Goal: Task Accomplishment & Management: Manage account settings

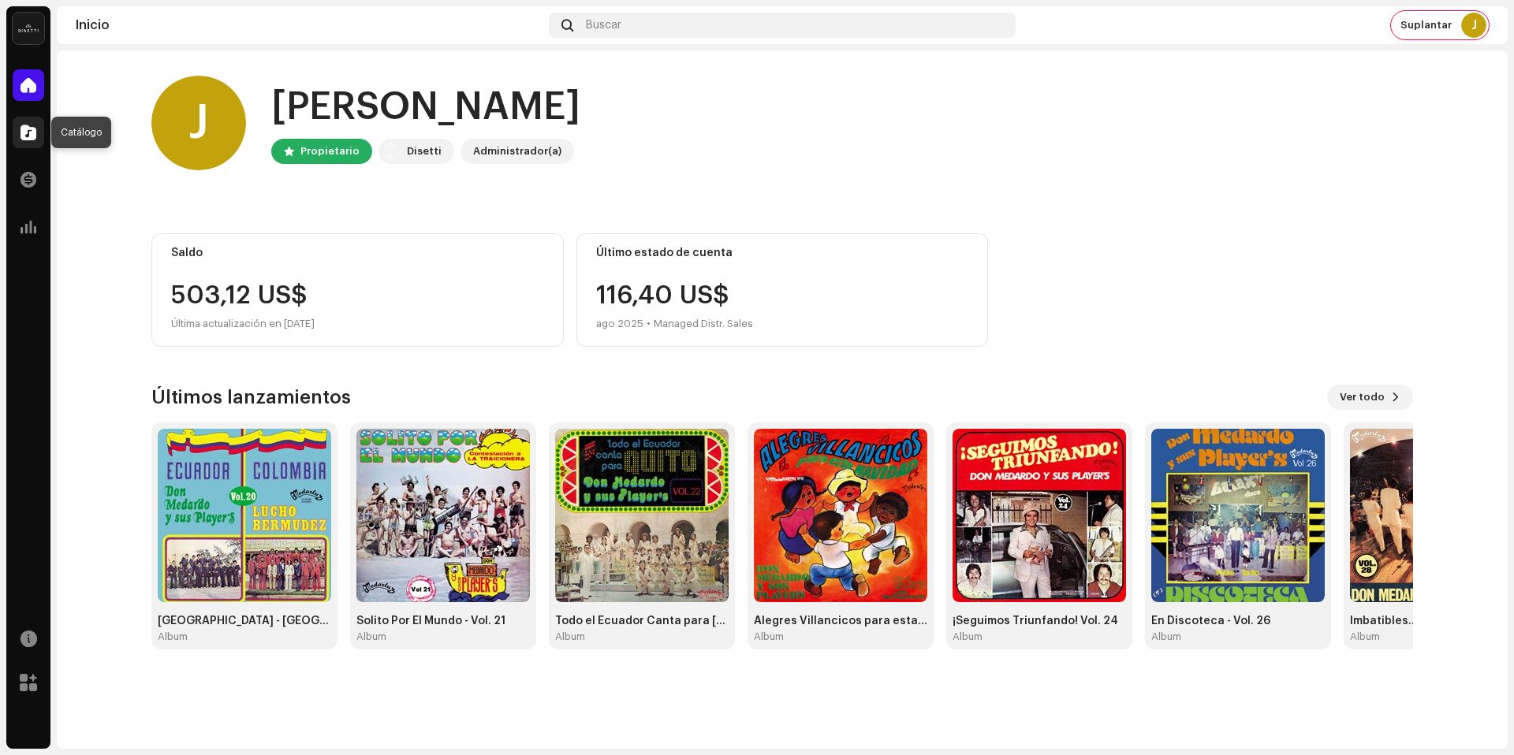
click at [17, 129] on div at bounding box center [29, 133] width 32 height 32
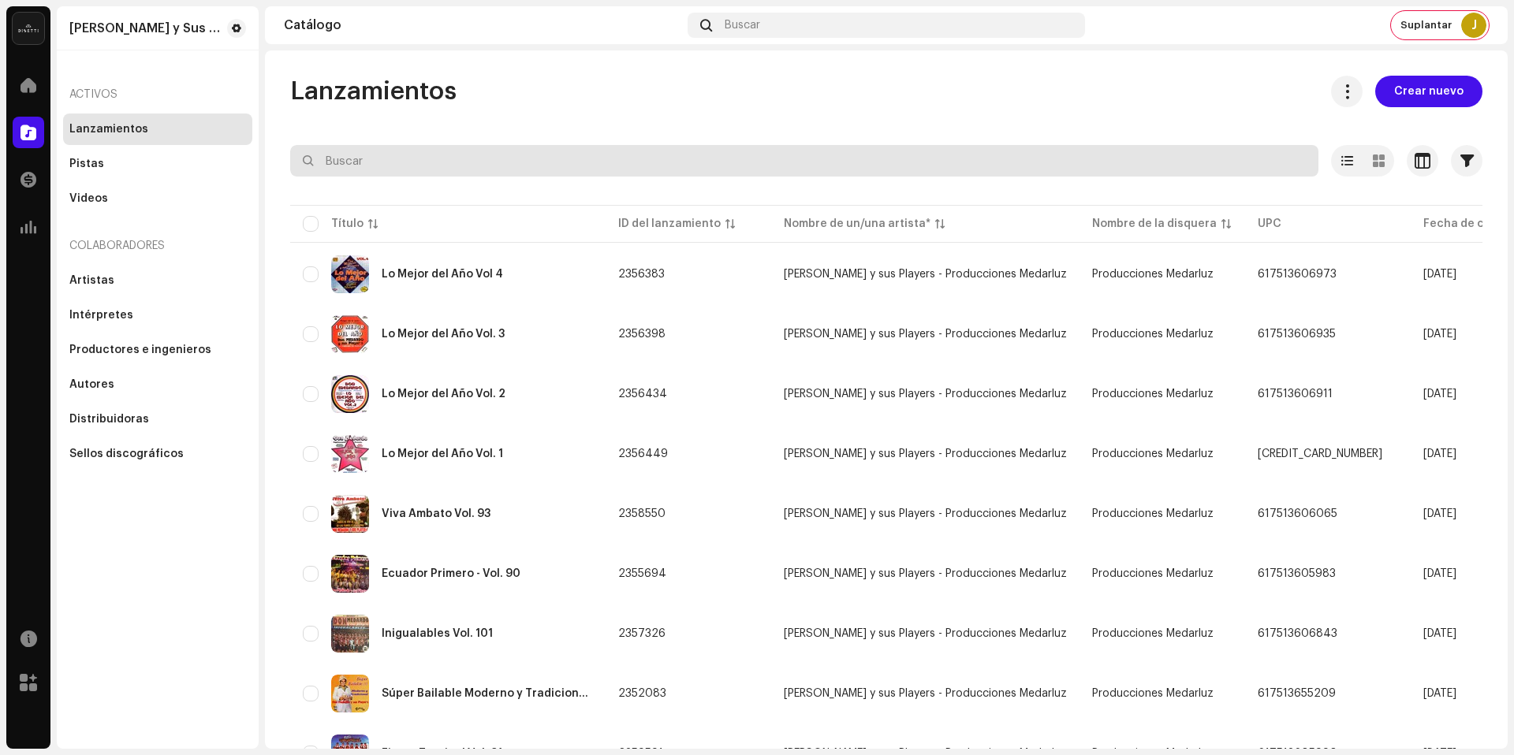
click at [419, 170] on input "text" at bounding box center [804, 161] width 1028 height 32
click at [419, 162] on input "text" at bounding box center [804, 161] width 1028 height 32
paste input "617513596465"
type input "617513596465"
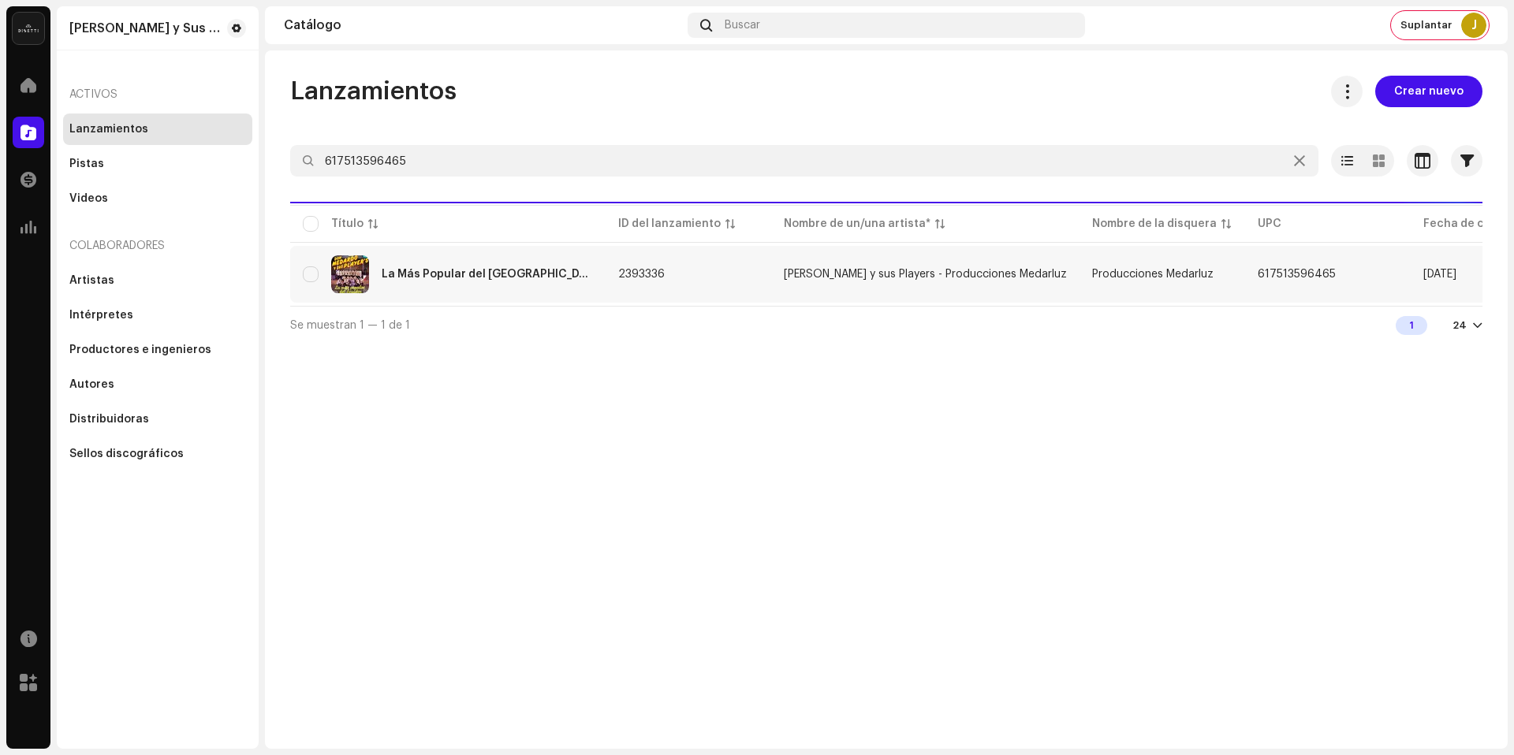
click at [518, 269] on div "La Más Popular del Ecuador - Vol. 34" at bounding box center [487, 274] width 211 height 11
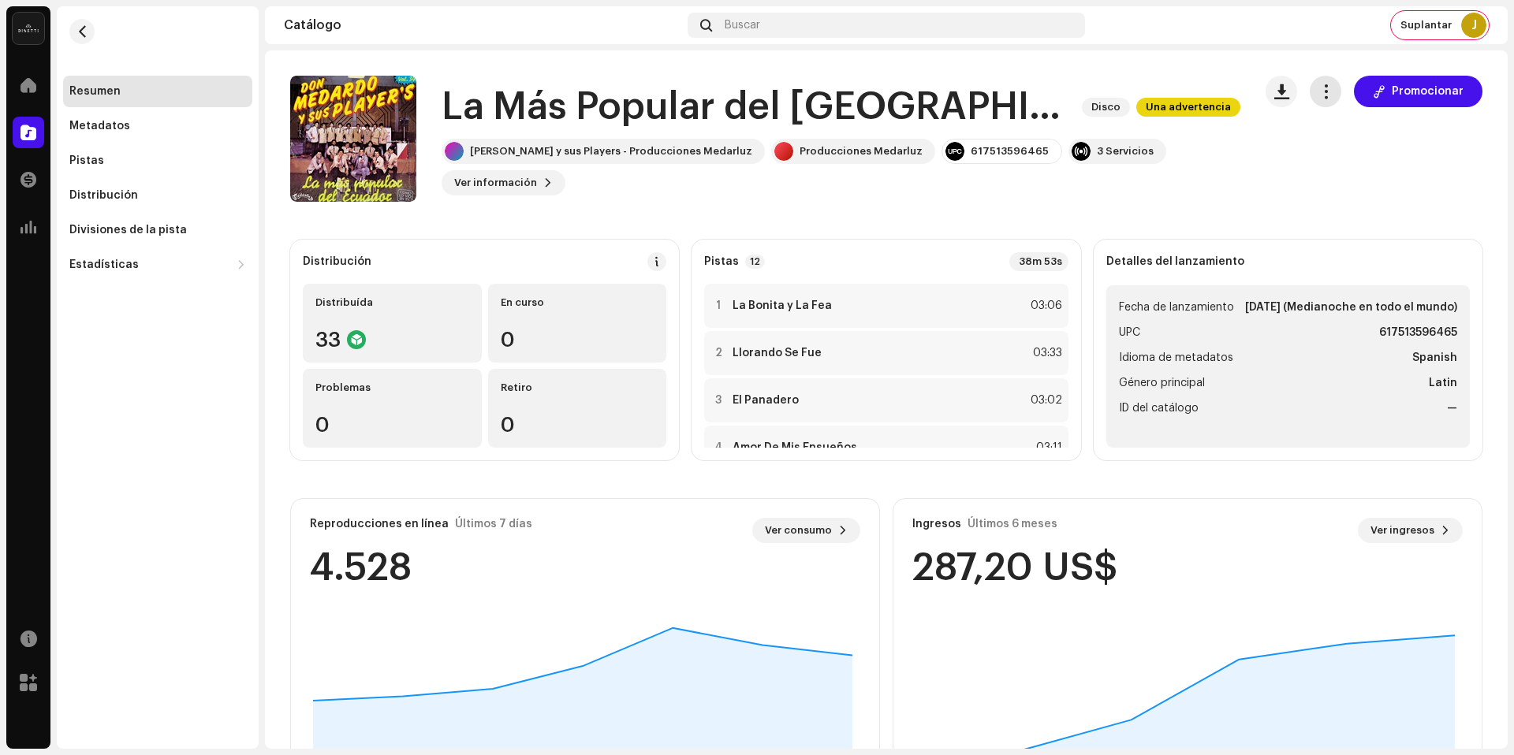
click at [1318, 95] on span "button" at bounding box center [1325, 91] width 15 height 13
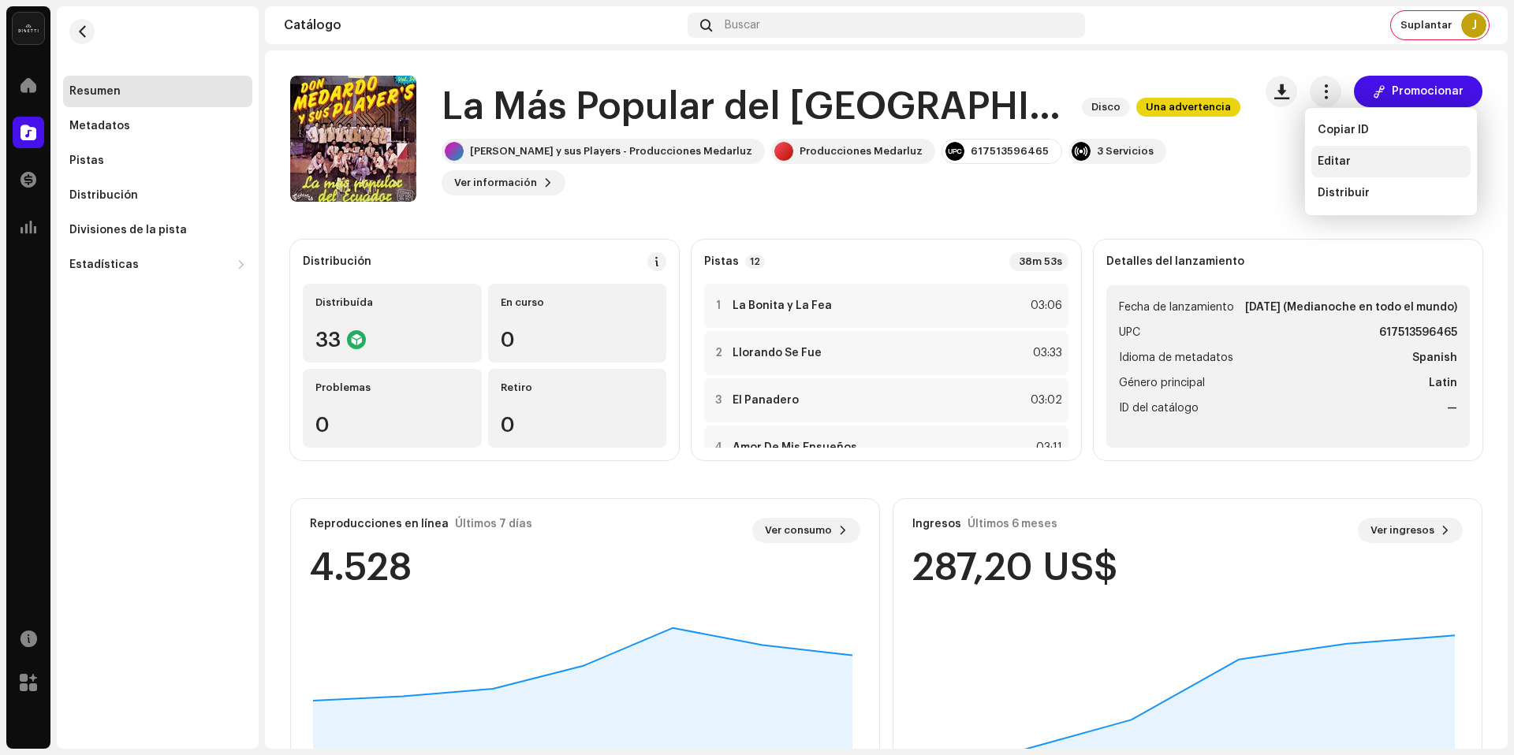
click at [1351, 162] on div "Editar" at bounding box center [1391, 161] width 147 height 13
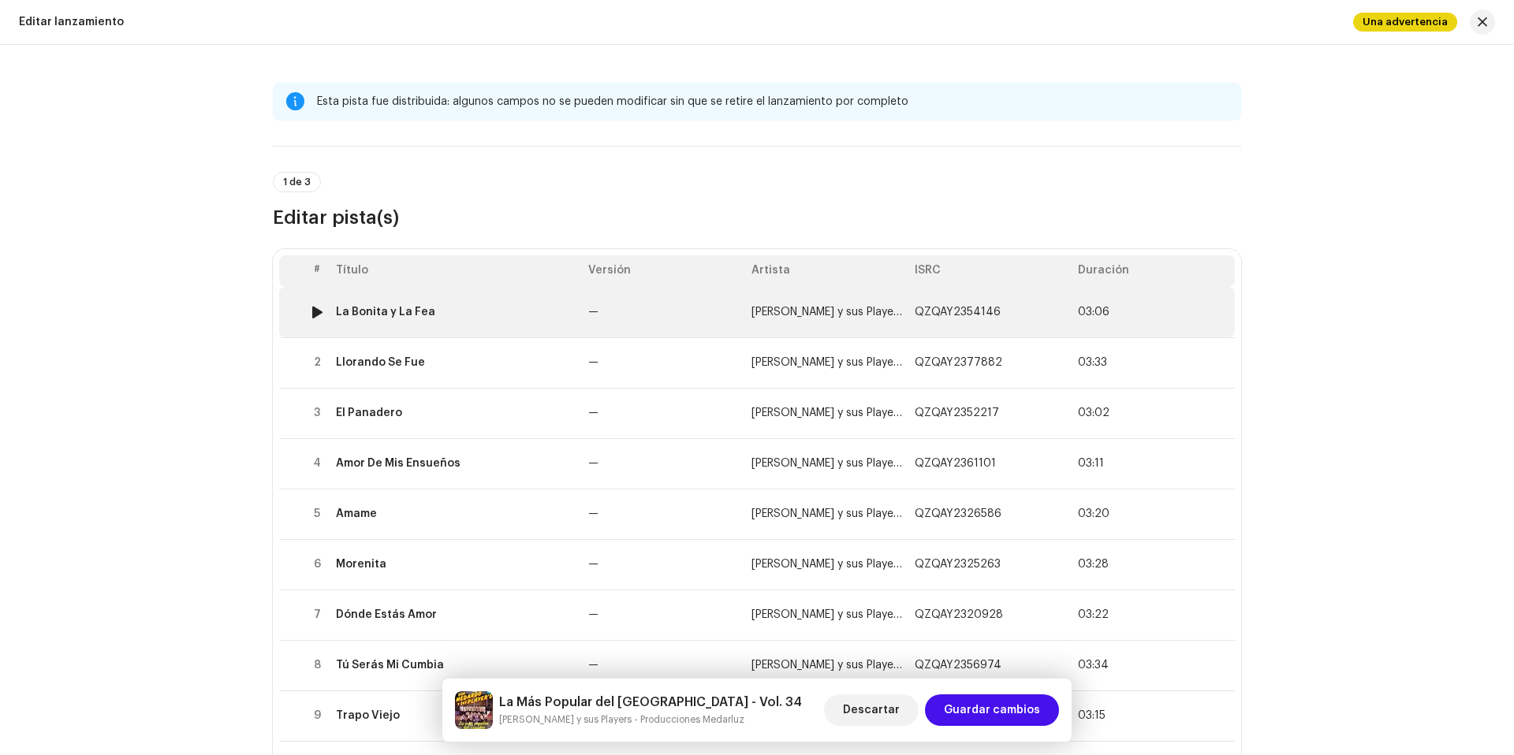
click at [679, 306] on td "—" at bounding box center [663, 312] width 163 height 50
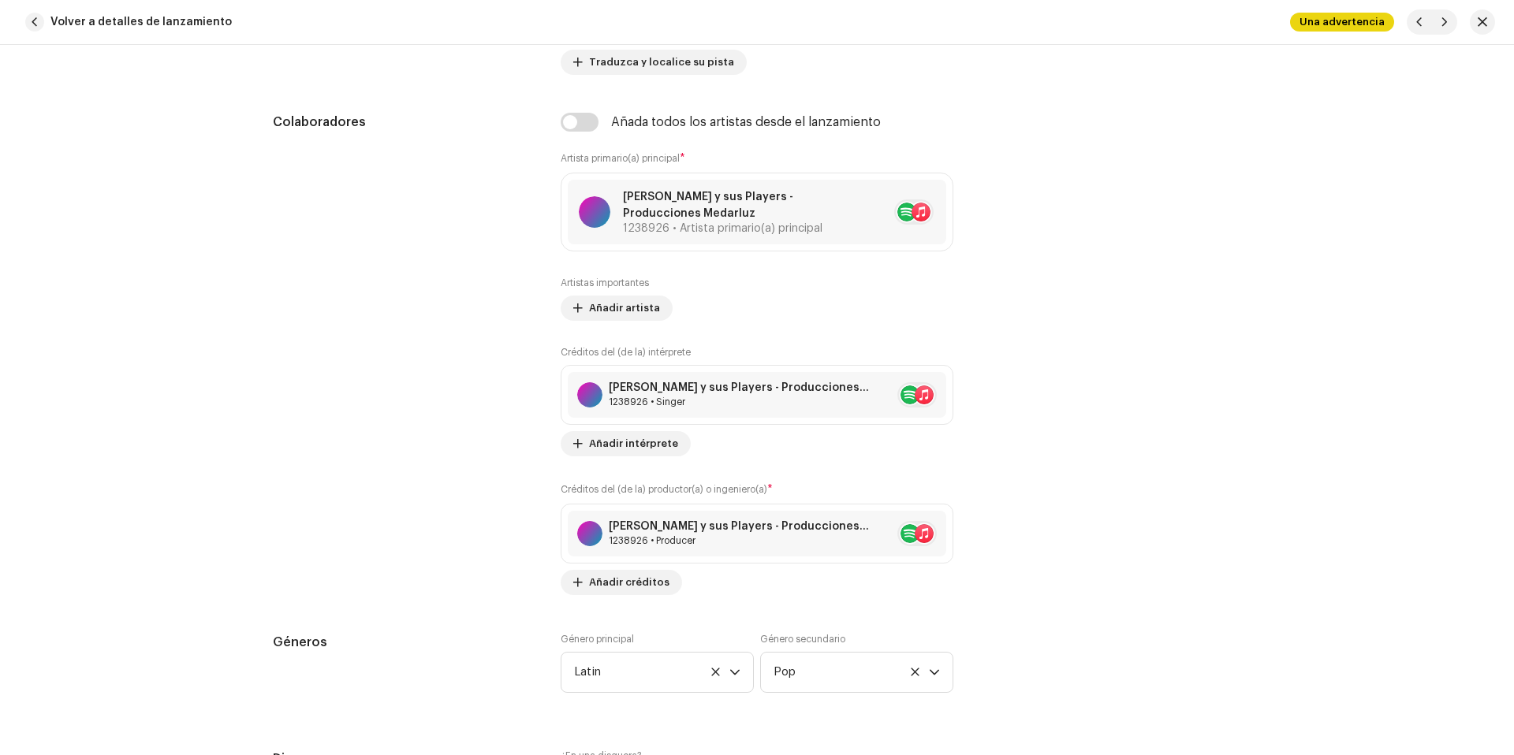
scroll to position [1003, 0]
click at [583, 126] on input "checkbox" at bounding box center [580, 121] width 38 height 19
checkbox input "true"
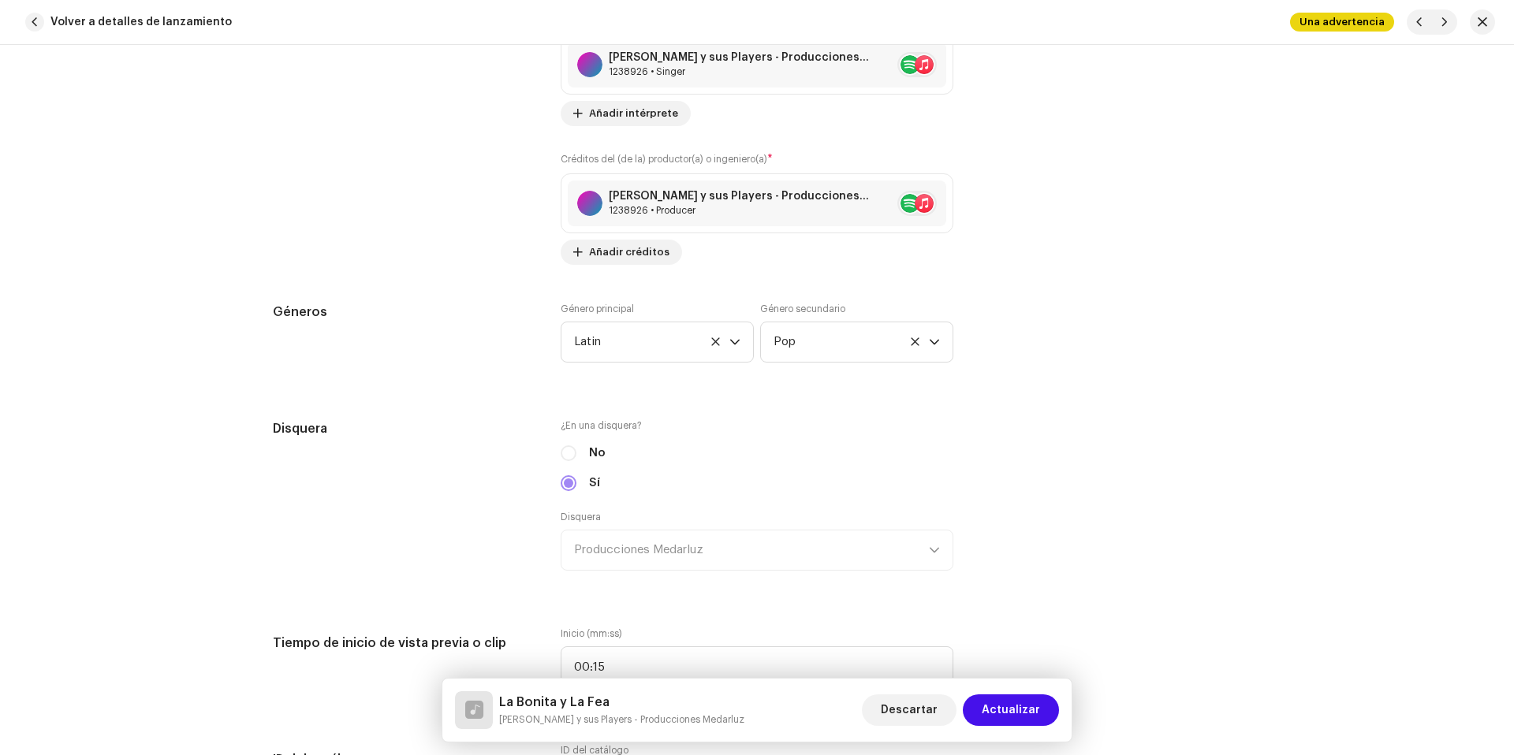
scroll to position [1284, 0]
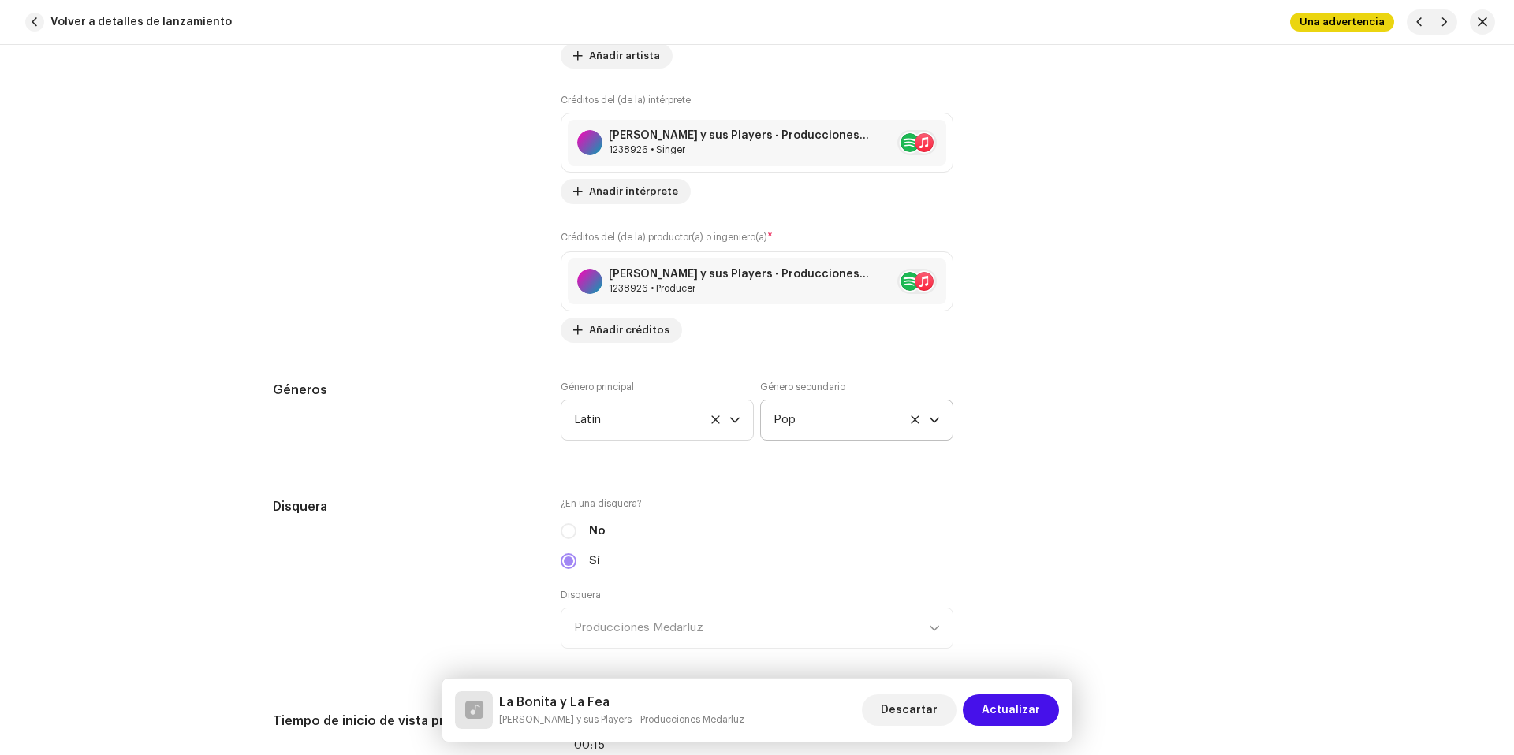
click at [941, 421] on p-select "Pop" at bounding box center [856, 420] width 193 height 41
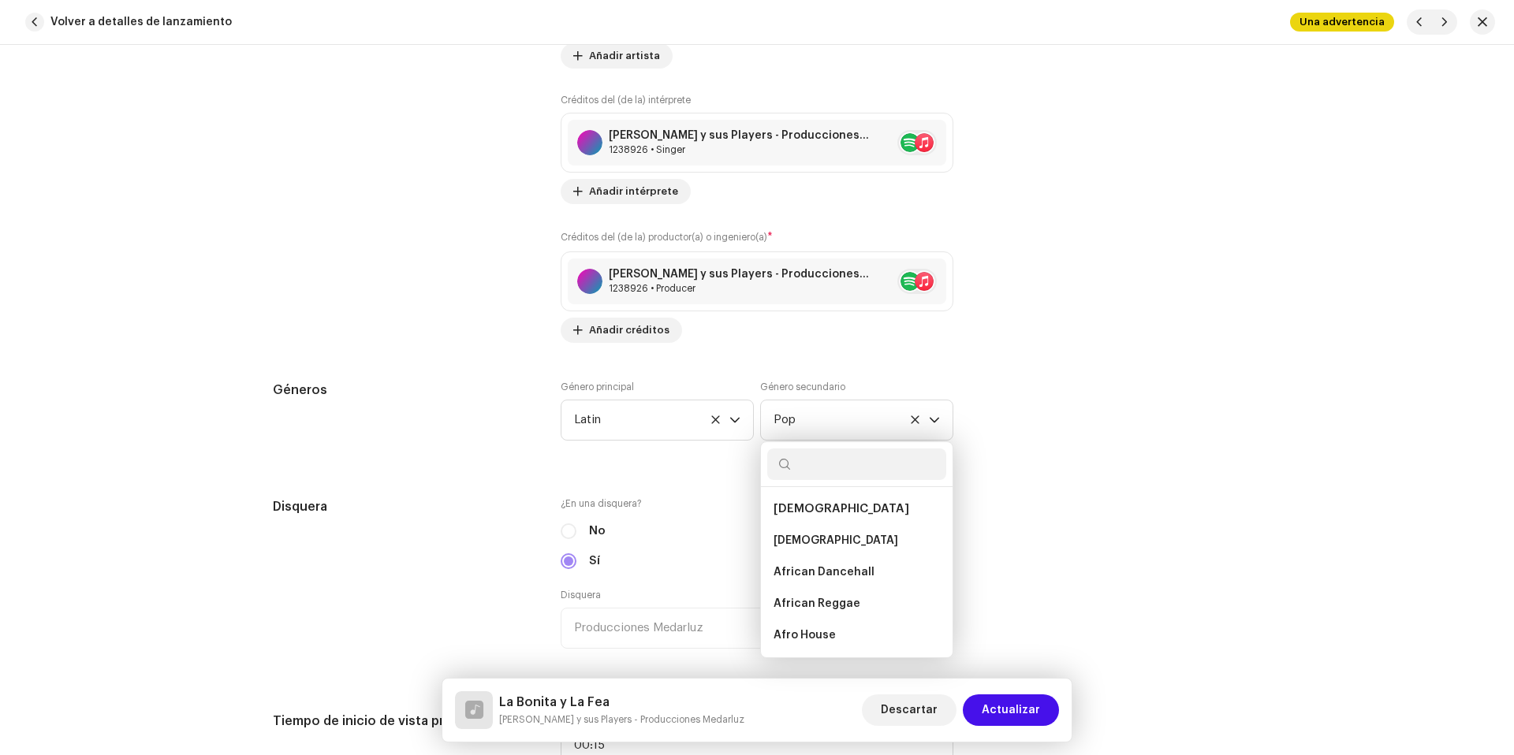
scroll to position [9703, 0]
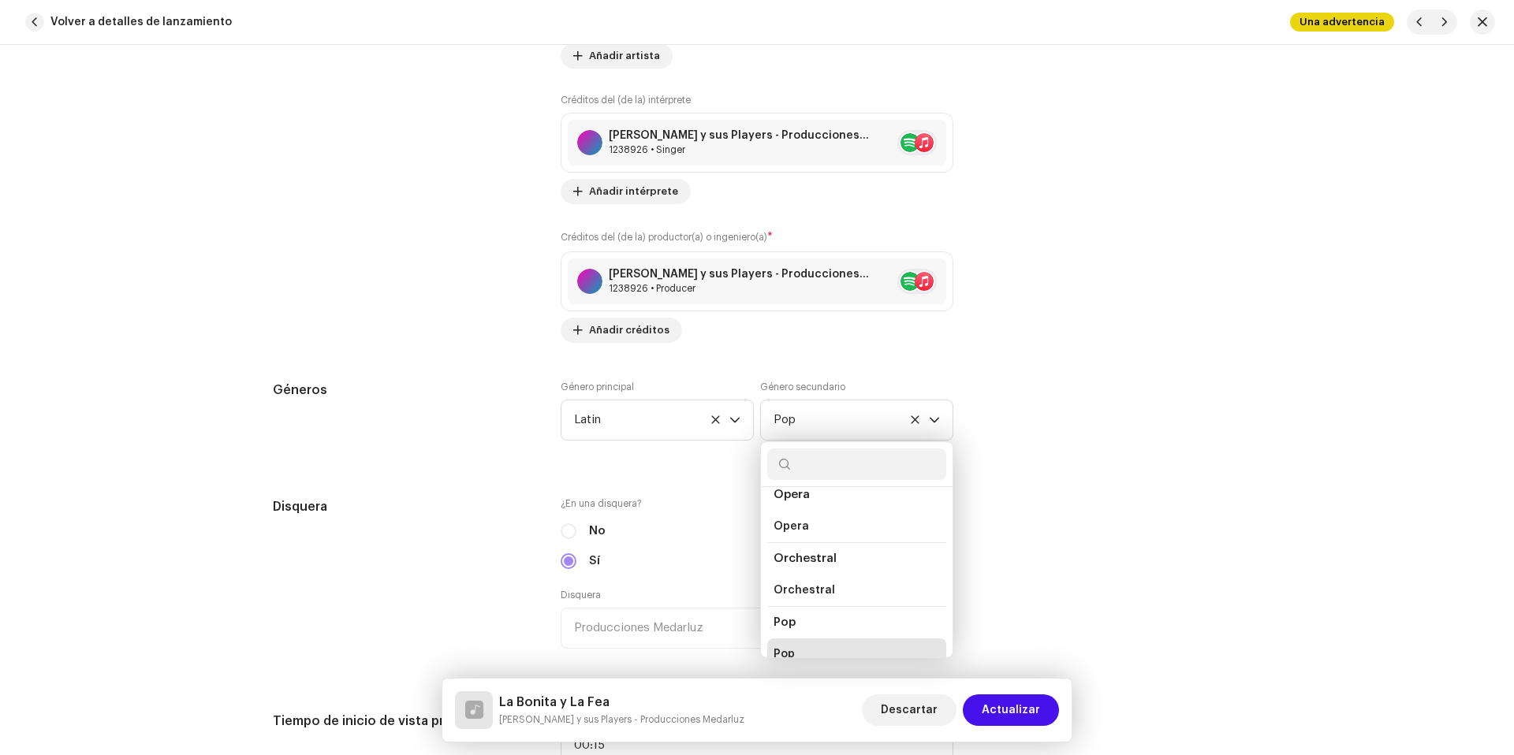
click at [1031, 363] on div "Esta pista fue distribuida: algunos campos no pueden ser modificados sin que se…" at bounding box center [757, 673] width 1019 height 3749
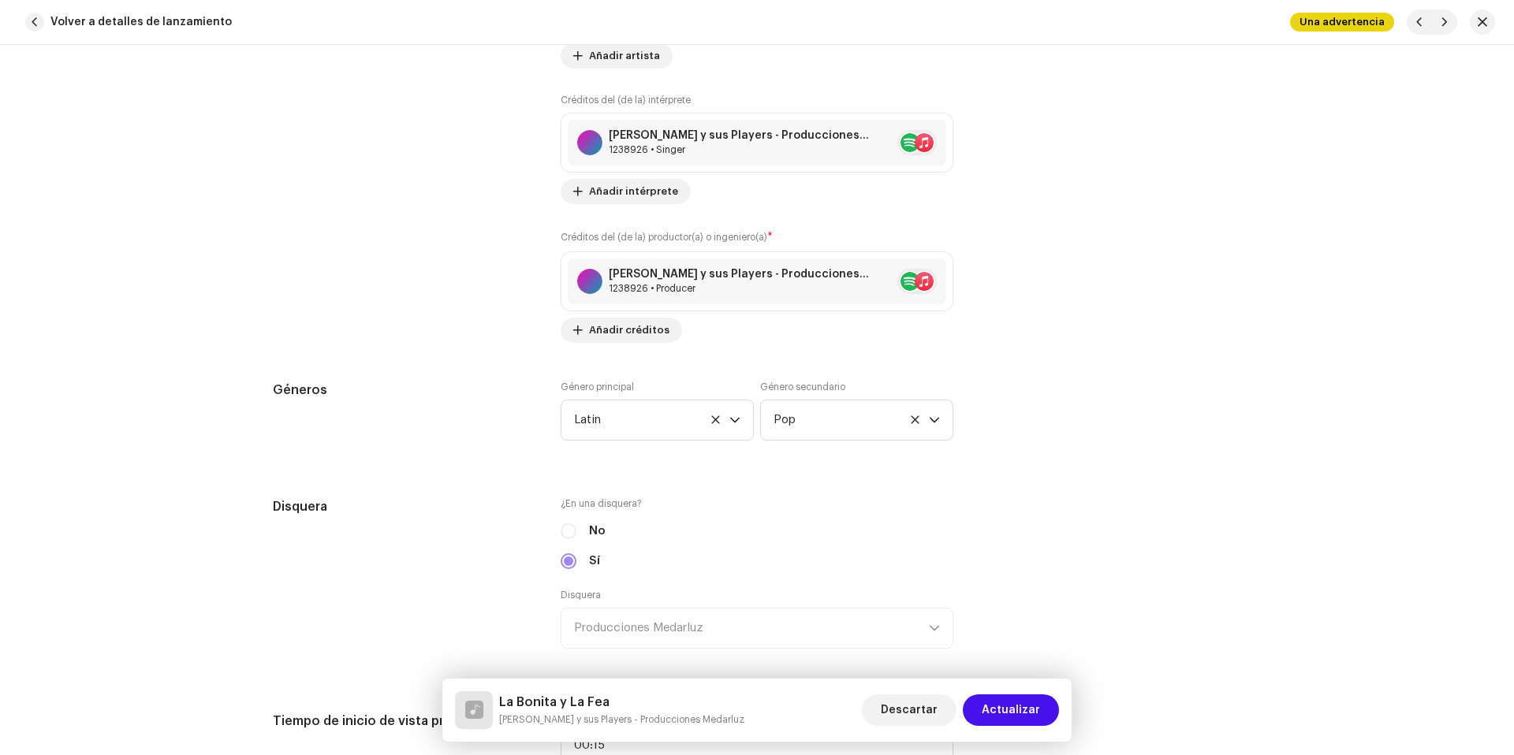
scroll to position [0, 0]
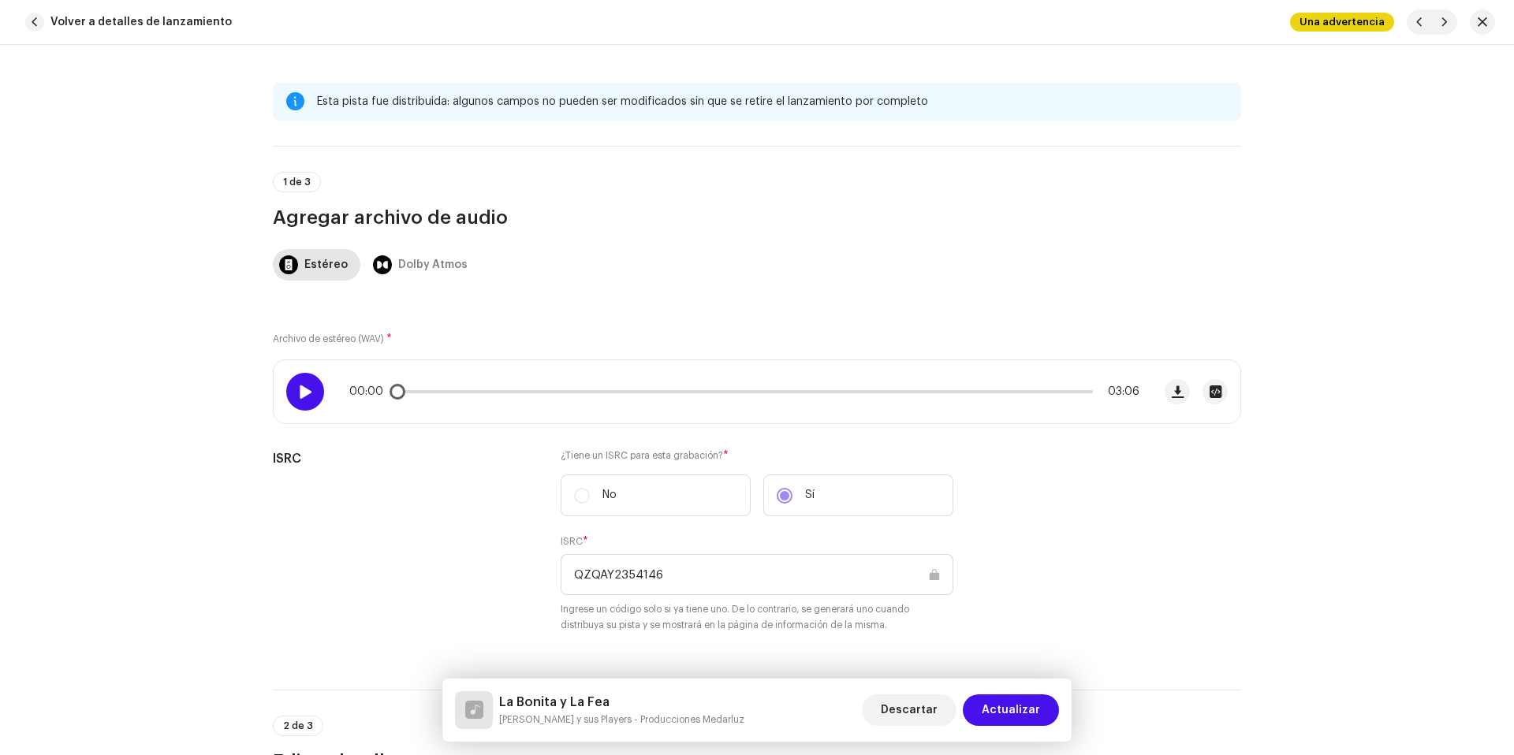
click at [319, 391] on div at bounding box center [305, 392] width 38 height 38
click at [306, 396] on span at bounding box center [304, 392] width 13 height 13
click at [447, 393] on p-slider at bounding box center [744, 391] width 697 height 3
click at [516, 392] on p-slider at bounding box center [744, 391] width 697 height 3
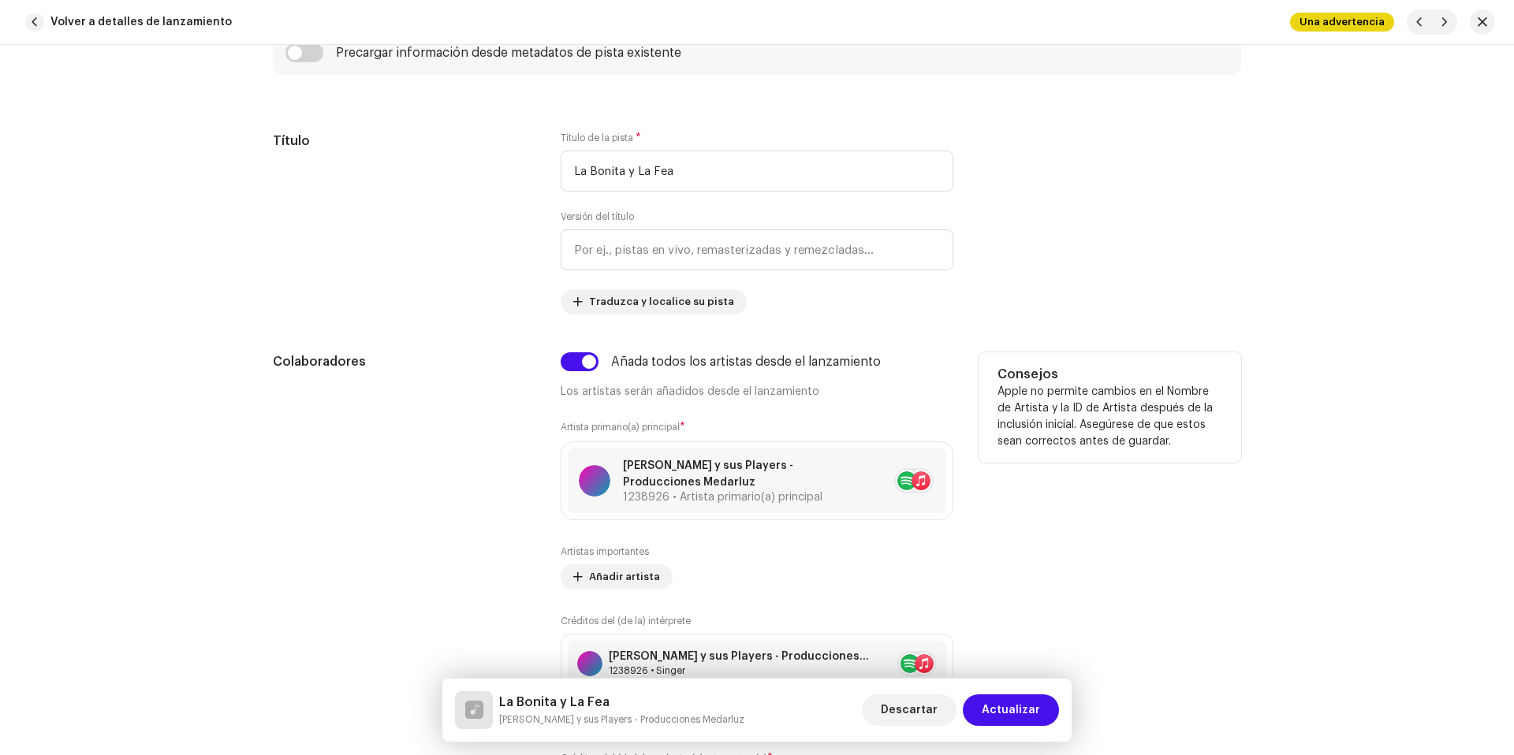
scroll to position [1086, 0]
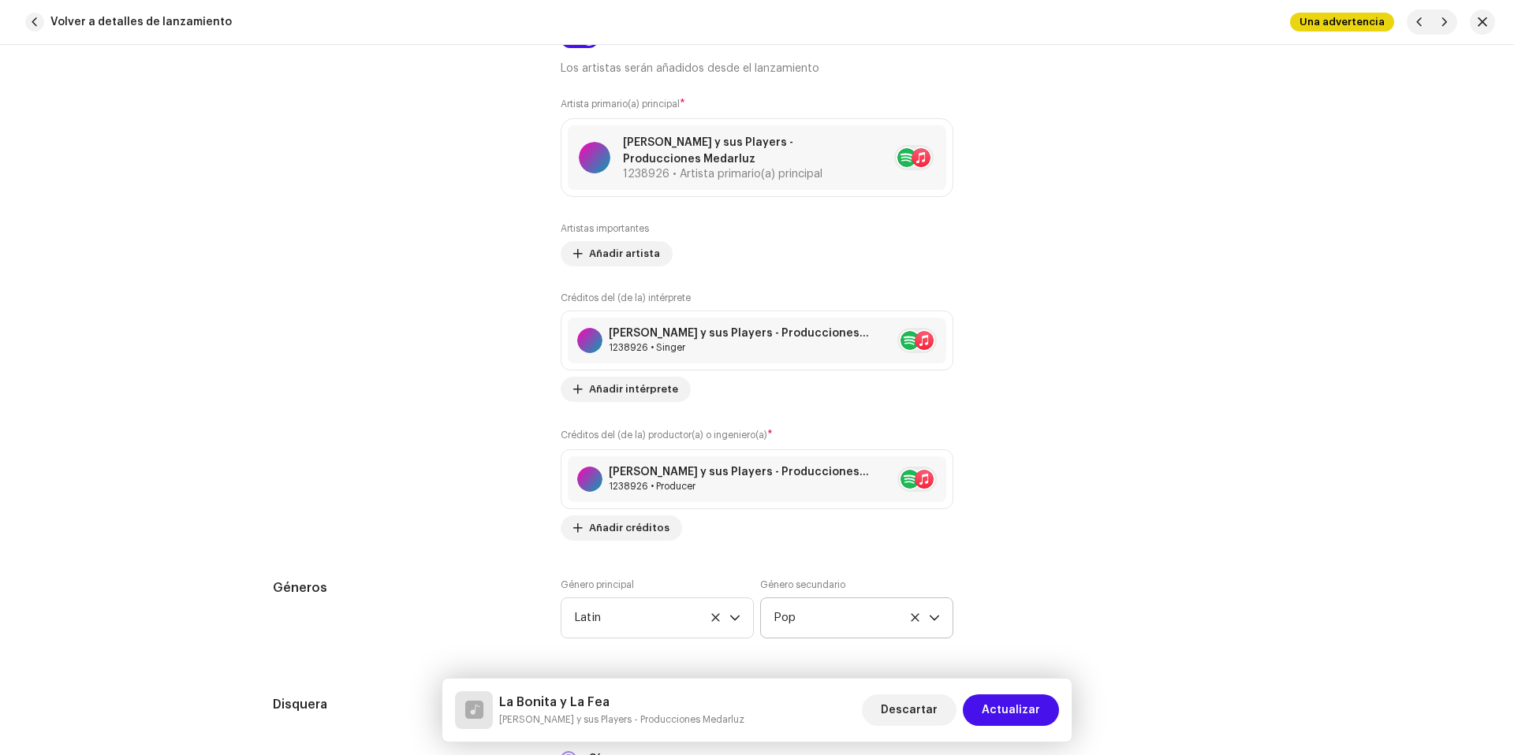
click at [943, 617] on p-select "Pop" at bounding box center [856, 618] width 193 height 41
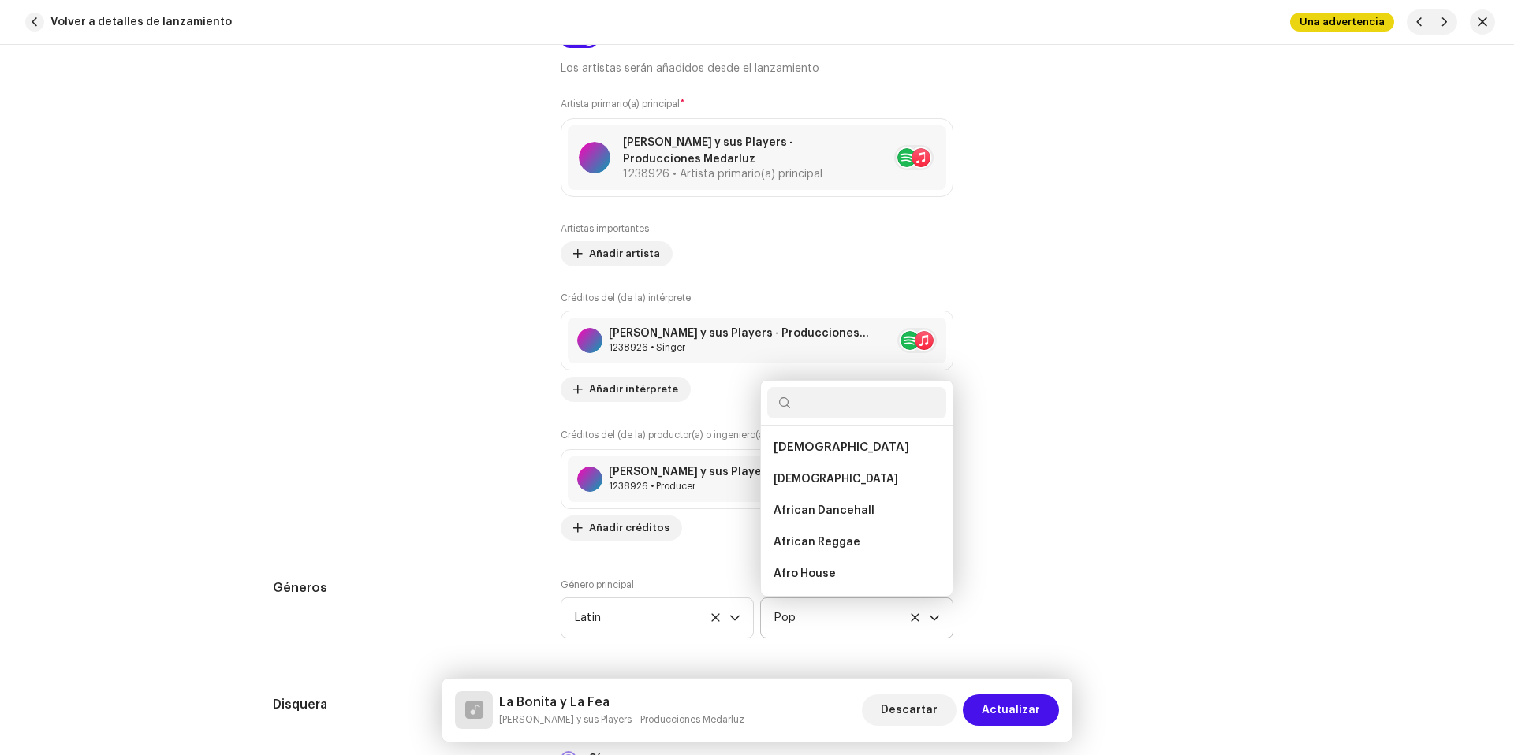
scroll to position [9703, 0]
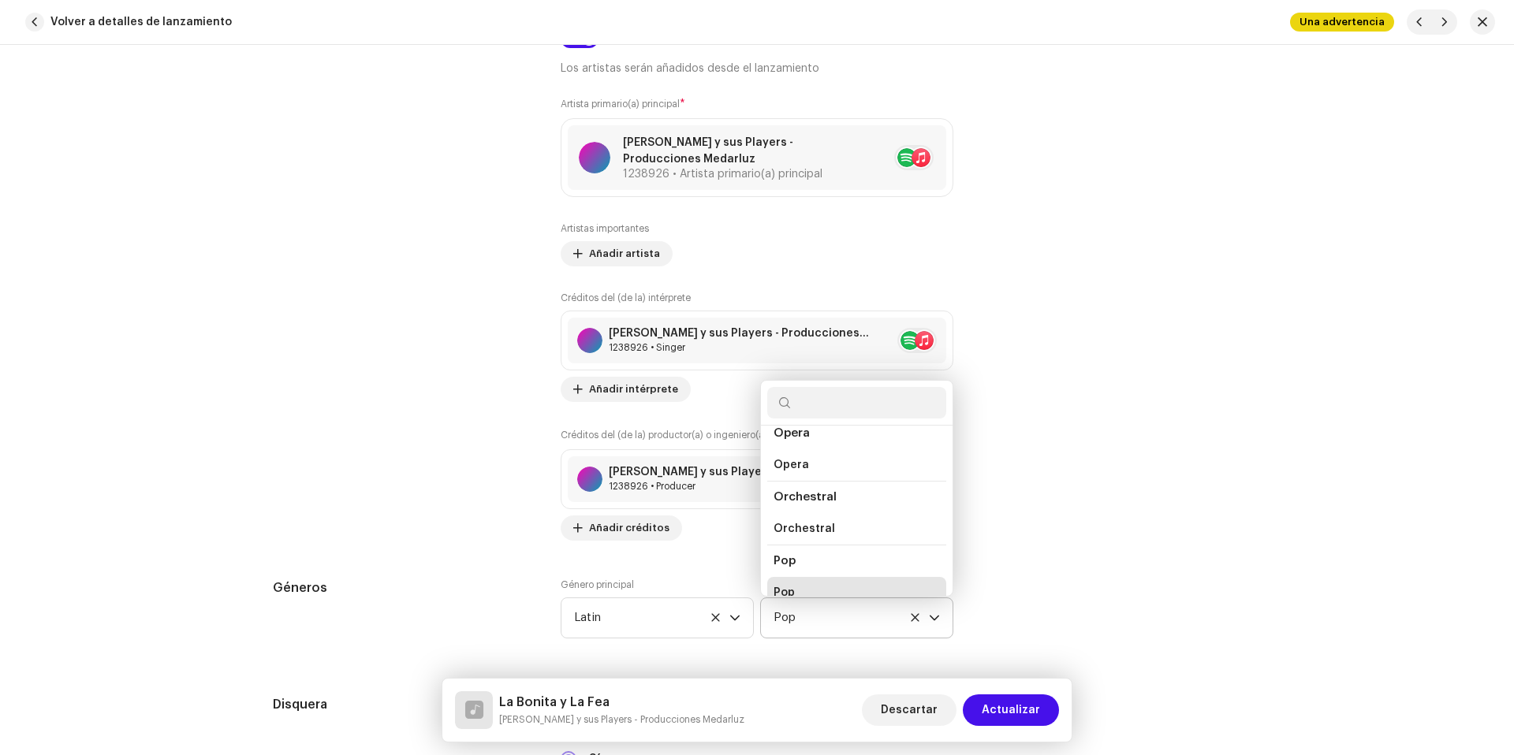
click at [850, 403] on input "text" at bounding box center [856, 403] width 179 height 32
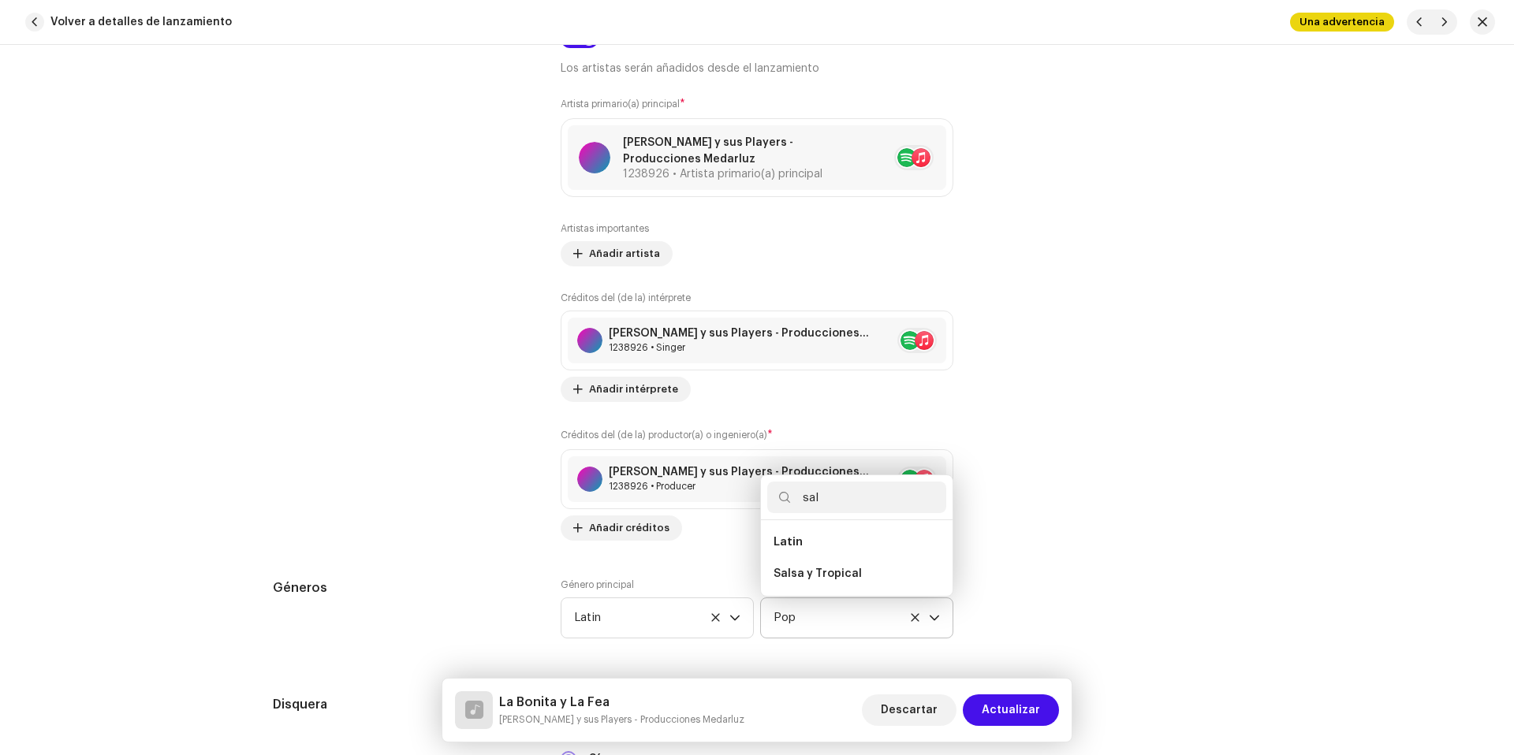
scroll to position [0, 0]
type input "salsa"
click at [848, 572] on span "Salsa y Tropical" at bounding box center [818, 574] width 88 height 16
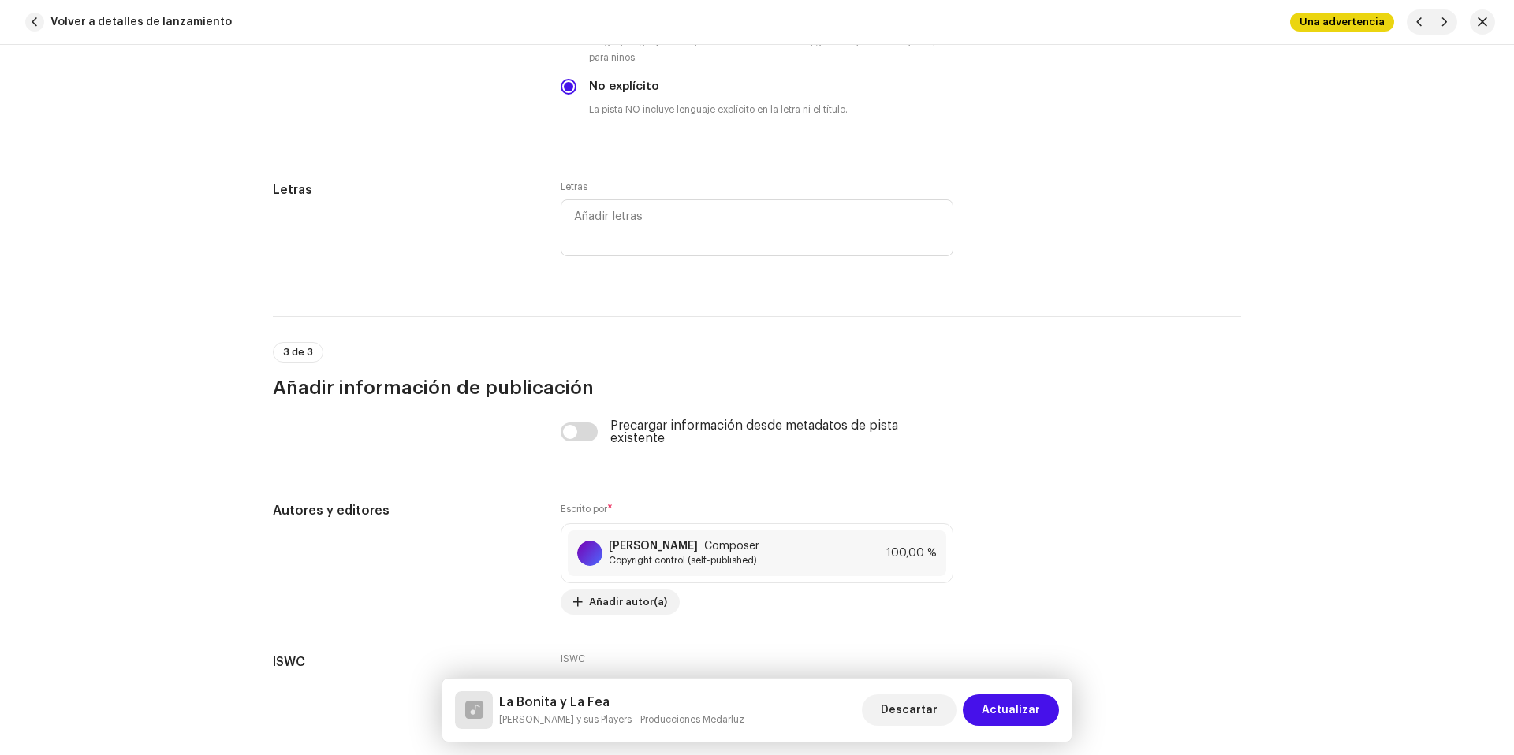
scroll to position [3228, 0]
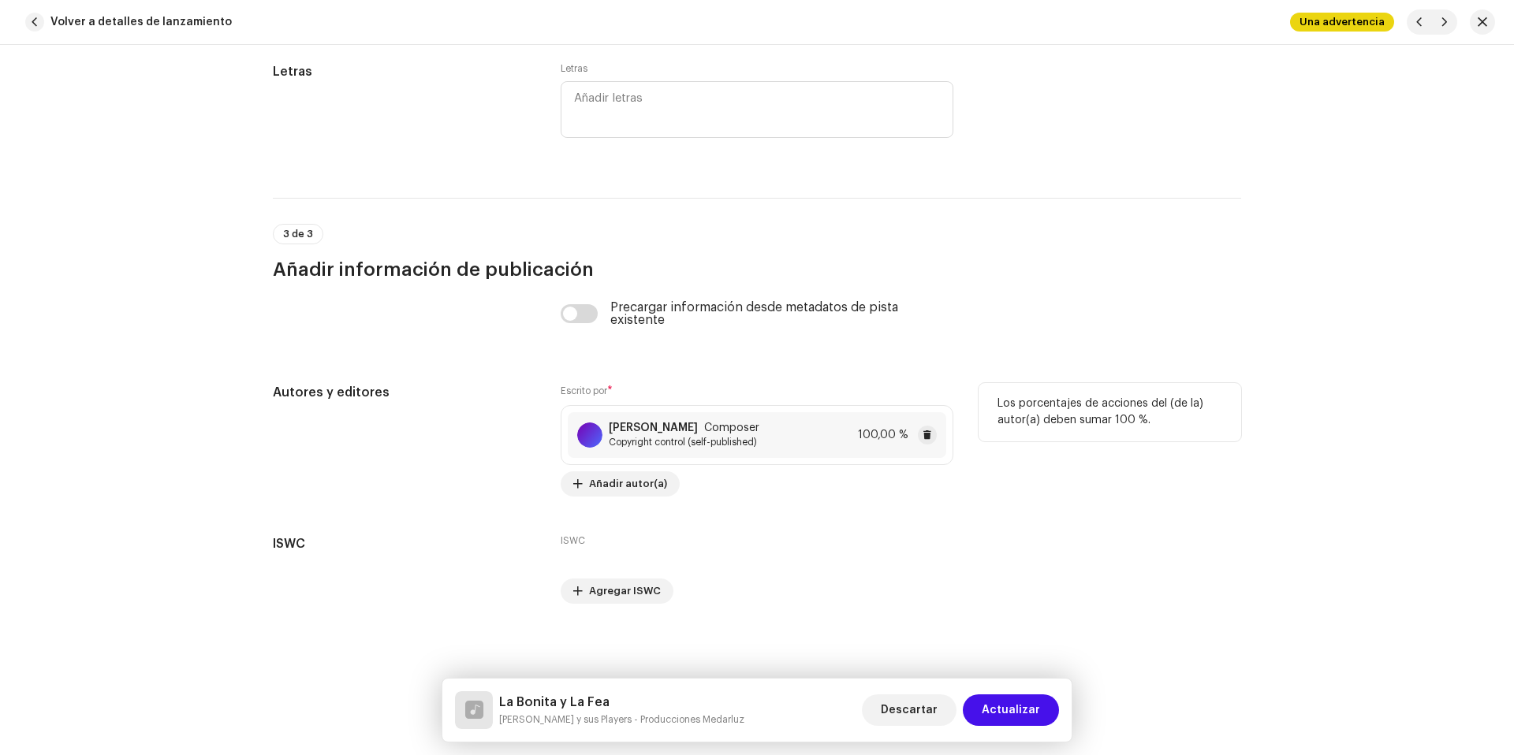
click at [795, 432] on div "Medardo Luzuriaga Composer Copyright control (self-published) 100,00 %" at bounding box center [757, 435] width 378 height 46
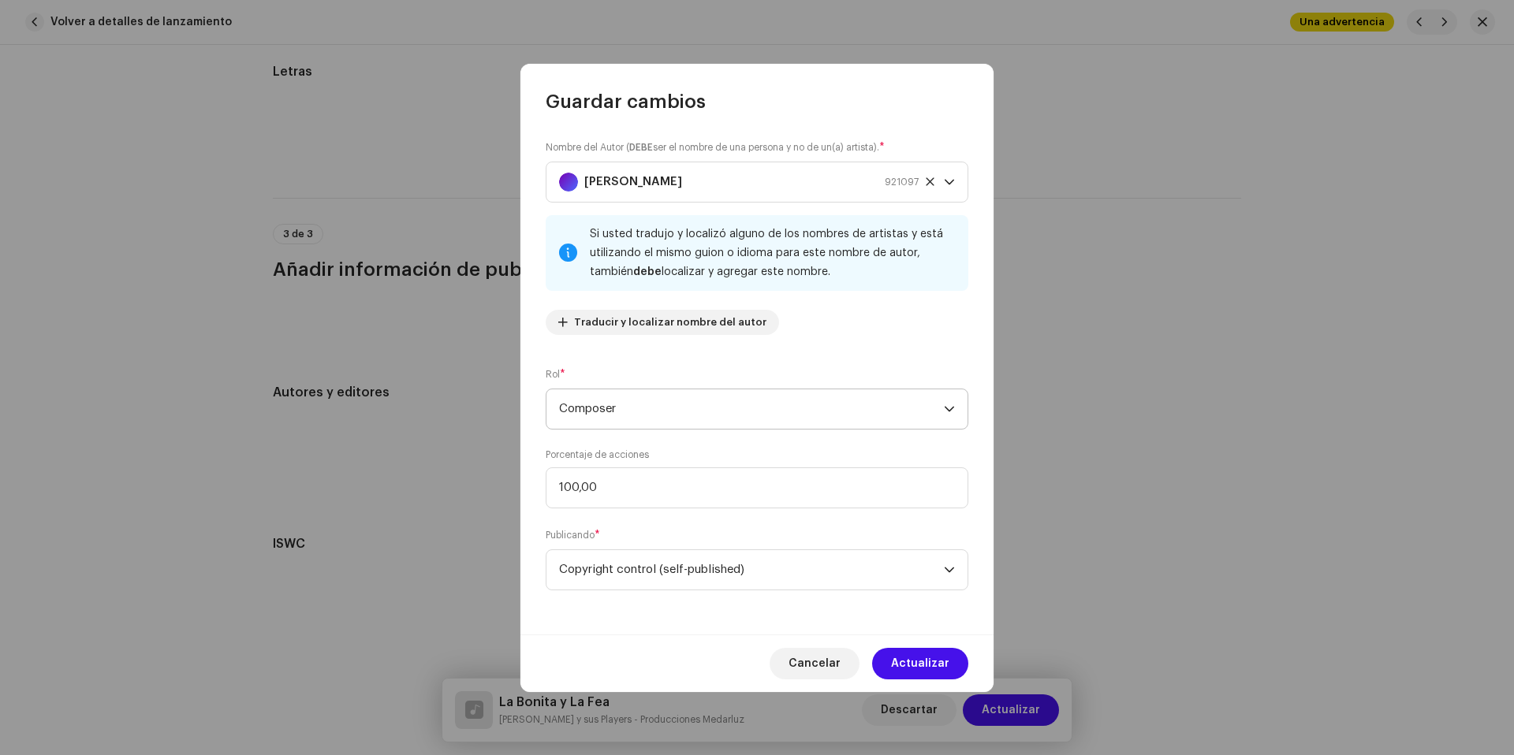
click at [685, 397] on span "Composer" at bounding box center [751, 409] width 385 height 39
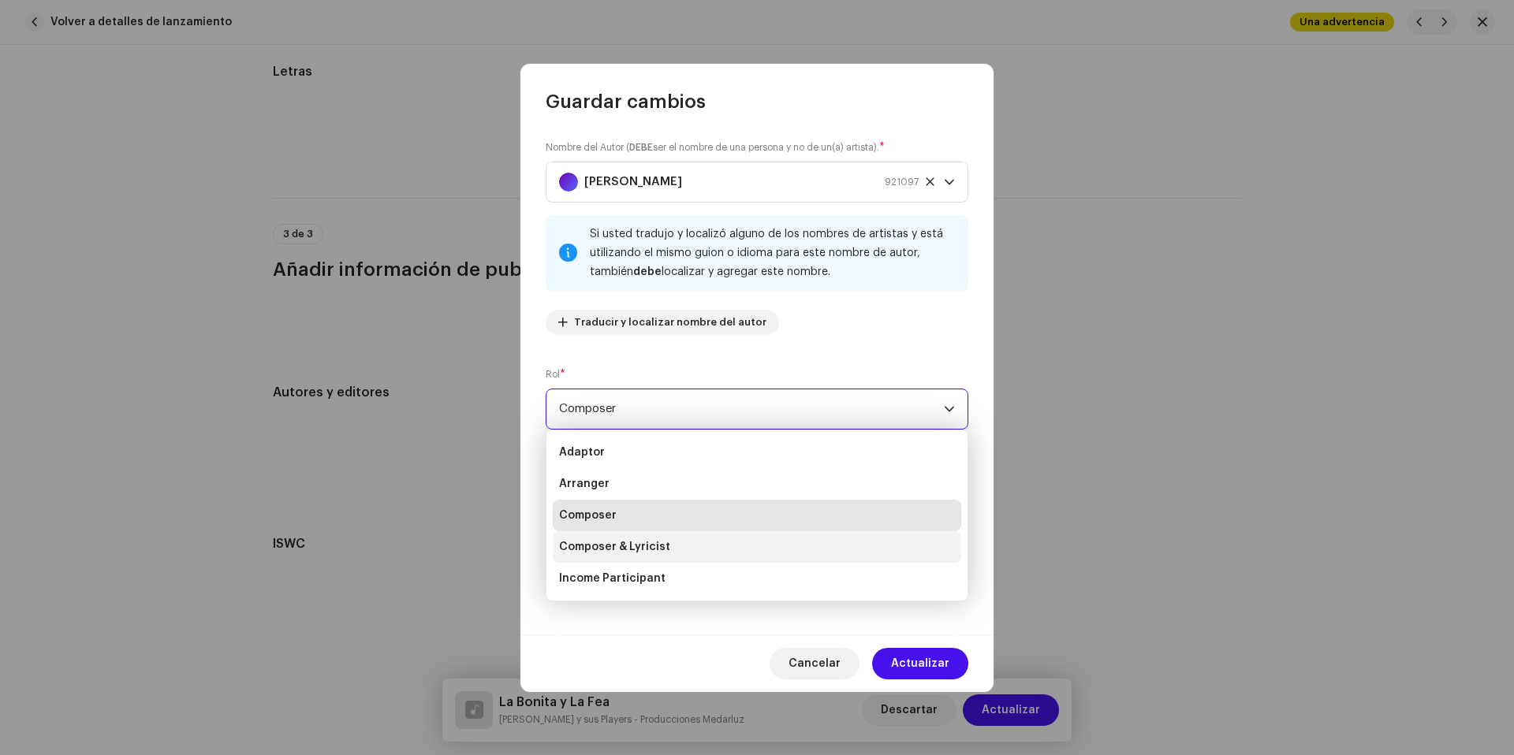
click at [667, 540] on li "Composer & Lyricist" at bounding box center [757, 547] width 408 height 32
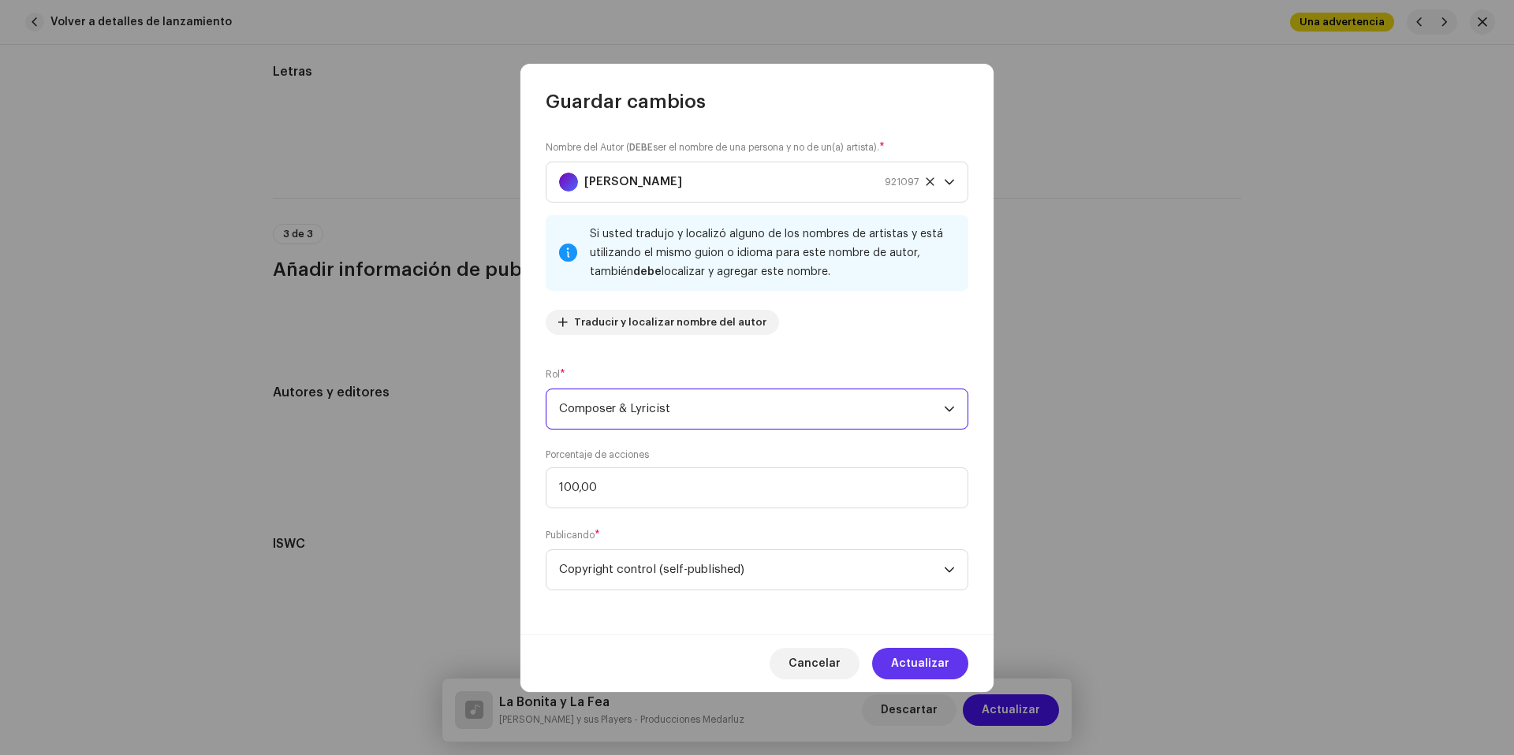
click at [918, 649] on span "Actualizar" at bounding box center [920, 664] width 58 height 32
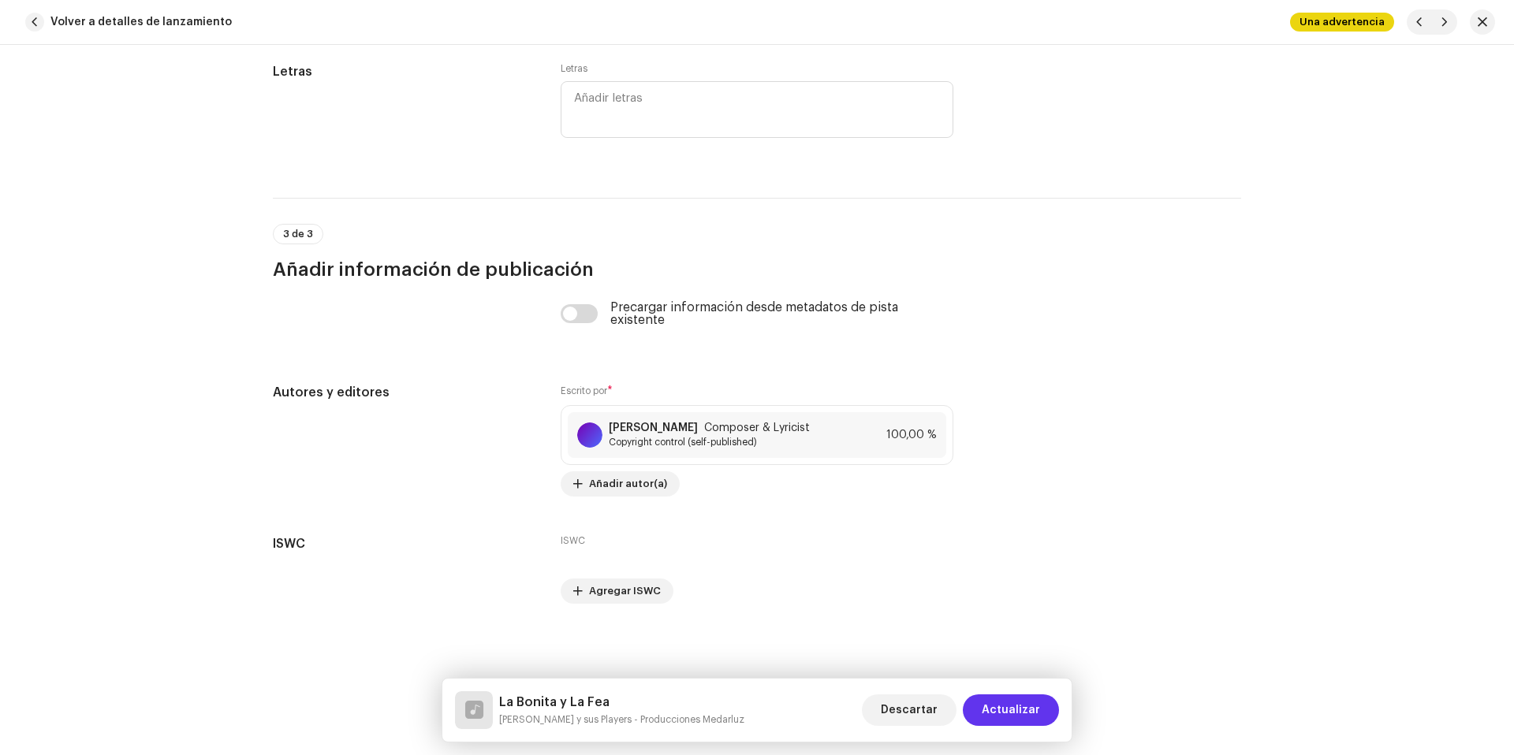
click at [1011, 701] on span "Actualizar" at bounding box center [1011, 711] width 58 height 32
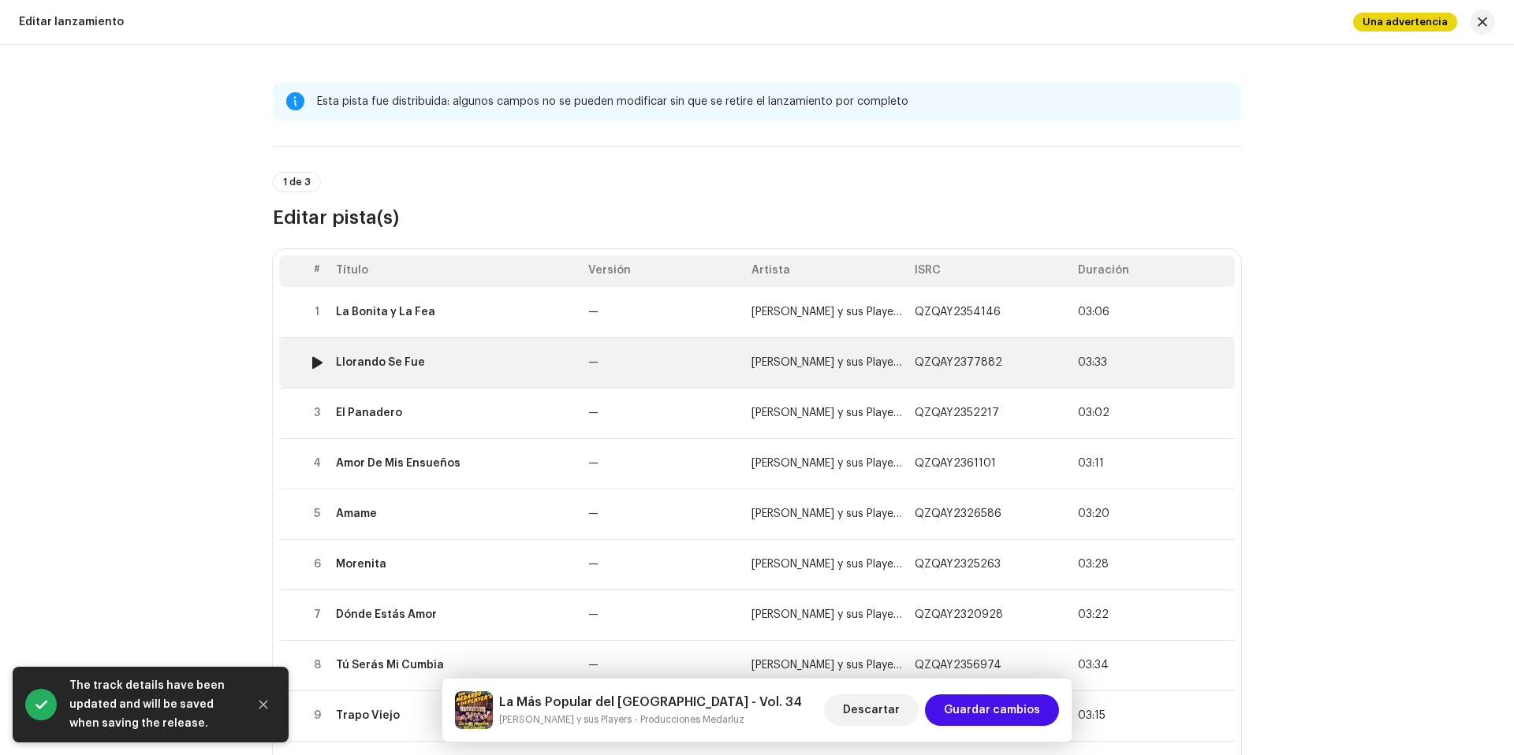
click at [632, 359] on td "—" at bounding box center [663, 362] width 163 height 50
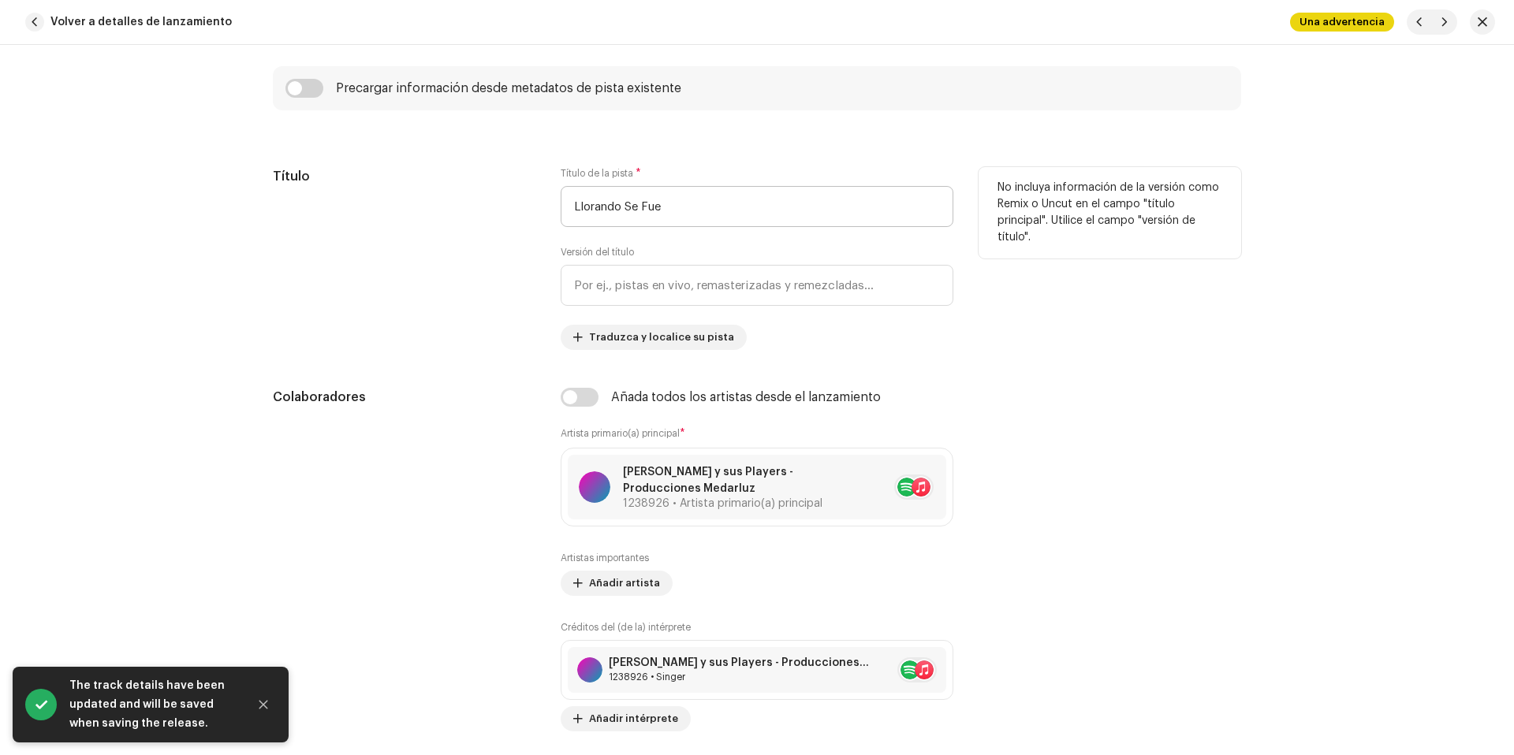
scroll to position [598, 0]
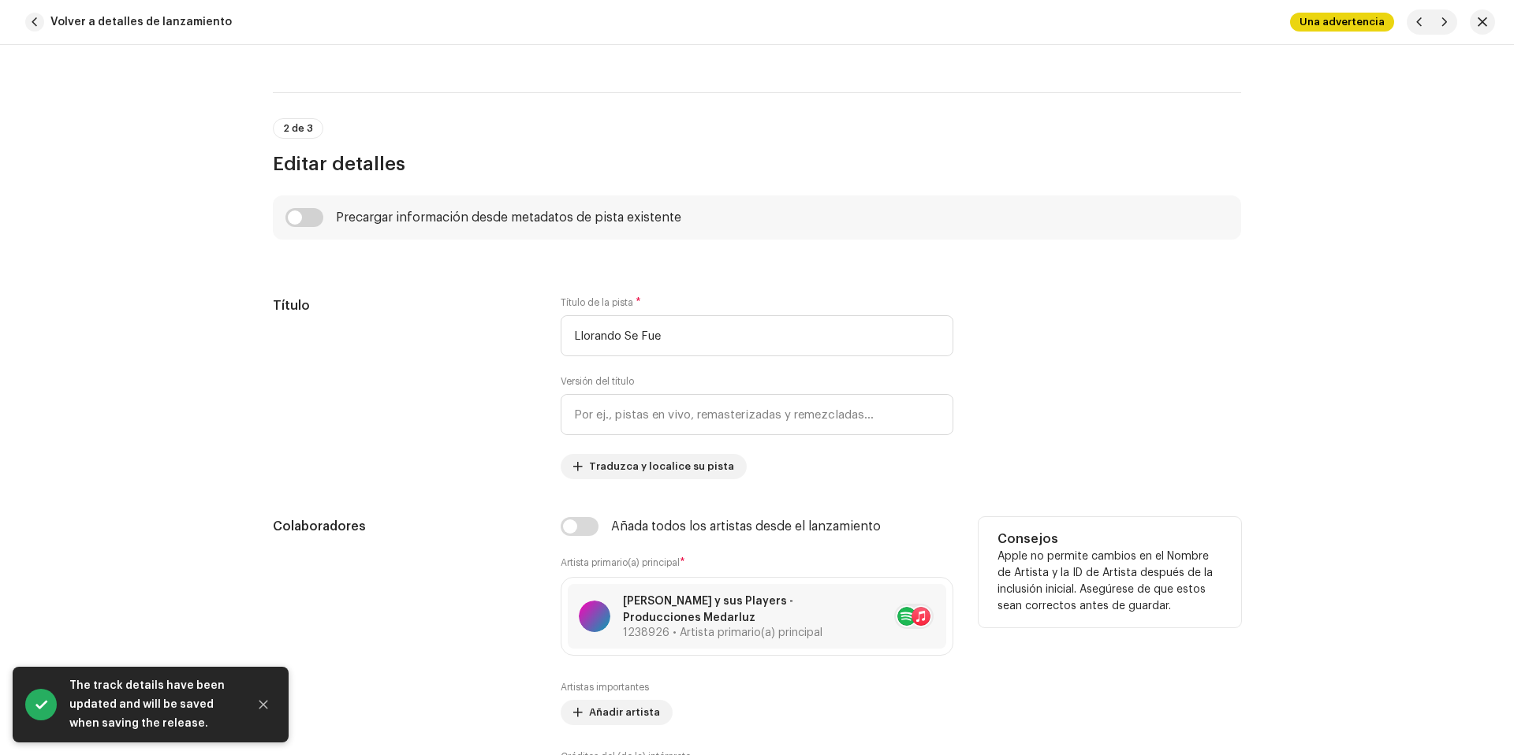
click at [595, 520] on div "Añada todos los artistas desde el lanzamiento" at bounding box center [757, 526] width 393 height 19
click at [593, 522] on input "checkbox" at bounding box center [580, 526] width 38 height 19
checkbox input "true"
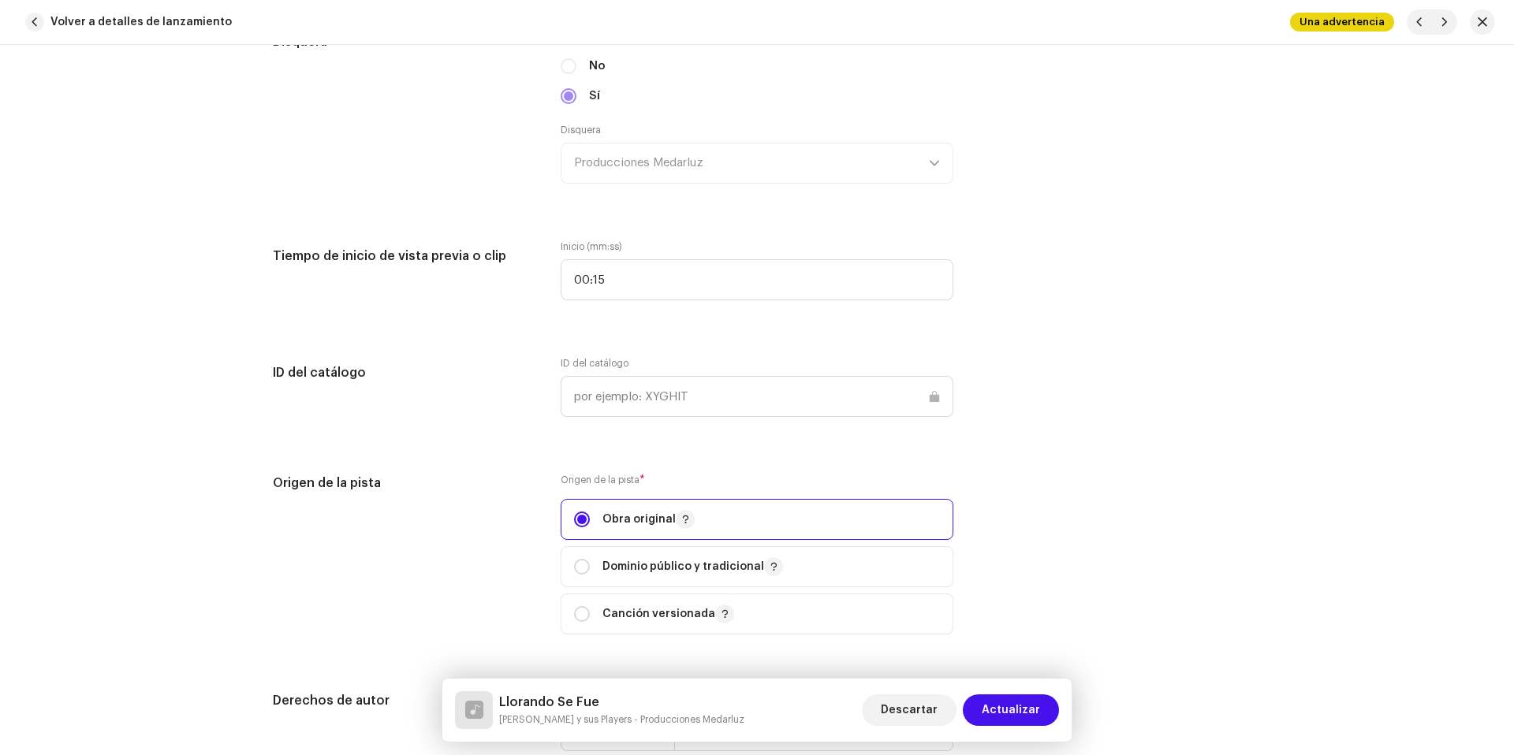
scroll to position [1254, 0]
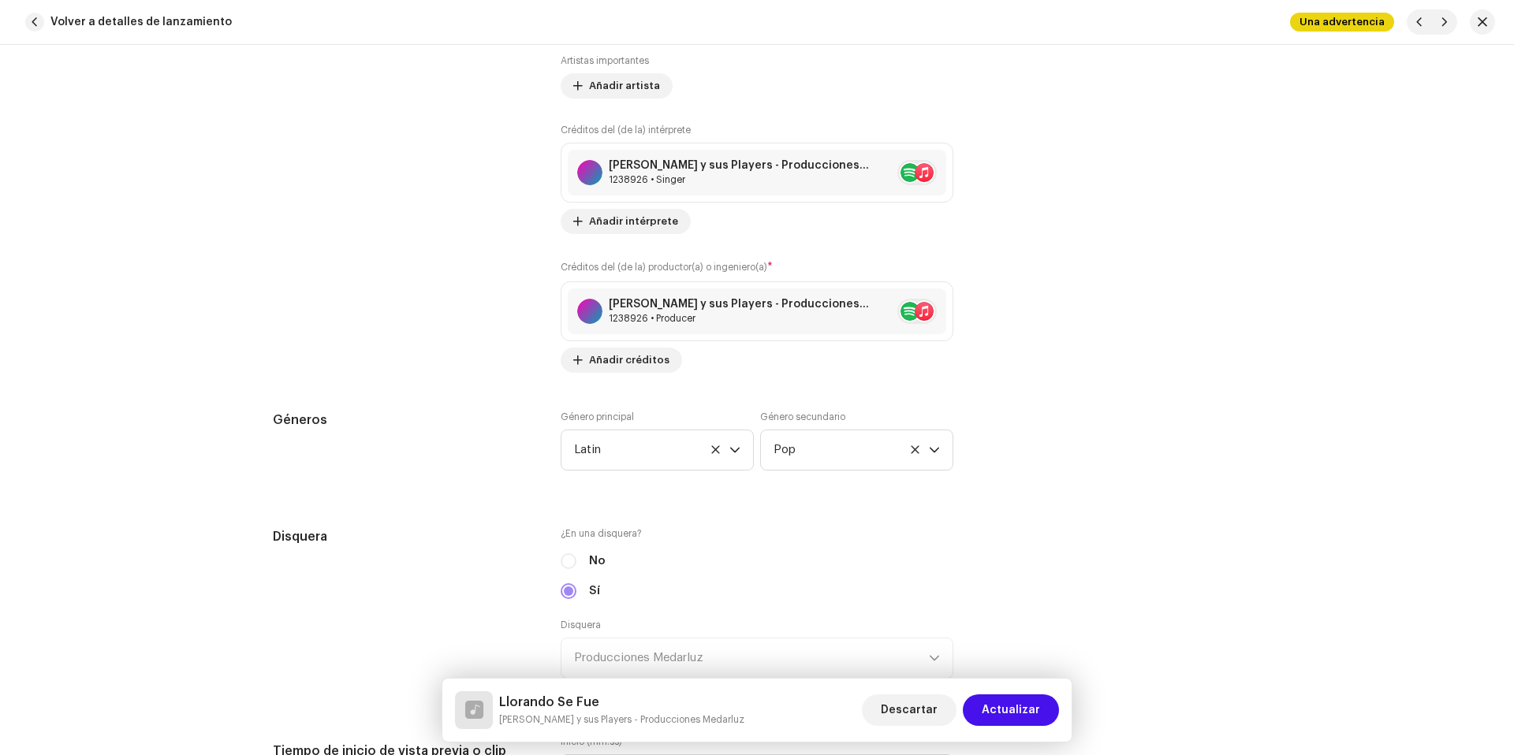
drag, startPoint x: 928, startPoint y: 449, endPoint x: 967, endPoint y: 464, distance: 41.7
click at [929, 449] on icon "dropdown trigger" at bounding box center [934, 450] width 11 height 11
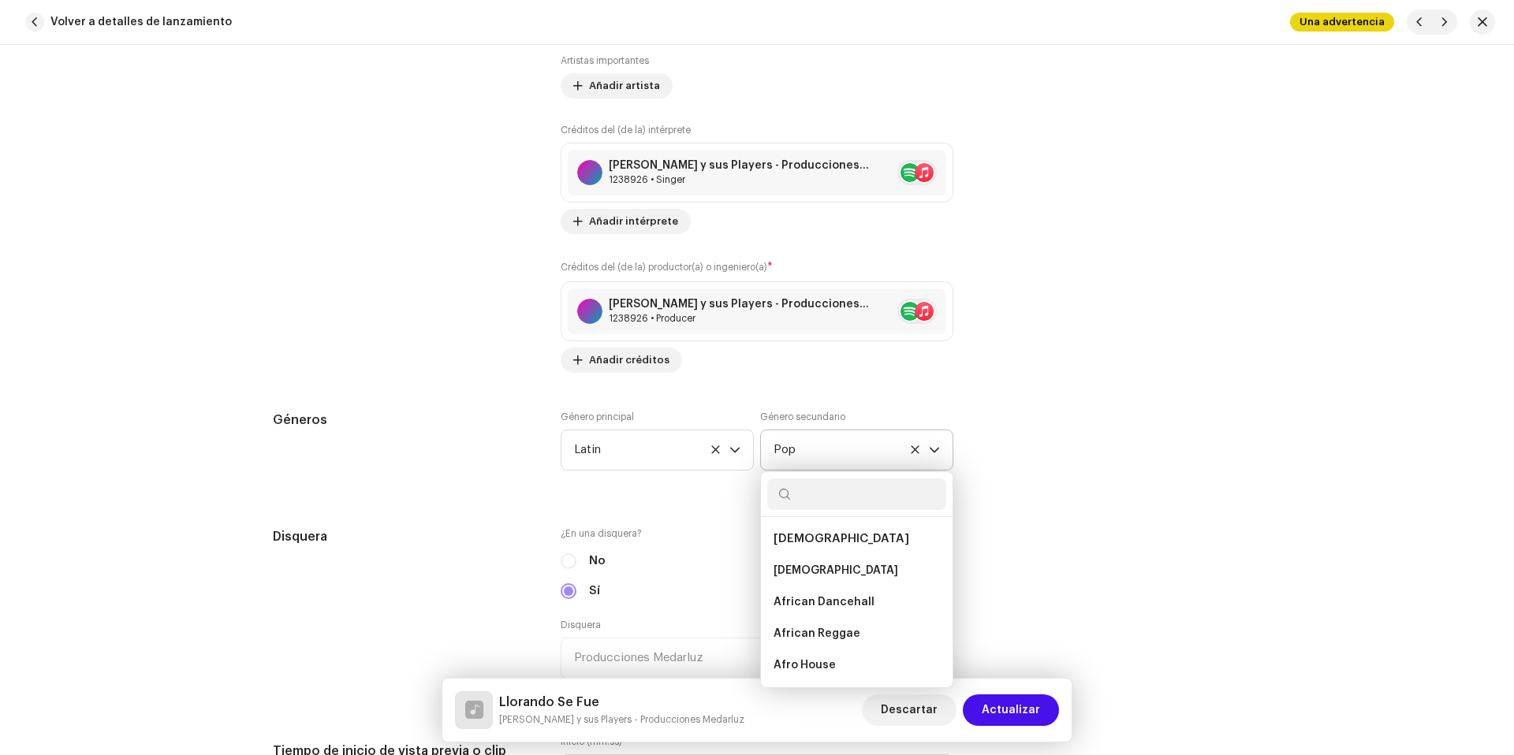
scroll to position [9703, 0]
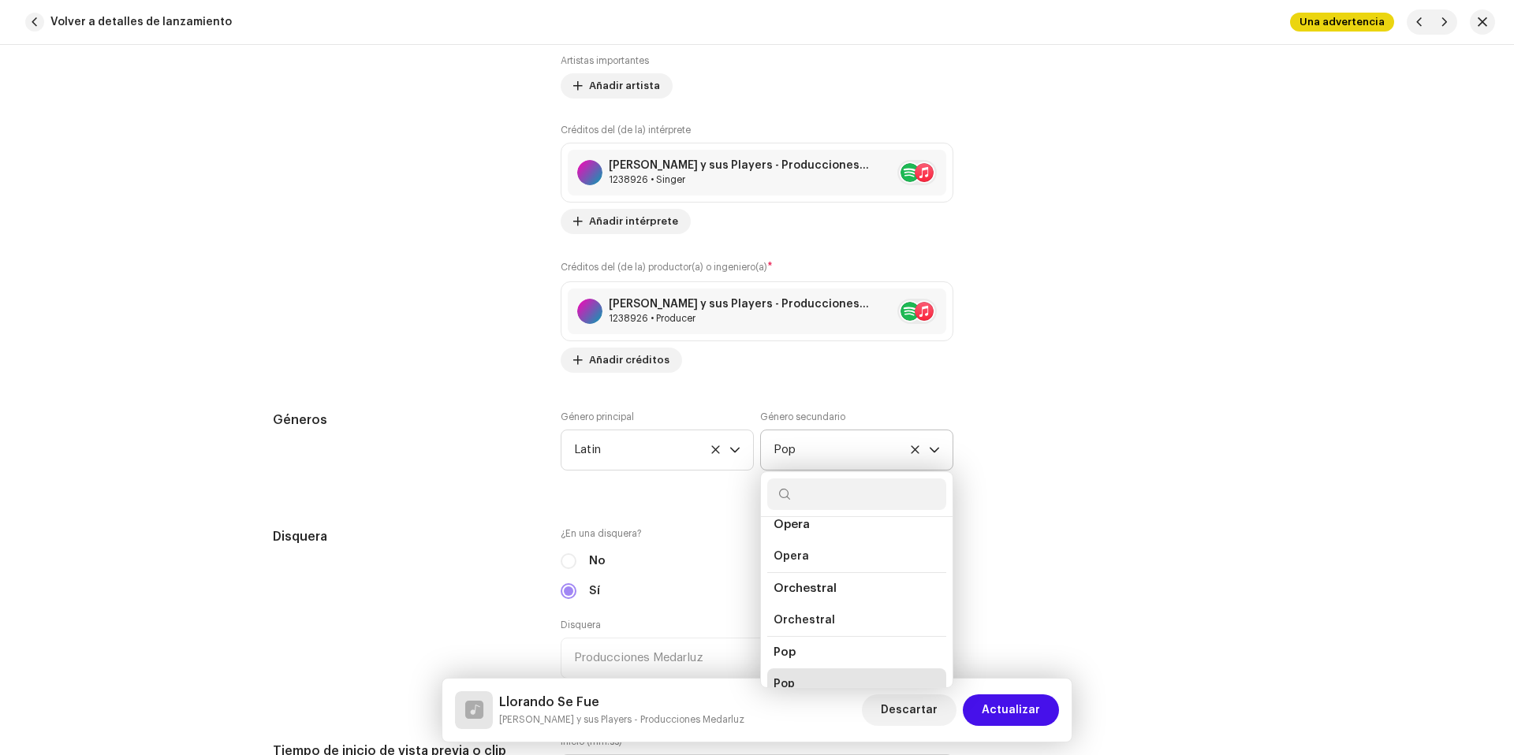
click at [840, 498] on input "text" at bounding box center [856, 495] width 179 height 32
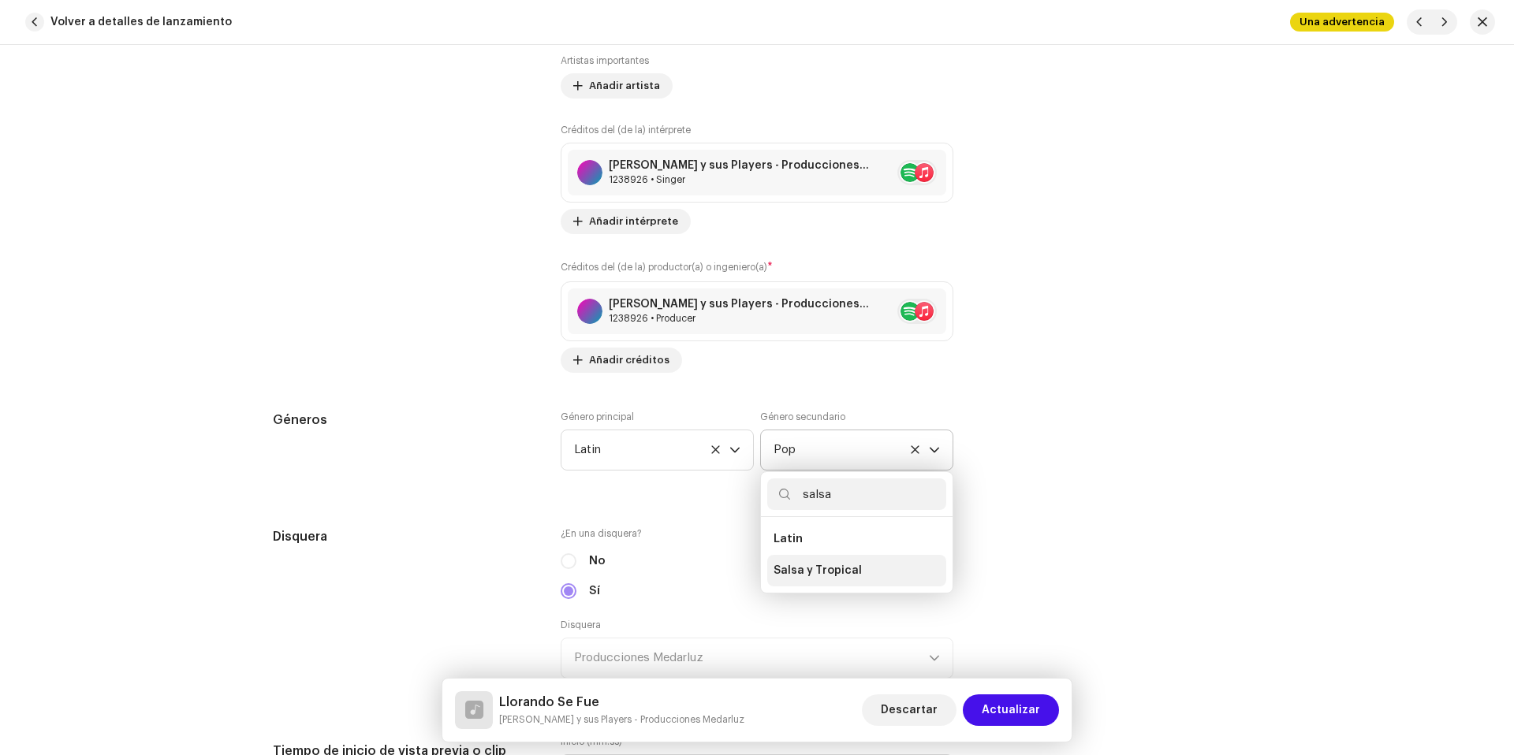
type input "salsa"
click at [895, 579] on li "Salsa y Tropical" at bounding box center [856, 571] width 179 height 32
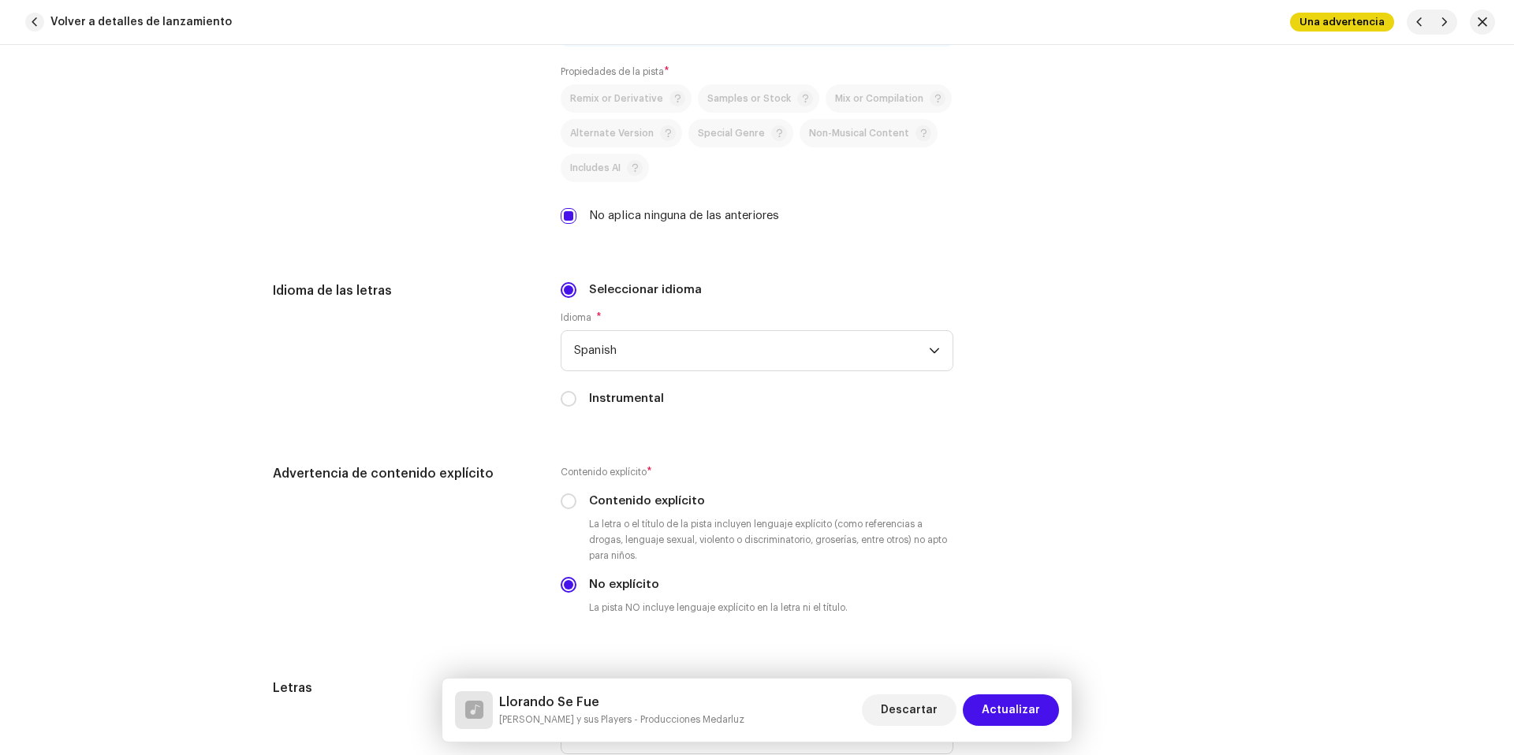
scroll to position [3228, 0]
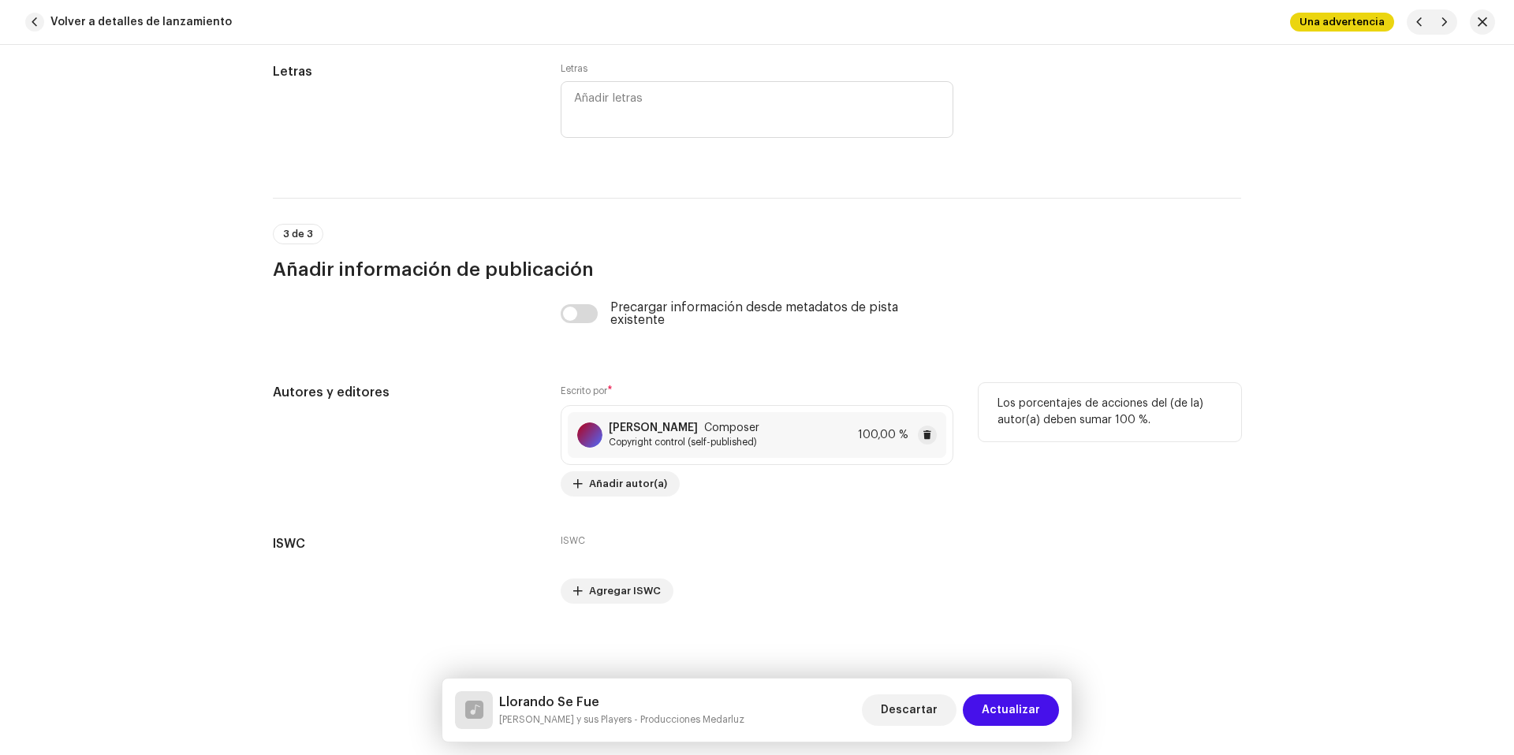
click at [792, 438] on div "Mauricio Luzuriaga Composer Copyright control (self-published) 100,00 %" at bounding box center [757, 435] width 378 height 46
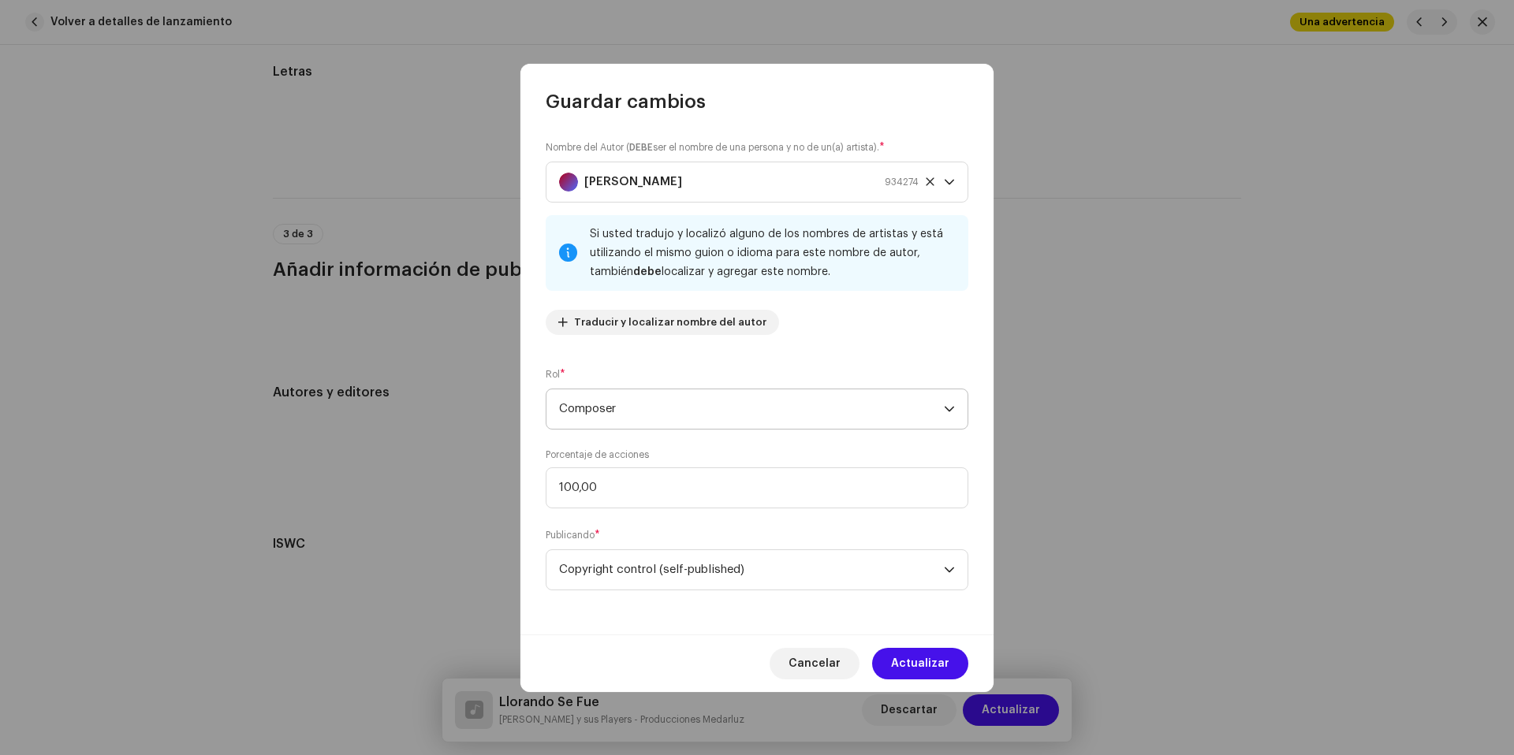
click at [673, 399] on span "Composer" at bounding box center [751, 409] width 385 height 39
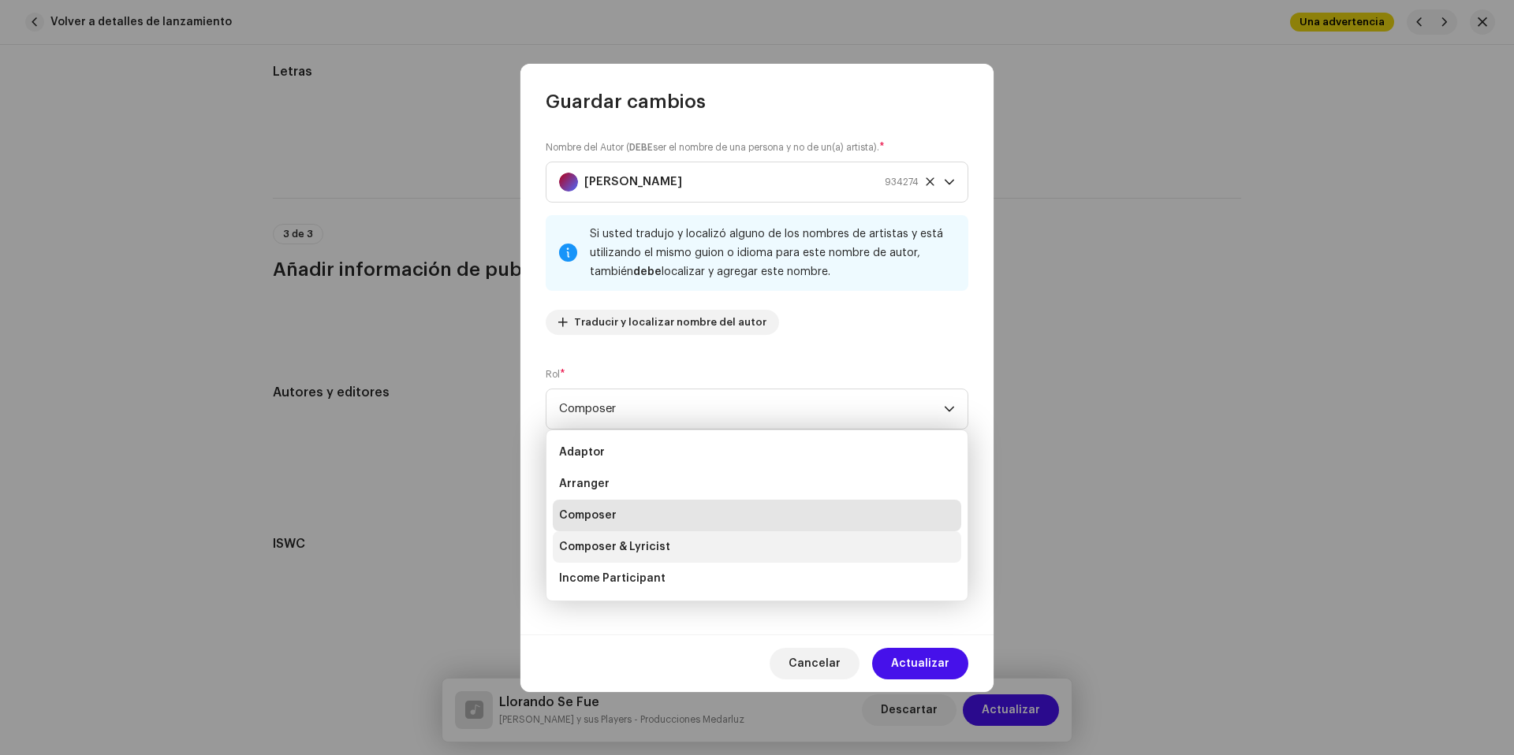
click at [662, 544] on span "Composer & Lyricist" at bounding box center [614, 547] width 111 height 16
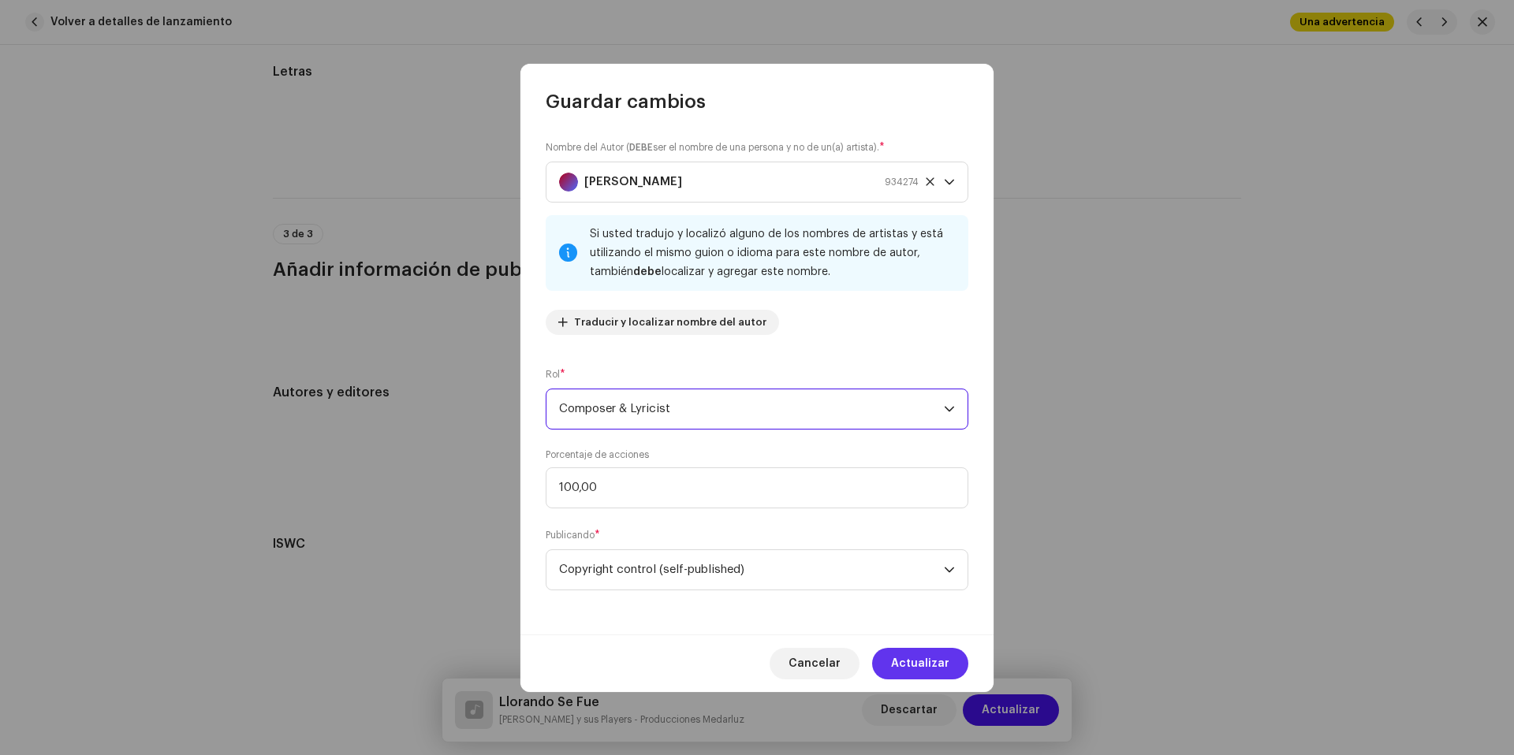
click at [935, 654] on span "Actualizar" at bounding box center [920, 664] width 58 height 32
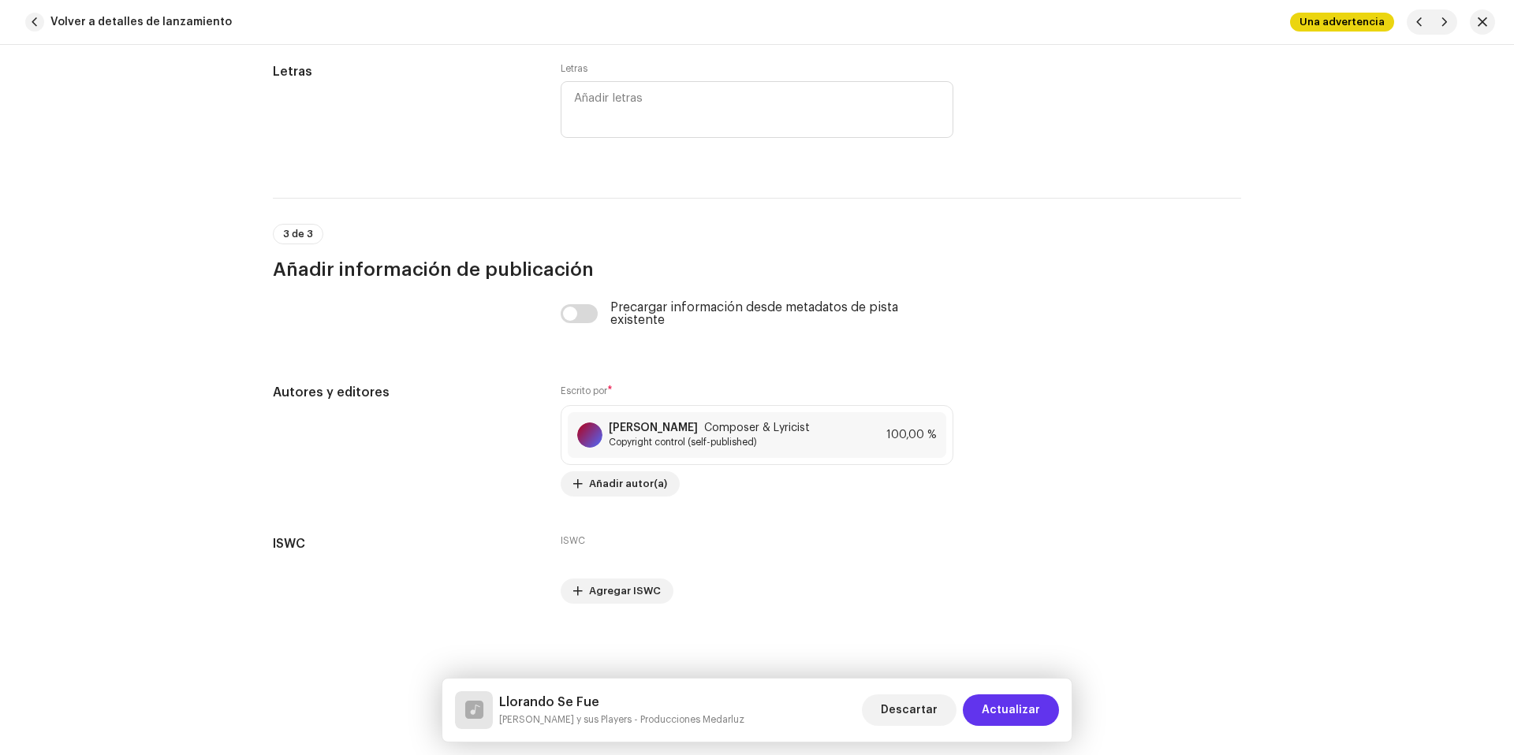
click at [1037, 711] on span "Actualizar" at bounding box center [1011, 711] width 58 height 32
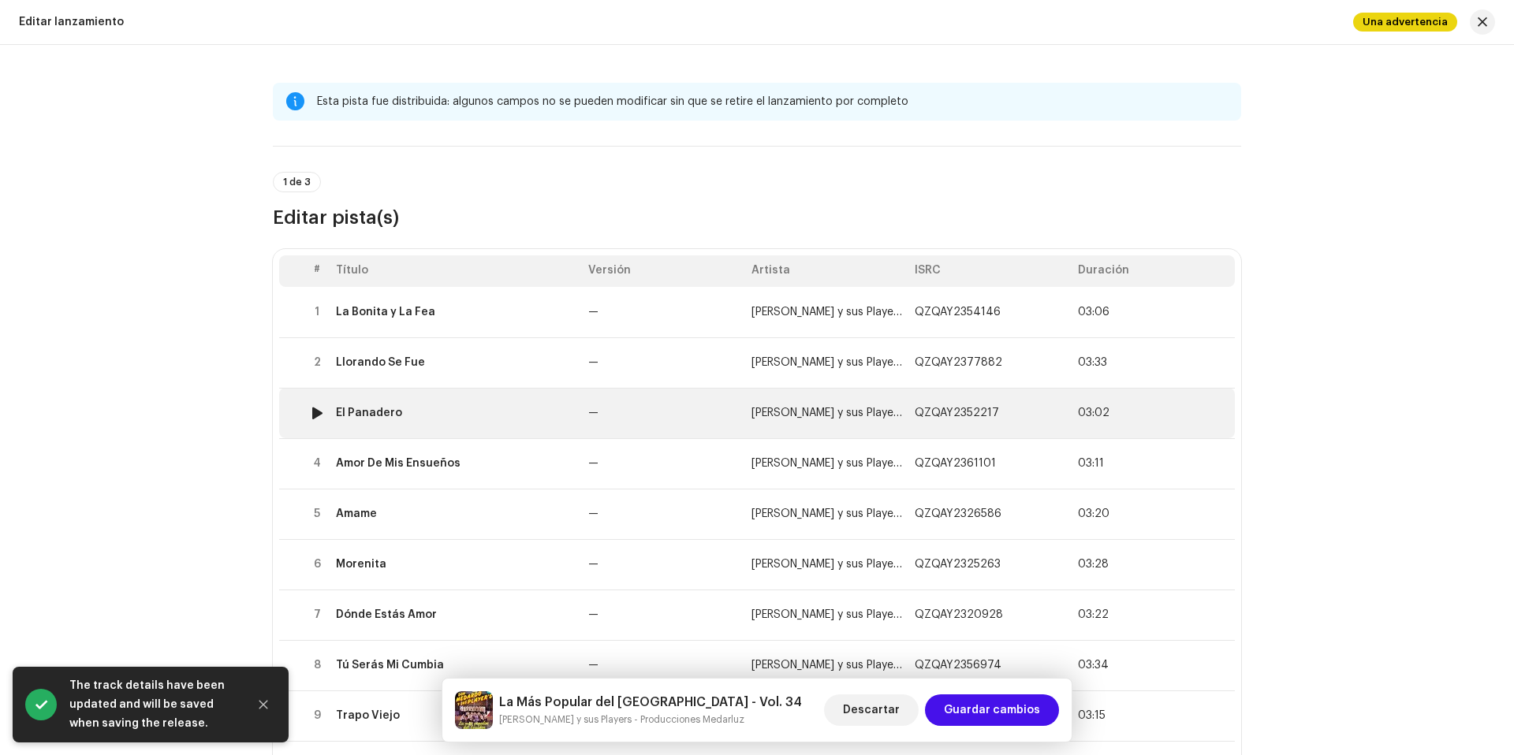
click at [553, 401] on td "El Panadero" at bounding box center [456, 413] width 252 height 50
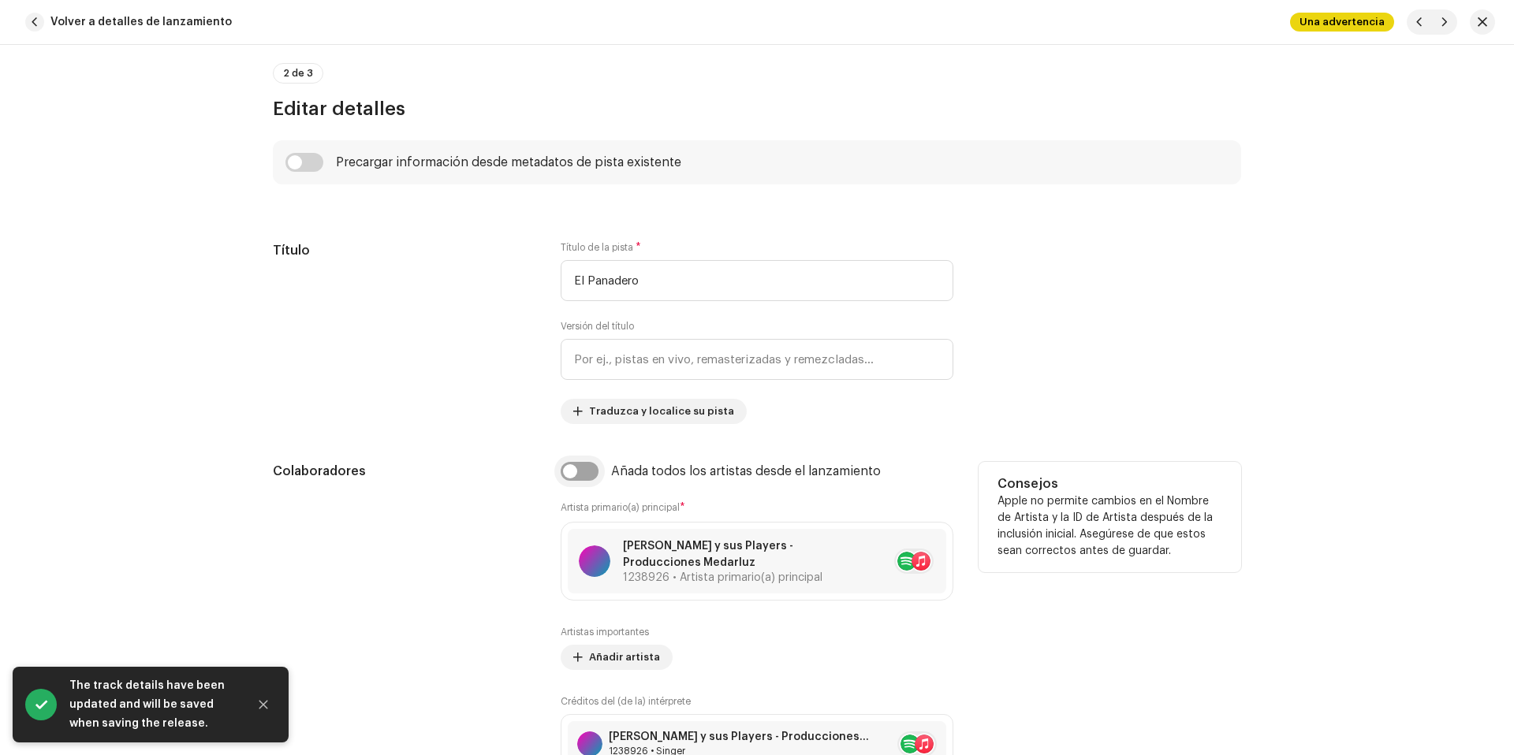
scroll to position [722, 0]
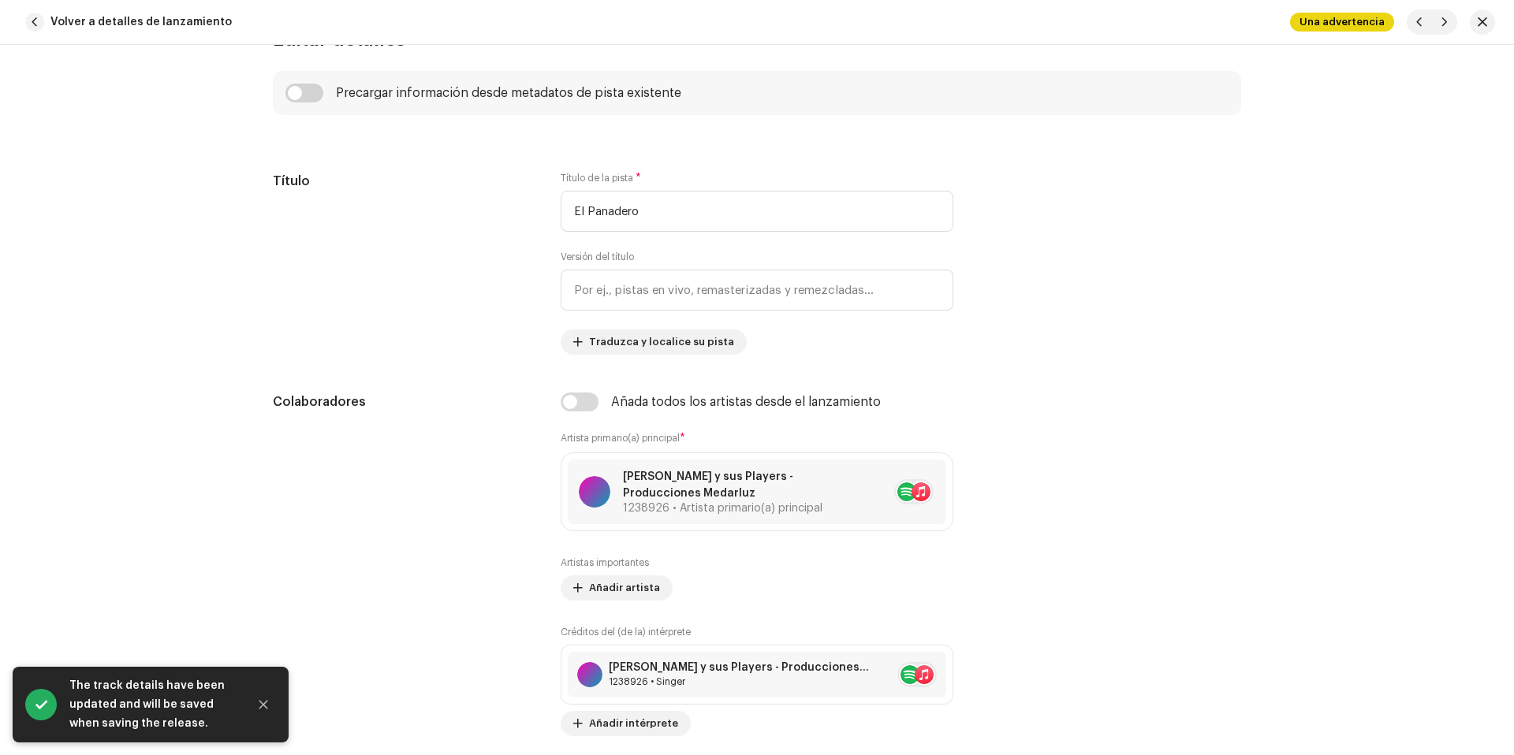
click at [575, 395] on input "checkbox" at bounding box center [580, 402] width 38 height 19
checkbox input "true"
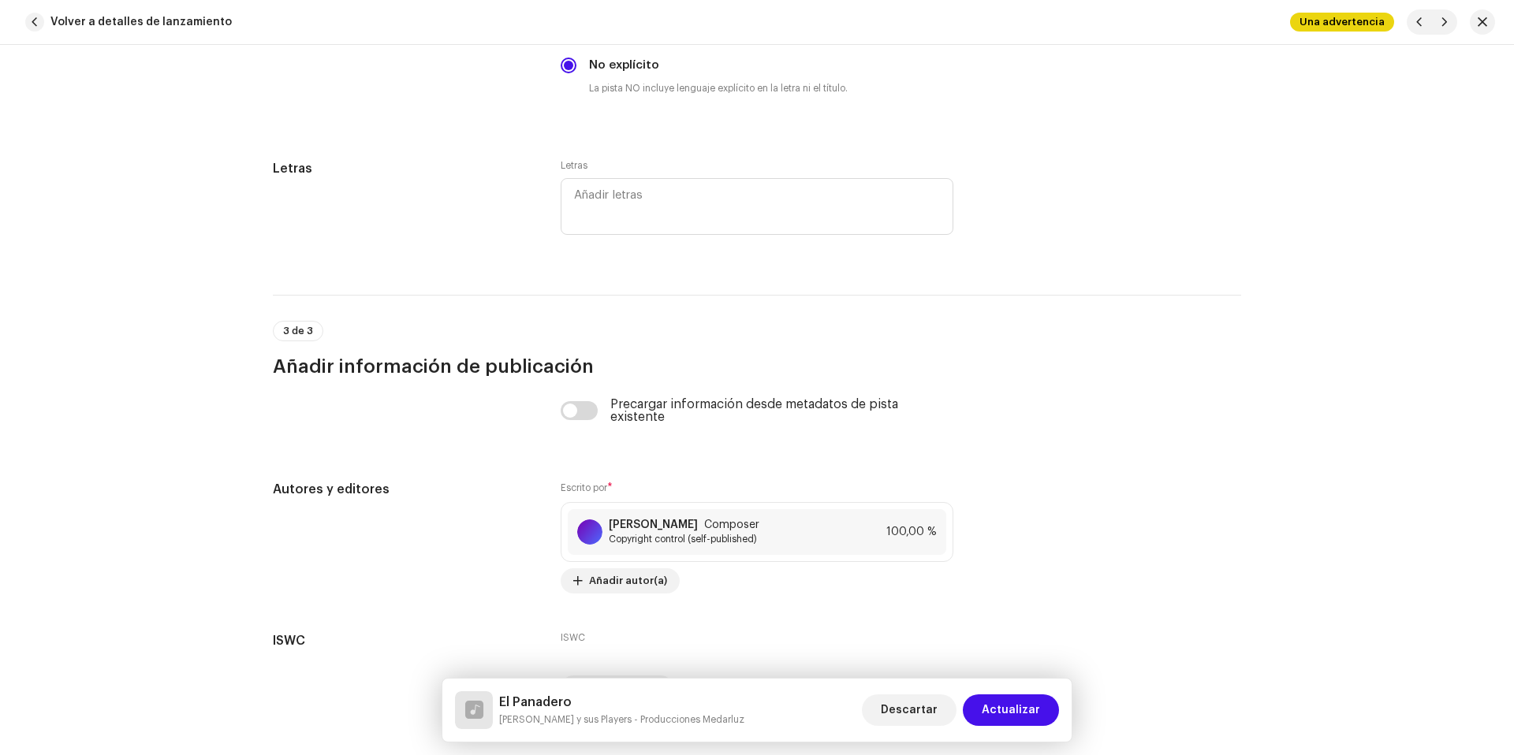
scroll to position [3228, 0]
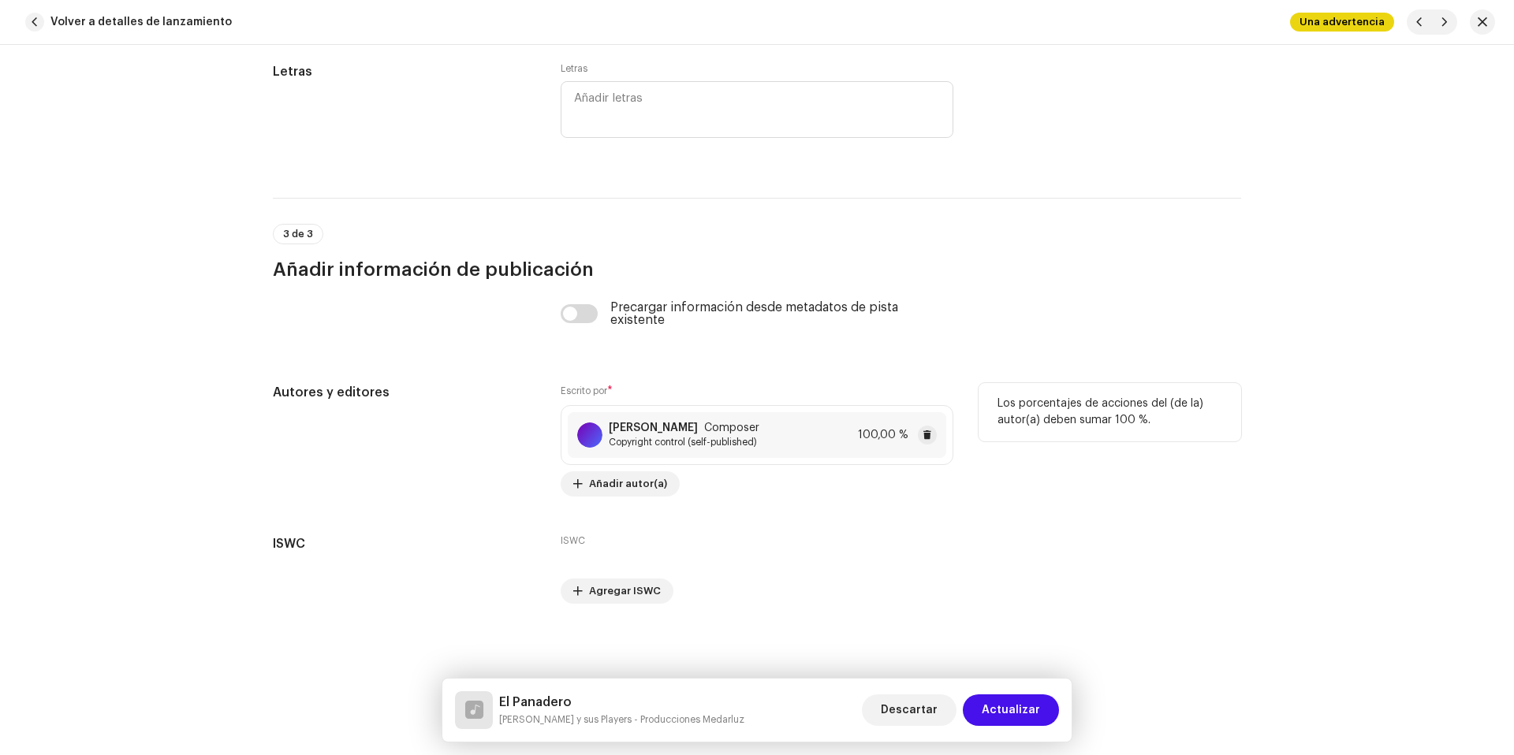
click at [759, 428] on span "Composer" at bounding box center [731, 428] width 55 height 13
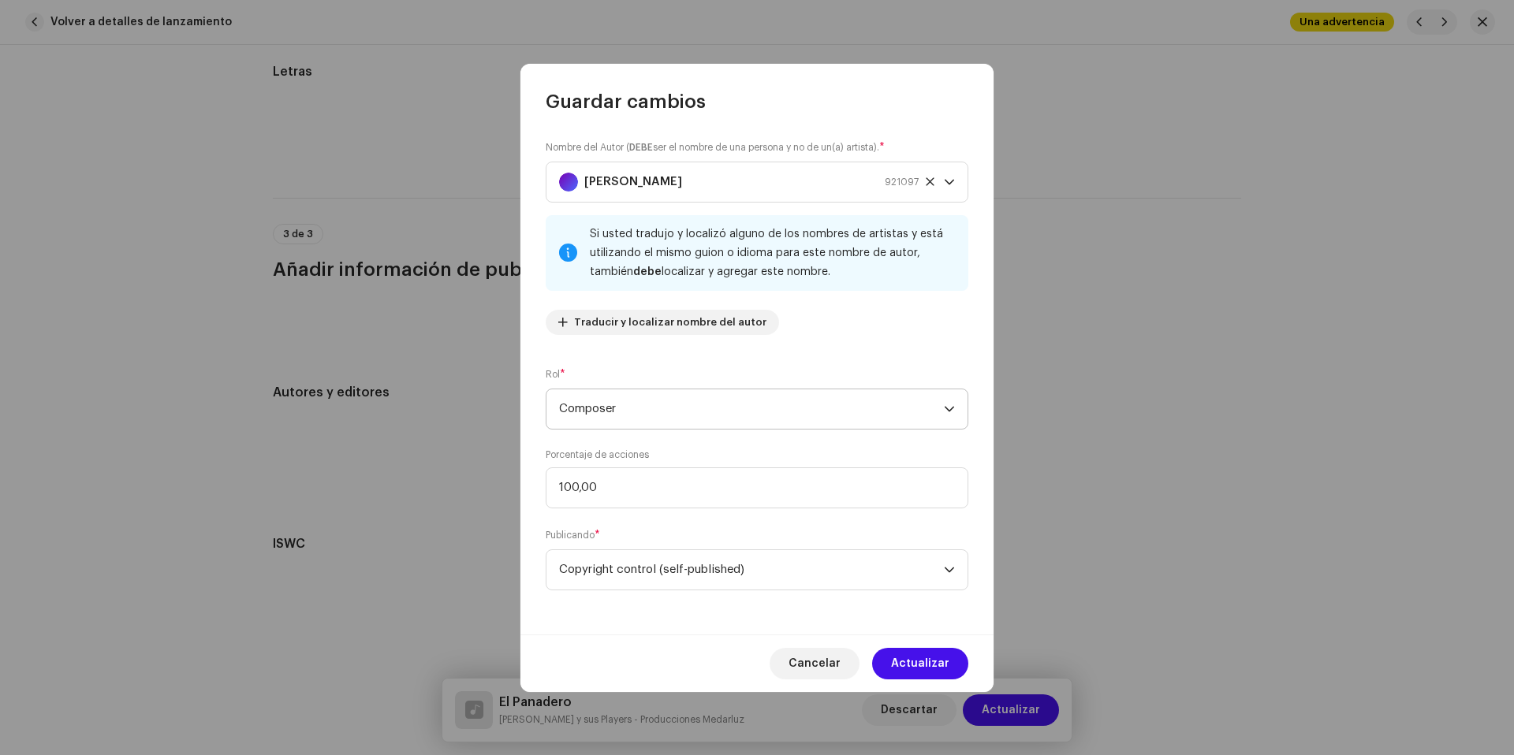
click at [723, 422] on span "Composer" at bounding box center [751, 409] width 385 height 39
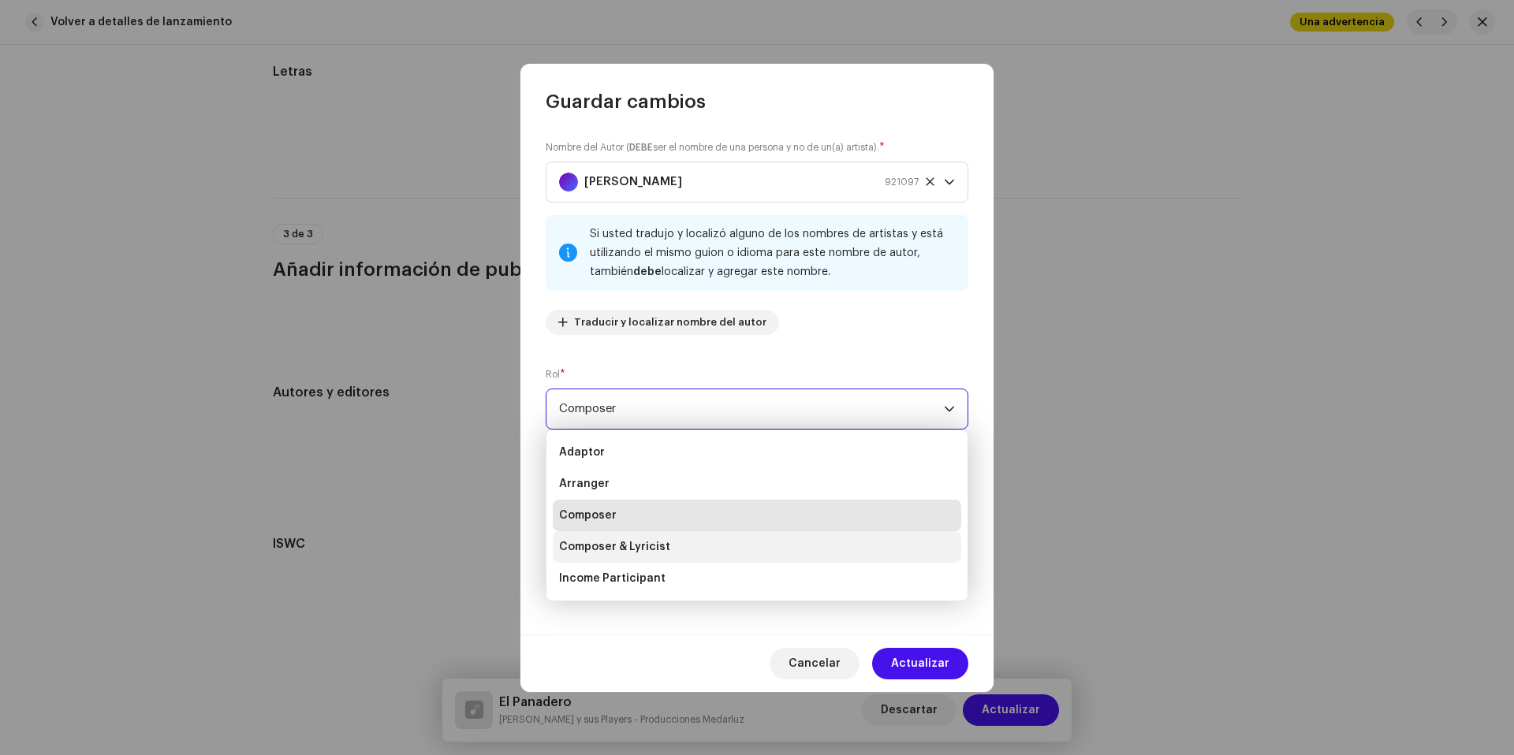
click at [670, 549] on li "Composer & Lyricist" at bounding box center [757, 547] width 408 height 32
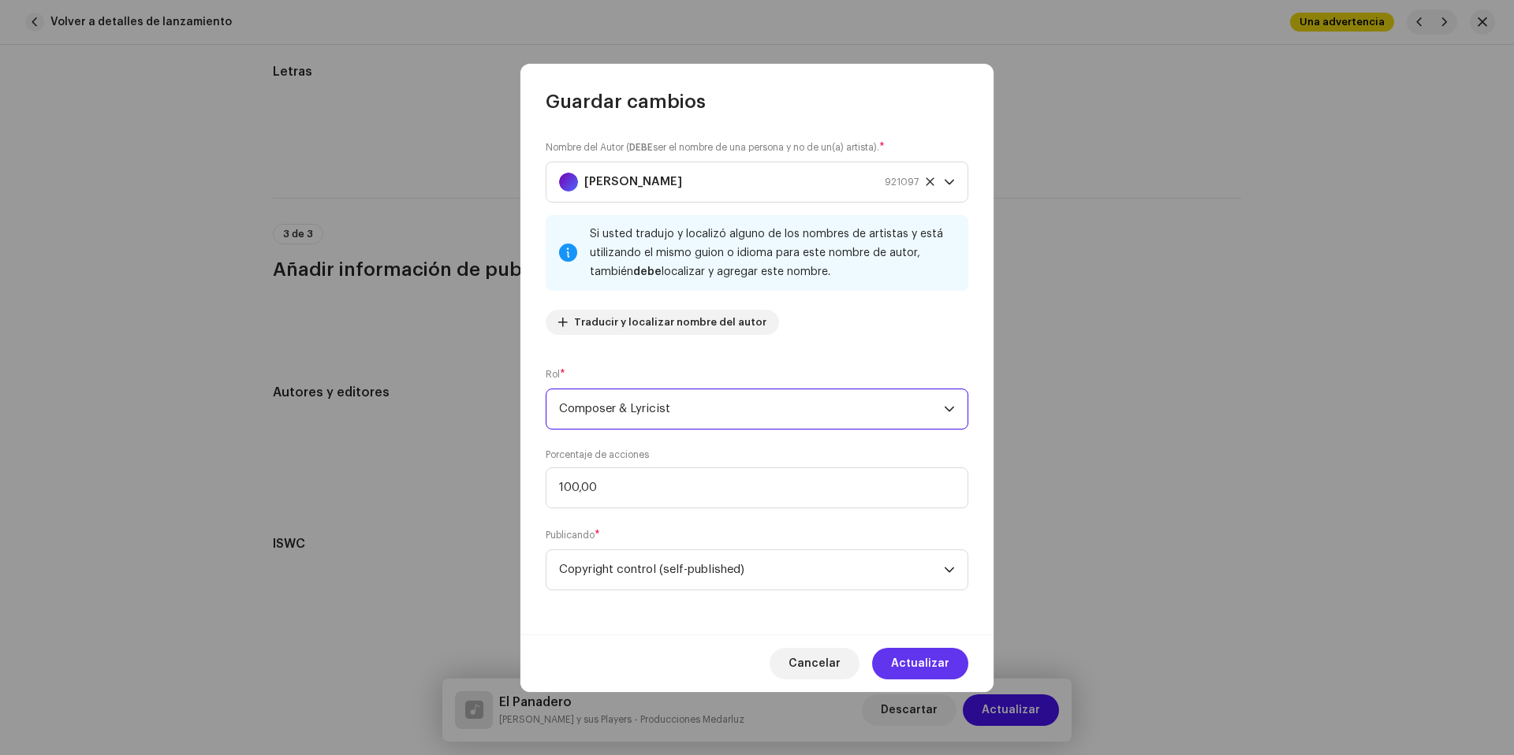
click at [923, 655] on span "Actualizar" at bounding box center [920, 664] width 58 height 32
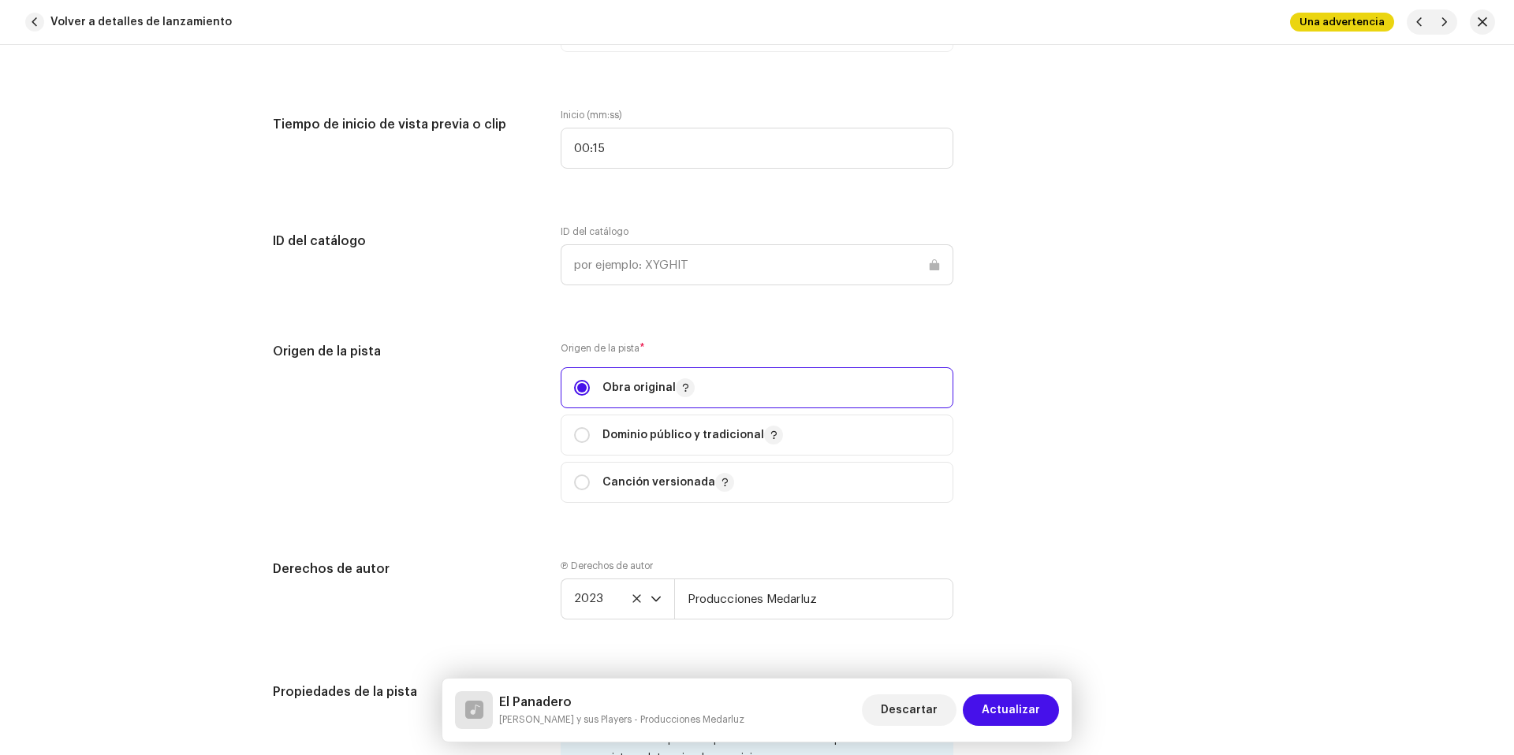
scroll to position [1457, 0]
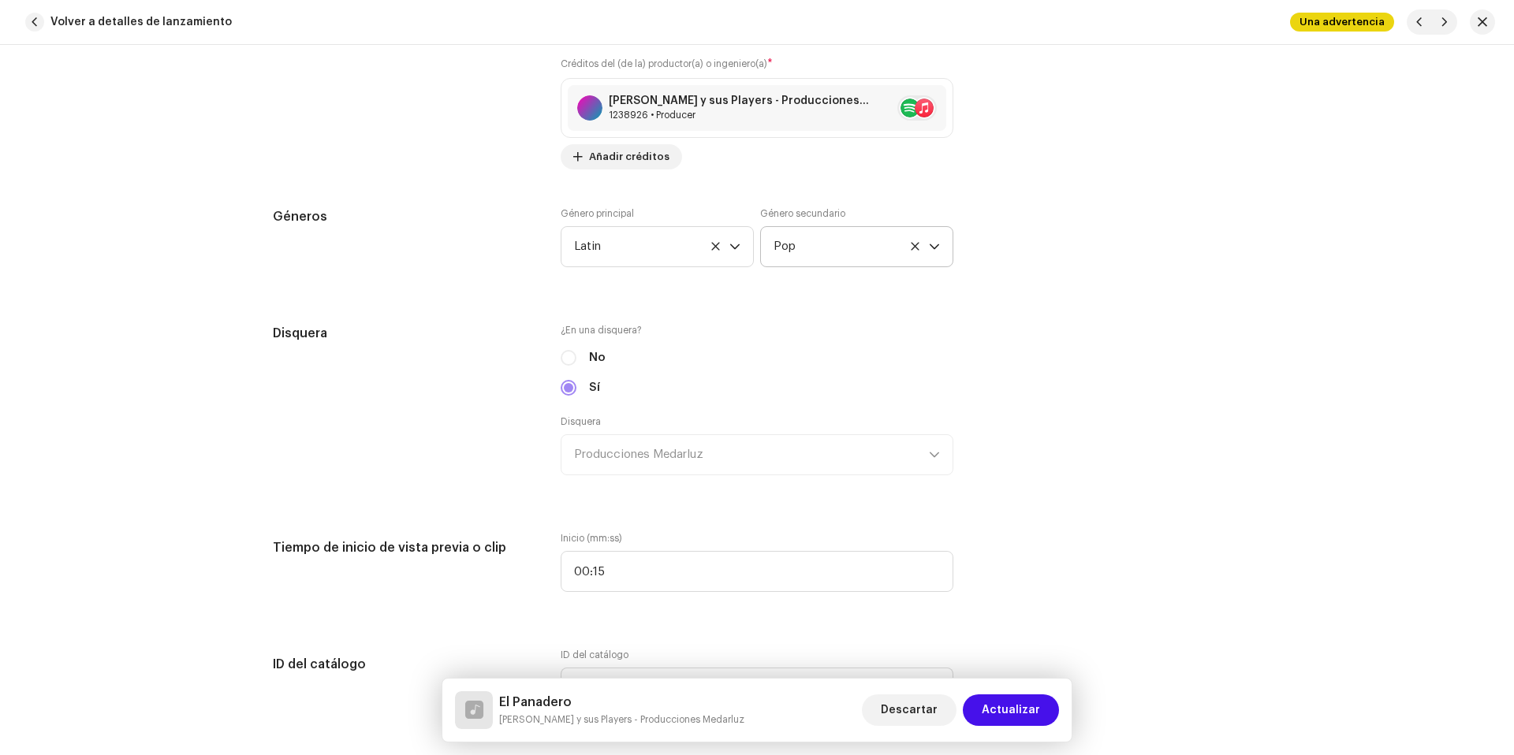
click at [819, 258] on span "Pop" at bounding box center [851, 246] width 155 height 39
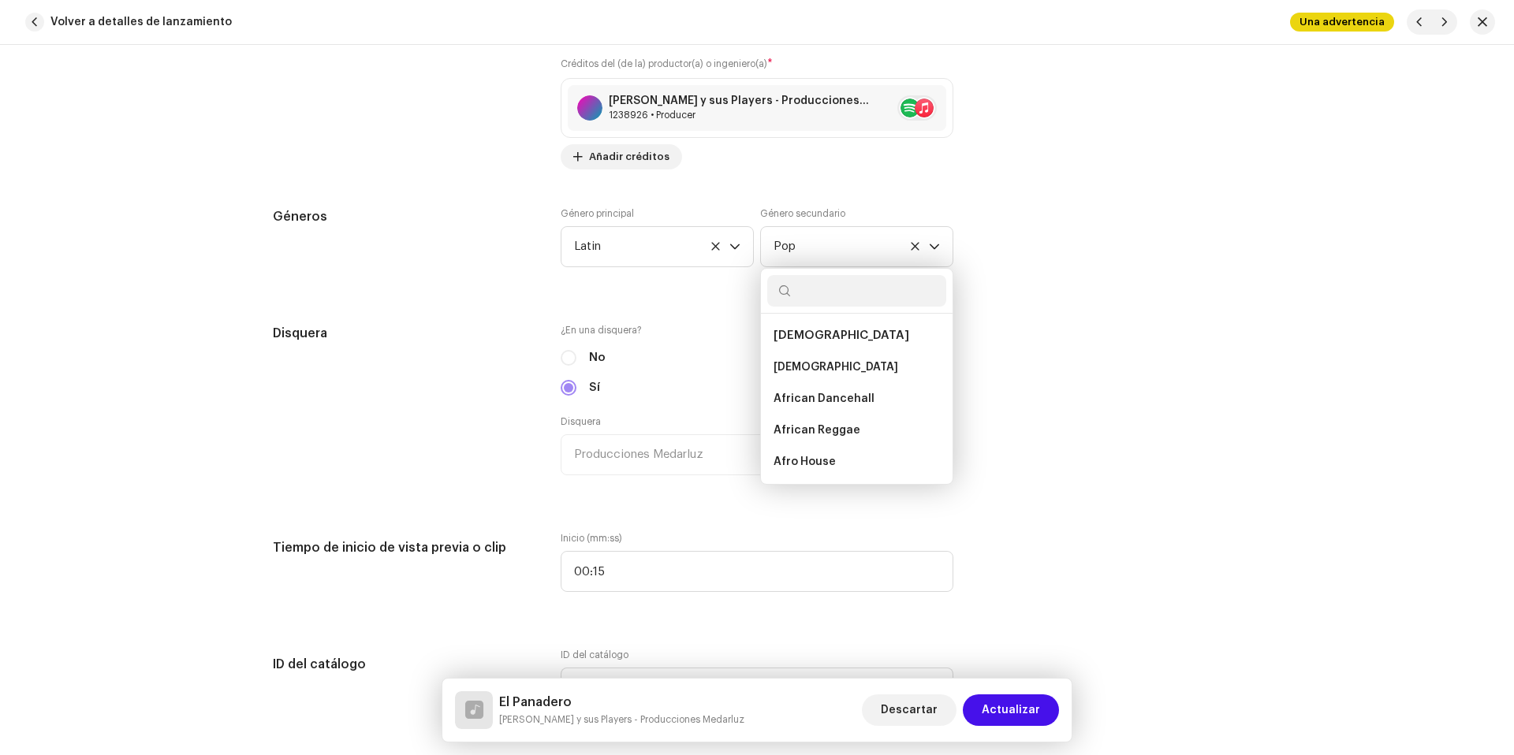
scroll to position [9703, 0]
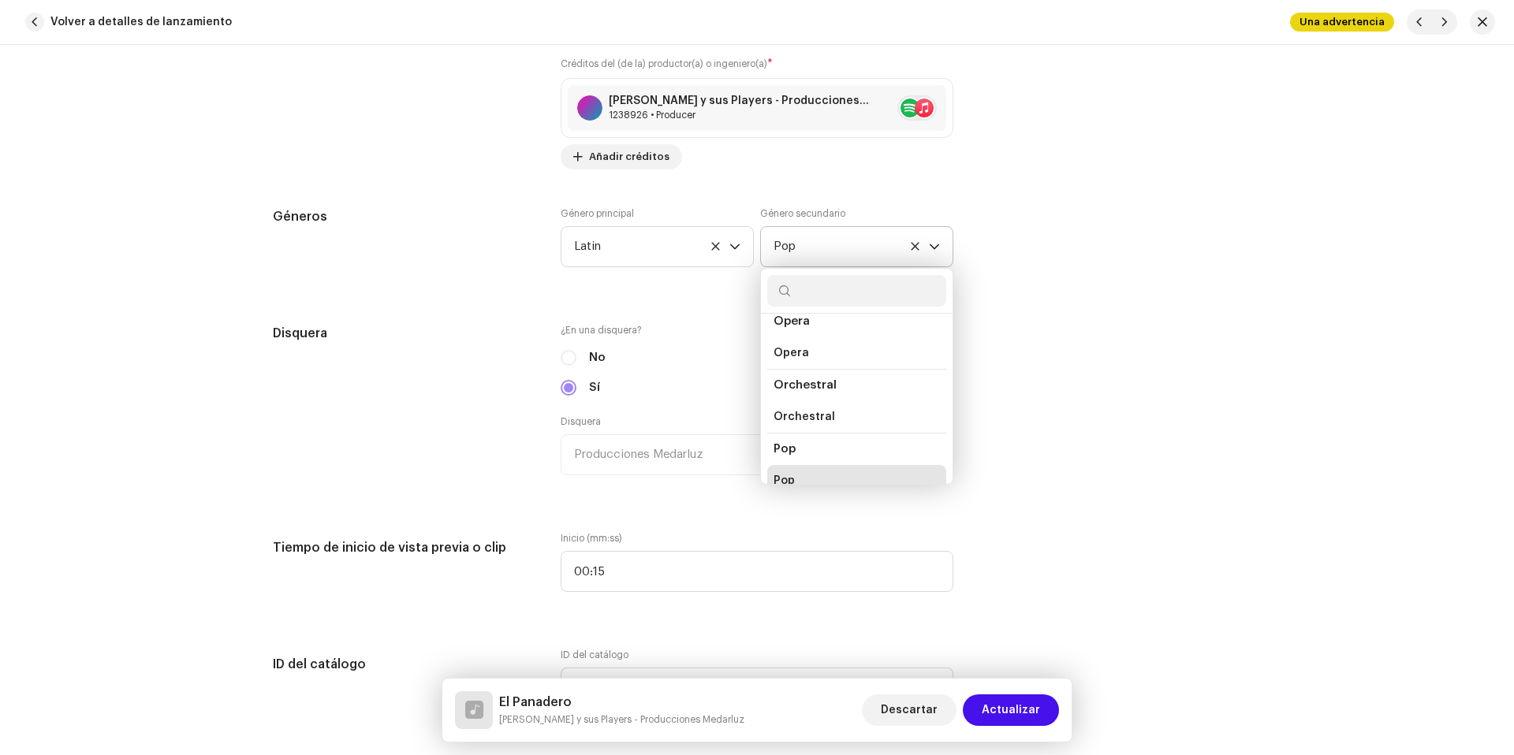
click at [829, 295] on input "text" at bounding box center [856, 291] width 179 height 32
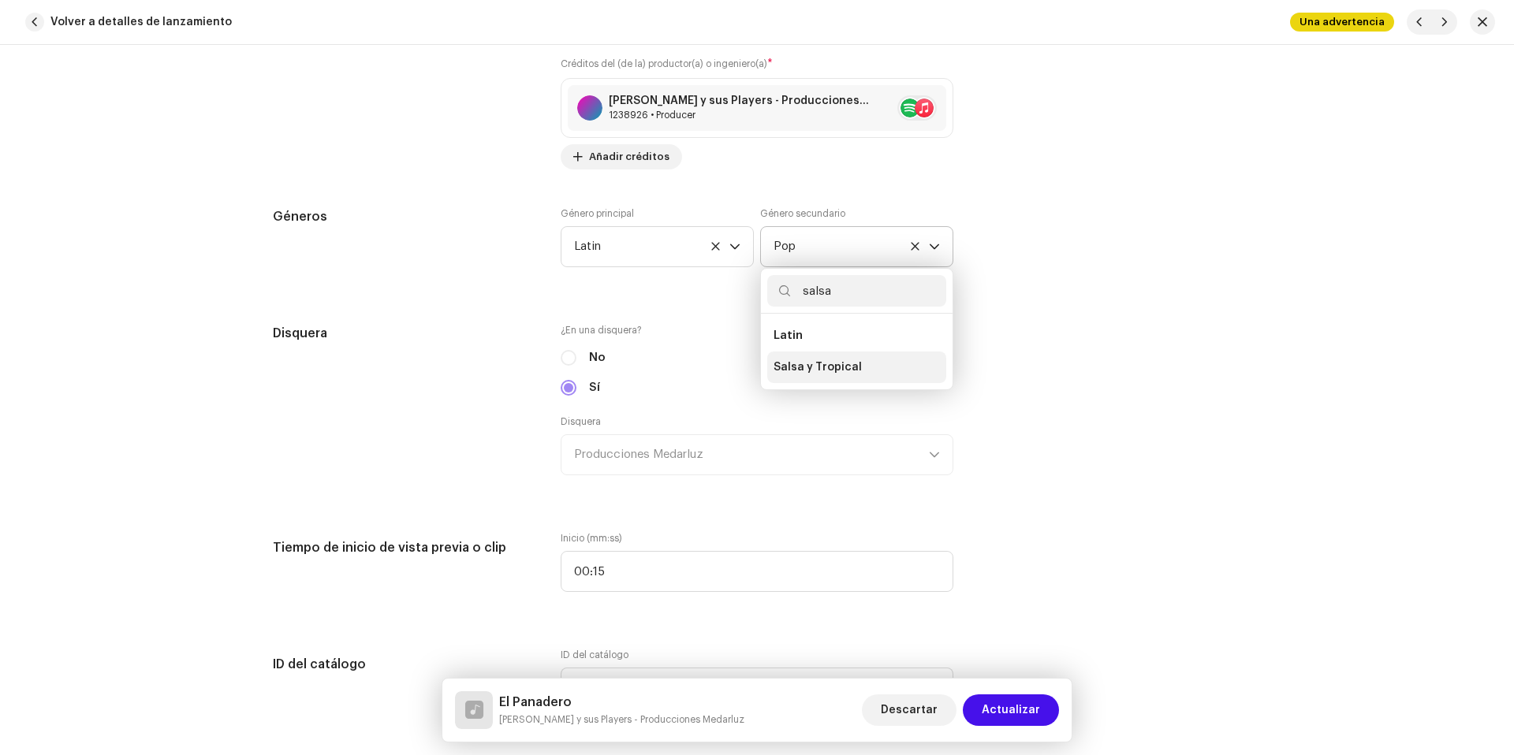
type input "salsa"
click at [882, 369] on li "Salsa y Tropical" at bounding box center [856, 368] width 179 height 32
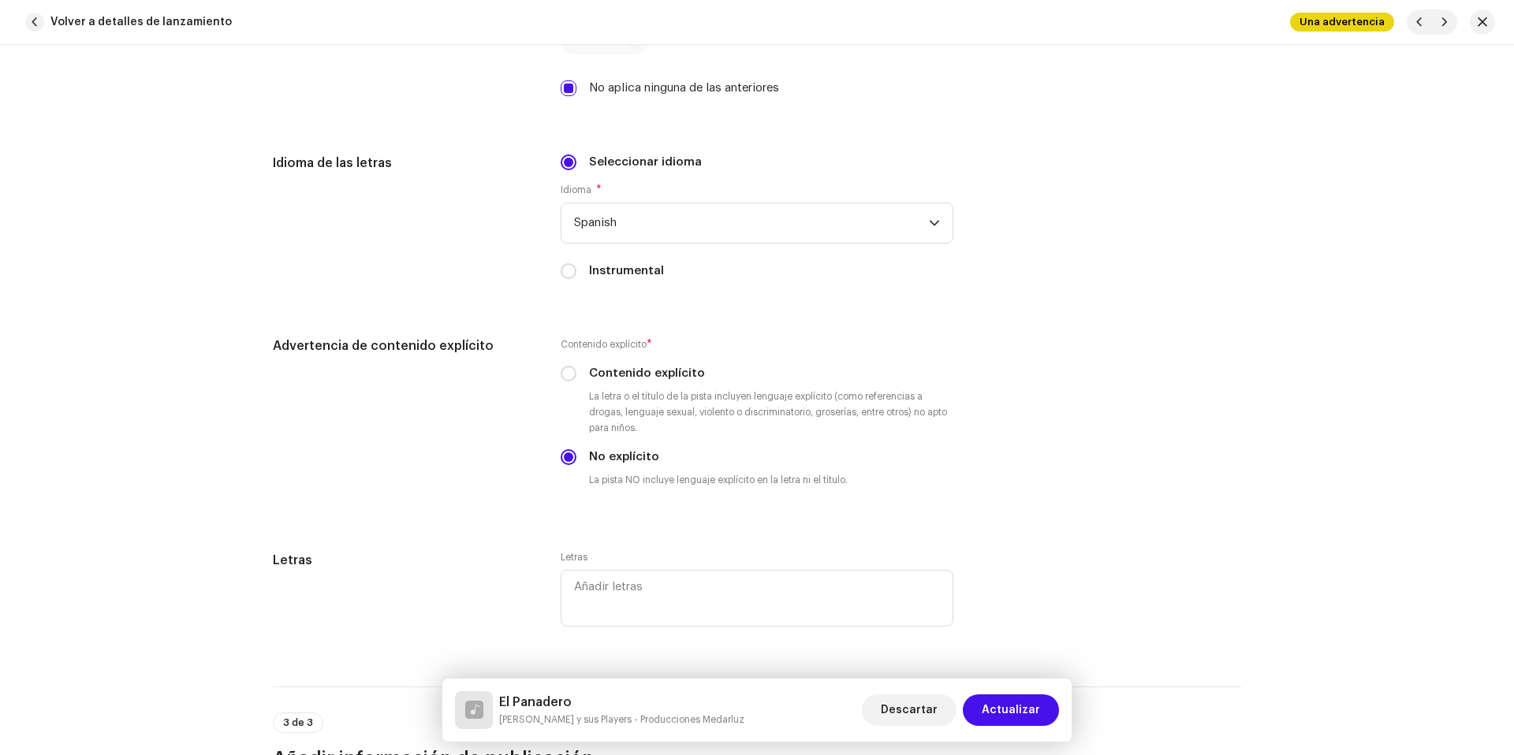
scroll to position [3228, 0]
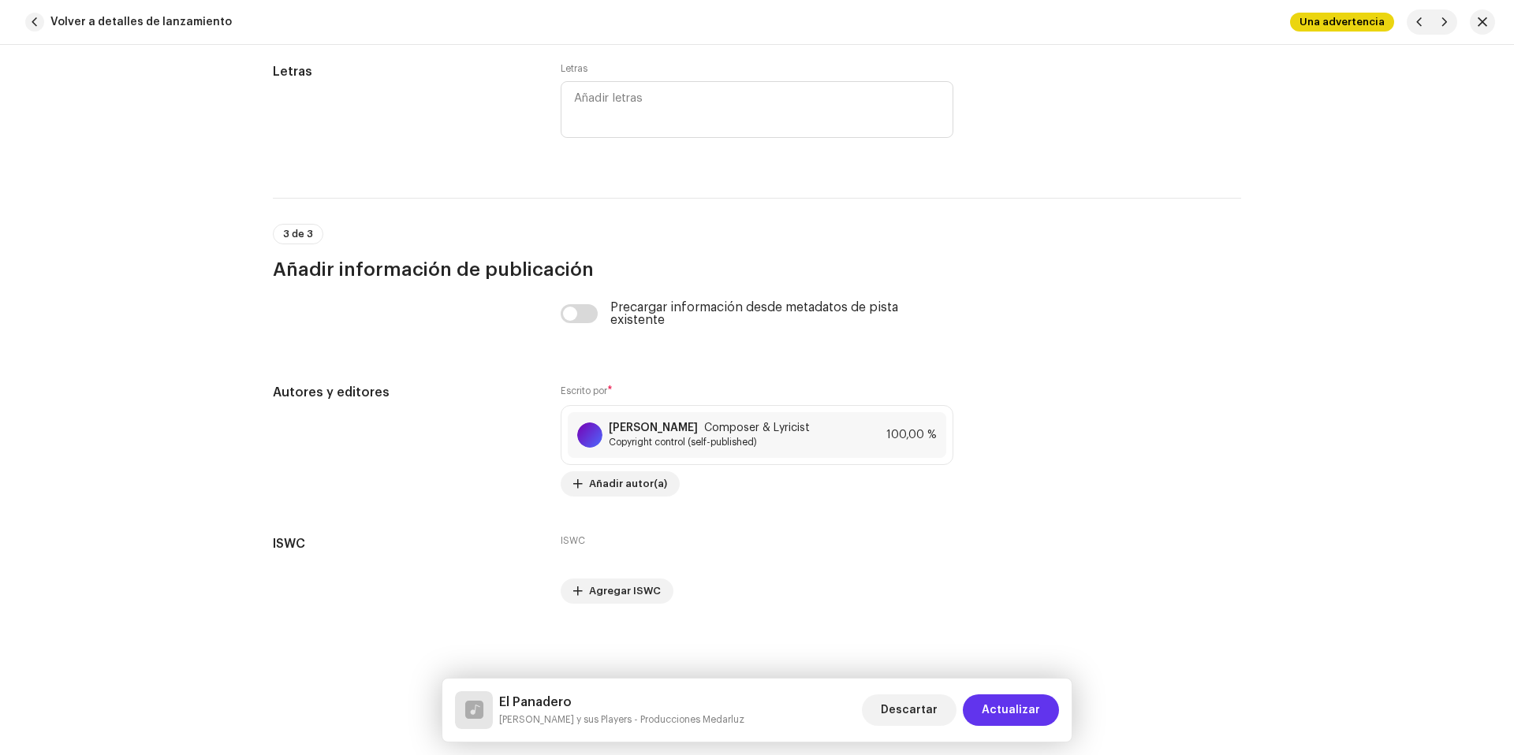
click at [1053, 699] on button "Actualizar" at bounding box center [1011, 711] width 96 height 32
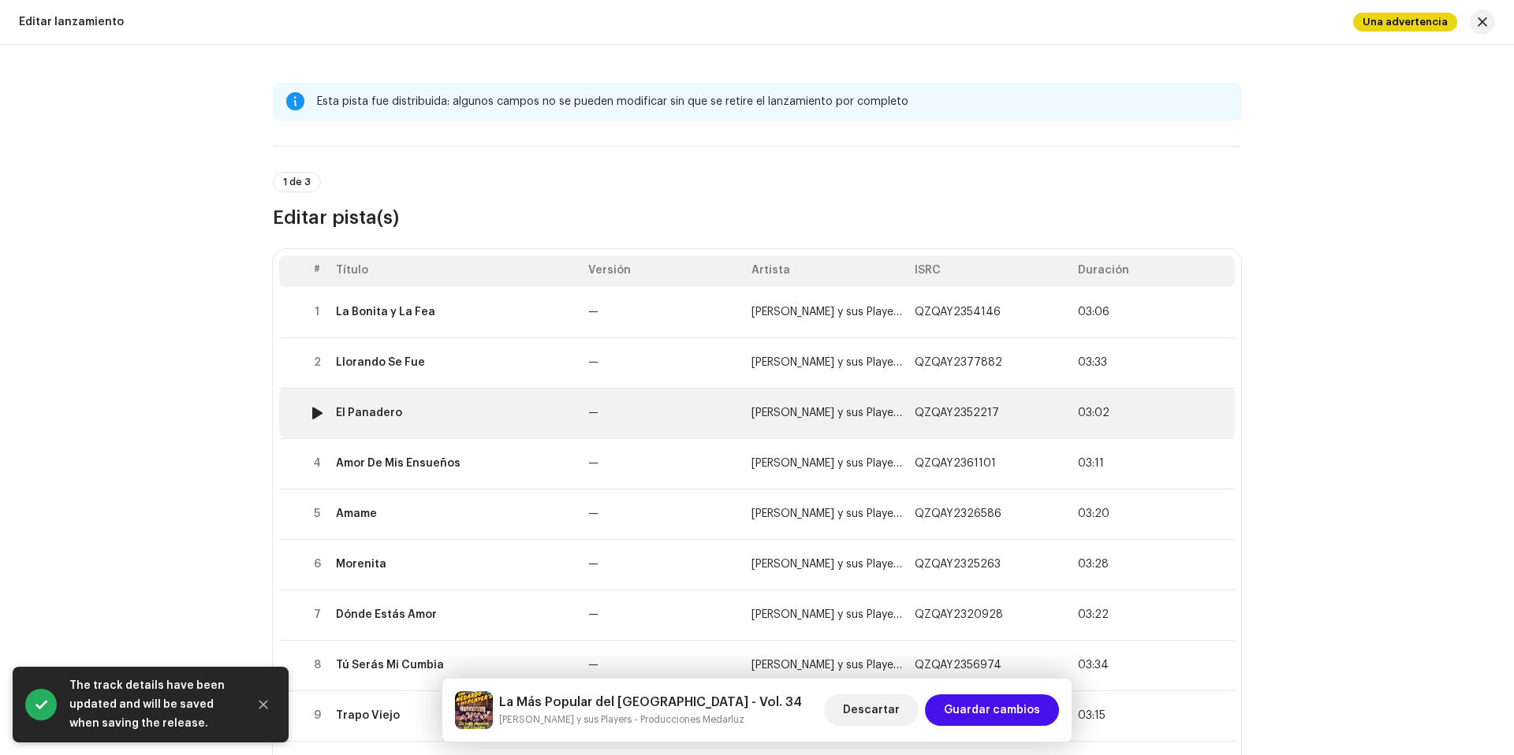
scroll to position [30, 0]
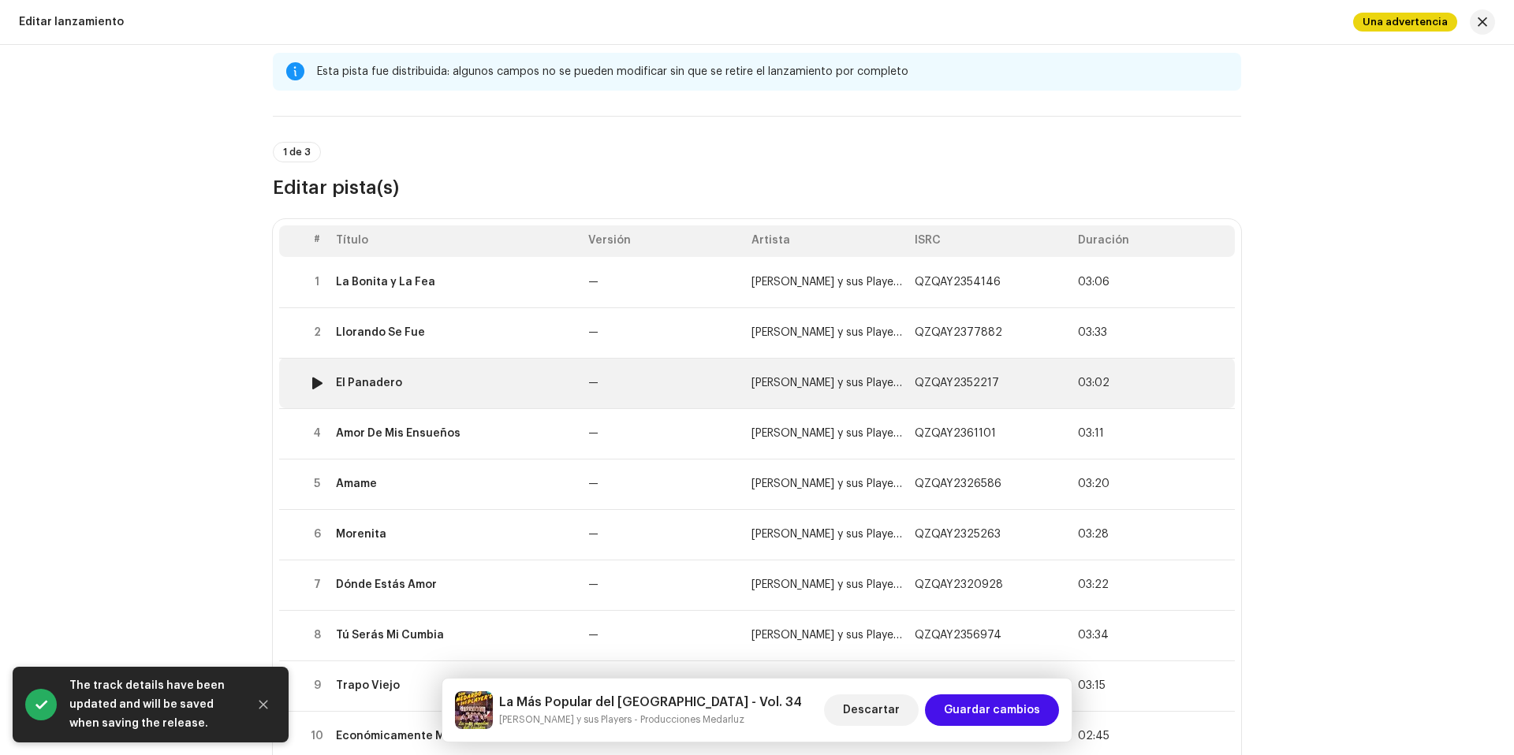
click at [633, 376] on td "—" at bounding box center [663, 383] width 163 height 50
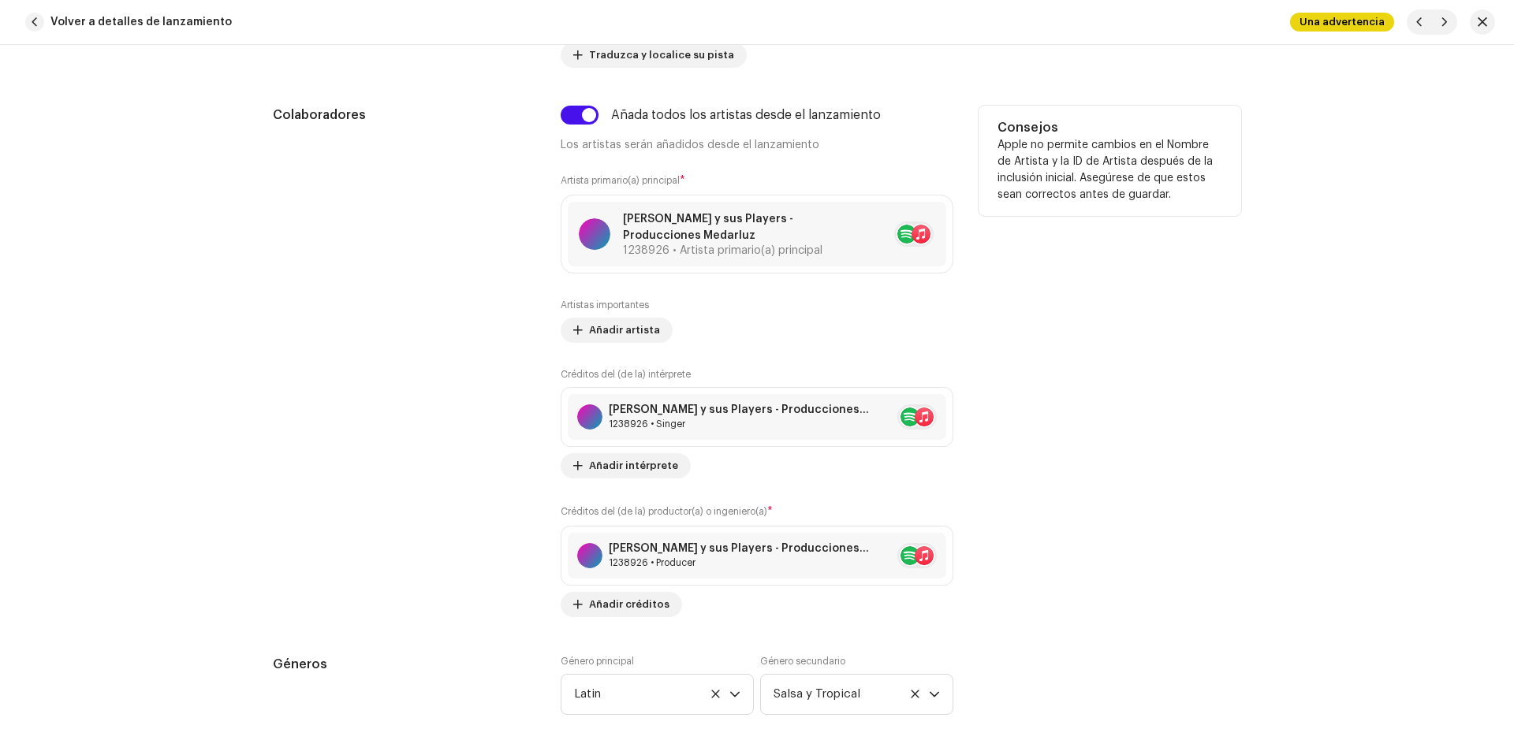
scroll to position [1008, 0]
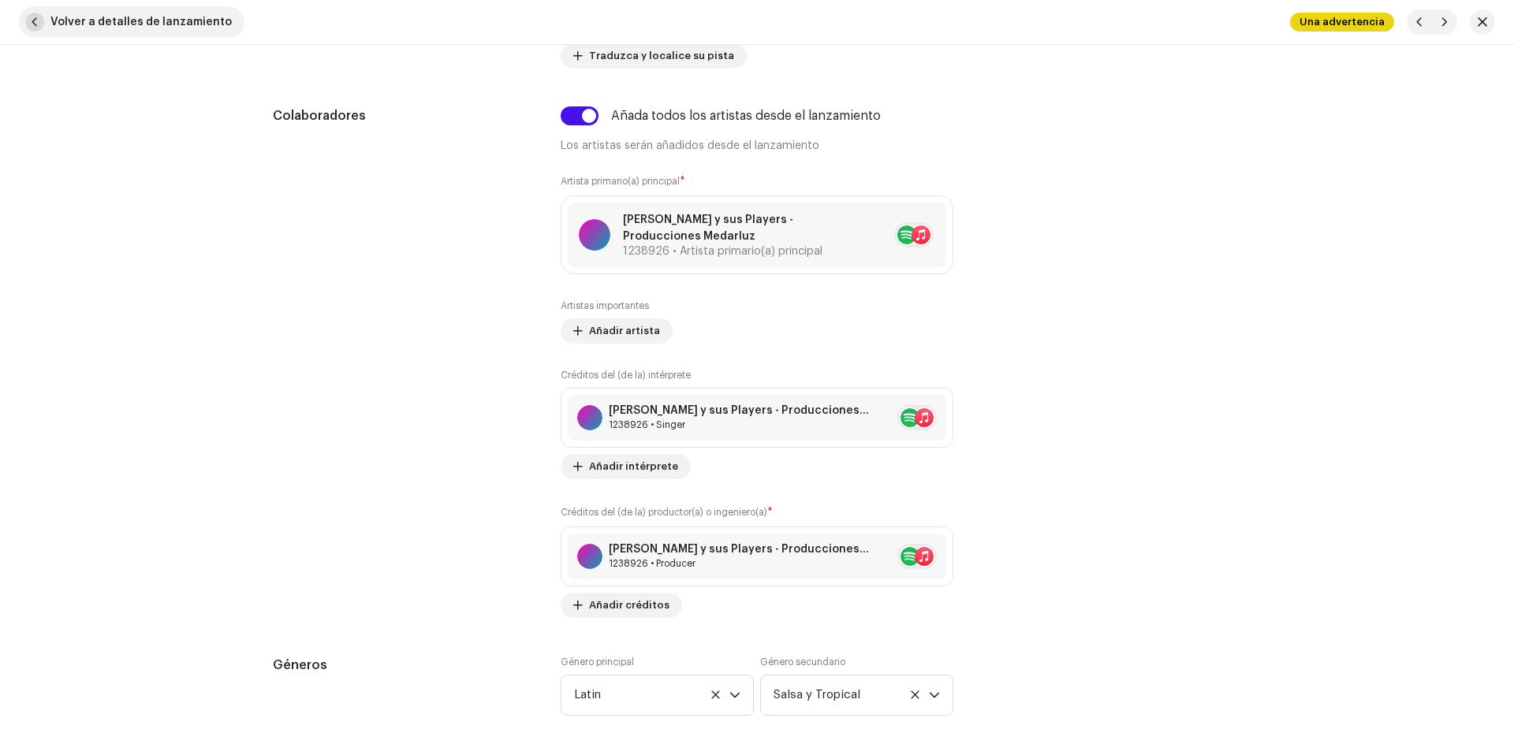
click at [181, 33] on span "Volver a detalles de lanzamiento" at bounding box center [140, 22] width 181 height 32
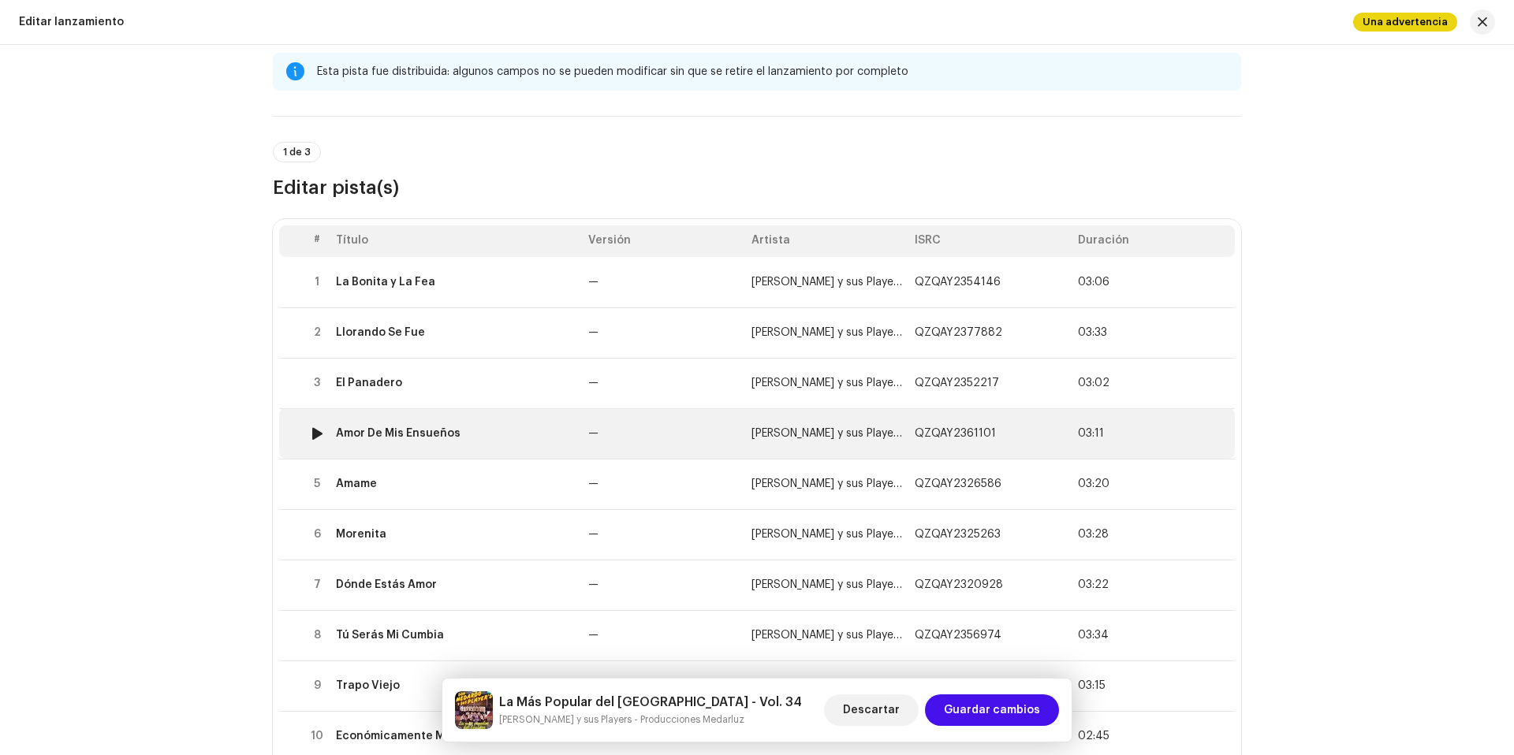
click at [558, 426] on td "Amor De Mis Ensueños" at bounding box center [456, 433] width 252 height 50
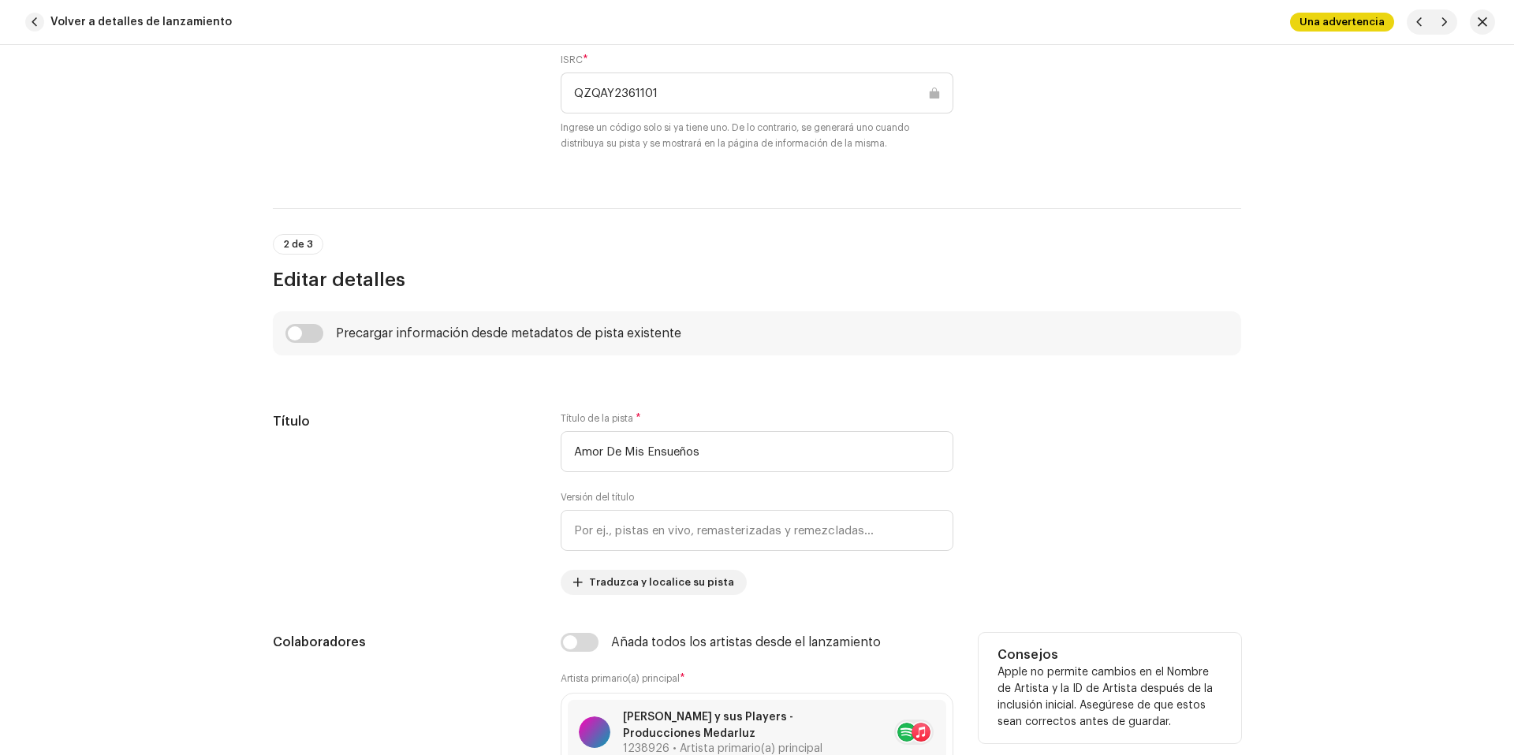
scroll to position [1012, 0]
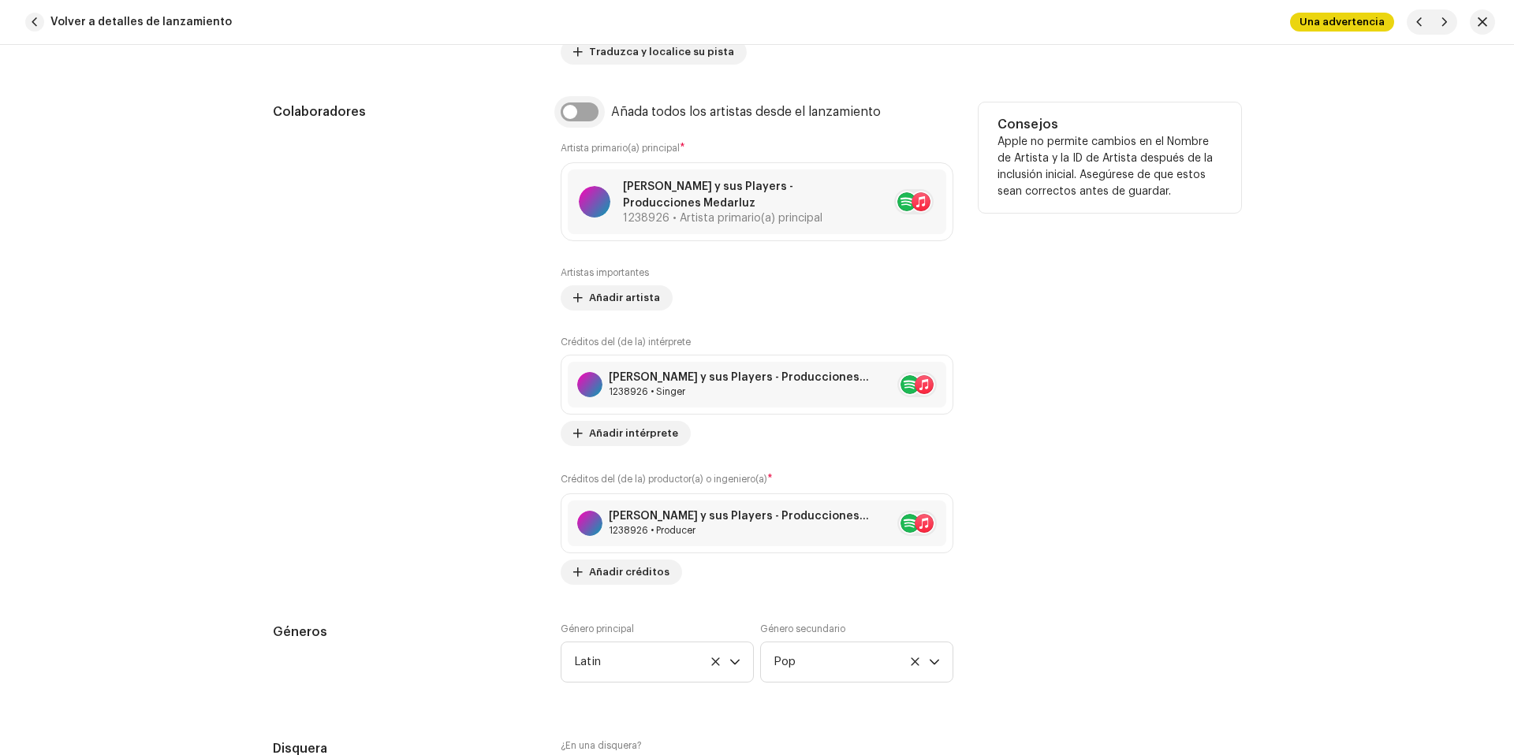
click at [569, 110] on input "checkbox" at bounding box center [580, 112] width 38 height 19
checkbox input "true"
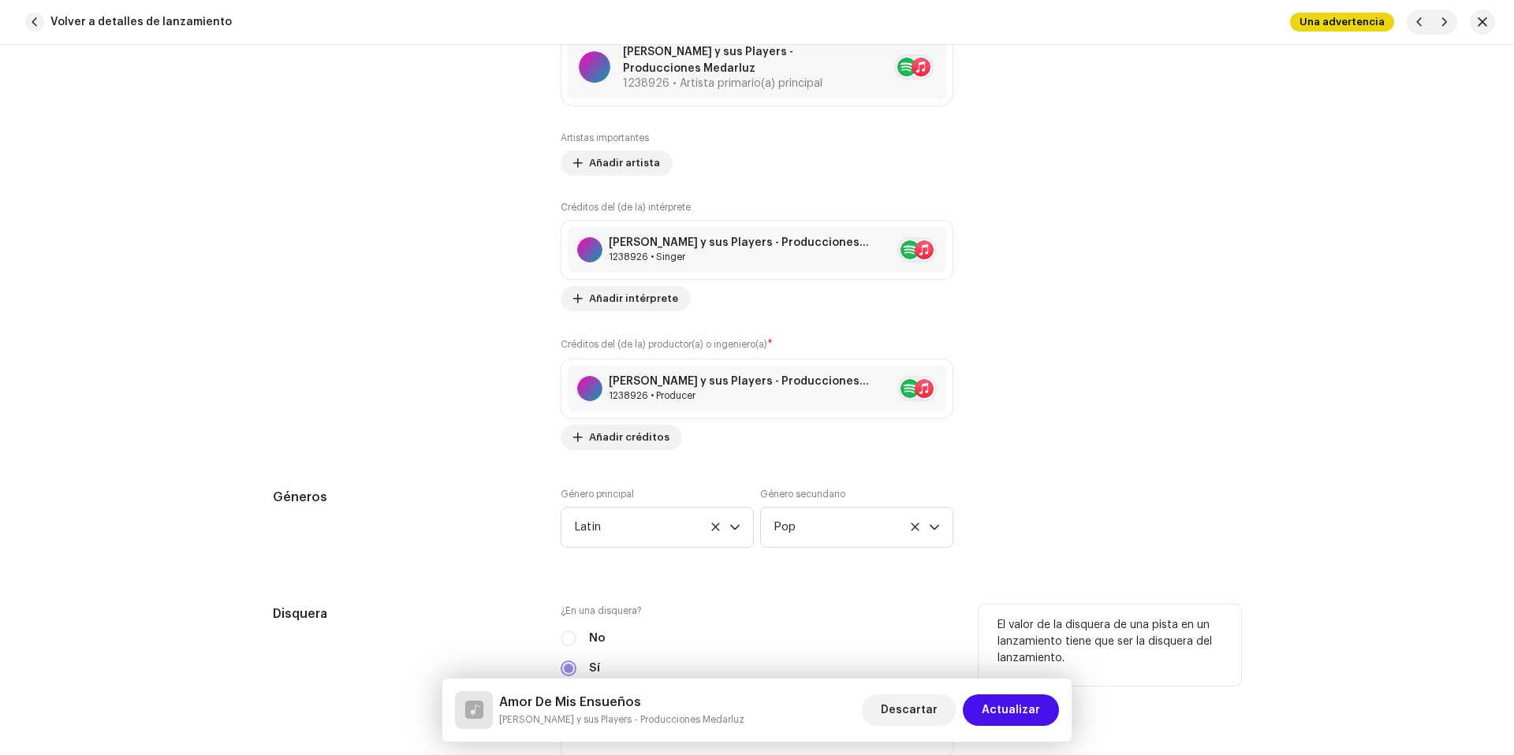
scroll to position [1299, 0]
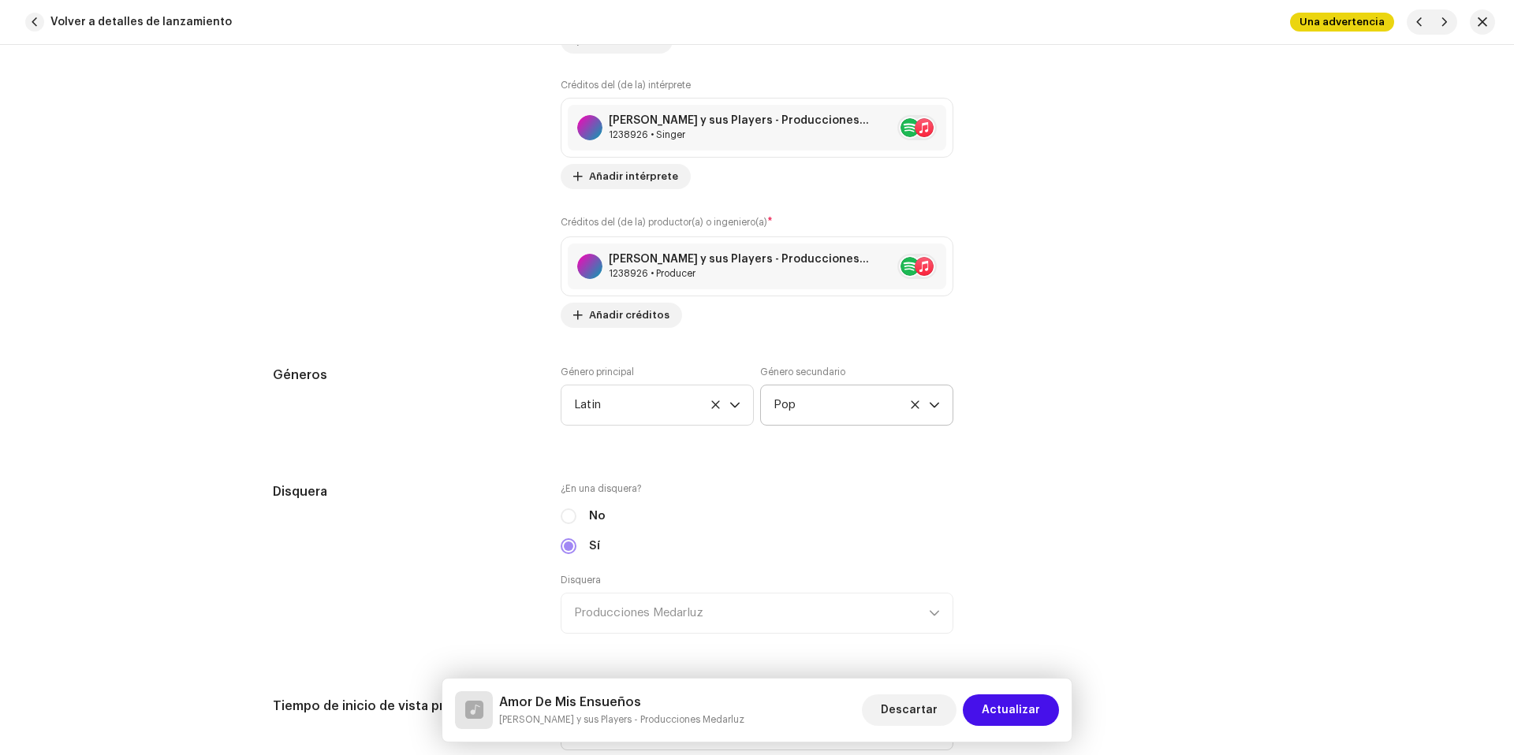
click at [930, 394] on div "dropdown trigger" at bounding box center [934, 405] width 11 height 39
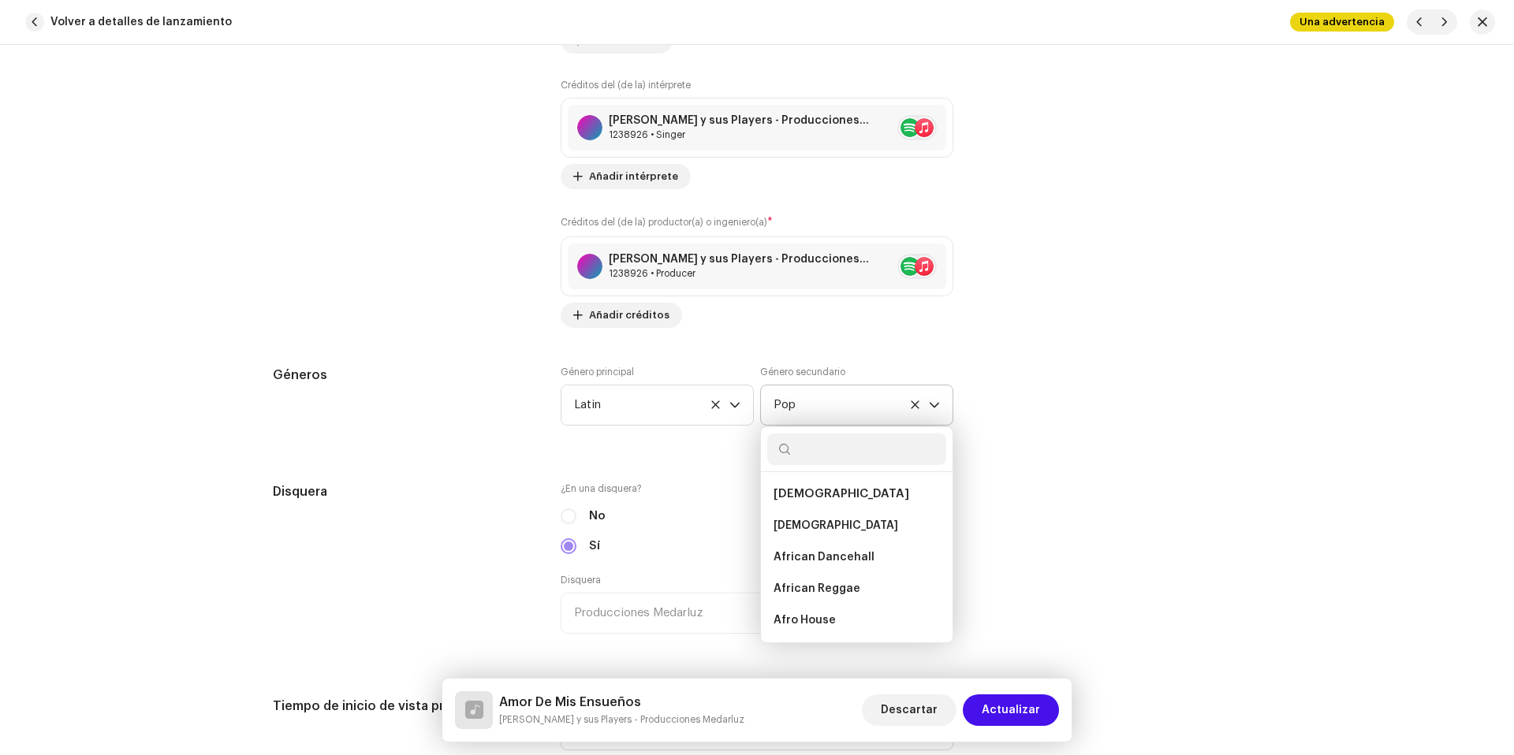
scroll to position [9703, 0]
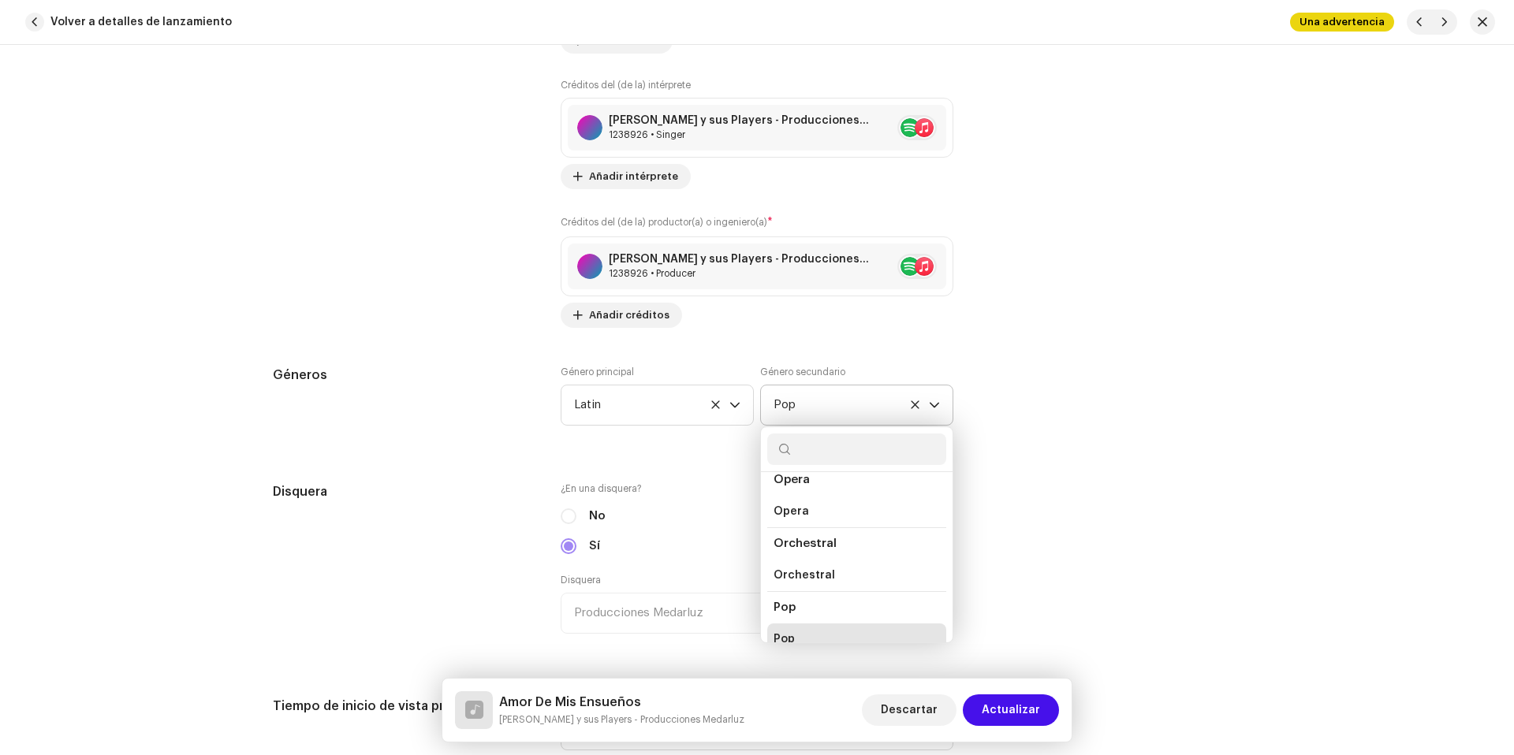
click at [843, 445] on input "text" at bounding box center [856, 450] width 179 height 32
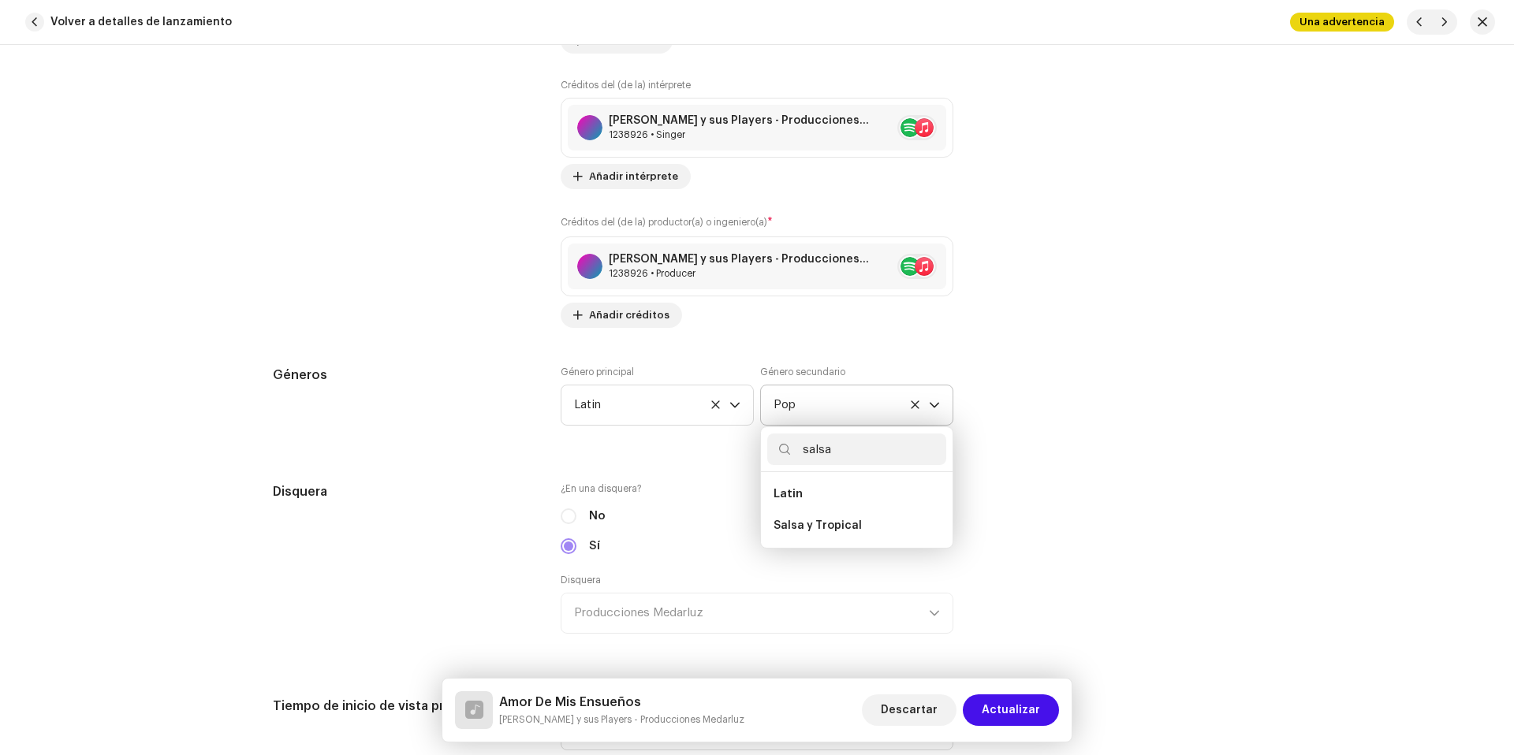
scroll to position [0, 0]
type input "salsa"
click at [821, 516] on li "Salsa y Tropical" at bounding box center [856, 526] width 179 height 32
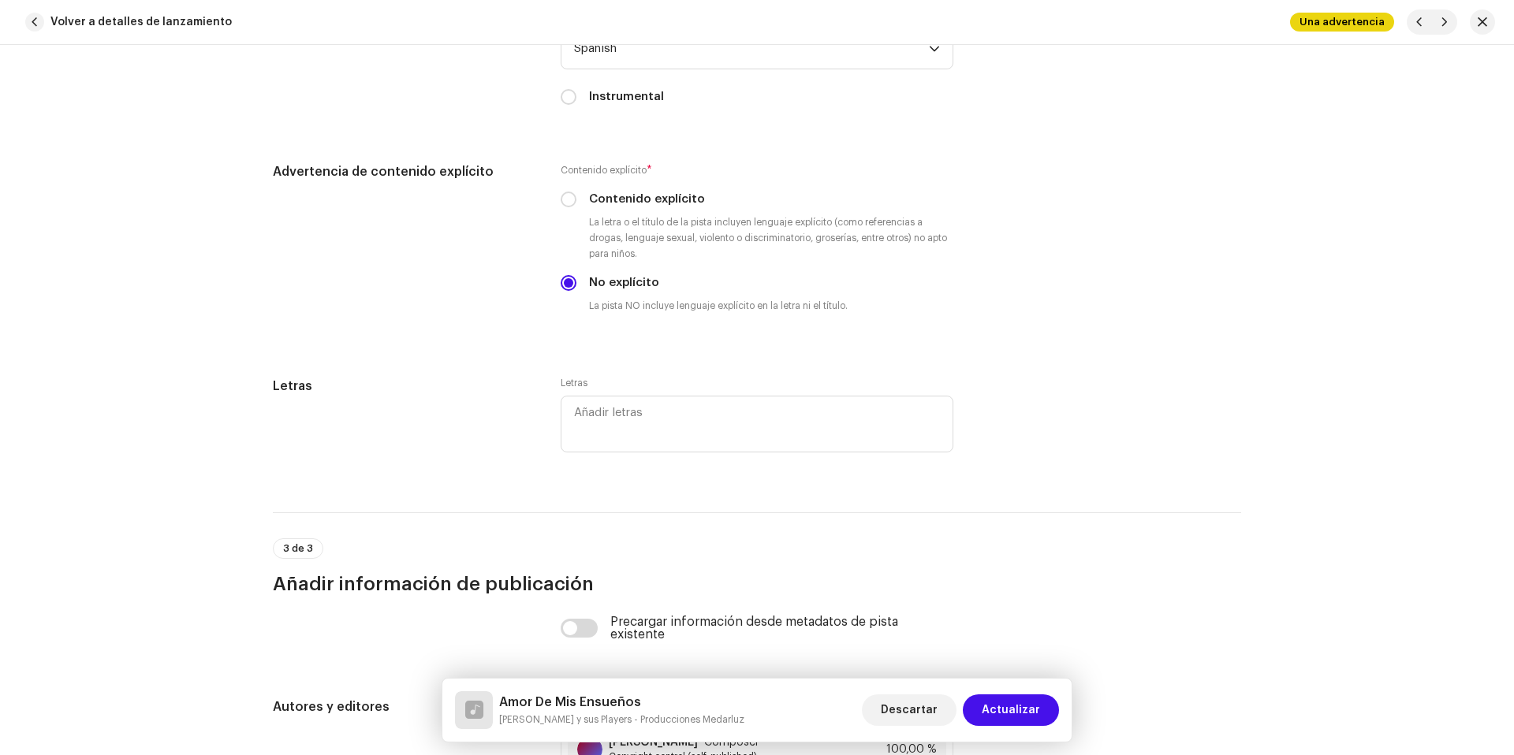
scroll to position [3228, 0]
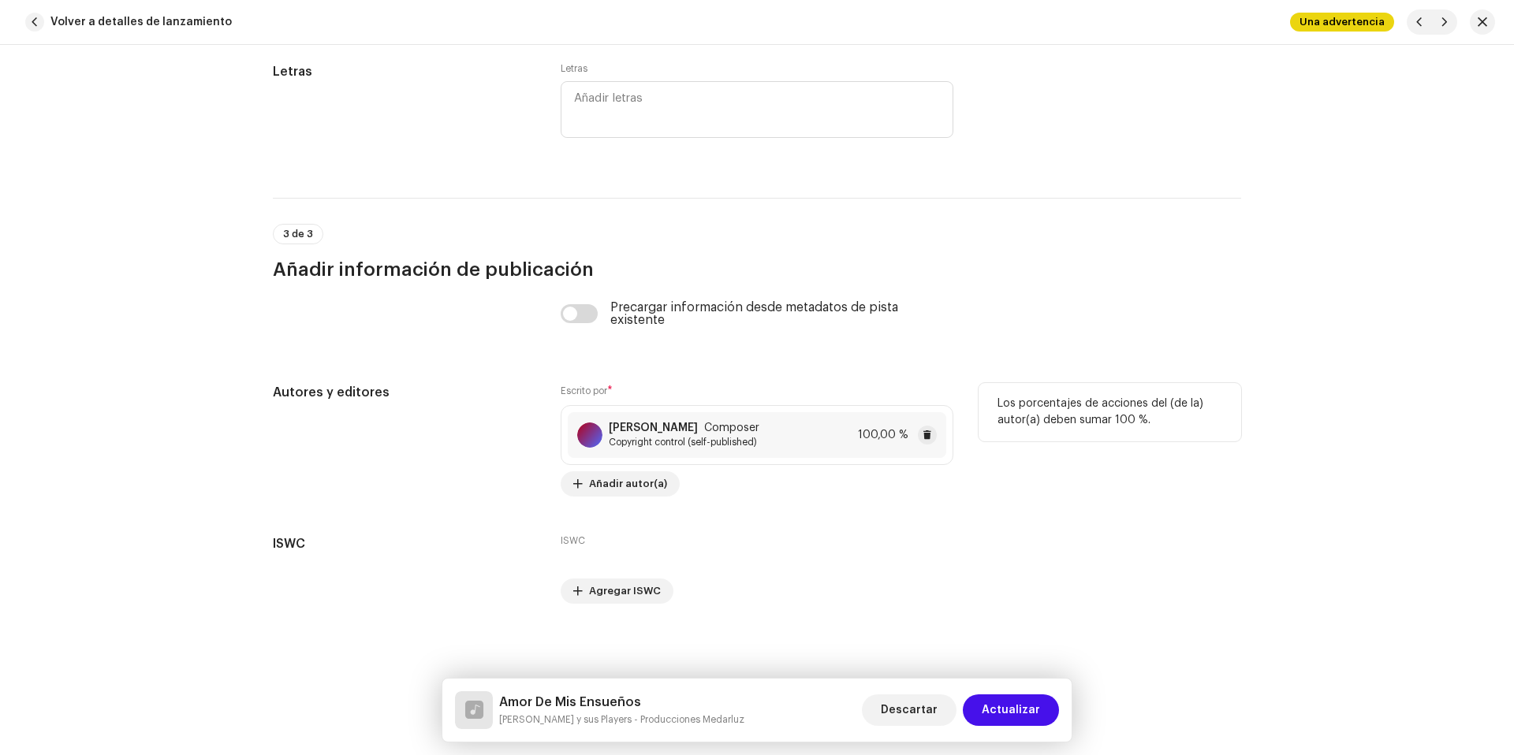
click at [772, 442] on div "Mauricio Luzuriaga Composer Copyright control (self-published) 100,00 %" at bounding box center [757, 435] width 378 height 46
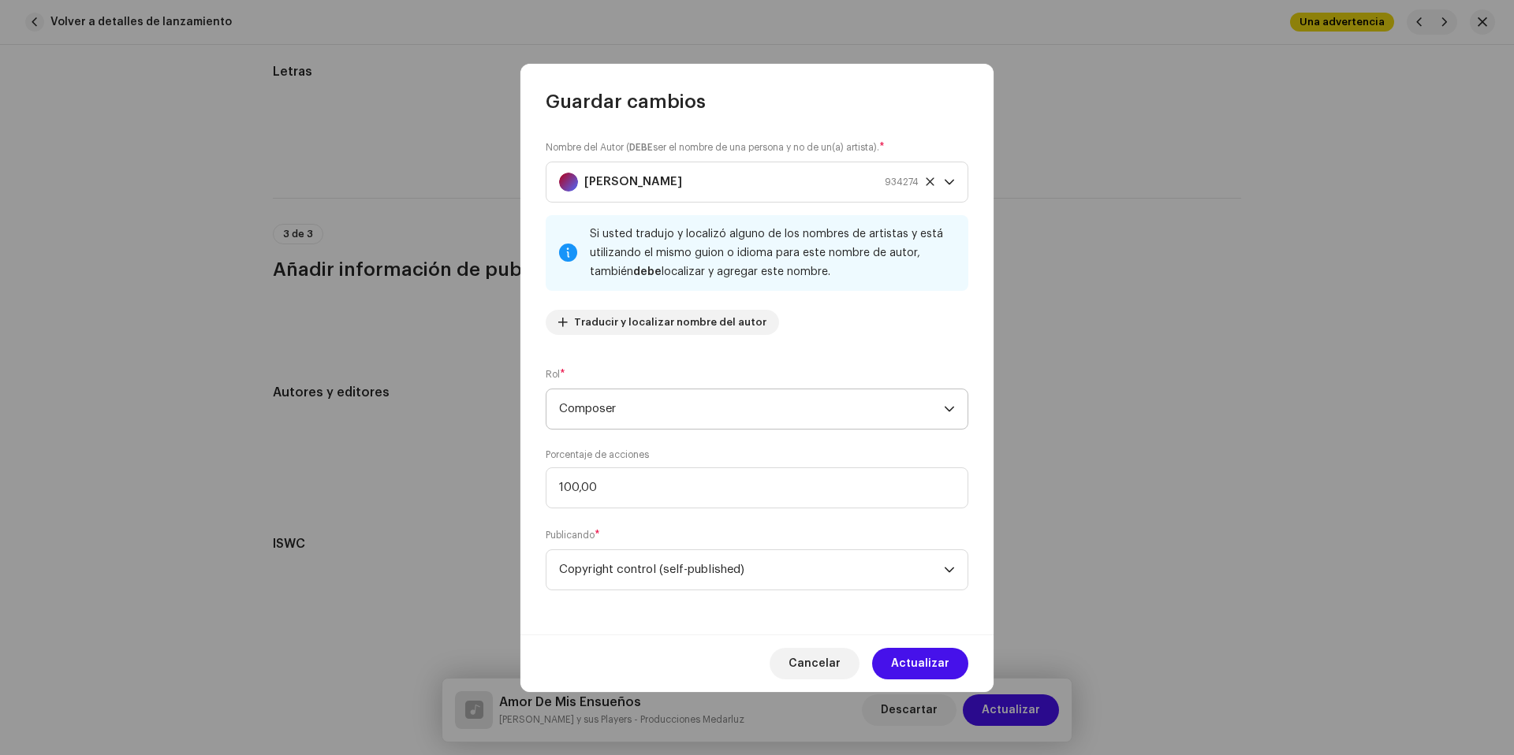
click at [652, 405] on span "Composer" at bounding box center [751, 409] width 385 height 39
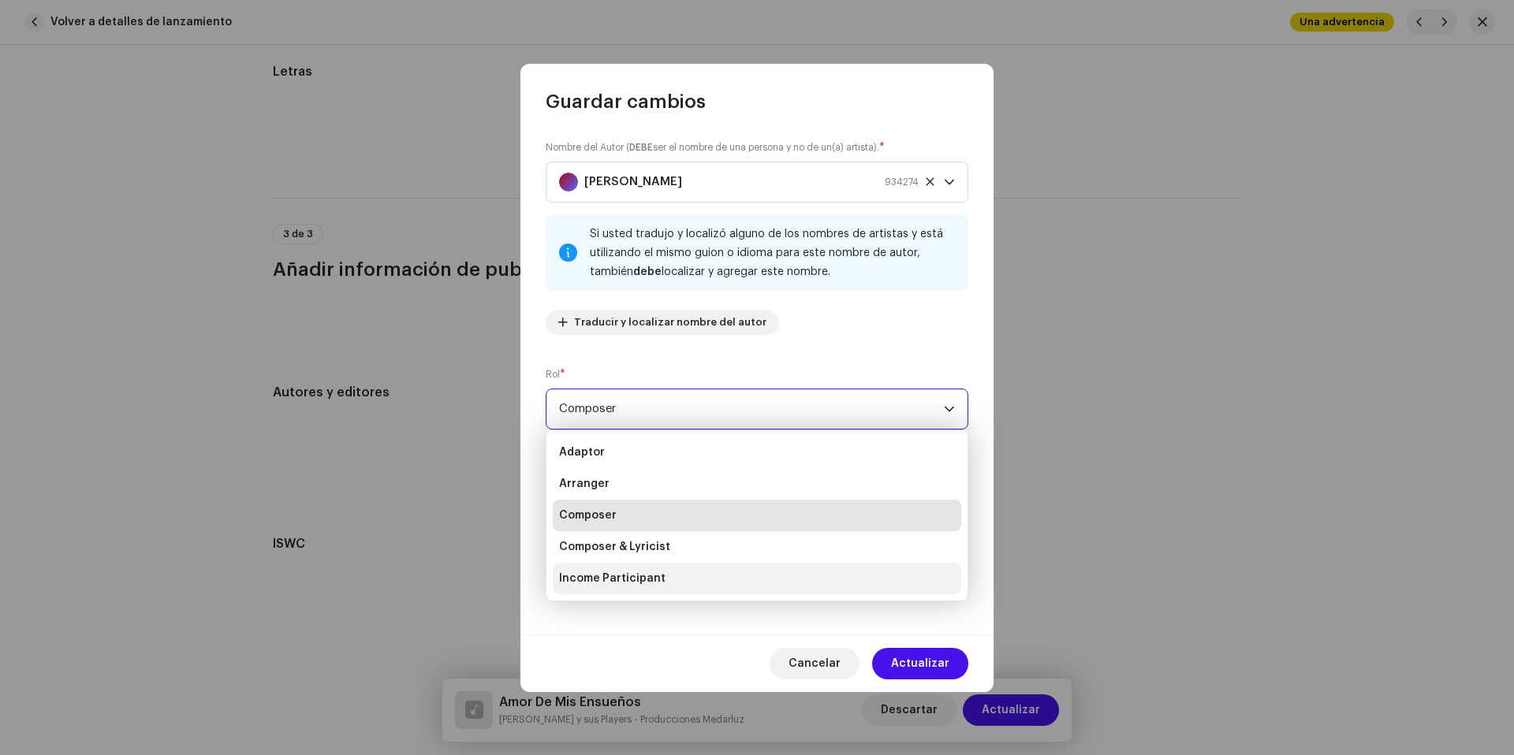
scroll to position [25, 0]
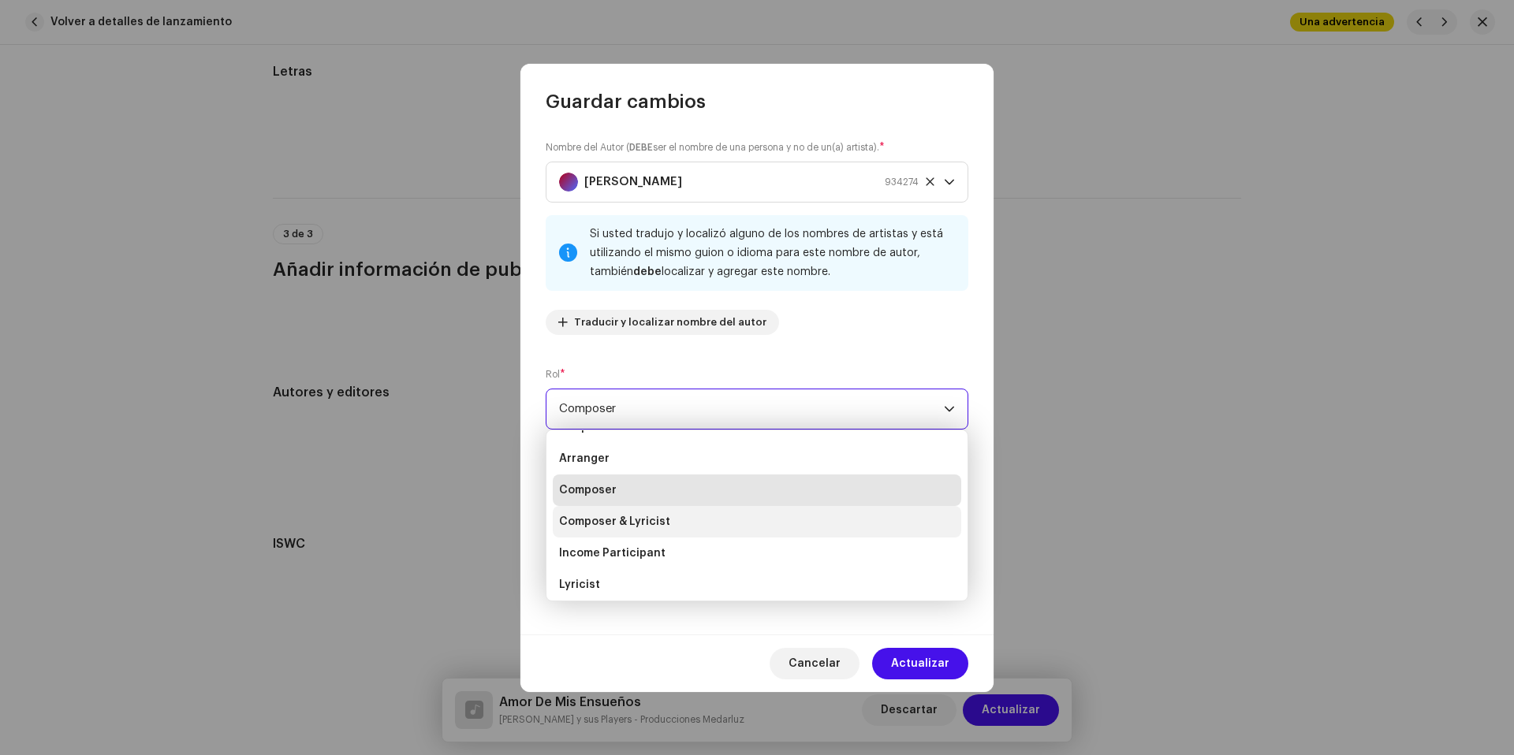
click at [699, 515] on li "Composer & Lyricist" at bounding box center [757, 522] width 408 height 32
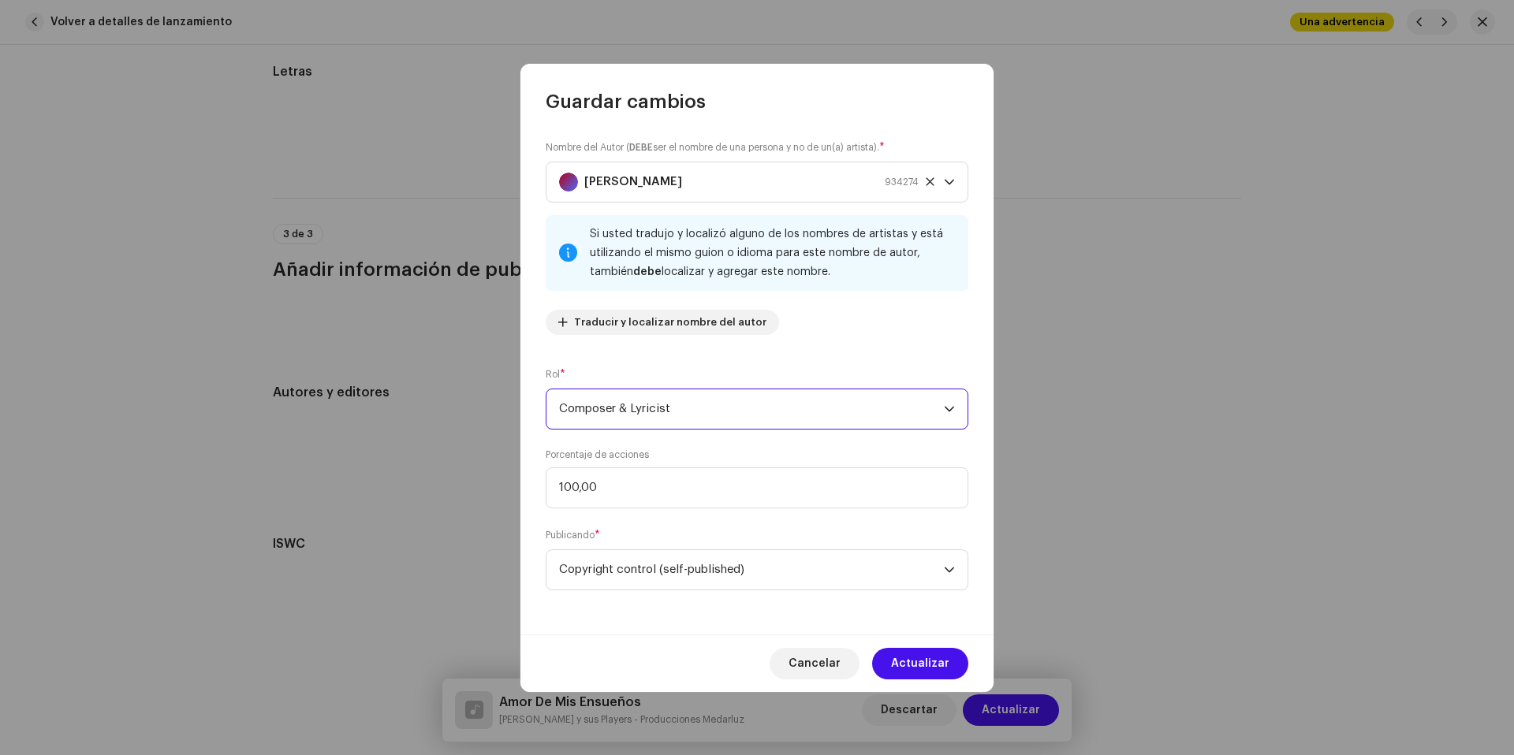
click at [897, 658] on span "Actualizar" at bounding box center [920, 664] width 58 height 32
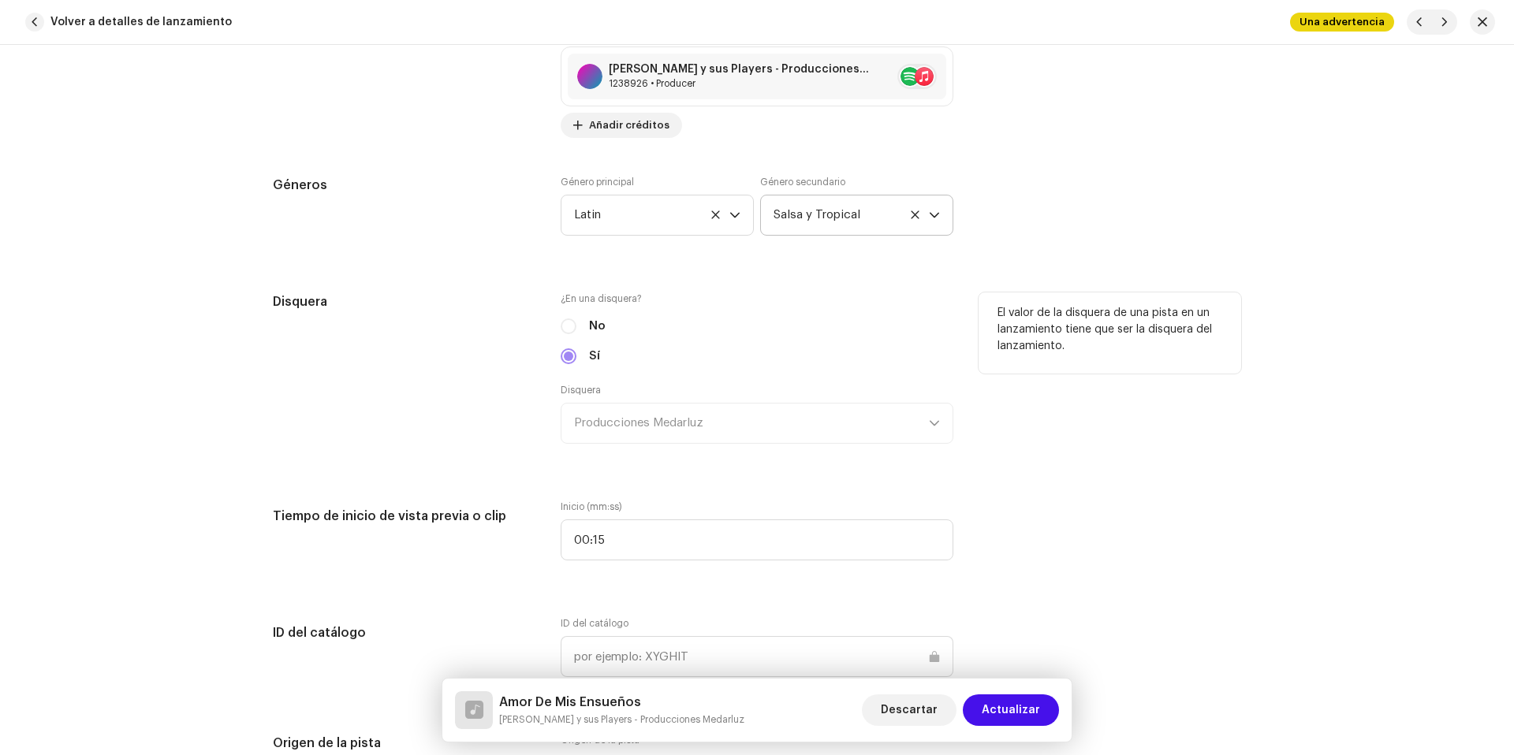
scroll to position [993, 0]
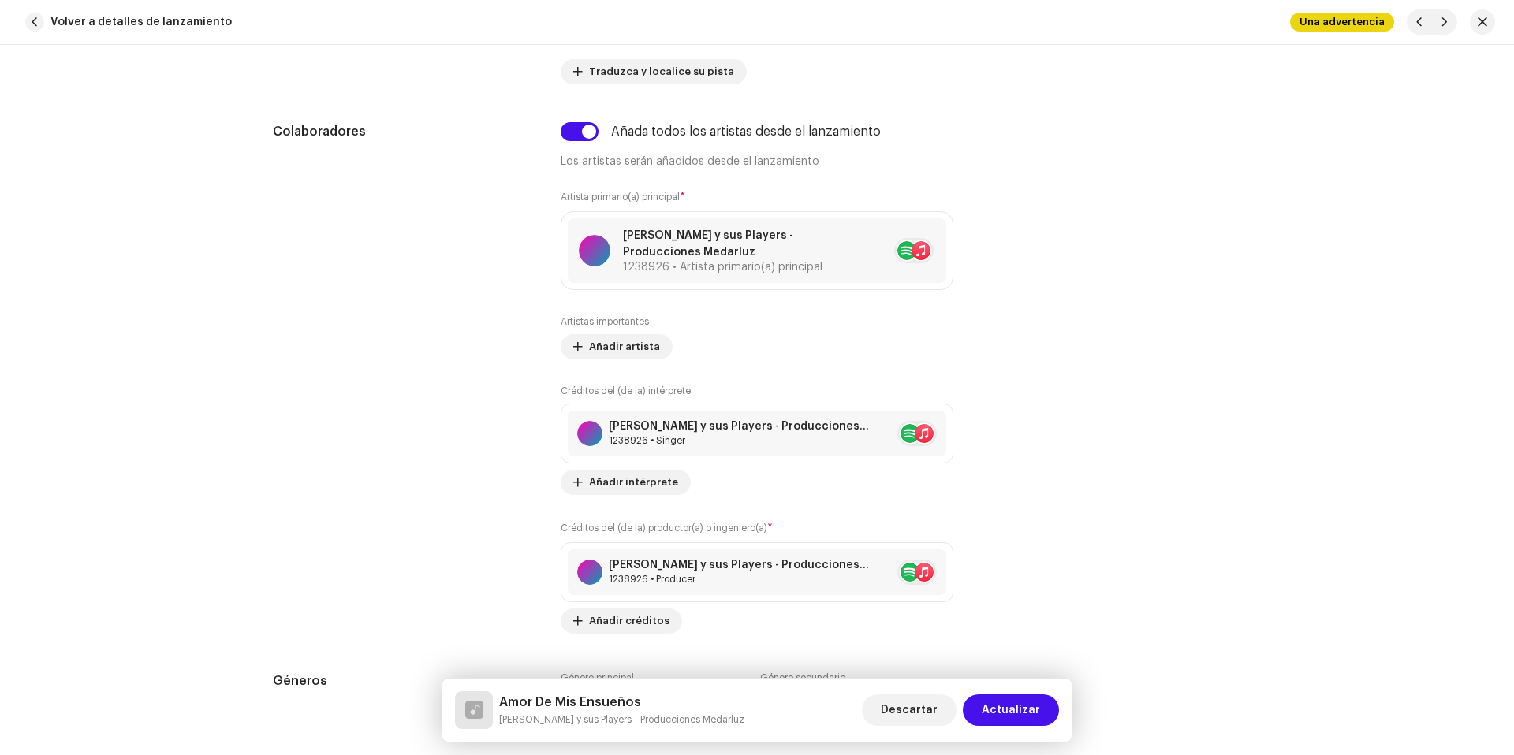
click at [986, 709] on span "Actualizar" at bounding box center [1011, 711] width 58 height 32
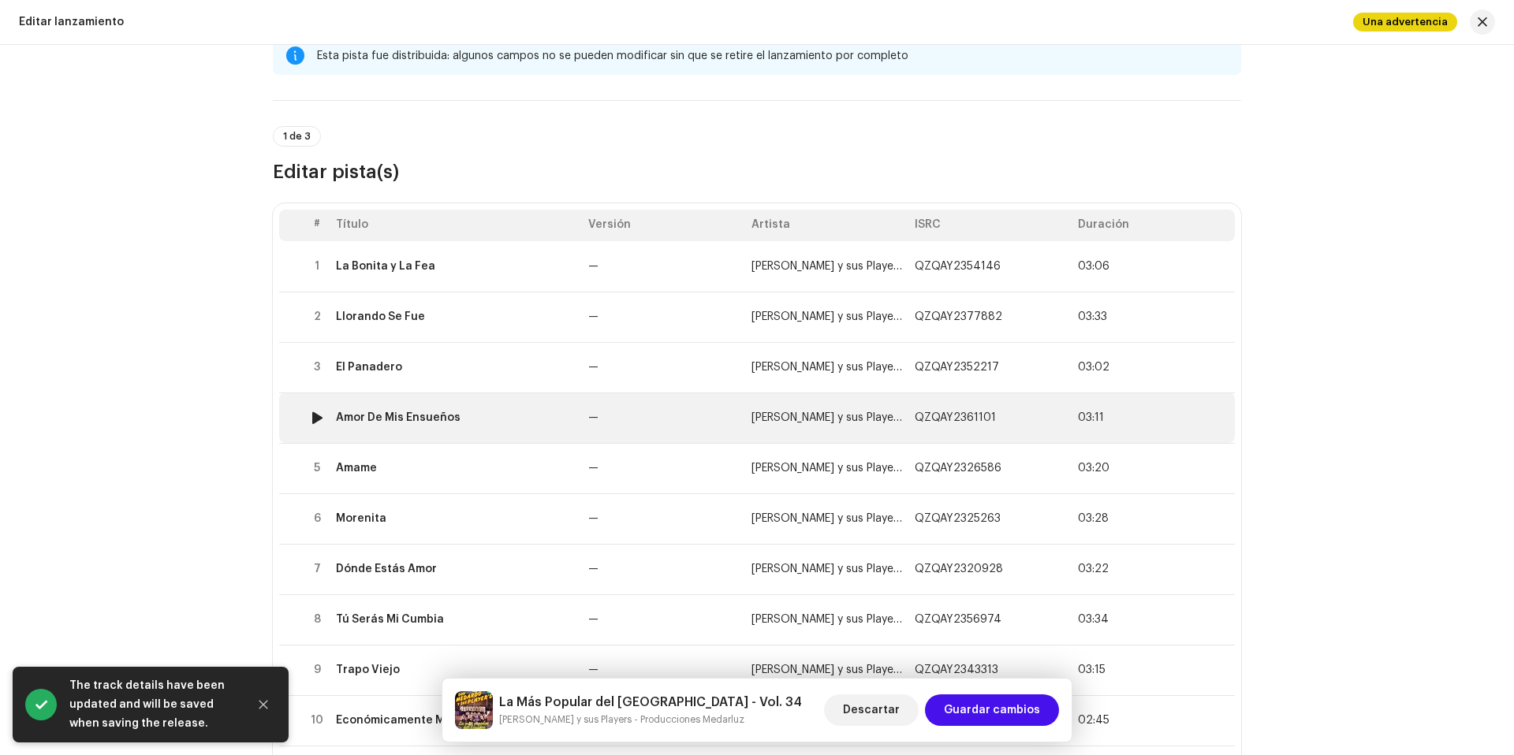
scroll to position [58, 0]
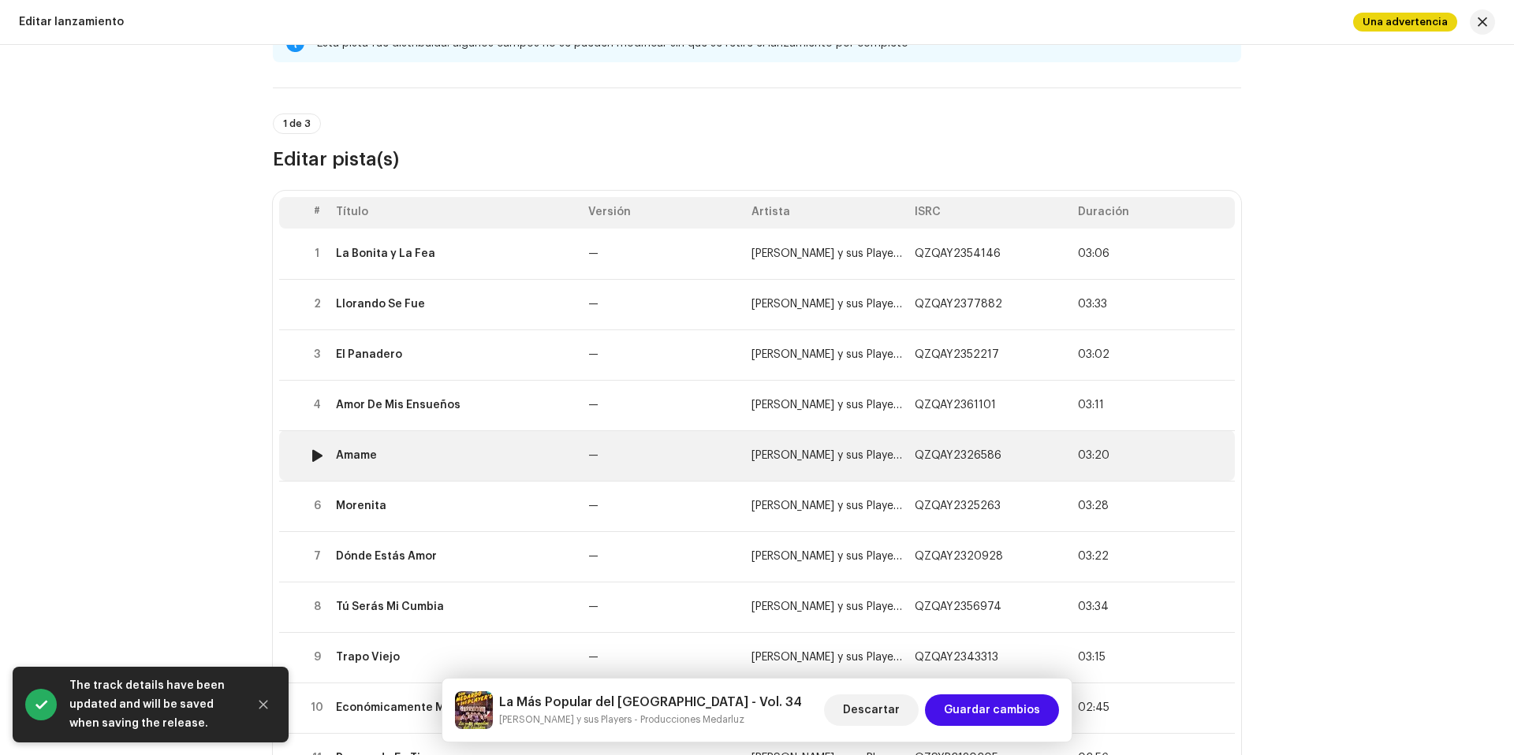
click at [531, 461] on td "Ámame" at bounding box center [456, 456] width 252 height 50
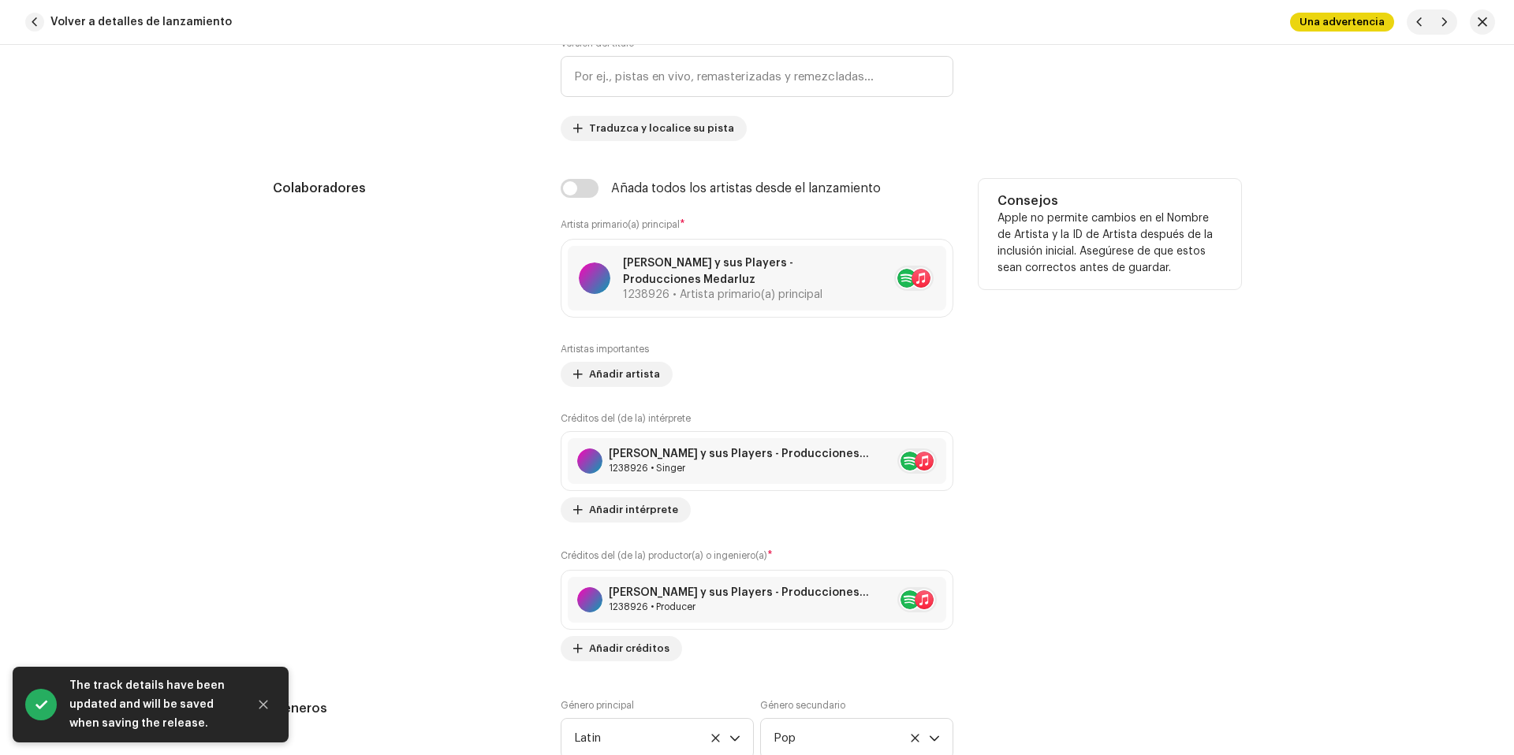
scroll to position [939, 0]
click at [594, 182] on input "checkbox" at bounding box center [580, 185] width 38 height 19
checkbox input "true"
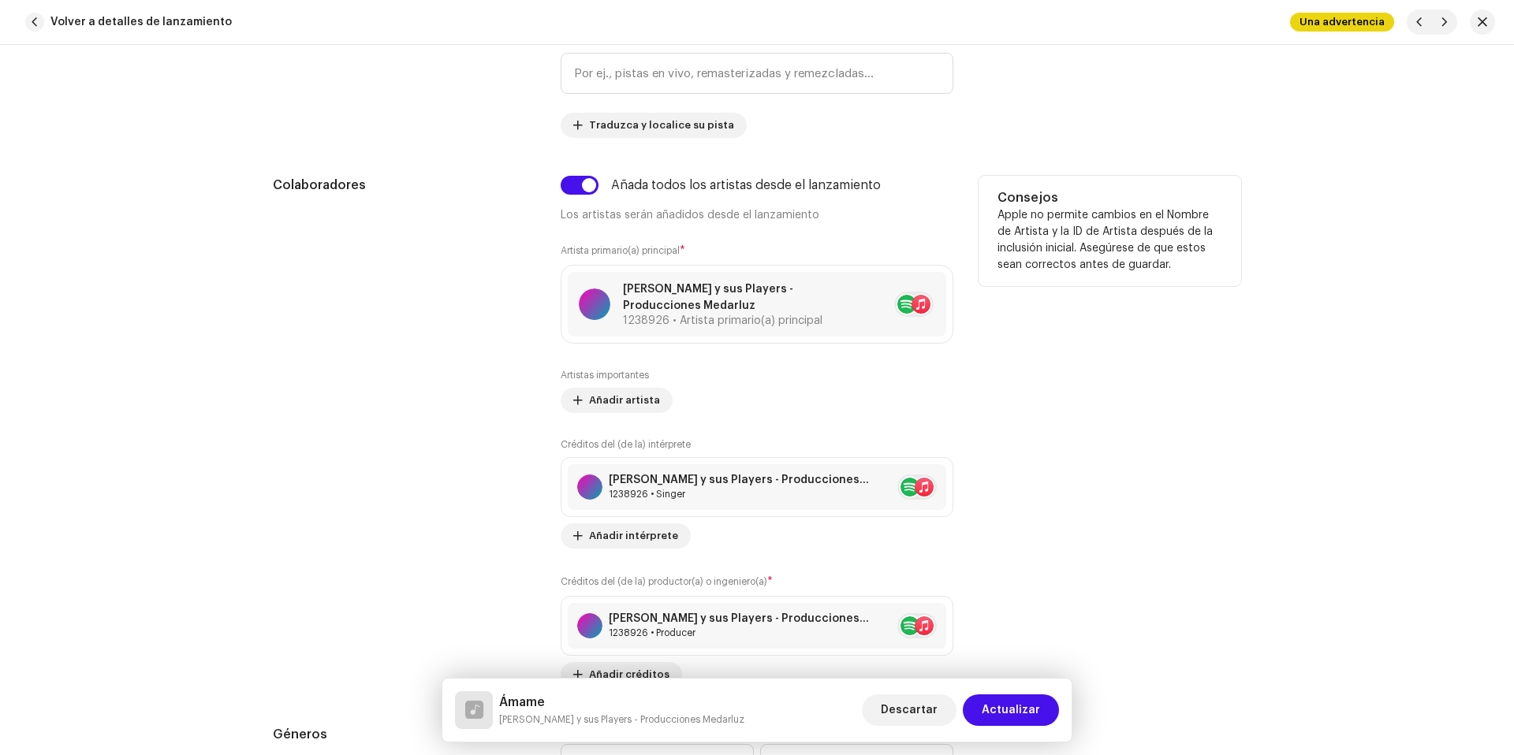
scroll to position [1275, 0]
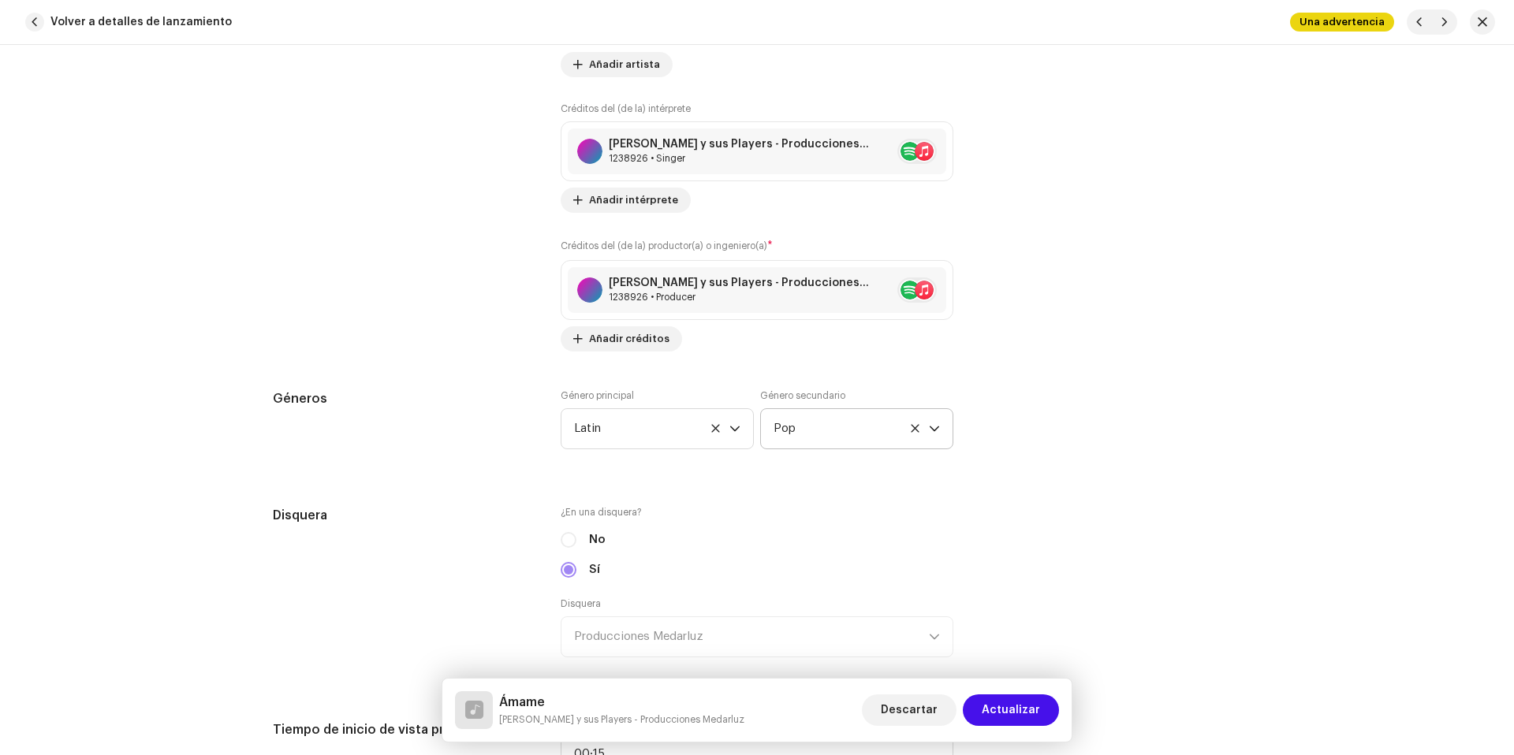
click at [792, 429] on span "Pop" at bounding box center [851, 428] width 155 height 39
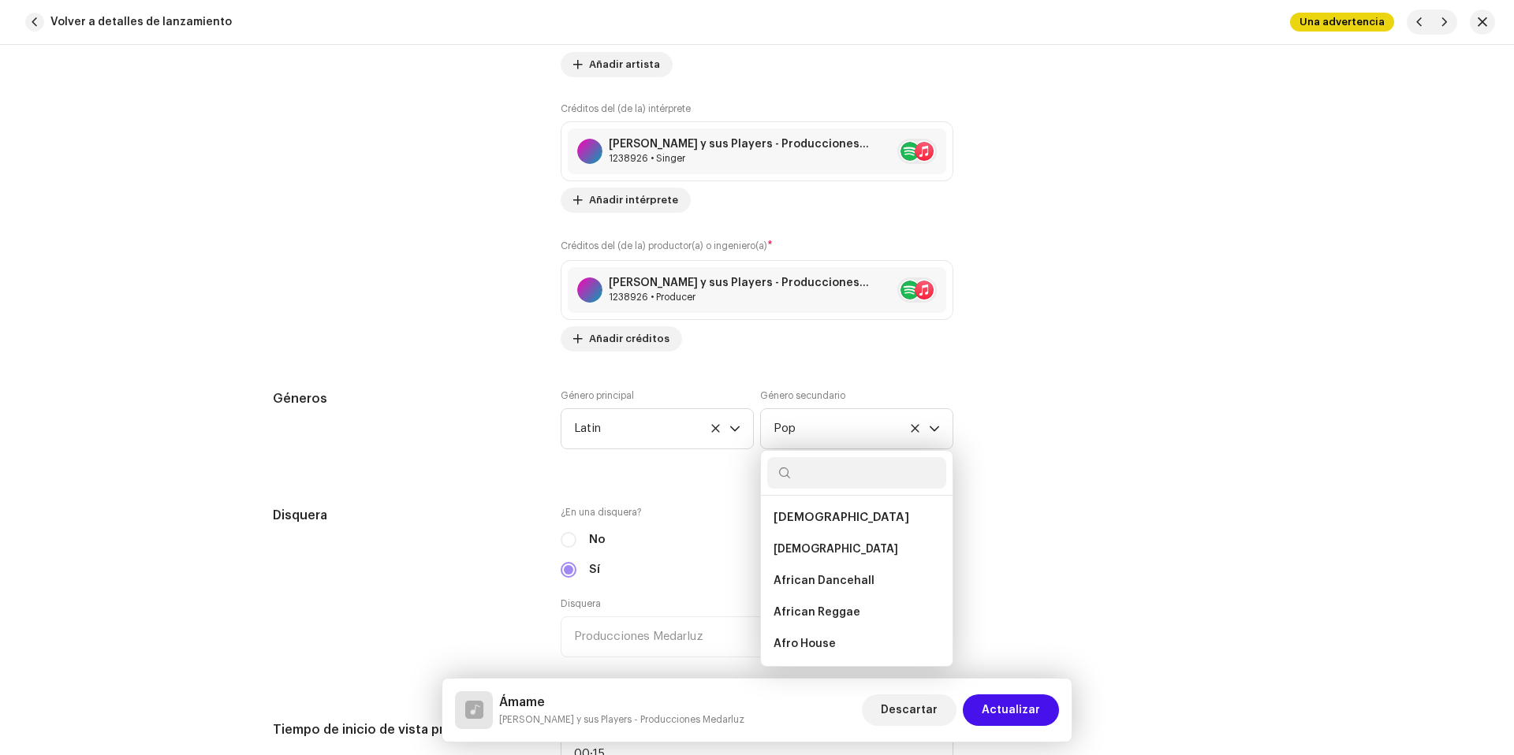
scroll to position [9703, 0]
click at [805, 469] on input "text" at bounding box center [856, 473] width 179 height 32
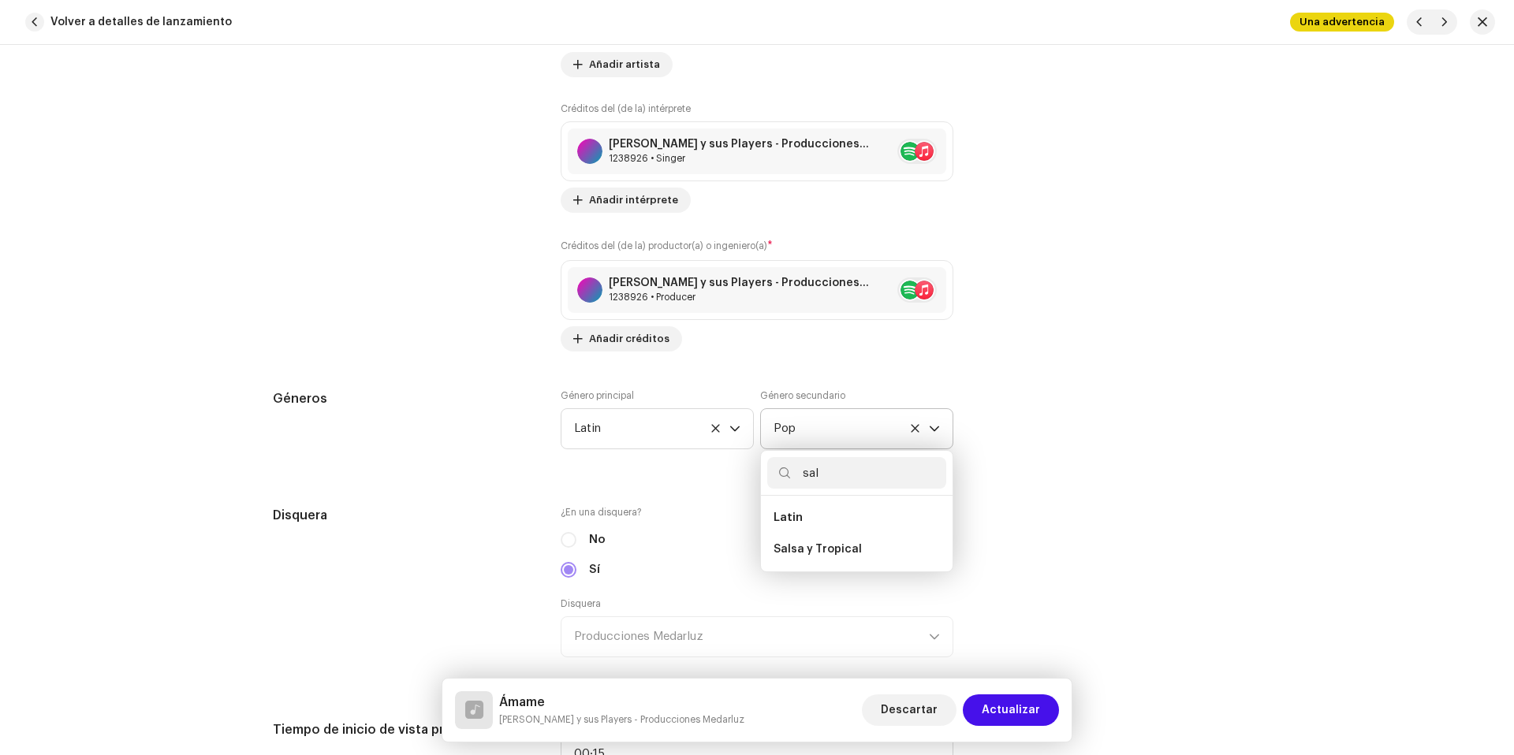
scroll to position [0, 0]
type input "salsa"
click at [861, 545] on li "Salsa y Tropical" at bounding box center [856, 550] width 179 height 32
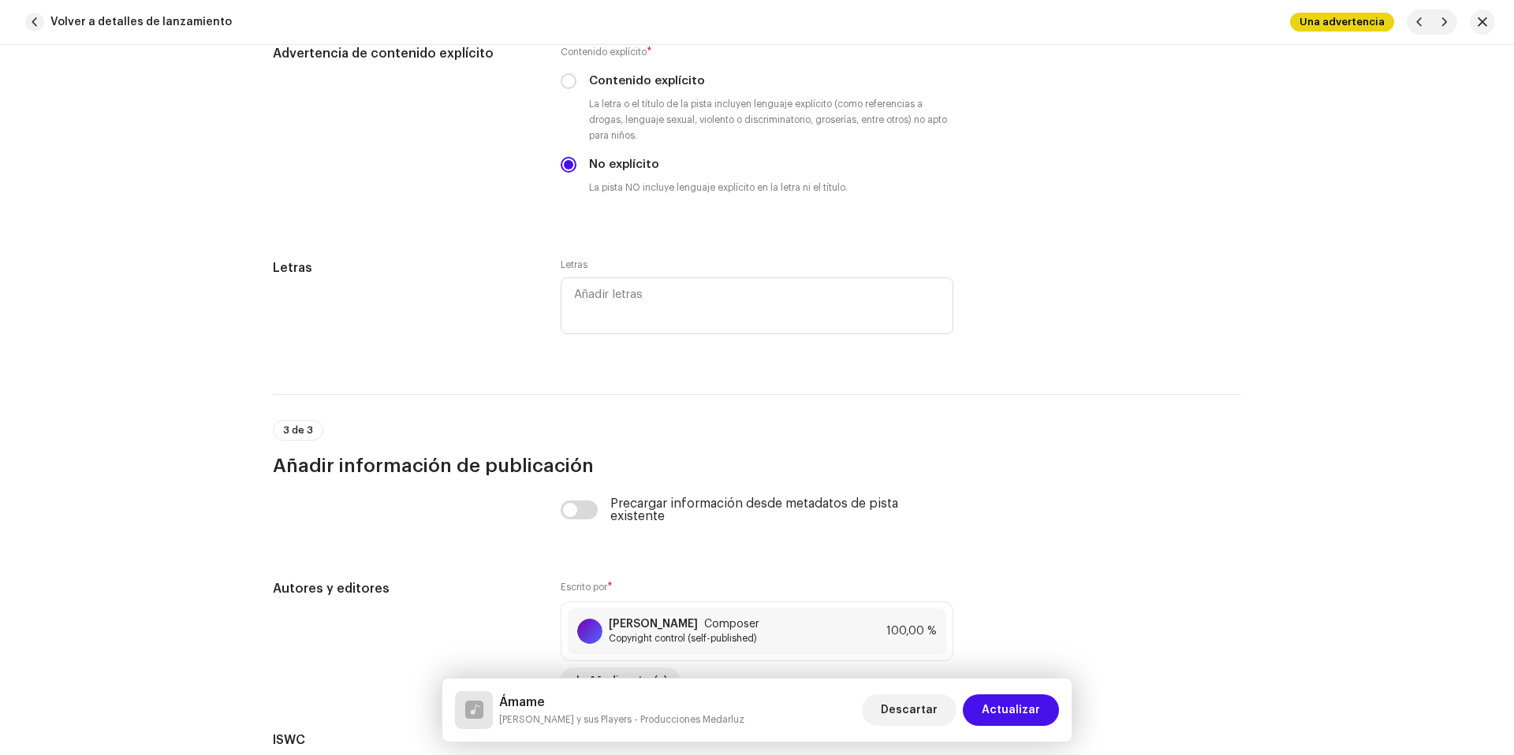
scroll to position [3228, 0]
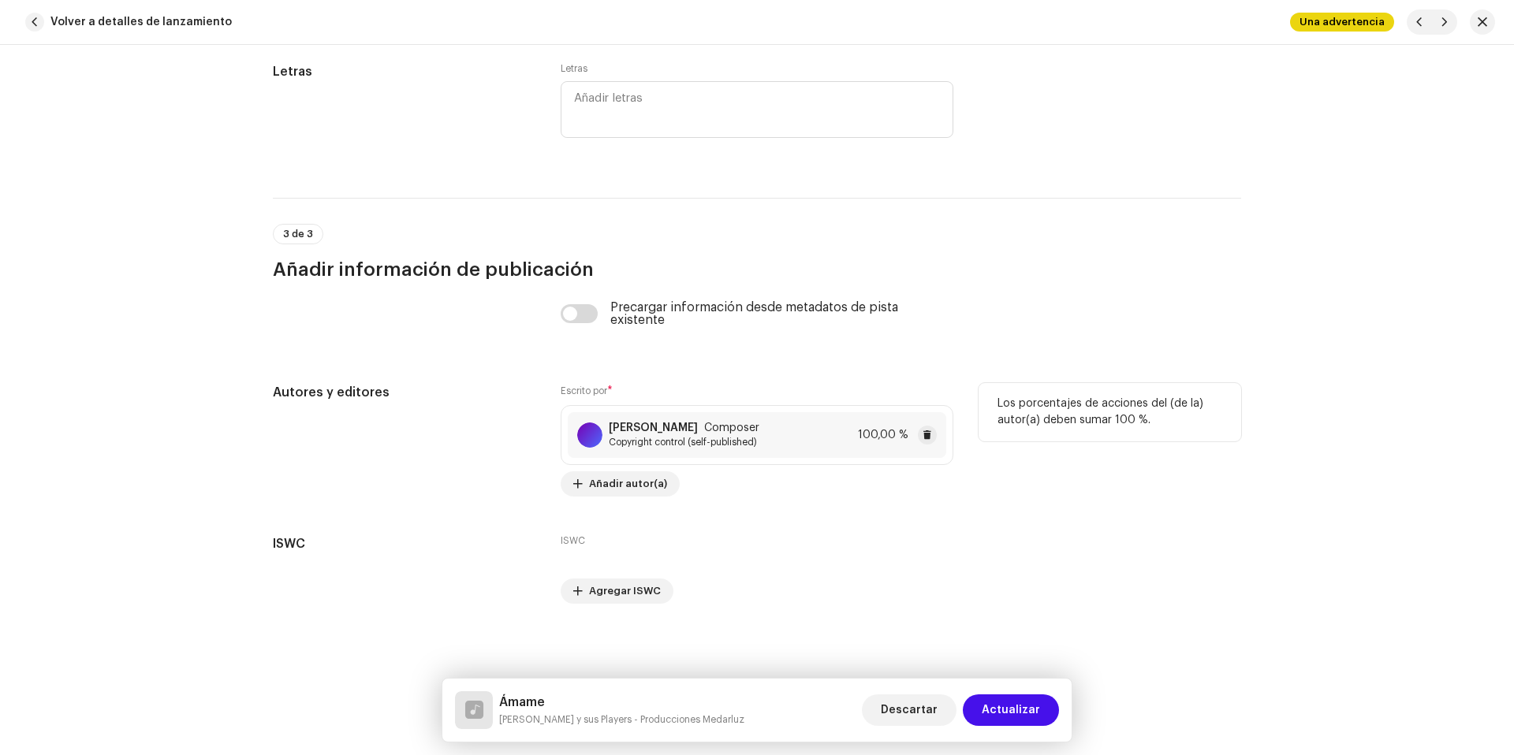
click at [769, 429] on div "Medardo Luzuriaga Composer Copyright control (self-published) 100,00 %" at bounding box center [757, 435] width 378 height 46
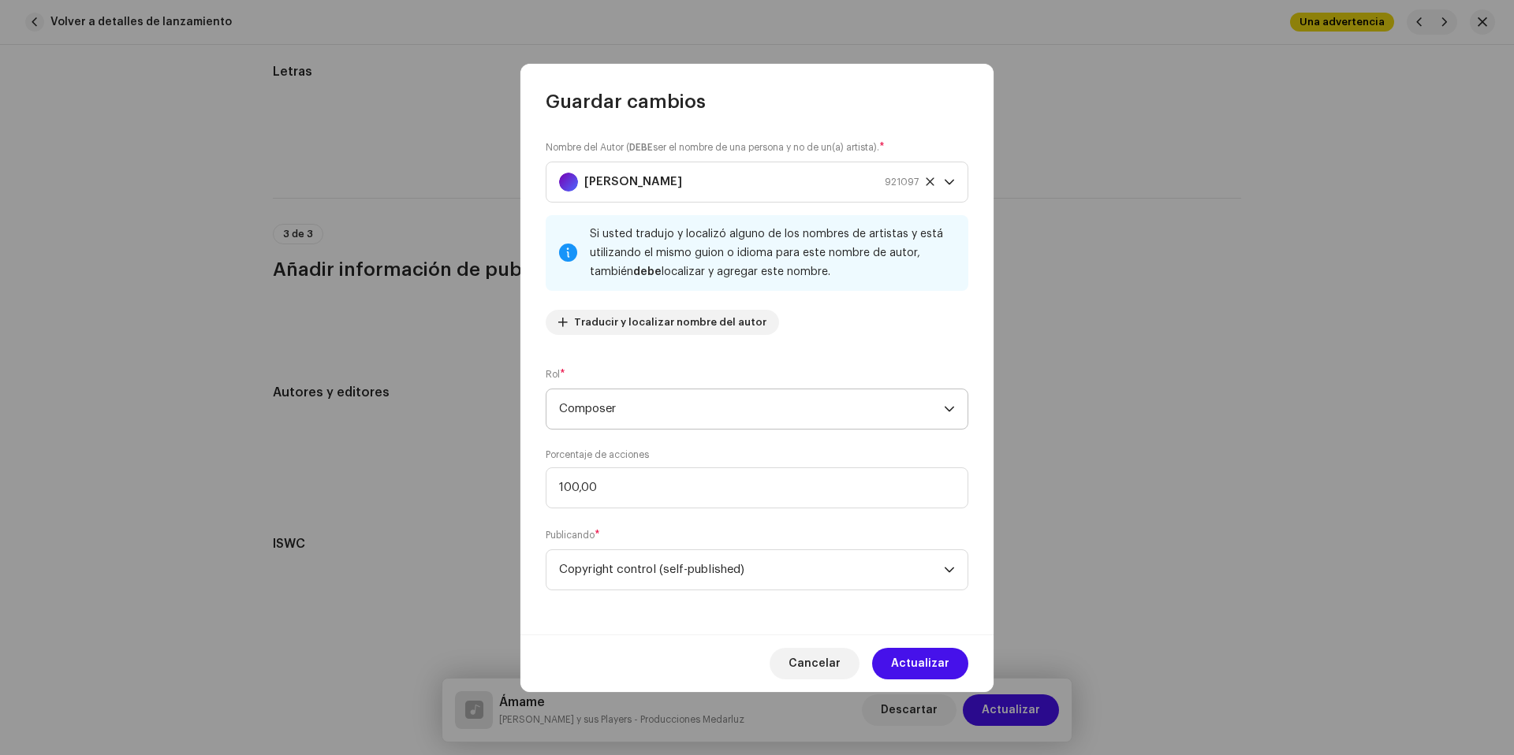
click at [669, 417] on span "Composer" at bounding box center [751, 409] width 385 height 39
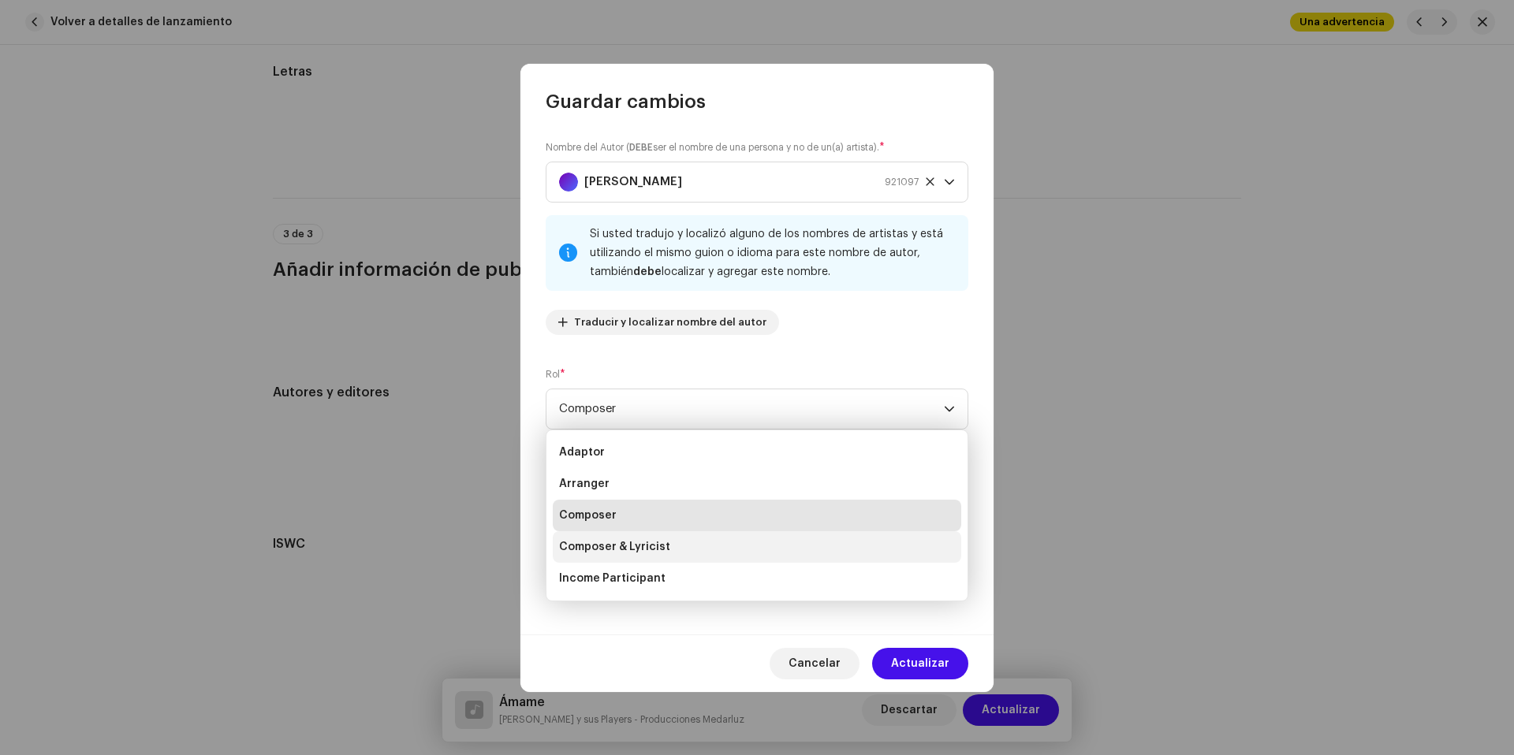
click at [683, 548] on li "Composer & Lyricist" at bounding box center [757, 547] width 408 height 32
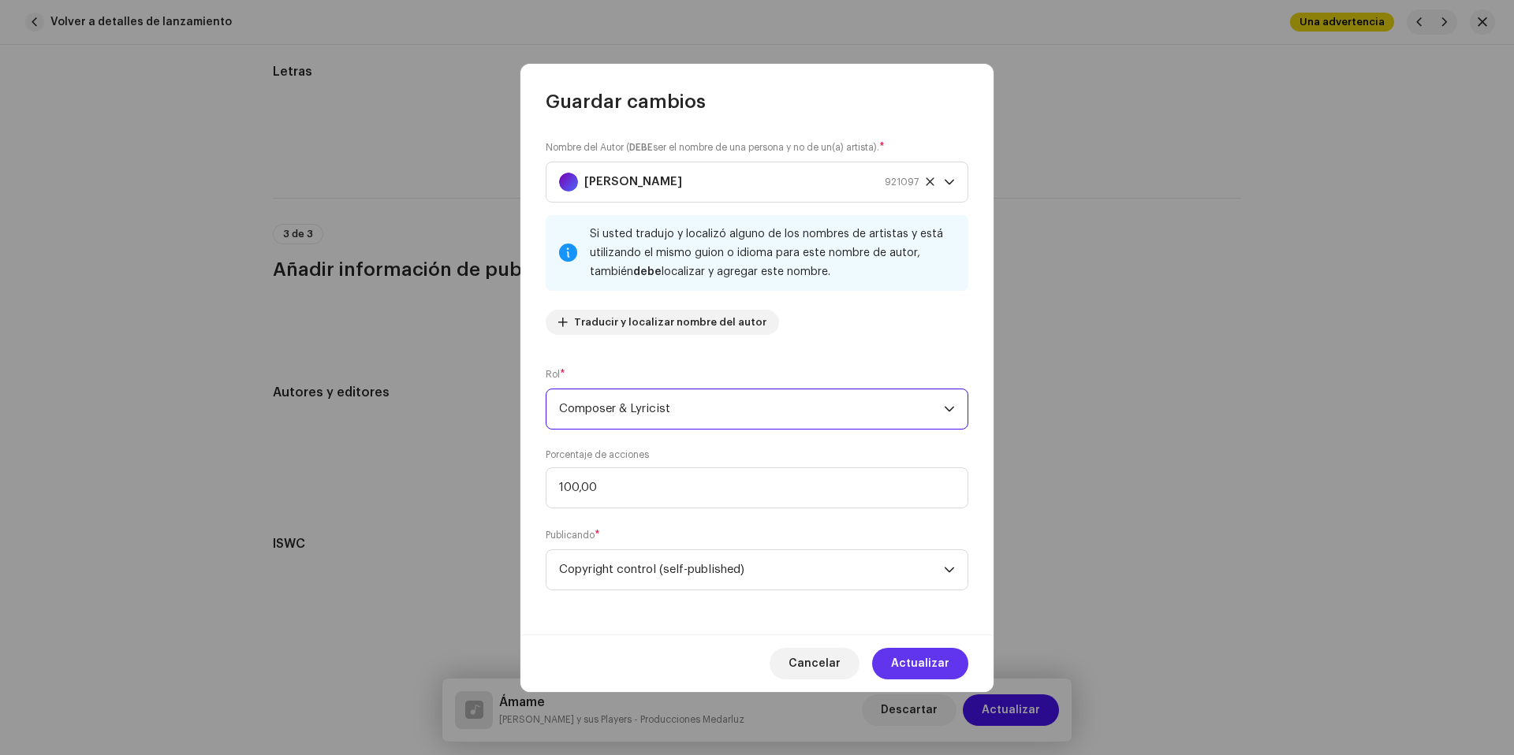
click at [951, 674] on button "Actualizar" at bounding box center [920, 664] width 96 height 32
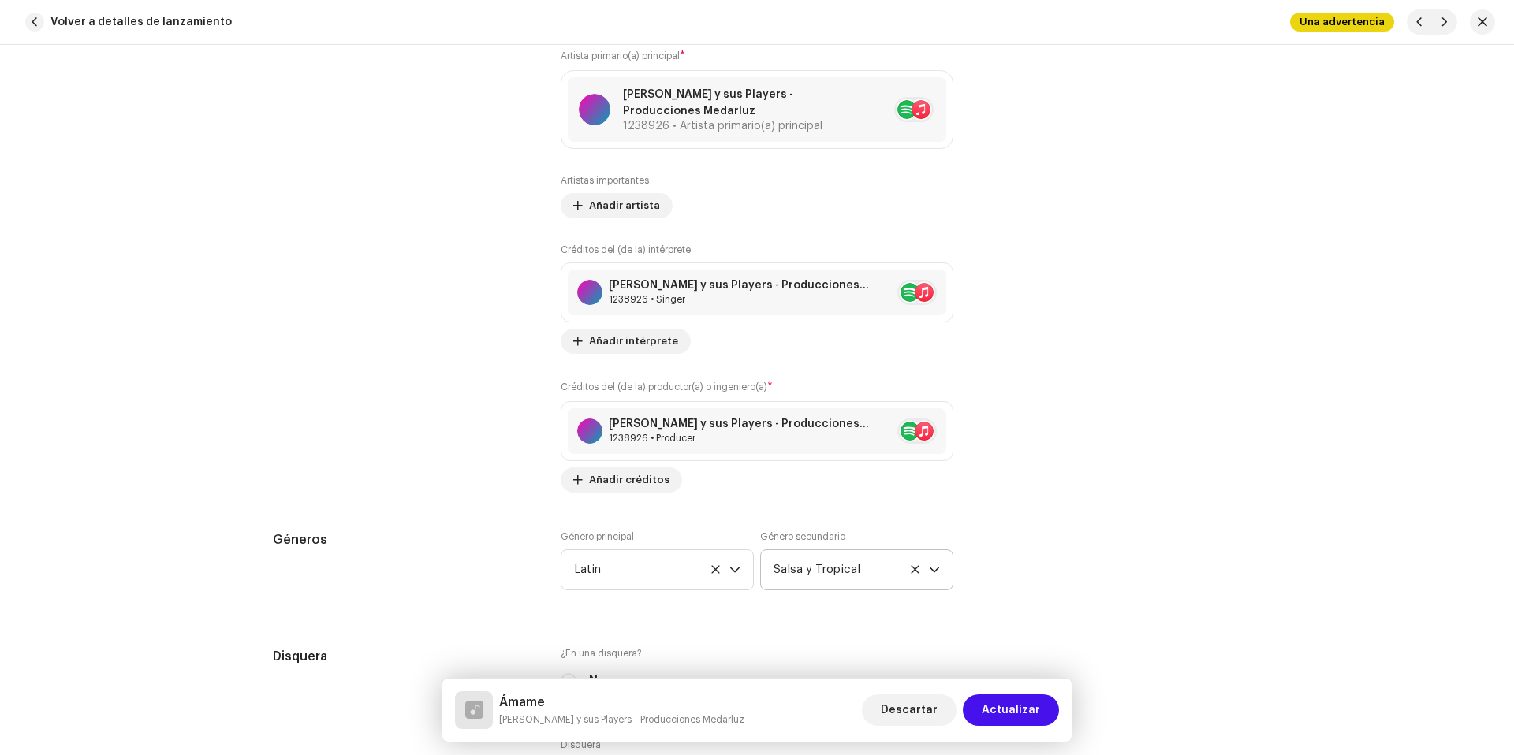
scroll to position [1305, 0]
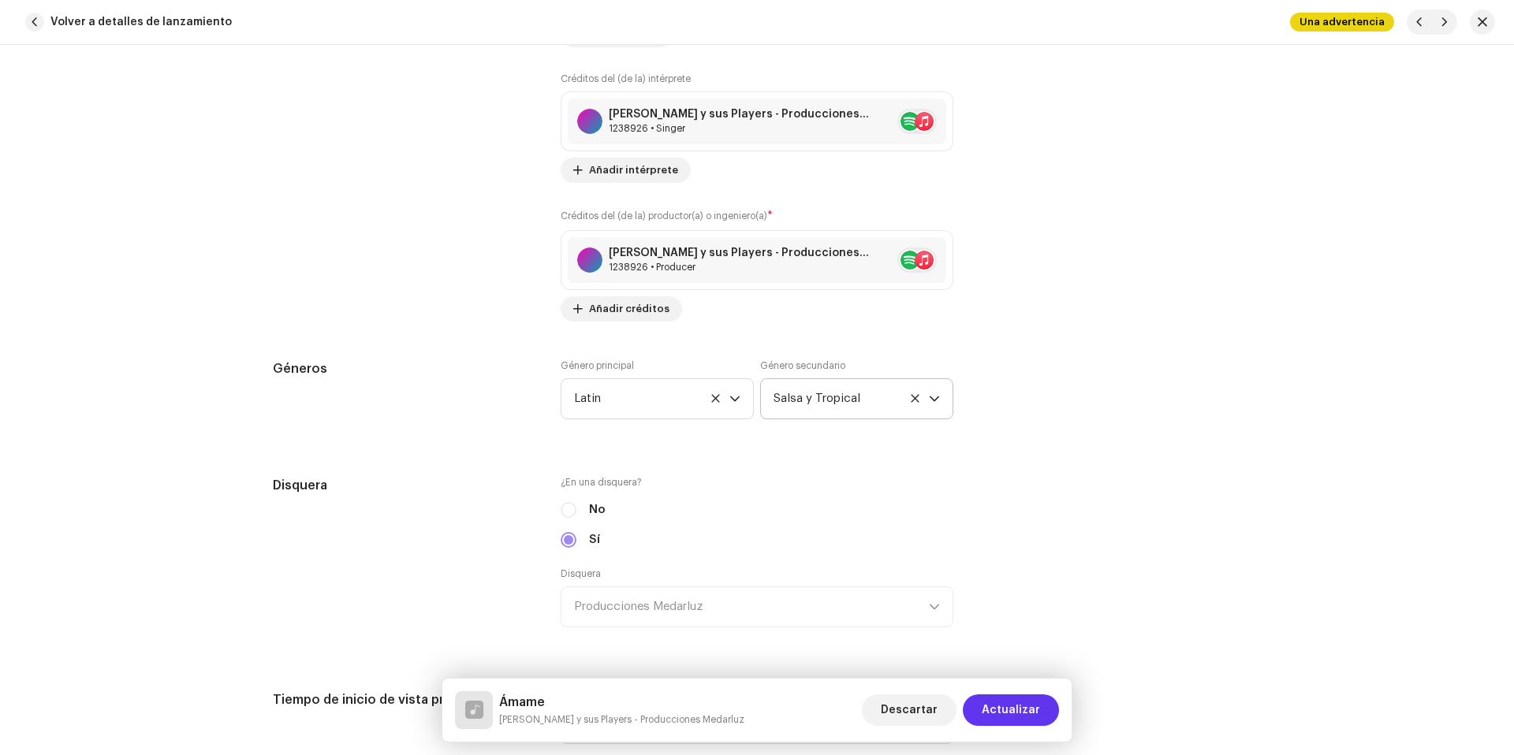
click at [1007, 704] on span "Actualizar" at bounding box center [1011, 711] width 58 height 32
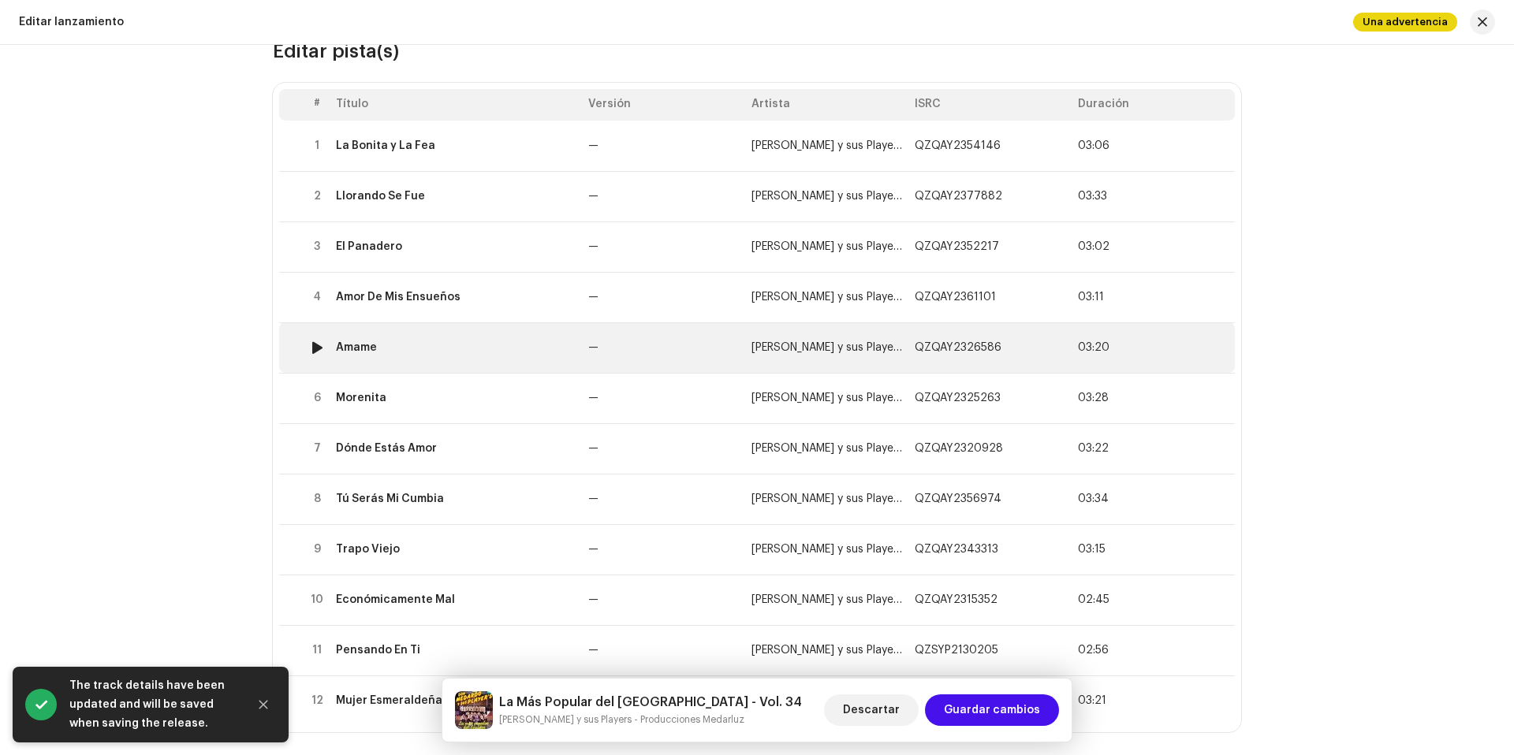
scroll to position [172, 0]
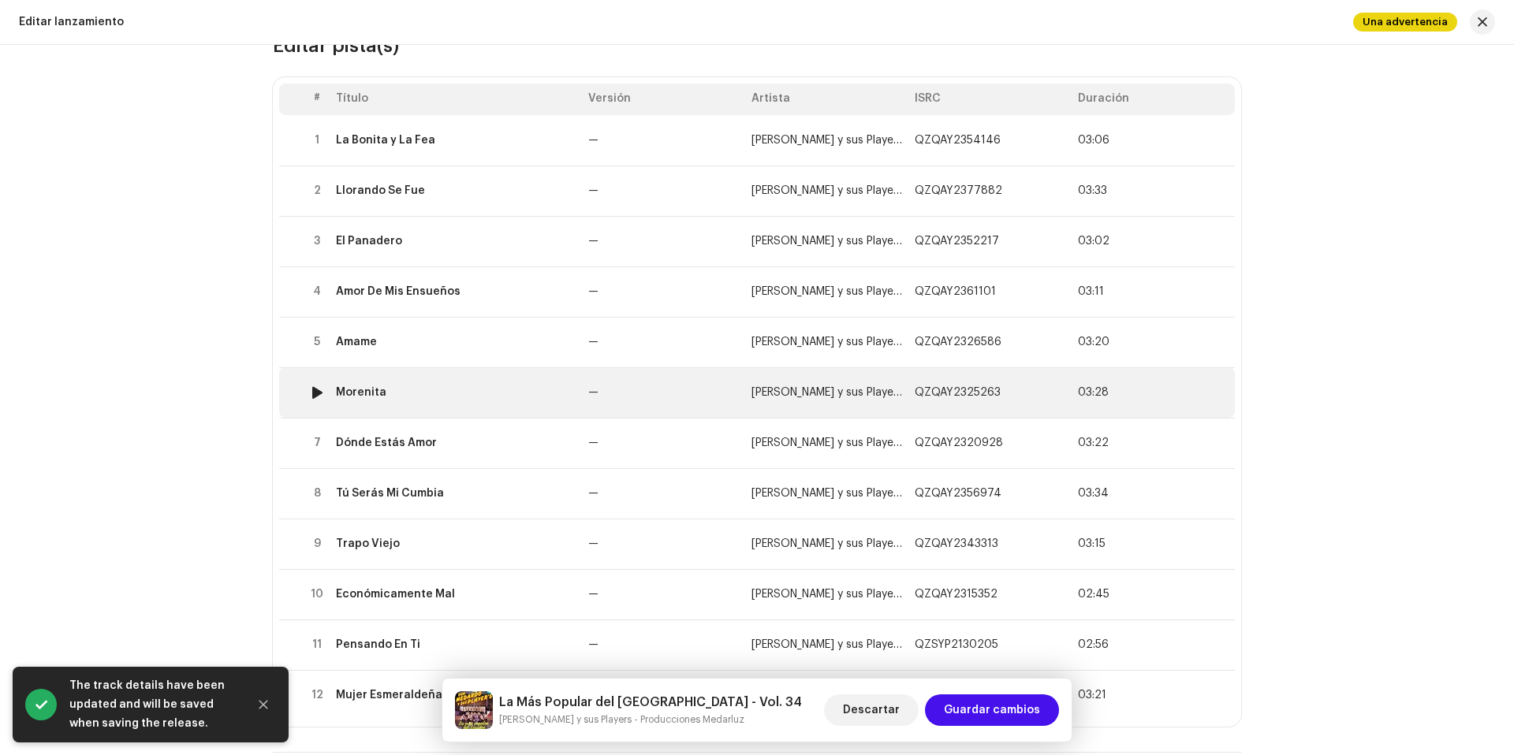
click at [513, 375] on td "Morenita" at bounding box center [456, 392] width 252 height 50
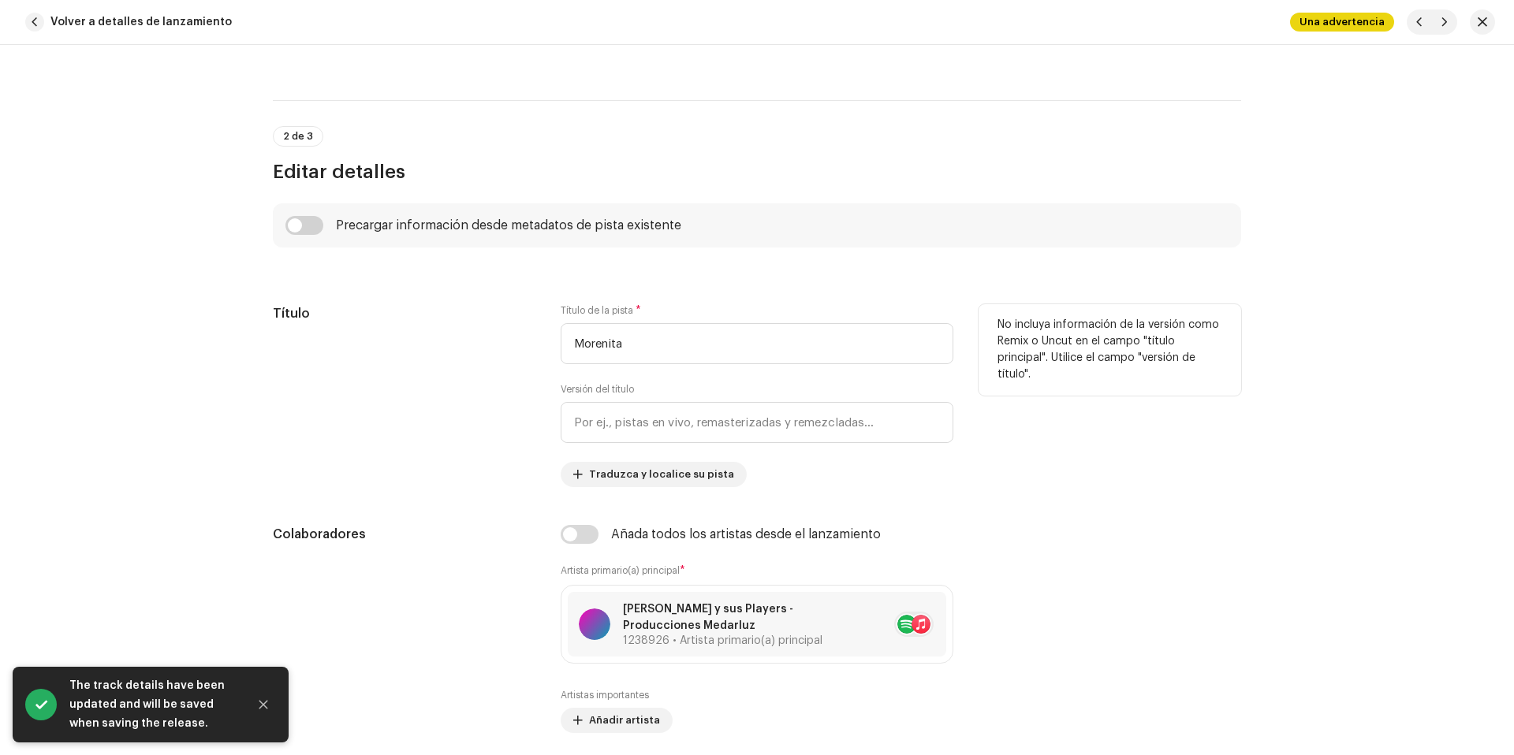
scroll to position [857, 0]
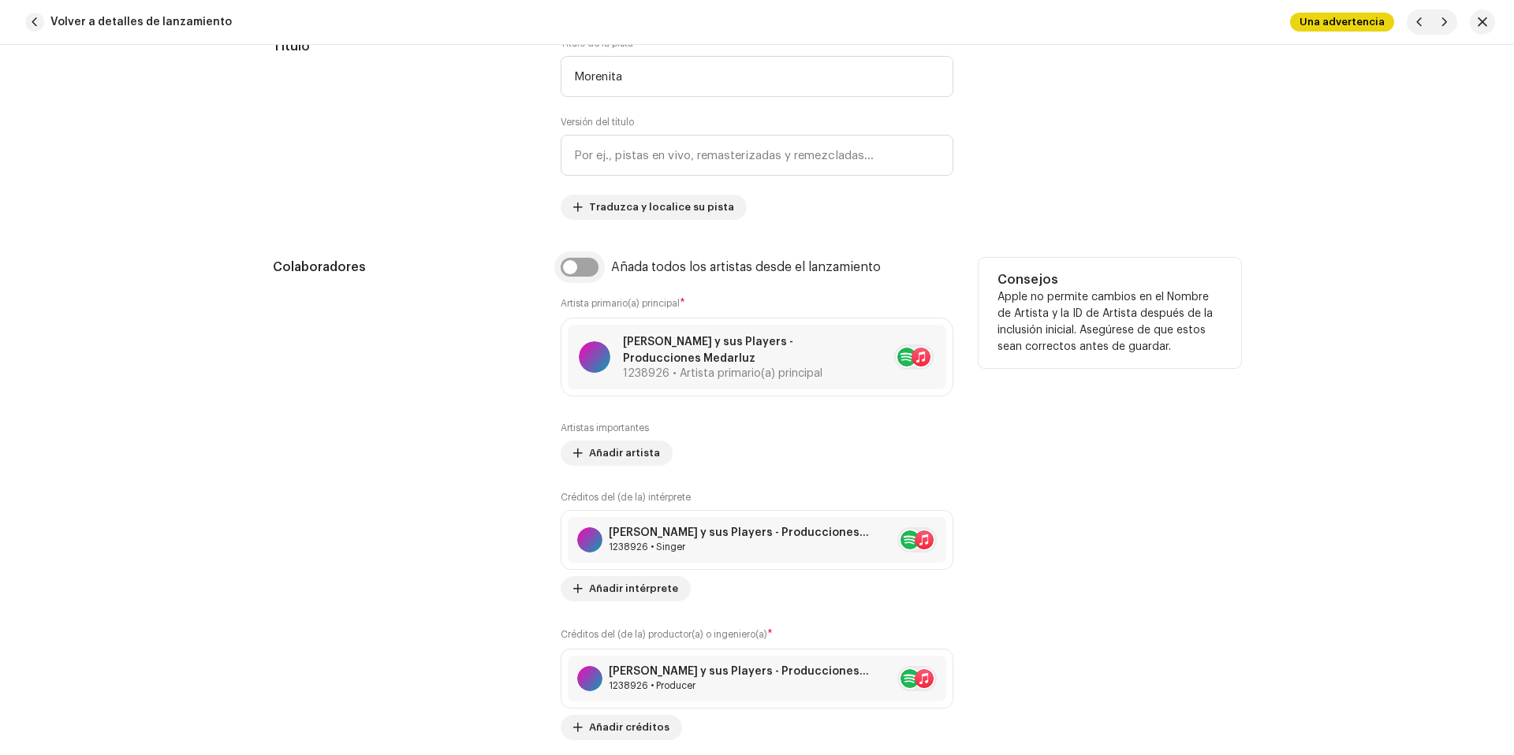
click at [582, 262] on input "checkbox" at bounding box center [580, 267] width 38 height 19
checkbox input "true"
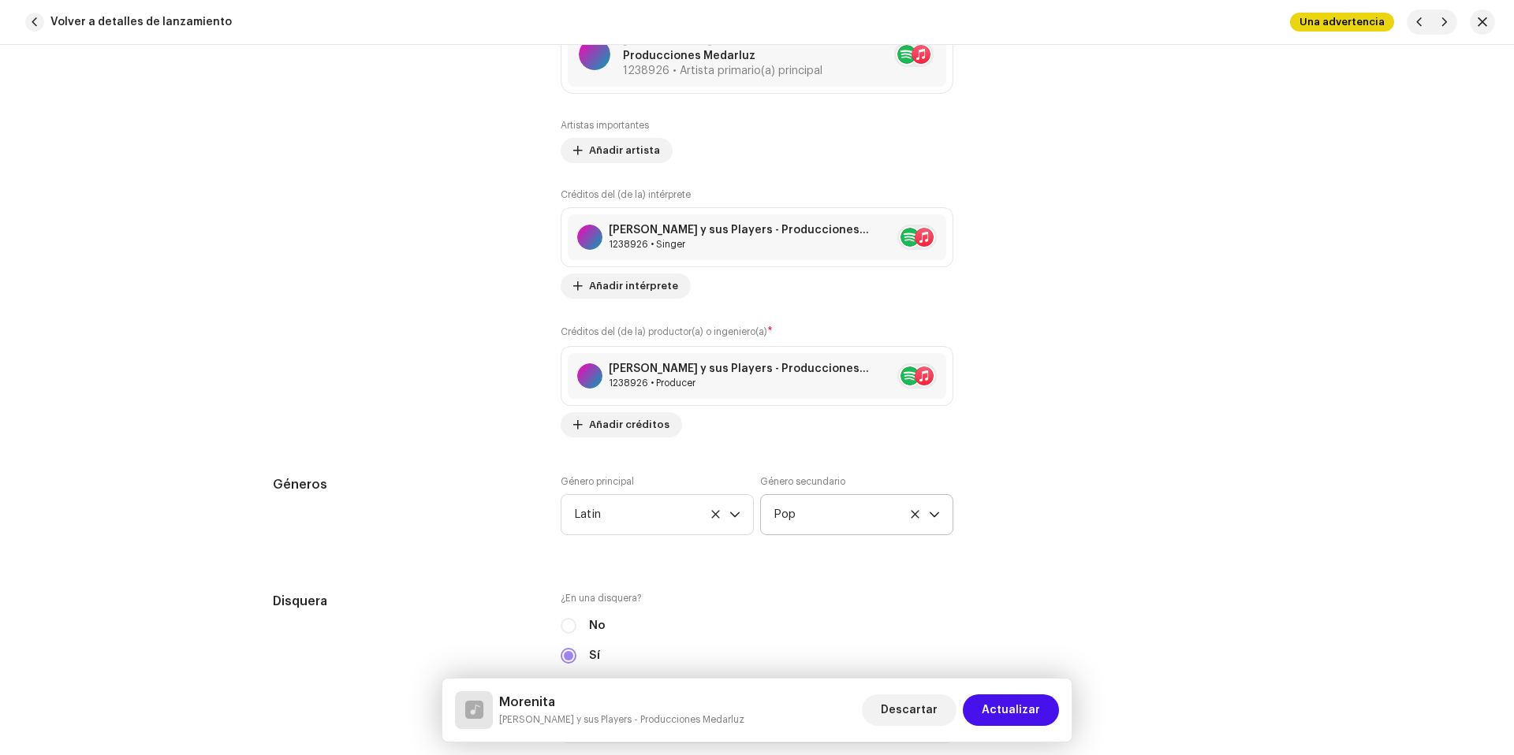
click at [829, 523] on span "Pop" at bounding box center [851, 514] width 155 height 39
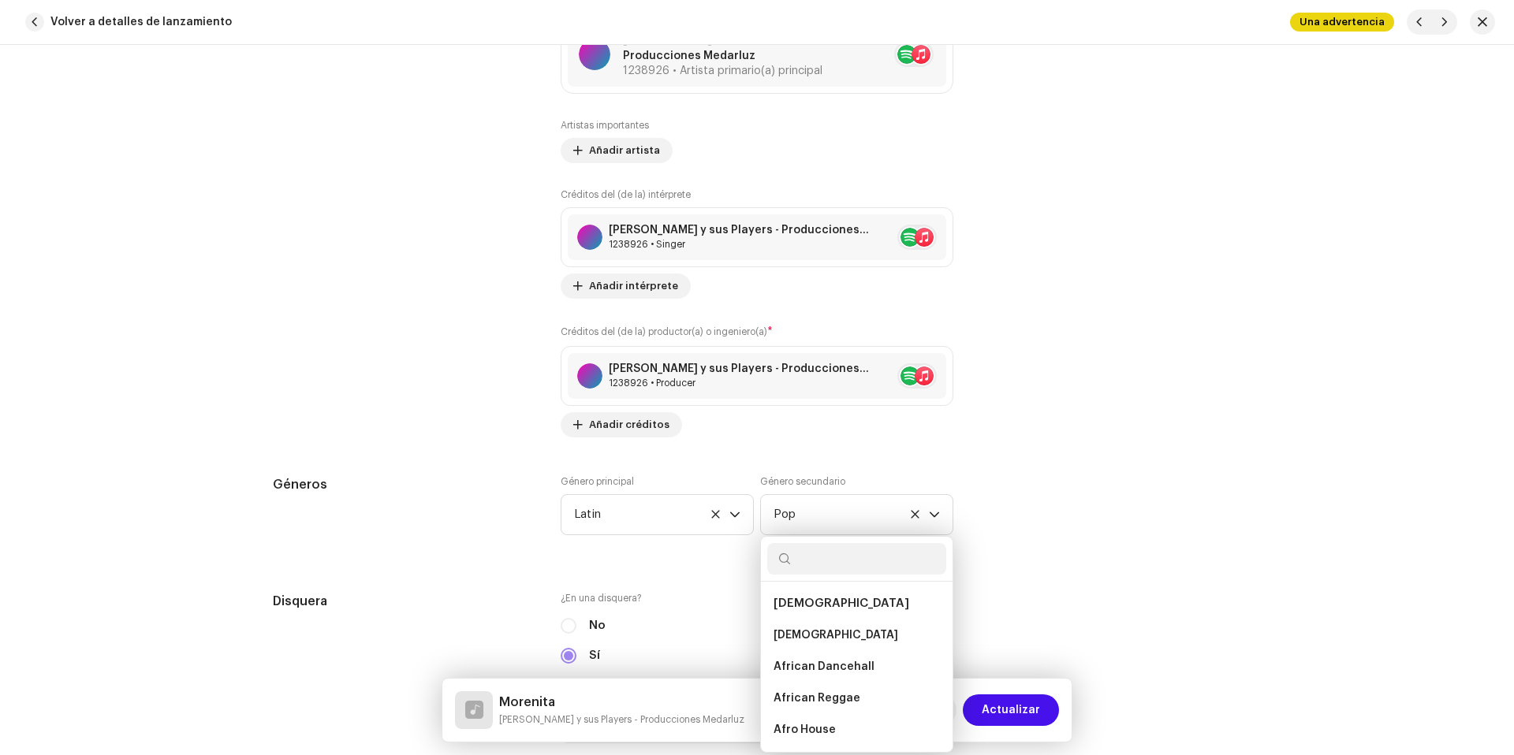
scroll to position [1202, 0]
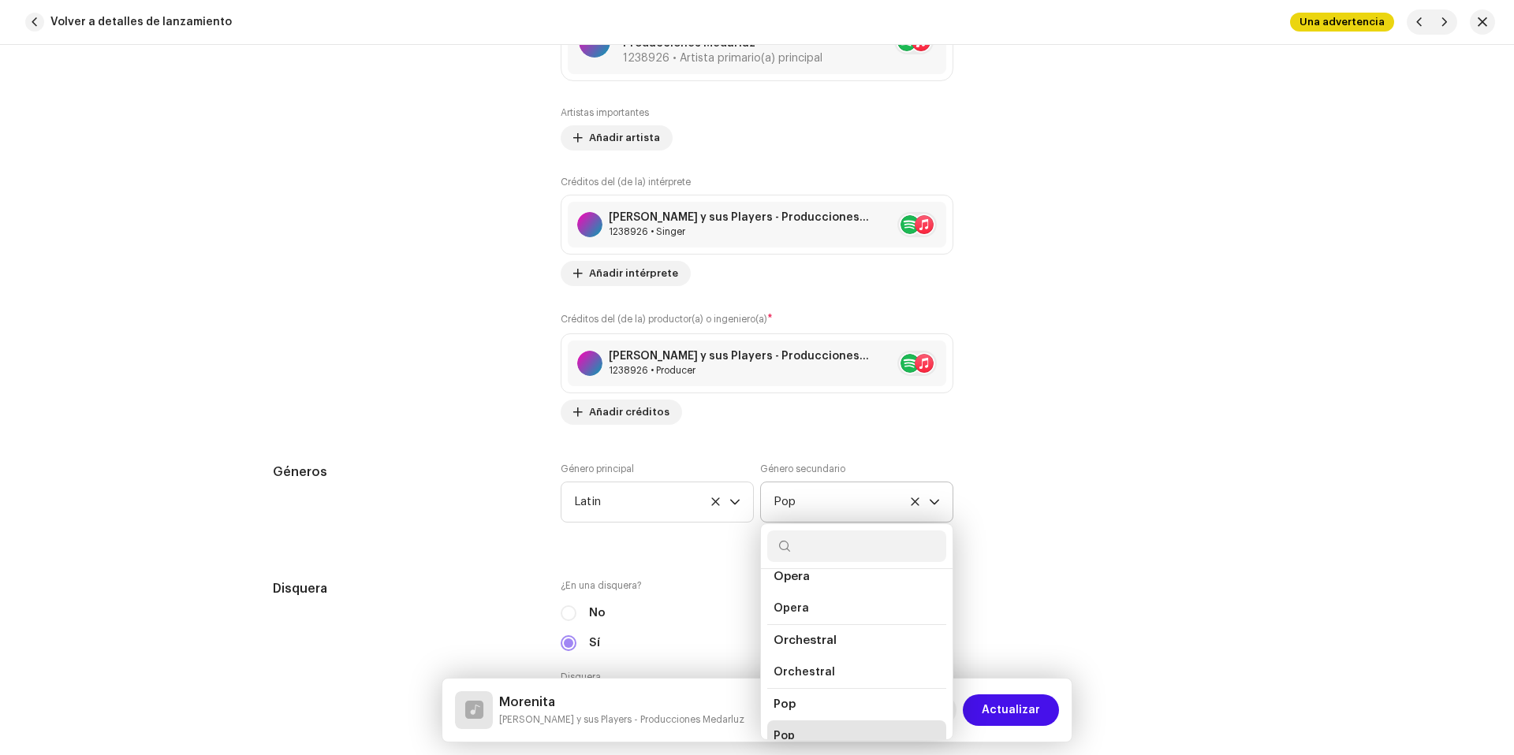
click at [803, 538] on input "text" at bounding box center [856, 547] width 179 height 32
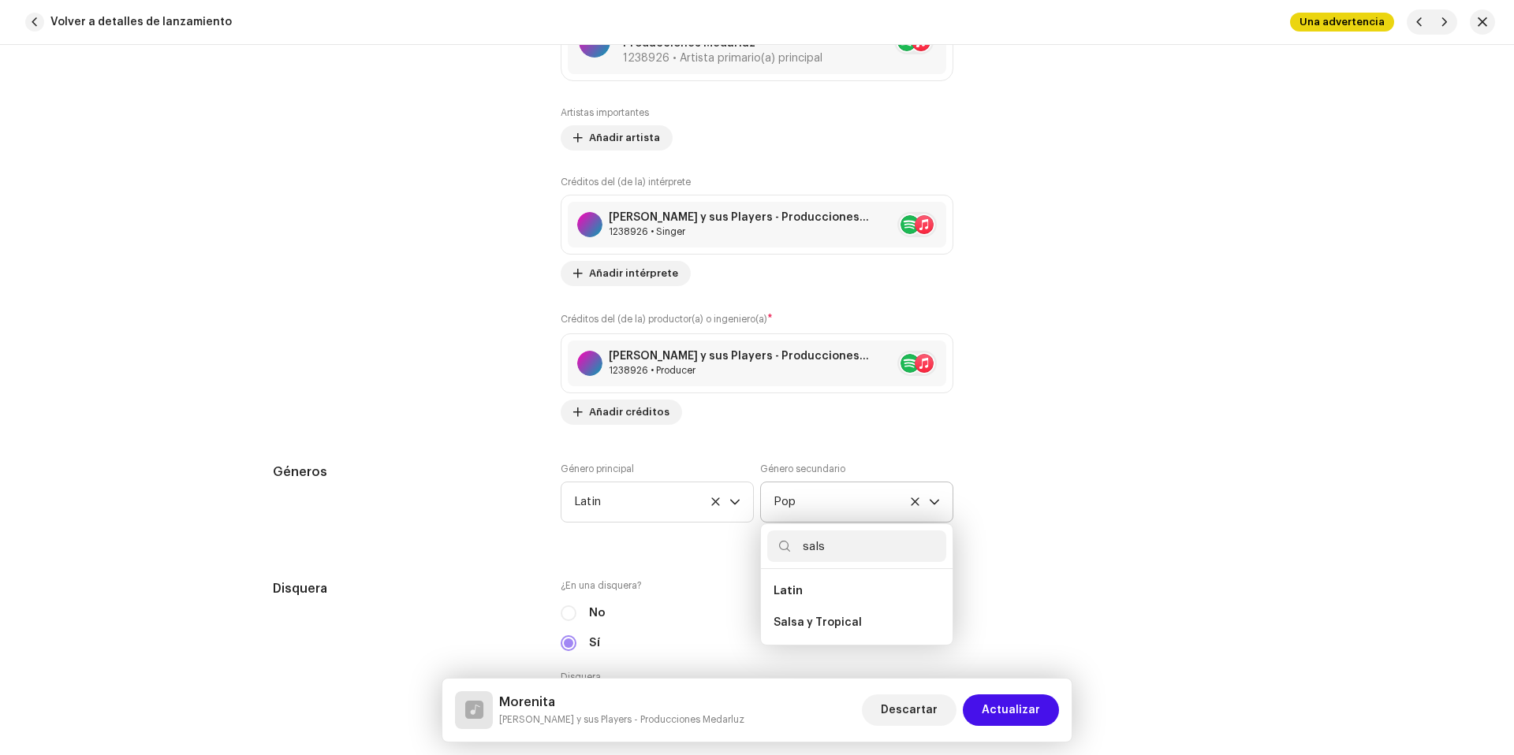
scroll to position [0, 0]
type input "salsa"
click at [865, 625] on li "Salsa y Tropical" at bounding box center [856, 623] width 179 height 32
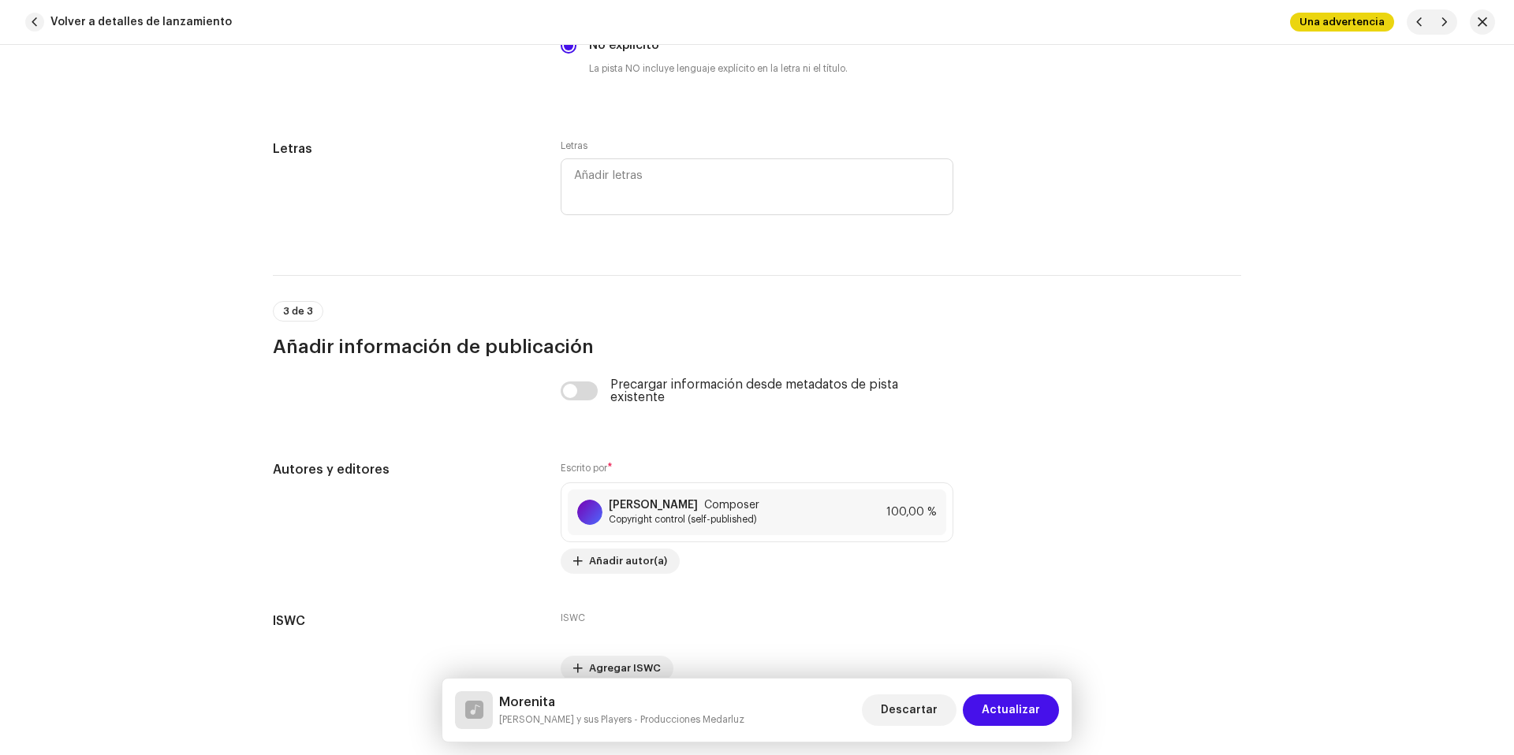
scroll to position [3228, 0]
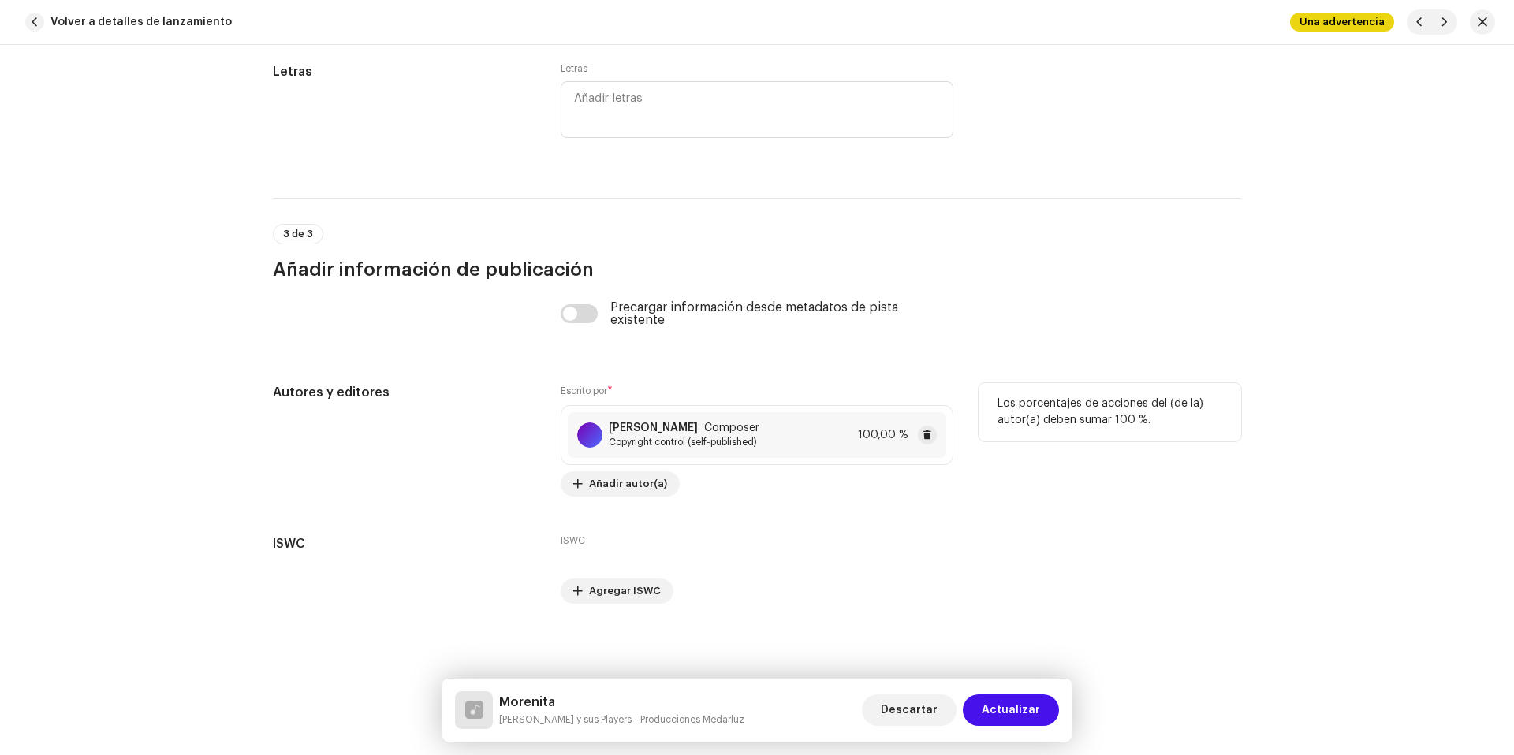
click at [756, 436] on span "Copyright control (self-published)" at bounding box center [684, 442] width 151 height 13
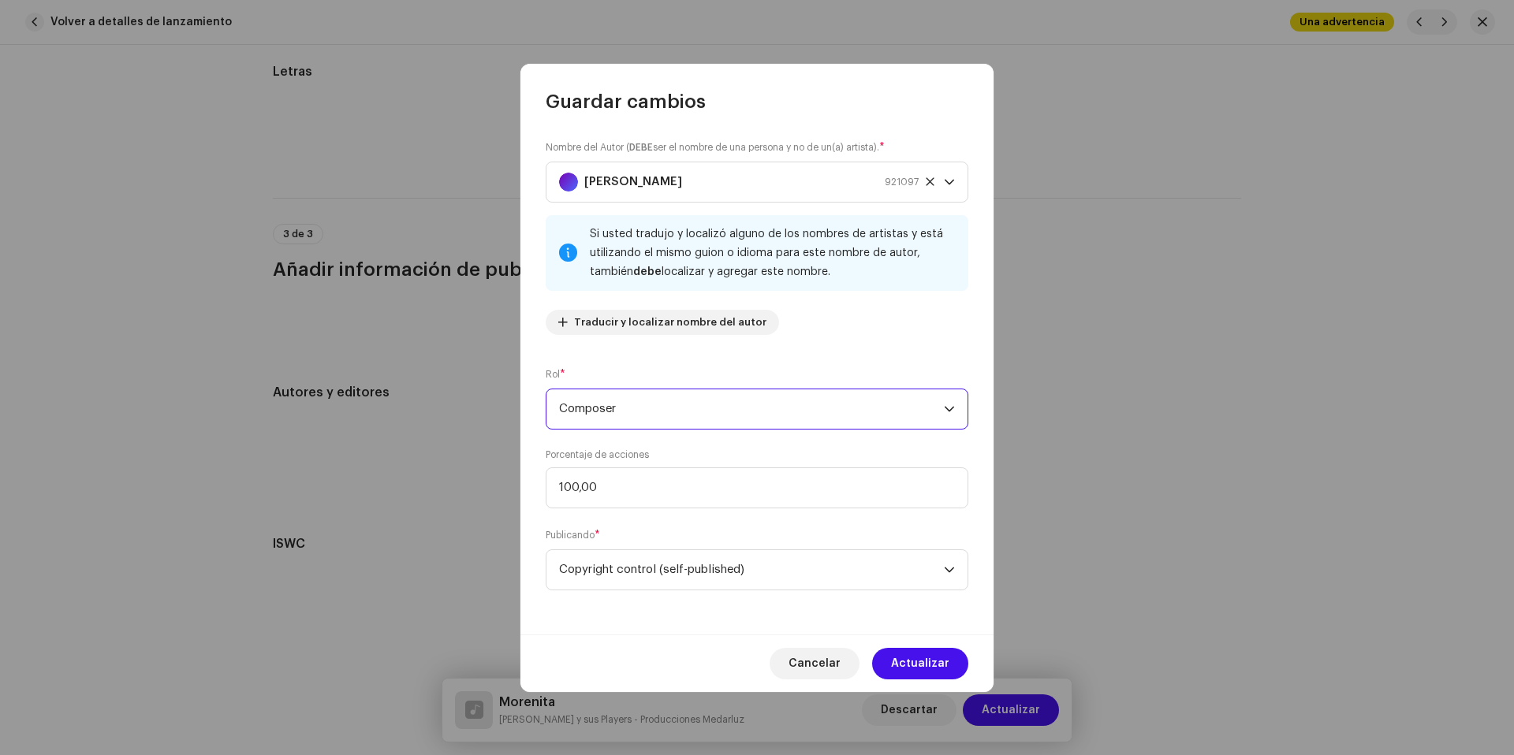
click at [672, 409] on span "Composer" at bounding box center [751, 409] width 385 height 39
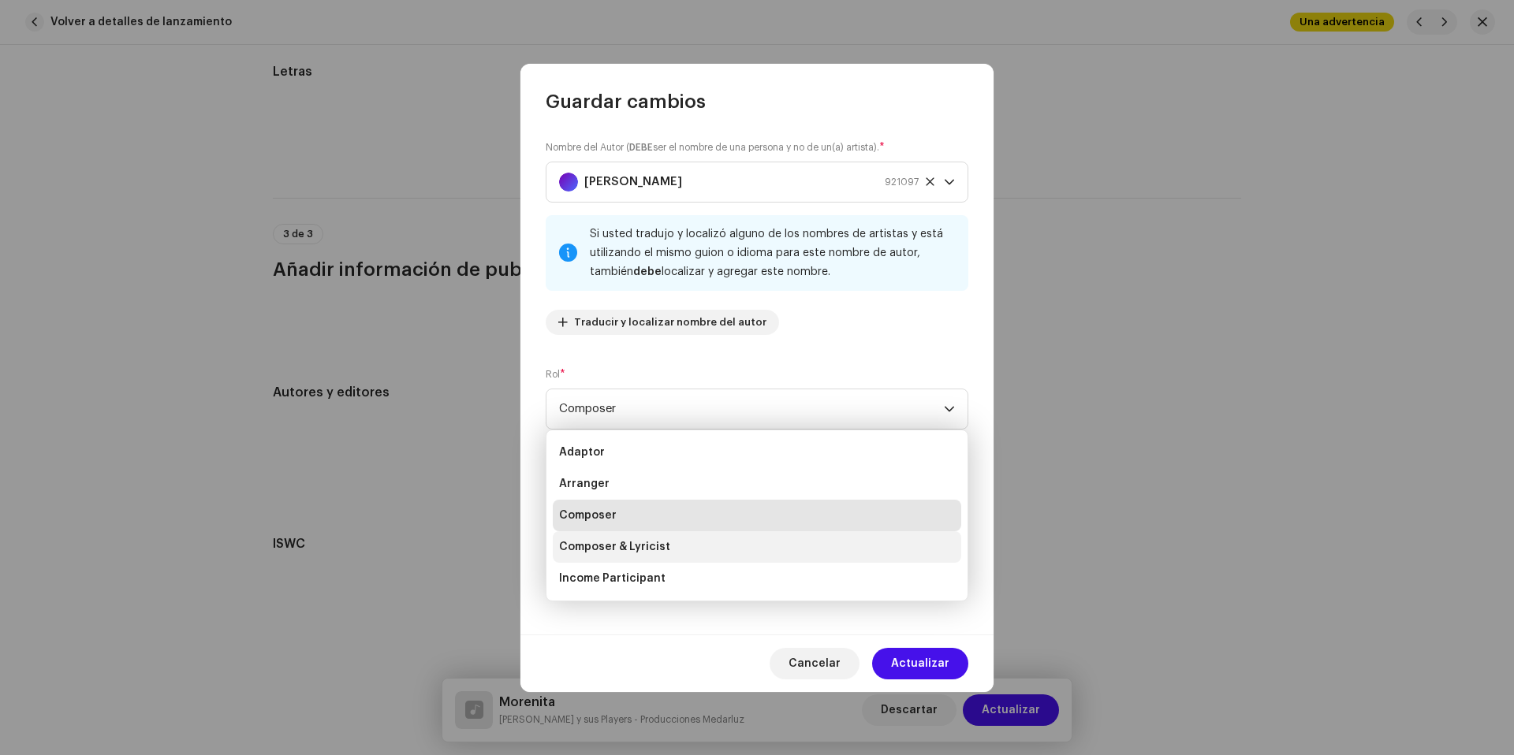
click at [662, 545] on span "Composer & Lyricist" at bounding box center [614, 547] width 111 height 16
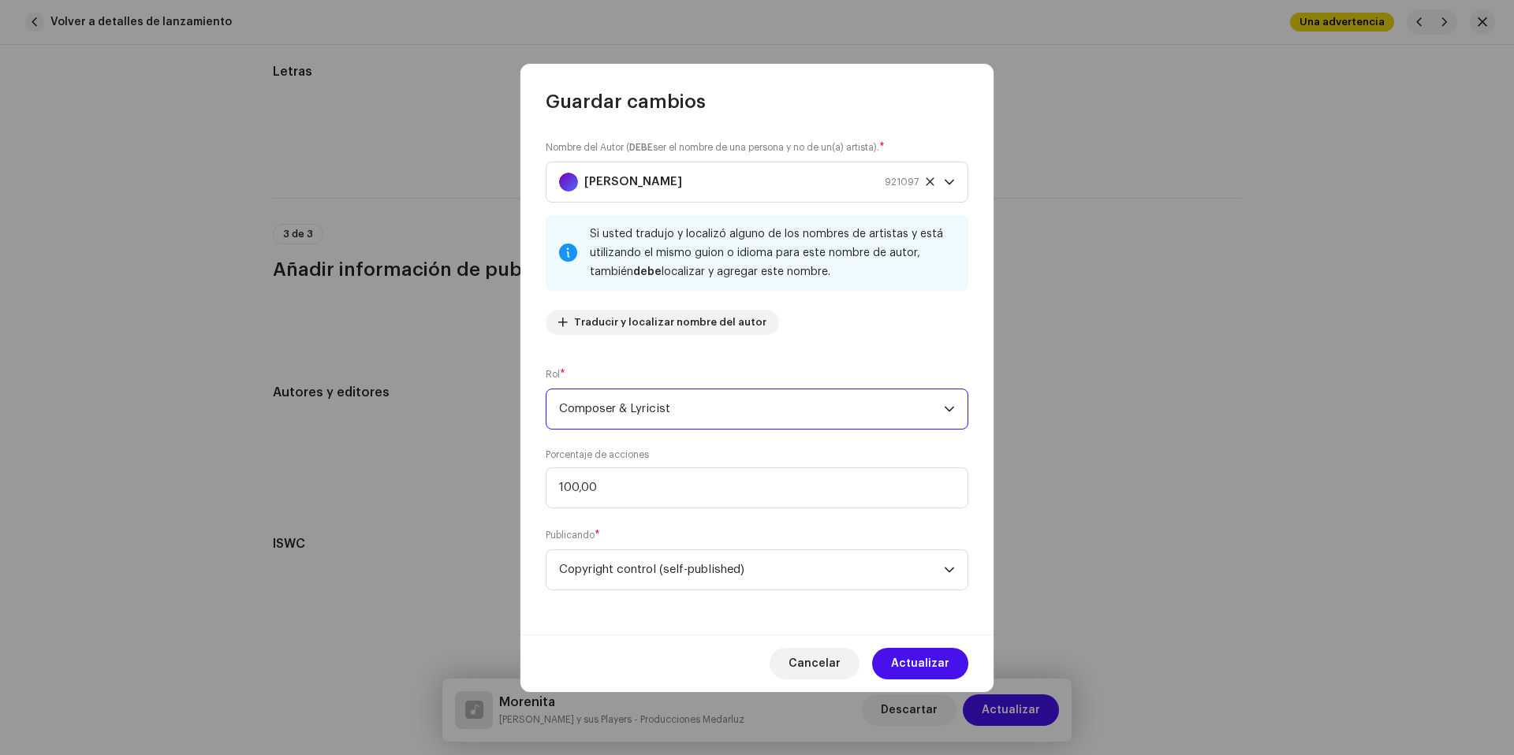
click at [928, 654] on span "Actualizar" at bounding box center [920, 664] width 58 height 32
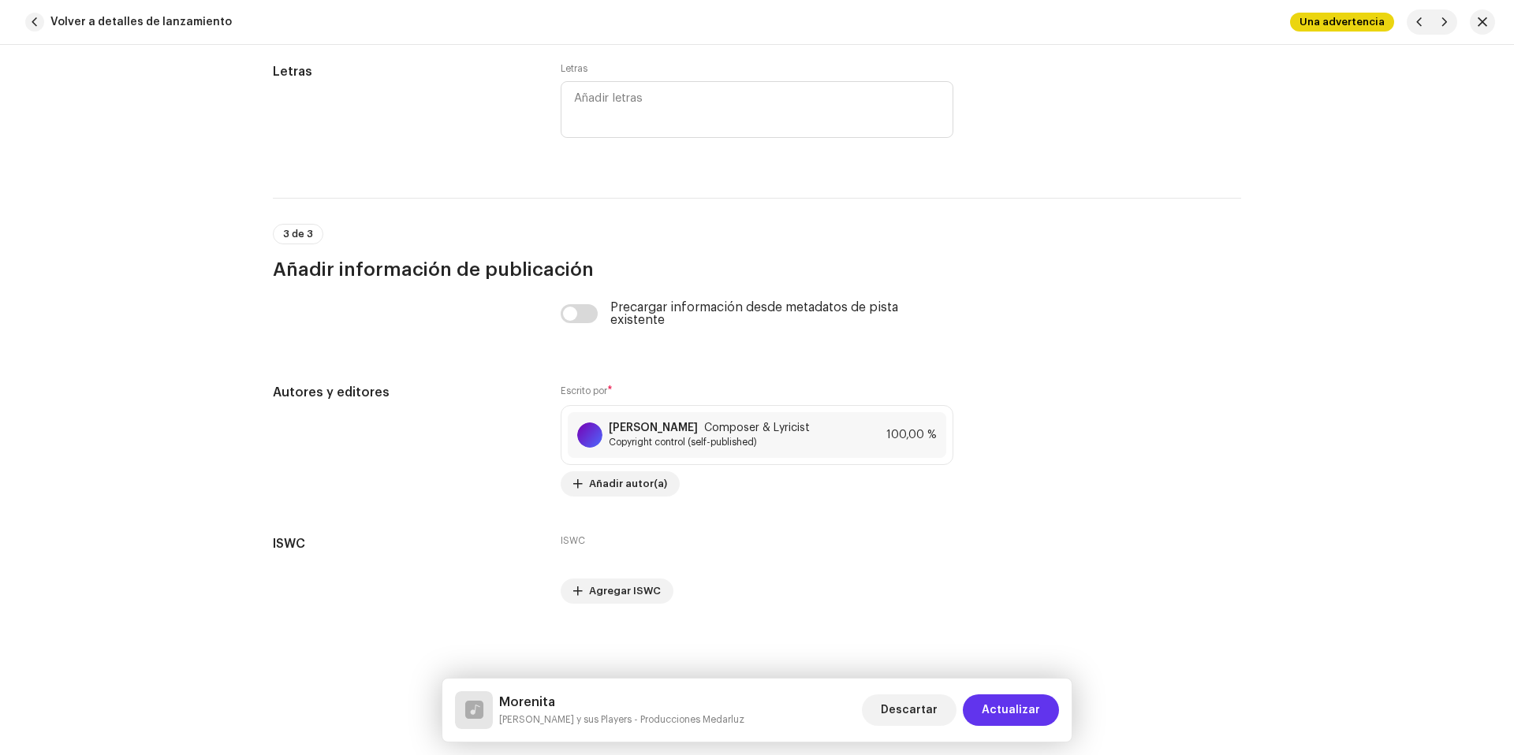
click at [1016, 711] on span "Actualizar" at bounding box center [1011, 711] width 58 height 32
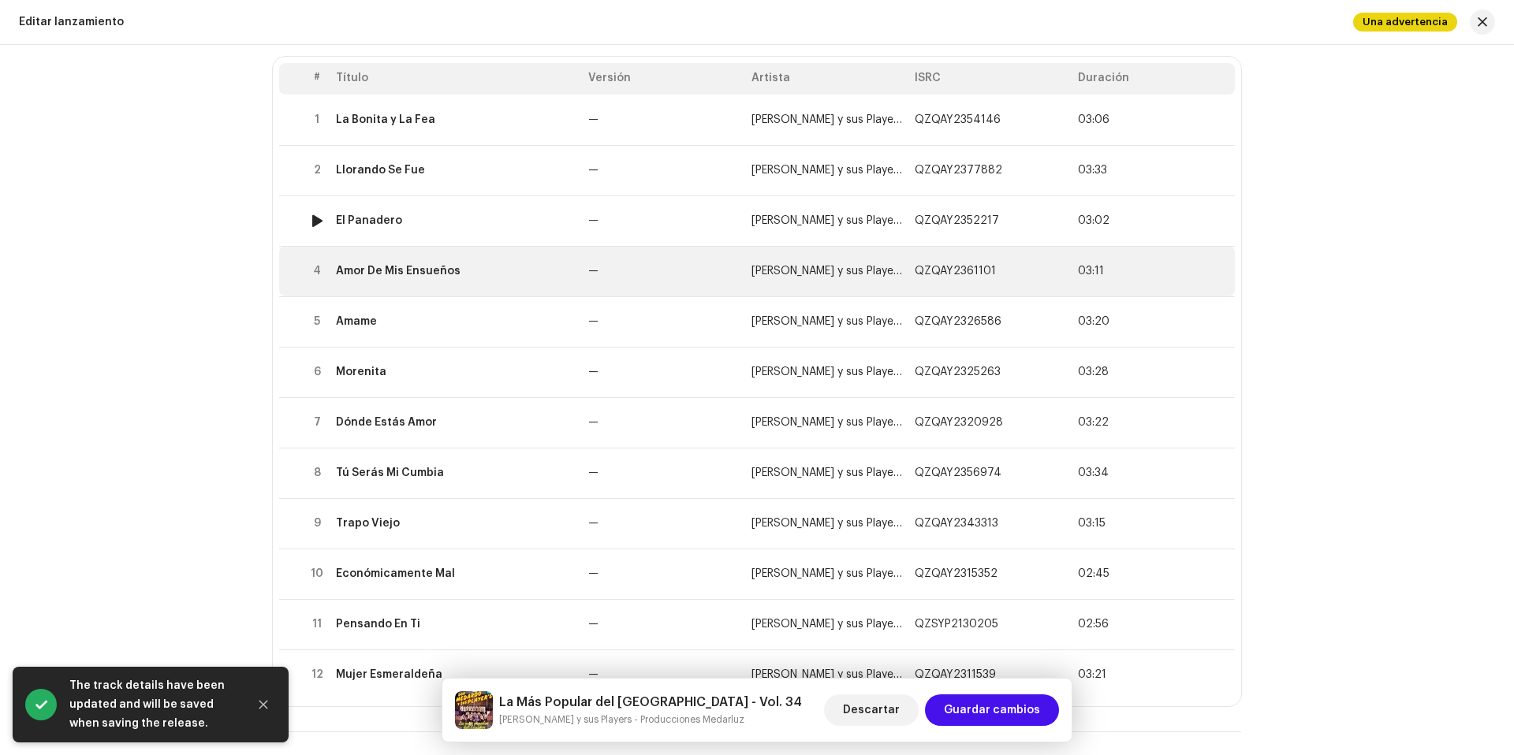
scroll to position [202, 0]
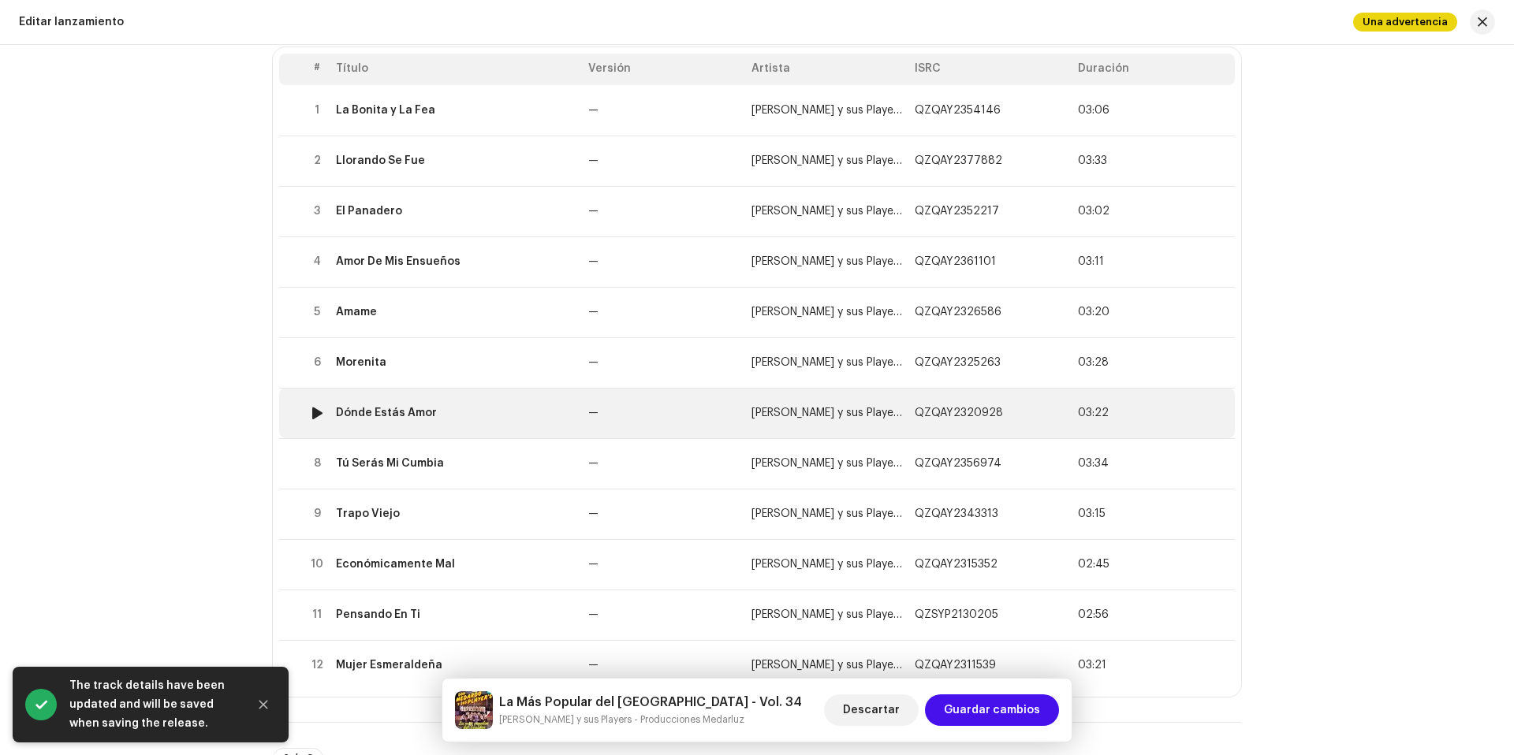
click at [477, 417] on div "Dónde Estás Amor" at bounding box center [456, 413] width 240 height 13
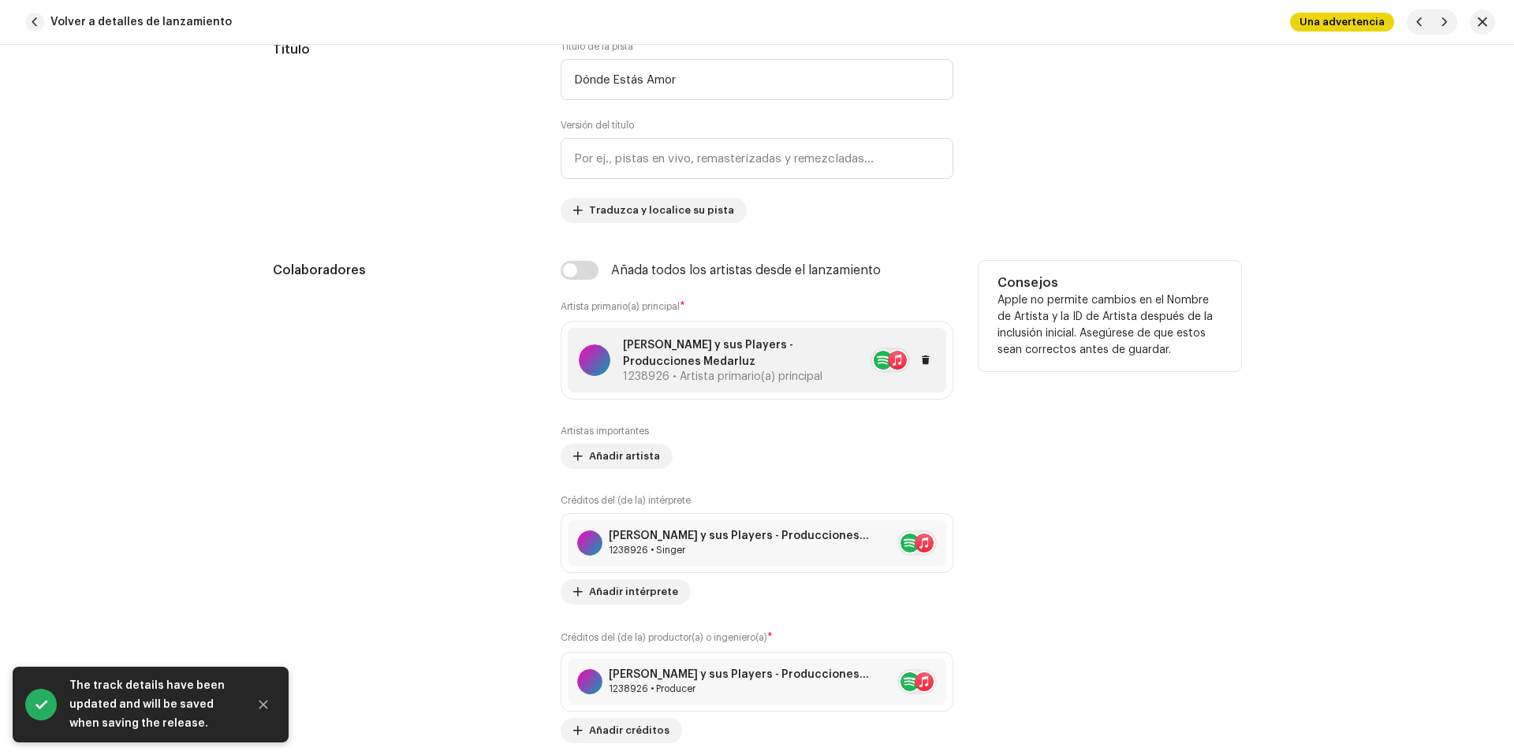
scroll to position [1008, 0]
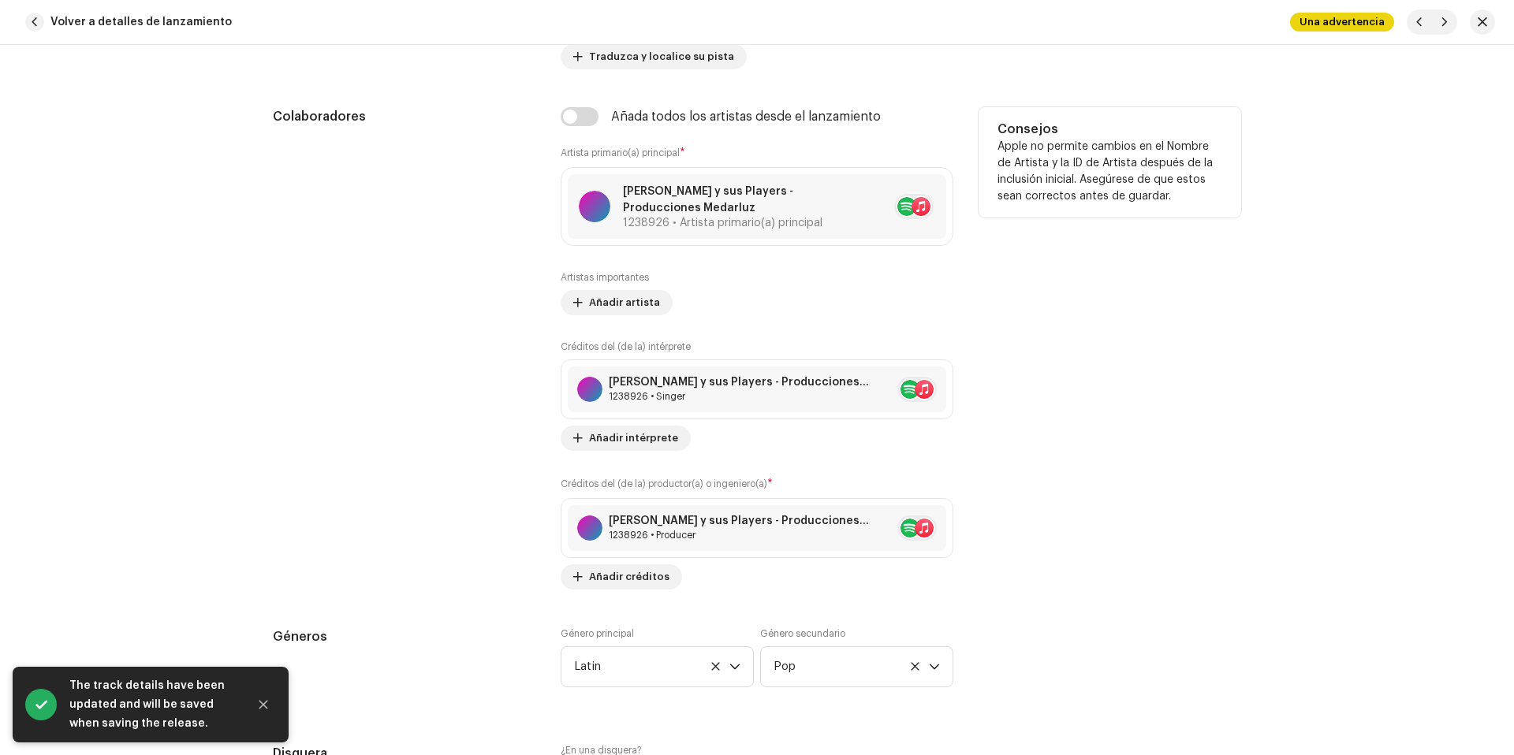
click at [603, 117] on div "Añada todos los artistas desde el lanzamiento" at bounding box center [757, 116] width 393 height 19
click at [595, 116] on div "Añada todos los artistas desde el lanzamiento" at bounding box center [757, 116] width 393 height 19
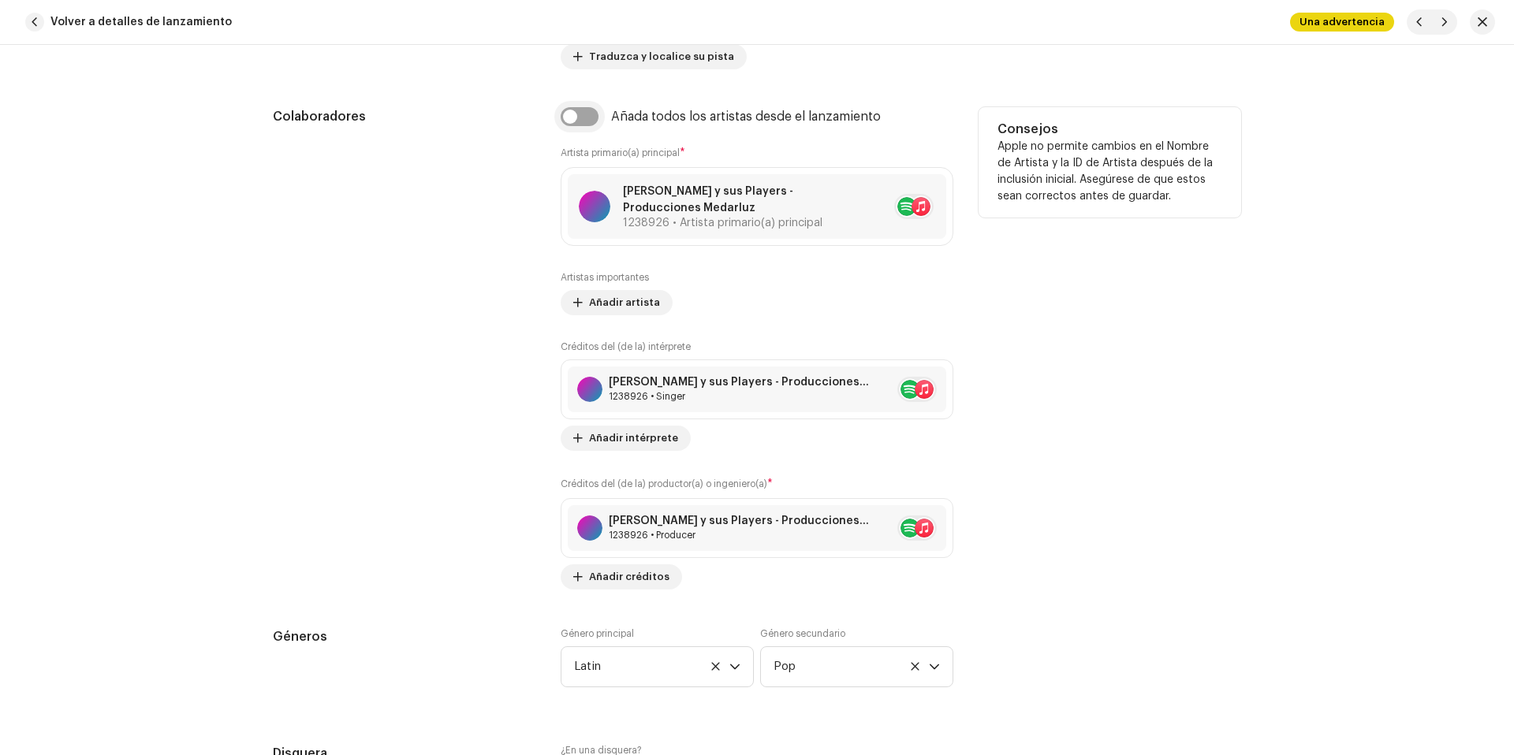
click at [589, 119] on input "checkbox" at bounding box center [580, 116] width 38 height 19
checkbox input "true"
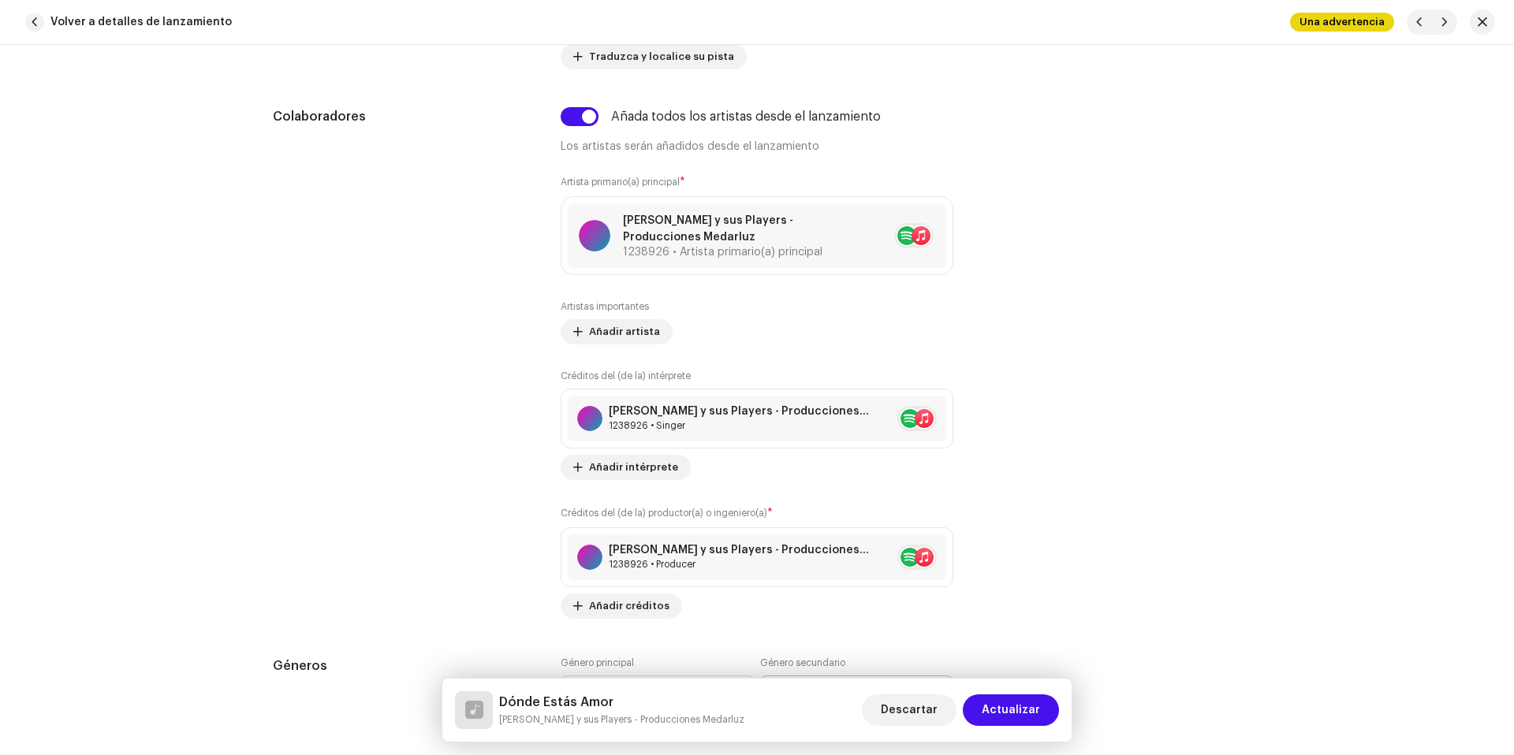
scroll to position [1161, 0]
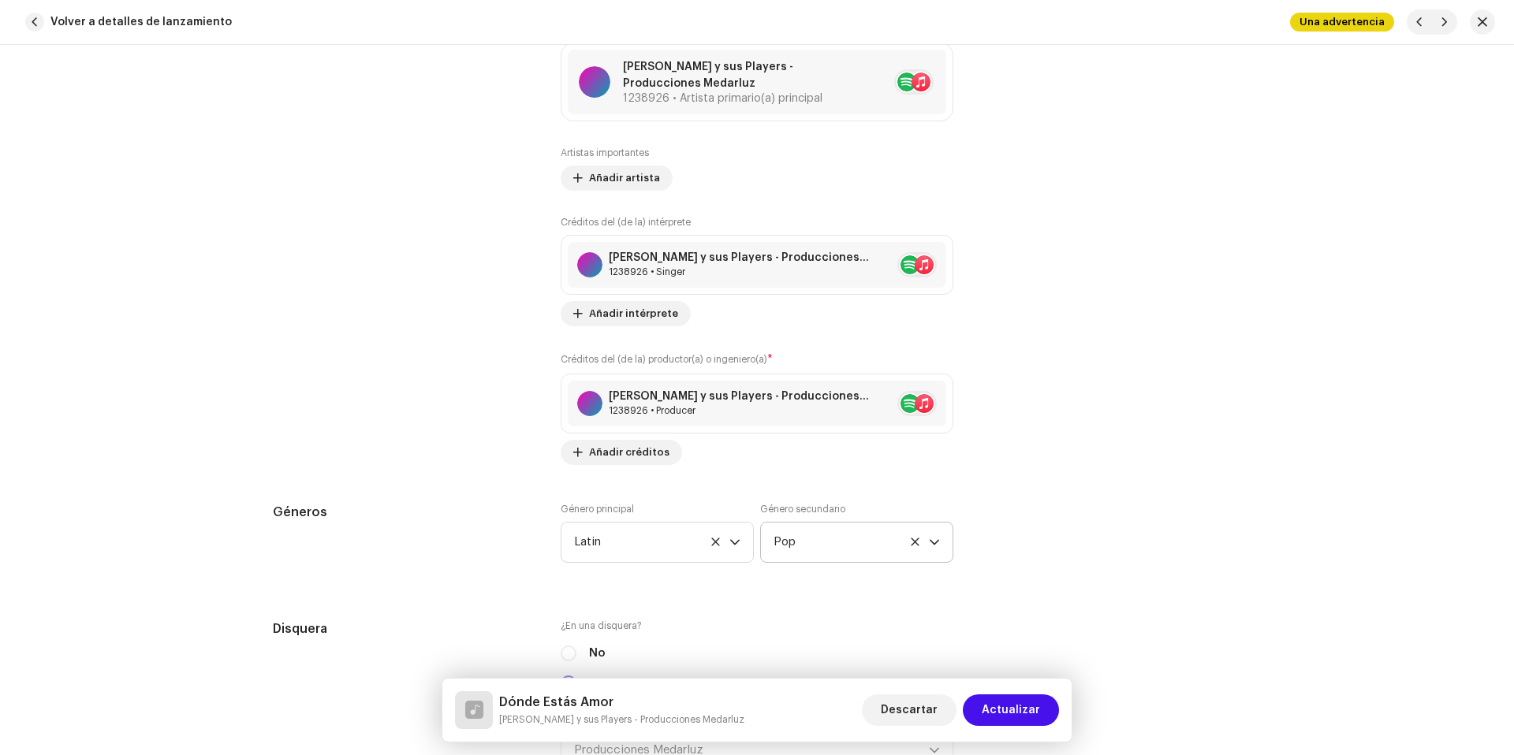
click at [855, 535] on span "Pop" at bounding box center [851, 542] width 155 height 39
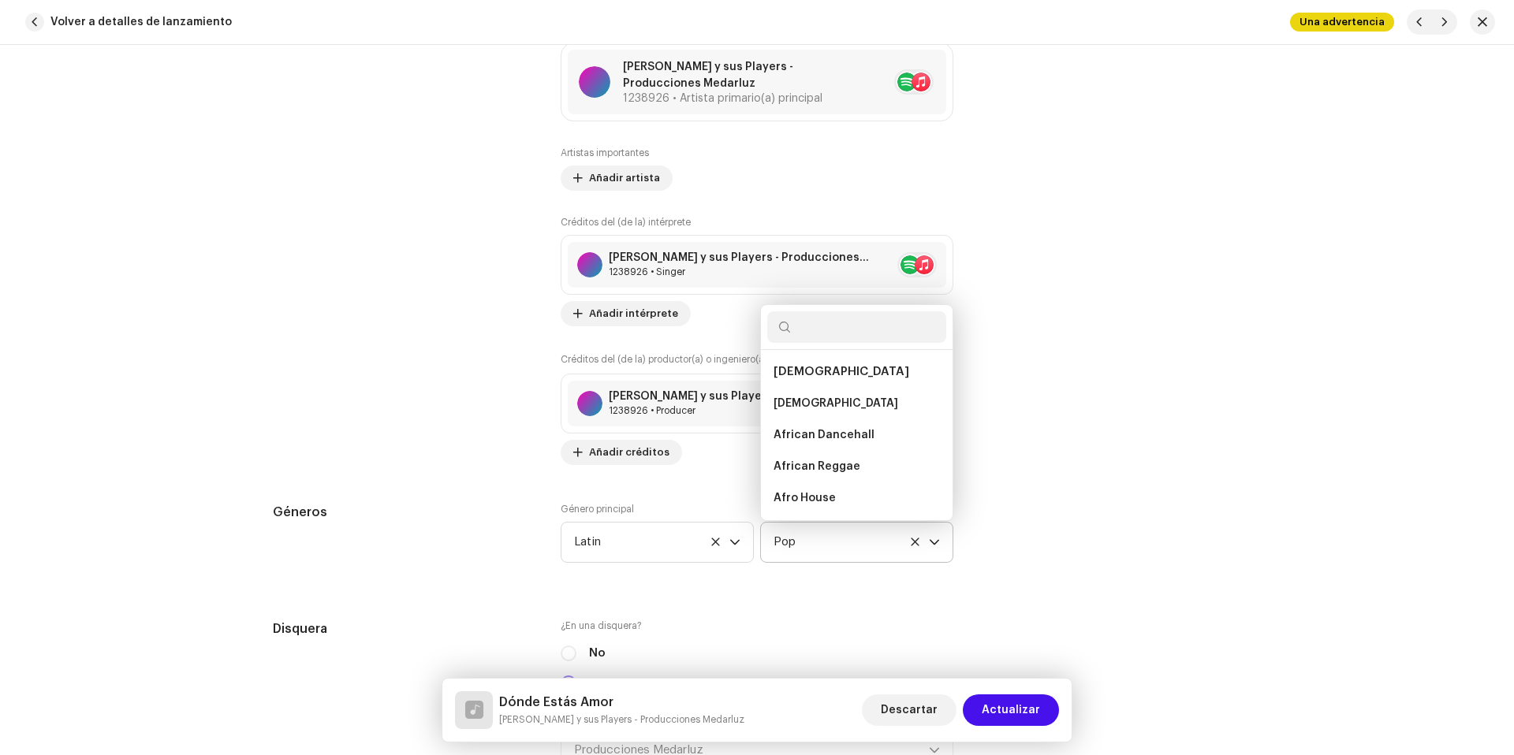
scroll to position [9703, 0]
click at [839, 348] on div at bounding box center [857, 327] width 192 height 45
click at [838, 337] on input "text" at bounding box center [856, 327] width 179 height 32
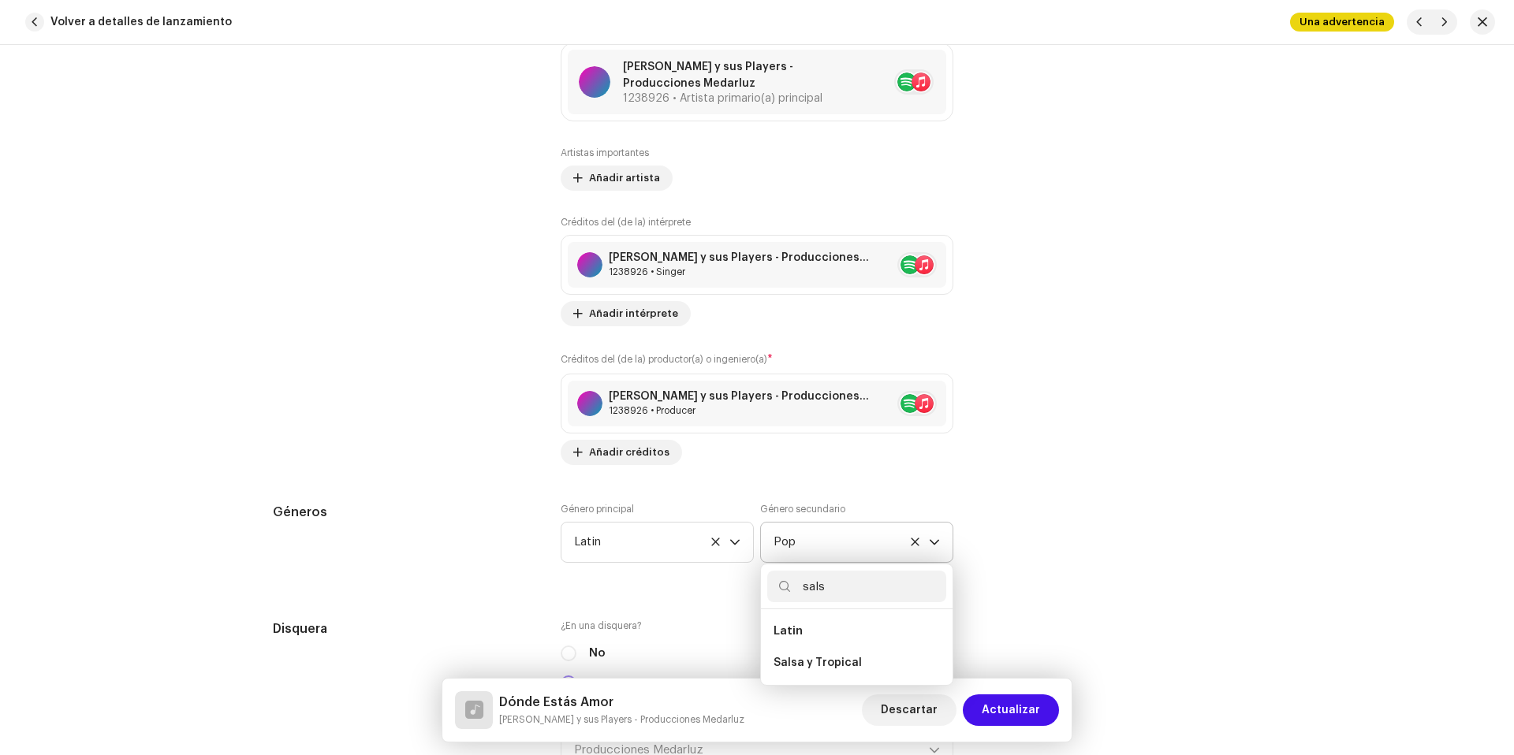
scroll to position [0, 0]
type input "salsa"
click at [826, 671] on li "Salsa y Tropical" at bounding box center [856, 663] width 179 height 32
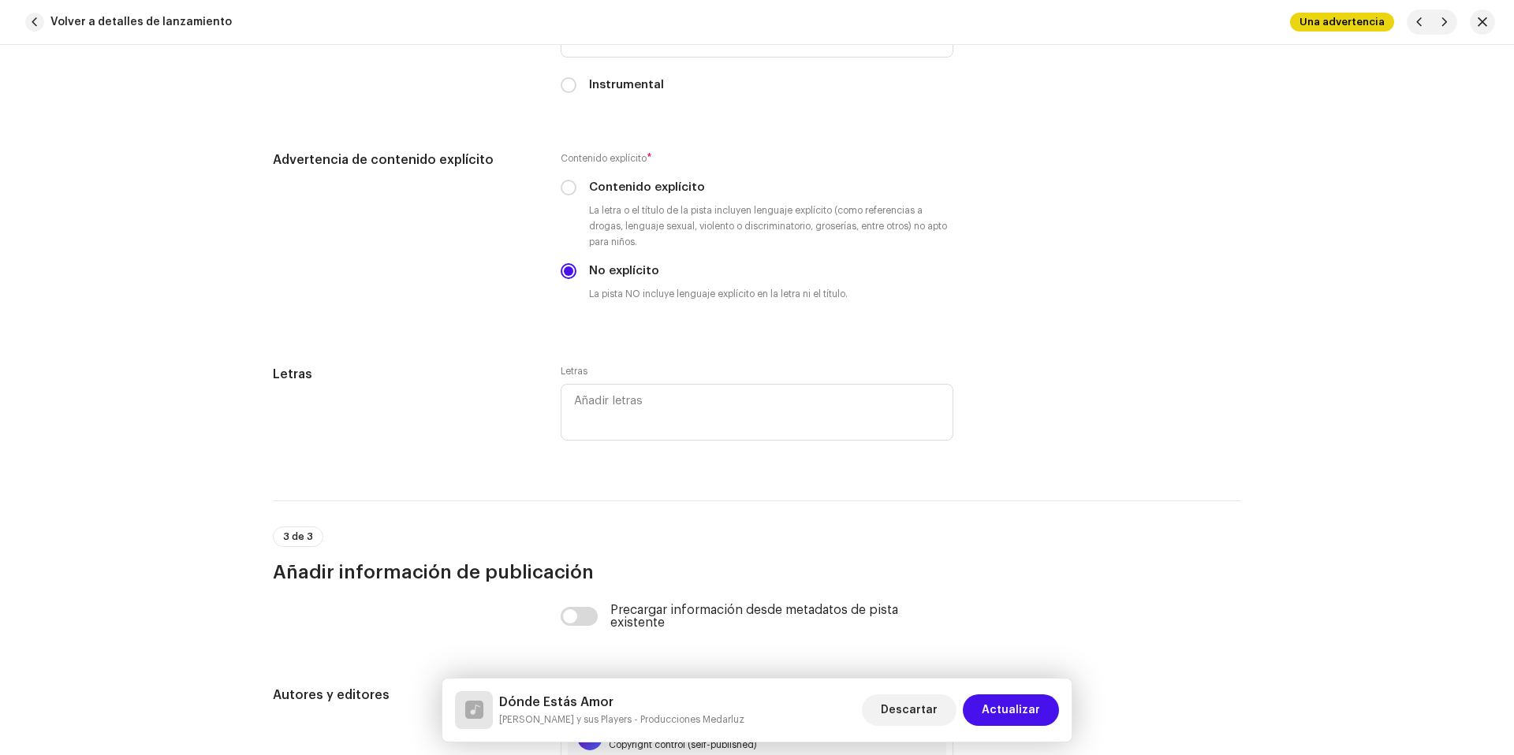
scroll to position [3228, 0]
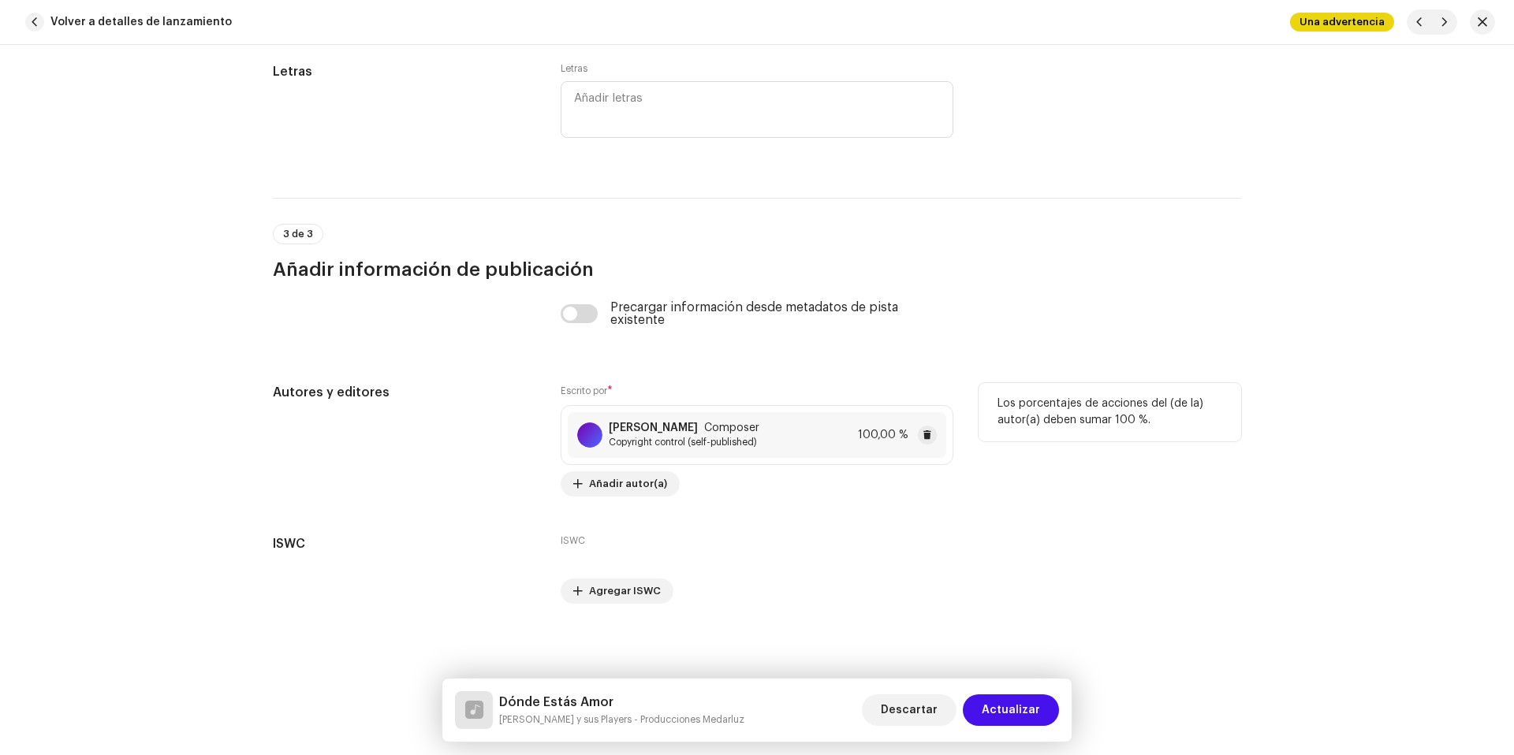
click at [803, 415] on div "Medardo Luzuriaga Composer Copyright control (self-published) 100,00 %" at bounding box center [757, 435] width 378 height 46
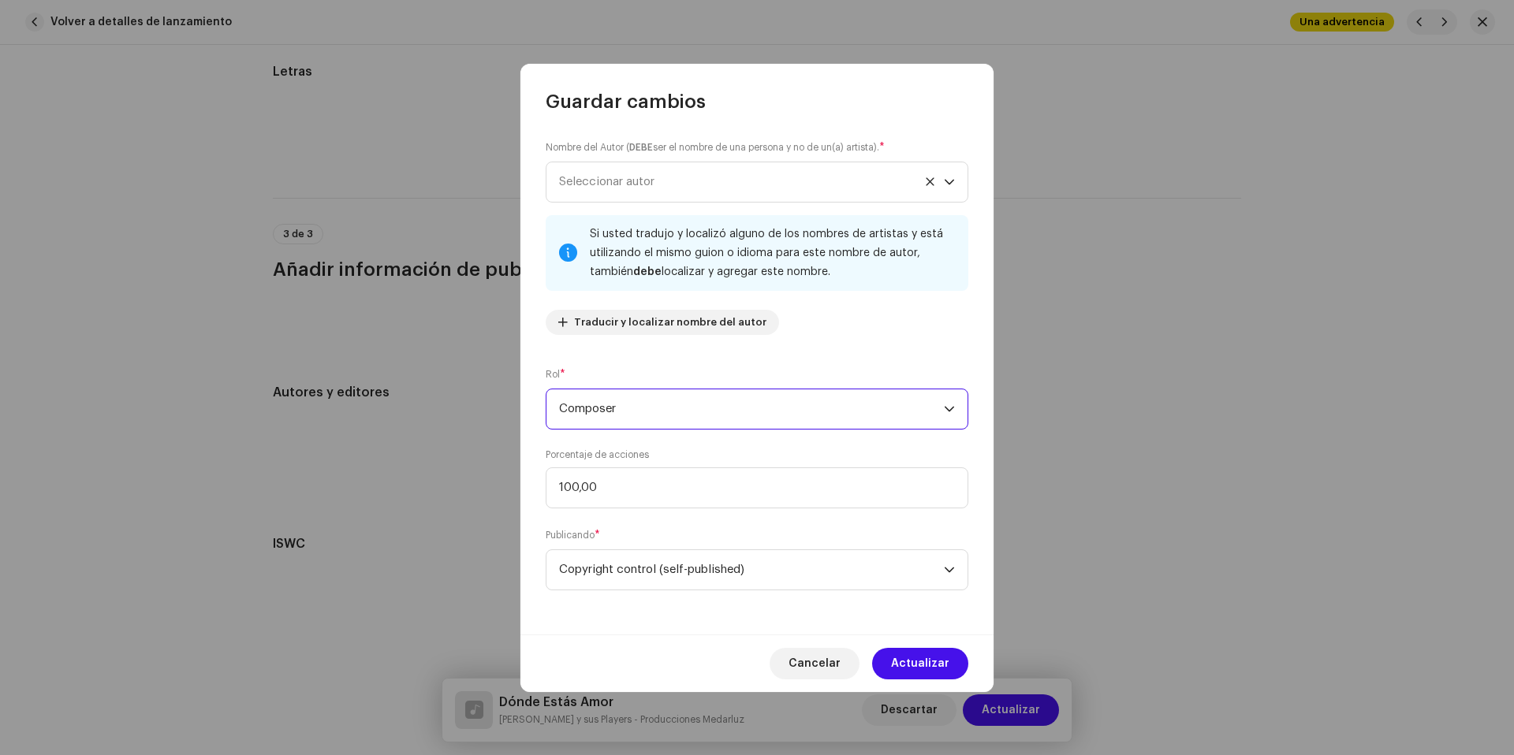
click at [630, 406] on span "Composer" at bounding box center [751, 409] width 385 height 39
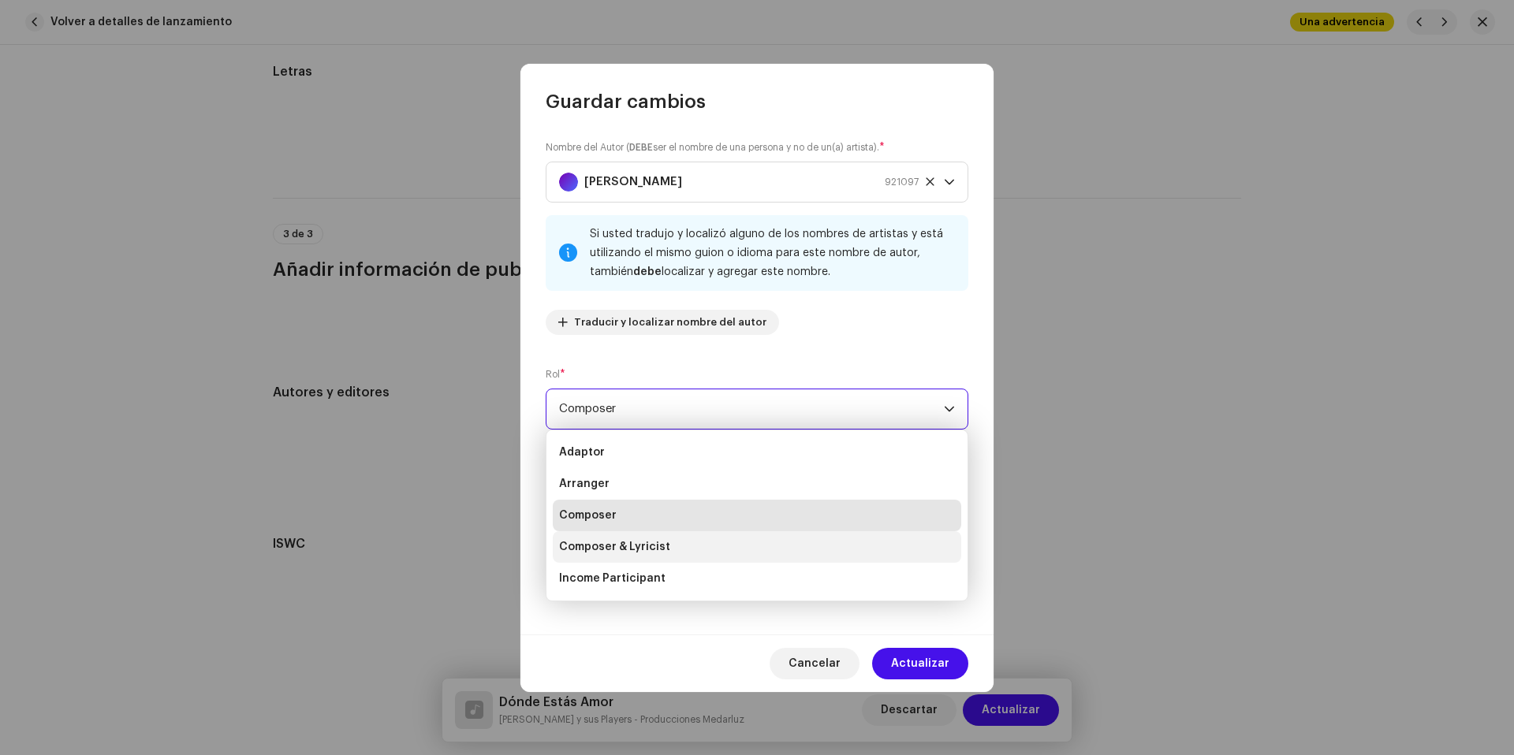
click at [666, 537] on li "Composer & Lyricist" at bounding box center [757, 547] width 408 height 32
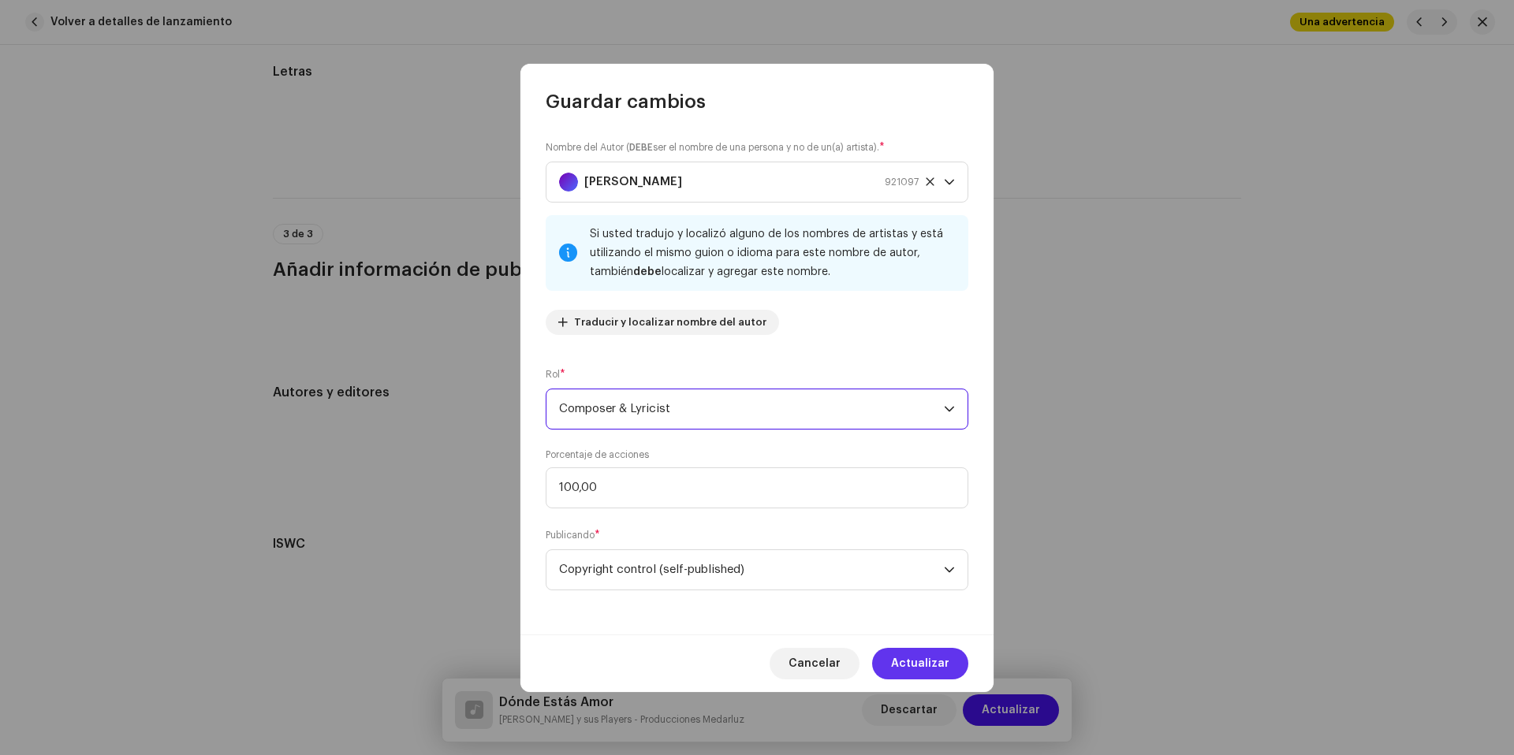
click at [949, 666] on button "Actualizar" at bounding box center [920, 664] width 96 height 32
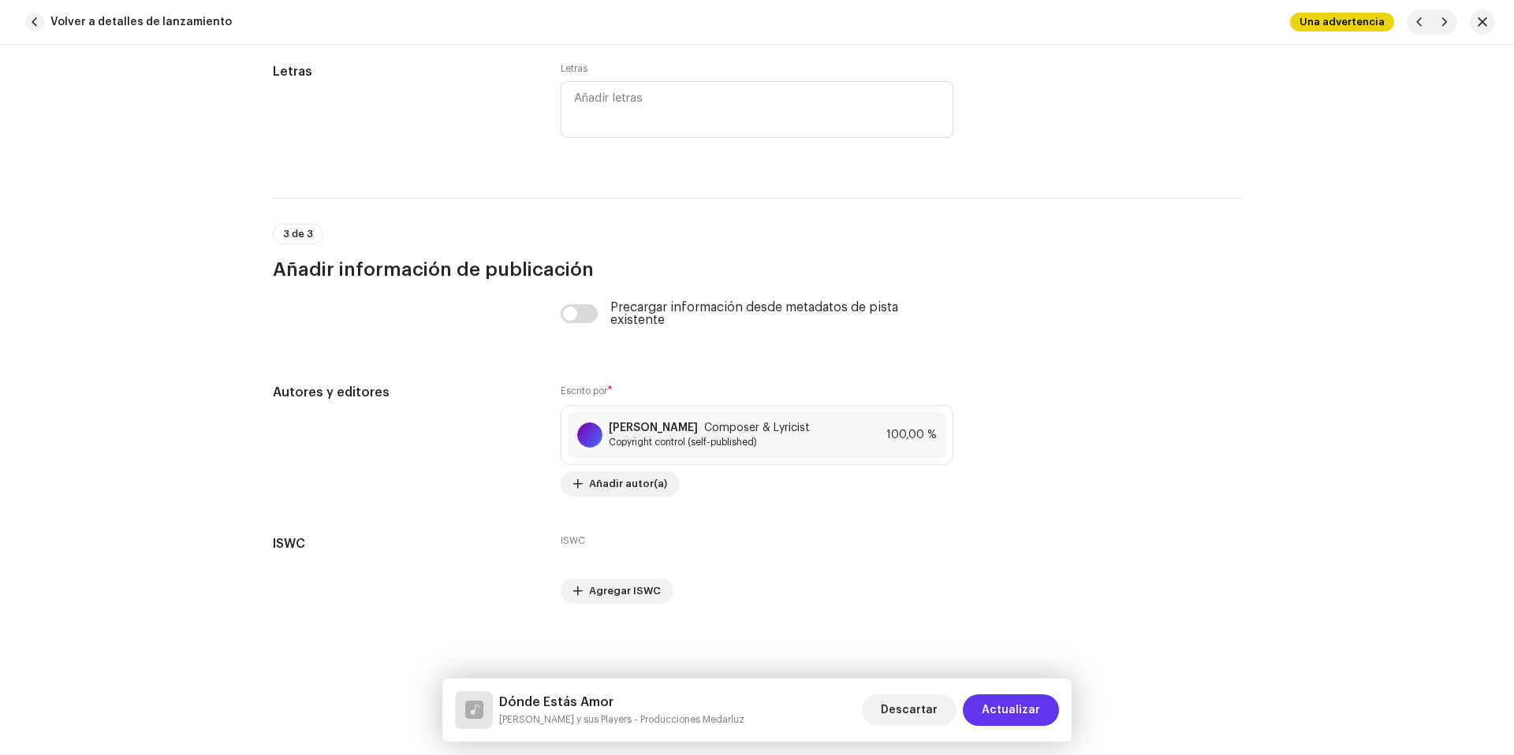
click at [1034, 699] on span "Actualizar" at bounding box center [1011, 711] width 58 height 32
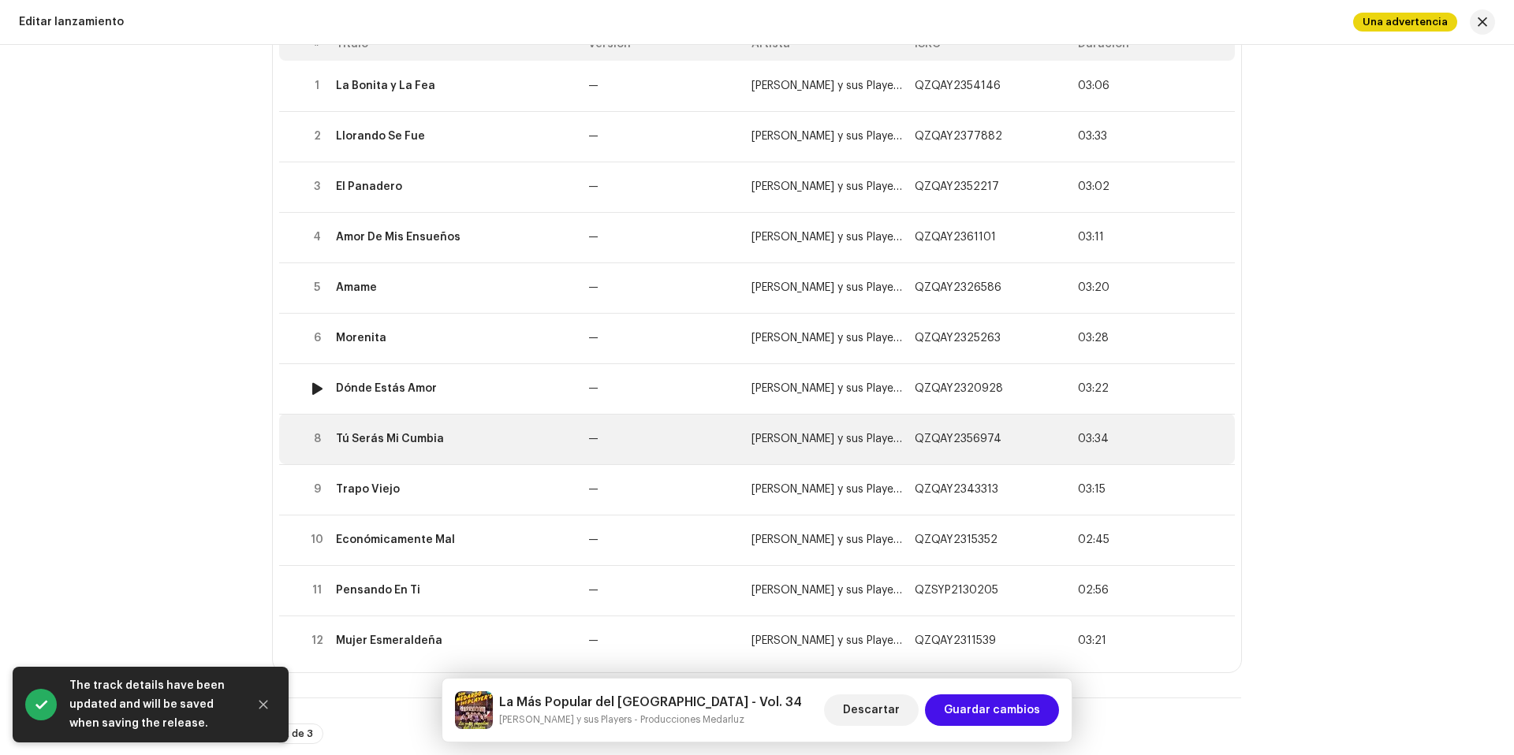
scroll to position [228, 0]
click at [538, 443] on div "Tú Serás Mi Cumbia" at bounding box center [456, 437] width 240 height 13
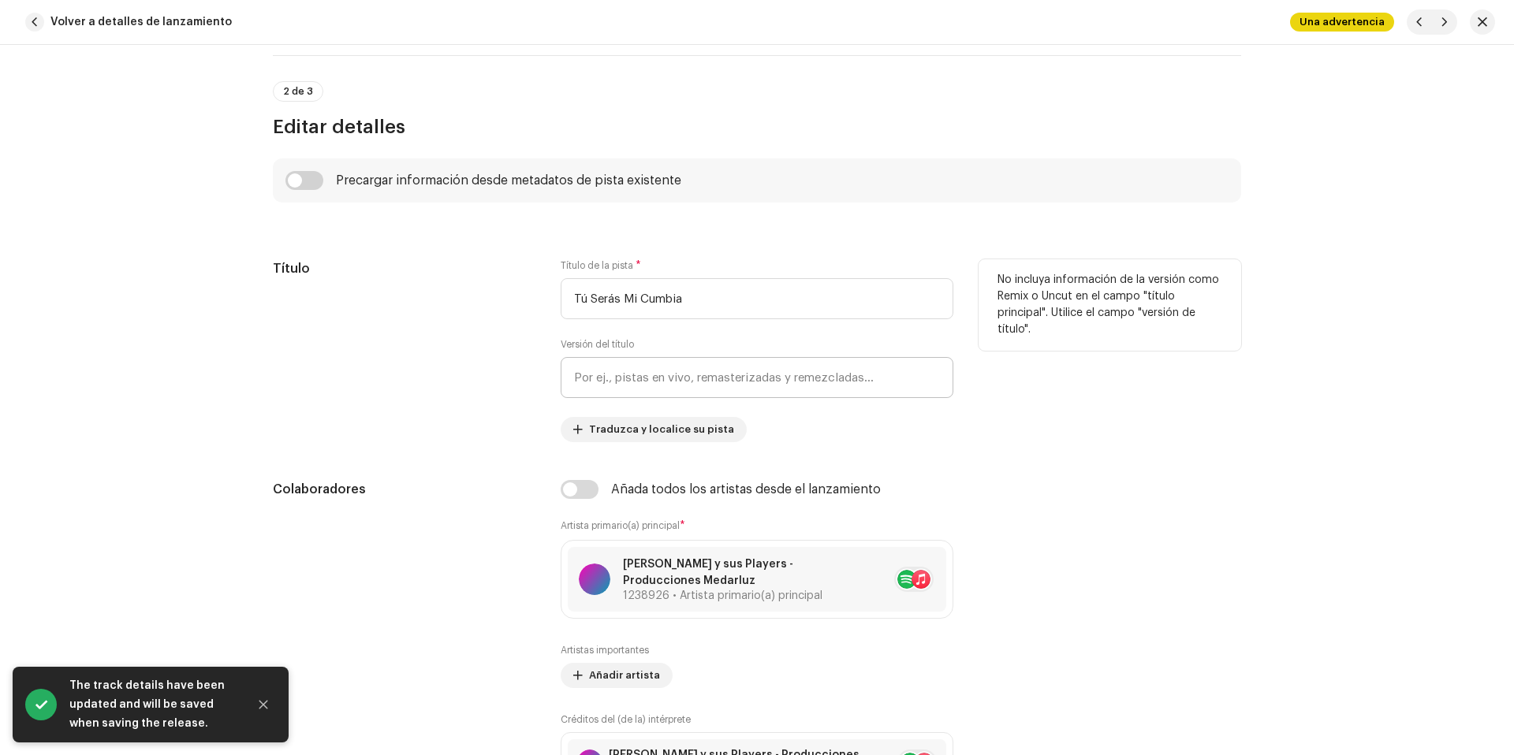
scroll to position [774, 0]
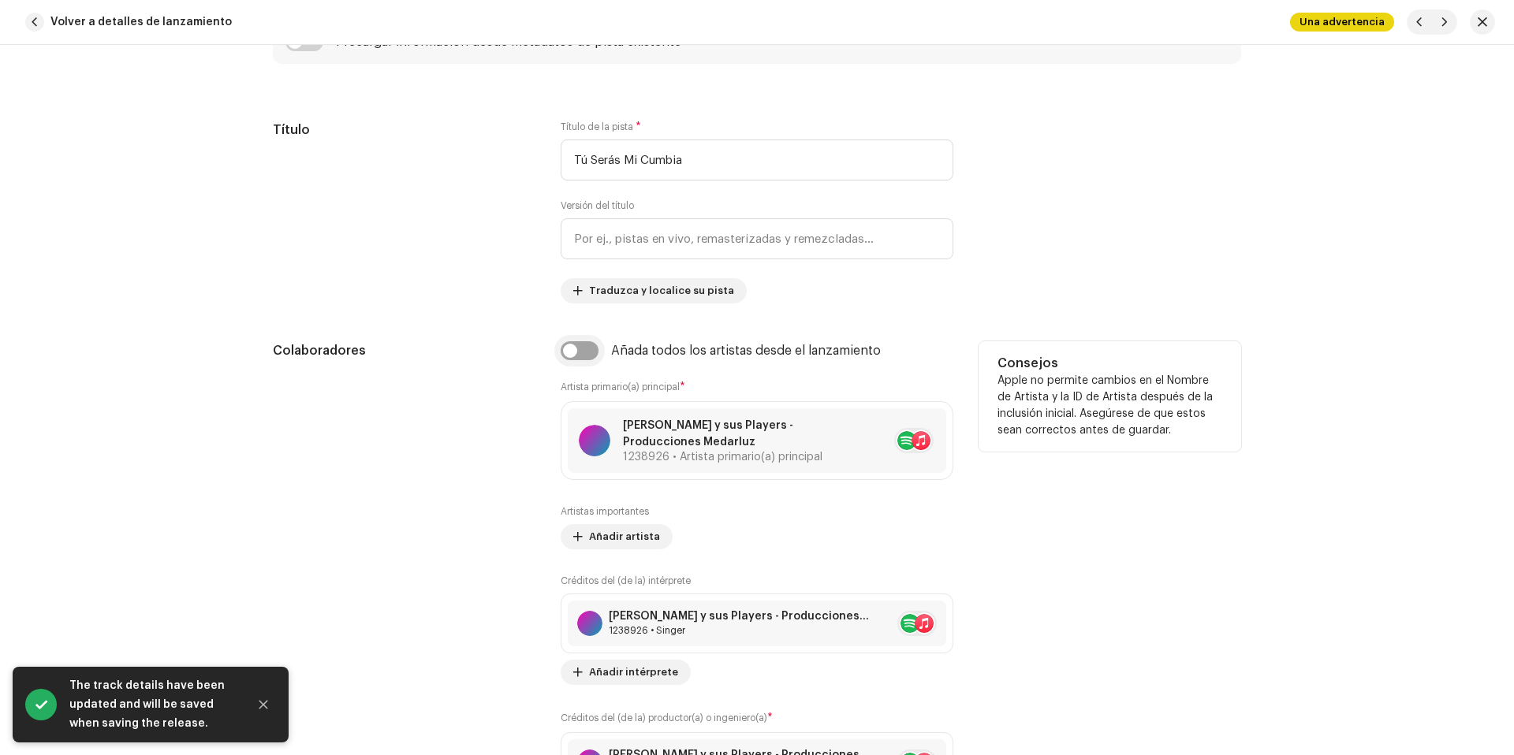
click at [572, 348] on input "checkbox" at bounding box center [580, 350] width 38 height 19
checkbox input "true"
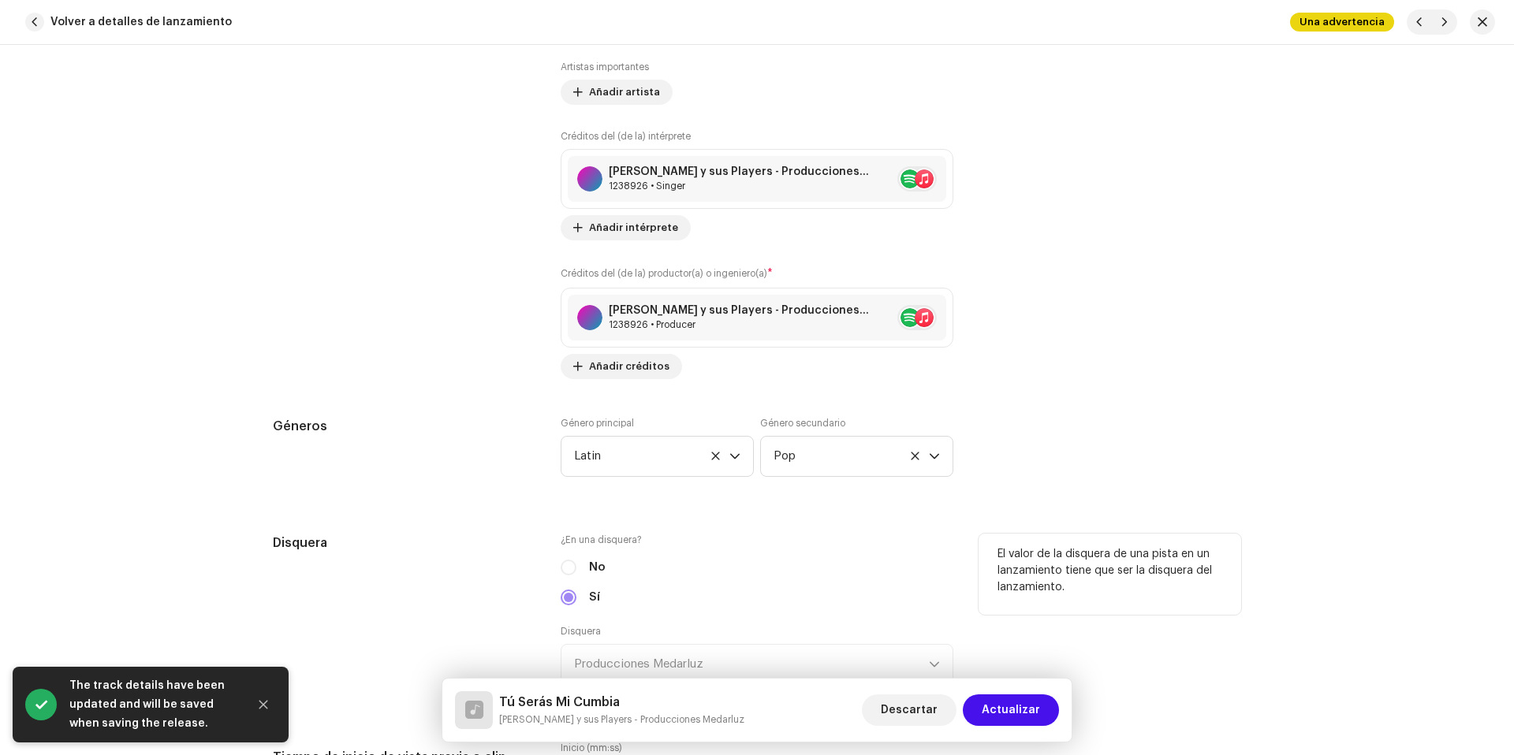
scroll to position [1428, 0]
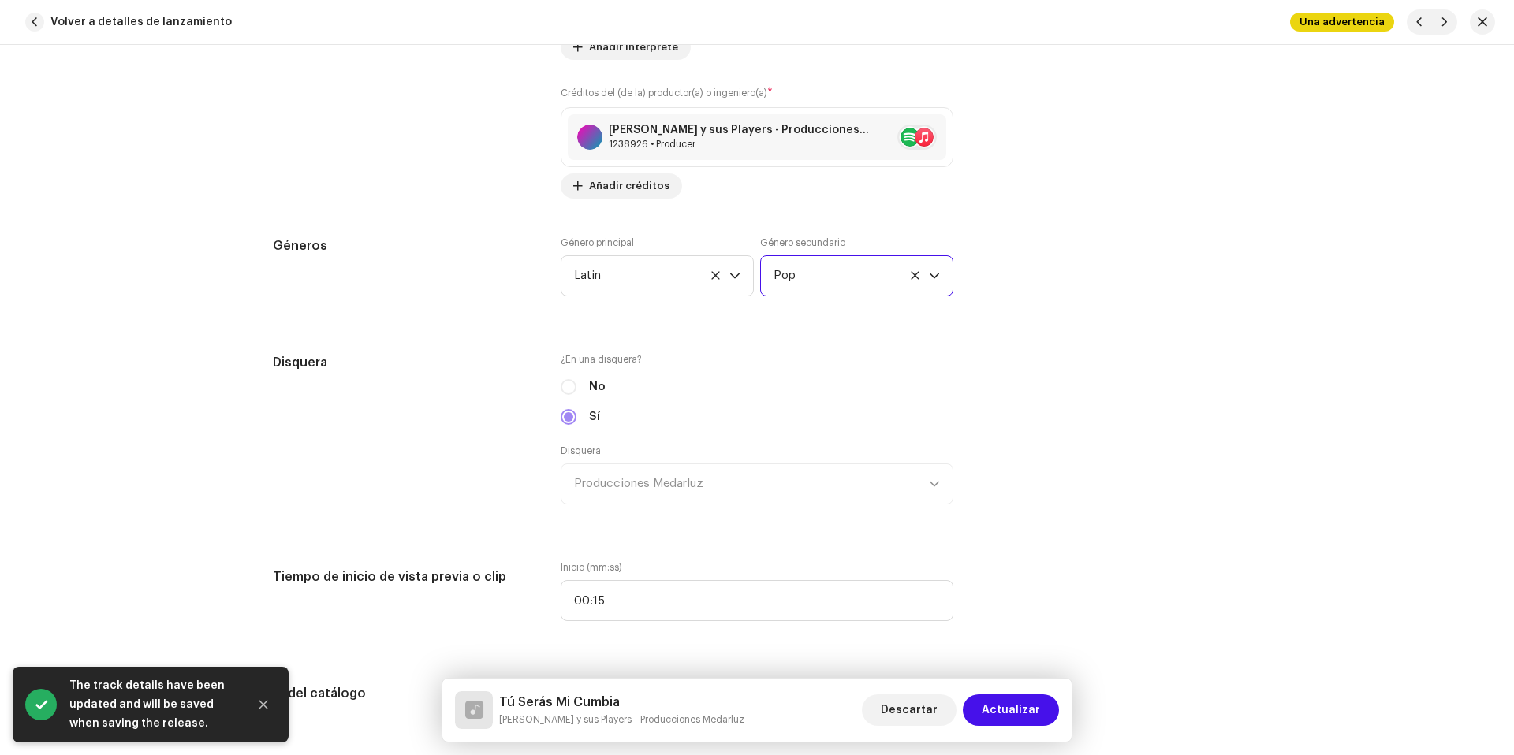
click at [811, 267] on span "Pop" at bounding box center [851, 275] width 155 height 39
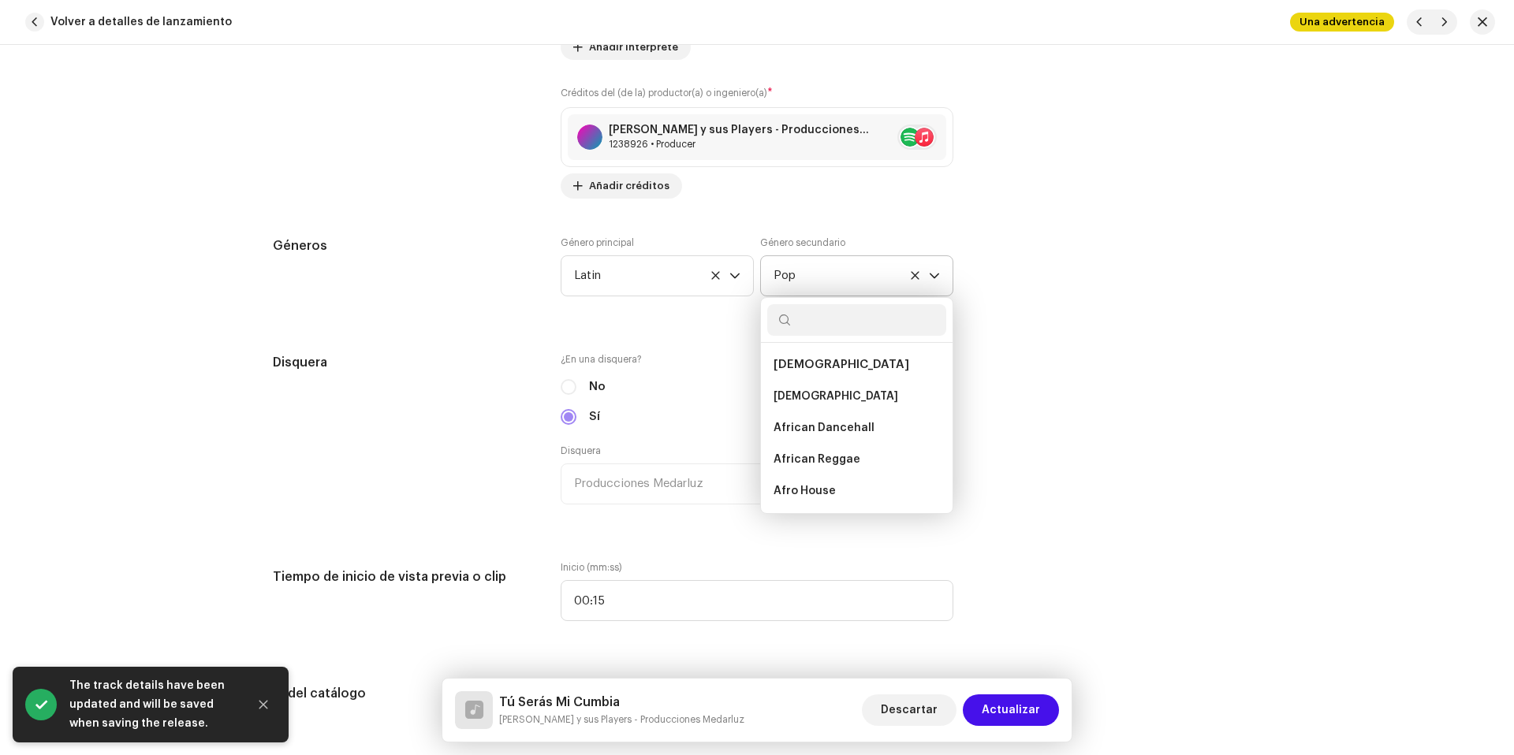
scroll to position [9703, 0]
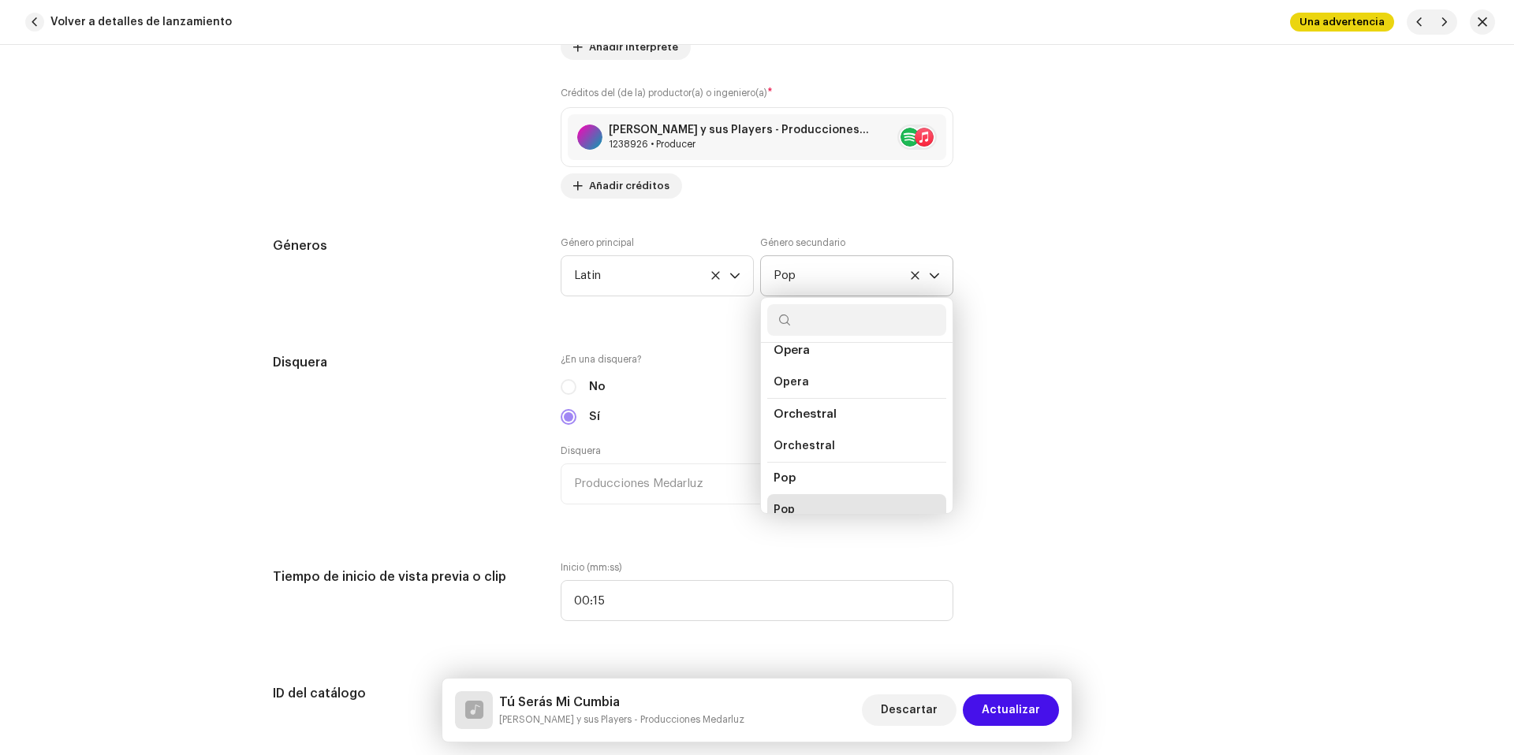
click at [826, 307] on input "text" at bounding box center [856, 320] width 179 height 32
click at [820, 317] on input "text" at bounding box center [856, 320] width 179 height 32
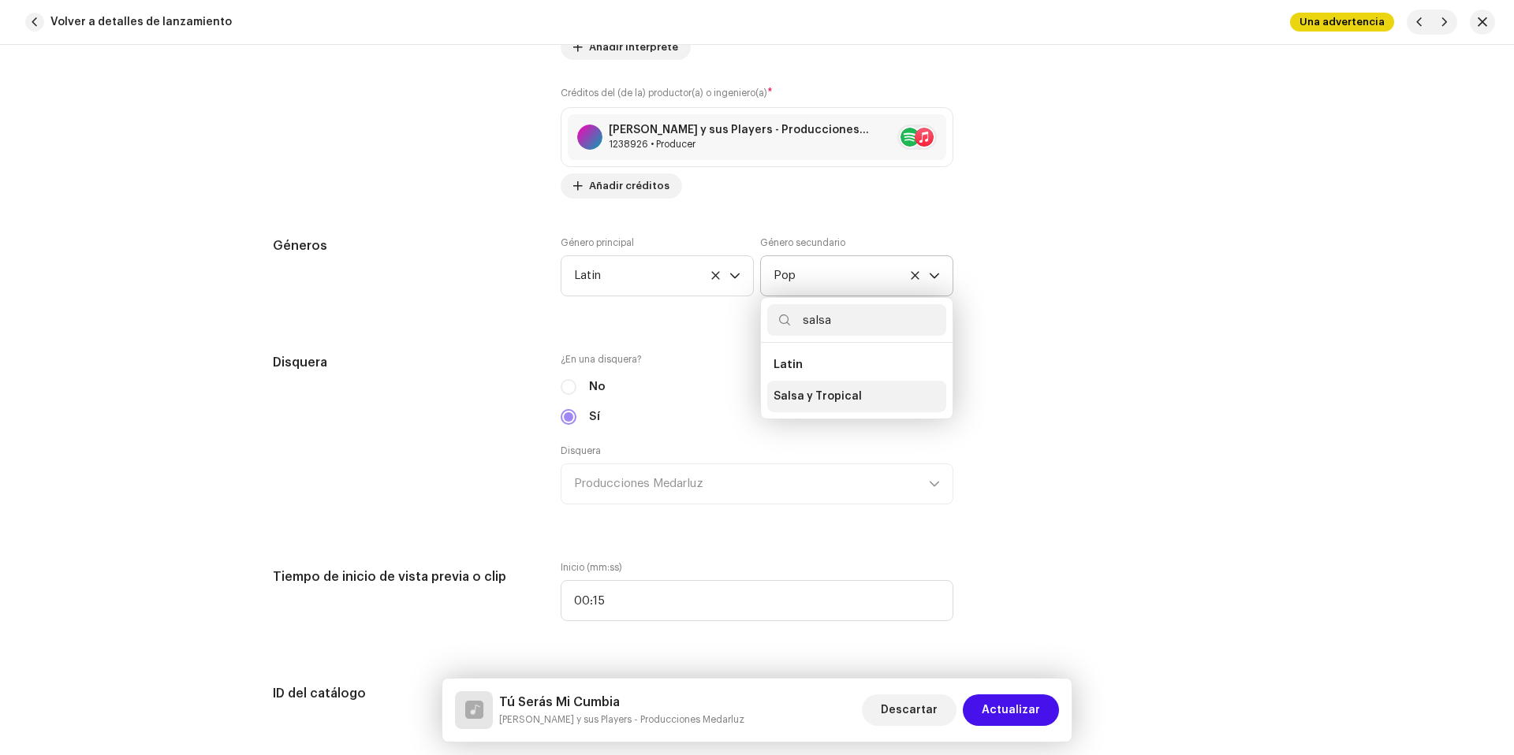
type input "salsa"
click at [862, 405] on li "Salsa y Tropical" at bounding box center [856, 397] width 179 height 32
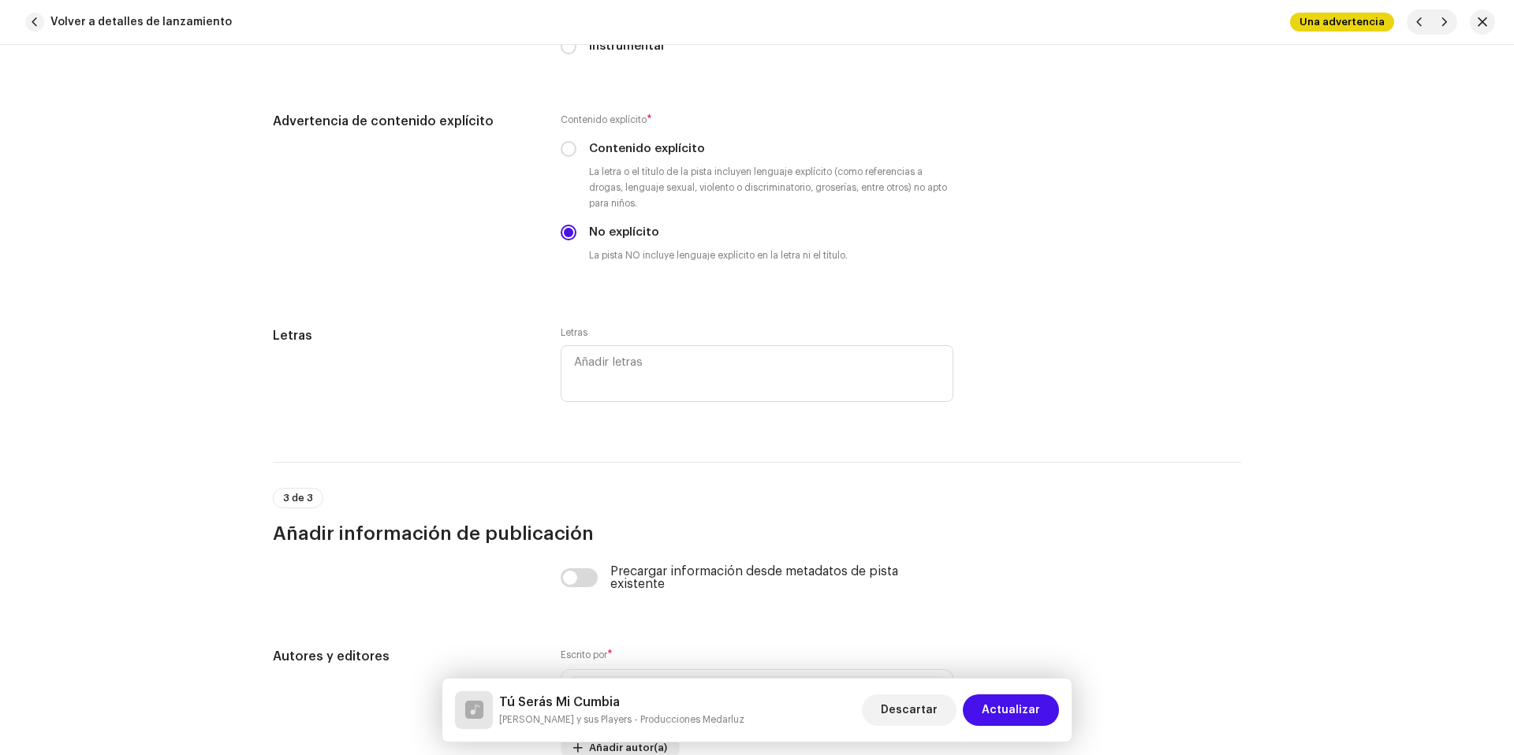
scroll to position [3228, 0]
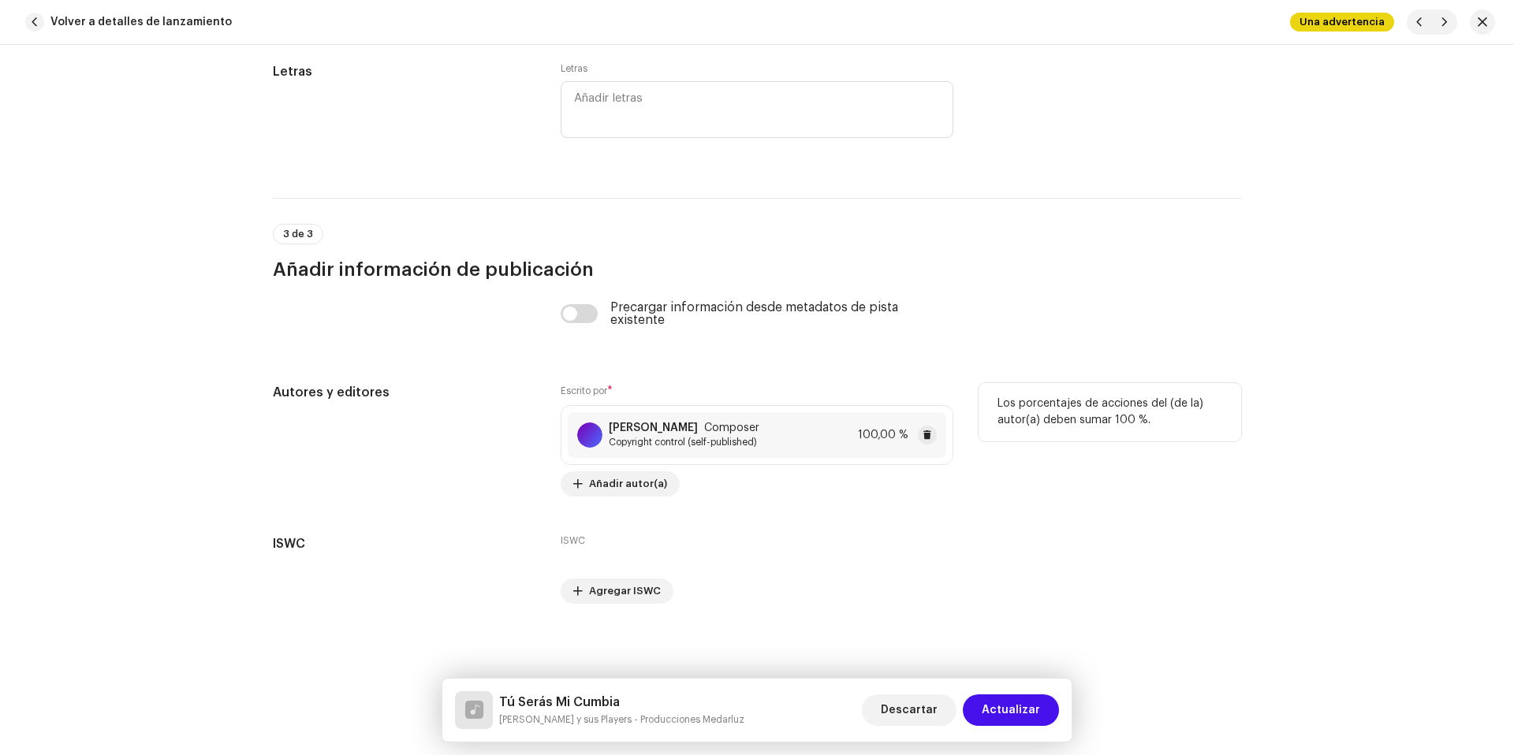
click at [848, 433] on div "Medardo Luzuriaga Composer Copyright control (self-published) 100,00 %" at bounding box center [757, 435] width 378 height 46
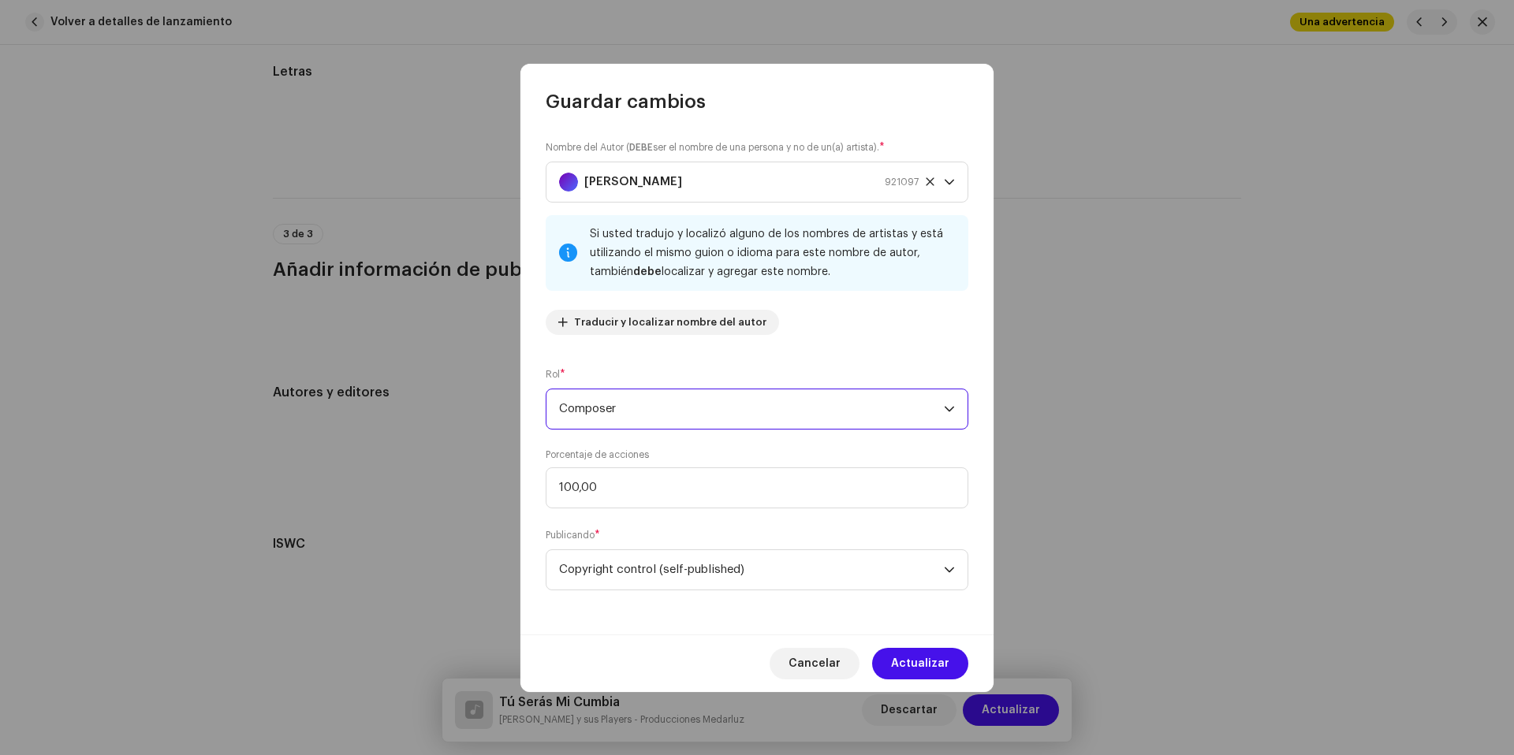
click at [696, 404] on span "Composer" at bounding box center [751, 409] width 385 height 39
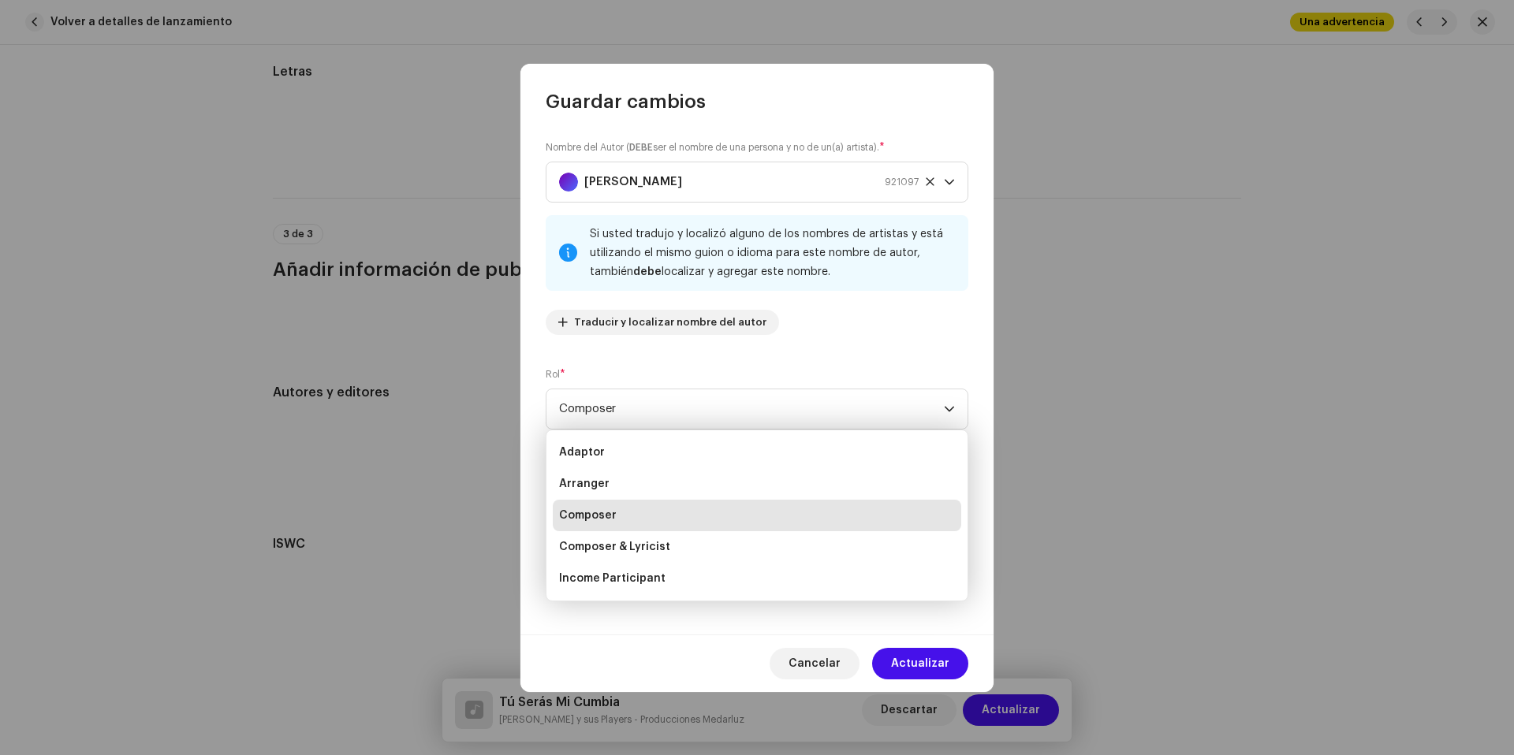
drag, startPoint x: 703, startPoint y: 551, endPoint x: 800, endPoint y: 575, distance: 100.6
click at [703, 550] on li "Composer & Lyricist" at bounding box center [757, 547] width 408 height 32
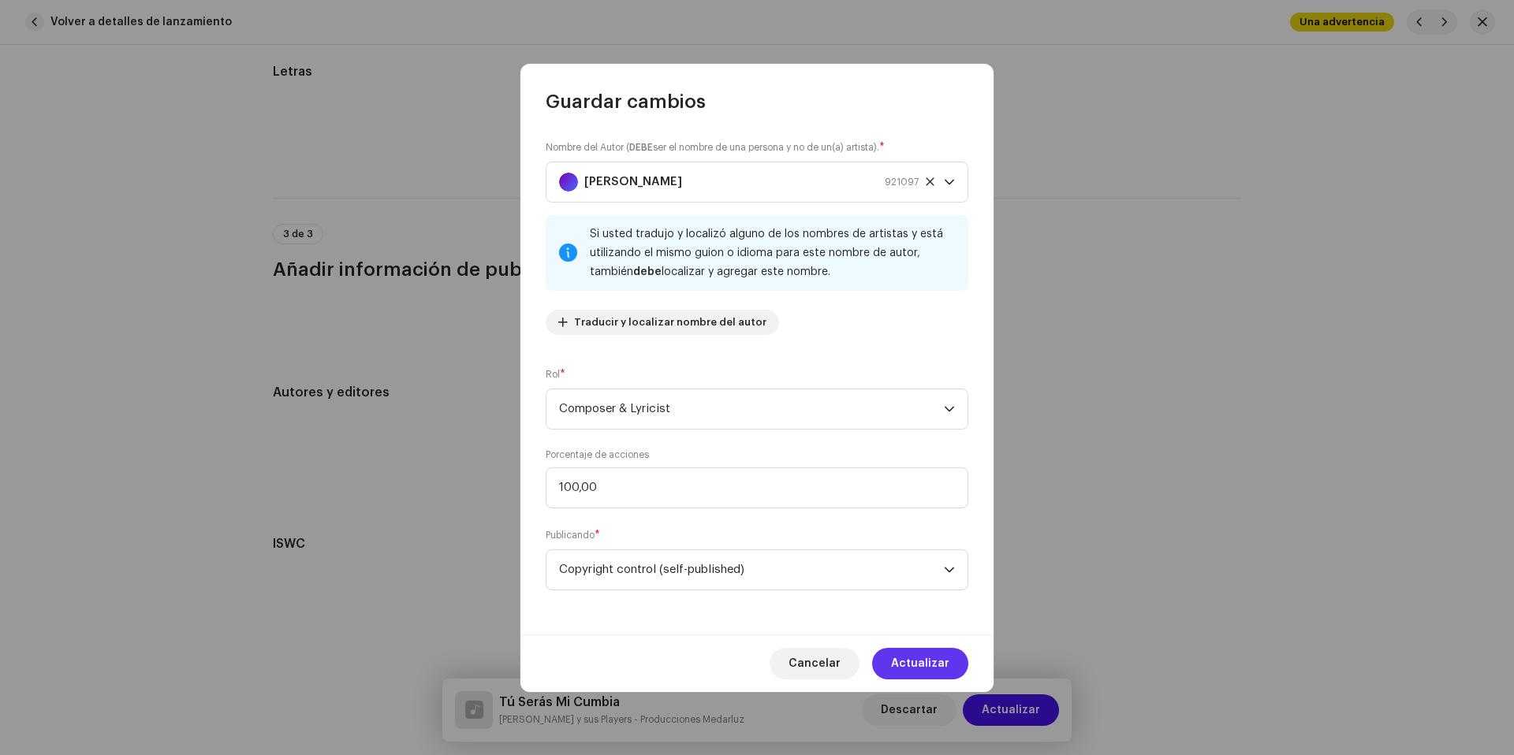
click at [952, 662] on button "Actualizar" at bounding box center [920, 664] width 96 height 32
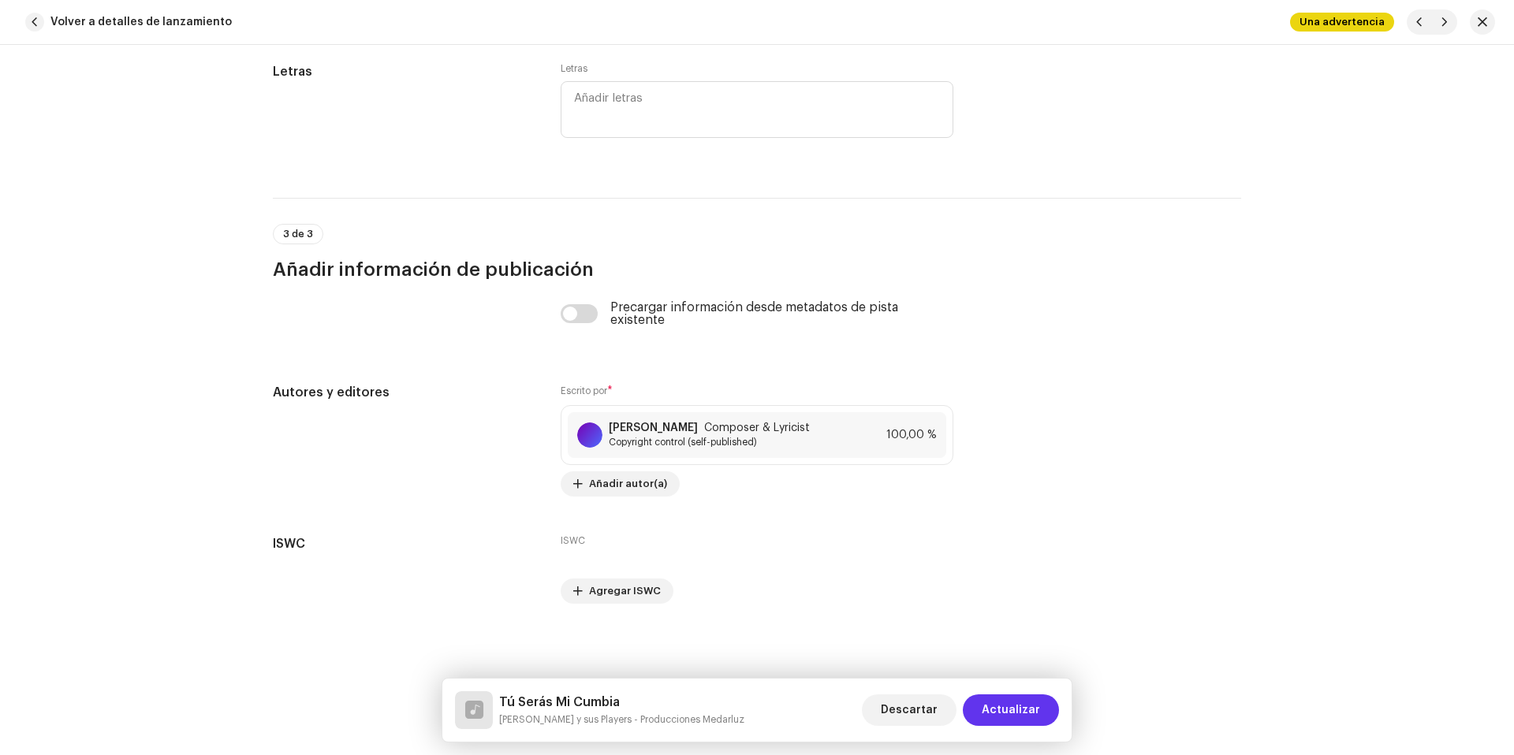
click at [1011, 705] on span "Actualizar" at bounding box center [1011, 711] width 58 height 32
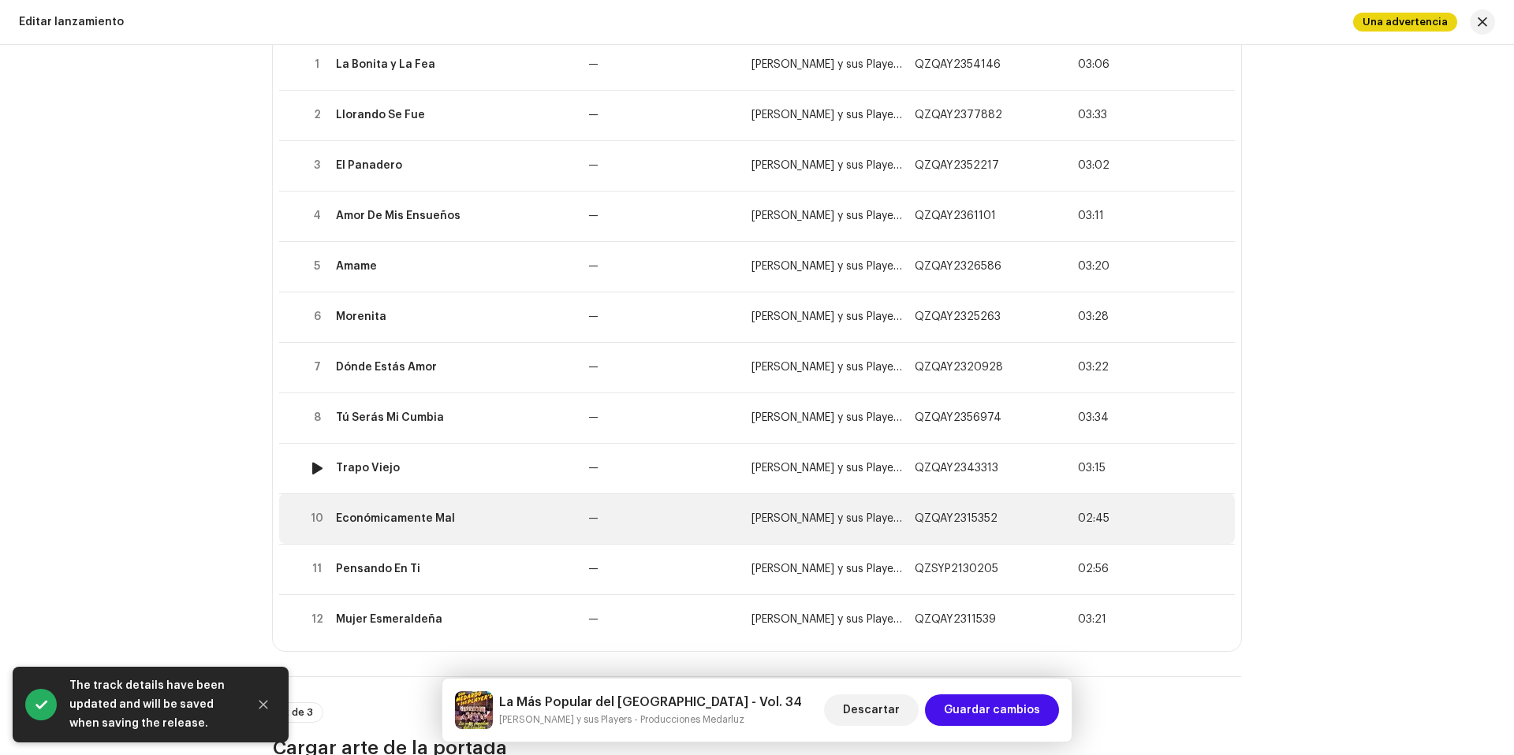
scroll to position [257, 0]
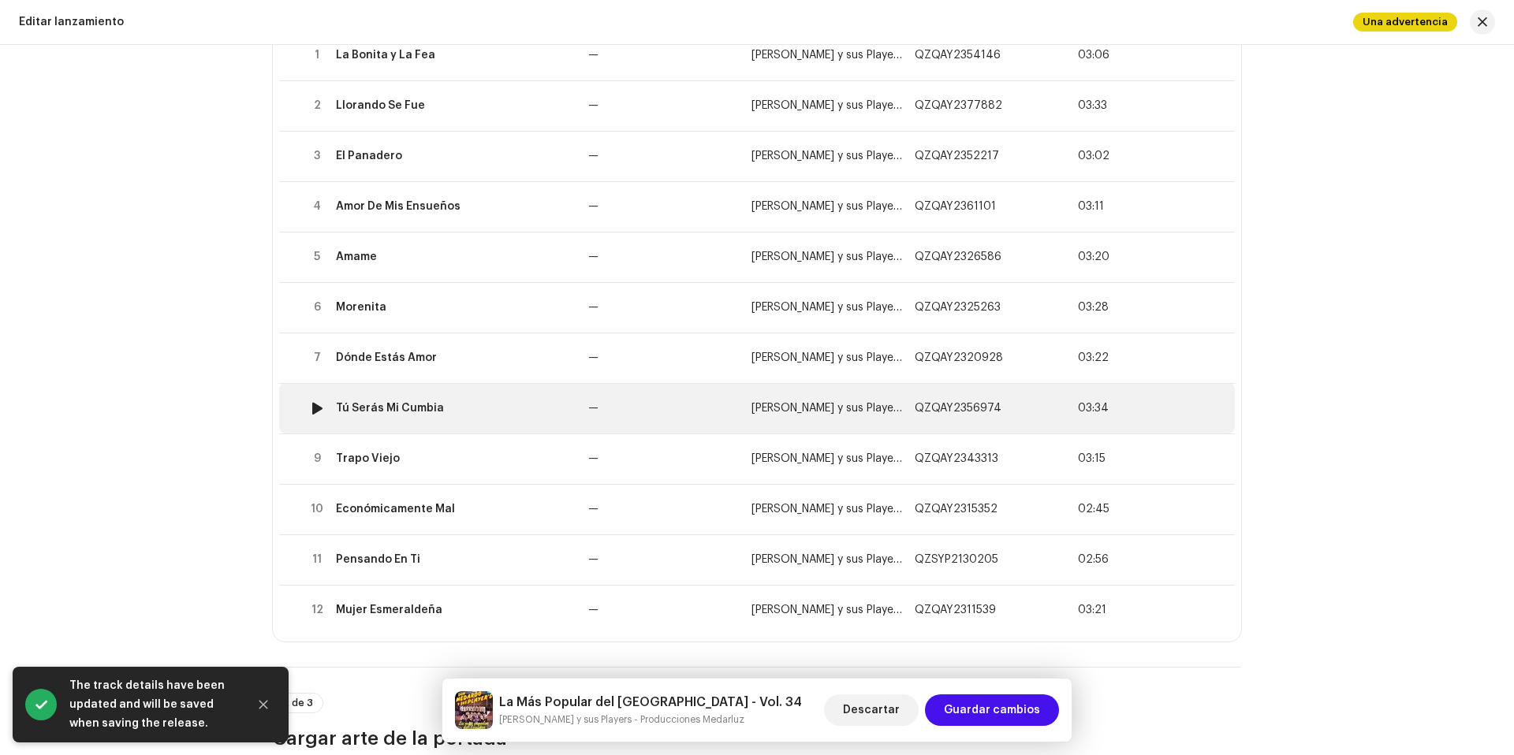
click at [497, 417] on td "Tú Serás Mi Cumbia" at bounding box center [456, 408] width 252 height 50
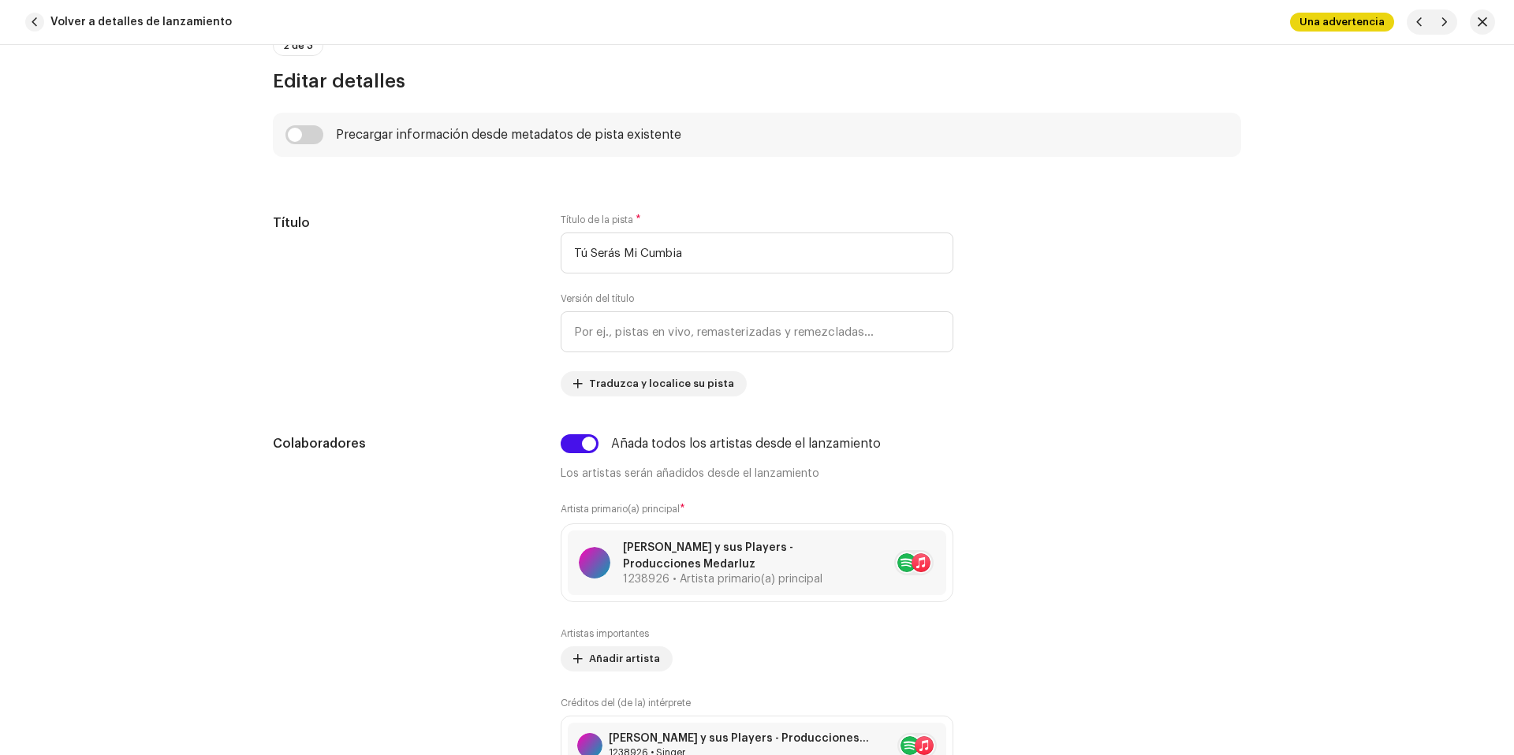
scroll to position [208, 0]
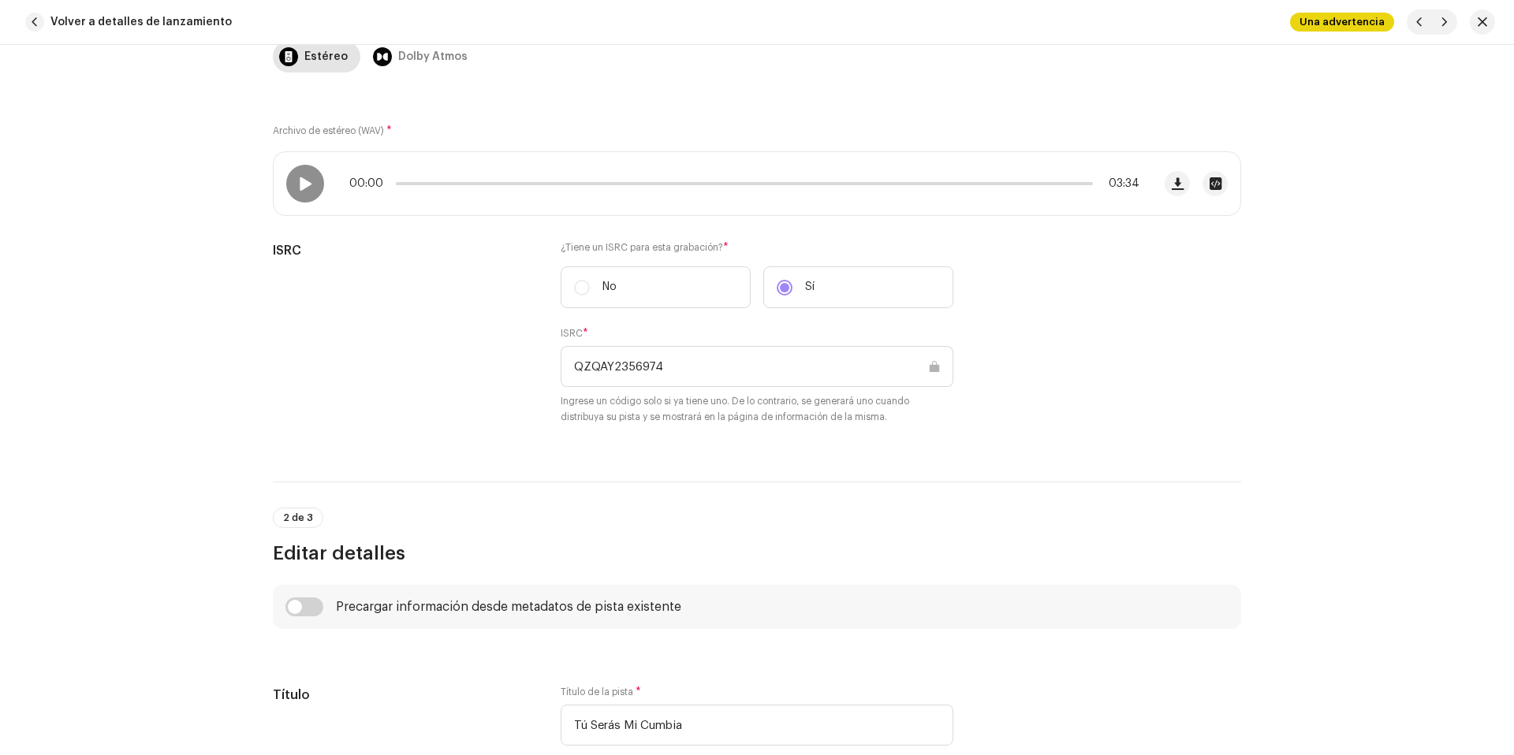
click at [151, 21] on span "Volver a detalles de lanzamiento" at bounding box center [140, 22] width 181 height 32
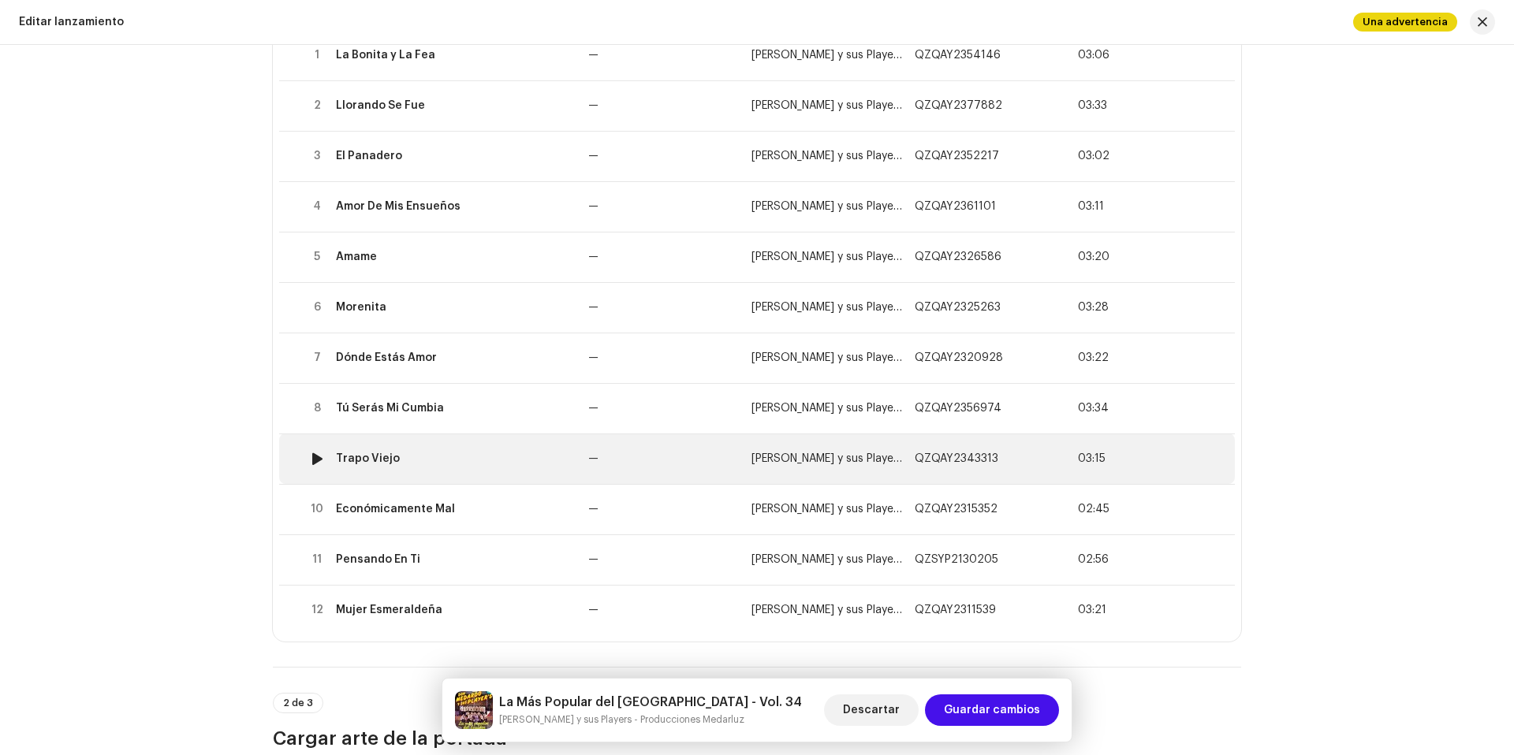
click at [503, 451] on td "Trapo Viejo" at bounding box center [456, 459] width 252 height 50
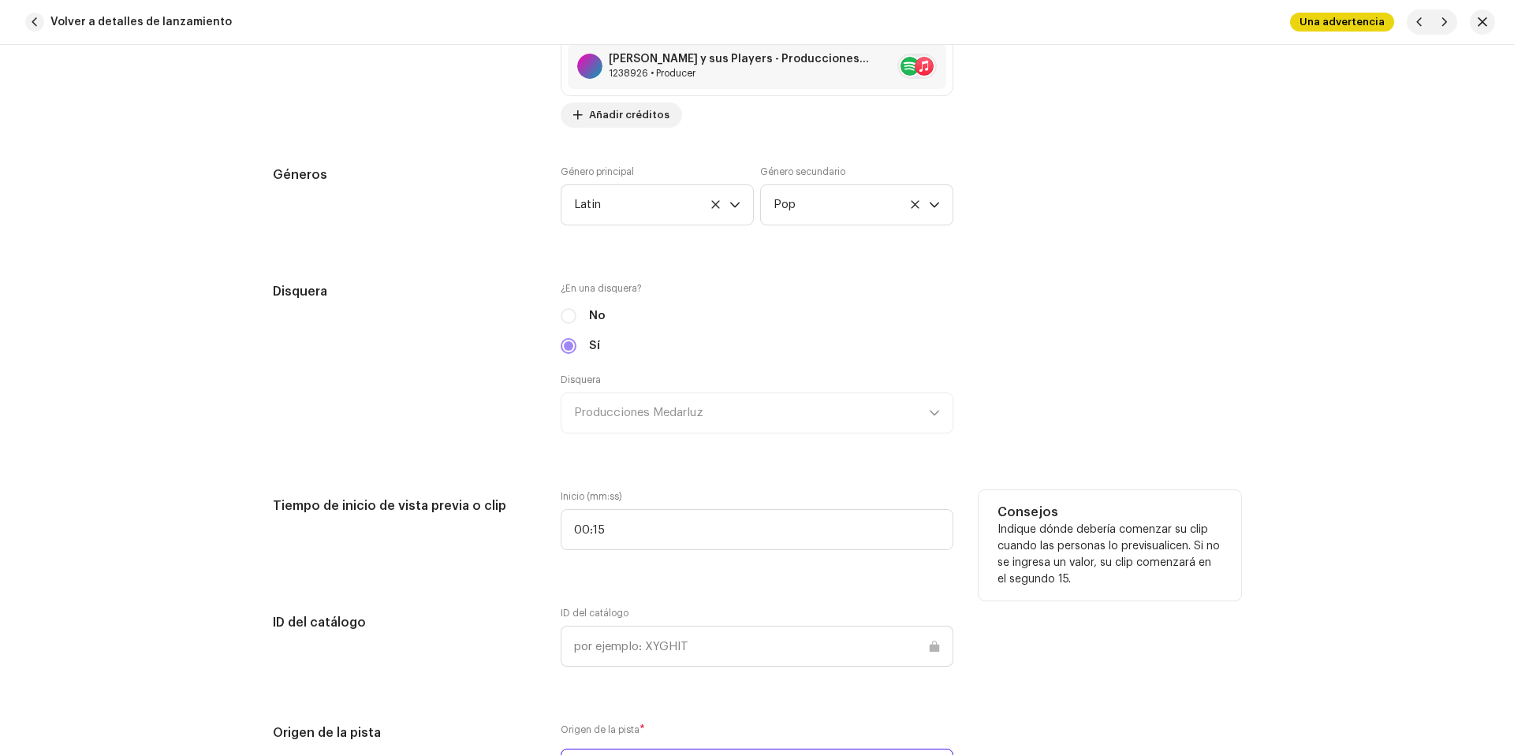
scroll to position [1555, 0]
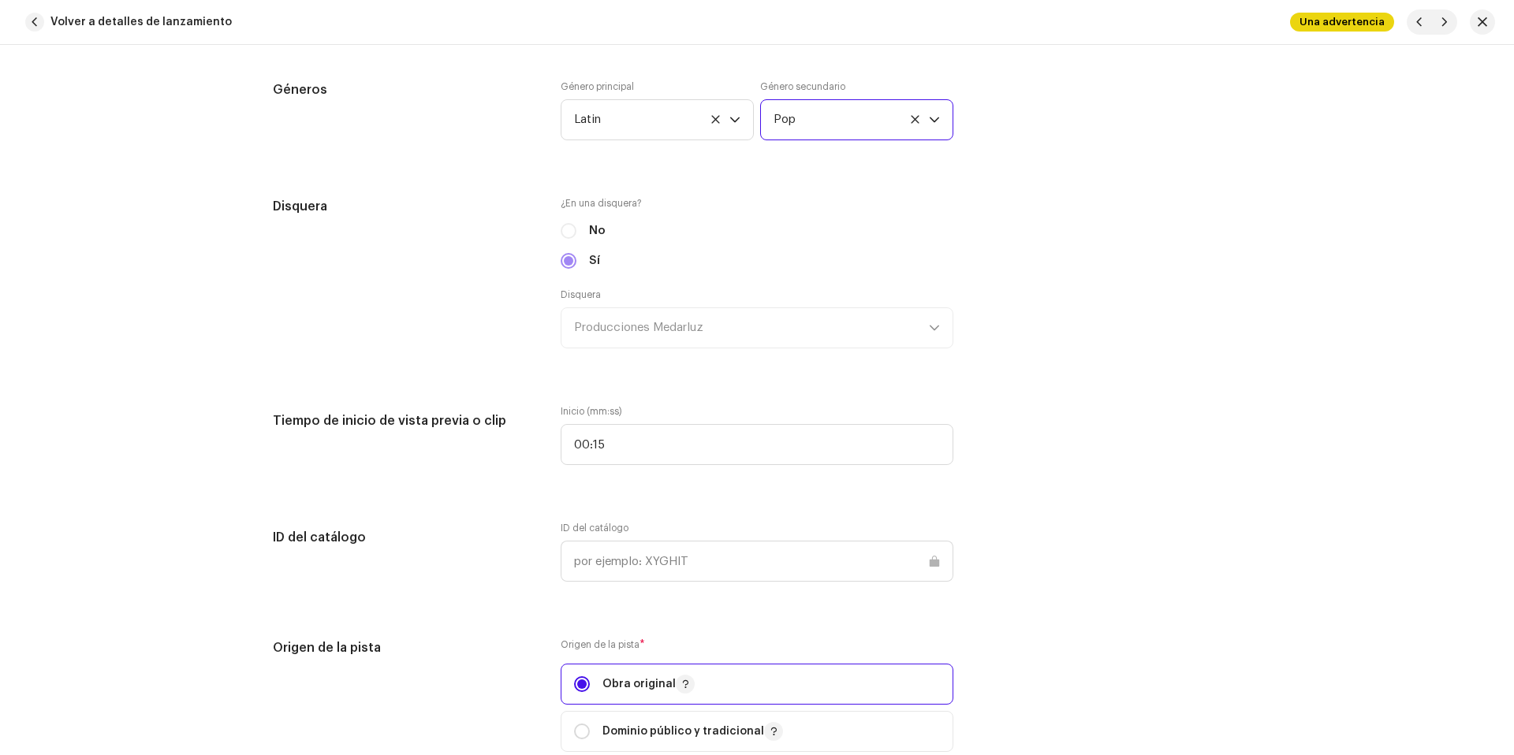
click at [819, 130] on span "Pop" at bounding box center [851, 119] width 155 height 39
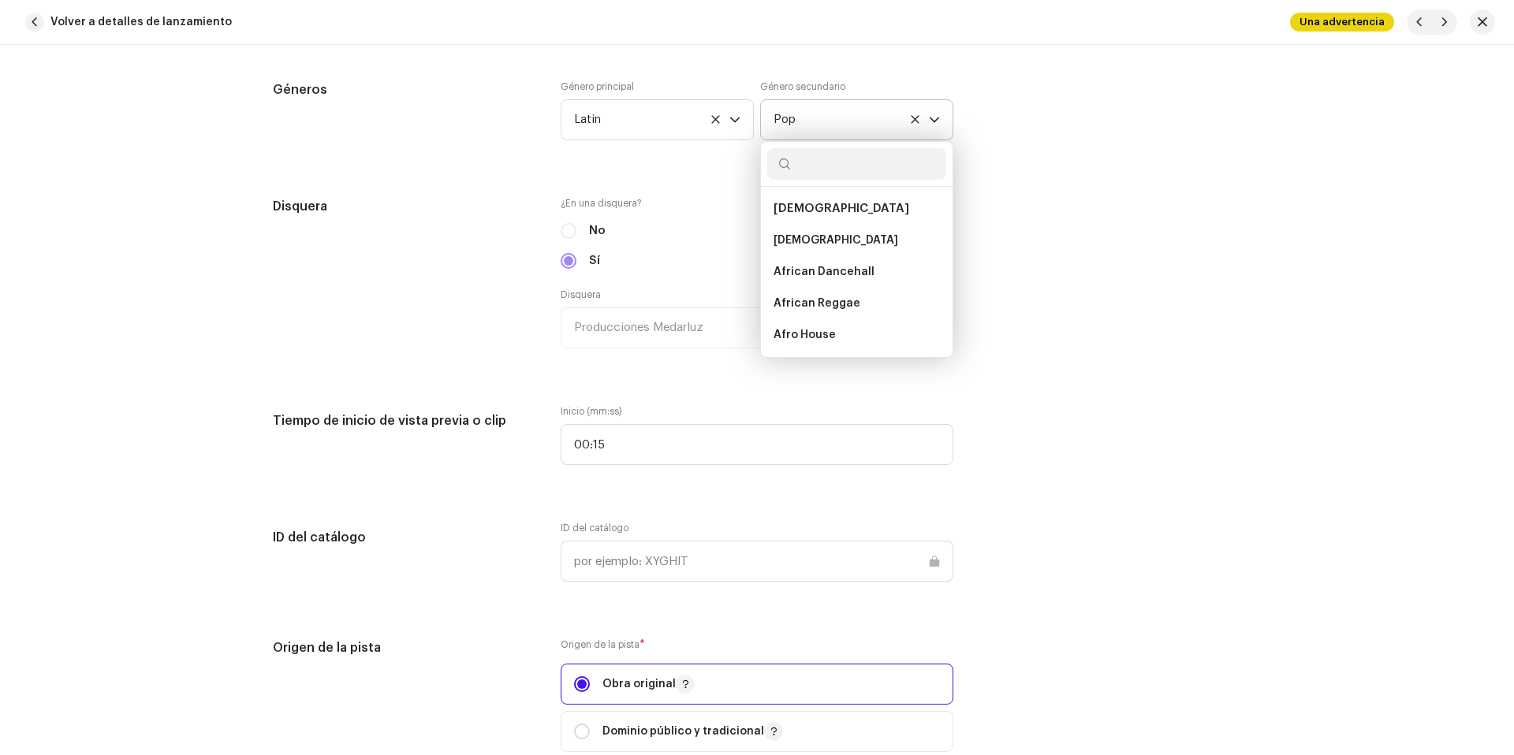
scroll to position [9703, 0]
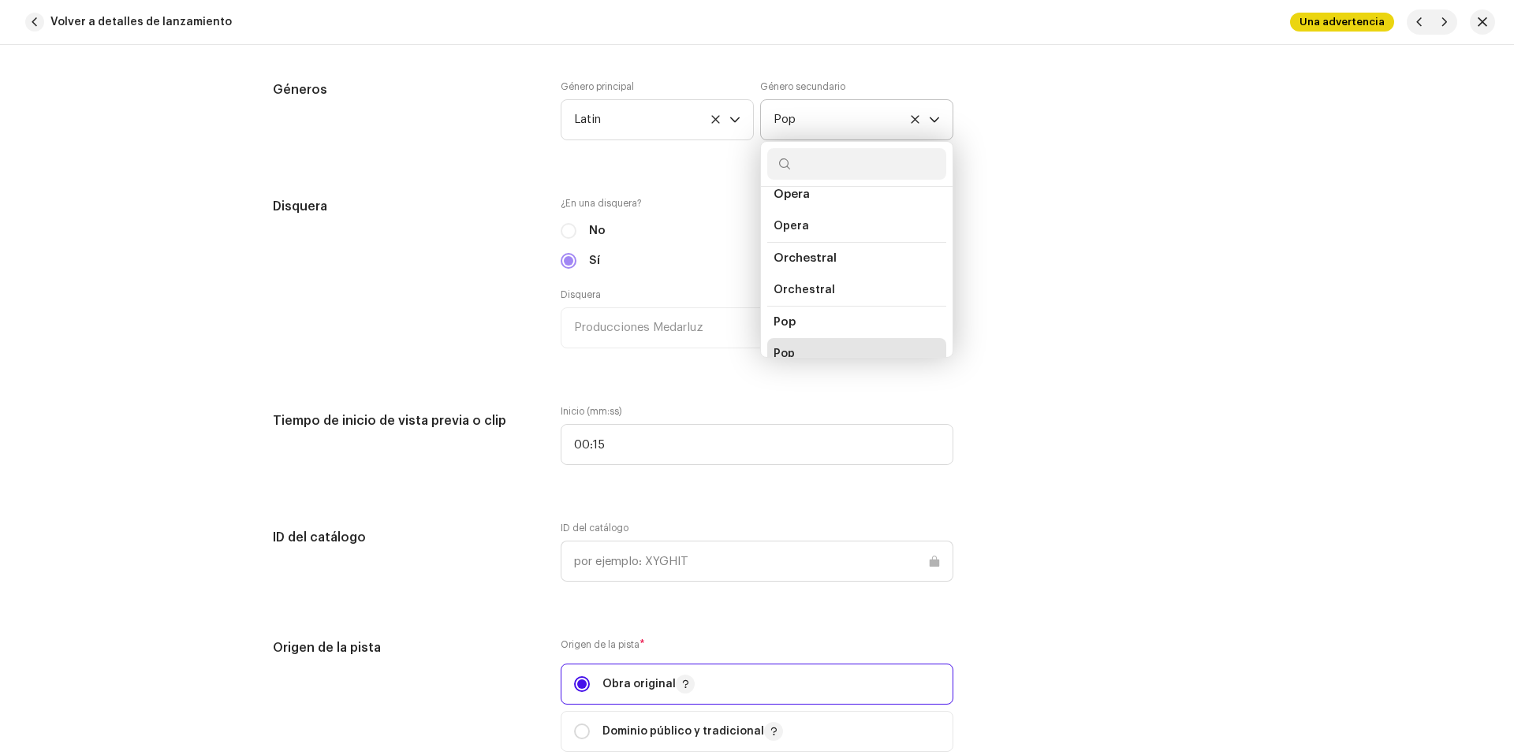
click at [830, 141] on div "African African African Dancehall African Reggae Afro House Afro Soul Afro-folk…" at bounding box center [856, 249] width 193 height 217
click at [823, 158] on input "text" at bounding box center [856, 164] width 179 height 32
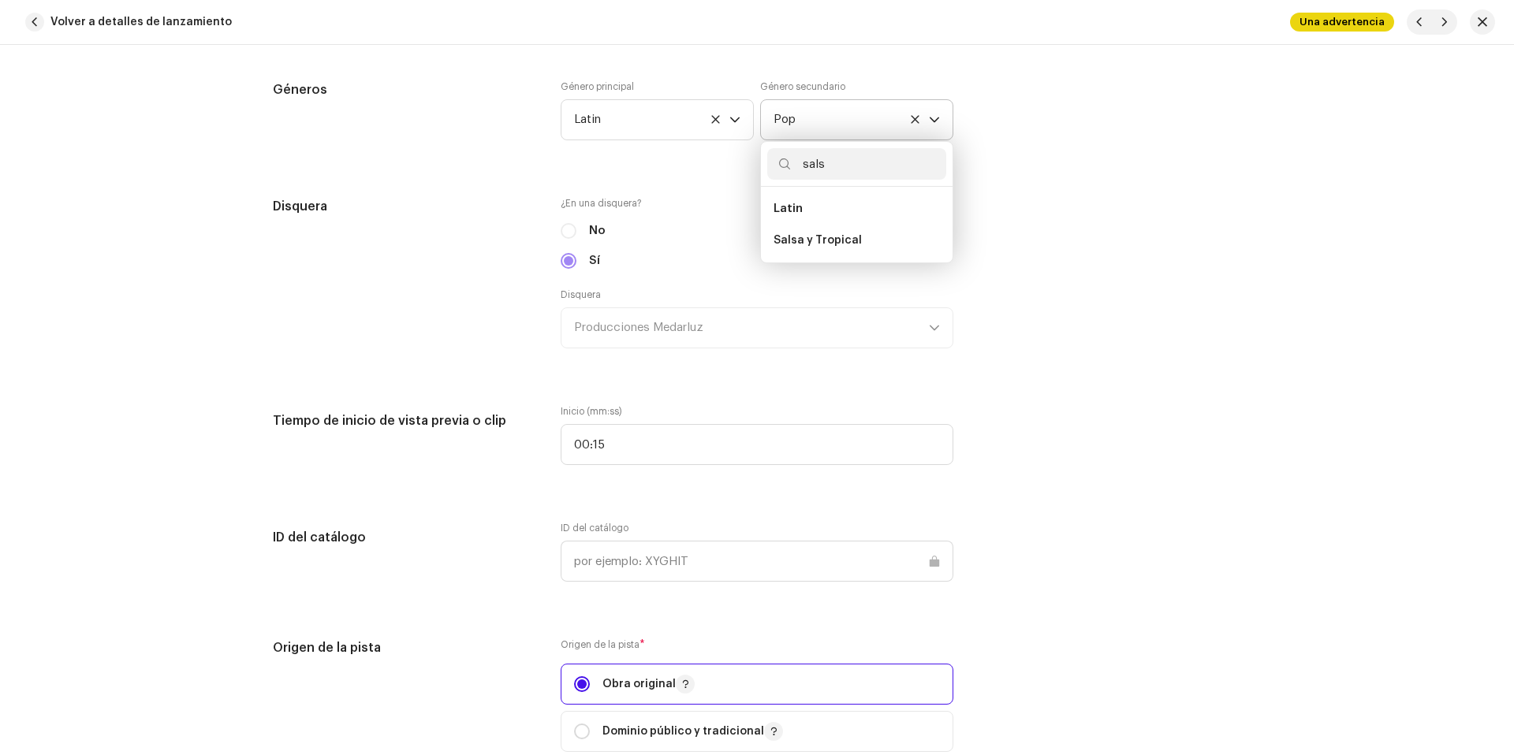
scroll to position [0, 0]
type input "salsa"
click at [833, 238] on span "Salsa y Tropical" at bounding box center [818, 241] width 88 height 16
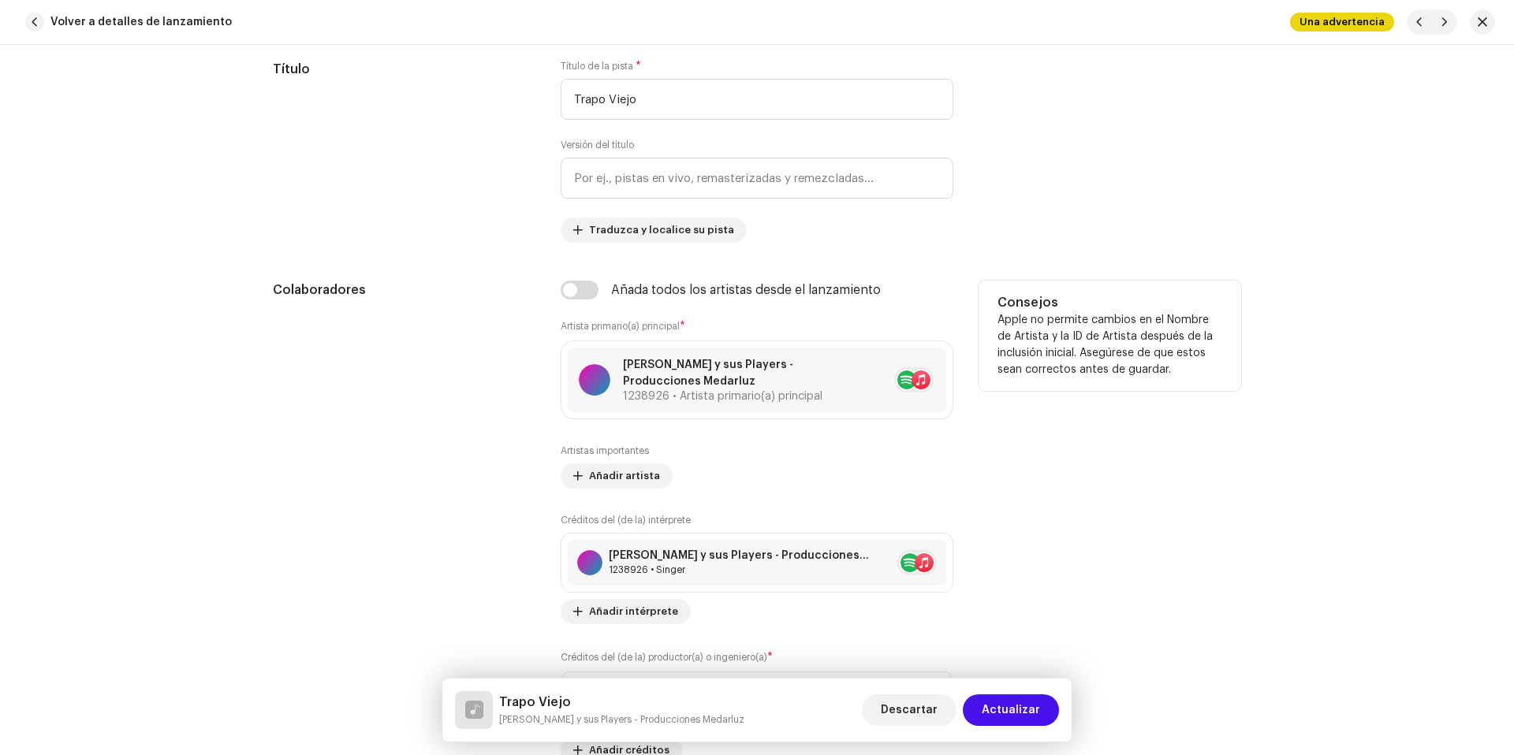
scroll to position [839, 0]
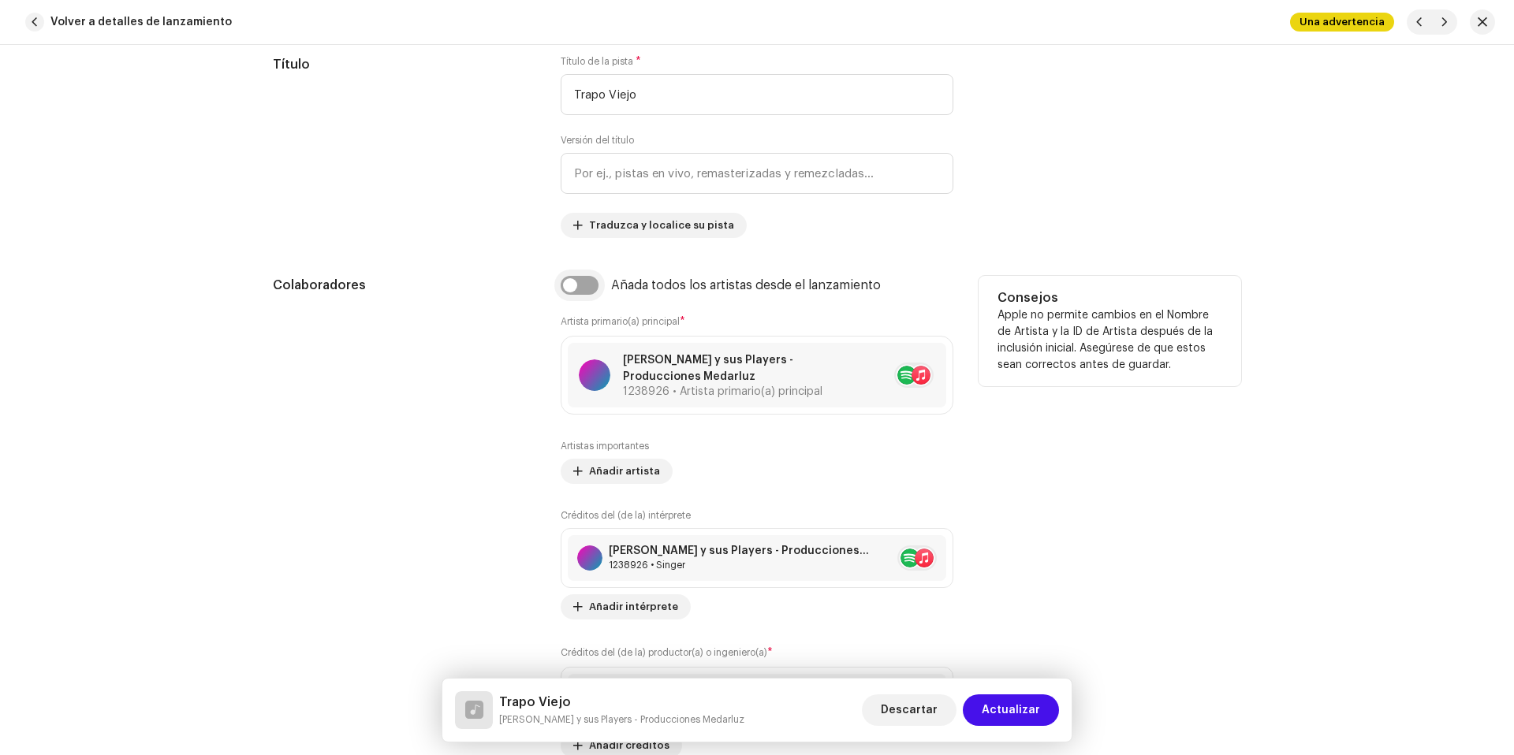
click at [574, 285] on input "checkbox" at bounding box center [580, 285] width 38 height 19
checkbox input "true"
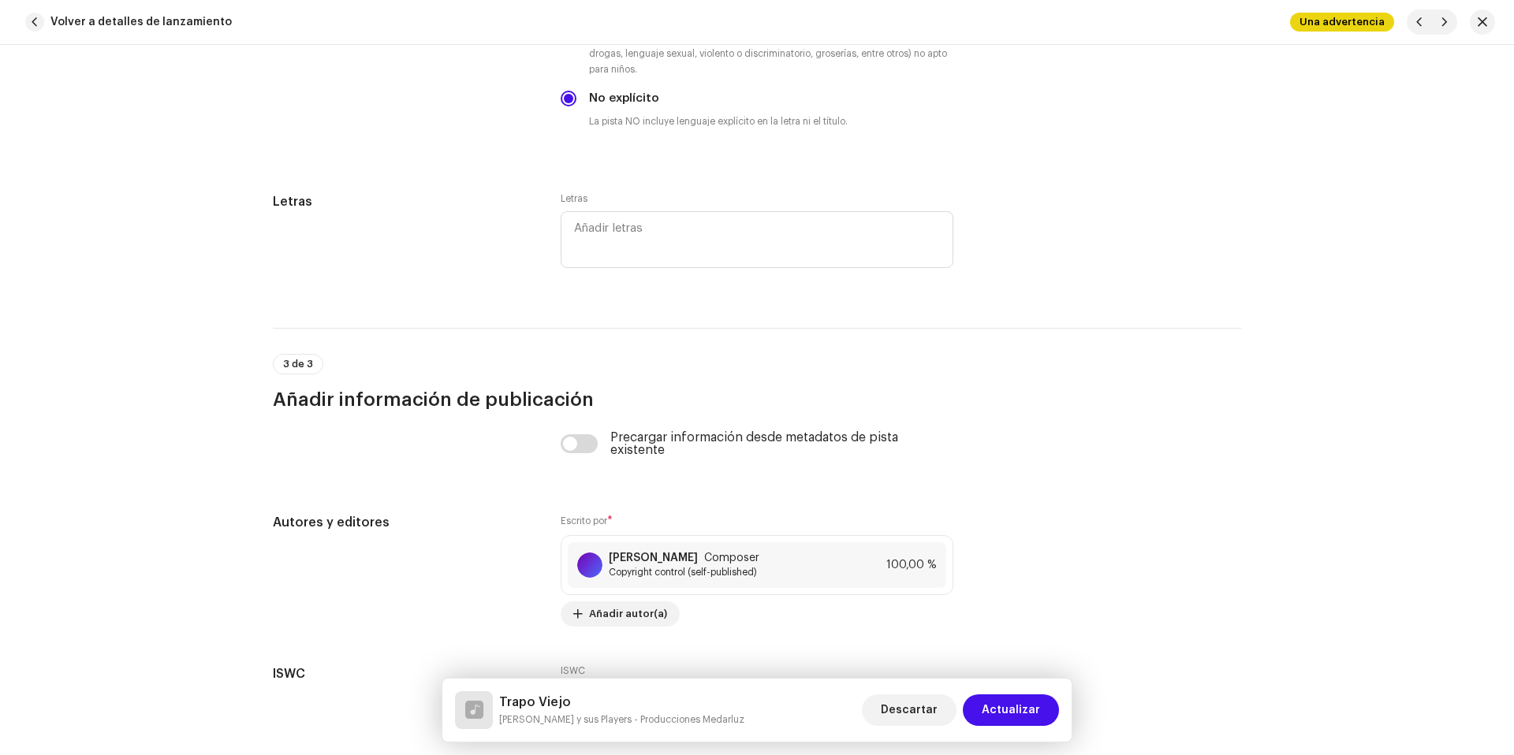
scroll to position [3228, 0]
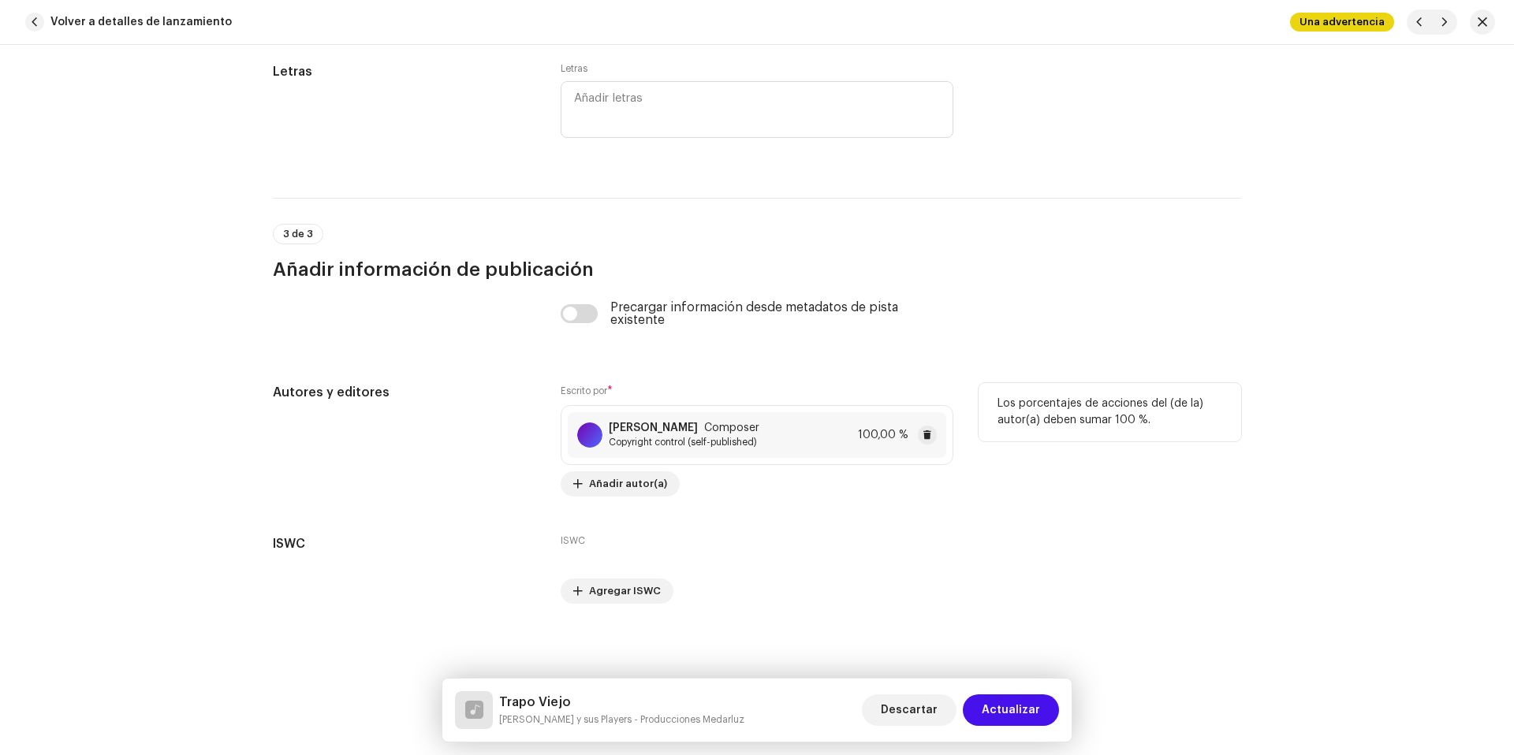
click at [768, 453] on div "Medardo Luzuriaga Composer Copyright control (self-published) 100,00 %" at bounding box center [757, 435] width 378 height 46
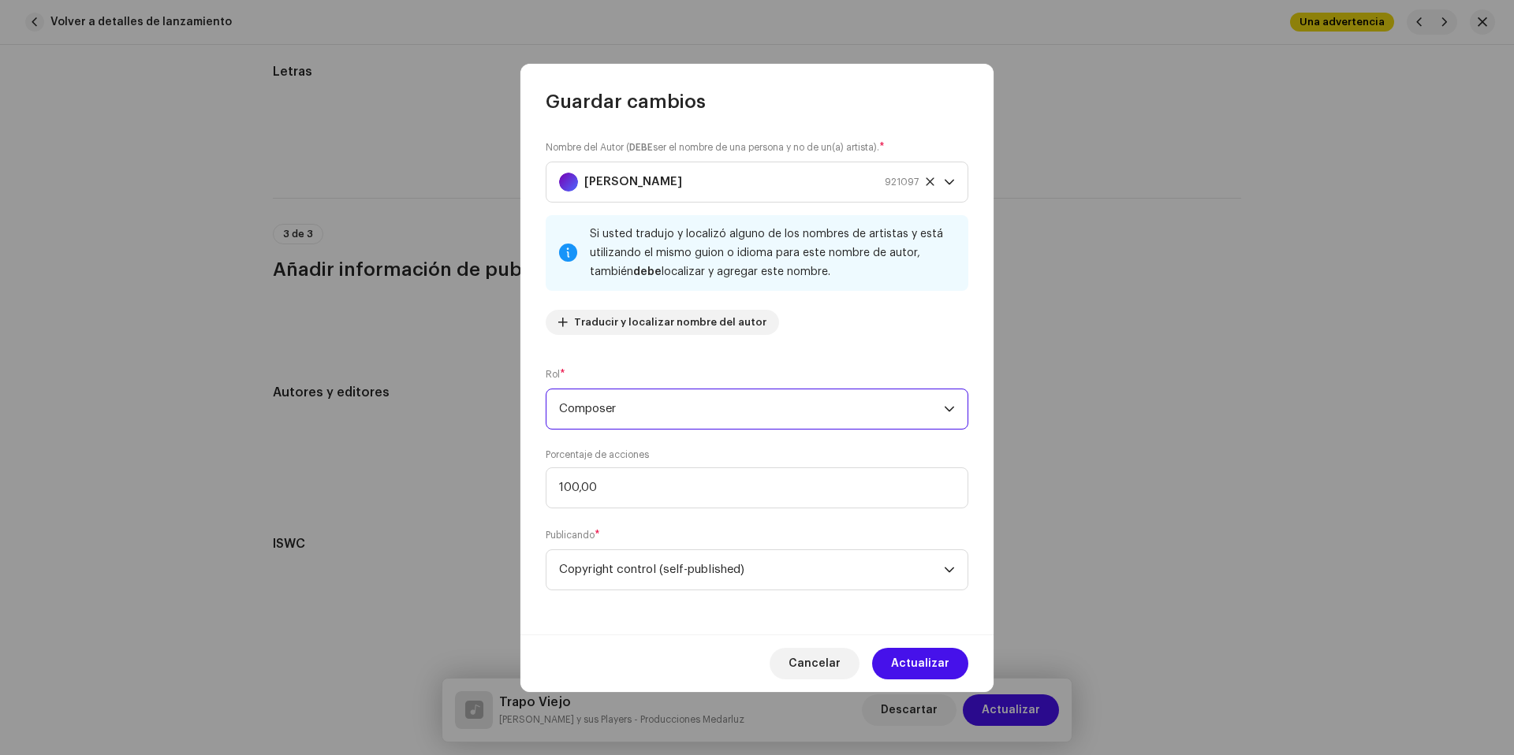
click at [663, 404] on span "Composer" at bounding box center [751, 409] width 385 height 39
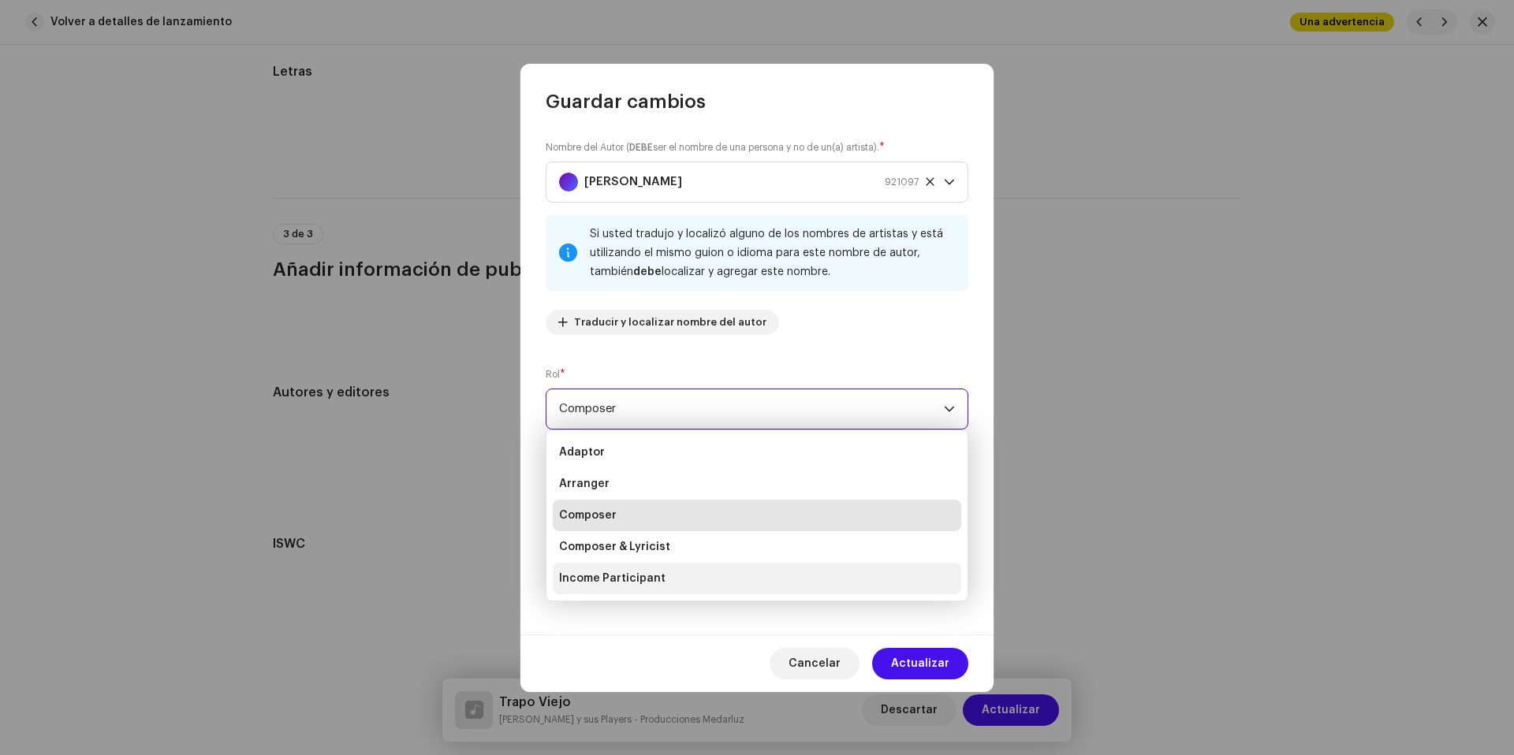
drag, startPoint x: 671, startPoint y: 547, endPoint x: 766, endPoint y: 557, distance: 95.1
click at [671, 547] on li "Composer & Lyricist" at bounding box center [757, 547] width 408 height 32
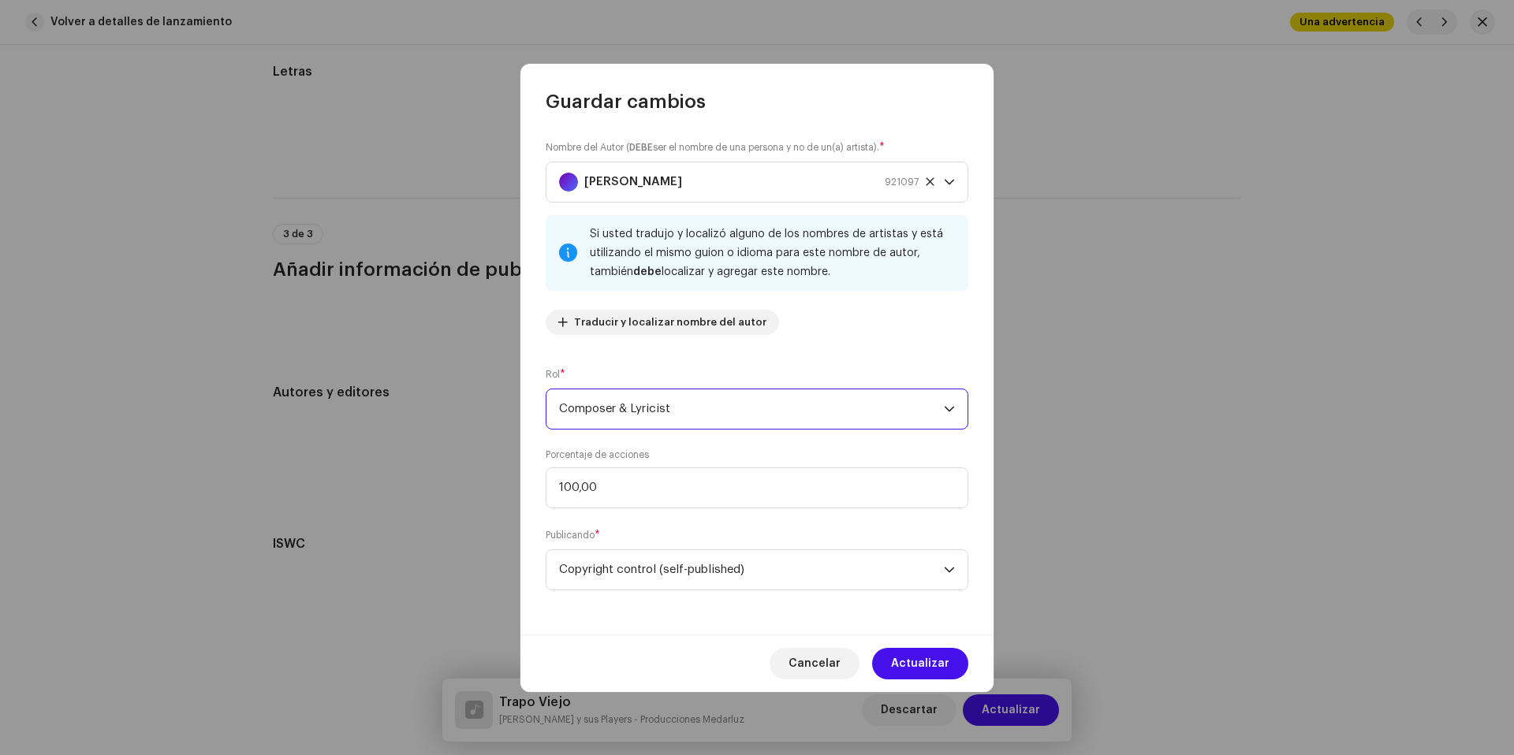
click at [941, 664] on span "Actualizar" at bounding box center [920, 664] width 58 height 32
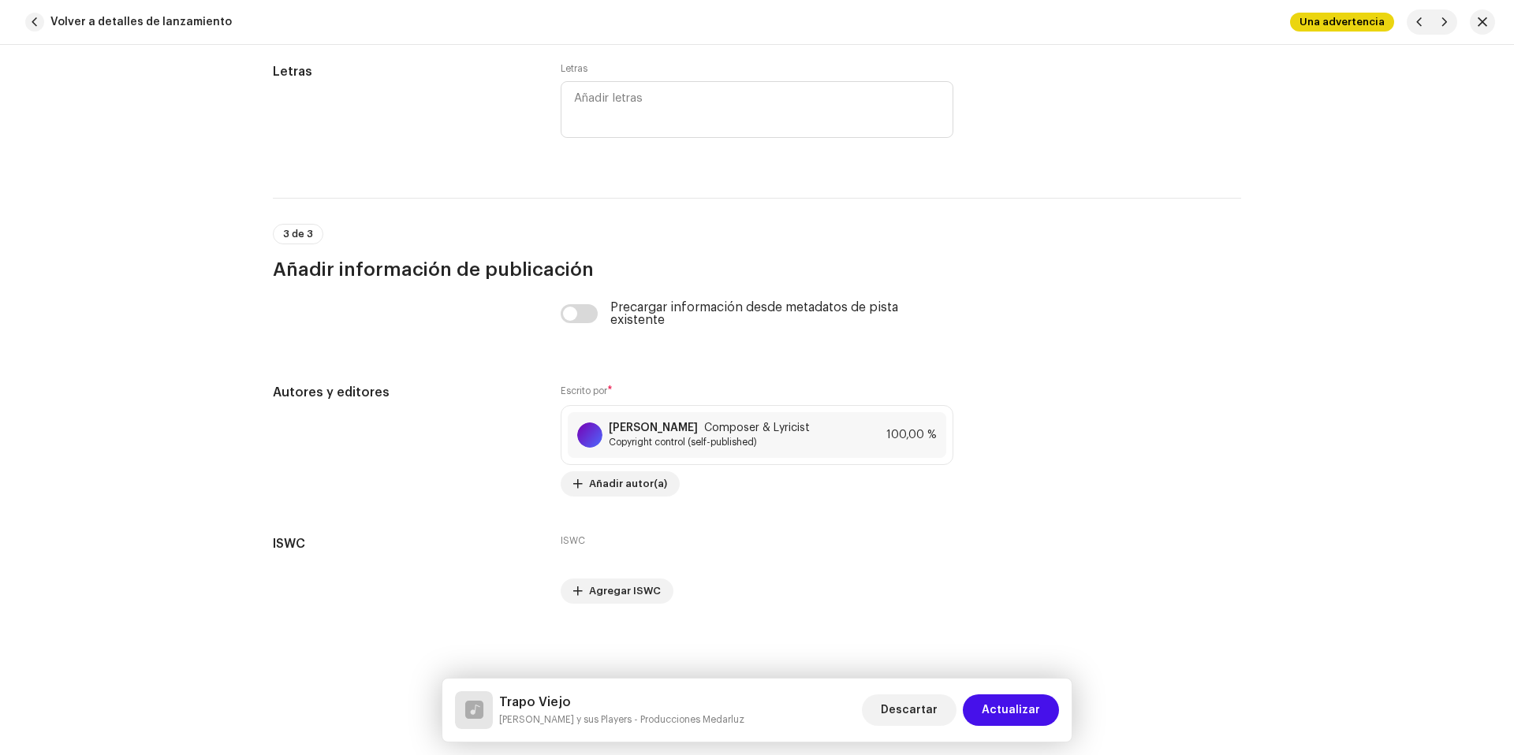
click at [1024, 704] on span "Actualizar" at bounding box center [1011, 711] width 58 height 32
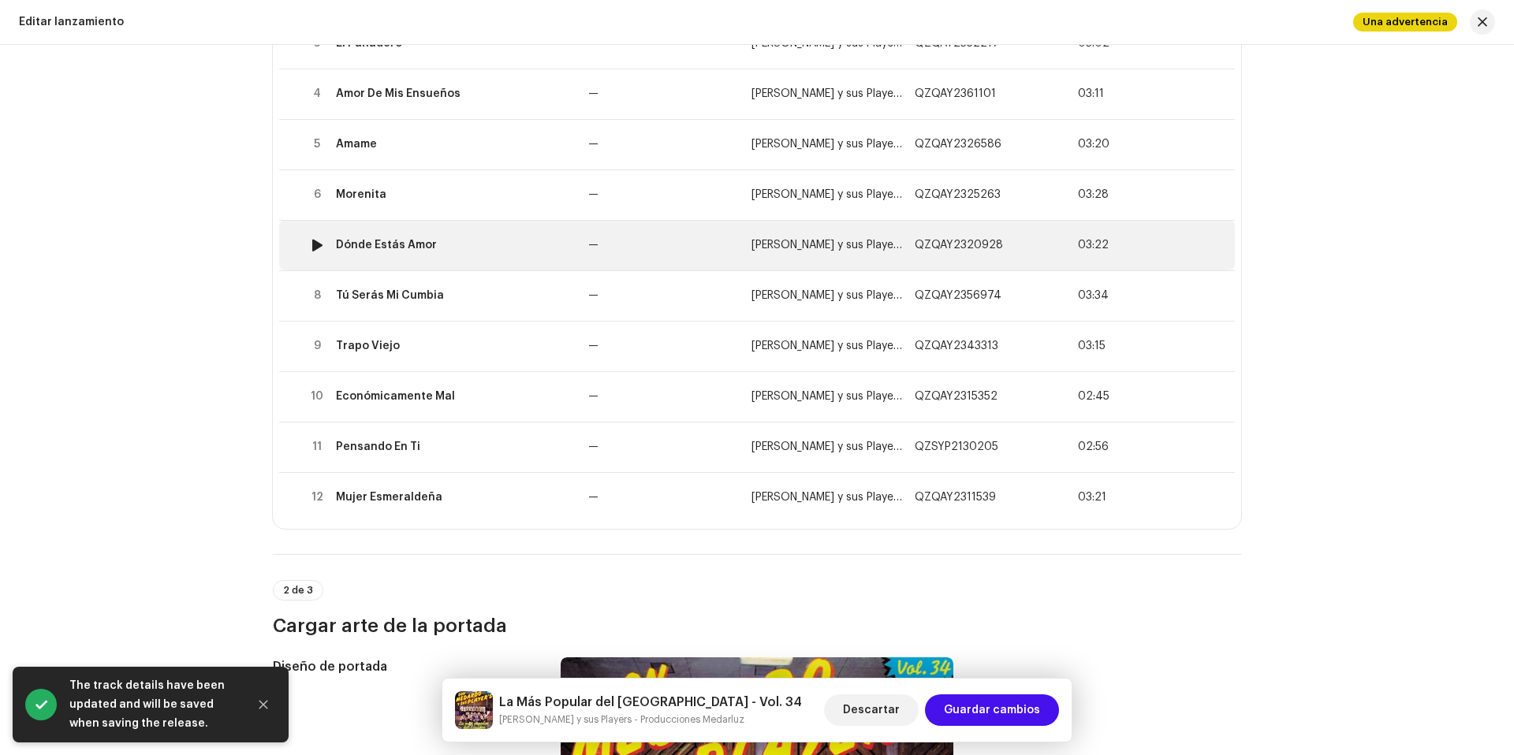
scroll to position [387, 0]
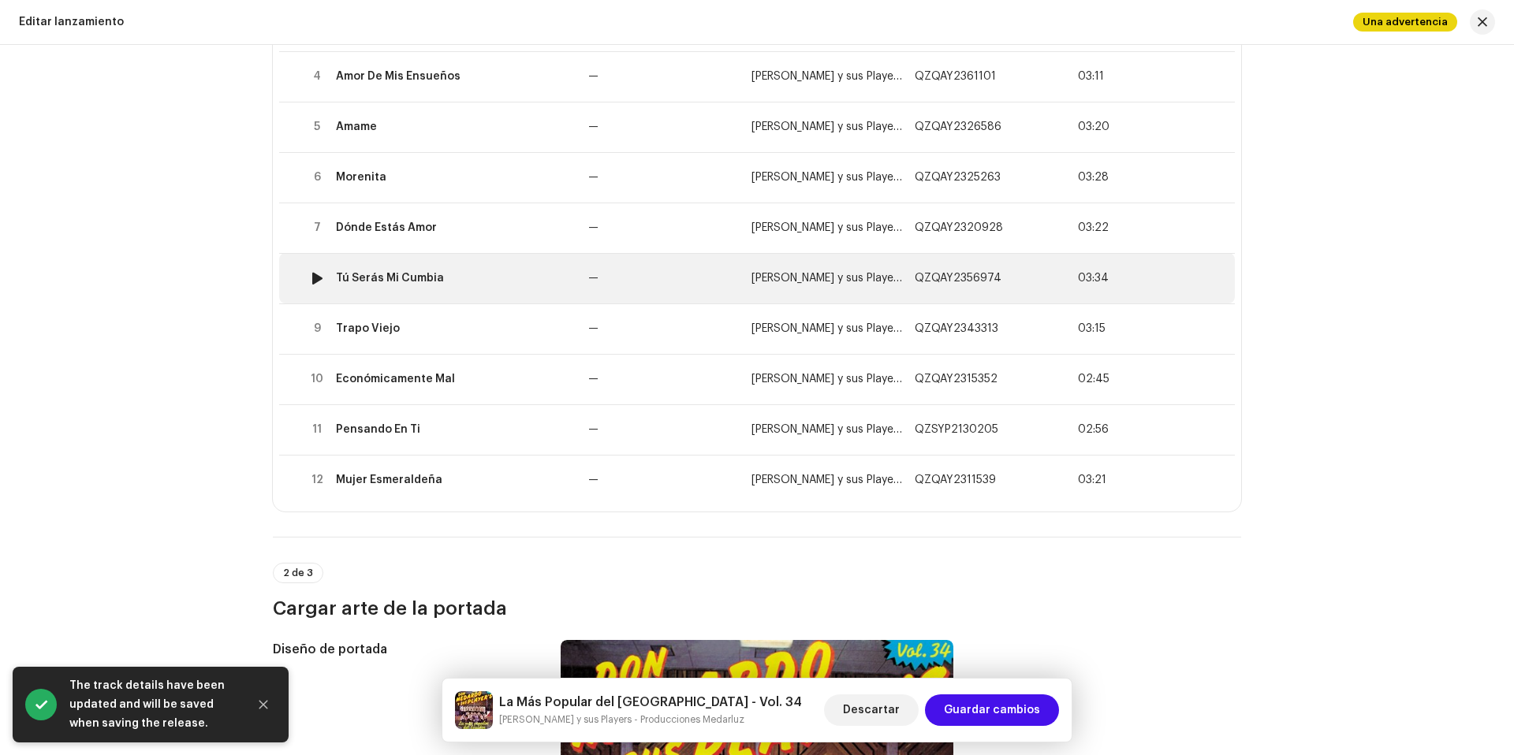
click at [502, 270] on td "Tú Serás Mi Cumbia" at bounding box center [456, 278] width 252 height 50
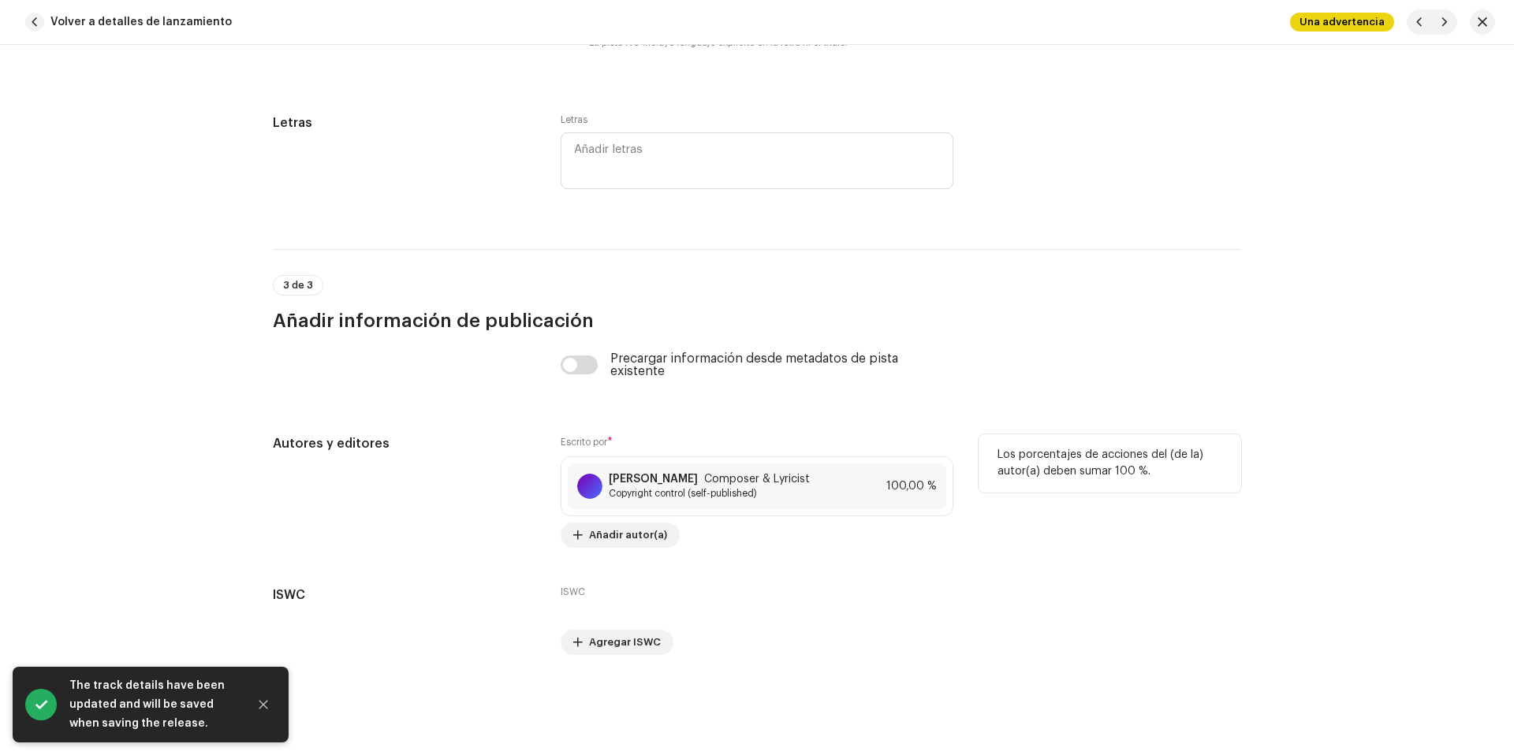
scroll to position [3228, 0]
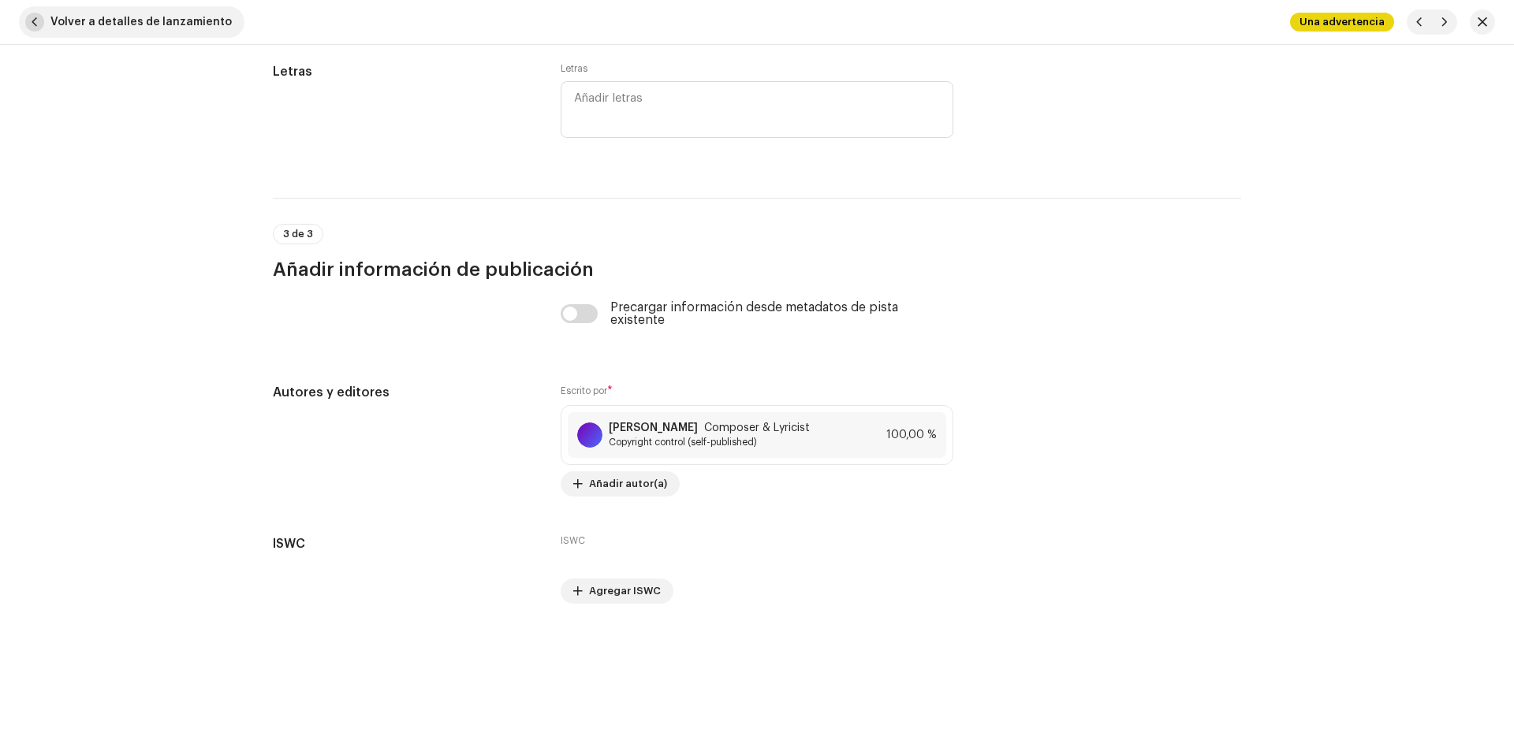
click at [179, 28] on span "Volver a detalles de lanzamiento" at bounding box center [140, 22] width 181 height 32
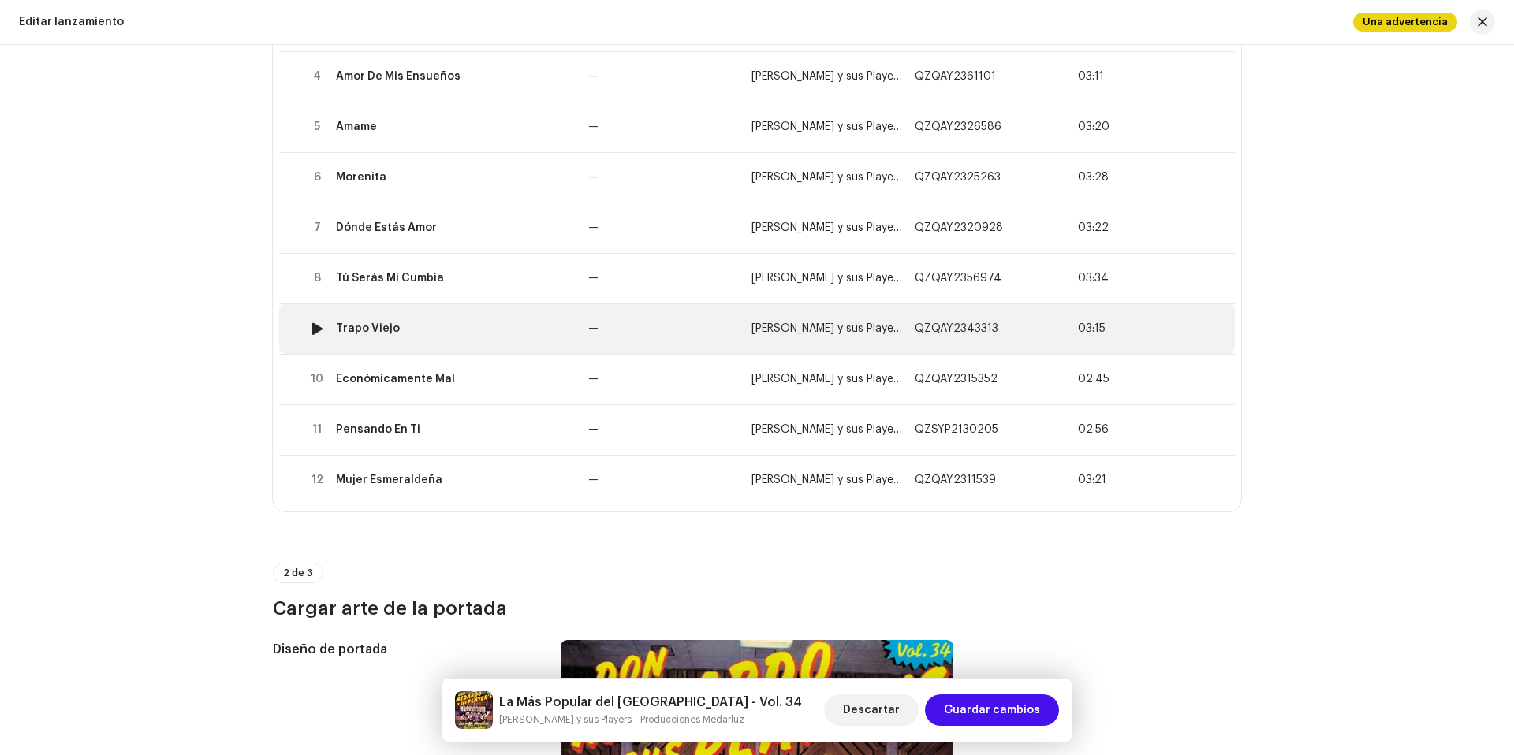
click at [490, 321] on td "Trapo Viejo" at bounding box center [456, 329] width 252 height 50
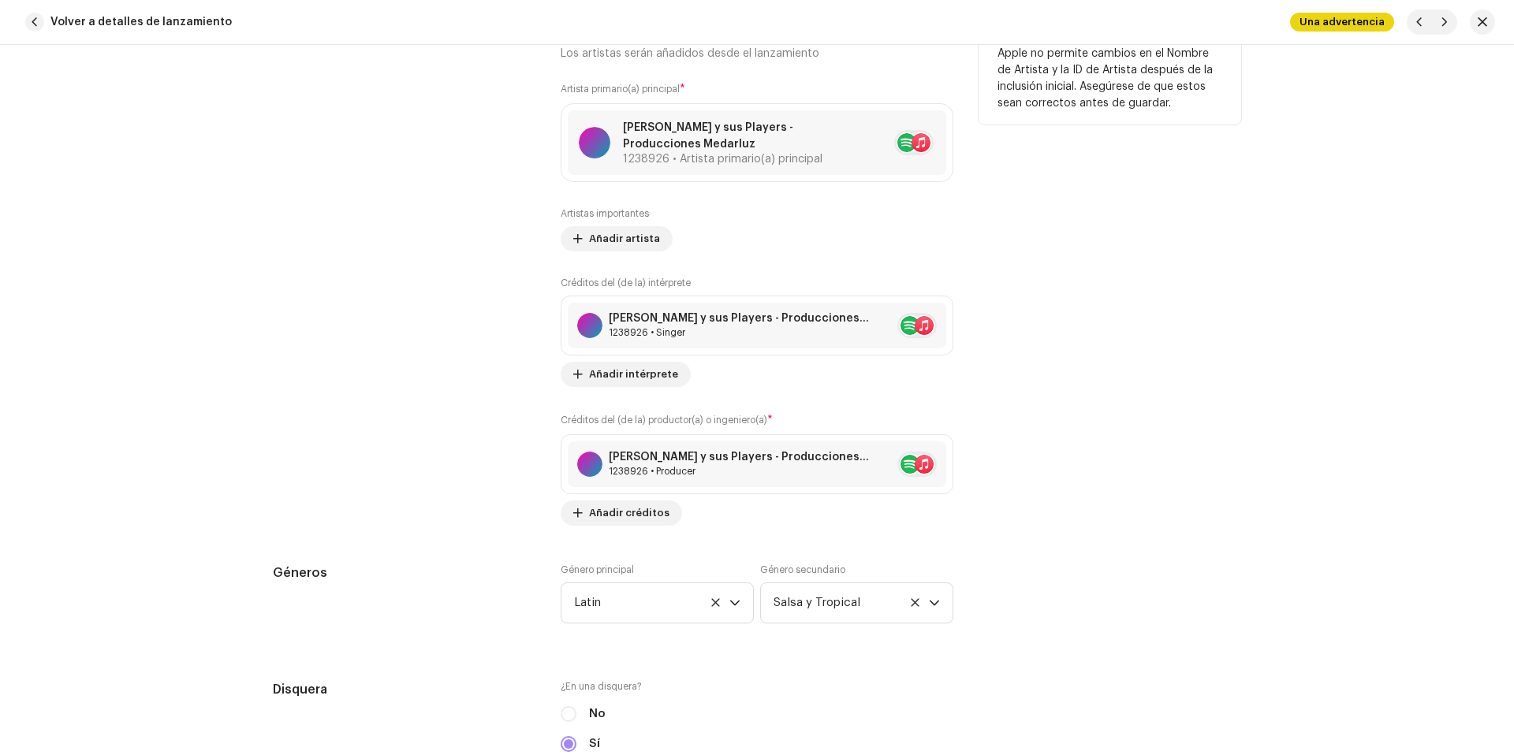
scroll to position [1023, 0]
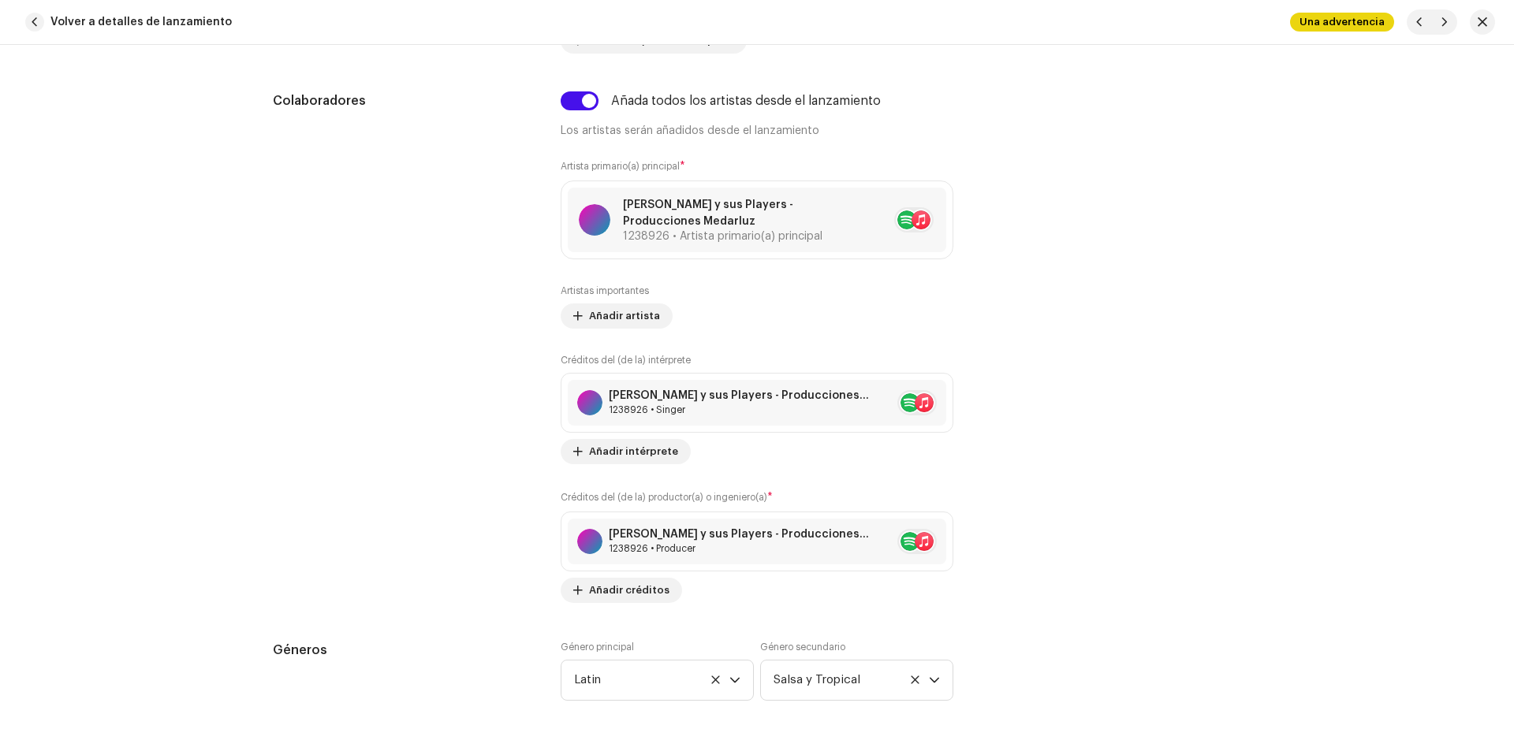
click at [164, 22] on span "Volver a detalles de lanzamiento" at bounding box center [140, 22] width 181 height 32
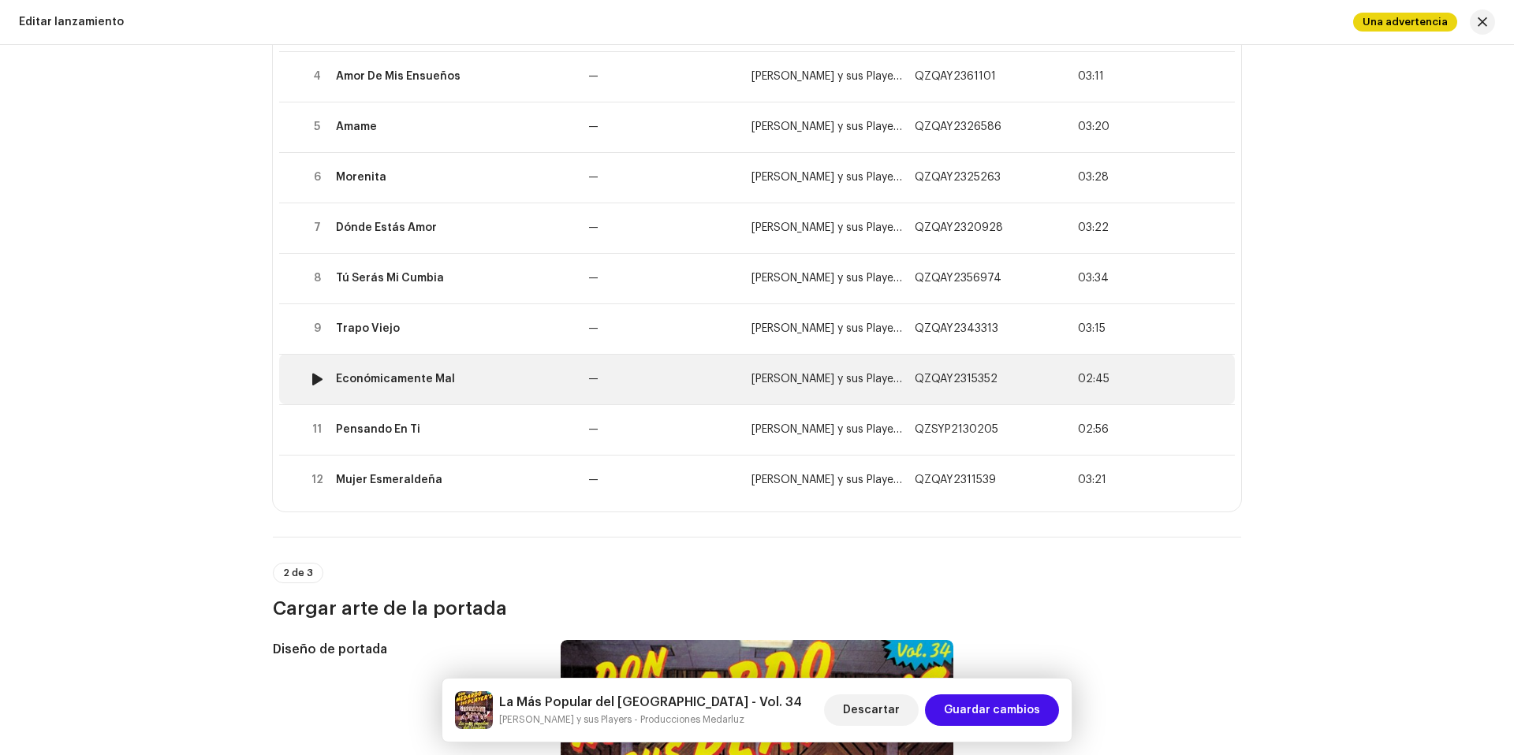
click at [499, 390] on td "Económicamente Mal" at bounding box center [456, 379] width 252 height 50
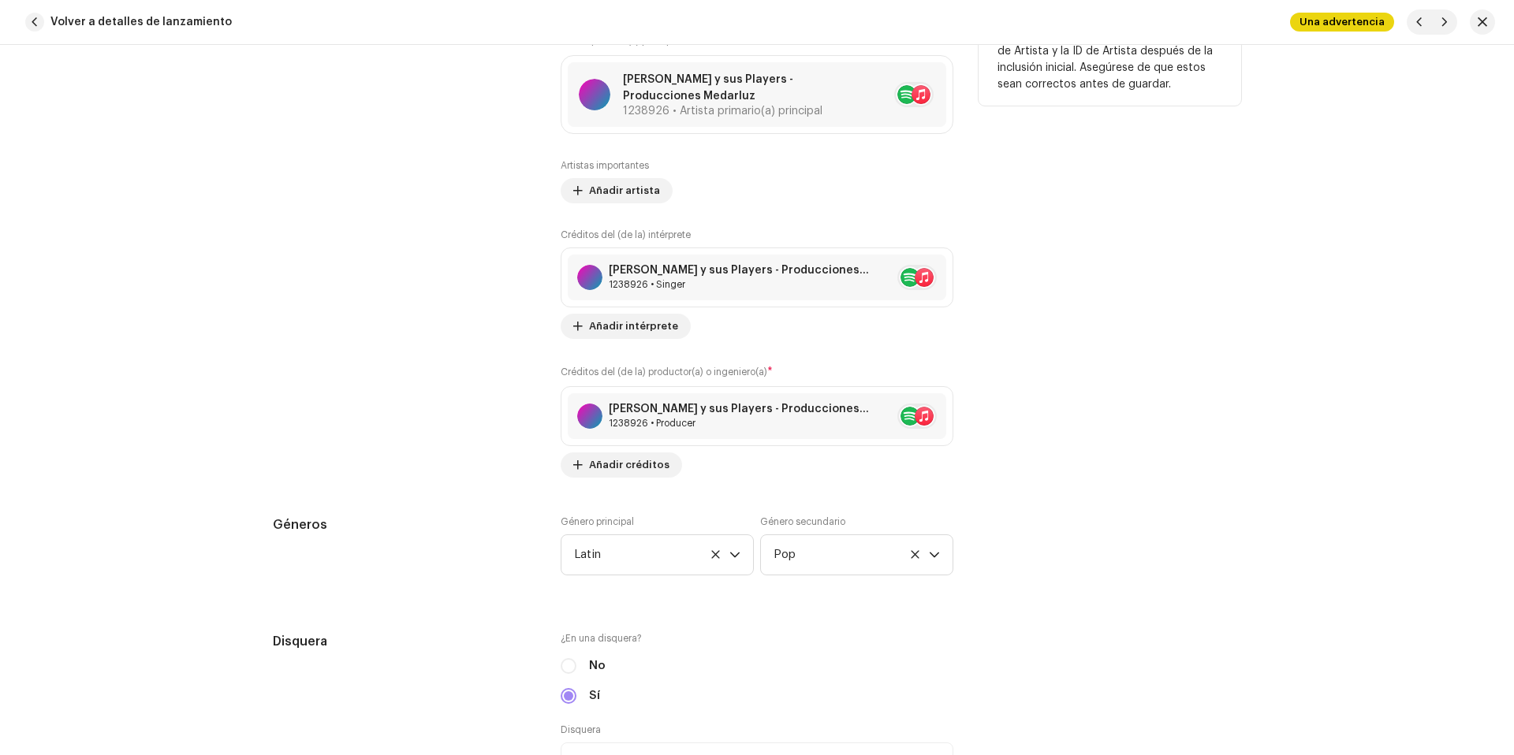
scroll to position [1027, 0]
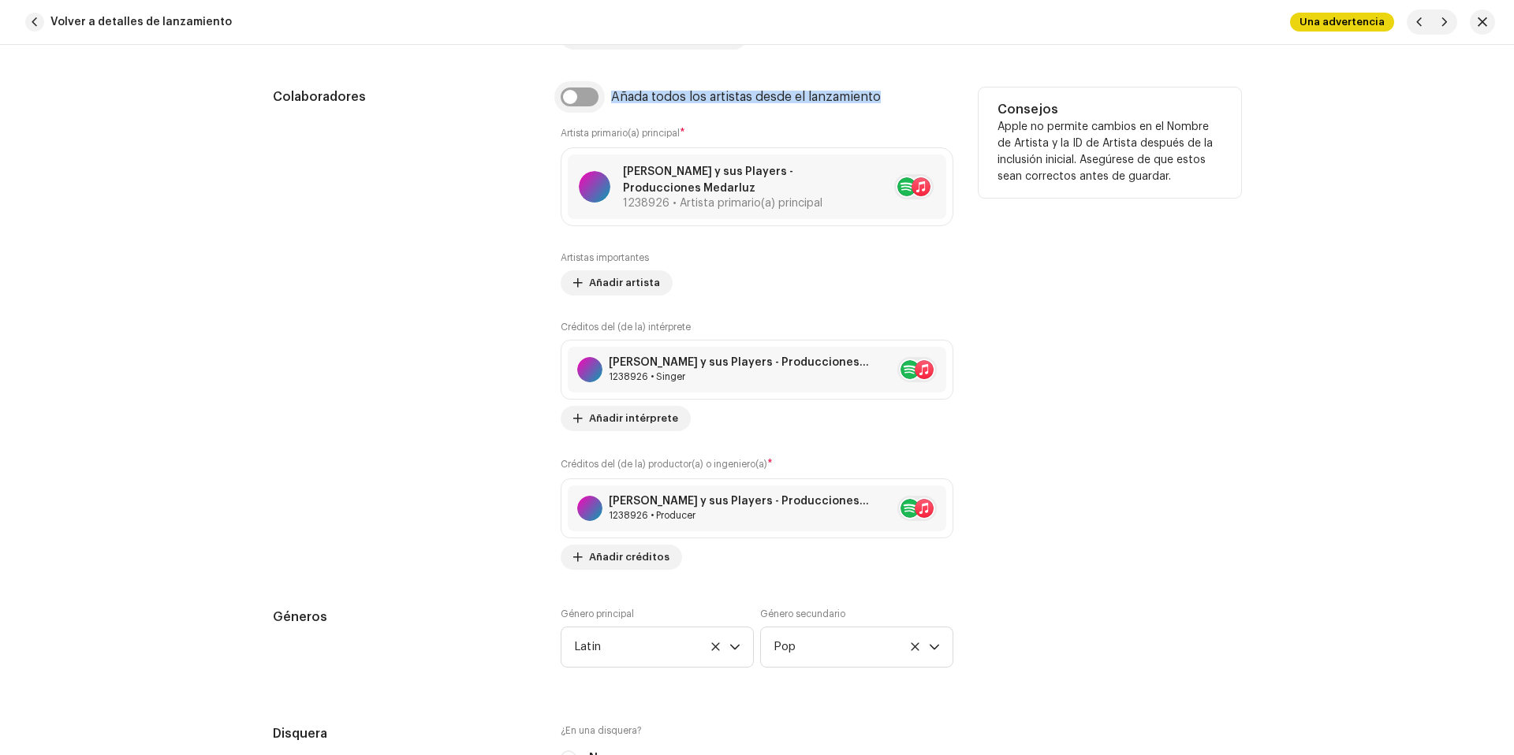
click at [574, 105] on div "Añada todos los artistas desde el lanzamiento Artista primario(a) principal * D…" at bounding box center [757, 329] width 393 height 483
click at [580, 99] on input "checkbox" at bounding box center [580, 97] width 38 height 19
checkbox input "true"
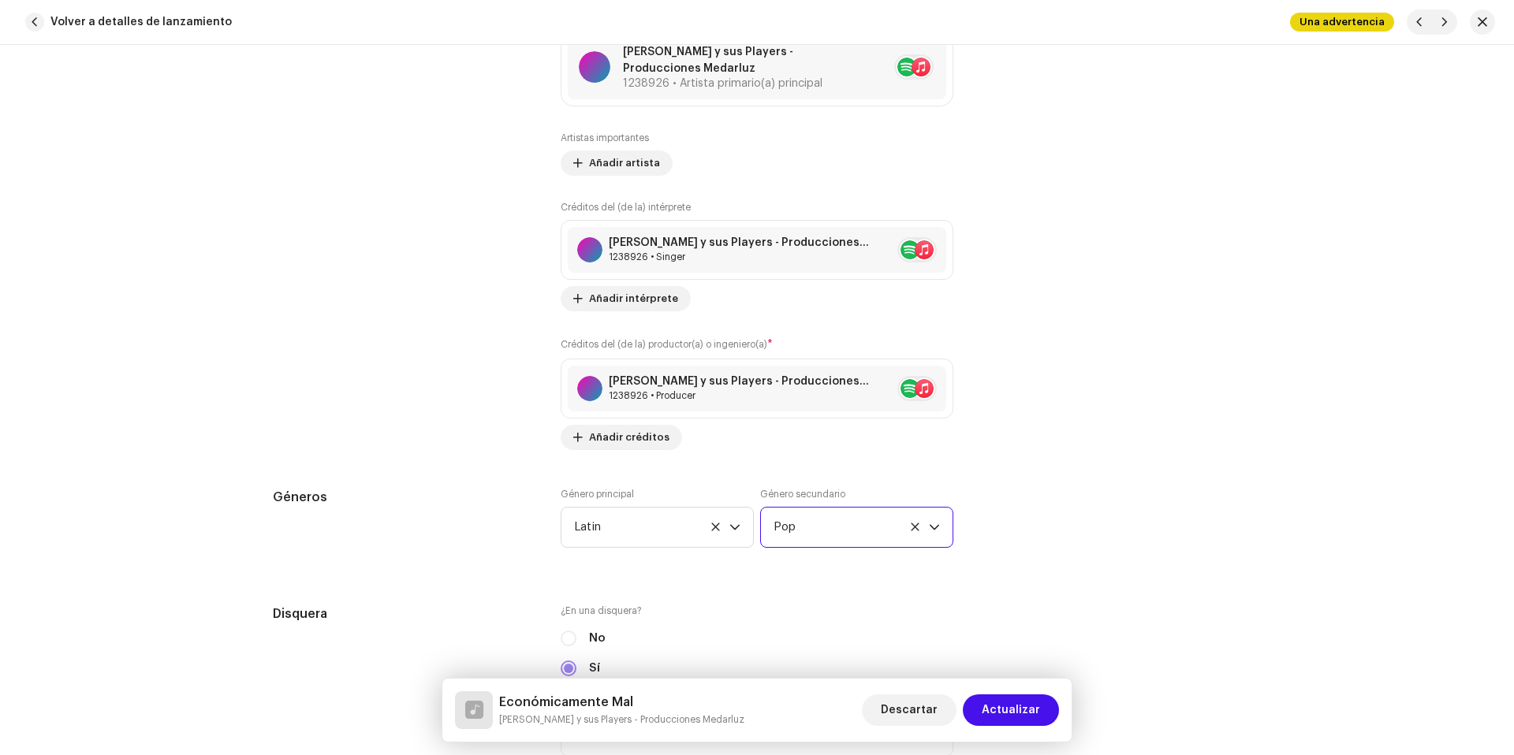
click at [829, 544] on span "Pop" at bounding box center [851, 527] width 155 height 39
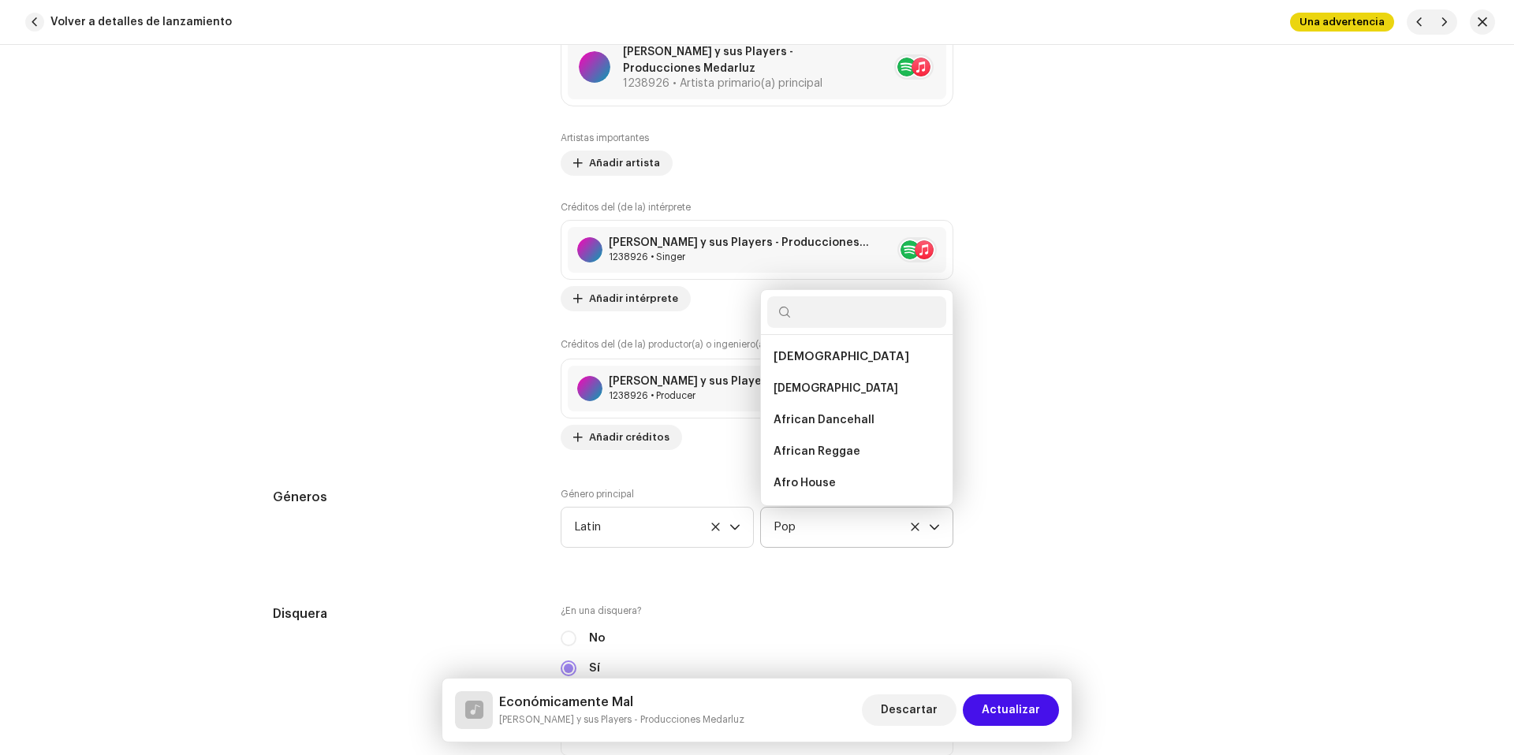
scroll to position [9703, 0]
click at [822, 322] on input "text" at bounding box center [856, 312] width 179 height 32
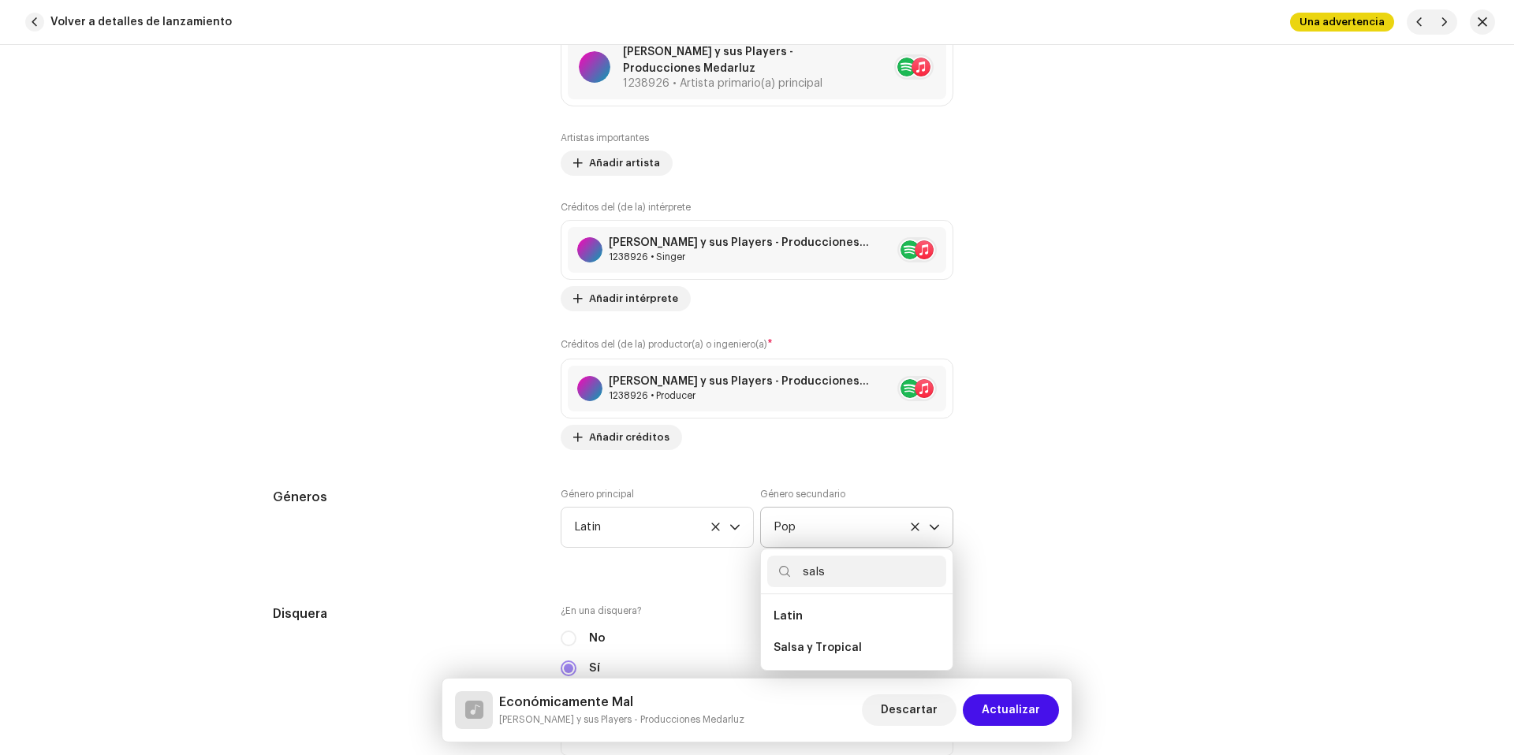
scroll to position [0, 0]
type input "salsa"
click at [822, 641] on span "Salsa y Tropical" at bounding box center [818, 648] width 88 height 16
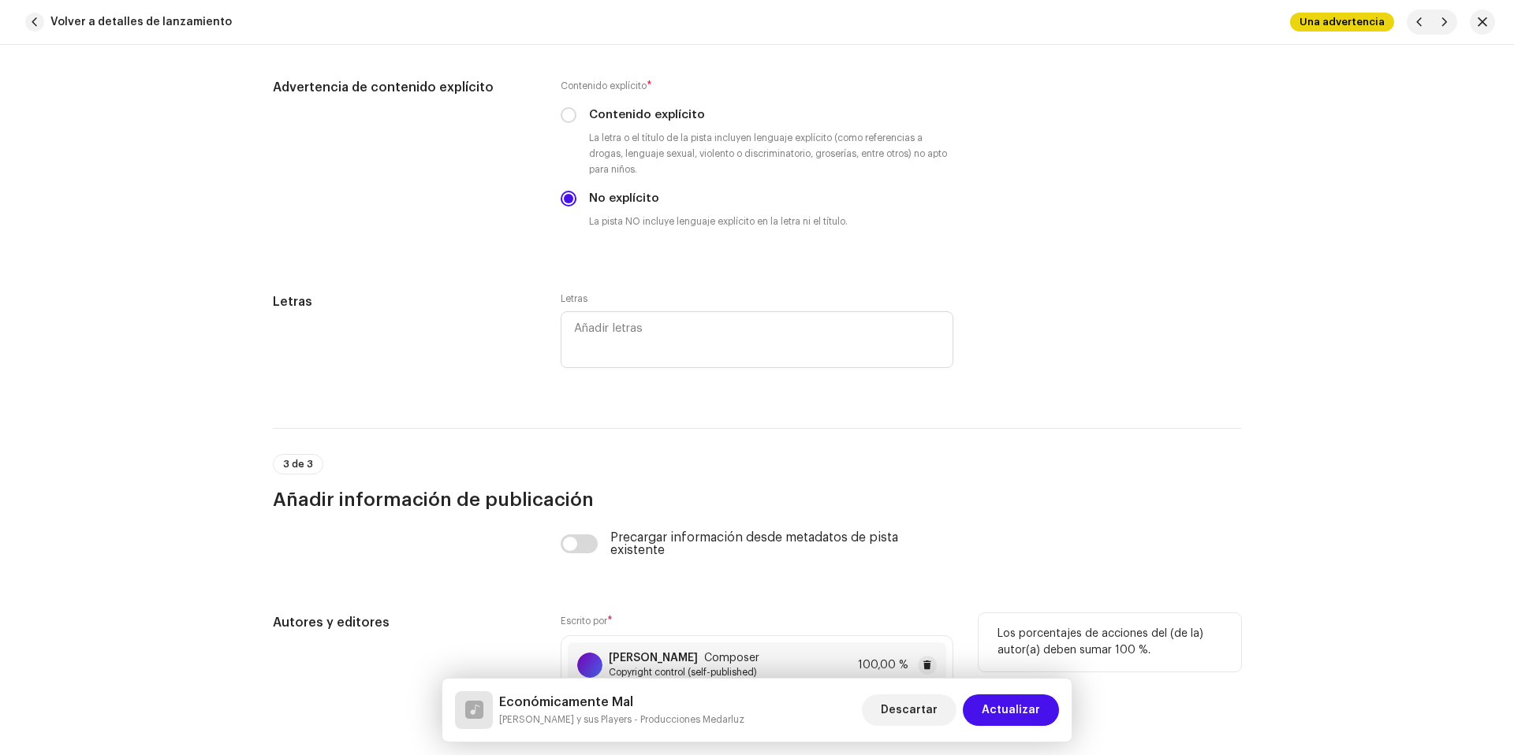
scroll to position [3228, 0]
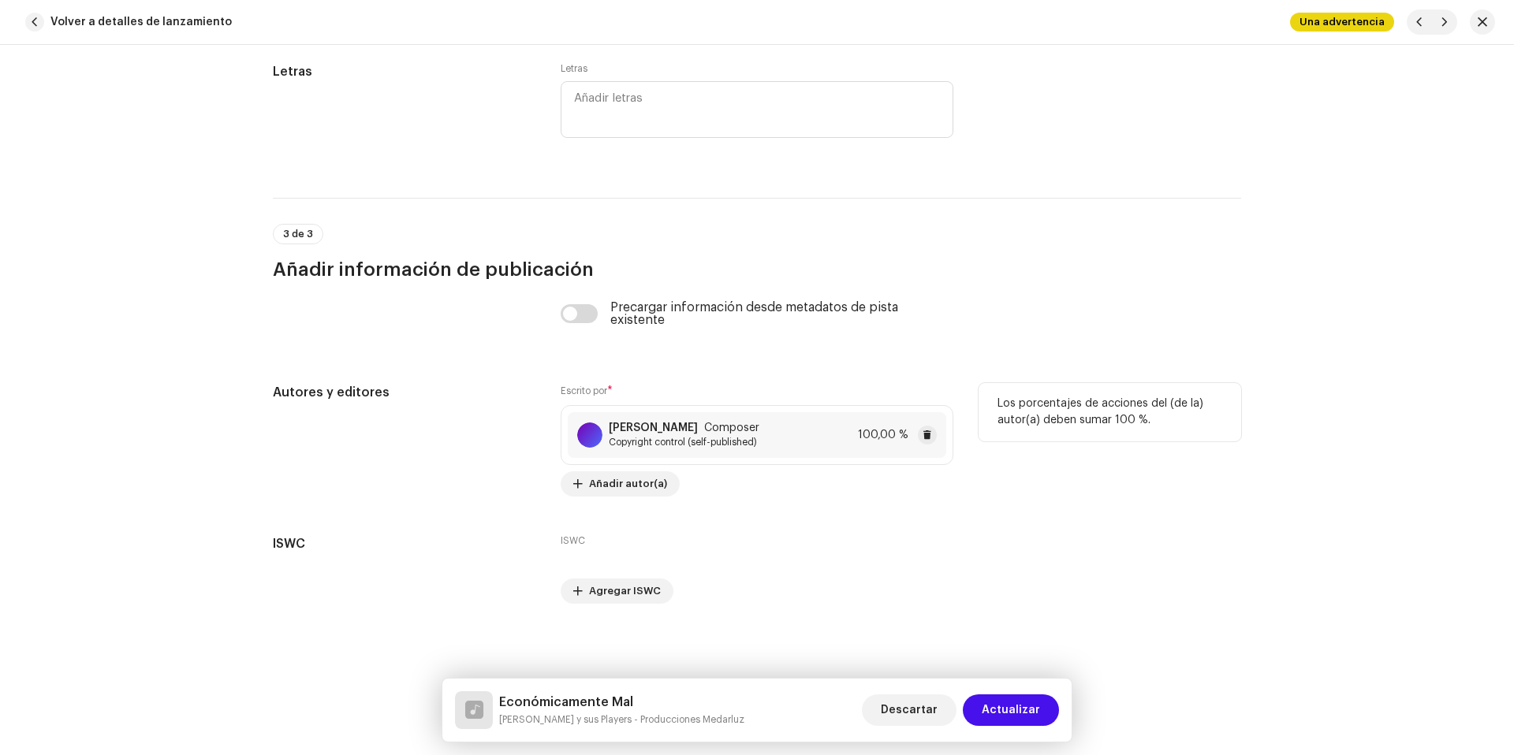
click at [768, 437] on div "Medardo Luzuriaga Composer Copyright control (self-published) 100,00 %" at bounding box center [757, 435] width 378 height 46
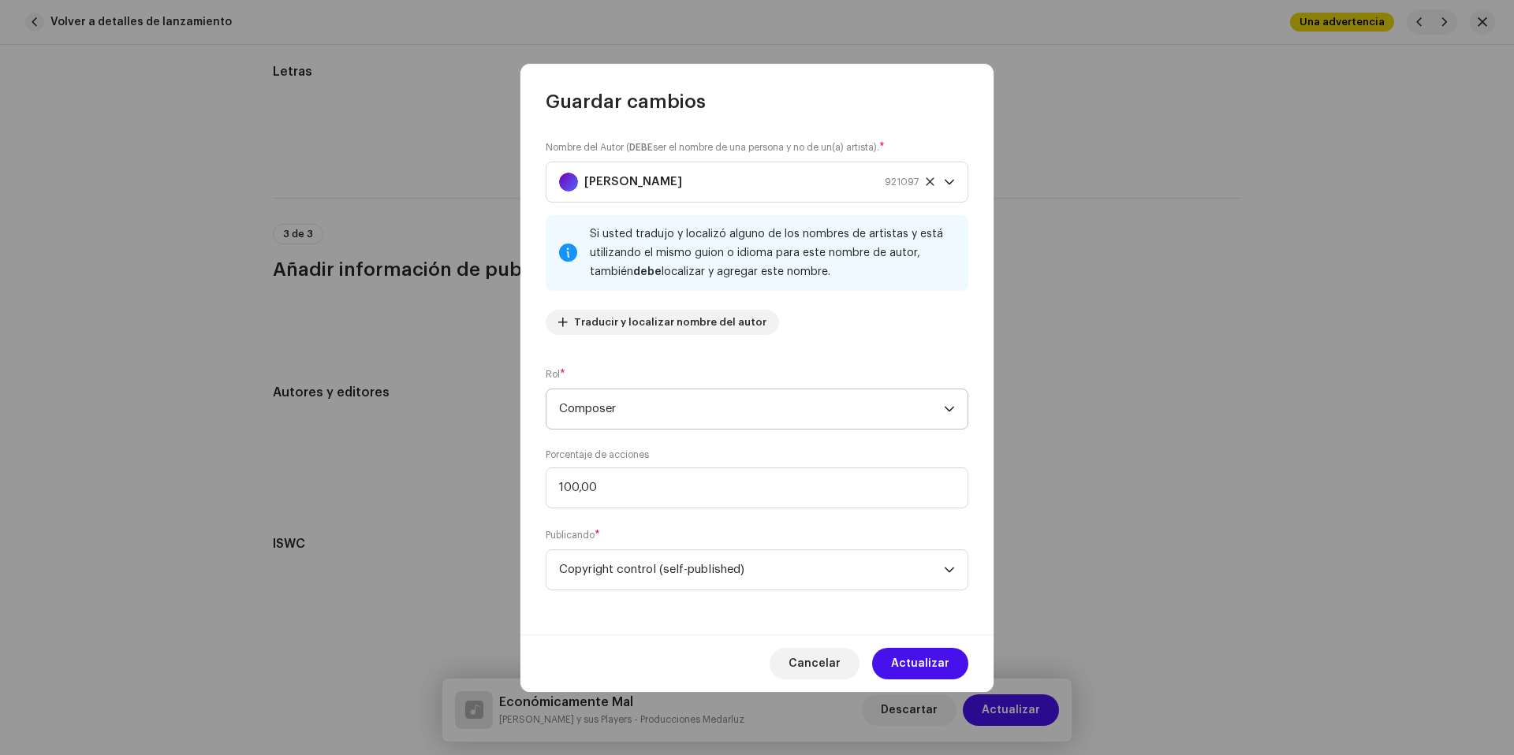
click at [712, 395] on span "Composer" at bounding box center [751, 409] width 385 height 39
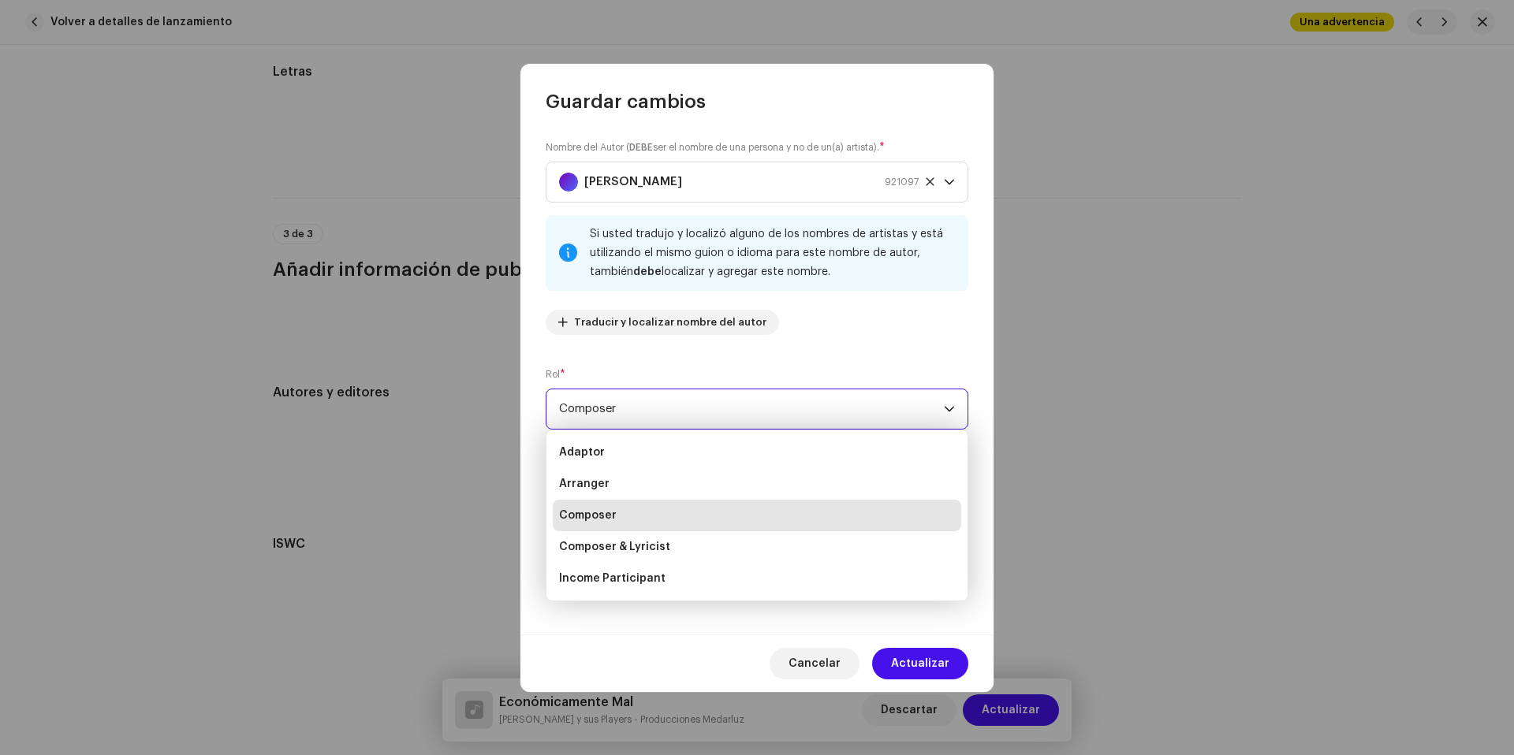
scroll to position [25, 0]
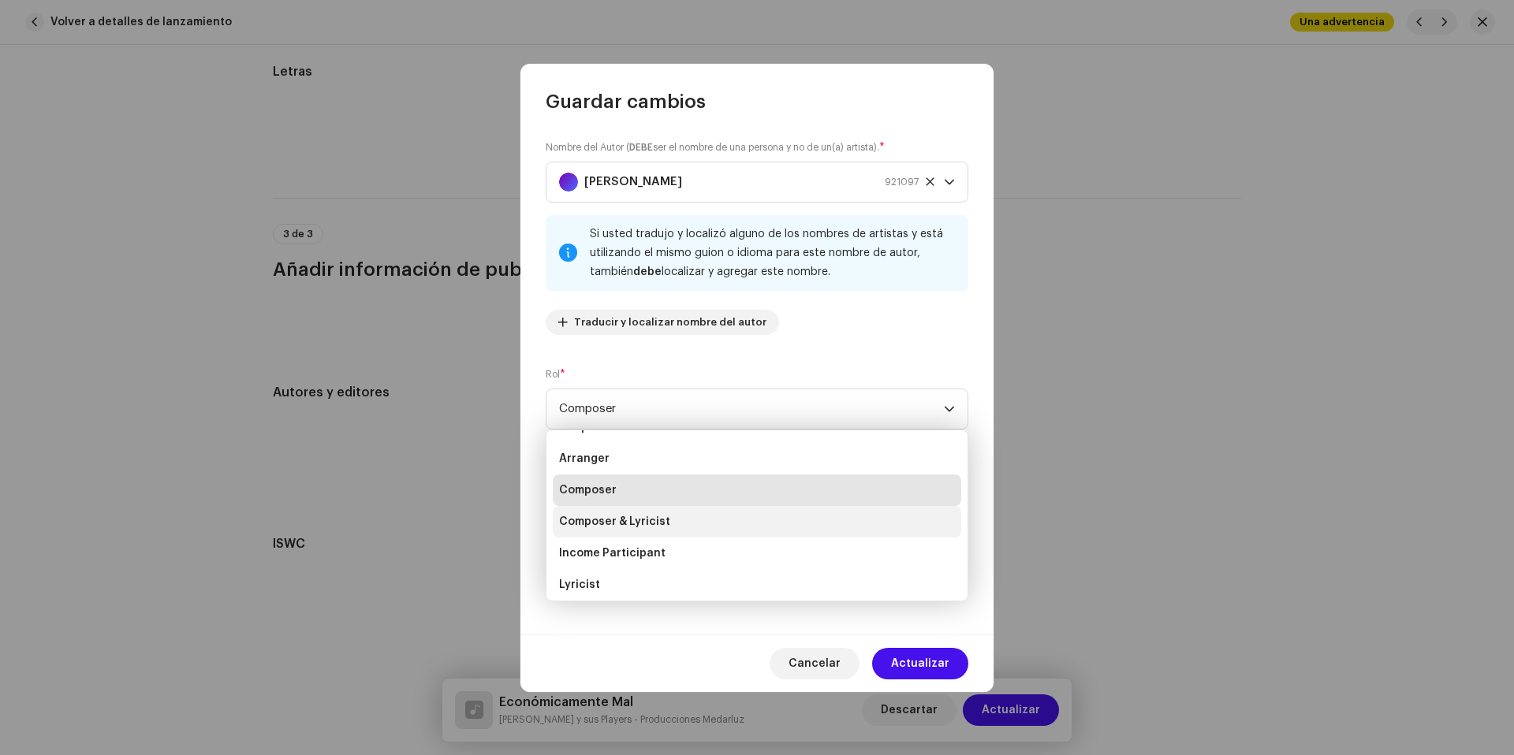
click at [700, 522] on li "Composer & Lyricist" at bounding box center [757, 522] width 408 height 32
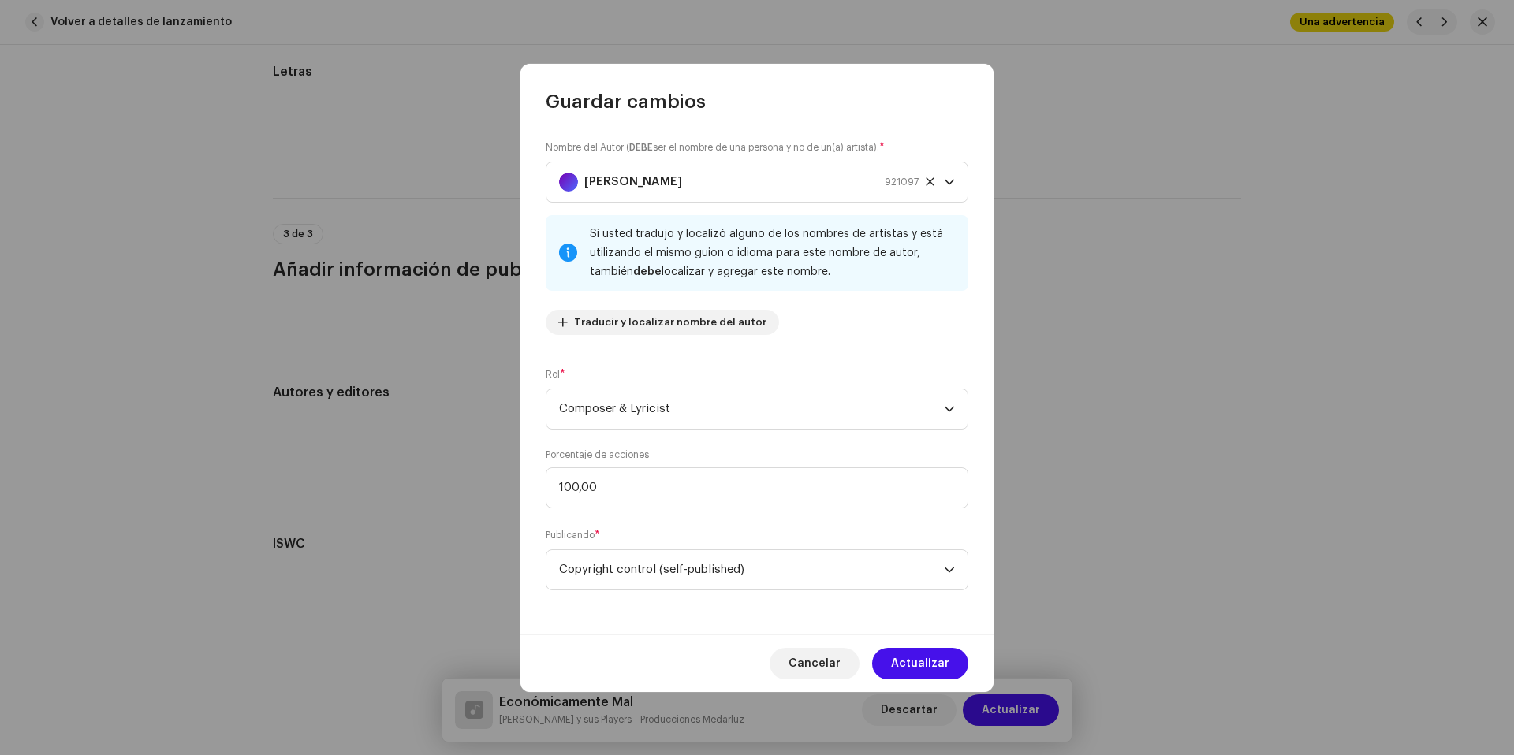
click at [906, 662] on span "Actualizar" at bounding box center [920, 664] width 58 height 32
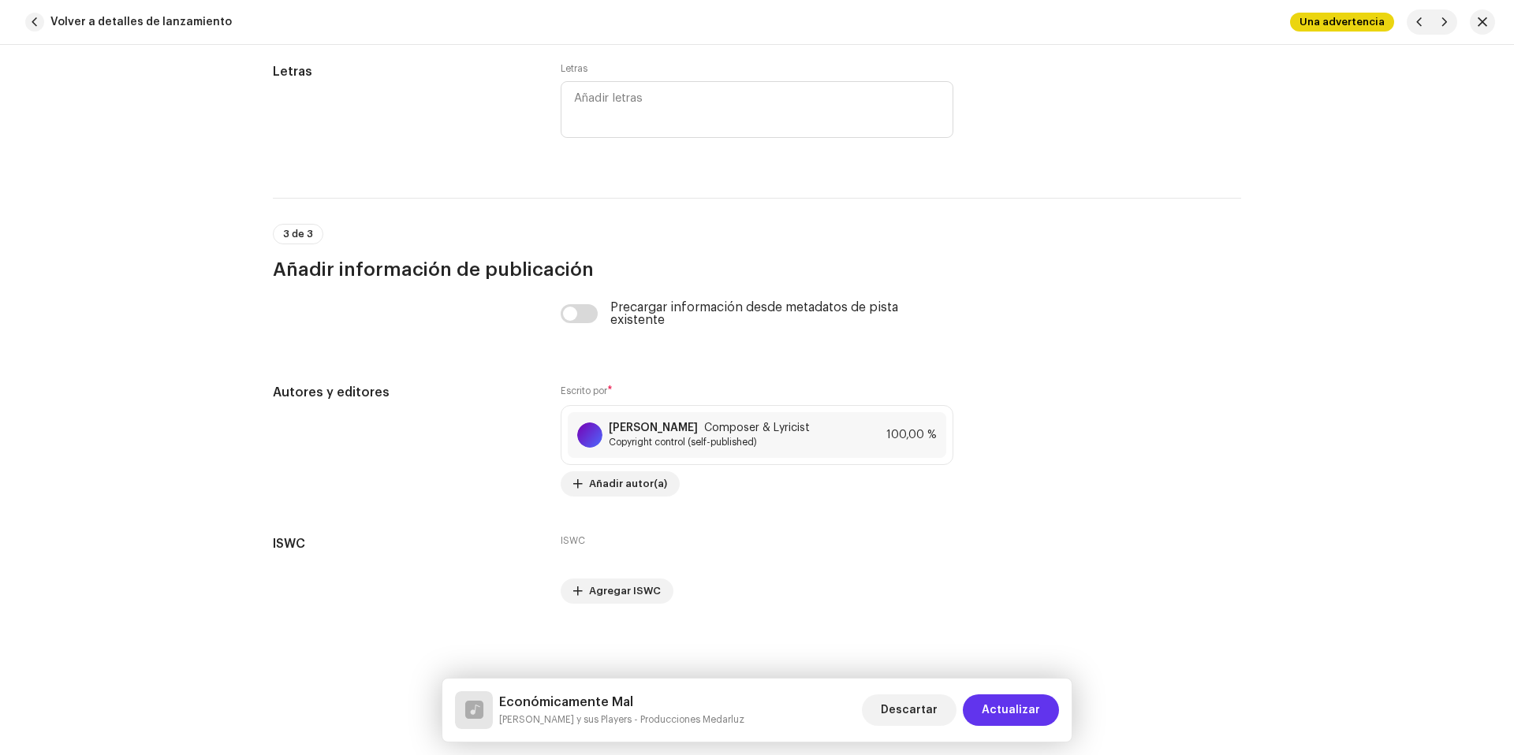
click at [1012, 703] on span "Actualizar" at bounding box center [1011, 711] width 58 height 32
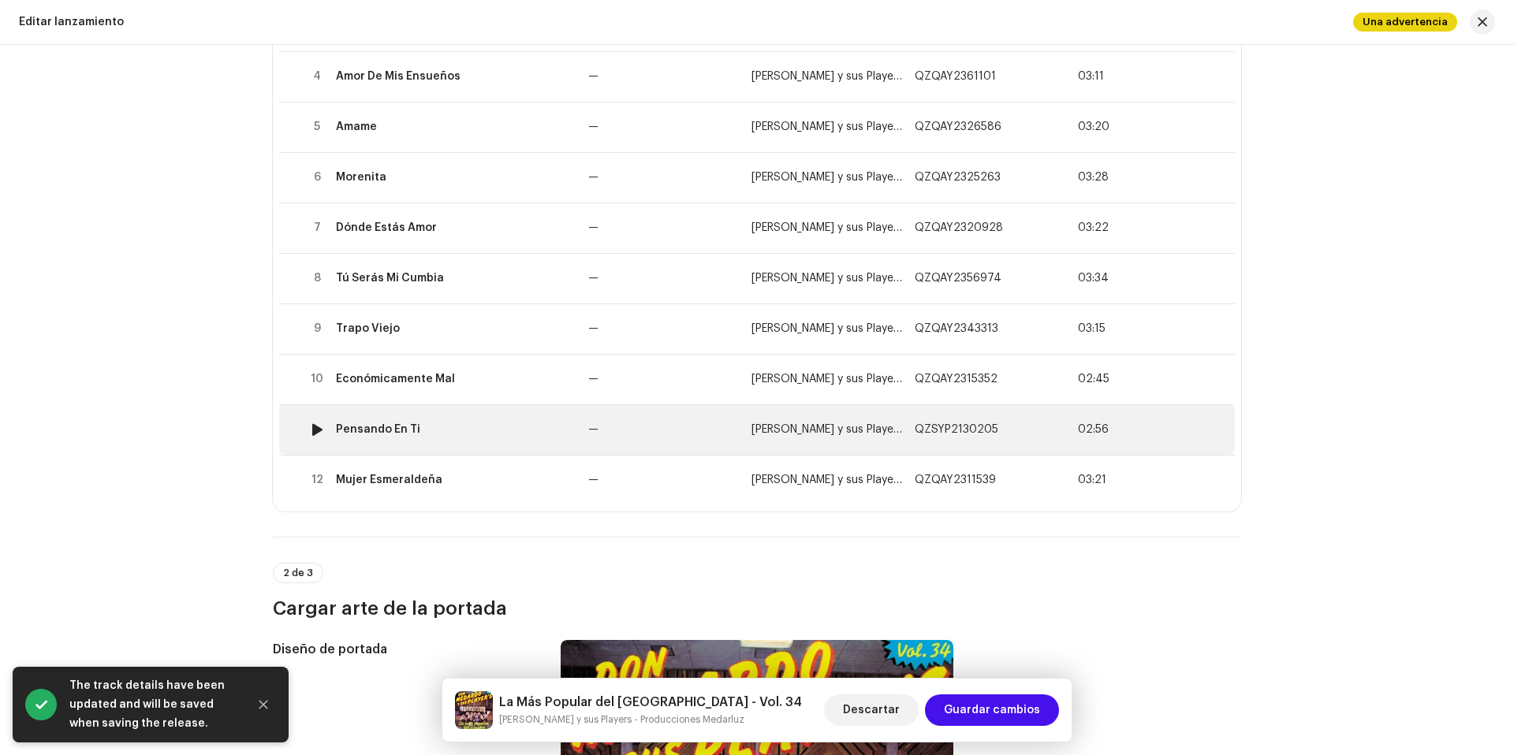
click at [483, 425] on div "Pensando En Ti" at bounding box center [456, 429] width 240 height 13
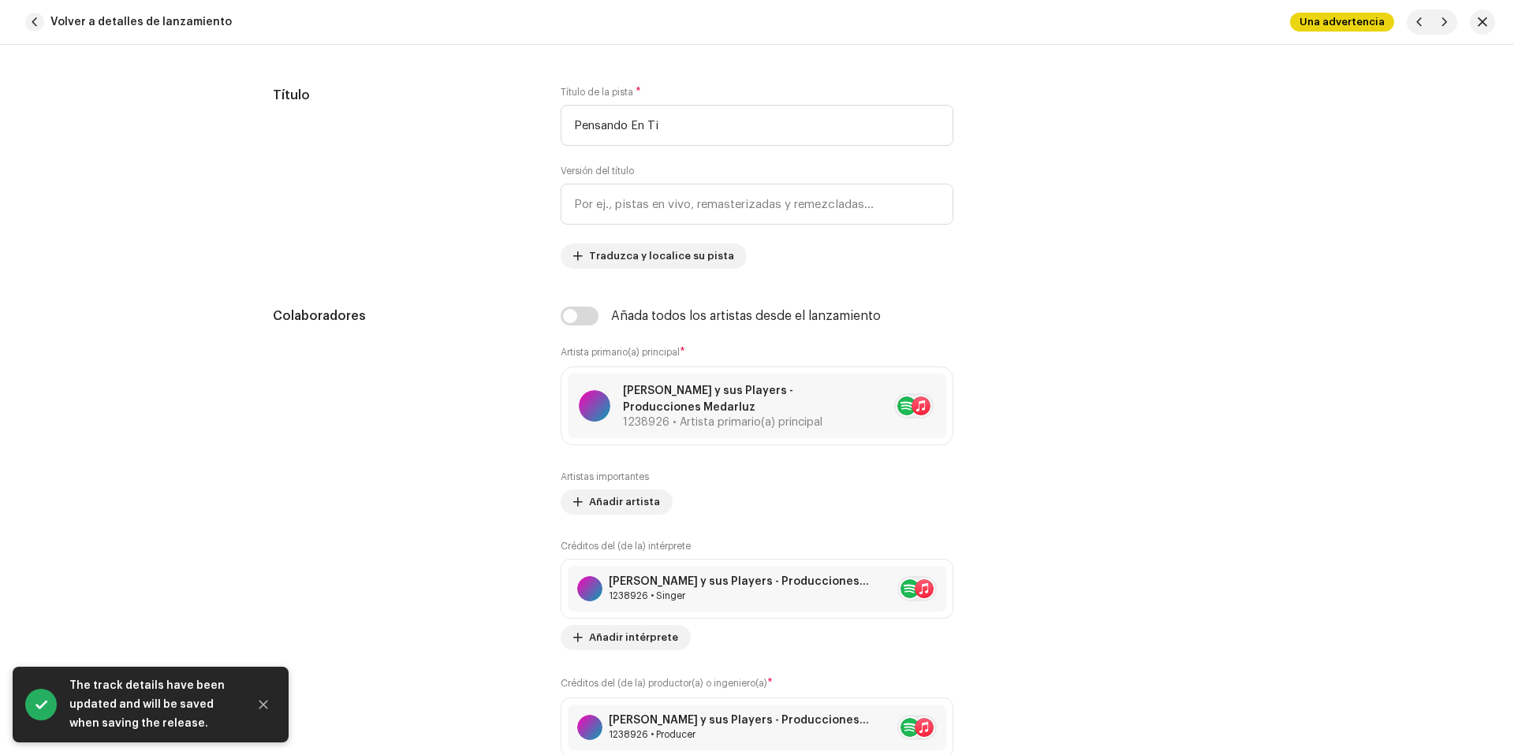
scroll to position [843, 0]
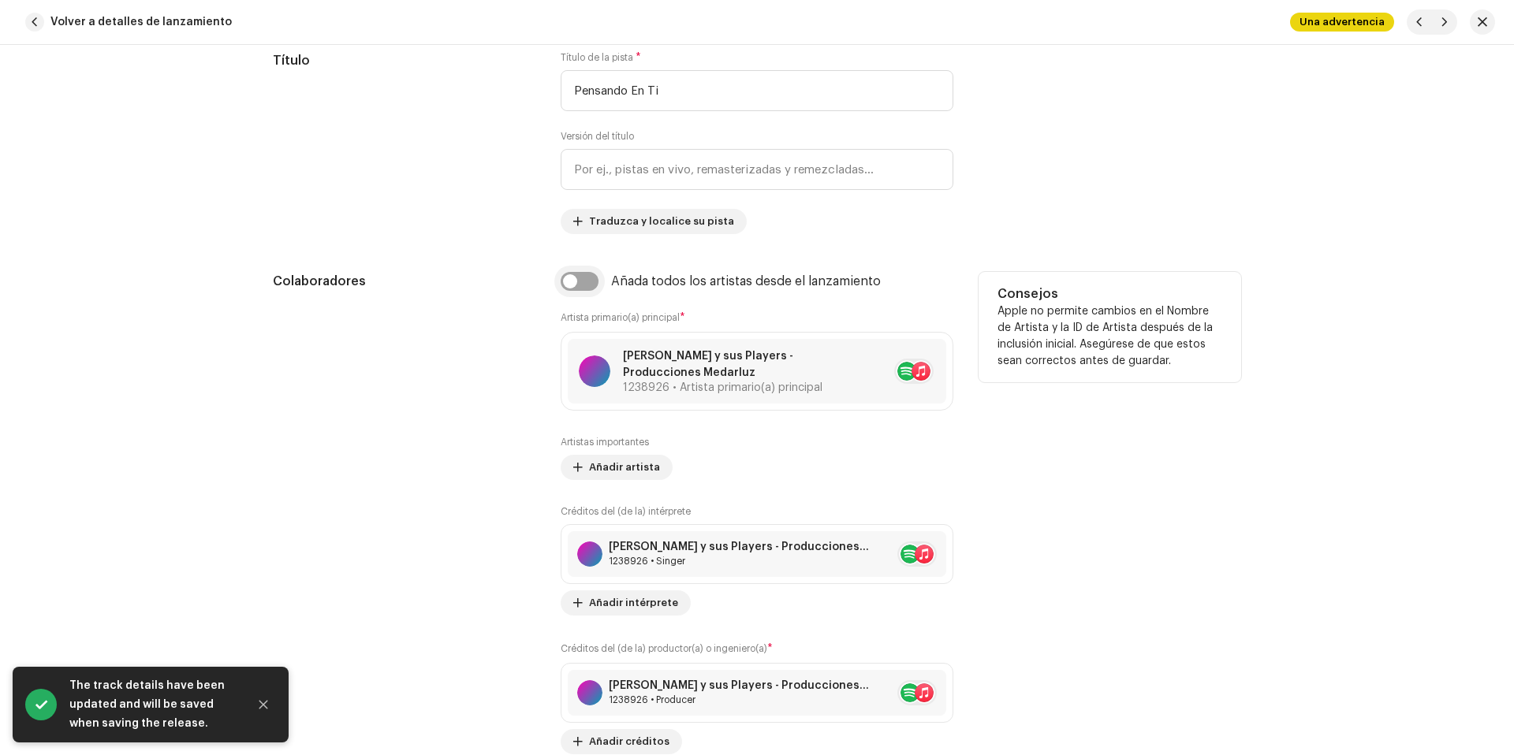
click at [580, 277] on input "checkbox" at bounding box center [580, 281] width 38 height 19
checkbox input "true"
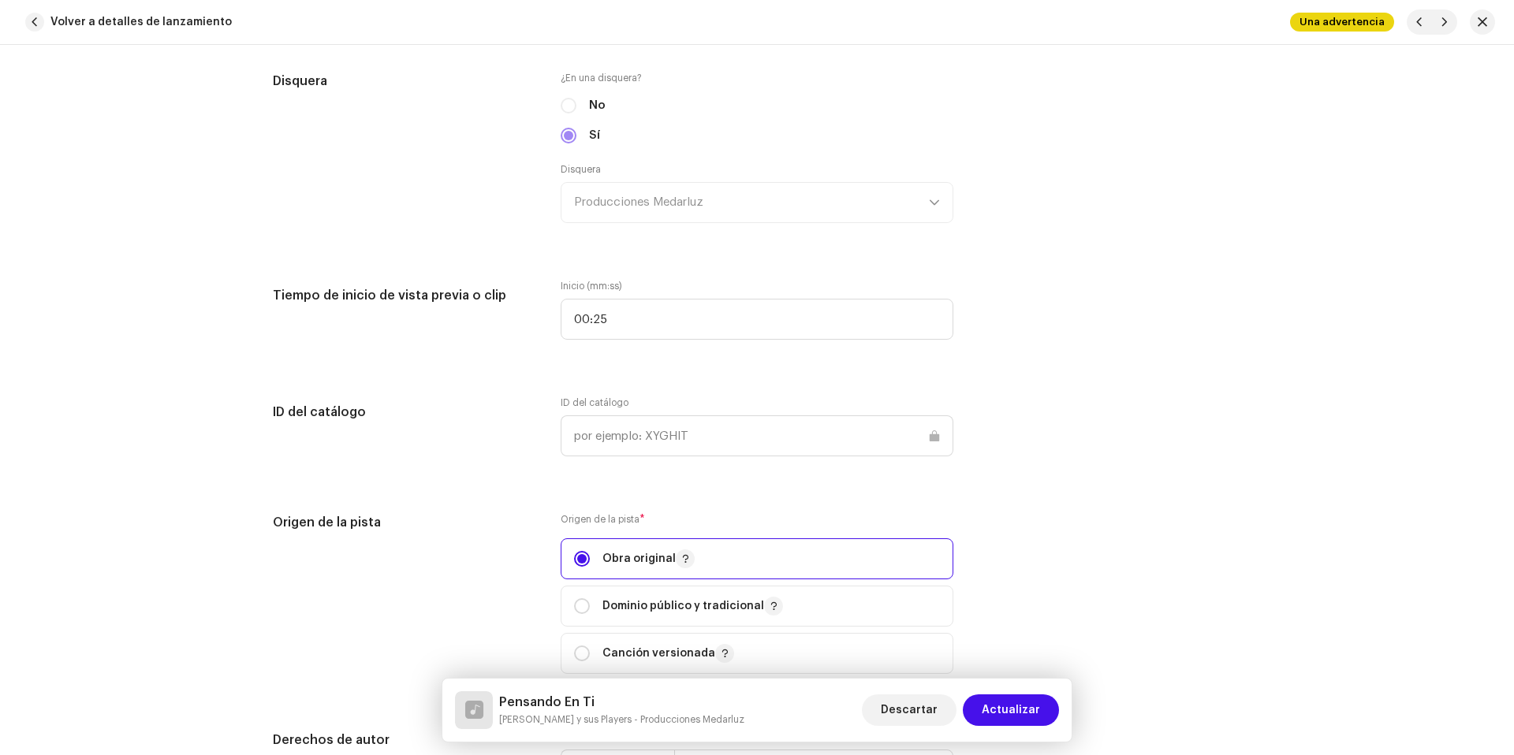
scroll to position [690, 0]
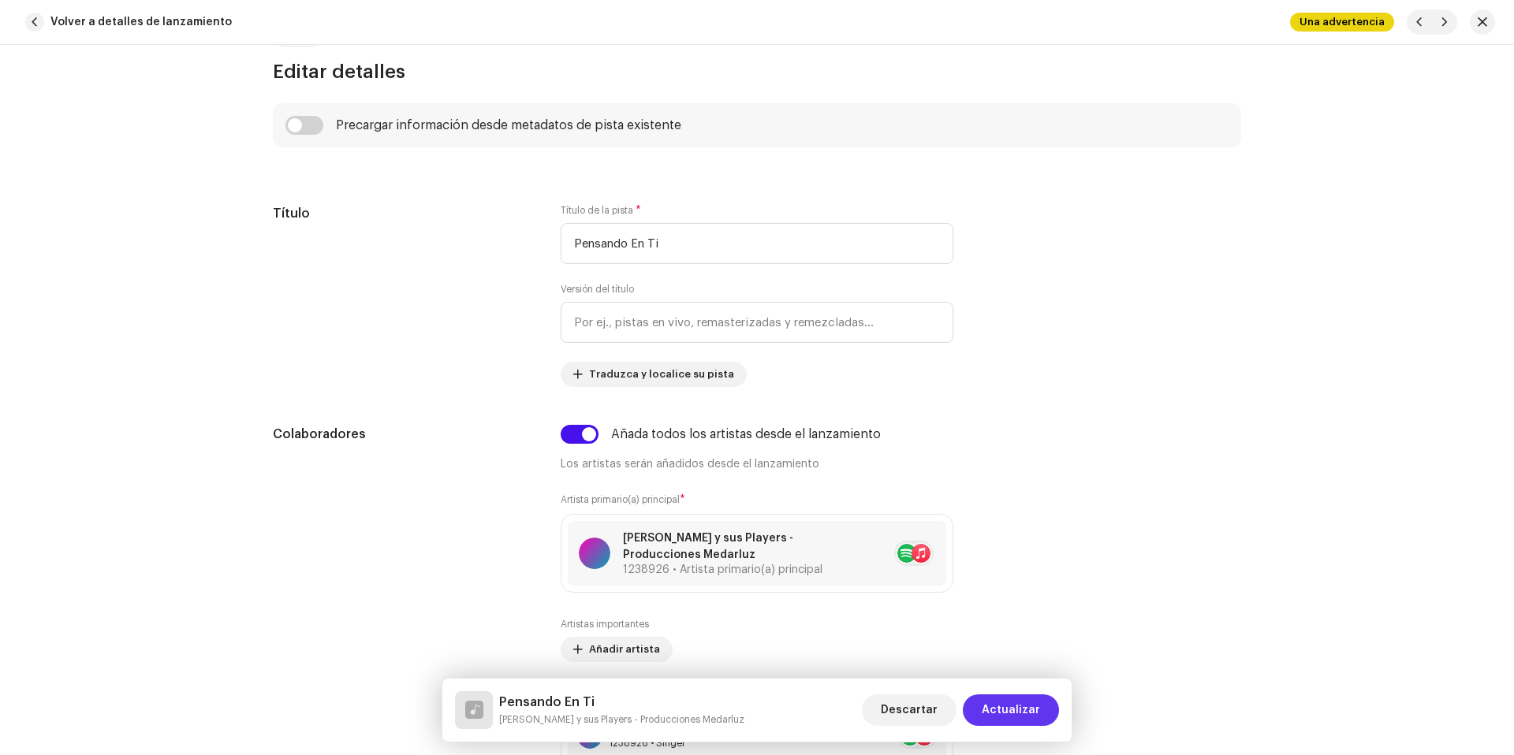
click at [1026, 712] on span "Actualizar" at bounding box center [1011, 711] width 58 height 32
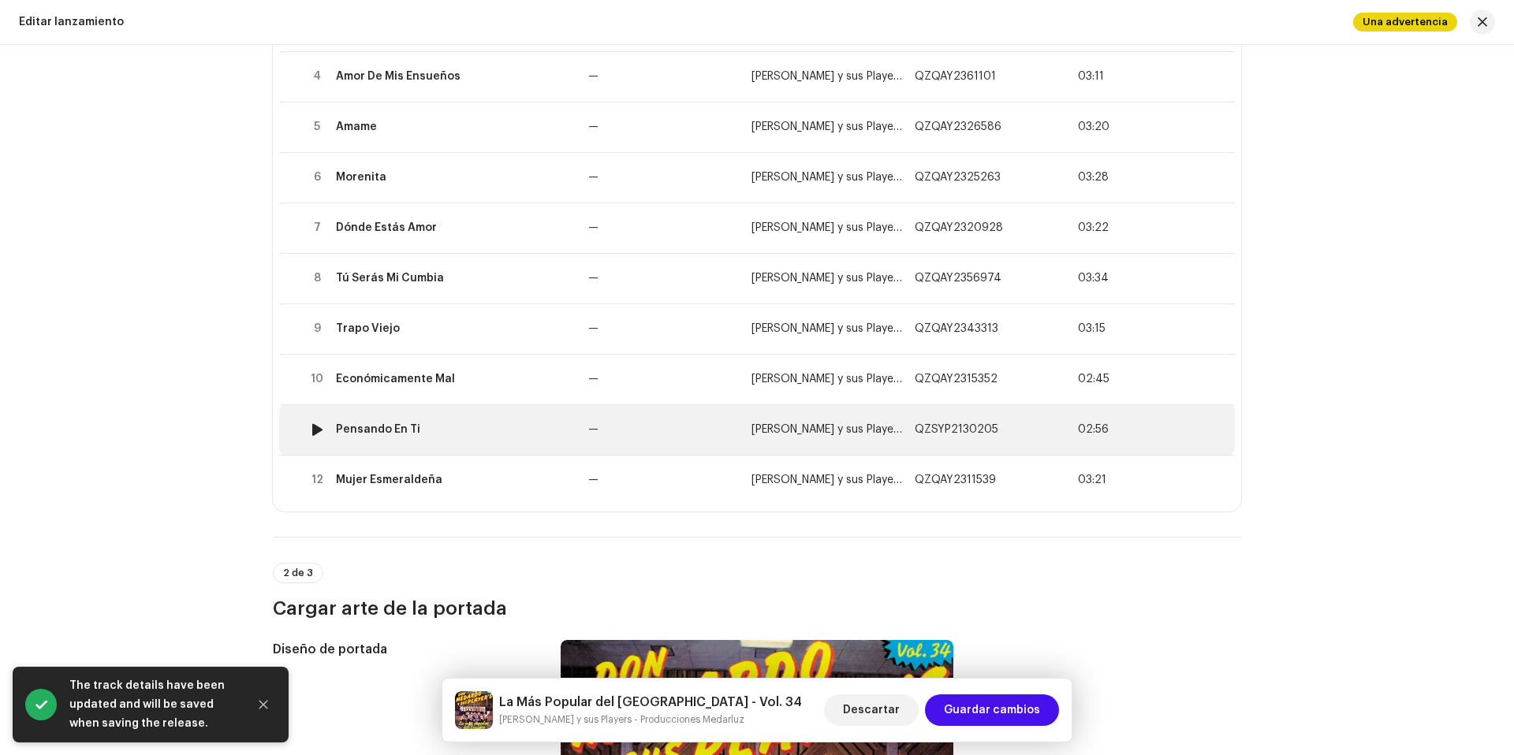
click at [480, 421] on td "Pensando En Ti" at bounding box center [456, 429] width 252 height 50
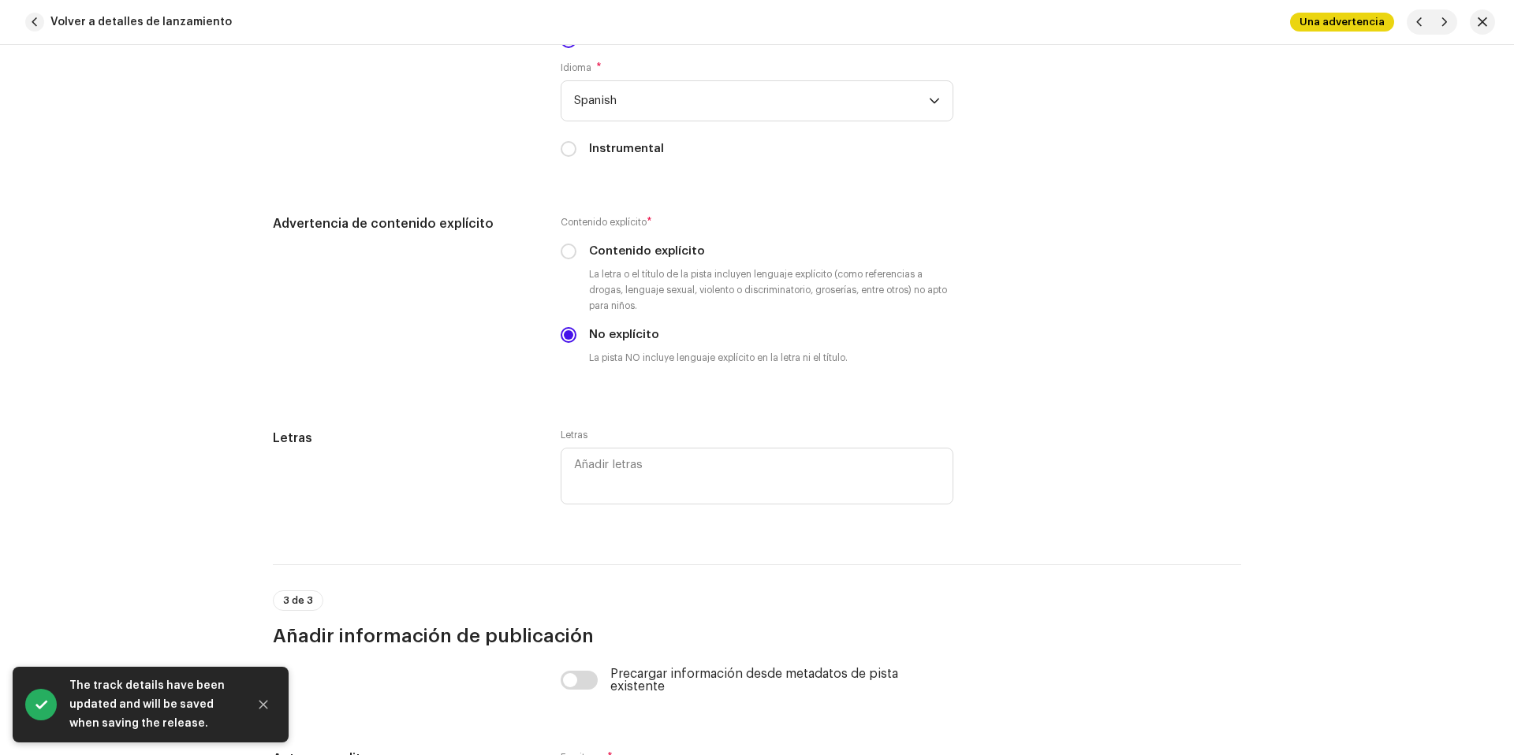
scroll to position [3228, 0]
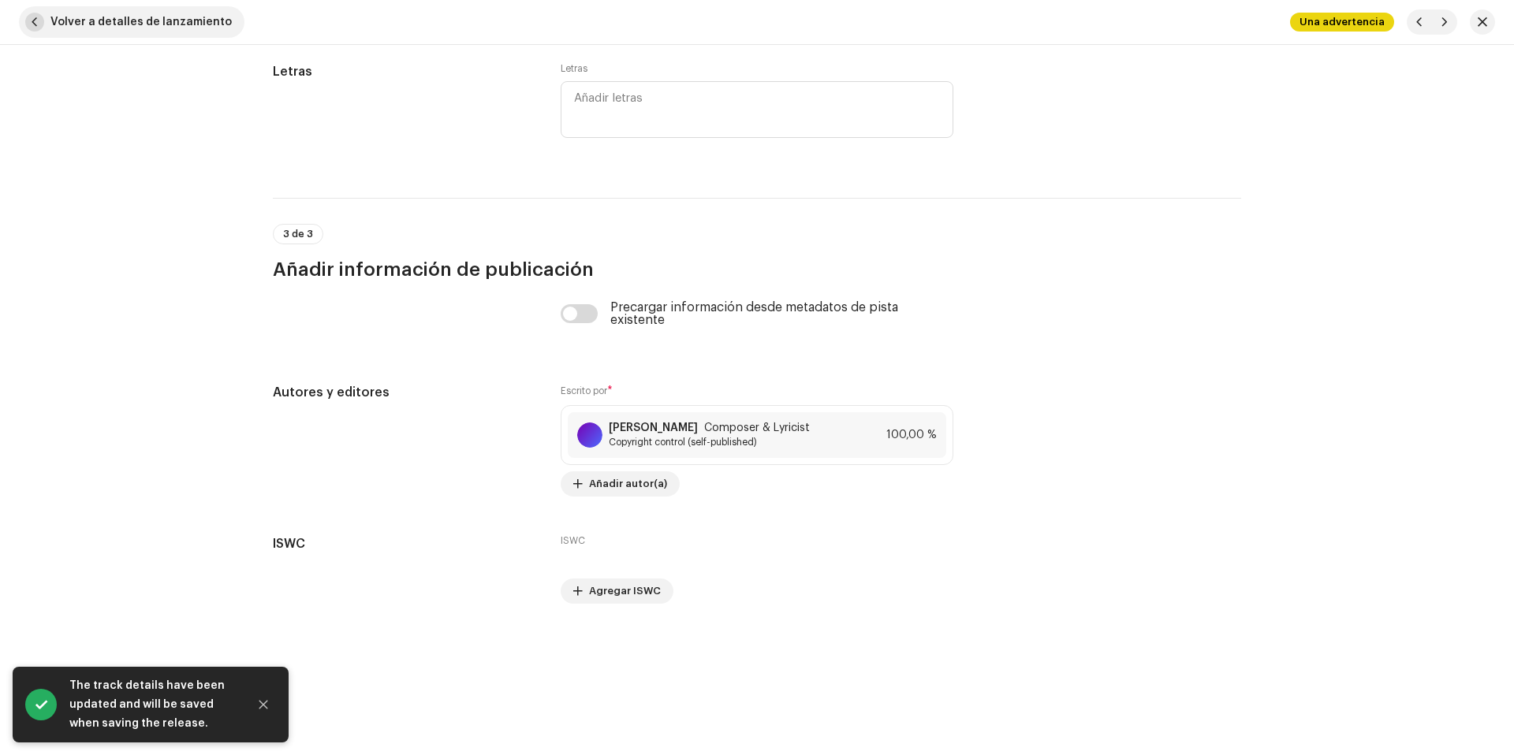
click at [150, 34] on span "Volver a detalles de lanzamiento" at bounding box center [140, 22] width 181 height 32
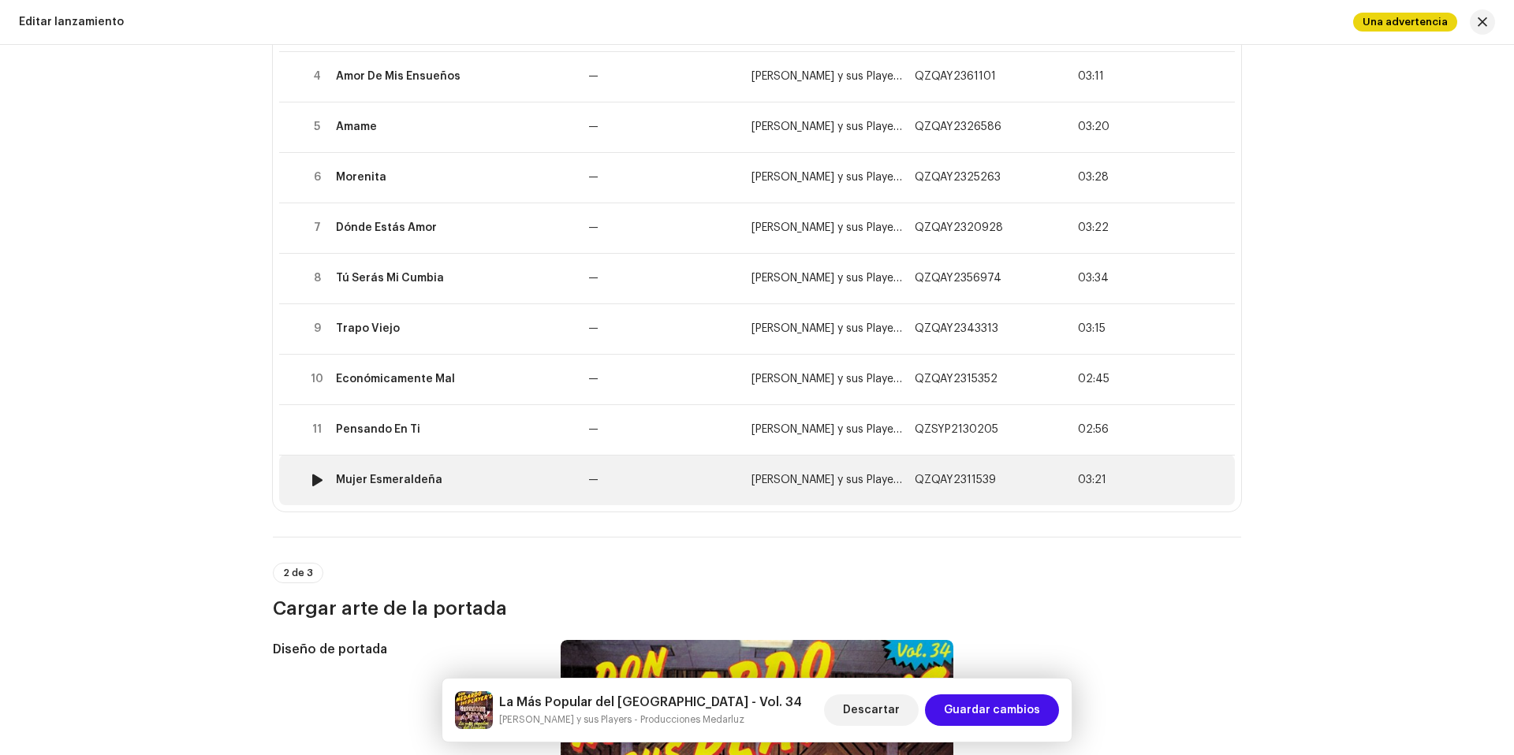
click at [499, 481] on div "Mujer Esmeraldeña" at bounding box center [456, 480] width 240 height 13
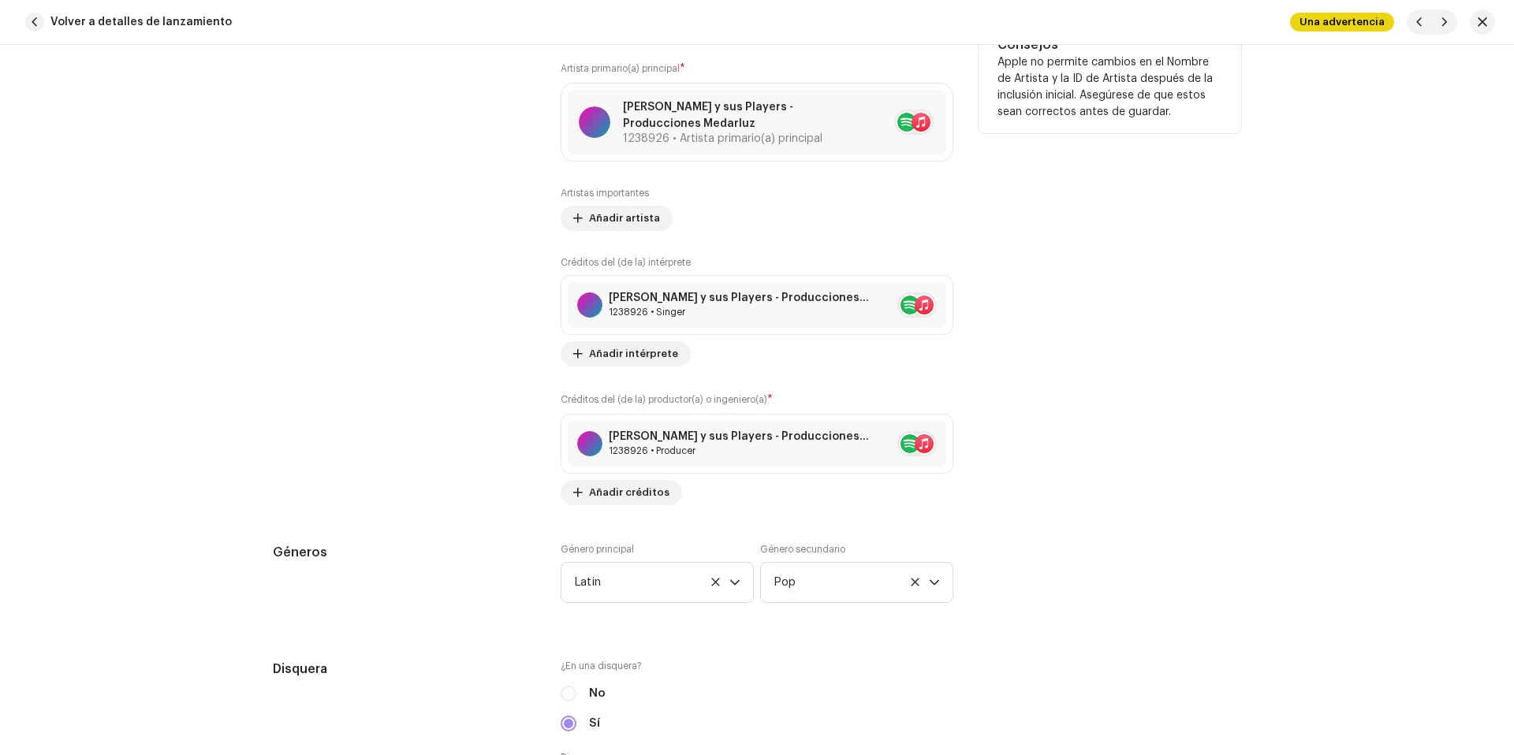
scroll to position [872, 0]
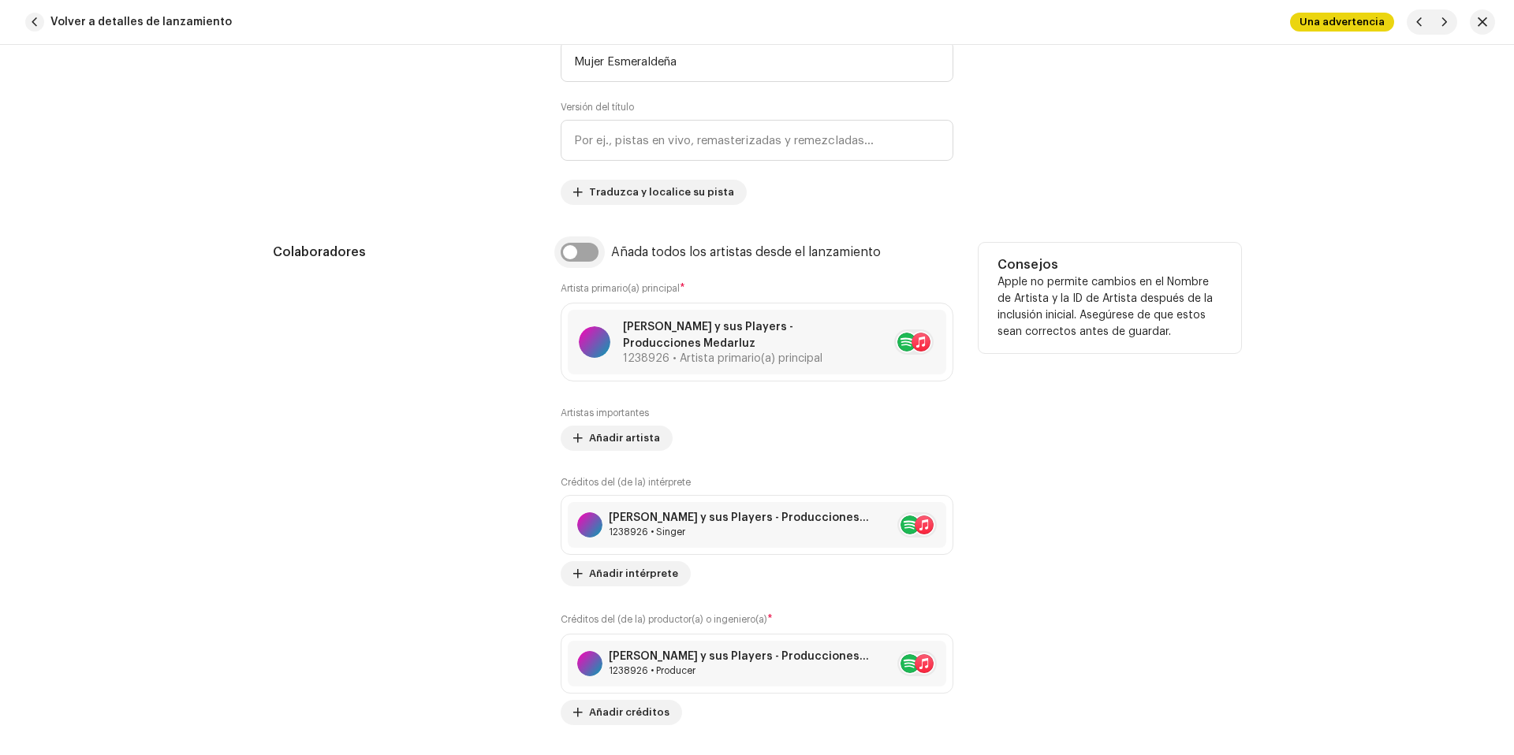
click at [561, 251] on input "checkbox" at bounding box center [580, 252] width 38 height 19
checkbox input "true"
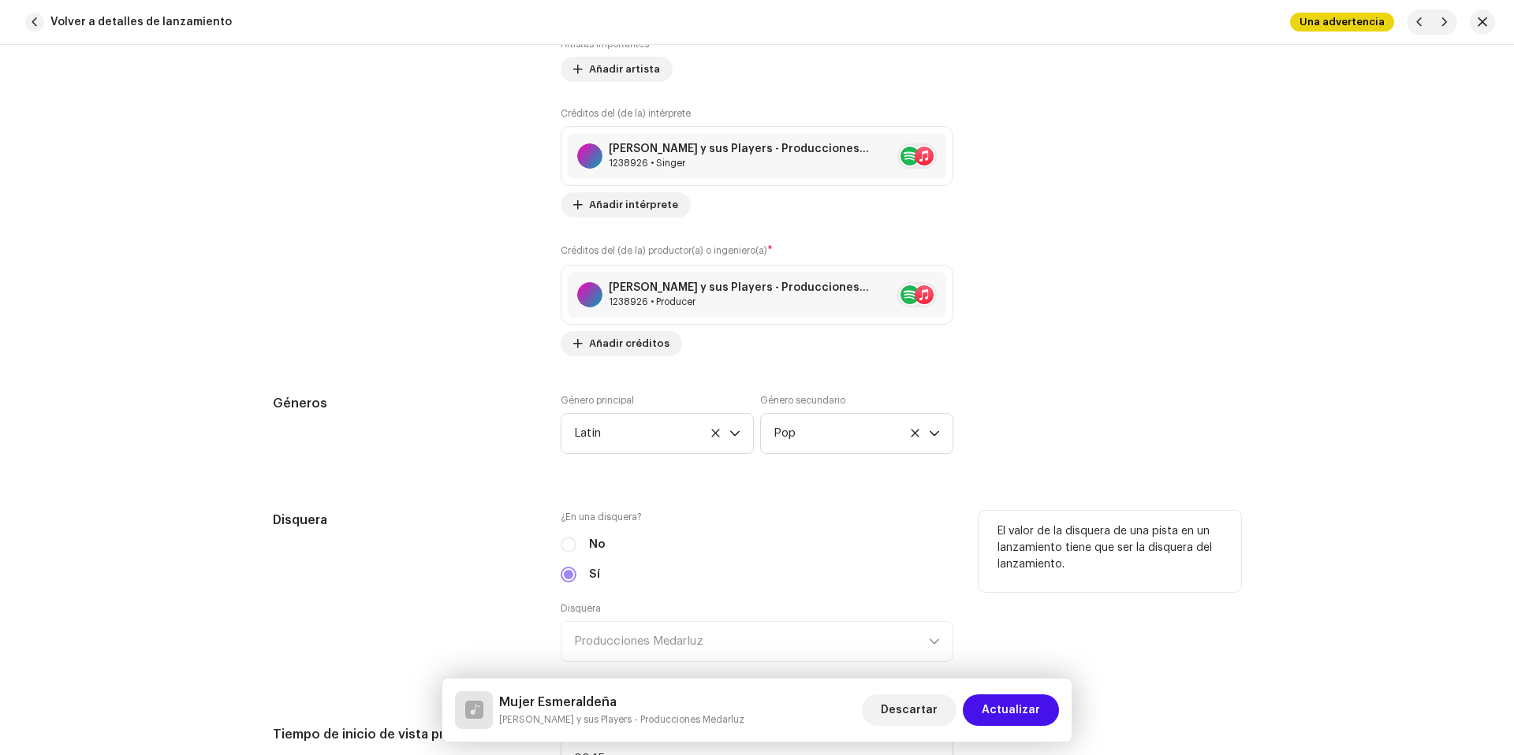
scroll to position [1286, 0]
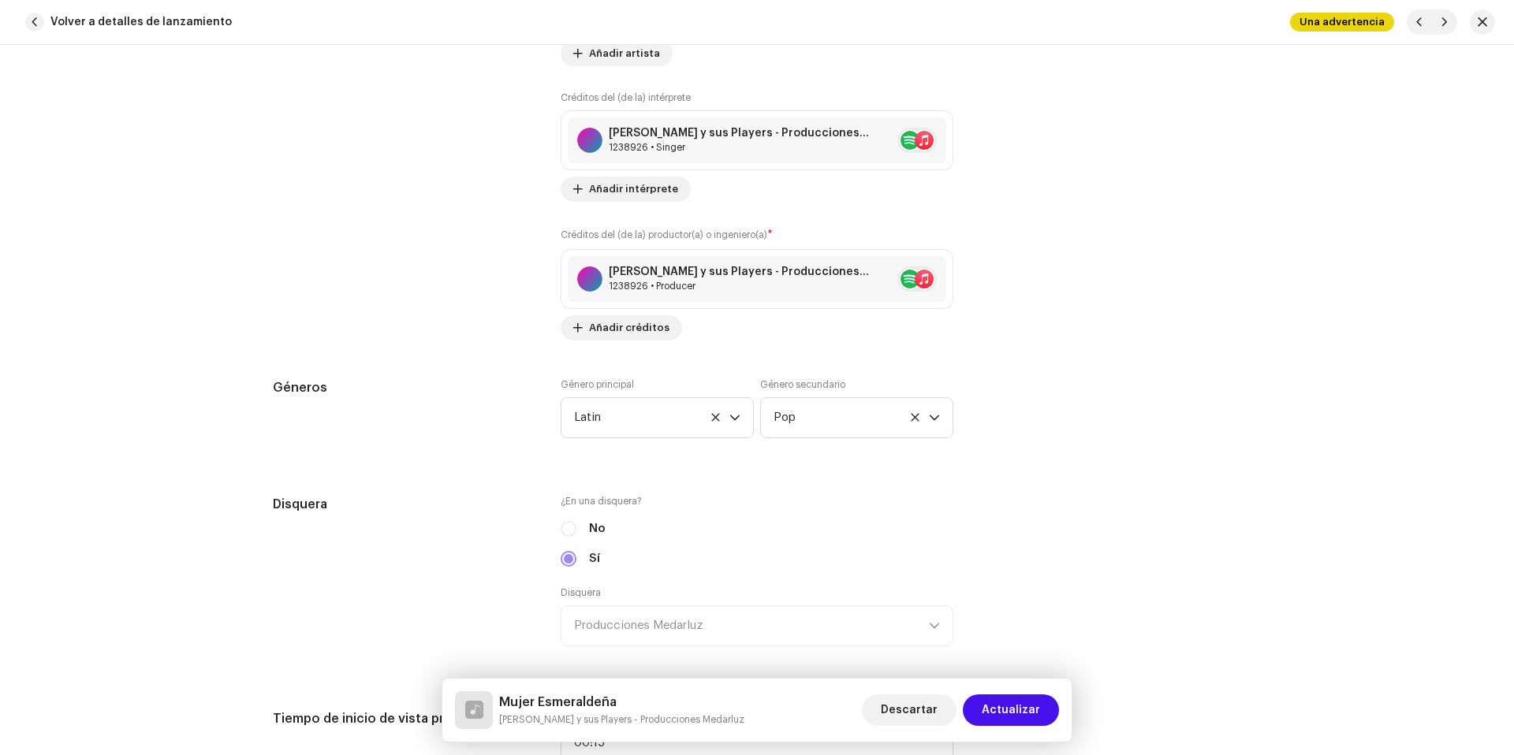
click at [812, 388] on label "Género secundario" at bounding box center [802, 384] width 85 height 13
click at [809, 417] on span "Pop" at bounding box center [851, 417] width 155 height 39
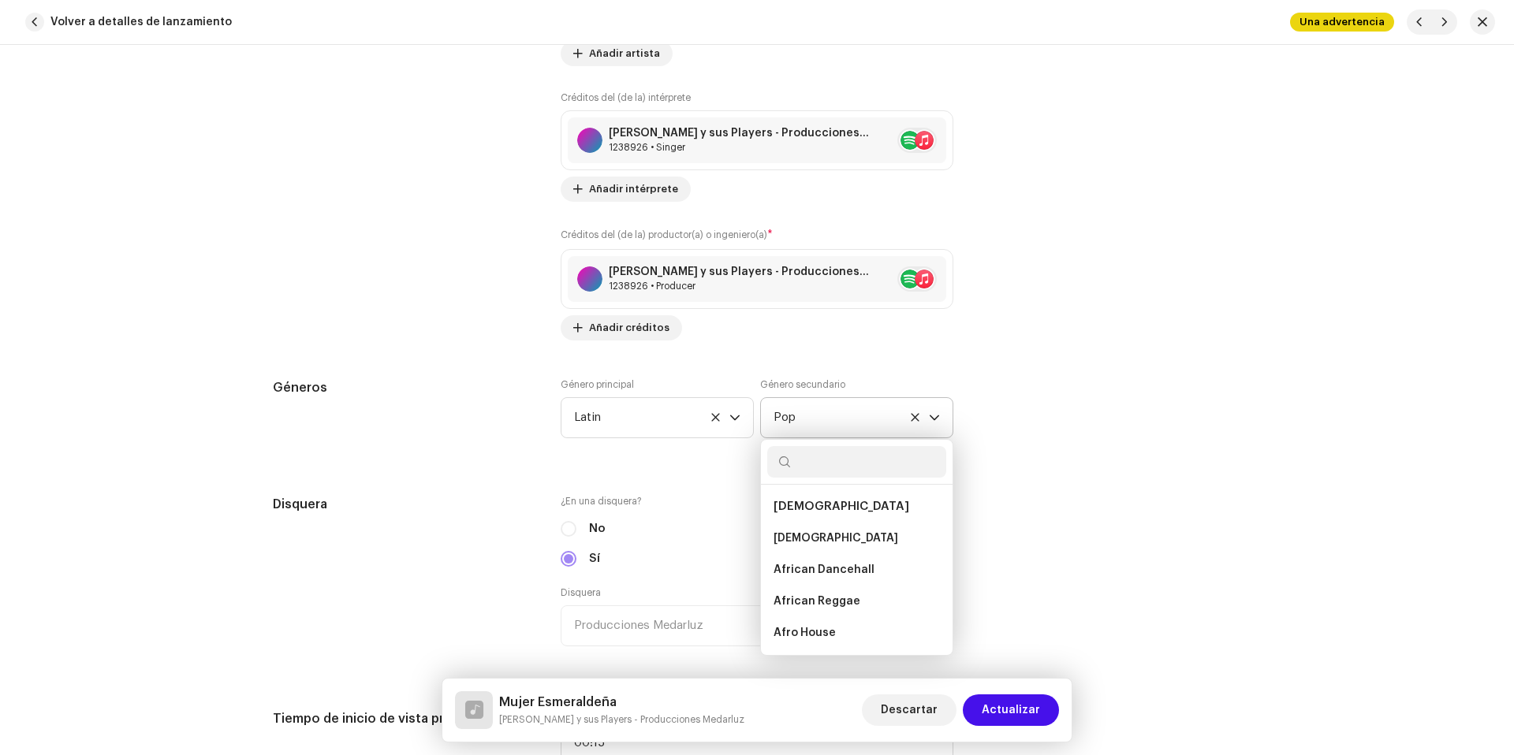
scroll to position [9703, 0]
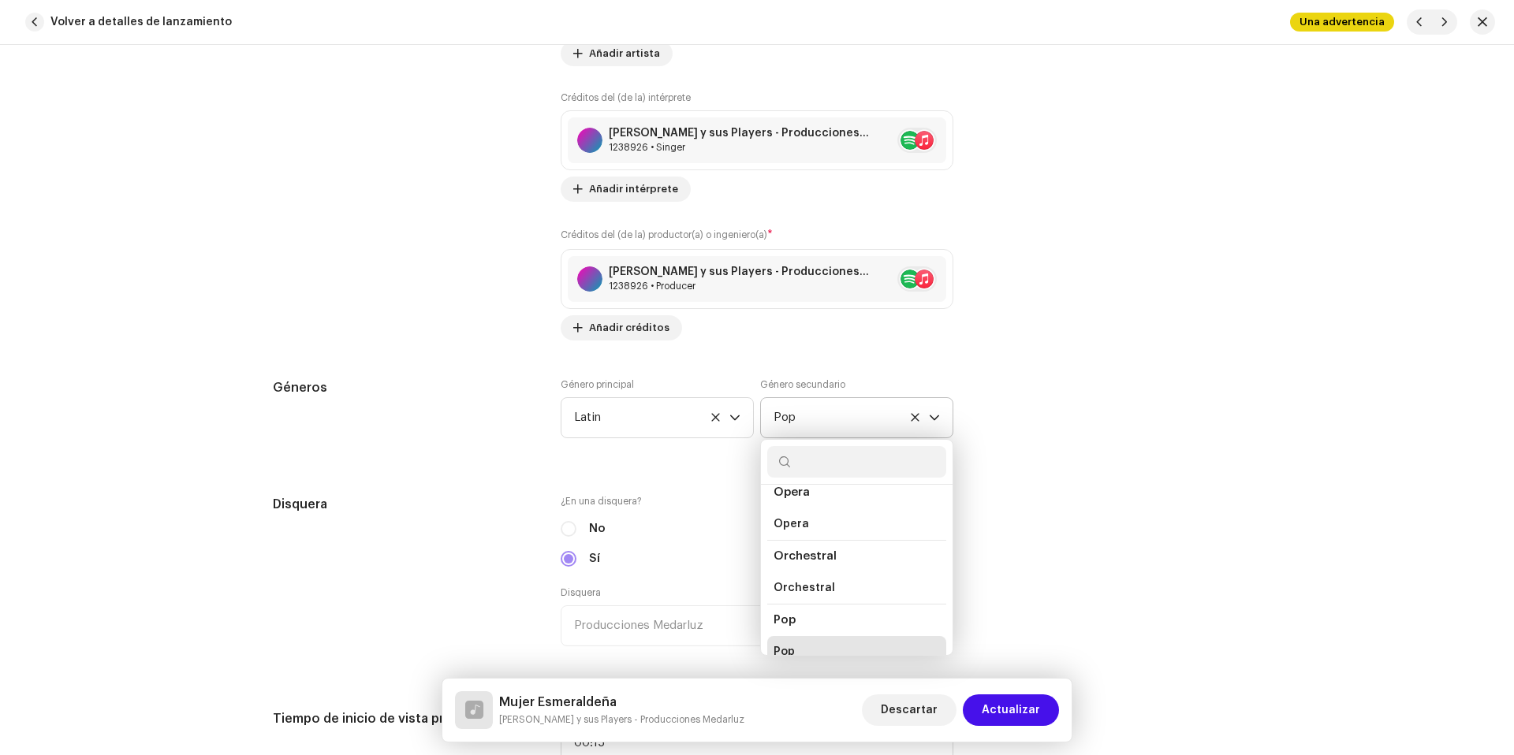
click at [821, 465] on input "text" at bounding box center [856, 462] width 179 height 32
type input "sa"
click at [838, 501] on span "Salsa y Tropical" at bounding box center [818, 501] width 88 height 16
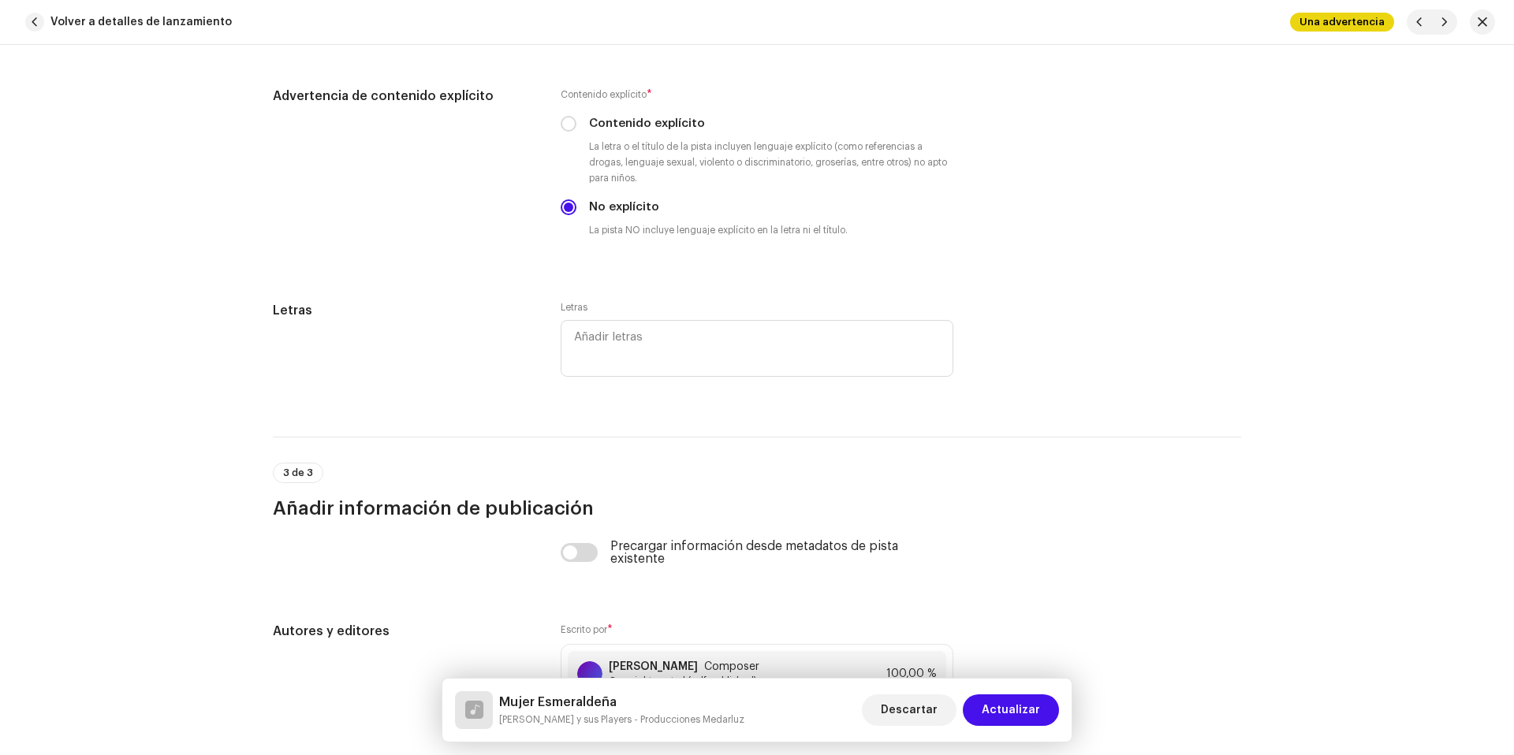
scroll to position [3228, 0]
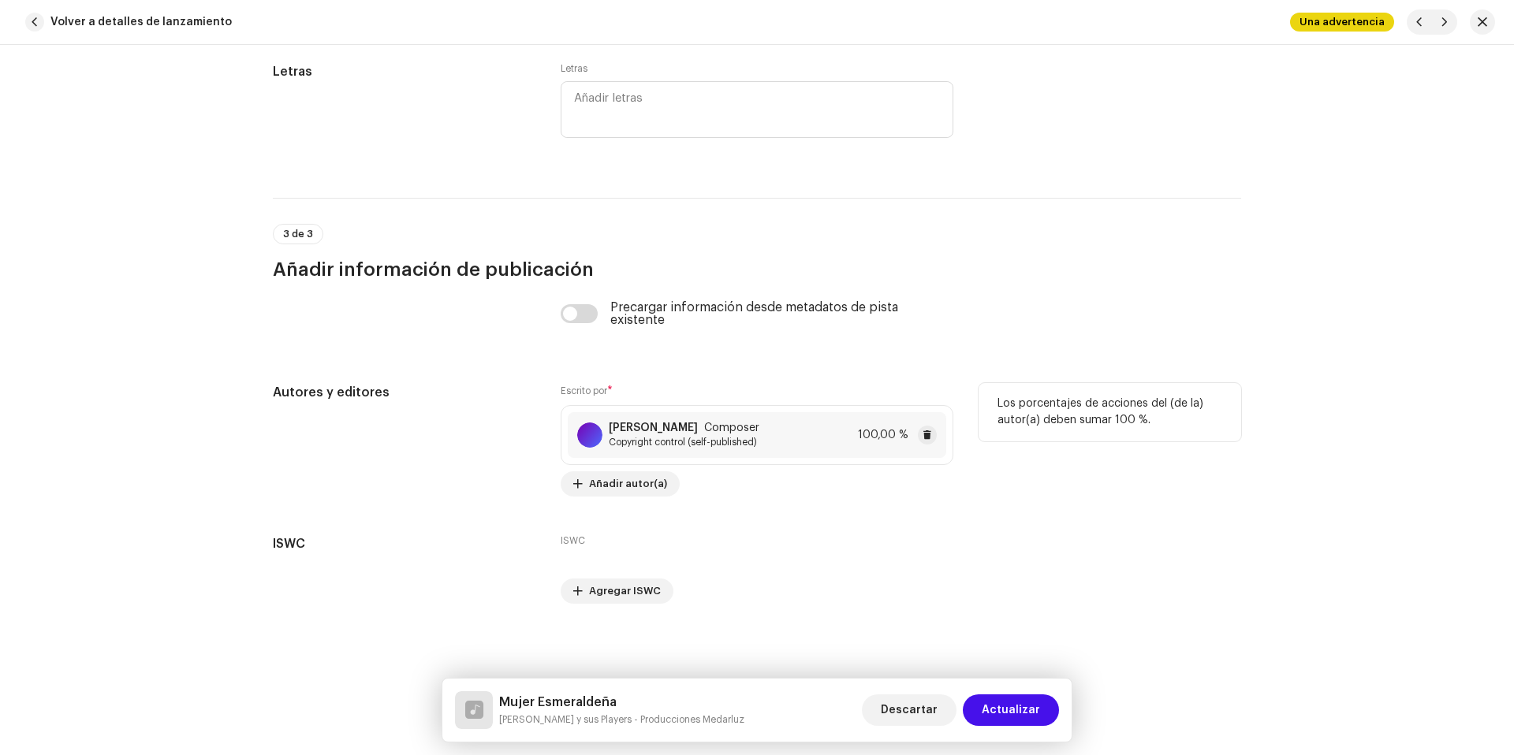
click at [749, 457] on div "Medardo Luzuriaga Composer Copyright control (self-published) 100,00 %" at bounding box center [757, 435] width 378 height 46
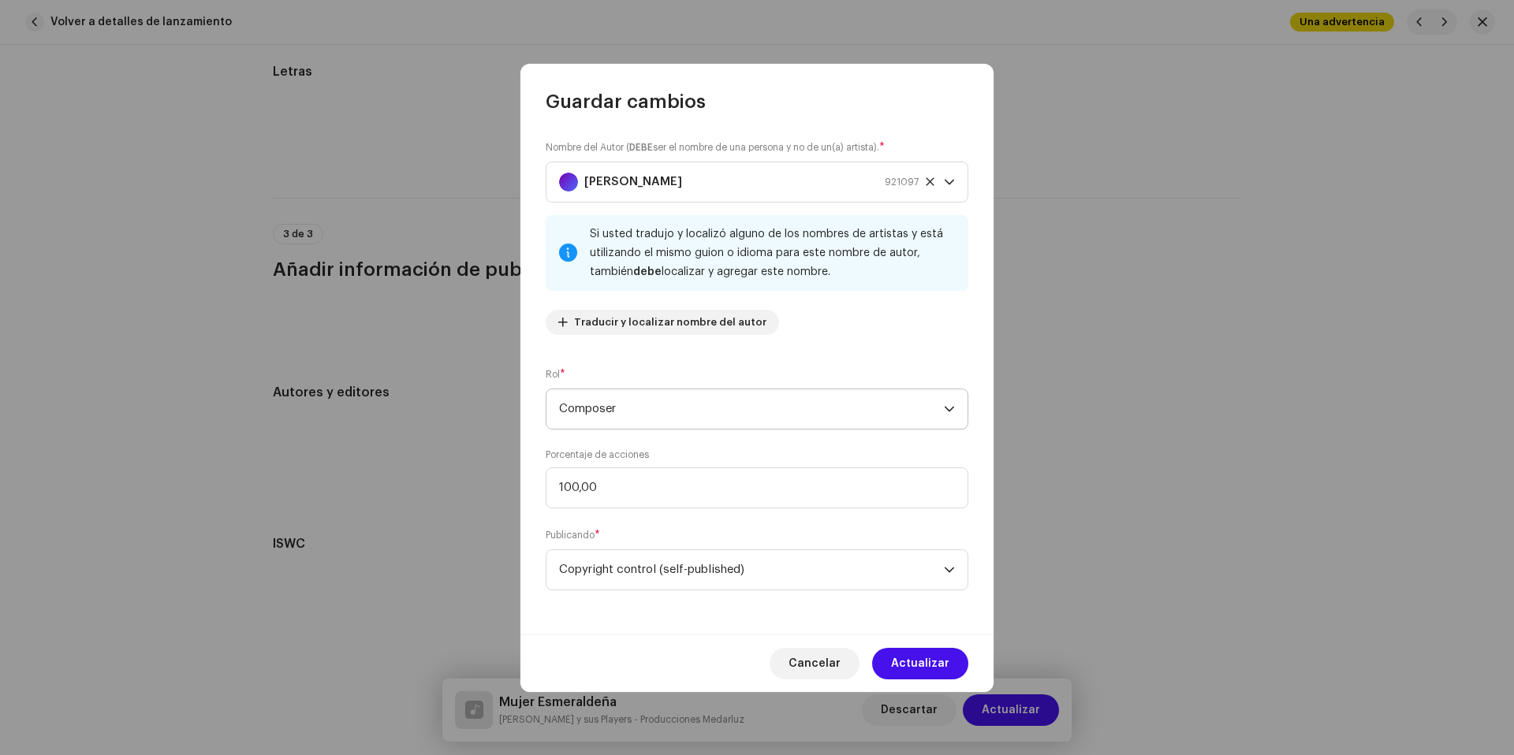
click at [651, 413] on span "Composer" at bounding box center [751, 409] width 385 height 39
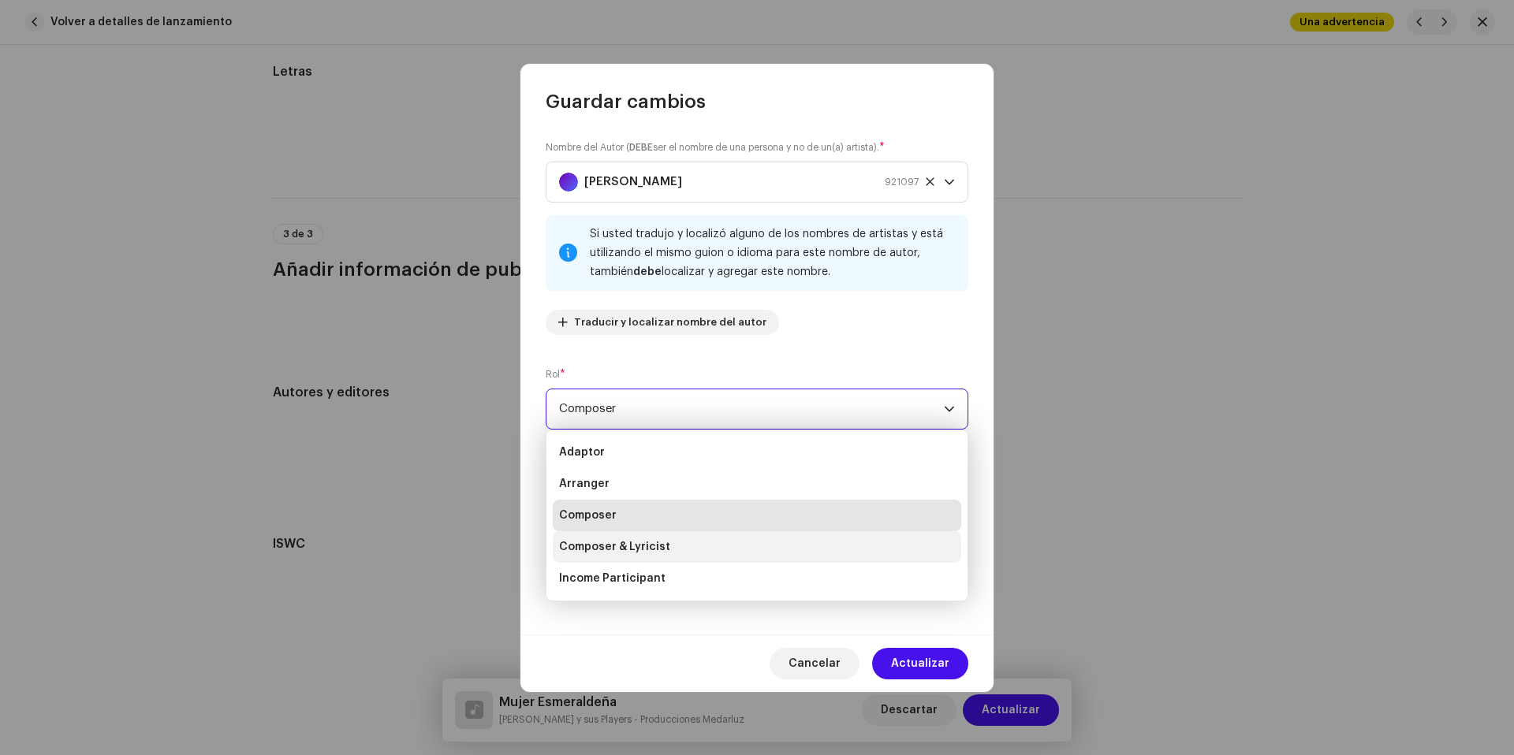
click at [671, 538] on li "Composer & Lyricist" at bounding box center [757, 547] width 408 height 32
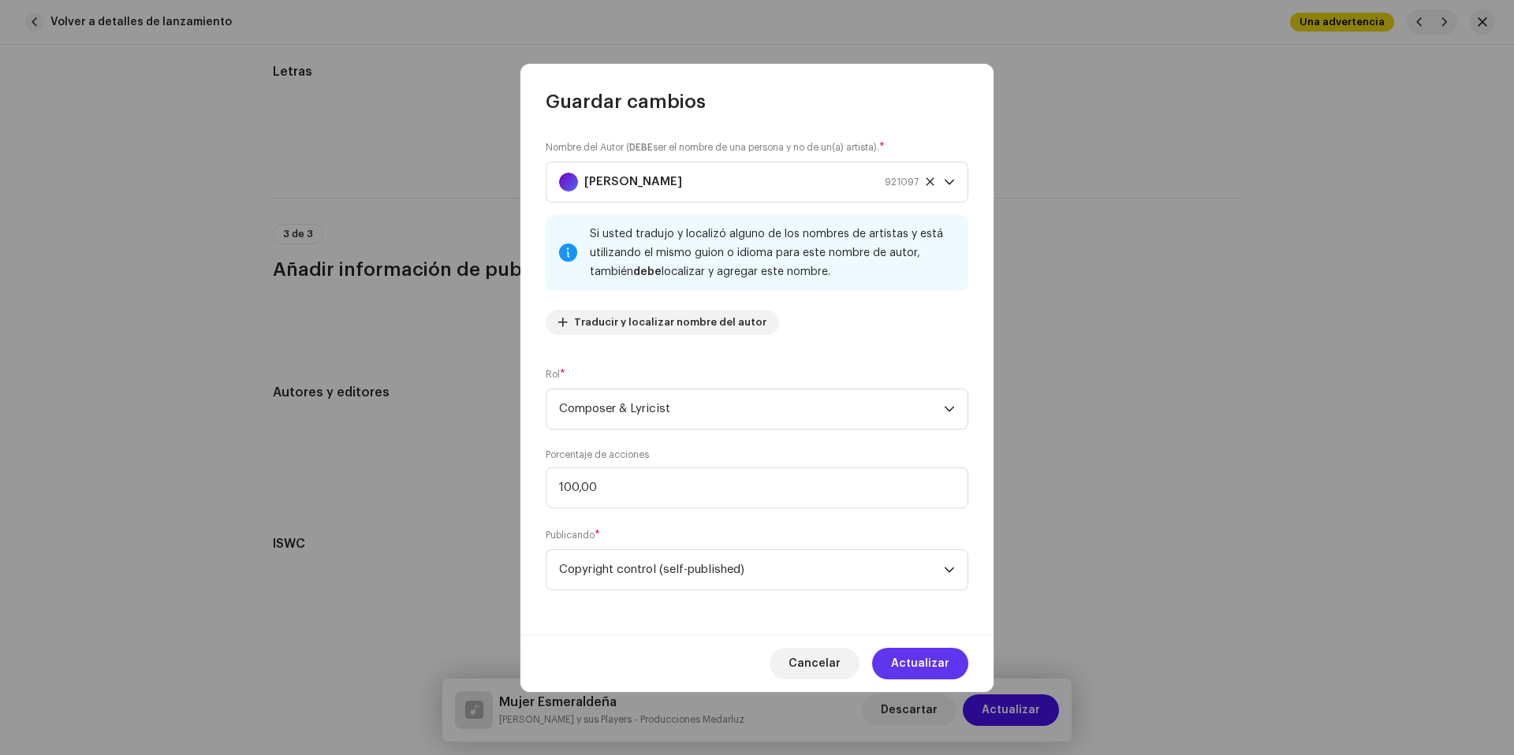
click at [899, 665] on span "Actualizar" at bounding box center [920, 664] width 58 height 32
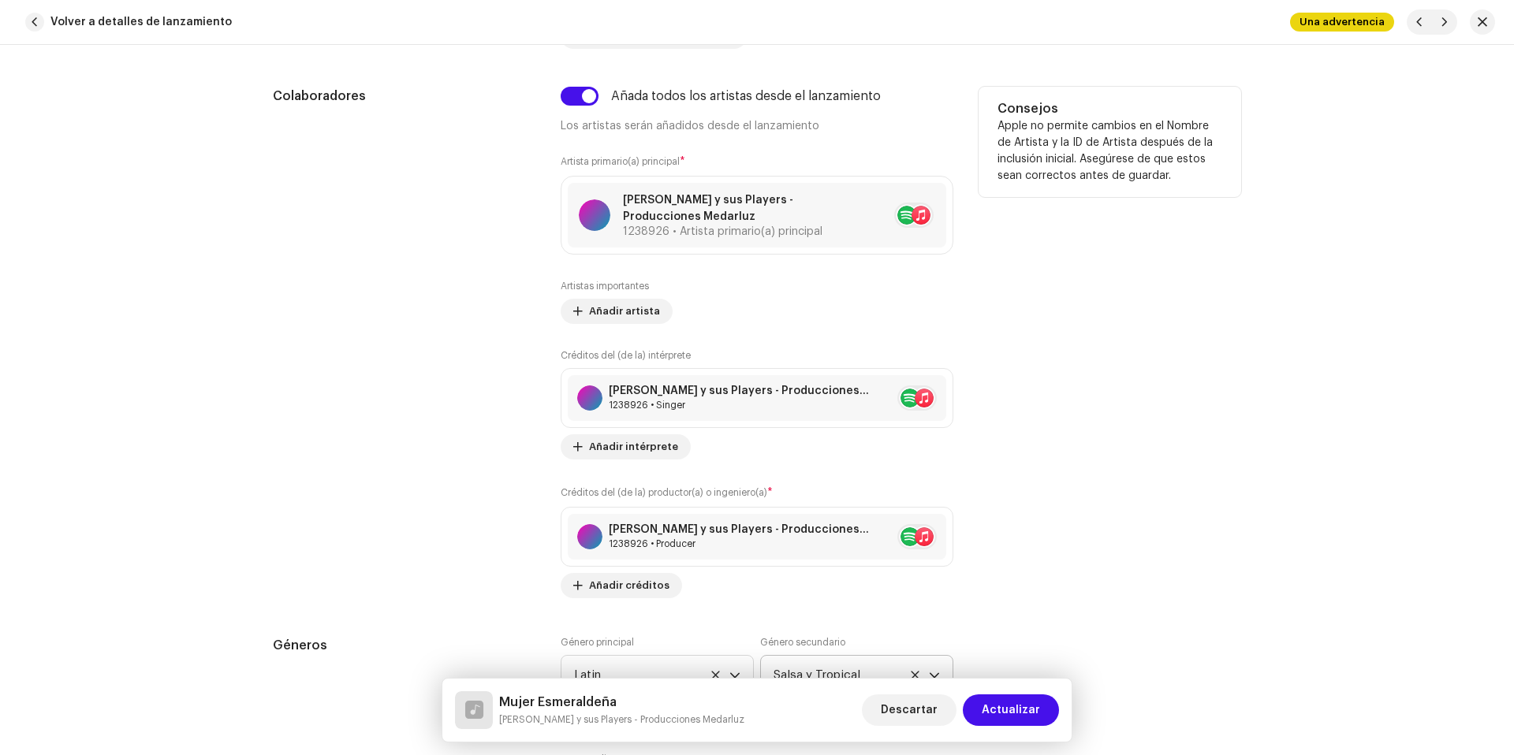
scroll to position [1083, 0]
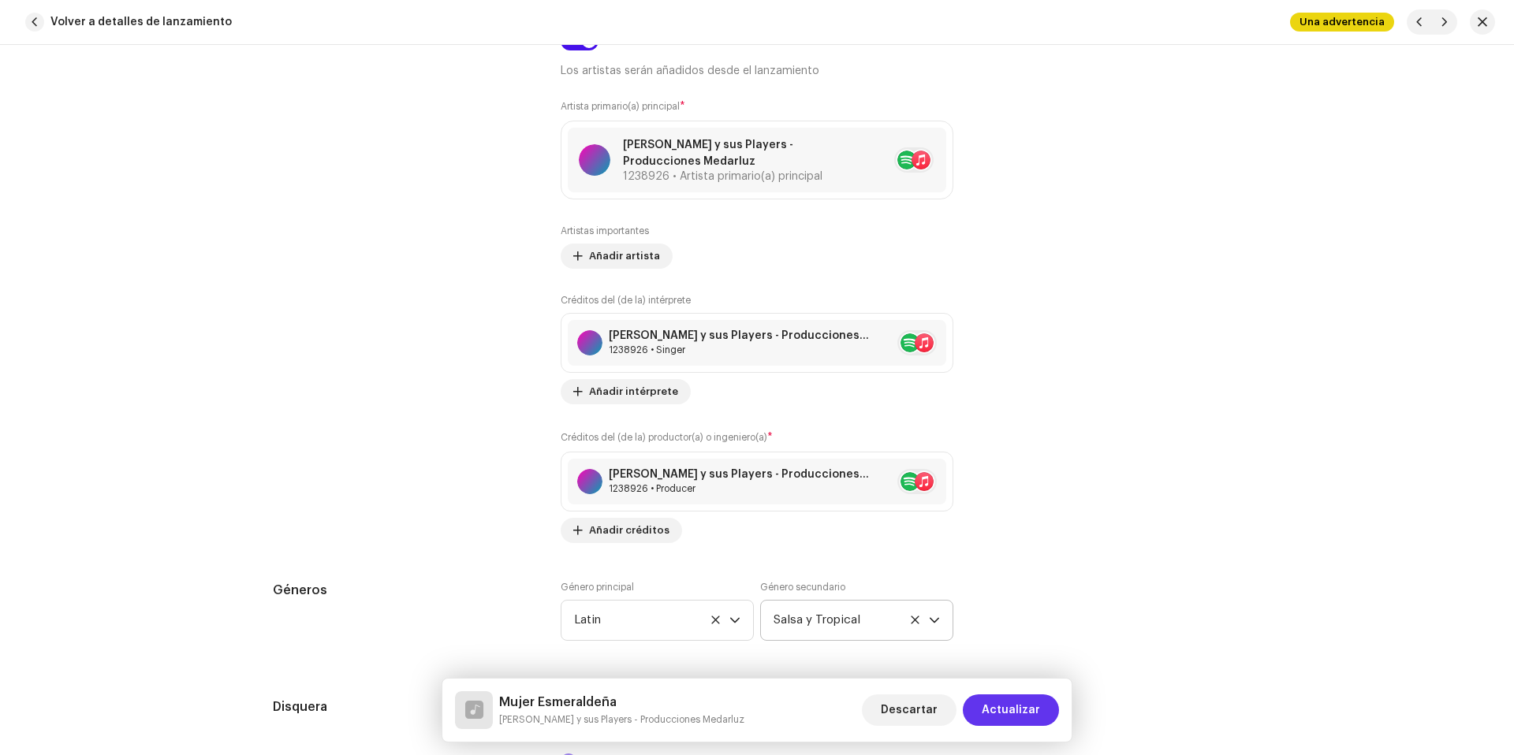
click at [1042, 703] on button "Actualizar" at bounding box center [1011, 711] width 96 height 32
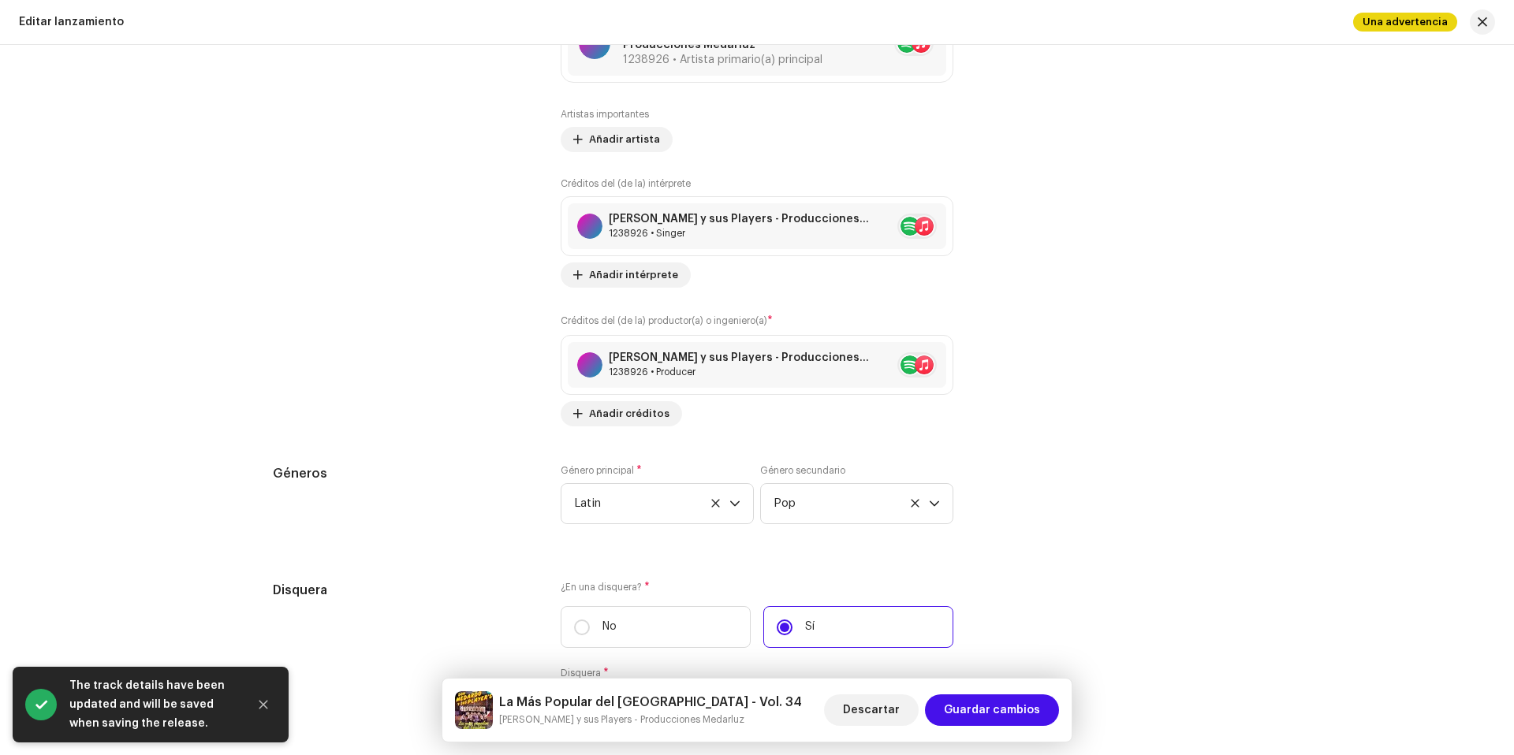
scroll to position [2447, 0]
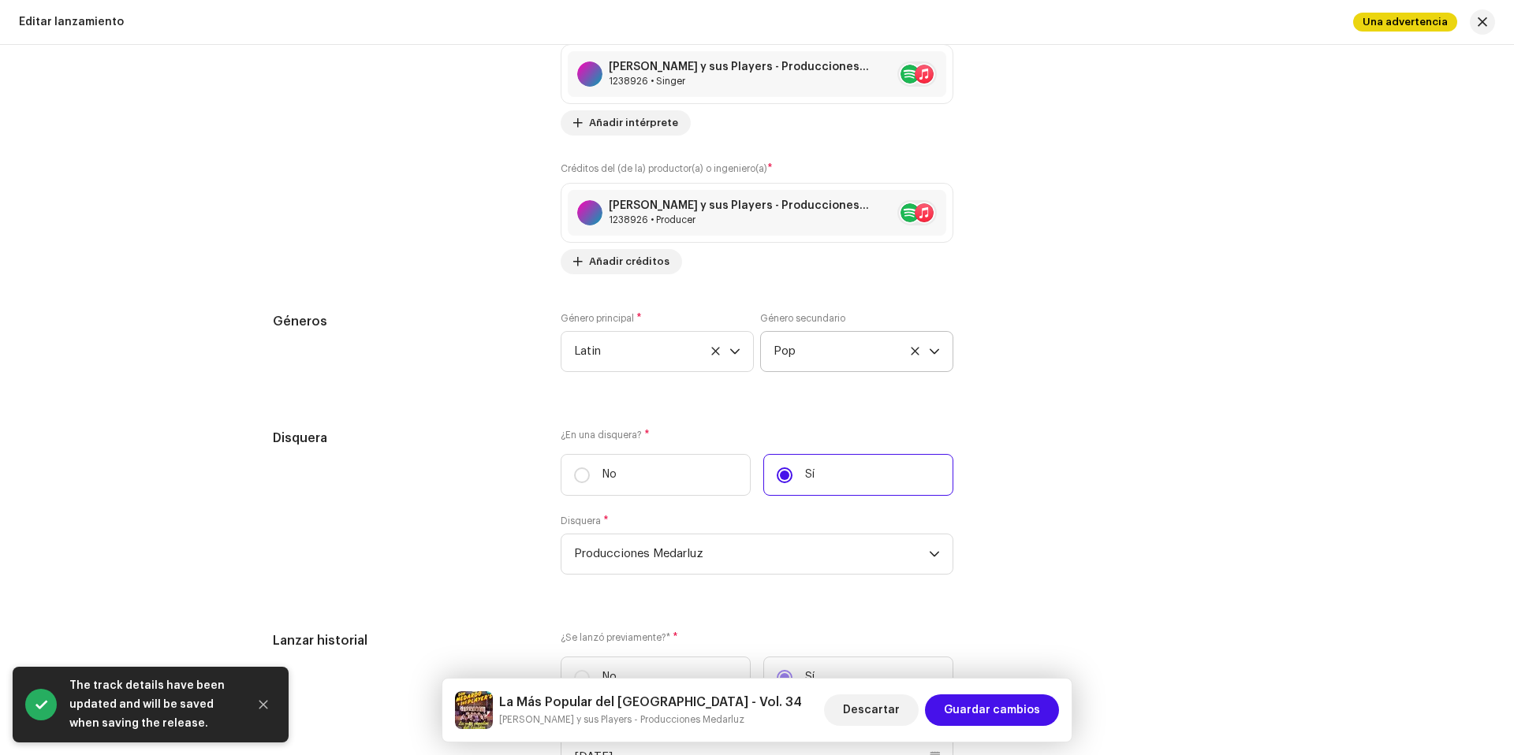
click at [938, 354] on p-select "Pop" at bounding box center [856, 351] width 193 height 41
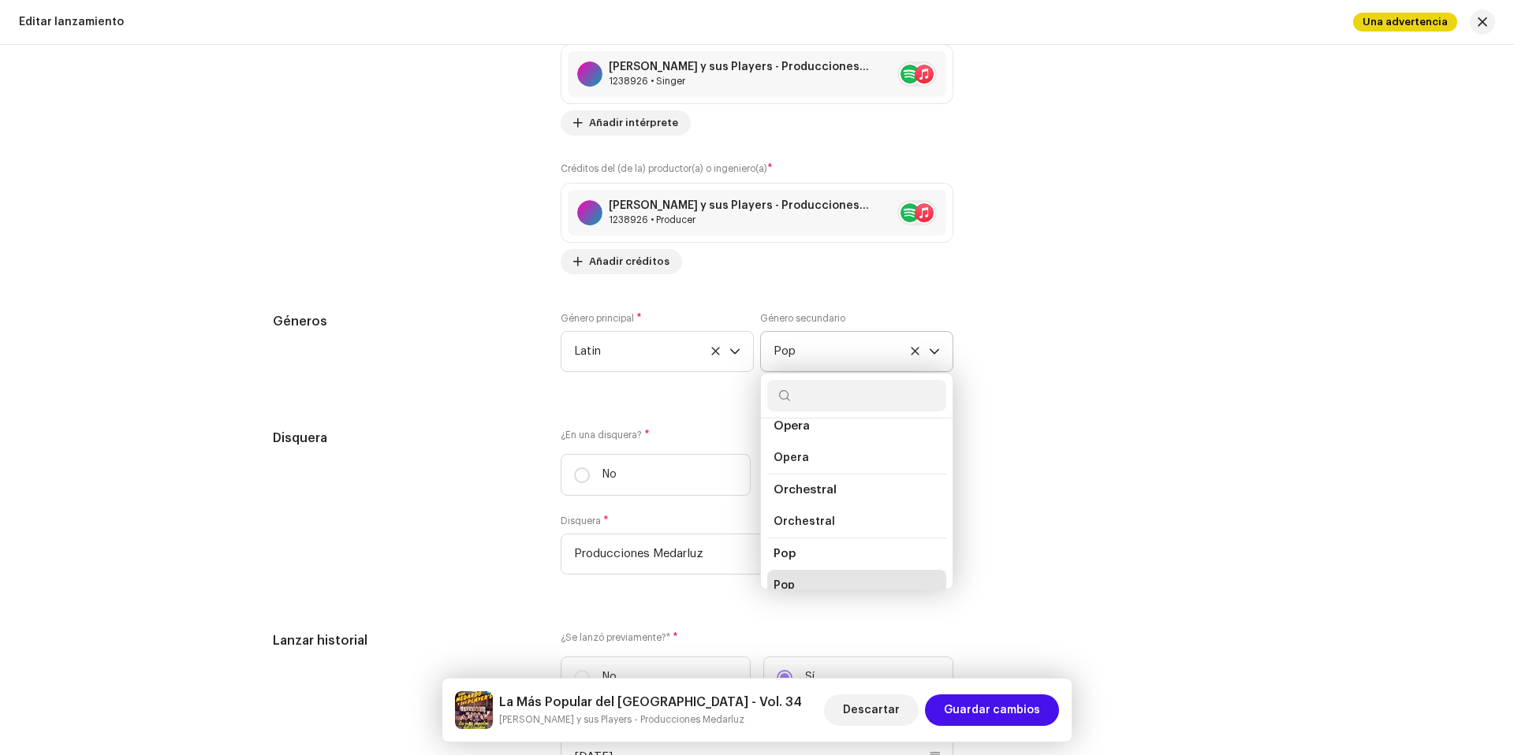
click at [826, 397] on input "text" at bounding box center [856, 396] width 179 height 32
type input "sa"
click at [832, 437] on span "Salsa y Tropical" at bounding box center [818, 435] width 88 height 16
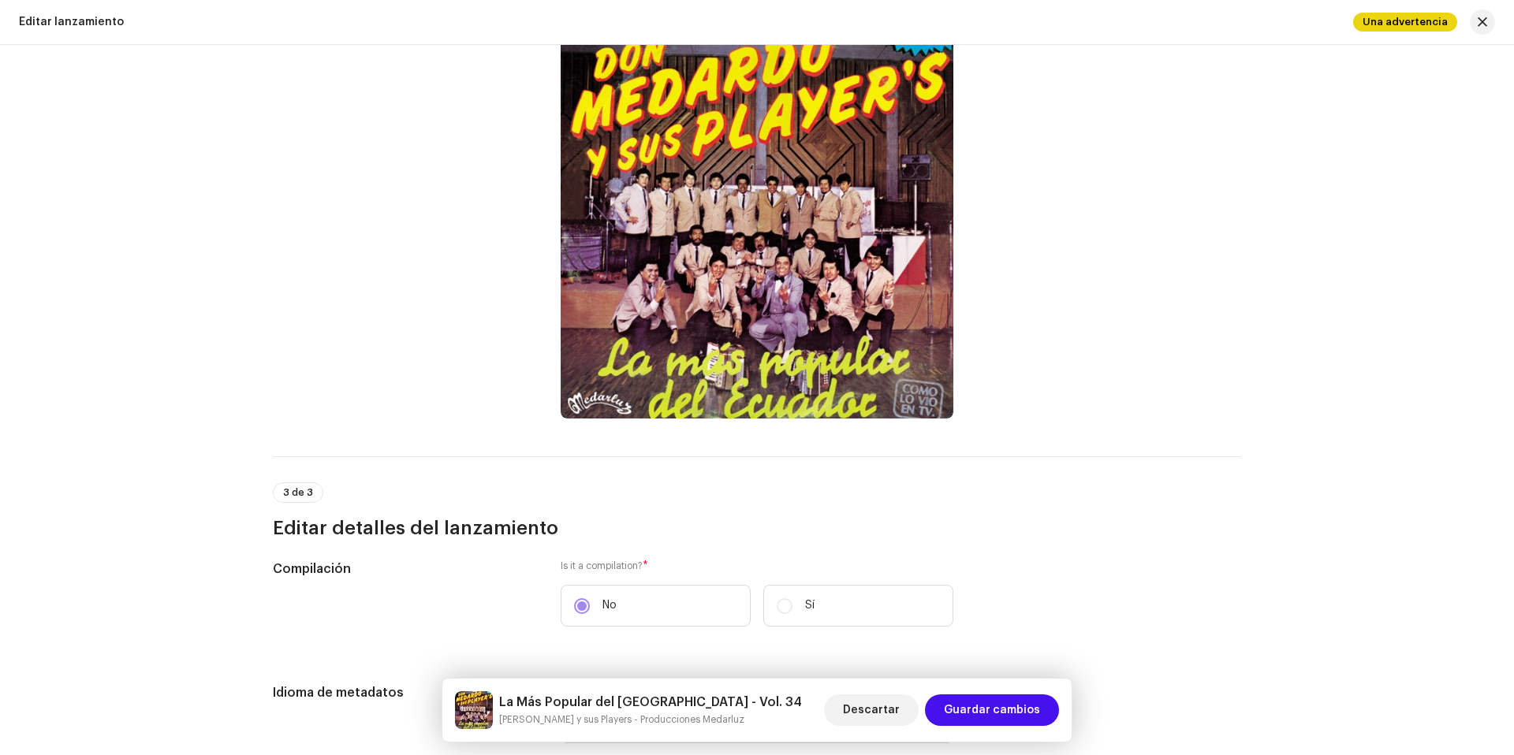
scroll to position [836, 0]
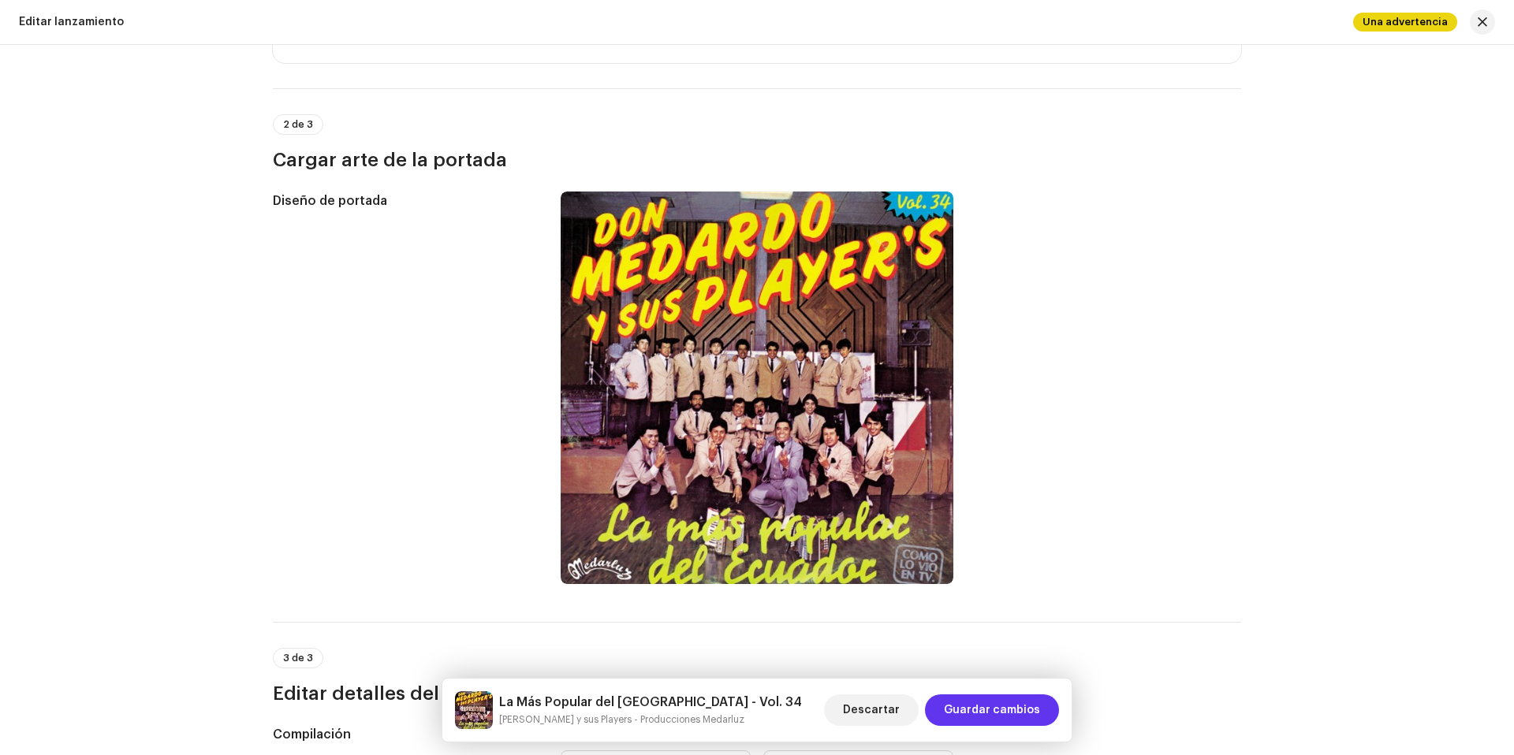
click at [1018, 698] on span "Guardar cambios" at bounding box center [992, 711] width 96 height 32
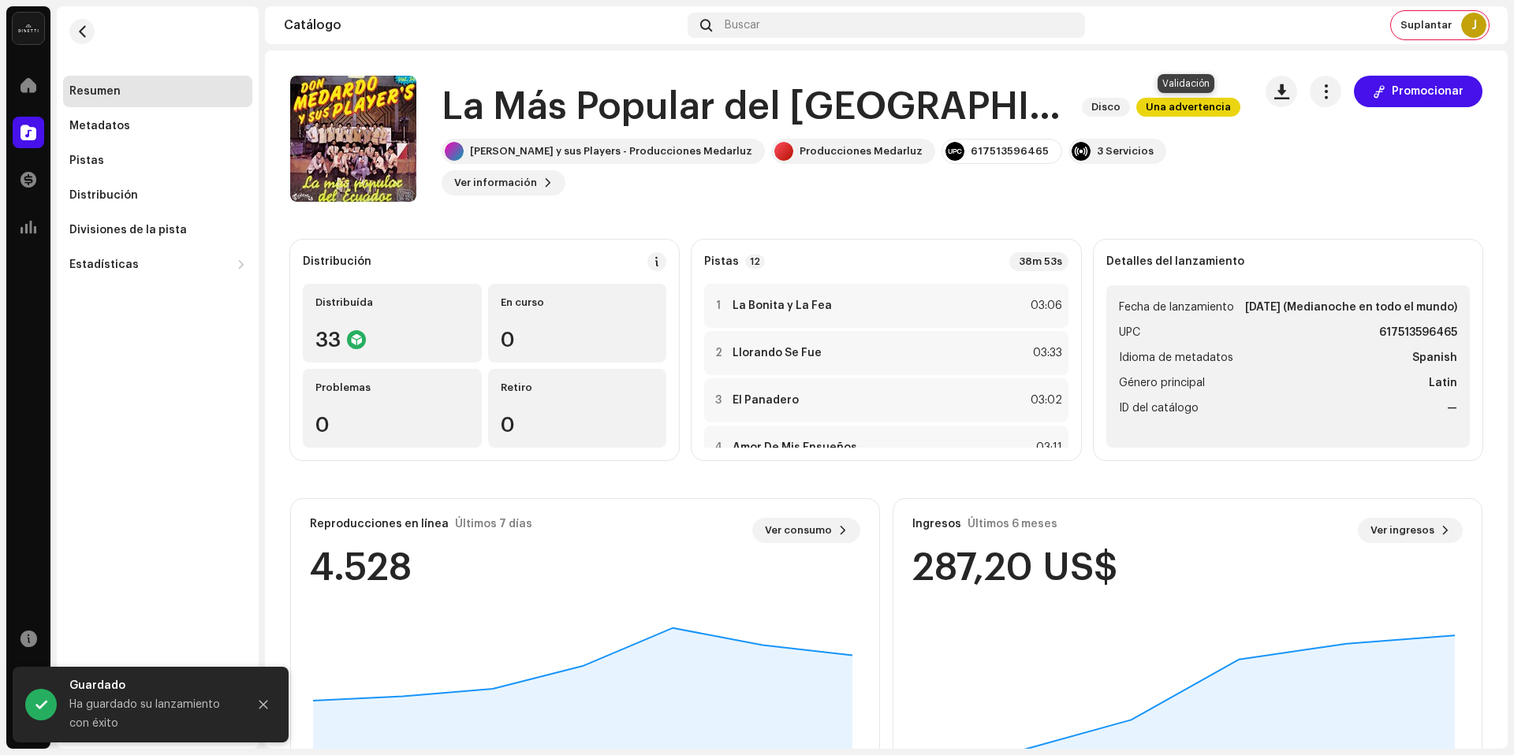
click at [1191, 100] on span "Una advertencia" at bounding box center [1188, 107] width 104 height 19
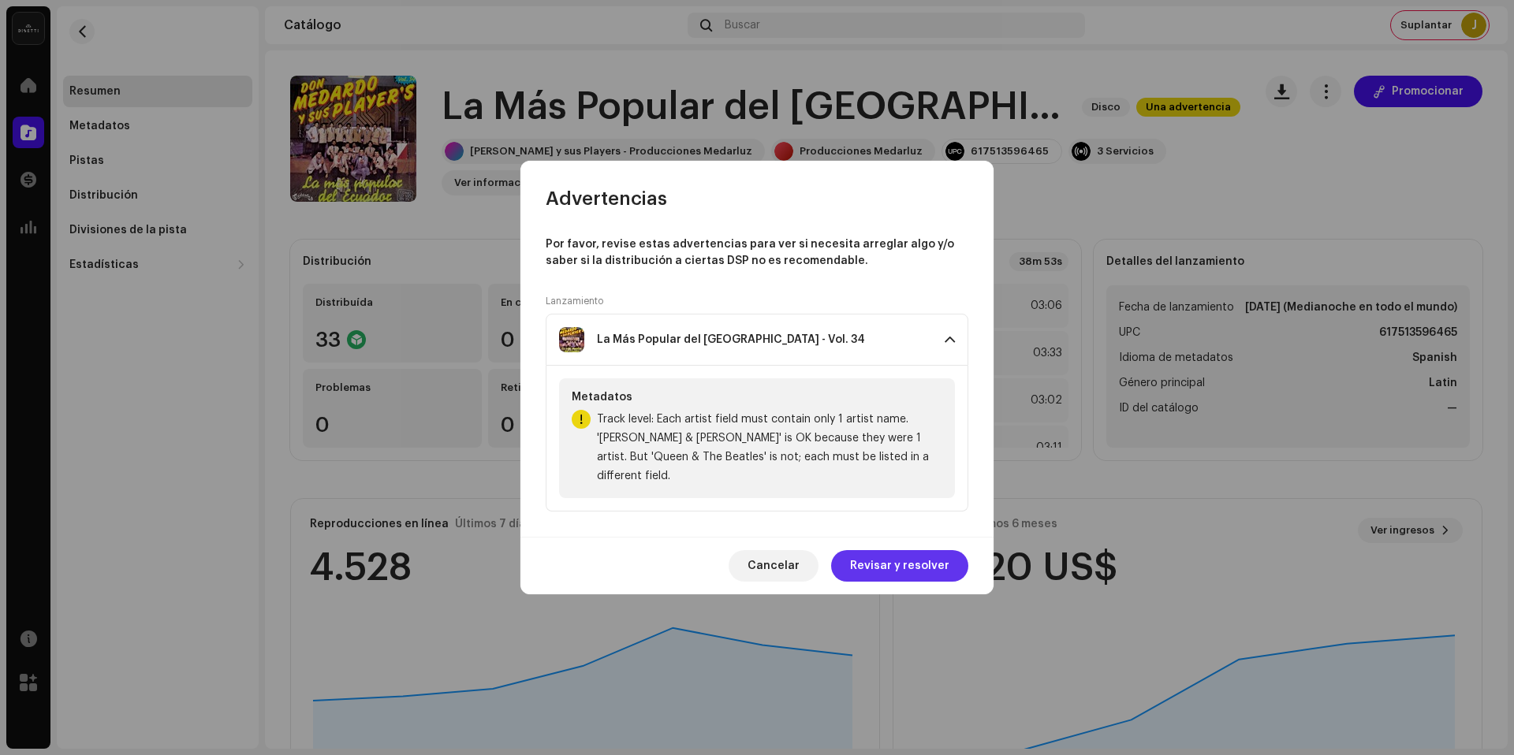
click at [882, 561] on span "Revisar y resolver" at bounding box center [899, 566] width 99 height 32
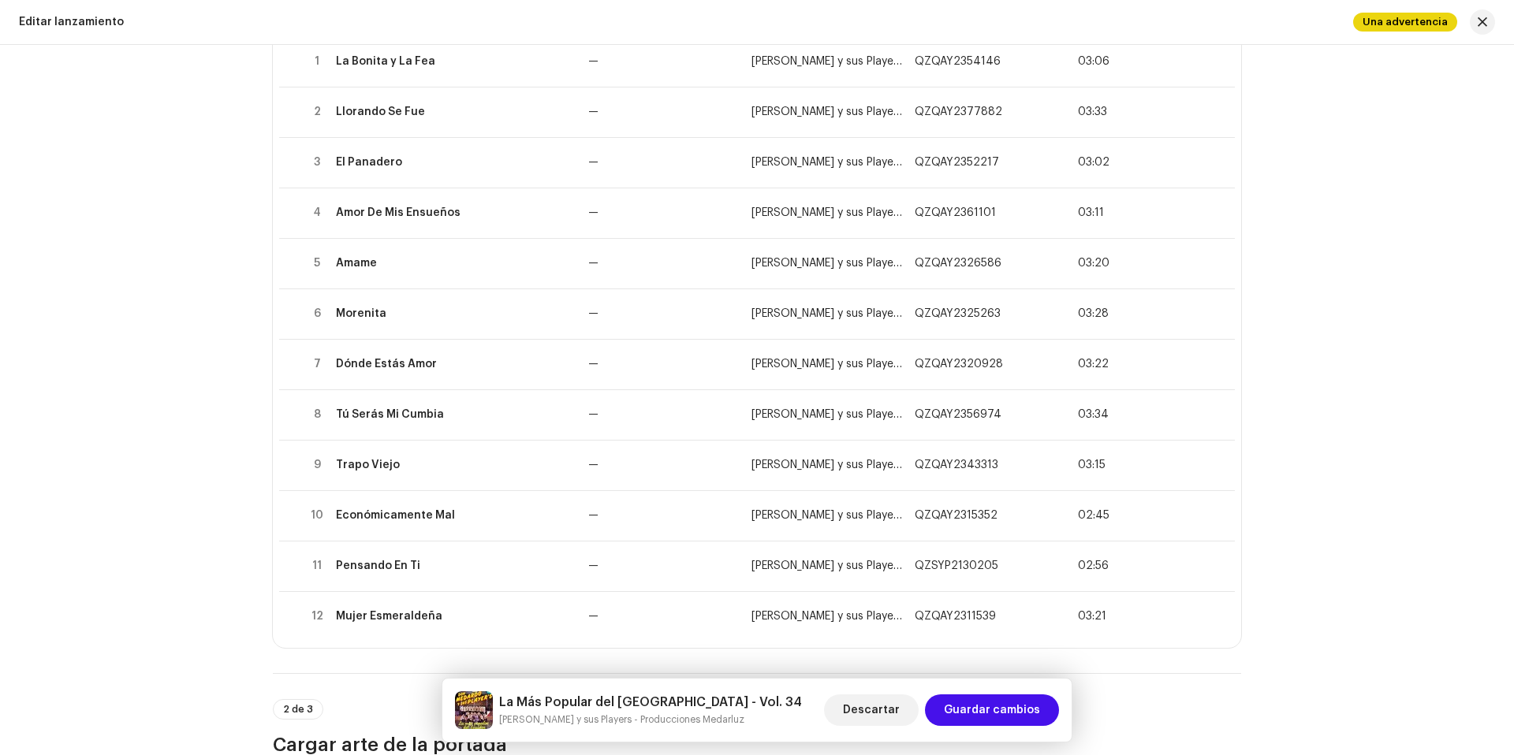
scroll to position [253, 0]
click at [968, 720] on span "Guardar cambios" at bounding box center [992, 711] width 96 height 32
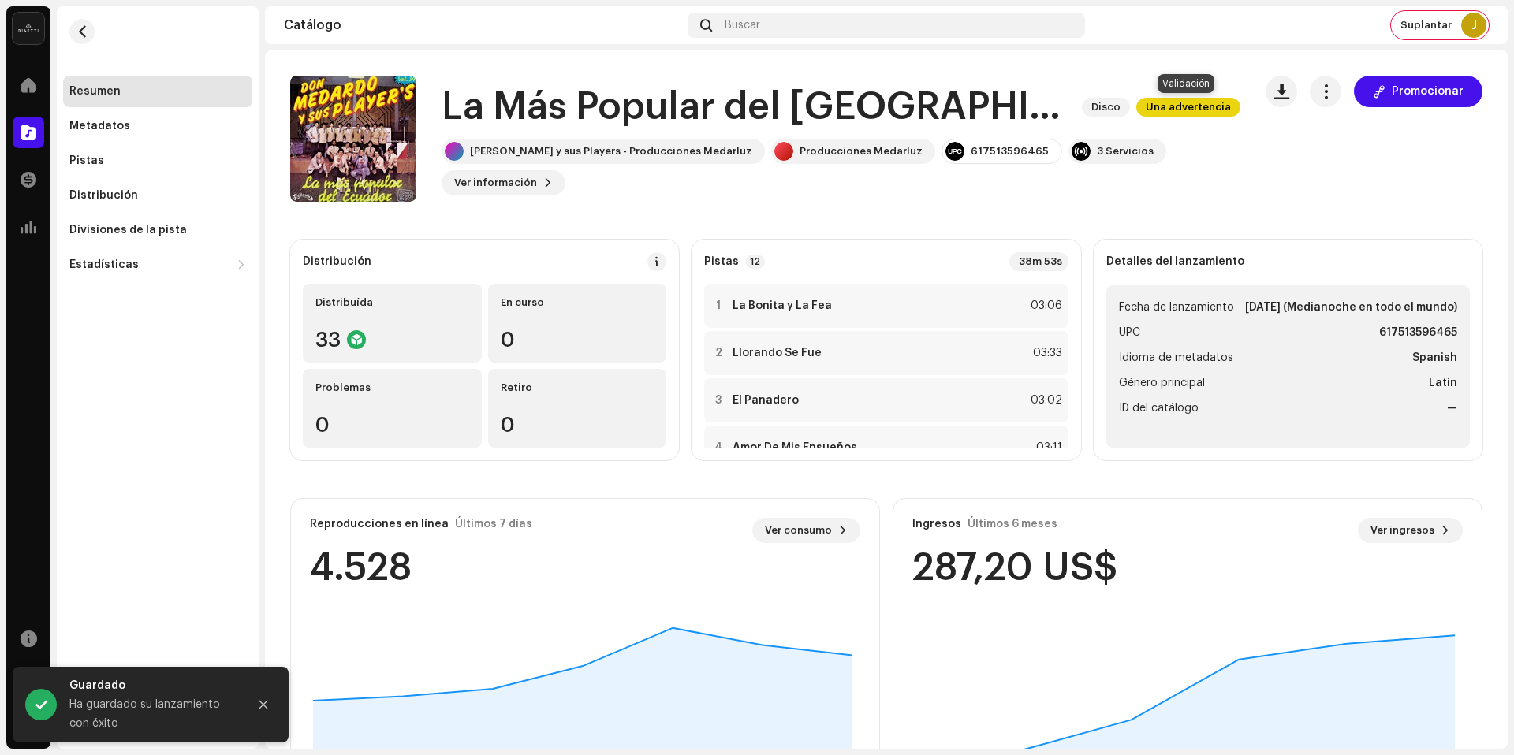
click at [1191, 111] on span "Una advertencia" at bounding box center [1188, 107] width 104 height 19
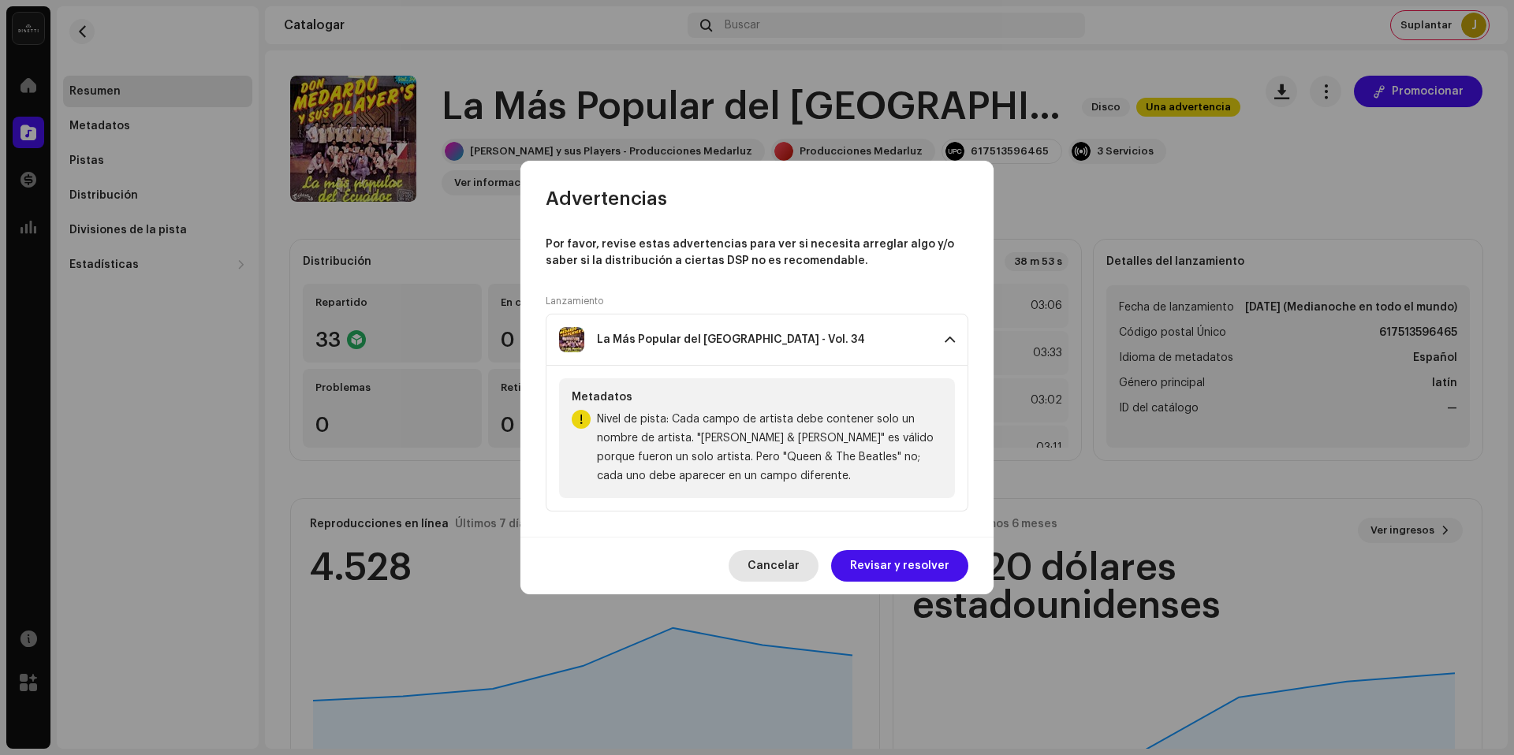
click at [769, 563] on font "Cancelar" at bounding box center [773, 566] width 52 height 11
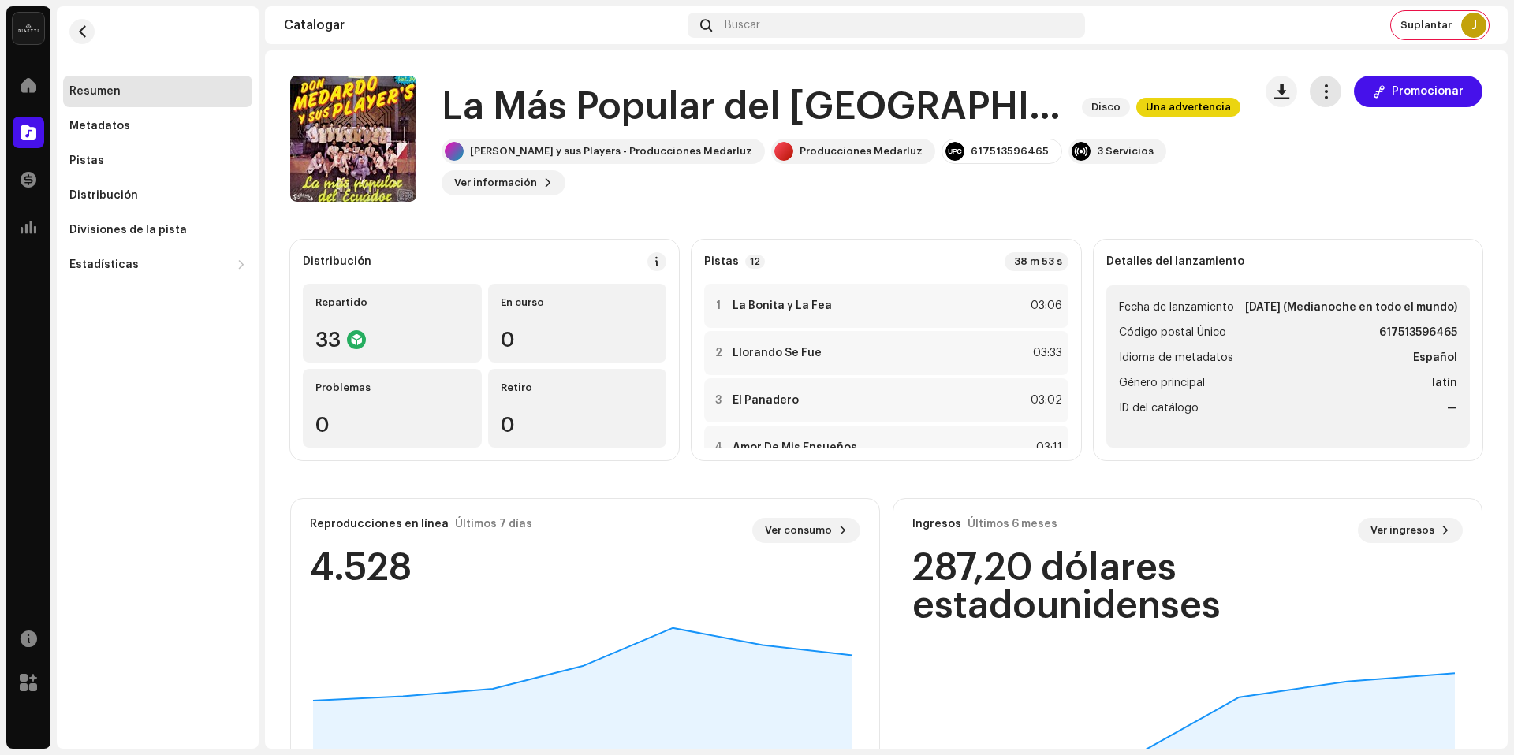
click at [1331, 91] on button "button" at bounding box center [1326, 92] width 32 height 32
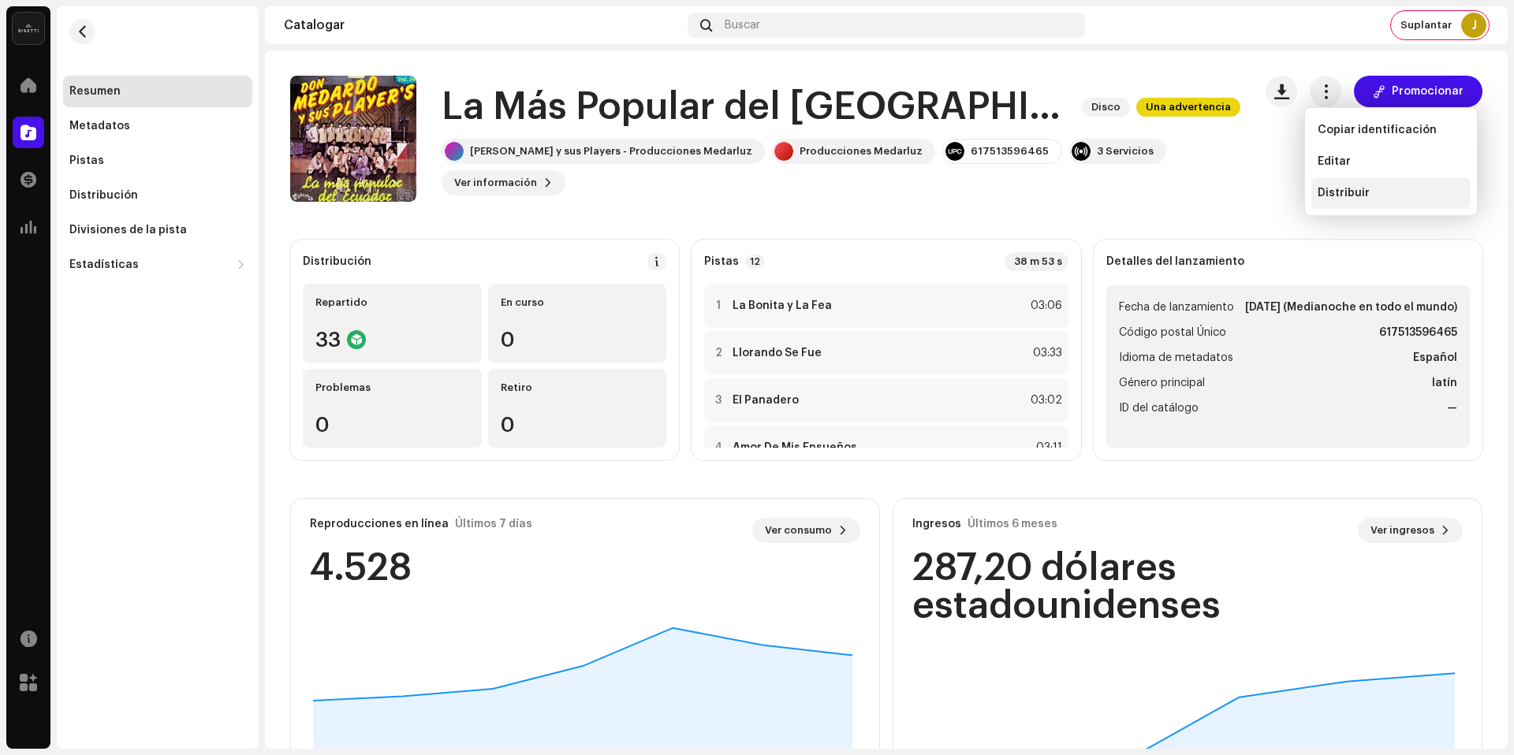
click at [1351, 185] on div "Distribuir" at bounding box center [1390, 193] width 159 height 32
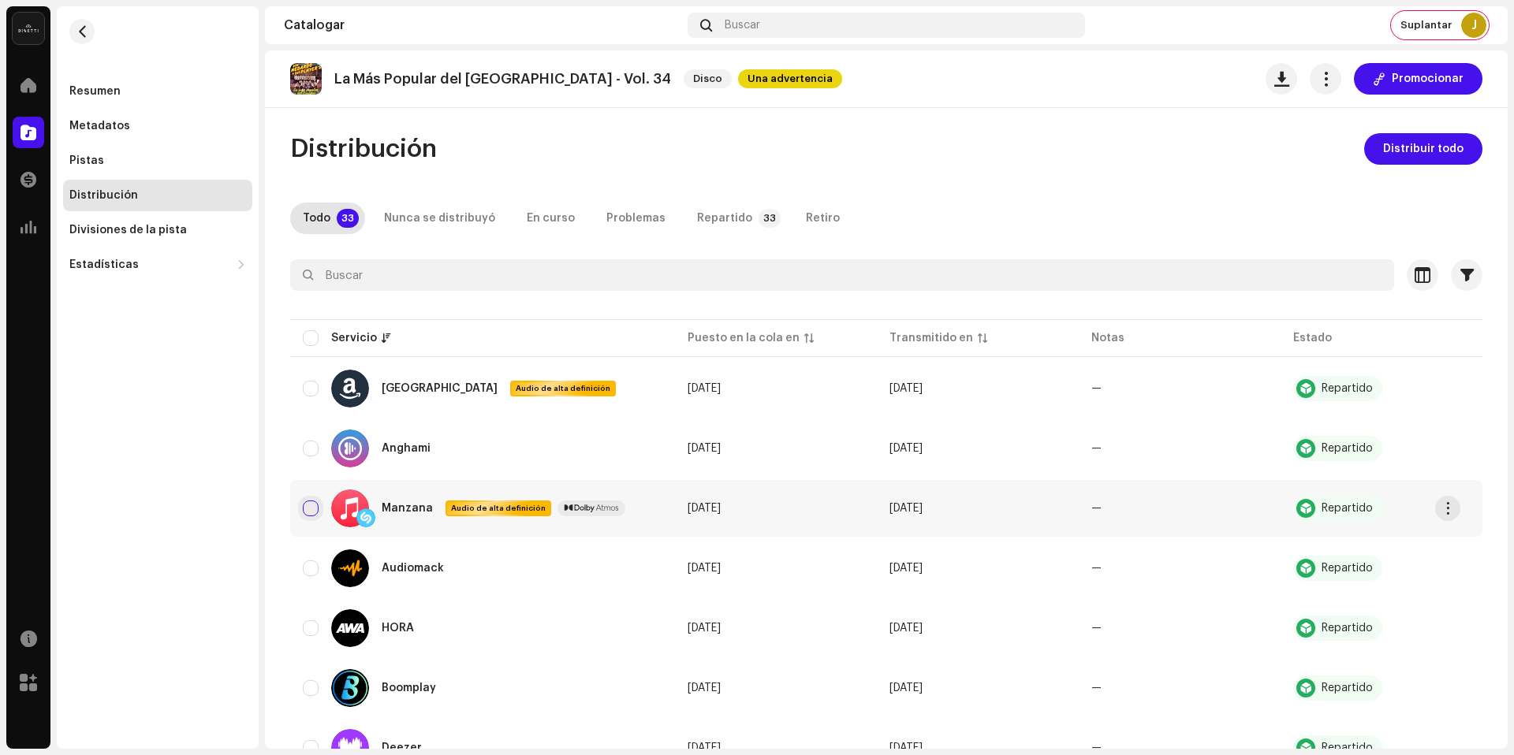
click at [311, 506] on input "checkbox" at bounding box center [311, 509] width 16 height 16
checkbox input "true"
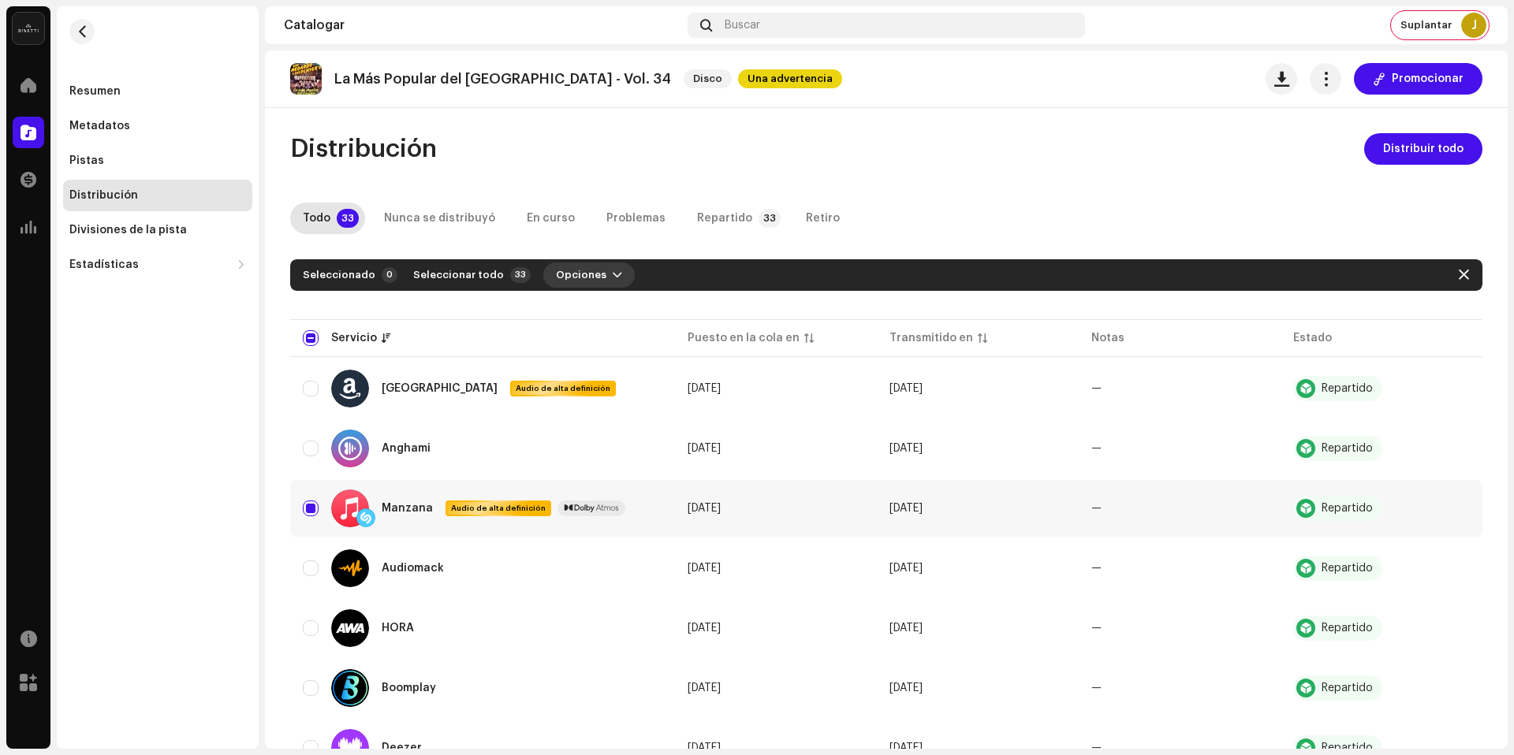
click at [574, 267] on span "Opciones" at bounding box center [581, 275] width 50 height 32
click at [593, 304] on div "Distribuir" at bounding box center [616, 310] width 147 height 13
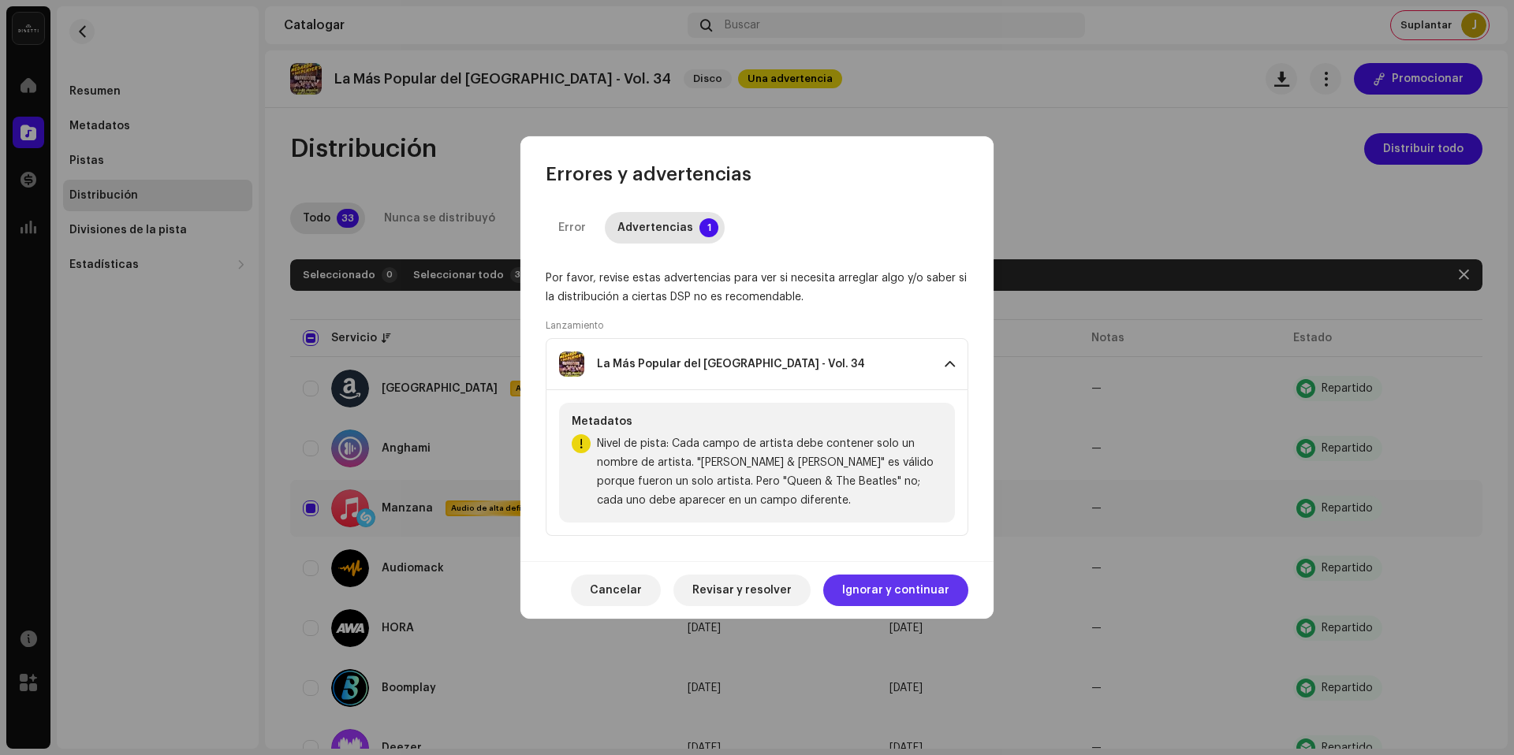
click at [902, 597] on span "Ignorar y continuar" at bounding box center [895, 591] width 107 height 32
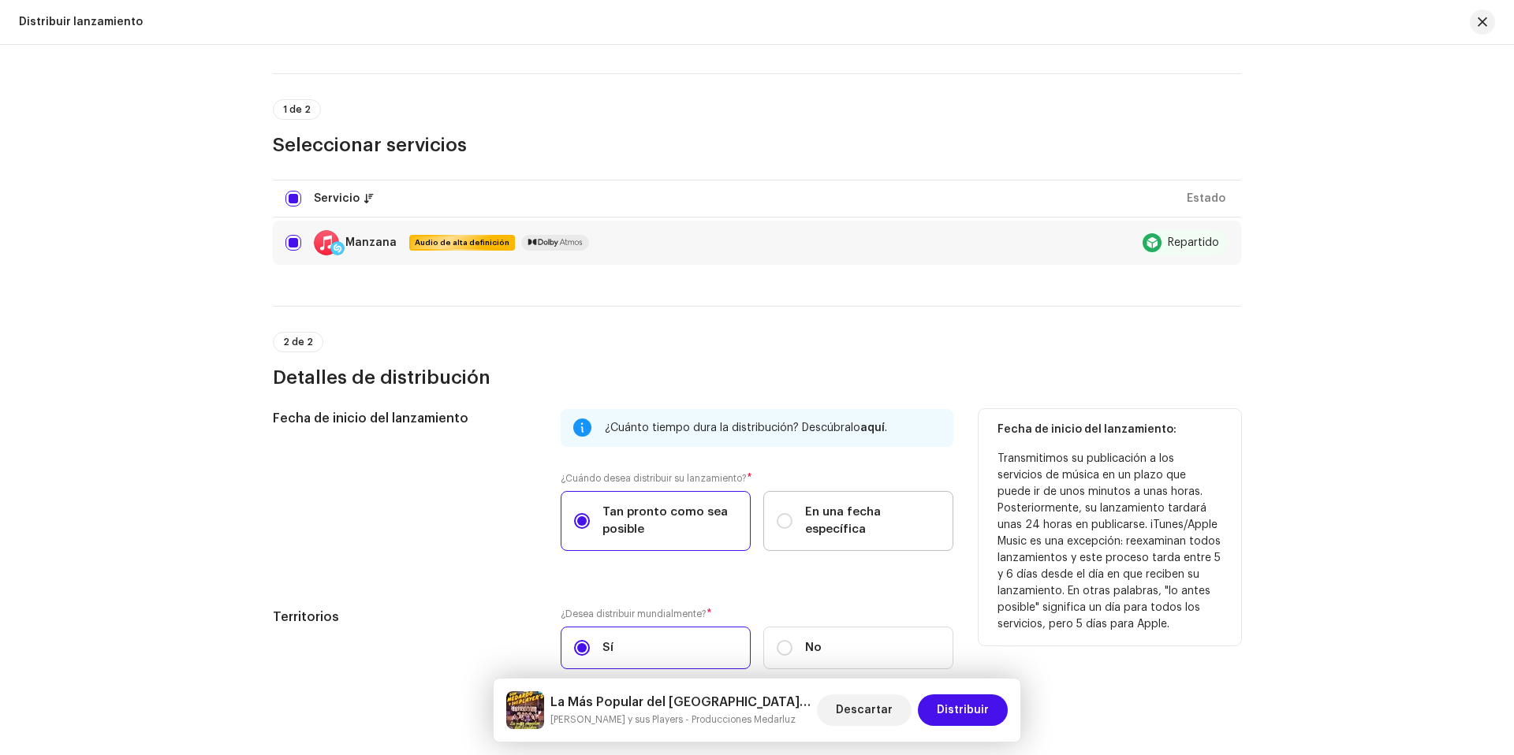
scroll to position [176, 0]
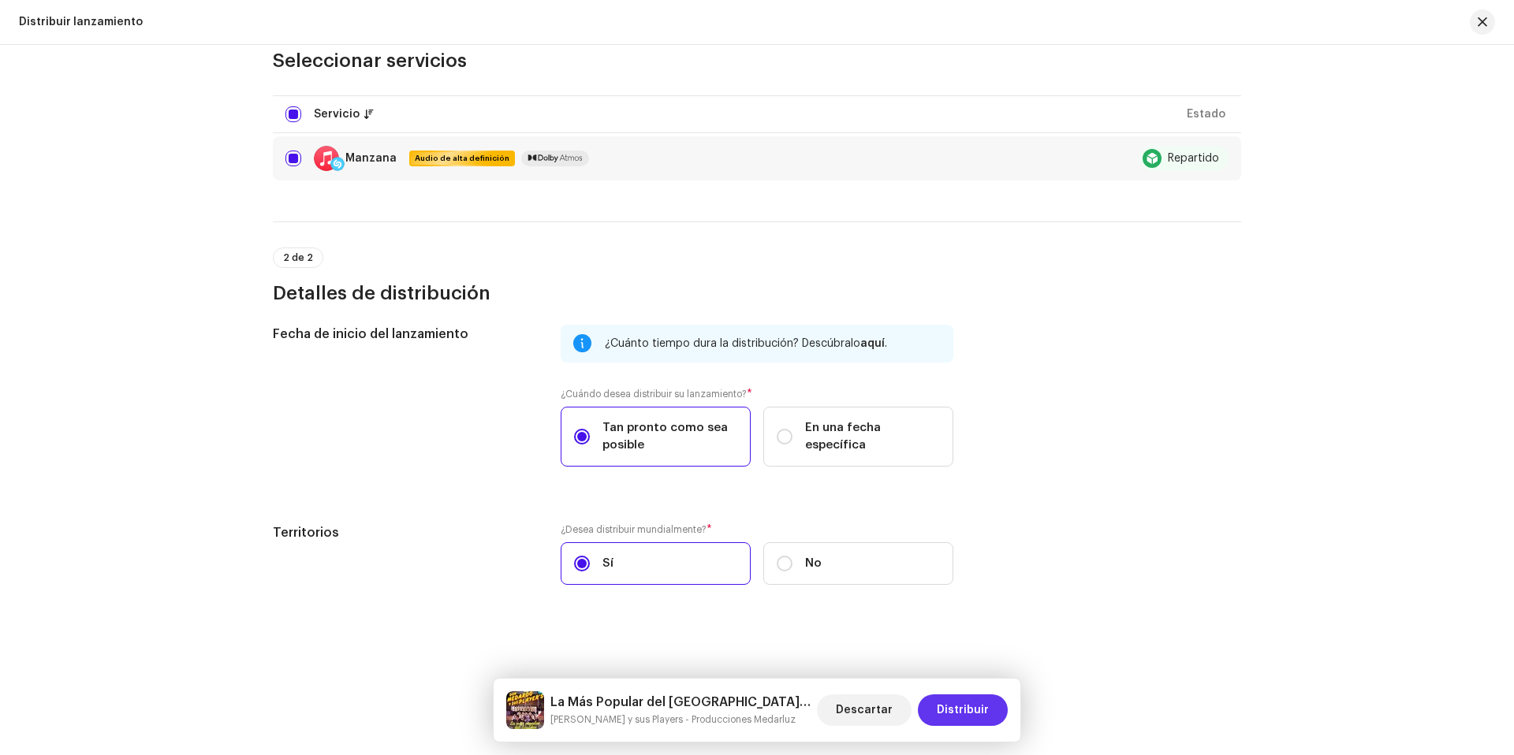
click at [972, 714] on font "Distribuir" at bounding box center [963, 710] width 52 height 11
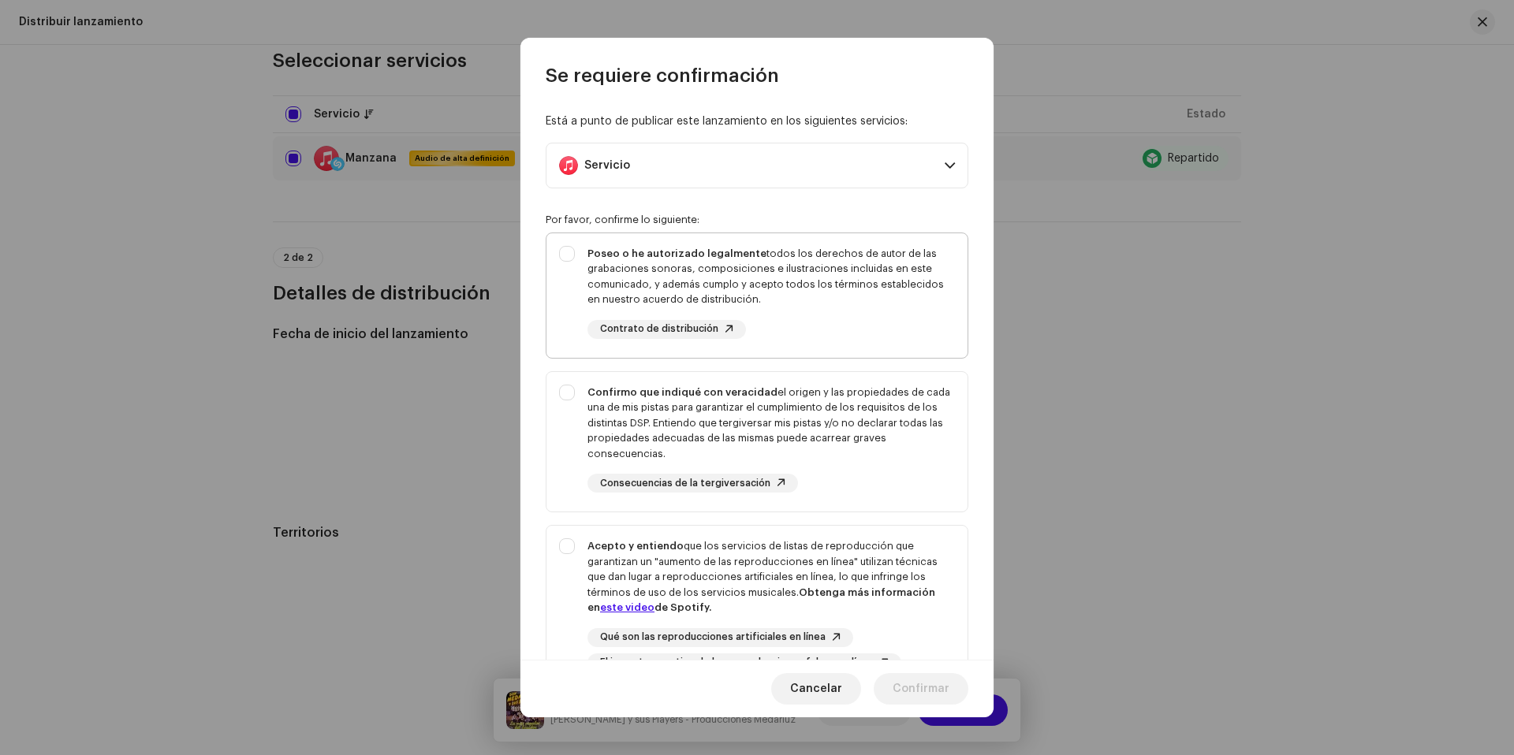
click at [567, 237] on div "Poseo o he autorizado legalmente todos los derechos de autor de las grabaciones…" at bounding box center [756, 292] width 421 height 118
checkbox input "true"
click at [569, 390] on div "Confirmo que indiqué con veracidad el origen y las propiedades de cada una de m…" at bounding box center [756, 439] width 421 height 134
checkbox input "true"
drag, startPoint x: 573, startPoint y: 546, endPoint x: 597, endPoint y: 539, distance: 24.7
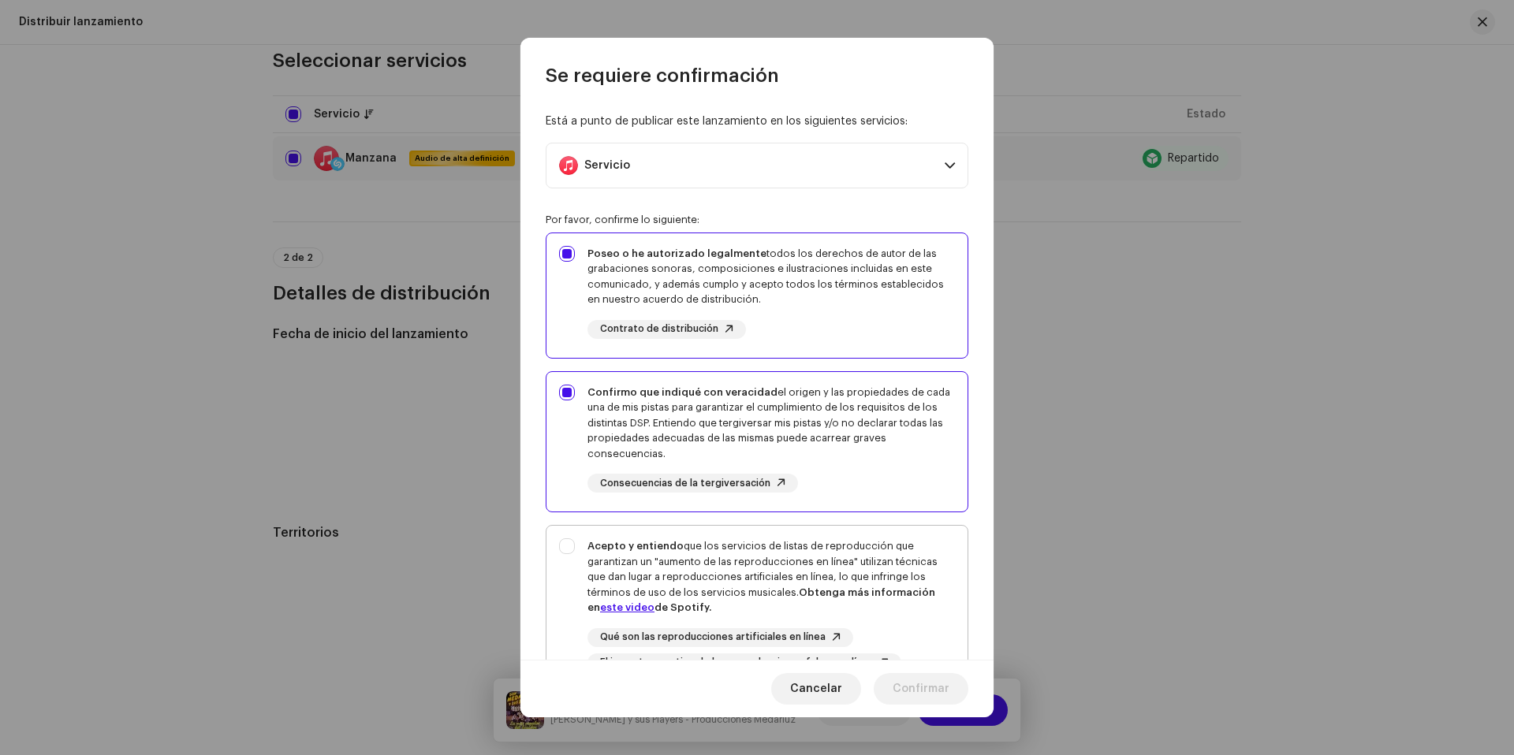
click at [572, 546] on div "Acepto y entiendo que los servicios de listas de reproducción que garantizan un…" at bounding box center [756, 605] width 421 height 159
checkbox input "true"
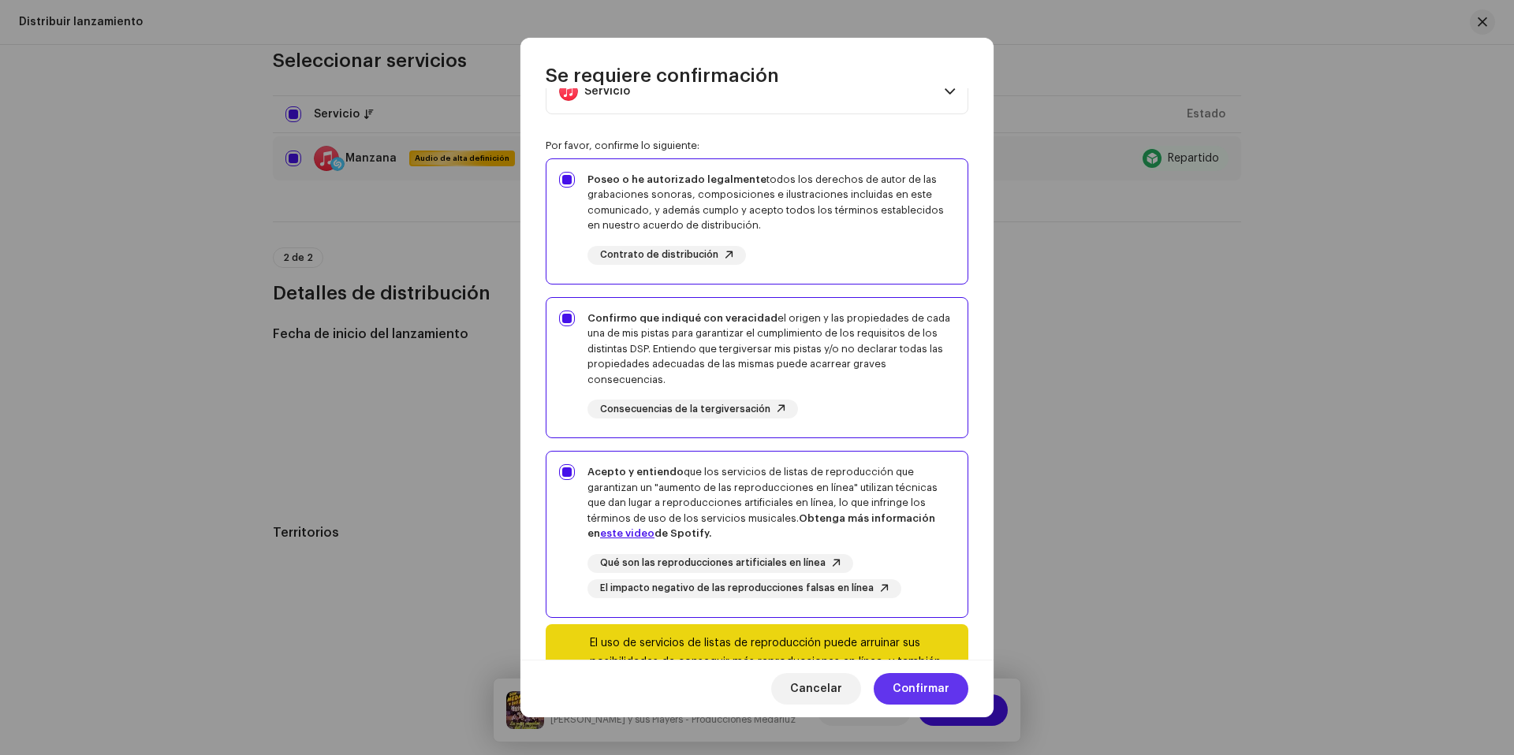
scroll to position [158, 0]
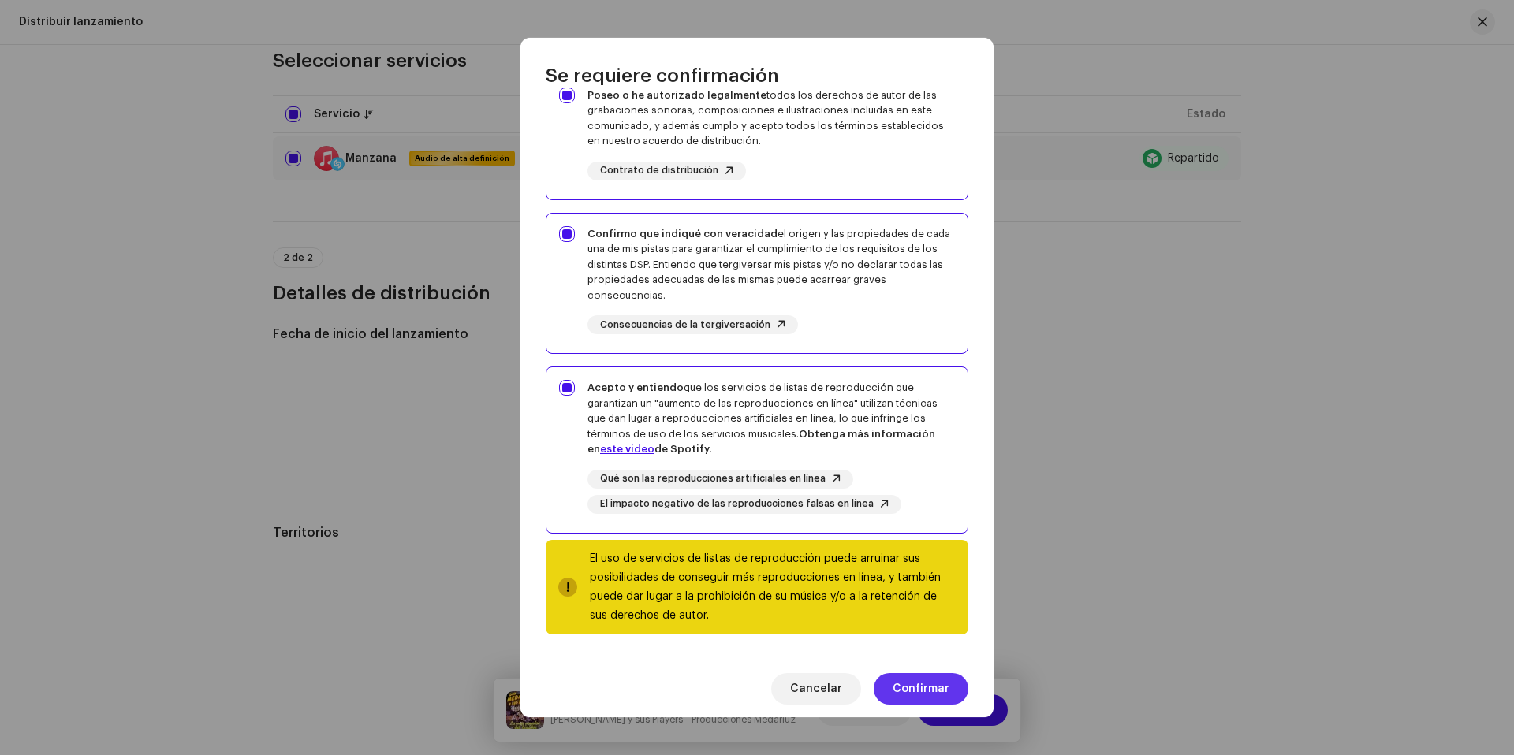
click at [935, 698] on span "Confirmar" at bounding box center [921, 689] width 57 height 32
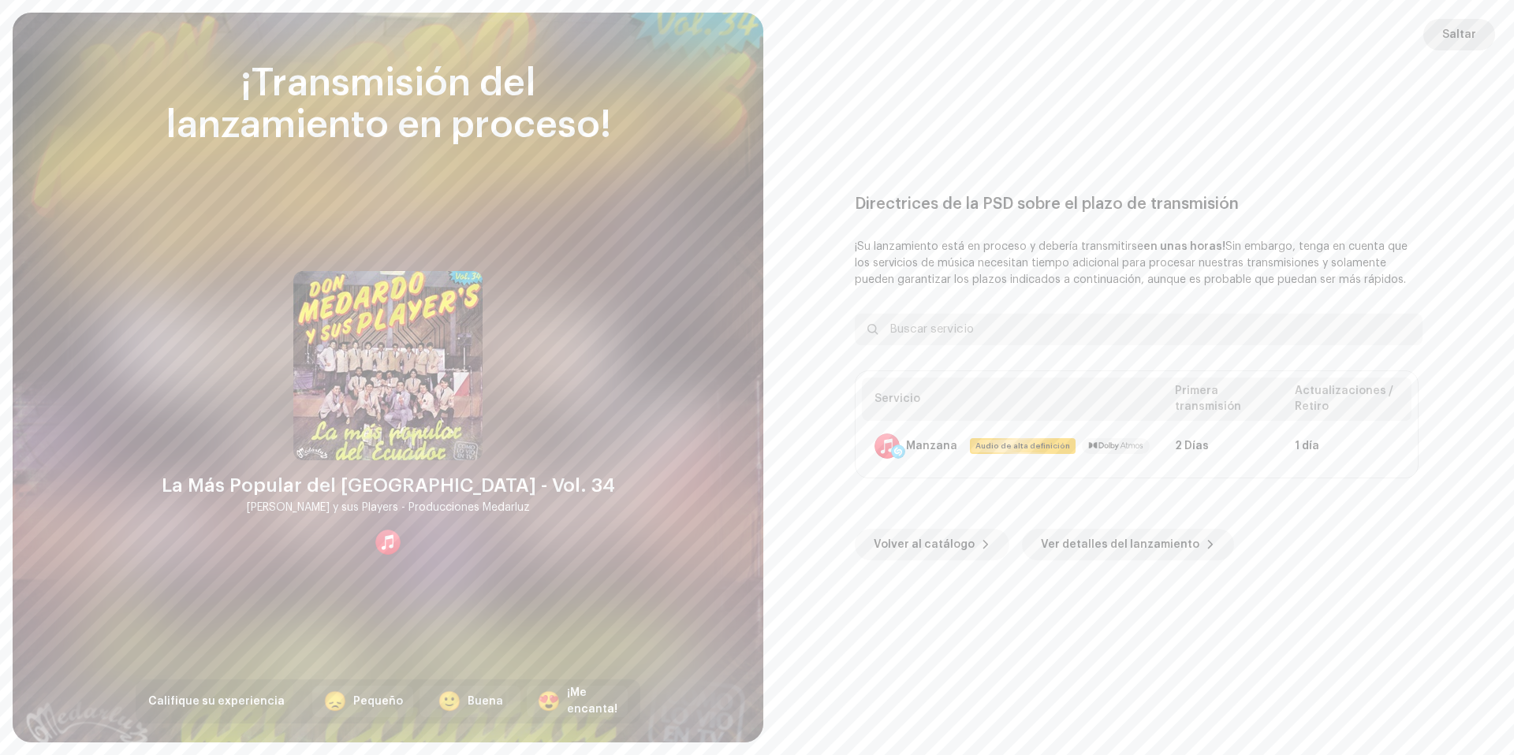
click at [1480, 28] on button "Saltar" at bounding box center [1459, 35] width 72 height 32
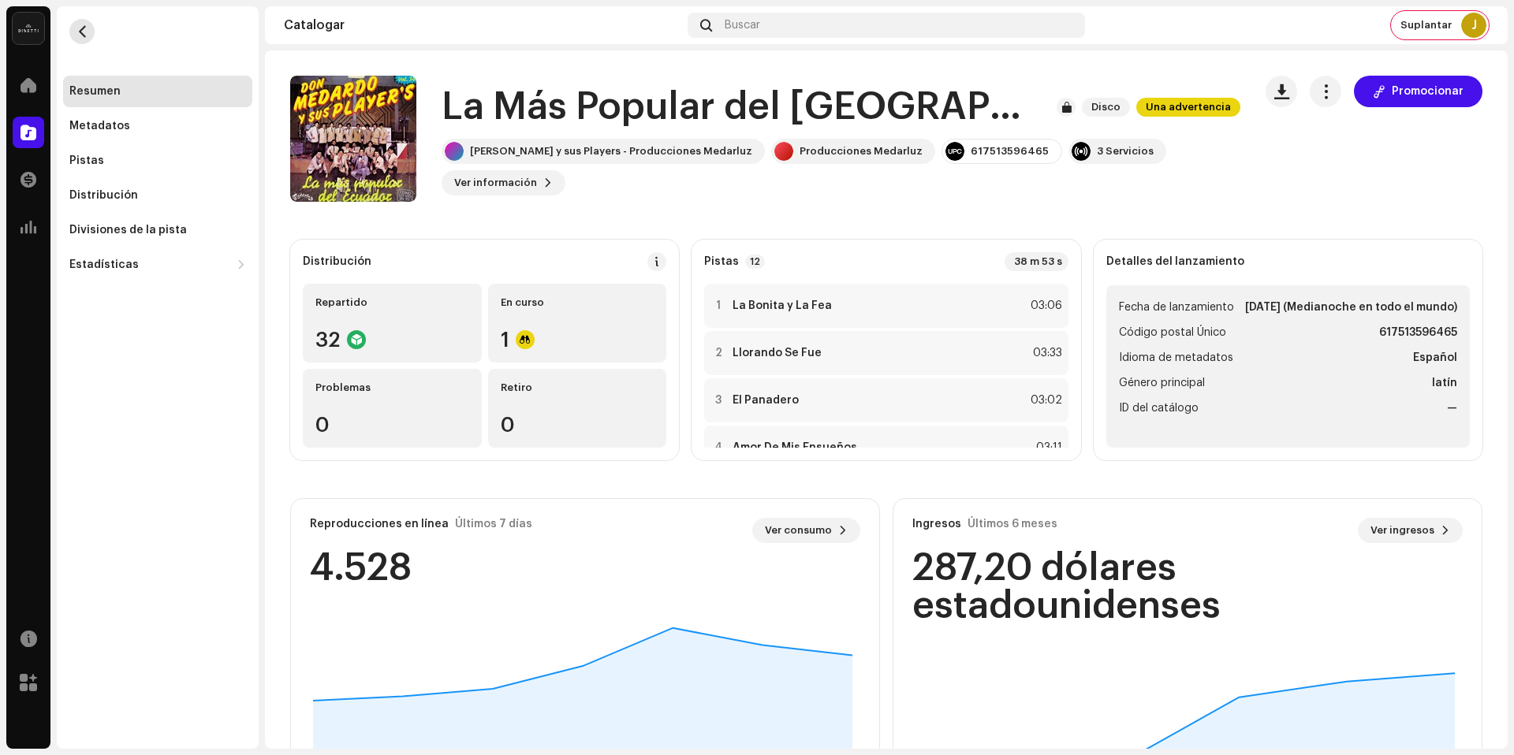
click at [85, 38] on button "button" at bounding box center [81, 31] width 25 height 25
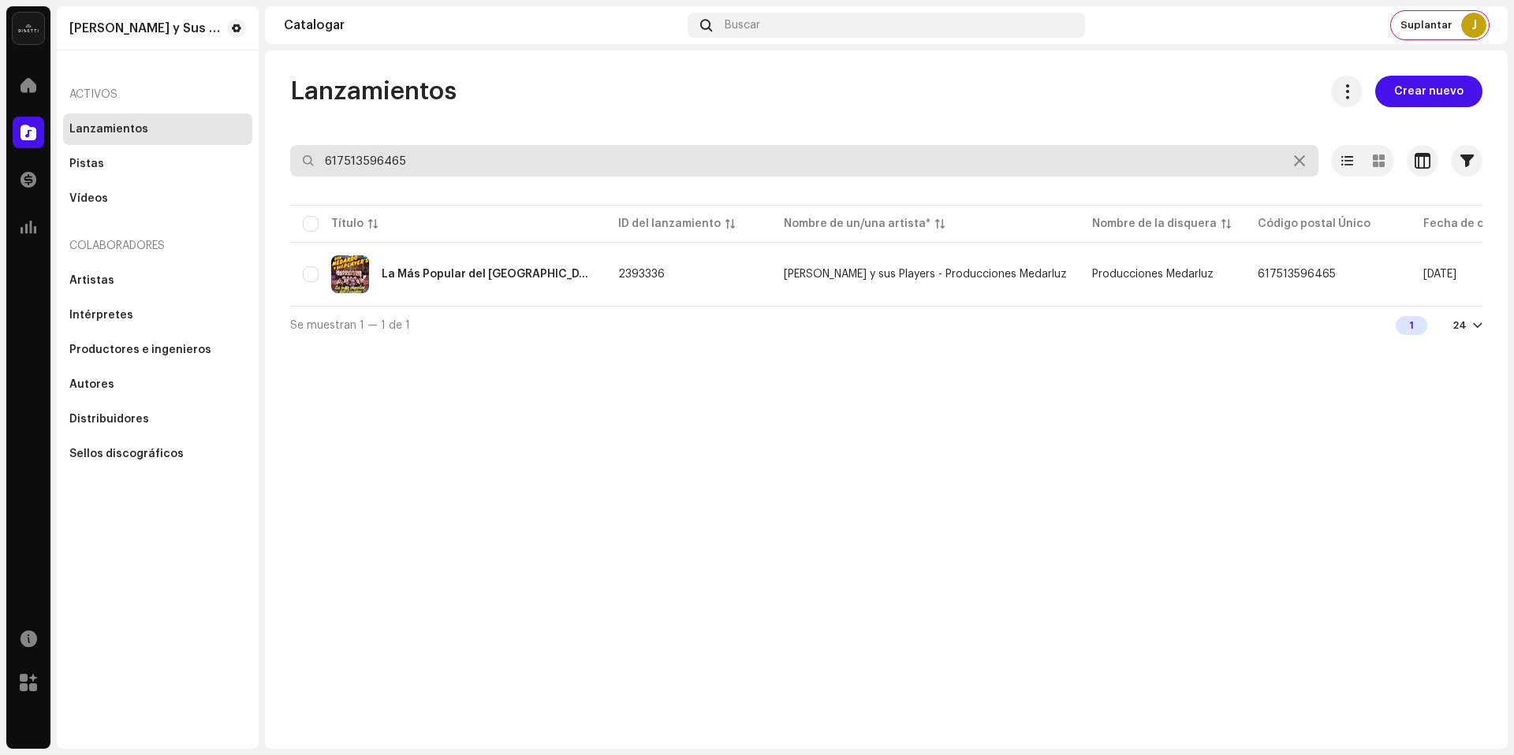
click at [476, 158] on input "617513596465" at bounding box center [804, 161] width 1028 height 32
click at [500, 166] on input "617513596465" at bounding box center [804, 161] width 1028 height 32
click at [499, 166] on input "617513596465" at bounding box center [804, 161] width 1028 height 32
paste input "1963620279890"
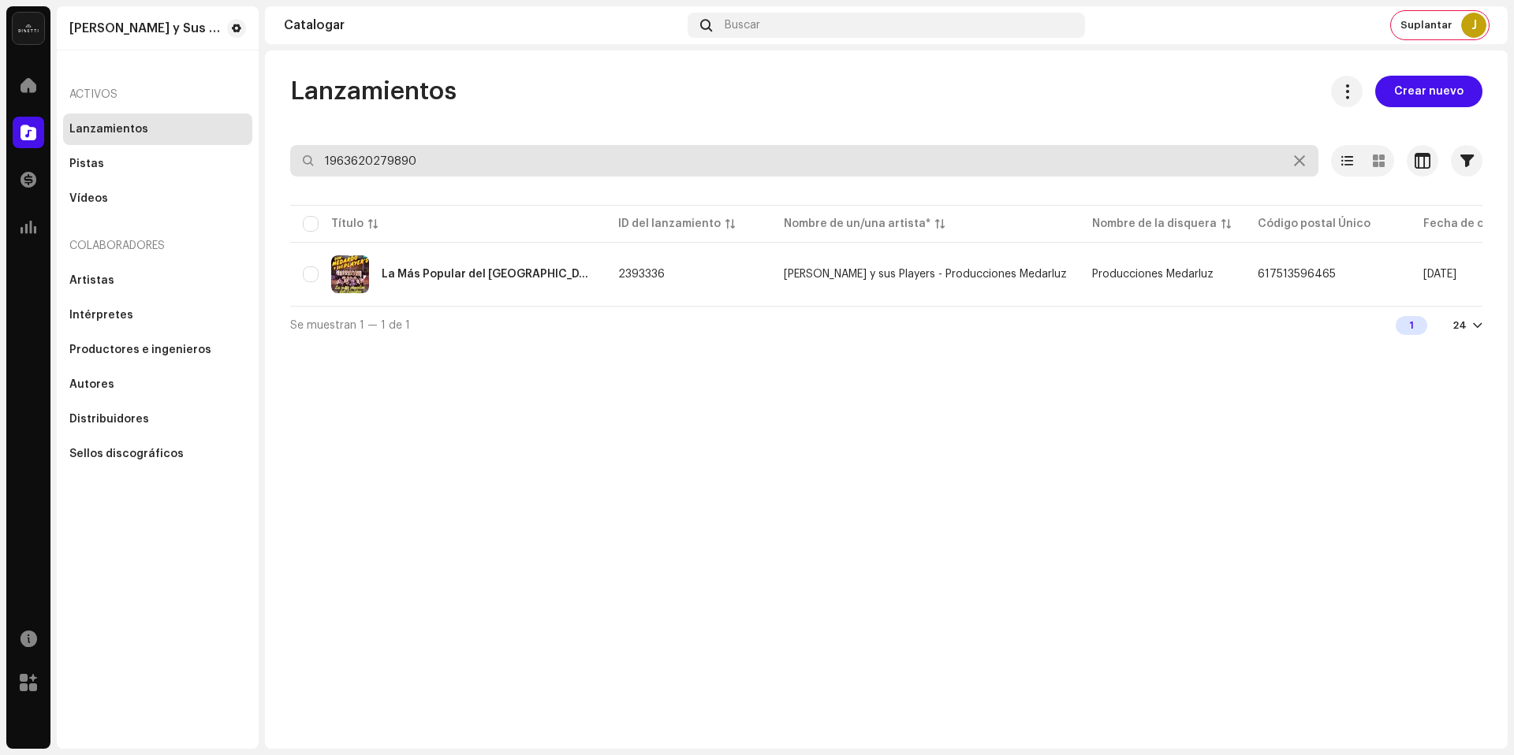
type input "1963620279890"
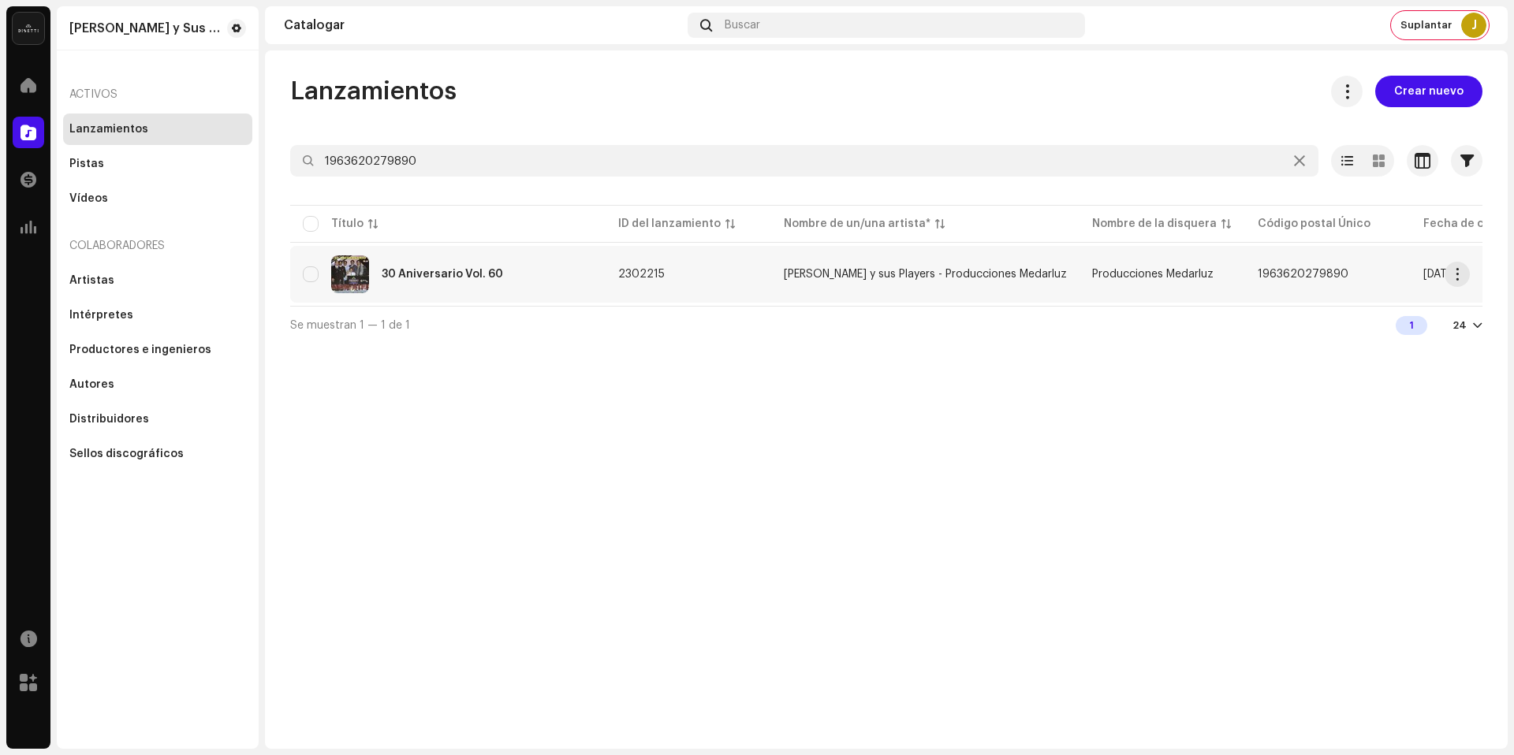
click at [707, 281] on td "2302215" at bounding box center [689, 274] width 166 height 57
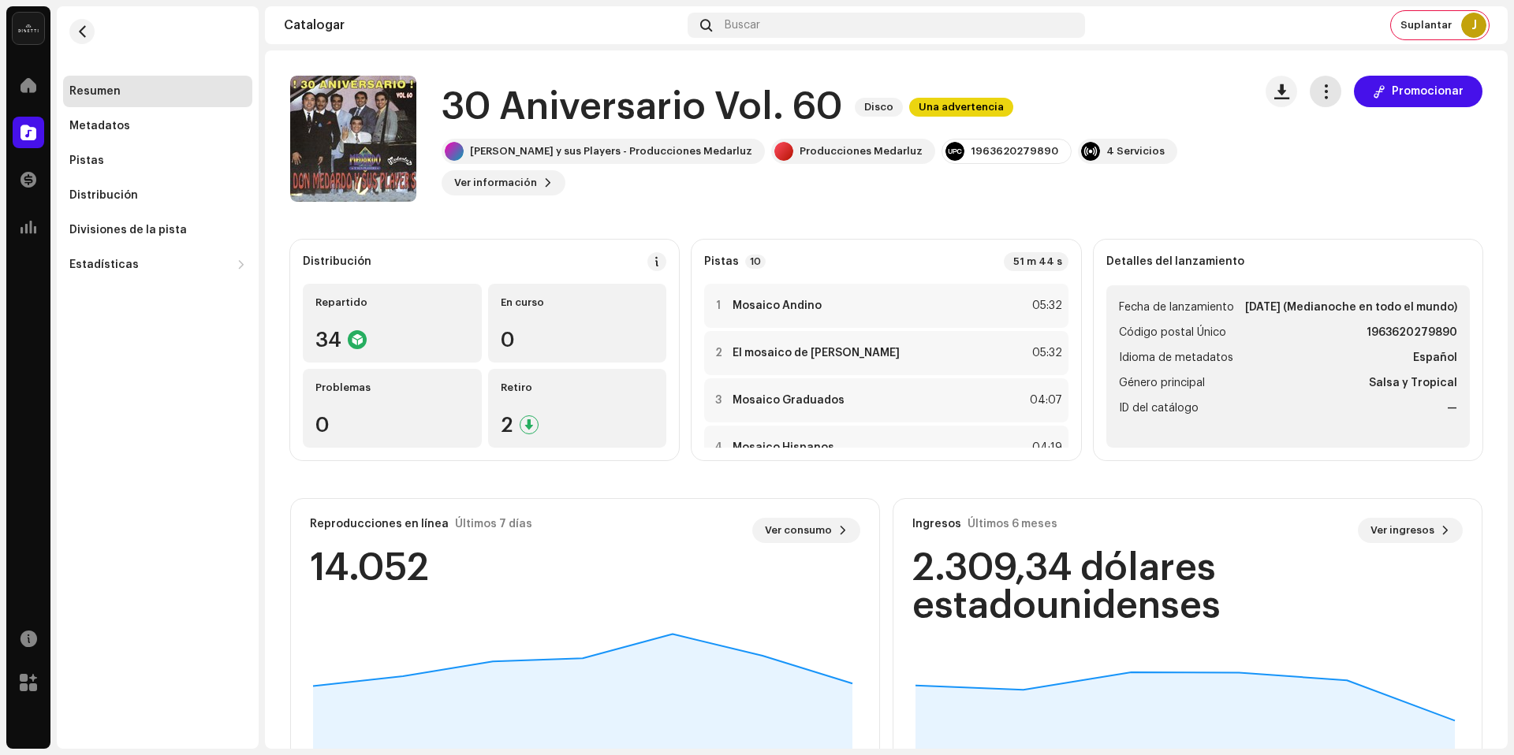
click at [1310, 92] on button "button" at bounding box center [1326, 92] width 32 height 32
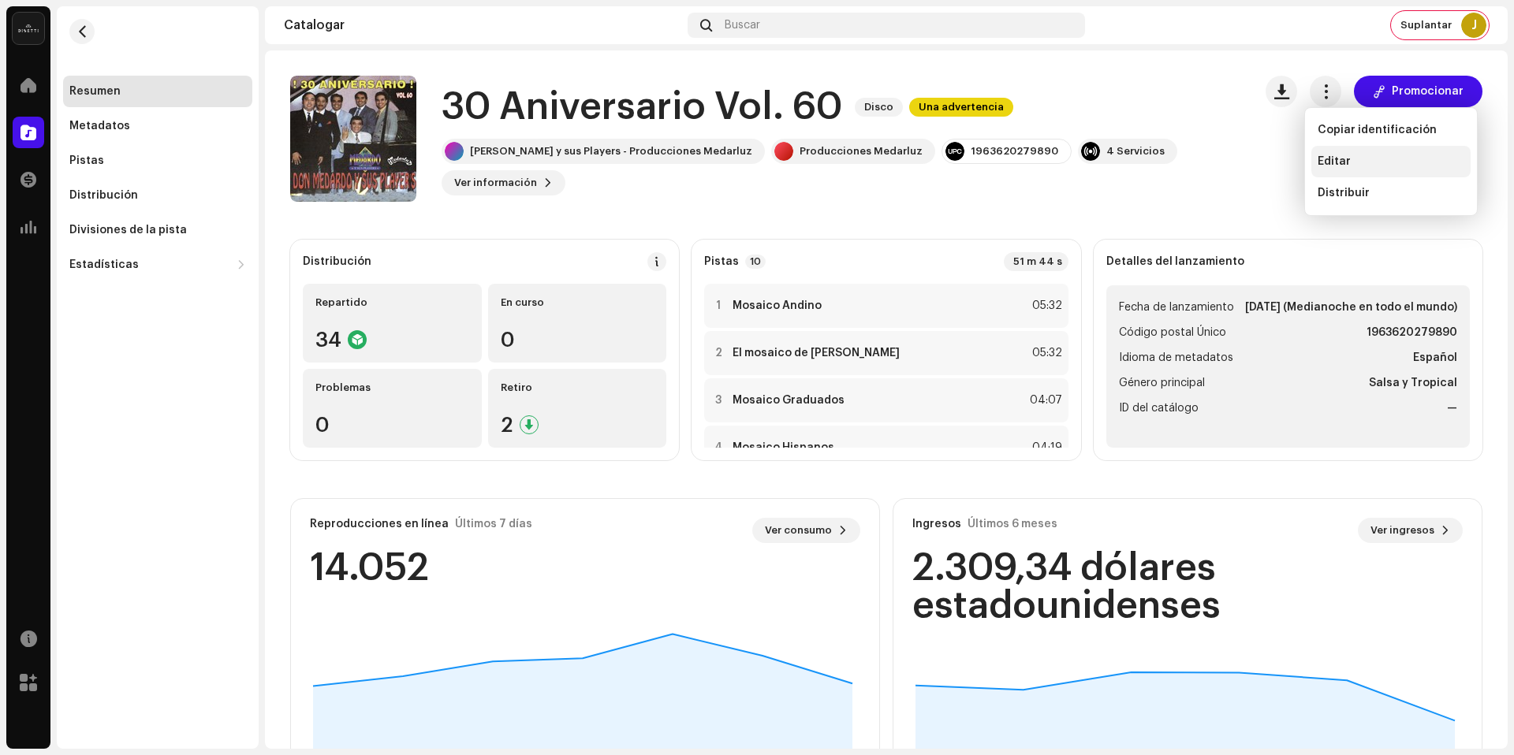
click at [1328, 164] on font "Editar" at bounding box center [1334, 161] width 33 height 11
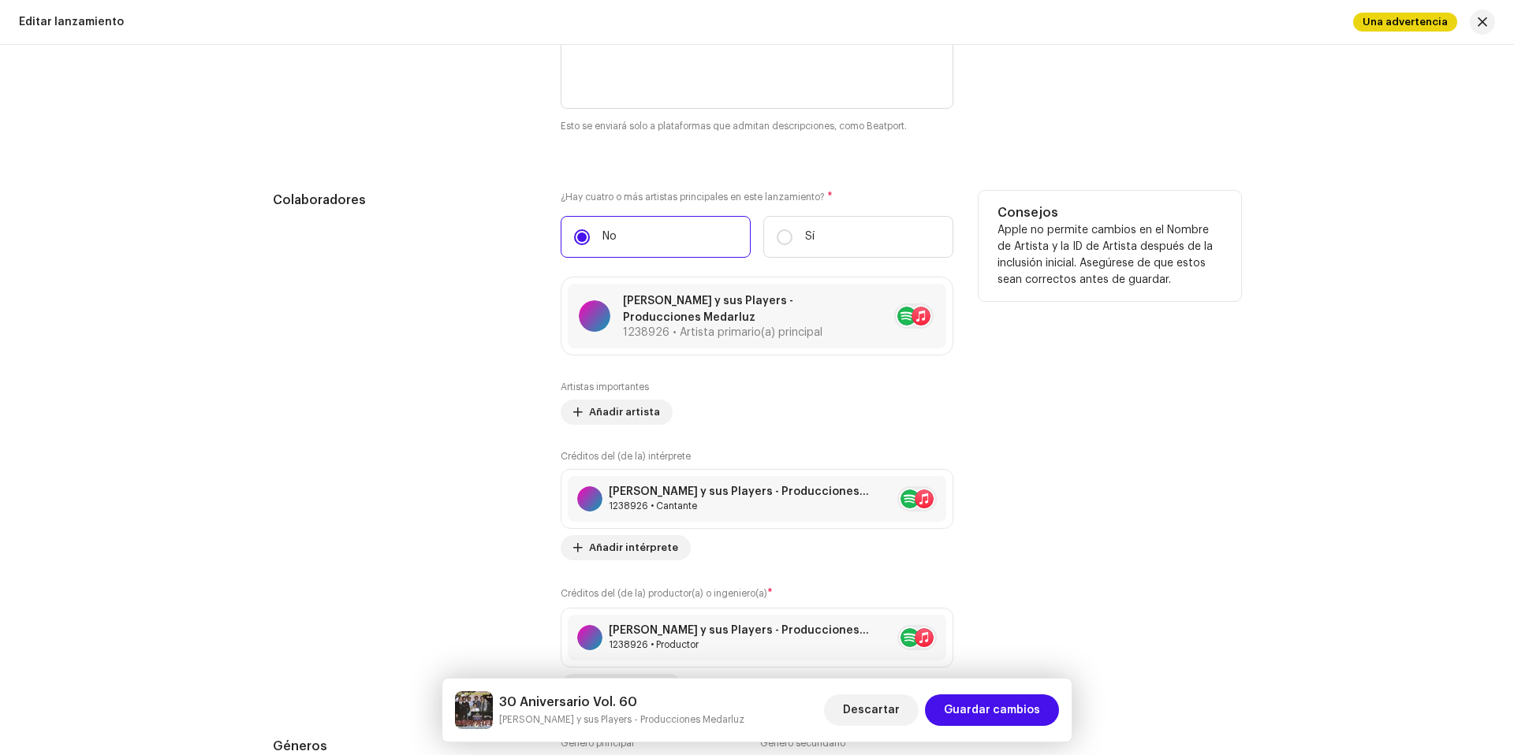
scroll to position [2003, 0]
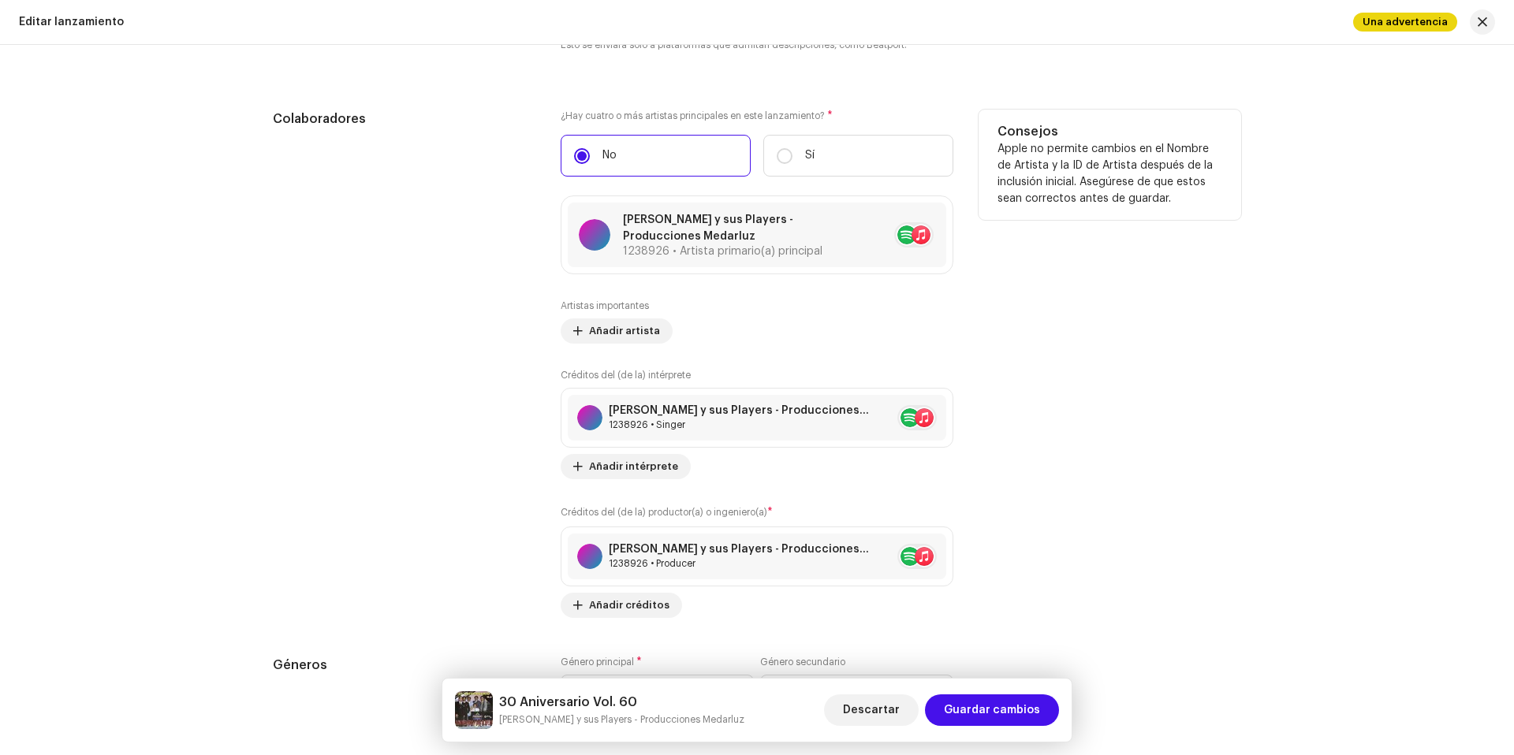
click at [1102, 354] on div "Consejos Apple no permite cambios en el Nombre de Artista y la ID de Artista de…" at bounding box center [1110, 364] width 263 height 509
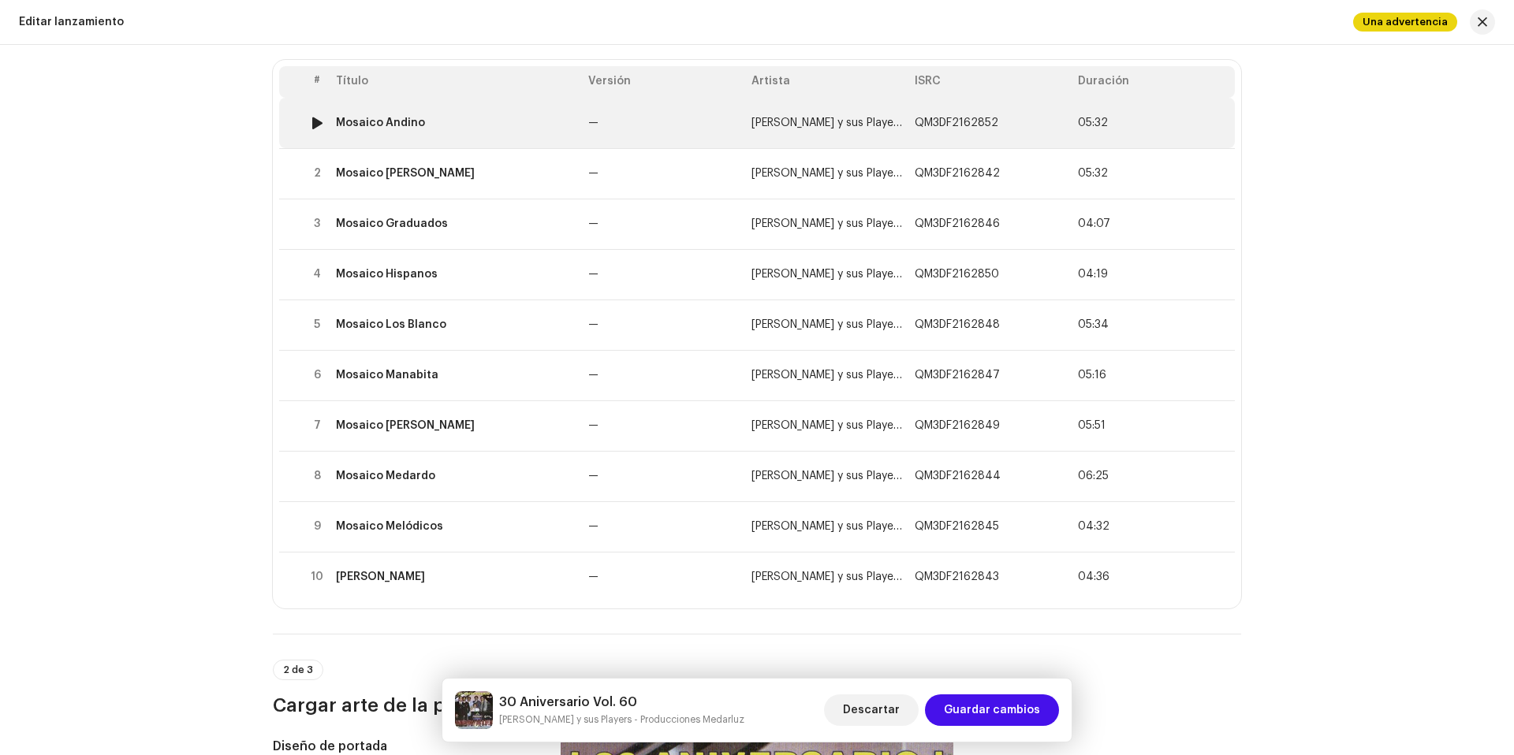
scroll to position [0, 0]
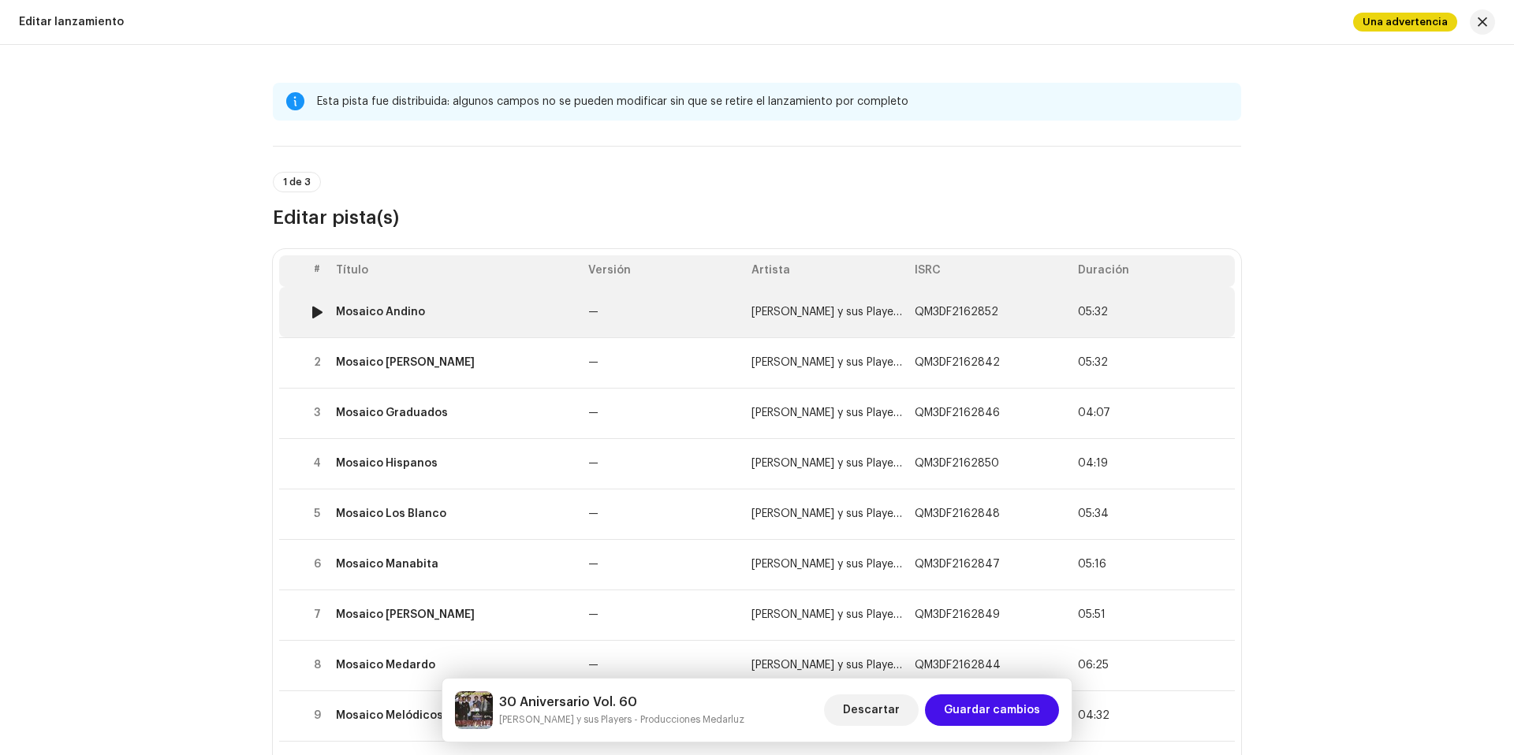
click at [714, 305] on td "—" at bounding box center [663, 312] width 163 height 50
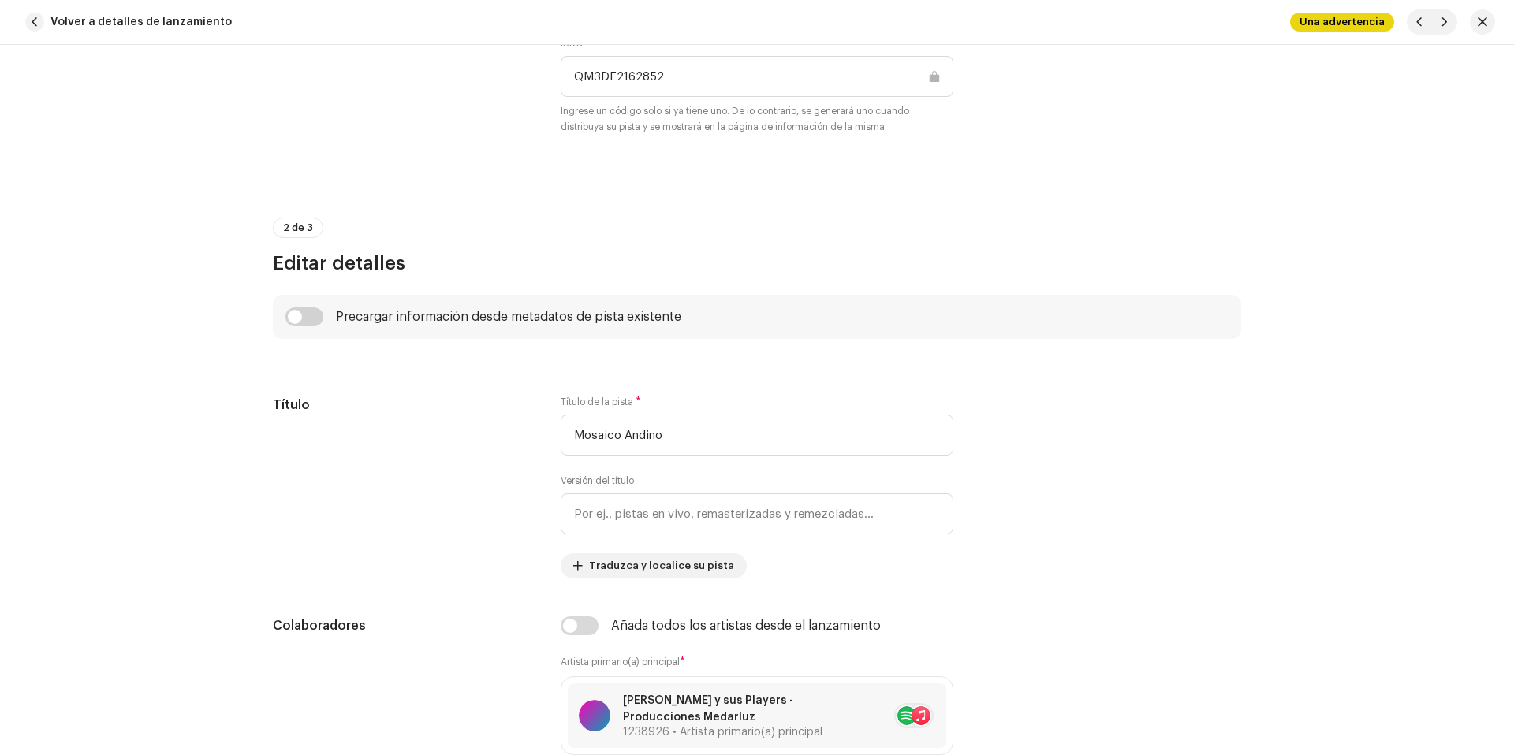
scroll to position [751, 0]
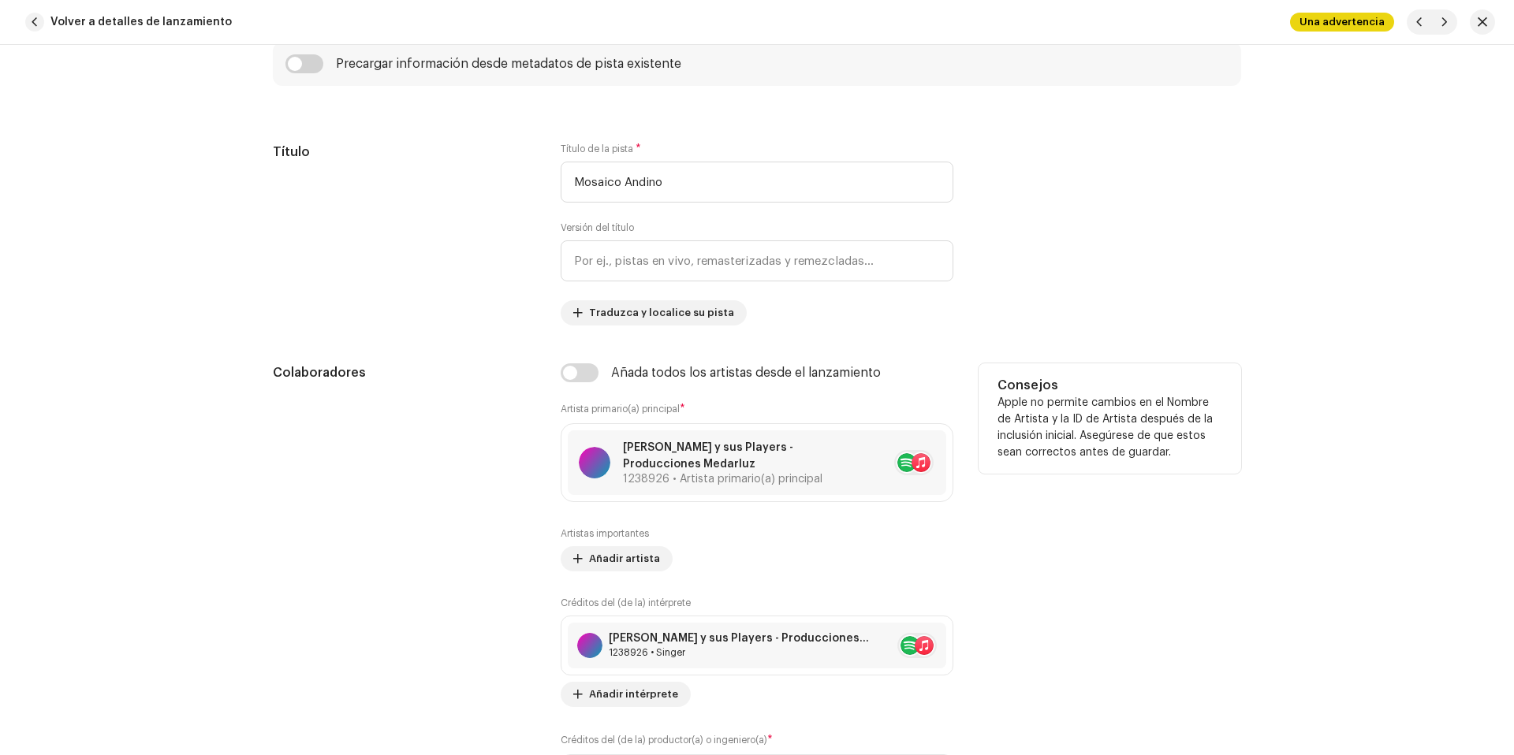
click at [595, 371] on div "Añada todos los artistas desde el lanzamiento" at bounding box center [757, 372] width 393 height 19
click at [592, 372] on input "checkbox" at bounding box center [580, 372] width 38 height 19
checkbox input "true"
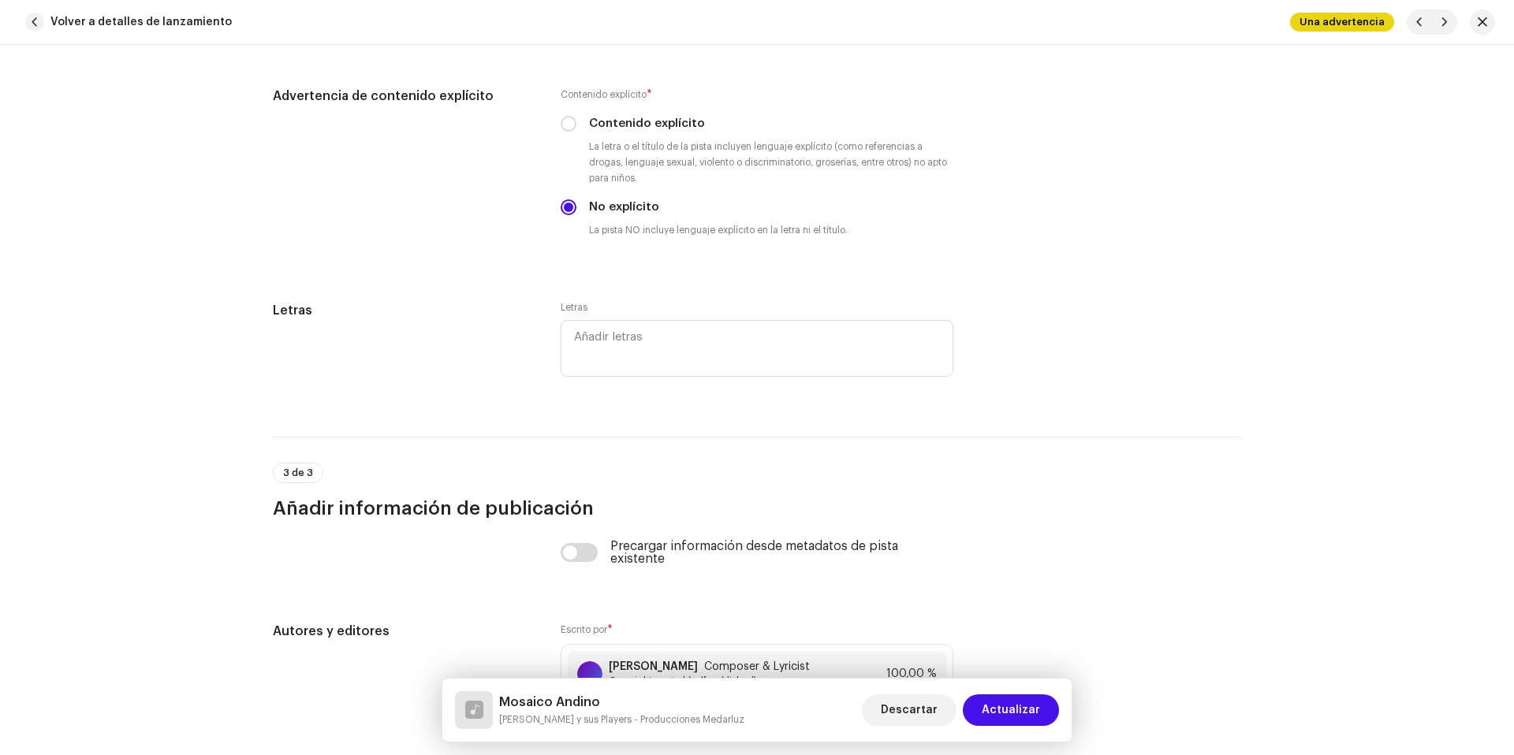
scroll to position [3228, 0]
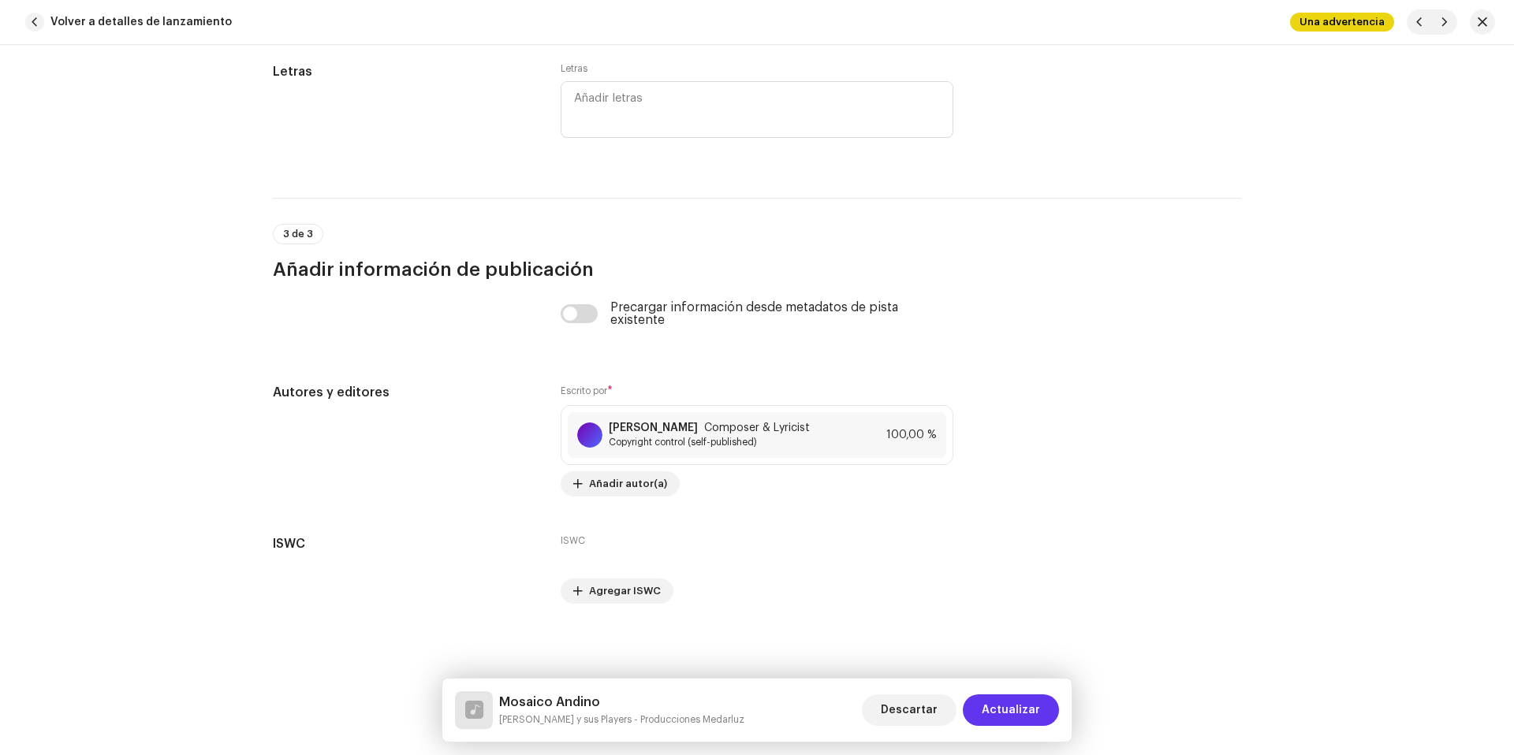
click at [1016, 698] on span "Actualizar" at bounding box center [1011, 711] width 58 height 32
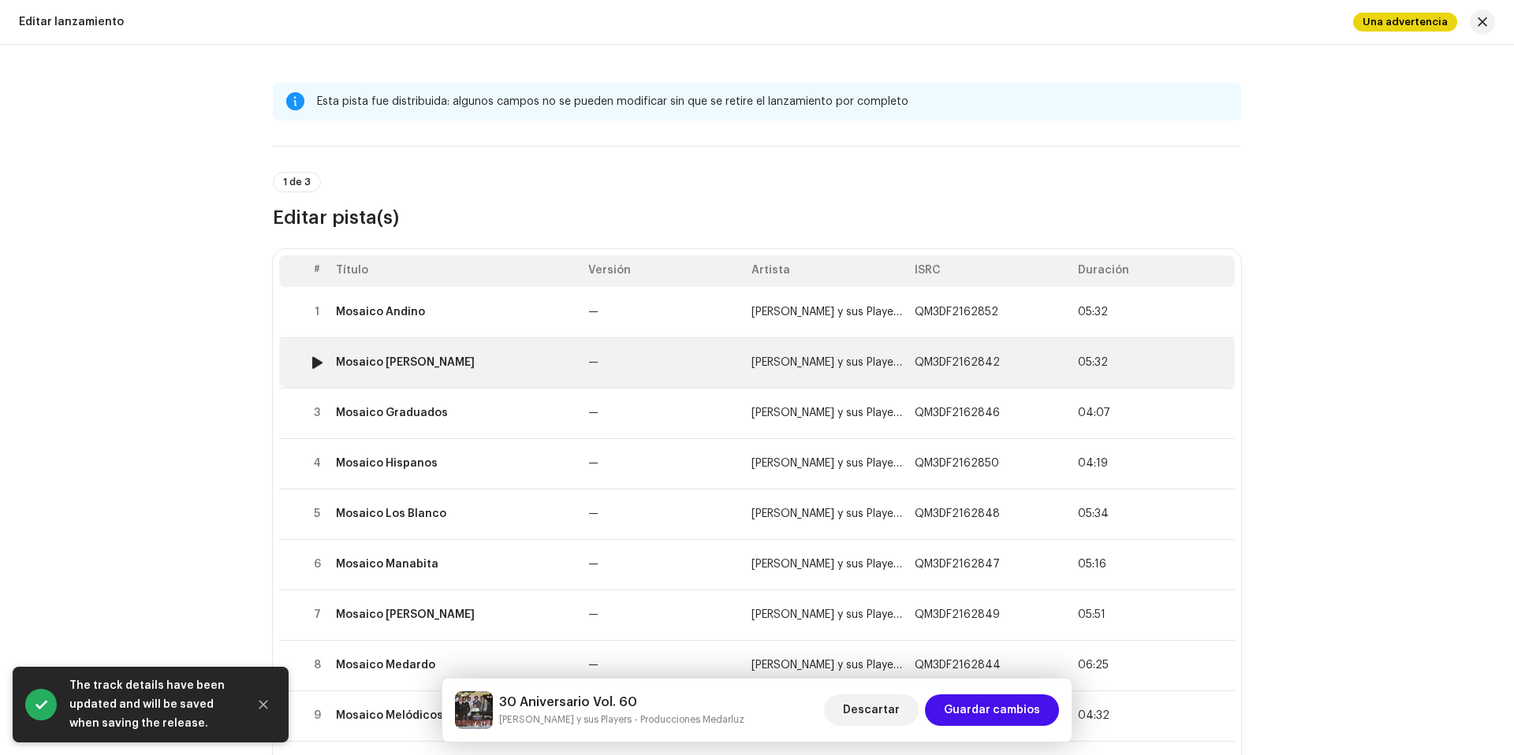
click at [693, 371] on td "—" at bounding box center [663, 362] width 163 height 50
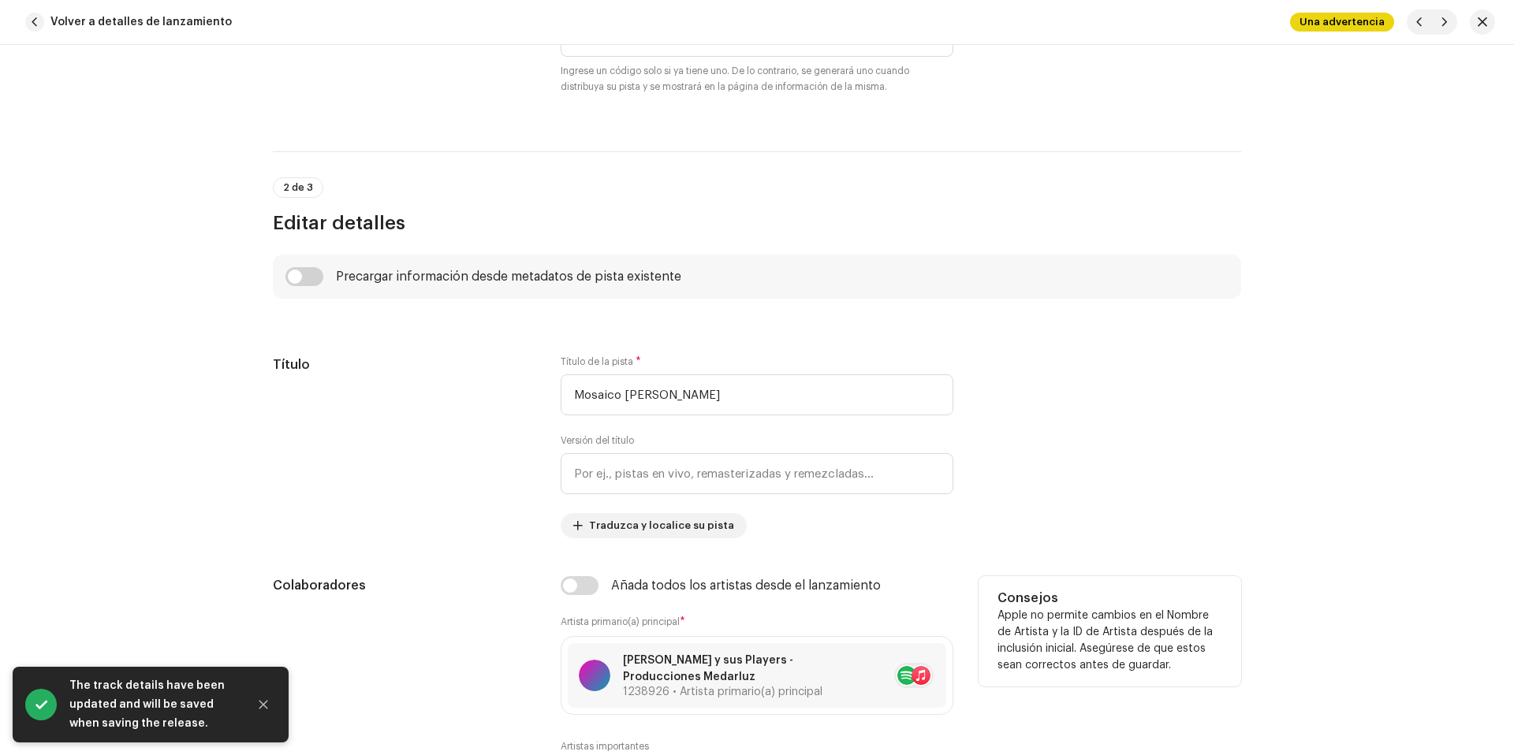
scroll to position [766, 0]
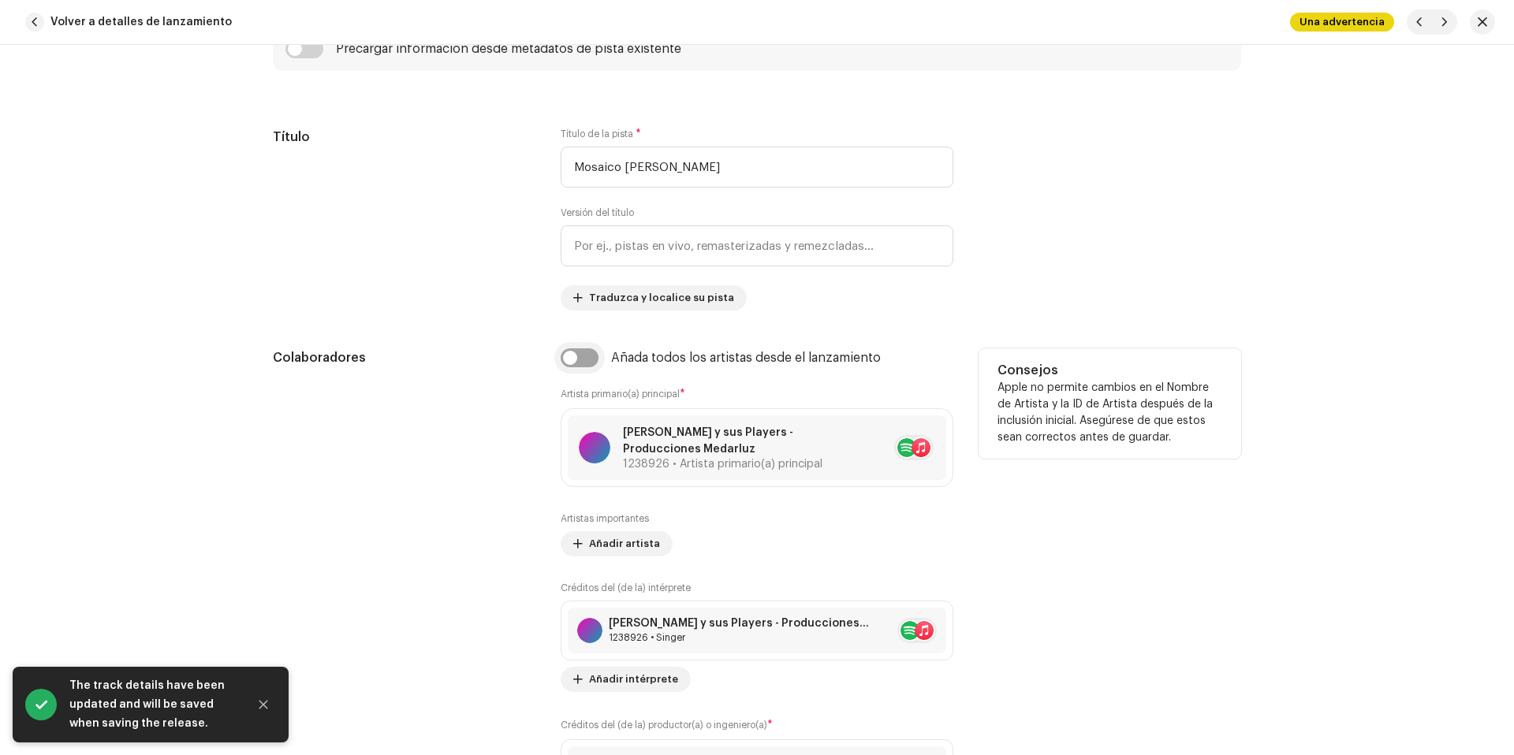
click at [578, 357] on input "checkbox" at bounding box center [580, 358] width 38 height 19
checkbox input "true"
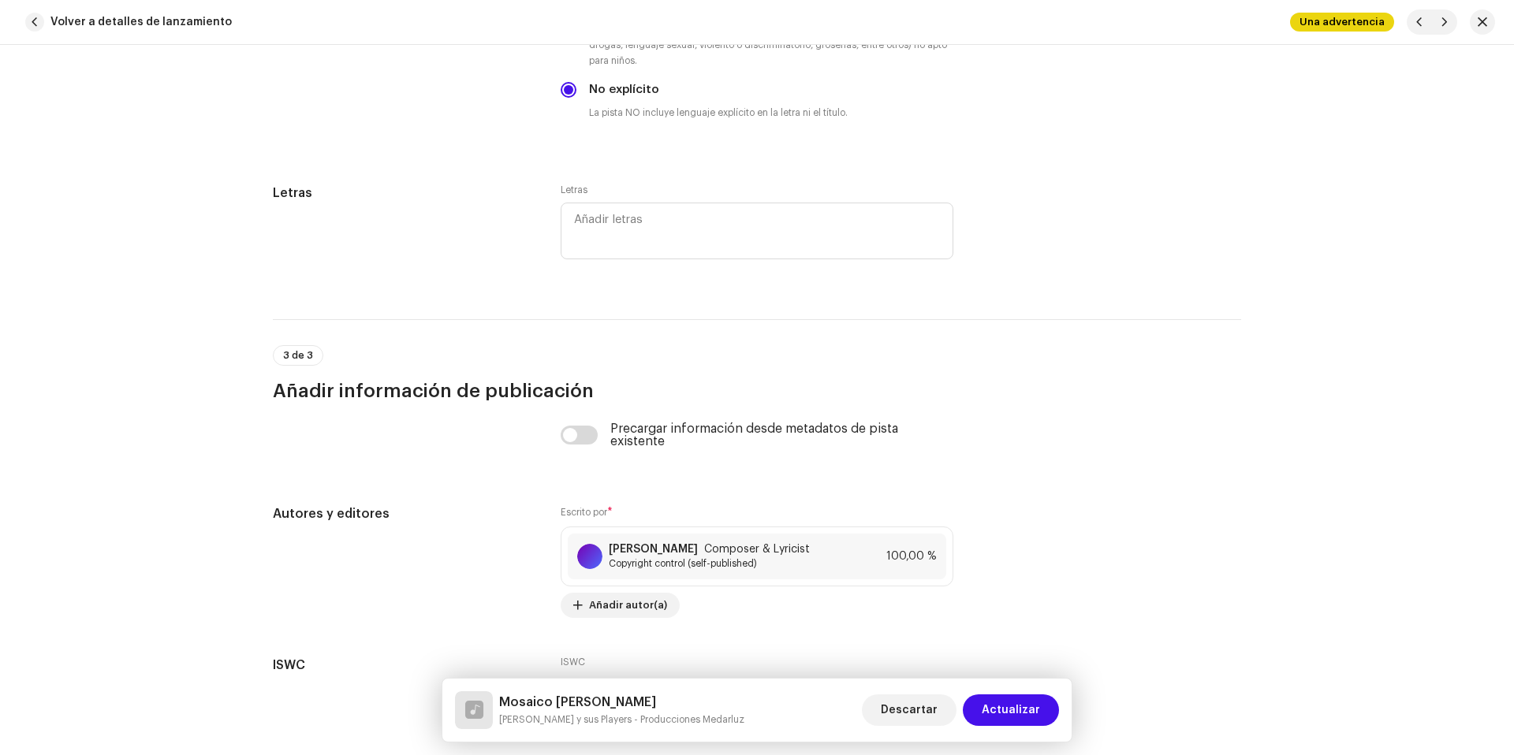
scroll to position [3228, 0]
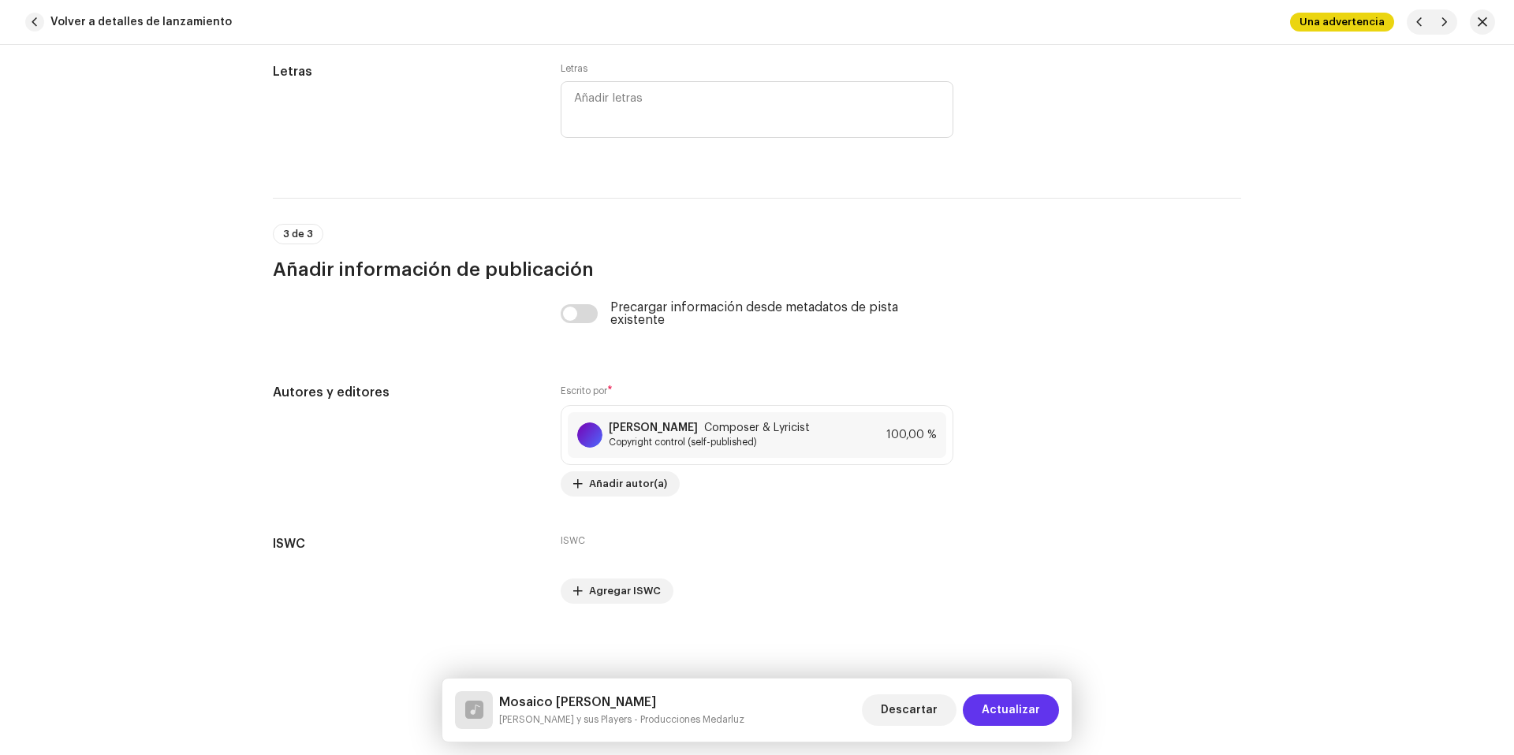
click at [1038, 712] on span "Actualizar" at bounding box center [1011, 711] width 58 height 32
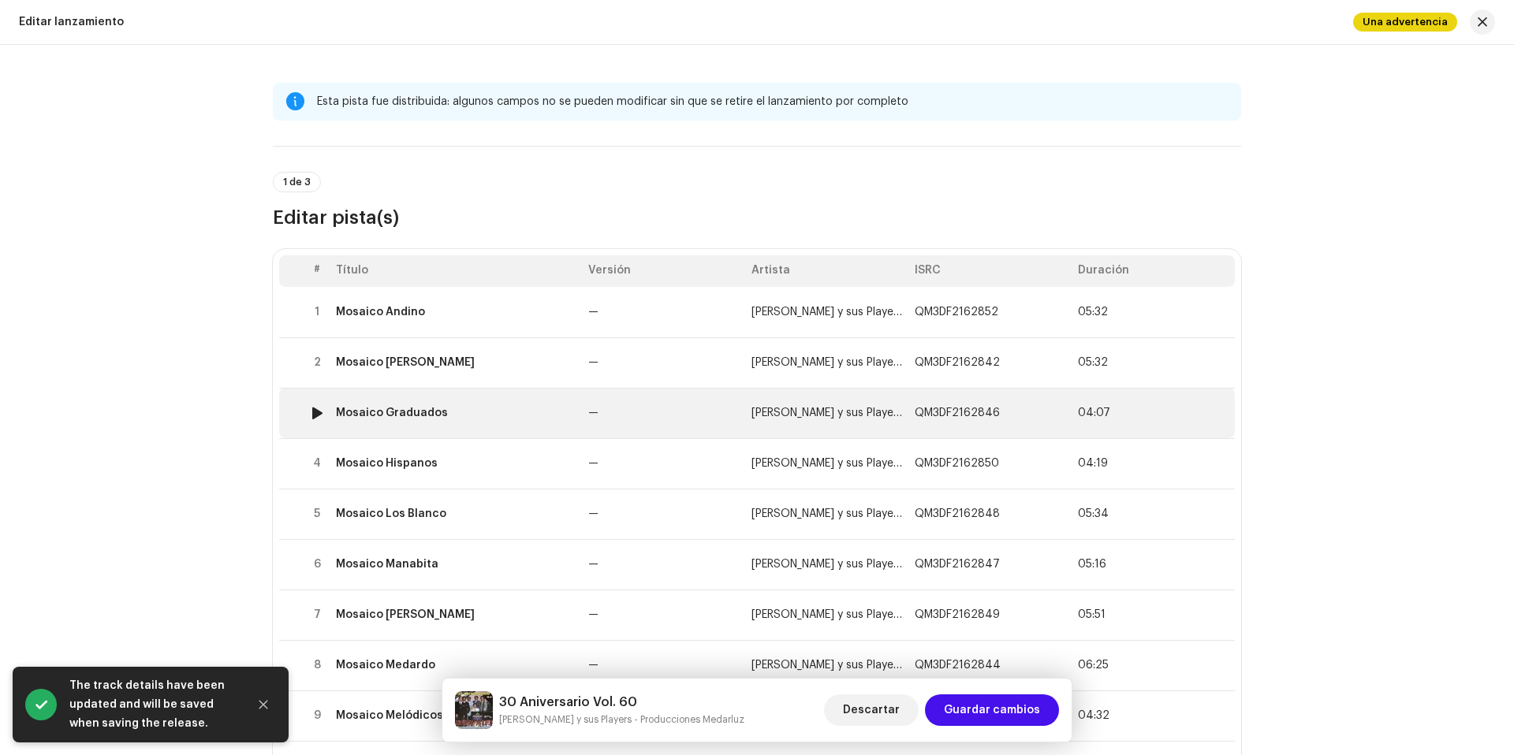
click at [629, 401] on td "—" at bounding box center [663, 413] width 163 height 50
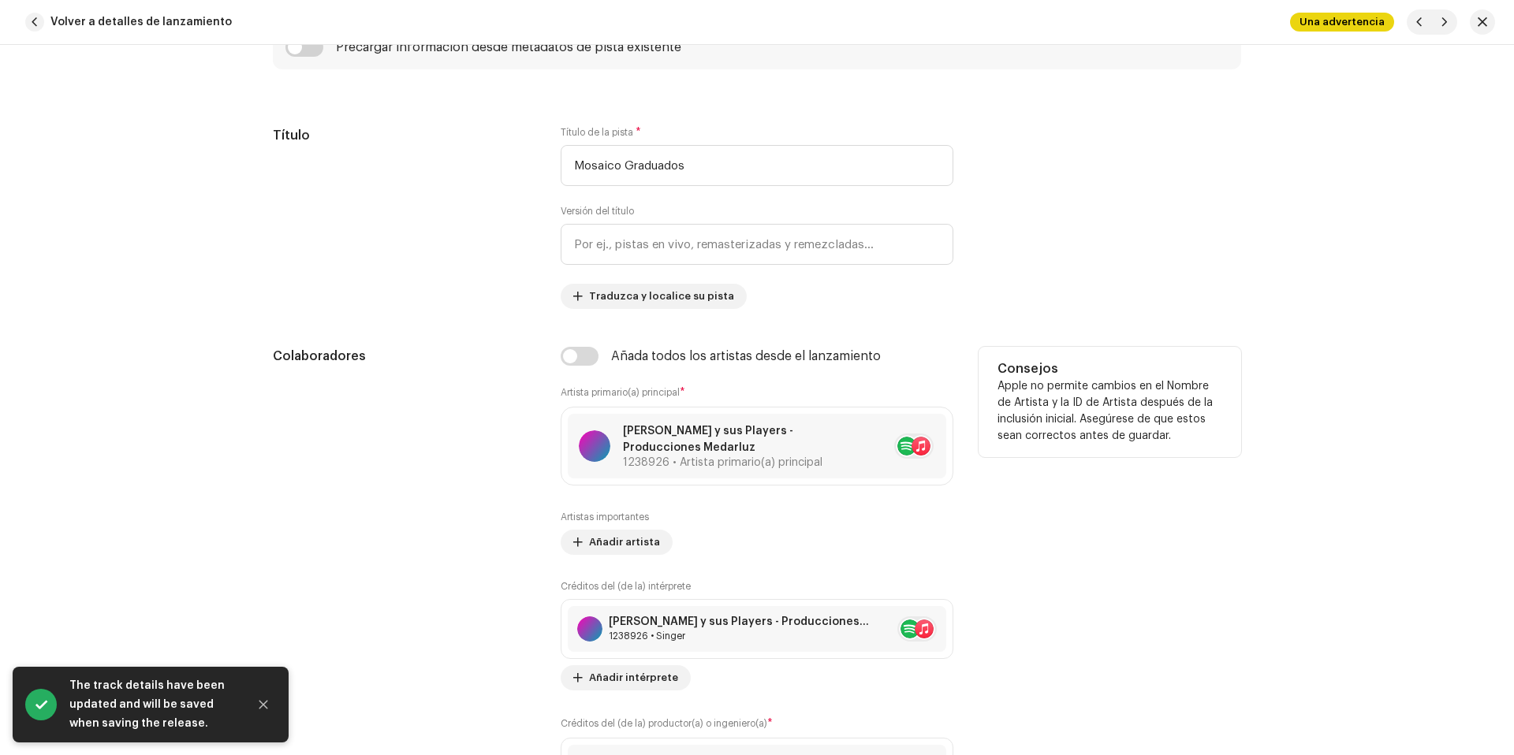
scroll to position [921, 0]
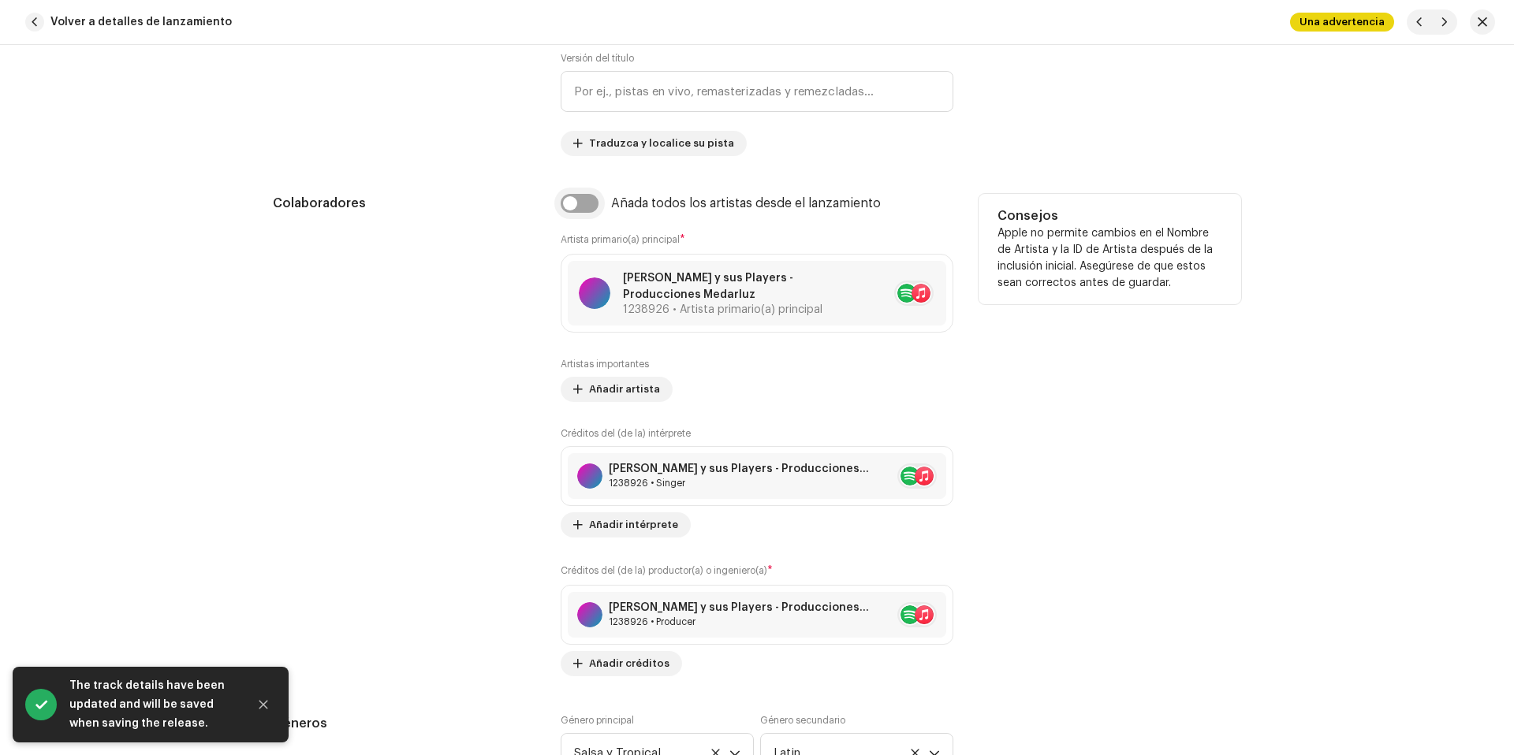
click at [569, 210] on input "checkbox" at bounding box center [580, 203] width 38 height 19
checkbox input "true"
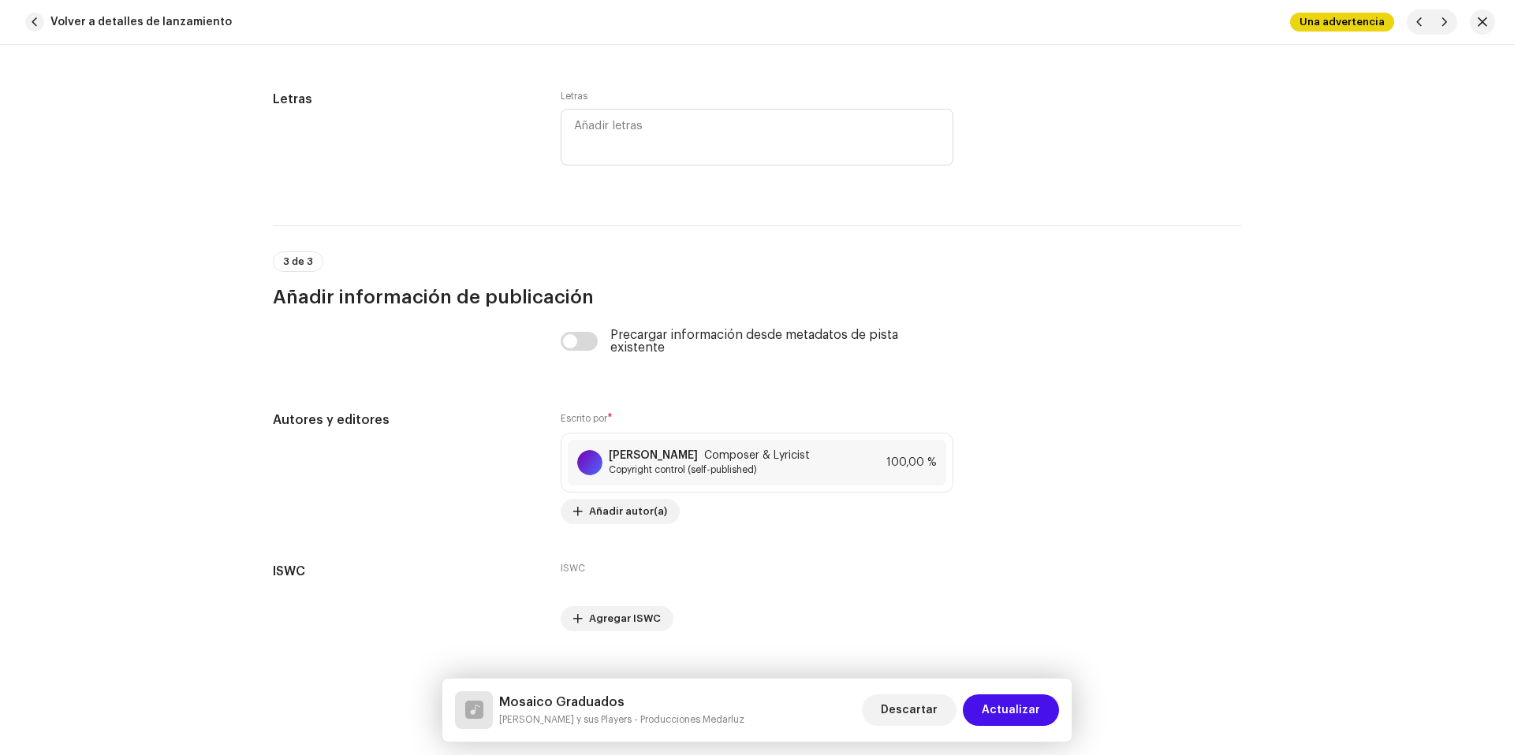
scroll to position [3201, 0]
click at [1002, 711] on span "Actualizar" at bounding box center [1011, 711] width 58 height 32
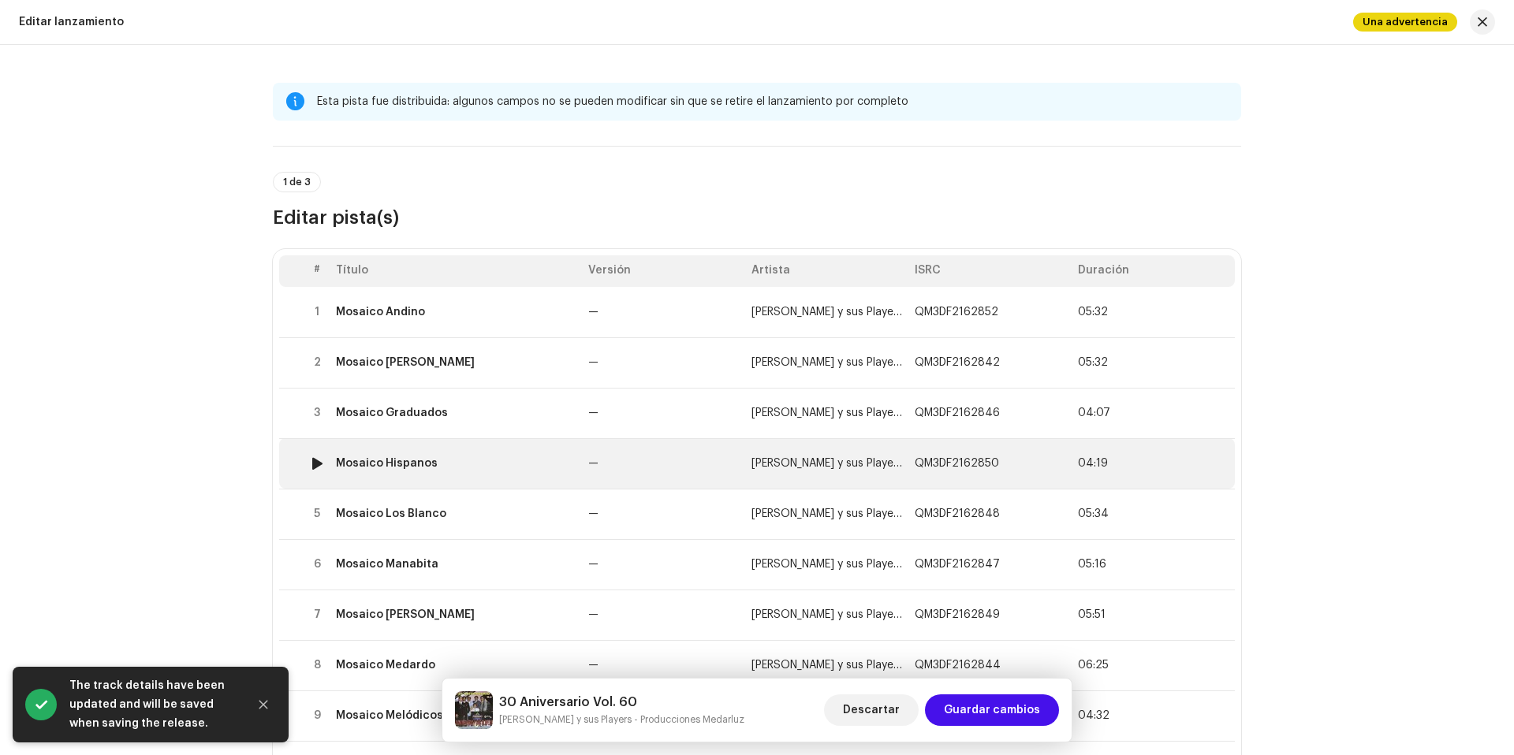
click at [511, 465] on div "Mosaico Hispanos" at bounding box center [456, 463] width 240 height 13
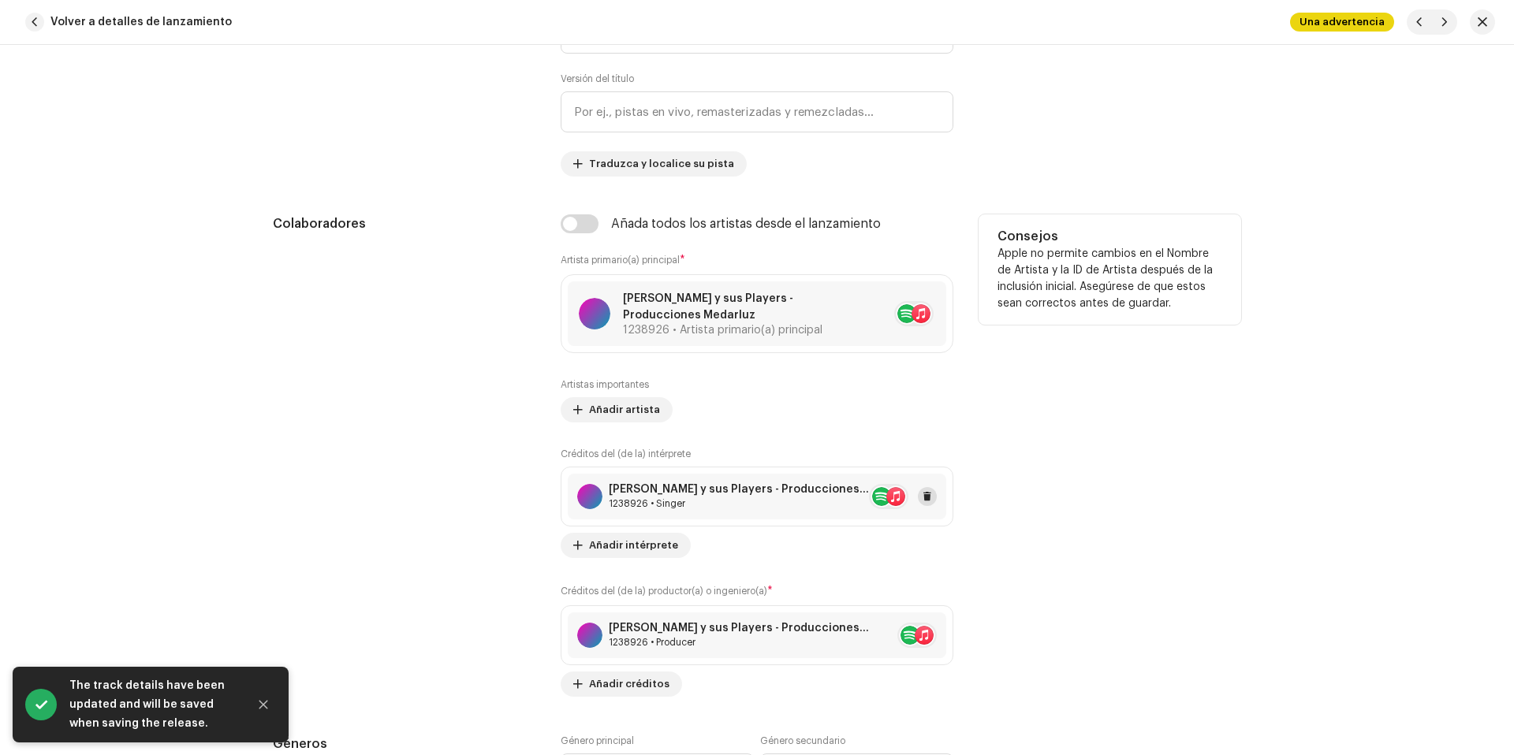
scroll to position [1021, 0]
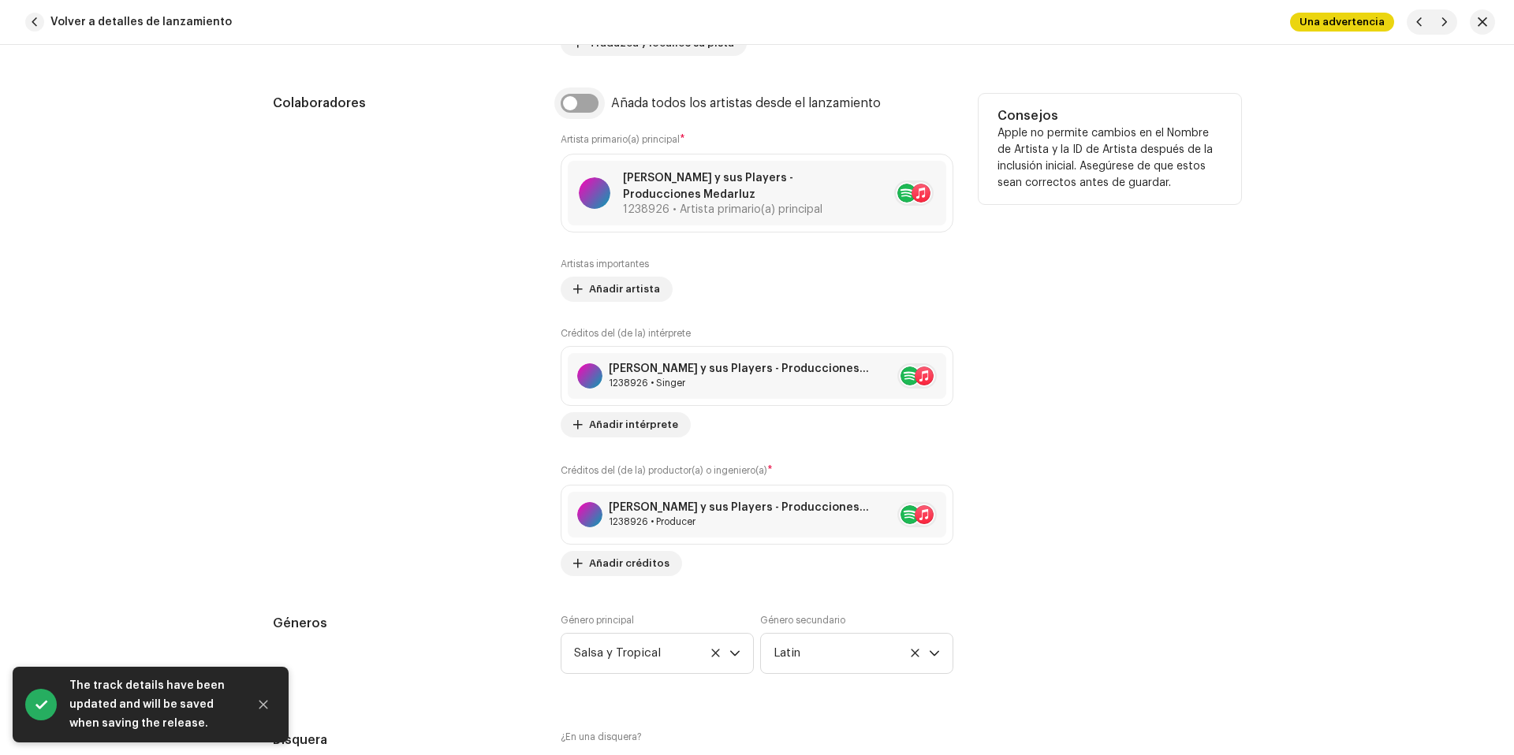
click at [576, 95] on input "checkbox" at bounding box center [580, 103] width 38 height 19
checkbox input "true"
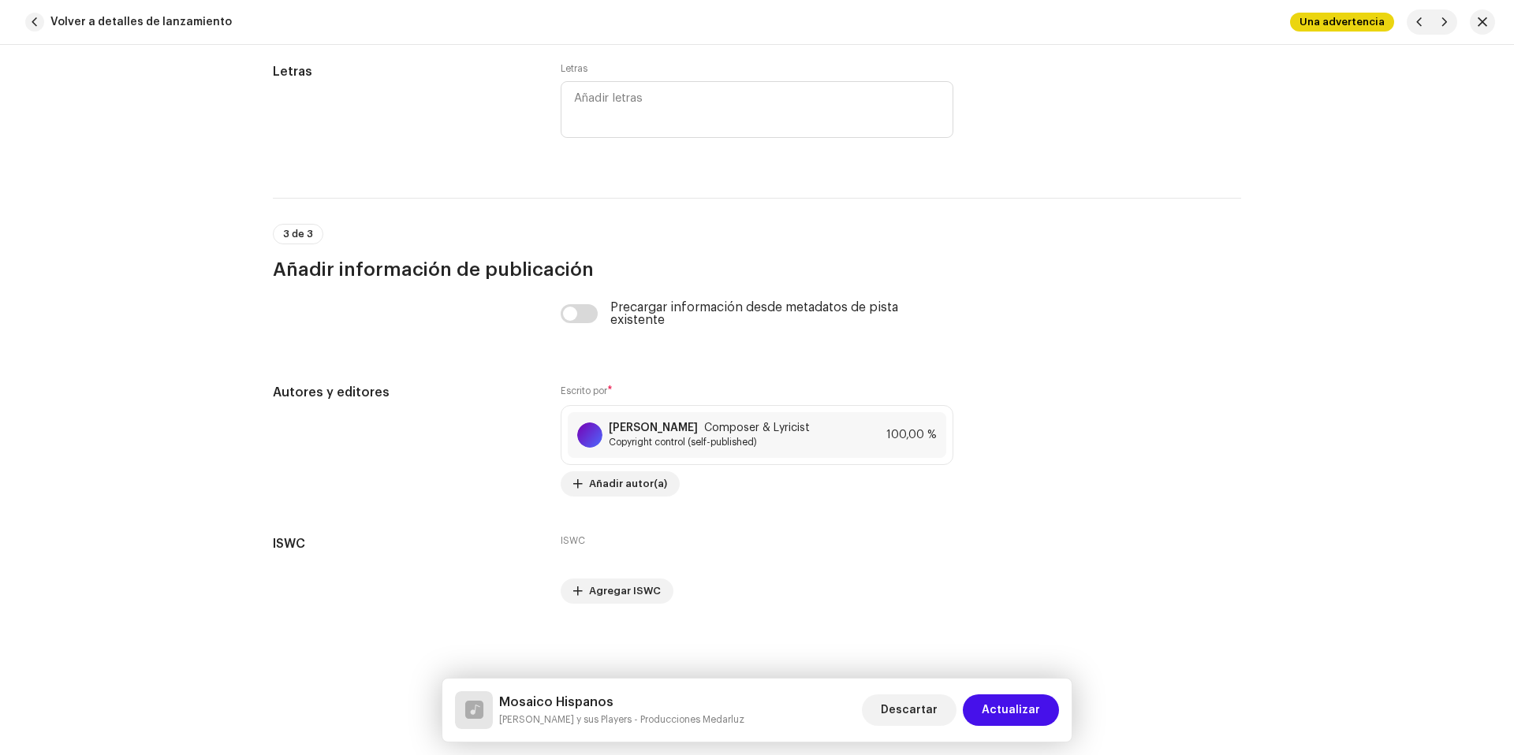
click at [1001, 706] on span "Actualizar" at bounding box center [1011, 711] width 58 height 32
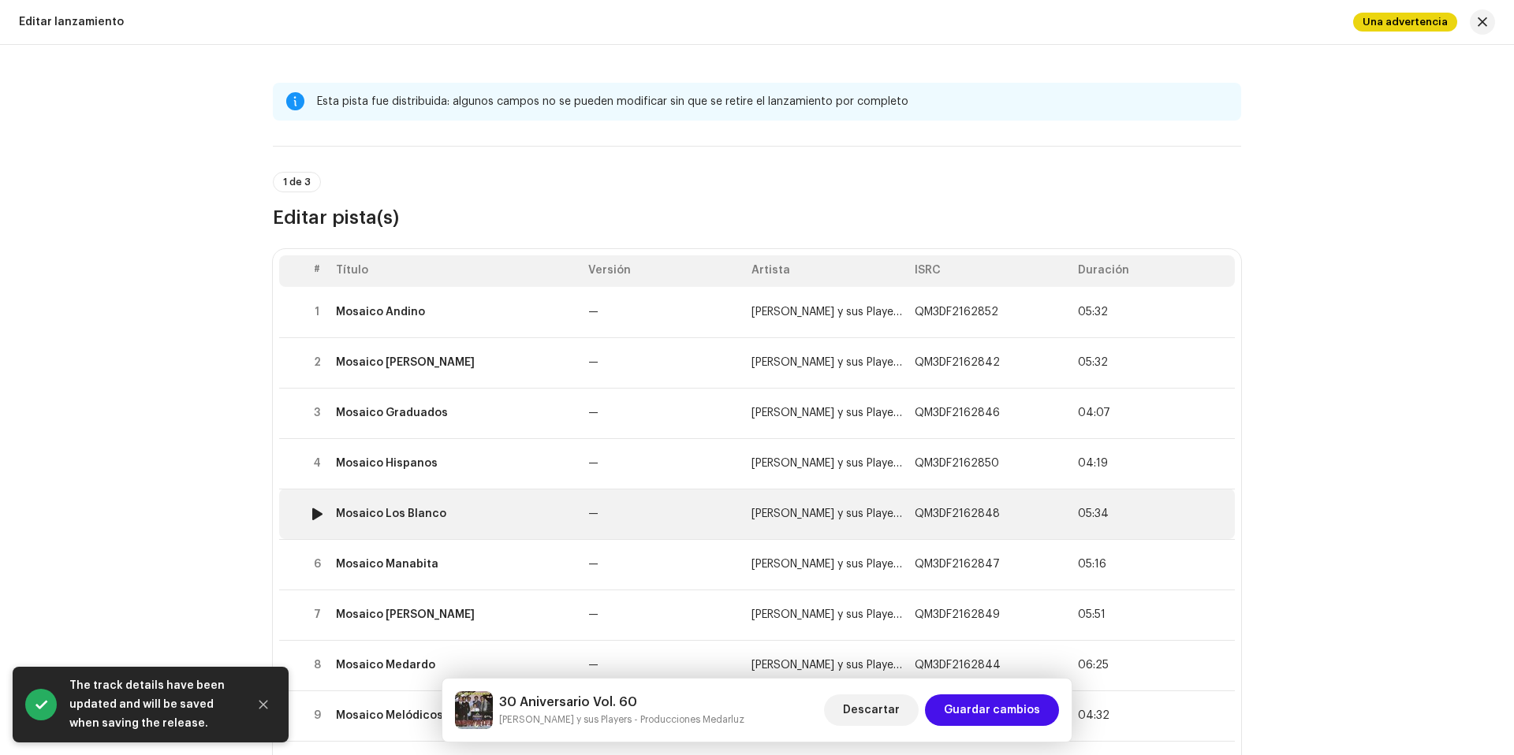
click at [488, 506] on td "Mosaico Los Blanco" at bounding box center [456, 514] width 252 height 50
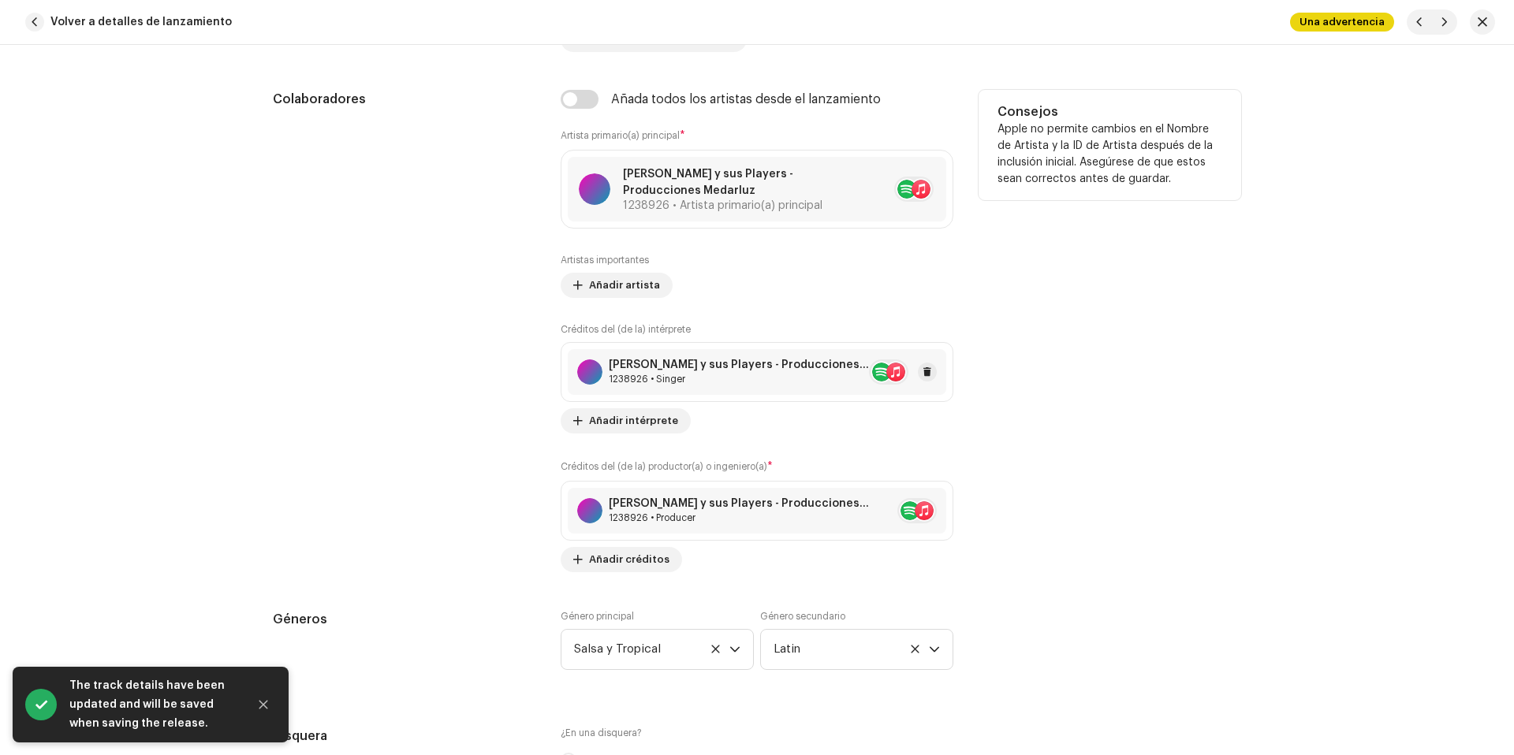
scroll to position [1046, 0]
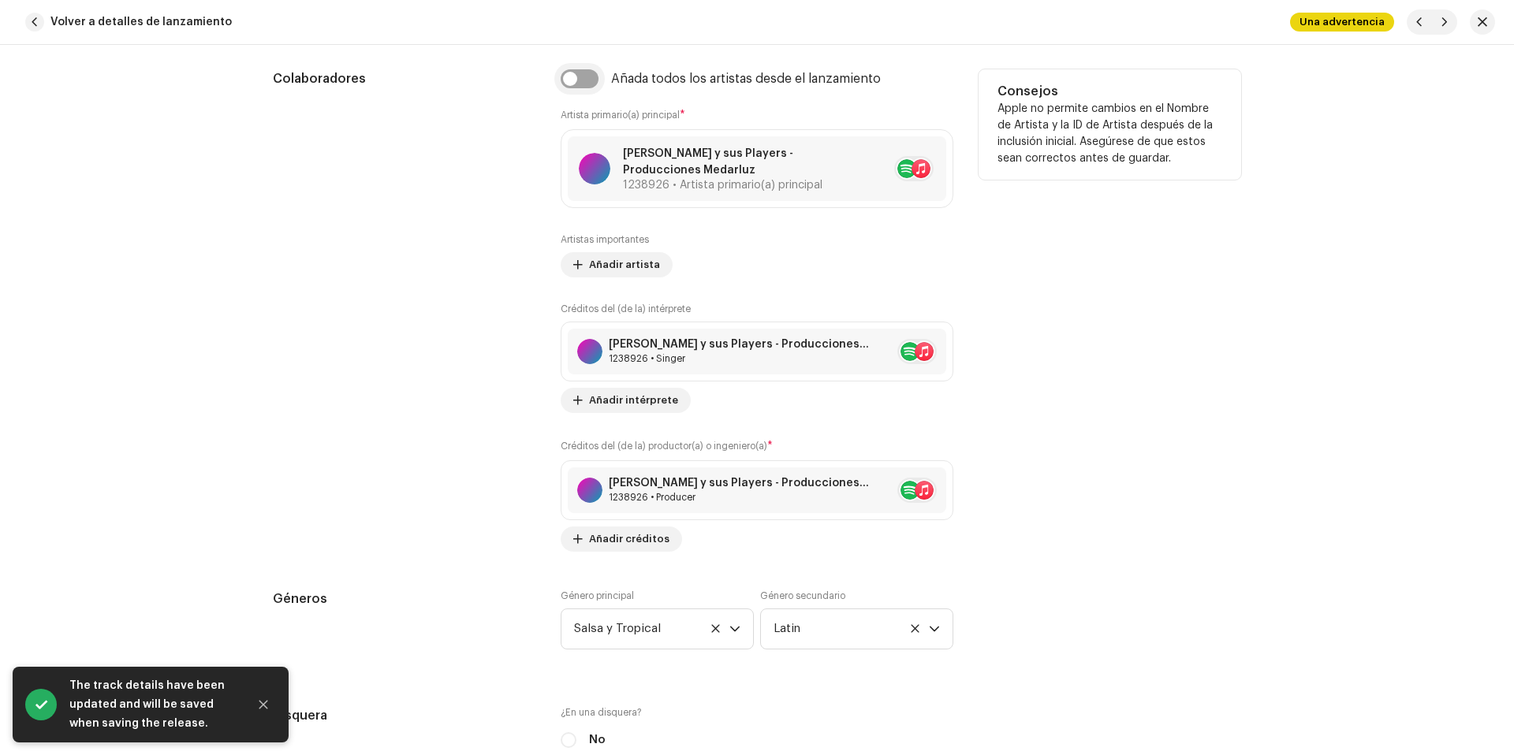
click at [586, 82] on input "checkbox" at bounding box center [580, 78] width 38 height 19
checkbox input "true"
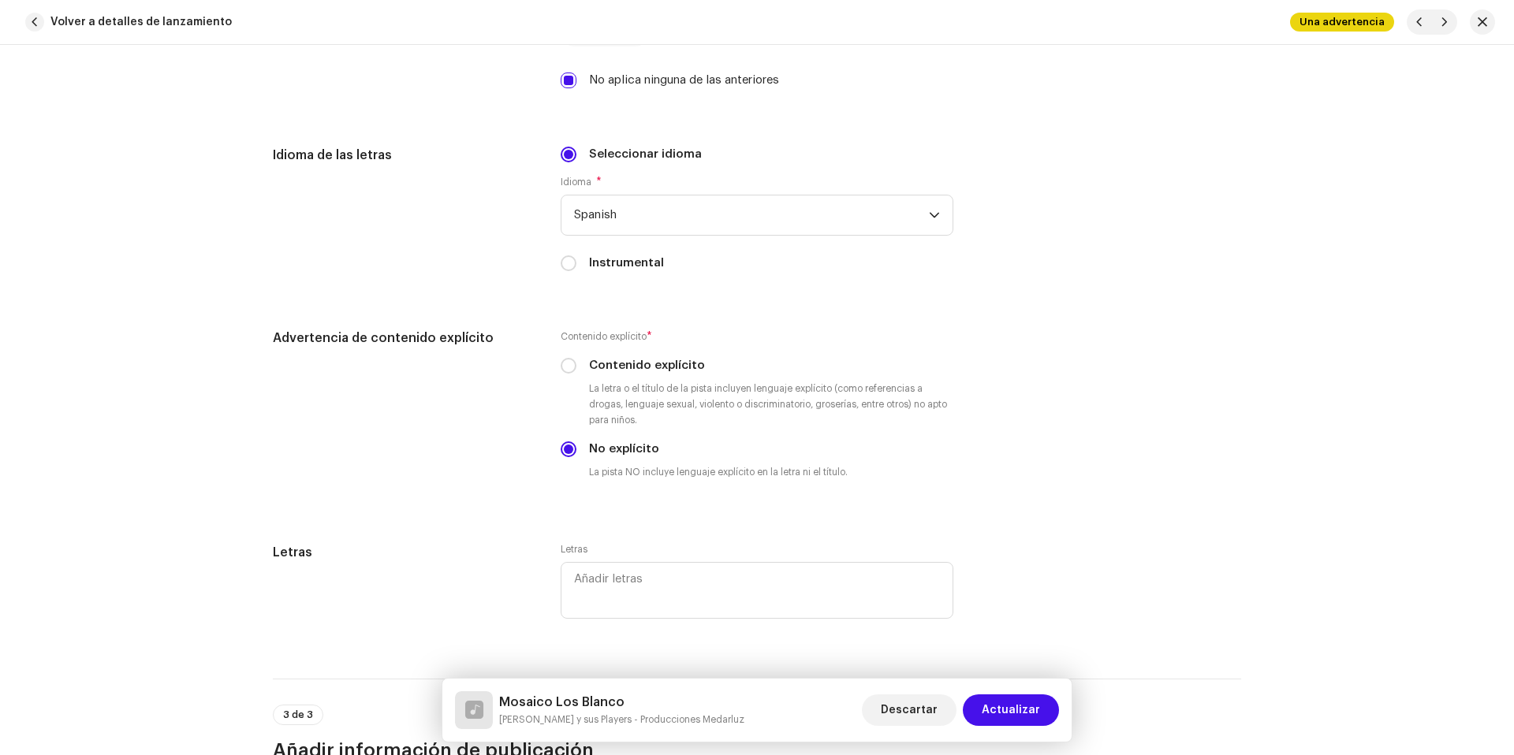
scroll to position [3228, 0]
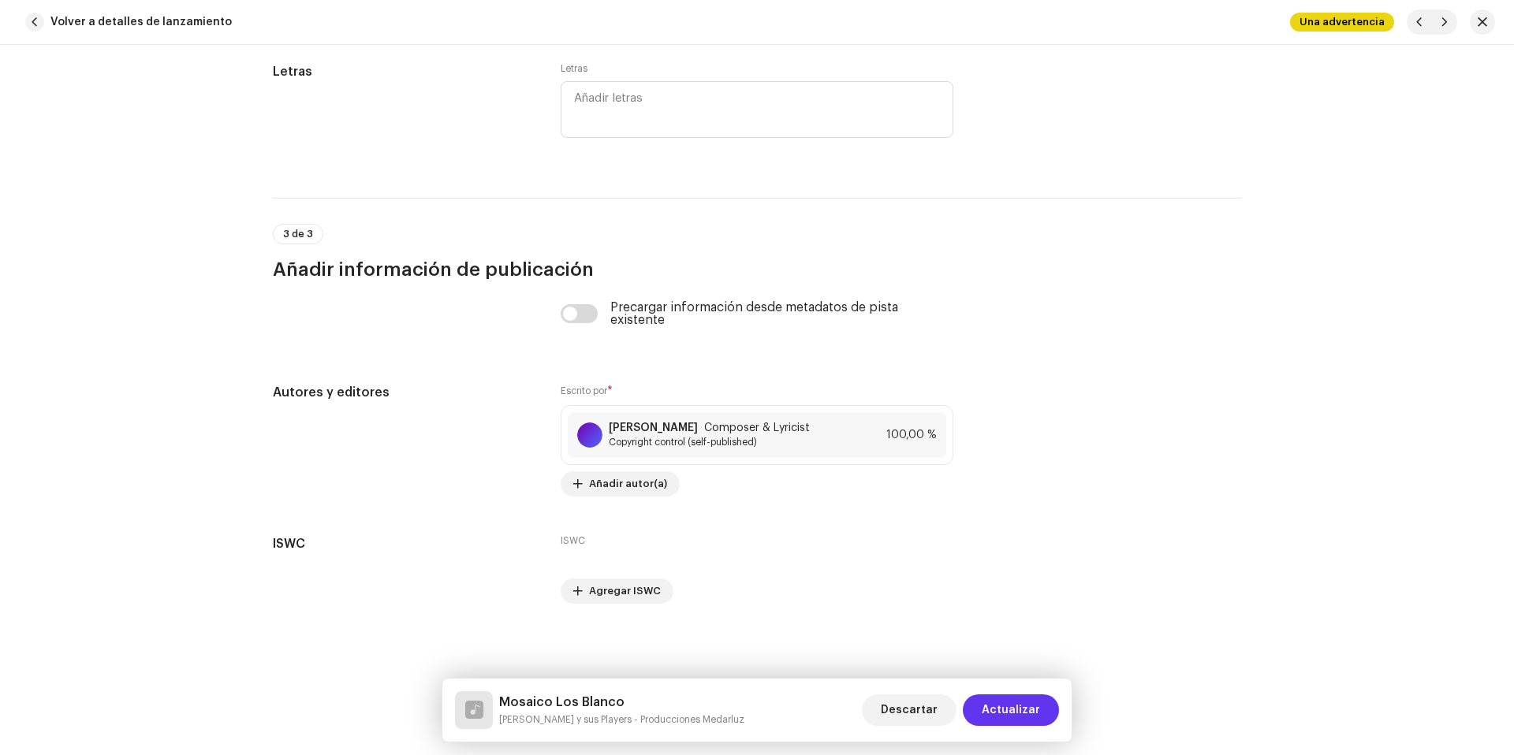
click at [1005, 703] on span "Actualizar" at bounding box center [1011, 711] width 58 height 32
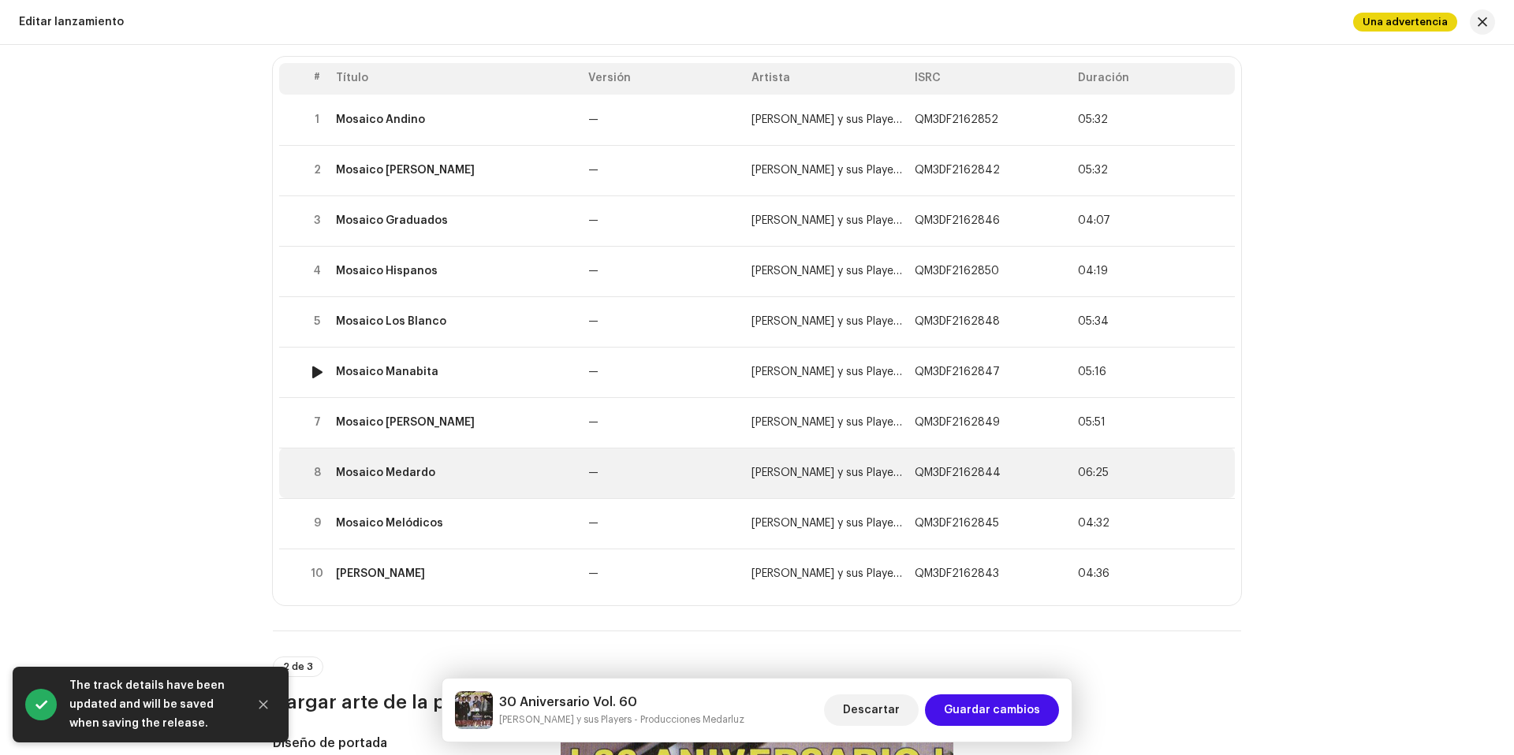
scroll to position [285, 0]
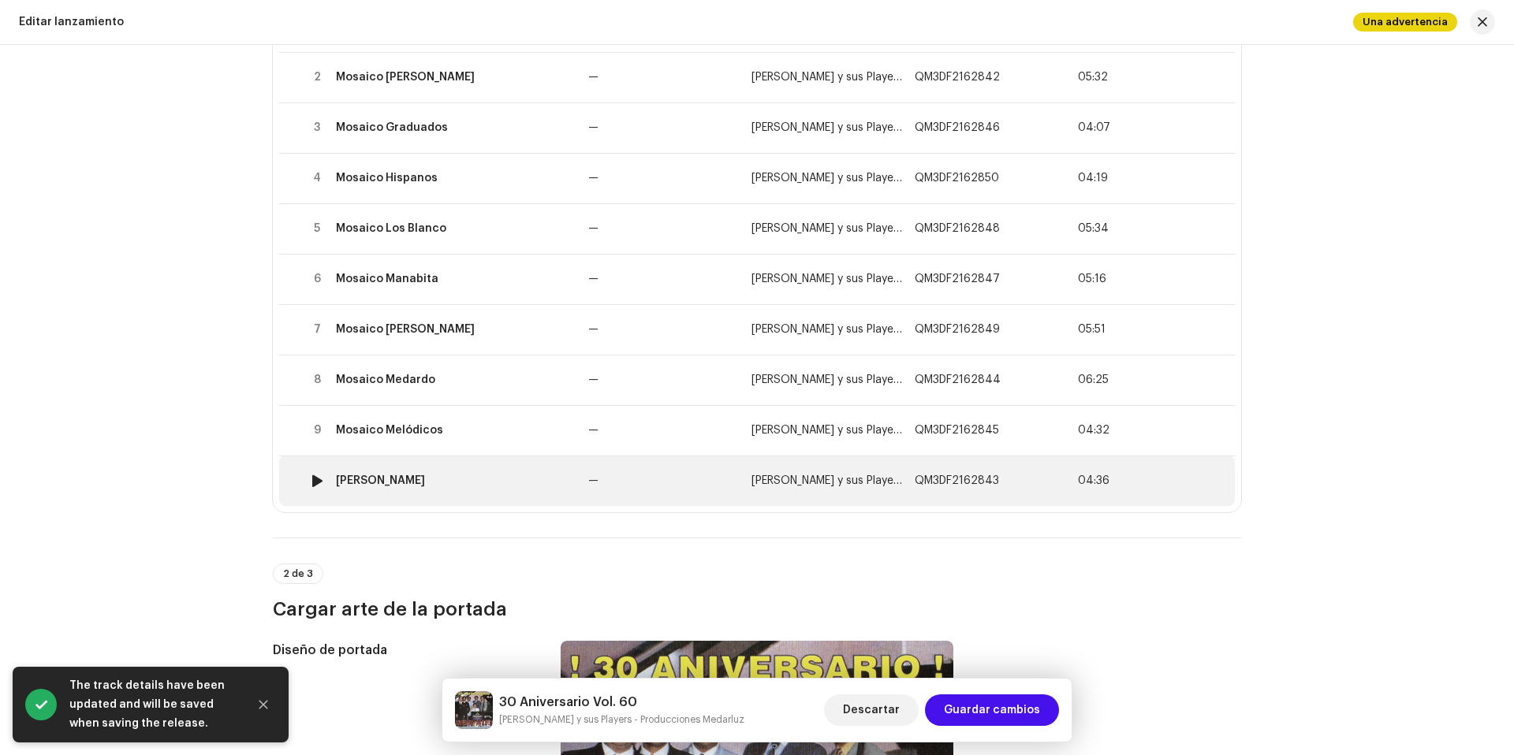
click at [453, 494] on td "Mosaico Nelson" at bounding box center [456, 481] width 252 height 50
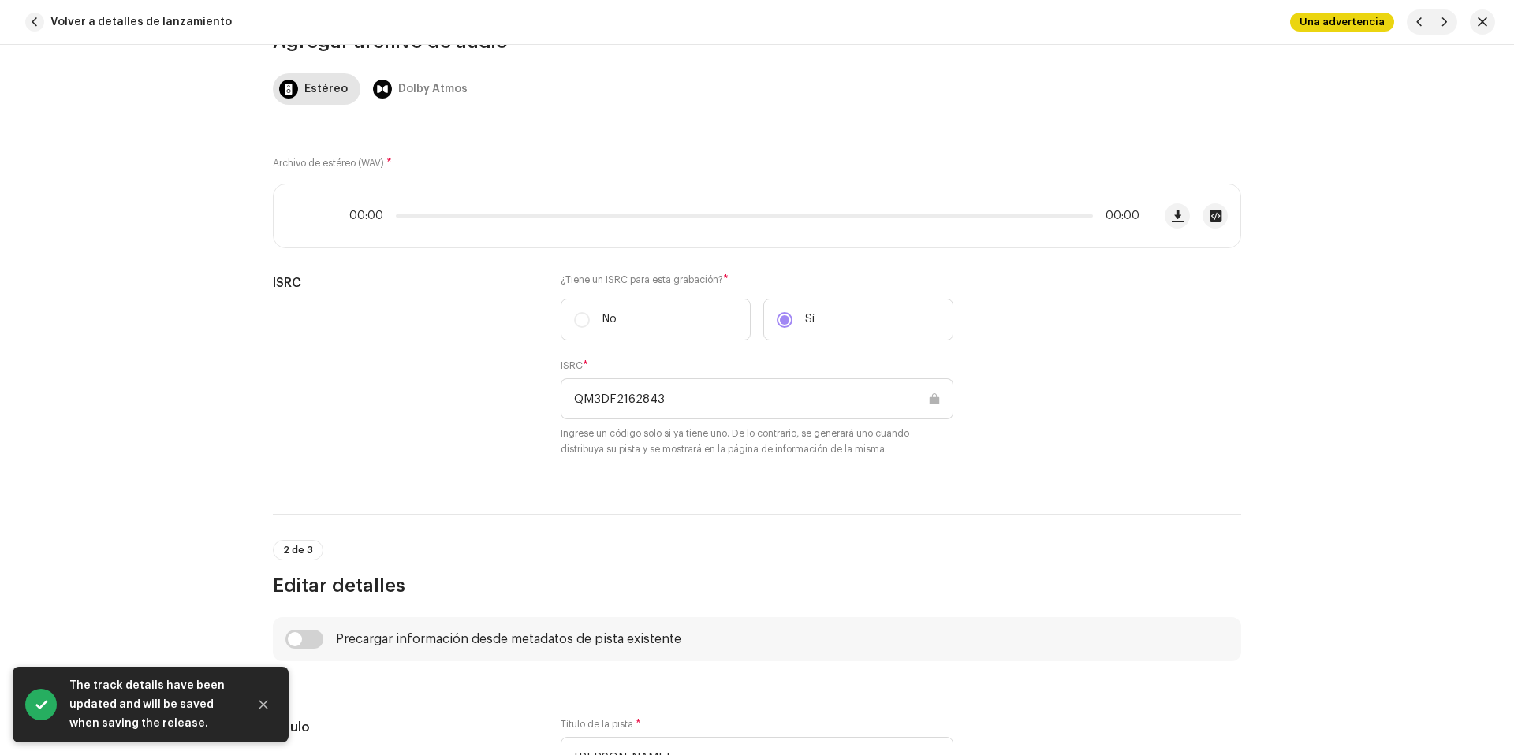
scroll to position [760, 0]
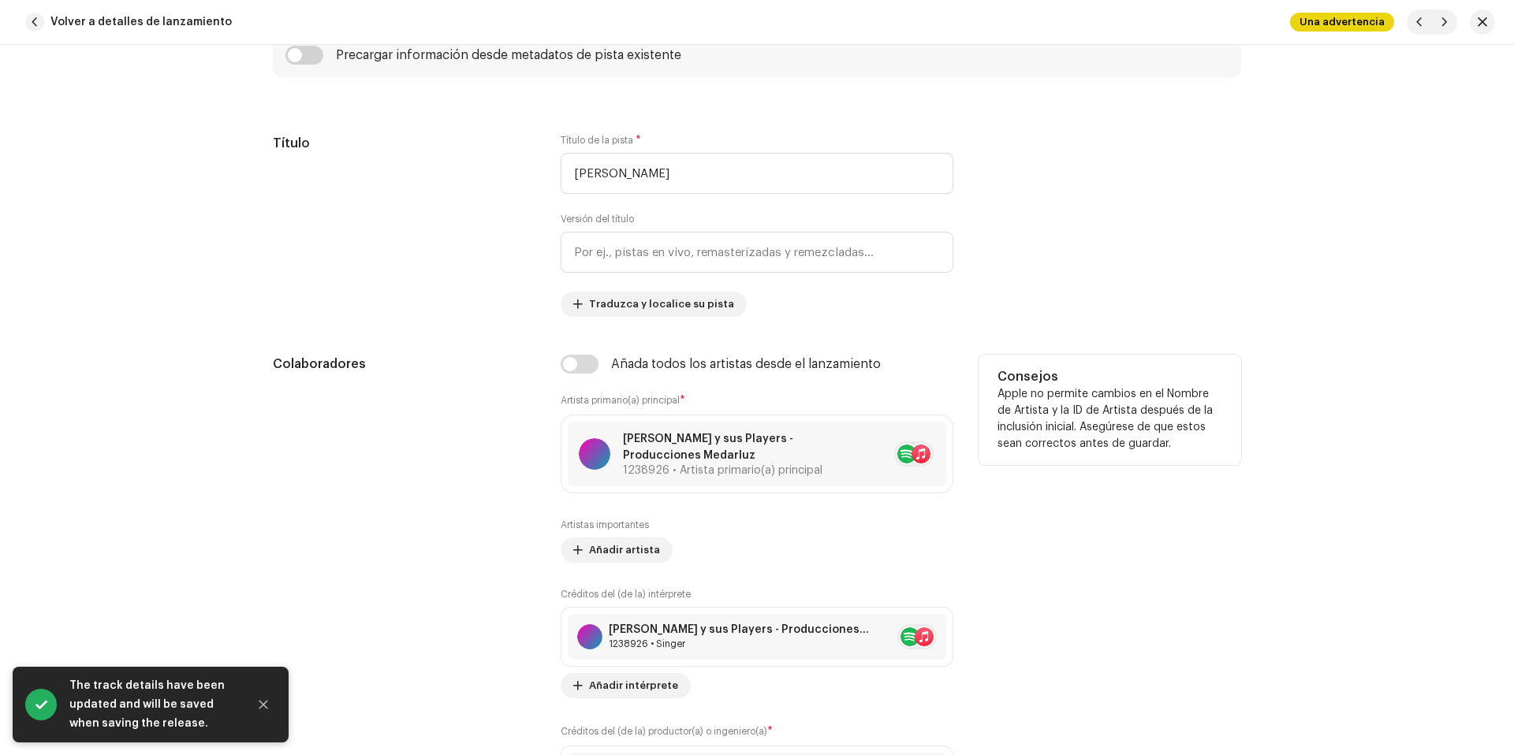
click at [556, 371] on div "Colaboradores Añada todos los artistas desde el lanzamiento Artista primario(a)…" at bounding box center [757, 596] width 968 height 483
click at [565, 367] on input "checkbox" at bounding box center [580, 364] width 38 height 19
checkbox input "true"
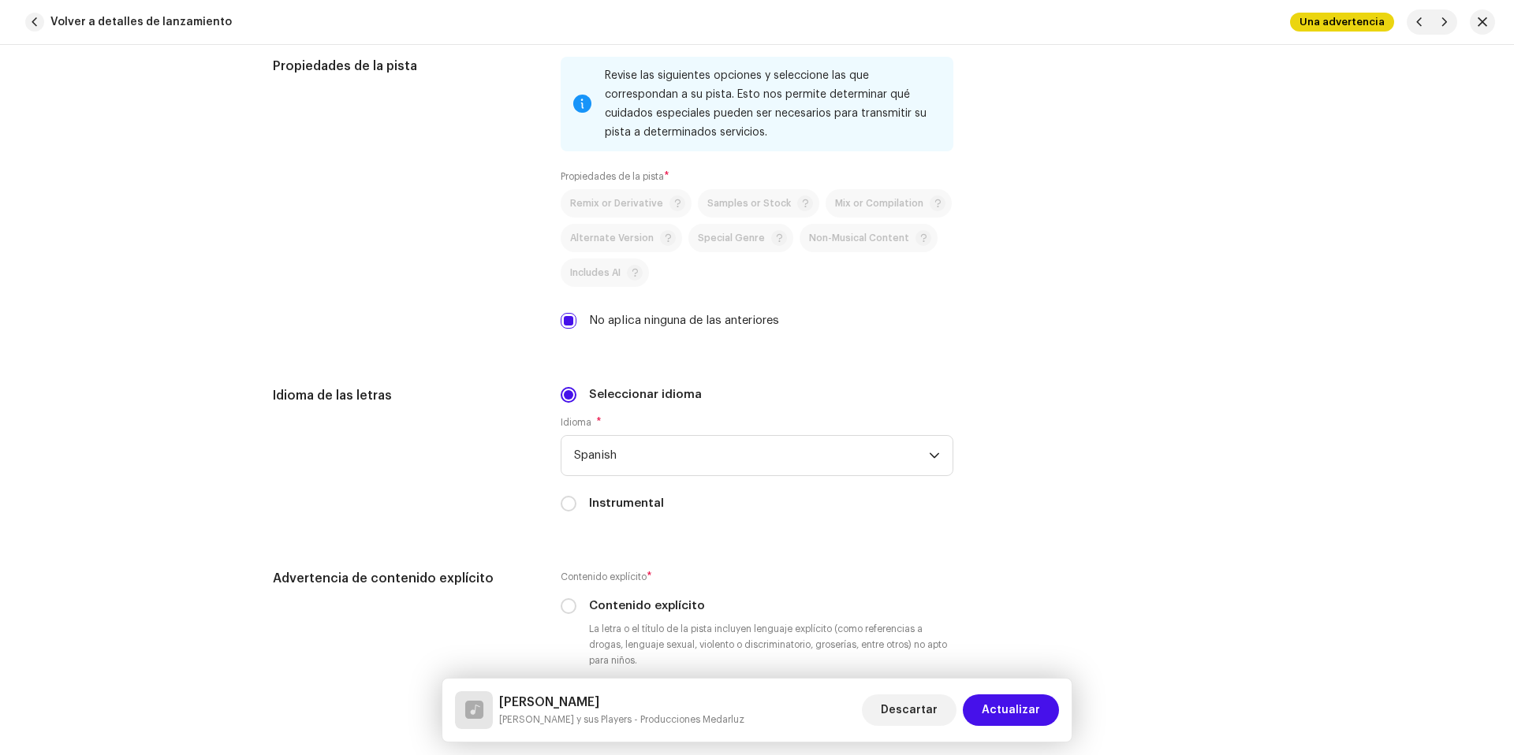
scroll to position [2045, 0]
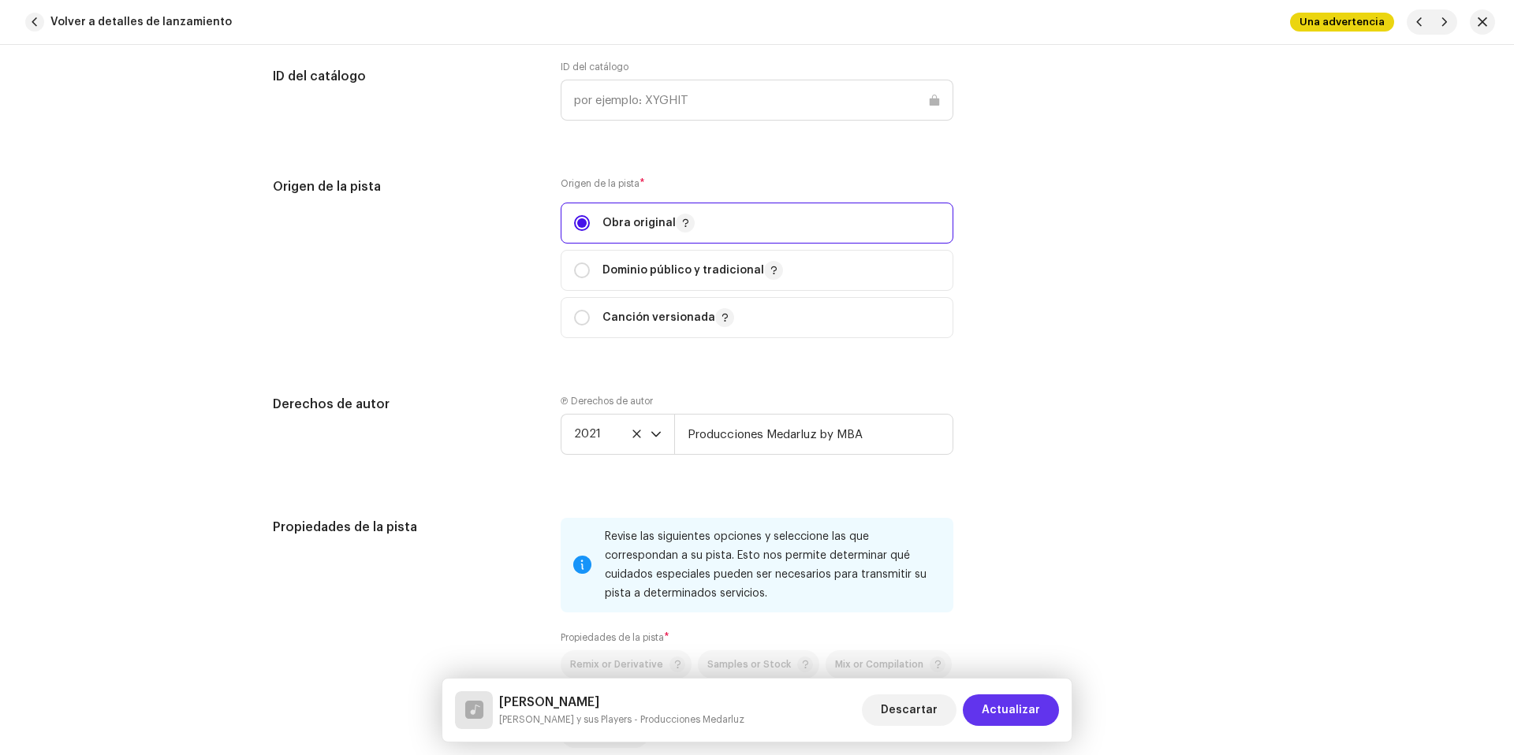
click at [1013, 698] on span "Actualizar" at bounding box center [1011, 711] width 58 height 32
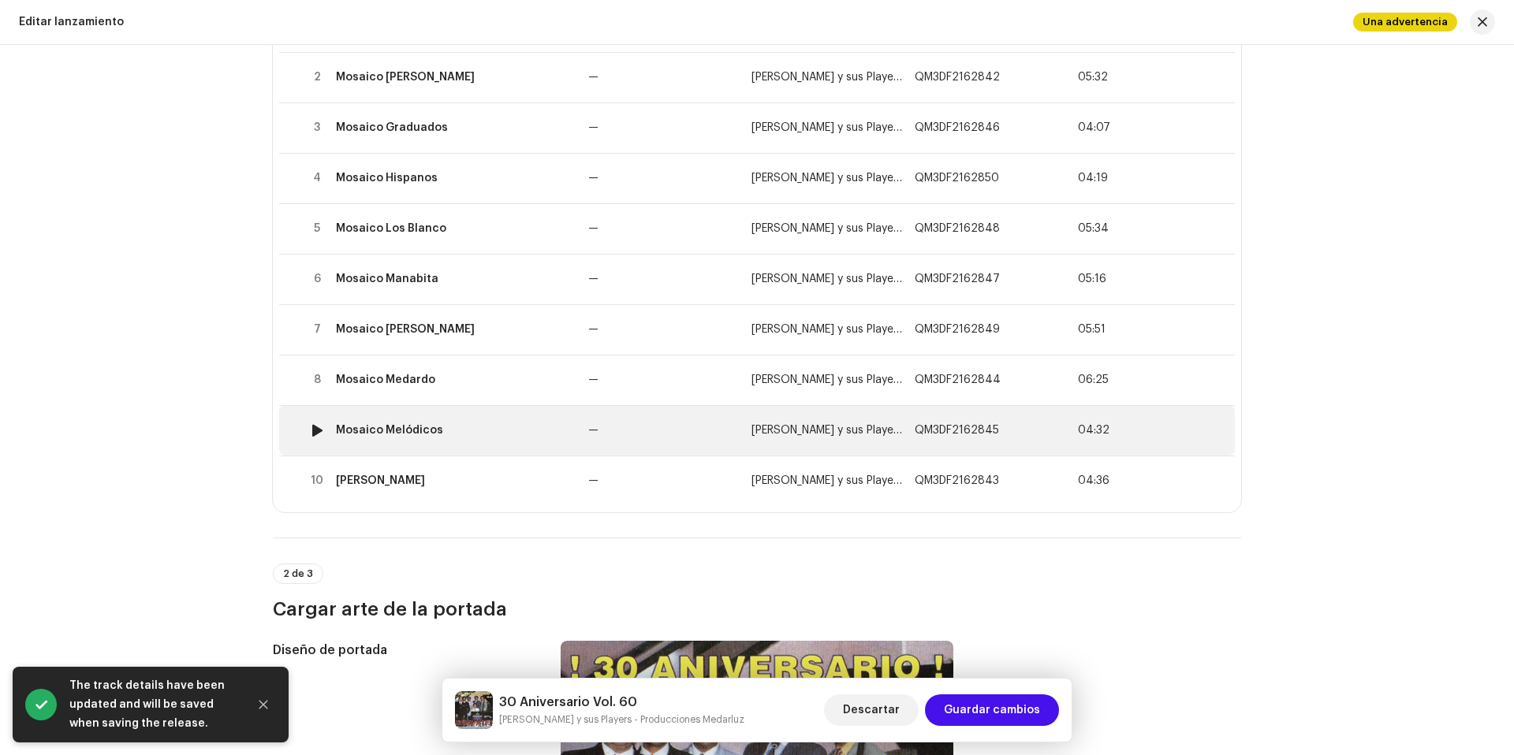
click at [532, 433] on div "Mosaico Melódicos" at bounding box center [456, 430] width 240 height 13
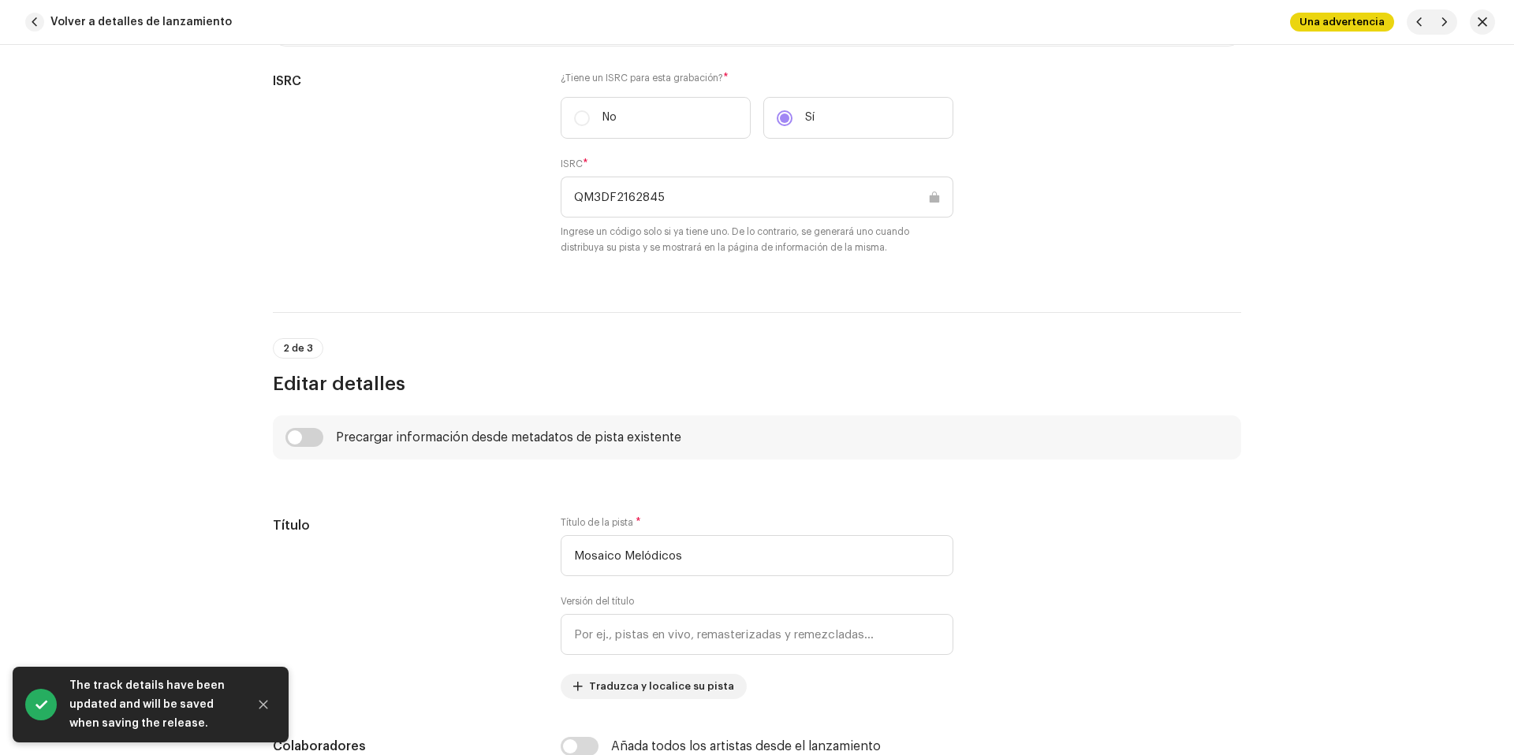
scroll to position [713, 0]
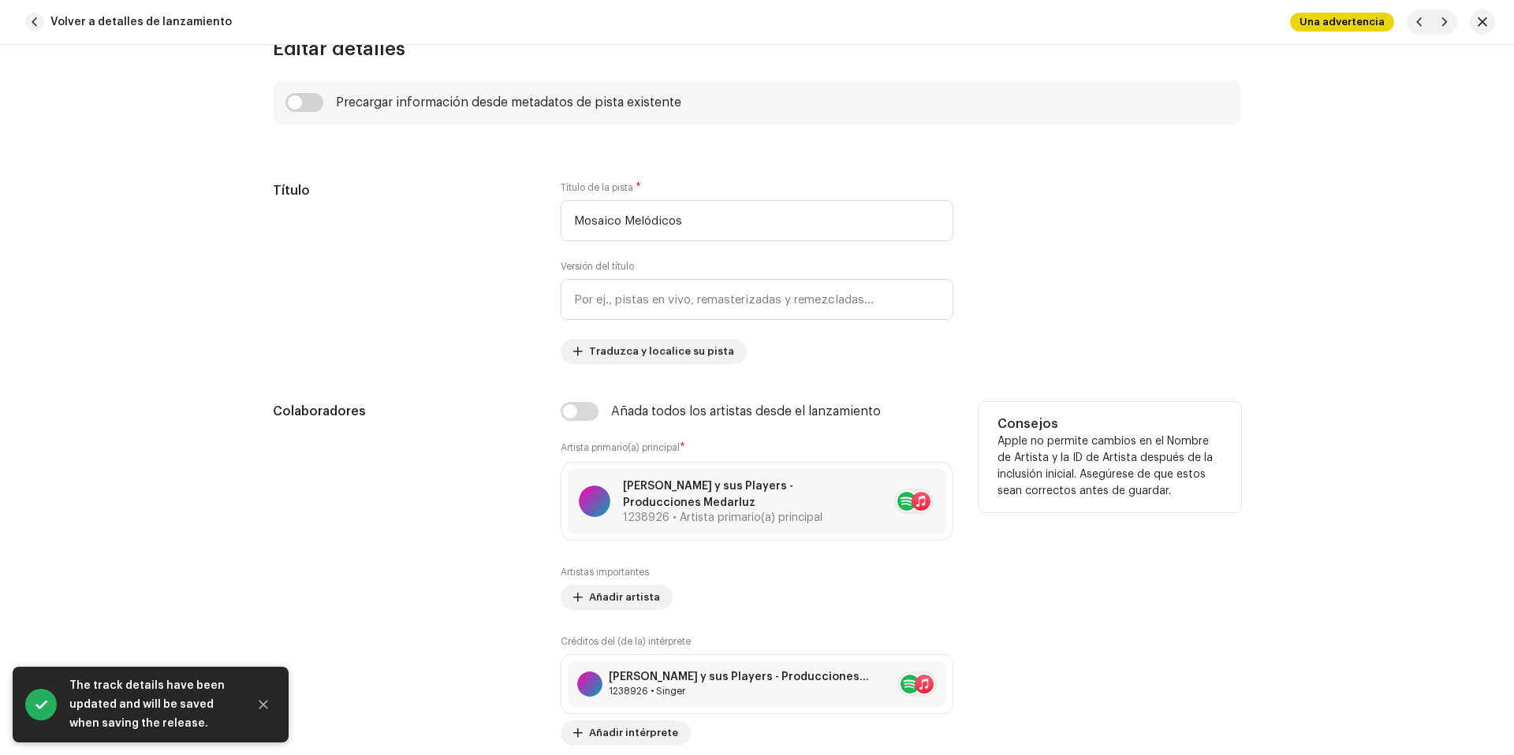
click at [600, 409] on div "Añada todos los artistas desde el lanzamiento" at bounding box center [757, 411] width 393 height 19
click at [594, 410] on input "checkbox" at bounding box center [580, 411] width 38 height 19
checkbox input "true"
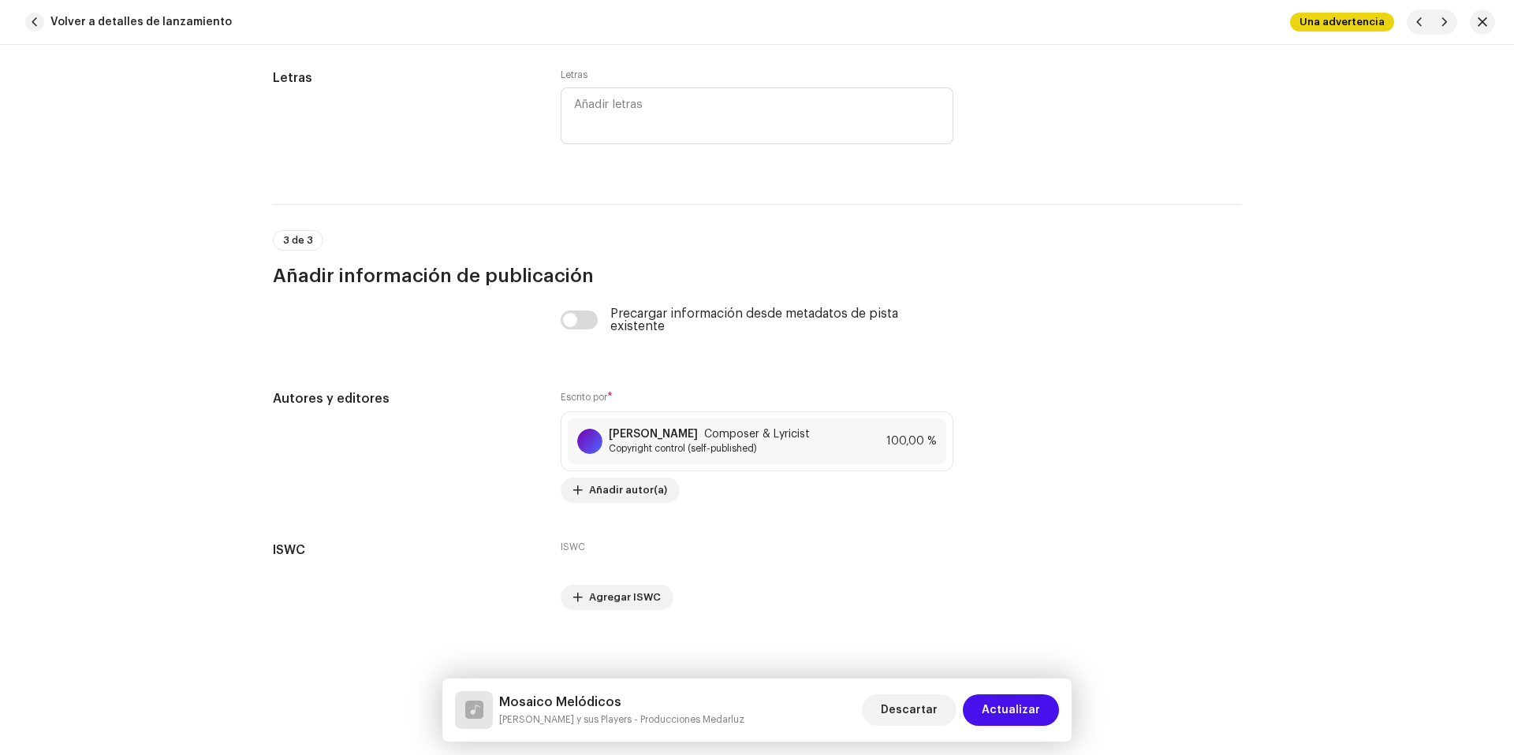
scroll to position [3207, 0]
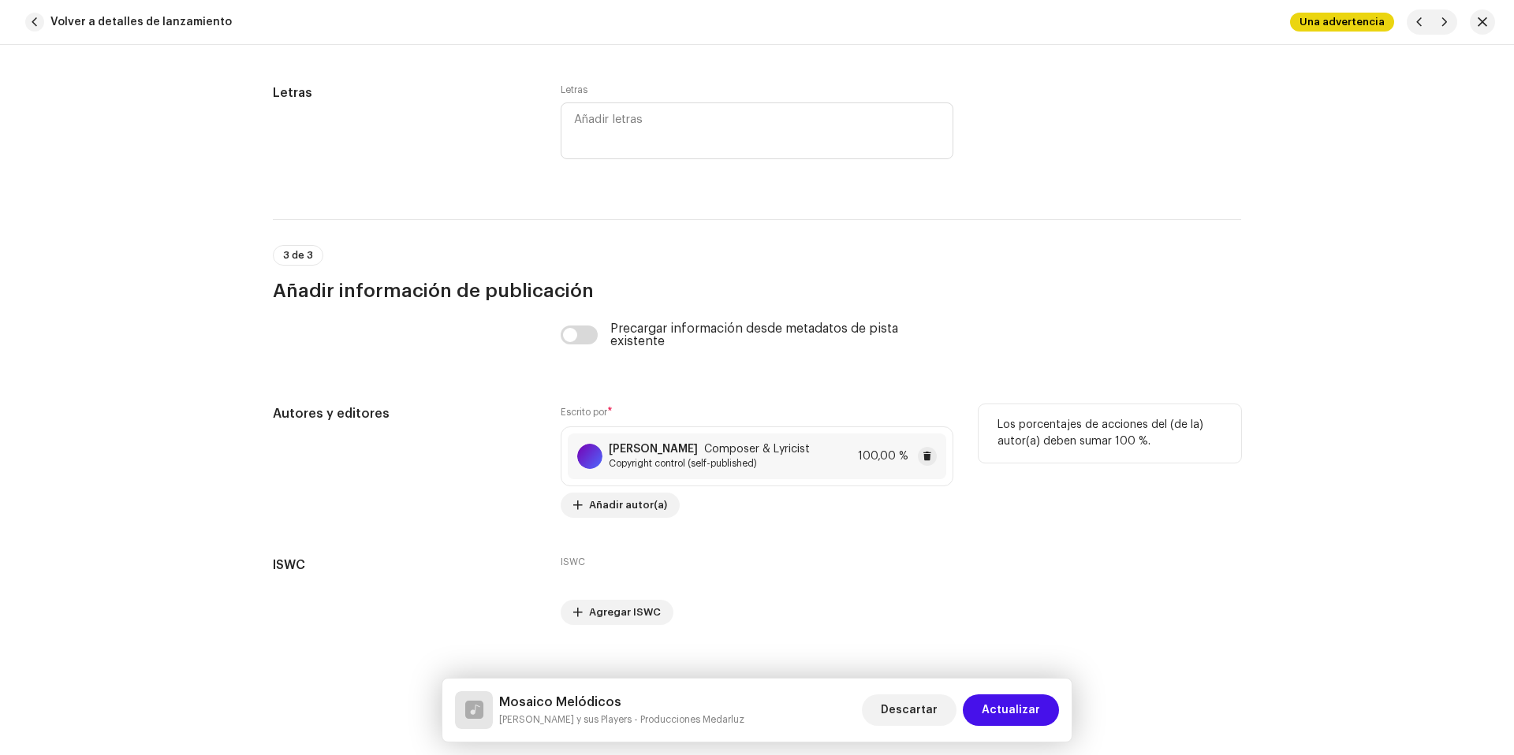
click at [762, 454] on span "Composer & Lyricist" at bounding box center [757, 449] width 106 height 13
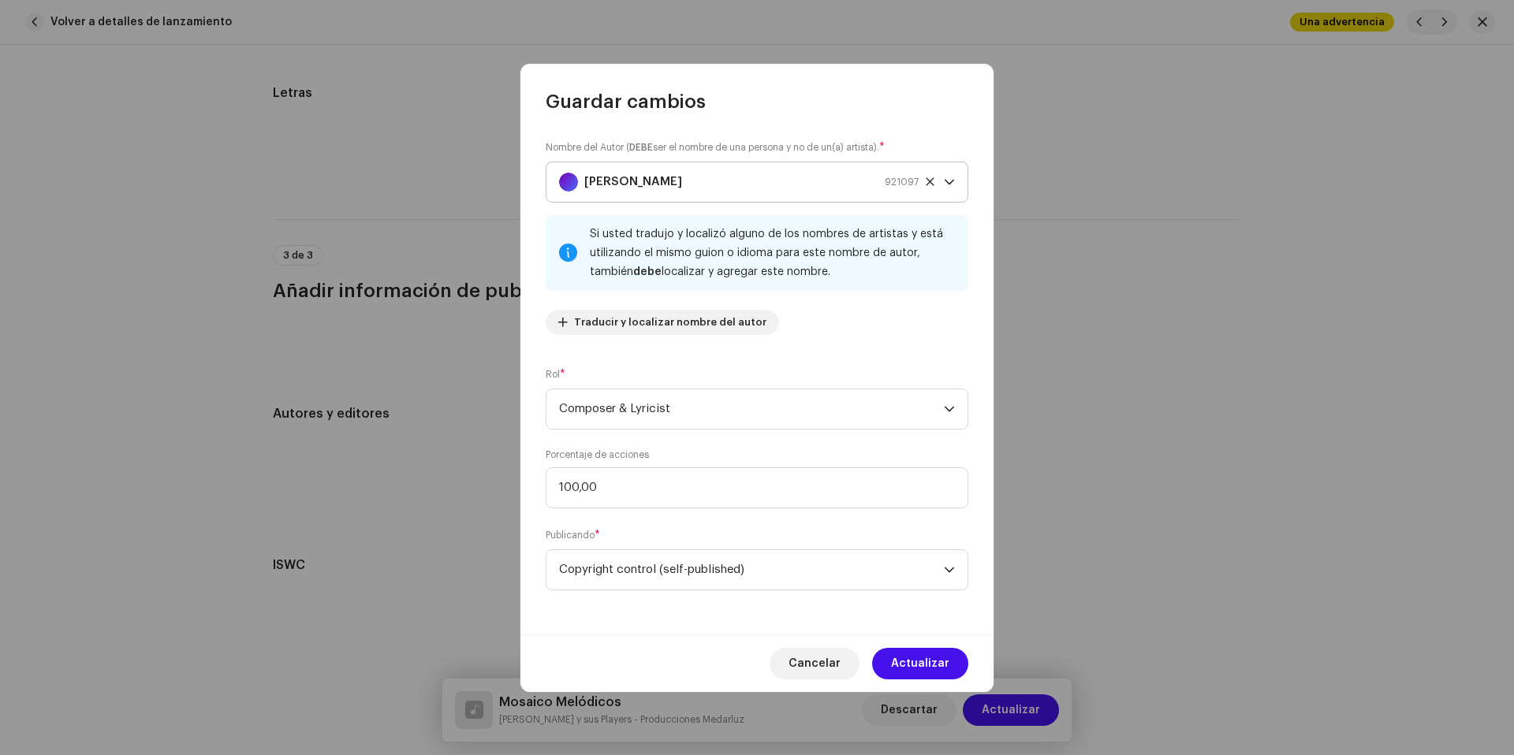
click at [722, 190] on div "Medardo Luzuriaga 921097" at bounding box center [739, 181] width 360 height 39
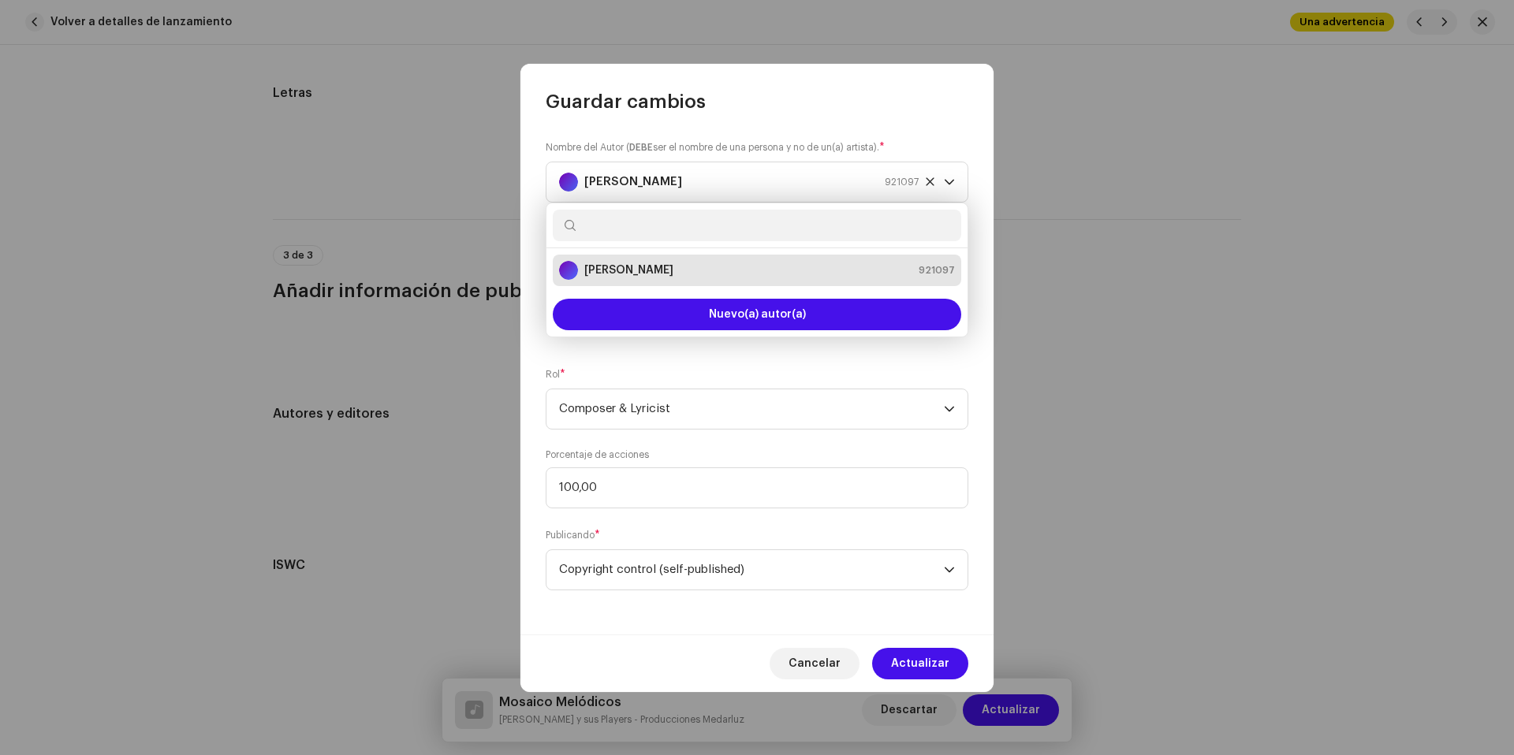
click at [692, 228] on input "text" at bounding box center [757, 226] width 408 height 32
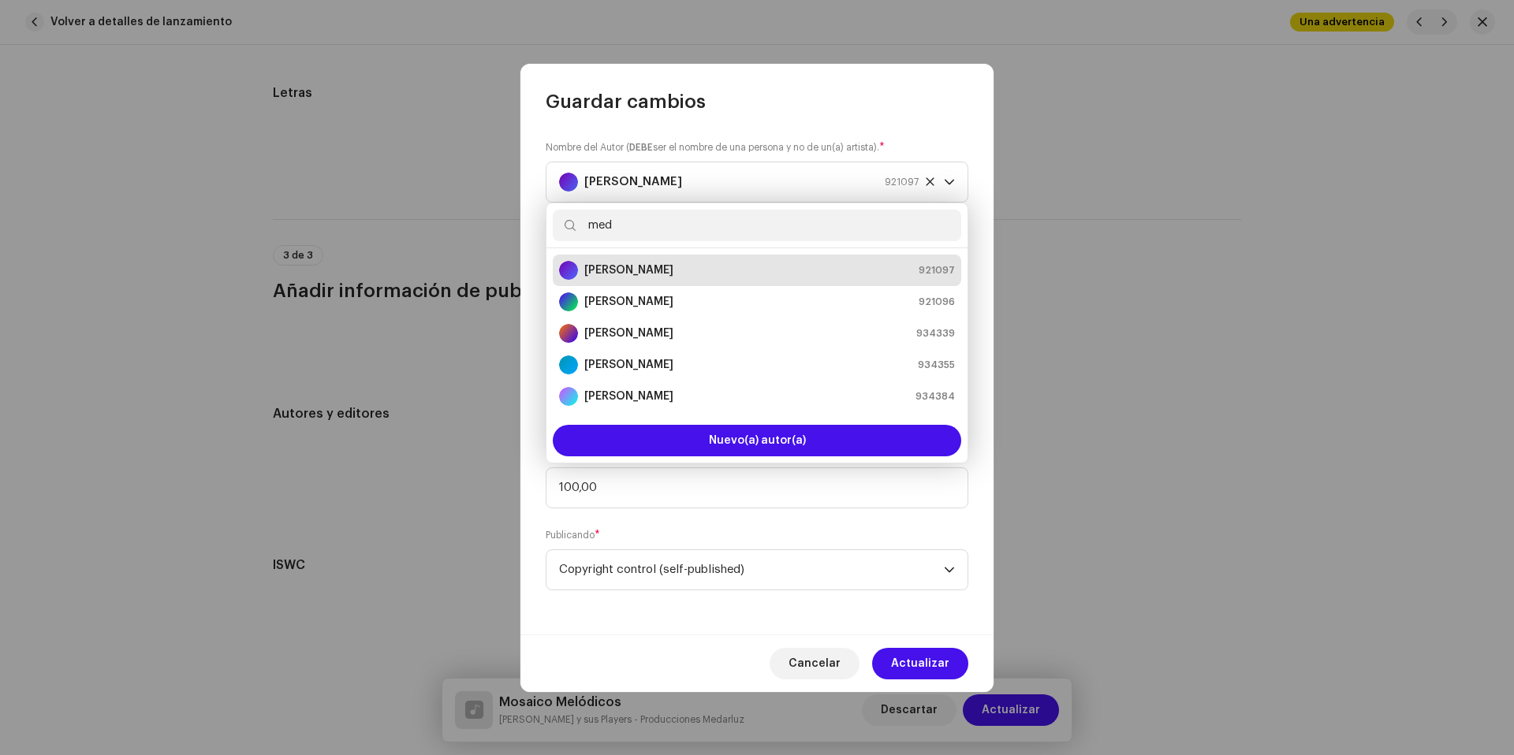
type input "meda"
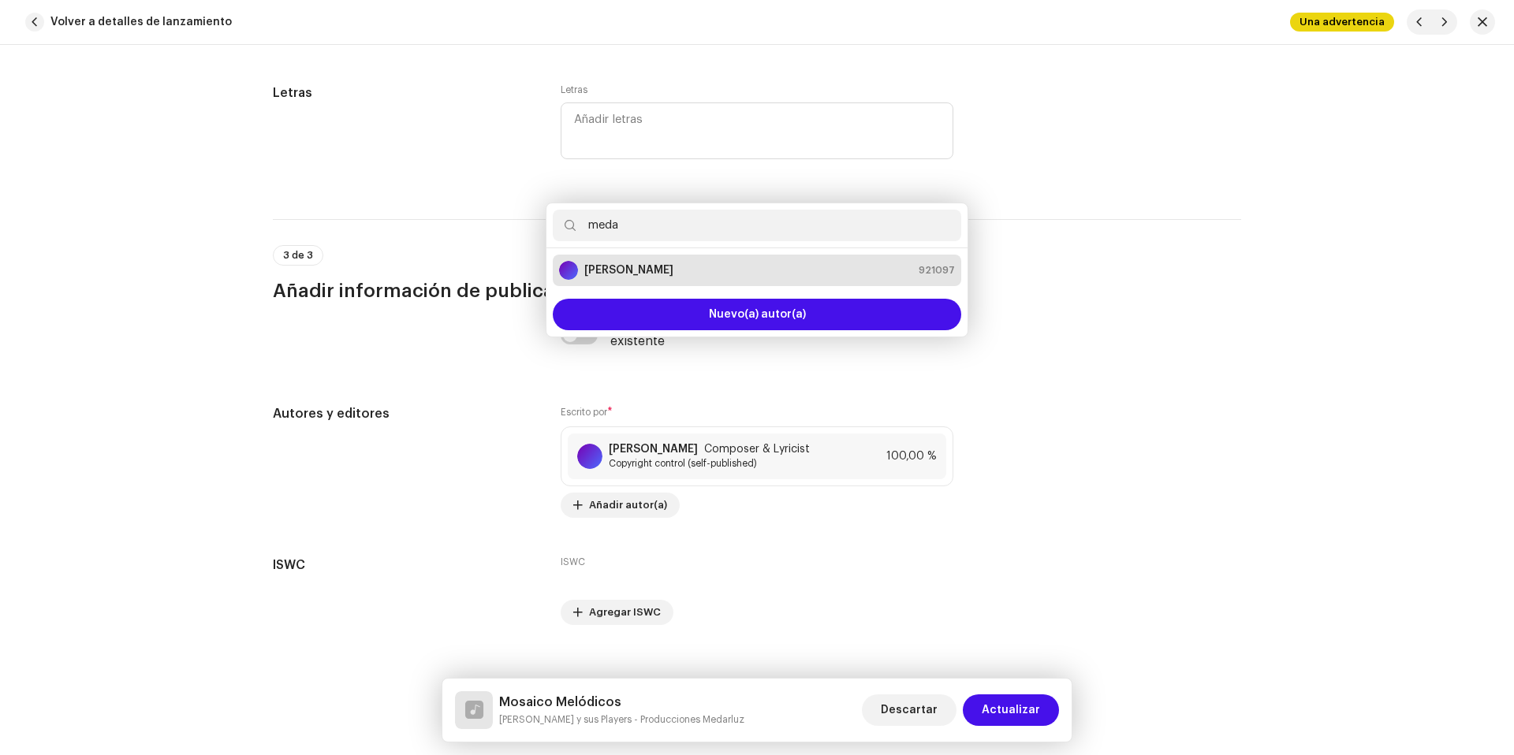
click at [1002, 303] on div "Guardar cambios Nombre del Autor ( DEBE ser el nombre de una persona y no de un…" at bounding box center [757, 377] width 1514 height 755
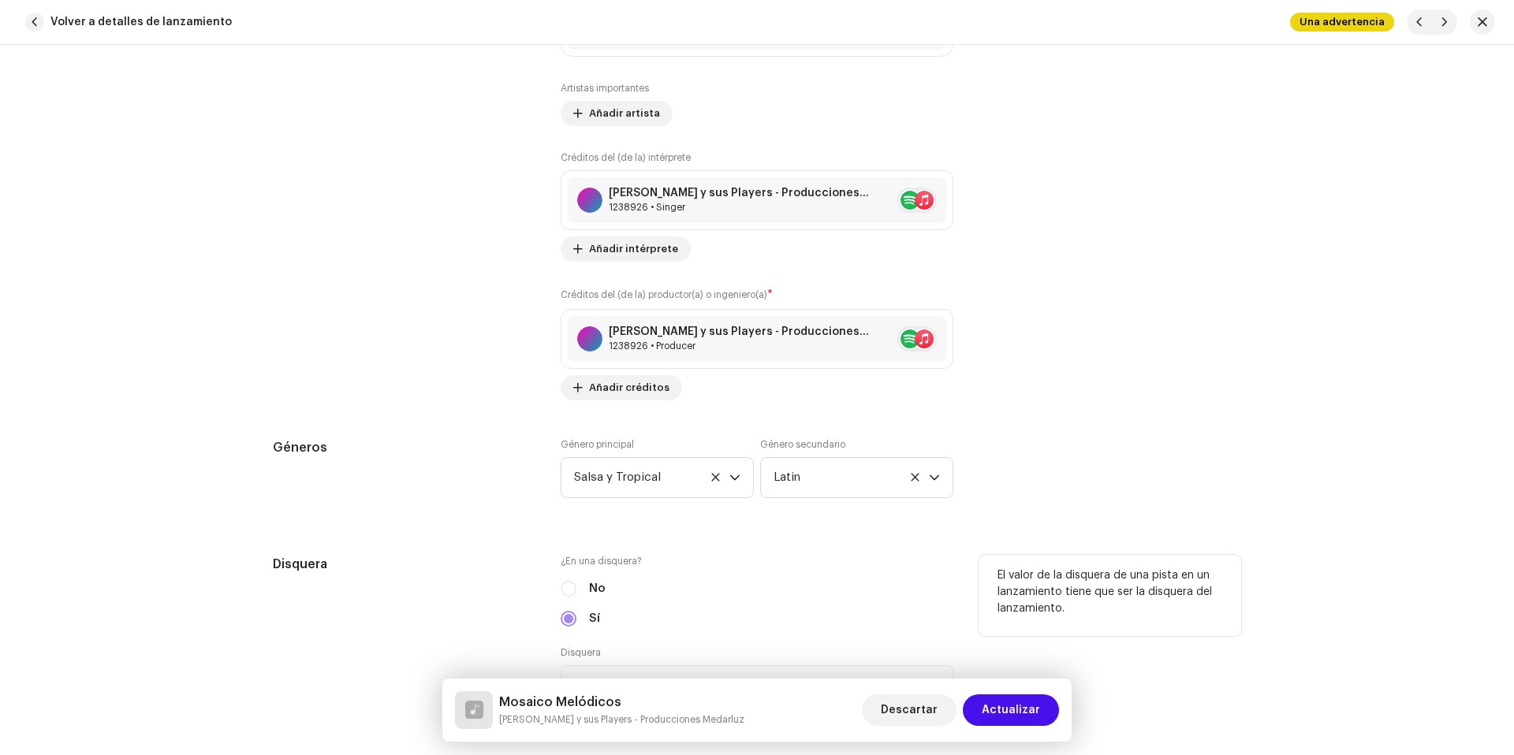
scroll to position [1345, 0]
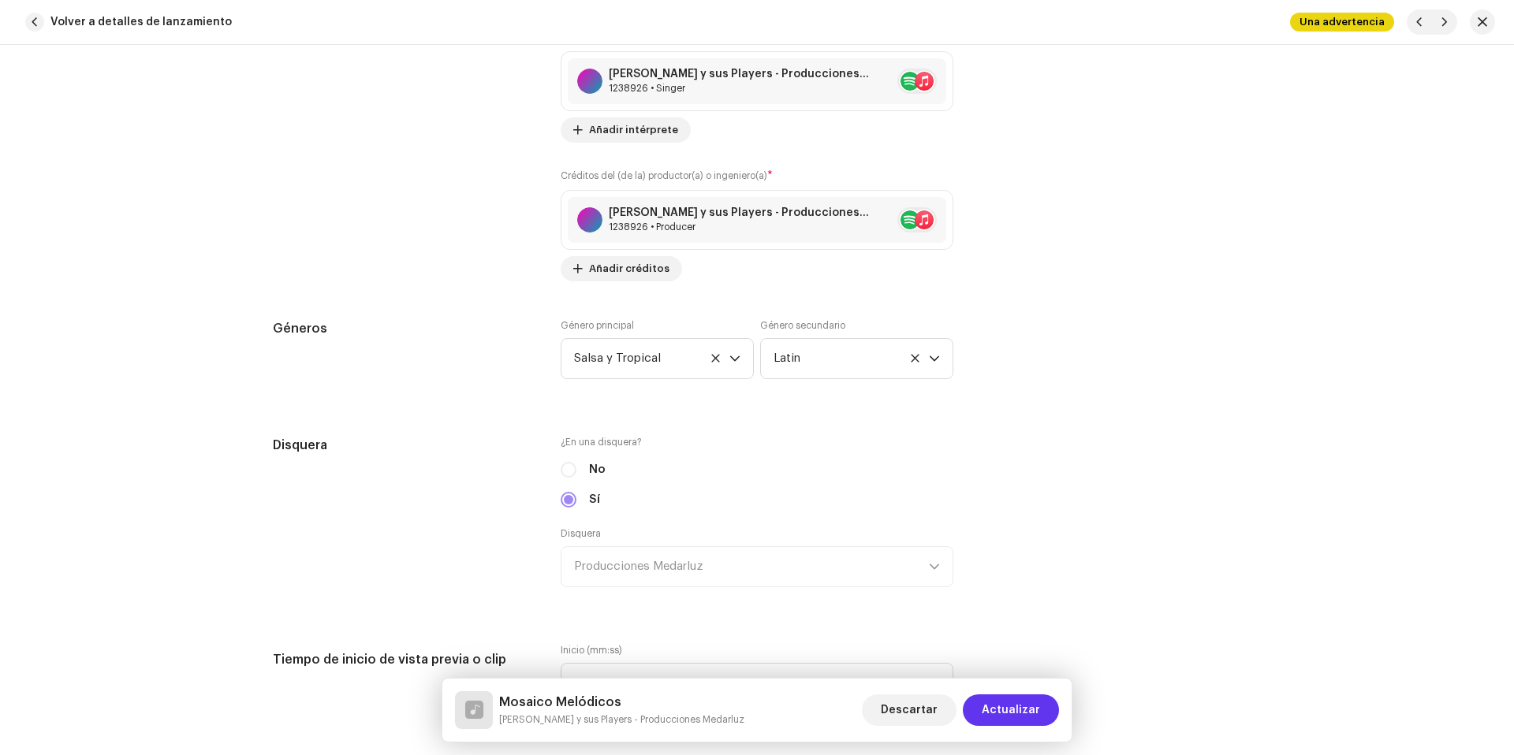
click at [1007, 715] on span "Actualizar" at bounding box center [1011, 711] width 58 height 32
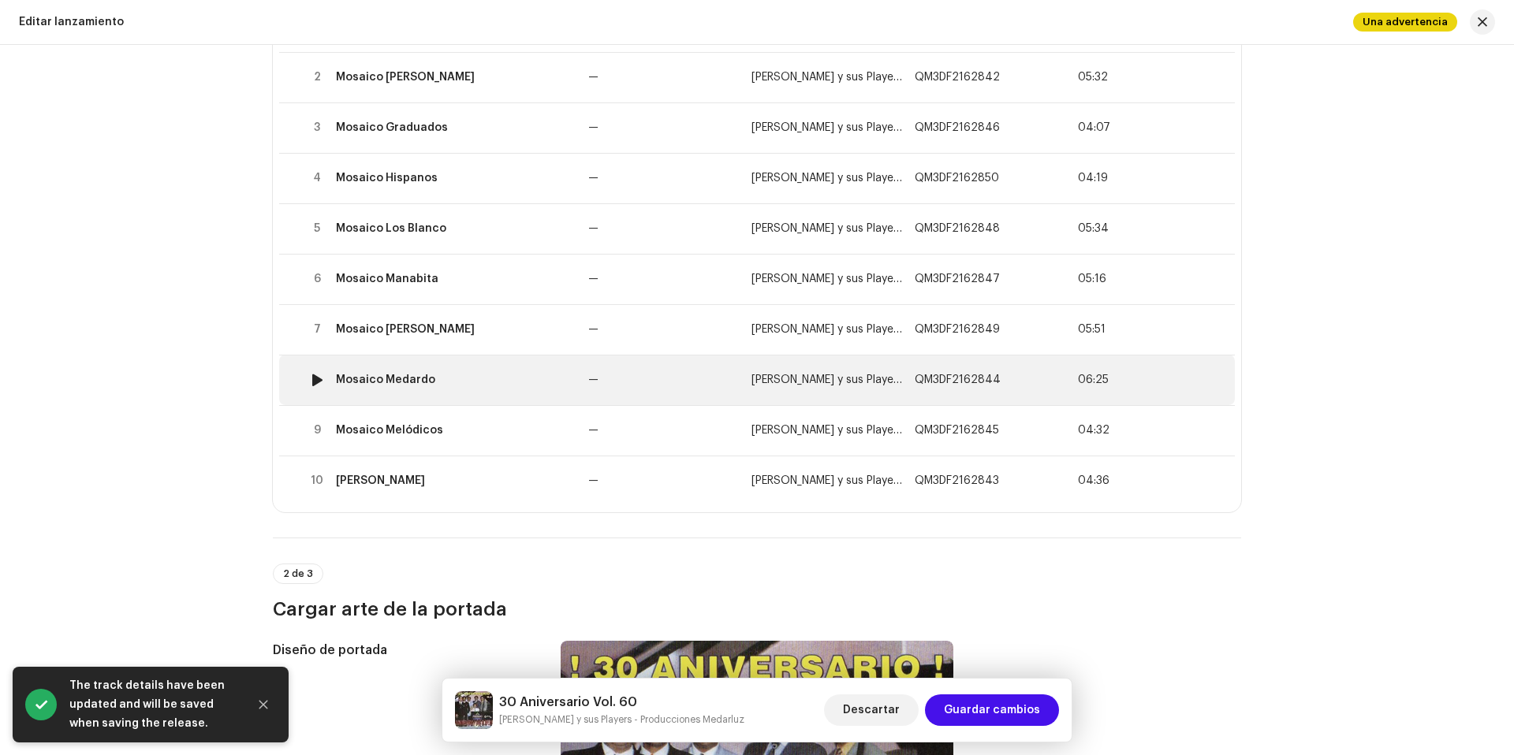
click at [469, 387] on td "Mosaico Medardo" at bounding box center [456, 380] width 252 height 50
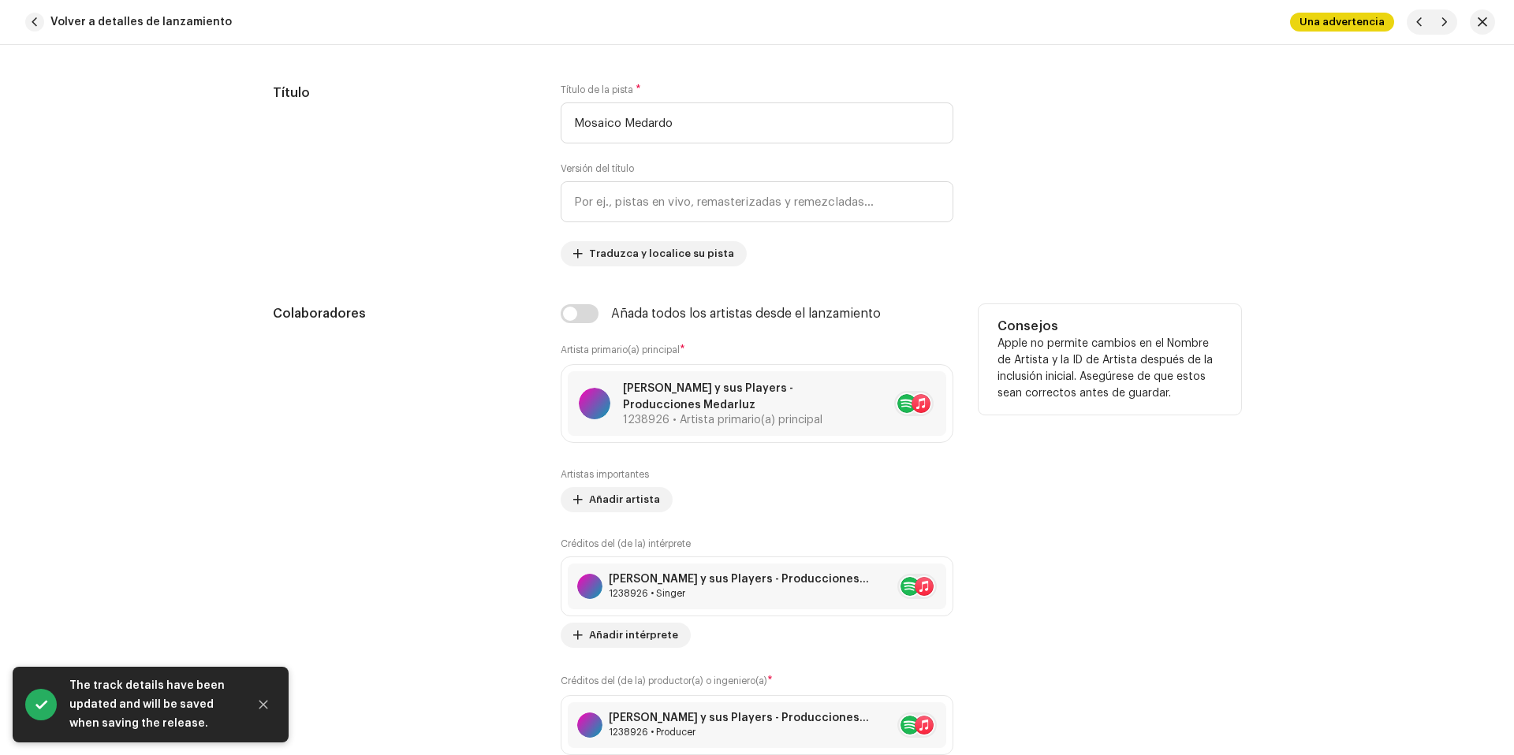
scroll to position [1017, 0]
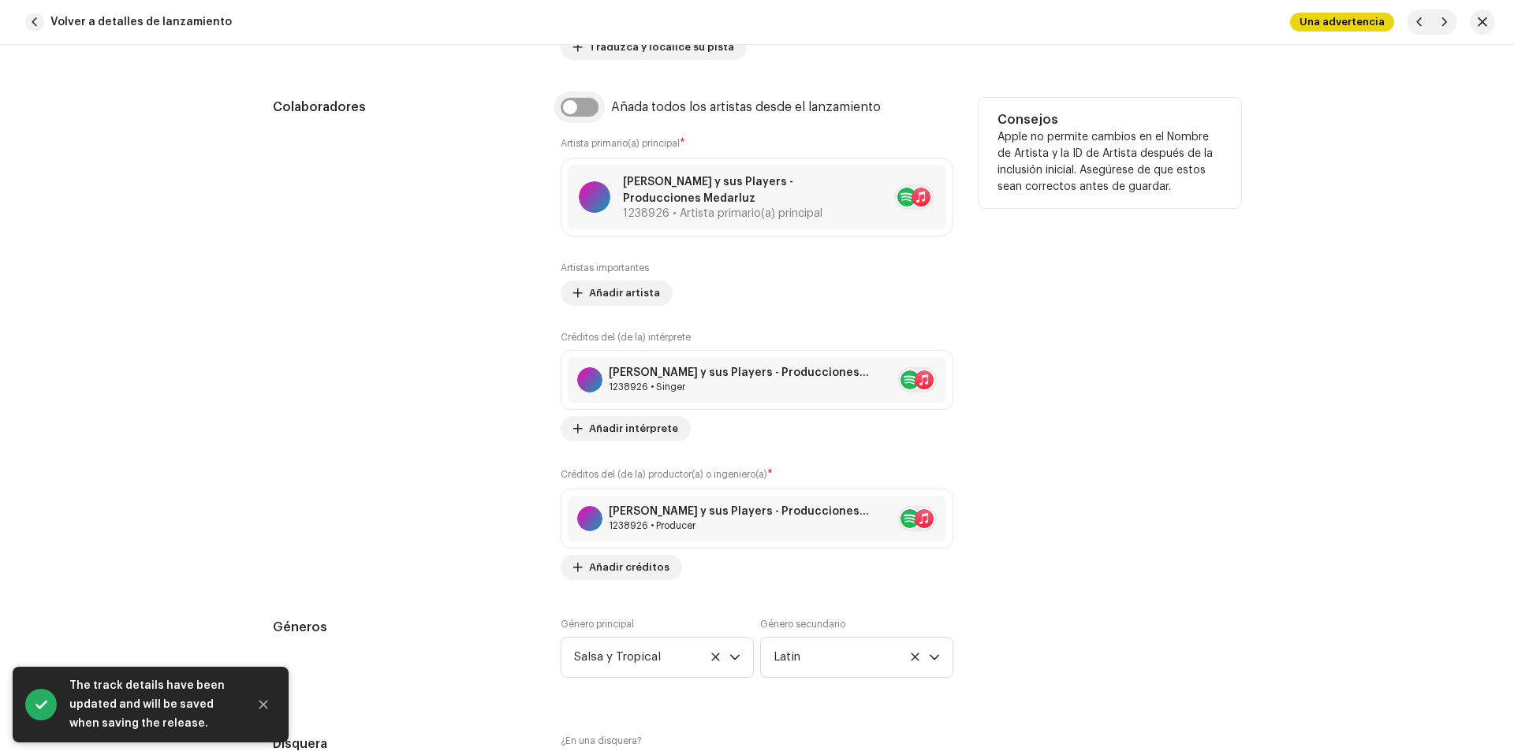
click at [568, 103] on input "checkbox" at bounding box center [580, 107] width 38 height 19
checkbox input "true"
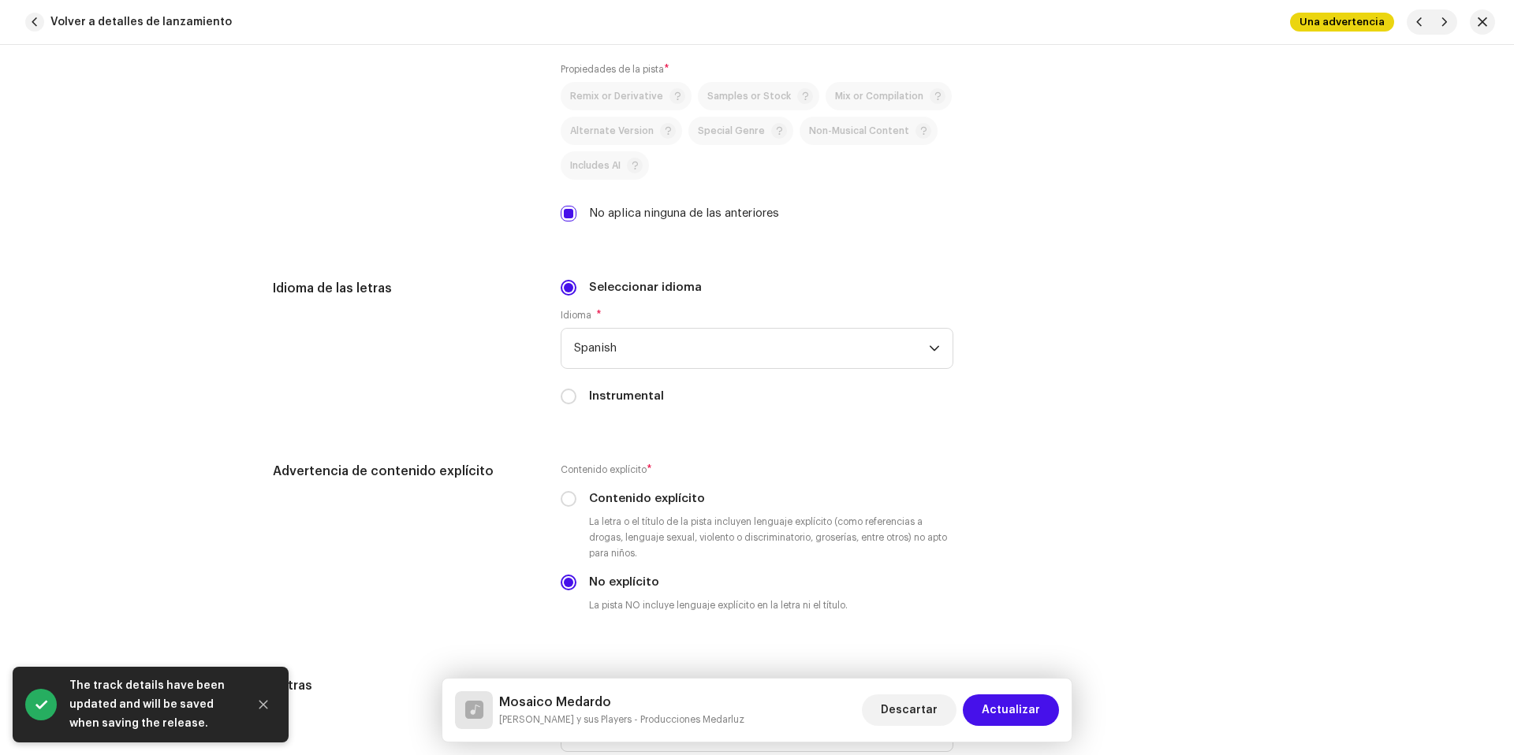
scroll to position [3228, 0]
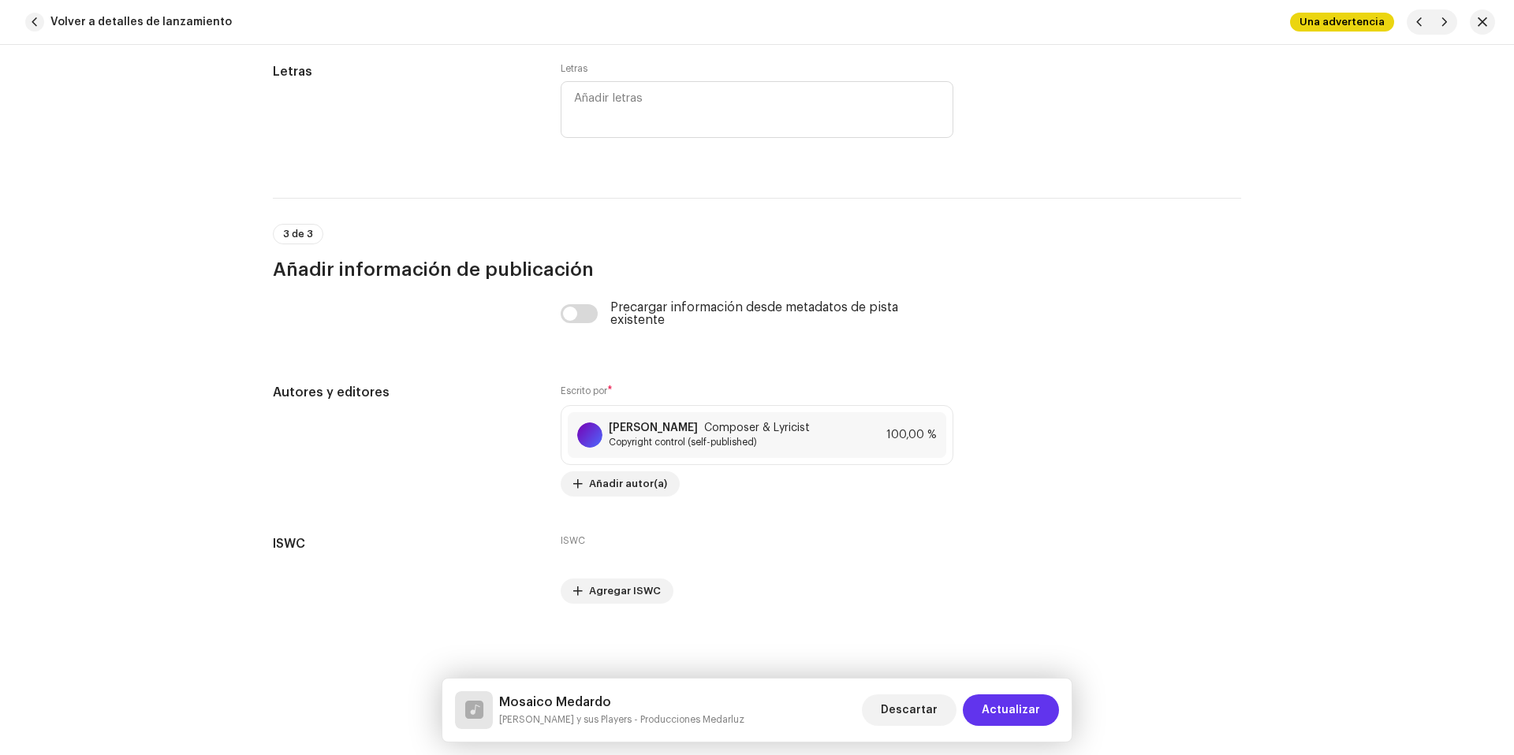
click at [1030, 716] on span "Actualizar" at bounding box center [1011, 711] width 58 height 32
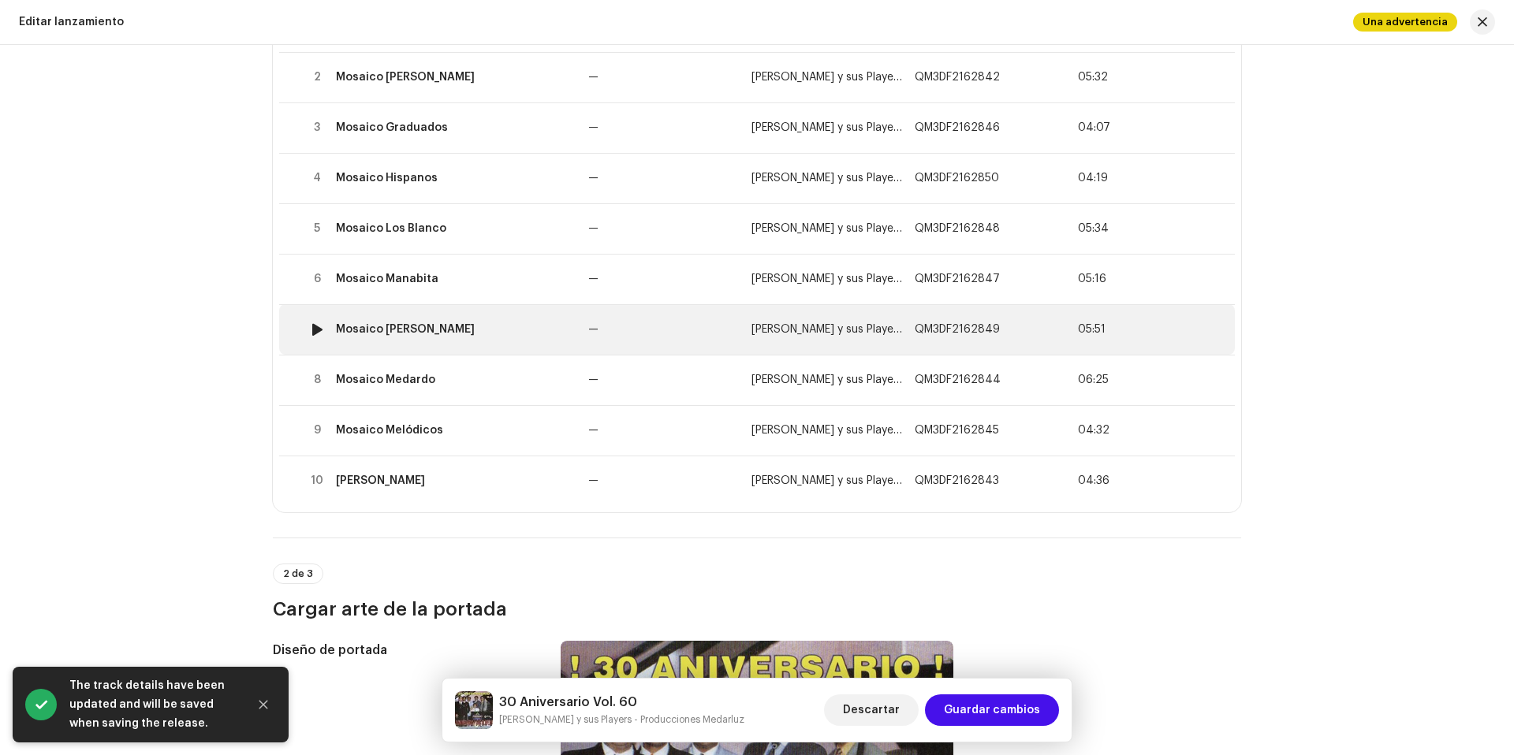
click at [480, 322] on td "Mosaico Medardo Dos" at bounding box center [456, 329] width 252 height 50
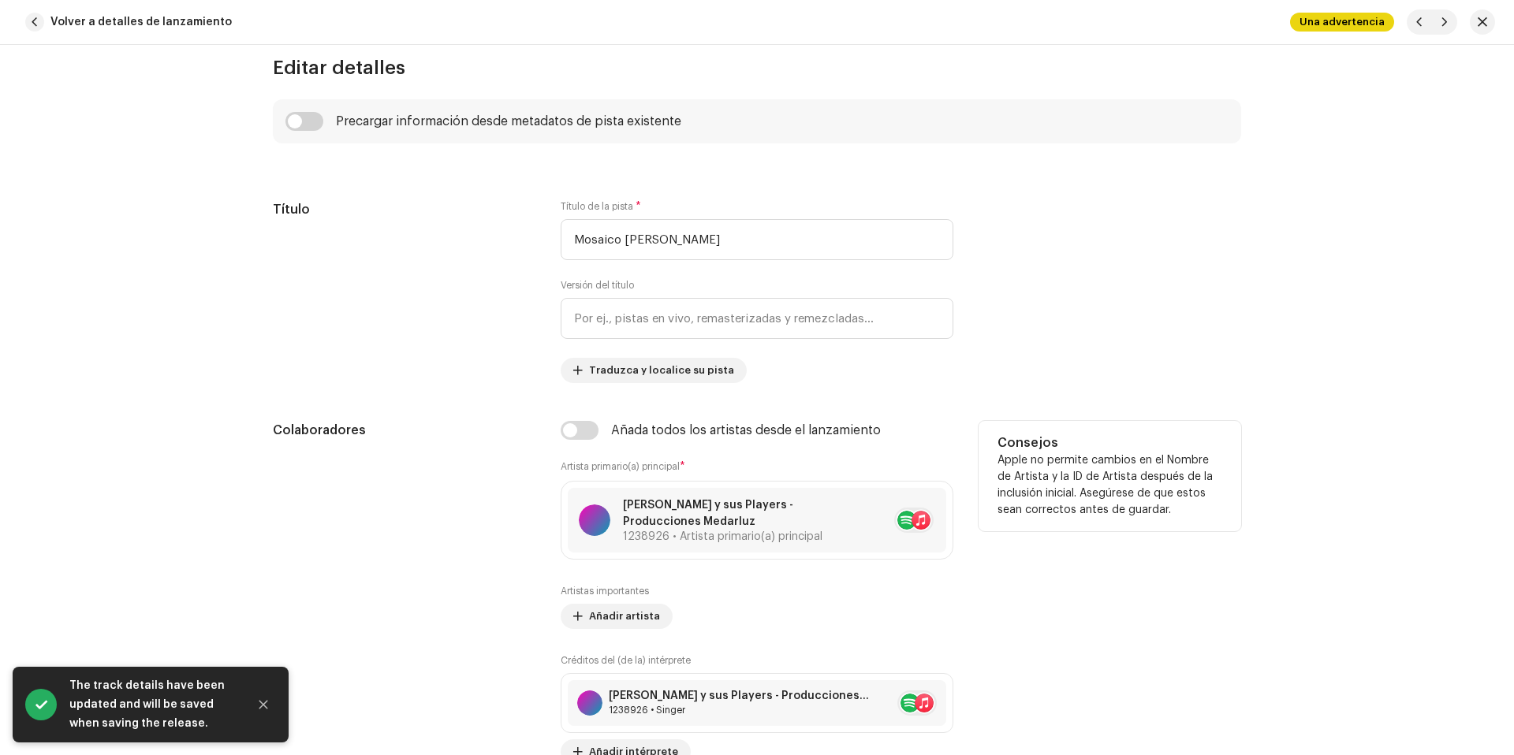
scroll to position [1004, 0]
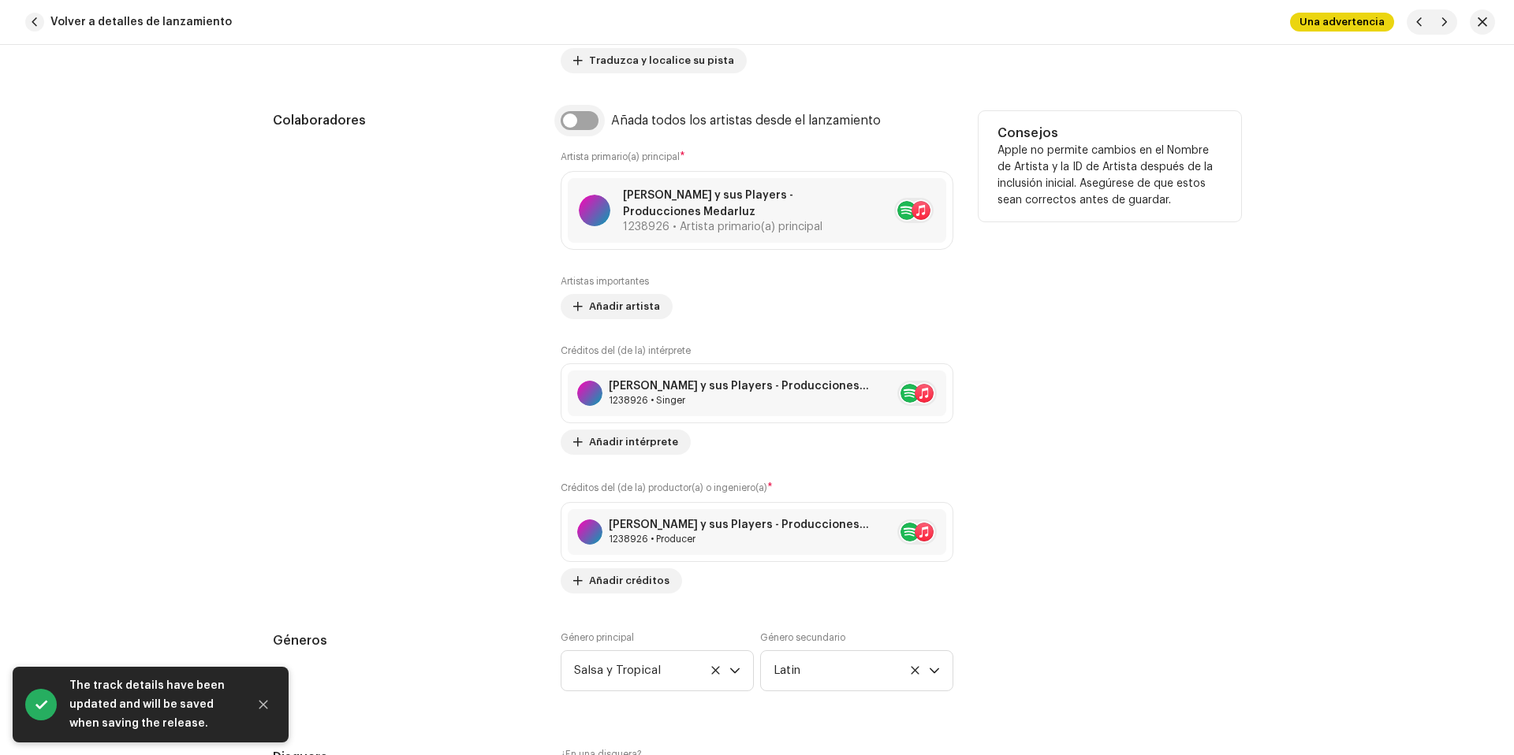
click at [569, 118] on input "checkbox" at bounding box center [580, 120] width 38 height 19
checkbox input "true"
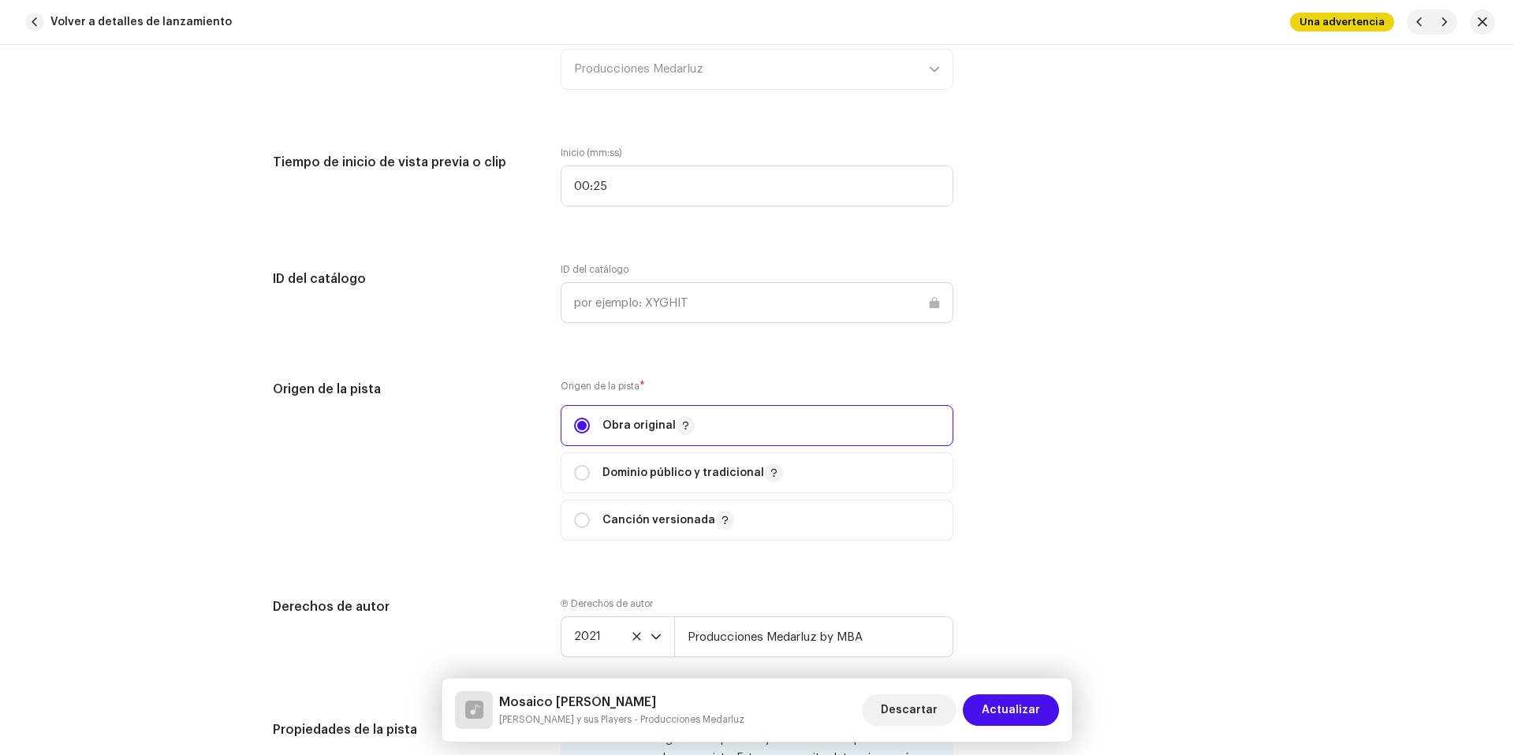
scroll to position [1657, 0]
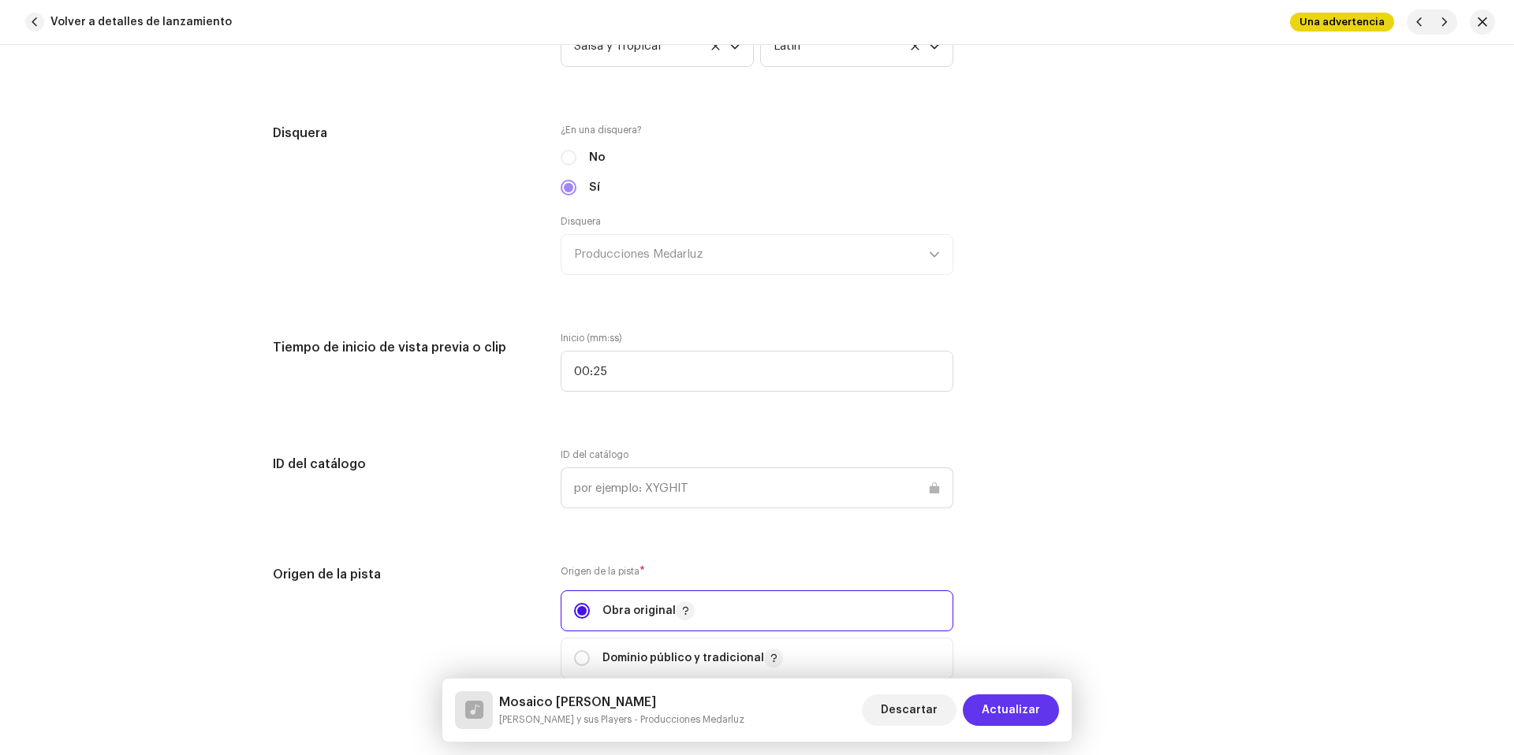
click at [1039, 723] on span "Actualizar" at bounding box center [1011, 711] width 58 height 32
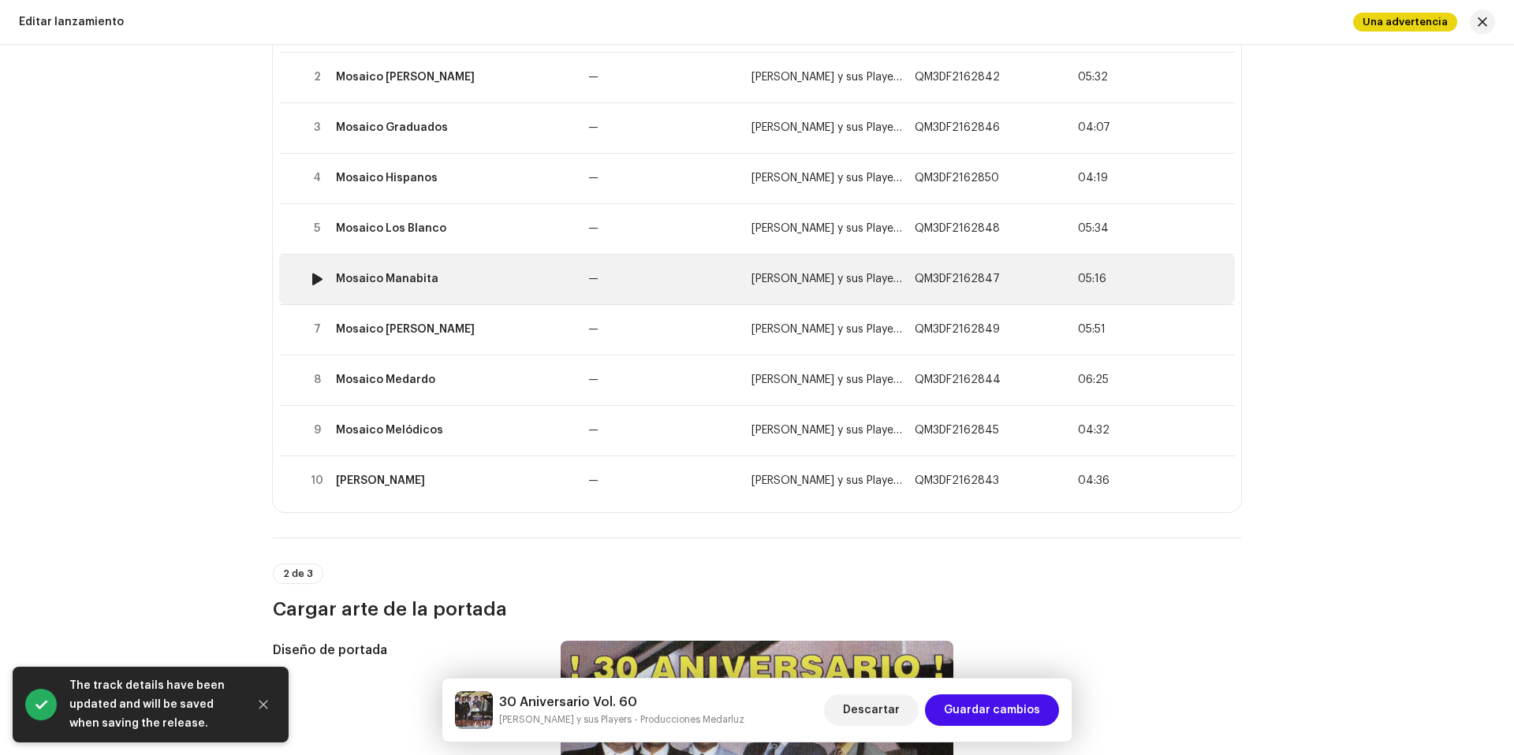
click at [509, 274] on div "Mosaico Manabita" at bounding box center [456, 279] width 240 height 13
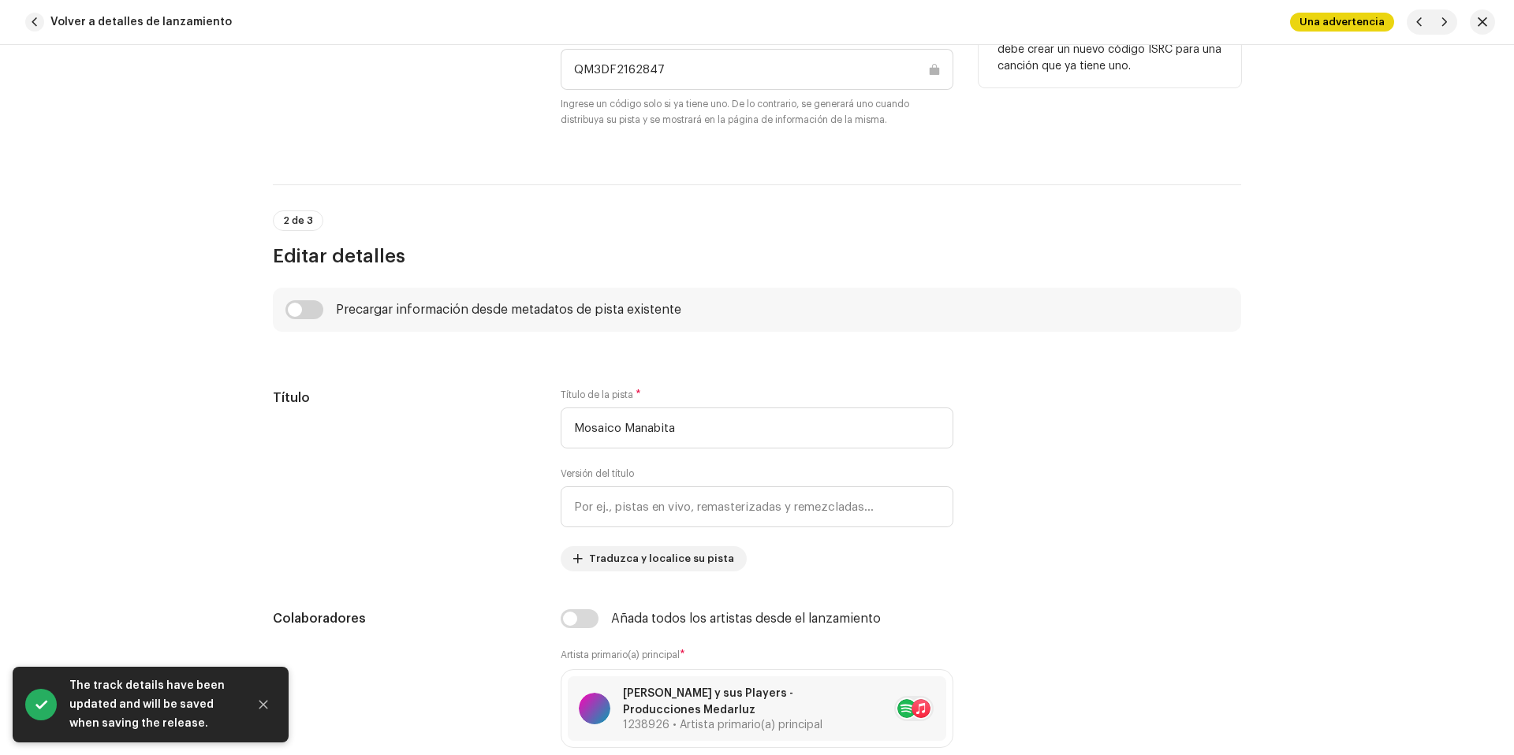
scroll to position [1008, 0]
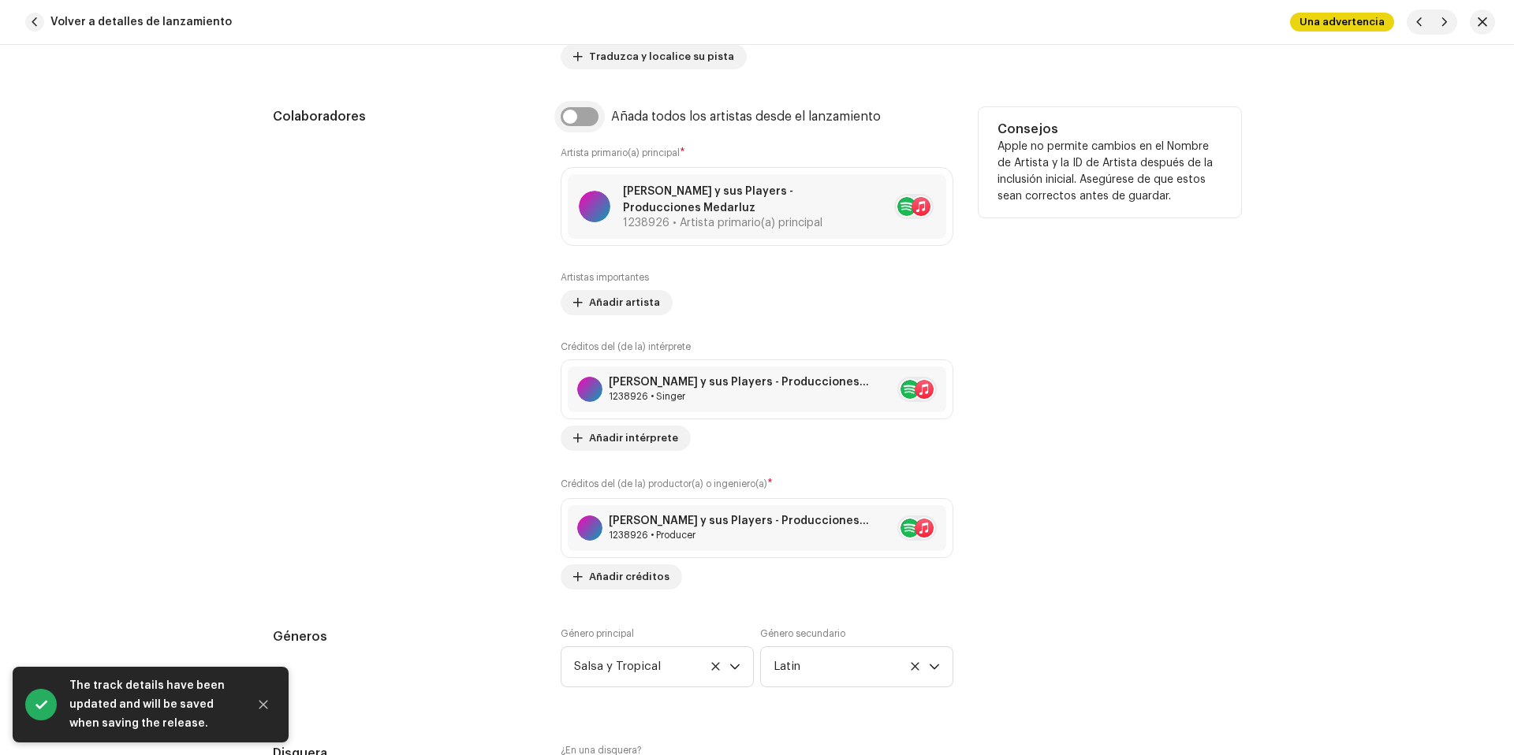
click at [576, 119] on input "checkbox" at bounding box center [580, 116] width 38 height 19
checkbox input "true"
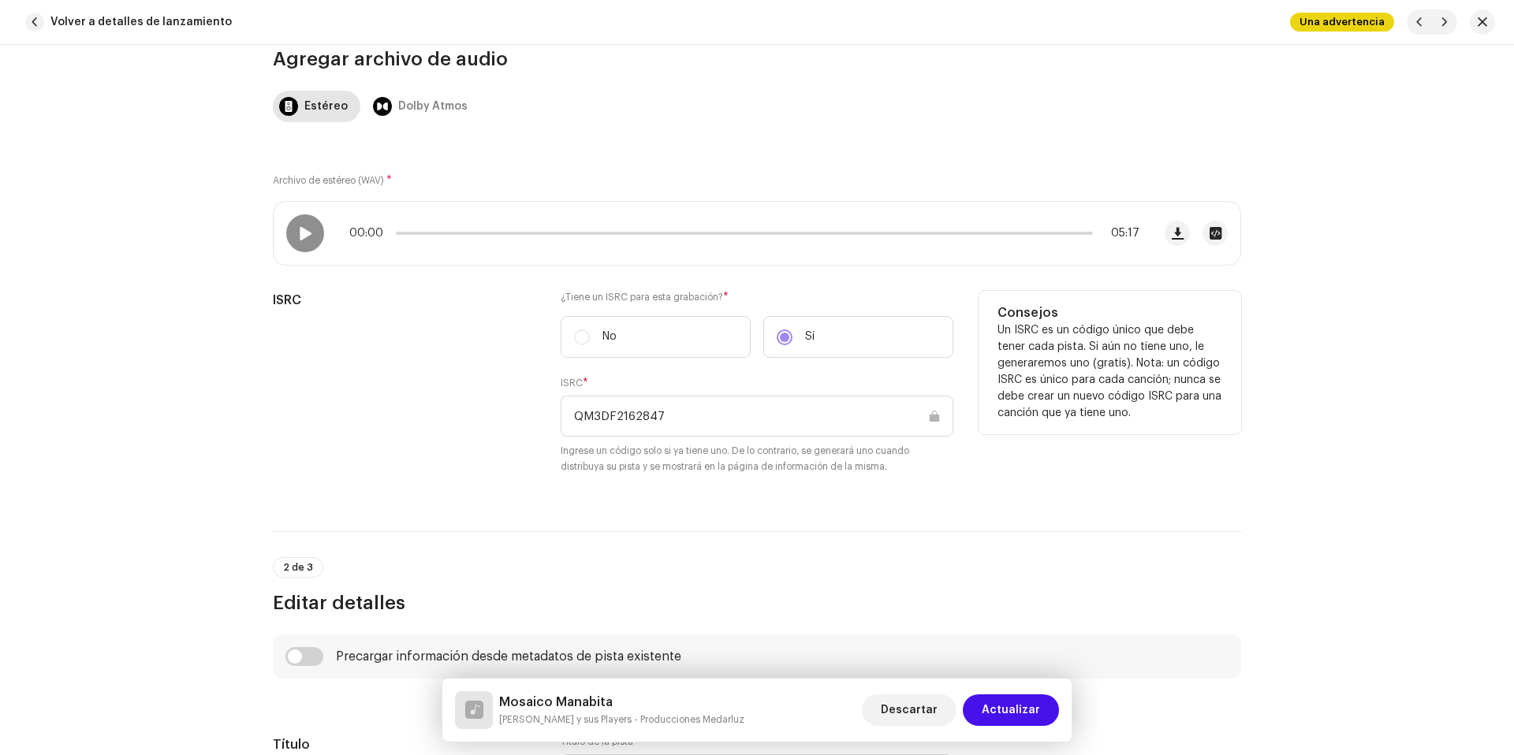
scroll to position [477, 0]
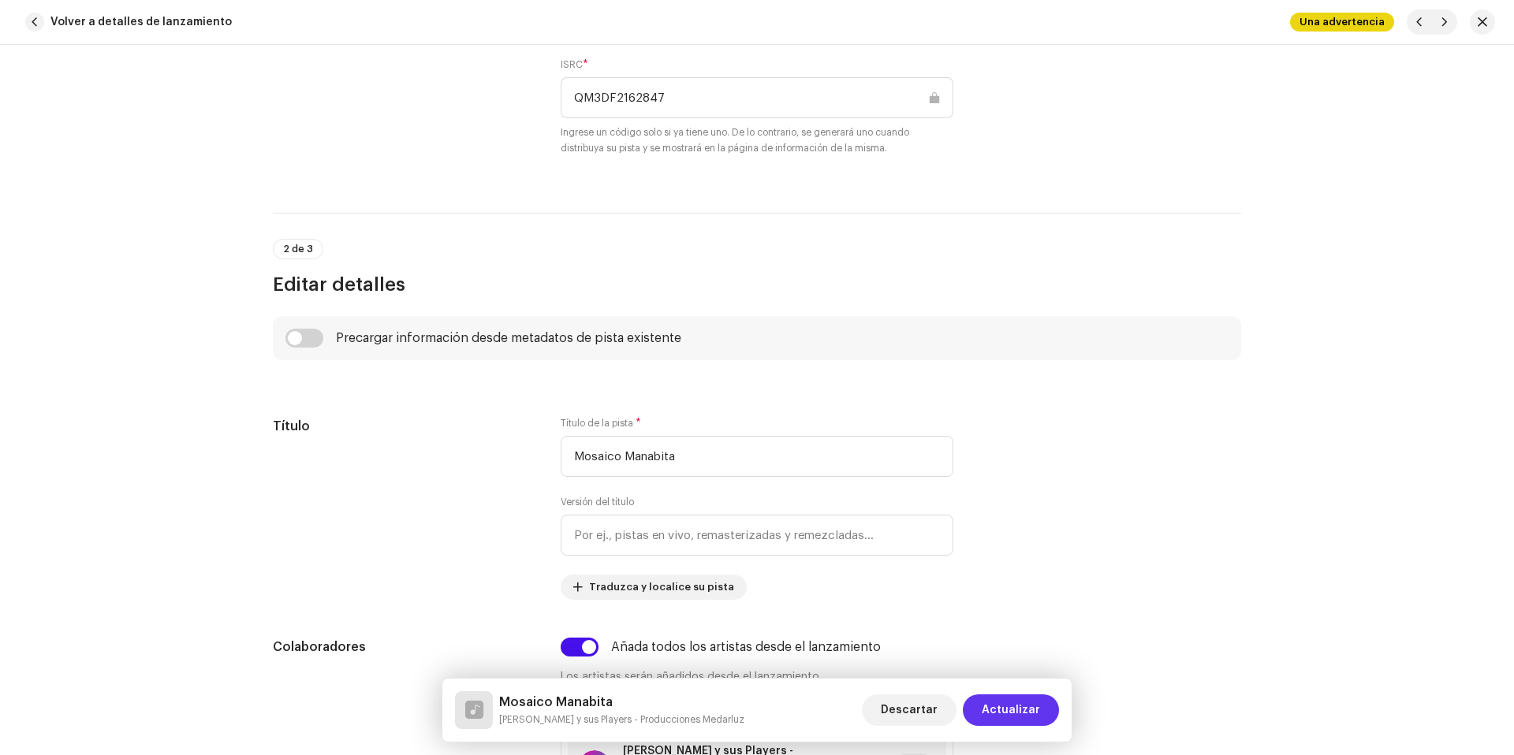
click at [1017, 701] on span "Actualizar" at bounding box center [1011, 711] width 58 height 32
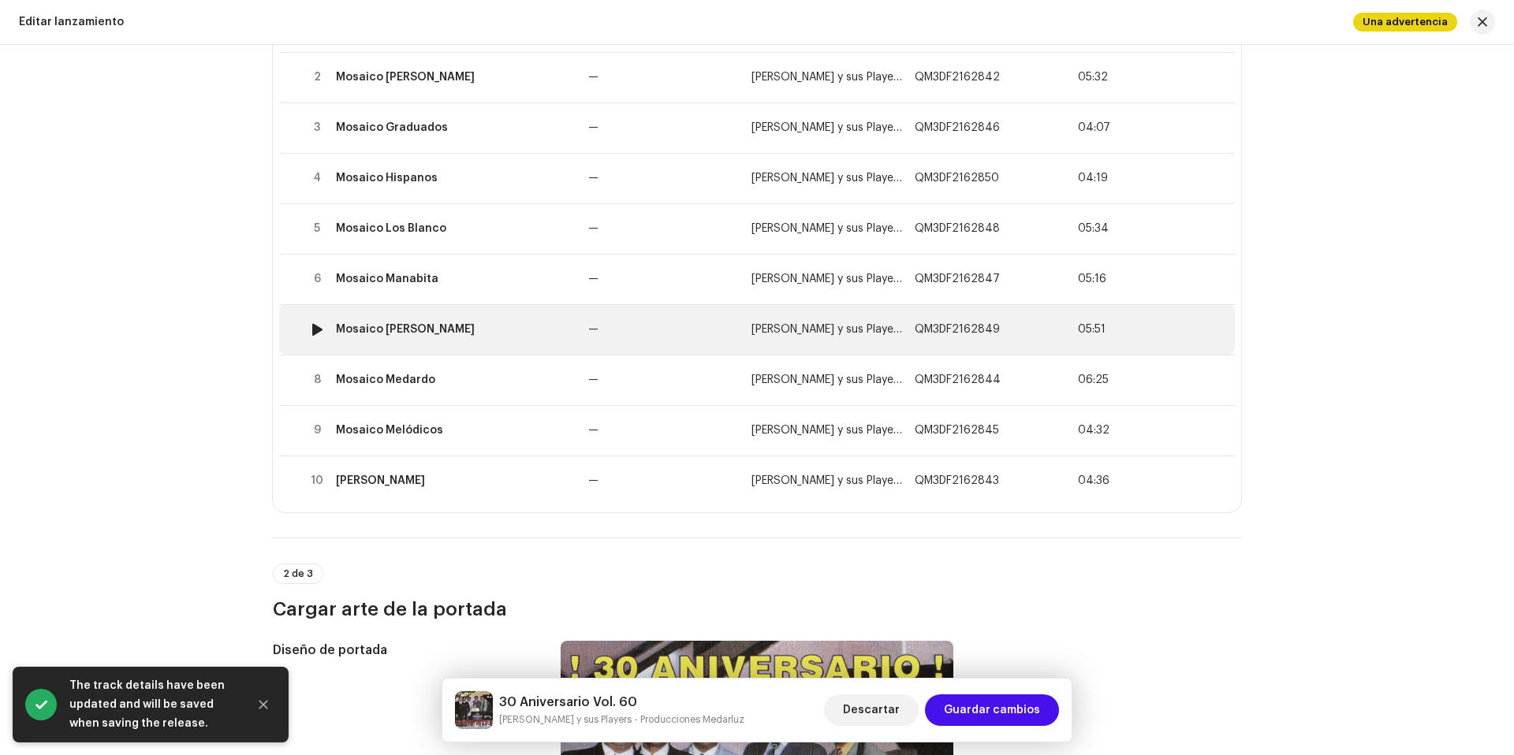
scroll to position [162, 0]
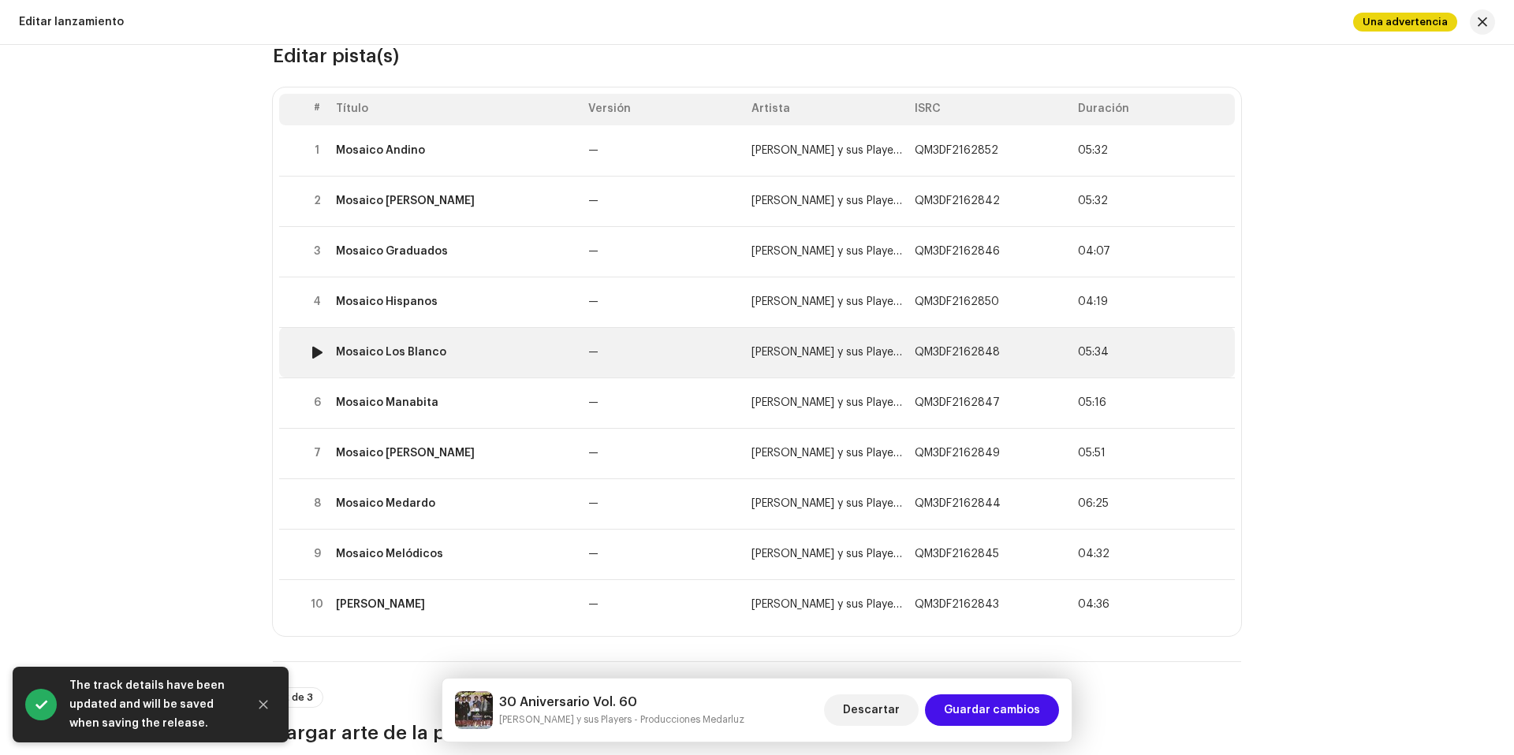
click at [516, 360] on td "Mosaico Los Blanco" at bounding box center [456, 352] width 252 height 50
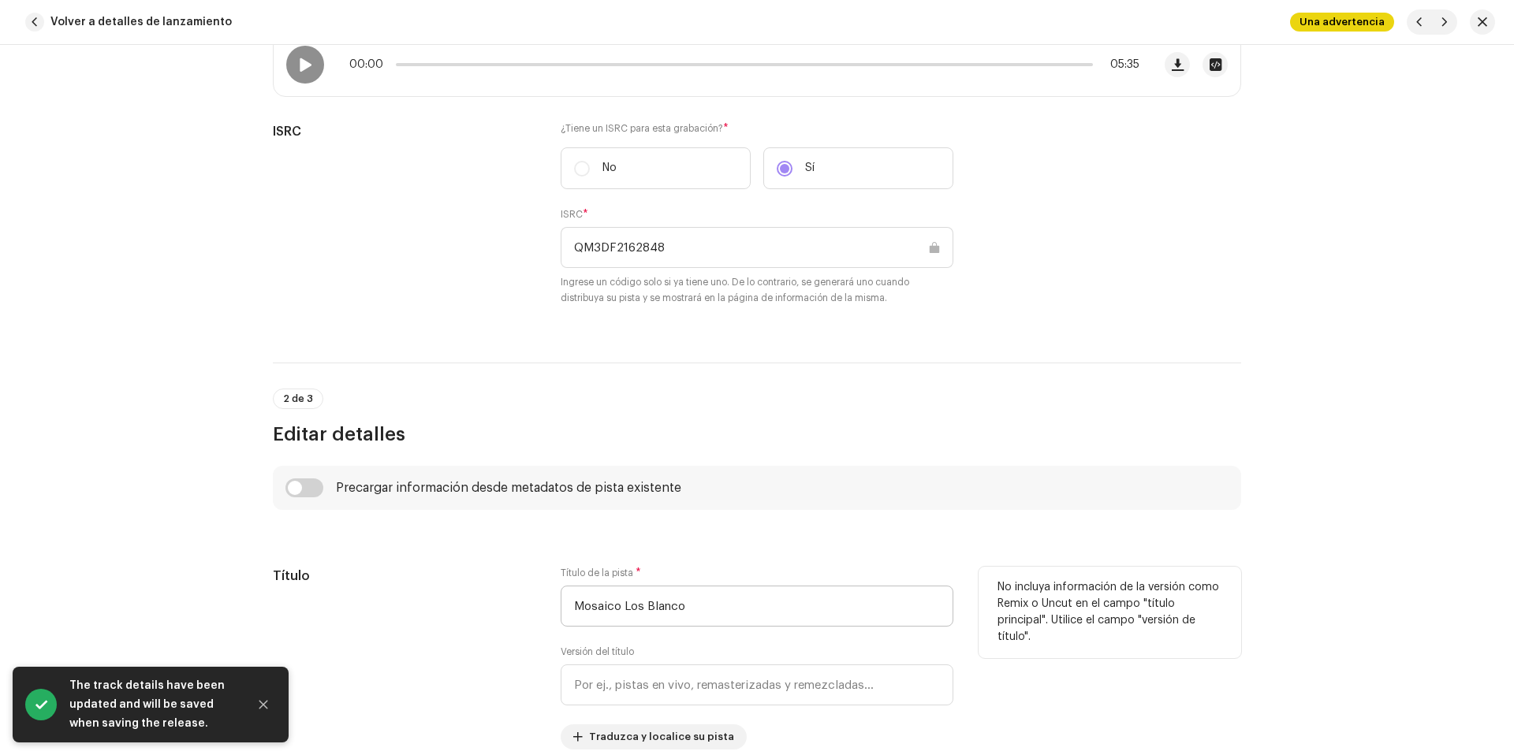
scroll to position [535, 0]
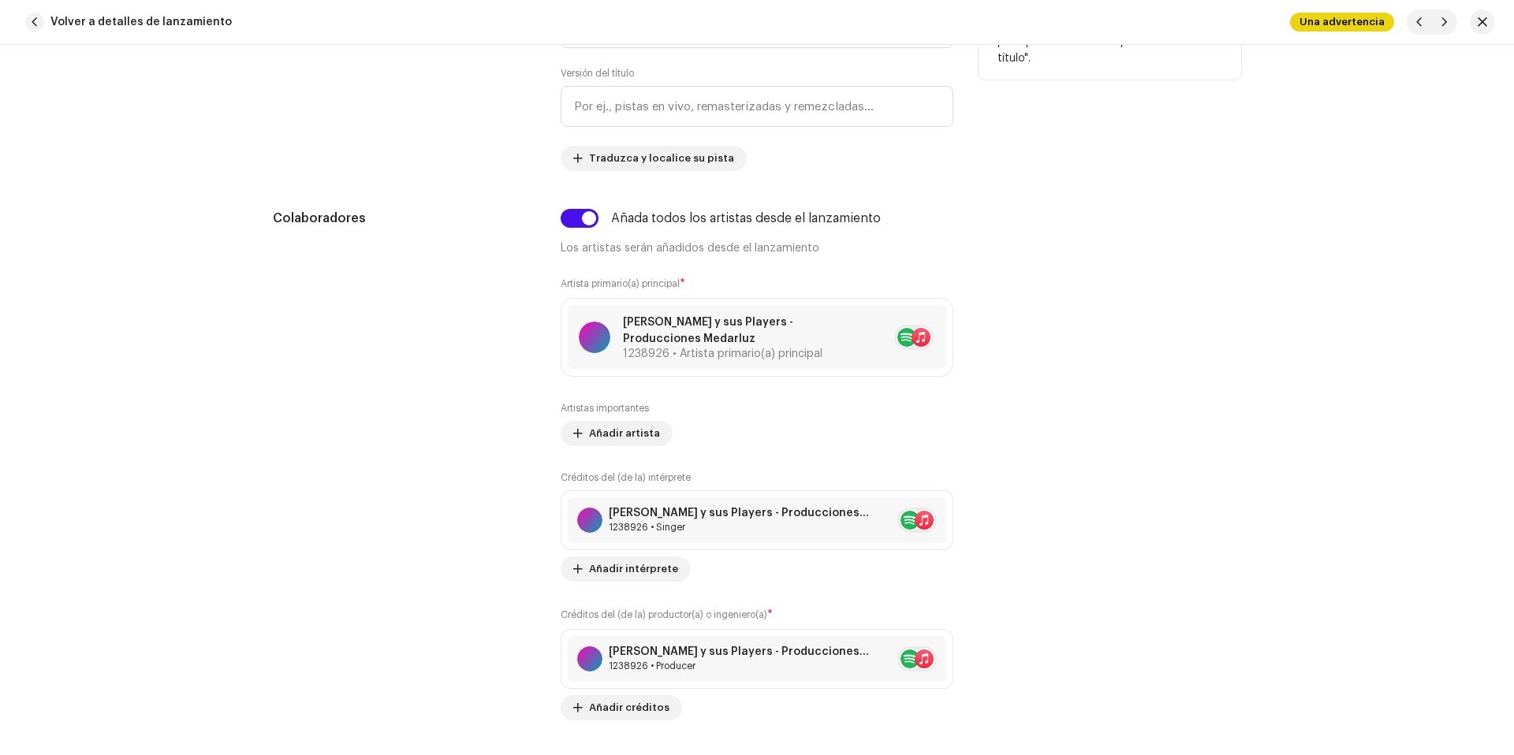
scroll to position [665, 0]
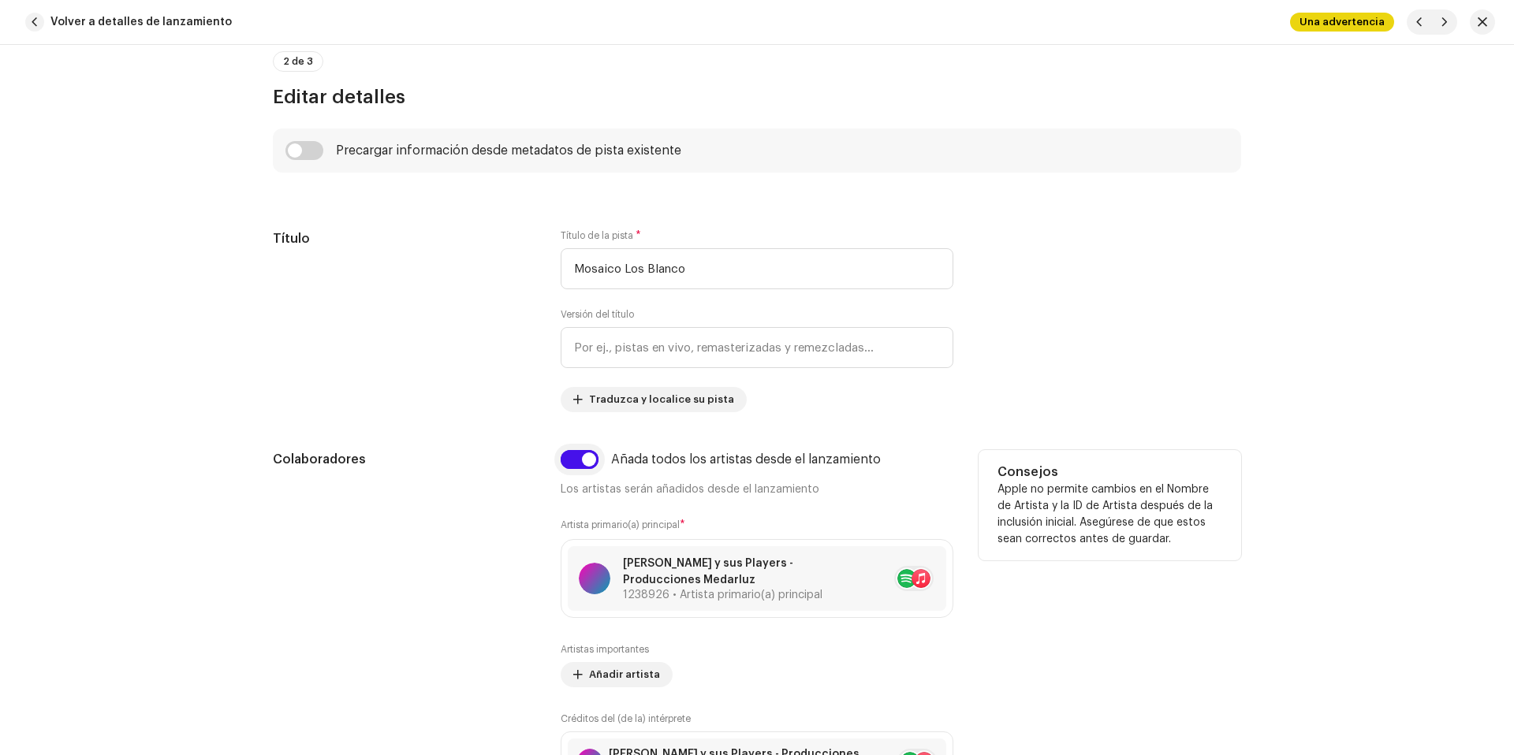
click at [576, 465] on input "checkbox" at bounding box center [580, 459] width 38 height 19
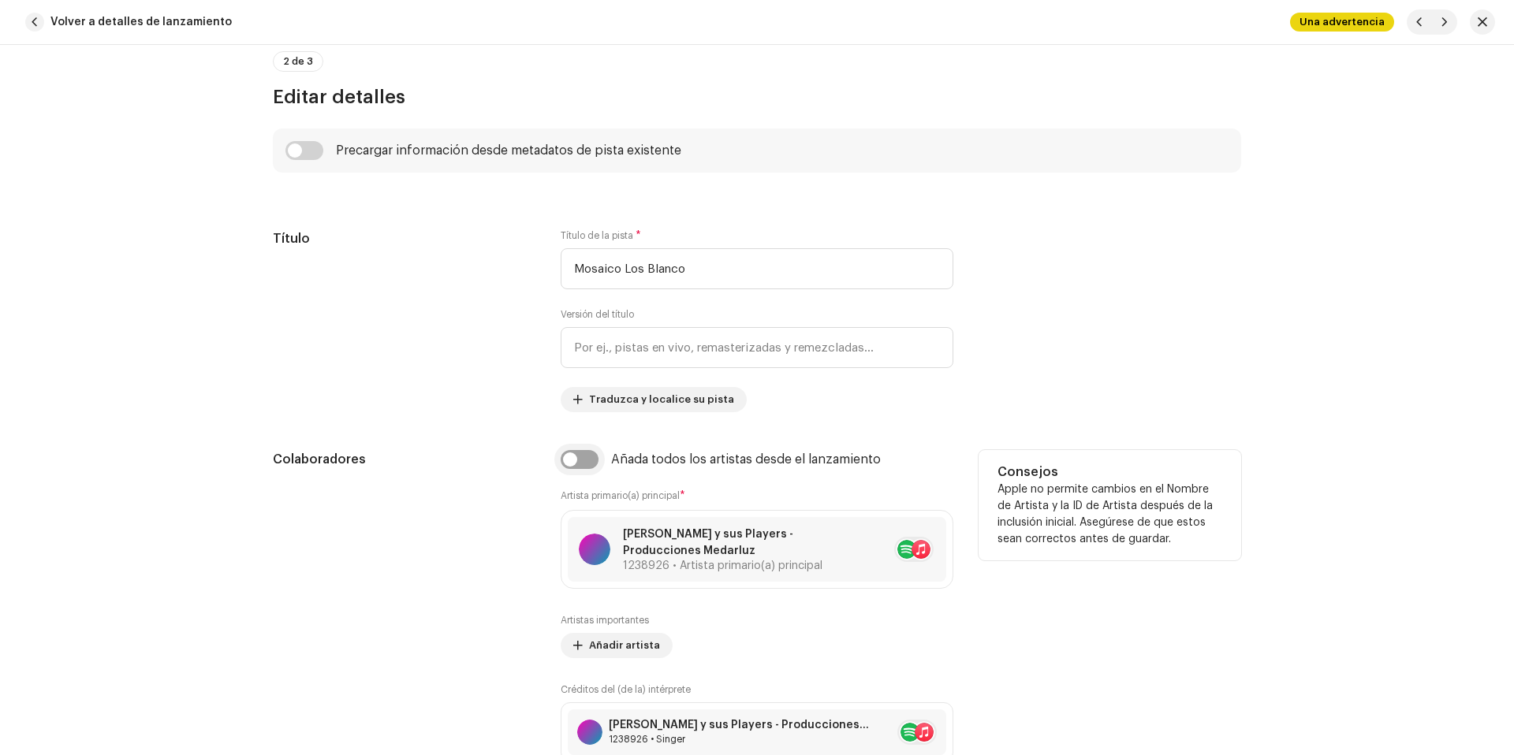
click at [575, 465] on input "checkbox" at bounding box center [580, 459] width 38 height 19
checkbox input "true"
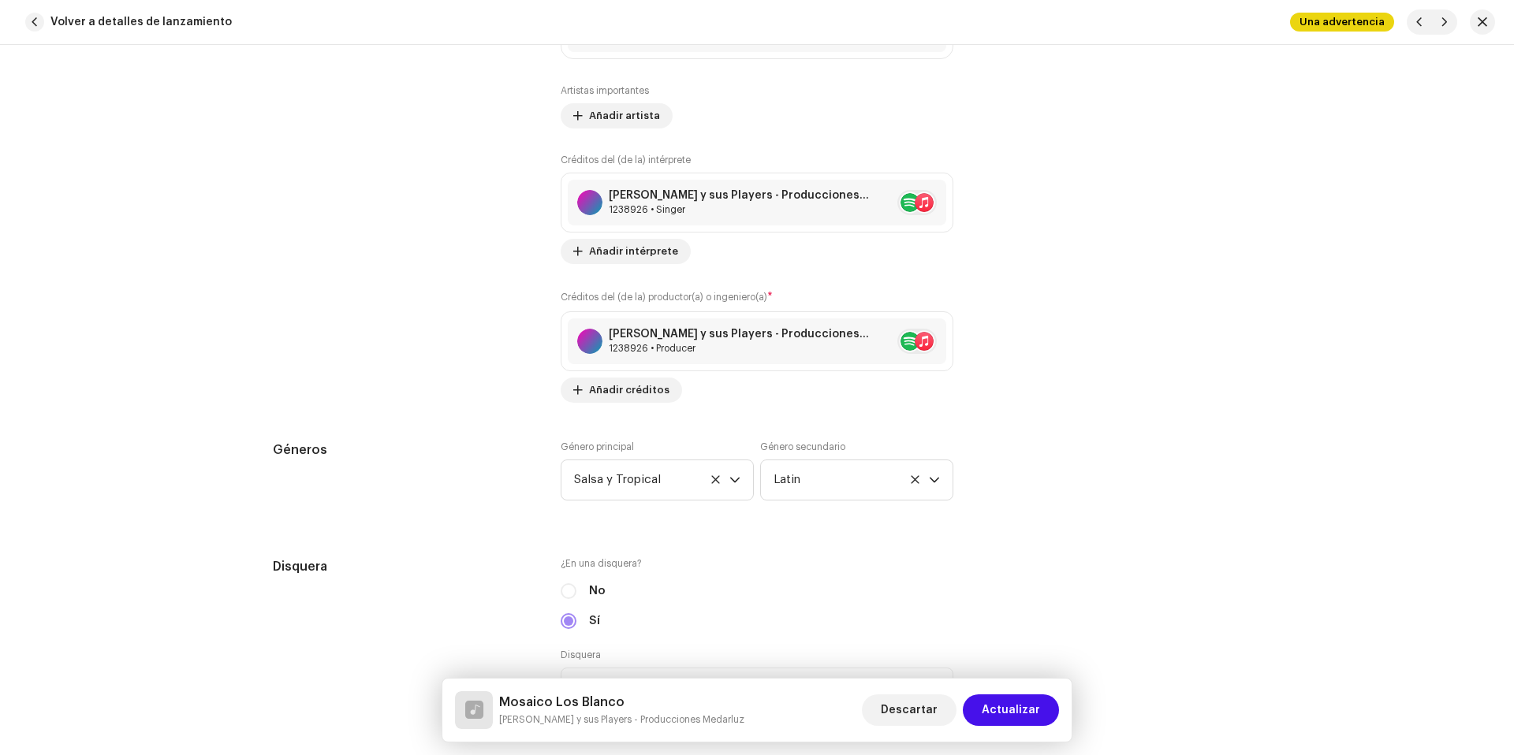
scroll to position [1436, 0]
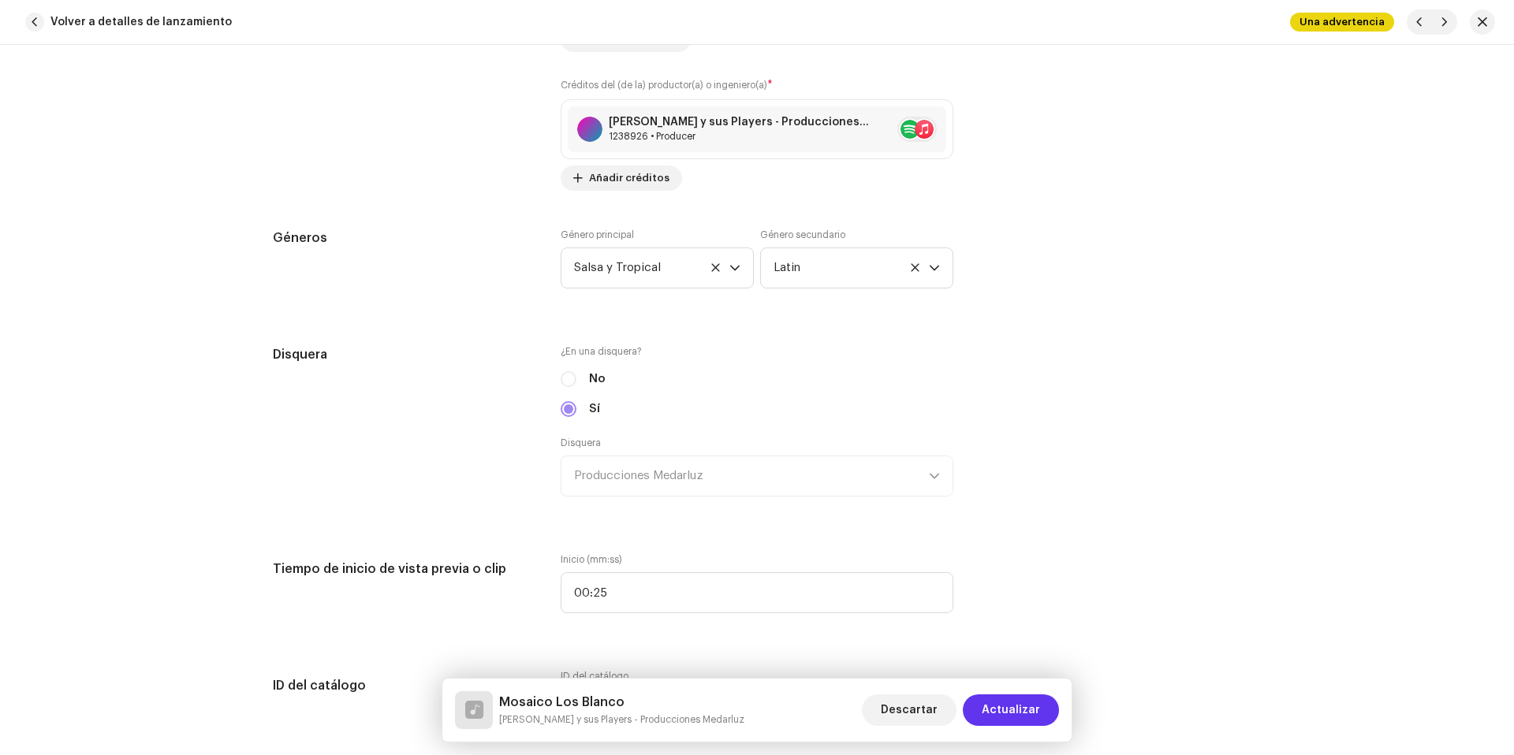
click at [1012, 695] on span "Actualizar" at bounding box center [1011, 711] width 58 height 32
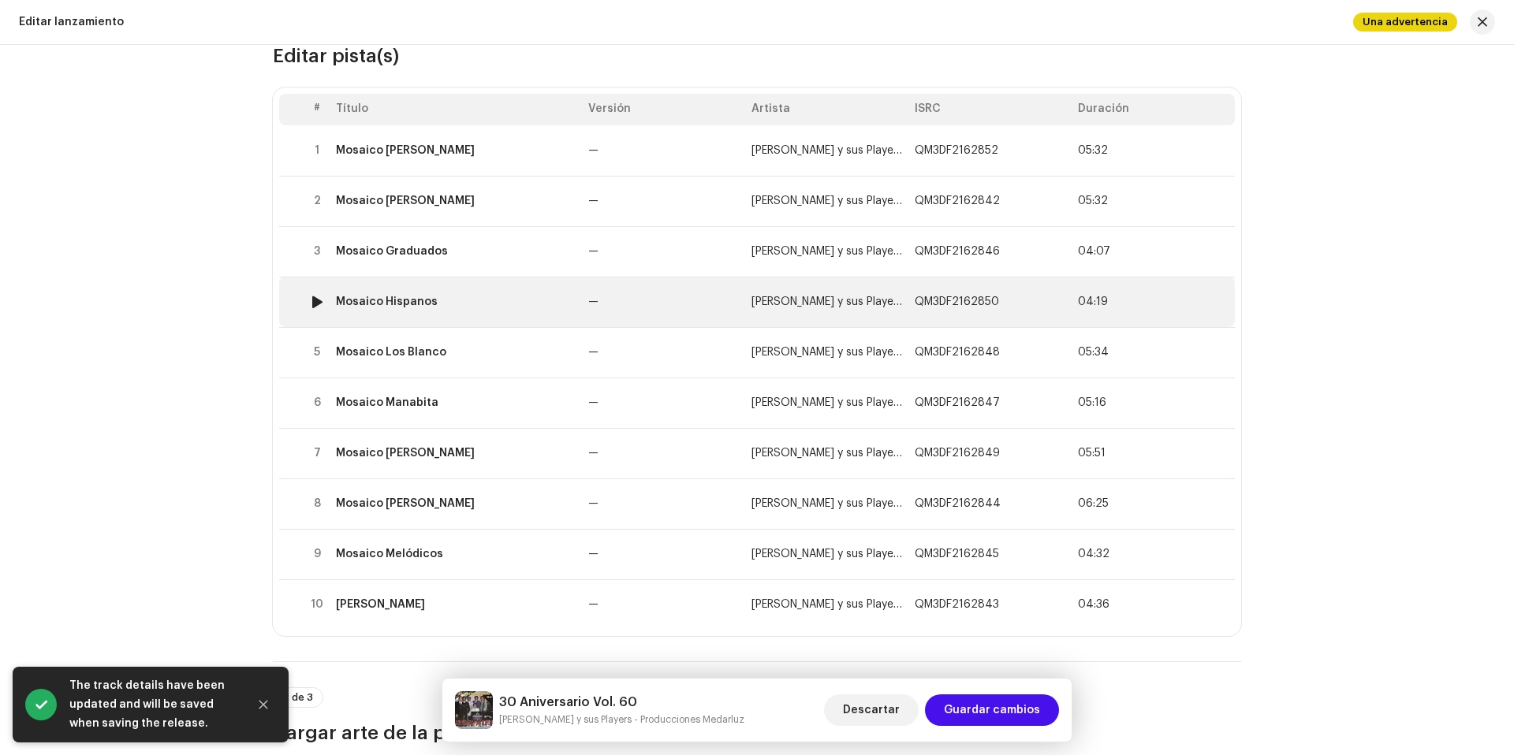
click at [502, 293] on td "Mosaico Hispanos" at bounding box center [456, 302] width 252 height 50
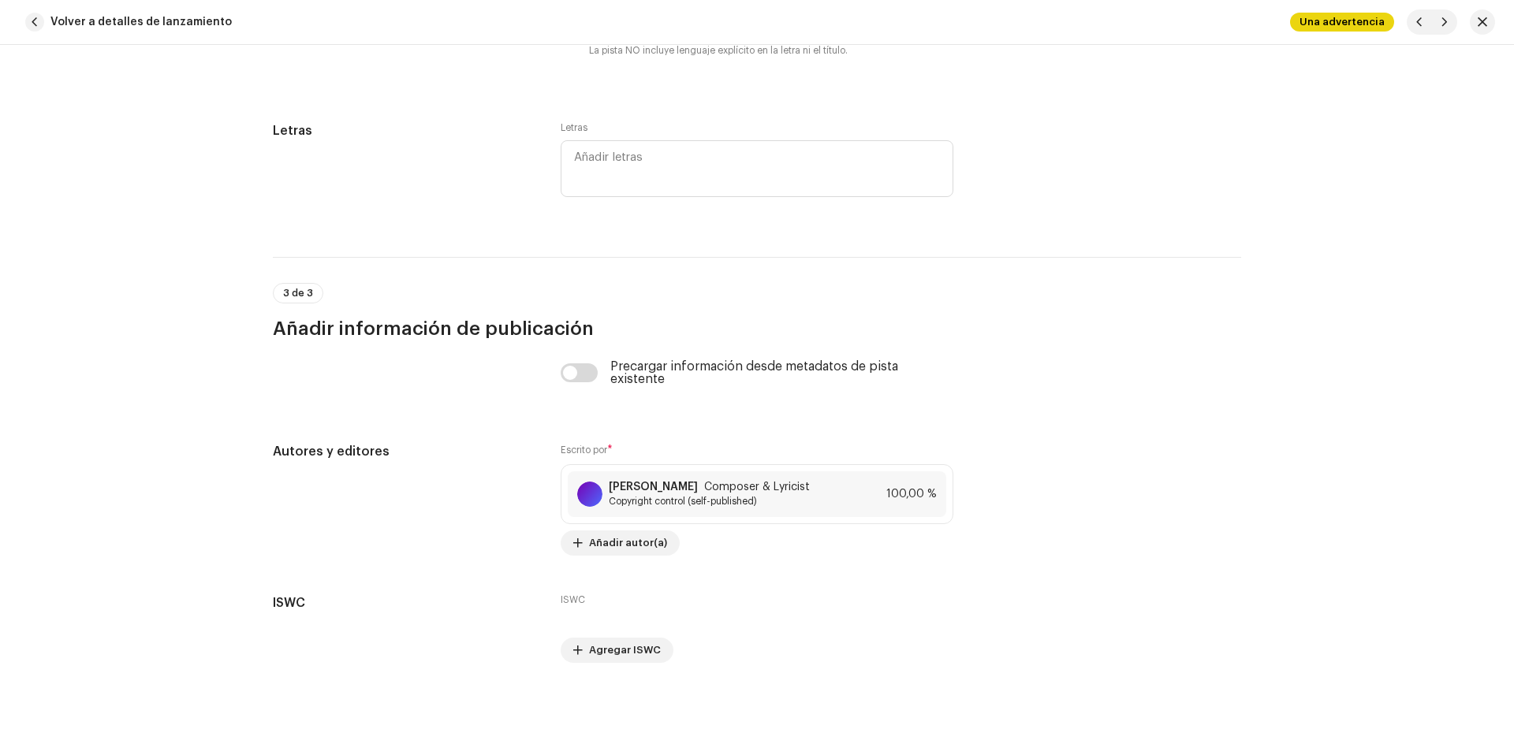
scroll to position [3228, 0]
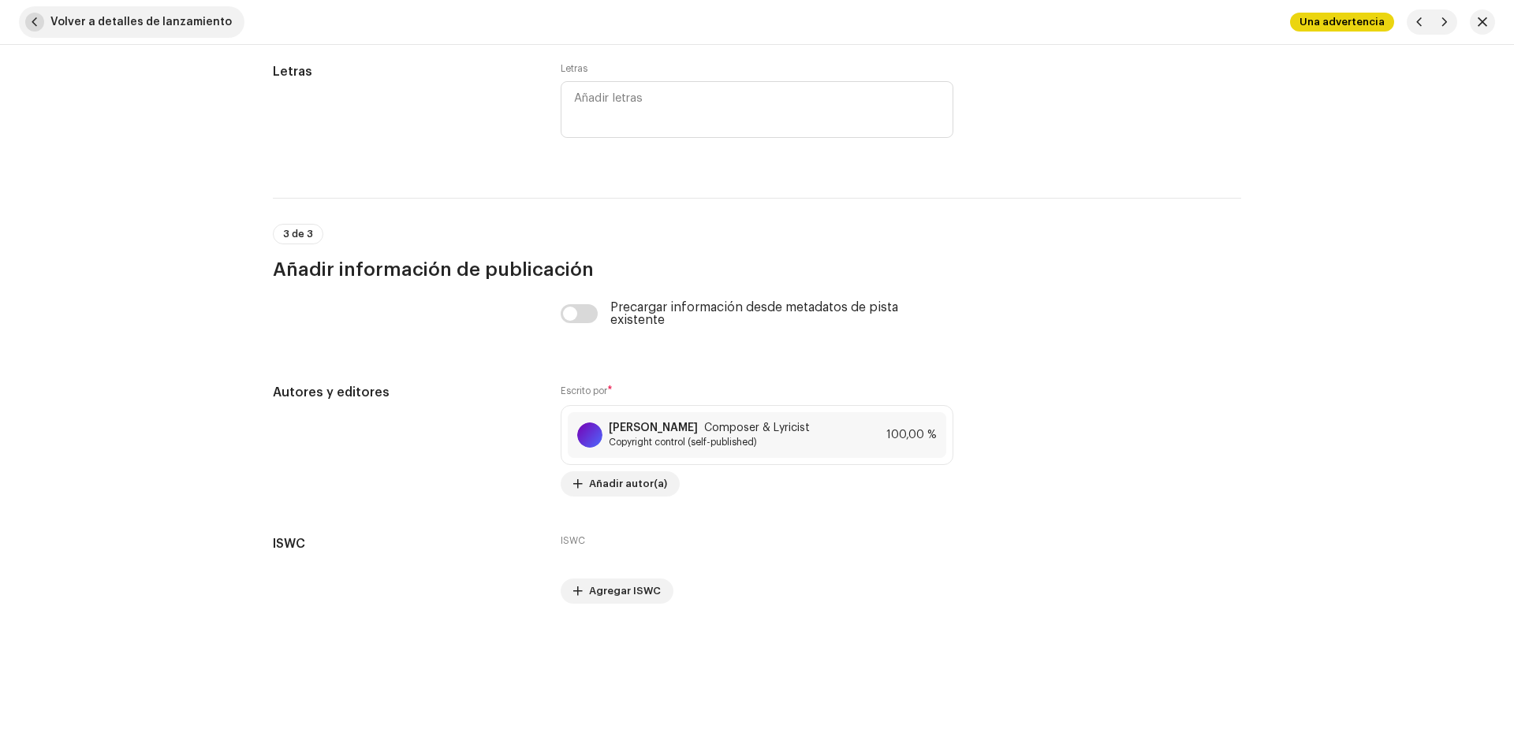
click at [117, 20] on span "Volver a detalles de lanzamiento" at bounding box center [140, 22] width 181 height 32
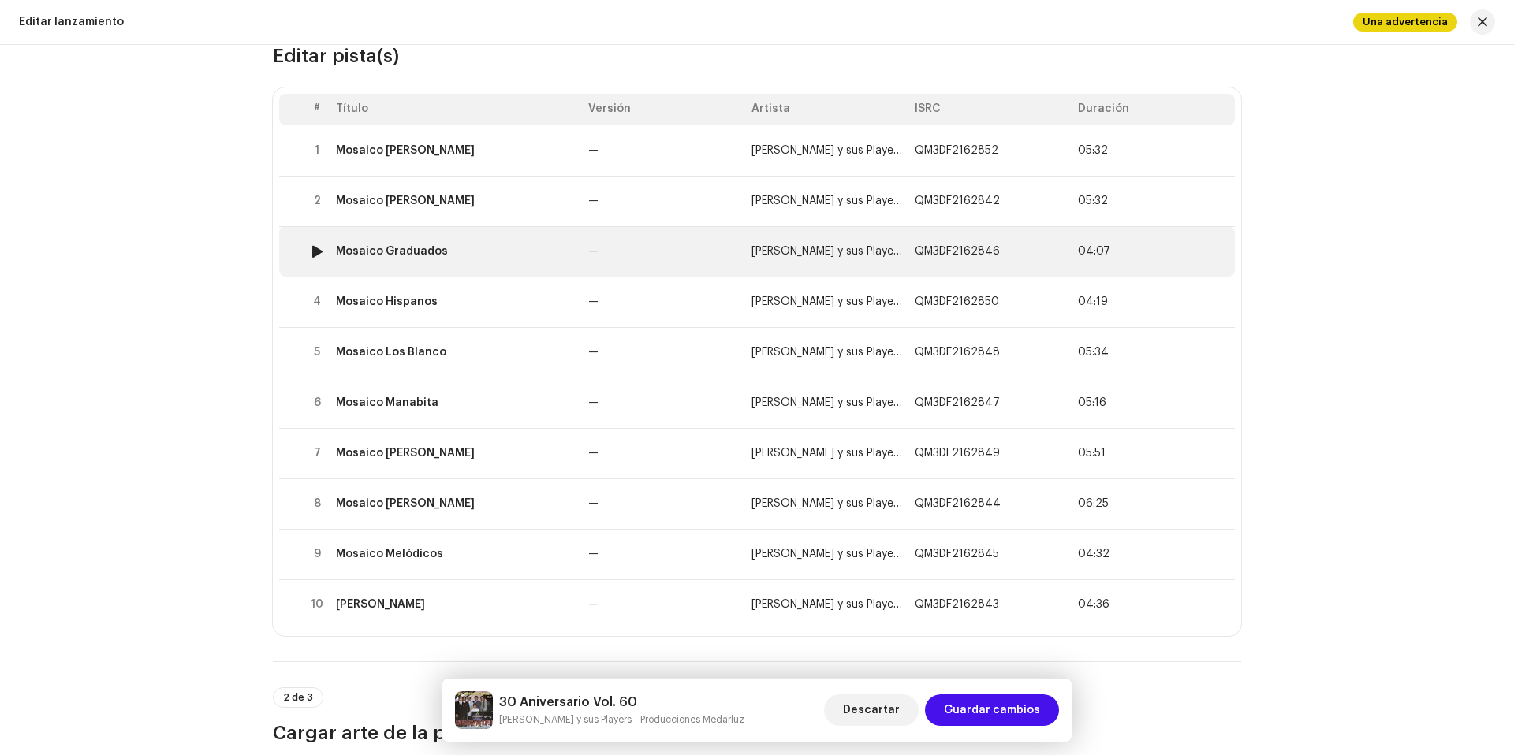
click at [464, 237] on td "Mosaico Graduados" at bounding box center [456, 251] width 252 height 50
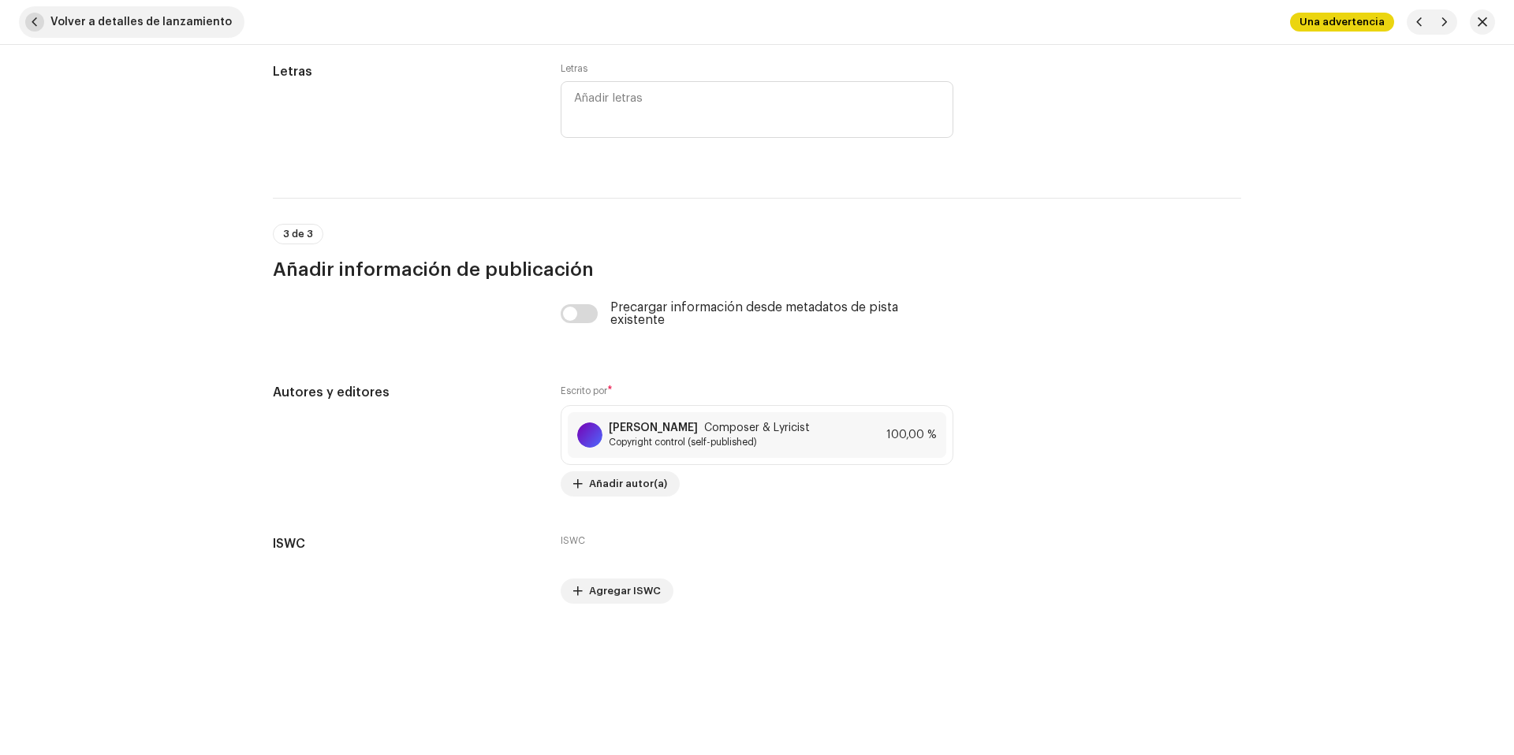
click at [168, 24] on span "Volver a detalles de lanzamiento" at bounding box center [140, 22] width 181 height 32
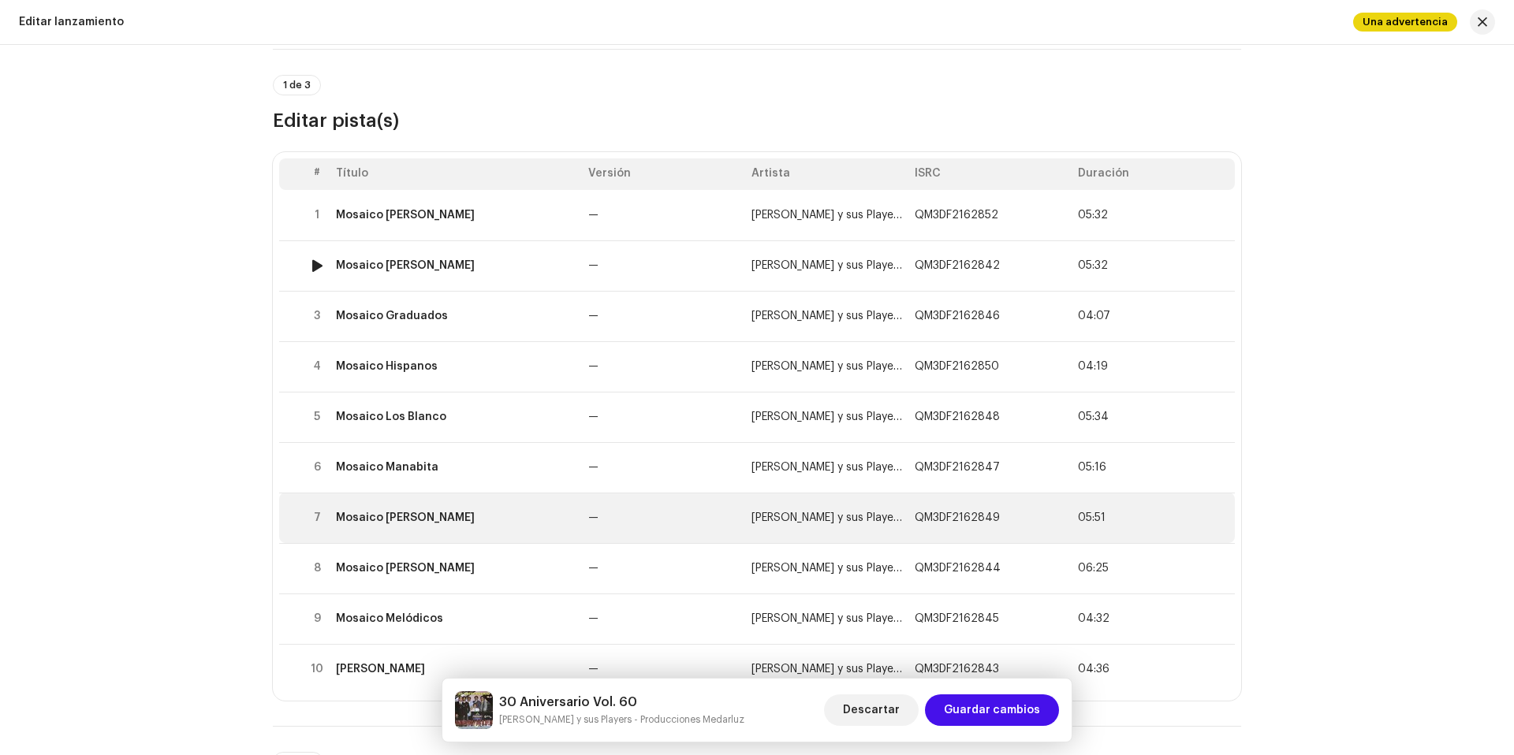
scroll to position [0, 0]
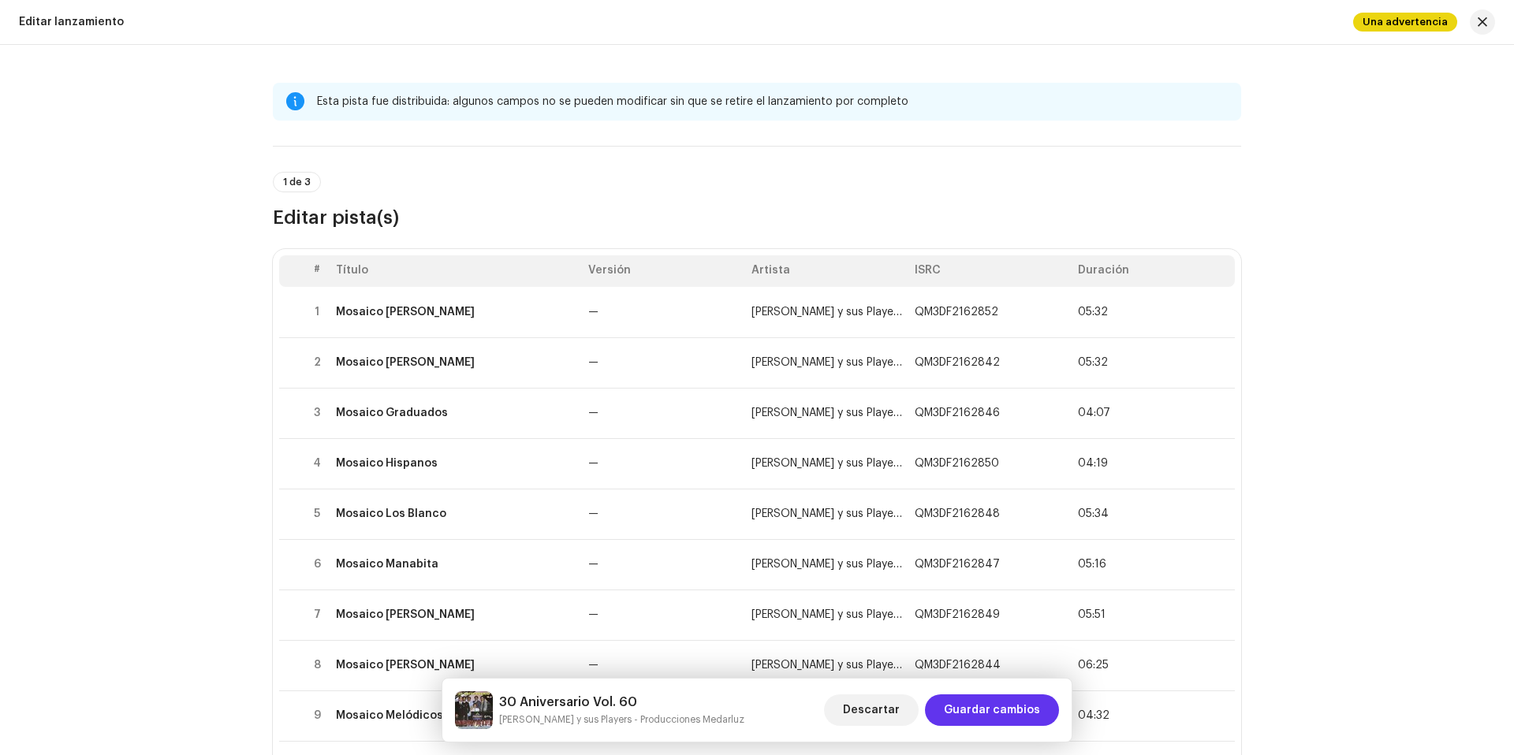
click at [1008, 711] on span "Guardar cambios" at bounding box center [992, 711] width 96 height 32
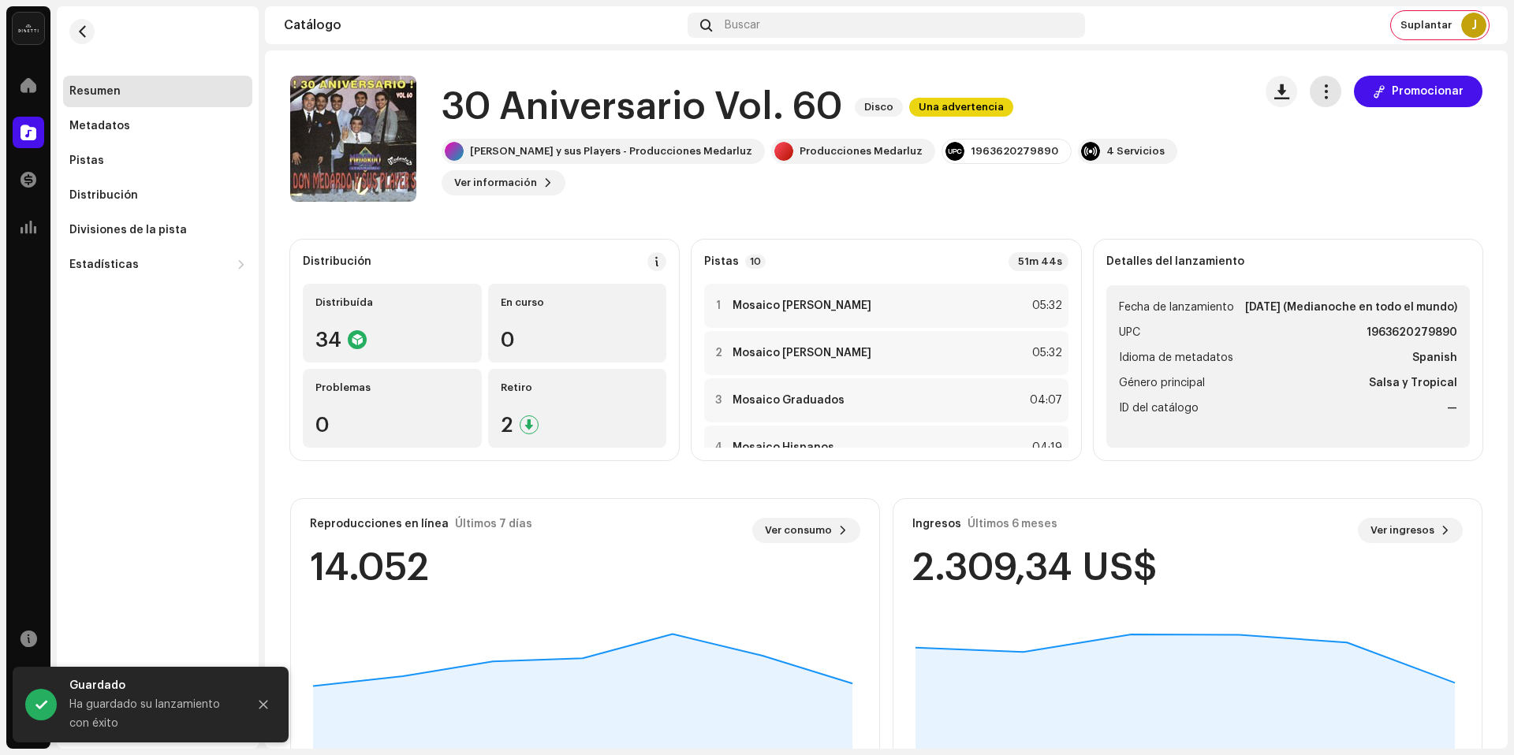
click at [1322, 95] on span "button" at bounding box center [1325, 91] width 15 height 13
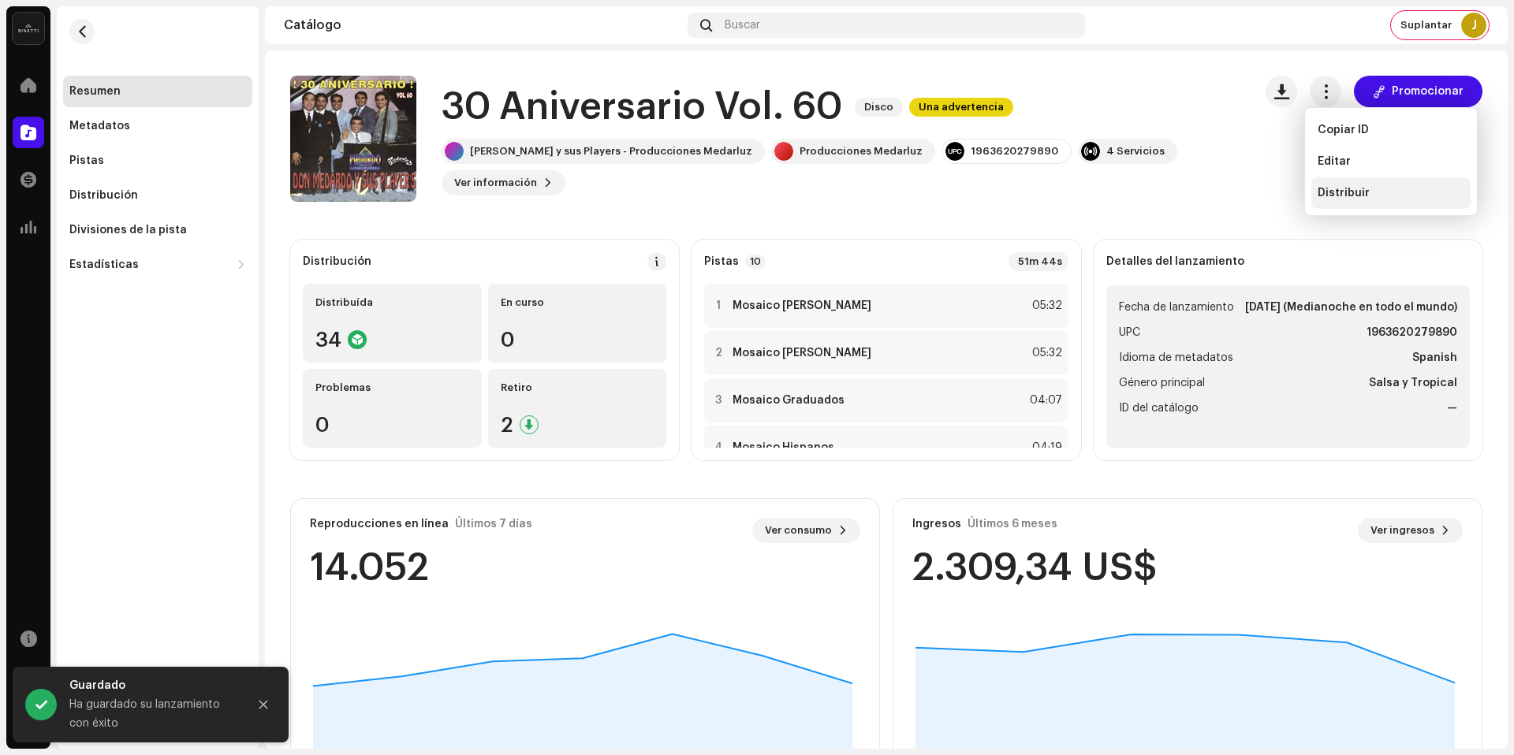
click at [1359, 200] on div "Distribuir" at bounding box center [1390, 193] width 159 height 32
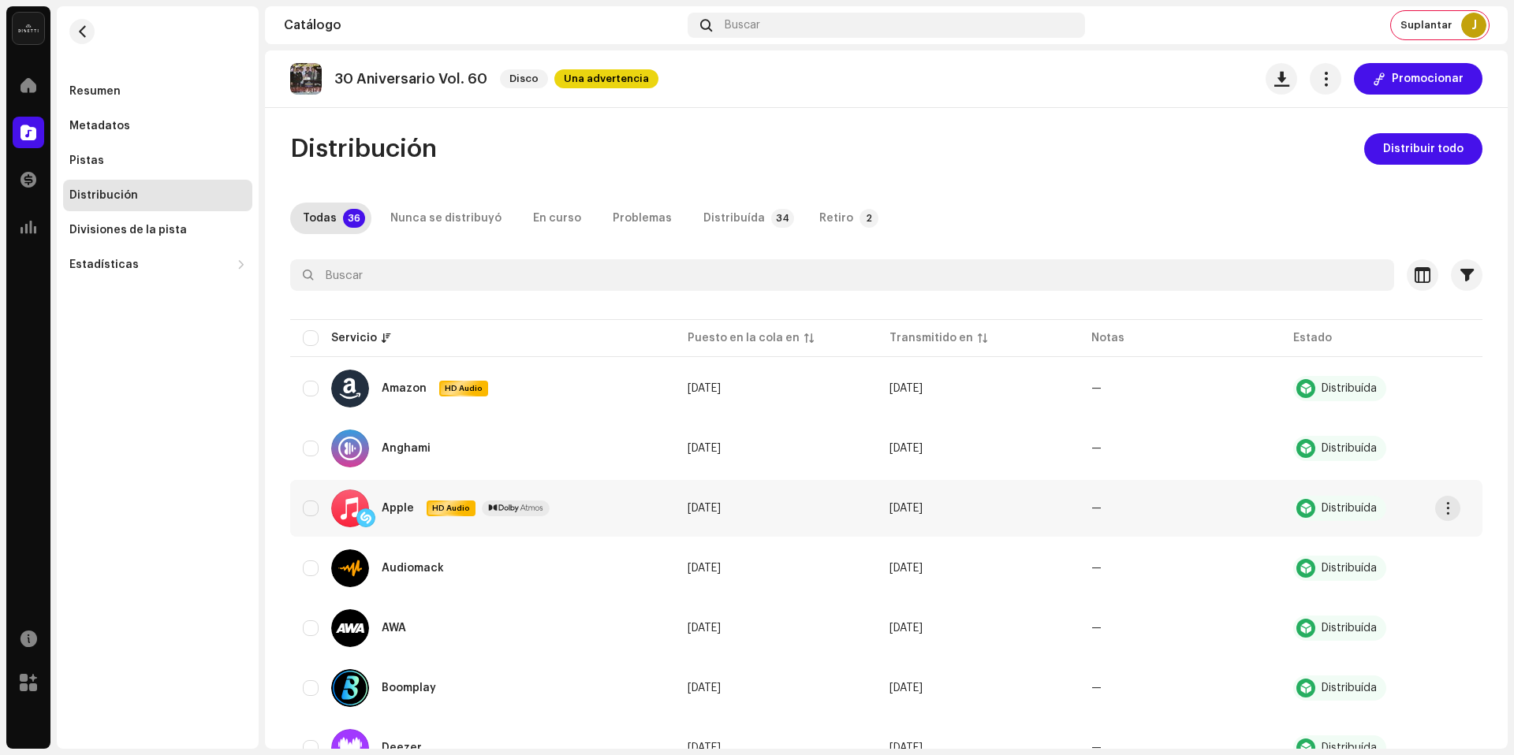
click at [319, 507] on div "Apple HD Audio" at bounding box center [483, 509] width 360 height 38
click at [315, 510] on input "checkbox" at bounding box center [311, 509] width 16 height 16
checkbox input "true"
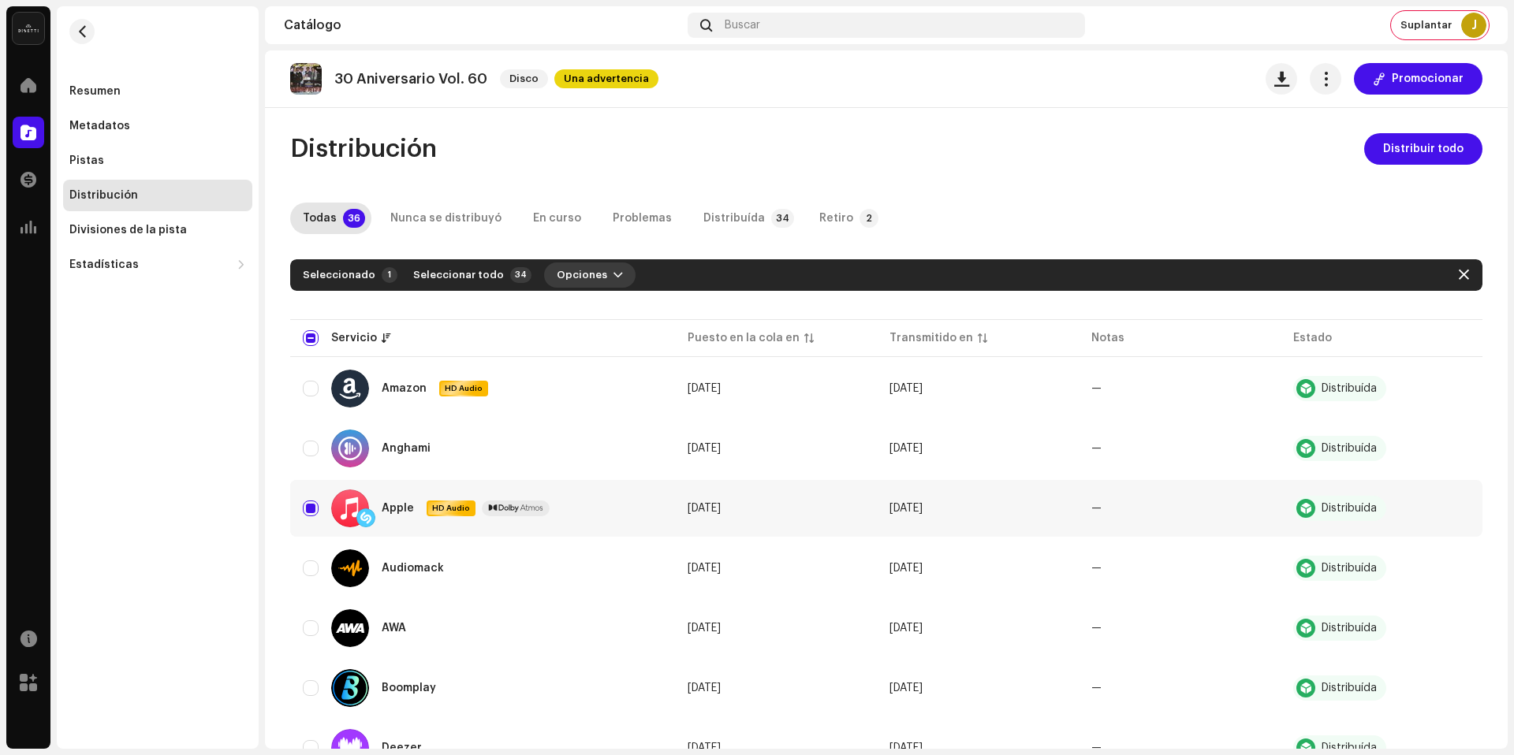
click at [571, 270] on span "Opciones" at bounding box center [582, 275] width 50 height 32
click at [635, 315] on div "Distribuir" at bounding box center [616, 310] width 147 height 13
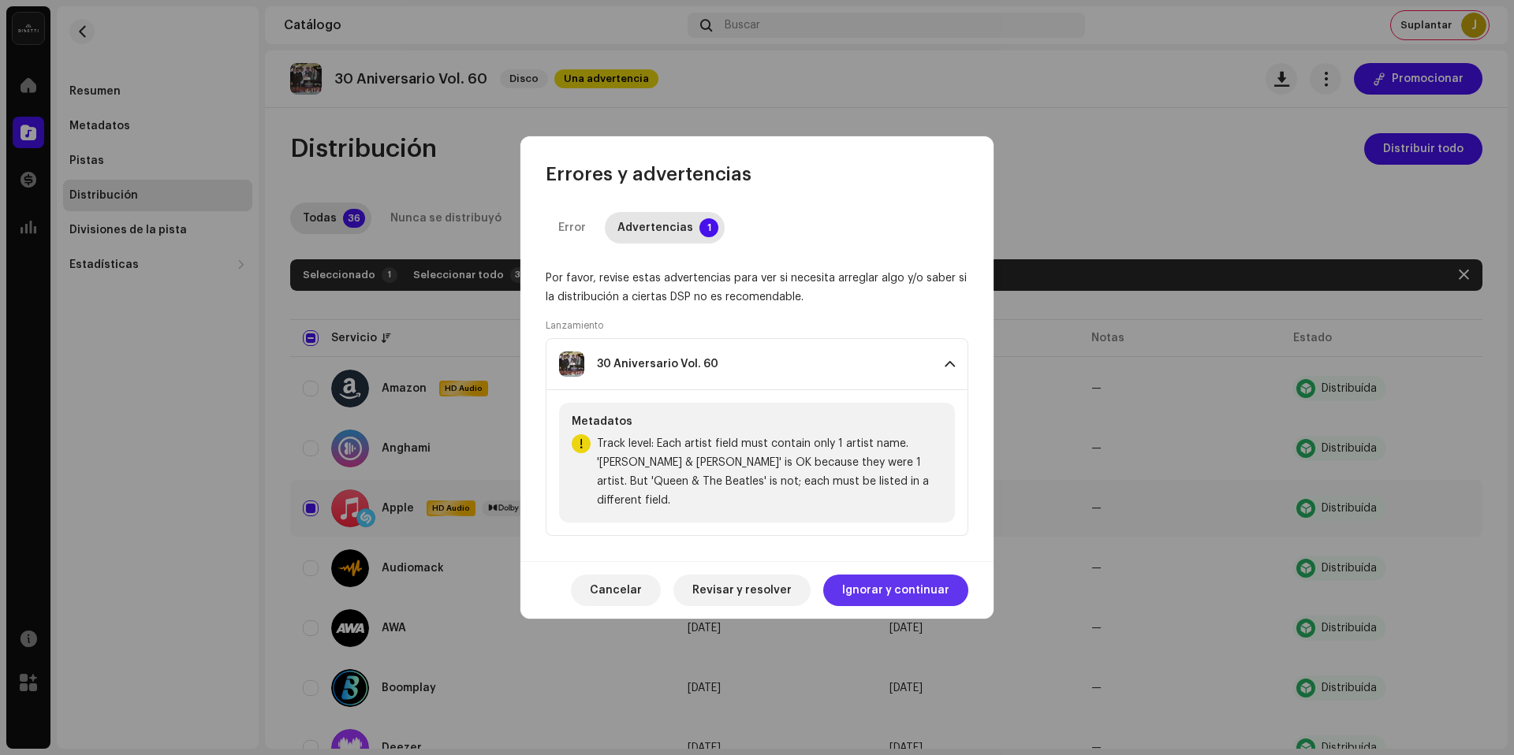
click at [929, 587] on span "Ignorar y continuar" at bounding box center [895, 591] width 107 height 32
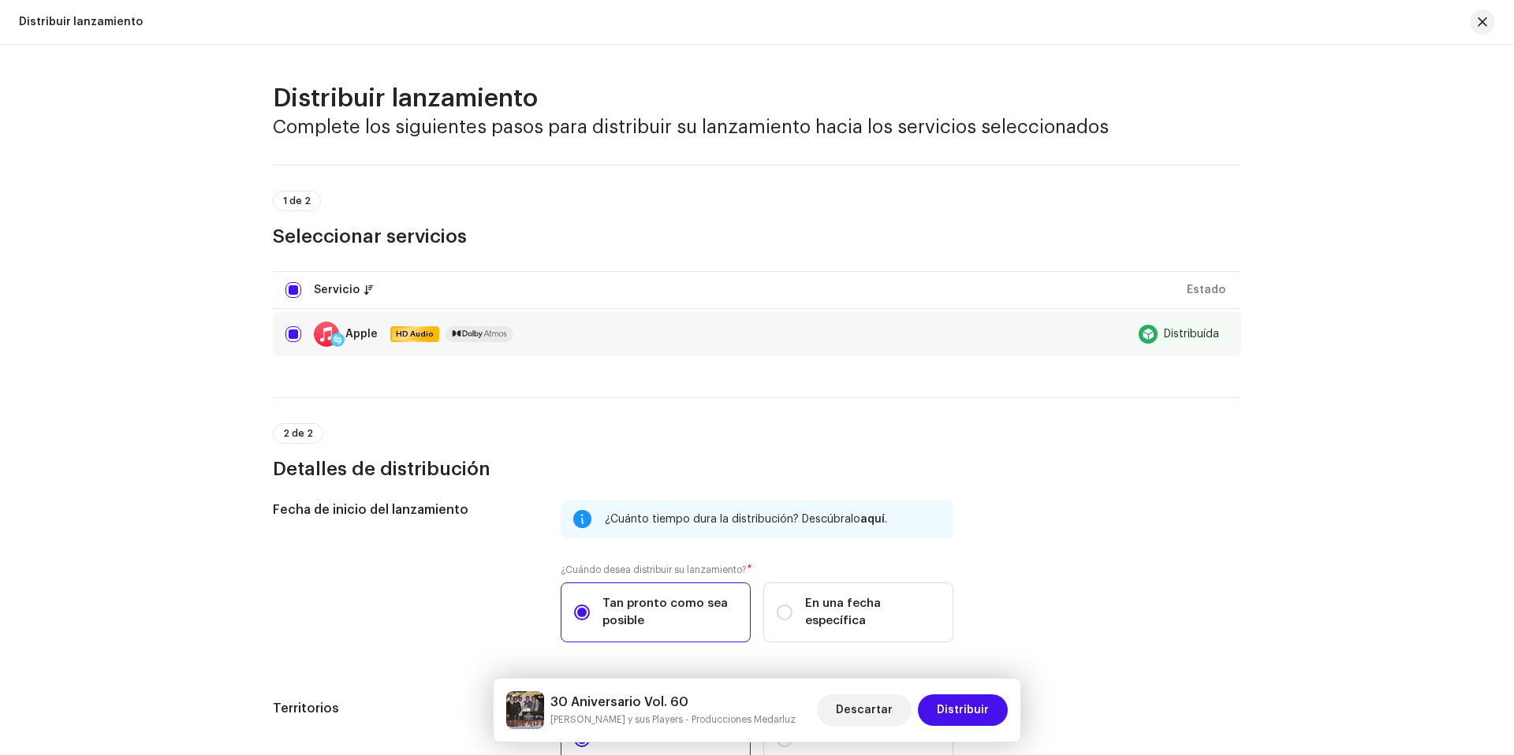
scroll to position [176, 0]
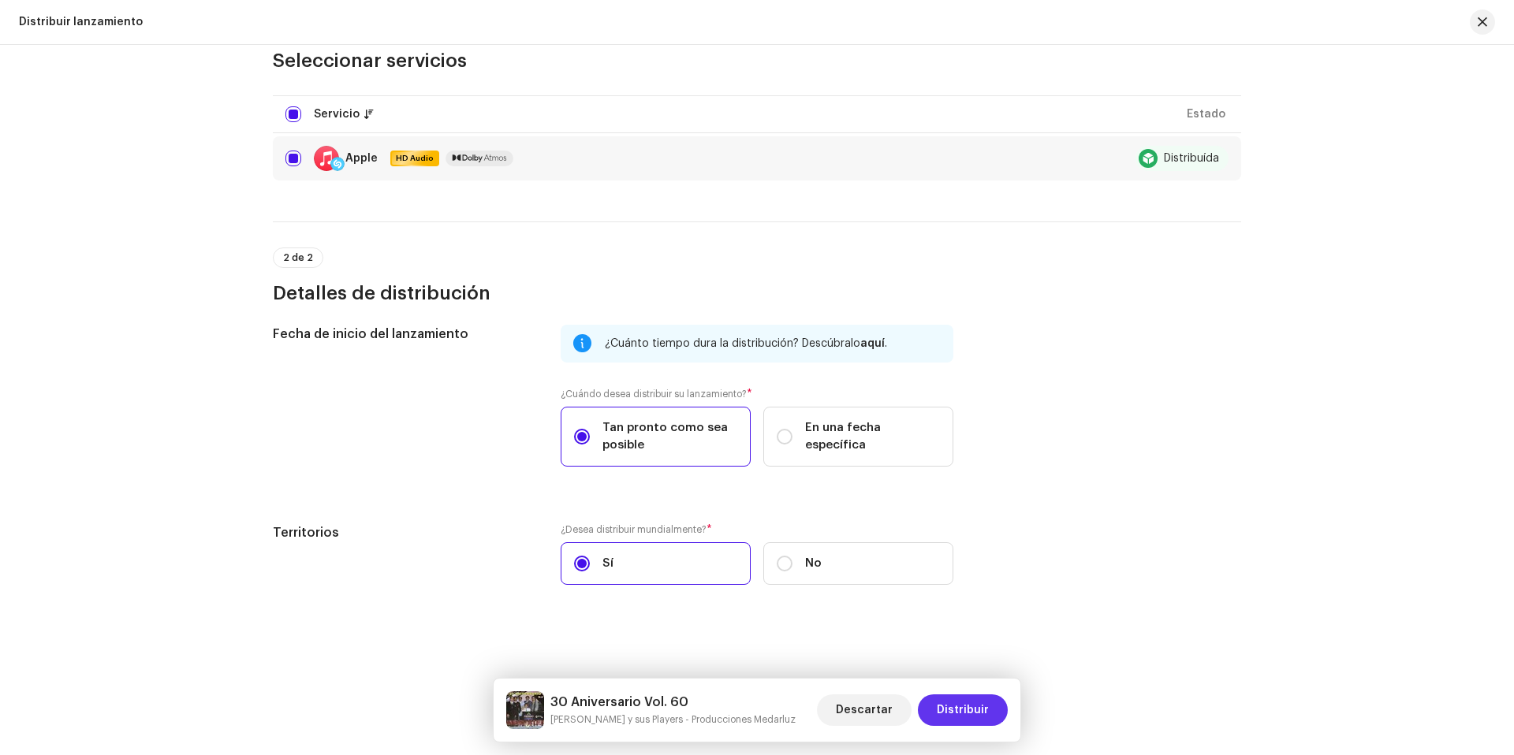
click at [963, 709] on span "Distribuir" at bounding box center [963, 711] width 52 height 32
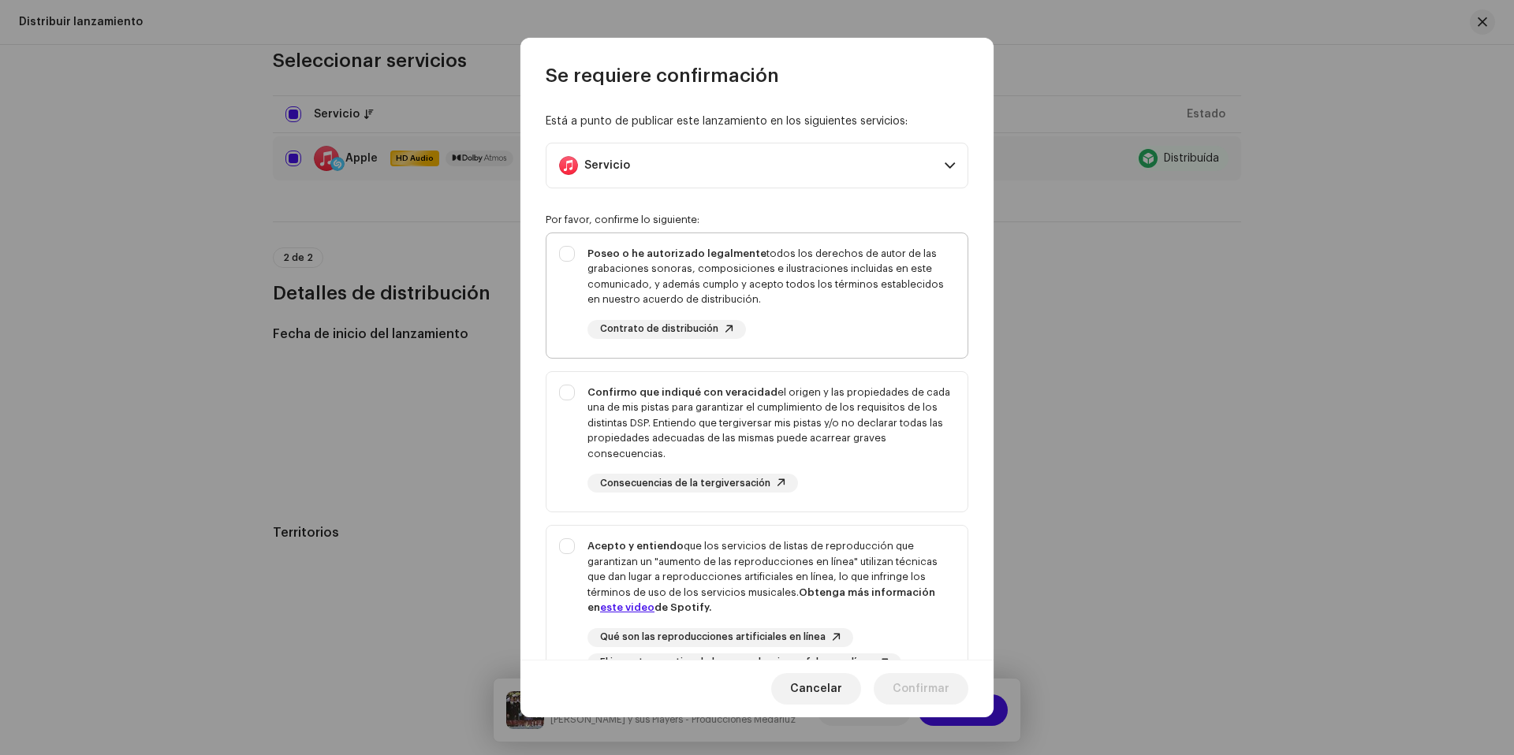
click at [588, 265] on div "Poseo o he autorizado legalmente todos los derechos de autor de las grabaciones…" at bounding box center [770, 277] width 367 height 62
checkbox input "true"
click at [571, 410] on div "Confirmo que indiqué con veracidad el origen y las propiedades de cada una de m…" at bounding box center [756, 439] width 421 height 134
checkbox input "true"
click at [572, 537] on div "Acepto y entiendo que los servicios de listas de reproducción que garantizan un…" at bounding box center [756, 605] width 421 height 159
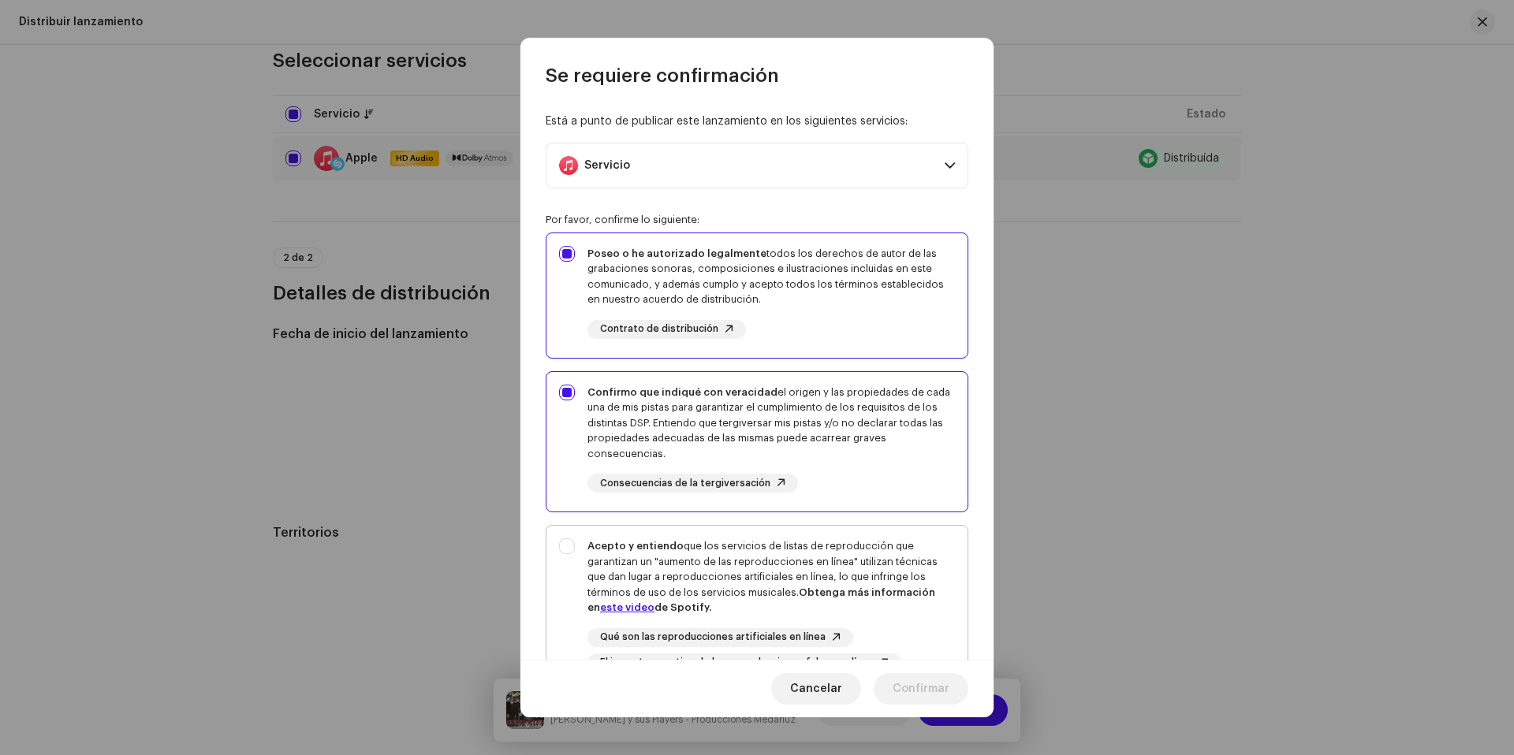
checkbox input "true"
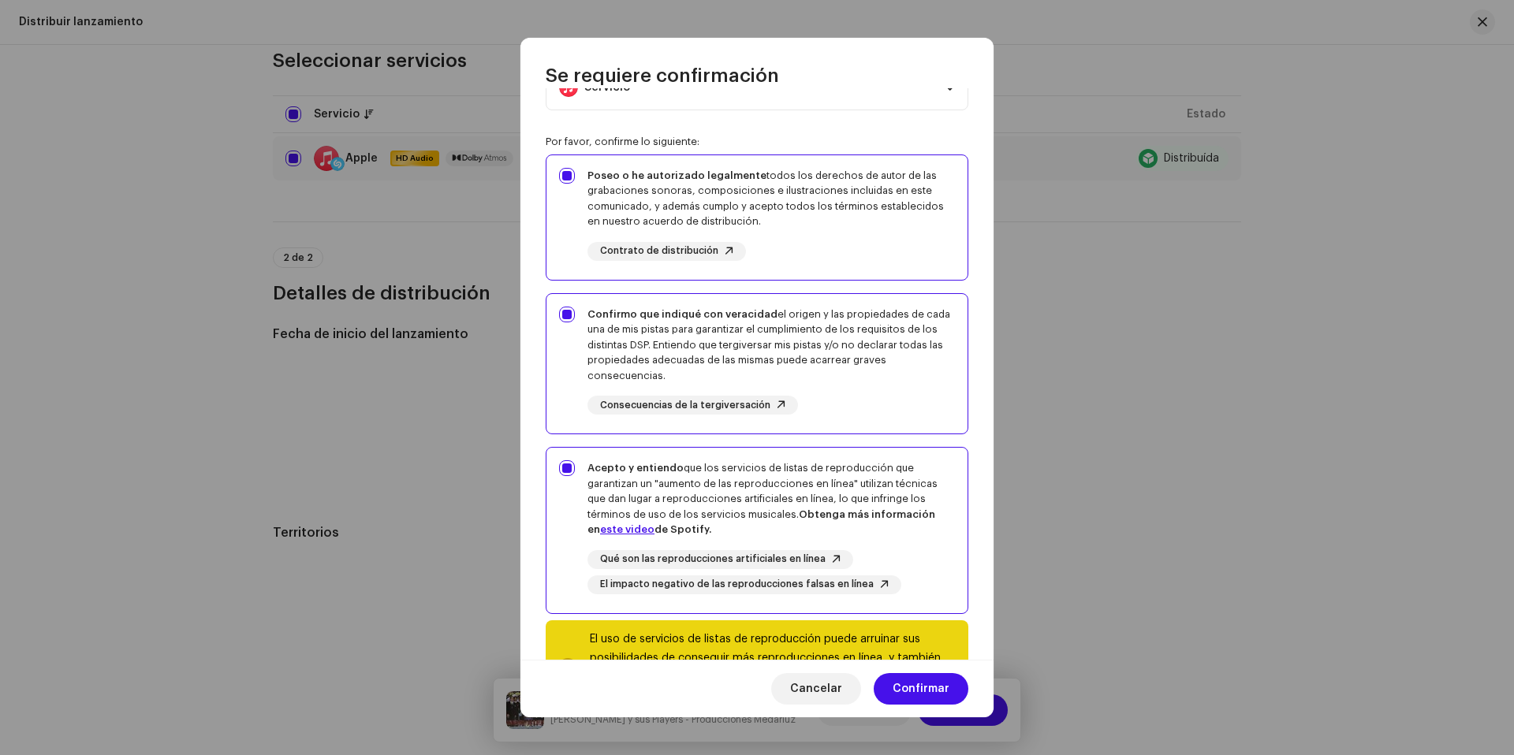
scroll to position [158, 0]
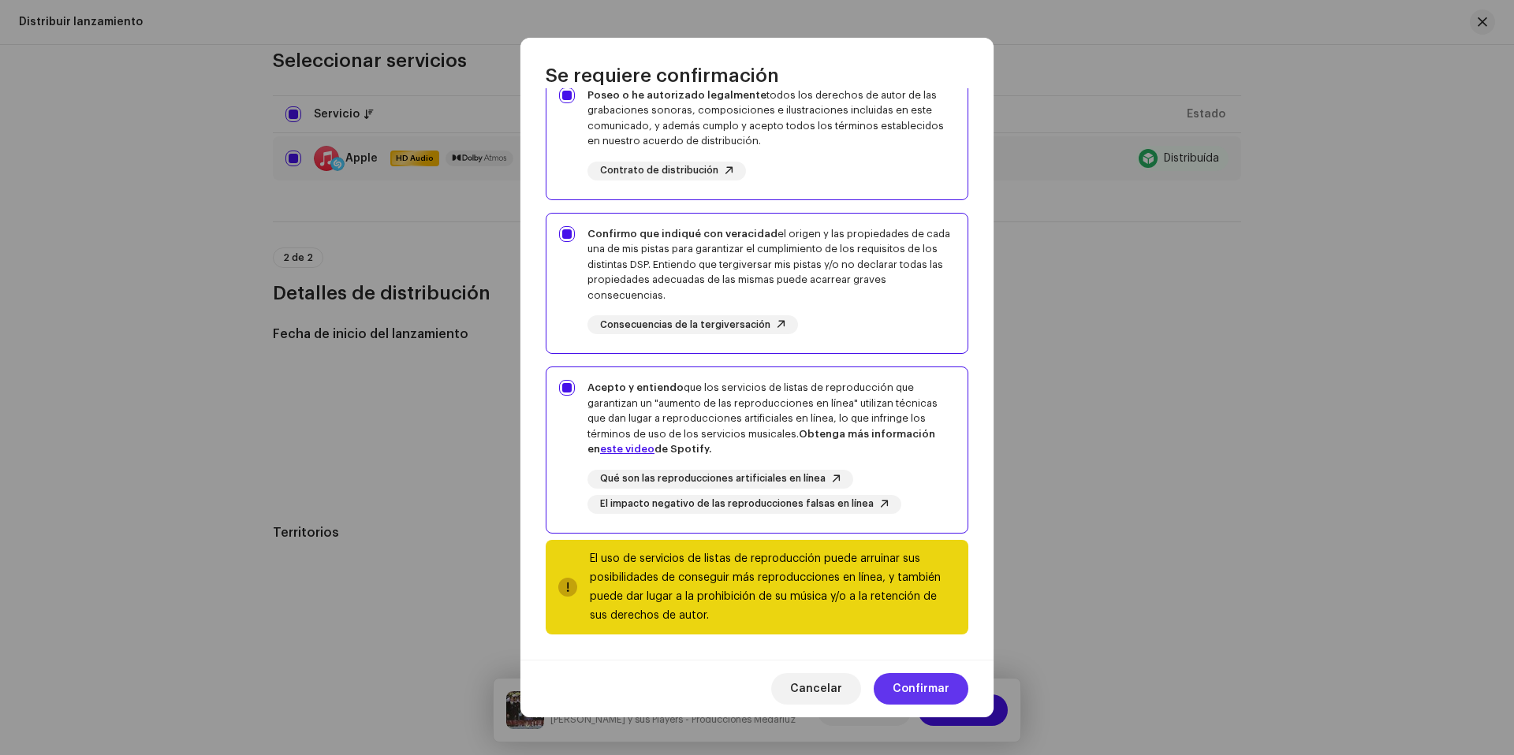
click at [892, 687] on button "Confirmar" at bounding box center [921, 689] width 95 height 32
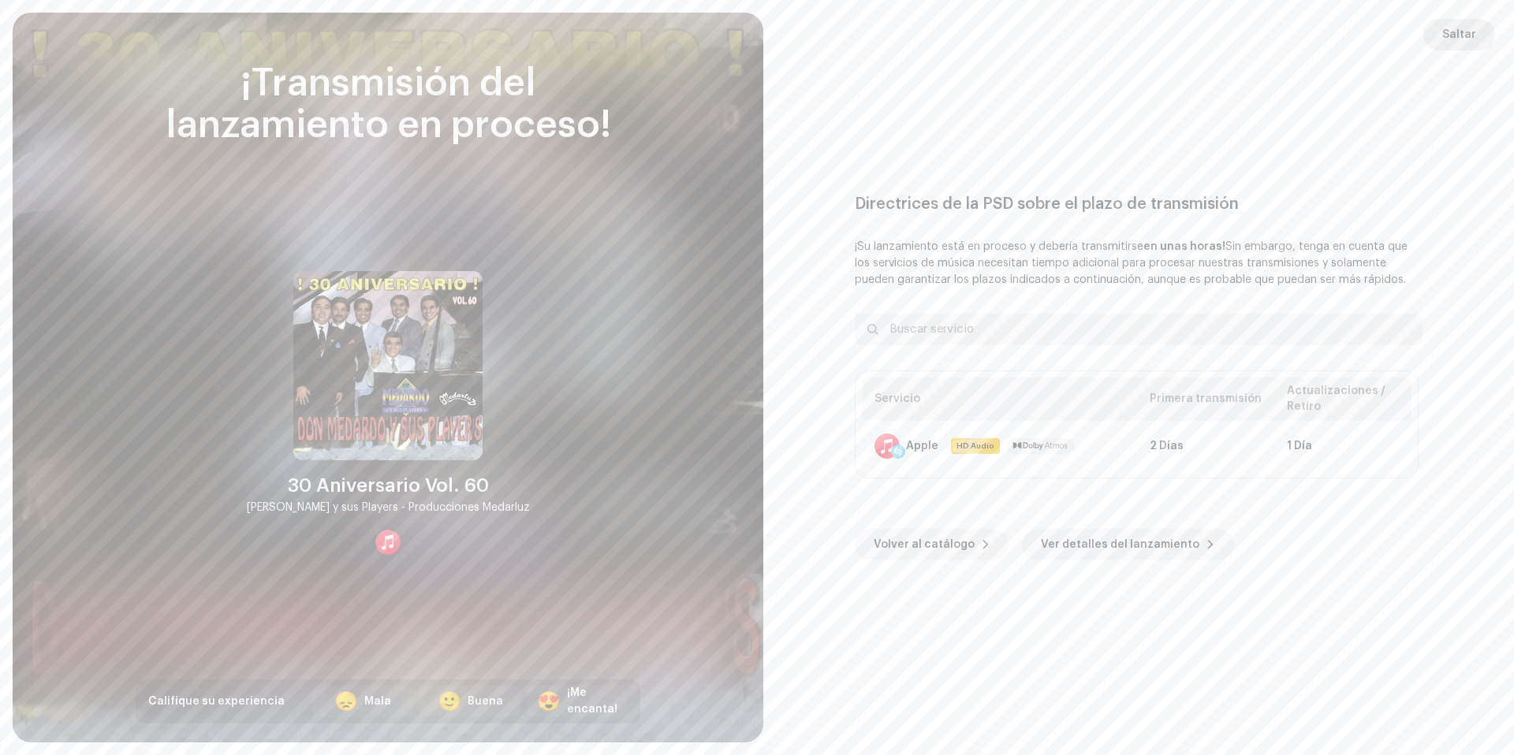
click at [1467, 32] on span "Saltar" at bounding box center [1459, 35] width 34 height 32
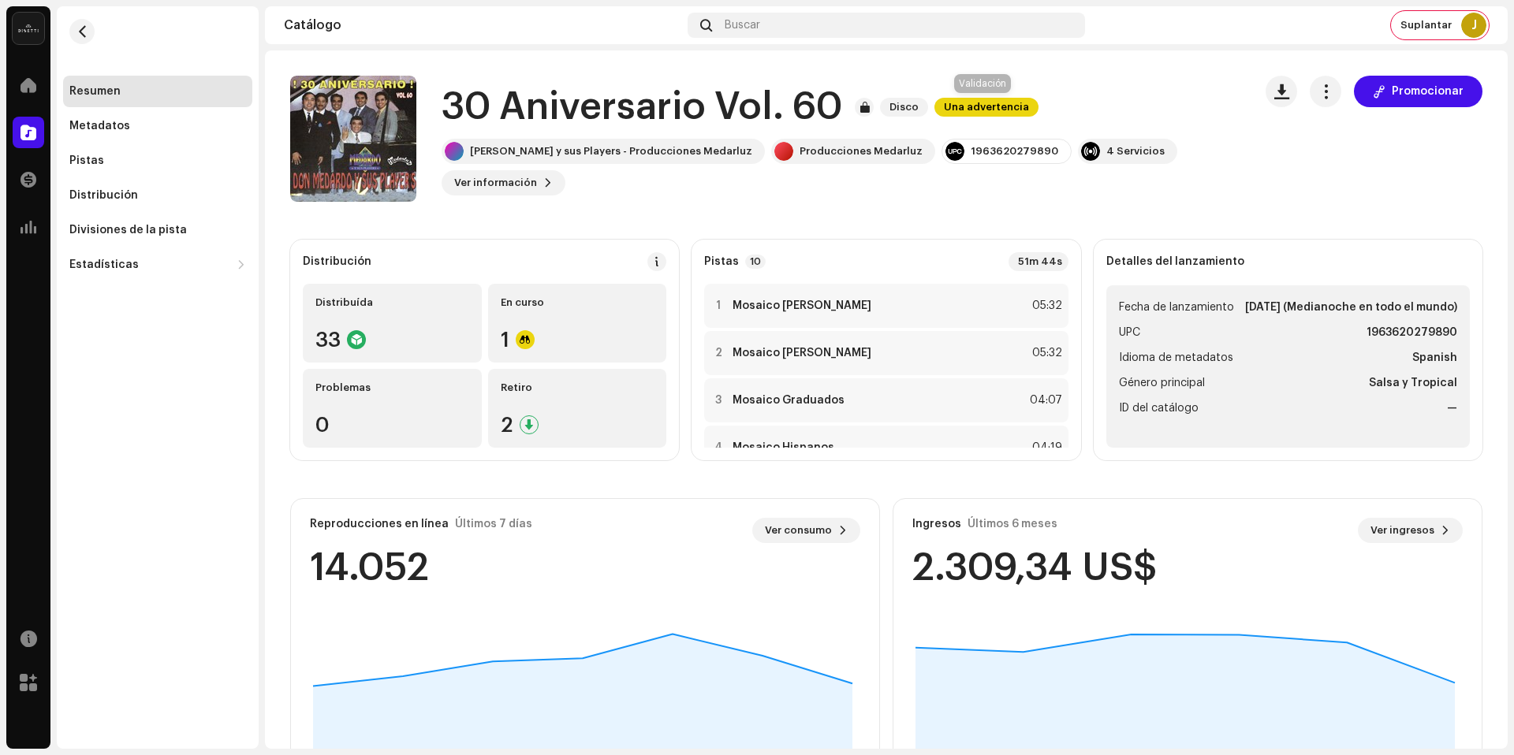
click at [969, 107] on span "Una advertencia" at bounding box center [986, 107] width 104 height 19
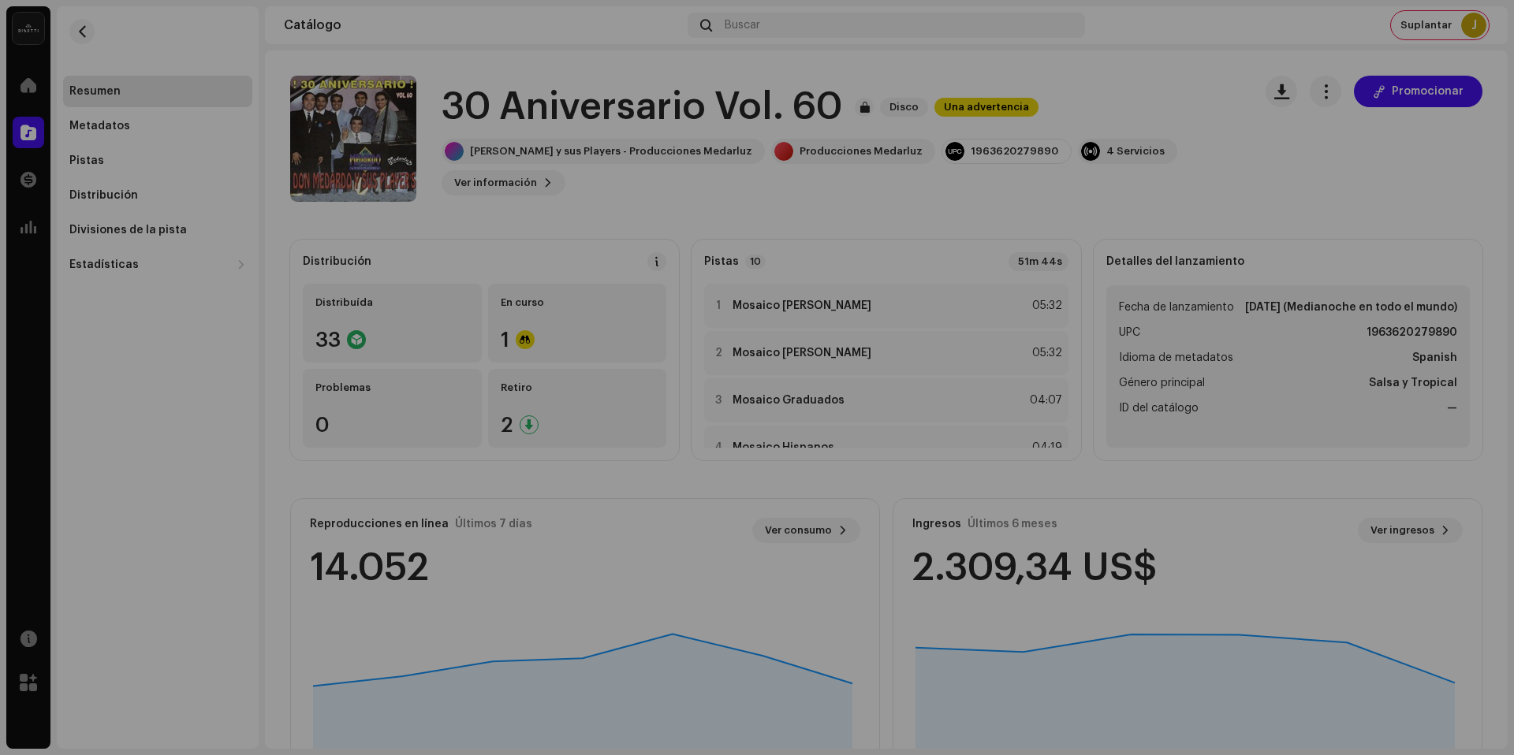
click at [1176, 116] on div "Advertencias Por favor, revise estas advertencias para ver si necesita arreglar…" at bounding box center [757, 377] width 1514 height 755
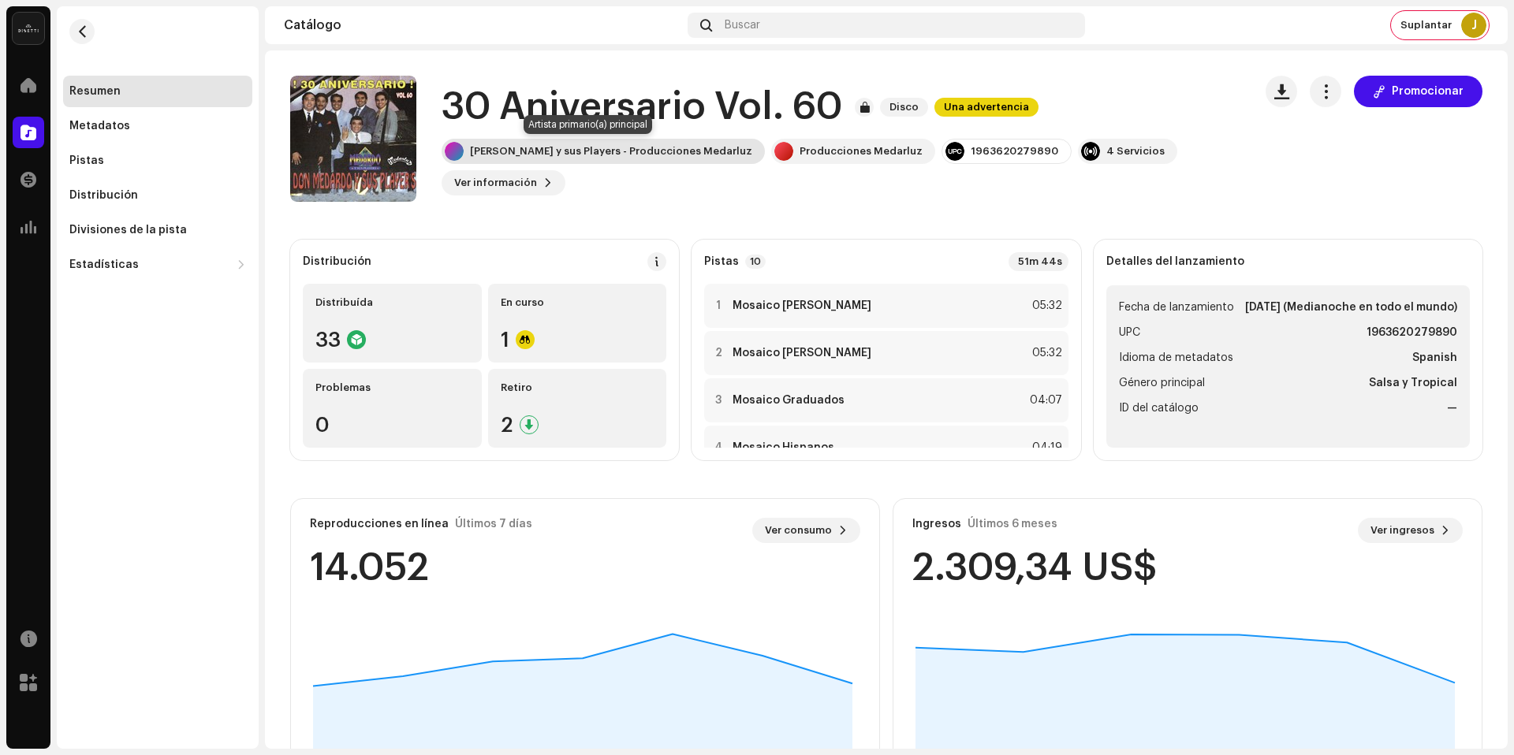
click at [612, 155] on div "[PERSON_NAME] y sus Players - Producciones Medarluz" at bounding box center [611, 151] width 282 height 13
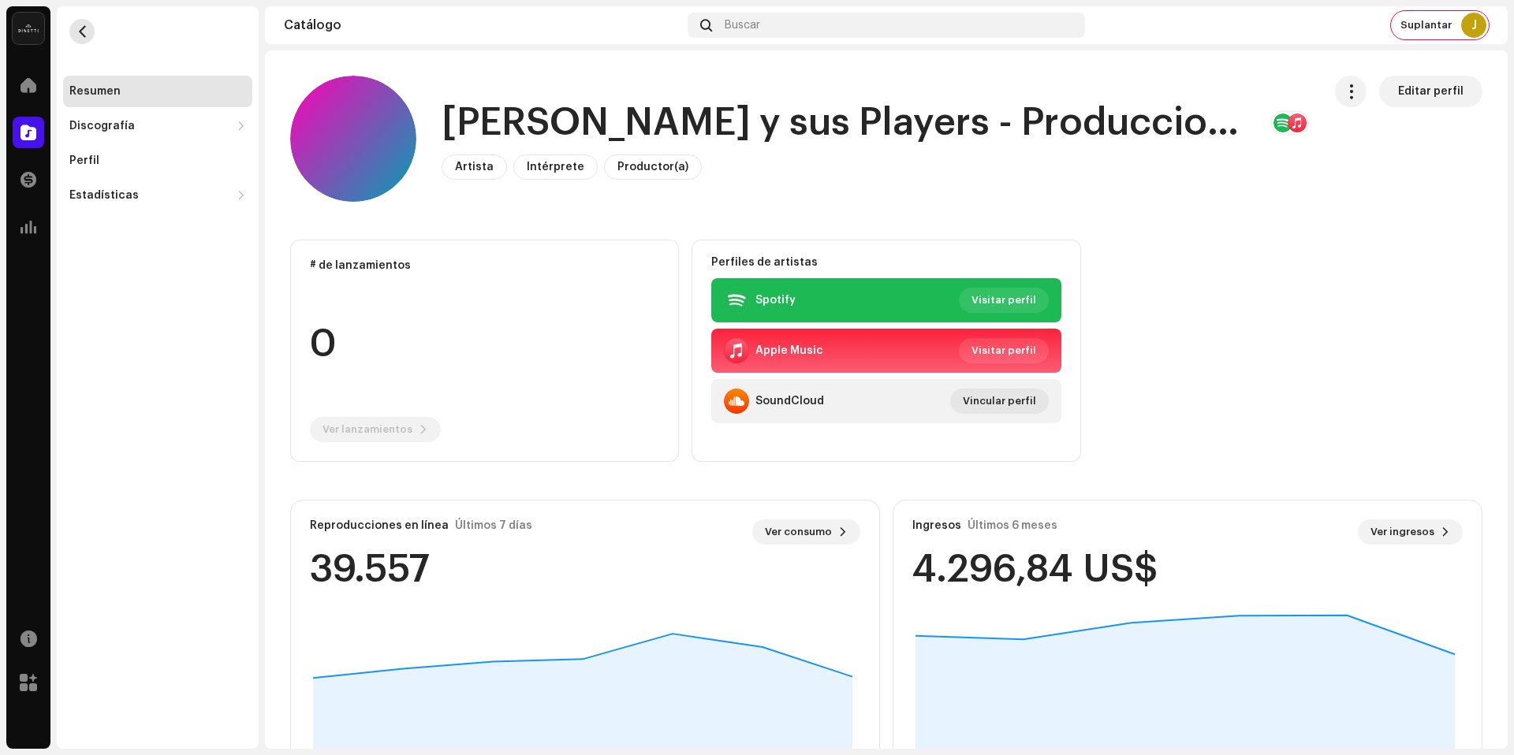
click at [91, 35] on button "button" at bounding box center [81, 31] width 25 height 25
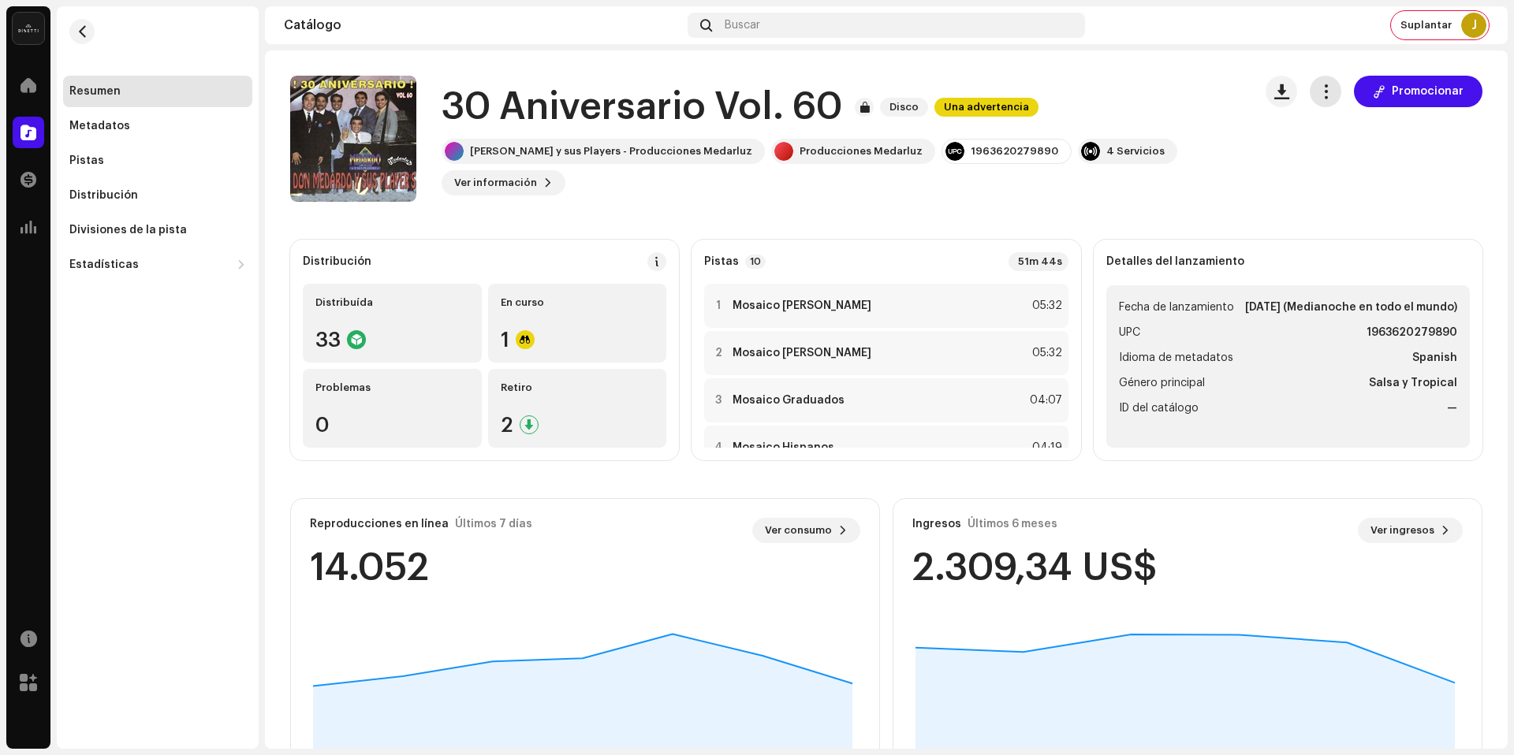
click at [1323, 94] on span "button" at bounding box center [1325, 91] width 15 height 13
click at [1140, 219] on catalog-releases-details-overview "30 Aniversario Vol. 60 Disco Una advertencia Promocionar 30 Aniversario Vol. 60…" at bounding box center [886, 444] width 1243 height 788
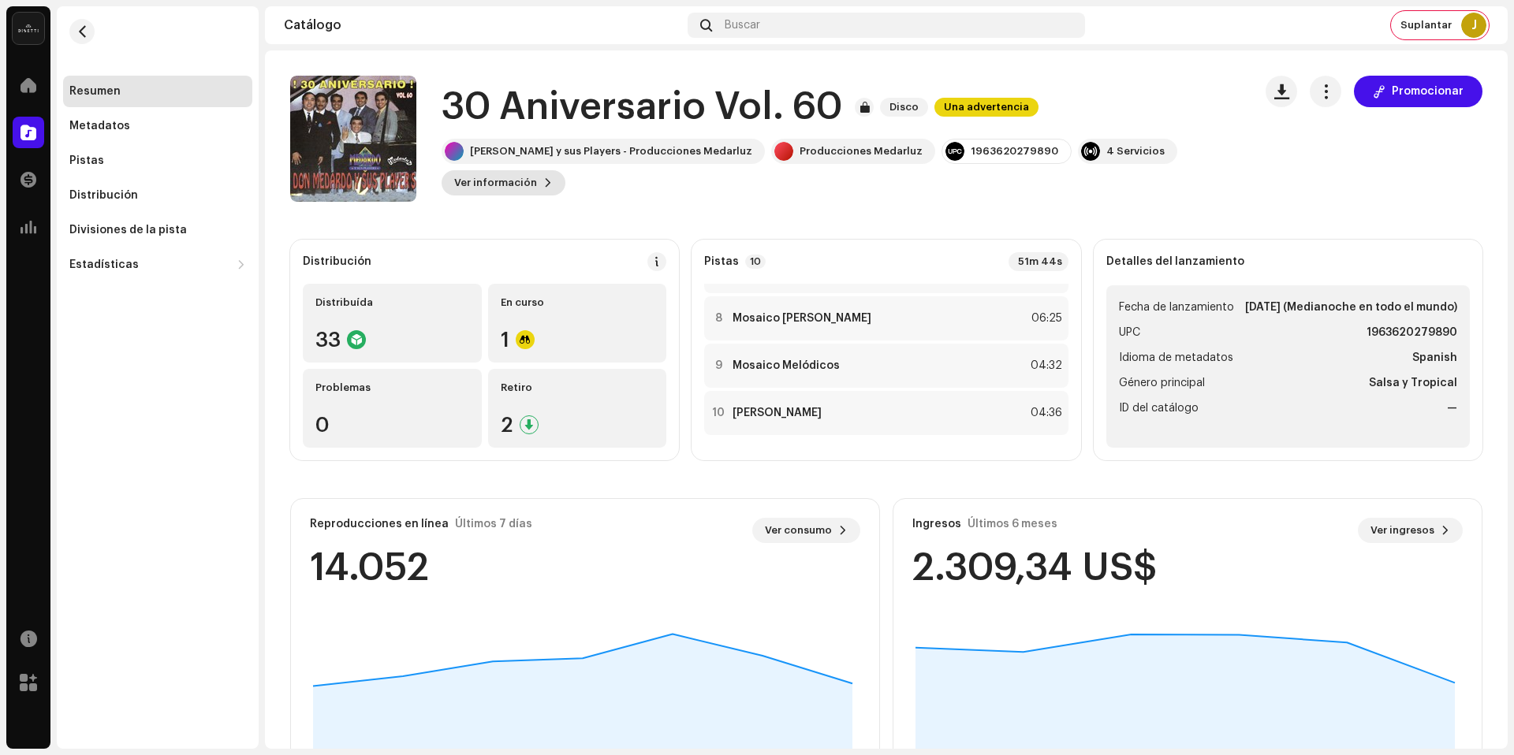
click at [494, 188] on span "Ver información" at bounding box center [495, 183] width 83 height 32
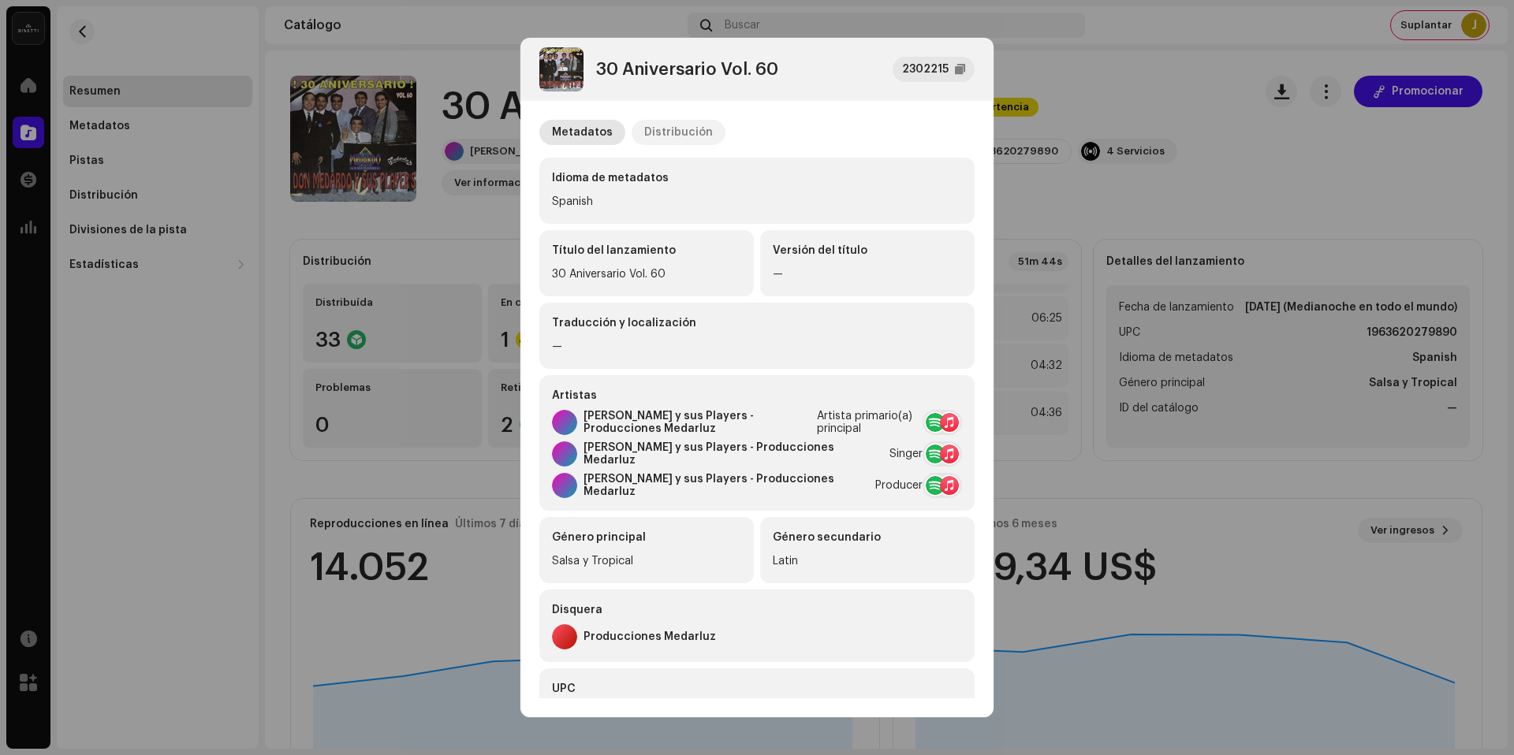
click at [654, 120] on div "Distribución" at bounding box center [678, 132] width 69 height 25
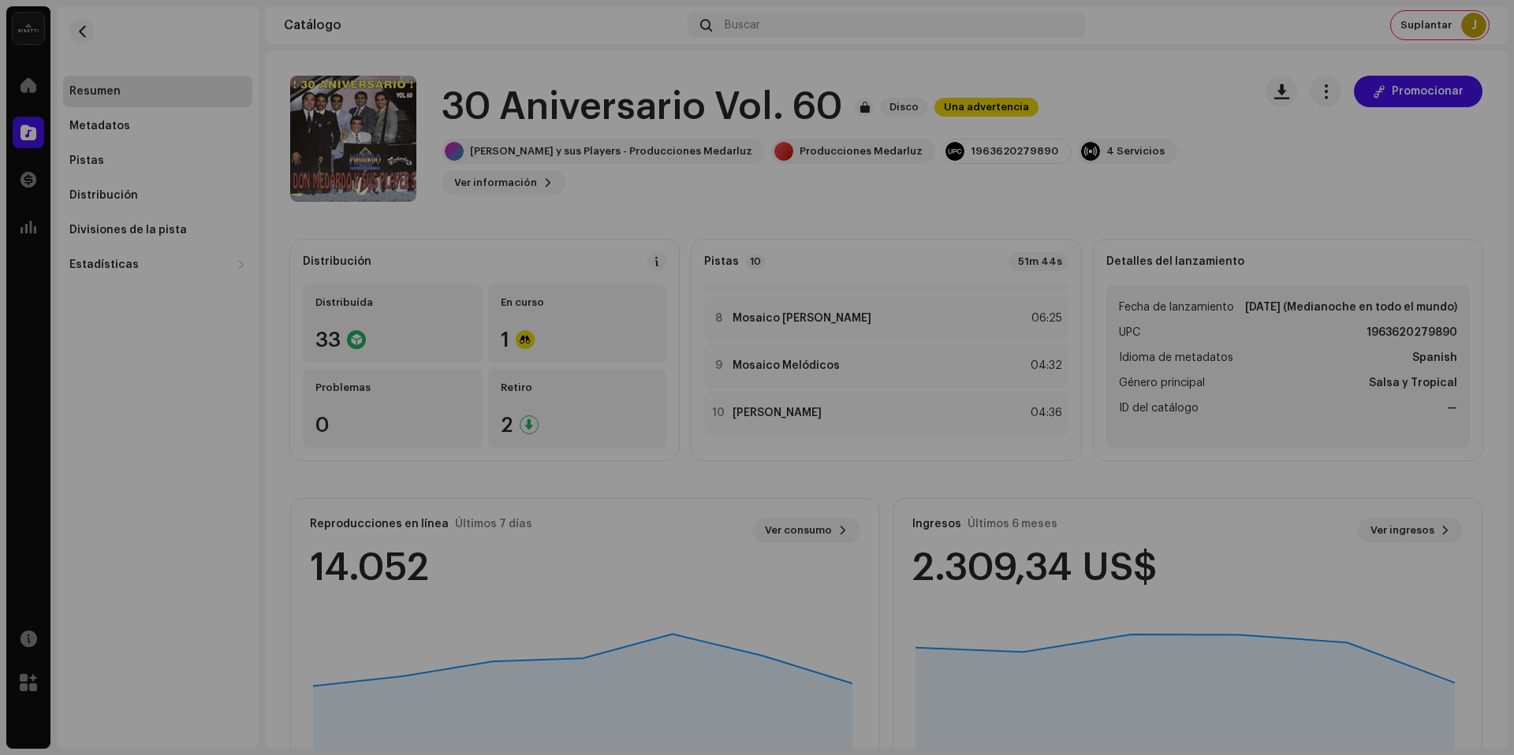
click at [1052, 184] on div "30 Aniversario Vol. 60 2302215 Metadatos Distribución Fecha de lanzamiento 9 se…" at bounding box center [757, 377] width 1514 height 755
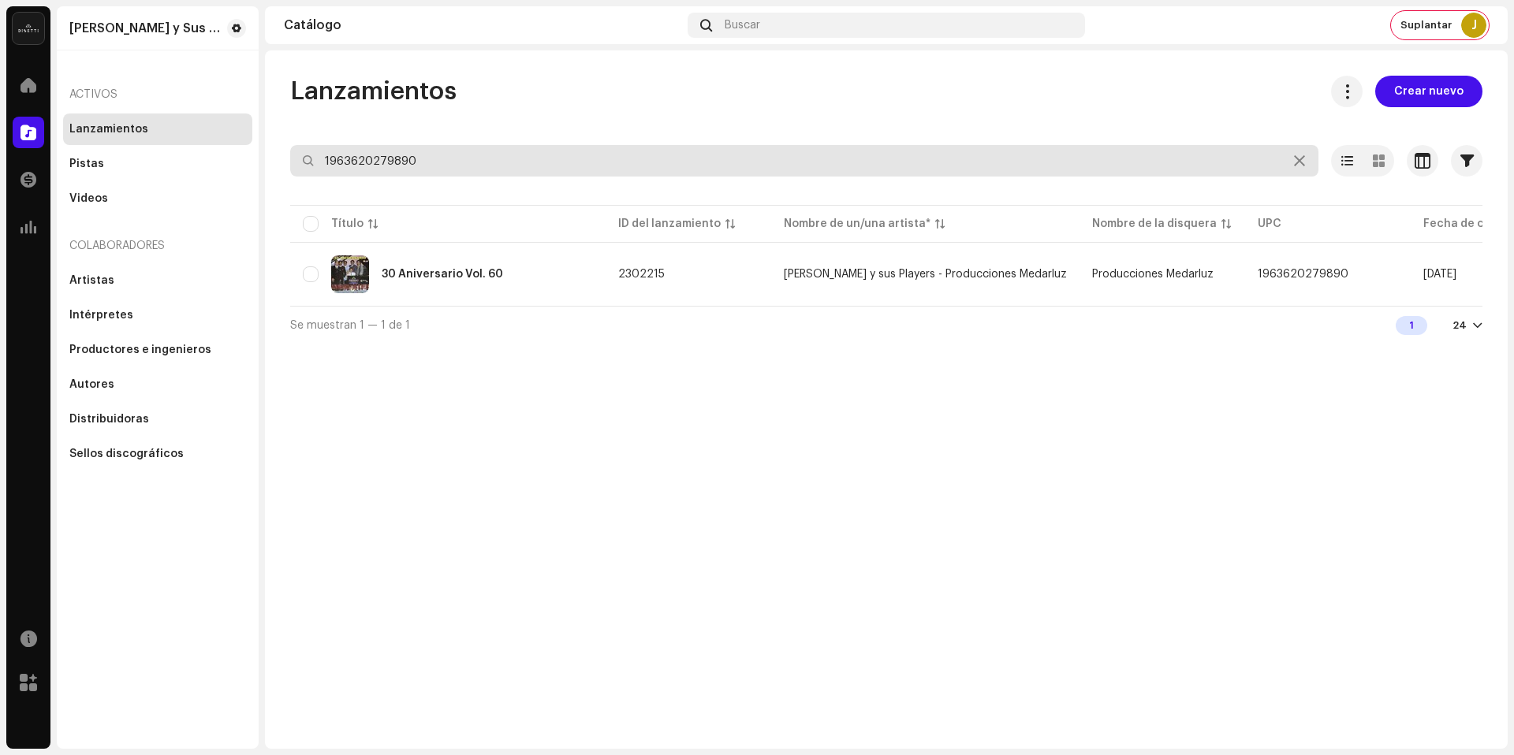
click at [758, 156] on input "1963620279890" at bounding box center [804, 161] width 1028 height 32
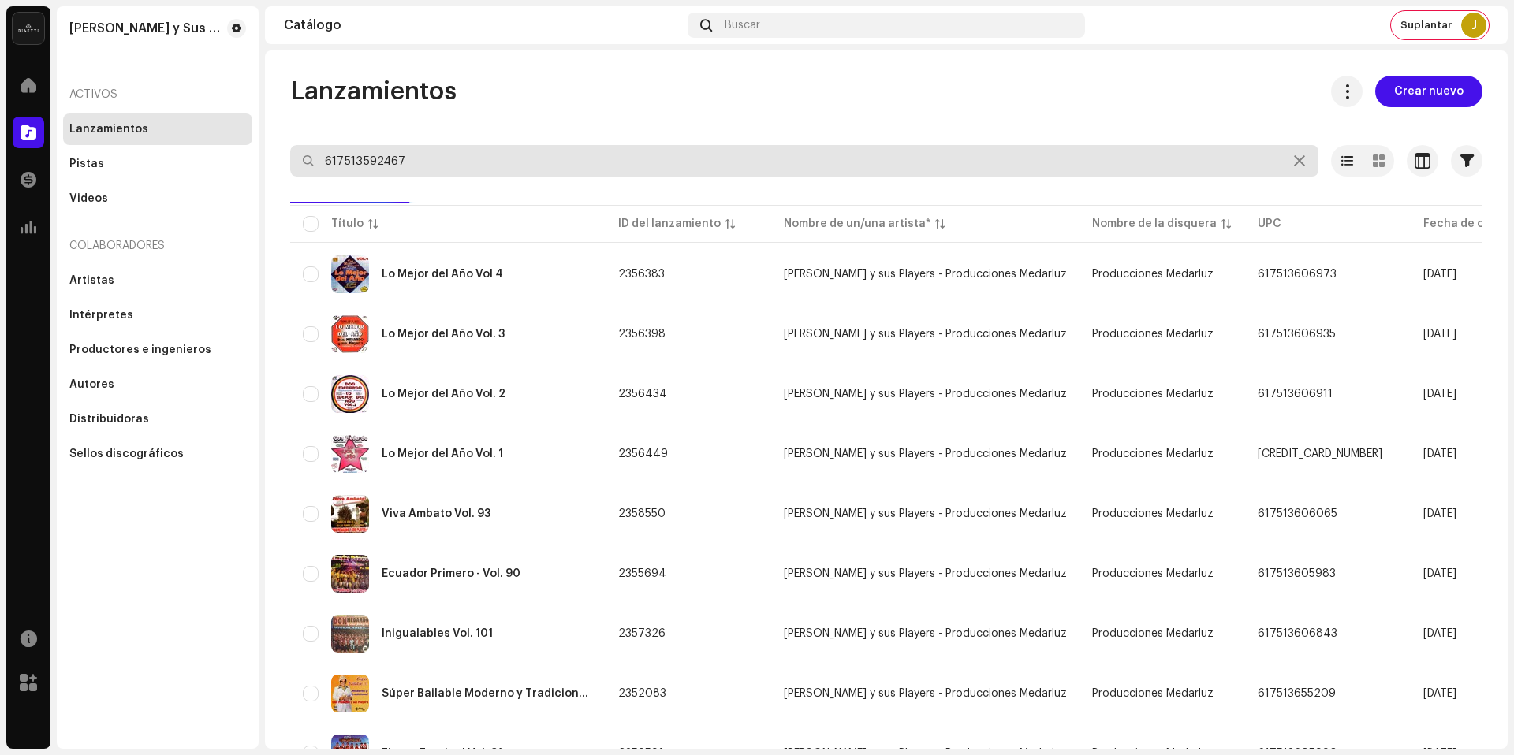
type input "617513592467"
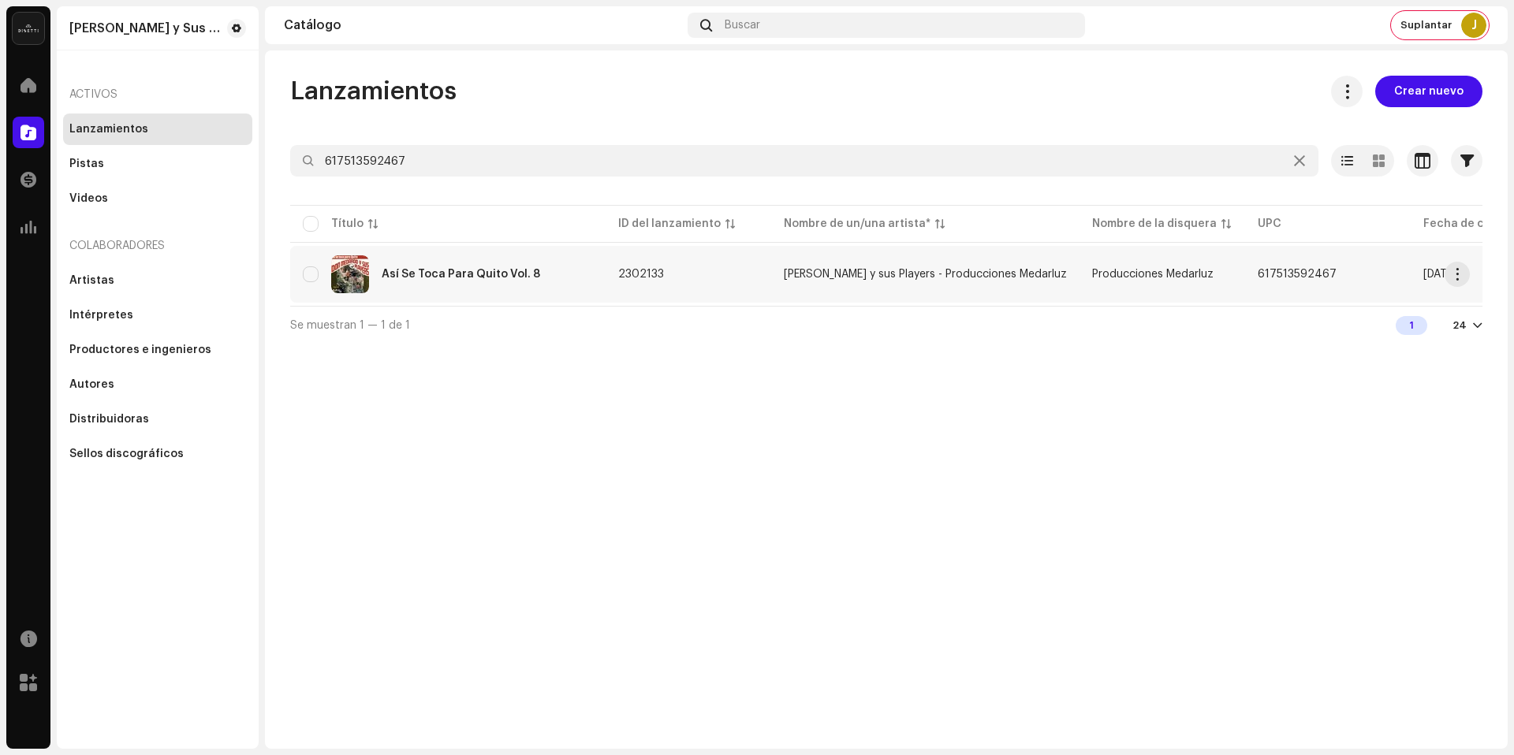
click at [591, 253] on td "Así Se Toca Para Quito Vol. 8" at bounding box center [447, 274] width 315 height 57
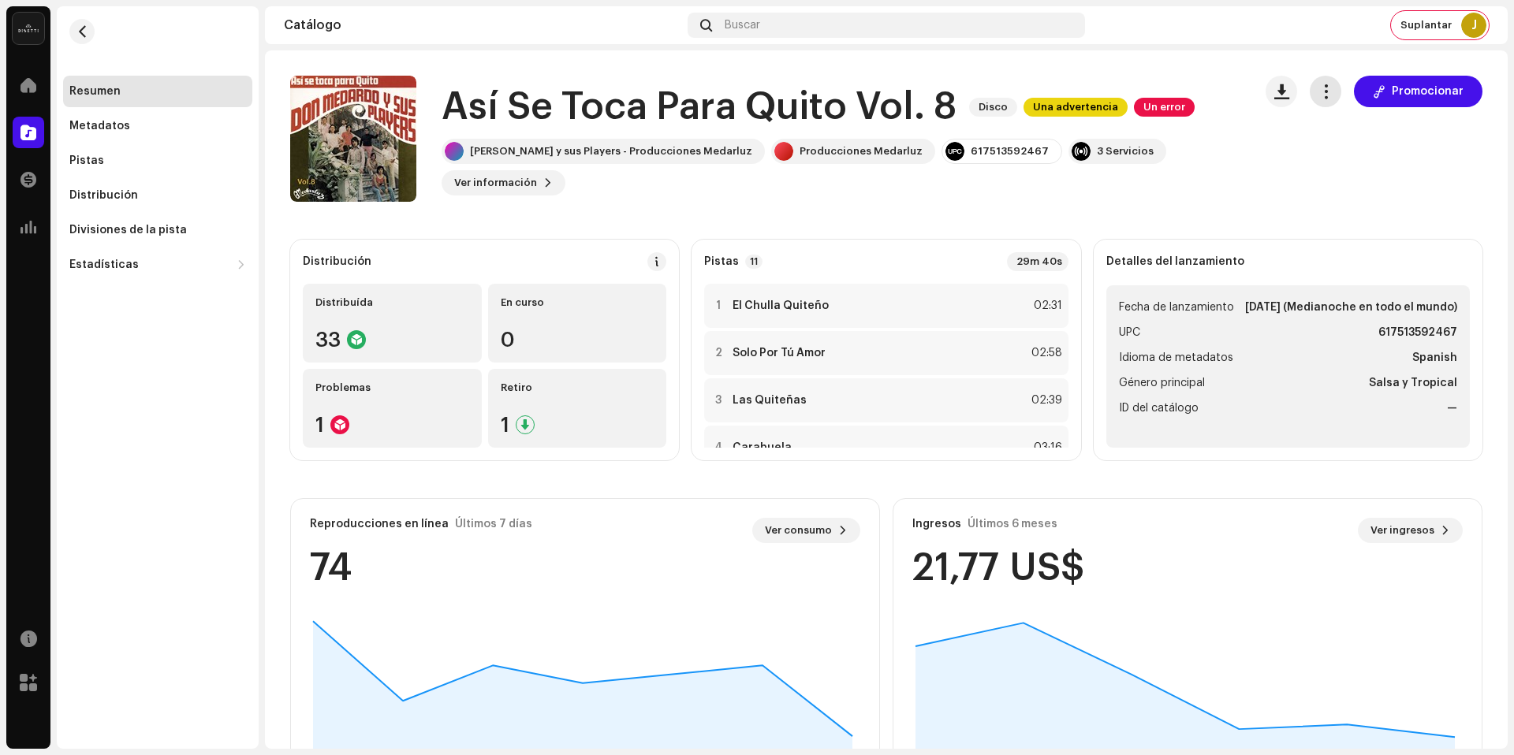
click at [1318, 85] on span "button" at bounding box center [1325, 91] width 15 height 13
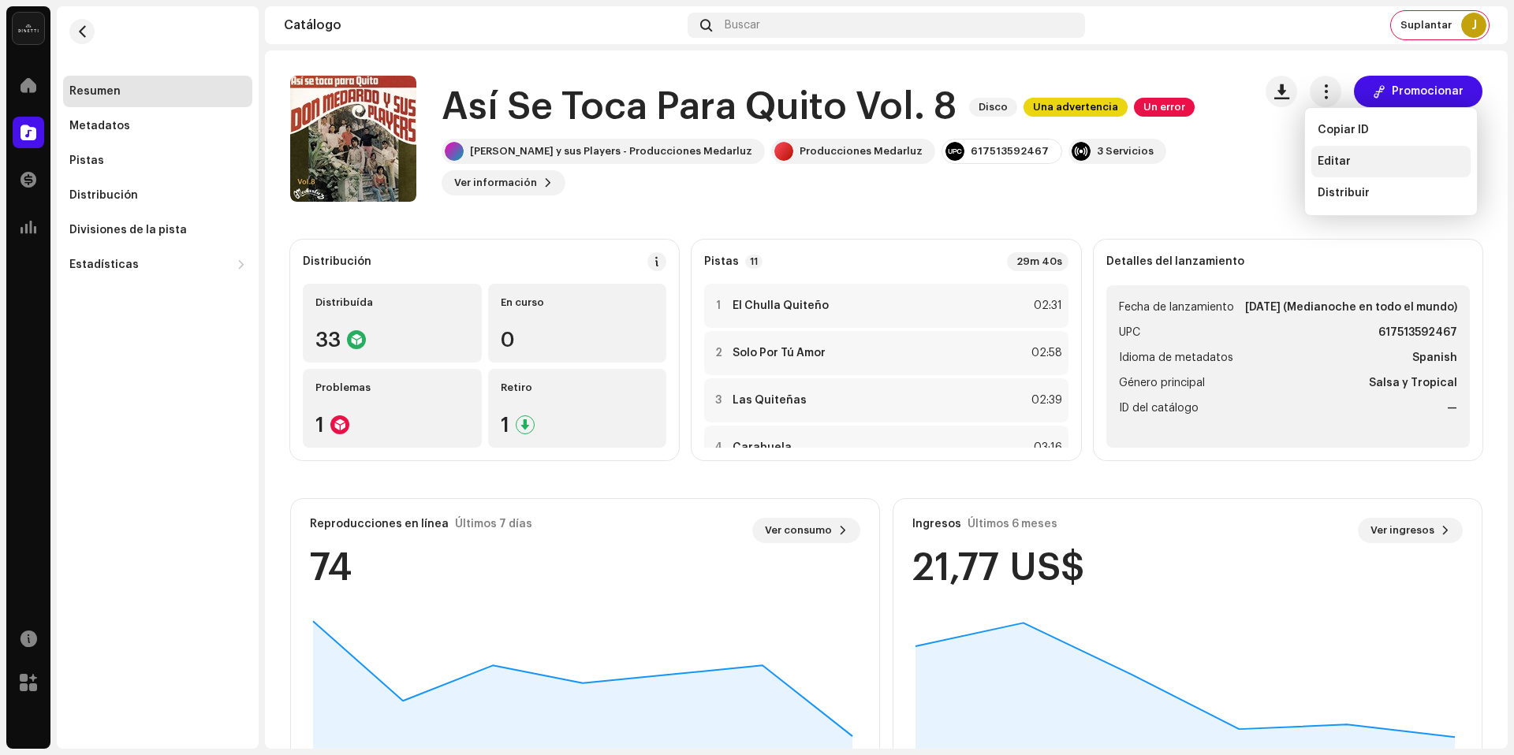
click at [1374, 151] on div "Editar" at bounding box center [1390, 162] width 159 height 32
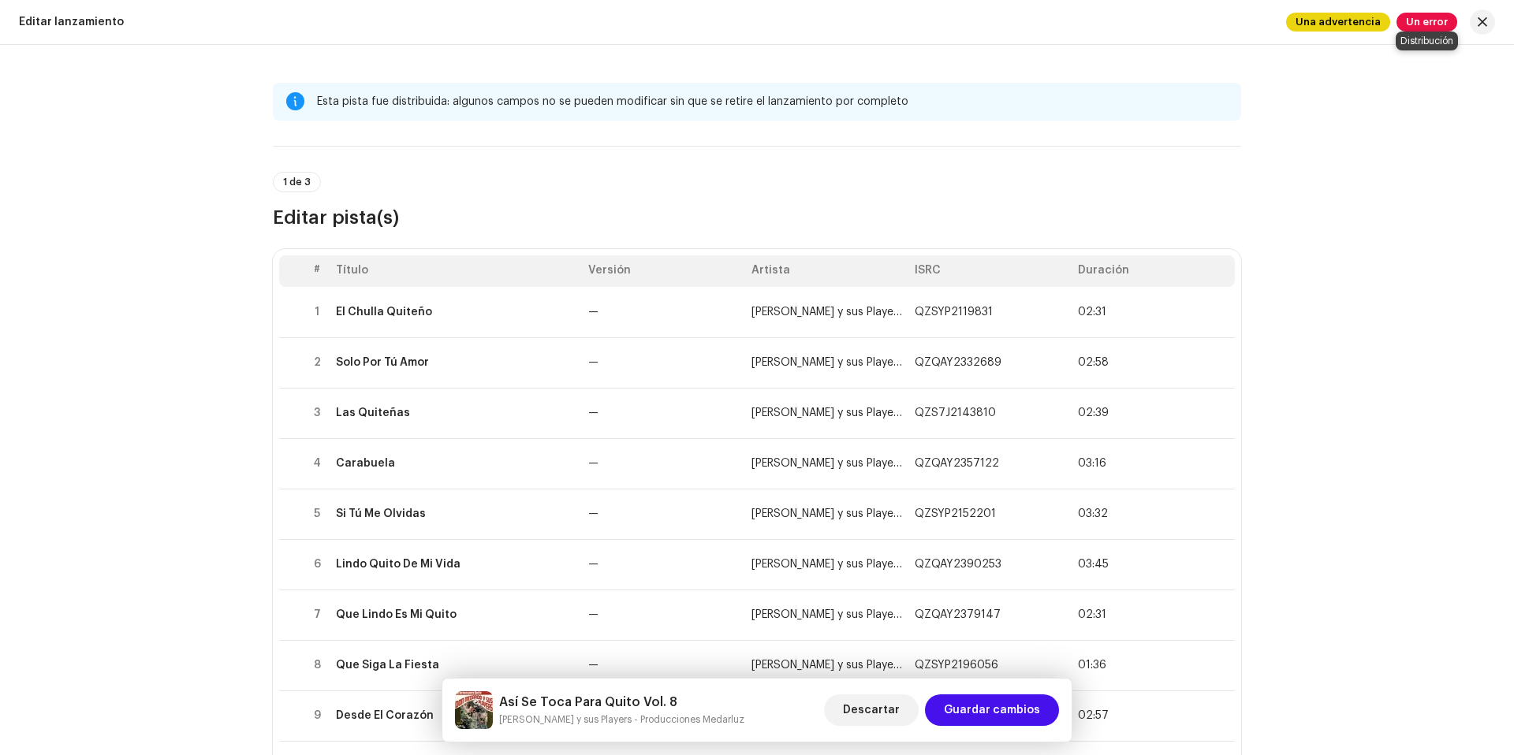
click at [1451, 22] on span "Un error" at bounding box center [1426, 22] width 61 height 19
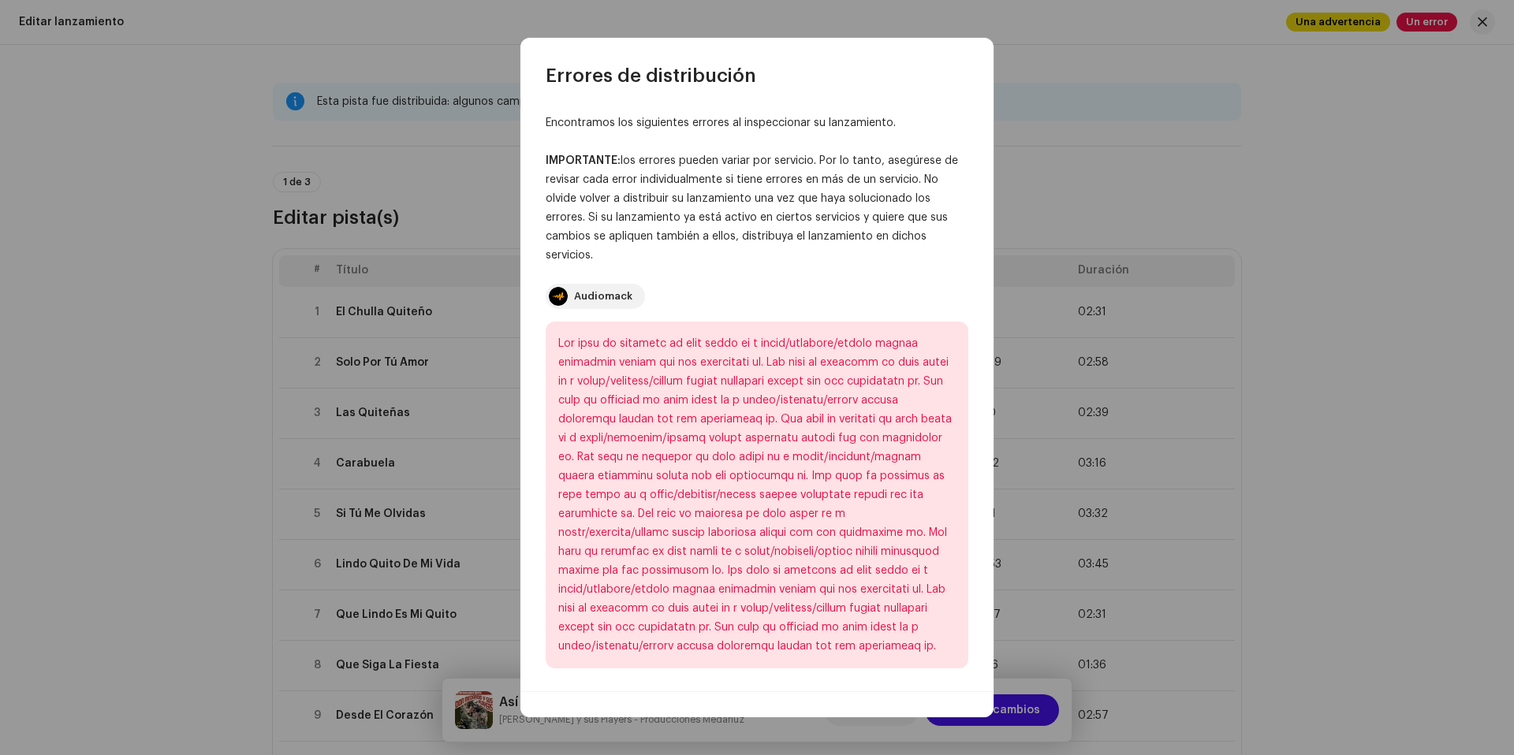
scroll to position [2, 0]
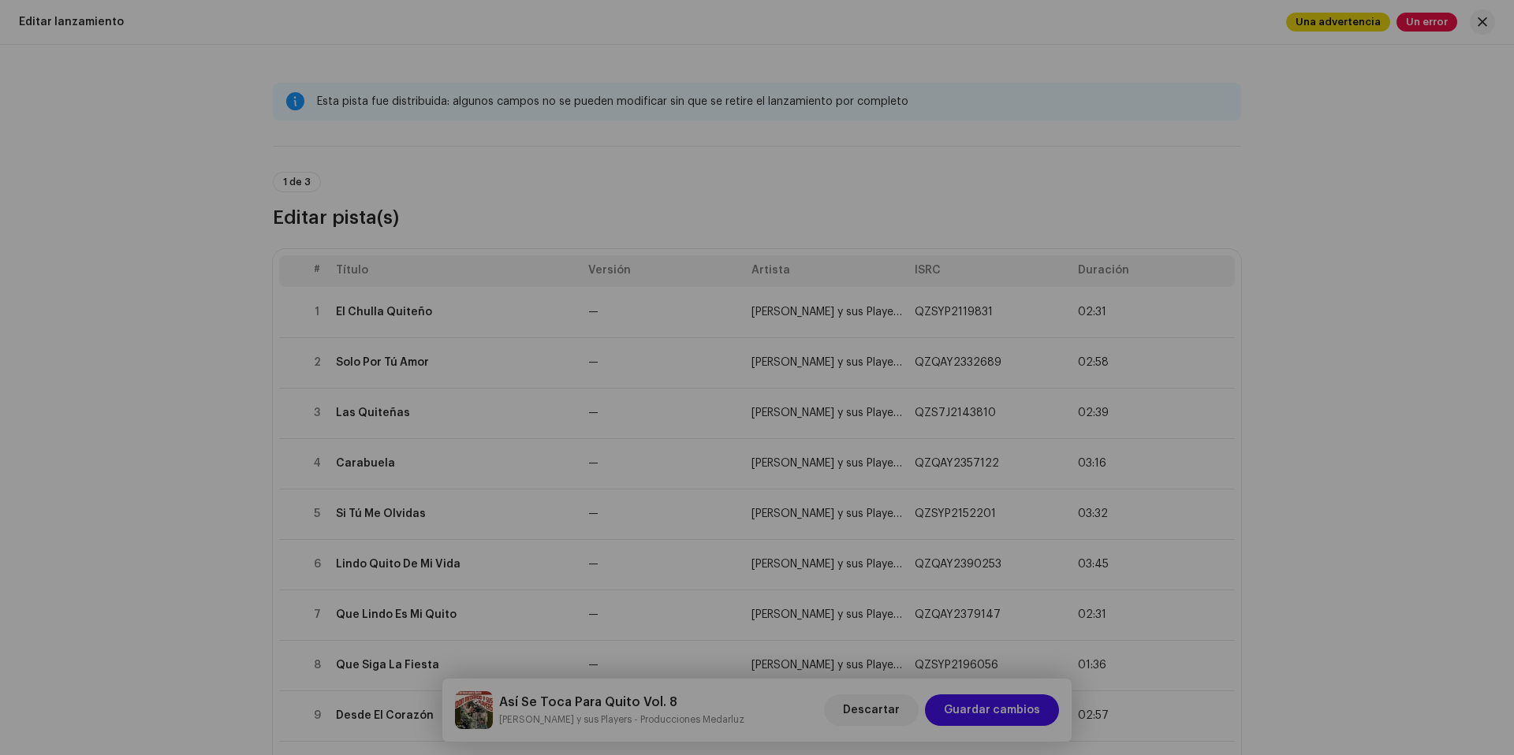
click at [1366, 185] on div "Errores de distribución Encontramos los siguientes errores al inspeccionar su l…" at bounding box center [757, 377] width 1514 height 755
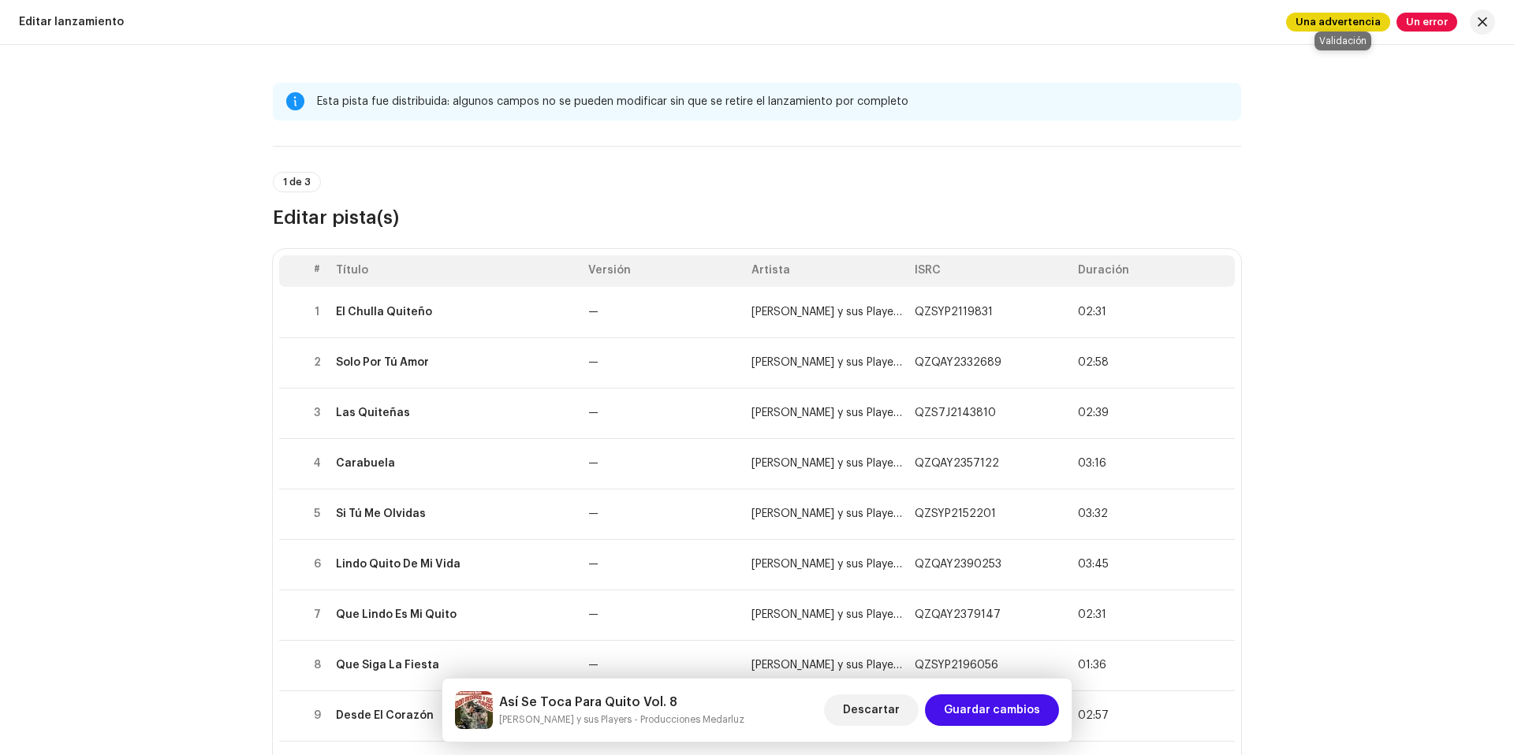
click at [1366, 14] on span "Una advertencia" at bounding box center [1338, 22] width 104 height 19
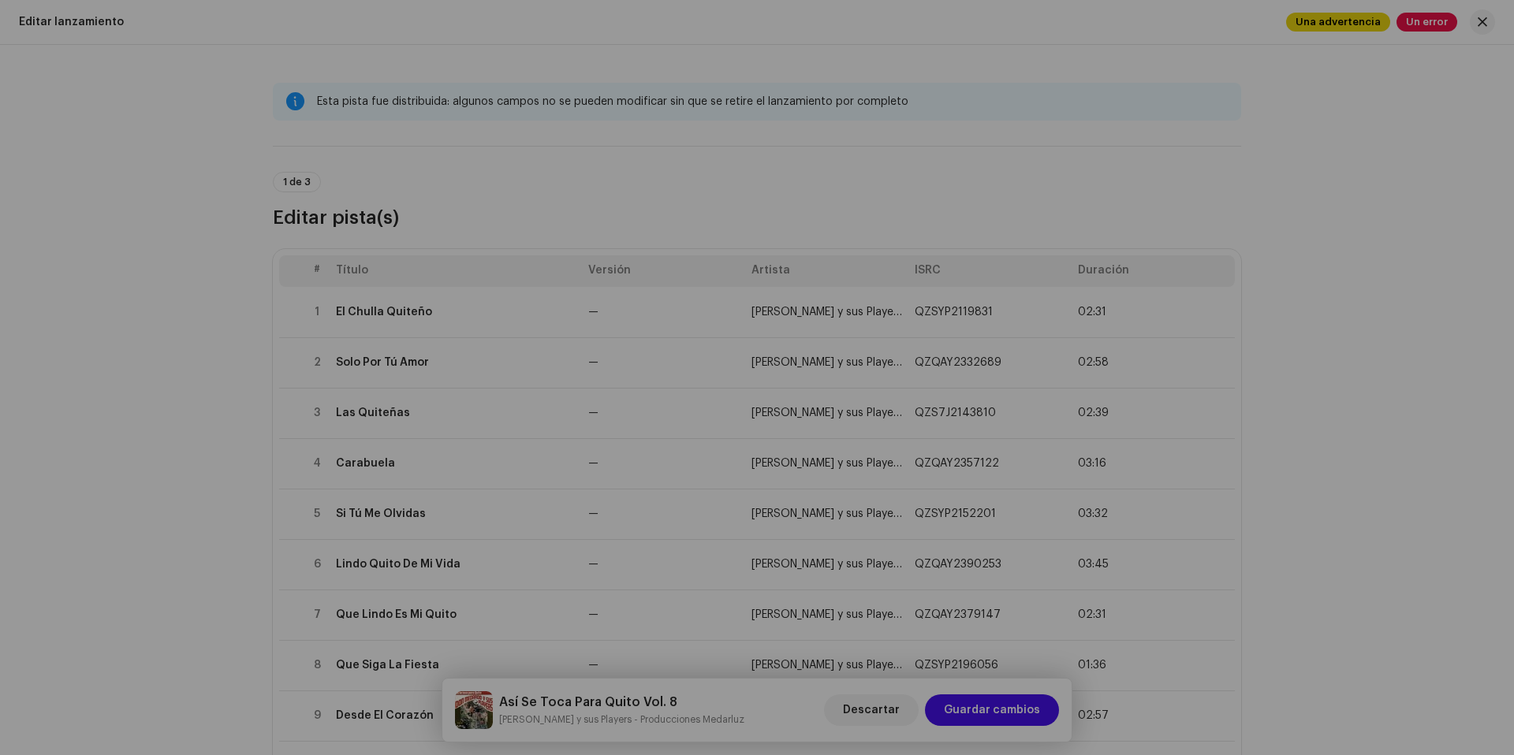
click at [1305, 307] on div "Advertencias Por favor, revise estas advertencias para ver si necesita arreglar…" at bounding box center [757, 377] width 1514 height 755
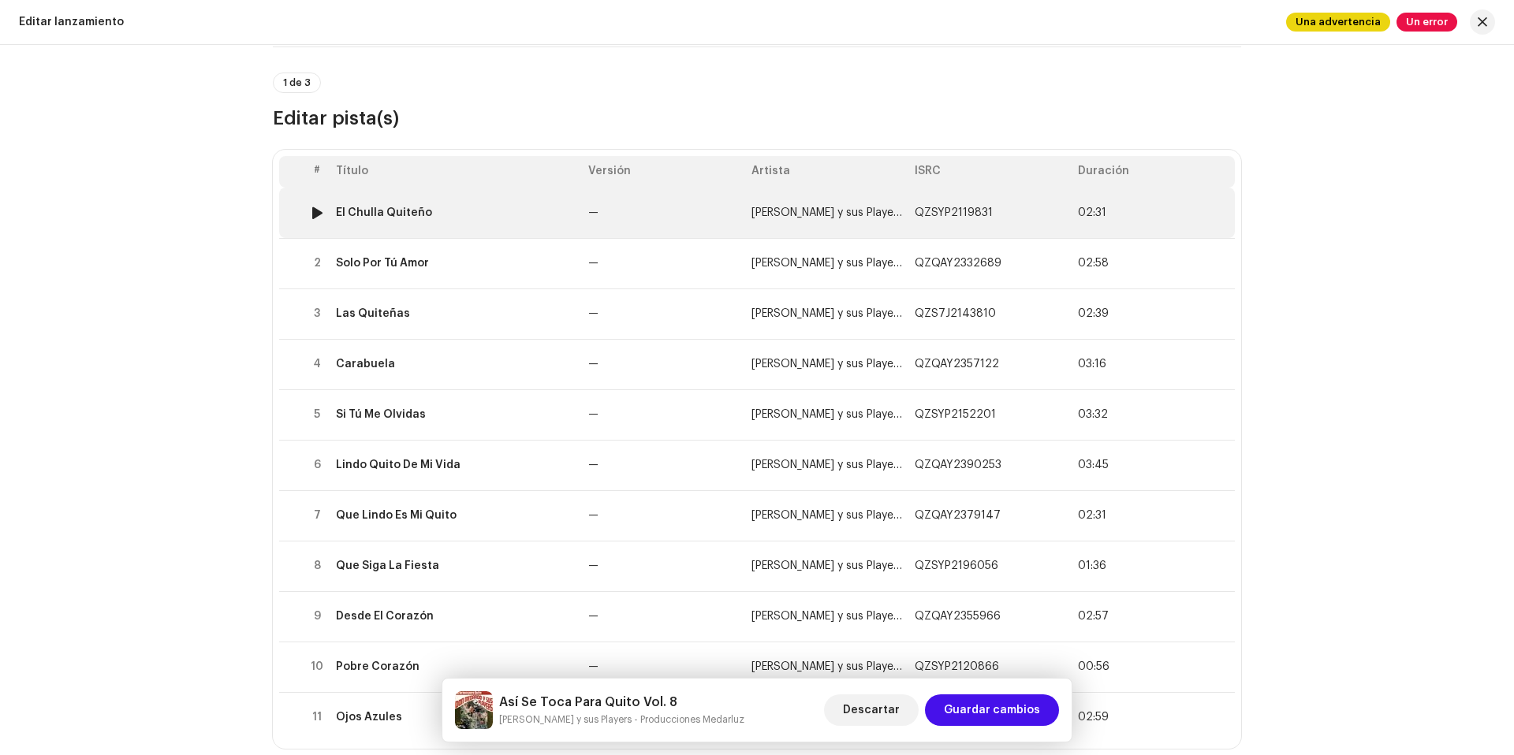
scroll to position [99, 0]
click at [632, 207] on td "—" at bounding box center [663, 213] width 163 height 50
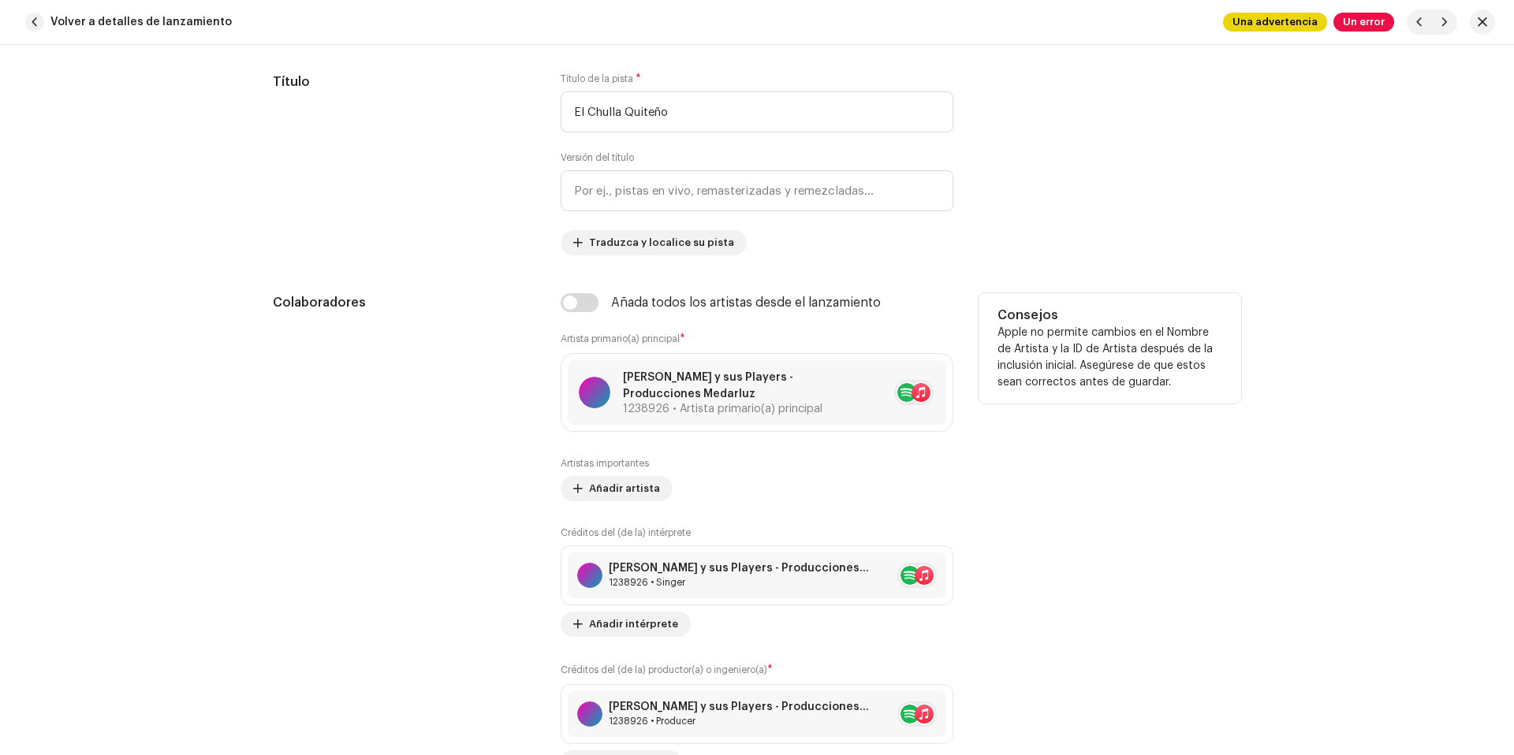
scroll to position [1018, 0]
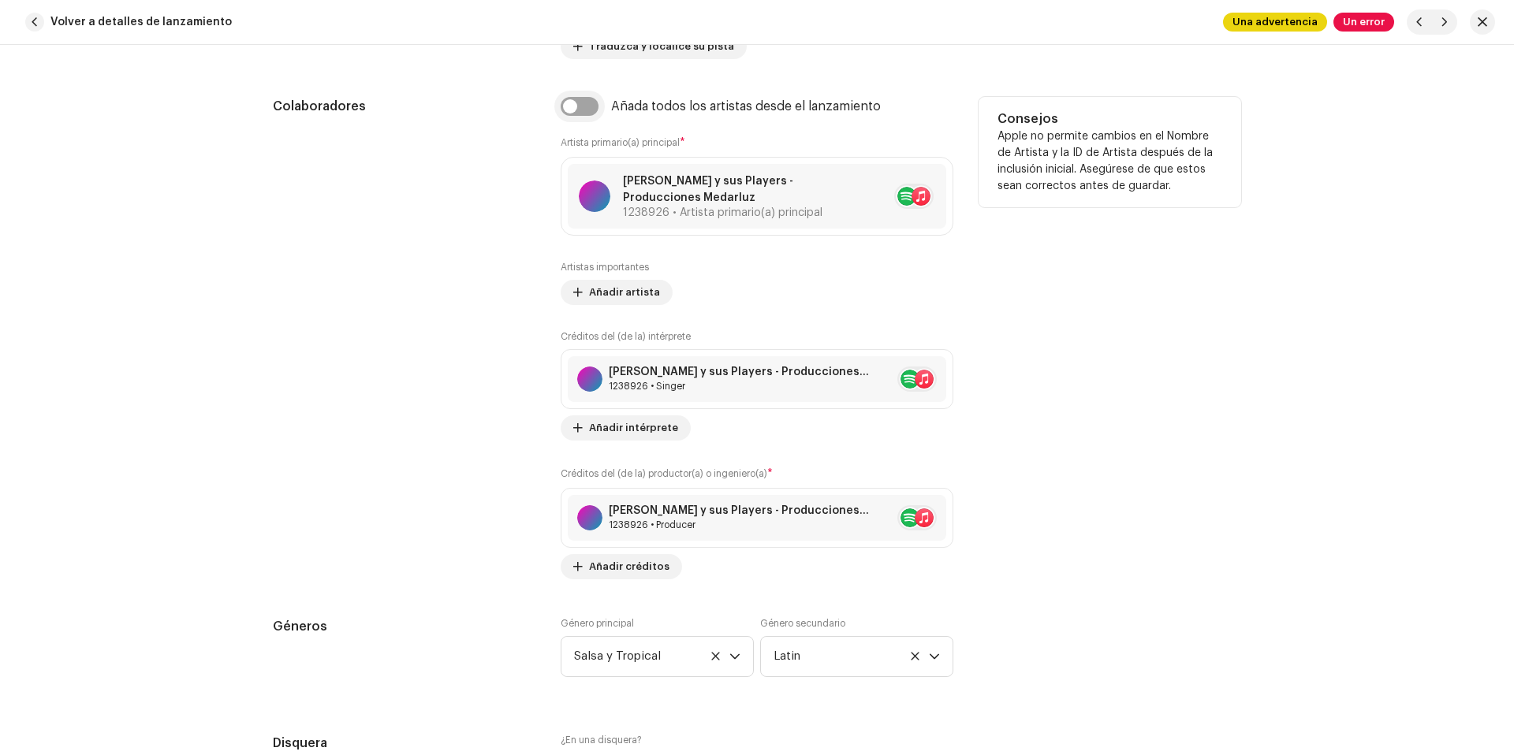
click at [583, 114] on input "checkbox" at bounding box center [580, 106] width 38 height 19
checkbox input "true"
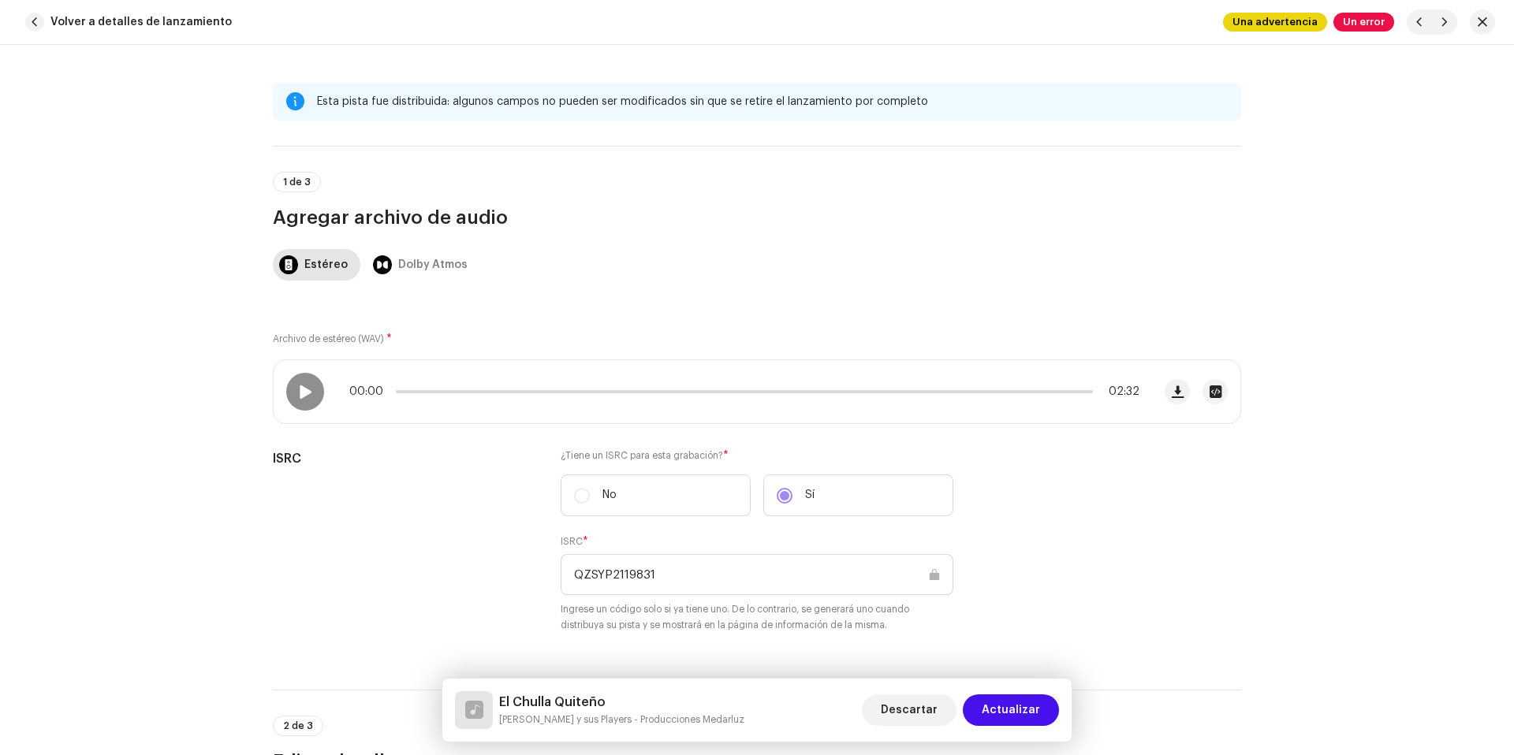
scroll to position [479, 0]
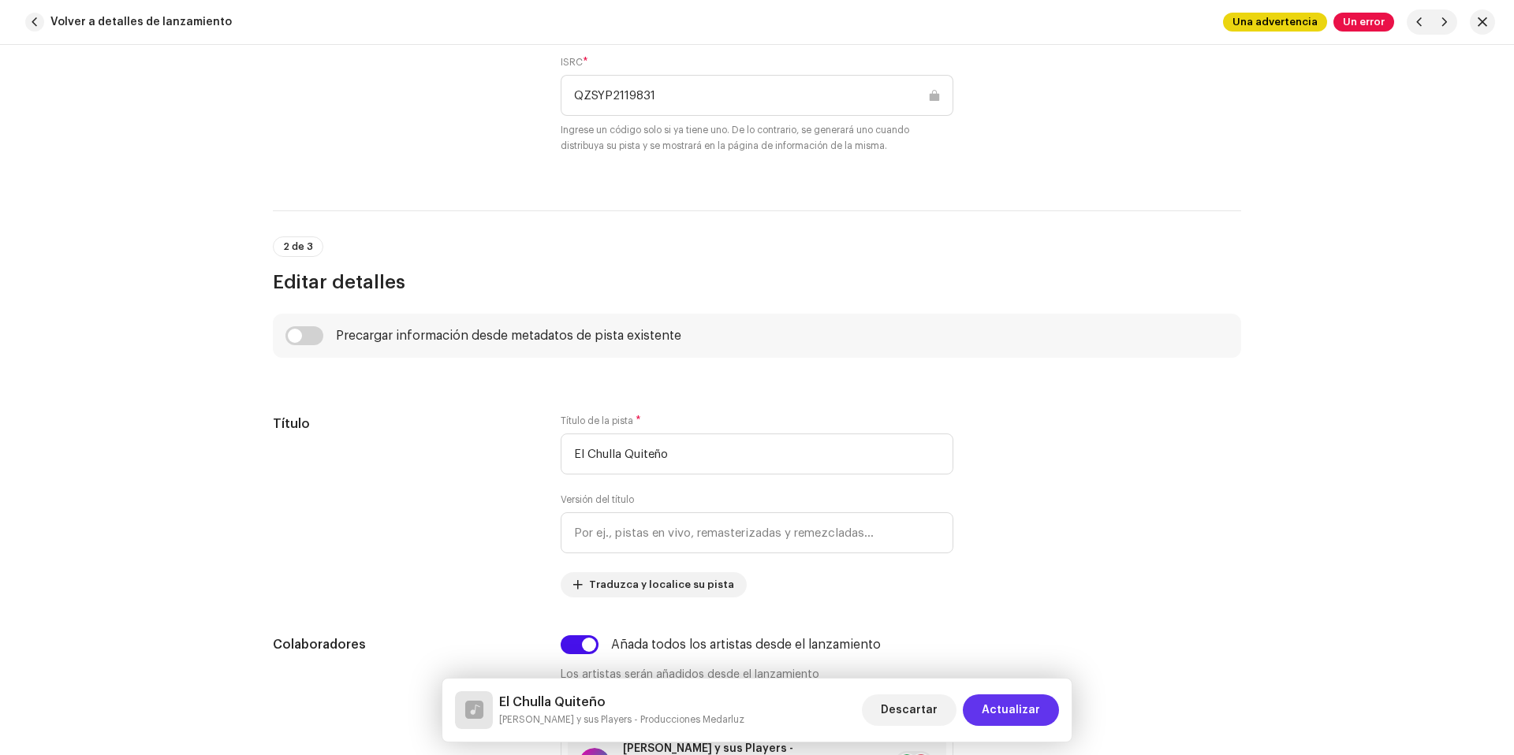
click at [1026, 710] on span "Actualizar" at bounding box center [1011, 711] width 58 height 32
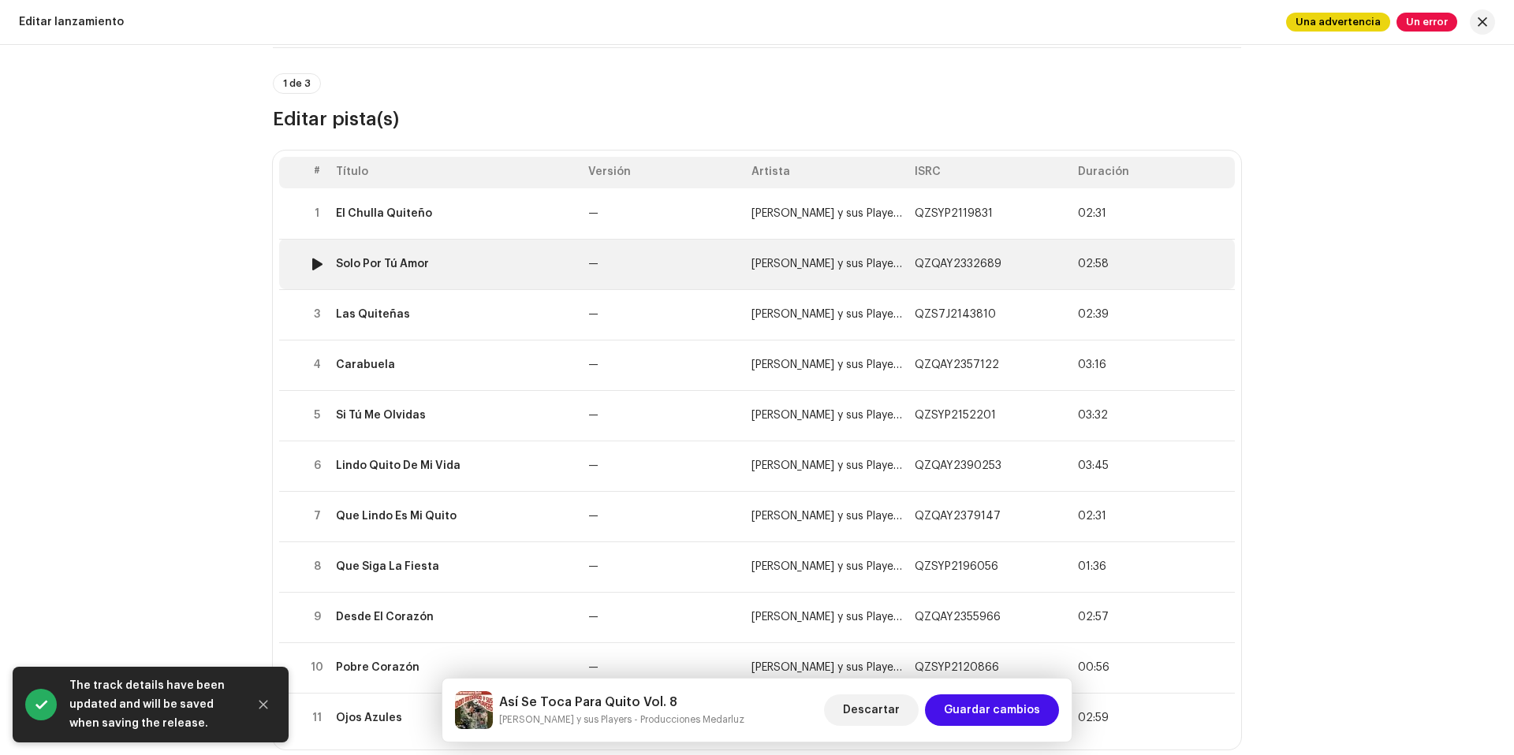
click at [527, 259] on div "Solo Por Tú Amor" at bounding box center [456, 264] width 240 height 13
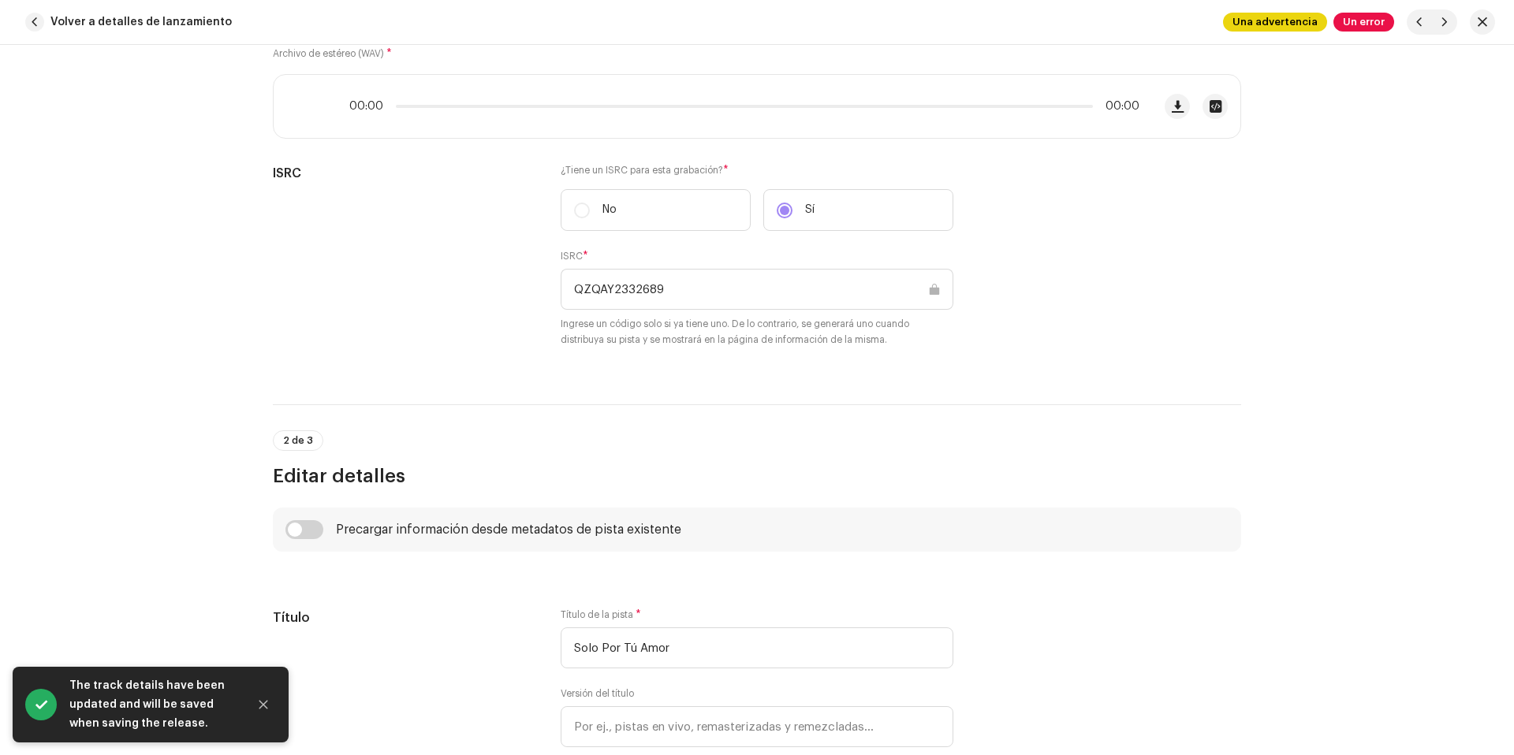
scroll to position [596, 0]
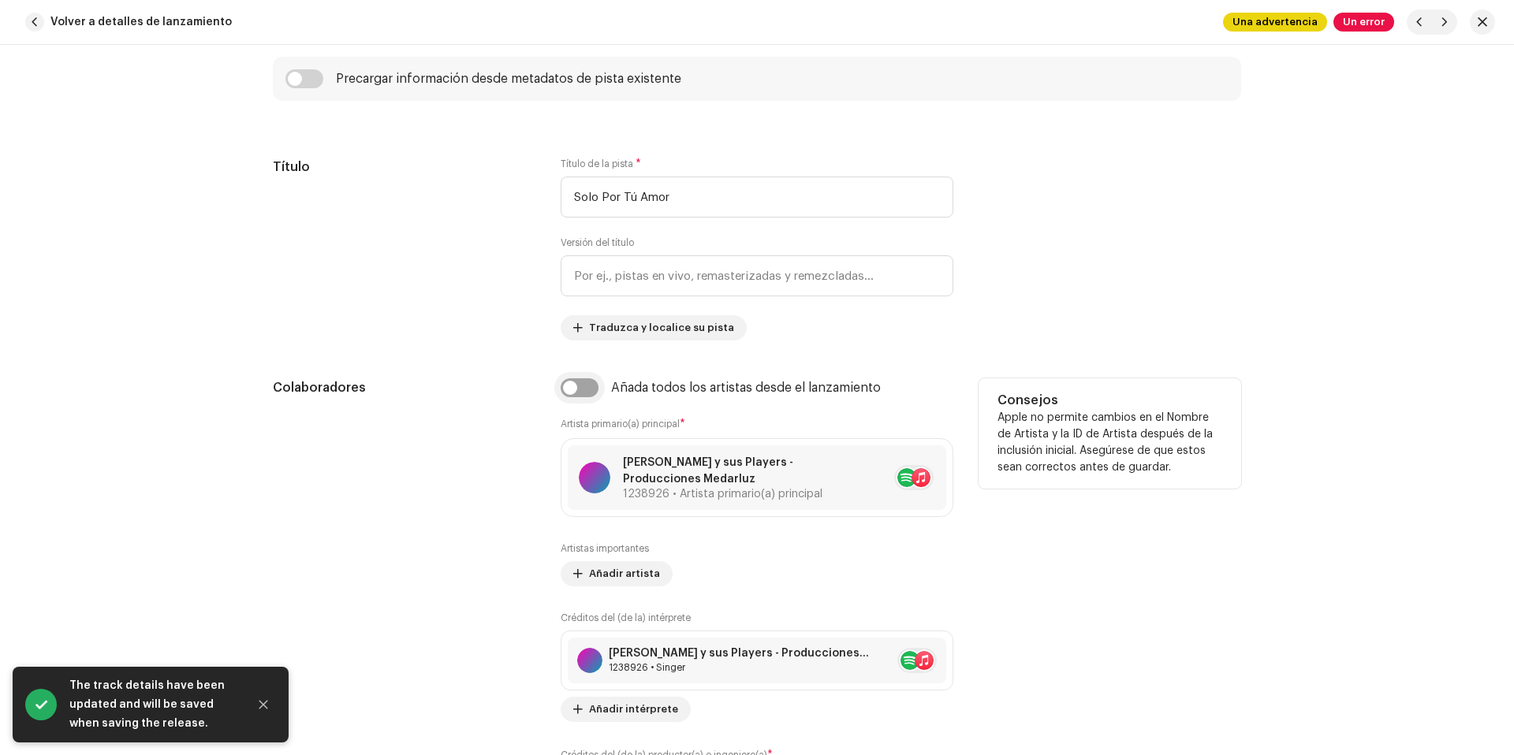
click at [580, 392] on input "checkbox" at bounding box center [580, 387] width 38 height 19
checkbox input "true"
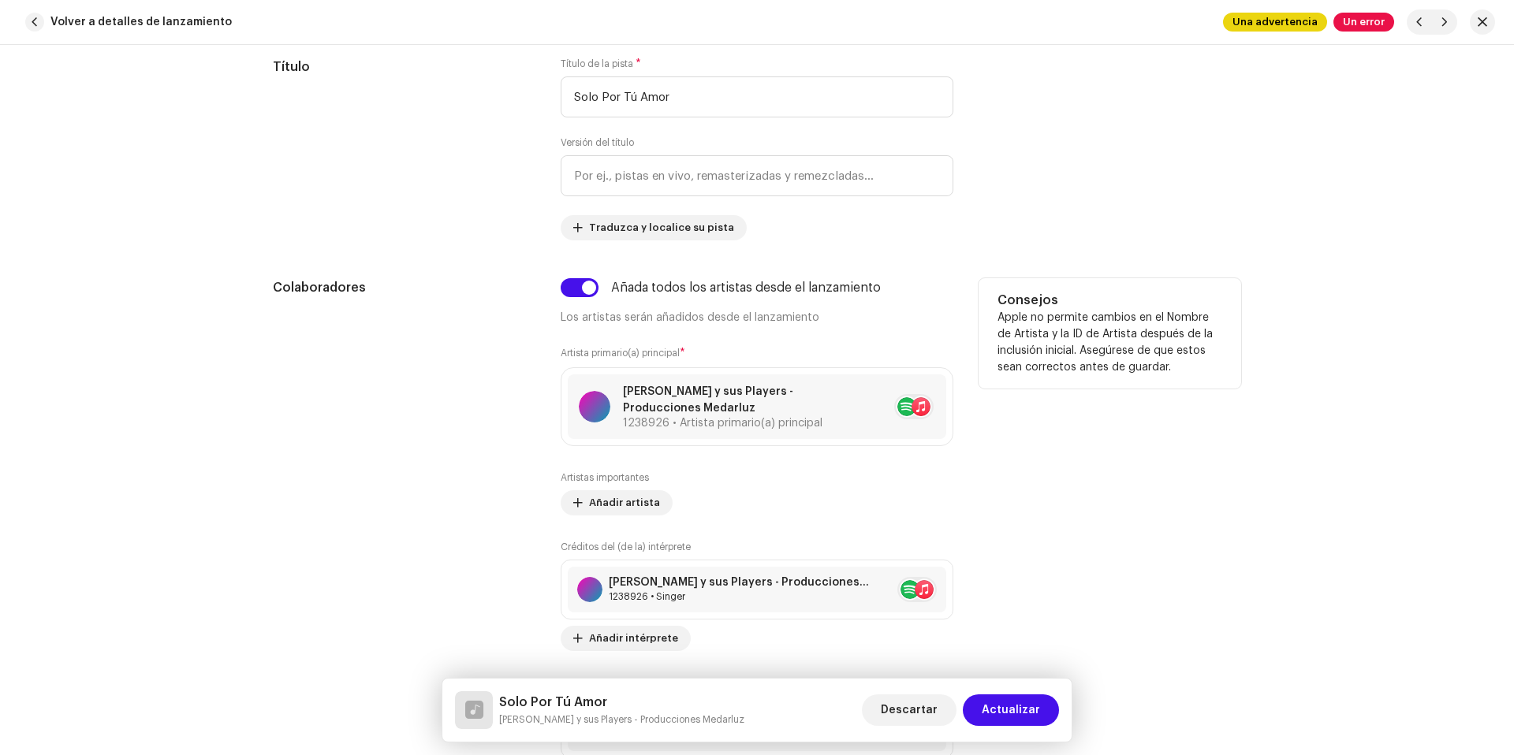
scroll to position [1146, 0]
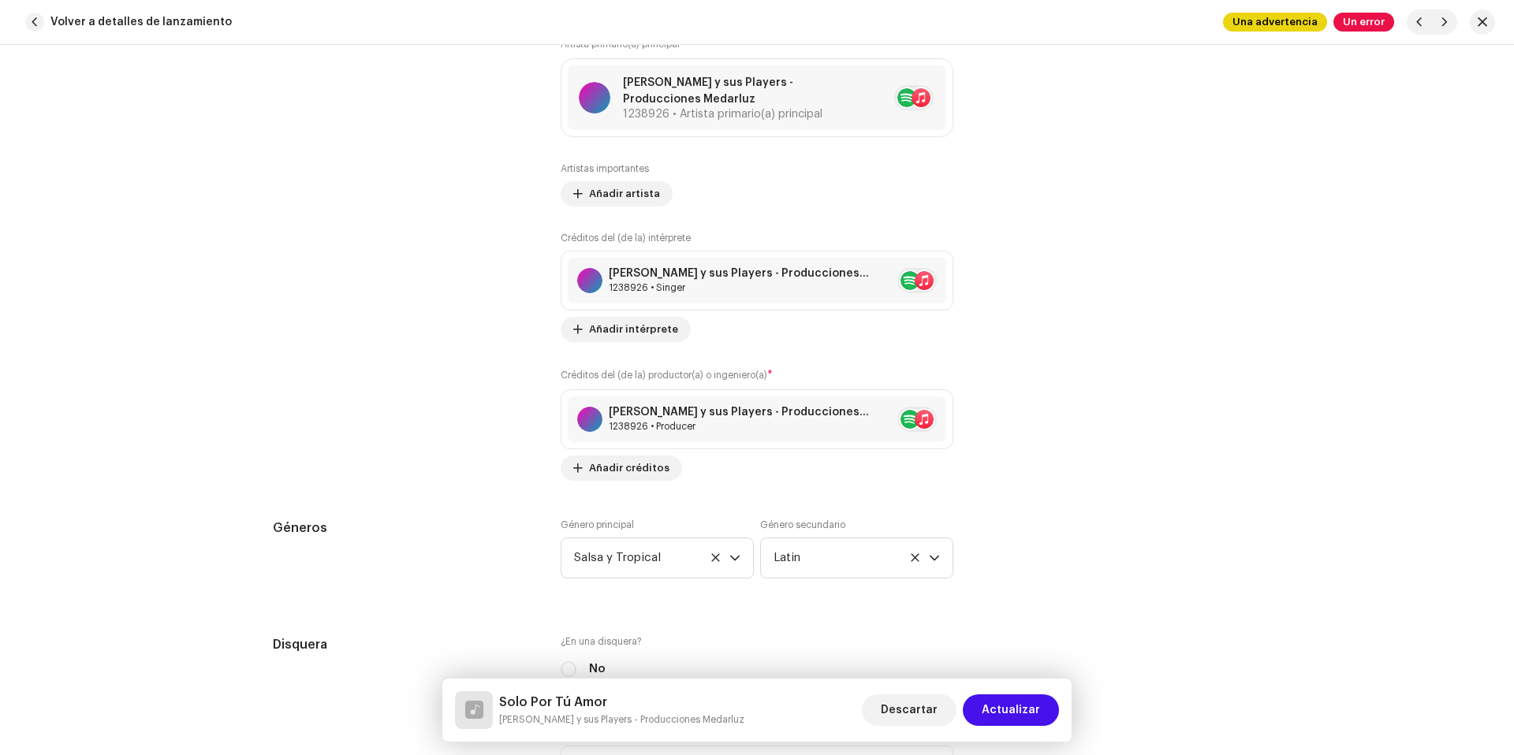
click at [1006, 709] on span "Actualizar" at bounding box center [1011, 711] width 58 height 32
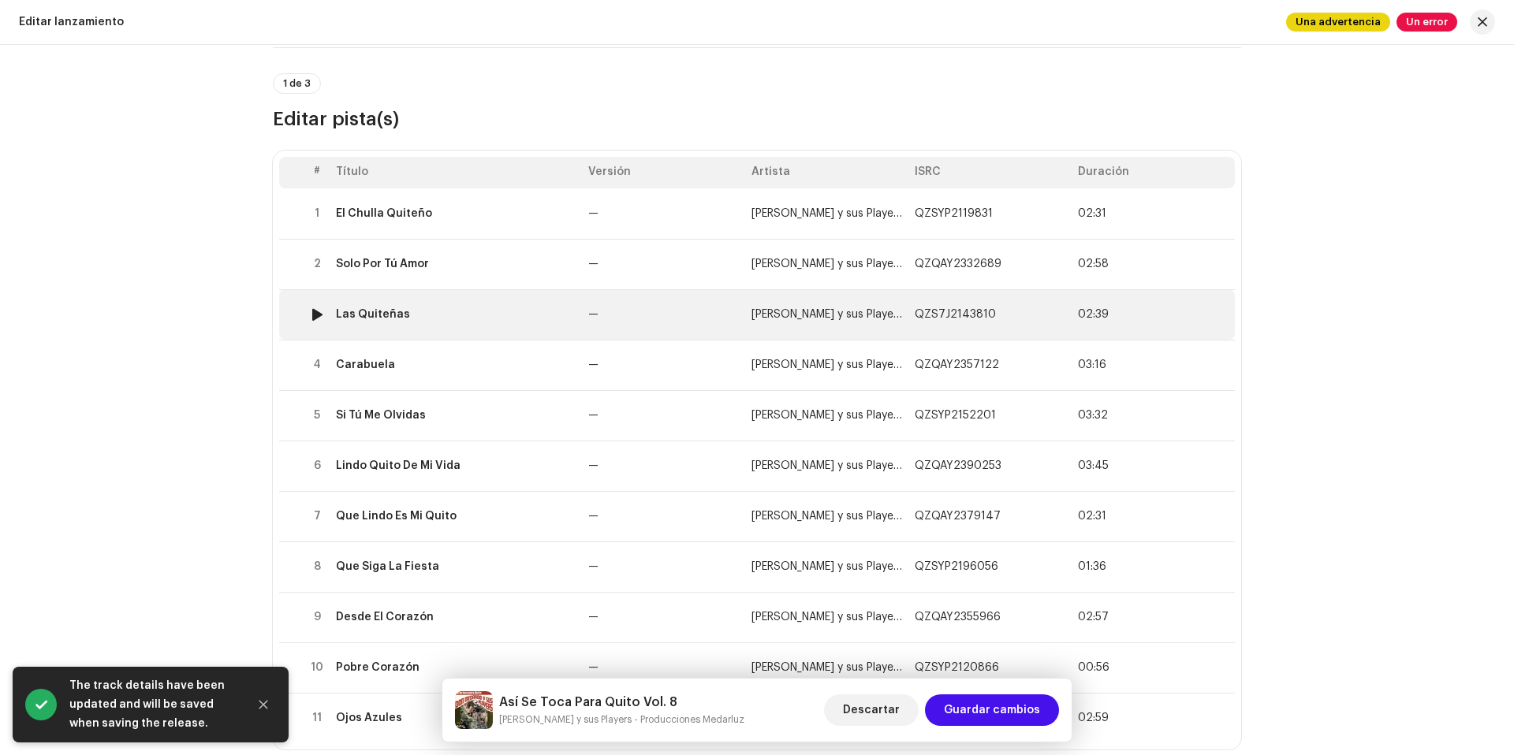
click at [633, 311] on td "—" at bounding box center [663, 314] width 163 height 50
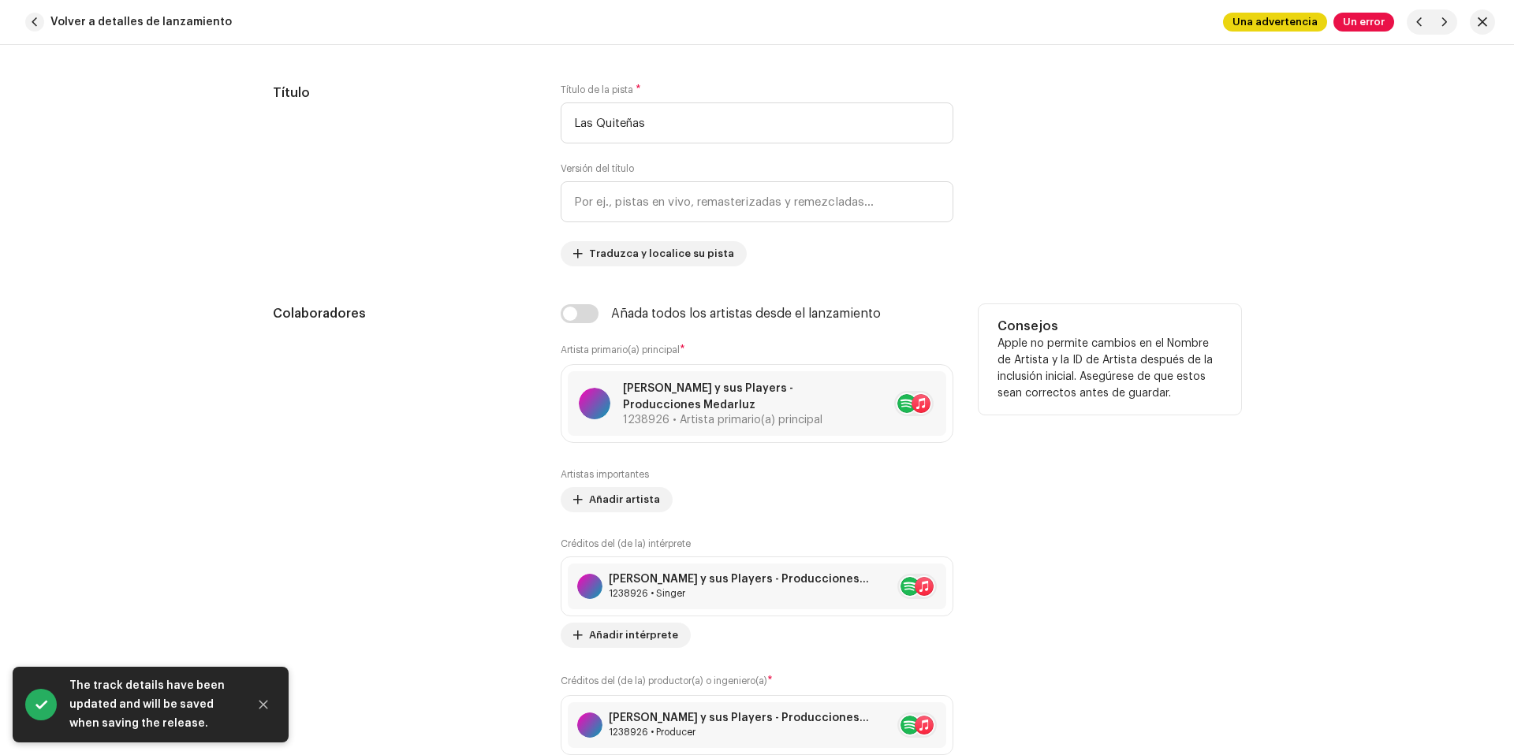
scroll to position [815, 0]
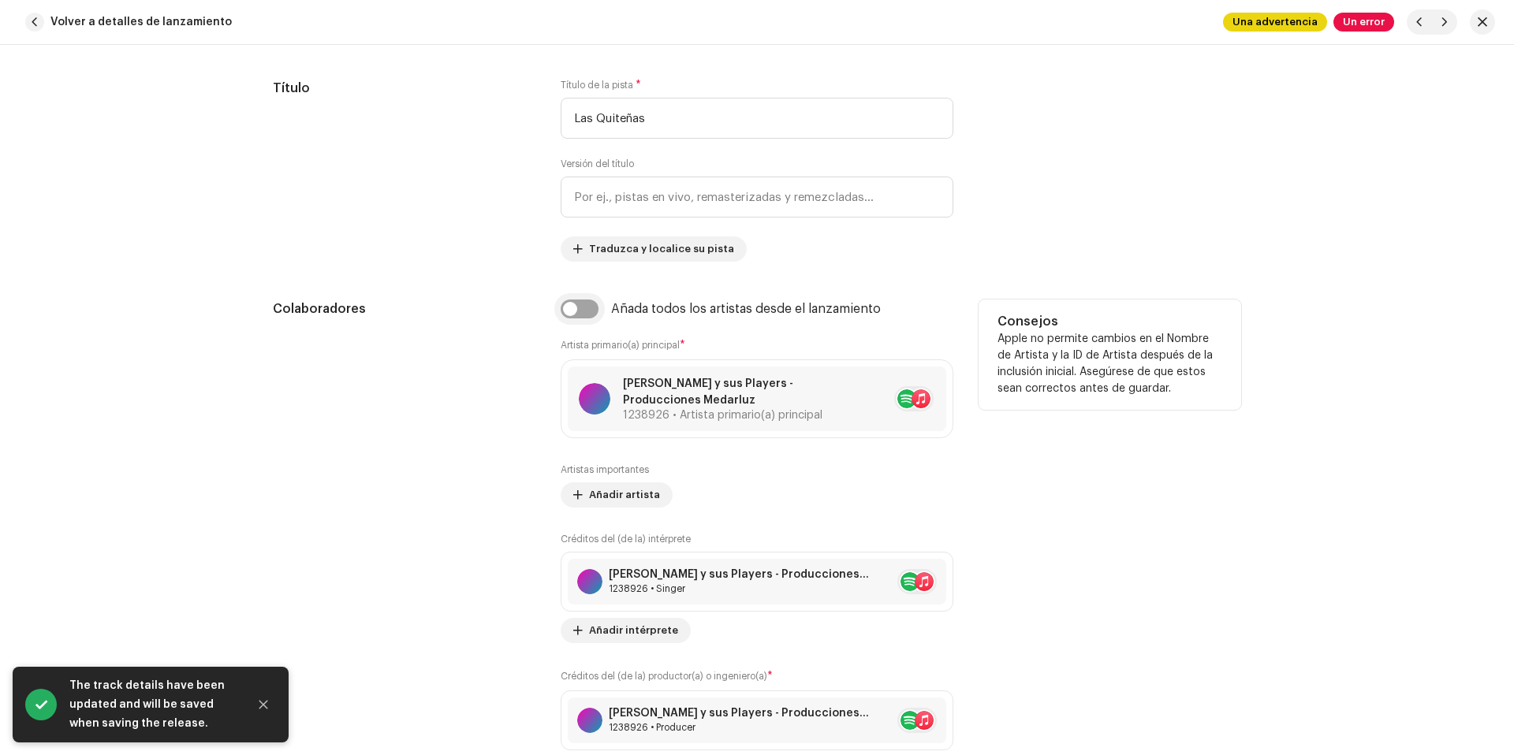
click at [583, 311] on input "checkbox" at bounding box center [580, 309] width 38 height 19
checkbox input "true"
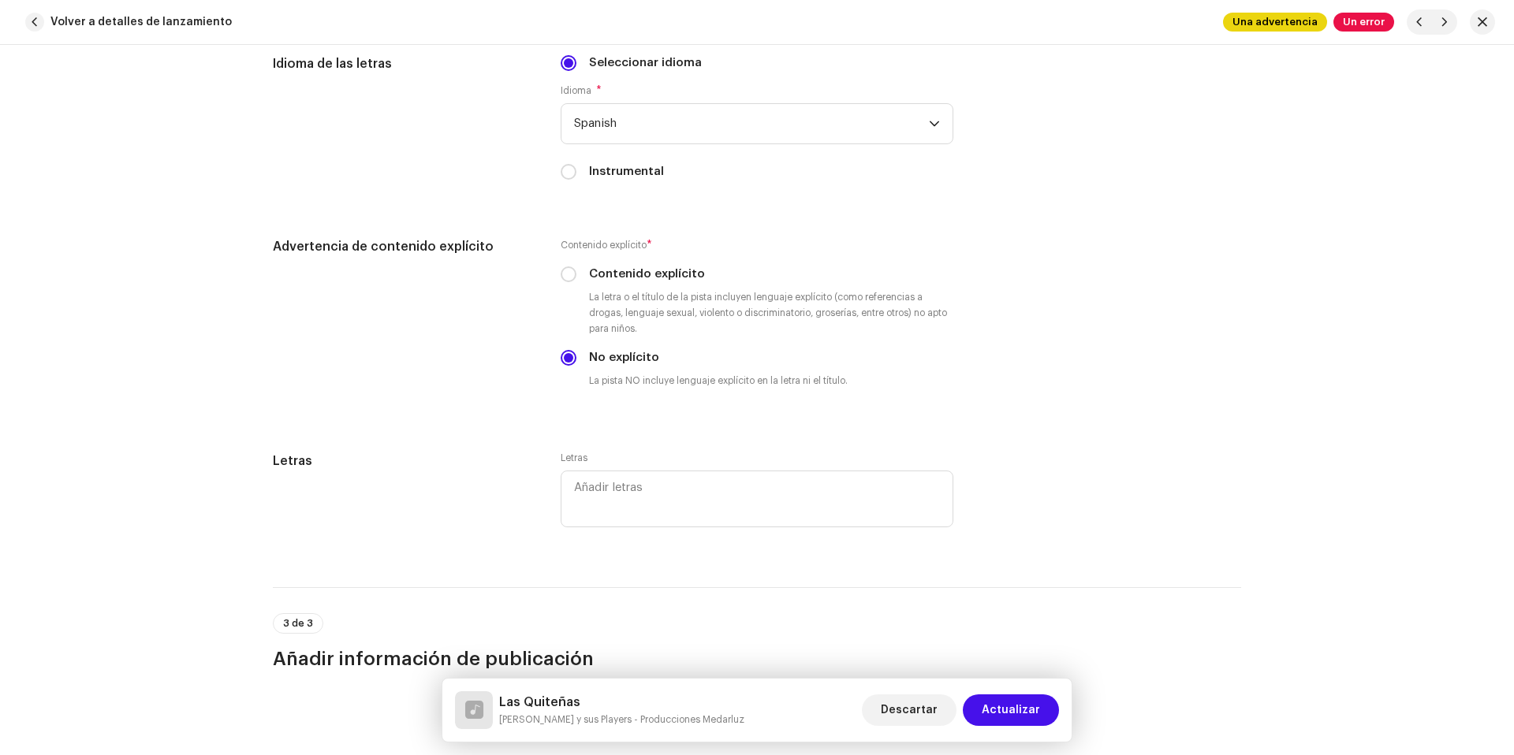
scroll to position [3228, 0]
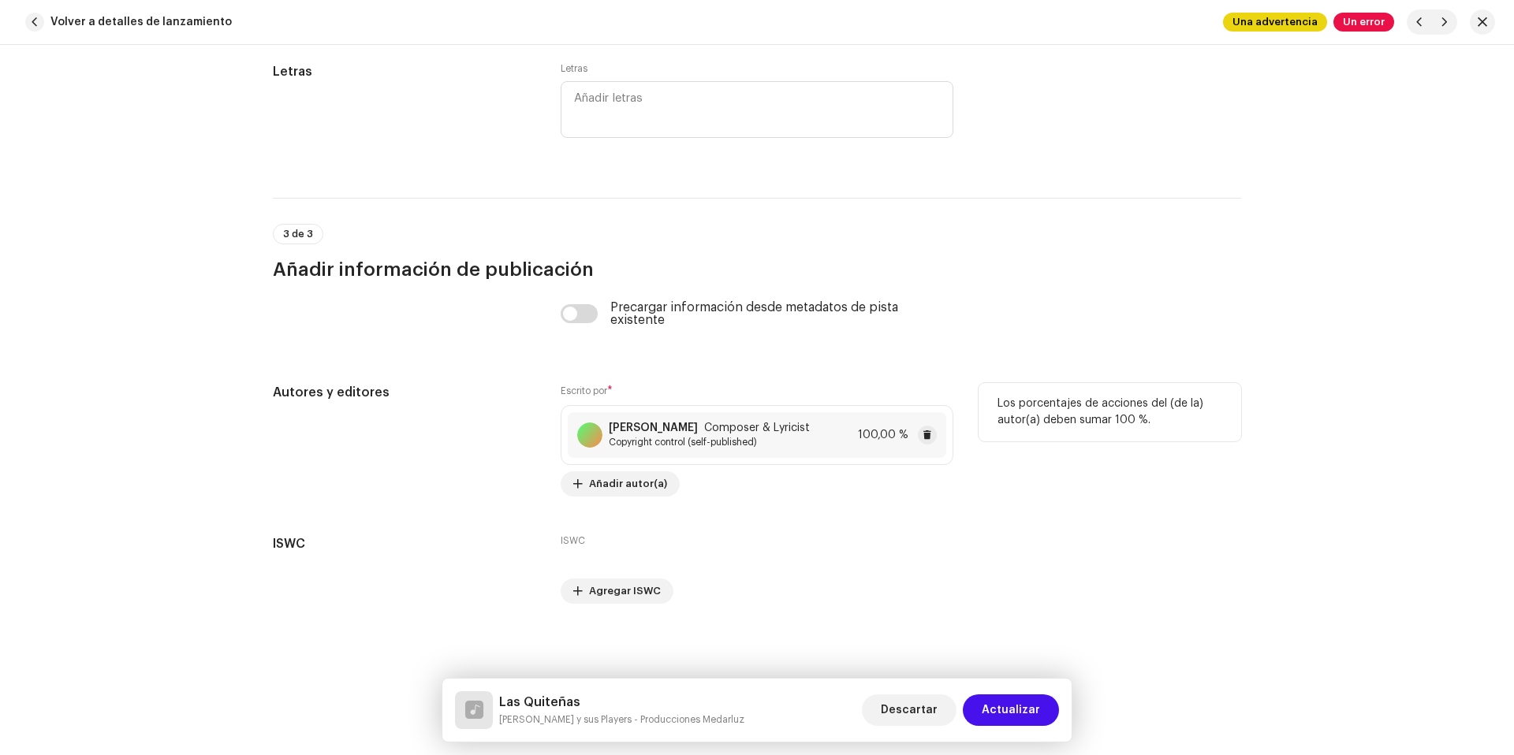
click at [810, 446] on span "Copyright control (self-published)" at bounding box center [709, 442] width 201 height 13
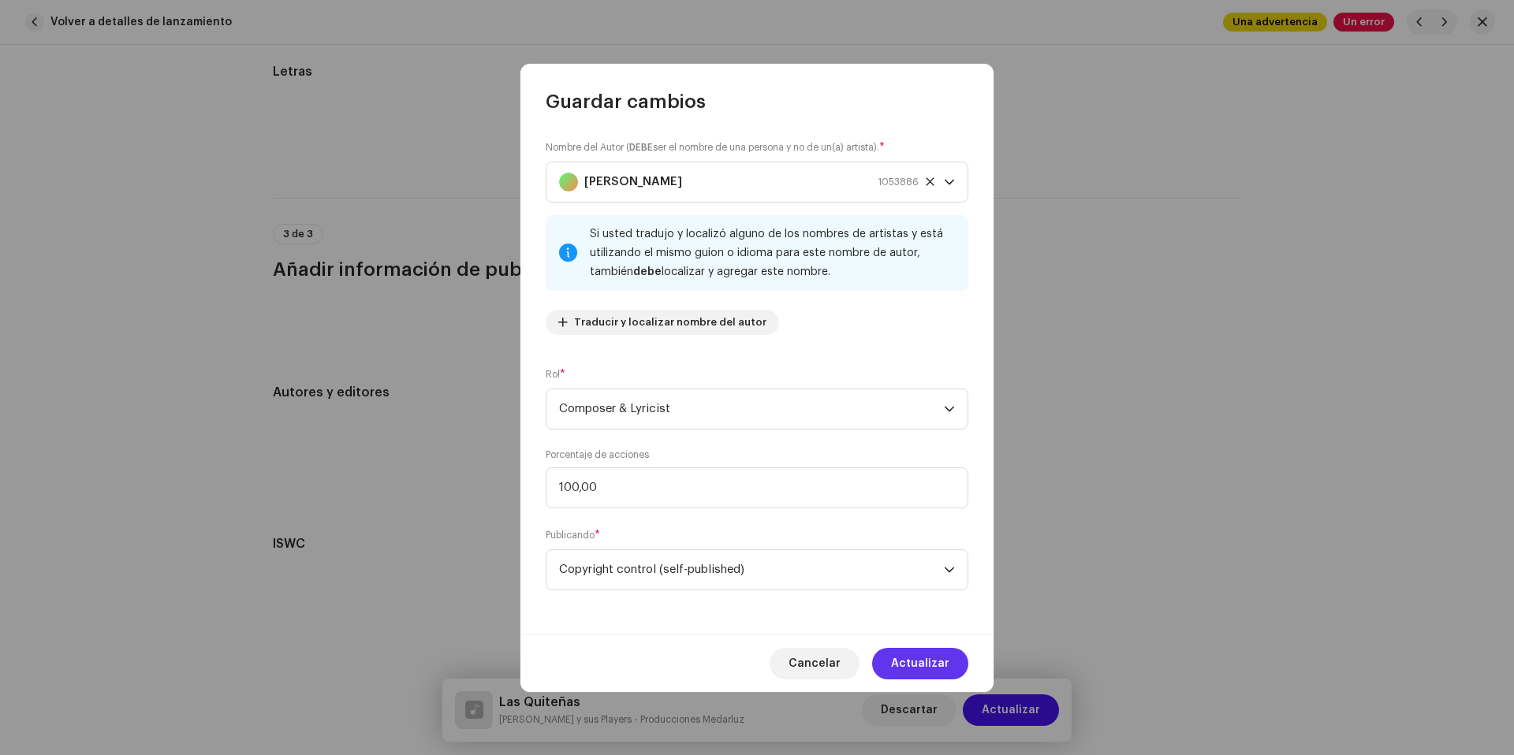
click at [904, 669] on span "Actualizar" at bounding box center [920, 664] width 58 height 32
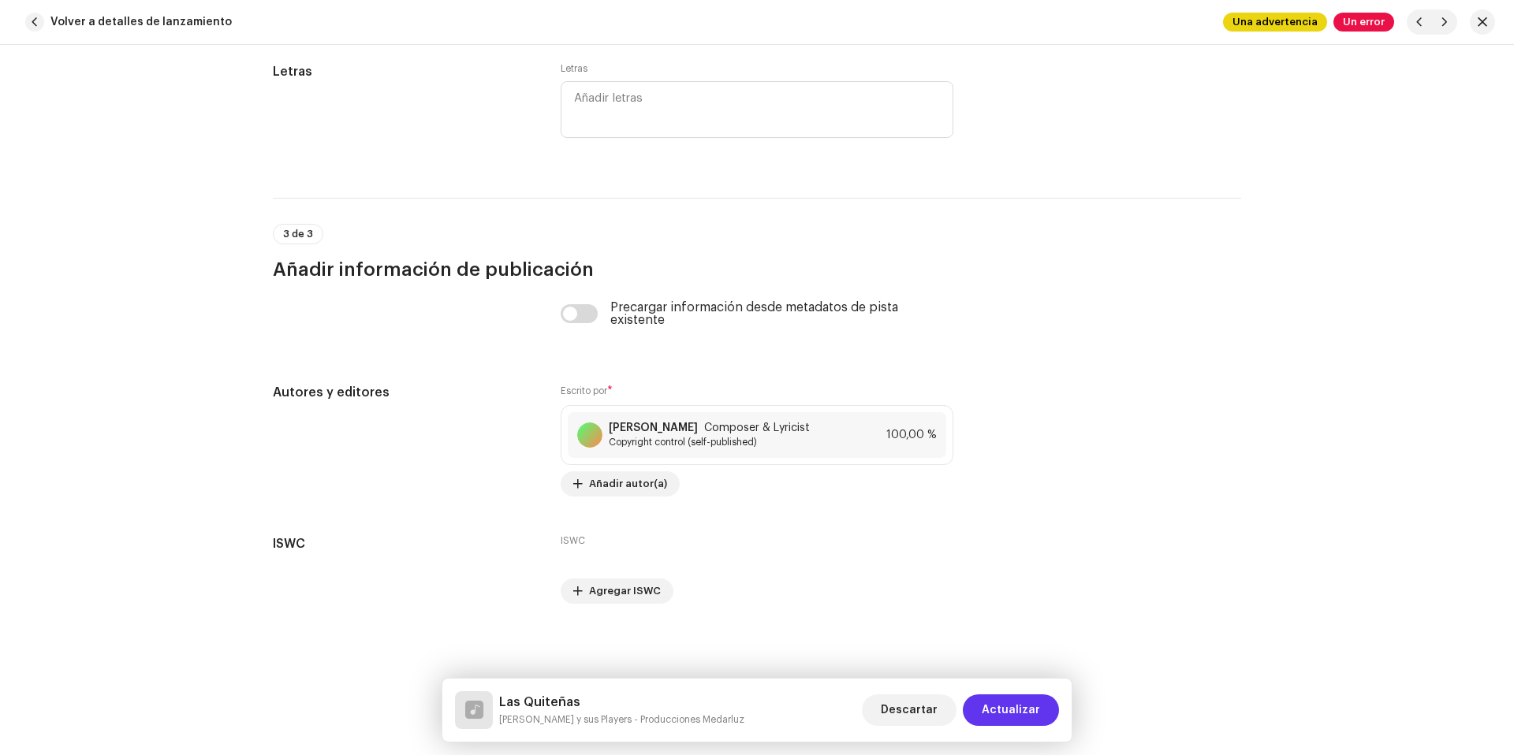
click at [1020, 714] on span "Actualizar" at bounding box center [1011, 711] width 58 height 32
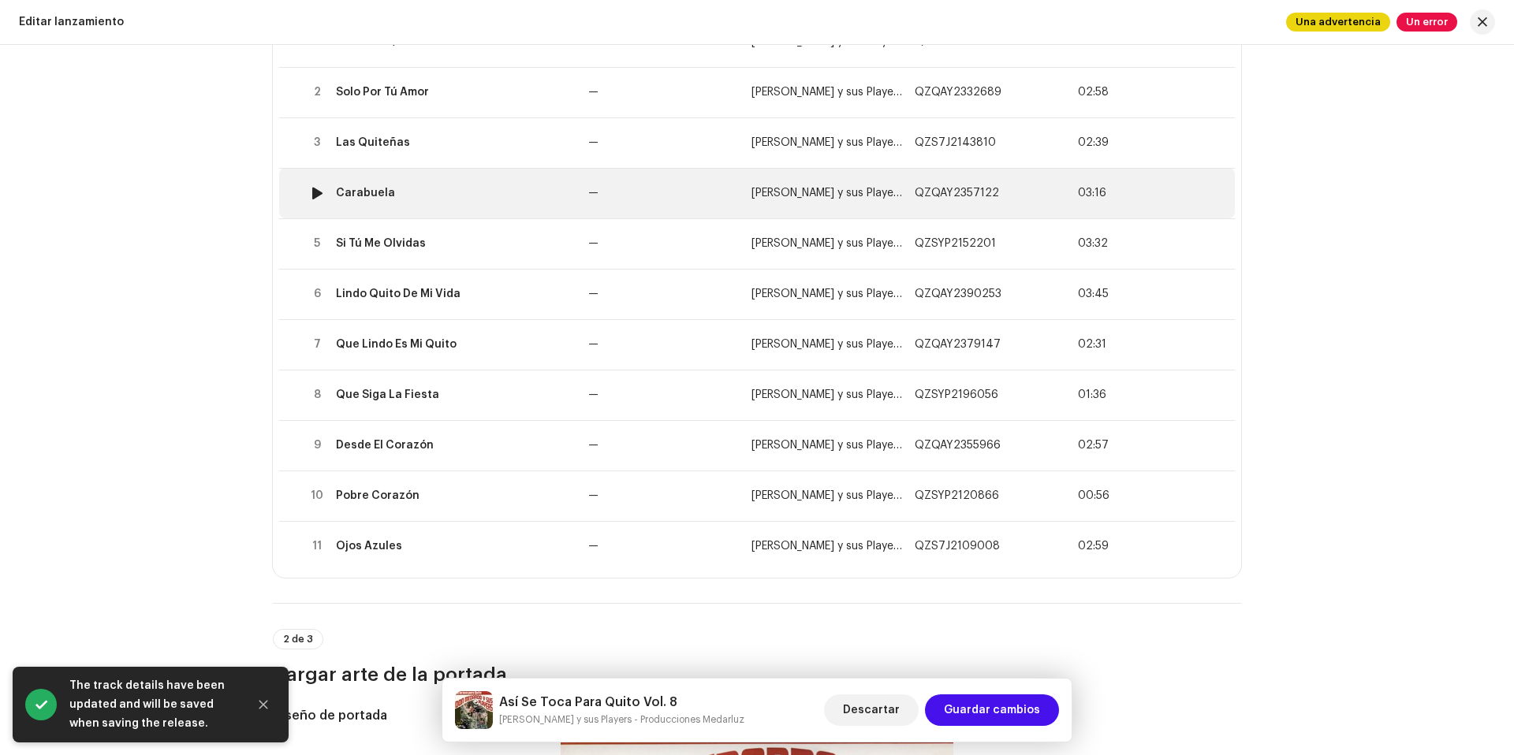
scroll to position [260, 0]
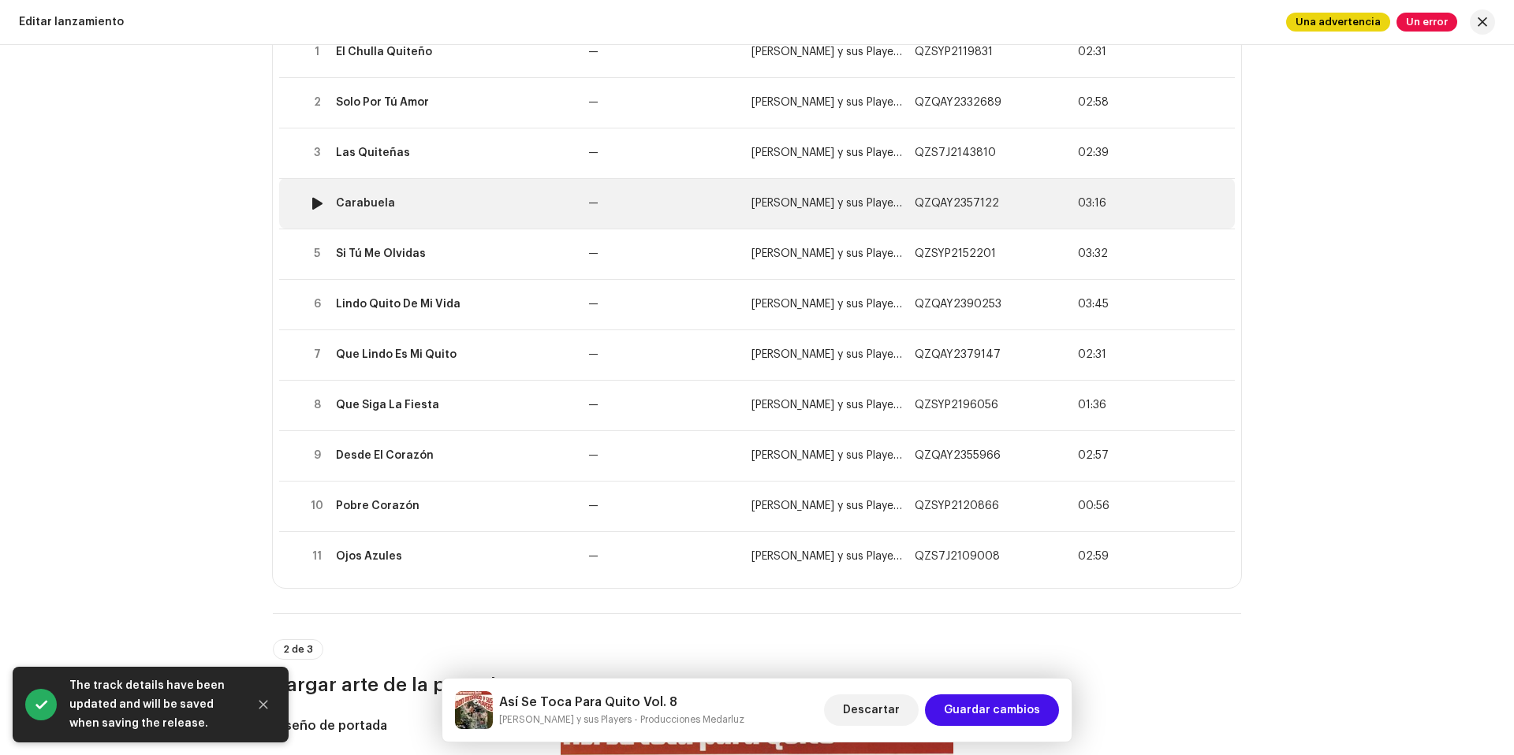
click at [469, 181] on td "Carabuela" at bounding box center [456, 203] width 252 height 50
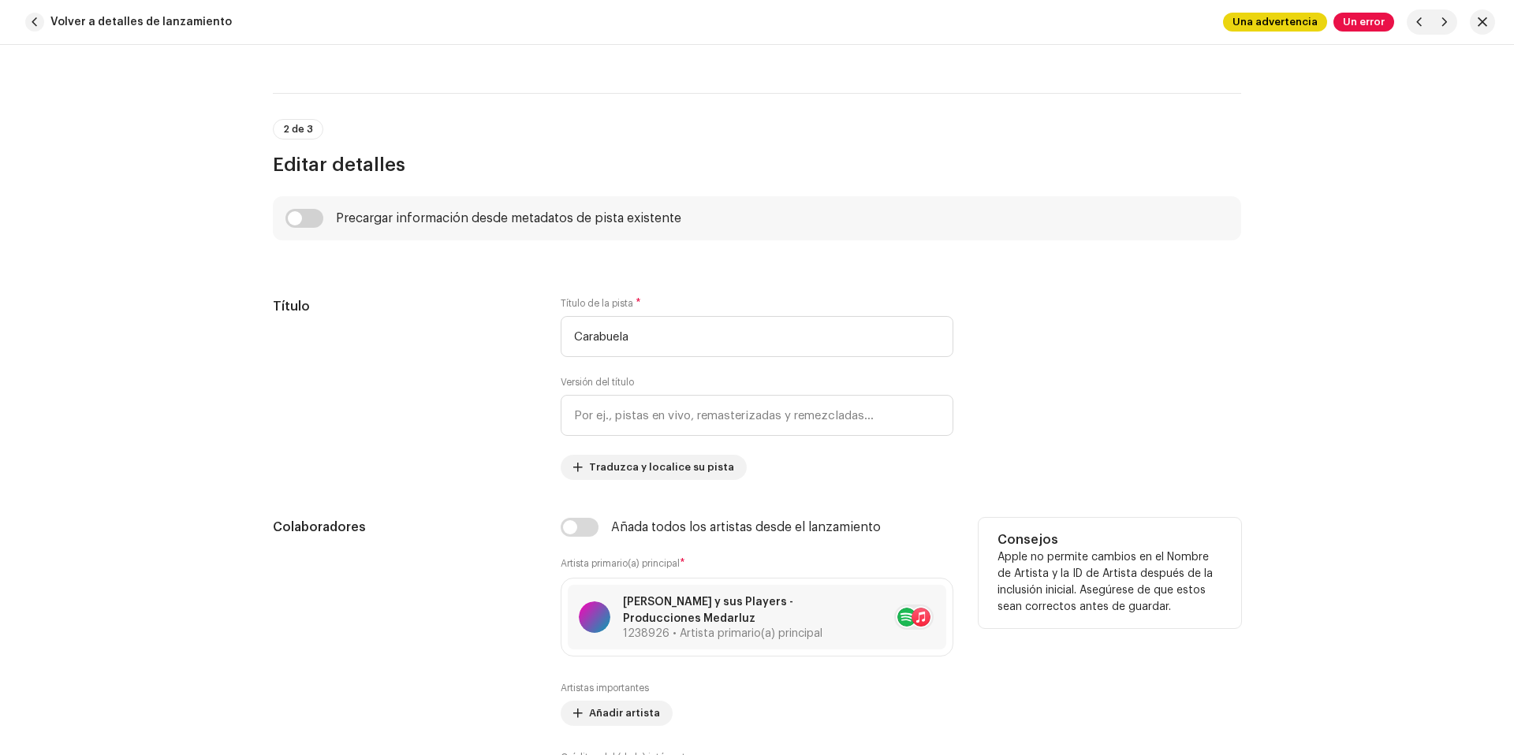
scroll to position [951, 0]
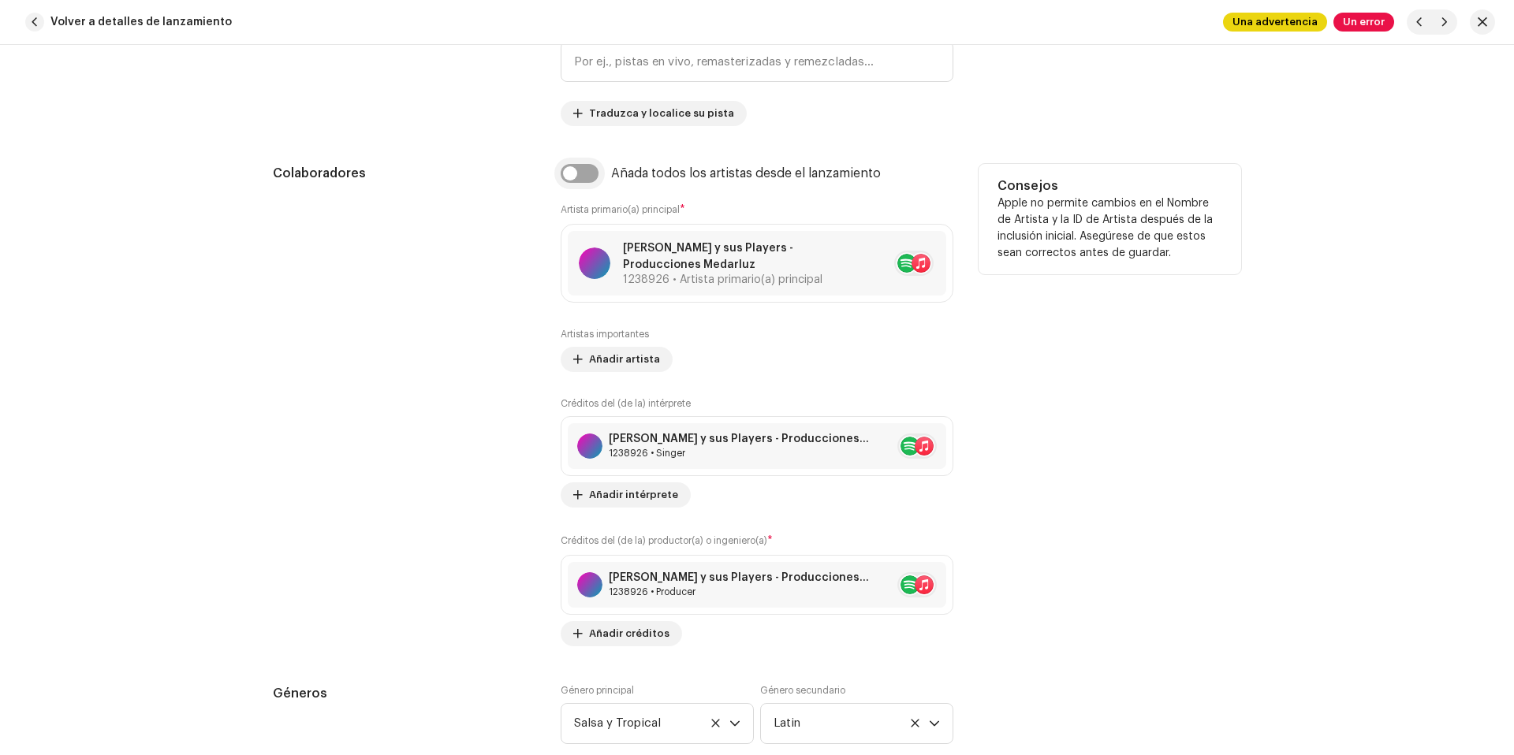
click at [574, 175] on input "checkbox" at bounding box center [580, 173] width 38 height 19
checkbox input "true"
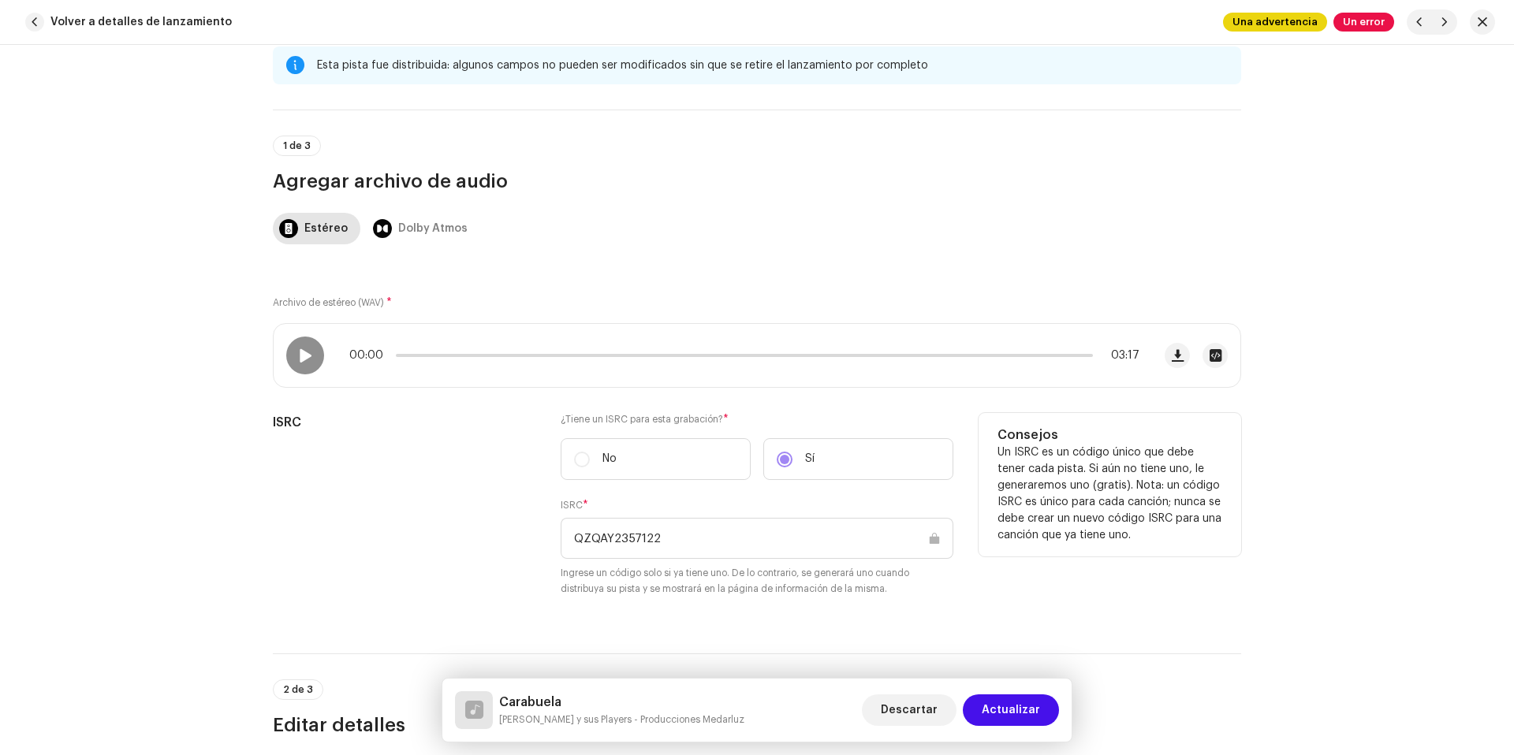
scroll to position [35, 0]
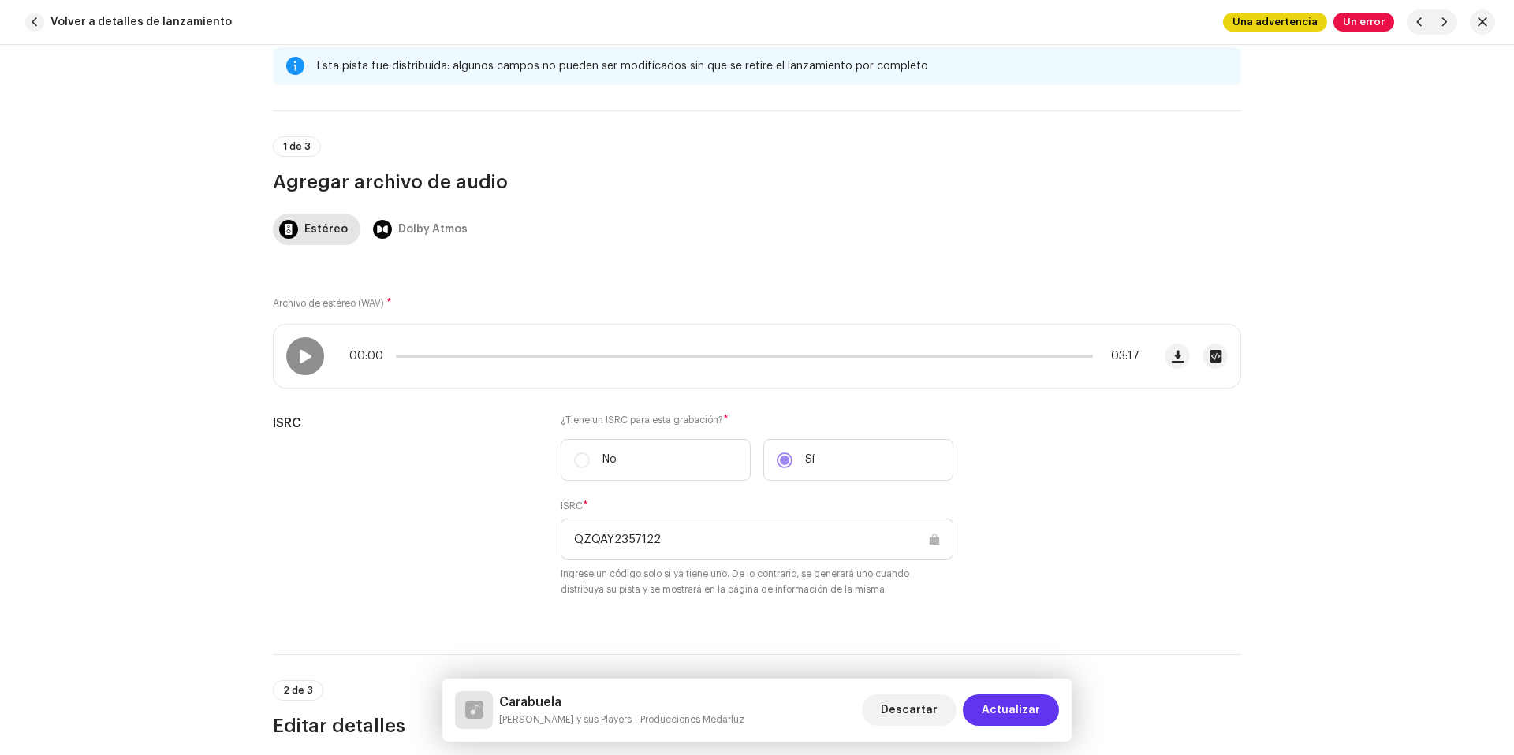
click at [1044, 715] on button "Actualizar" at bounding box center [1011, 711] width 96 height 32
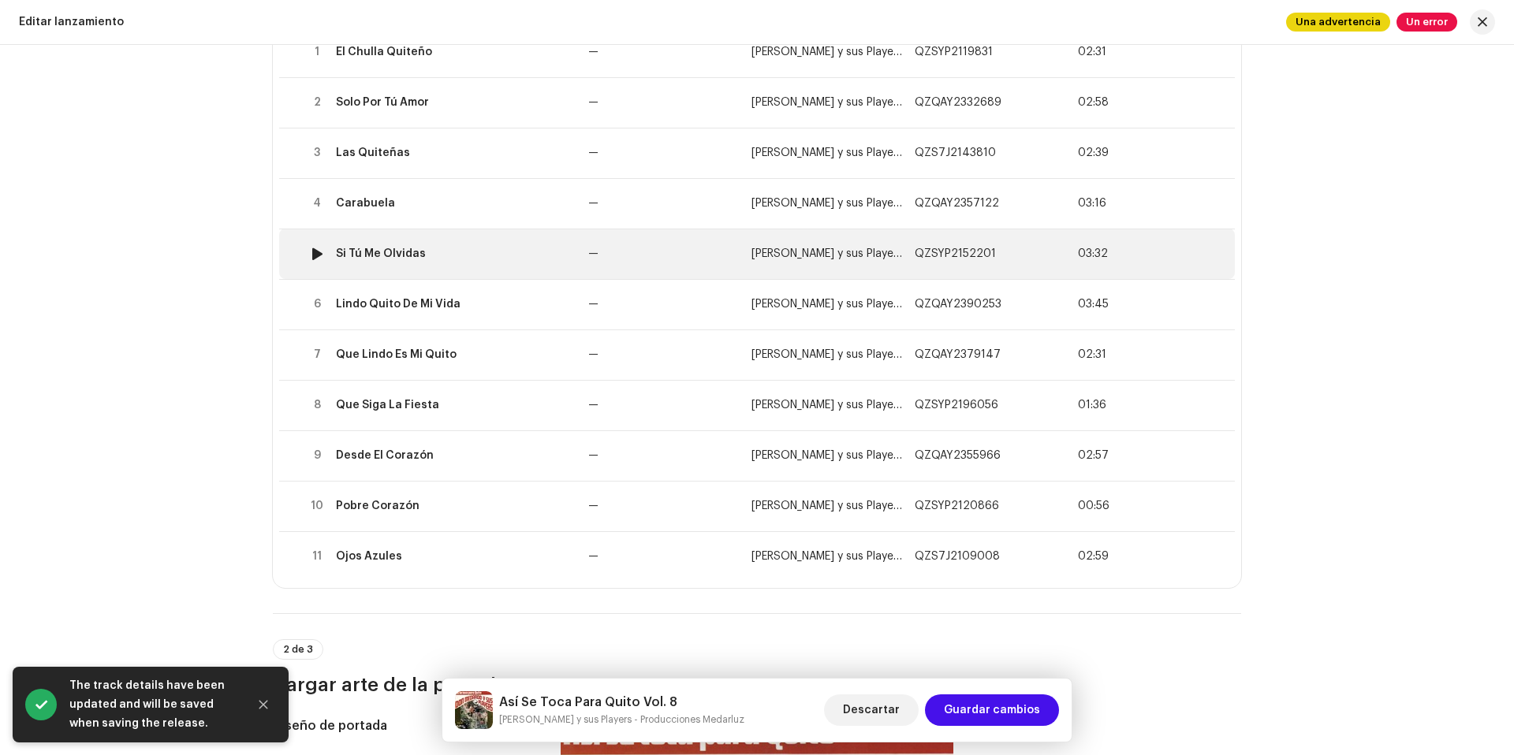
click at [504, 240] on td "Si Tú Me Olvidas" at bounding box center [456, 254] width 252 height 50
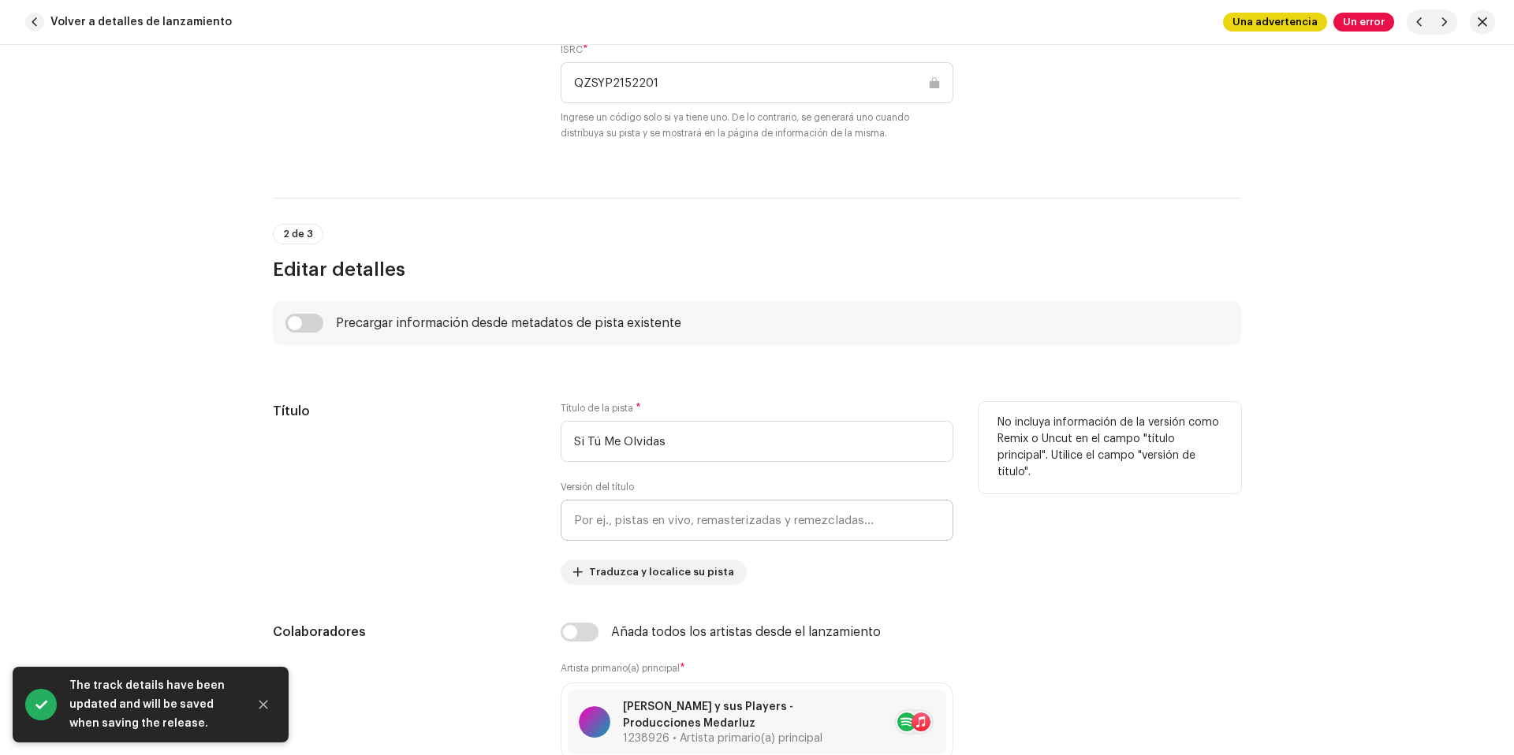
scroll to position [662, 0]
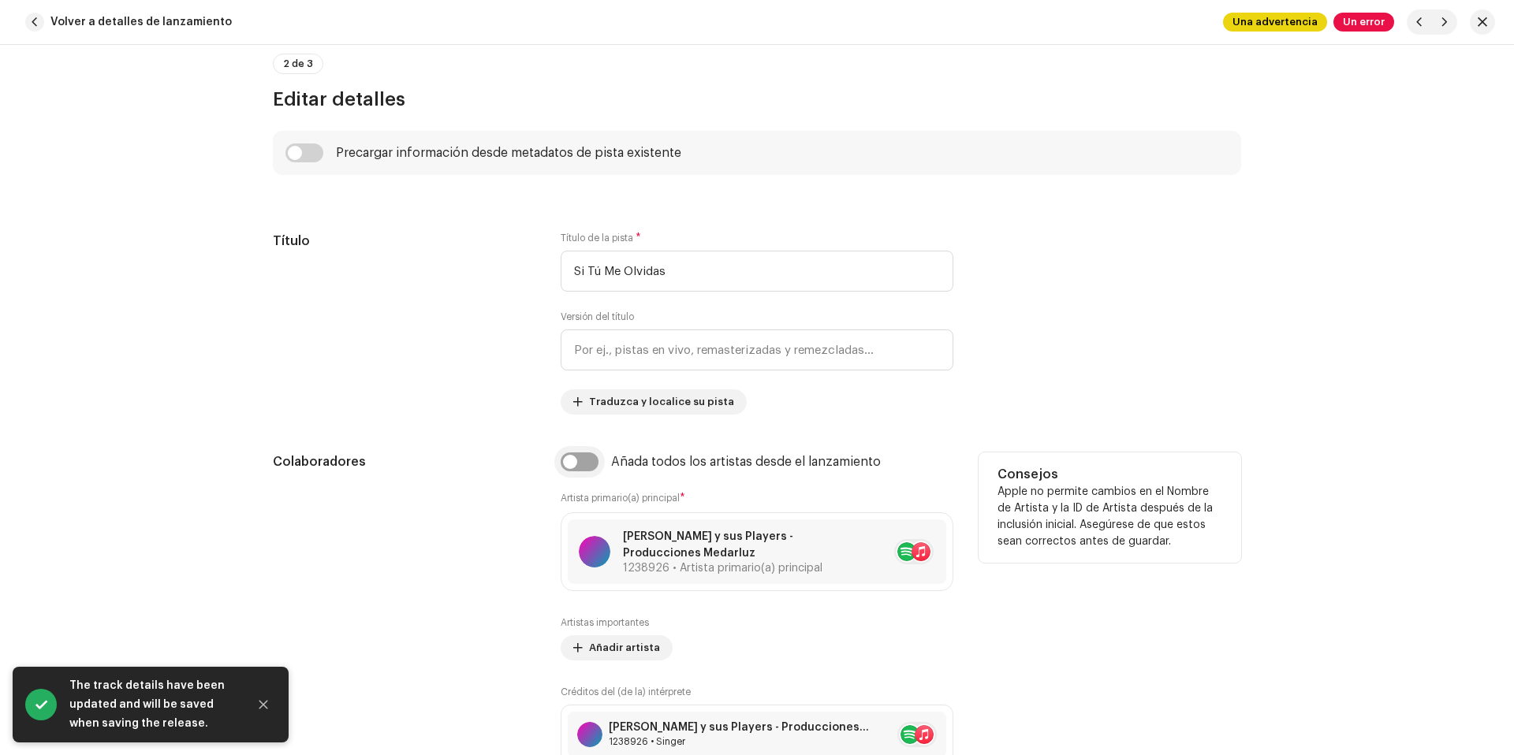
click at [574, 470] on input "checkbox" at bounding box center [580, 462] width 38 height 19
checkbox input "true"
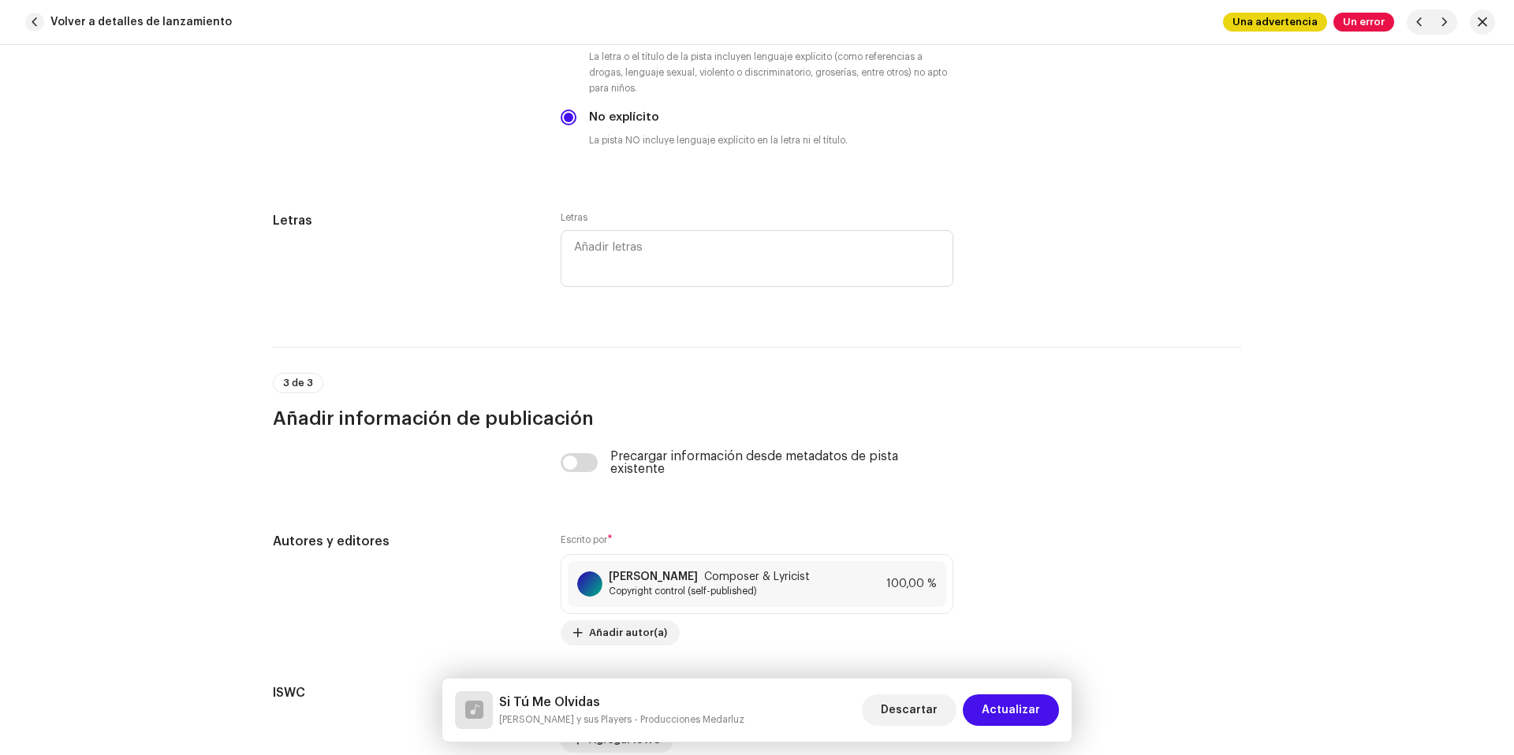
scroll to position [3228, 0]
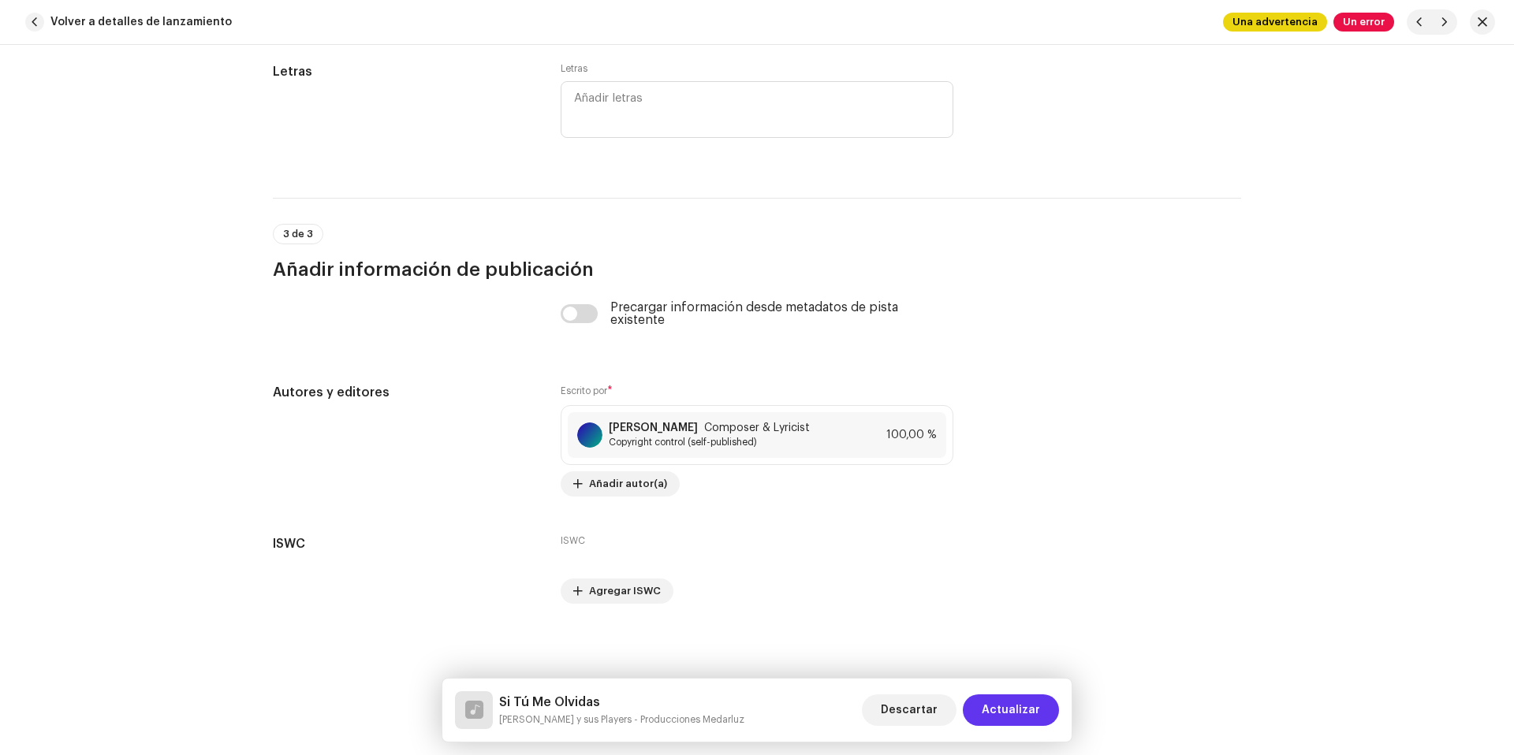
click at [1012, 719] on span "Actualizar" at bounding box center [1011, 711] width 58 height 32
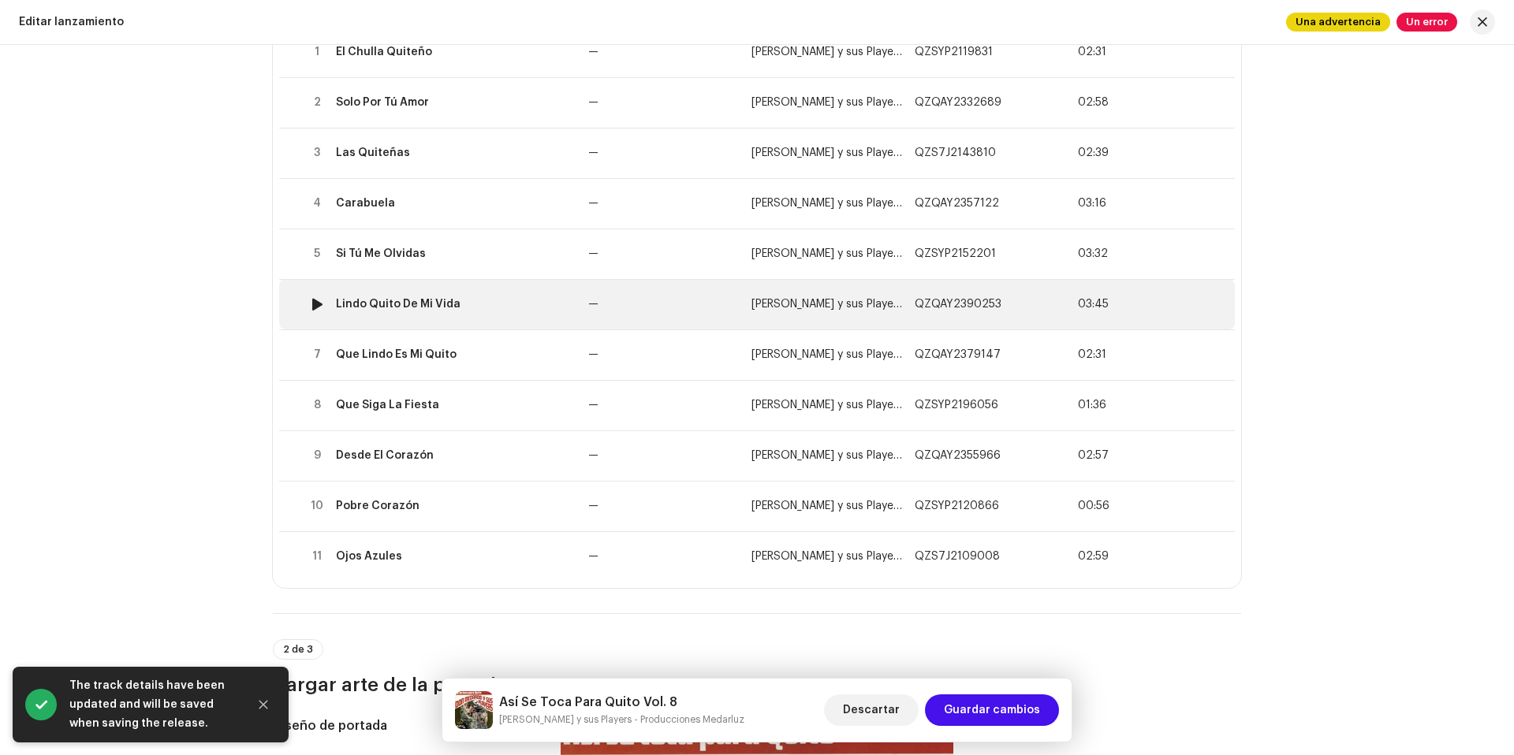
click at [501, 294] on td "Lindo Quito De Mi Vida" at bounding box center [456, 304] width 252 height 50
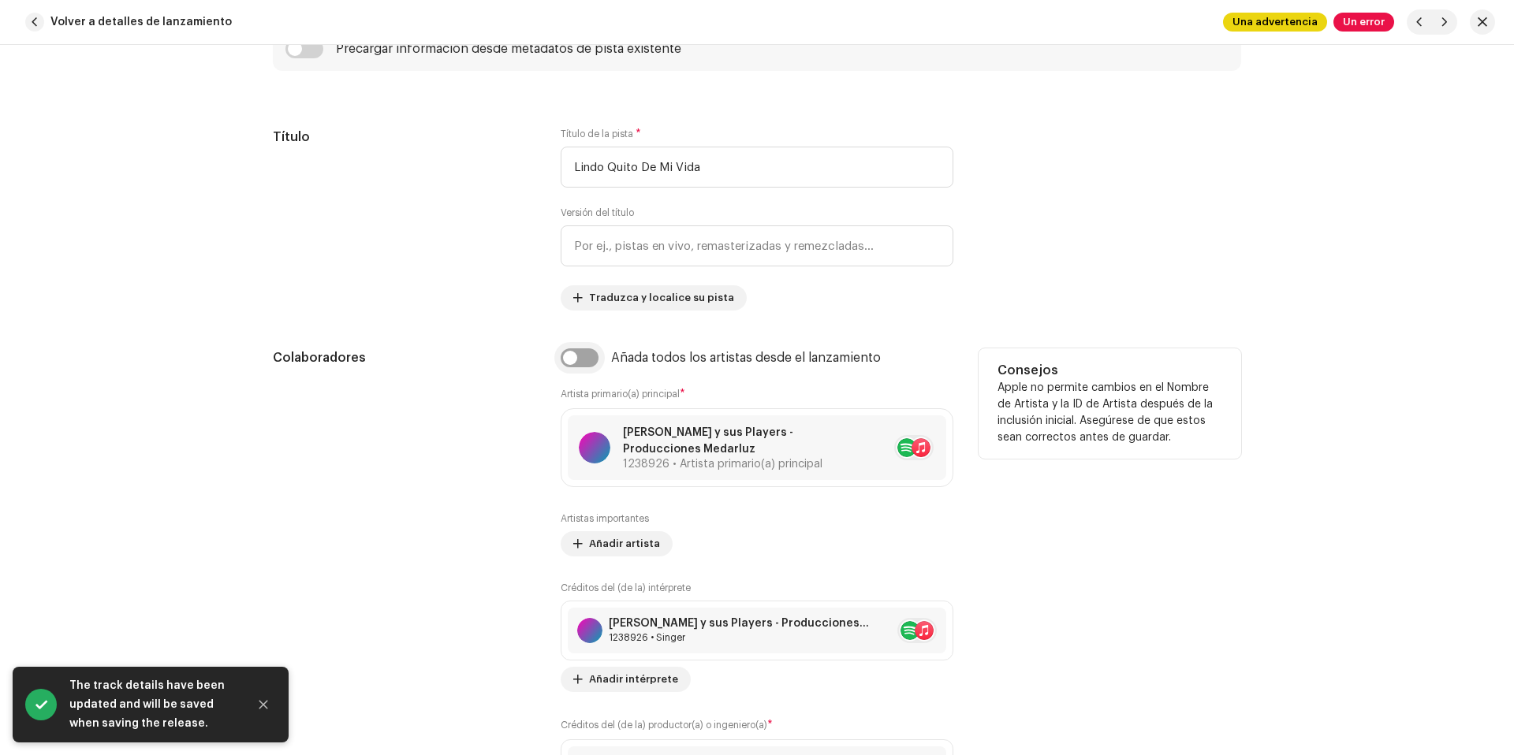
click at [587, 363] on input "checkbox" at bounding box center [580, 358] width 38 height 19
checkbox input "true"
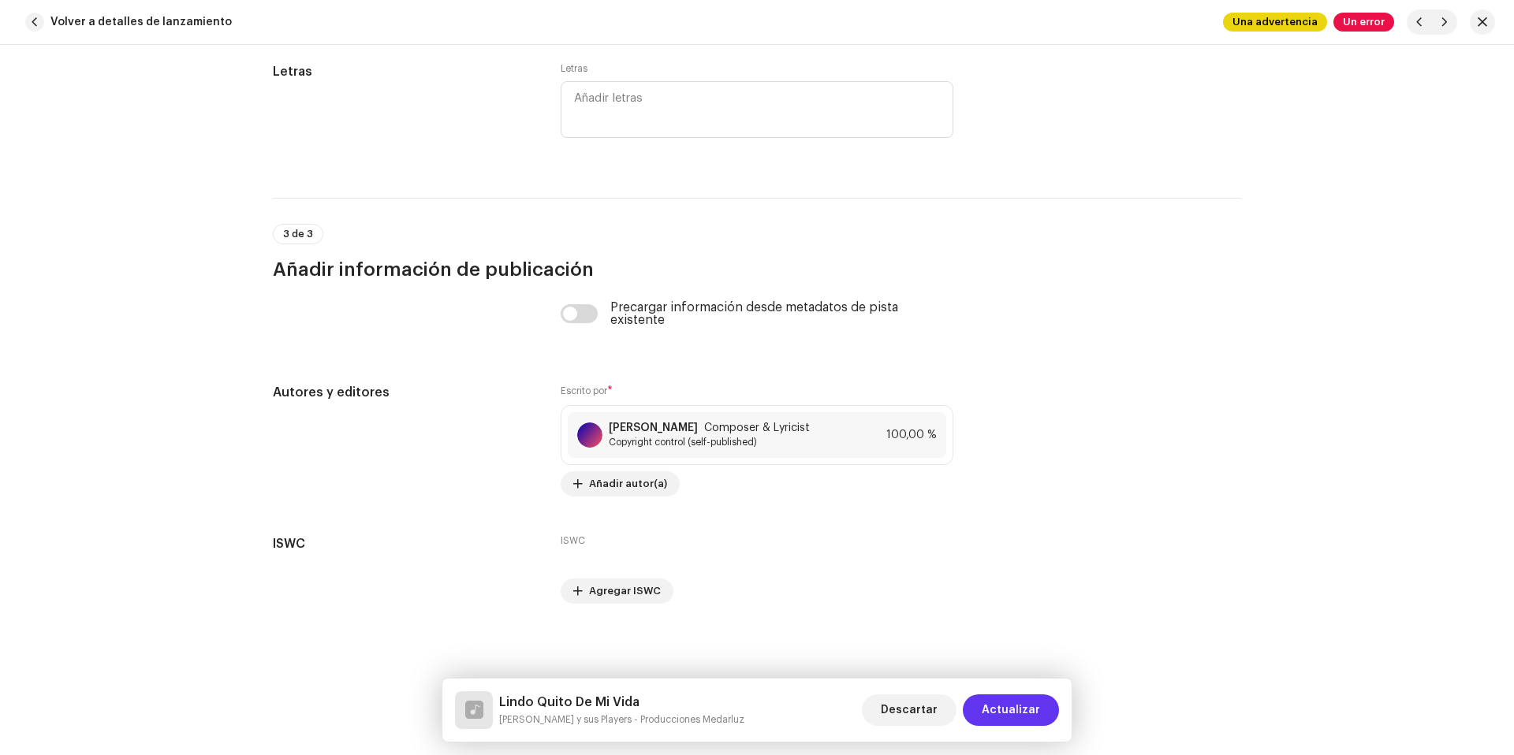
click at [1010, 704] on span "Actualizar" at bounding box center [1011, 711] width 58 height 32
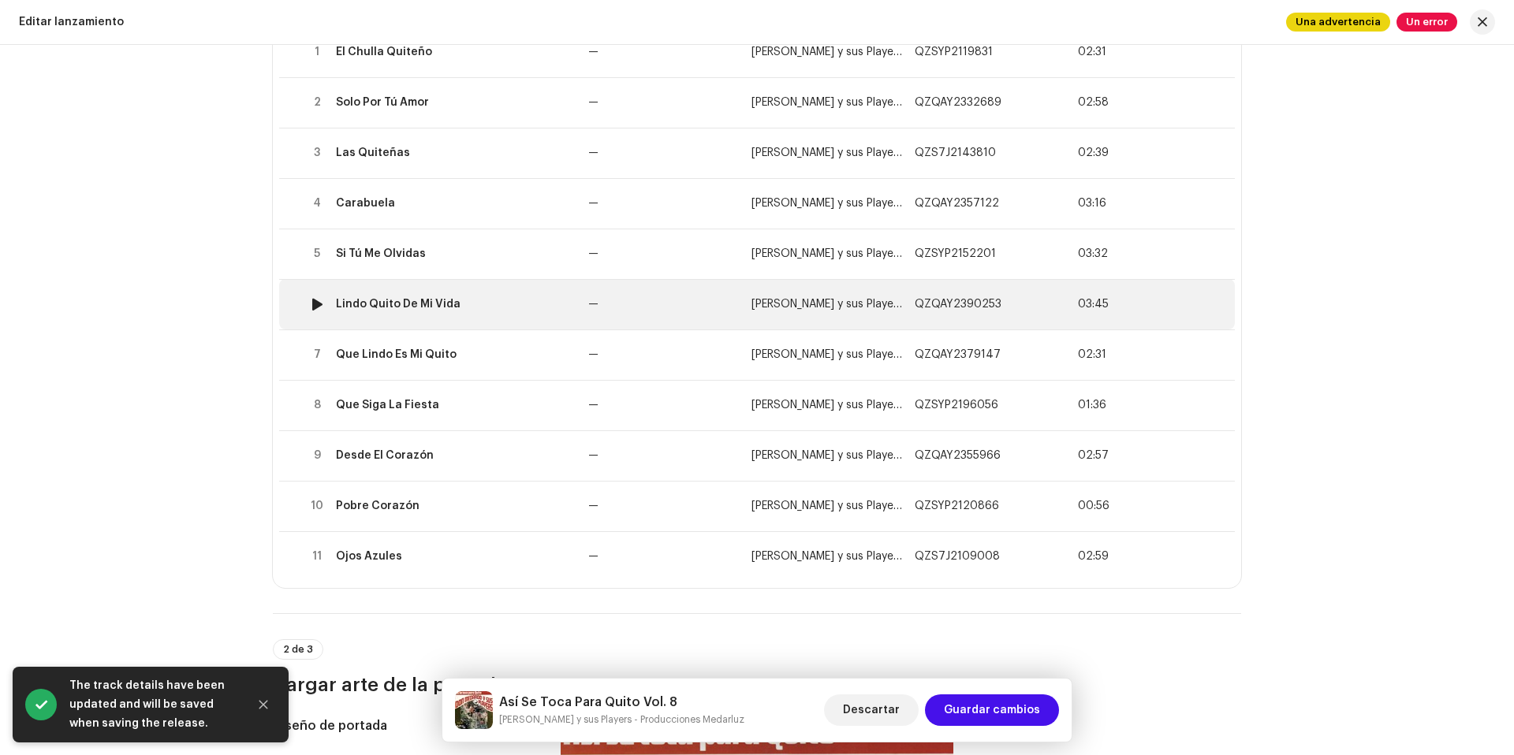
click at [554, 311] on td "Lindo Quito De Mi Vida" at bounding box center [456, 304] width 252 height 50
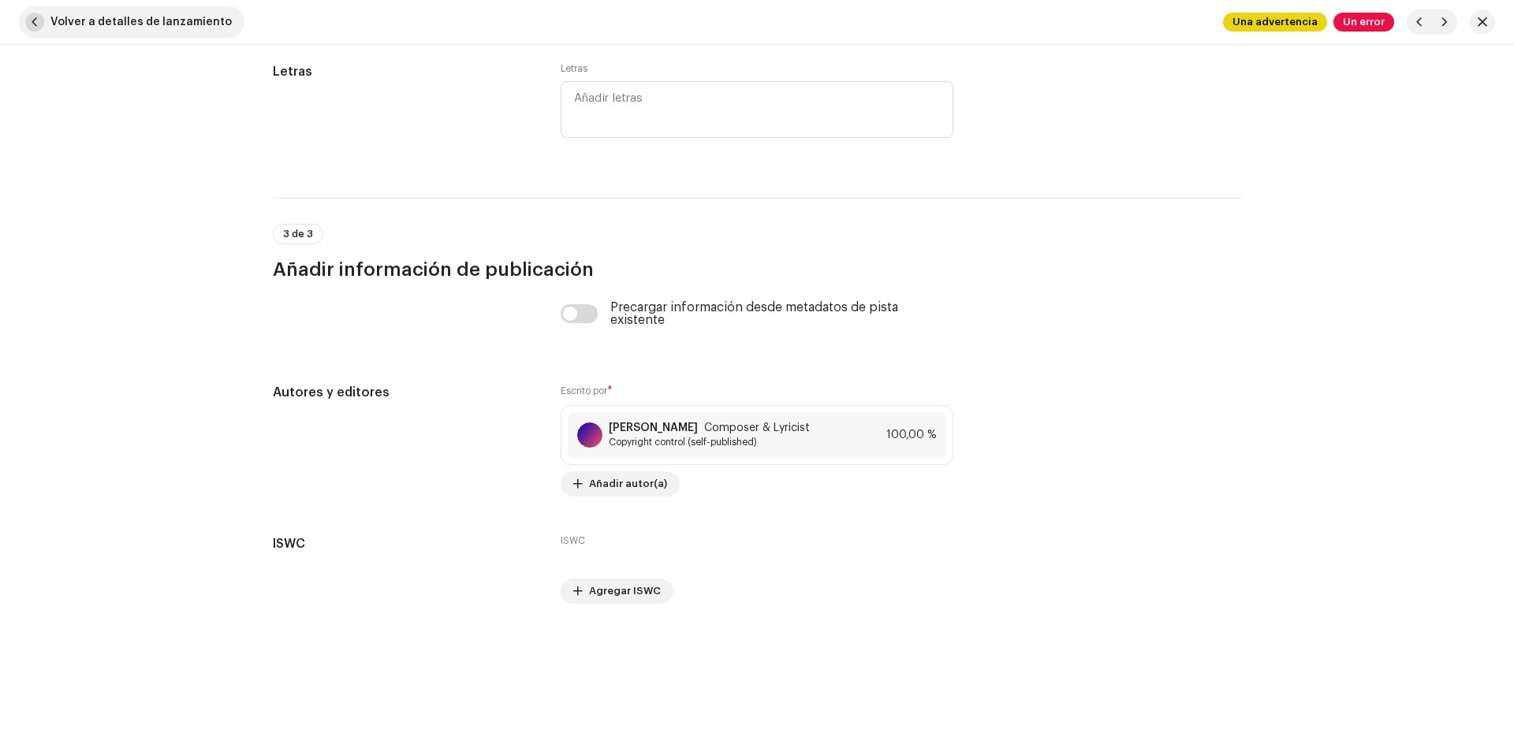
click at [177, 30] on span "Volver a detalles de lanzamiento" at bounding box center [140, 22] width 181 height 32
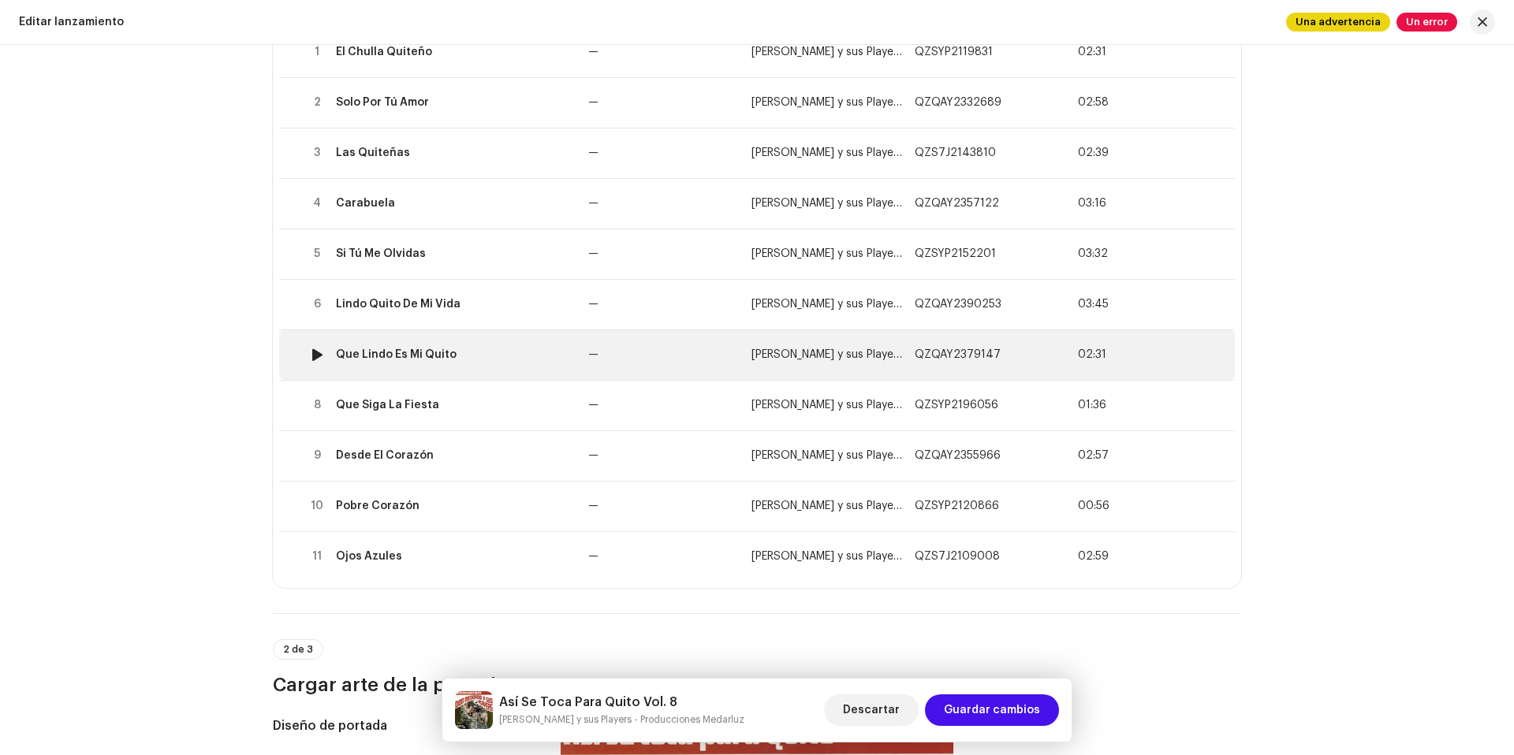
click at [565, 350] on div "Que Lindo Es Mi Quito" at bounding box center [456, 355] width 240 height 13
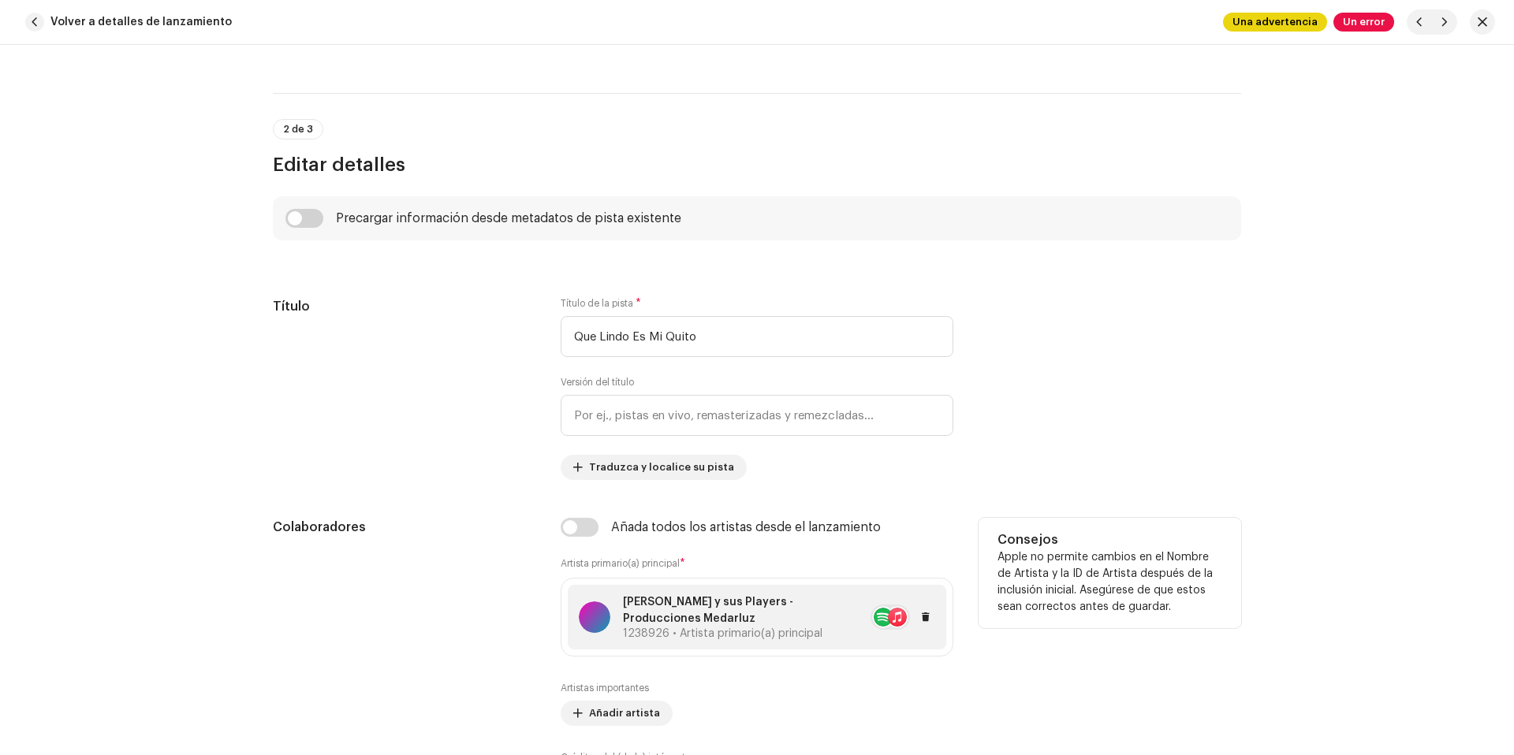
scroll to position [815, 0]
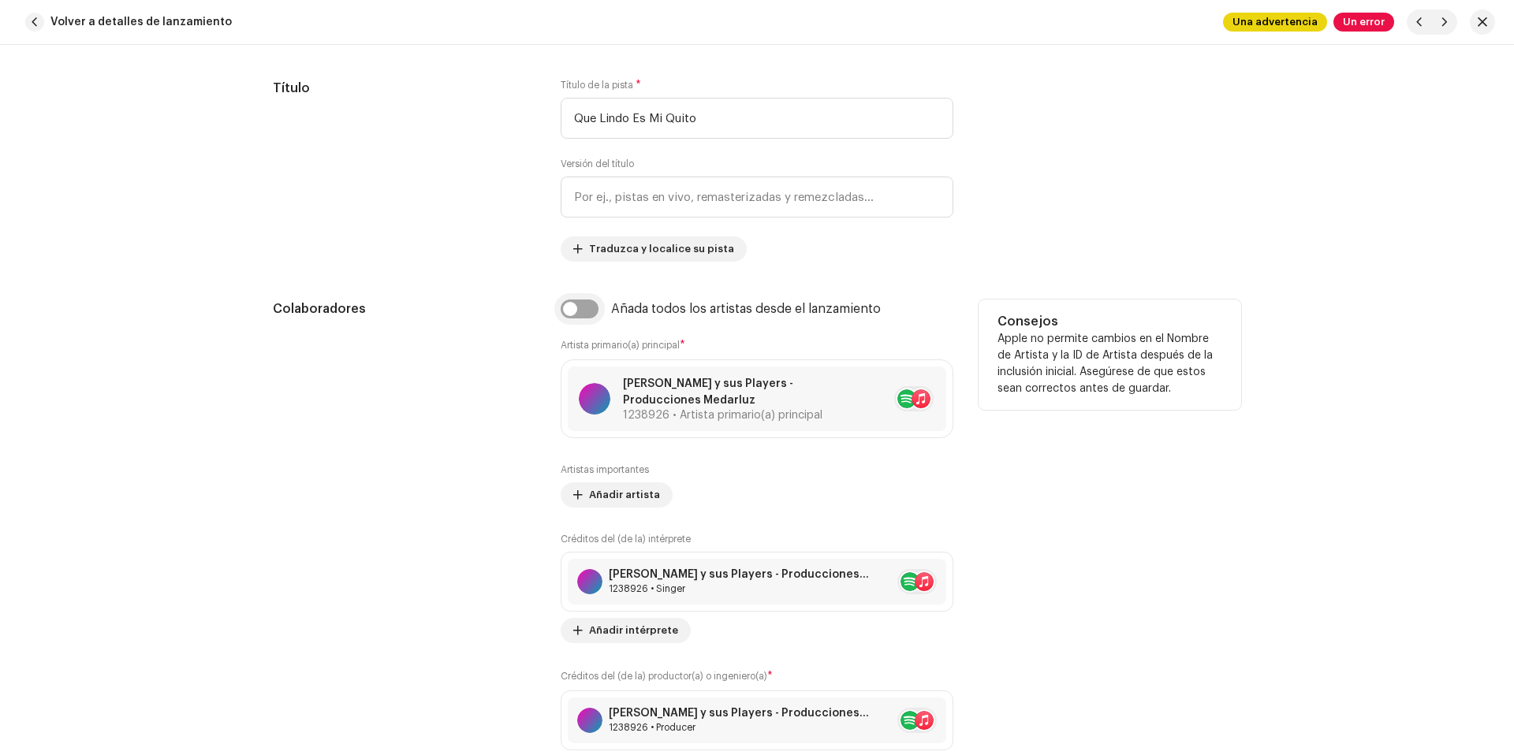
click at [583, 310] on input "checkbox" at bounding box center [580, 309] width 38 height 19
checkbox input "true"
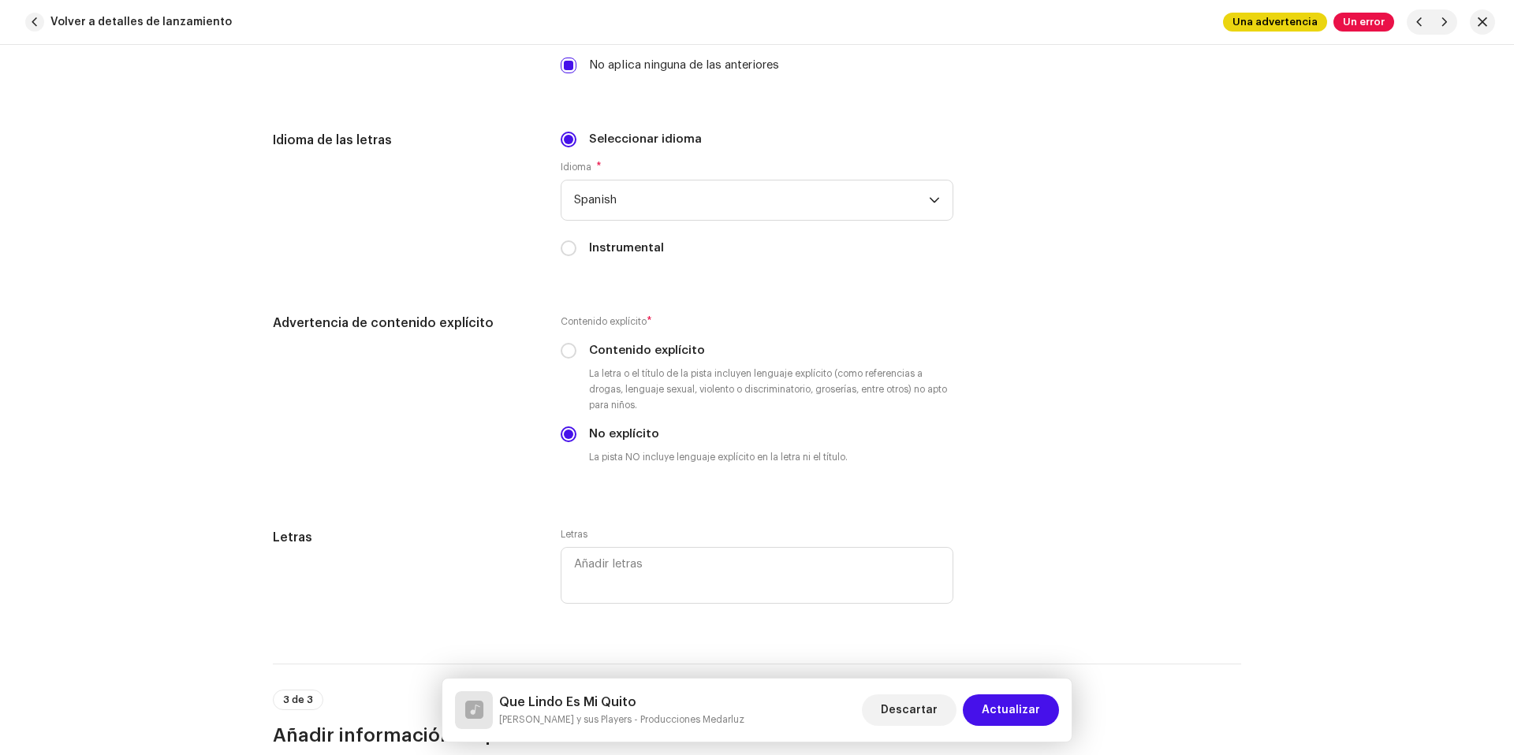
scroll to position [3280, 0]
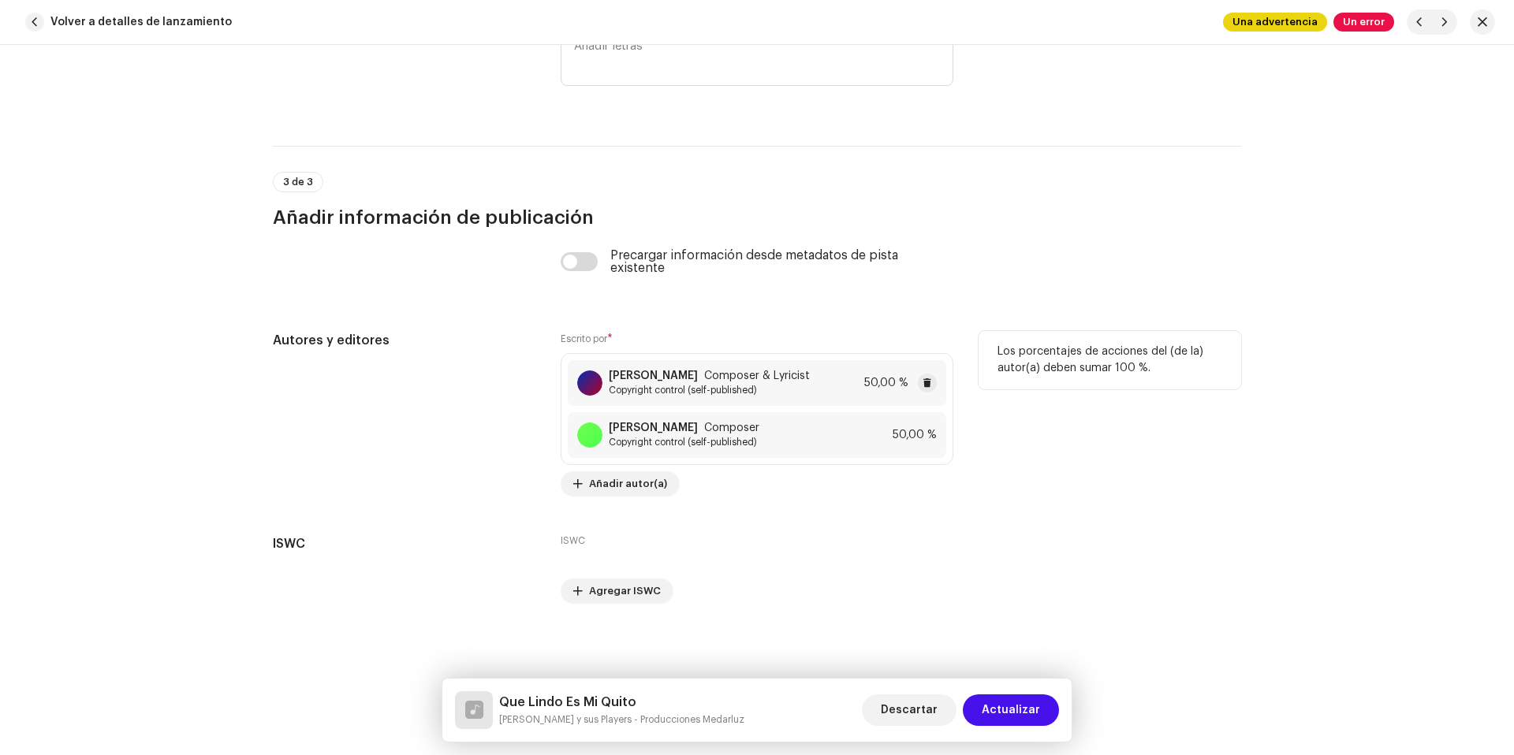
click at [791, 378] on div "Mery Coryle Composer & Lyricist Copyright control (self-published) 50,00 %" at bounding box center [757, 383] width 378 height 46
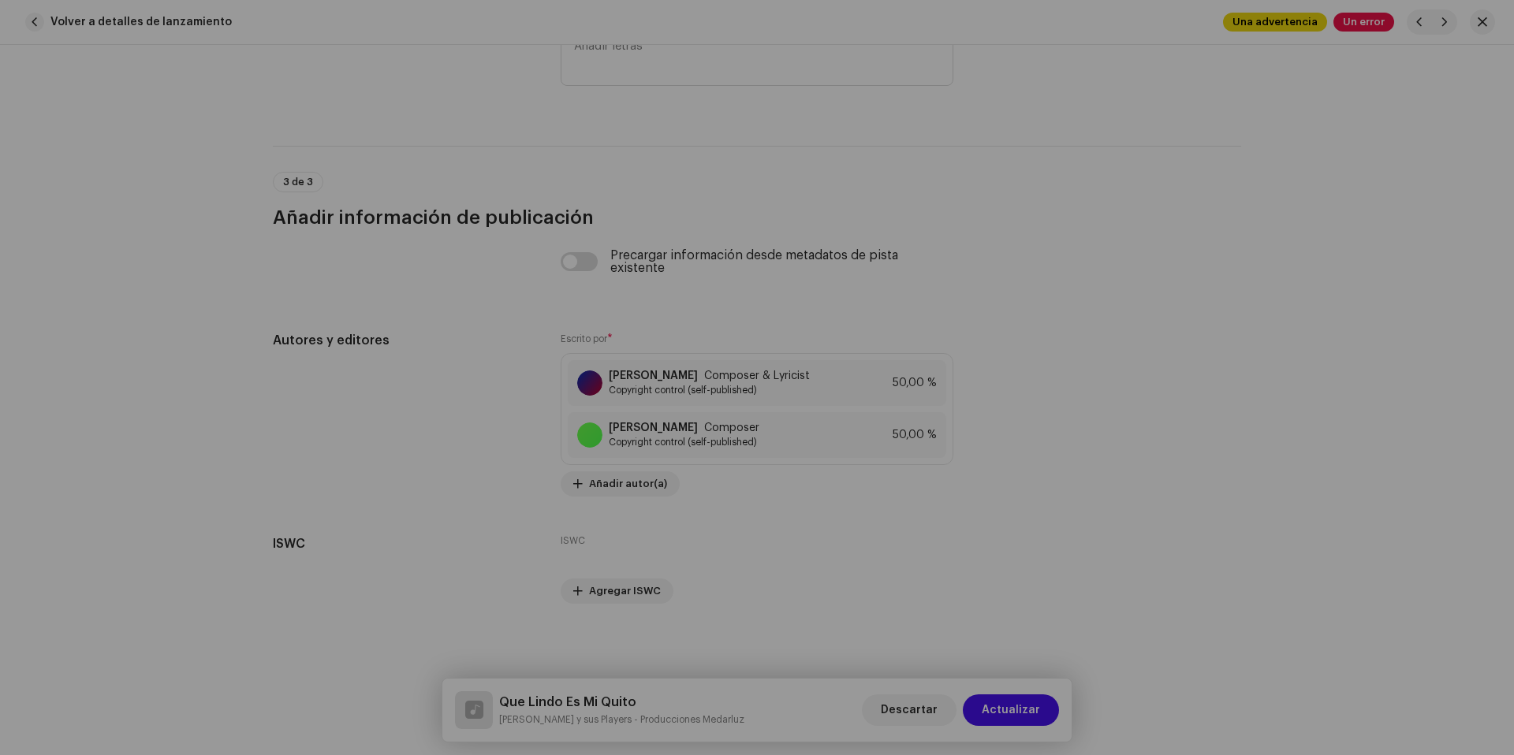
click at [1101, 315] on div "Guardar cambios Nombre del Autor ( DEBE ser el nombre de una persona y no de un…" at bounding box center [757, 377] width 1514 height 755
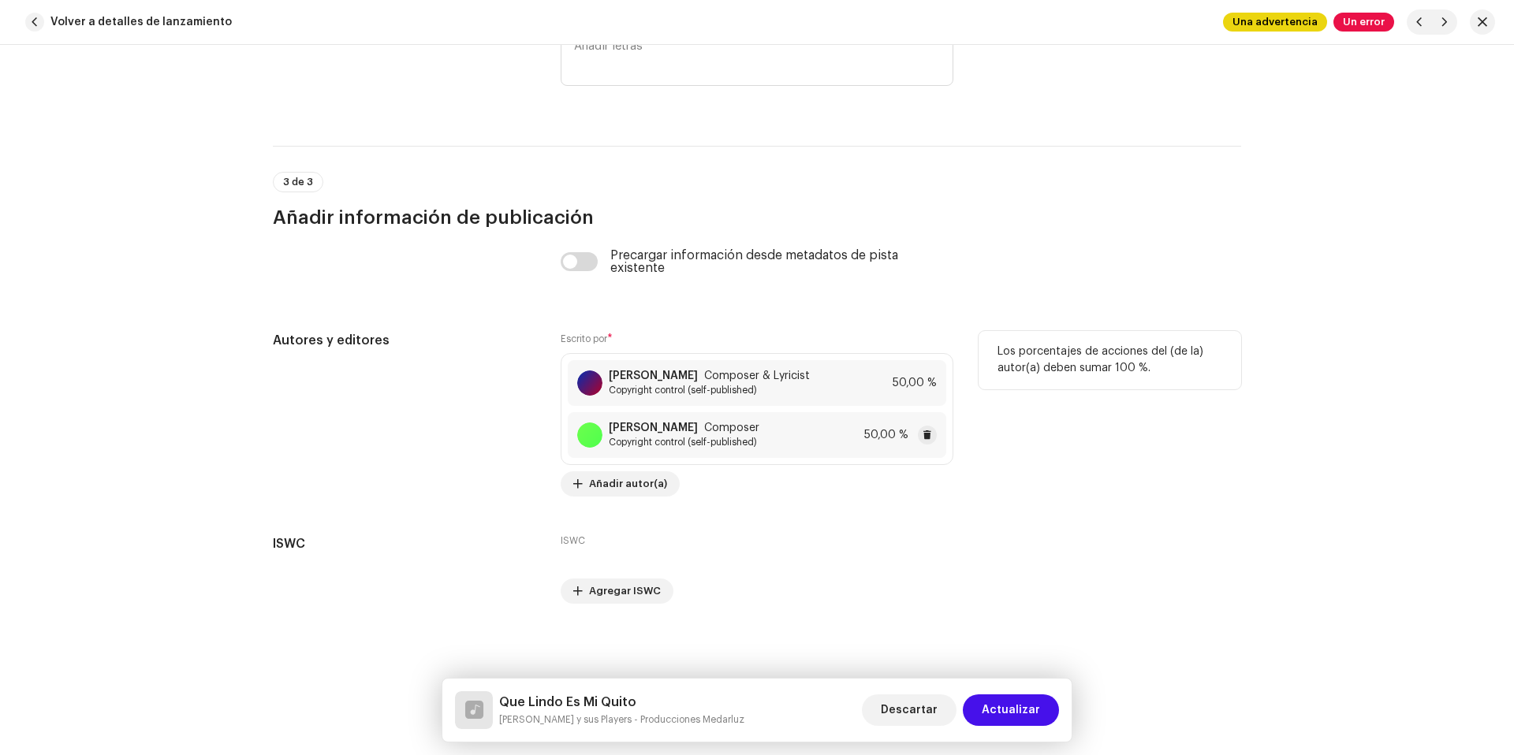
click at [821, 439] on div "H. Dorado Composer Copyright control (self-published) 50,00 %" at bounding box center [757, 435] width 378 height 46
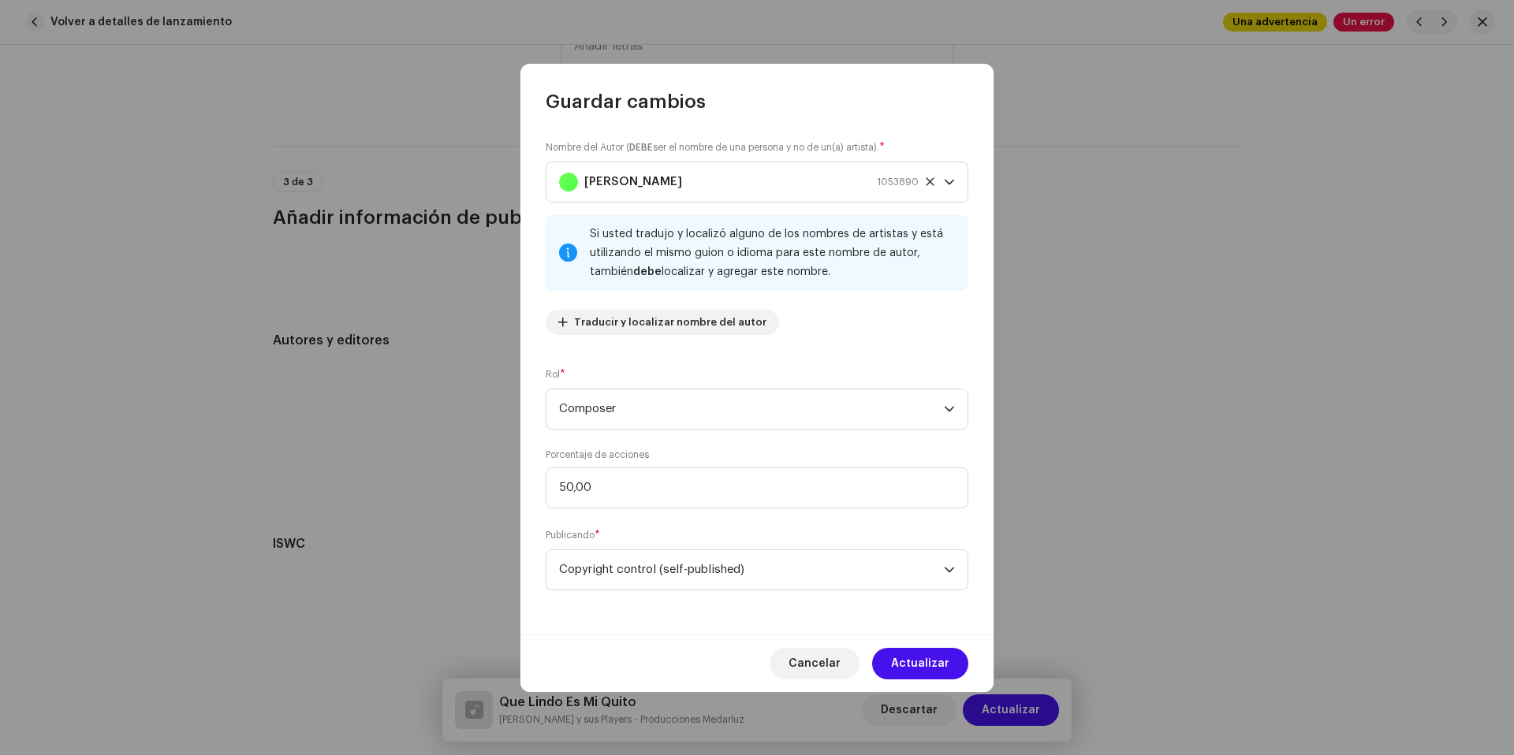
click at [796, 248] on div "Si usted tradujo y localizó alguno de los nombres de artistas y está utilizando…" at bounding box center [773, 253] width 366 height 57
click at [949, 180] on icon "dropdown trigger" at bounding box center [949, 182] width 11 height 11
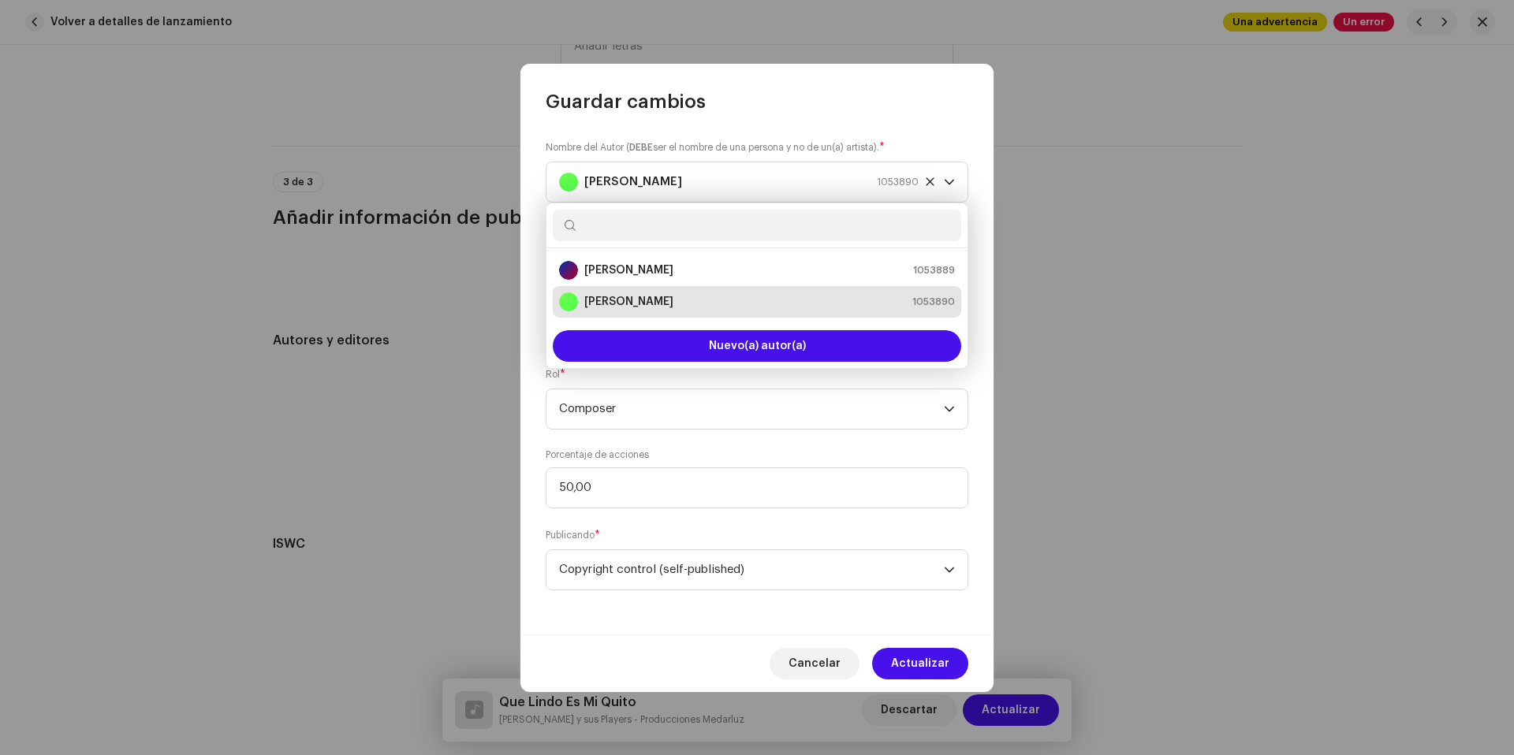
click at [986, 291] on div "Nombre del Autor ( DEBE ser el nombre de una persona y no de un(a) artista). * …" at bounding box center [756, 374] width 473 height 520
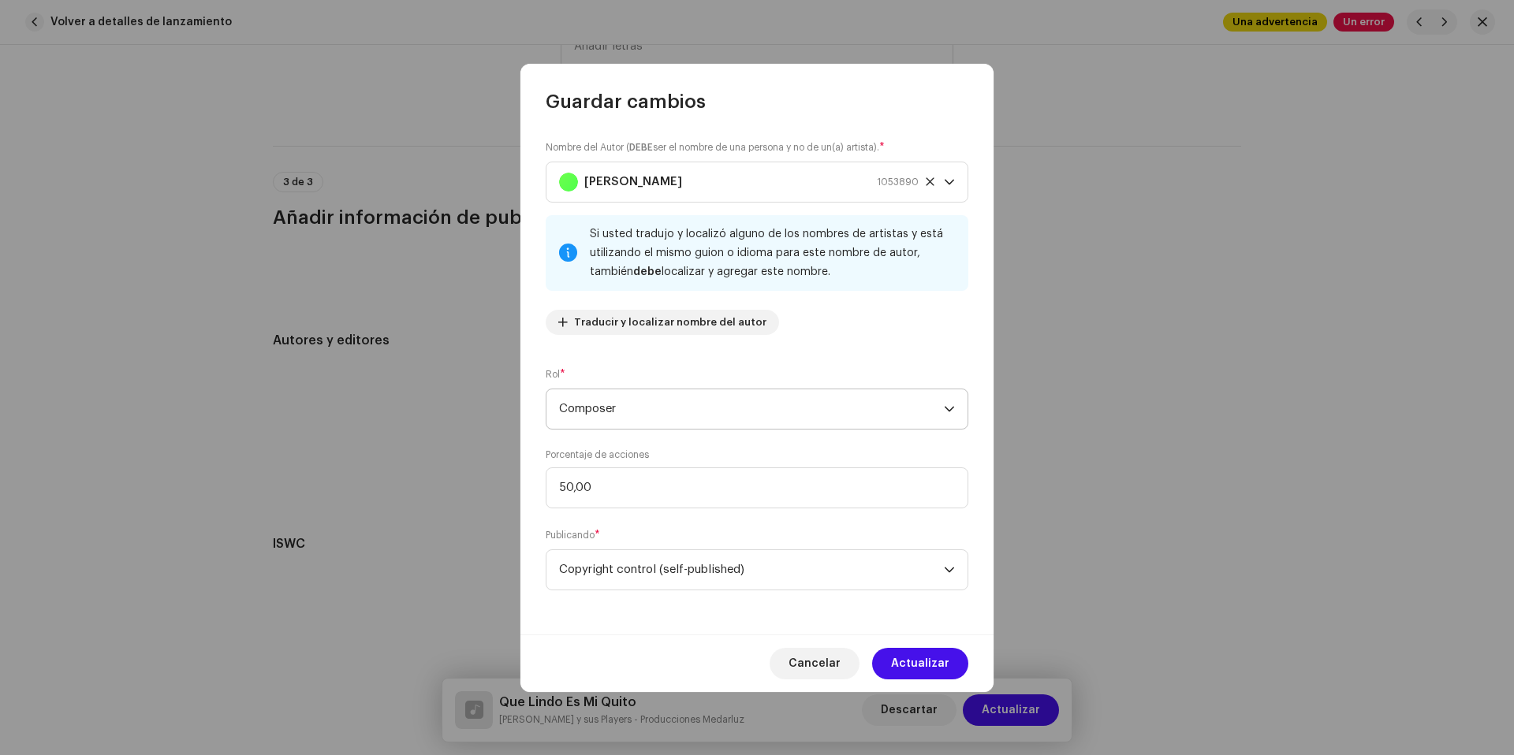
click at [916, 397] on span "Composer" at bounding box center [751, 409] width 385 height 39
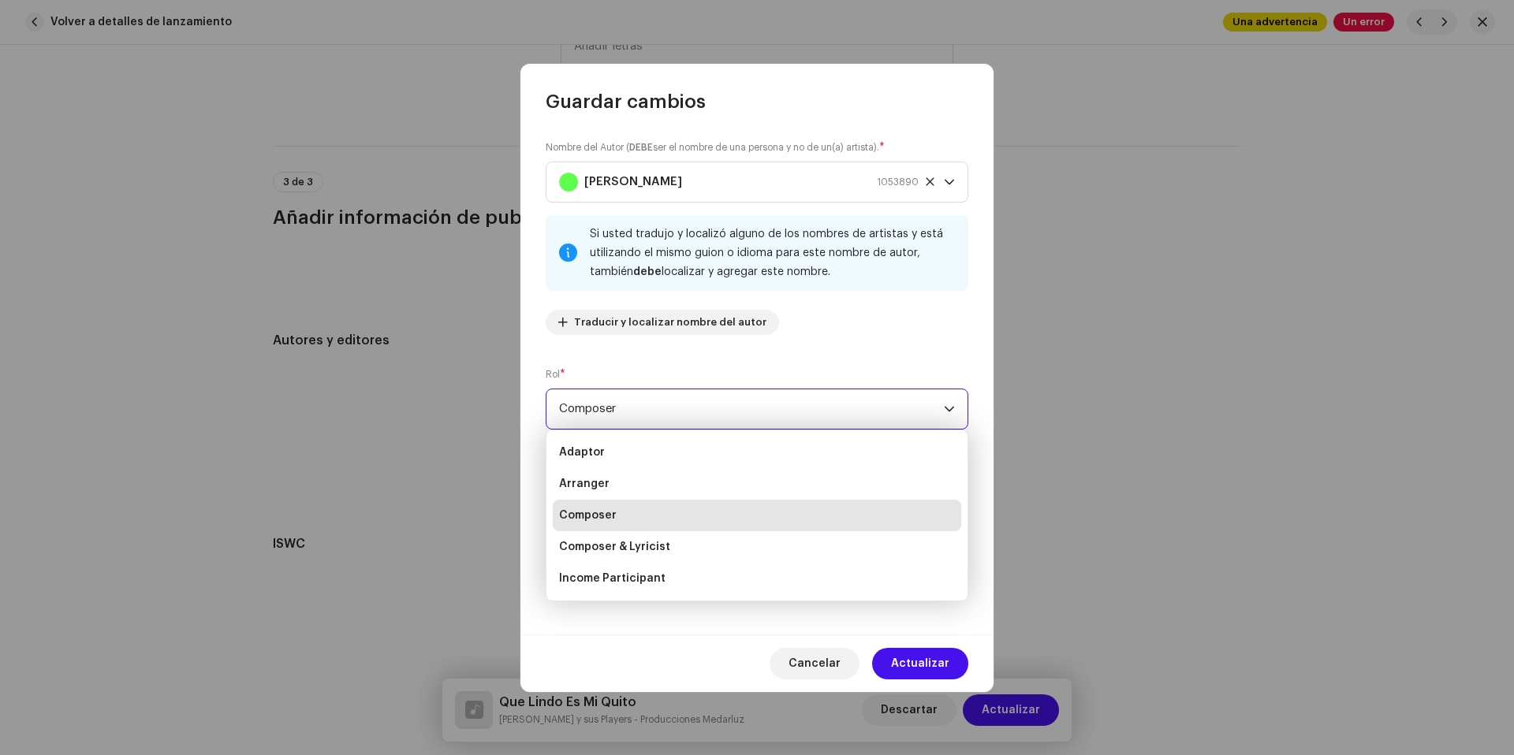
click at [919, 398] on span "Composer" at bounding box center [751, 409] width 385 height 39
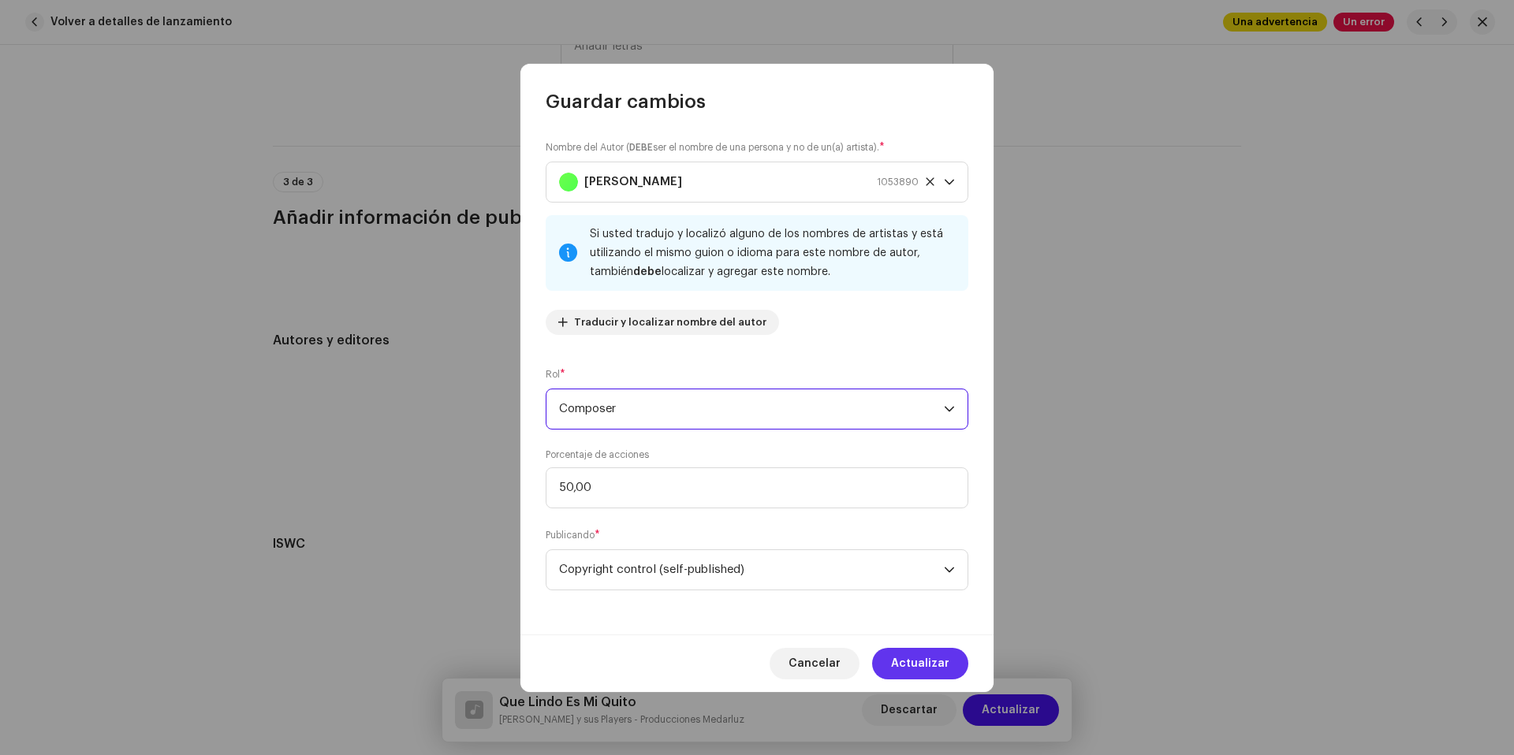
click at [950, 671] on button "Actualizar" at bounding box center [920, 664] width 96 height 32
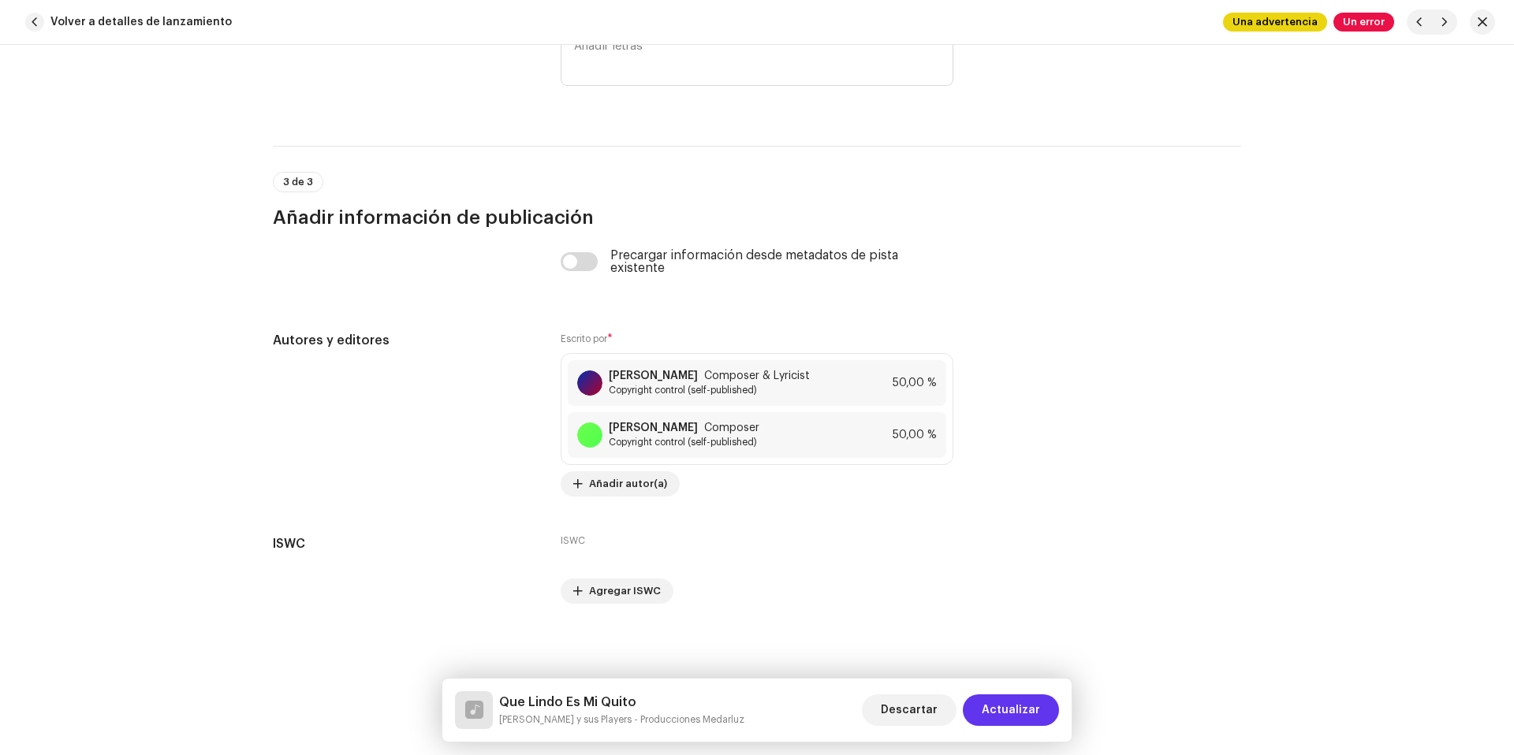
click at [1022, 712] on span "Actualizar" at bounding box center [1011, 711] width 58 height 32
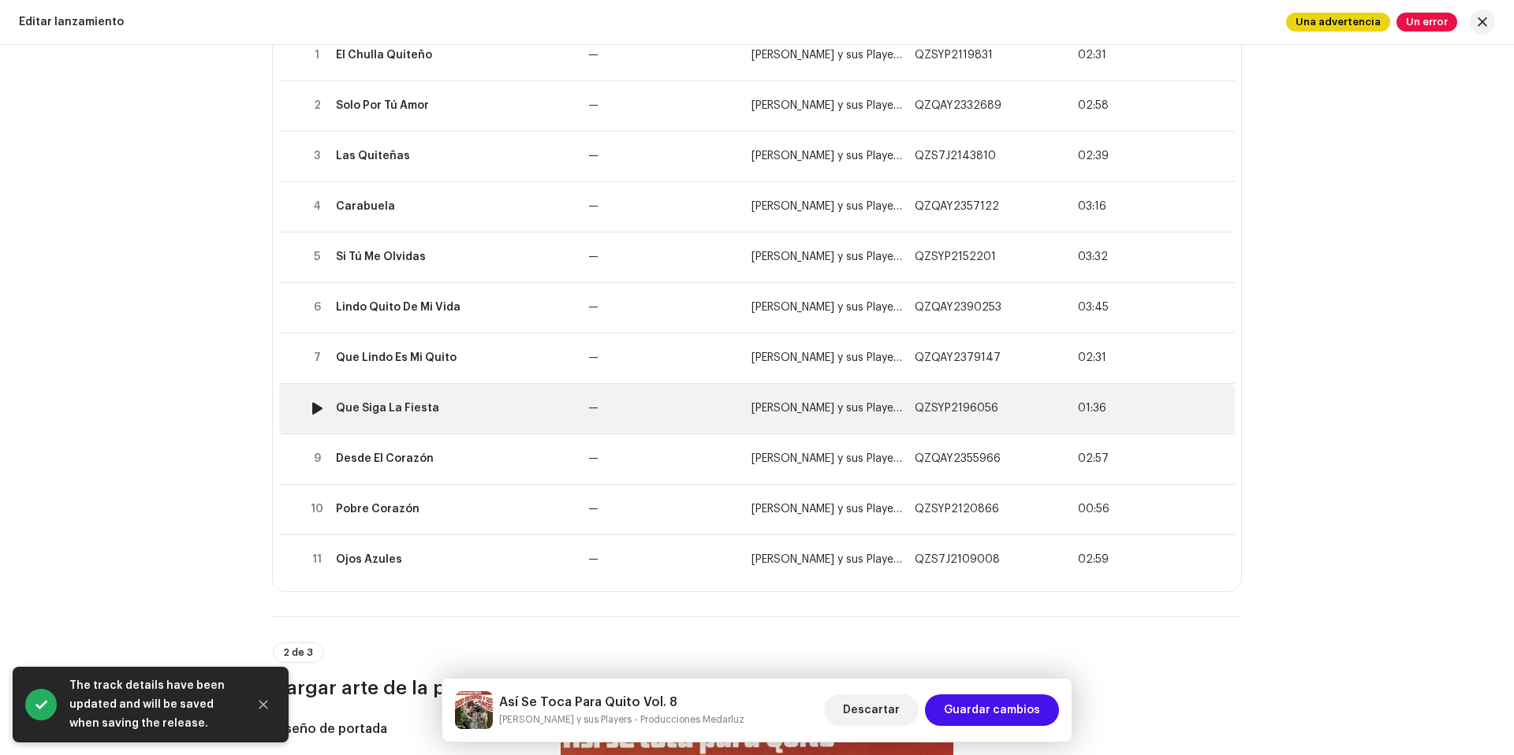
scroll to position [227, 0]
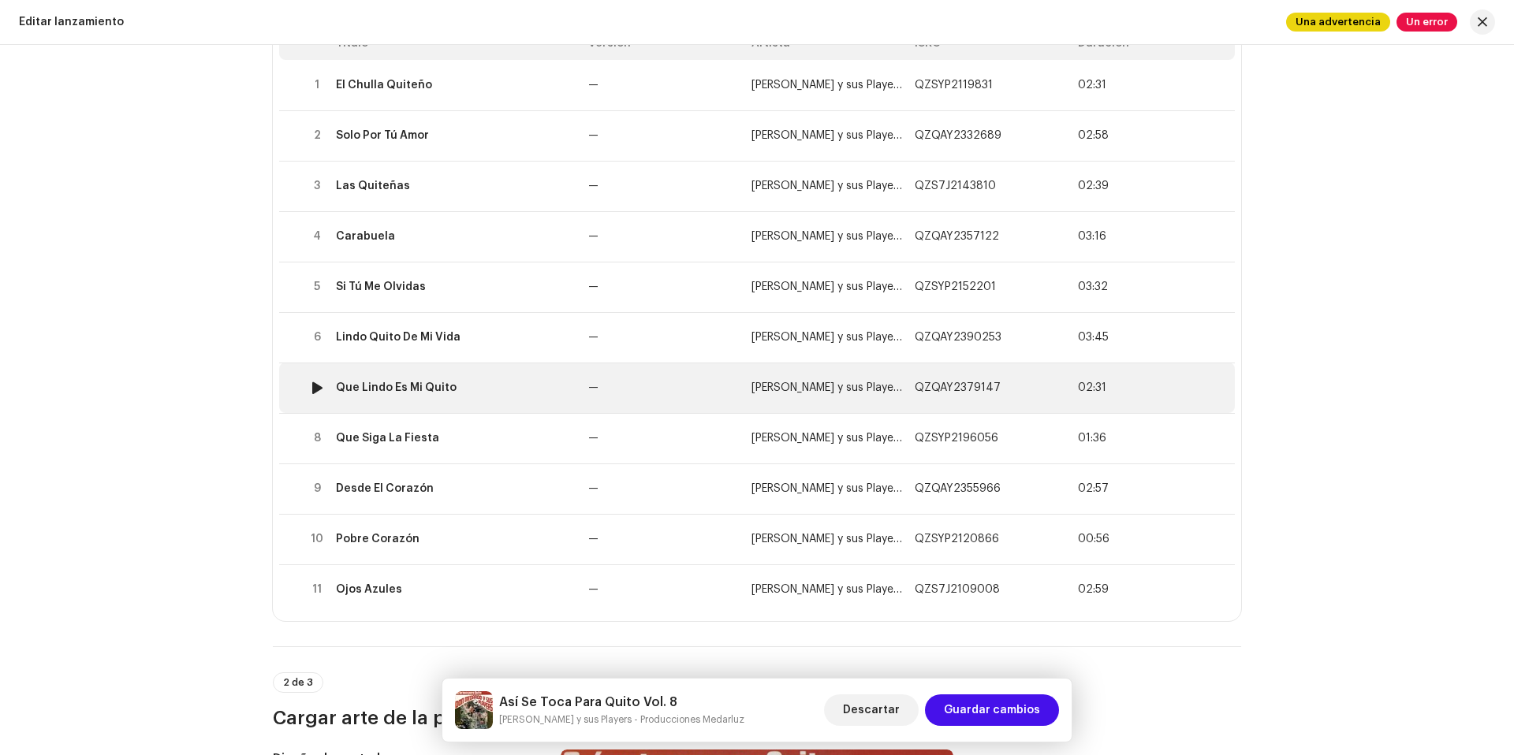
click at [484, 395] on td "Que Lindo Es Mi Quito" at bounding box center [456, 388] width 252 height 50
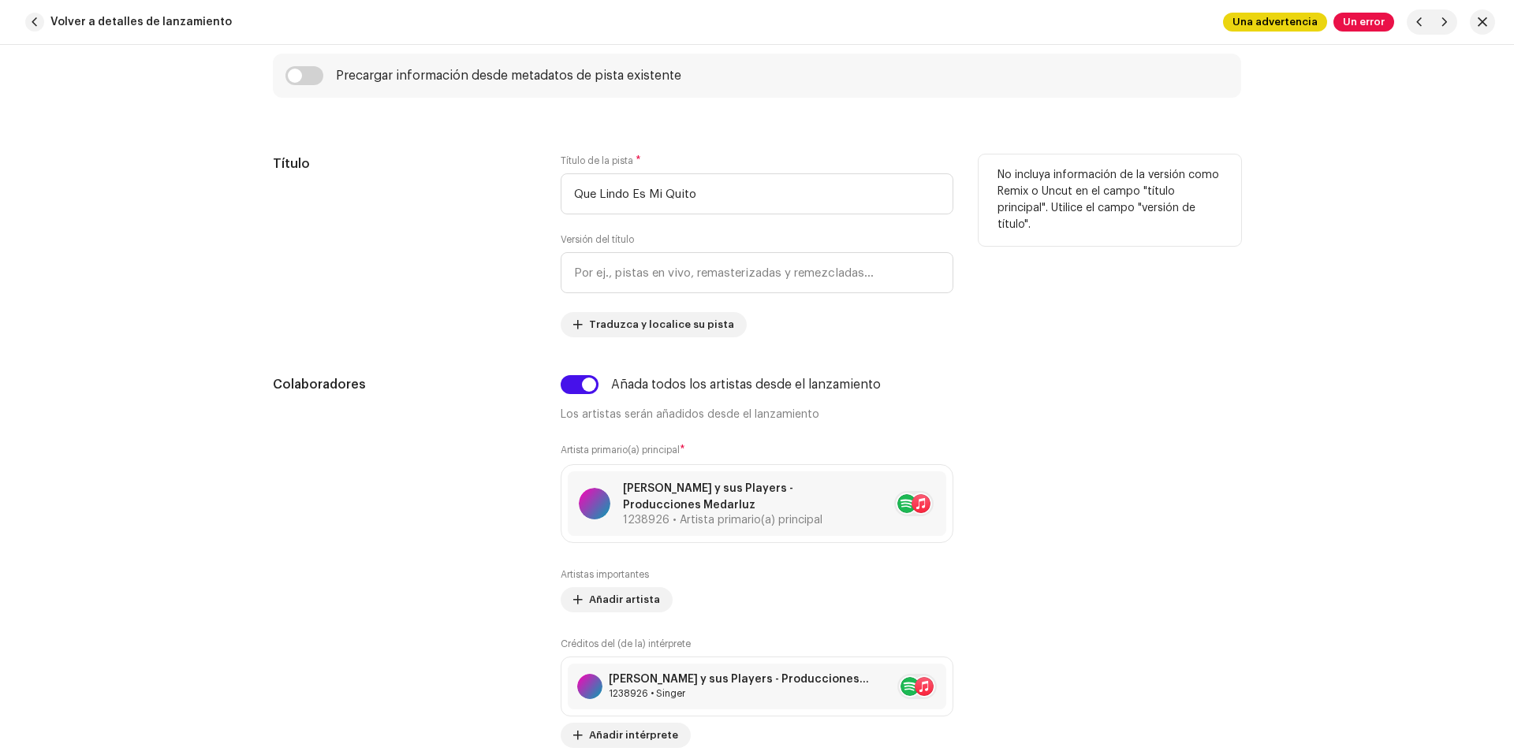
scroll to position [851, 0]
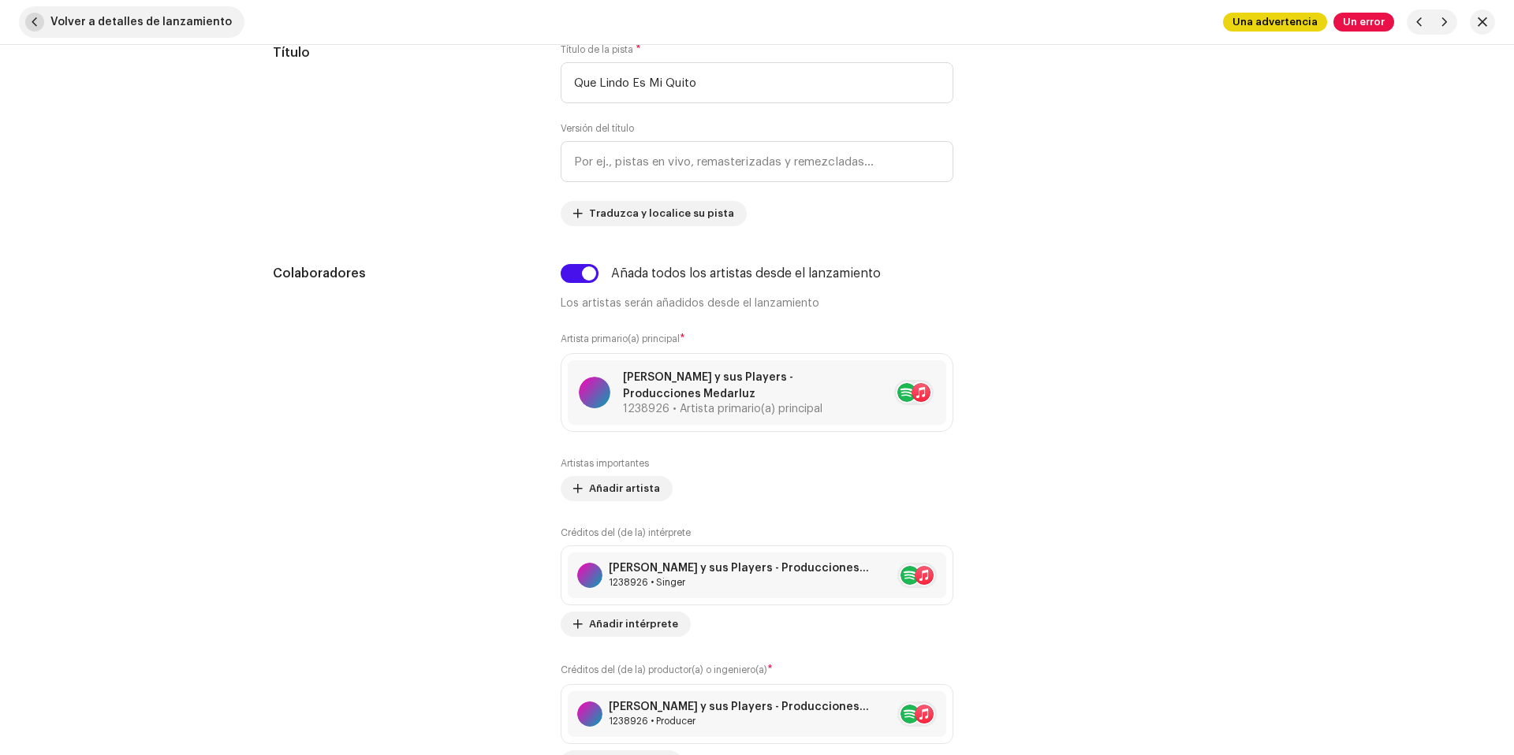
click at [164, 32] on span "Volver a detalles de lanzamiento" at bounding box center [140, 22] width 181 height 32
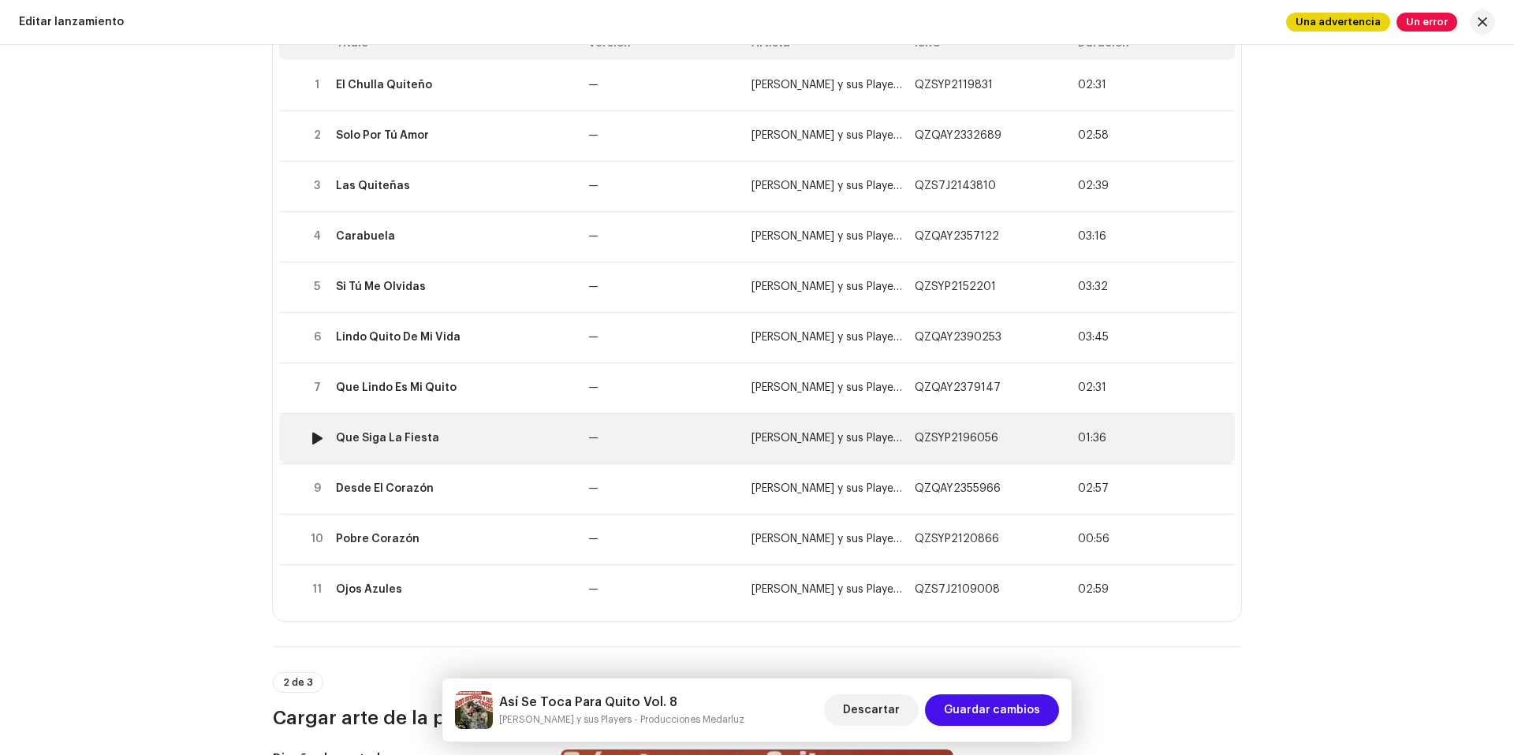
click at [530, 454] on td "Que Siga La Fiesta" at bounding box center [456, 438] width 252 height 50
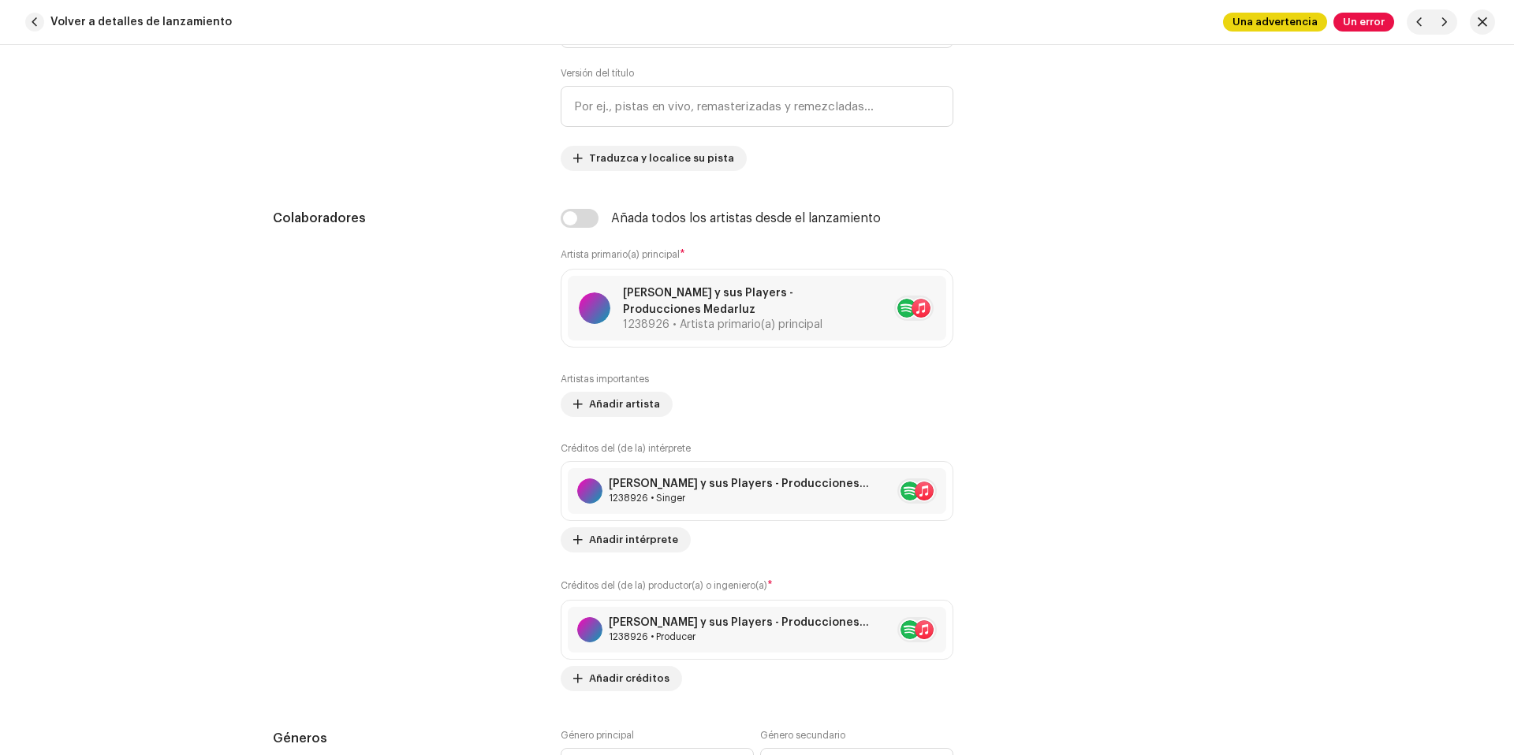
scroll to position [917, 0]
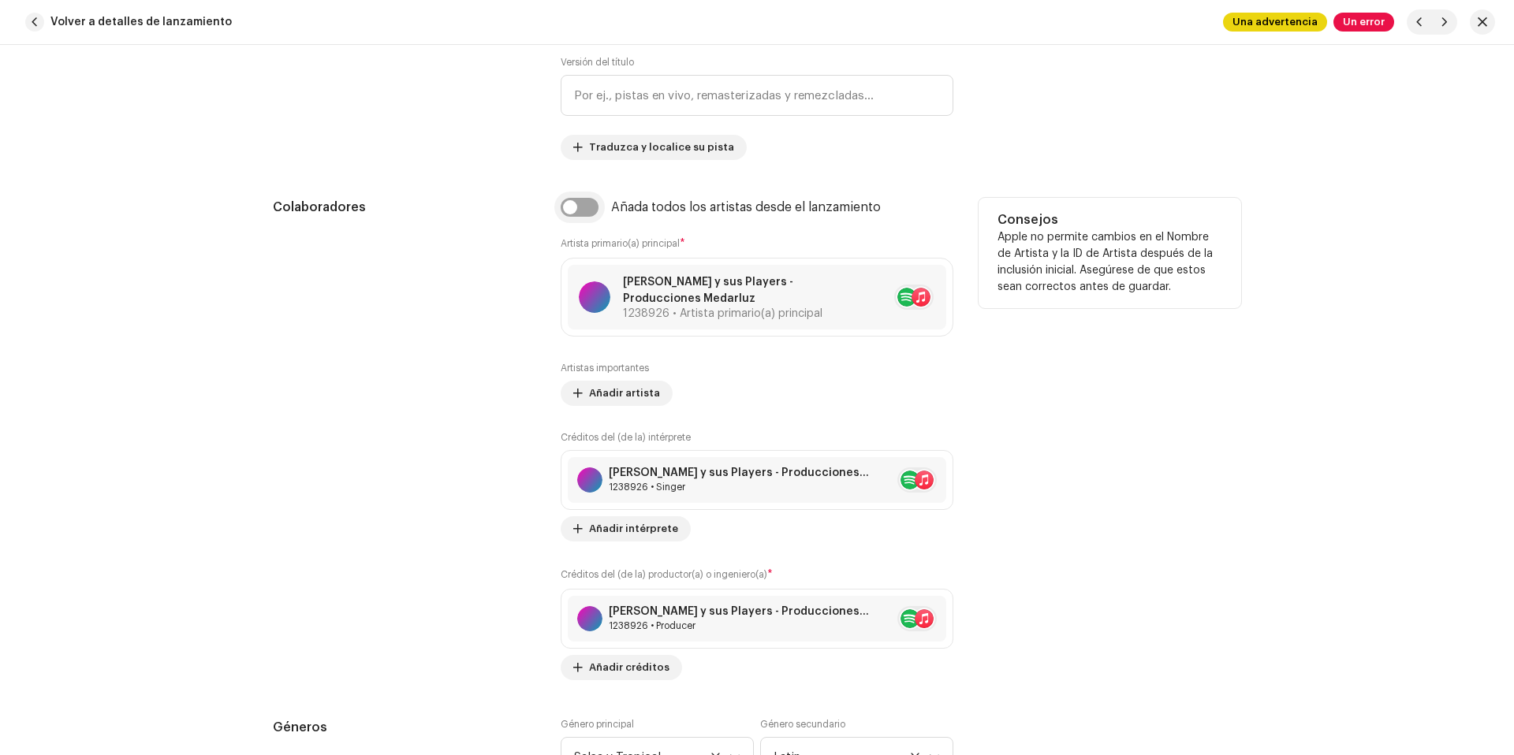
click at [567, 210] on input "checkbox" at bounding box center [580, 207] width 38 height 19
checkbox input "true"
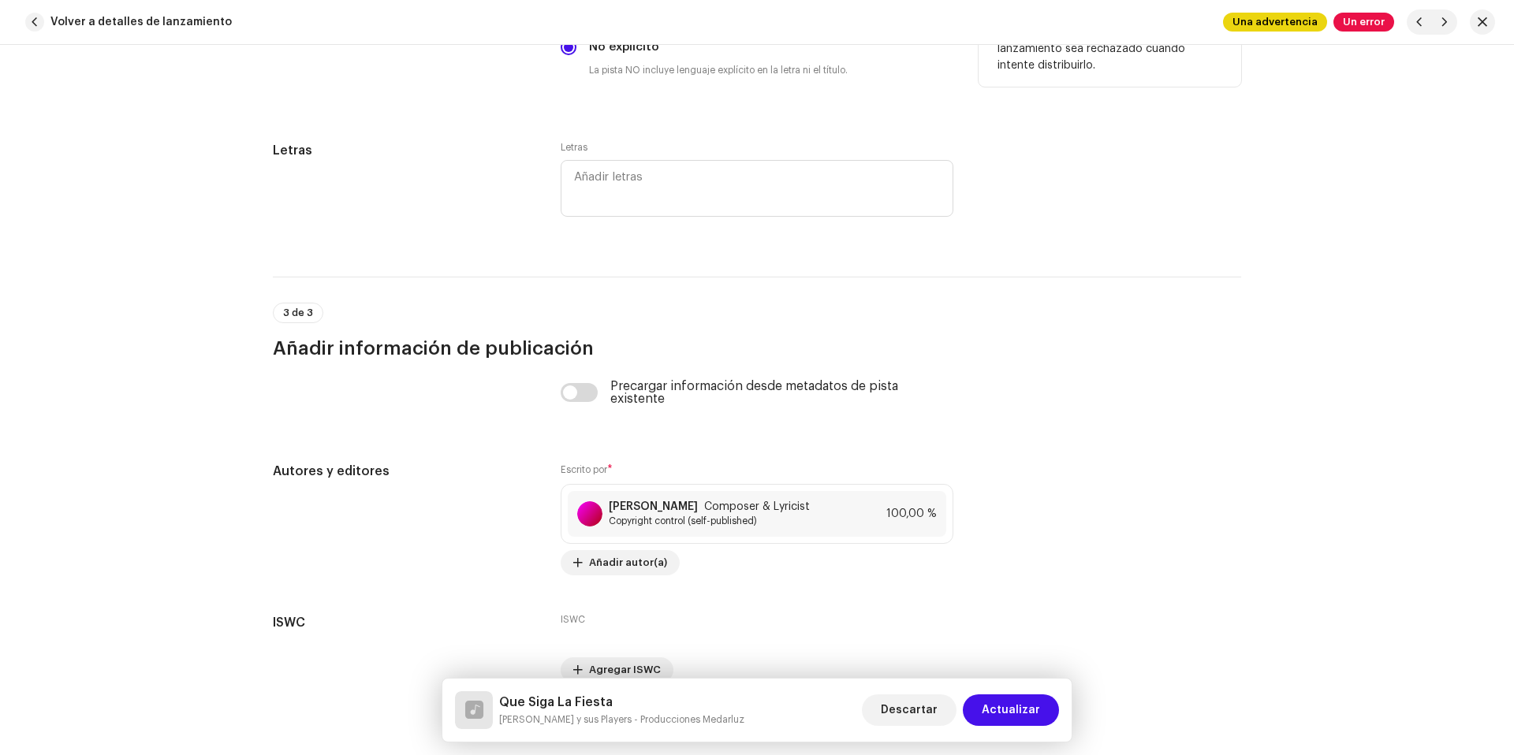
scroll to position [3228, 0]
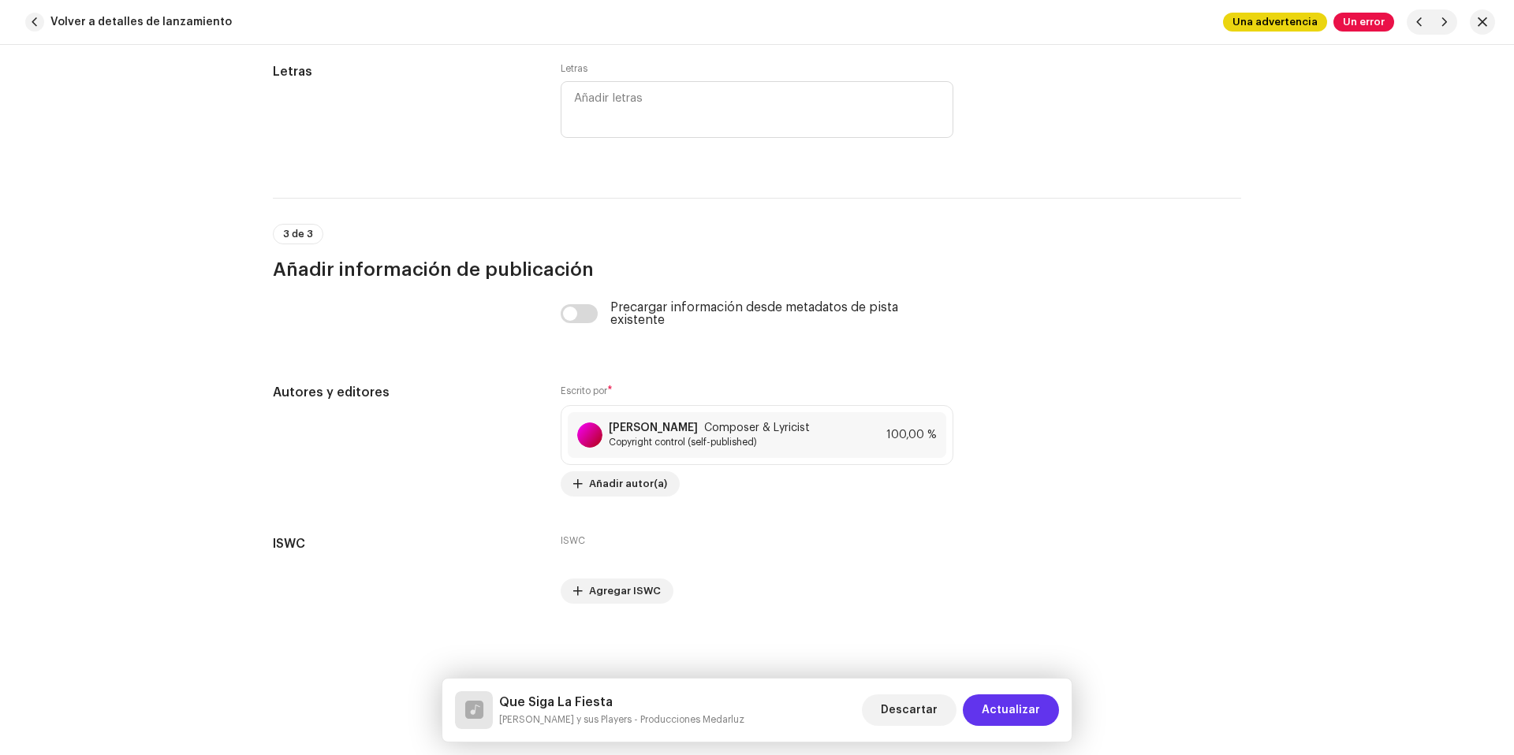
click at [1003, 701] on span "Actualizar" at bounding box center [1011, 711] width 58 height 32
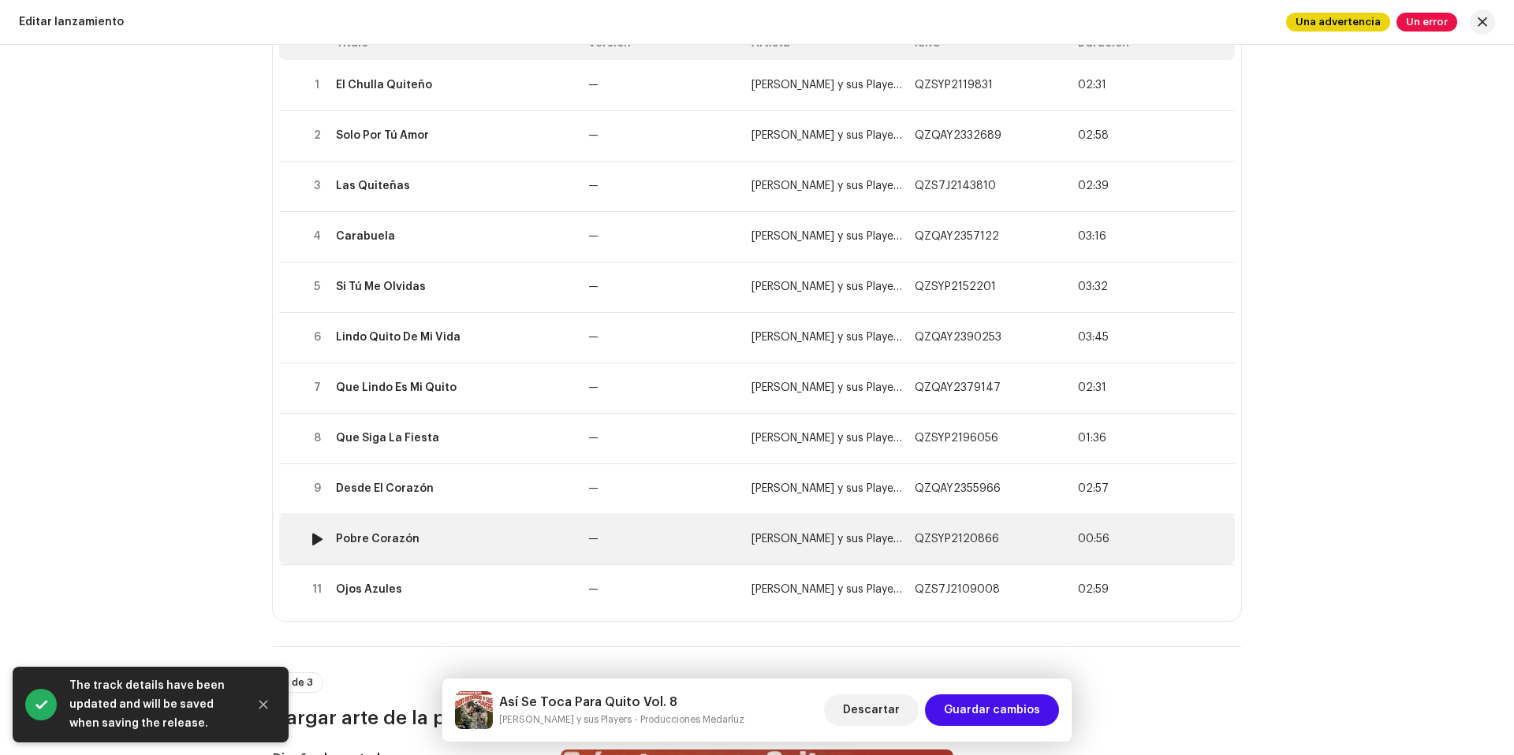
click at [466, 544] on div "Pobre Corazón" at bounding box center [456, 539] width 240 height 13
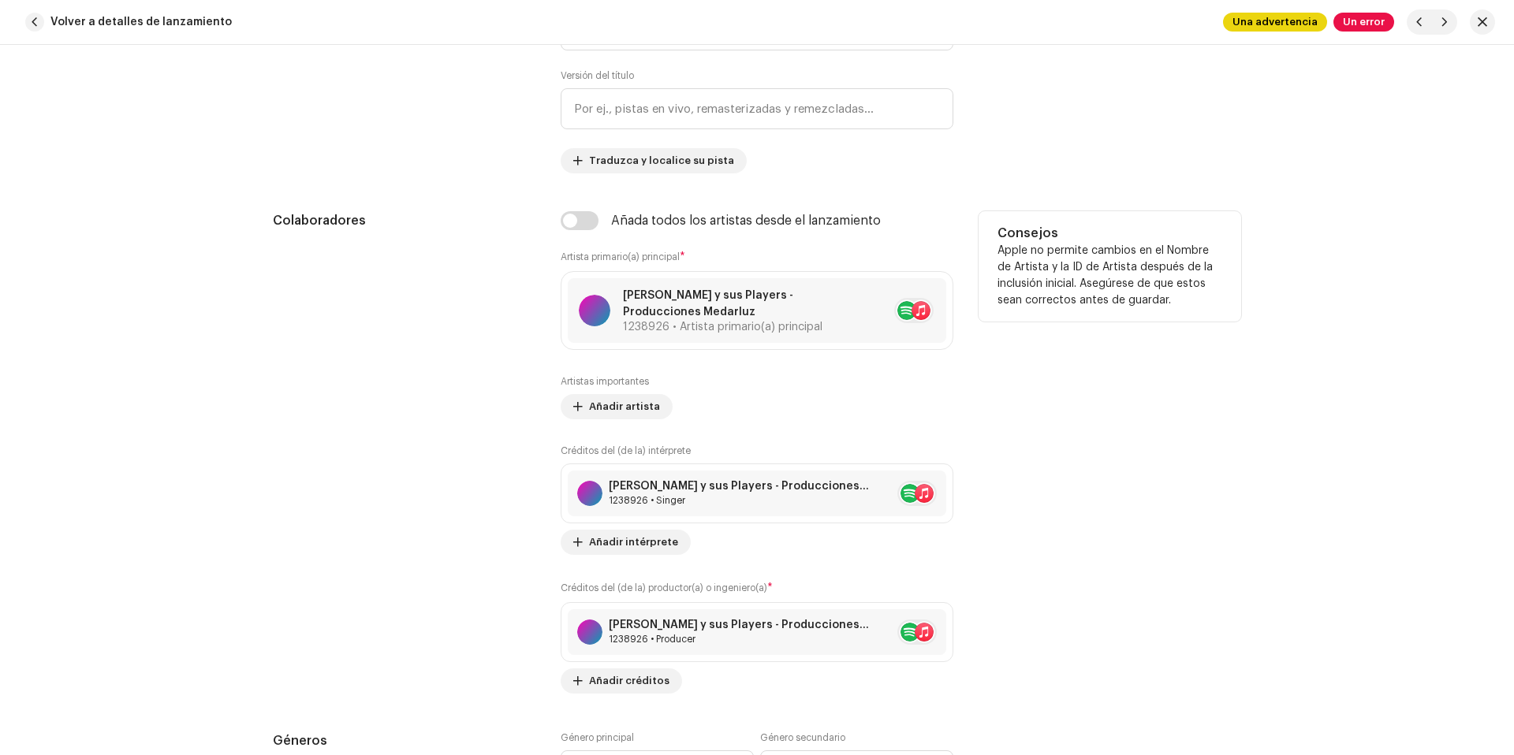
scroll to position [915, 0]
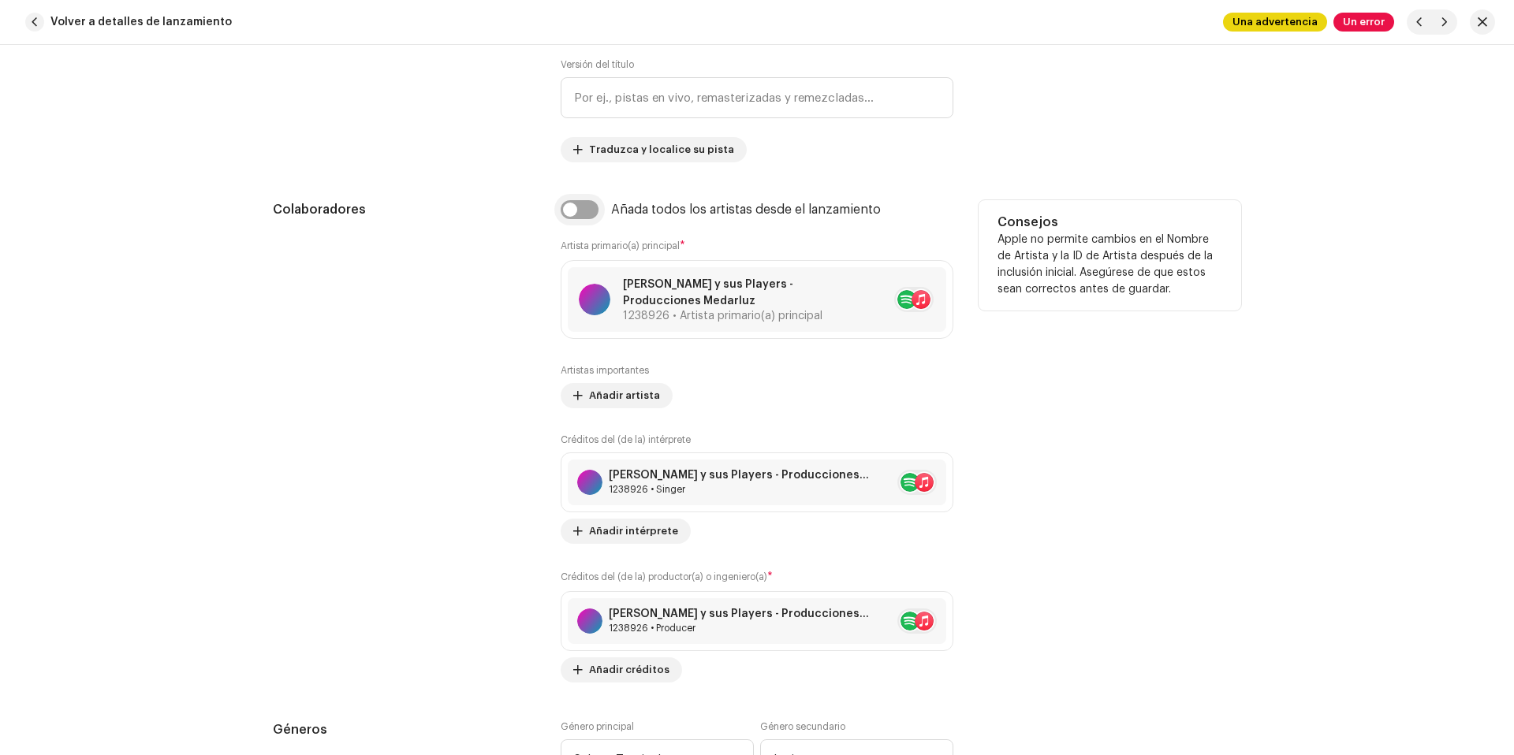
click at [587, 202] on input "checkbox" at bounding box center [580, 209] width 38 height 19
checkbox input "true"
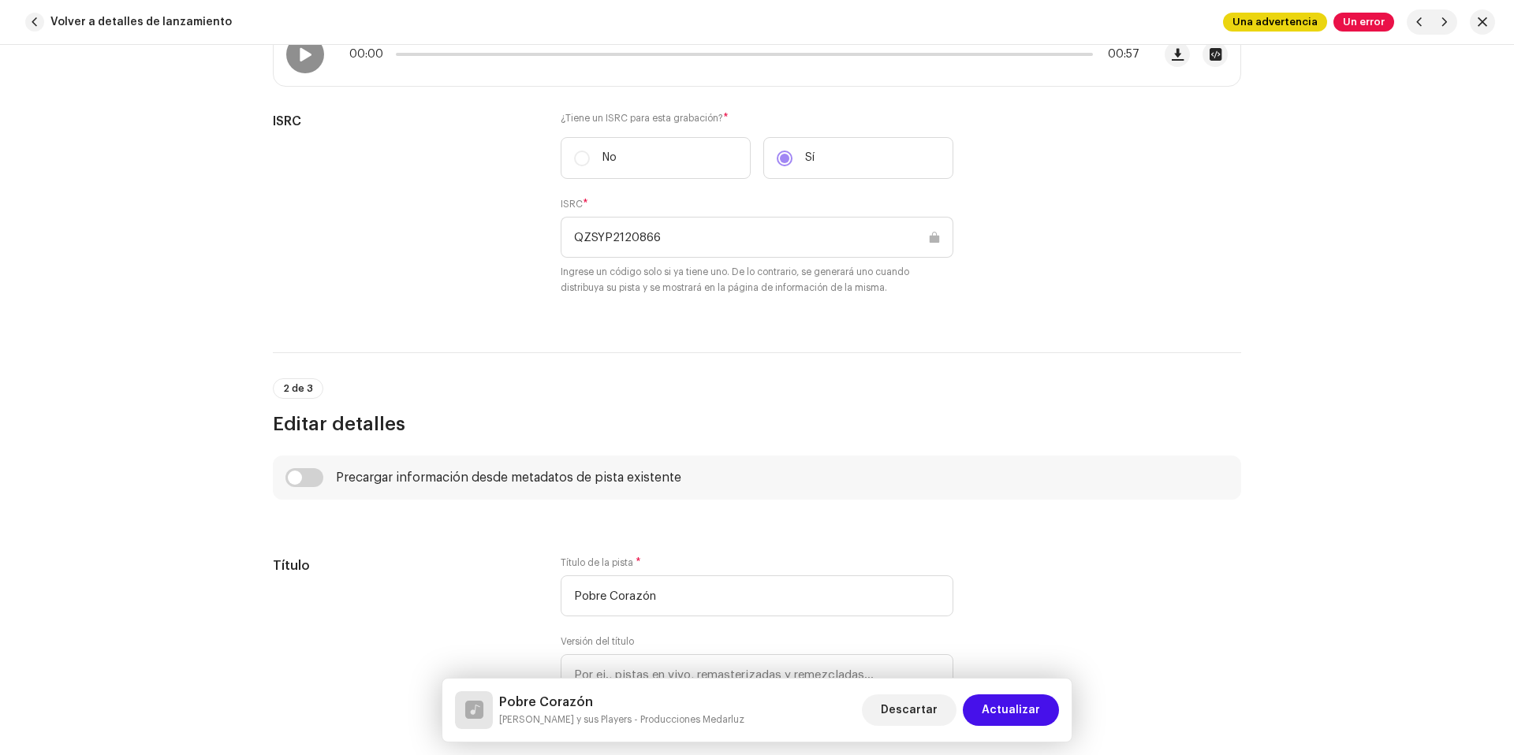
scroll to position [338, 0]
click at [1012, 709] on span "Actualizar" at bounding box center [1011, 711] width 58 height 32
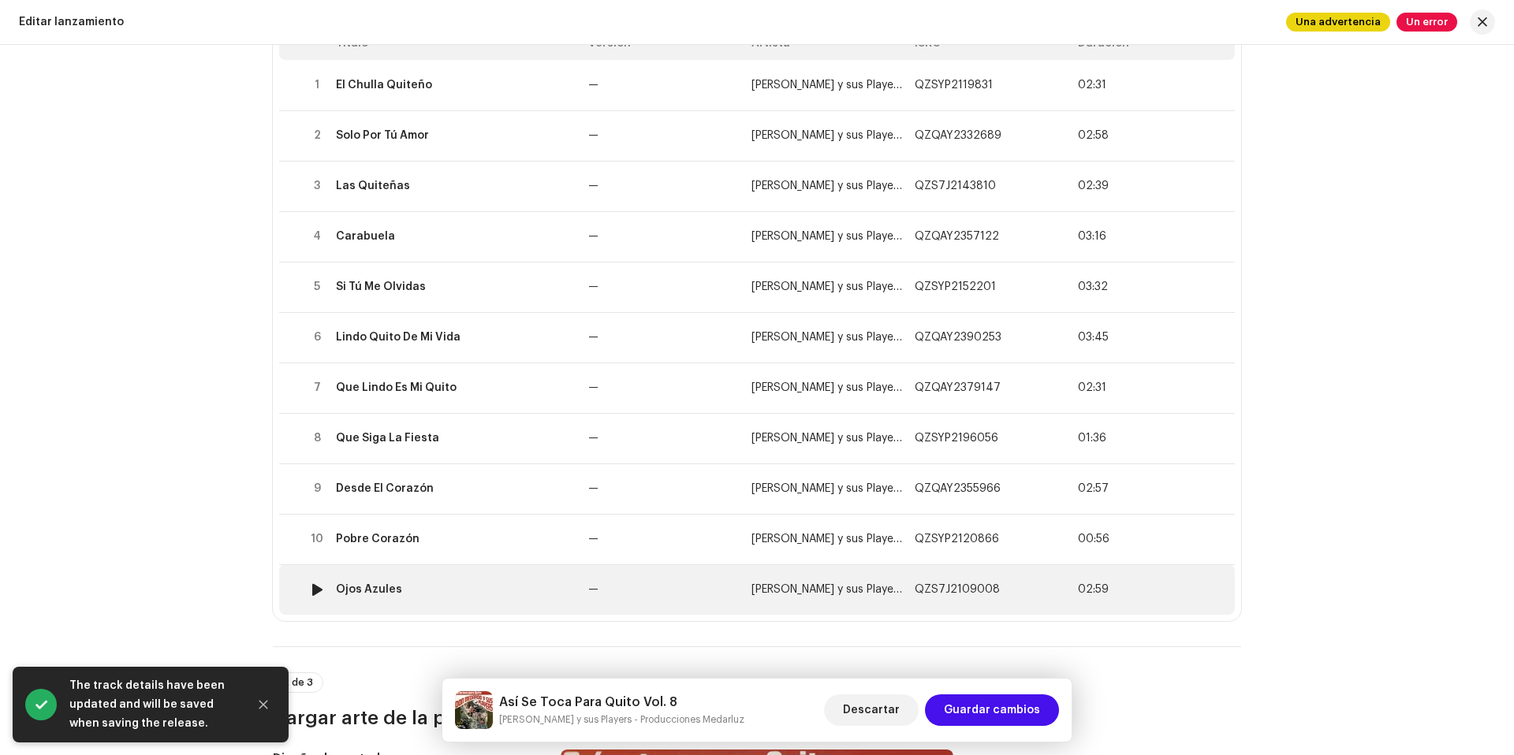
click at [475, 576] on td "Ojos Azules" at bounding box center [456, 590] width 252 height 50
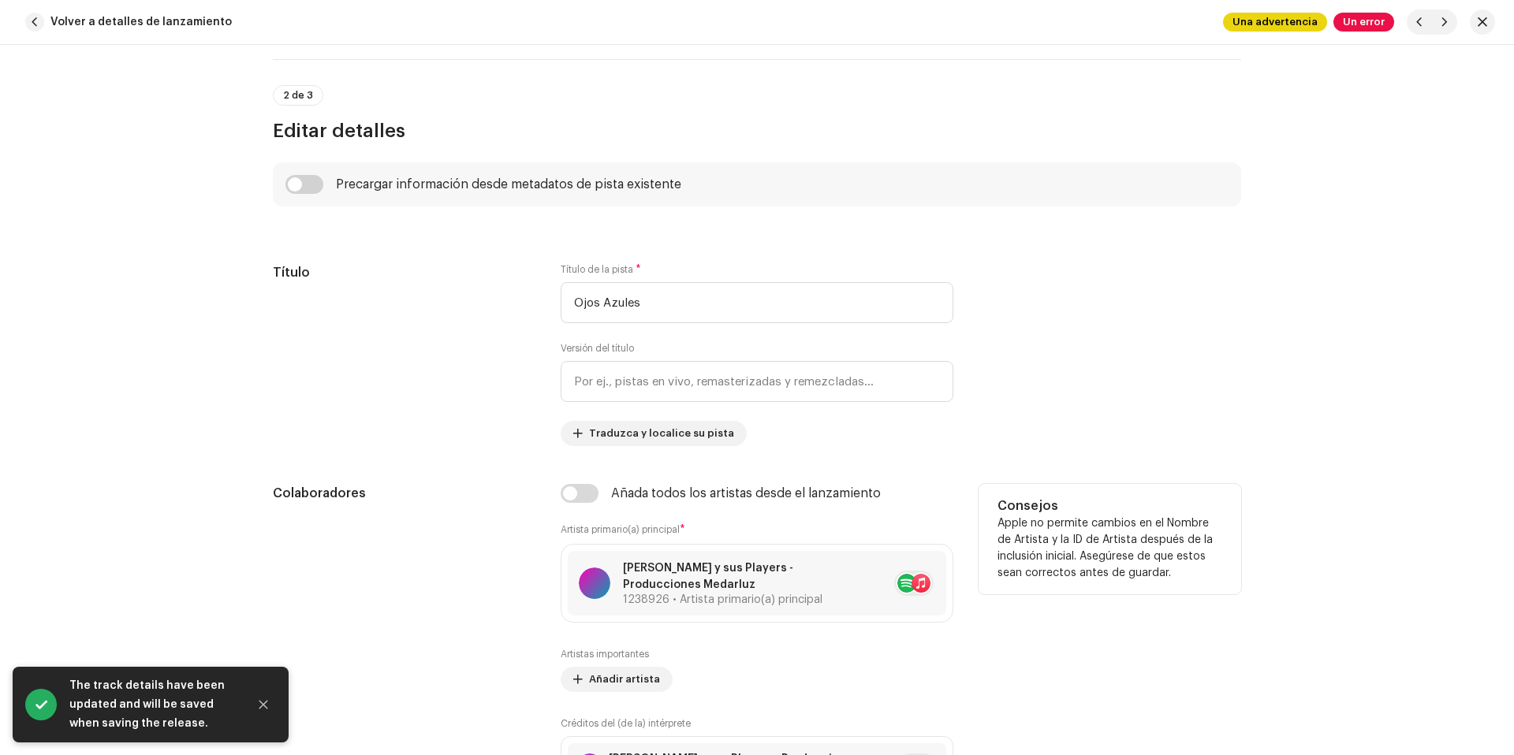
scroll to position [781, 0]
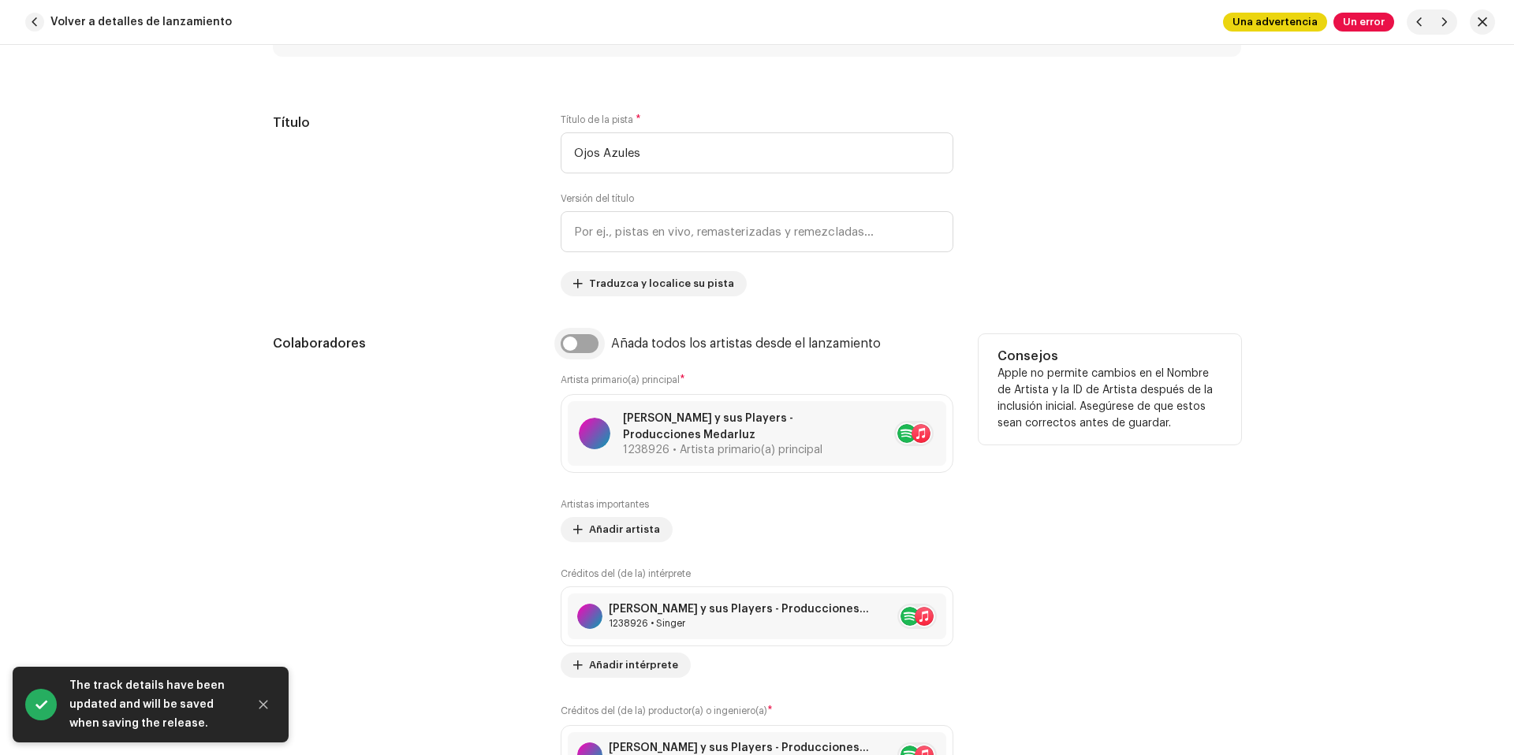
click at [569, 352] on input "checkbox" at bounding box center [580, 343] width 38 height 19
checkbox input "true"
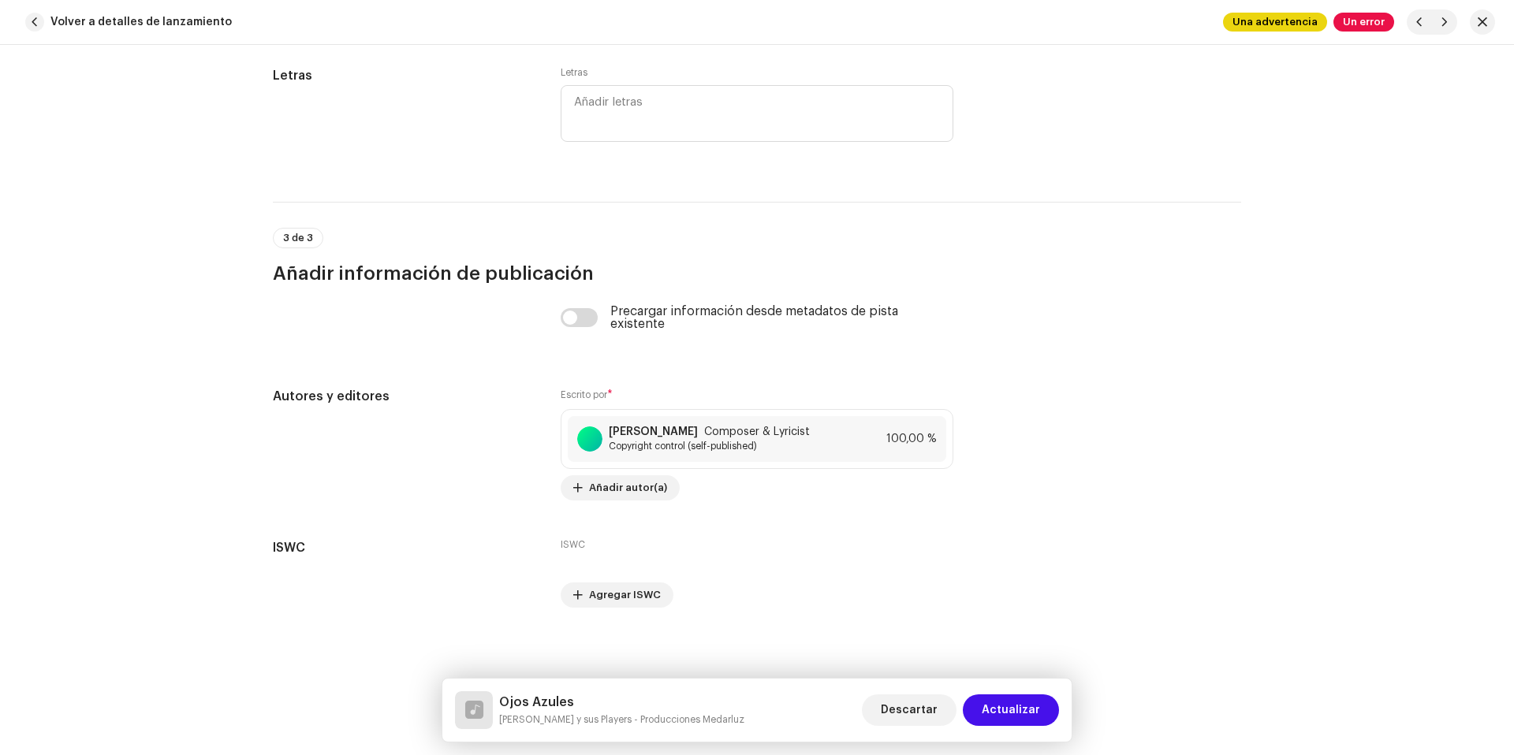
scroll to position [3228, 0]
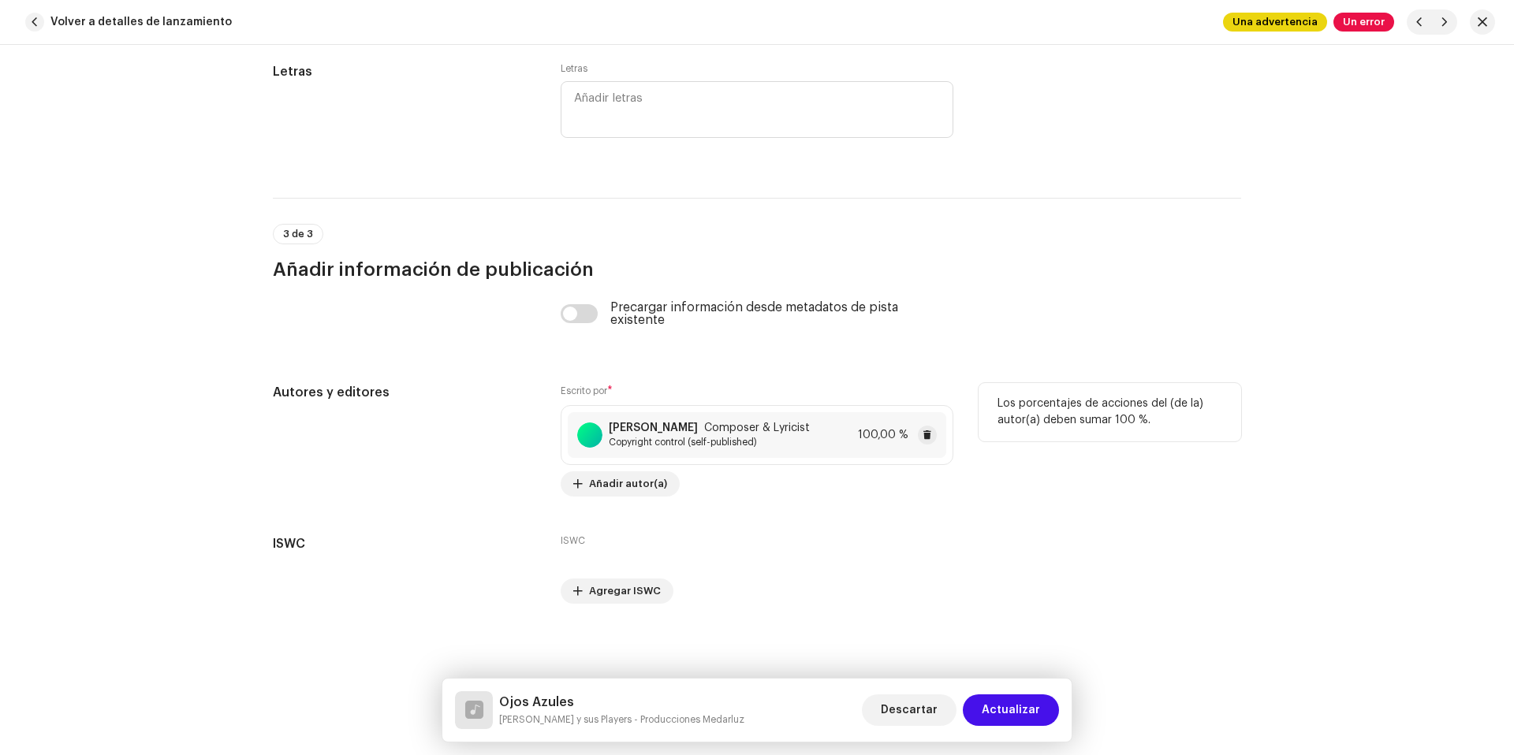
click at [782, 443] on span "Copyright control (self-published)" at bounding box center [709, 442] width 201 height 13
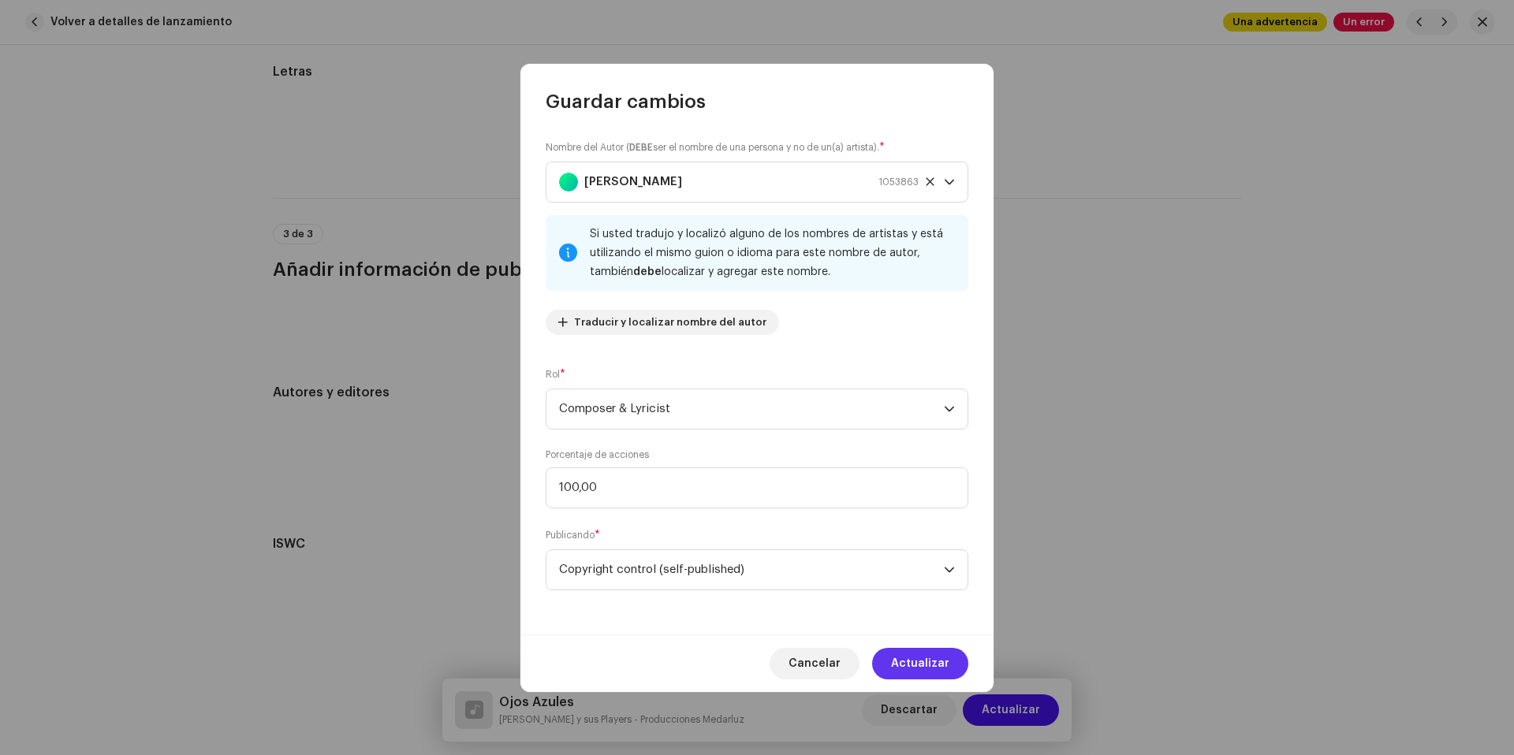
click at [941, 659] on span "Actualizar" at bounding box center [920, 664] width 58 height 32
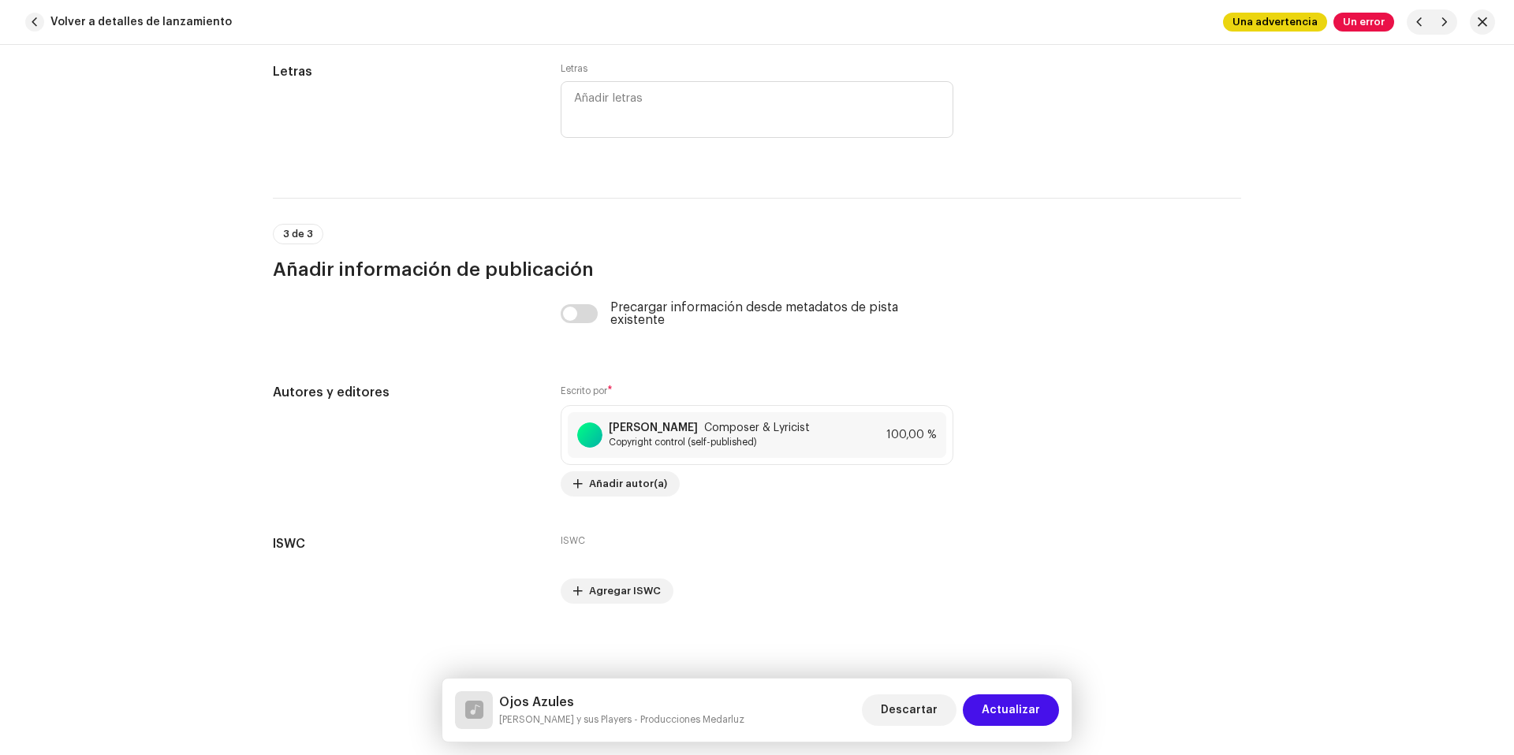
click at [1018, 692] on div "Descartar Actualizar" at bounding box center [960, 711] width 197 height 38
click at [1016, 702] on span "Actualizar" at bounding box center [1011, 711] width 58 height 32
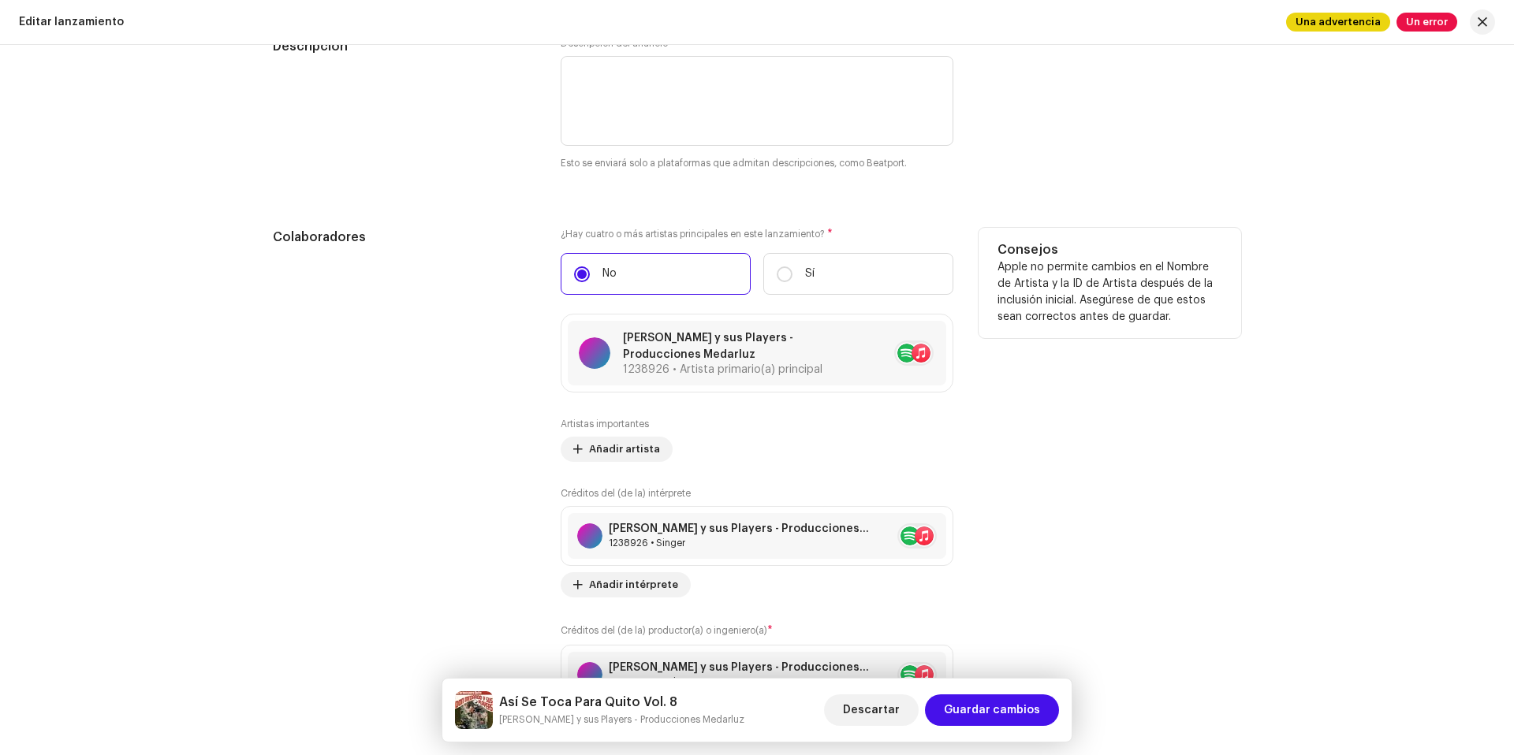
scroll to position [1892, 0]
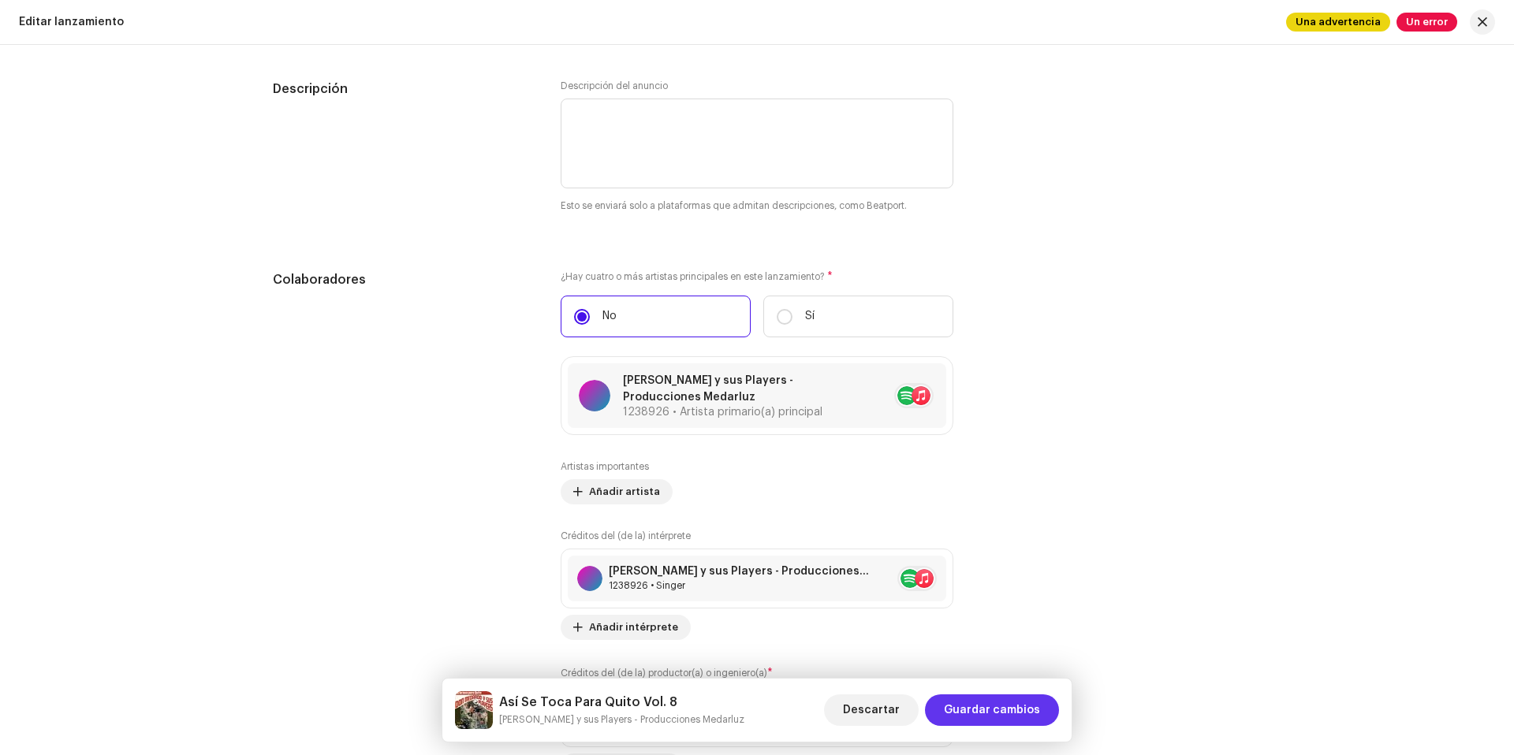
click at [979, 718] on span "Guardar cambios" at bounding box center [992, 711] width 96 height 32
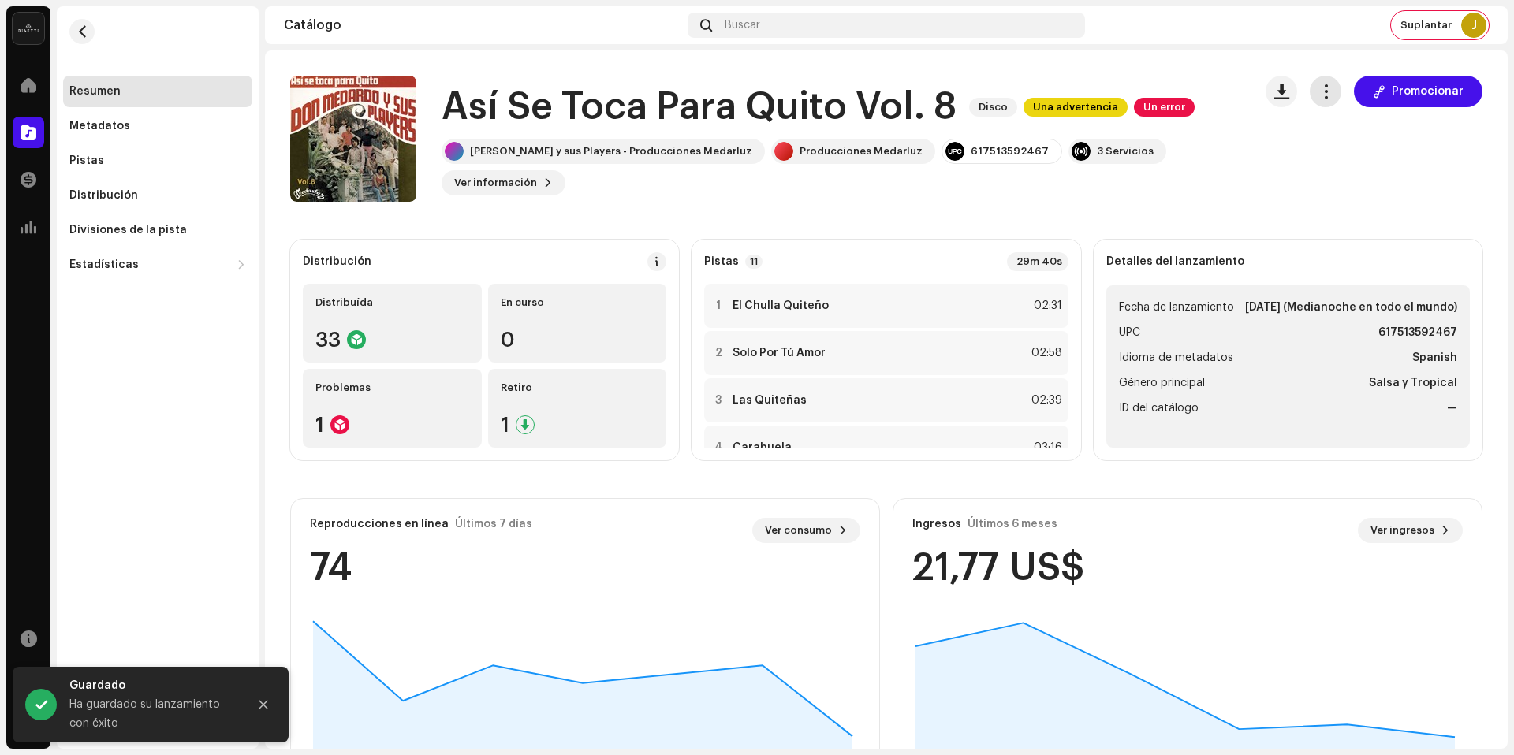
click at [1310, 91] on button "button" at bounding box center [1326, 92] width 32 height 32
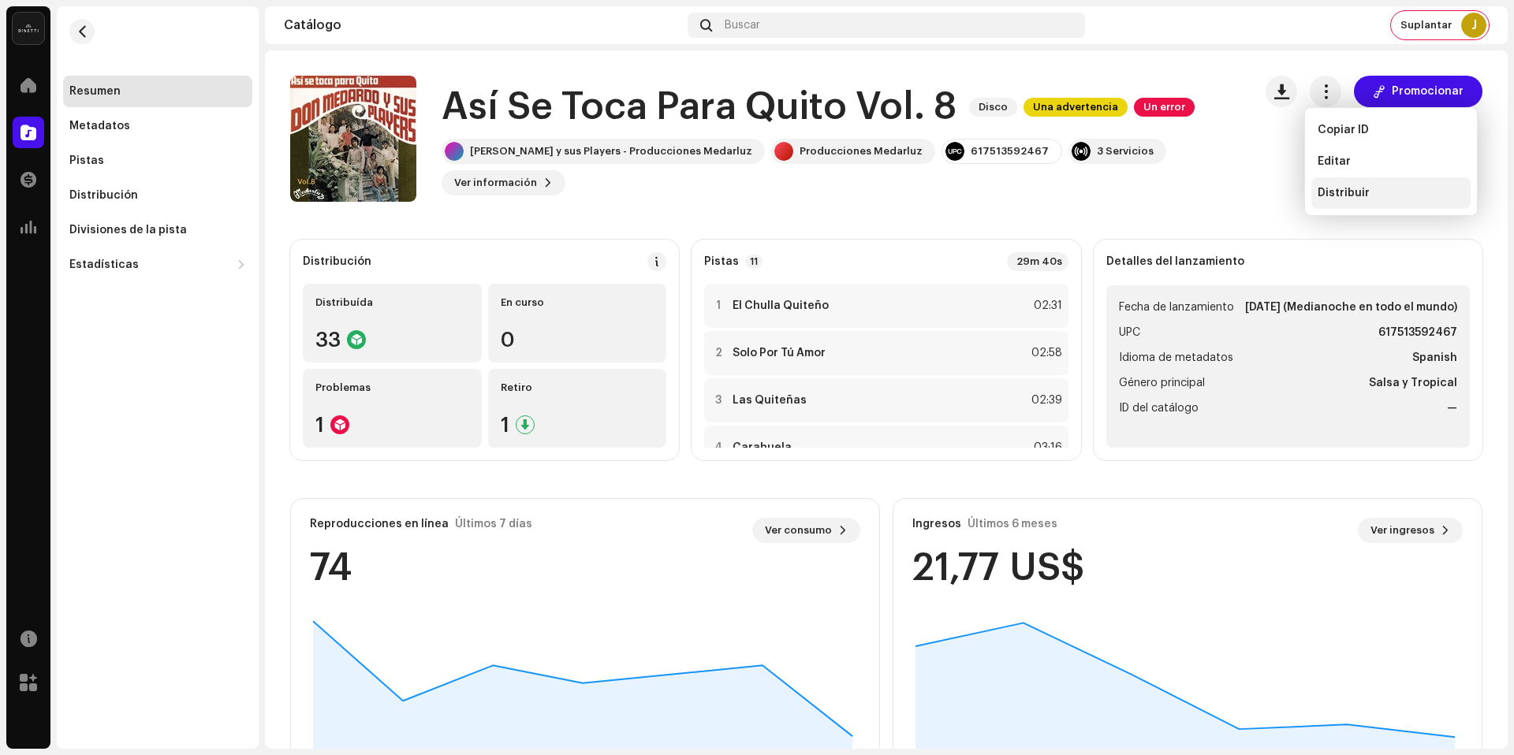
click at [1357, 187] on span "Distribuir" at bounding box center [1344, 193] width 52 height 13
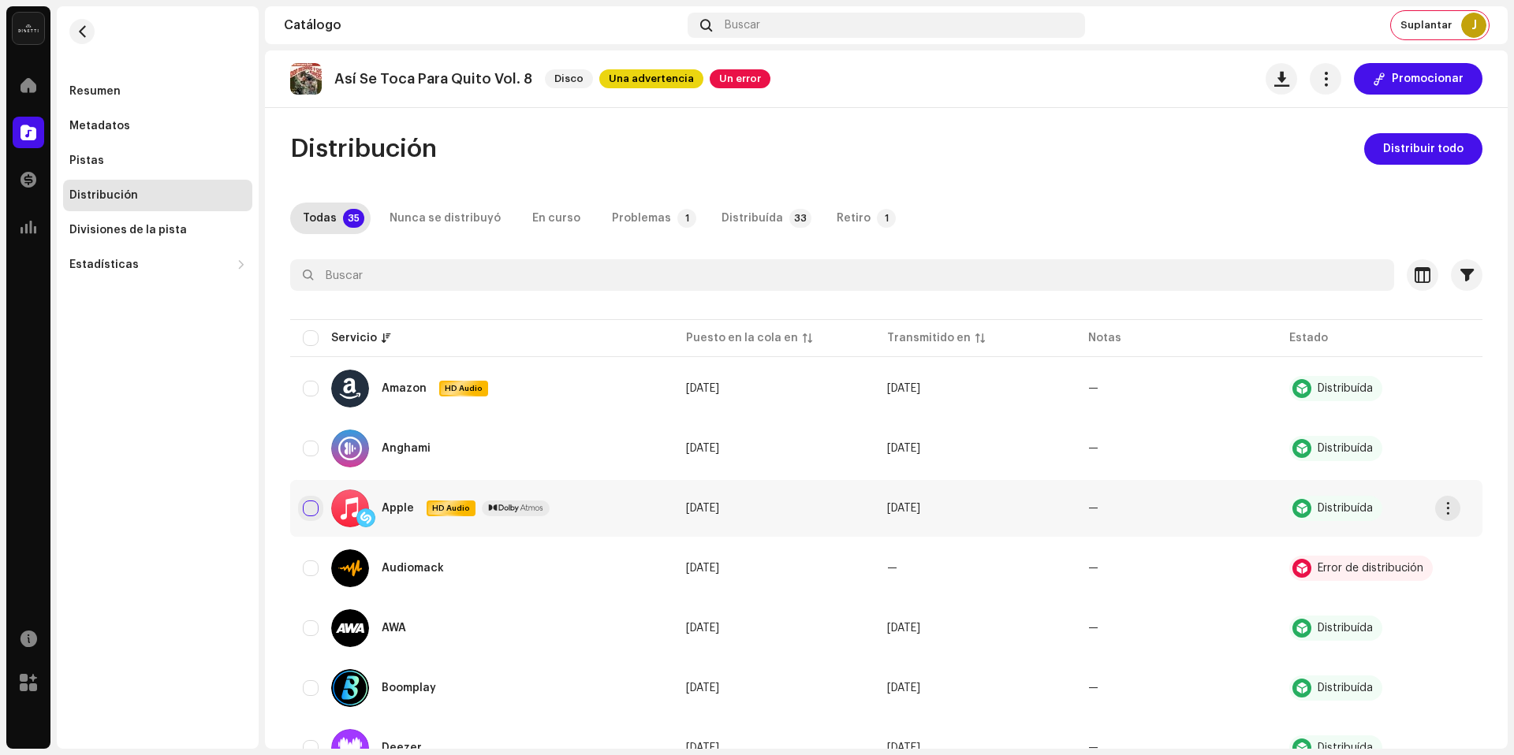
click at [316, 501] on input "checkbox" at bounding box center [311, 509] width 16 height 16
checkbox input "true"
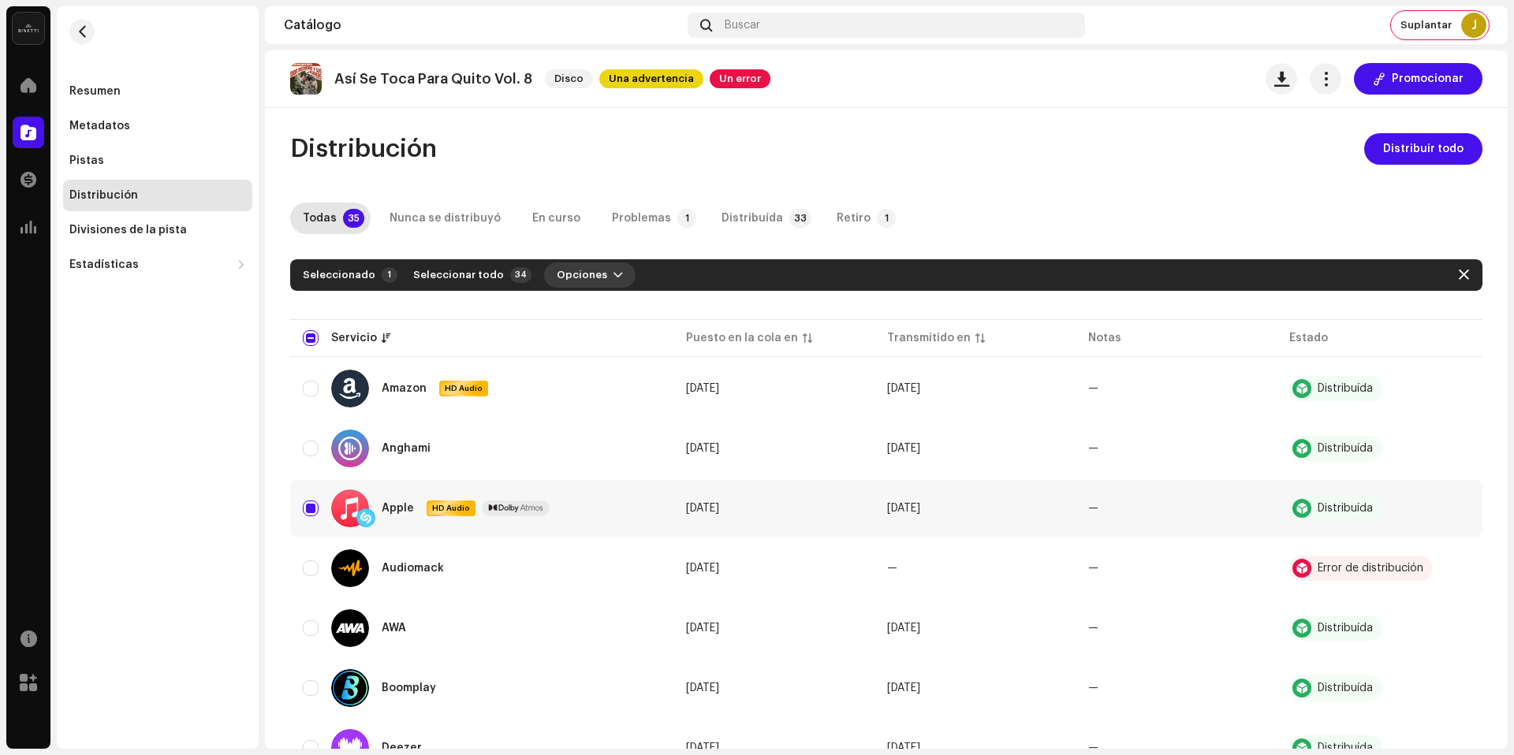
click at [568, 280] on span "Opciones" at bounding box center [582, 275] width 50 height 32
click at [613, 309] on div "Distribuir" at bounding box center [616, 310] width 147 height 13
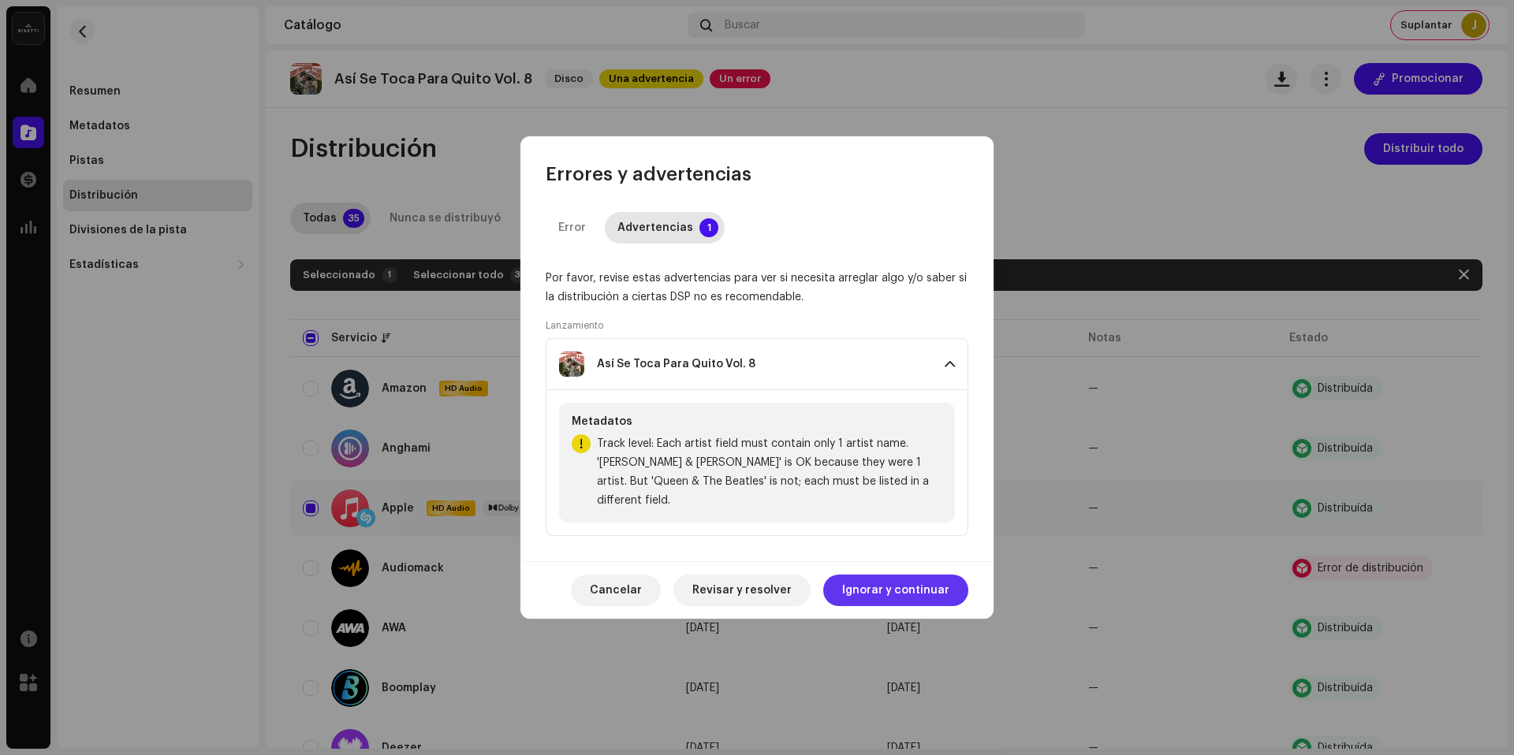
click at [907, 583] on span "Ignorar y continuar" at bounding box center [895, 591] width 107 height 32
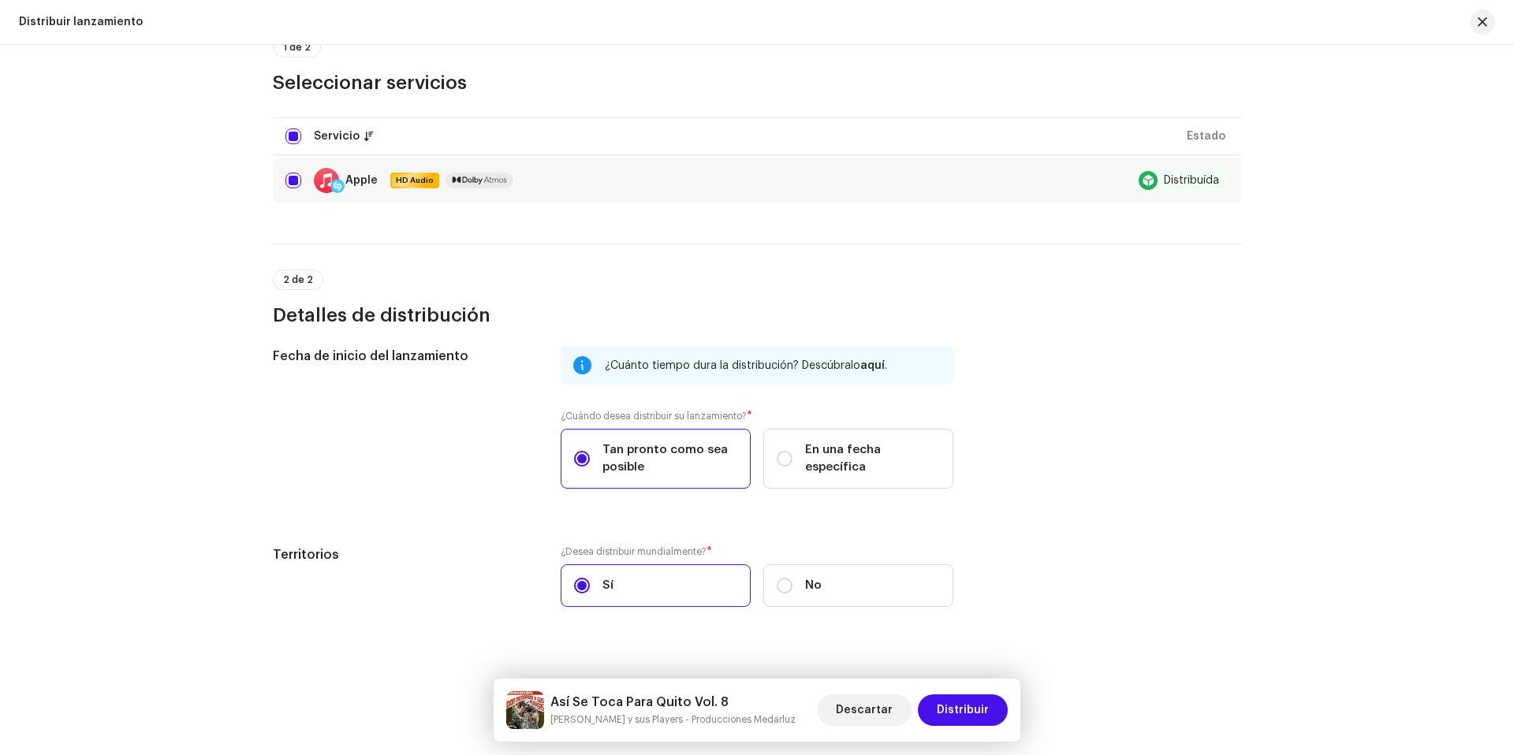
scroll to position [176, 0]
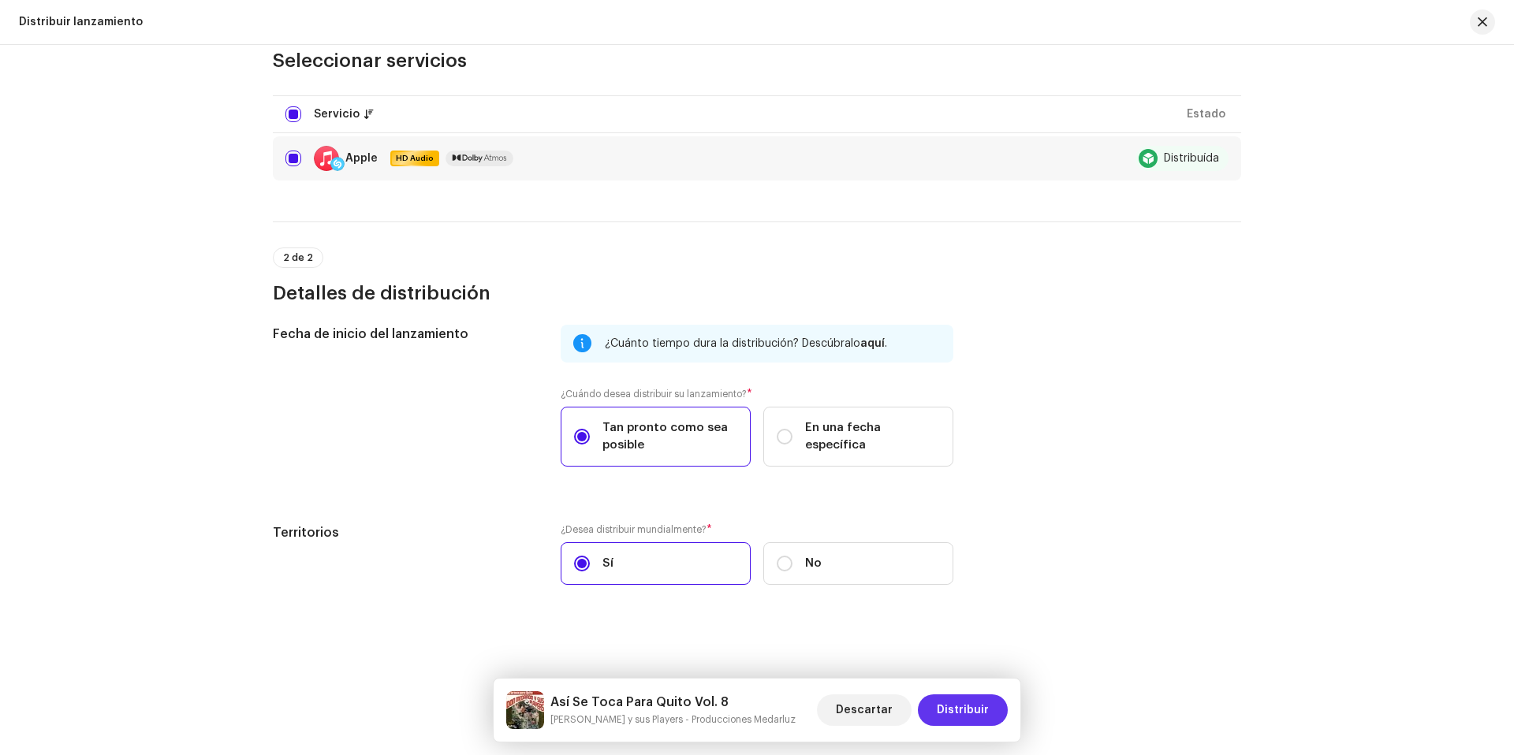
click at [956, 699] on span "Distribuir" at bounding box center [963, 711] width 52 height 32
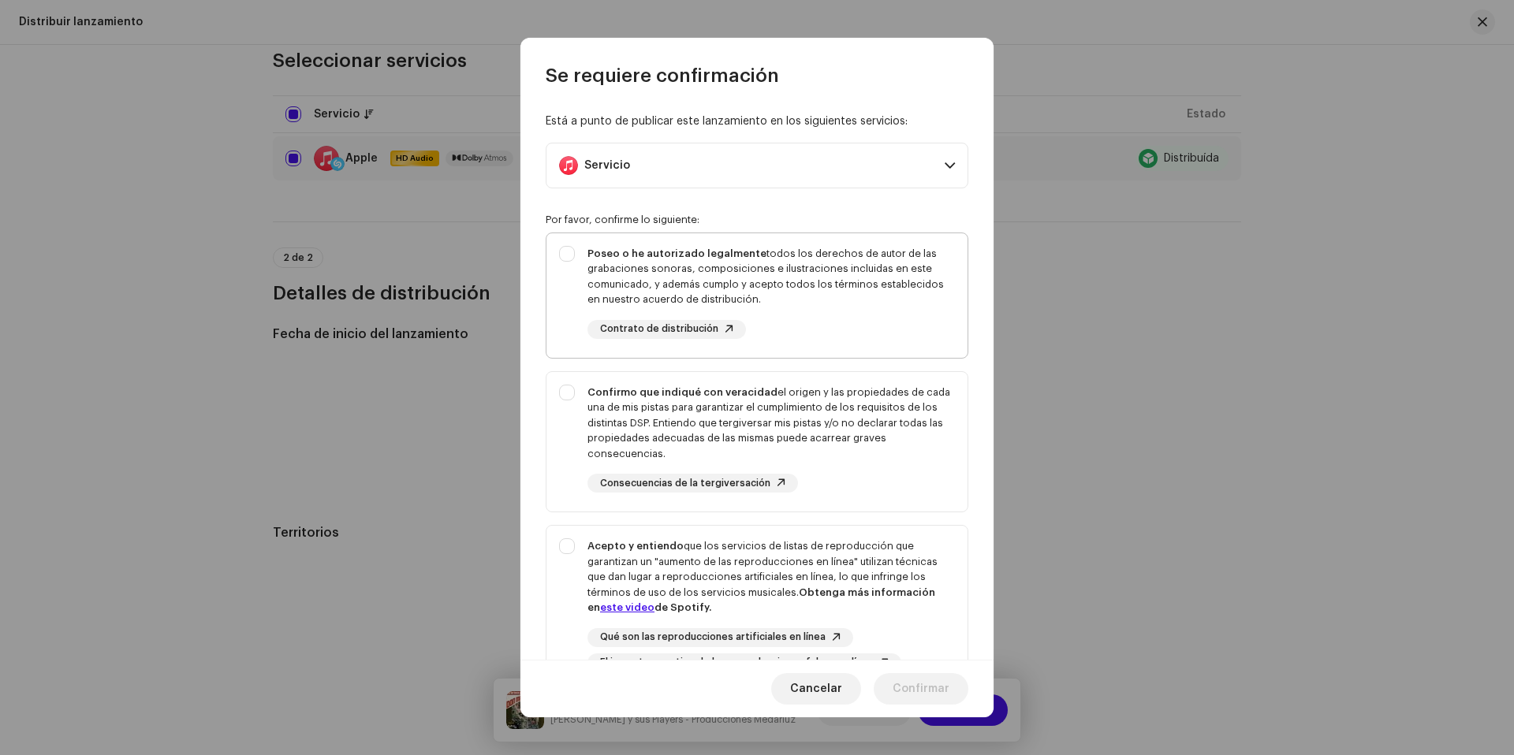
click at [569, 263] on div "Poseo o he autorizado legalmente todos los derechos de autor de las grabaciones…" at bounding box center [756, 292] width 421 height 118
checkbox input "true"
click at [574, 400] on div "Confirmo que indiqué con veracidad el origen y las propiedades de cada una de m…" at bounding box center [756, 439] width 421 height 134
checkbox input "true"
click at [575, 547] on div "Acepto y entiendo que los servicios de listas de reproducción que garantizan un…" at bounding box center [756, 605] width 421 height 159
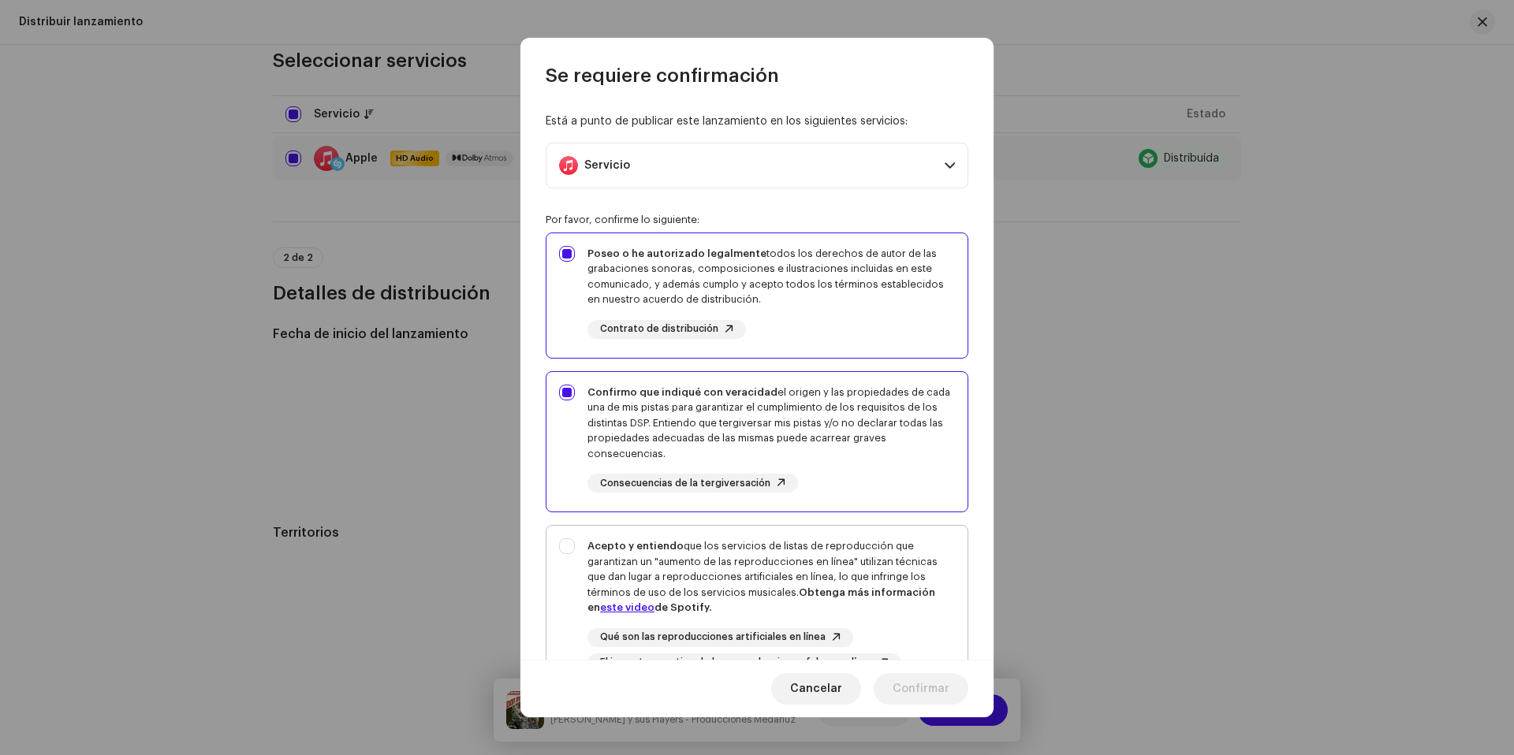
checkbox input "true"
click at [926, 692] on span "Confirmar" at bounding box center [921, 689] width 57 height 32
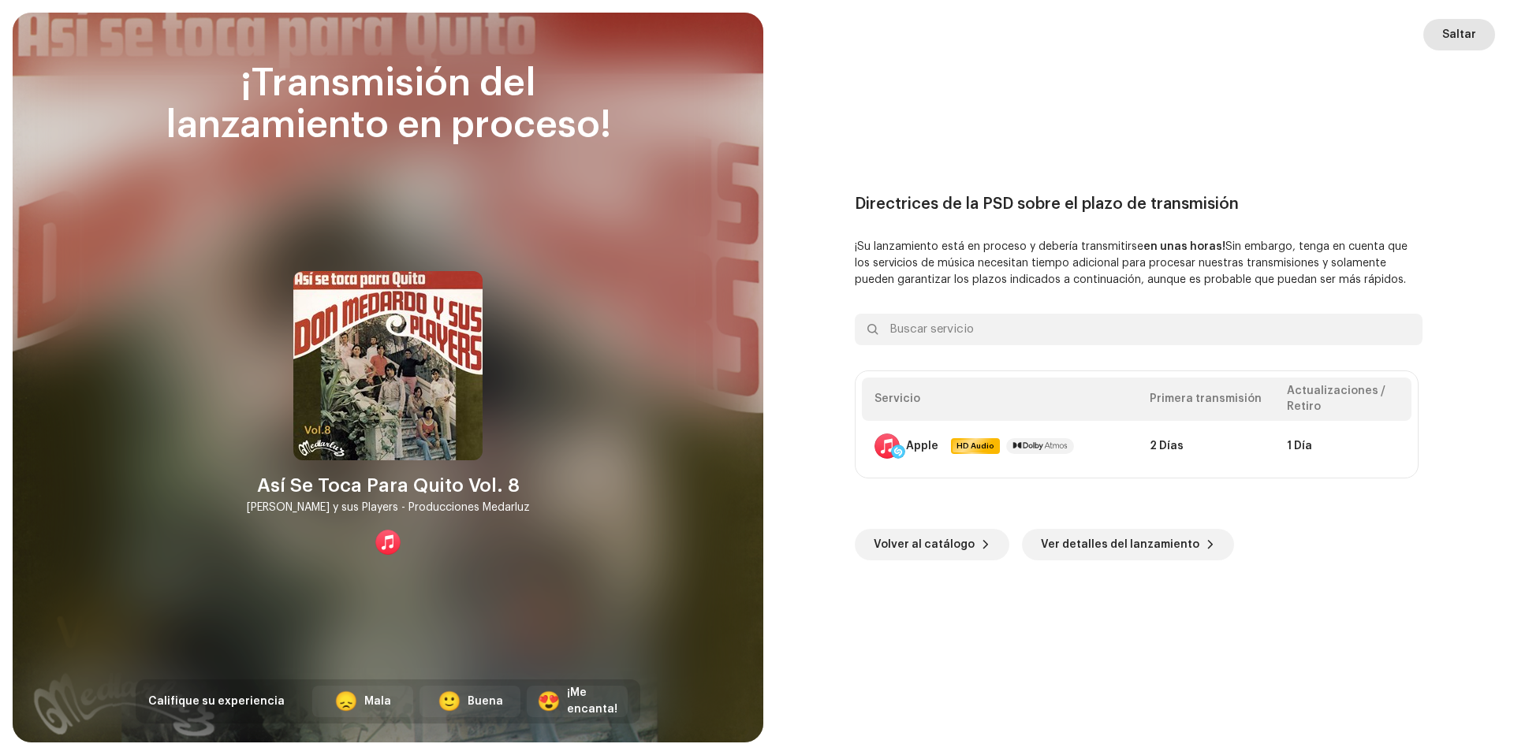
click at [1456, 39] on span "Saltar" at bounding box center [1459, 35] width 34 height 32
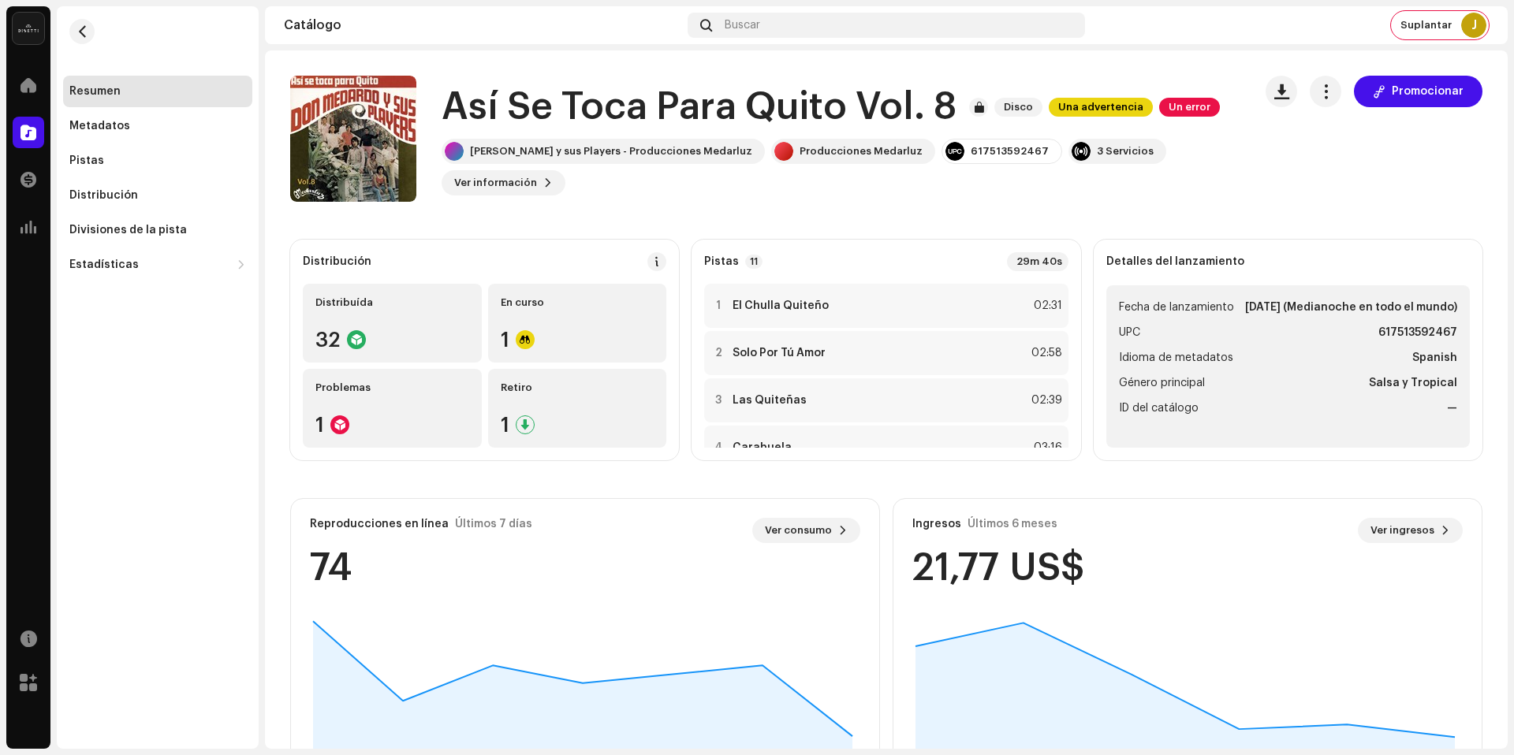
click at [96, 34] on re-m-nav-back at bounding box center [82, 40] width 38 height 69
click at [91, 28] on button "button" at bounding box center [81, 31] width 25 height 25
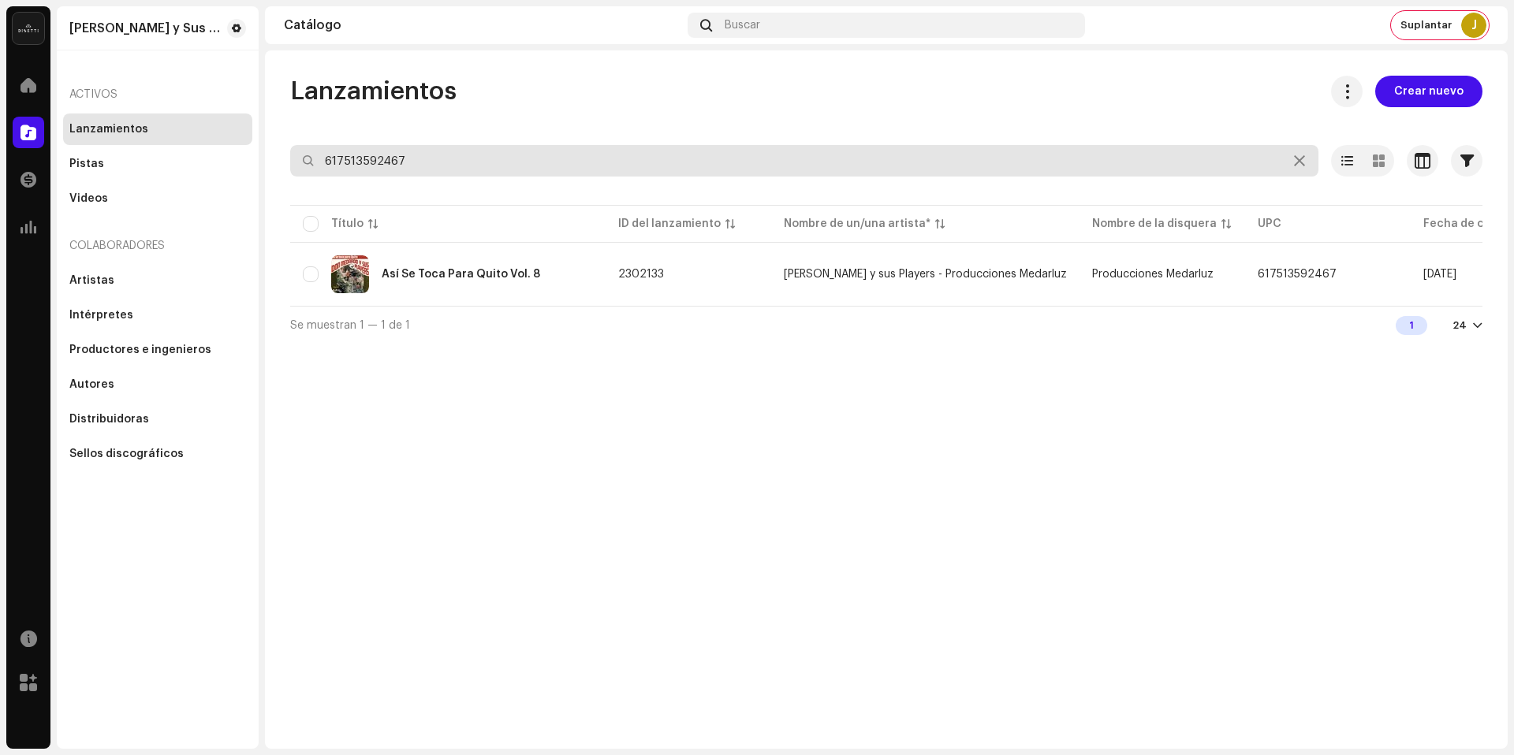
click at [513, 152] on input "617513592467" at bounding box center [804, 161] width 1028 height 32
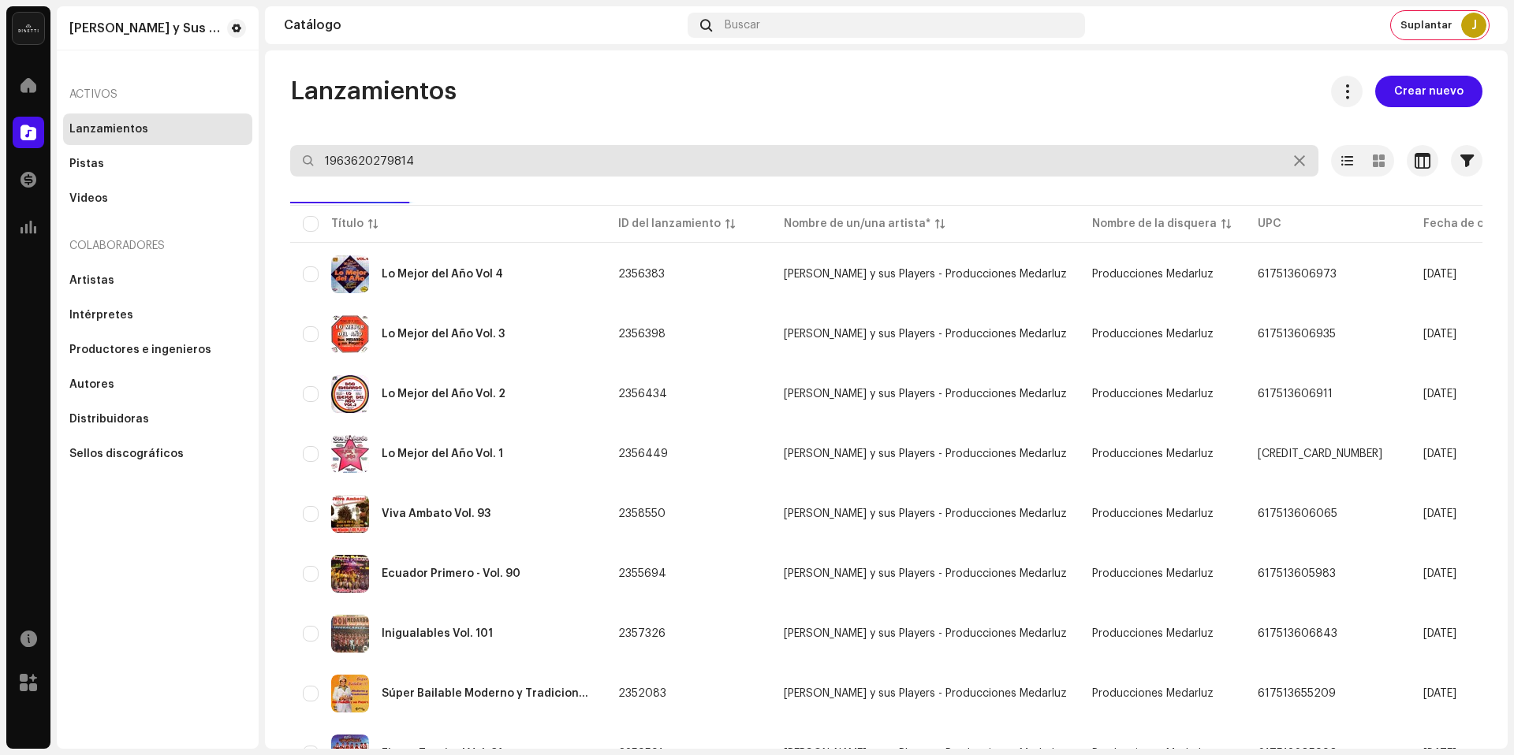
type input "1963620279814"
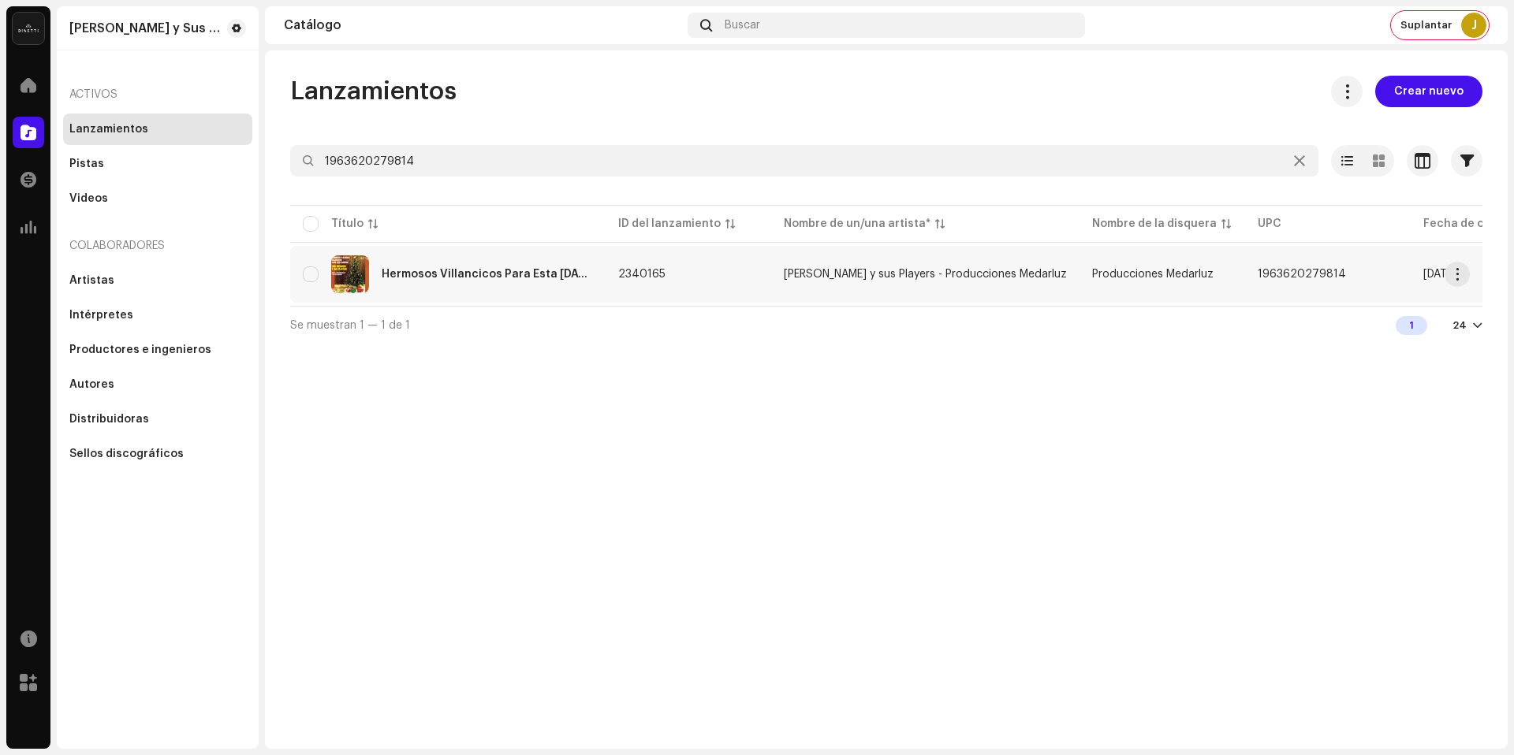
click at [741, 270] on td "2340165" at bounding box center [689, 274] width 166 height 57
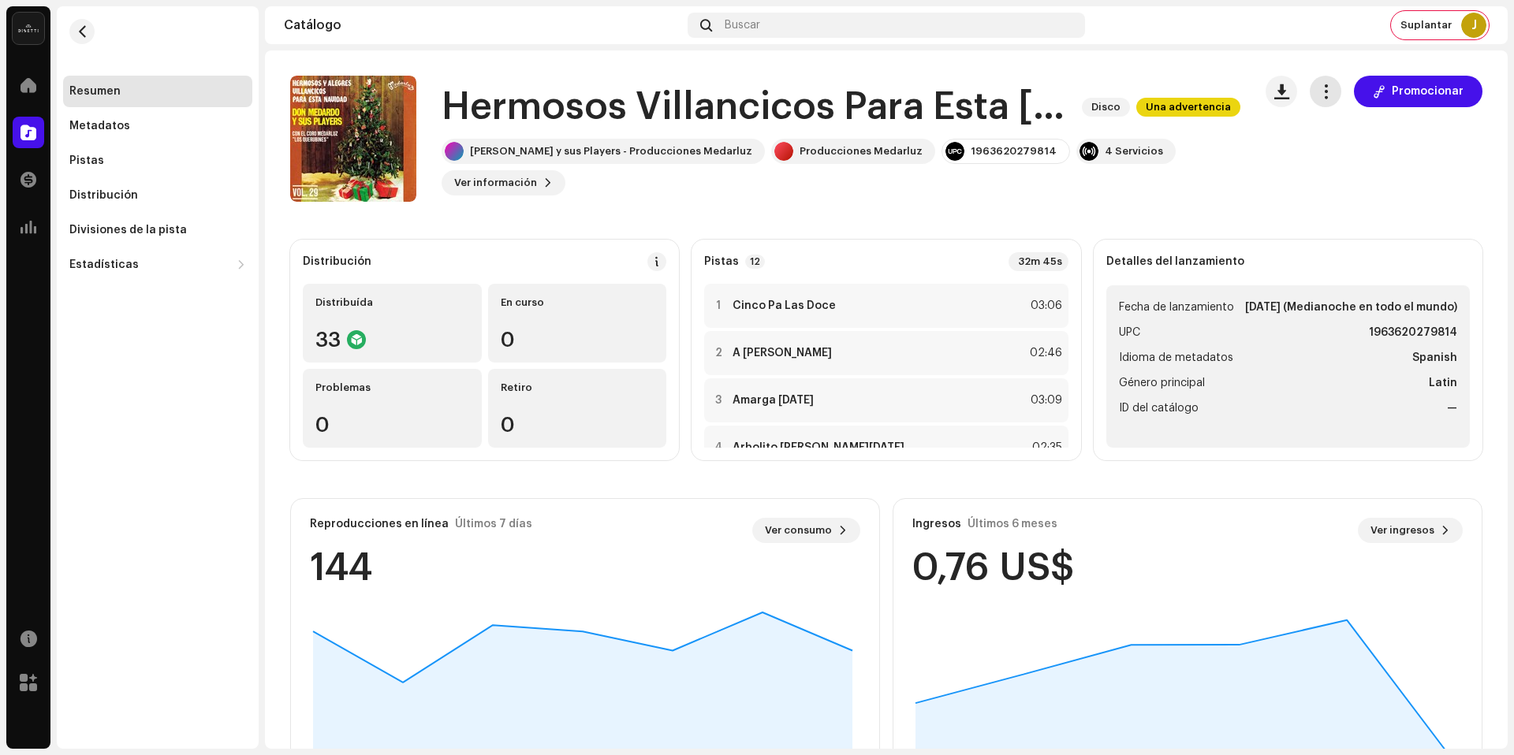
click at [1318, 91] on span "button" at bounding box center [1325, 91] width 15 height 13
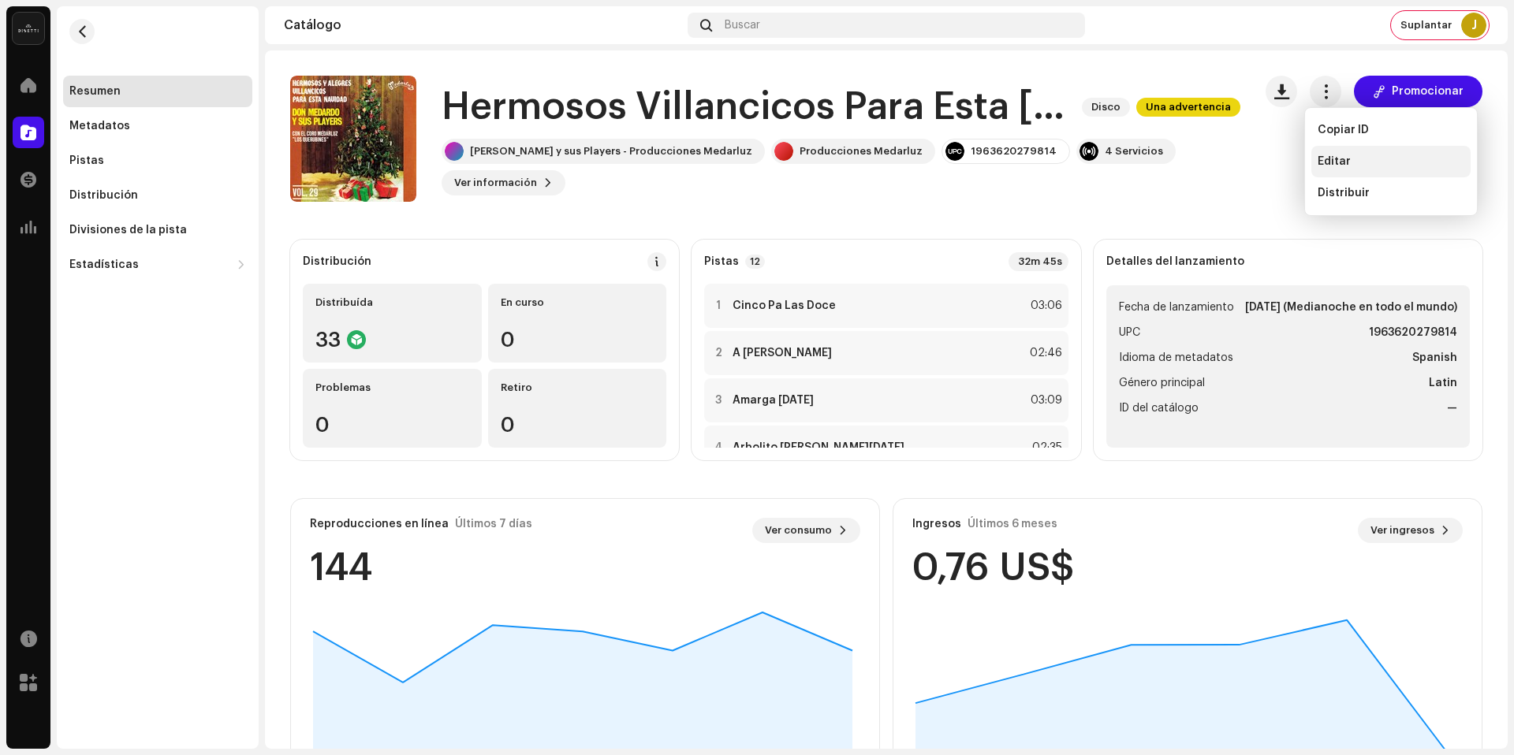
click at [1333, 152] on div "Editar" at bounding box center [1390, 162] width 159 height 32
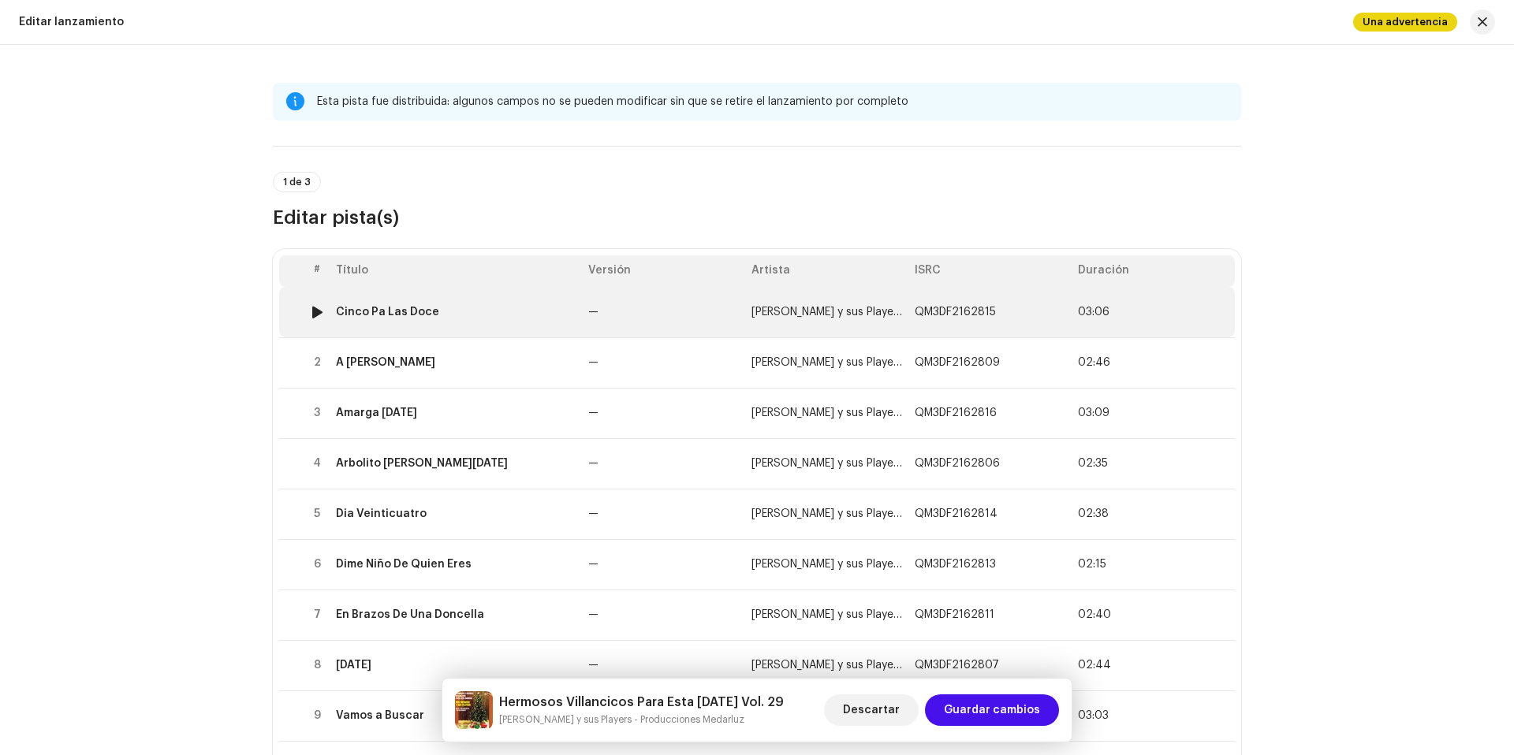
click at [628, 322] on td "—" at bounding box center [663, 312] width 163 height 50
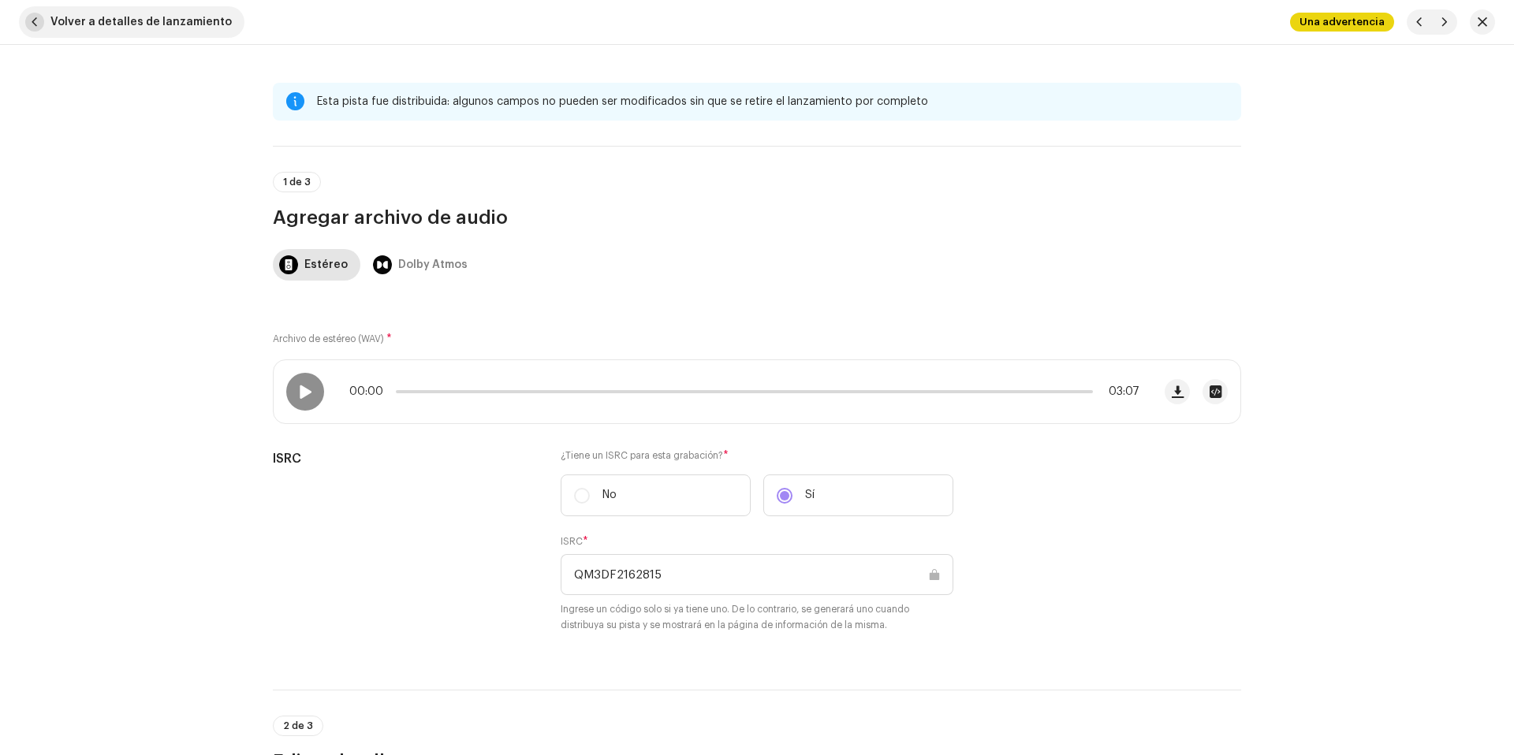
click at [31, 27] on span "button" at bounding box center [34, 22] width 19 height 19
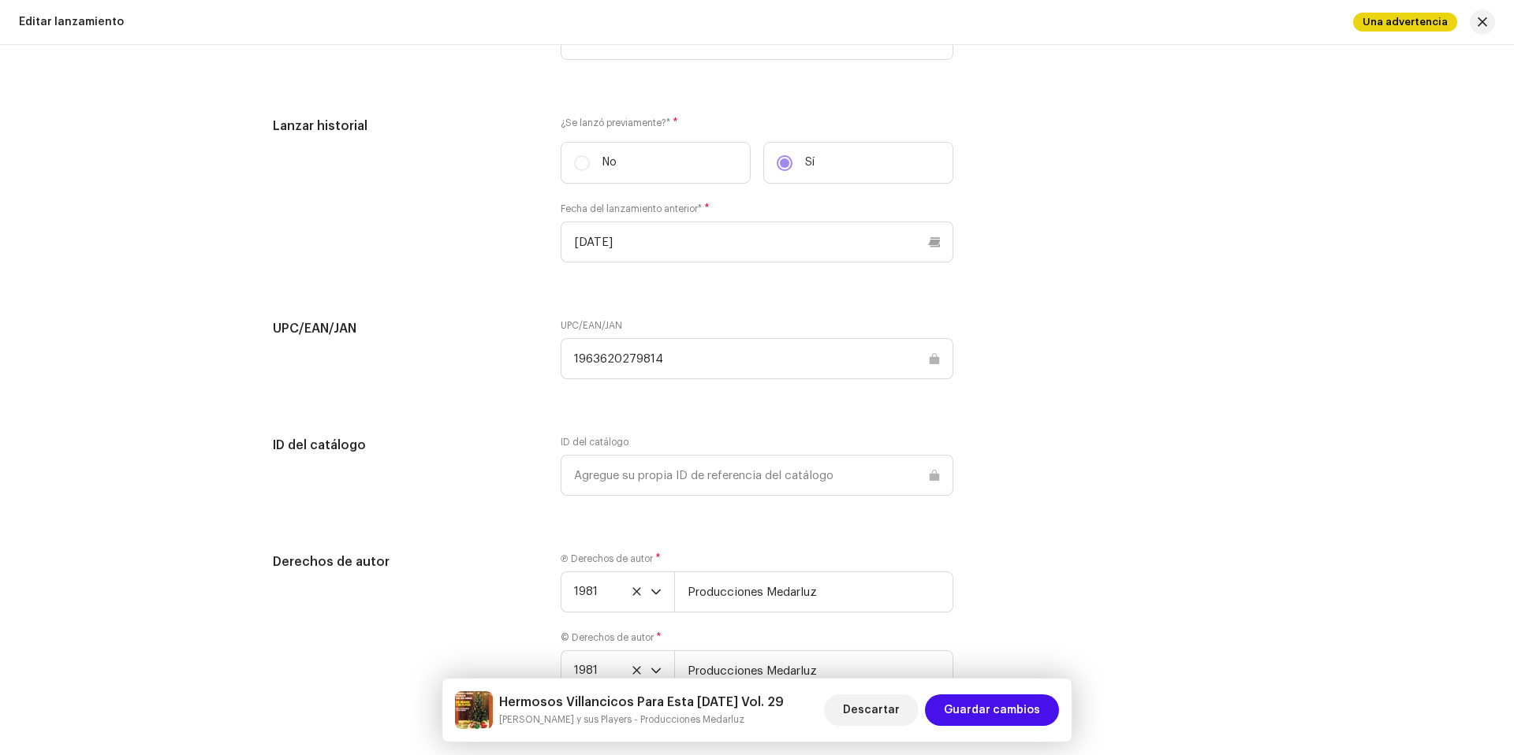
scroll to position [2969, 0]
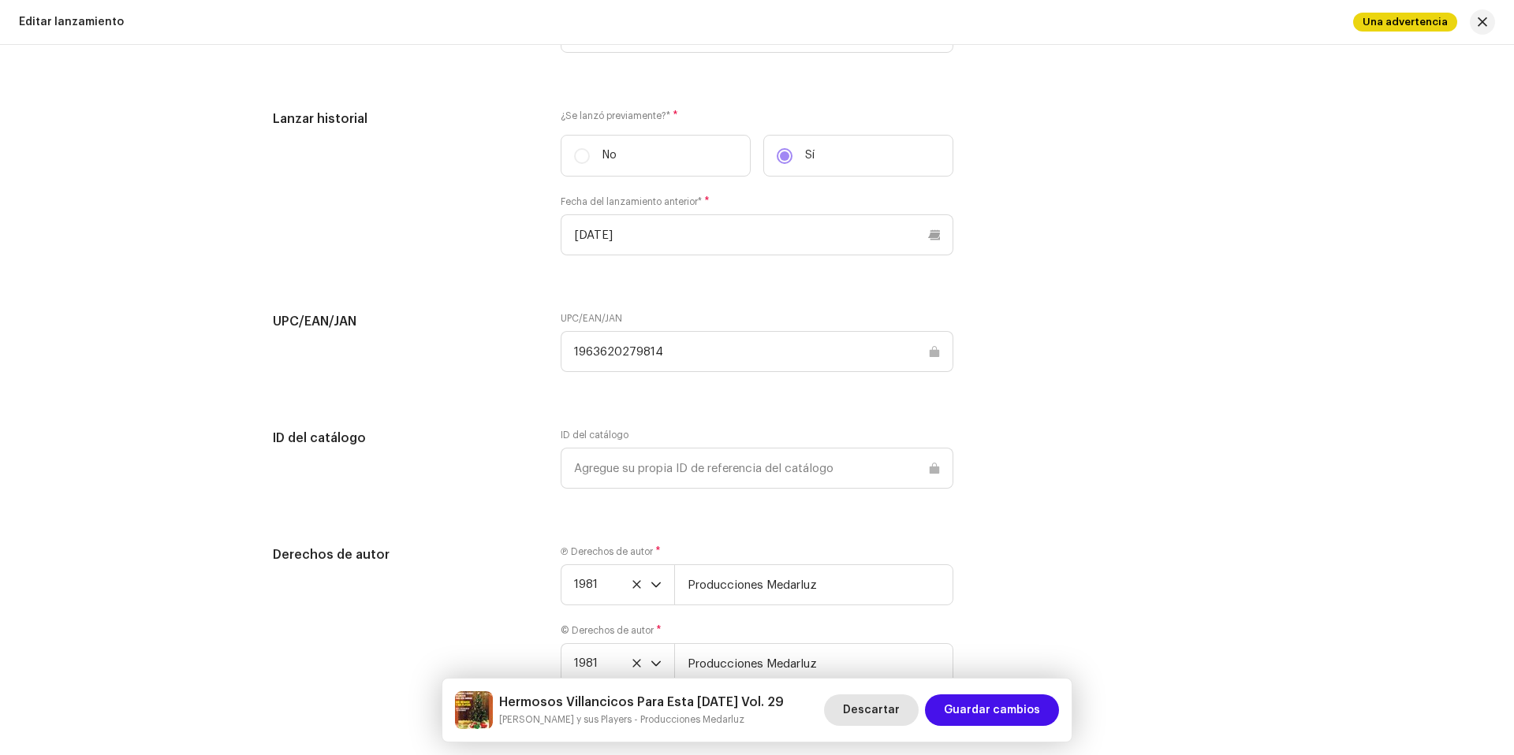
click at [889, 720] on span "Descartar" at bounding box center [871, 711] width 57 height 32
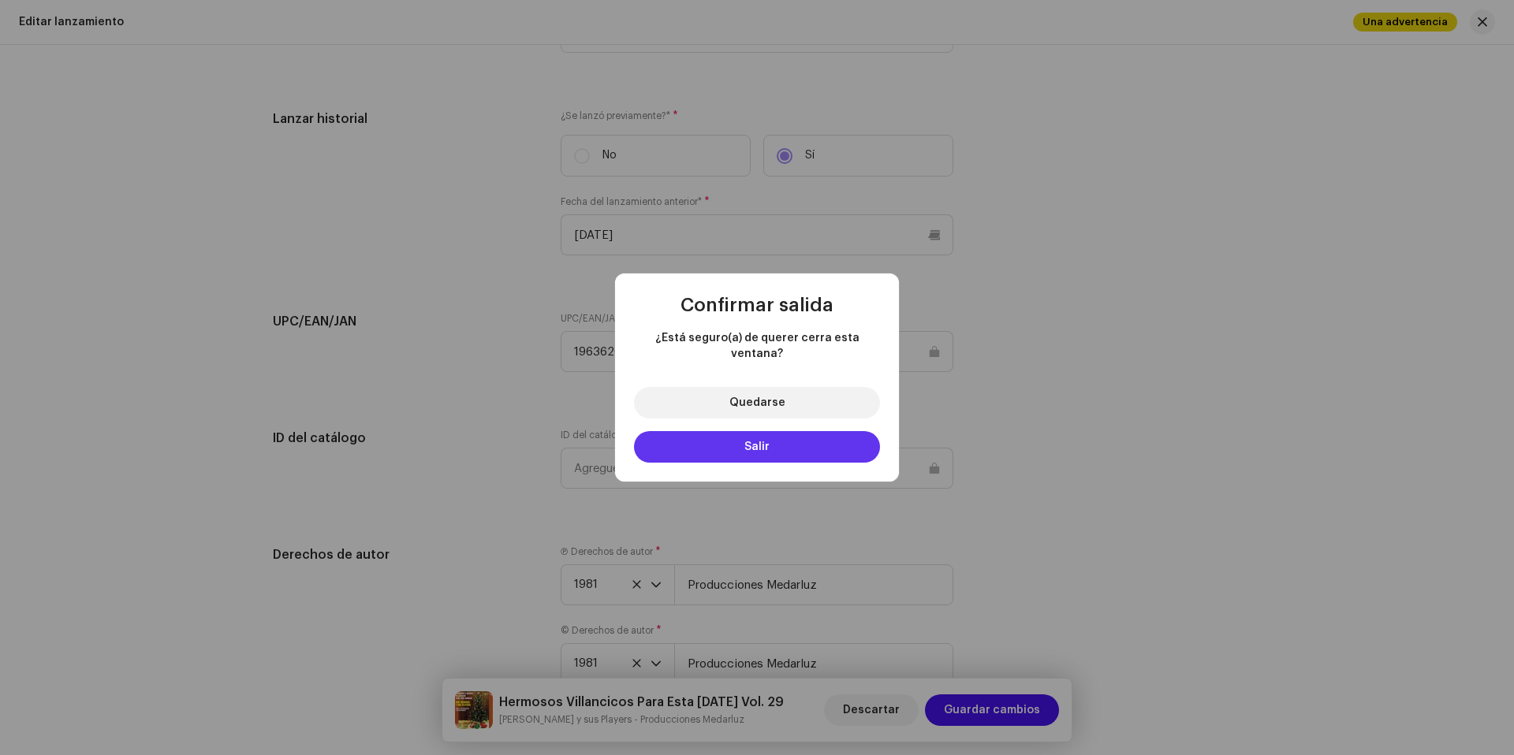
click at [763, 442] on span "Salir" at bounding box center [756, 447] width 25 height 11
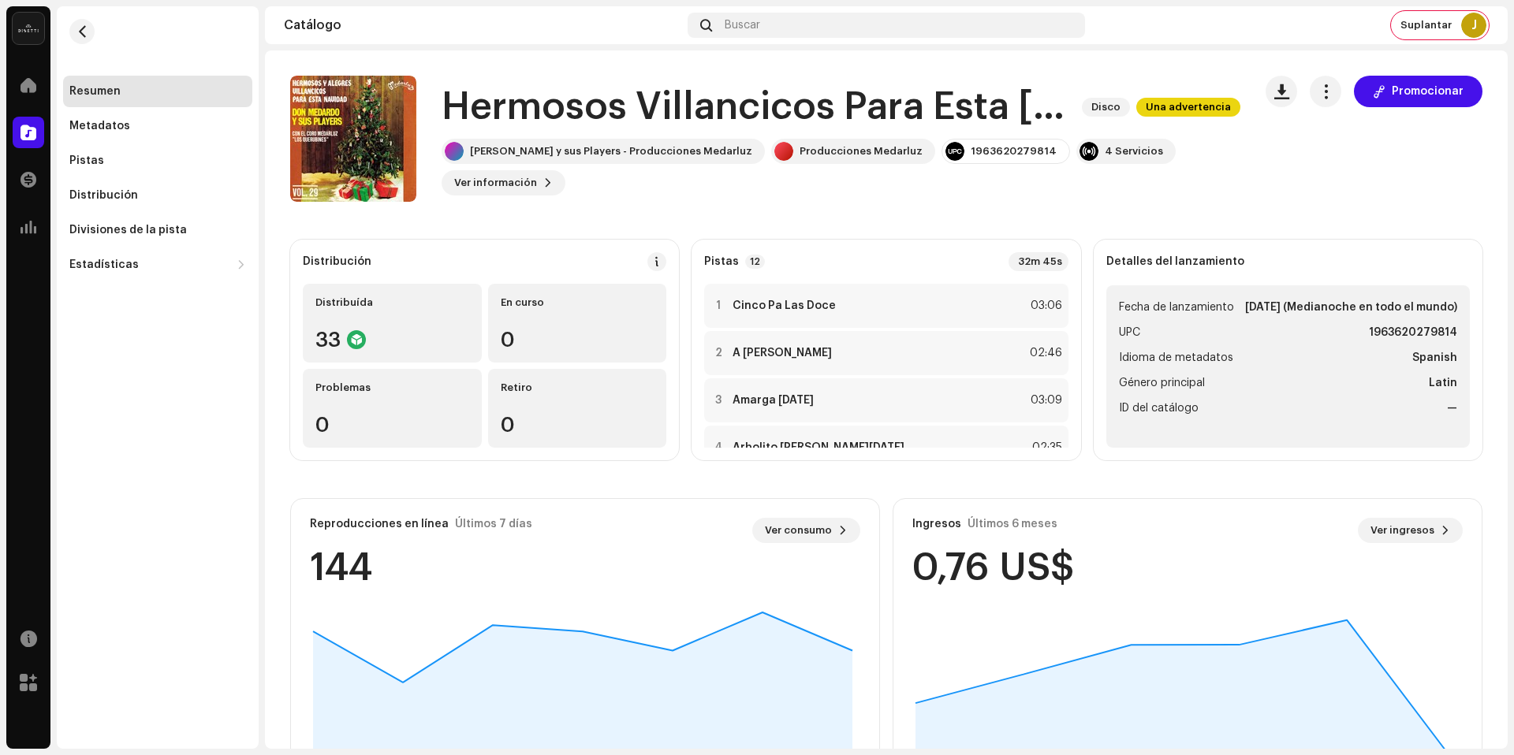
click at [66, 34] on re-m-nav-back at bounding box center [82, 40] width 38 height 69
click at [73, 33] on button "button" at bounding box center [81, 31] width 25 height 25
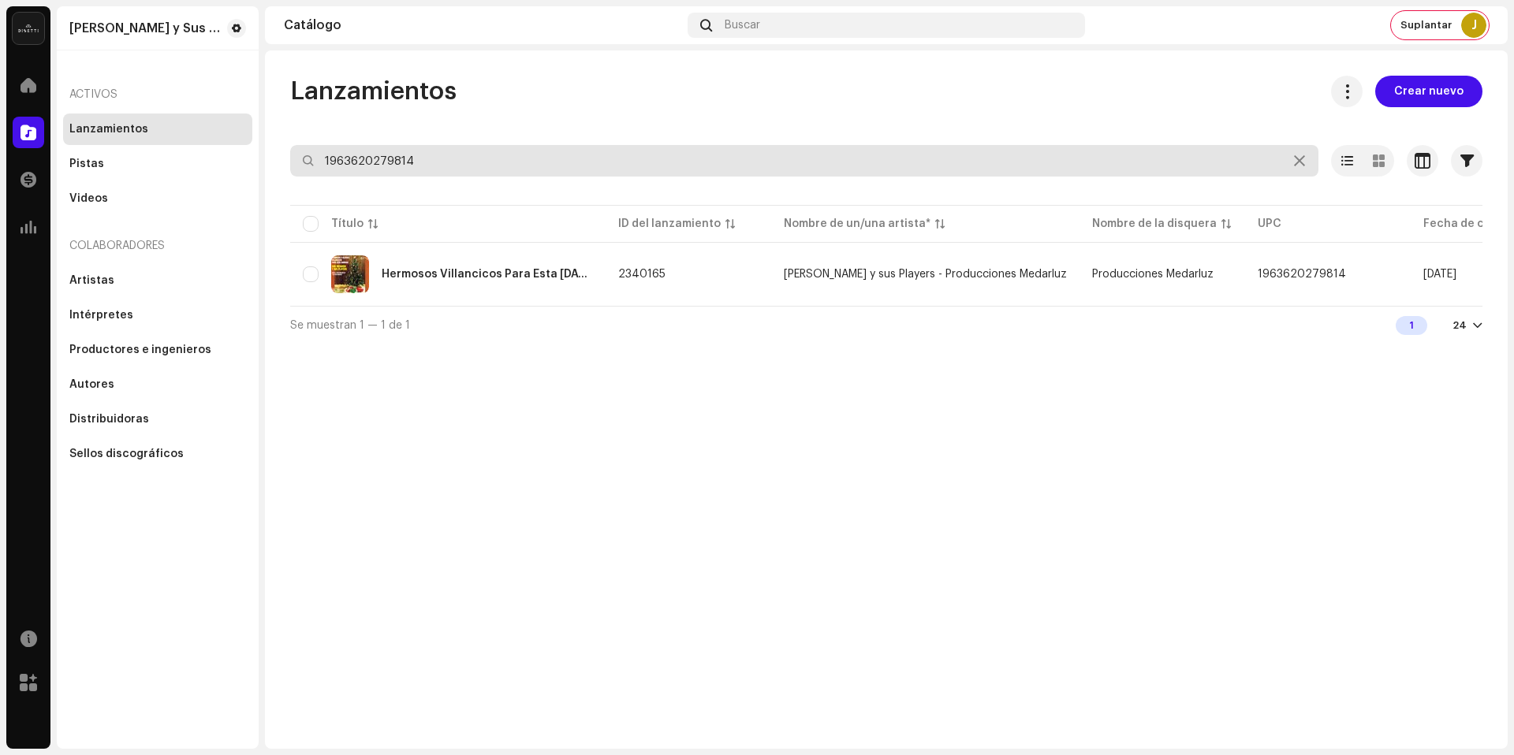
click at [606, 155] on input "1963620279814" at bounding box center [804, 161] width 1028 height 32
paste input "617513667967"
type input "617513667967"
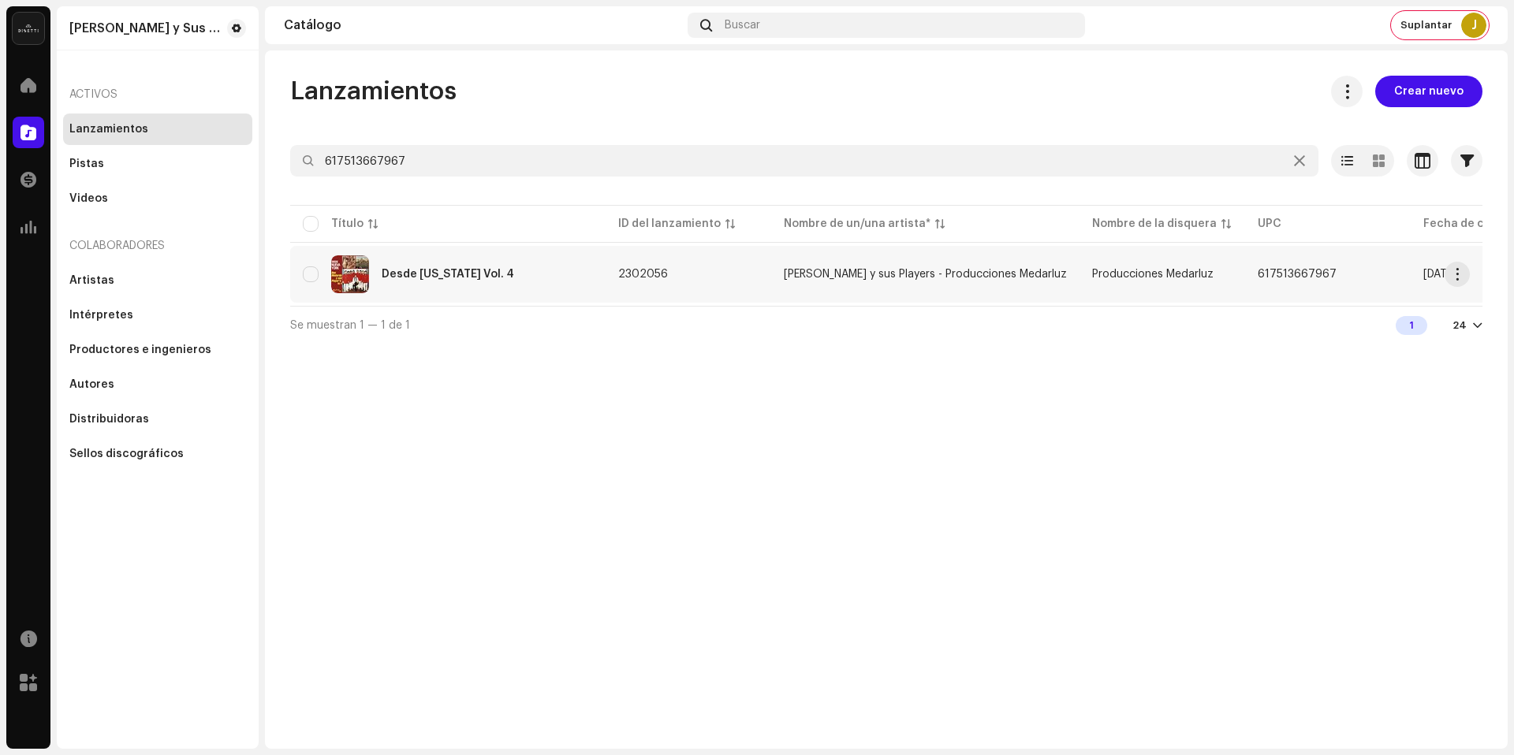
click at [540, 273] on div "Desde [US_STATE] Vol. 4" at bounding box center [448, 274] width 290 height 38
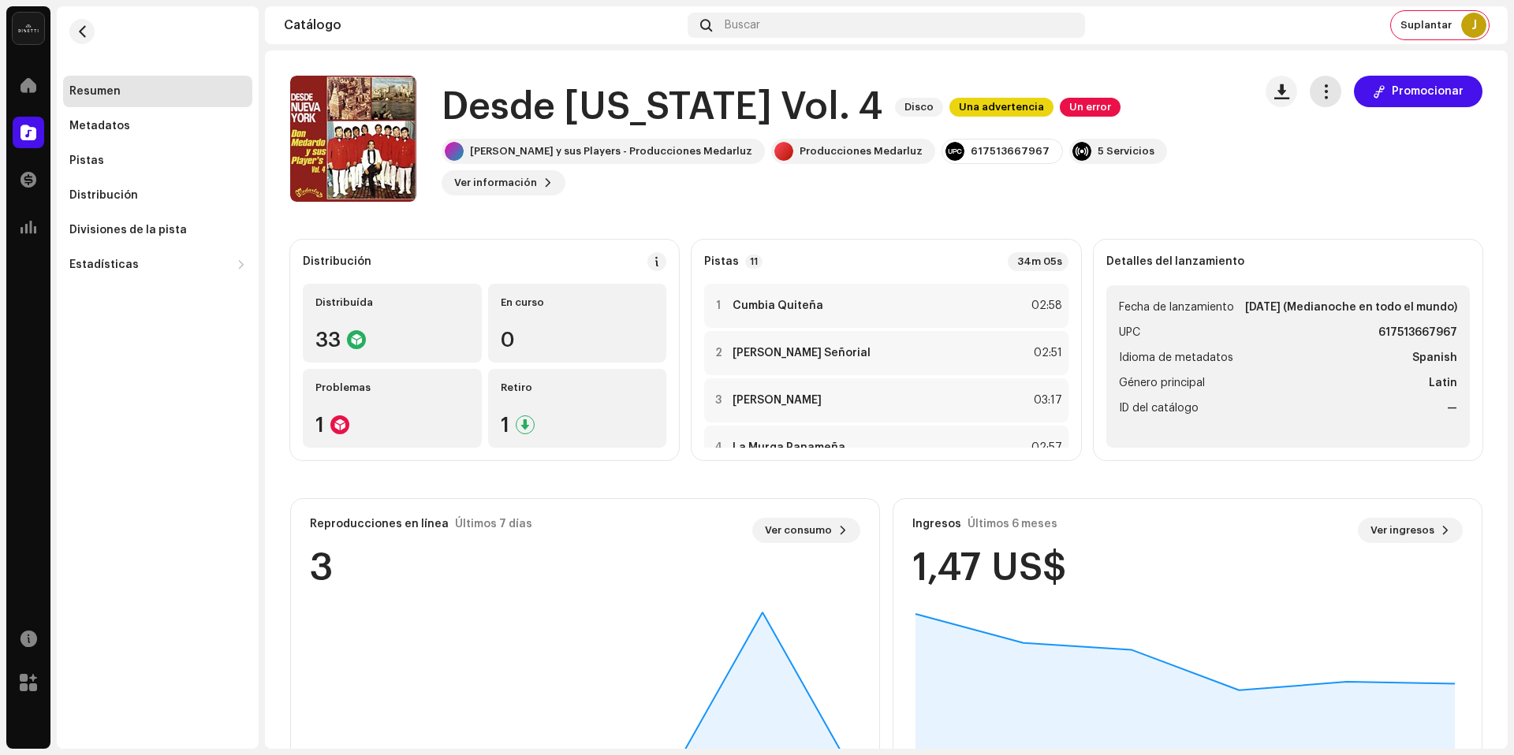
click at [1318, 103] on button "button" at bounding box center [1326, 92] width 32 height 32
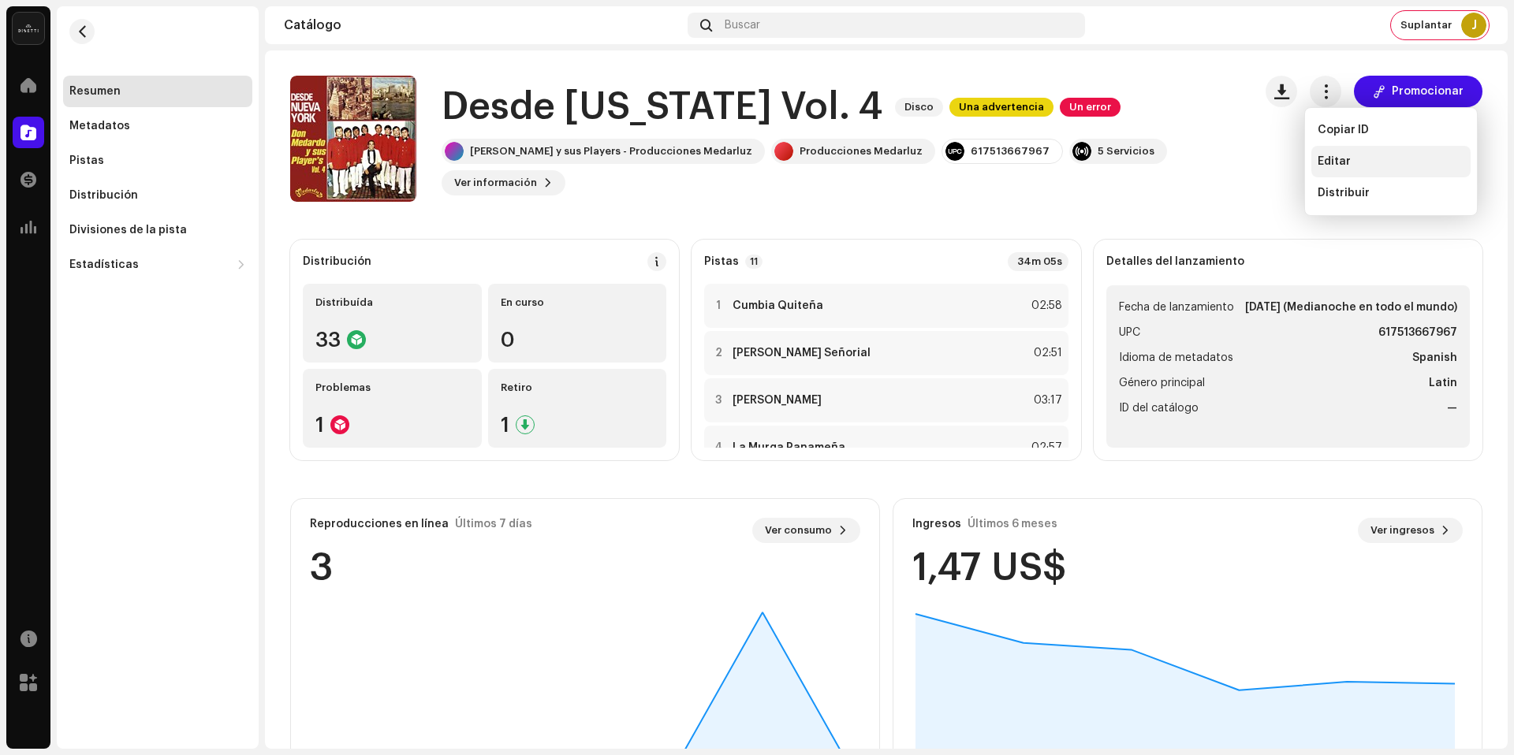
click at [1358, 162] on div "Editar" at bounding box center [1391, 161] width 147 height 13
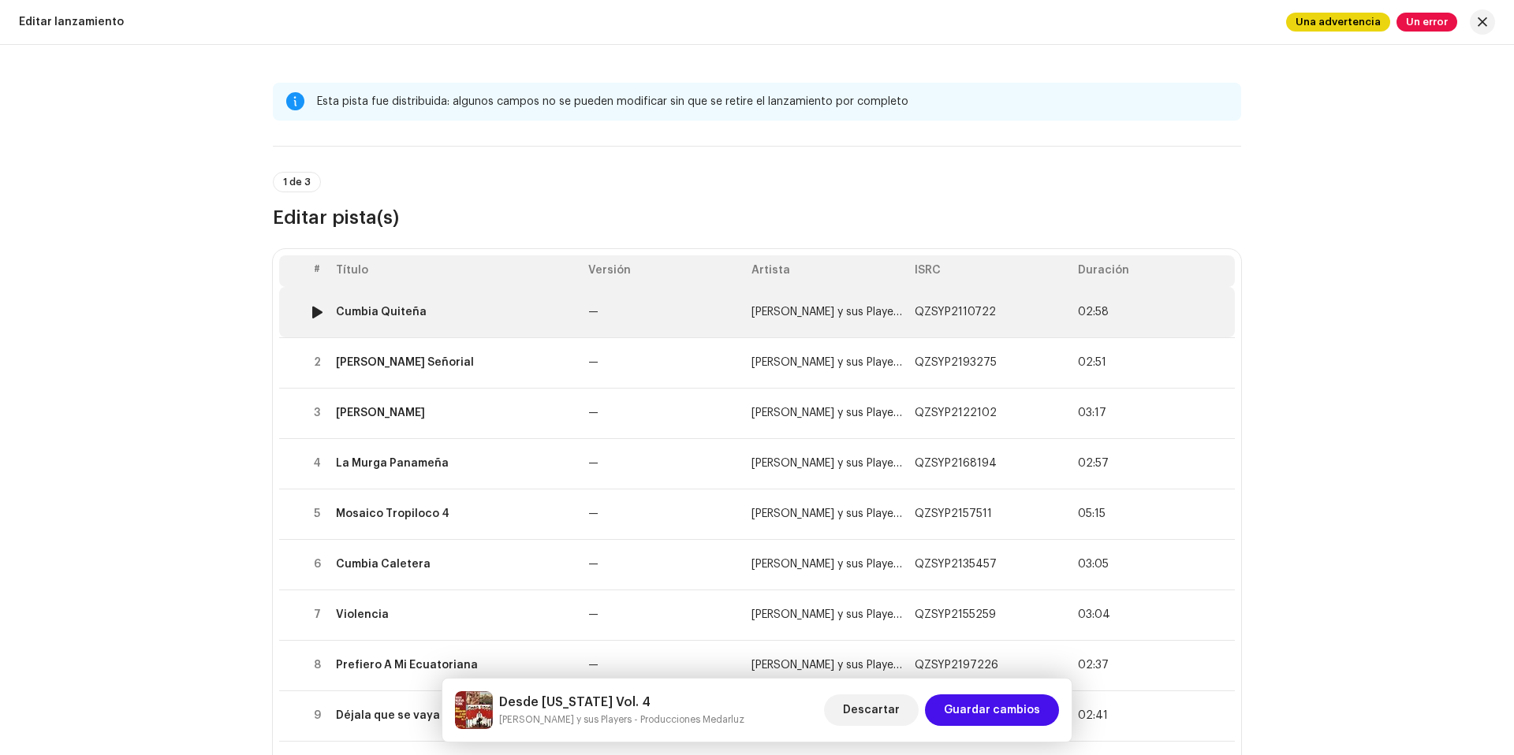
click at [643, 319] on td "—" at bounding box center [663, 312] width 163 height 50
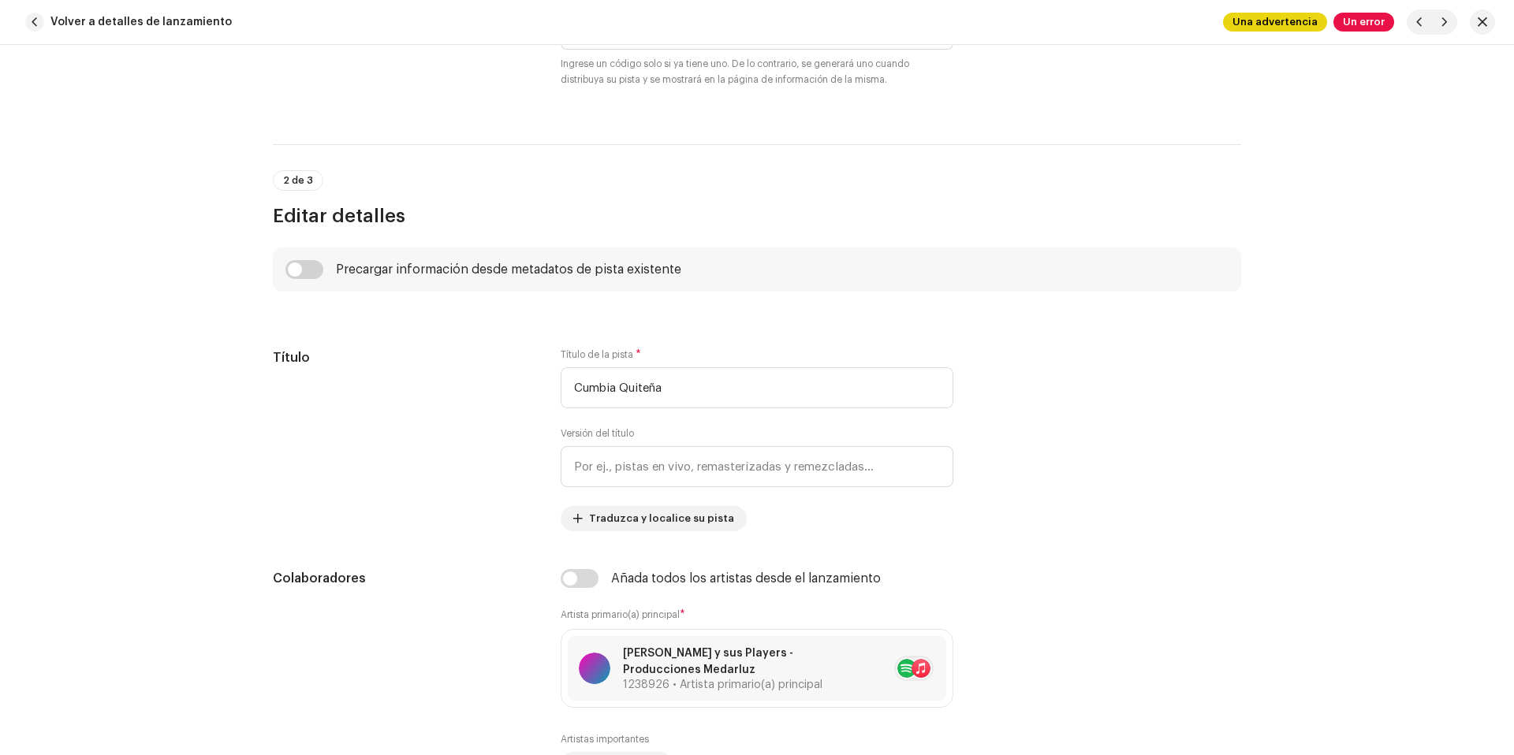
scroll to position [851, 0]
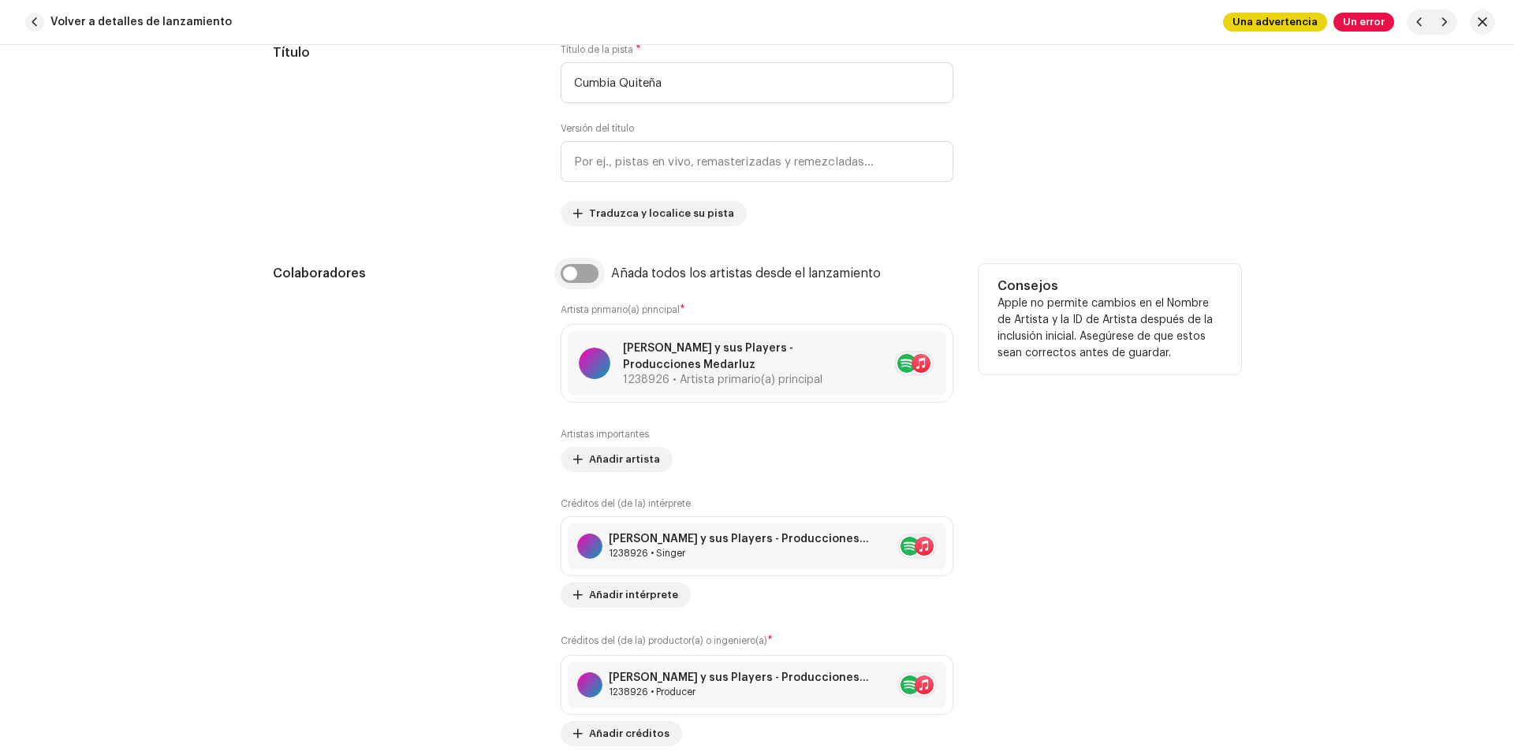
click at [587, 268] on input "checkbox" at bounding box center [580, 273] width 38 height 19
checkbox input "true"
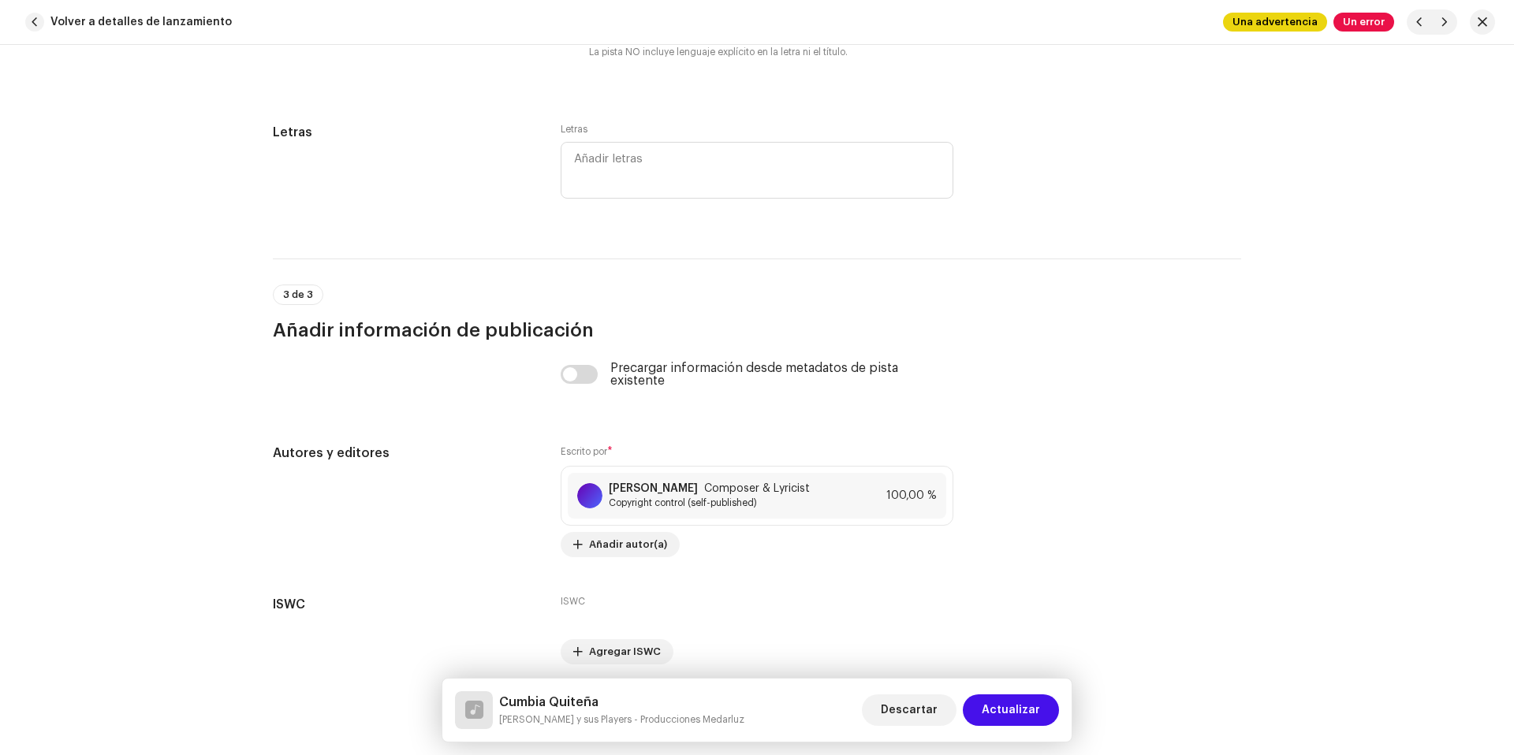
scroll to position [3228, 0]
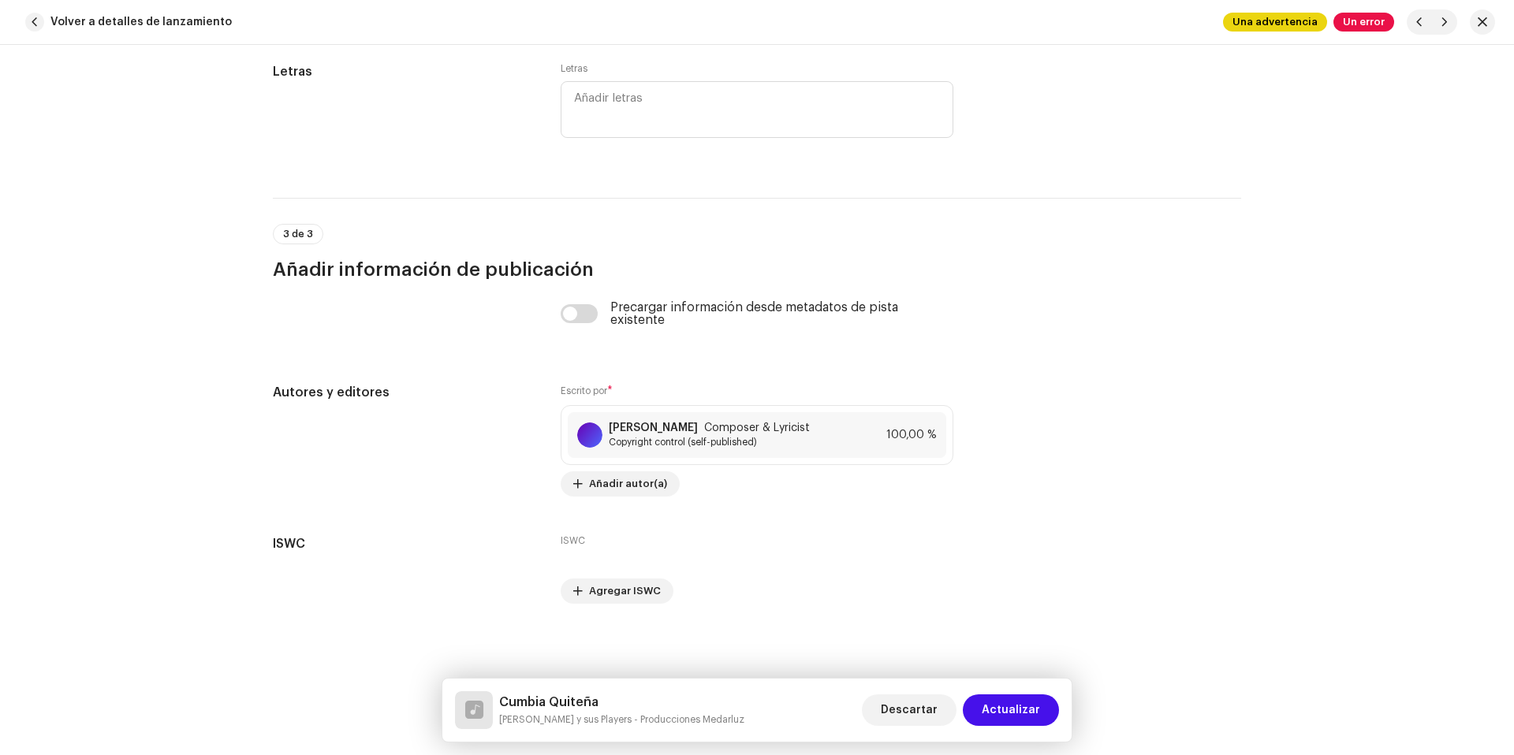
click at [1026, 718] on span "Actualizar" at bounding box center [1011, 711] width 58 height 32
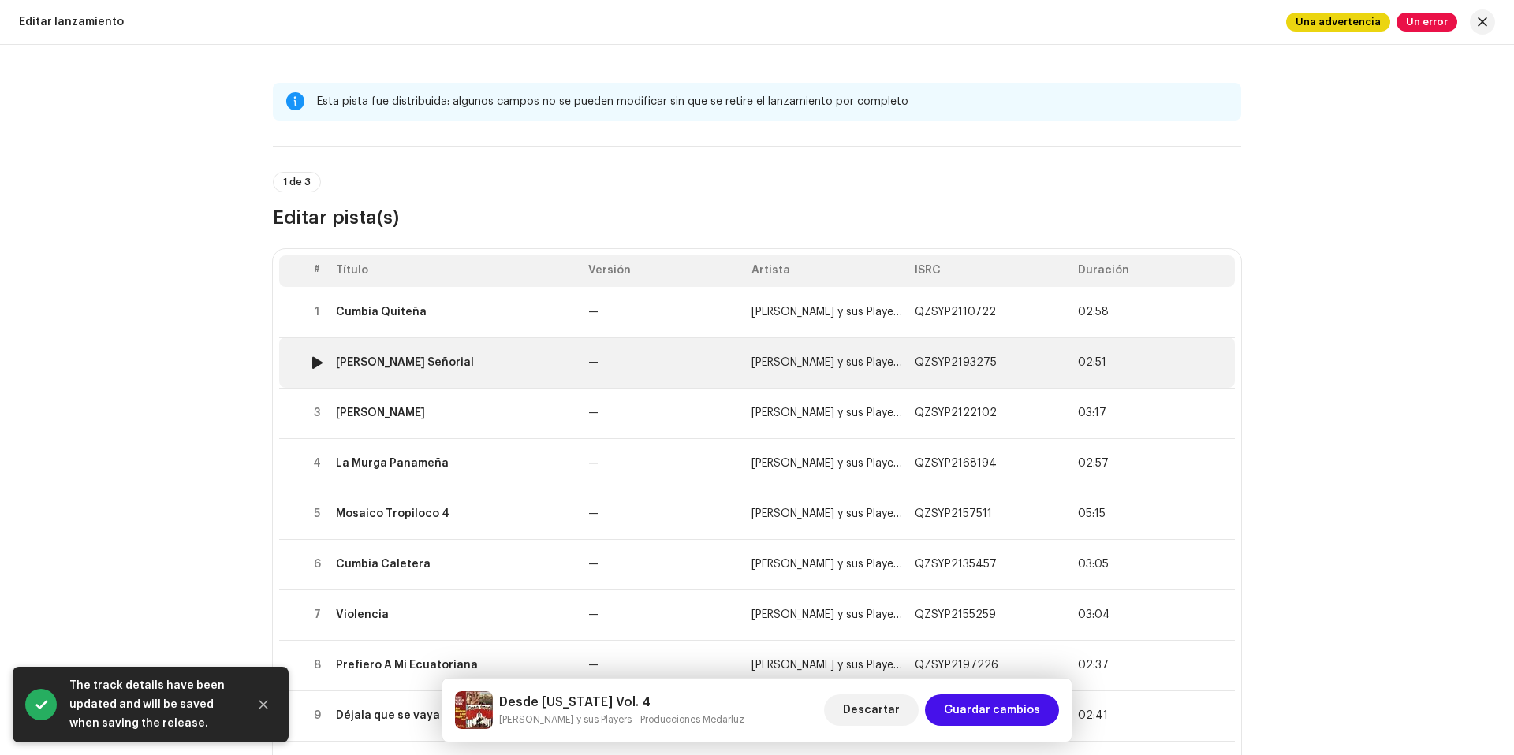
click at [691, 363] on td "—" at bounding box center [663, 362] width 163 height 50
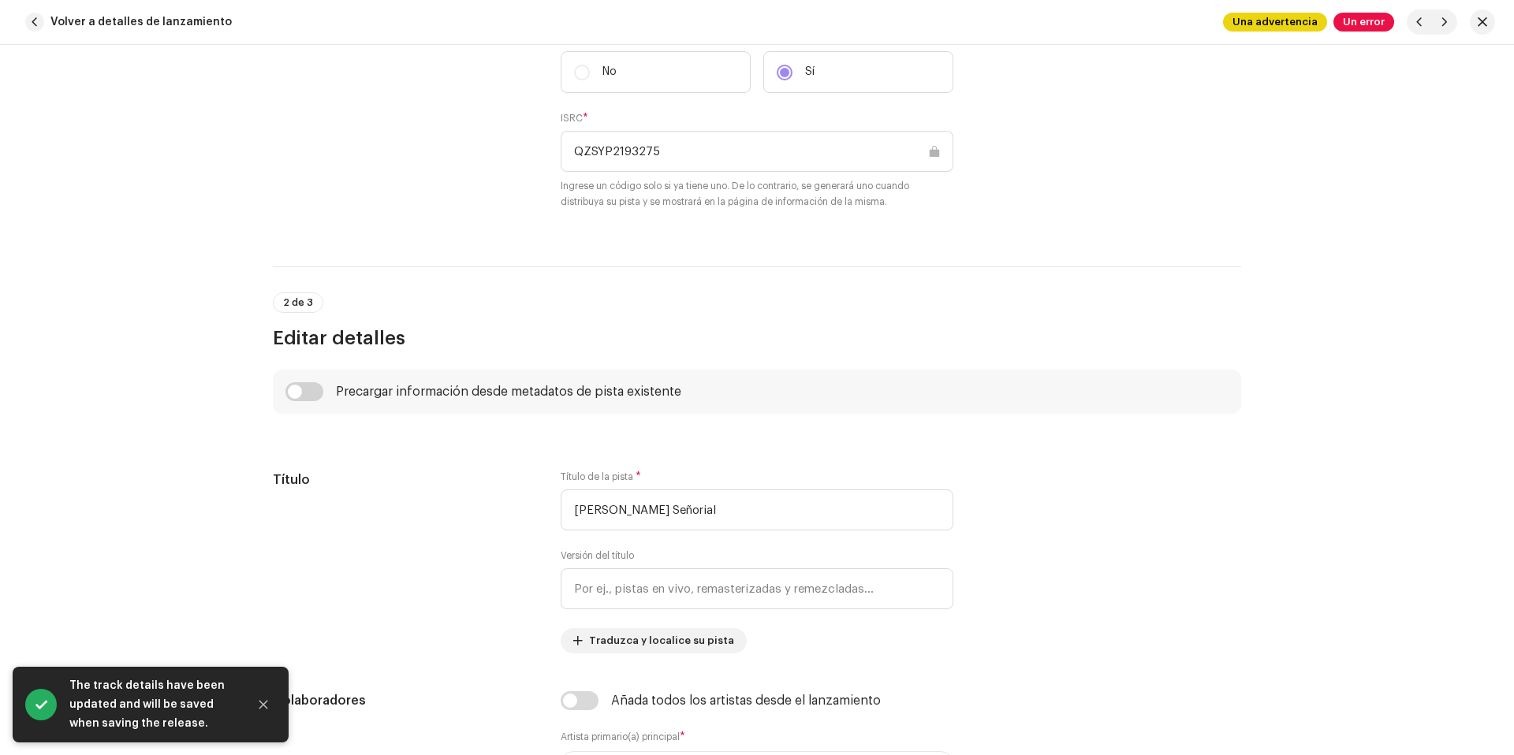
scroll to position [744, 0]
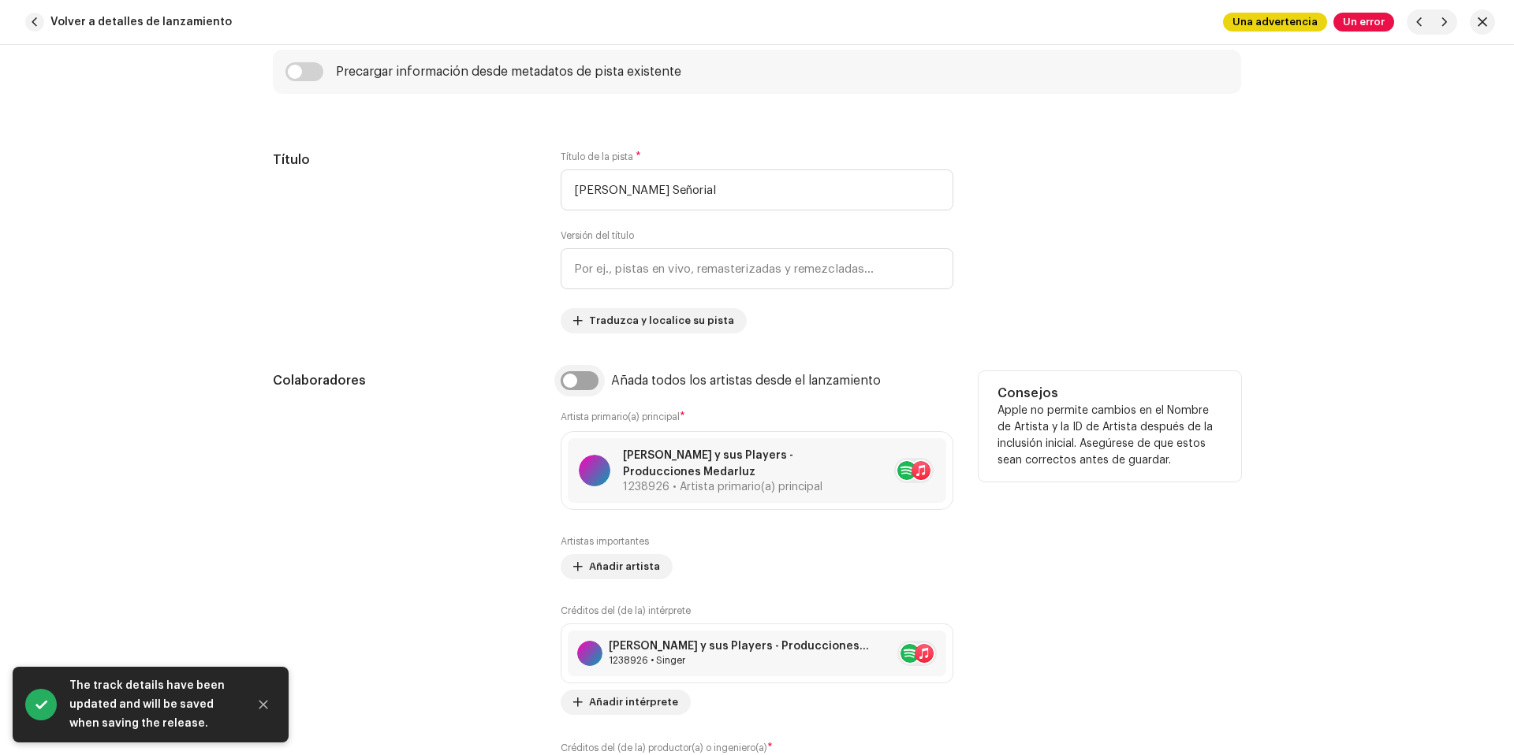
click at [591, 375] on input "checkbox" at bounding box center [580, 380] width 38 height 19
checkbox input "true"
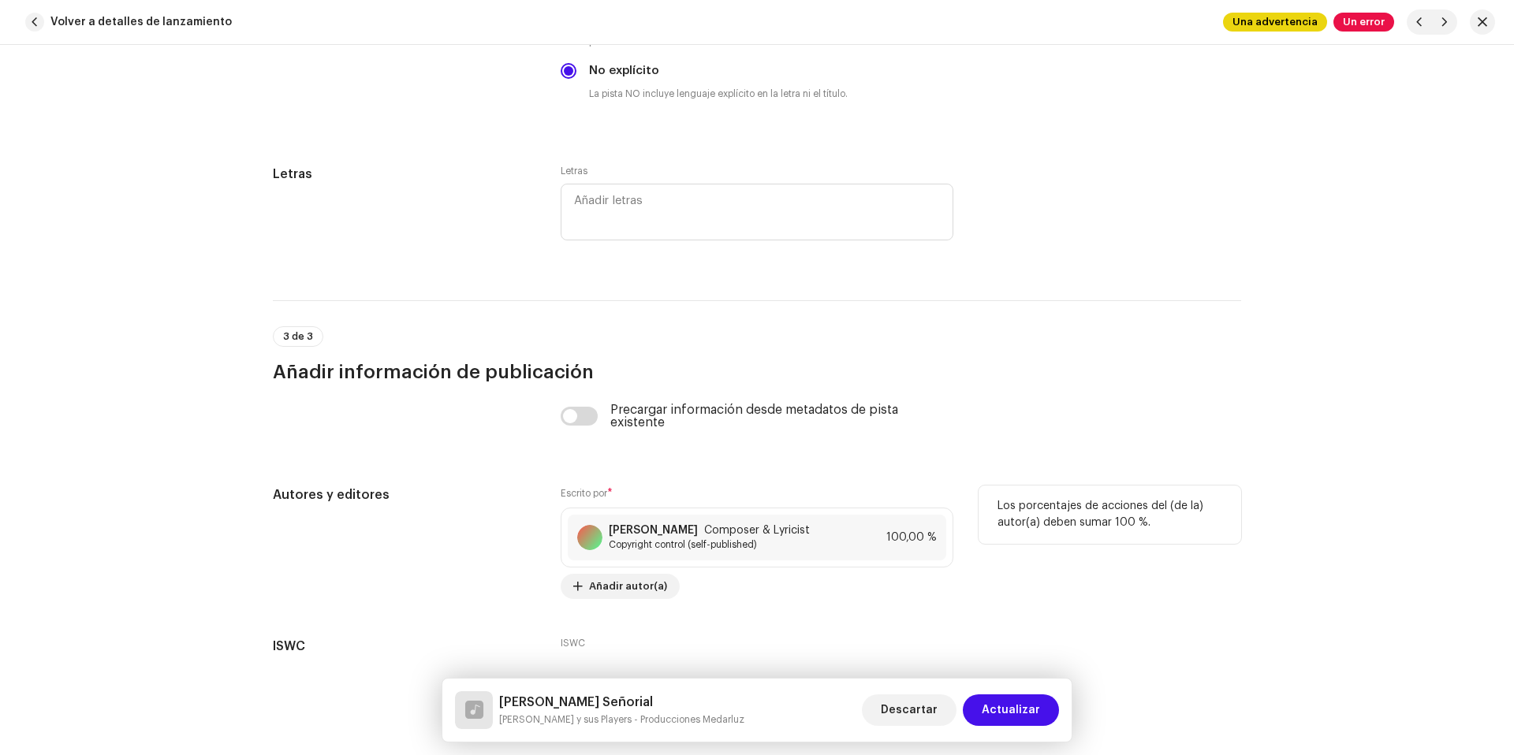
scroll to position [3228, 0]
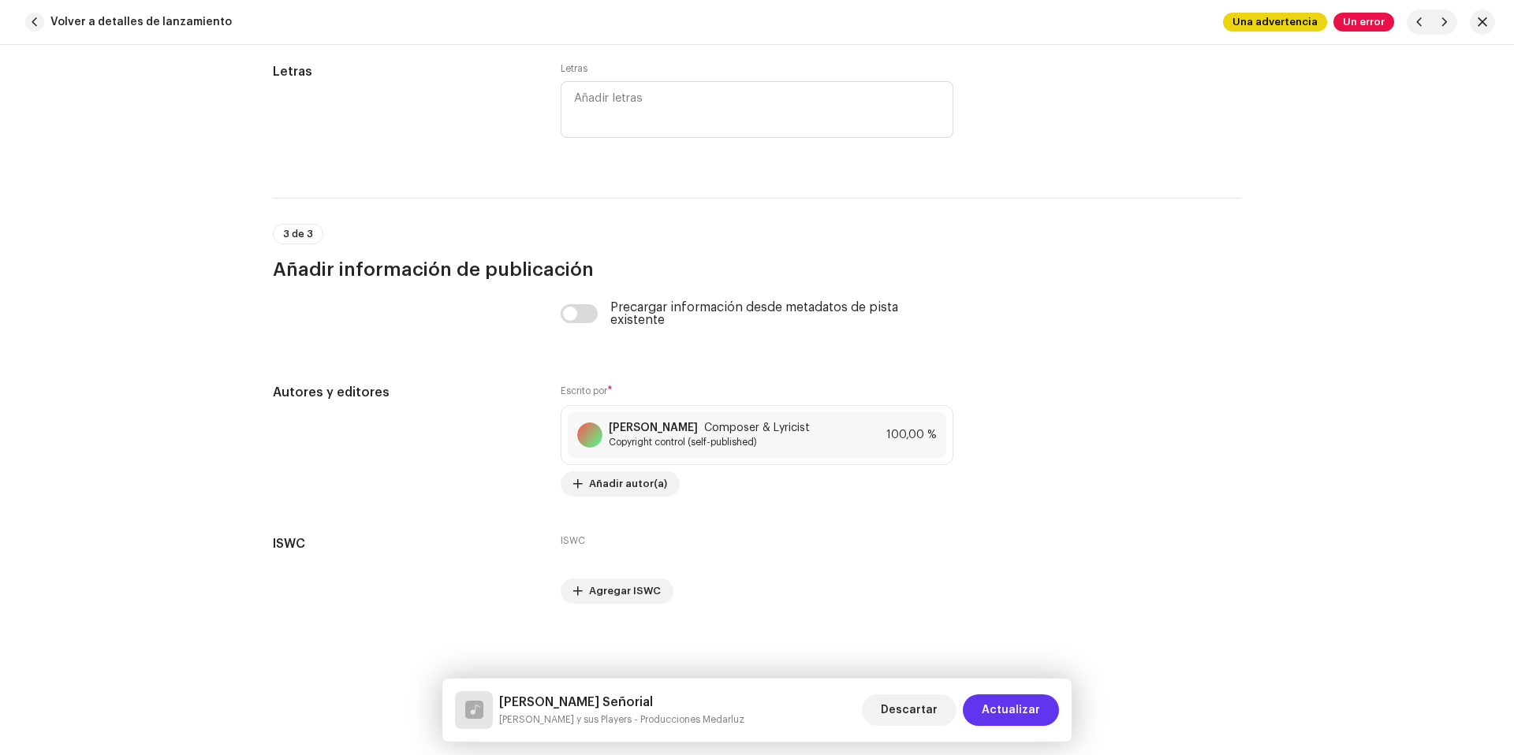
click at [1038, 709] on span "Actualizar" at bounding box center [1011, 711] width 58 height 32
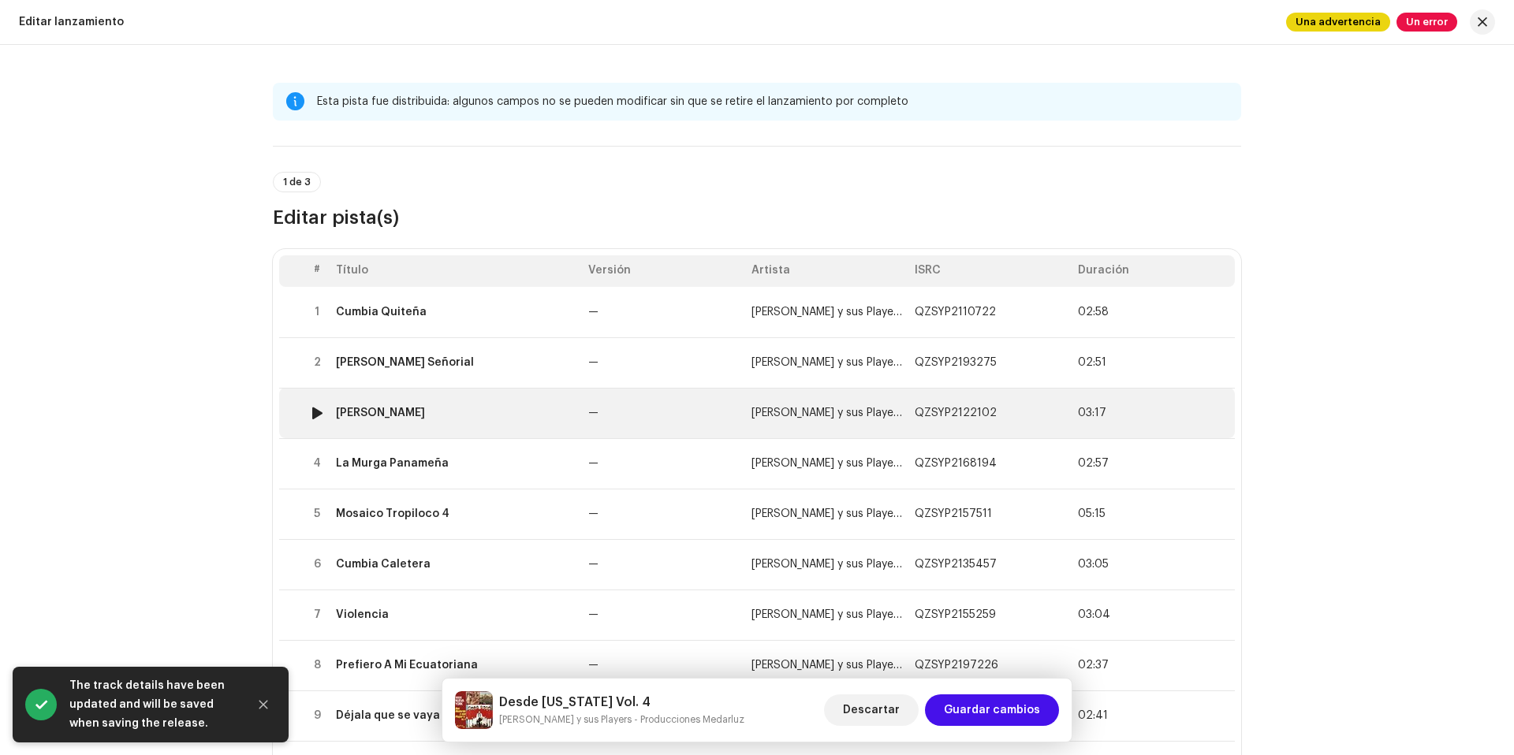
click at [545, 416] on div "[PERSON_NAME]" at bounding box center [456, 413] width 240 height 13
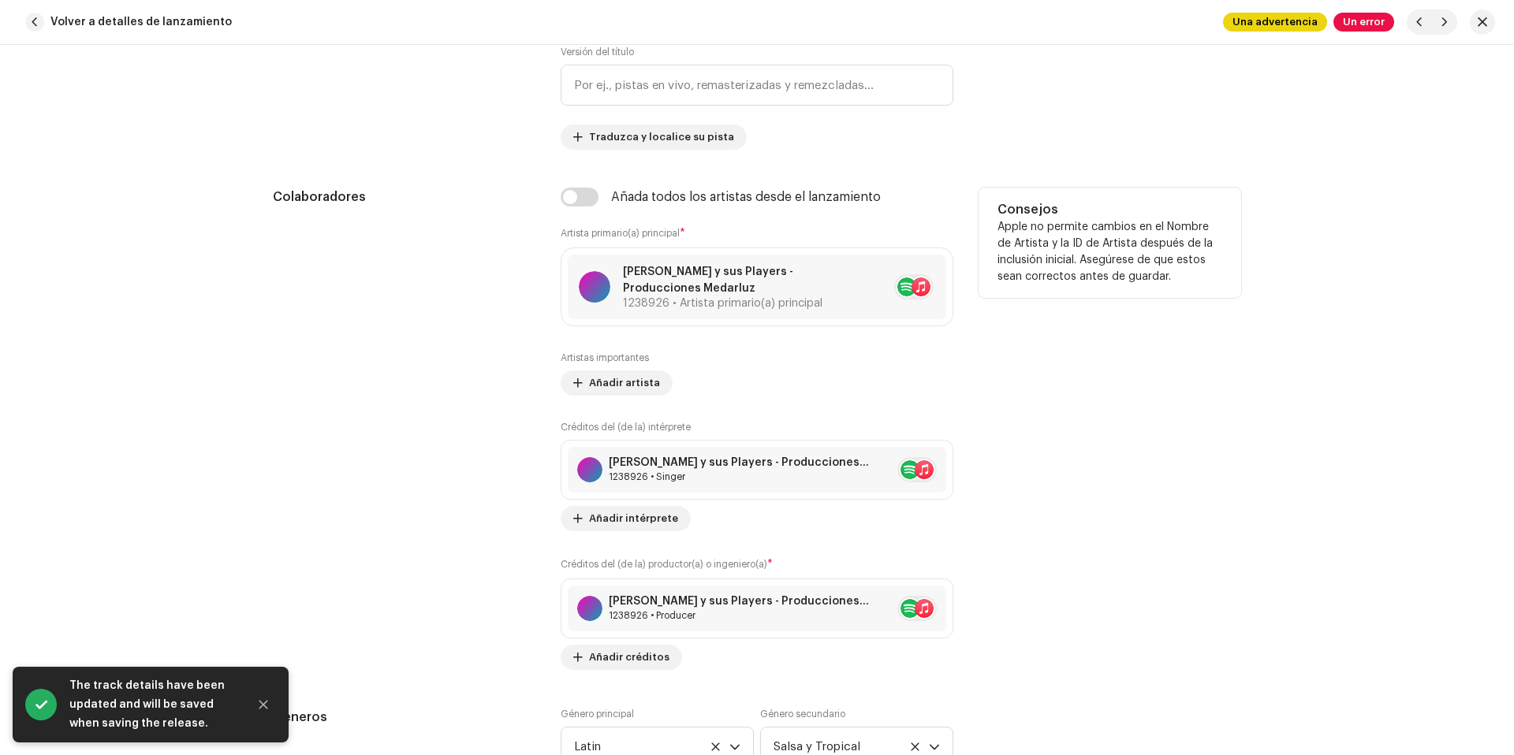
scroll to position [931, 0]
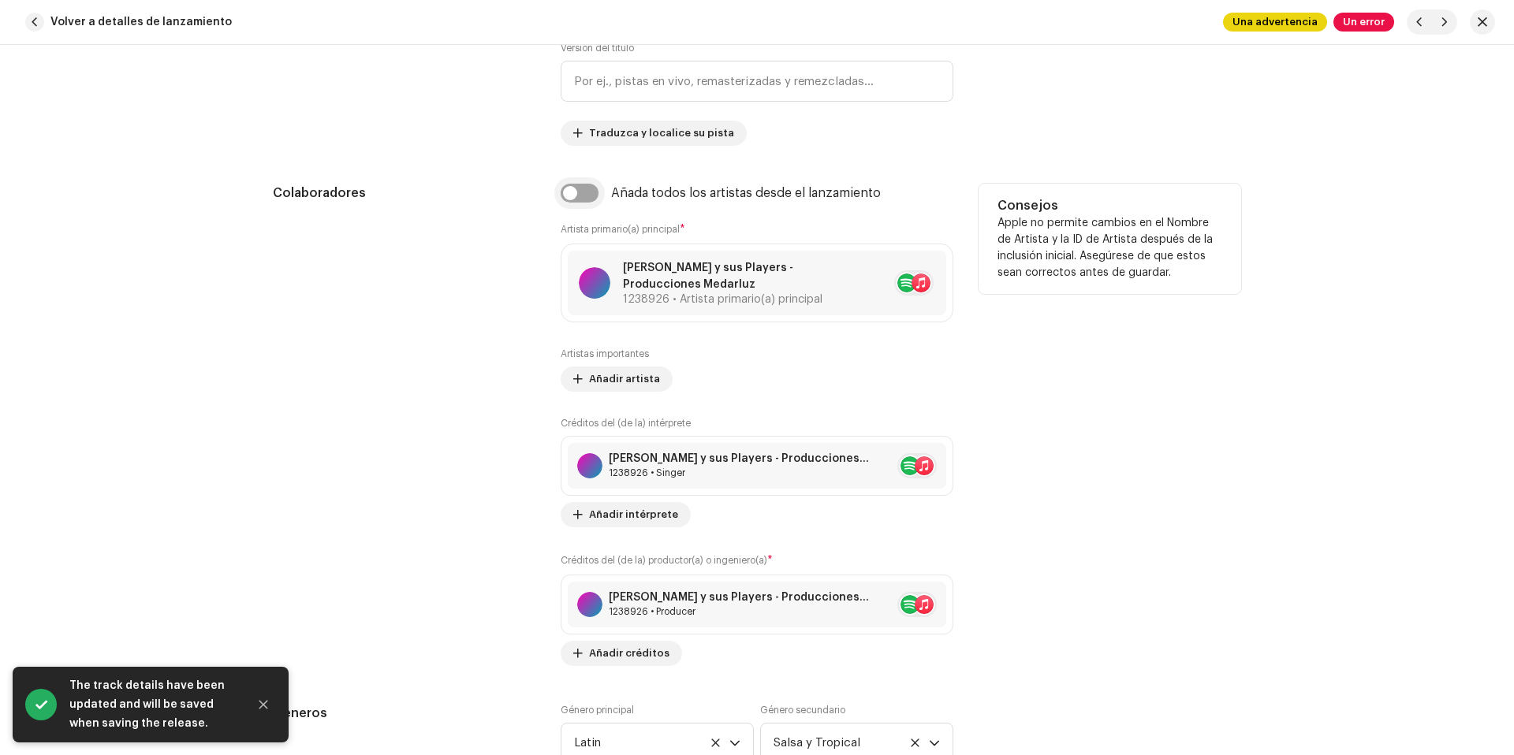
click at [587, 189] on input "checkbox" at bounding box center [580, 193] width 38 height 19
checkbox input "true"
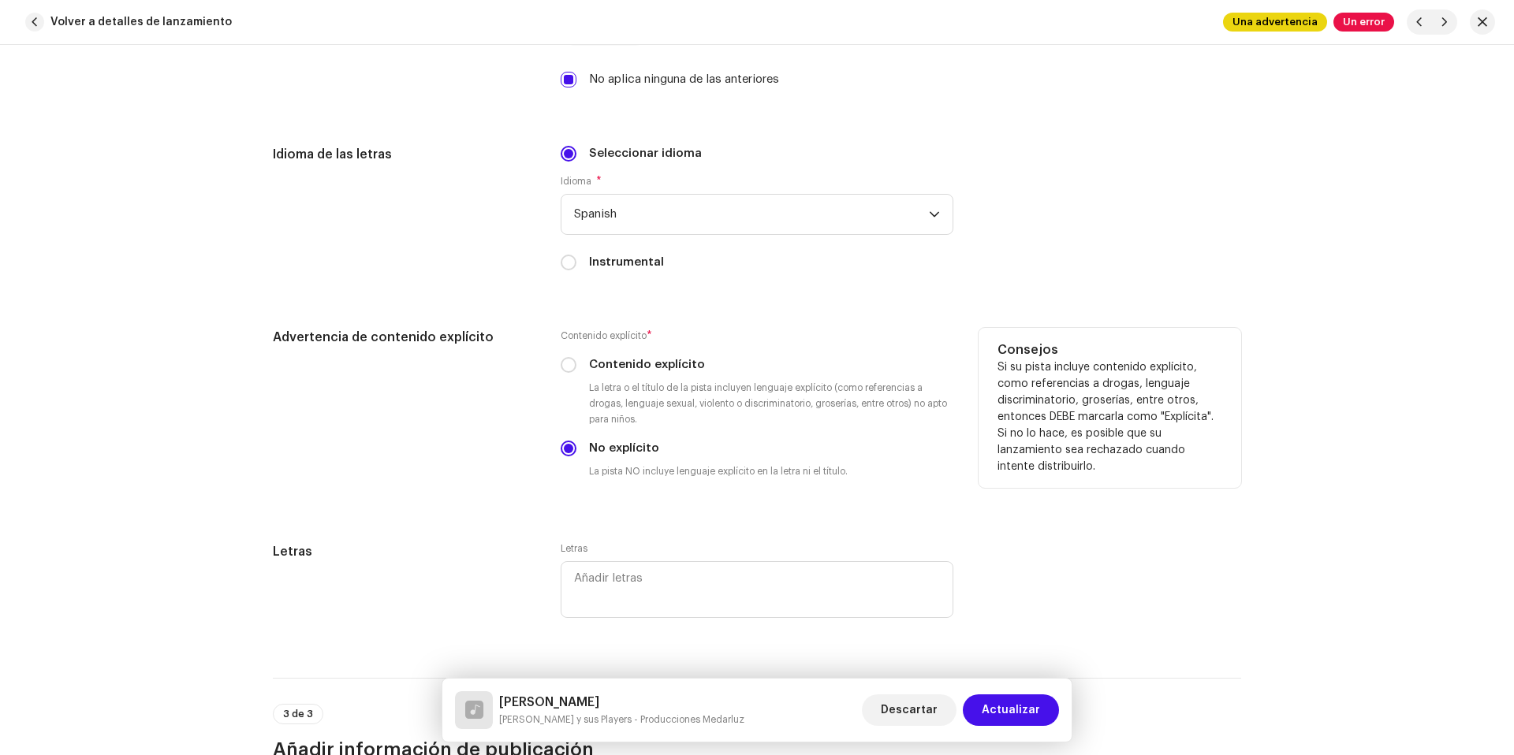
scroll to position [3228, 0]
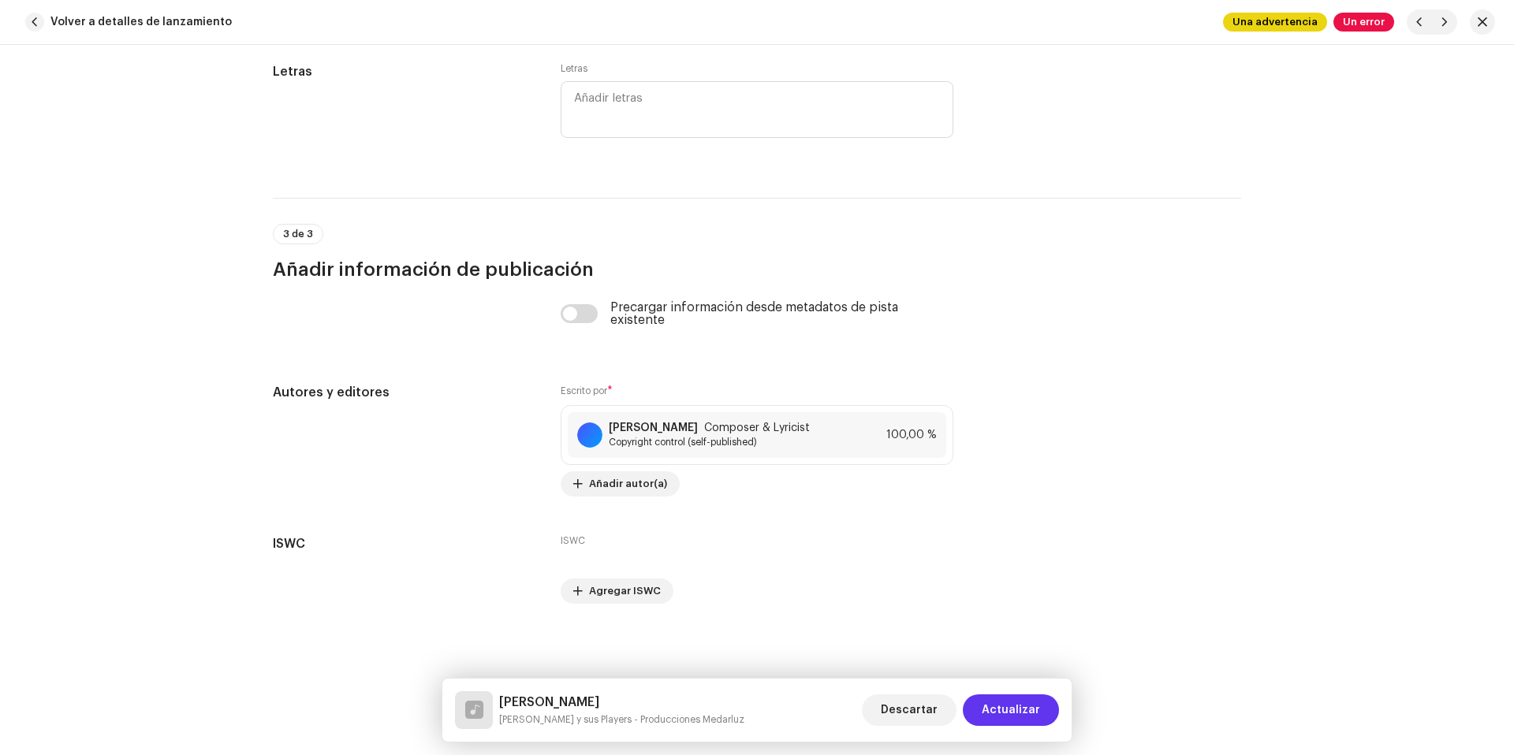
click at [1034, 721] on span "Actualizar" at bounding box center [1011, 711] width 58 height 32
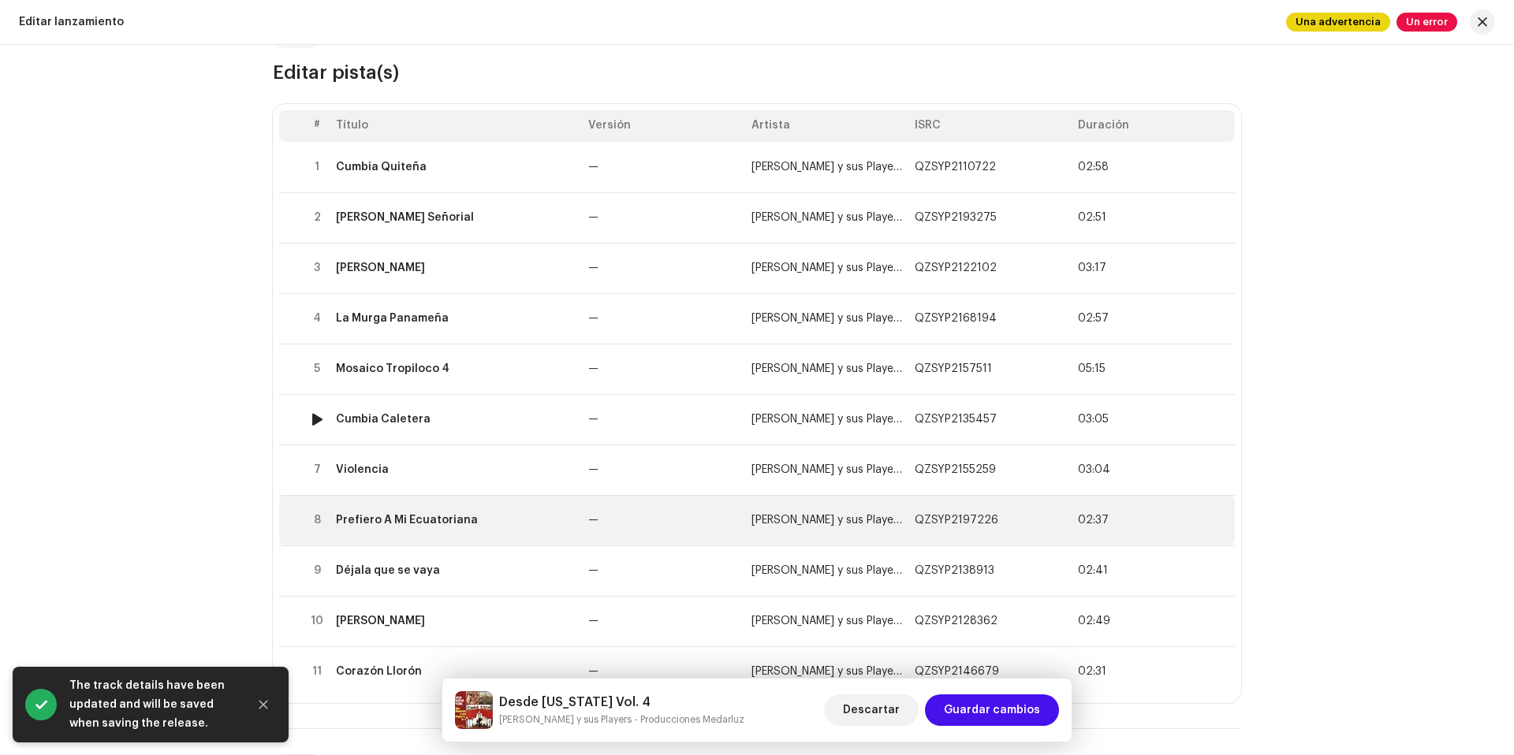
scroll to position [229, 0]
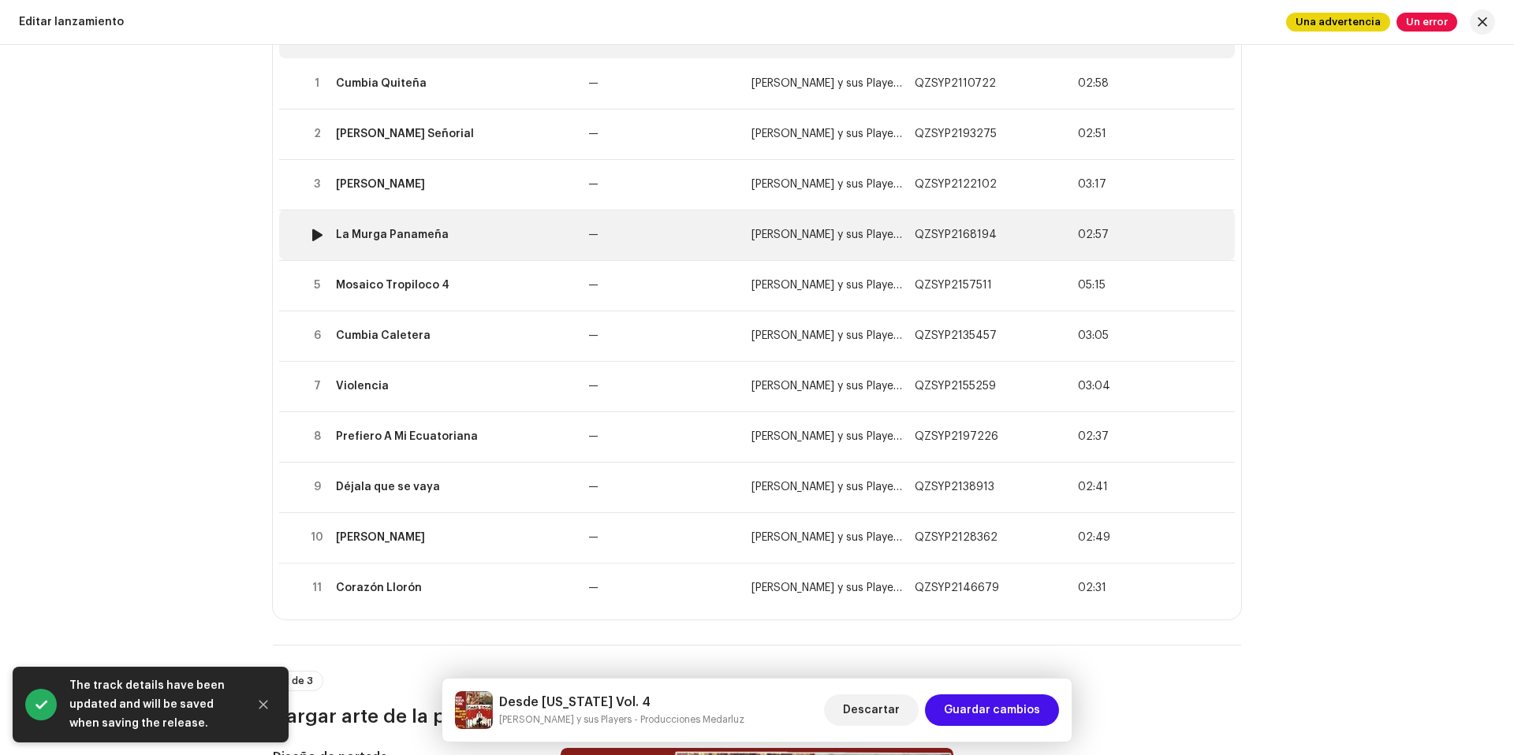
click at [486, 243] on td "La Murga Panameña" at bounding box center [456, 235] width 252 height 50
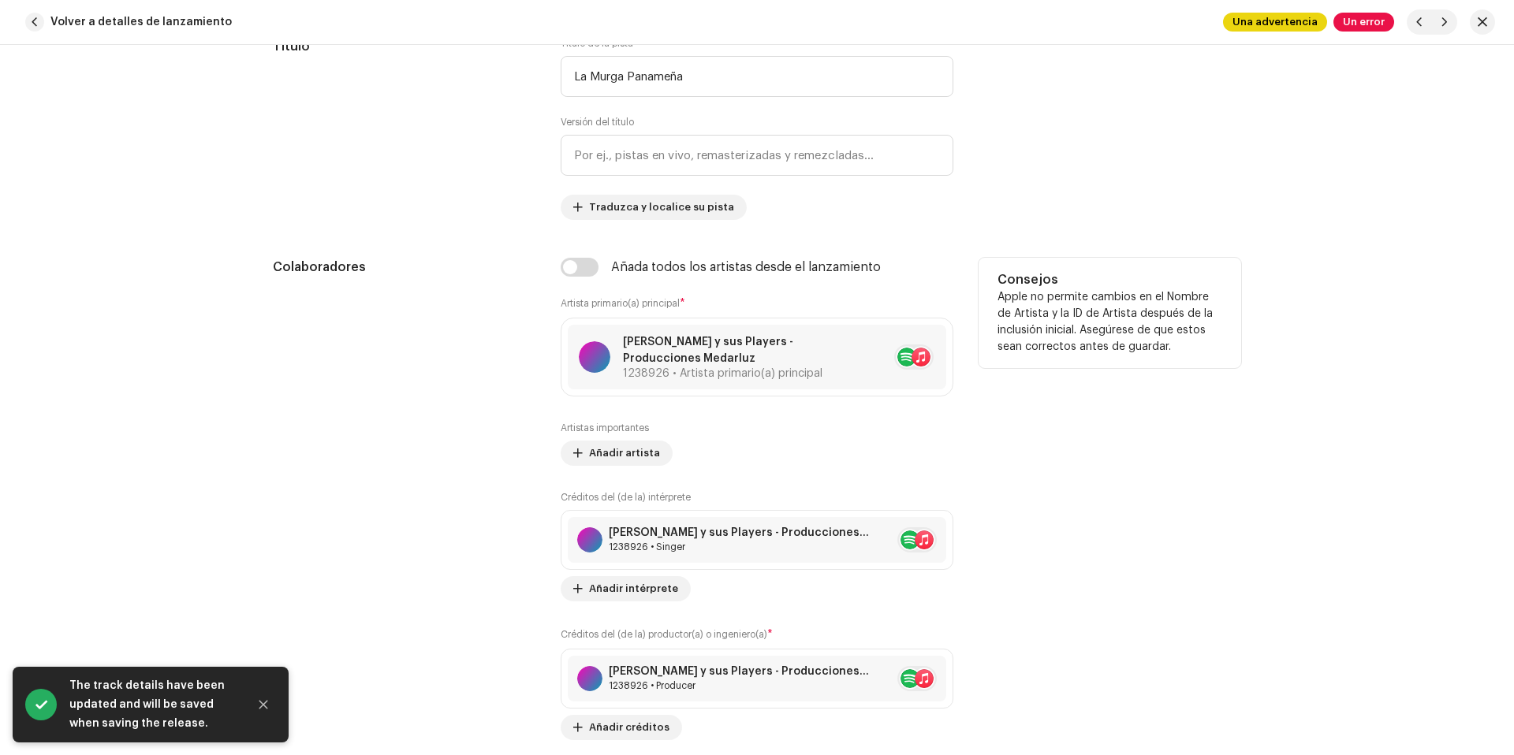
scroll to position [862, 0]
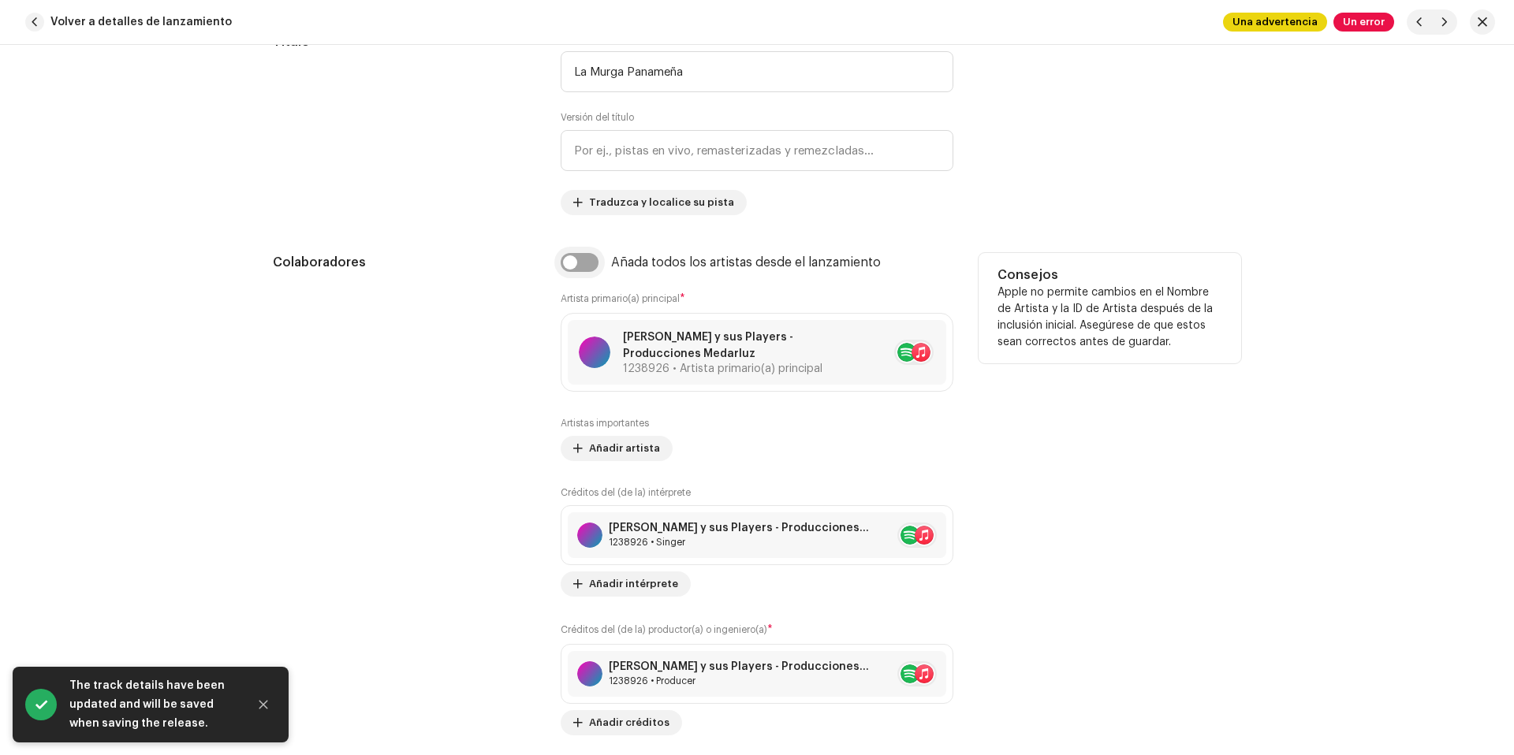
click at [576, 261] on input "checkbox" at bounding box center [580, 262] width 38 height 19
checkbox input "true"
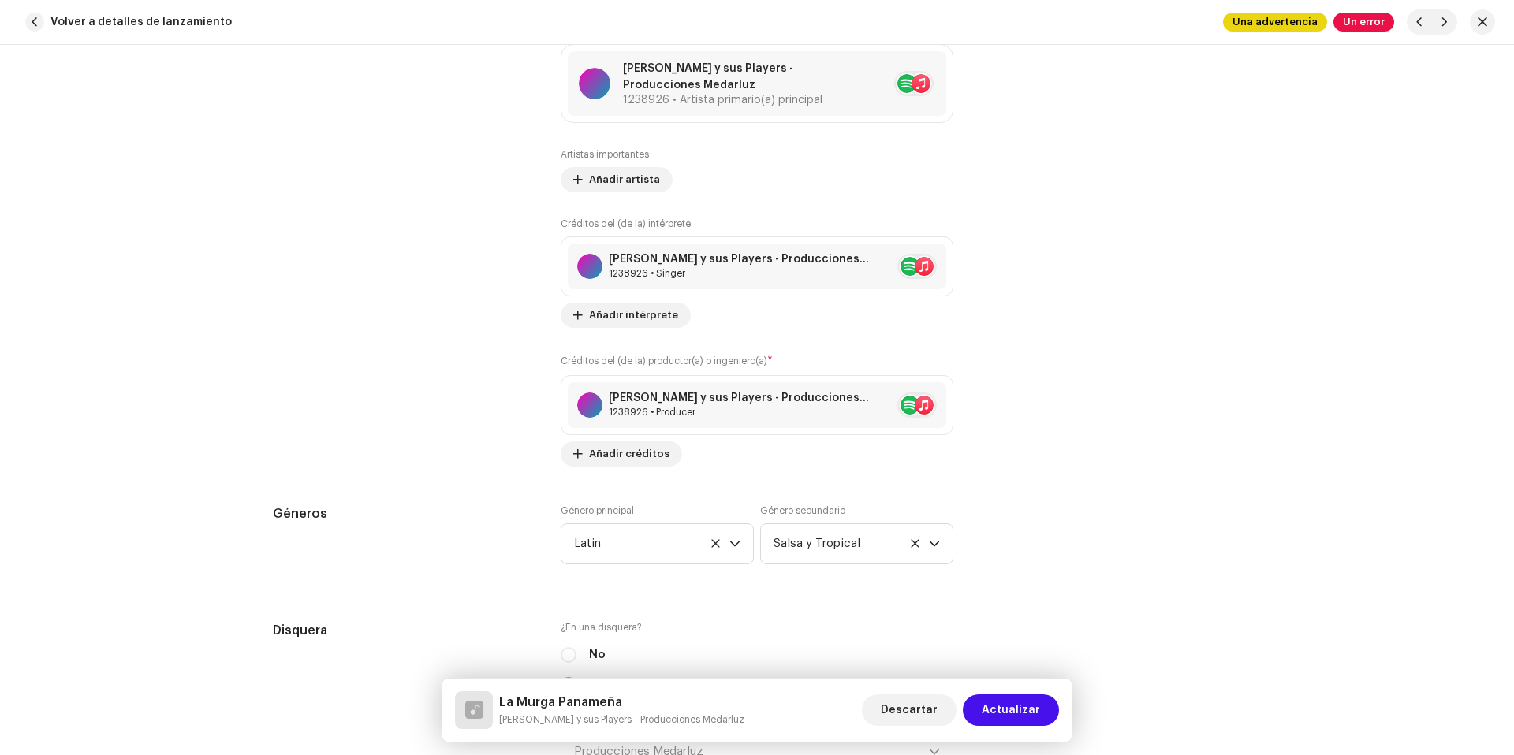
scroll to position [1560, 0]
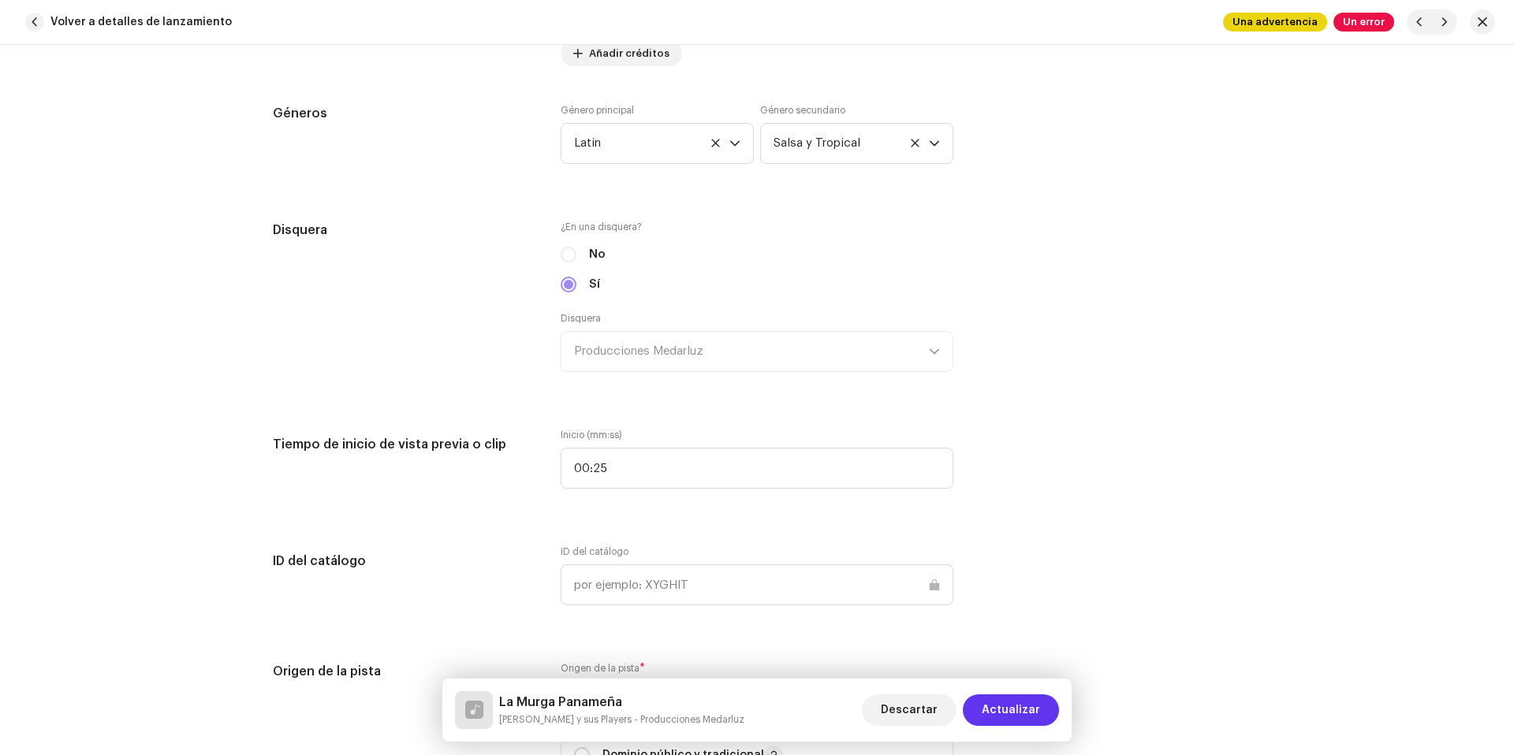
click at [1025, 705] on span "Actualizar" at bounding box center [1011, 711] width 58 height 32
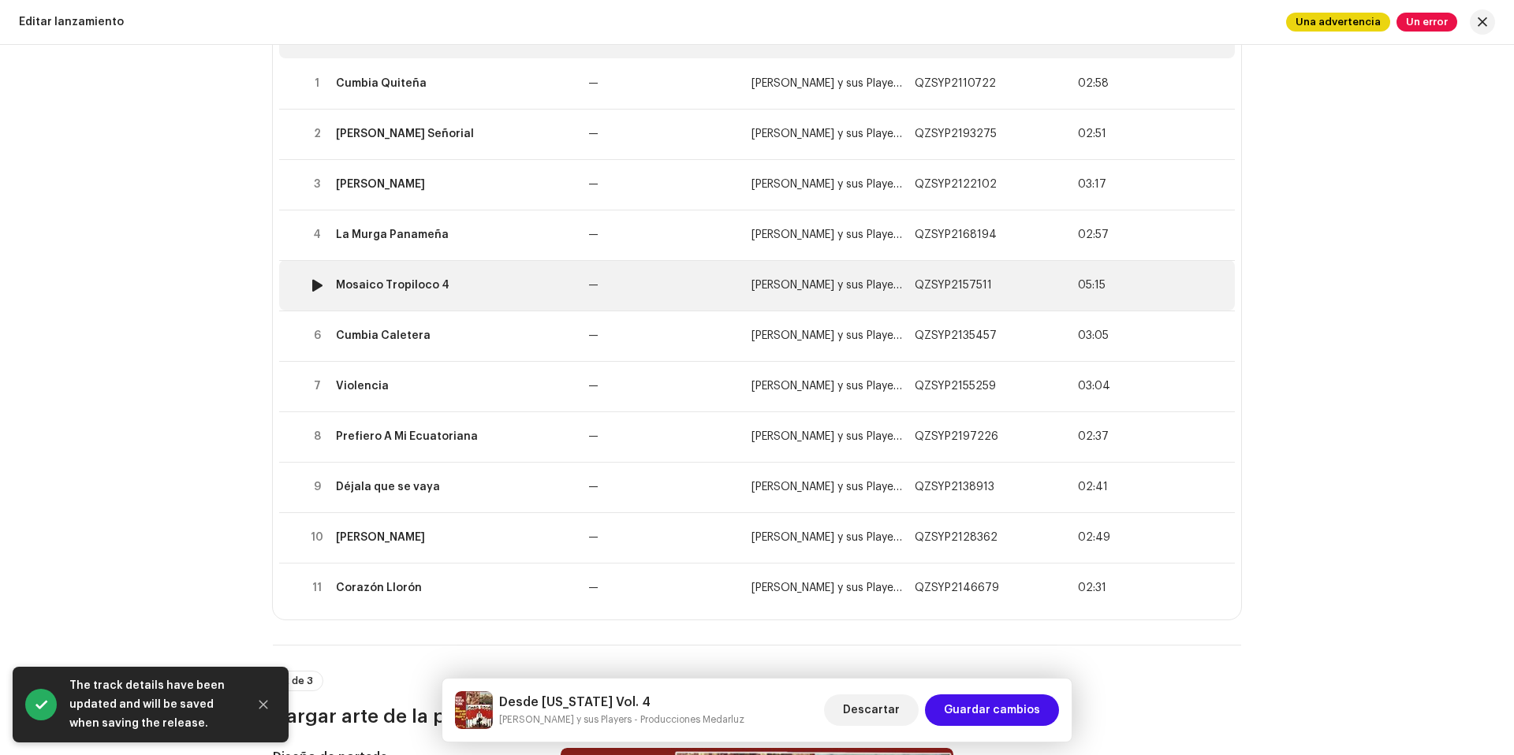
click at [450, 281] on div "Mosaico Tropiloco 4" at bounding box center [456, 285] width 240 height 13
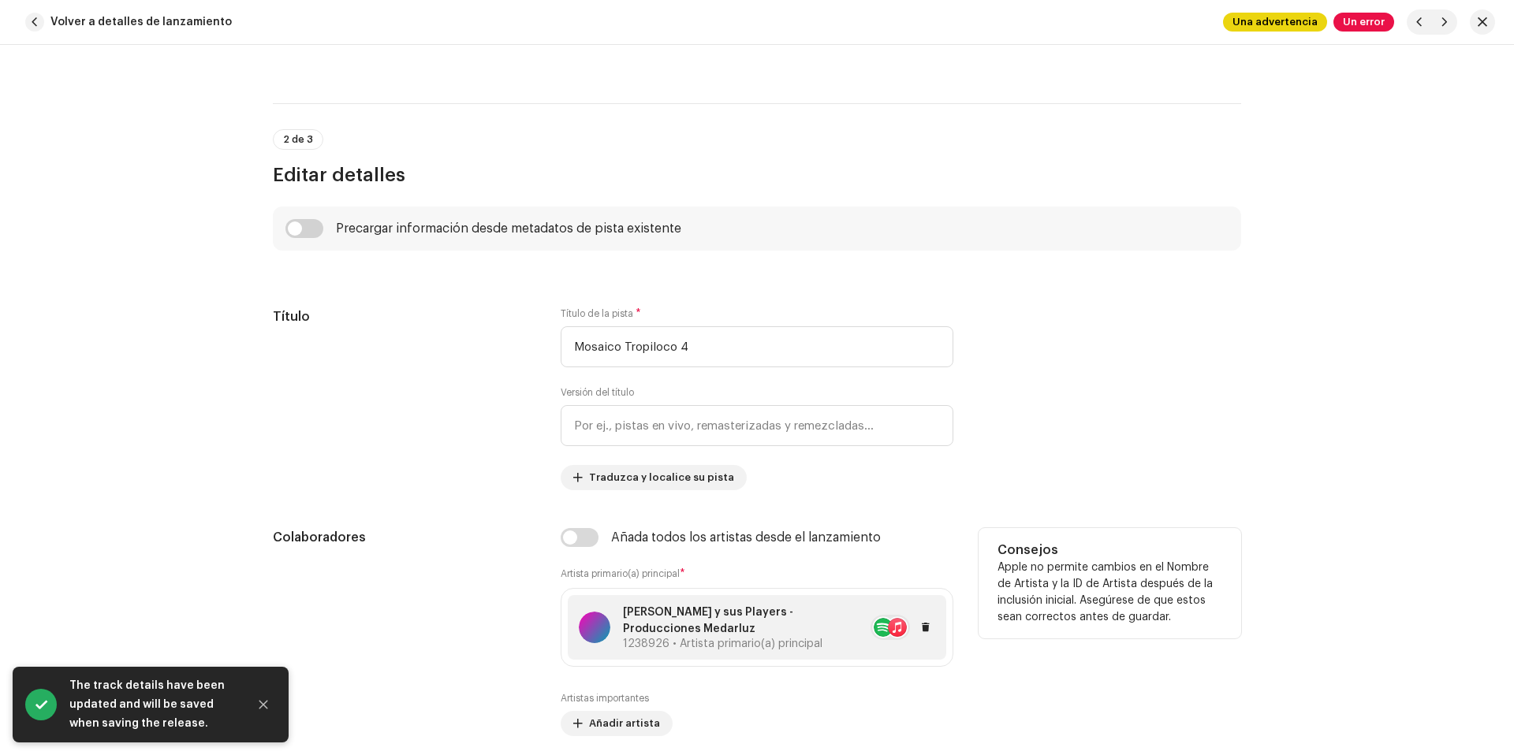
scroll to position [762, 0]
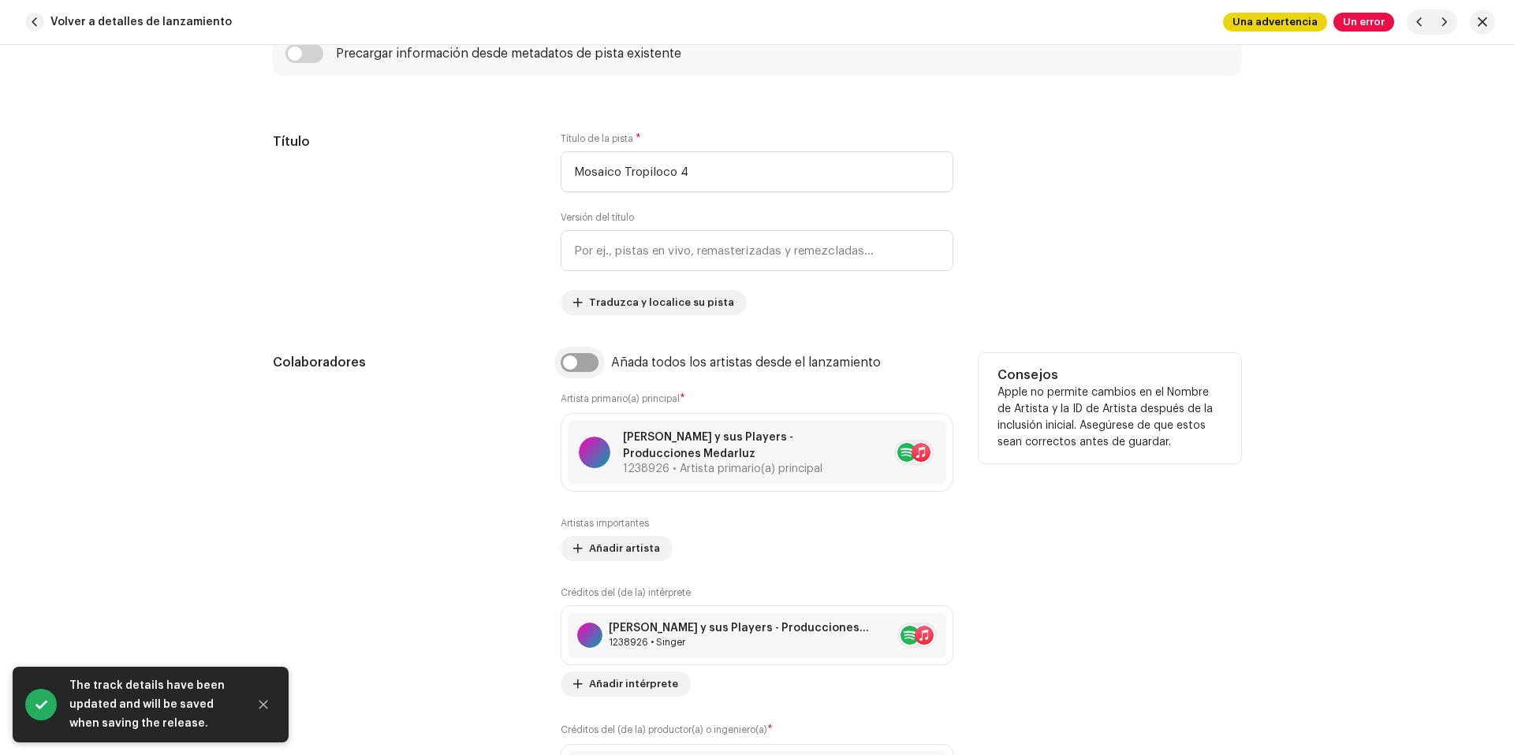
click at [584, 361] on input "checkbox" at bounding box center [580, 362] width 38 height 19
checkbox input "true"
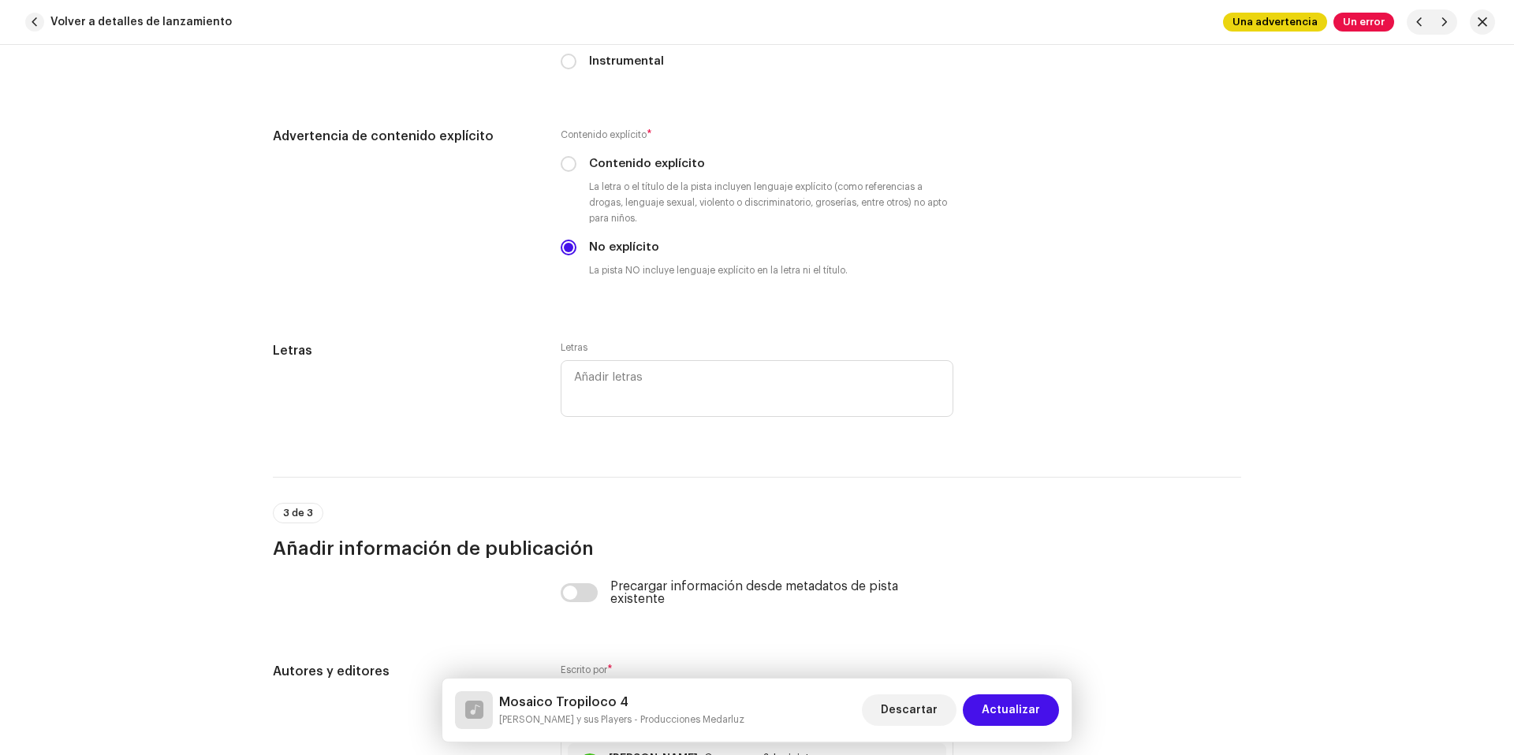
scroll to position [3488, 0]
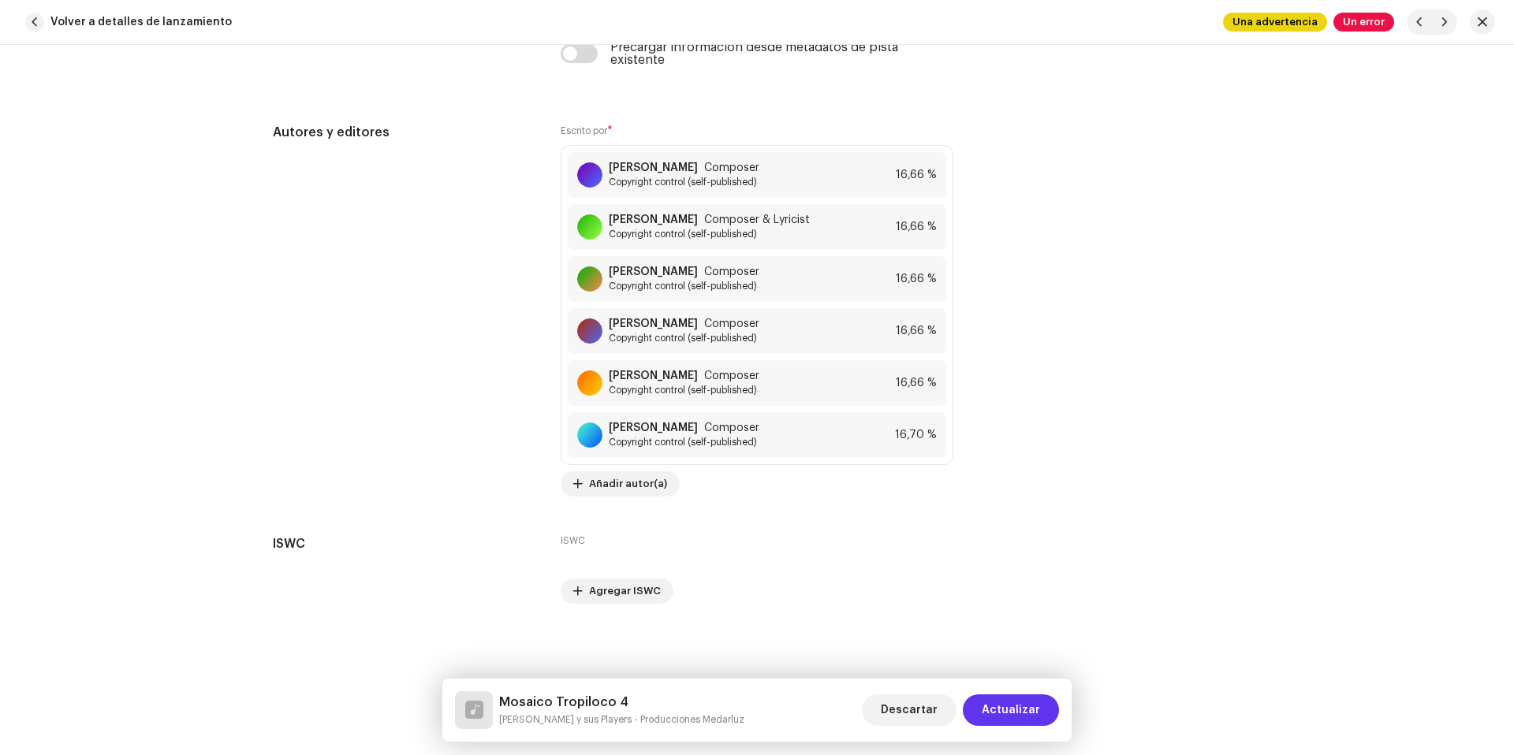
click at [1005, 705] on span "Actualizar" at bounding box center [1011, 711] width 58 height 32
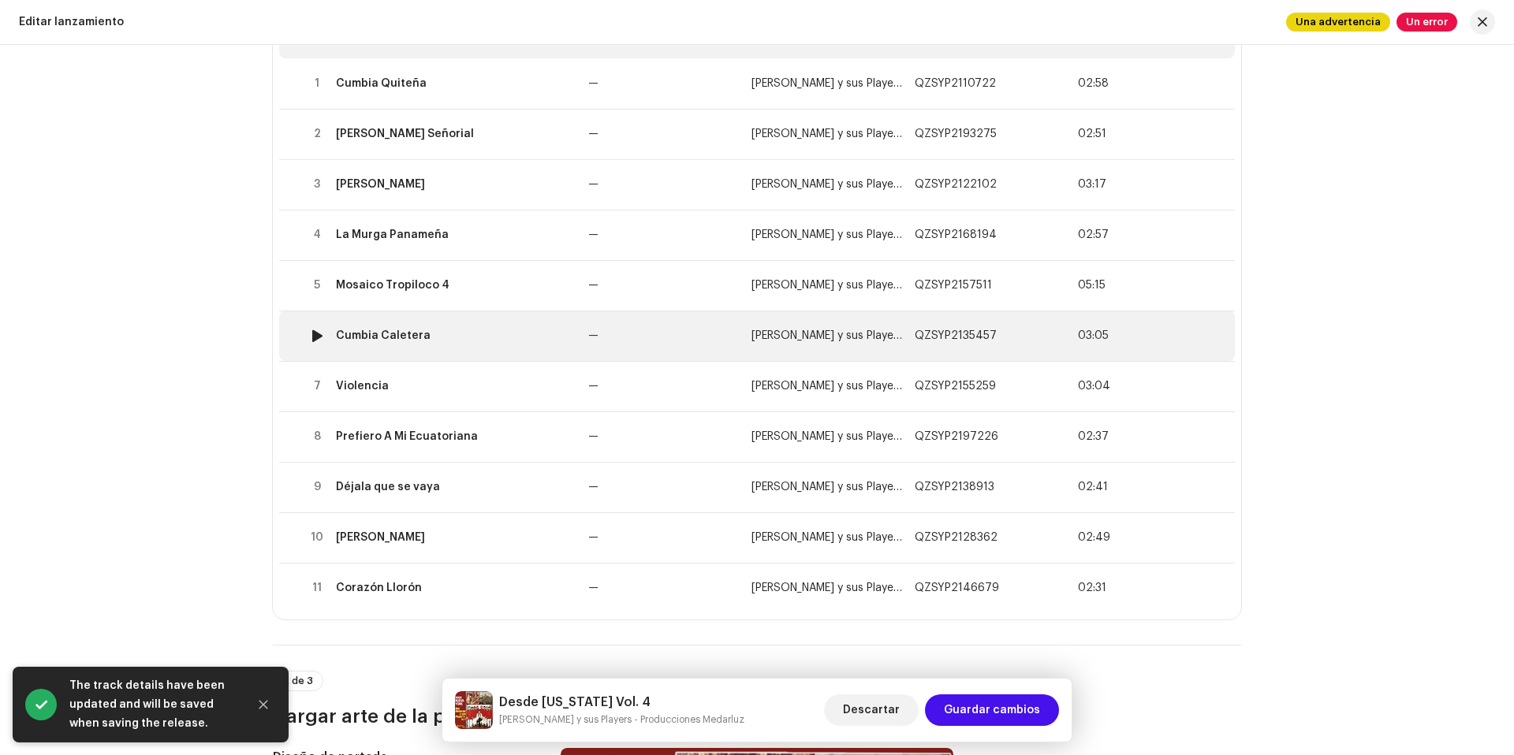
click at [501, 326] on td "Cumbia Caletera" at bounding box center [456, 336] width 252 height 50
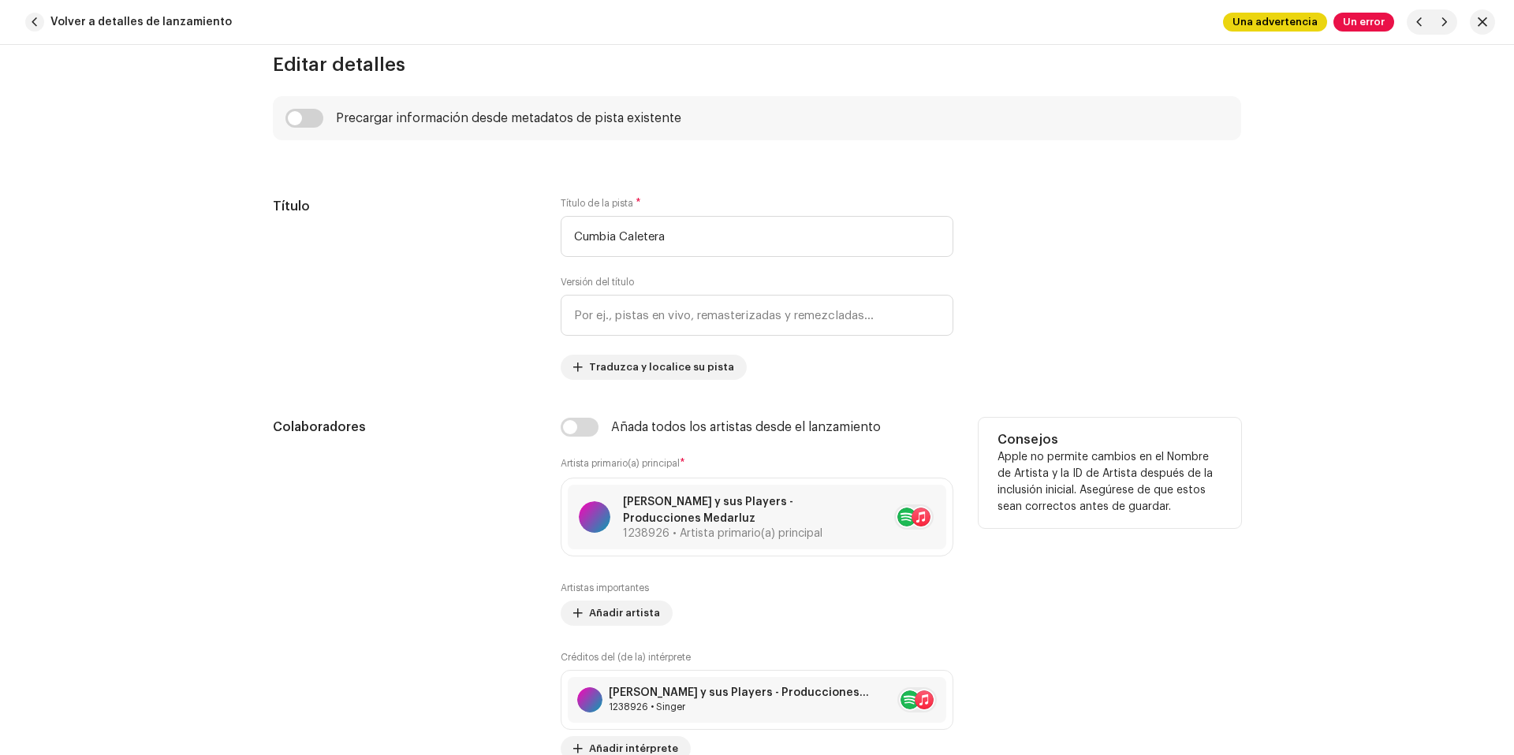
scroll to position [838, 0]
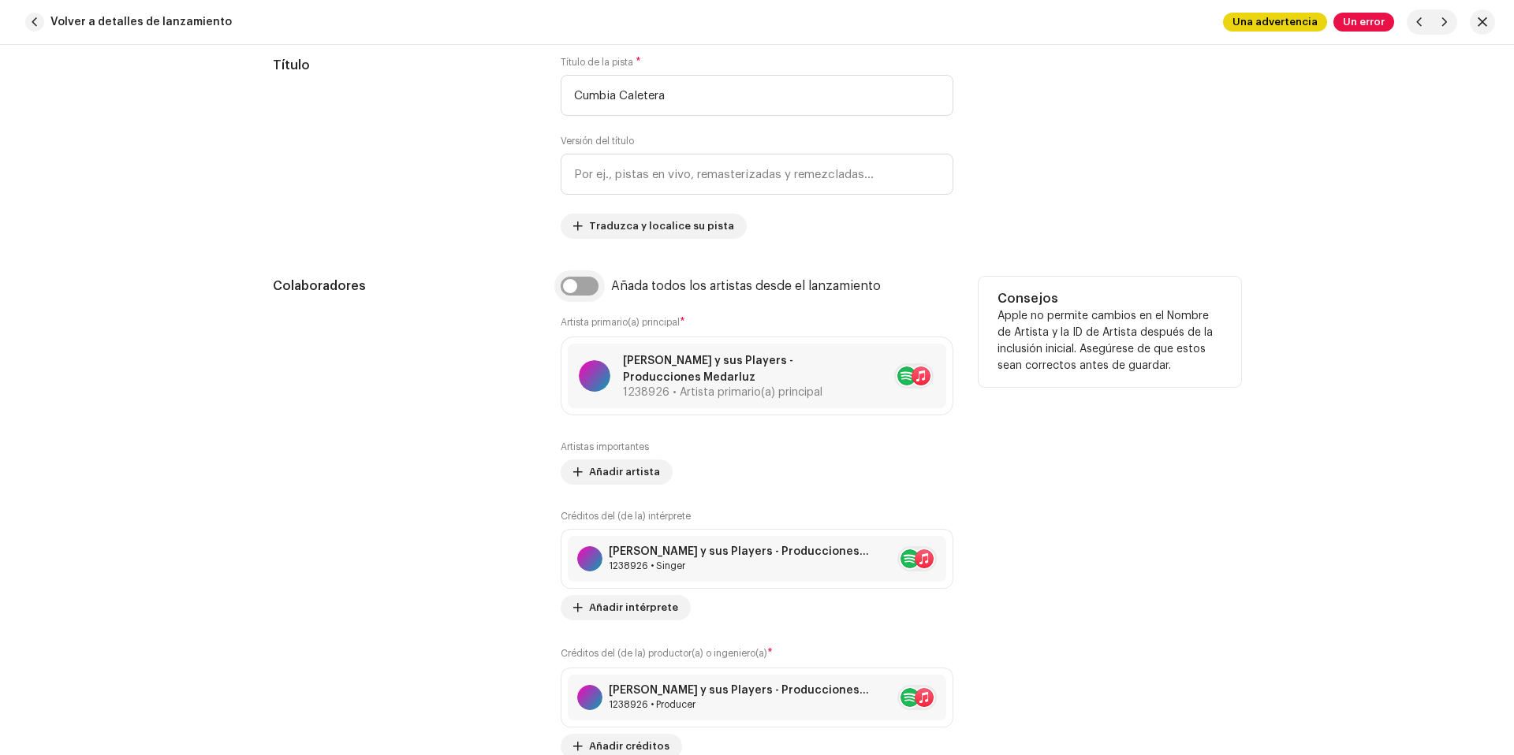
click at [583, 286] on input "checkbox" at bounding box center [580, 286] width 38 height 19
checkbox input "true"
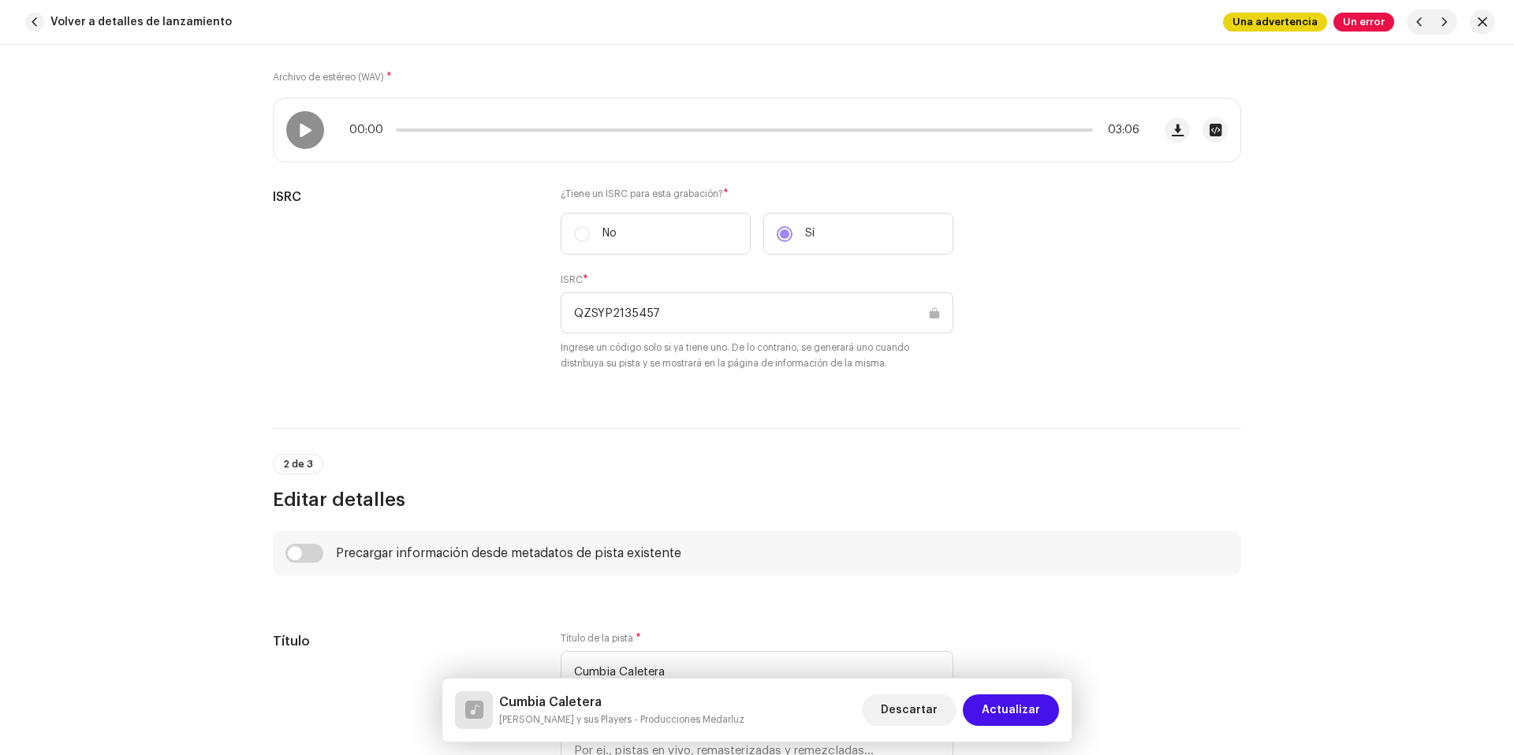
scroll to position [549, 0]
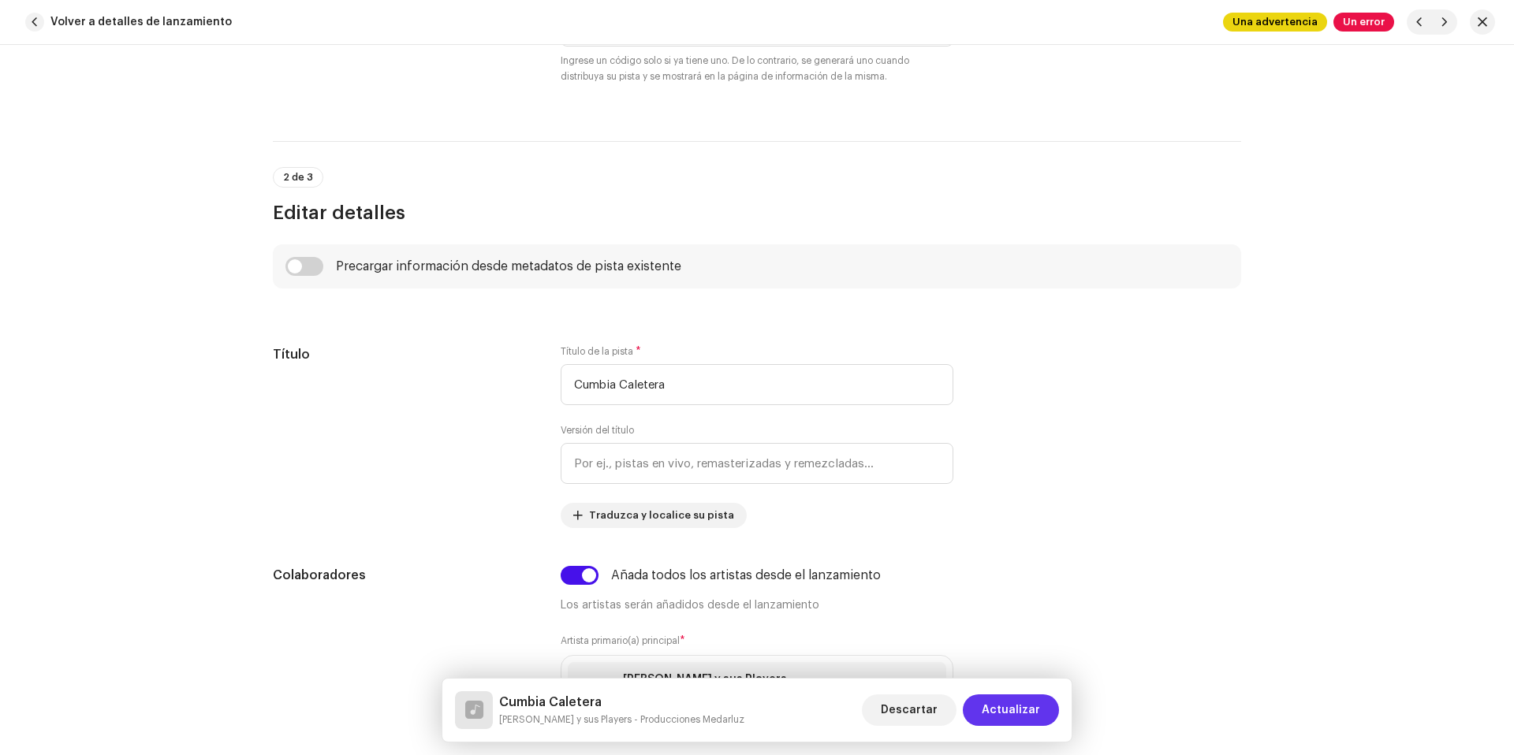
click at [993, 701] on span "Actualizar" at bounding box center [1011, 711] width 58 height 32
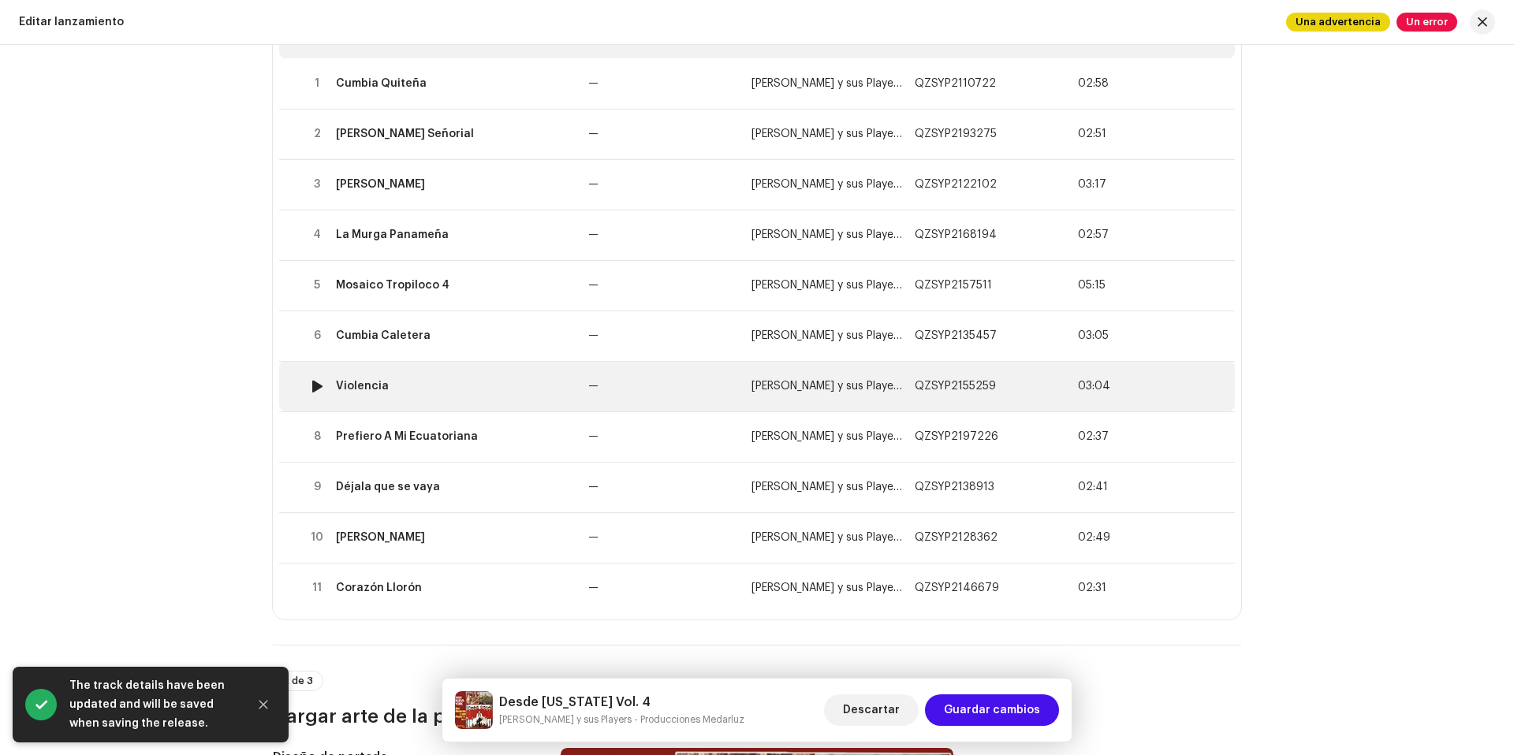
click at [438, 381] on div "Violencia" at bounding box center [456, 386] width 240 height 13
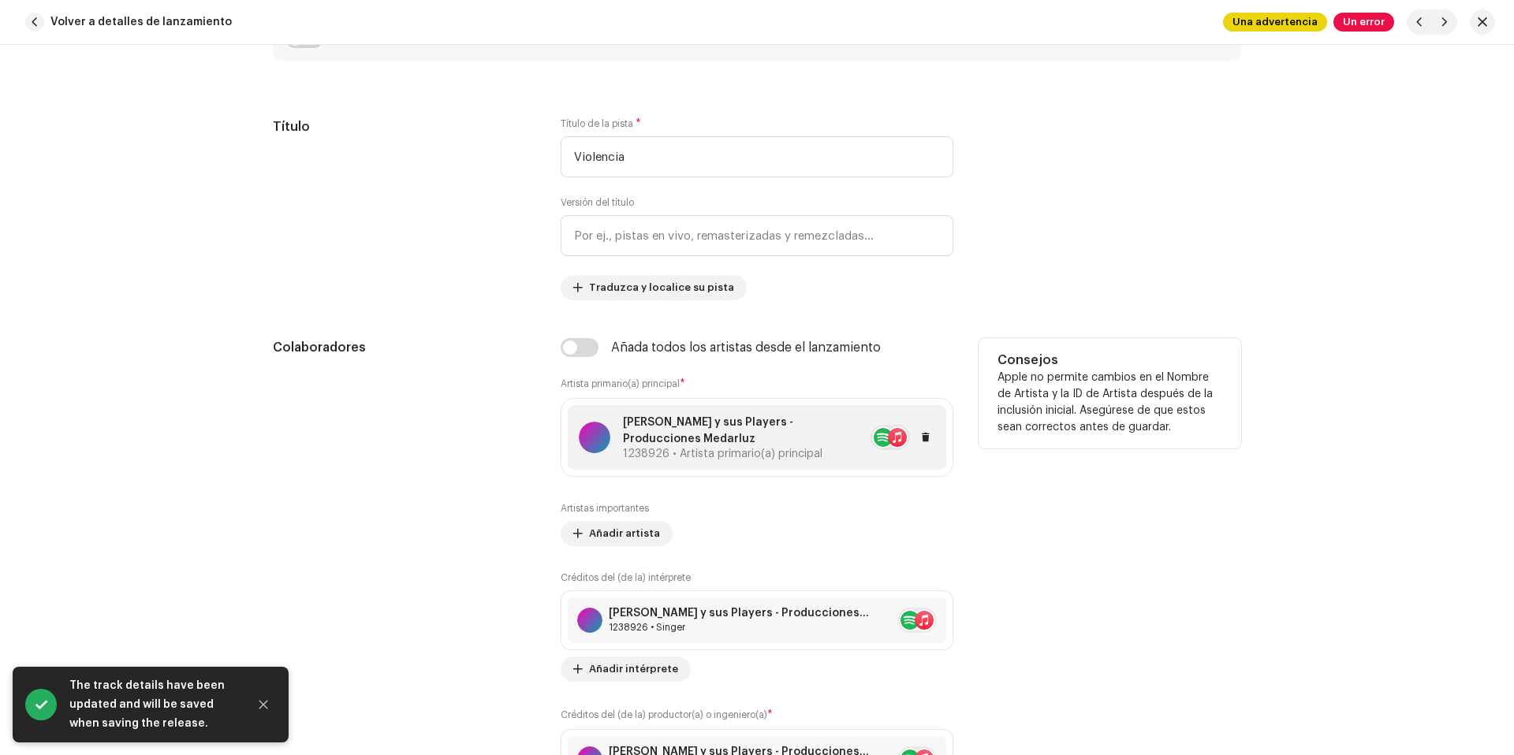
scroll to position [785, 0]
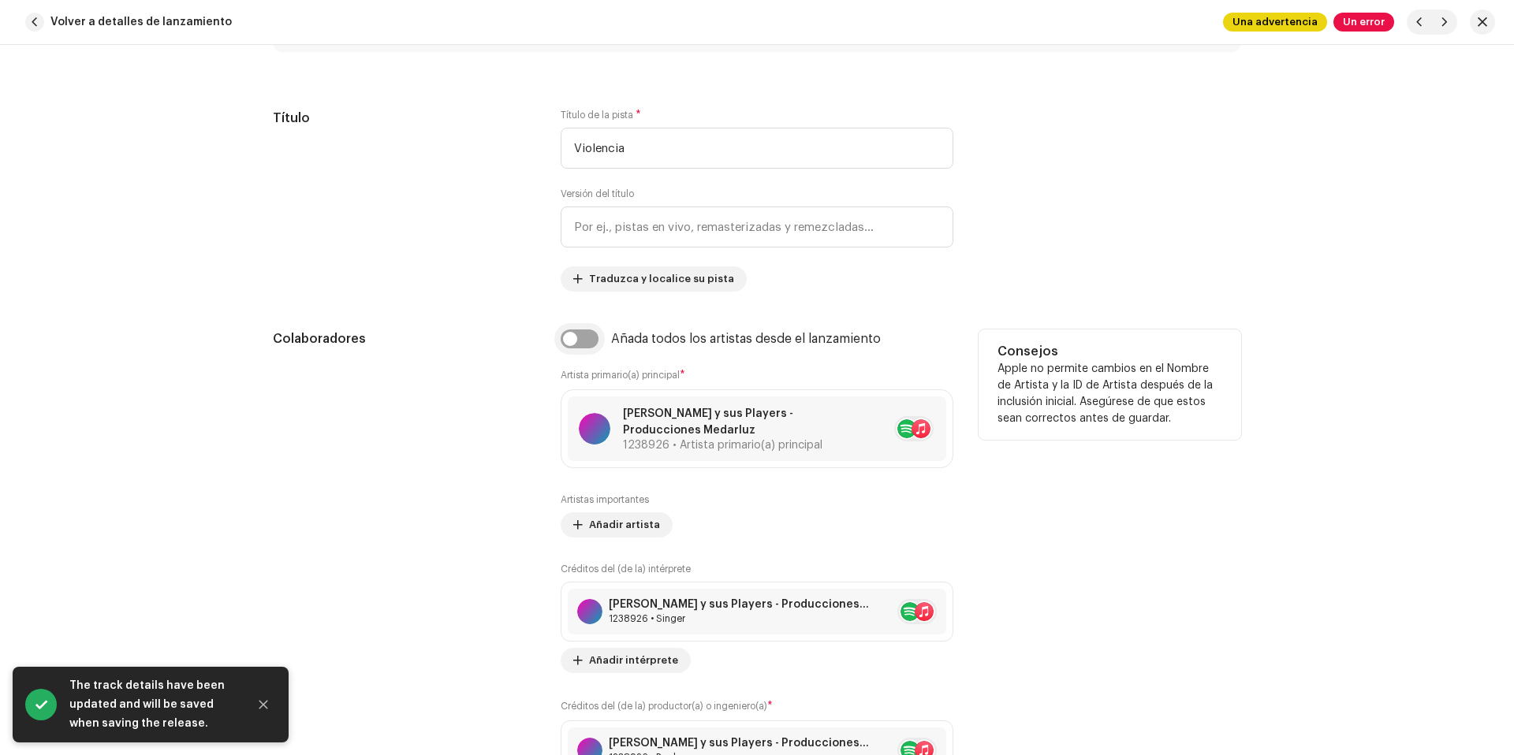
click at [578, 344] on input "checkbox" at bounding box center [580, 339] width 38 height 19
checkbox input "true"
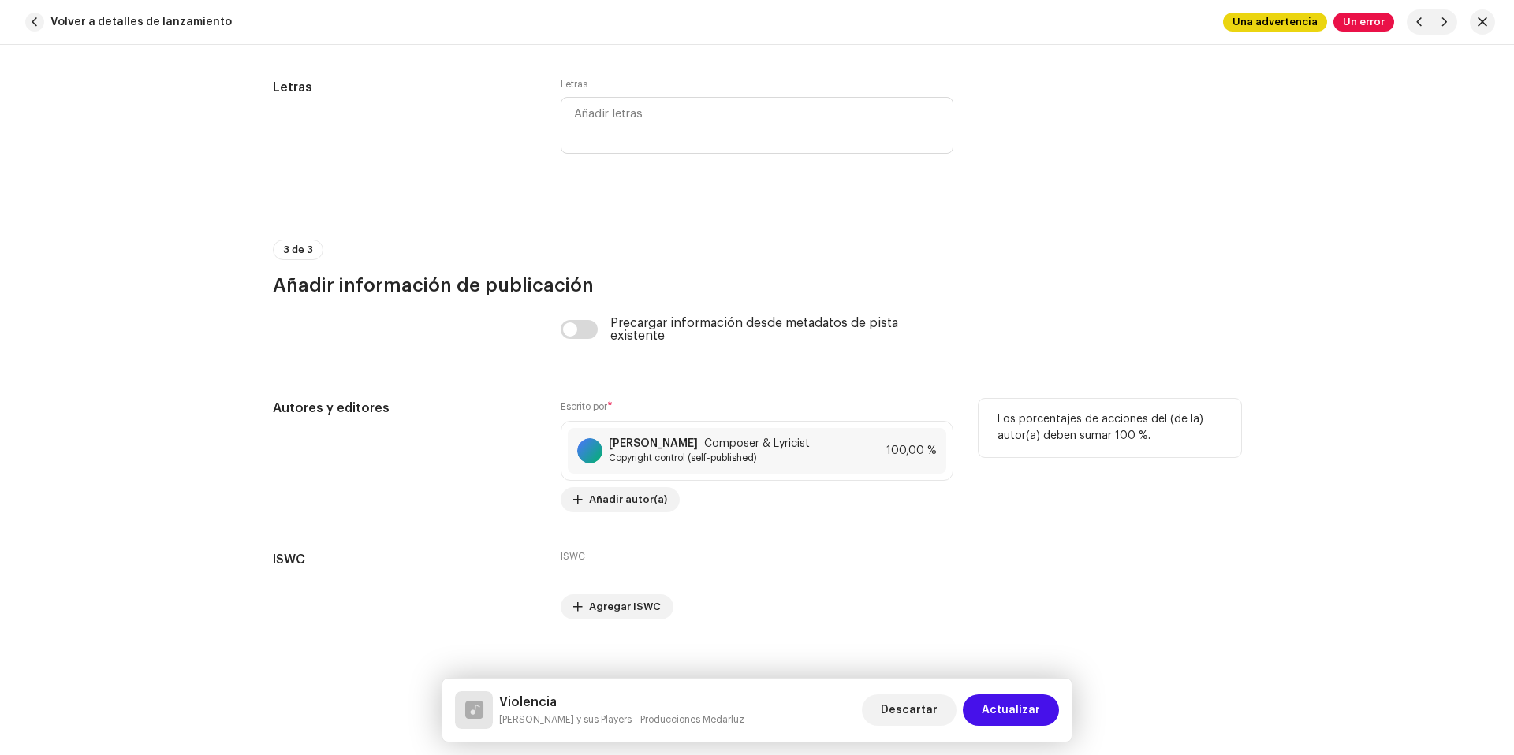
scroll to position [3228, 0]
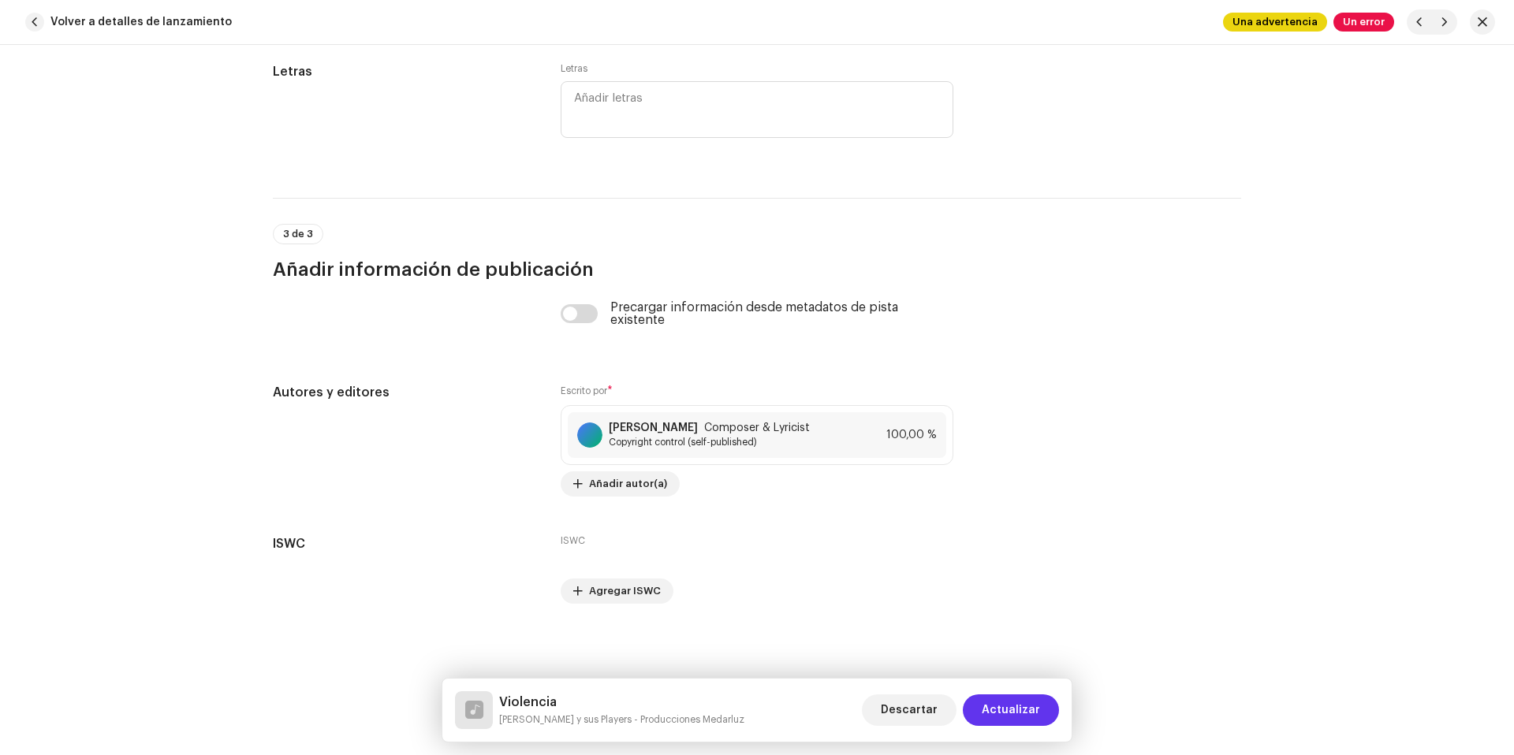
click at [1035, 710] on span "Actualizar" at bounding box center [1011, 711] width 58 height 32
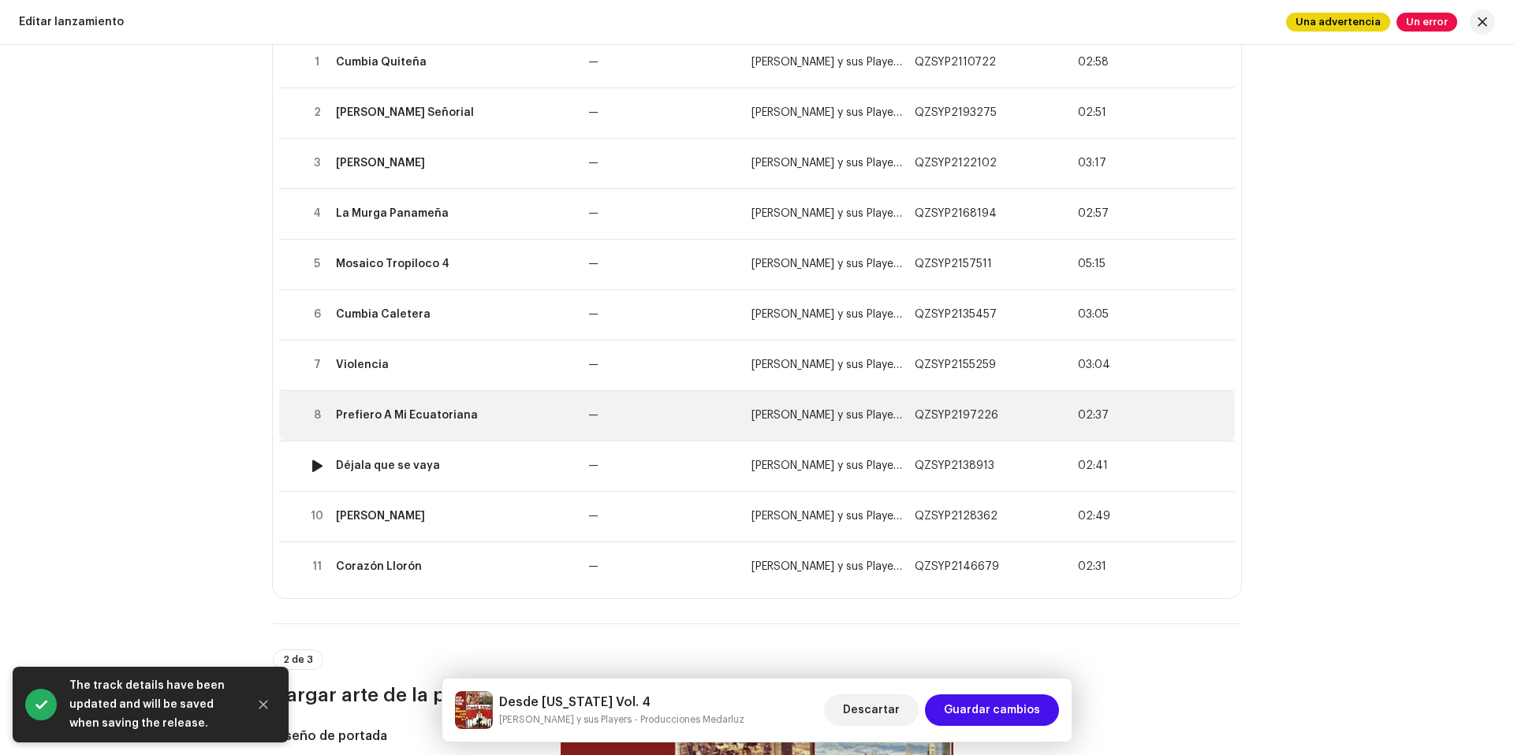
scroll to position [271, 0]
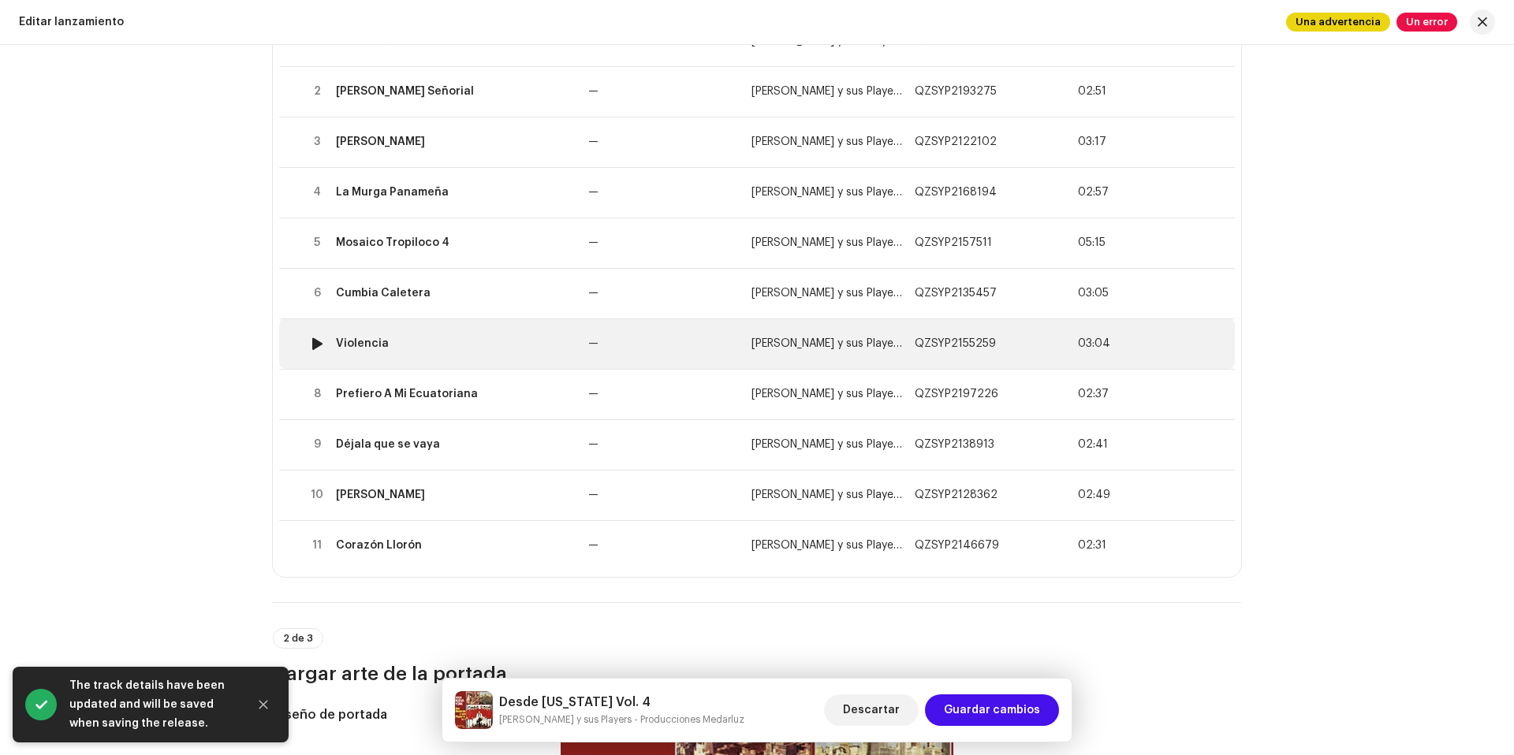
click at [454, 347] on div "Violencia" at bounding box center [456, 343] width 240 height 13
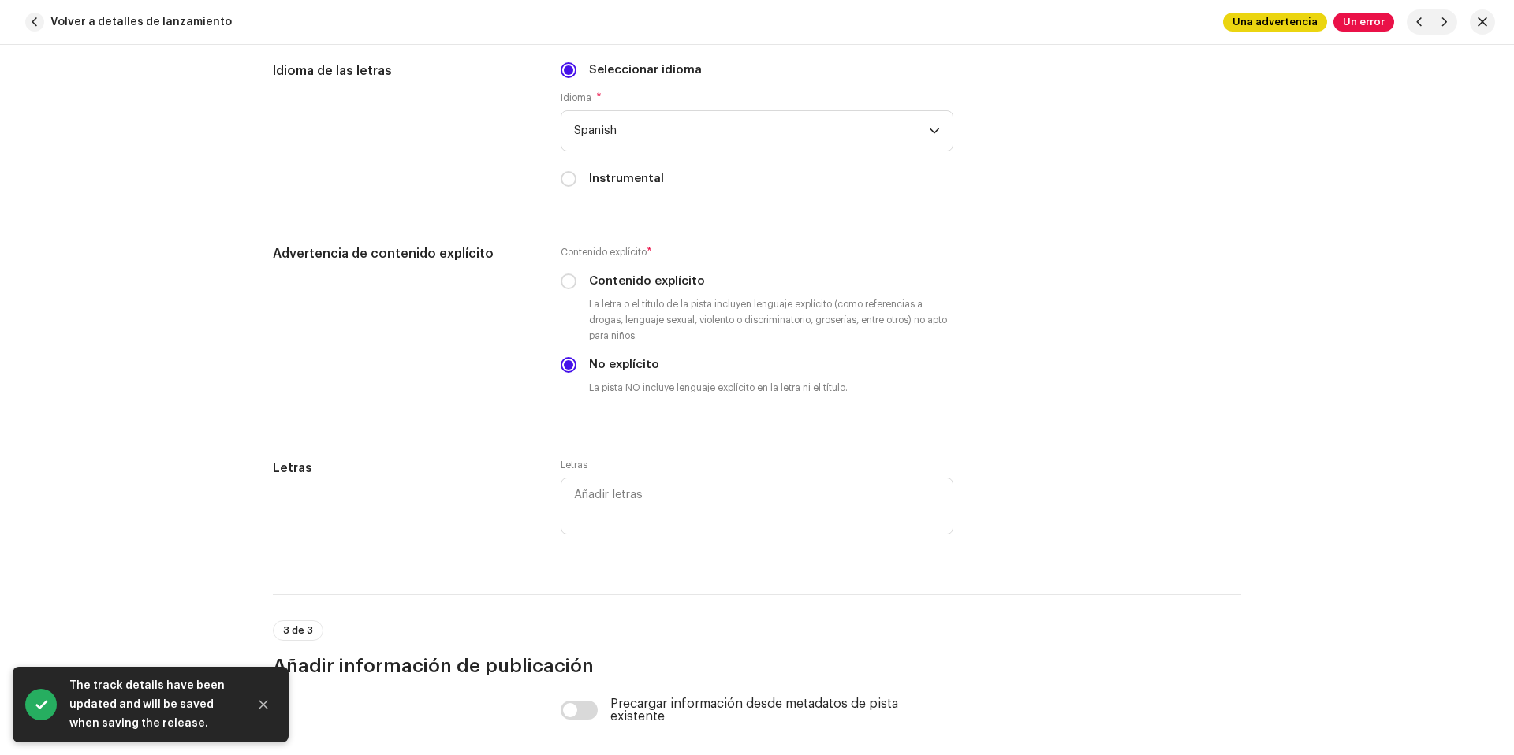
scroll to position [3228, 0]
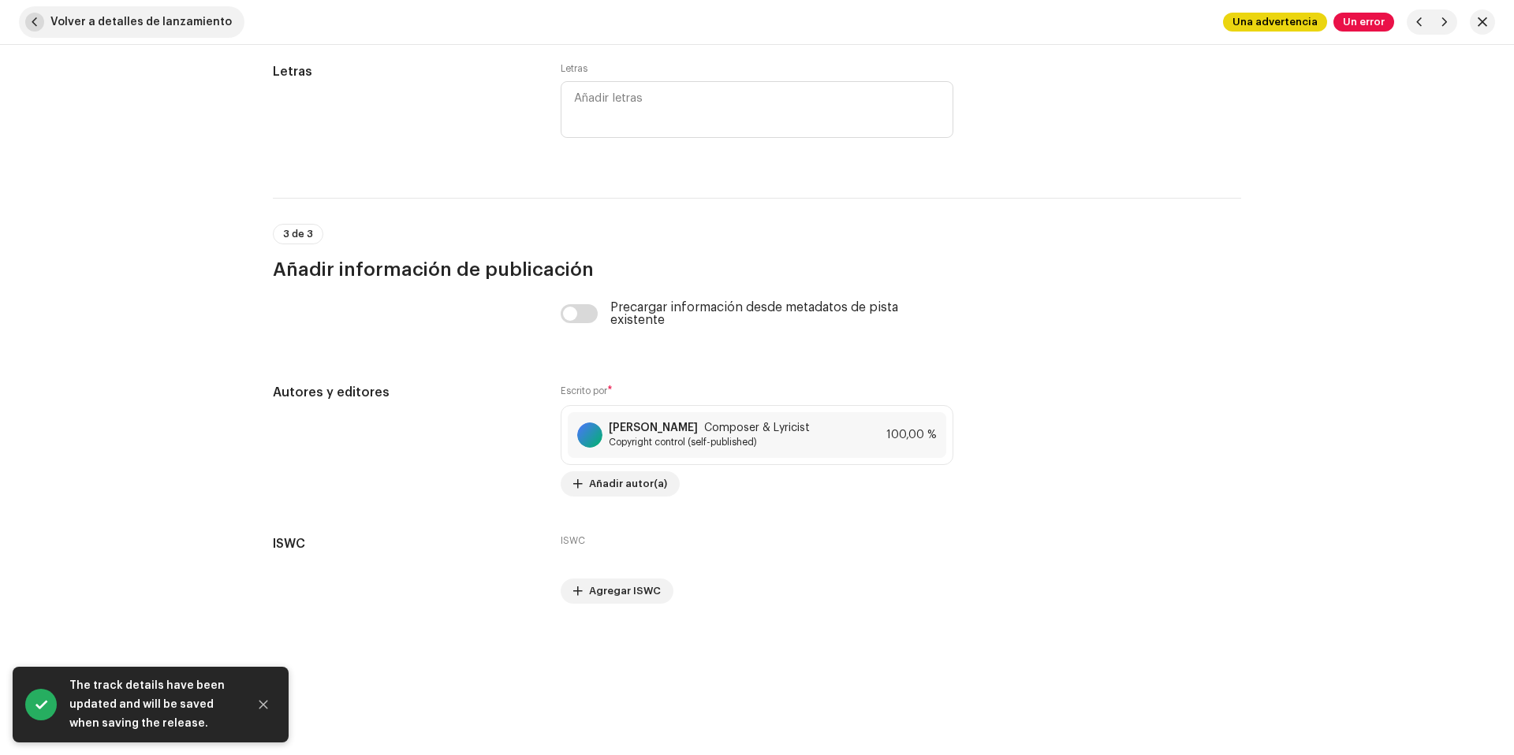
click at [172, 25] on span "Volver a detalles de lanzamiento" at bounding box center [140, 22] width 181 height 32
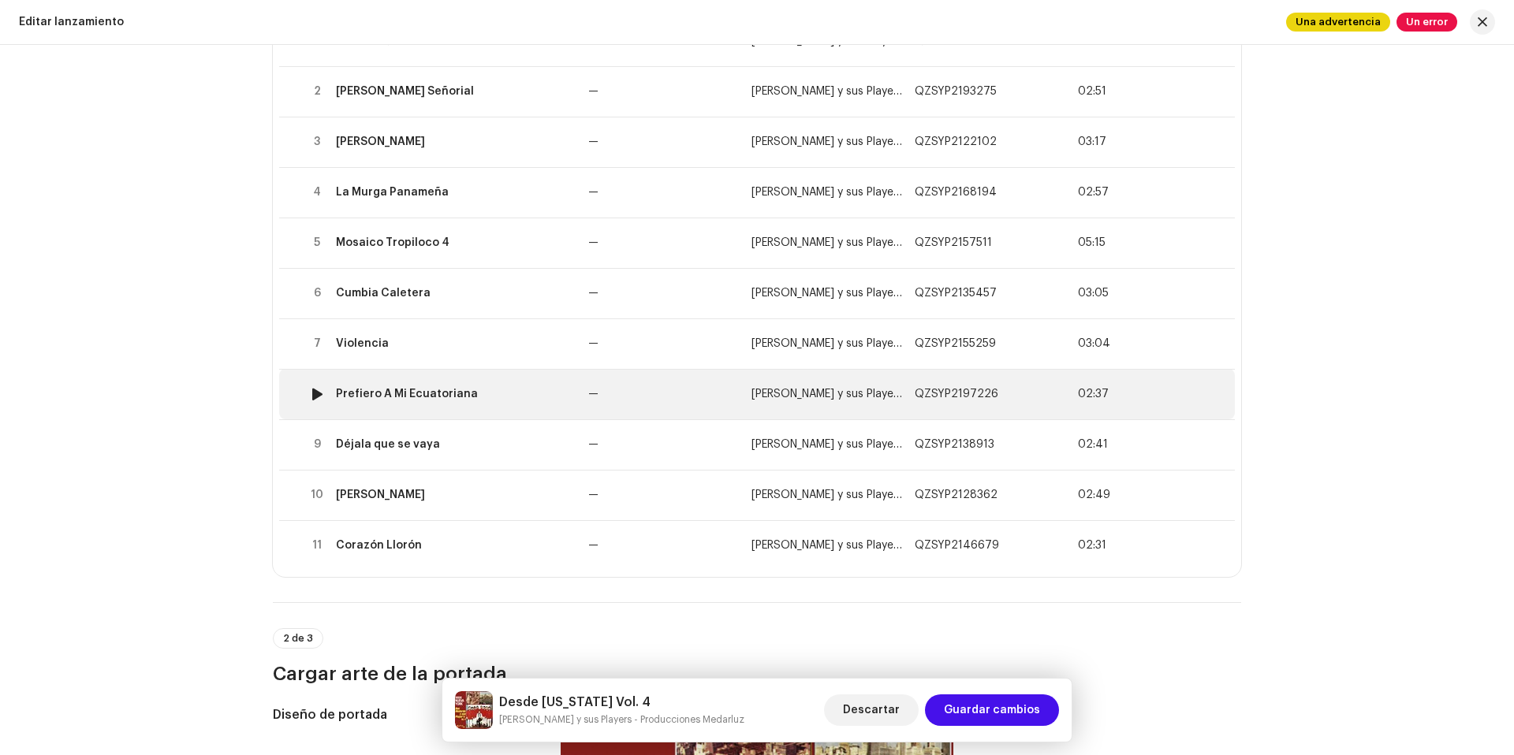
click at [497, 393] on div "Prefiero A Mi Ecuatoriana" at bounding box center [456, 394] width 240 height 13
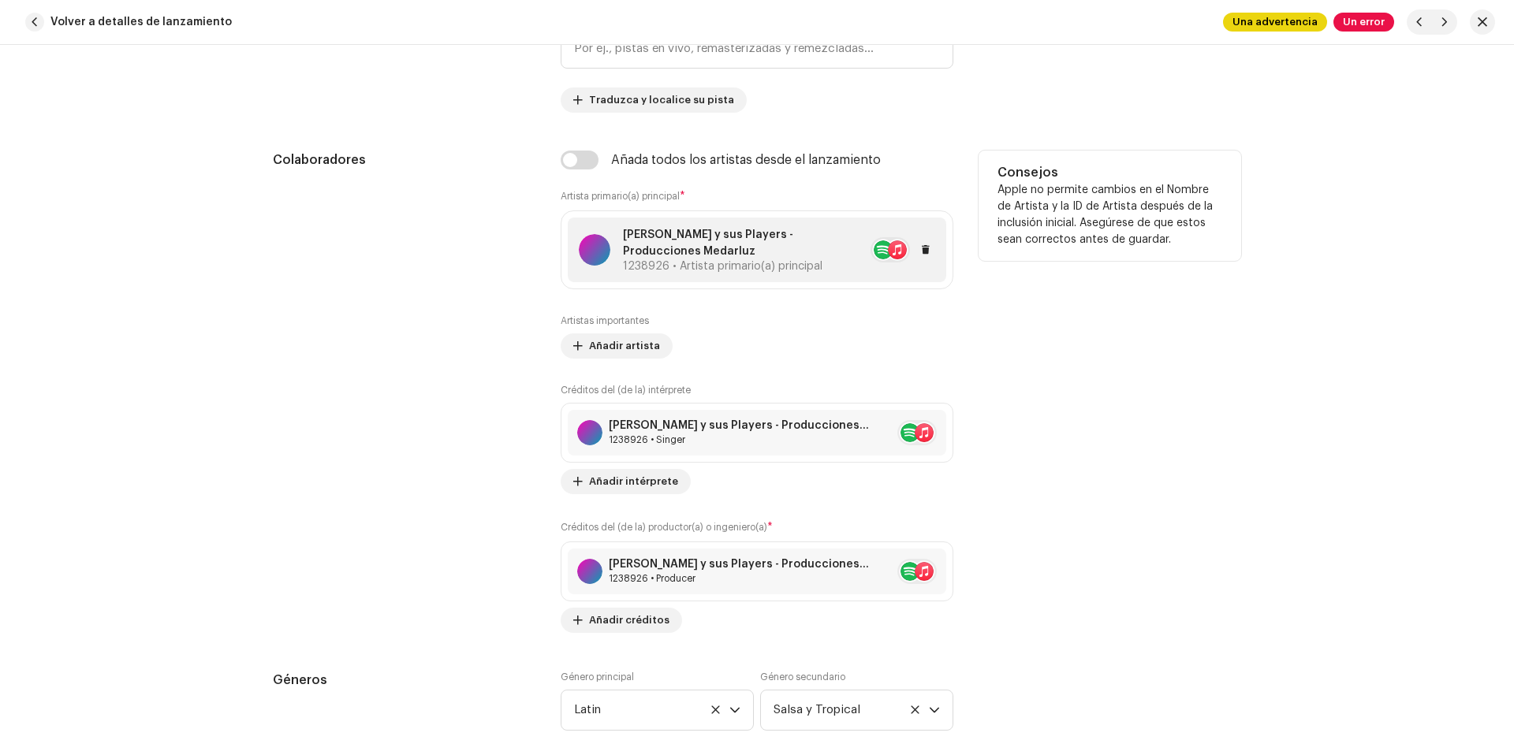
scroll to position [945, 0]
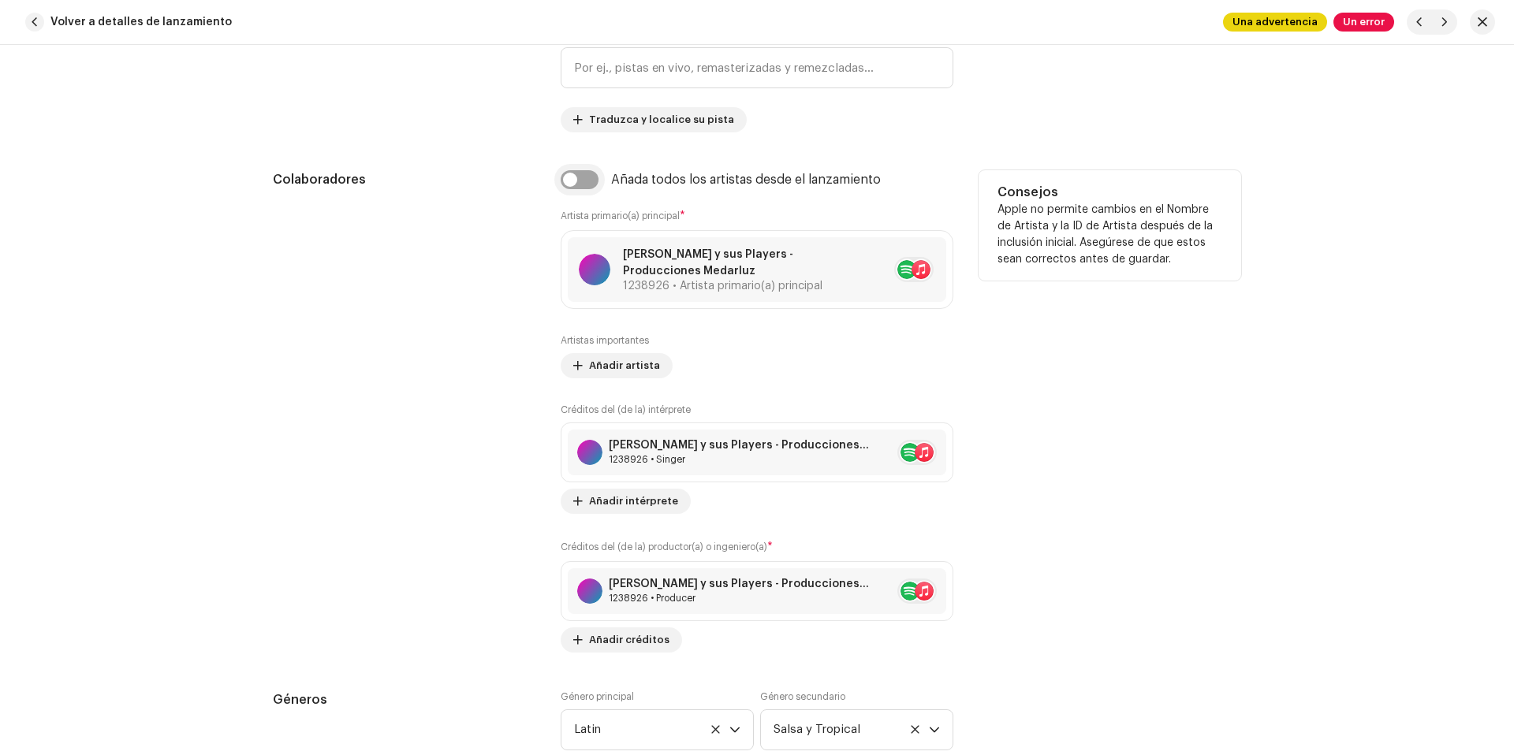
click at [582, 184] on input "checkbox" at bounding box center [580, 179] width 38 height 19
checkbox input "true"
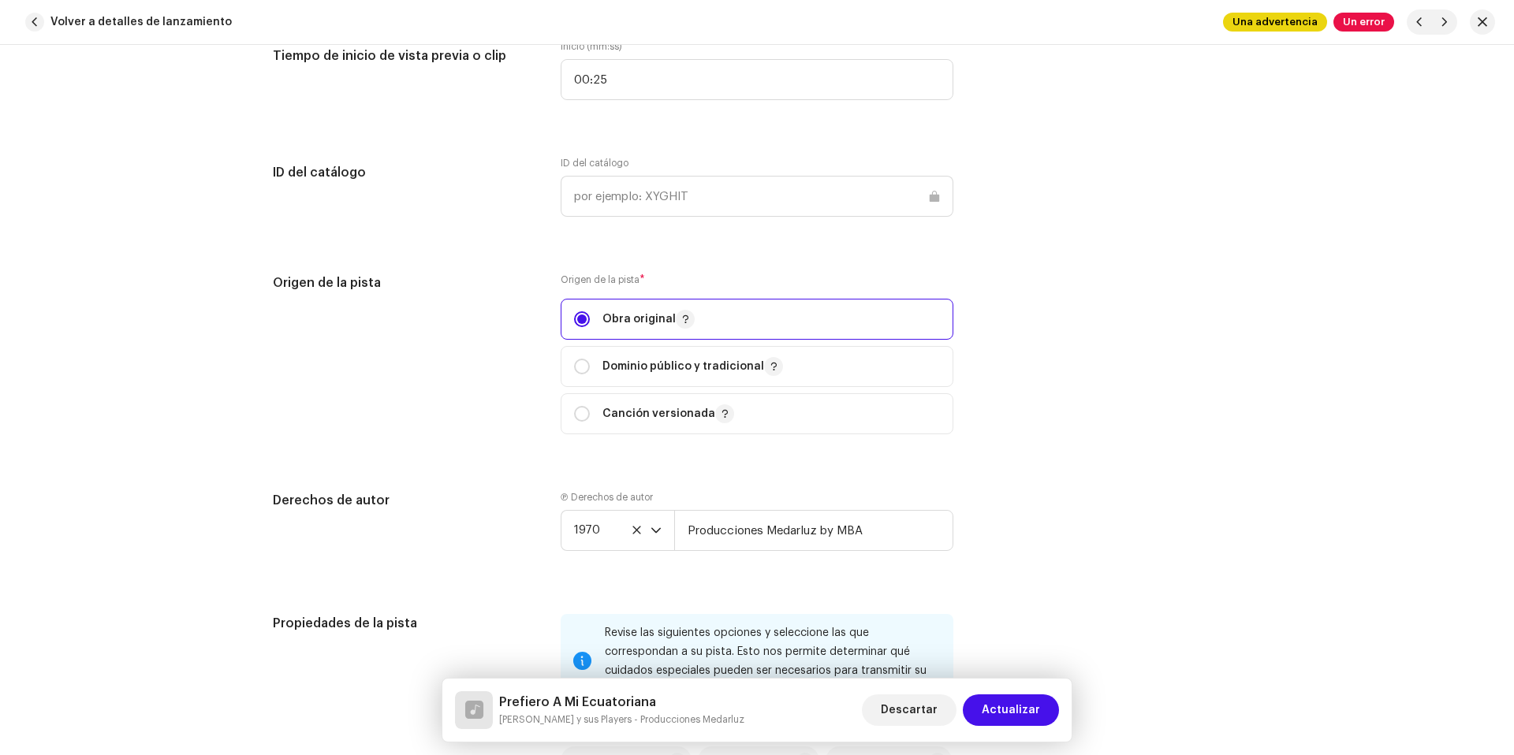
scroll to position [1761, 0]
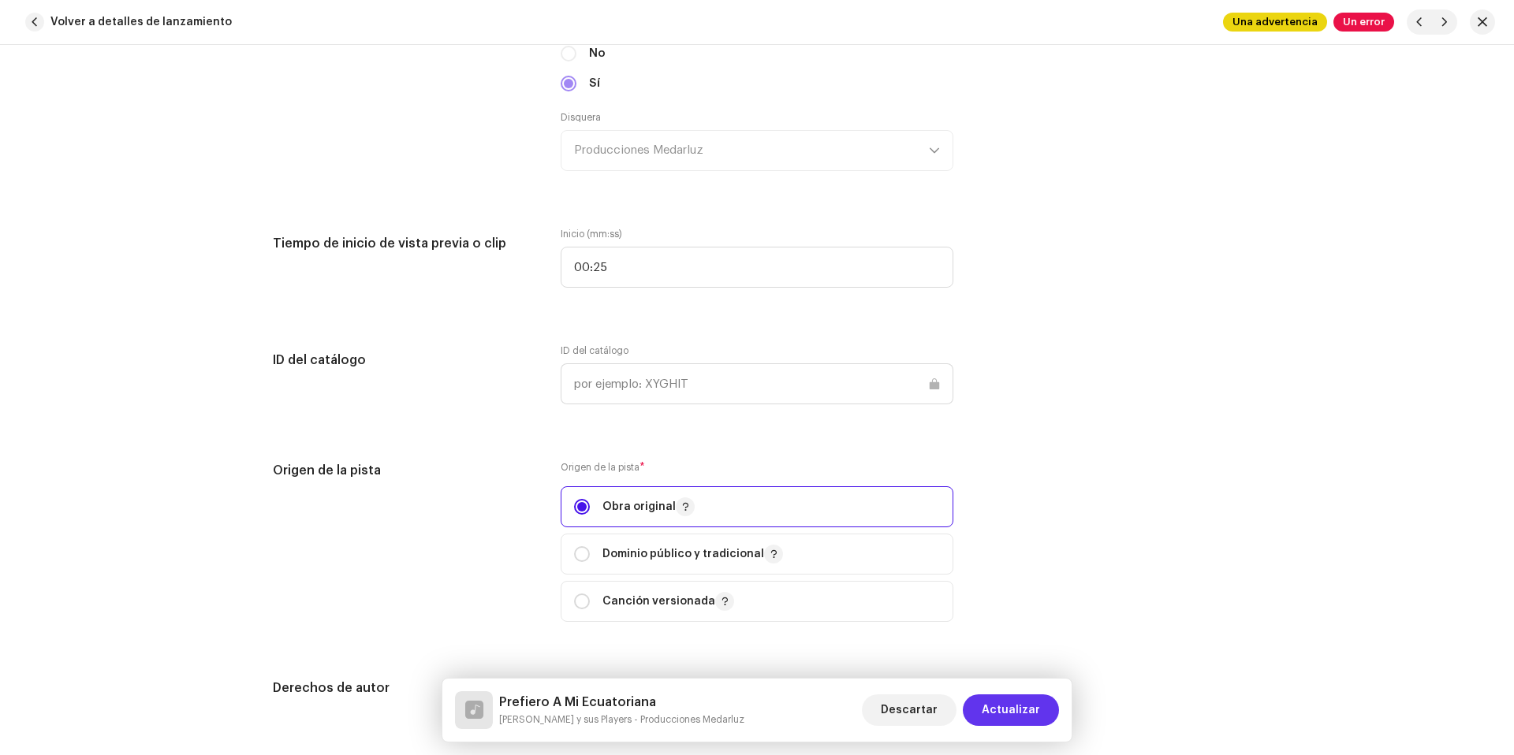
click at [1008, 708] on span "Actualizar" at bounding box center [1011, 711] width 58 height 32
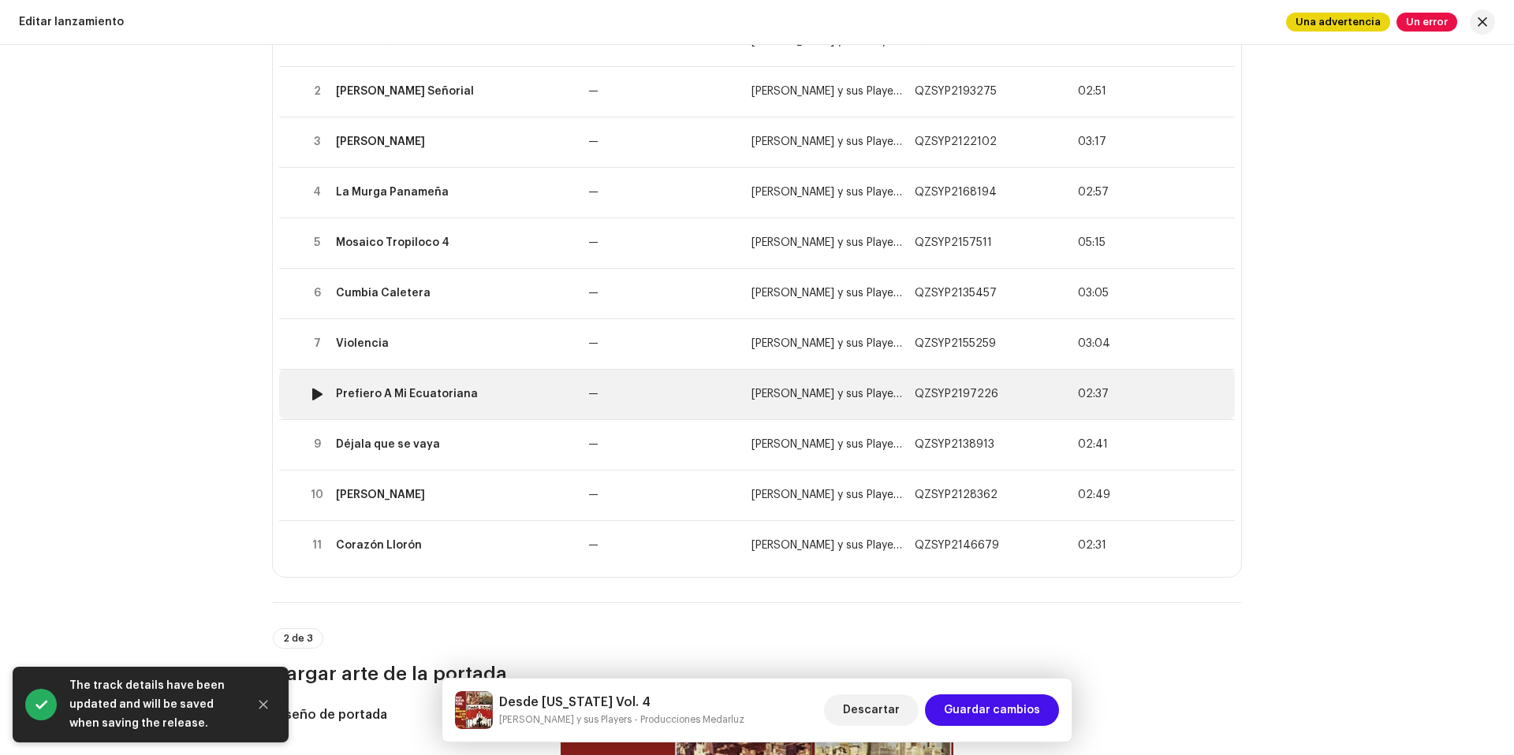
click at [528, 406] on td "Prefiero A Mi Ecuatoriana" at bounding box center [456, 394] width 252 height 50
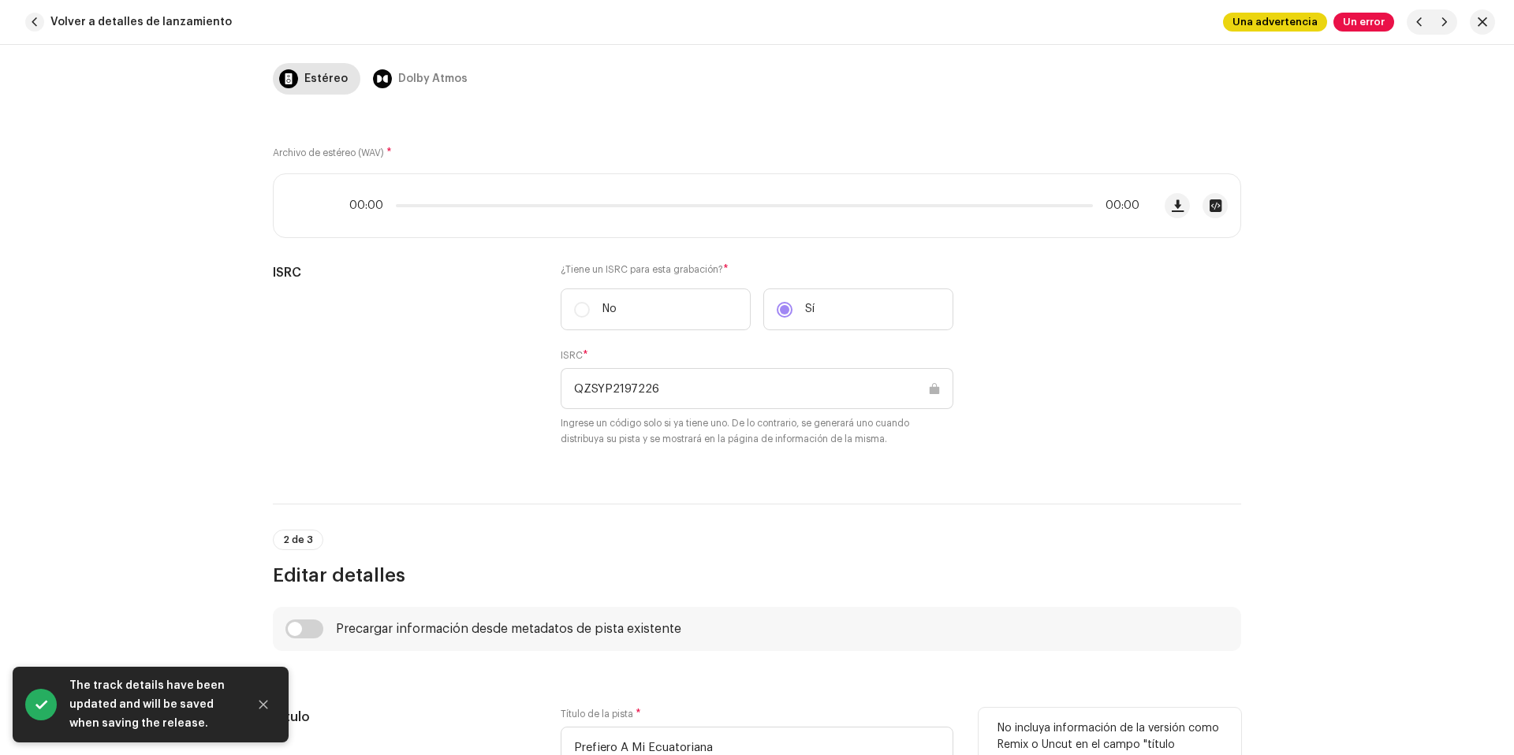
scroll to position [525, 0]
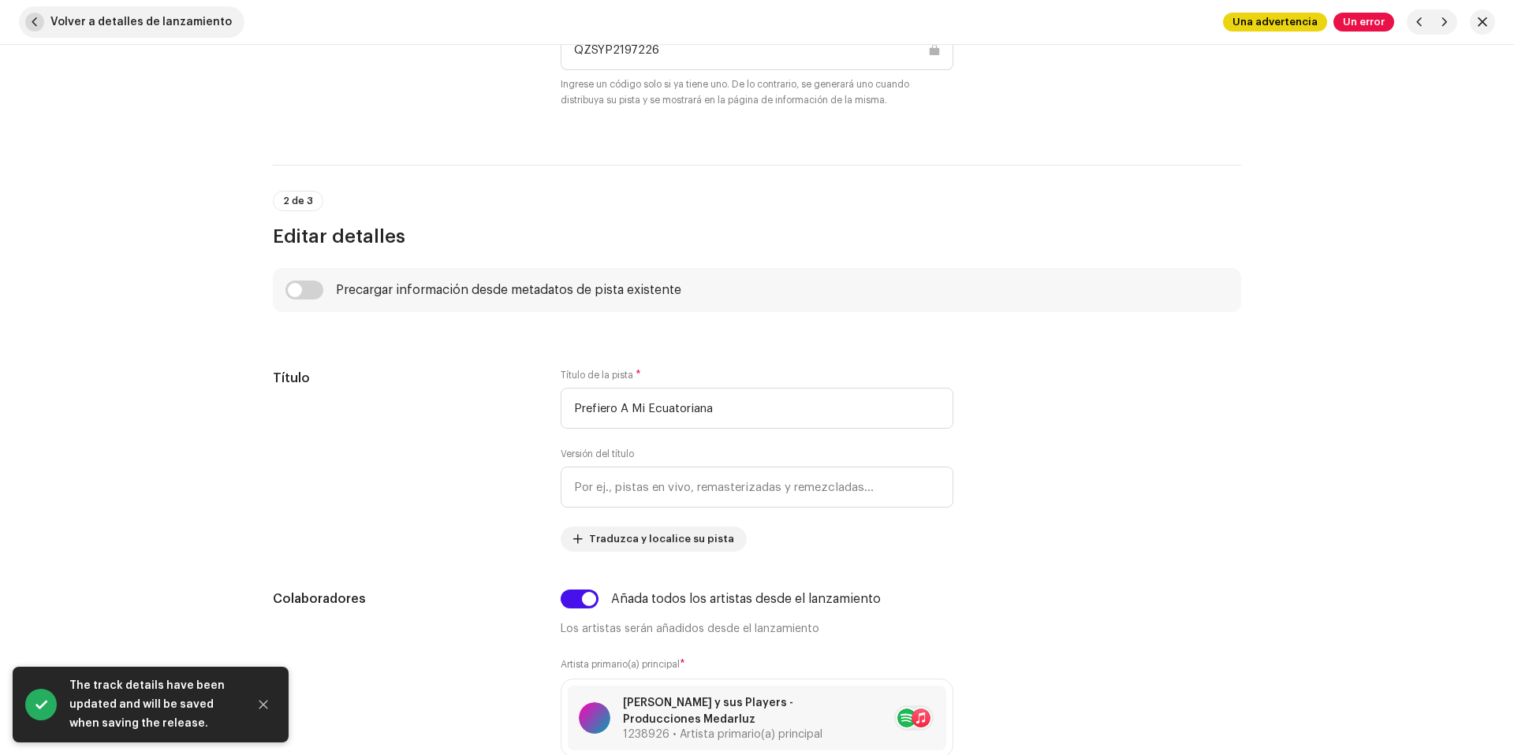
click at [132, 18] on span "Volver a detalles de lanzamiento" at bounding box center [140, 22] width 181 height 32
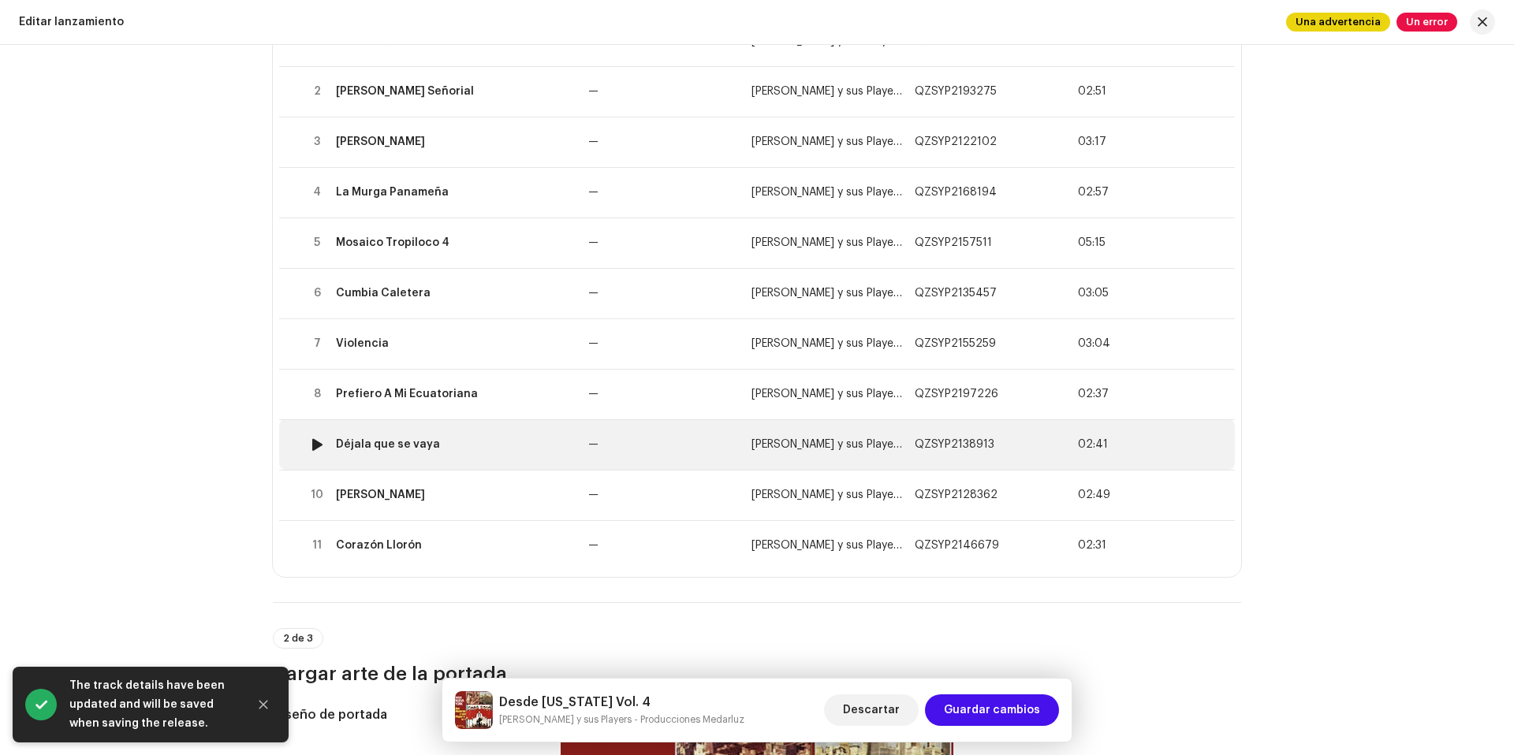
click at [526, 428] on td "Déjala que se vaya" at bounding box center [456, 444] width 252 height 50
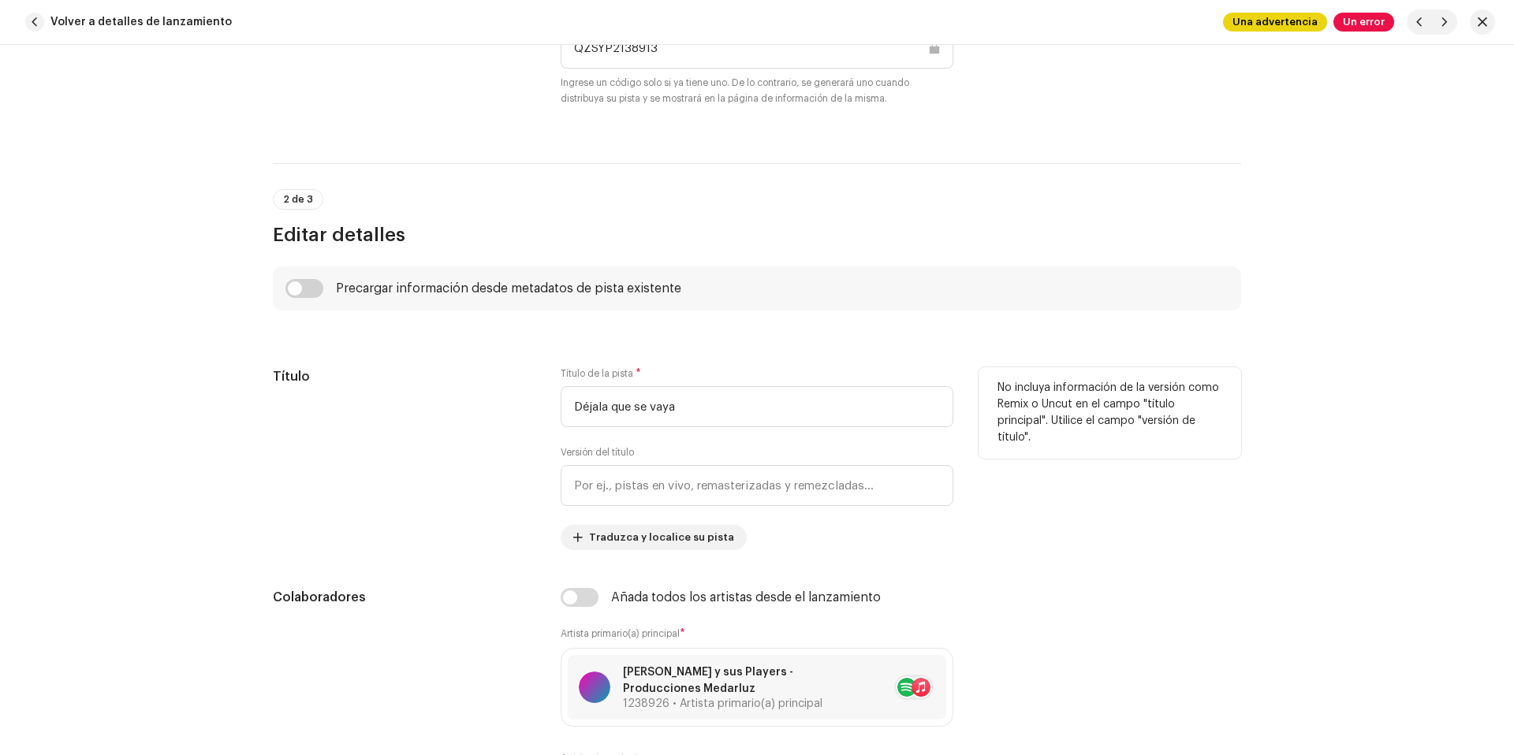
scroll to position [542, 0]
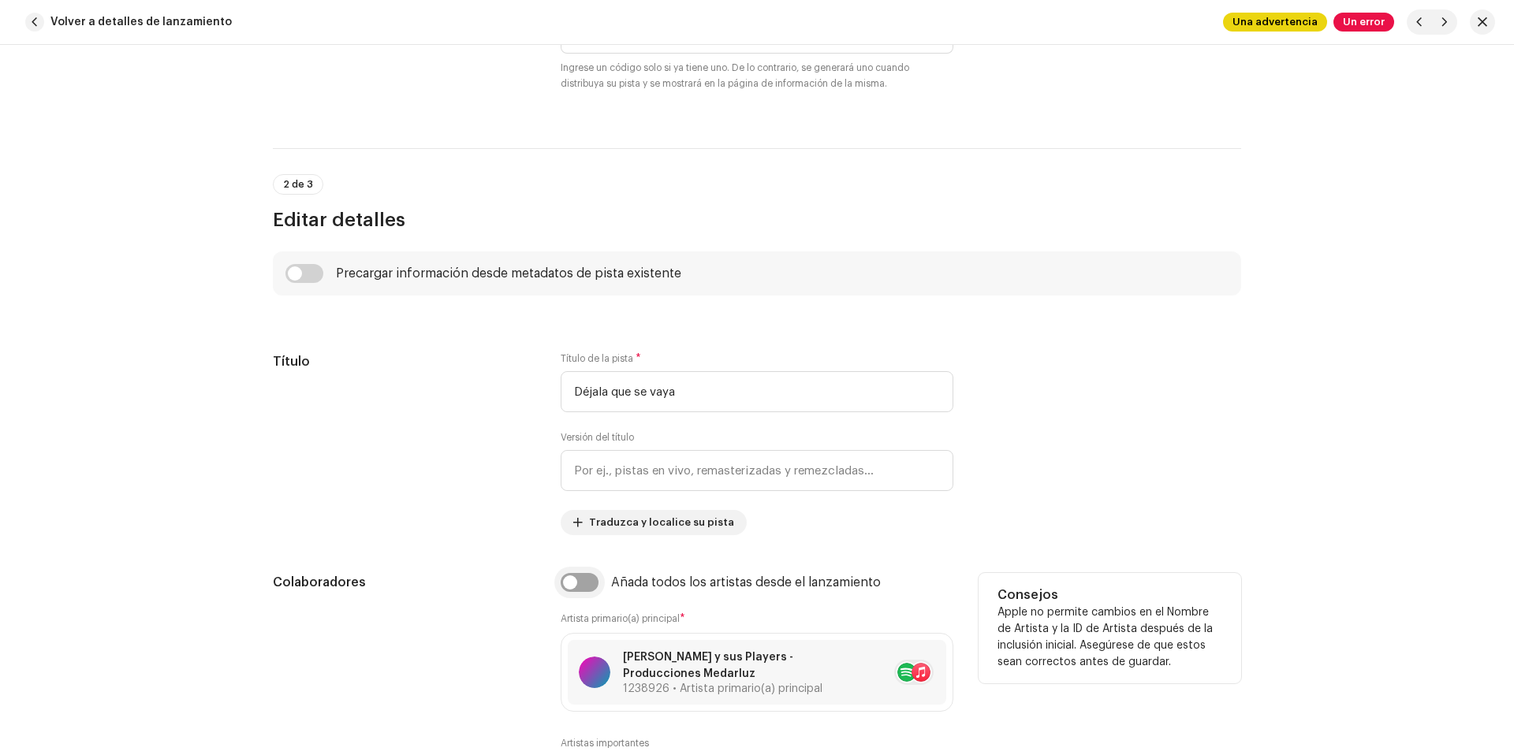
click at [576, 580] on input "checkbox" at bounding box center [580, 582] width 38 height 19
checkbox input "true"
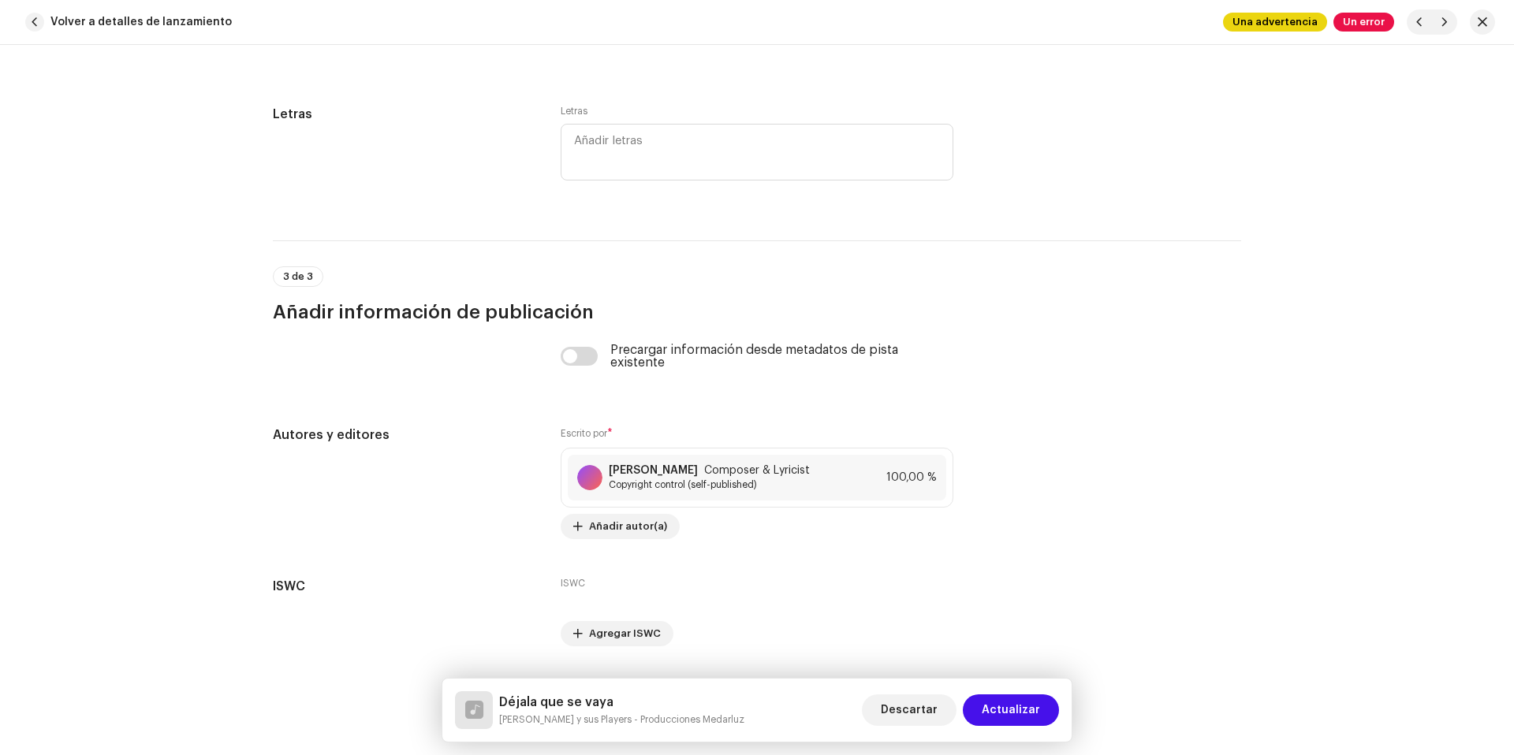
scroll to position [3228, 0]
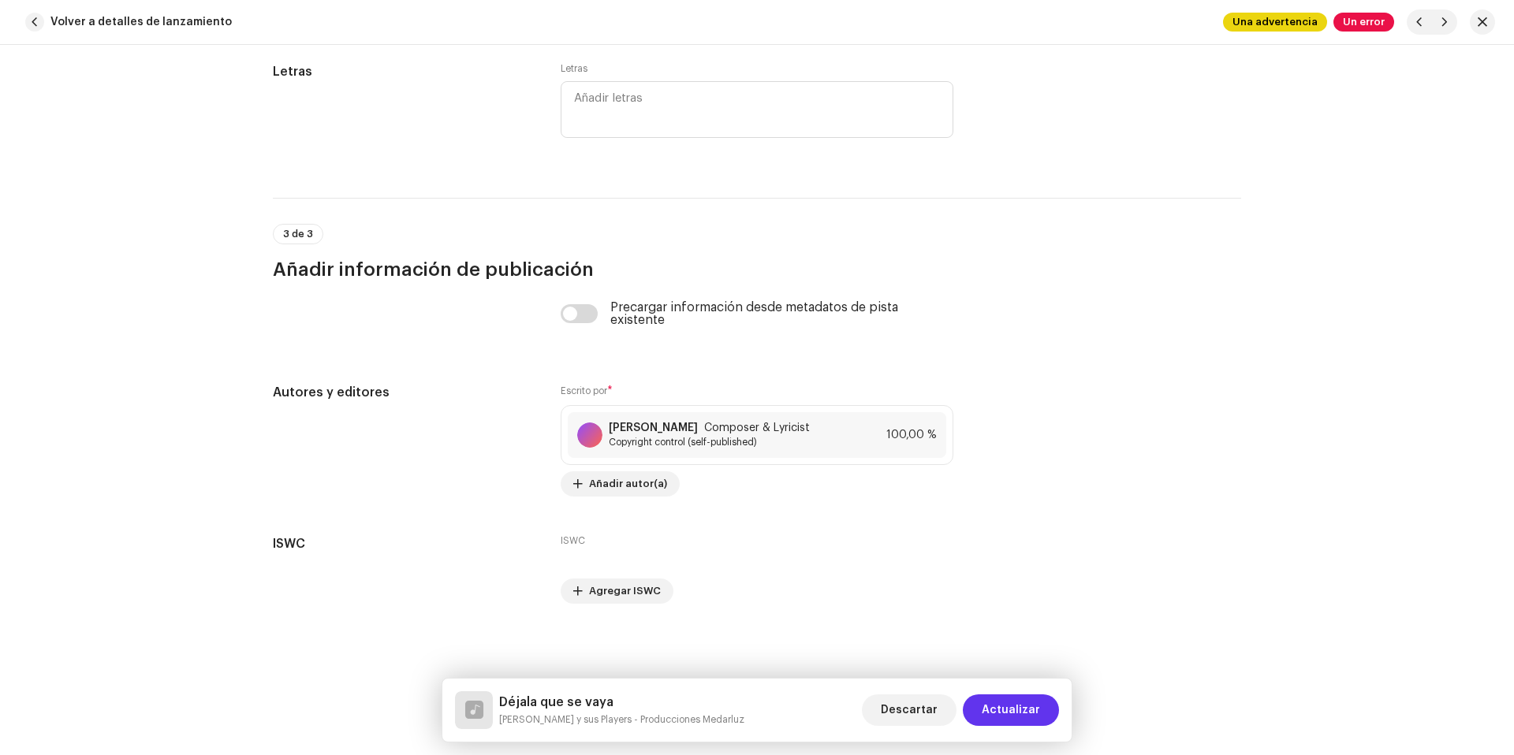
click at [1023, 715] on span "Actualizar" at bounding box center [1011, 711] width 58 height 32
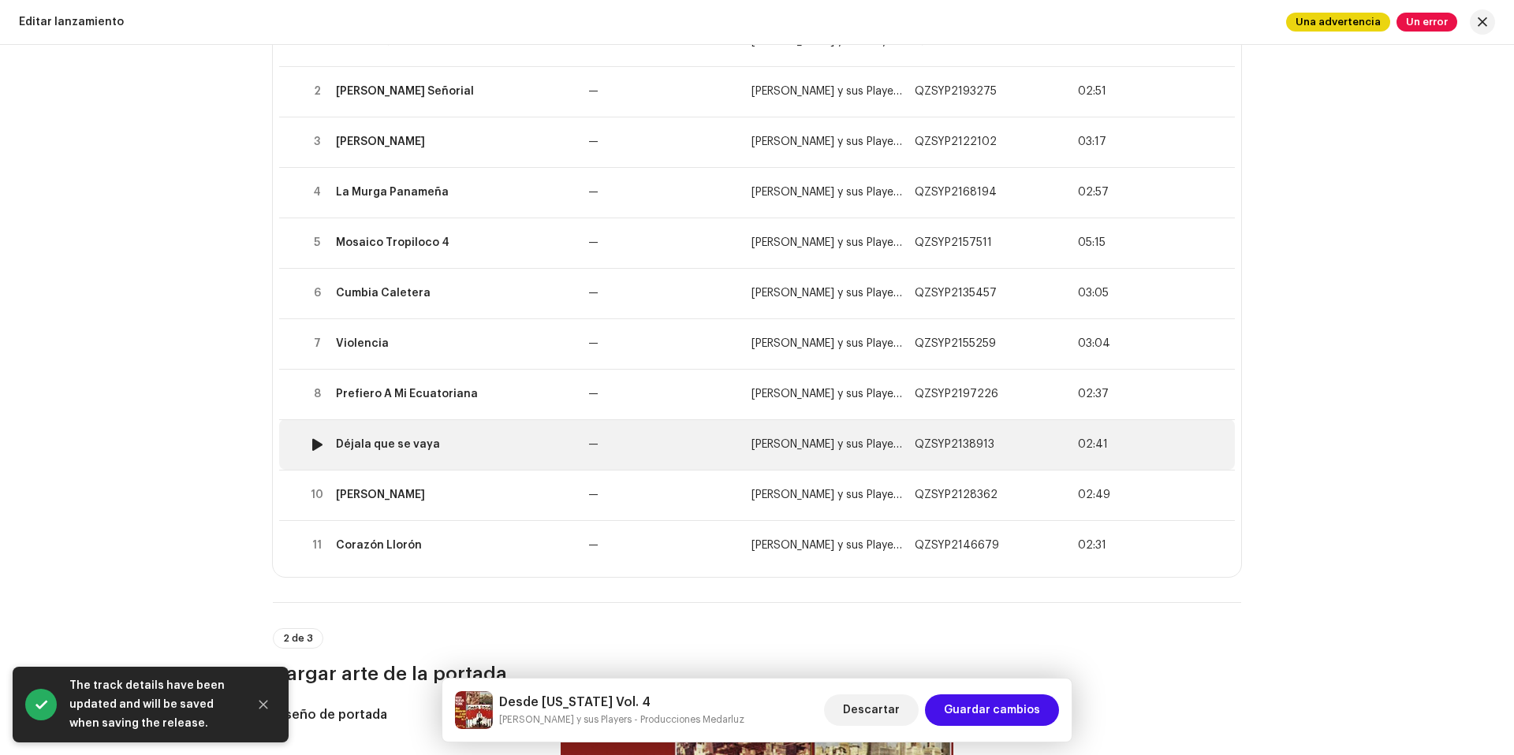
click at [498, 454] on td "Déjala que se vaya" at bounding box center [456, 444] width 252 height 50
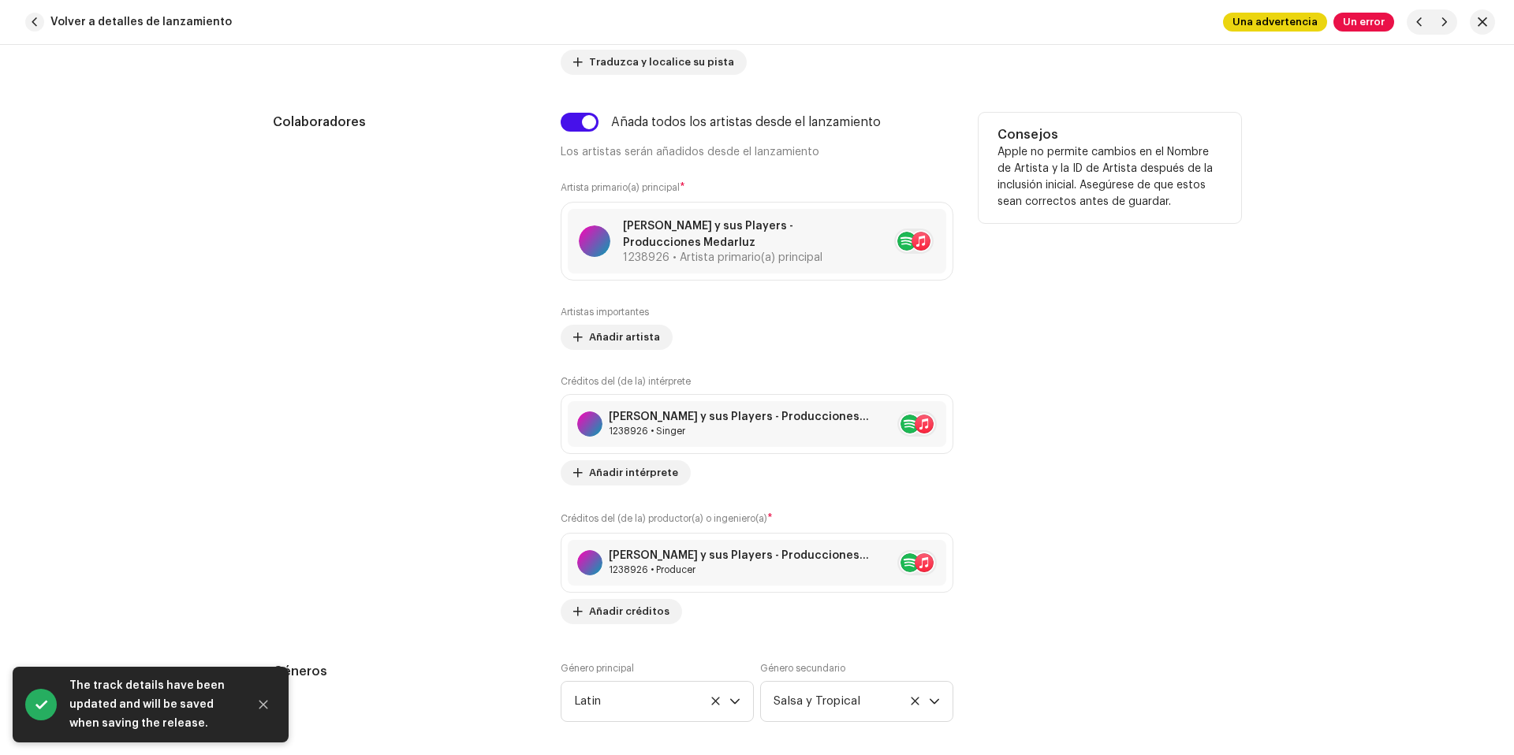
scroll to position [1275, 0]
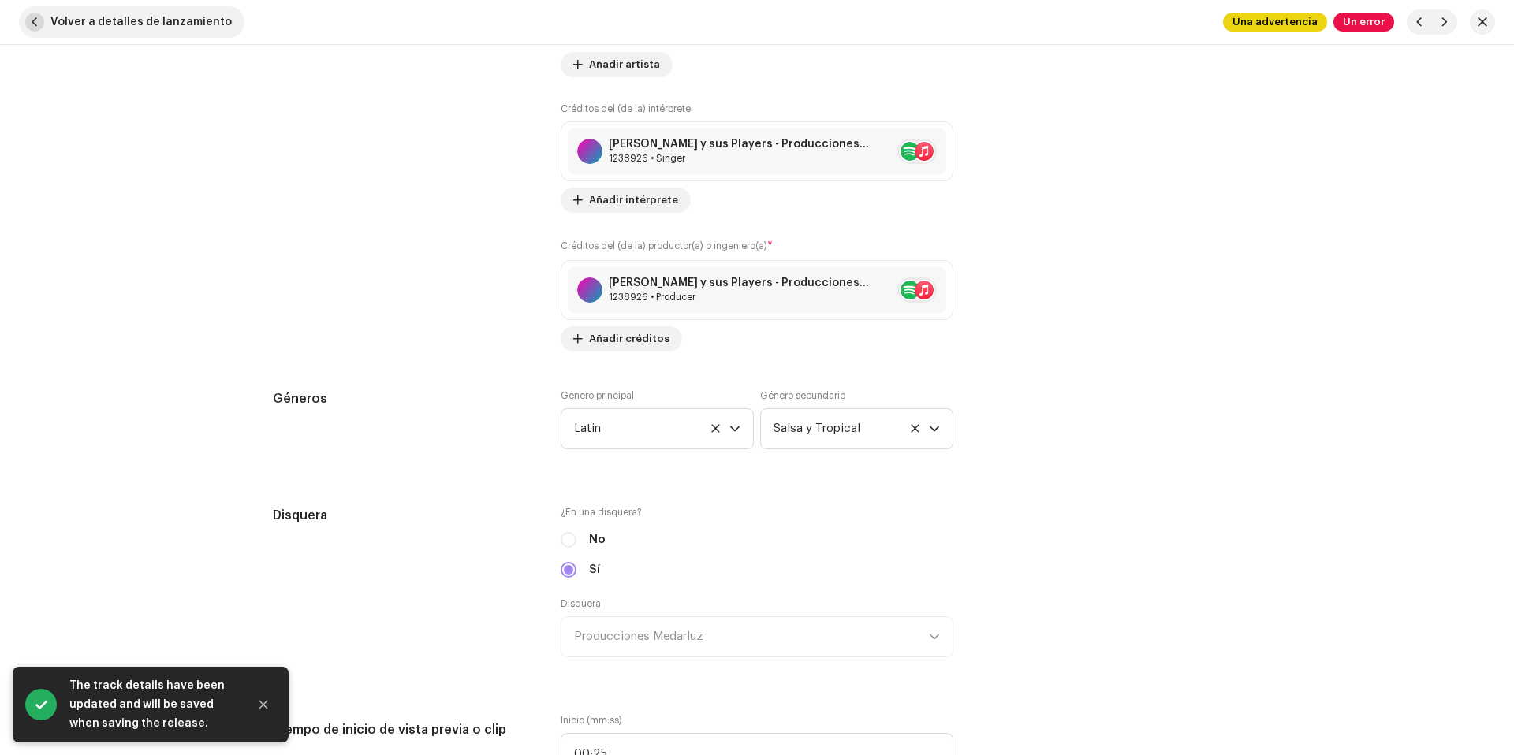
click at [147, 17] on span "Volver a detalles de lanzamiento" at bounding box center [140, 22] width 181 height 32
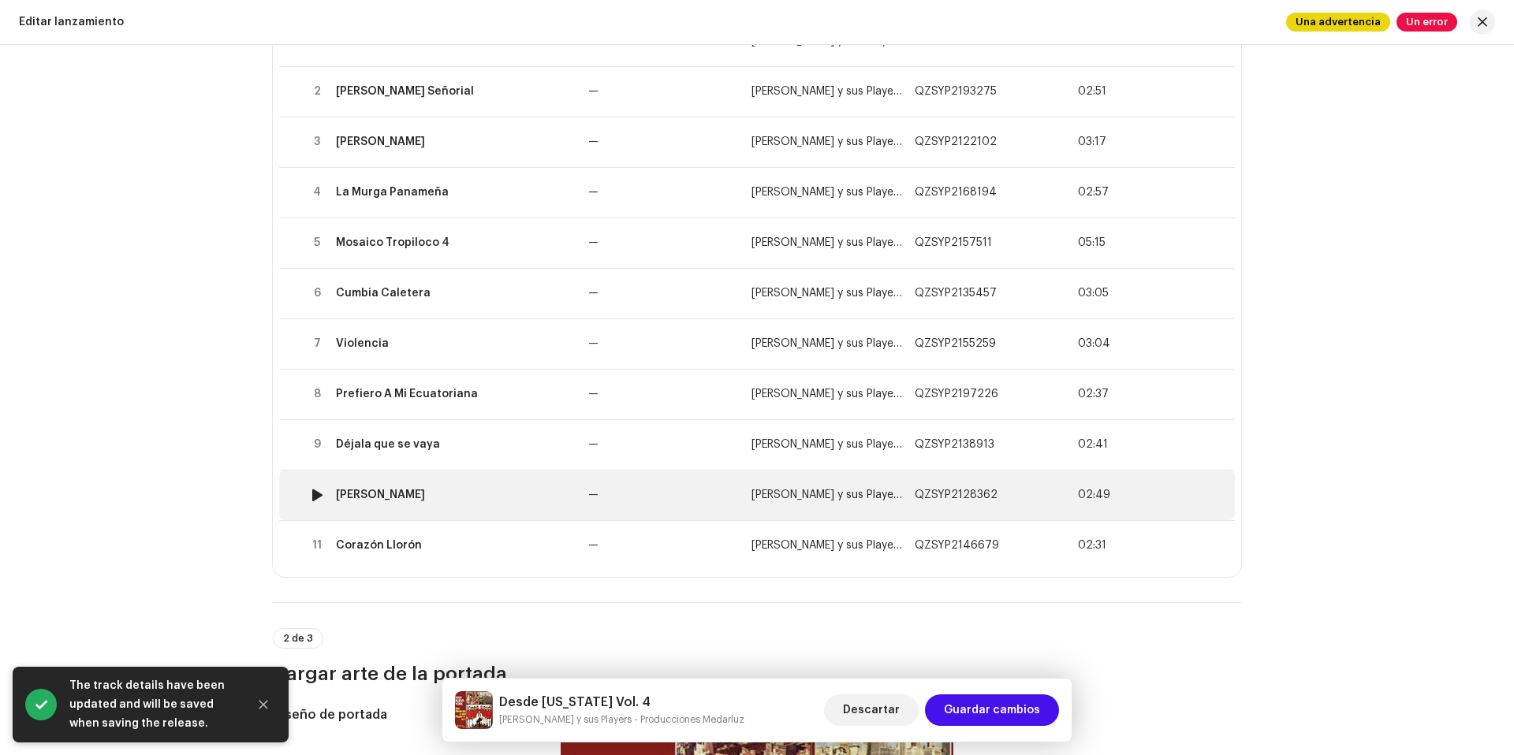
click at [489, 494] on div "[PERSON_NAME]" at bounding box center [456, 495] width 240 height 13
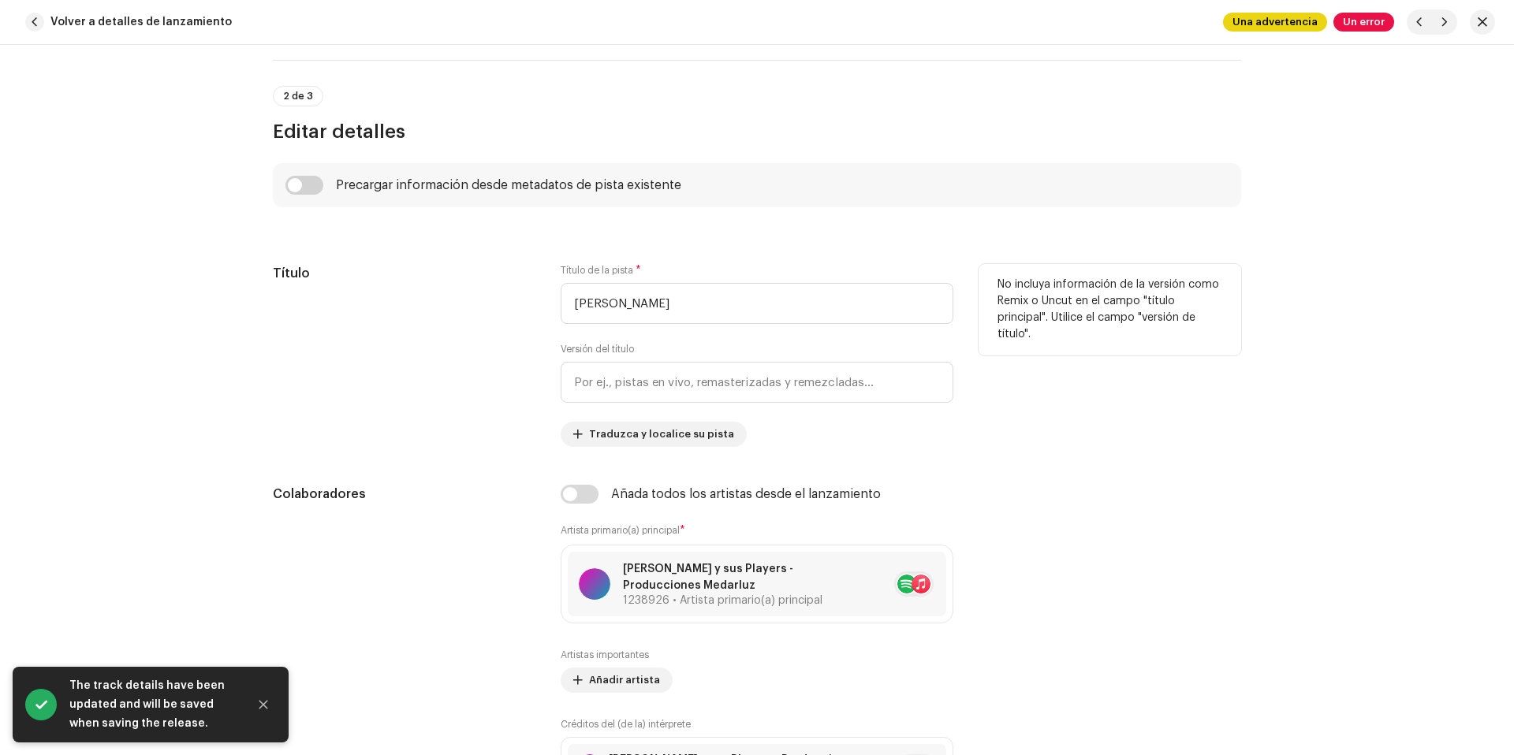
scroll to position [825, 0]
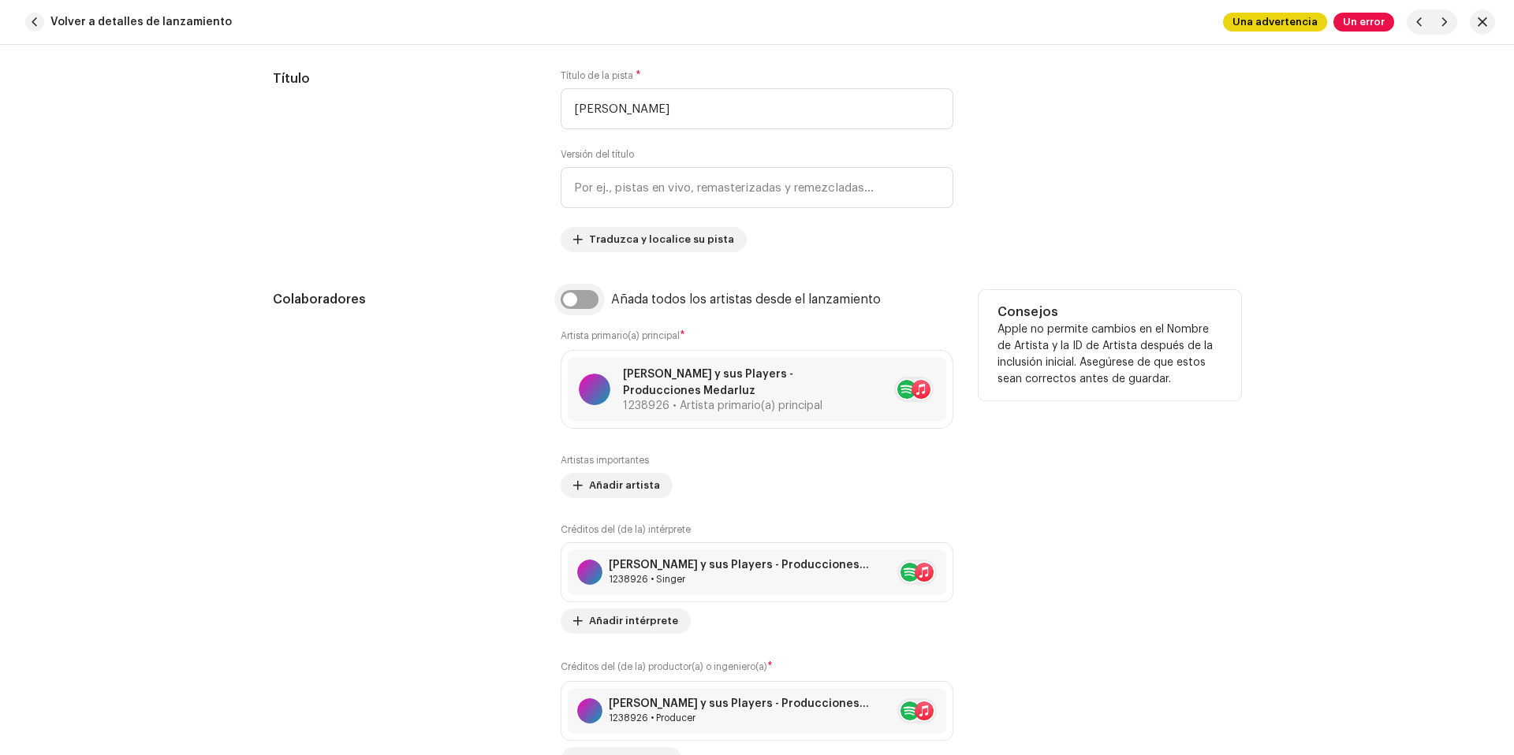
click at [570, 293] on input "checkbox" at bounding box center [580, 299] width 38 height 19
checkbox input "true"
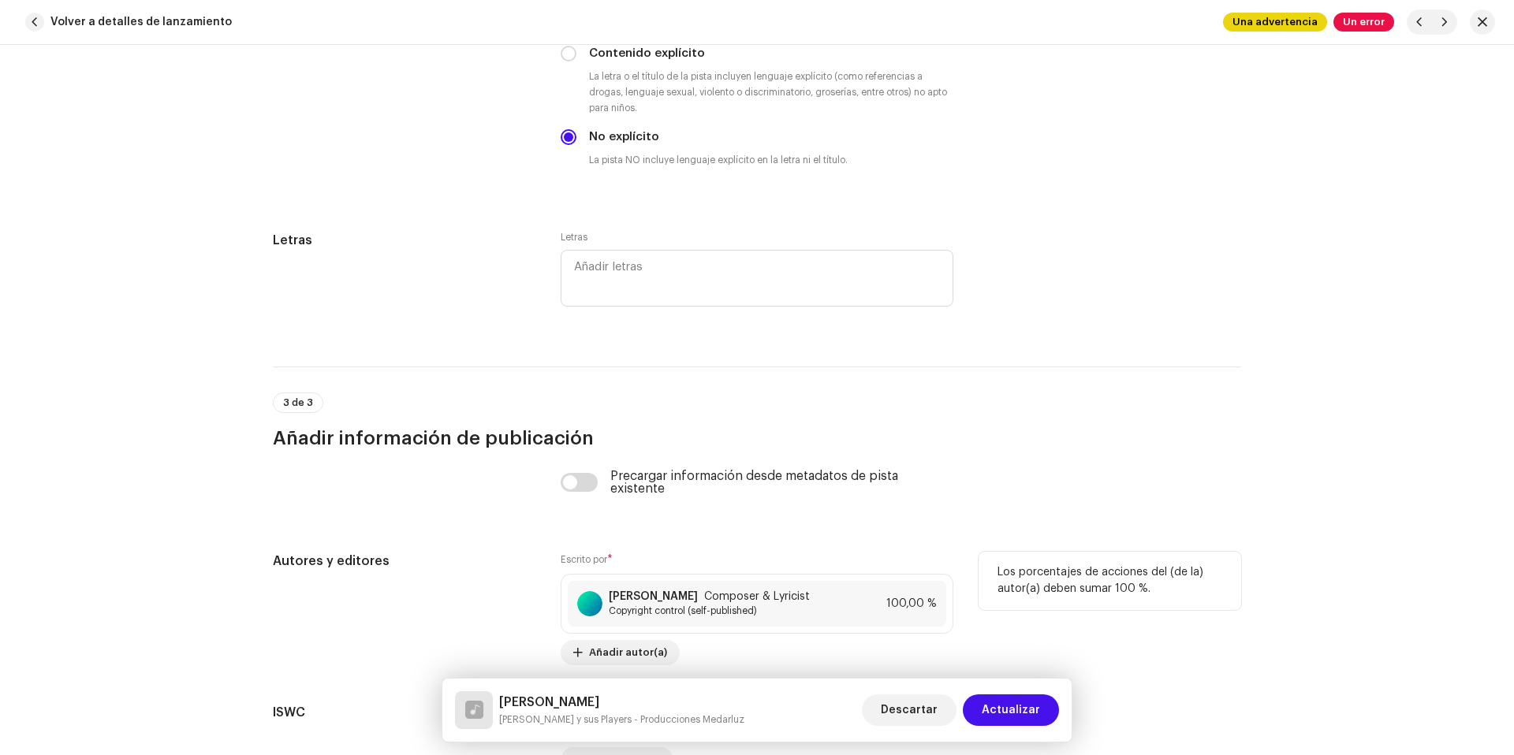
scroll to position [3228, 0]
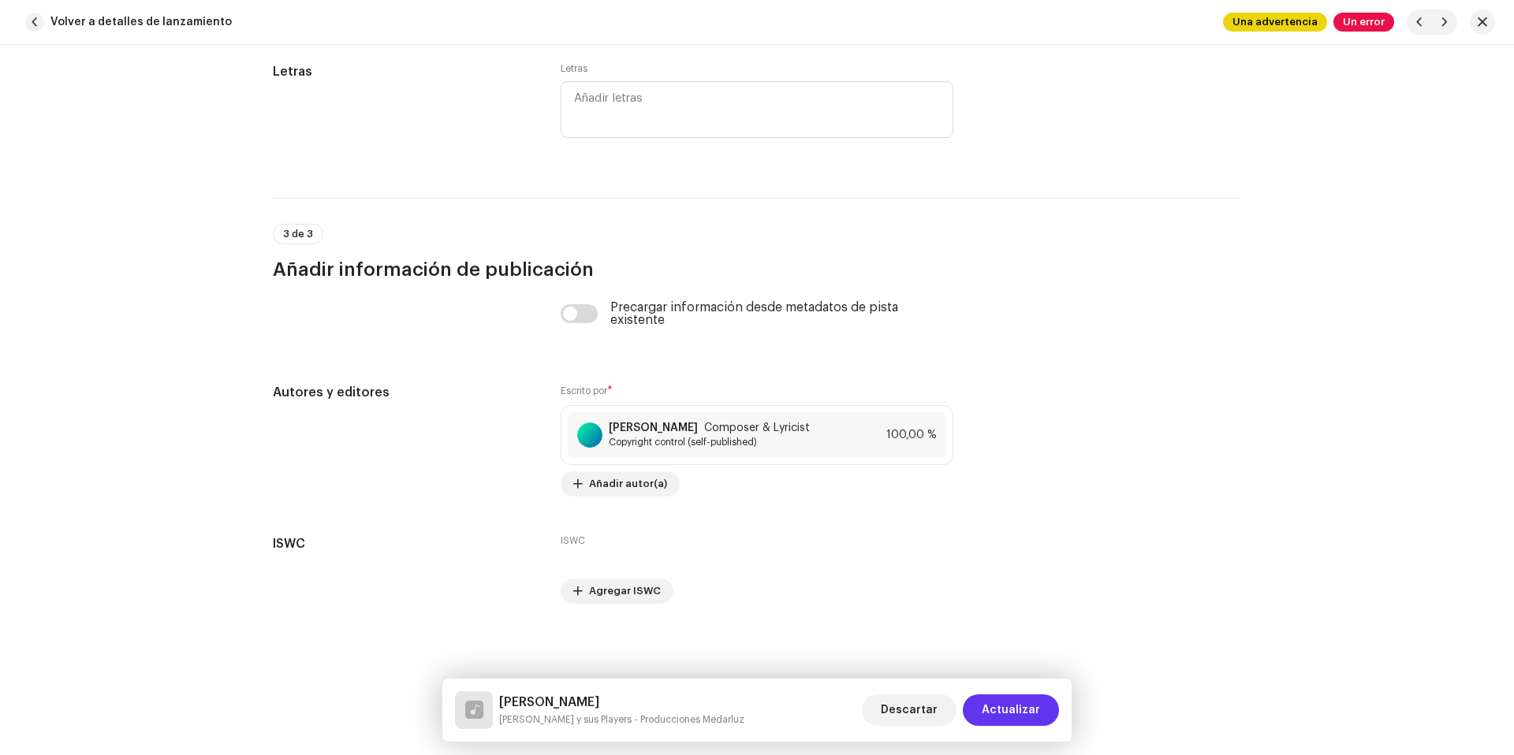
click at [1015, 703] on span "Actualizar" at bounding box center [1011, 711] width 58 height 32
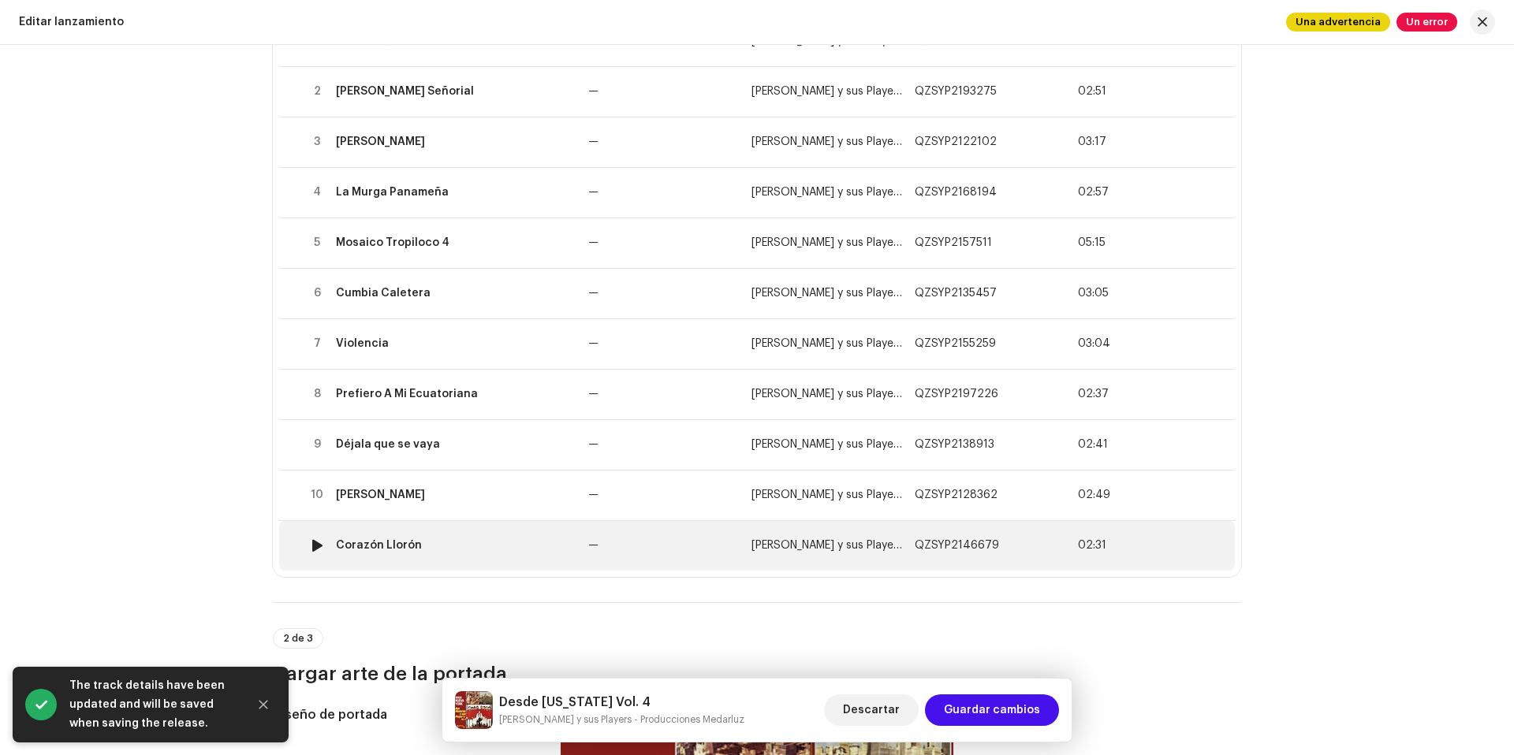
click at [486, 558] on td "Corazón Llorón" at bounding box center [456, 545] width 252 height 50
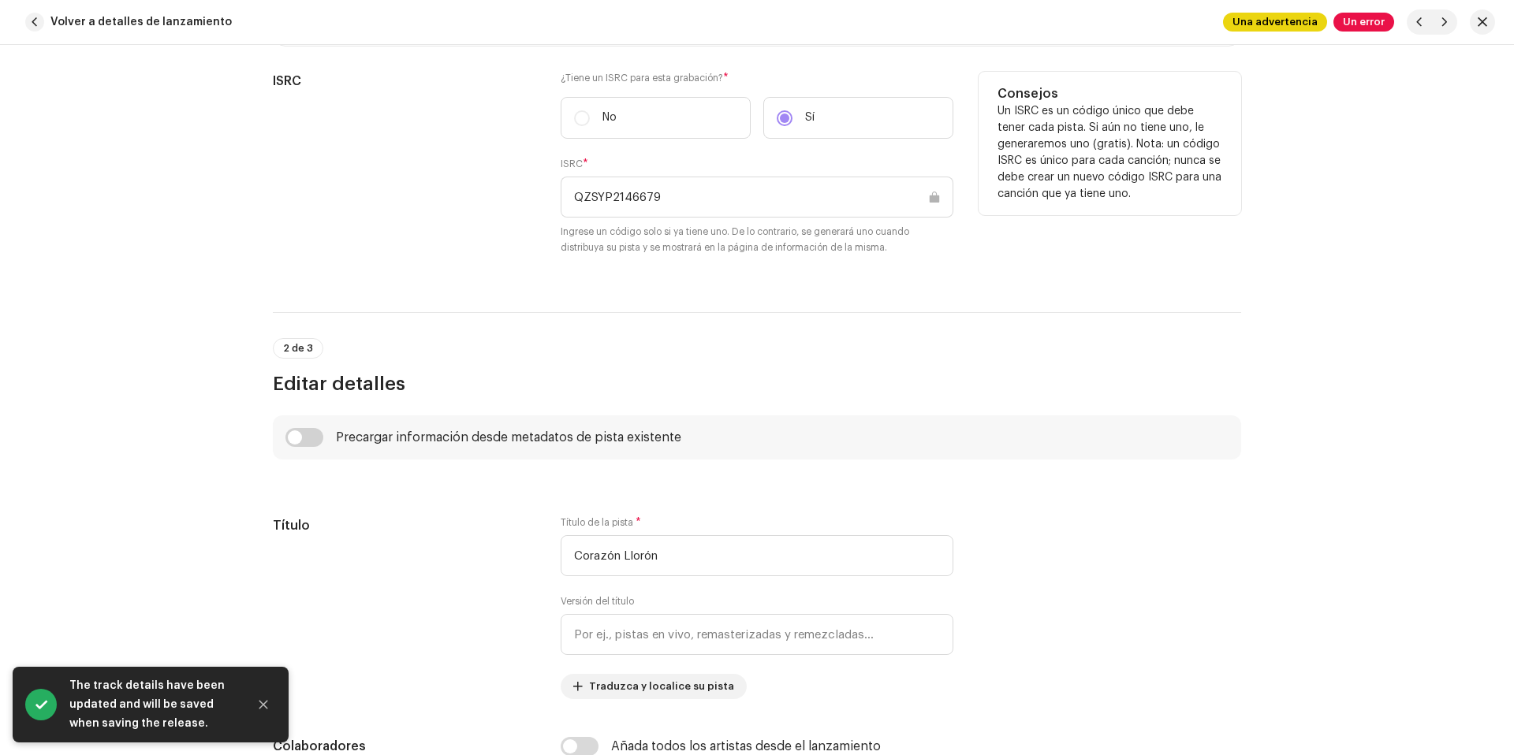
scroll to position [761, 0]
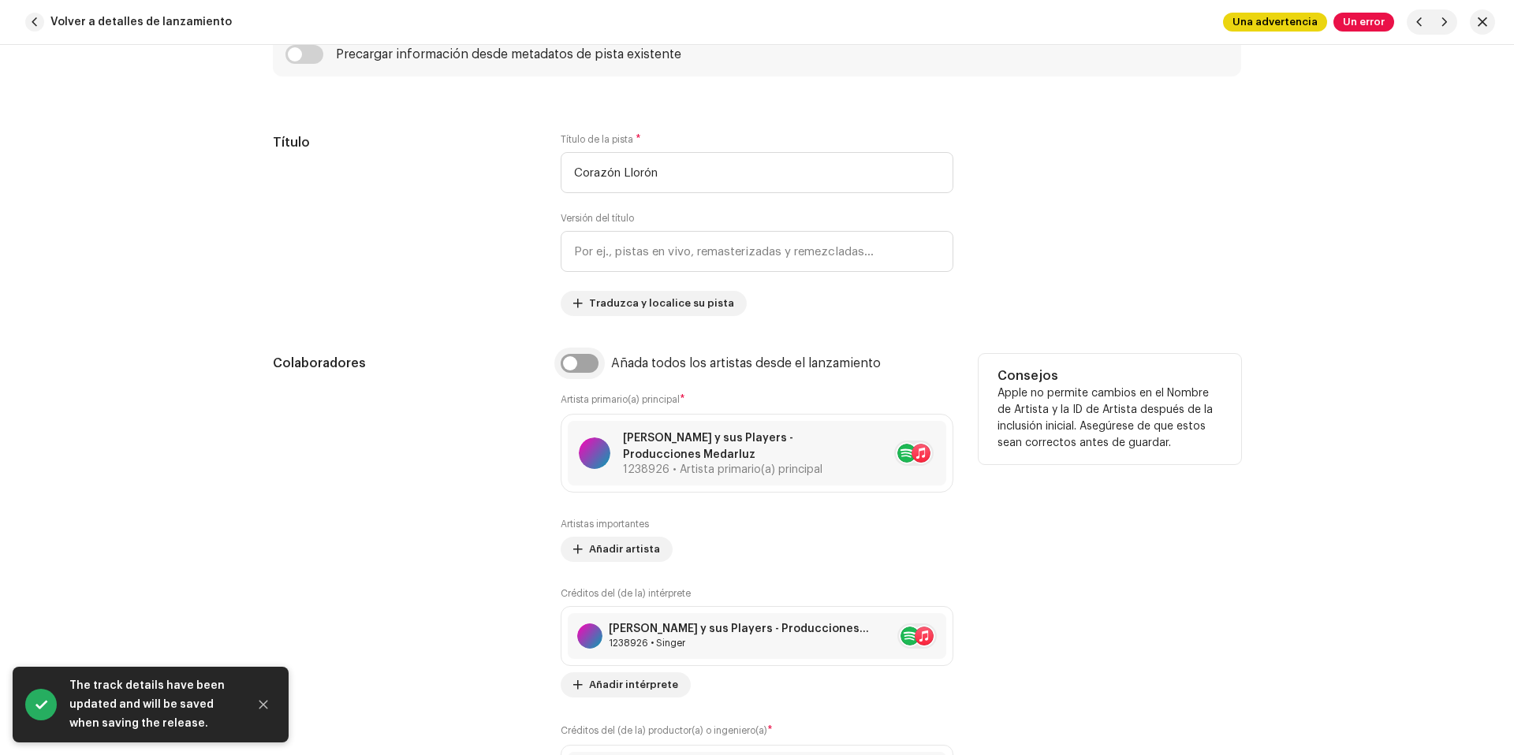
click at [578, 358] on input "checkbox" at bounding box center [580, 363] width 38 height 19
checkbox input "true"
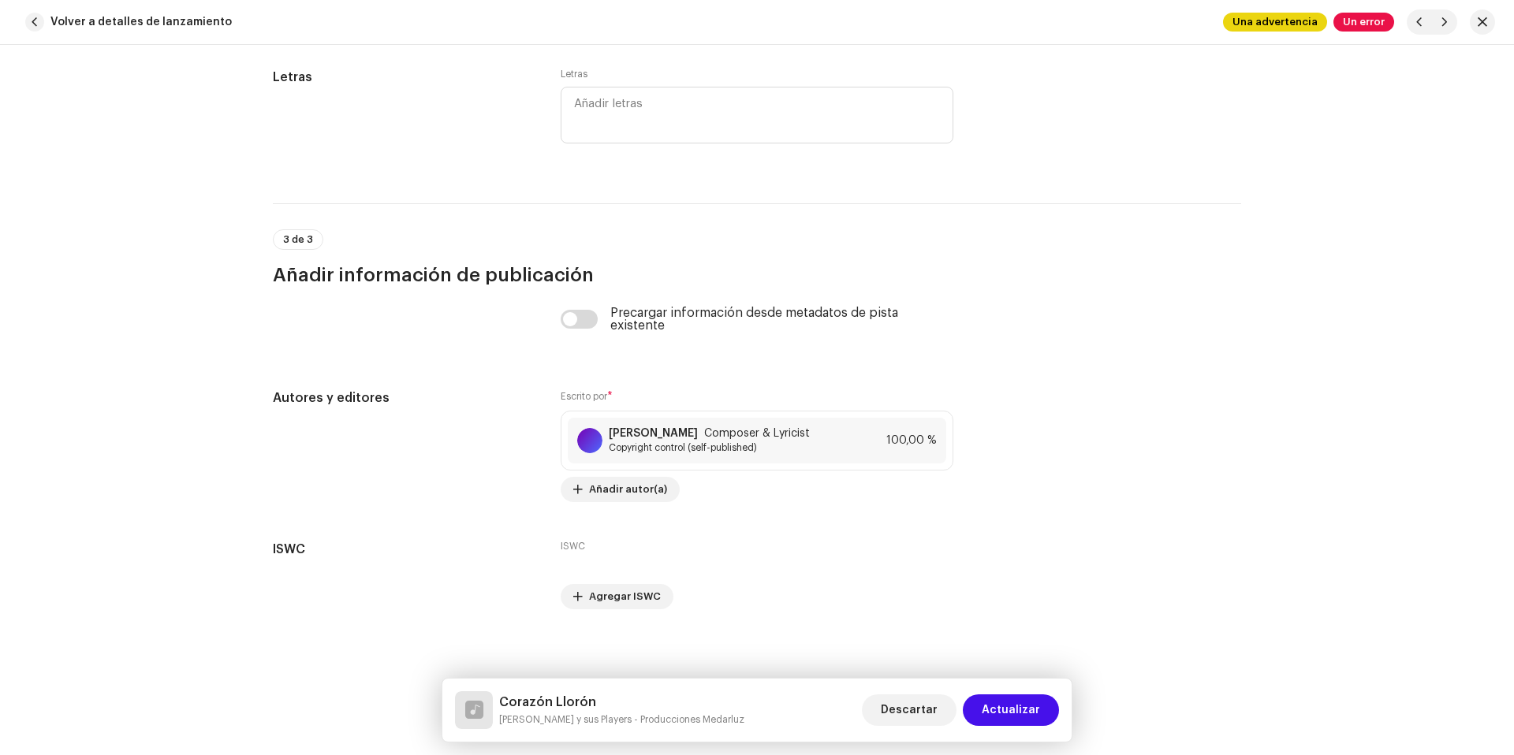
scroll to position [3228, 0]
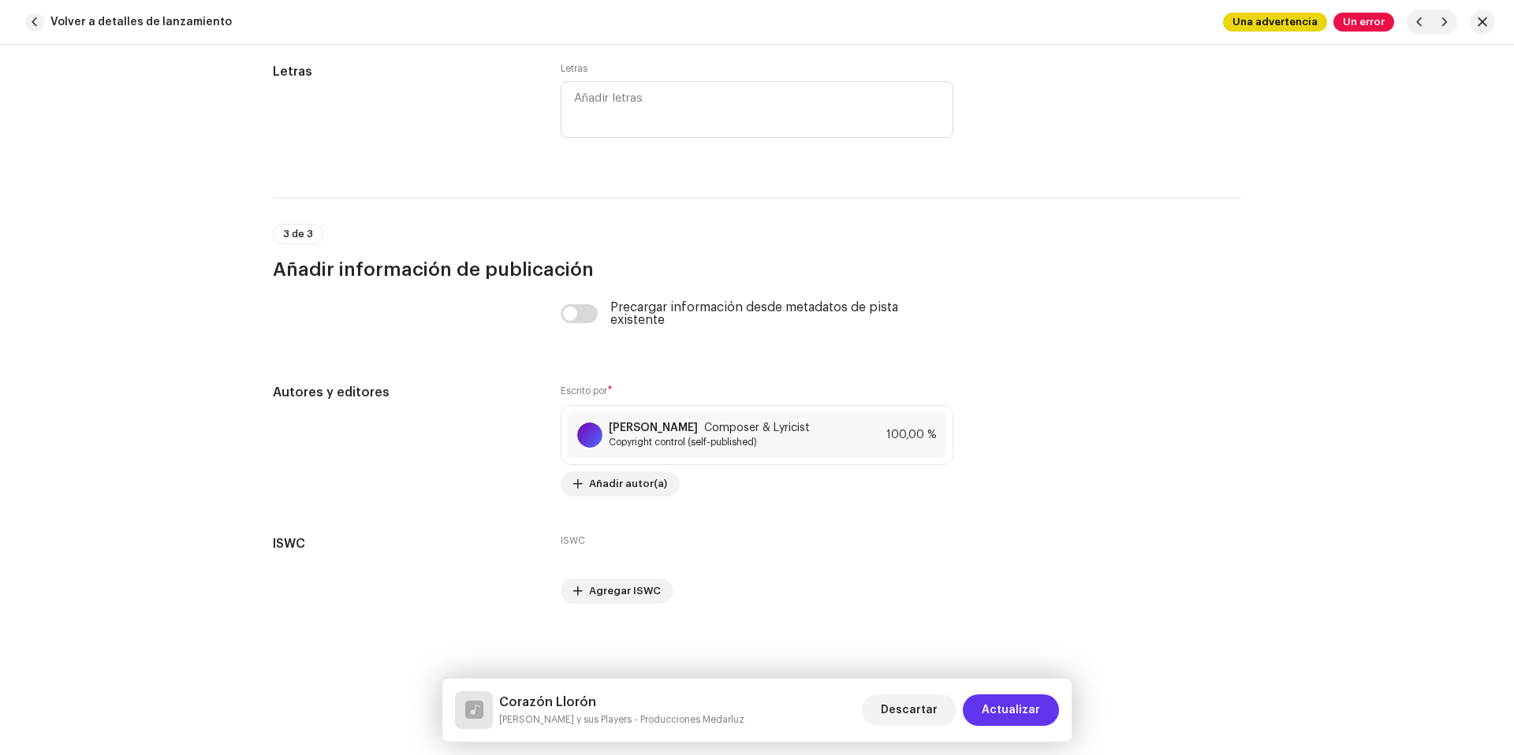
click at [1001, 718] on span "Actualizar" at bounding box center [1011, 711] width 58 height 32
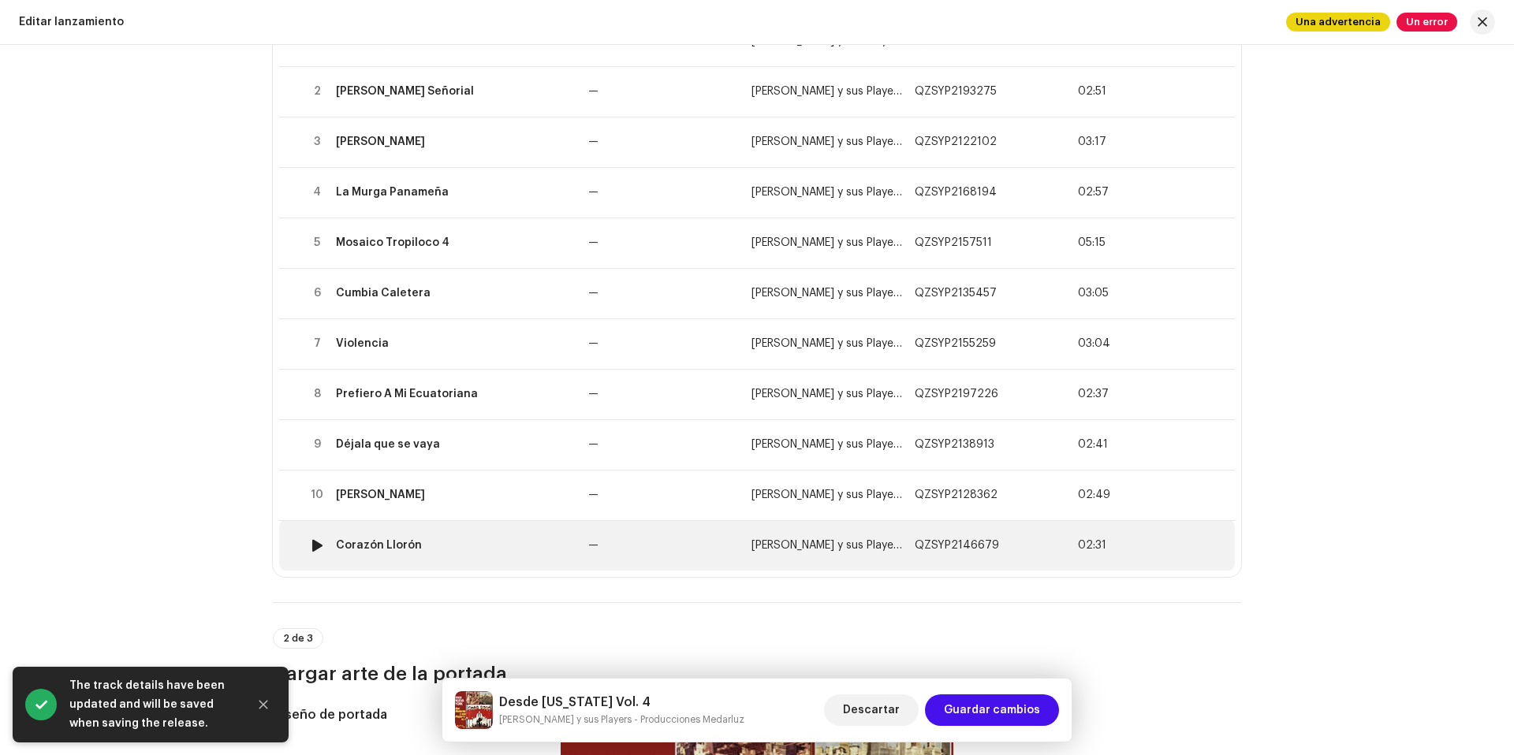
click at [483, 552] on td "Corazón Llorón" at bounding box center [456, 545] width 252 height 50
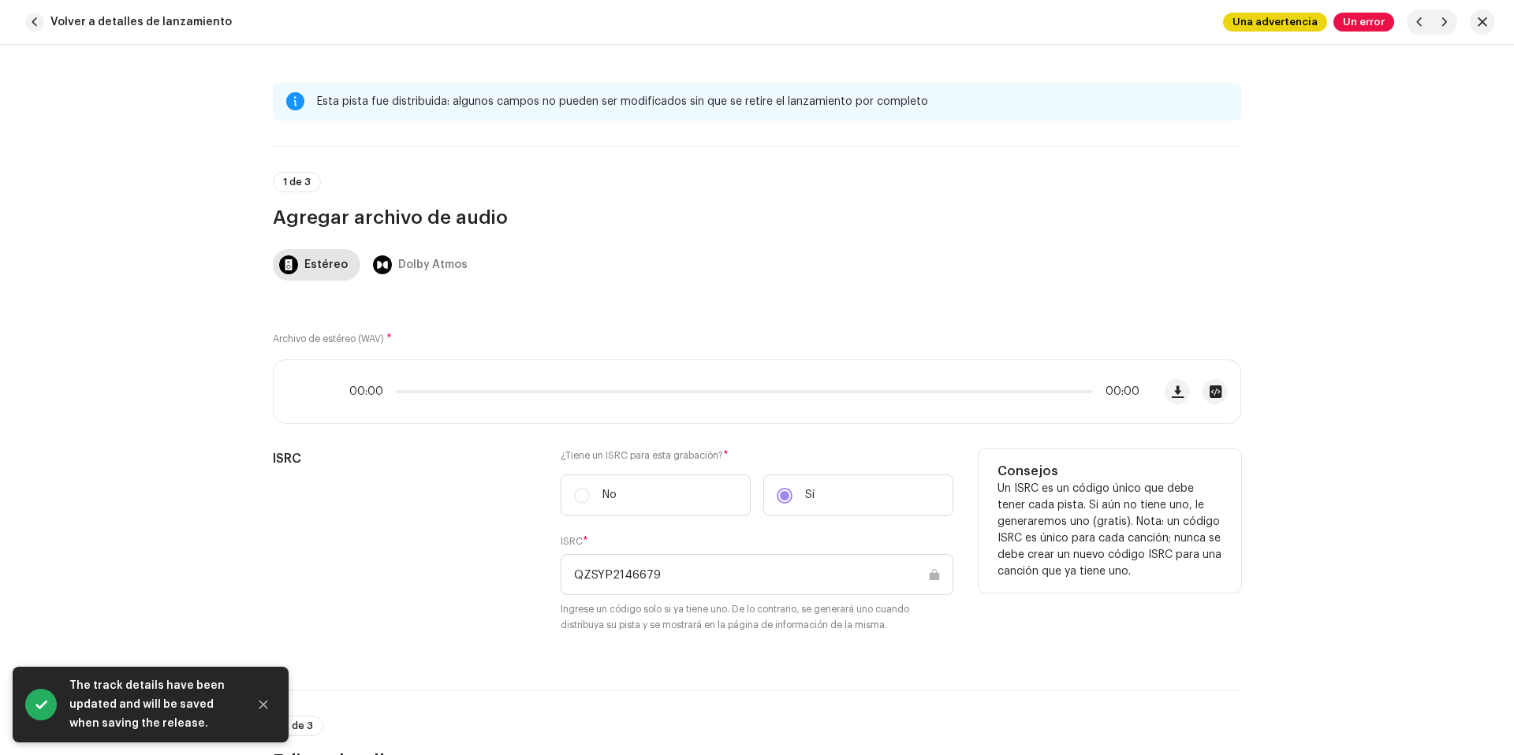
scroll to position [736, 0]
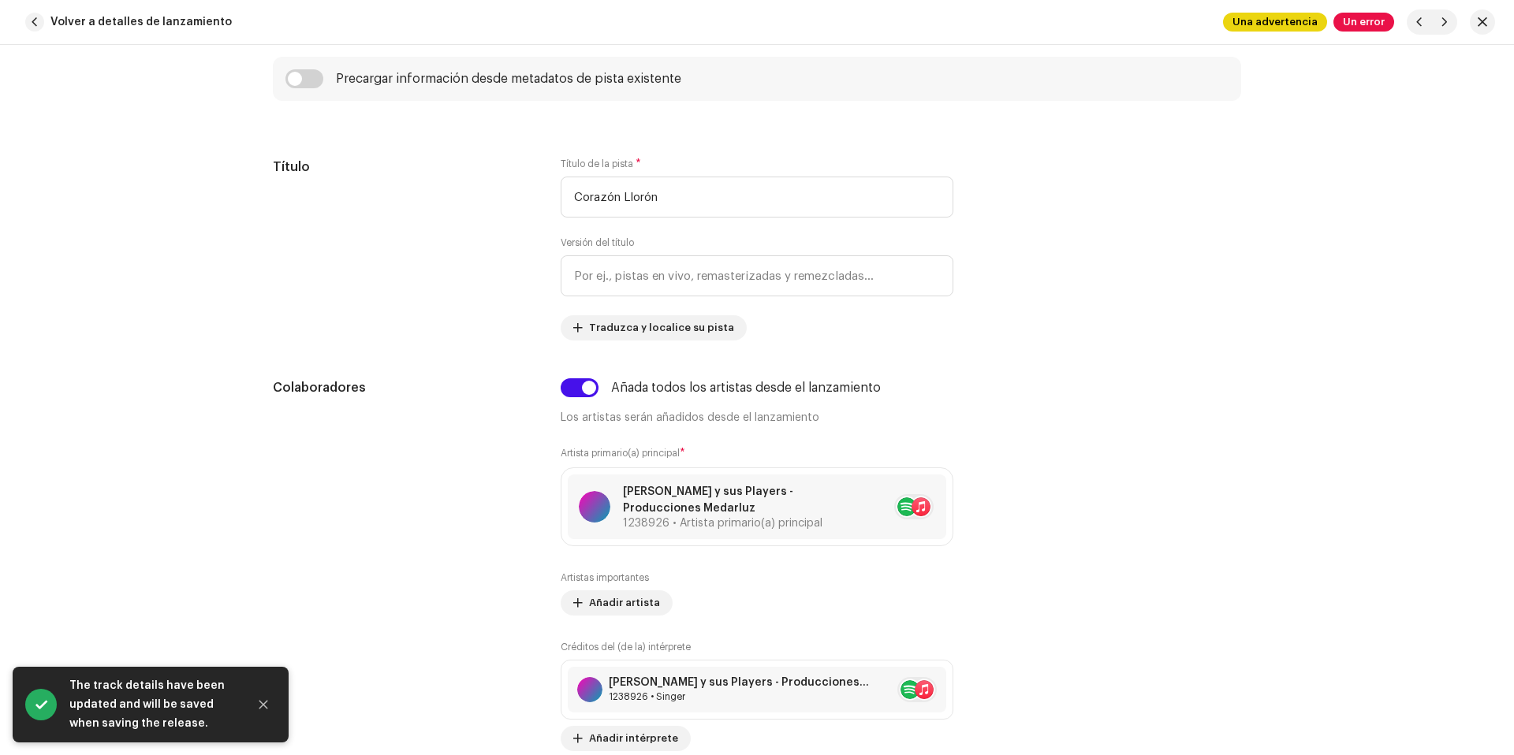
click at [176, 41] on div "Volver a detalles de lanzamiento Una advertencia Un error" at bounding box center [757, 22] width 1514 height 45
click at [176, 37] on span "Volver a detalles de lanzamiento" at bounding box center [140, 22] width 181 height 32
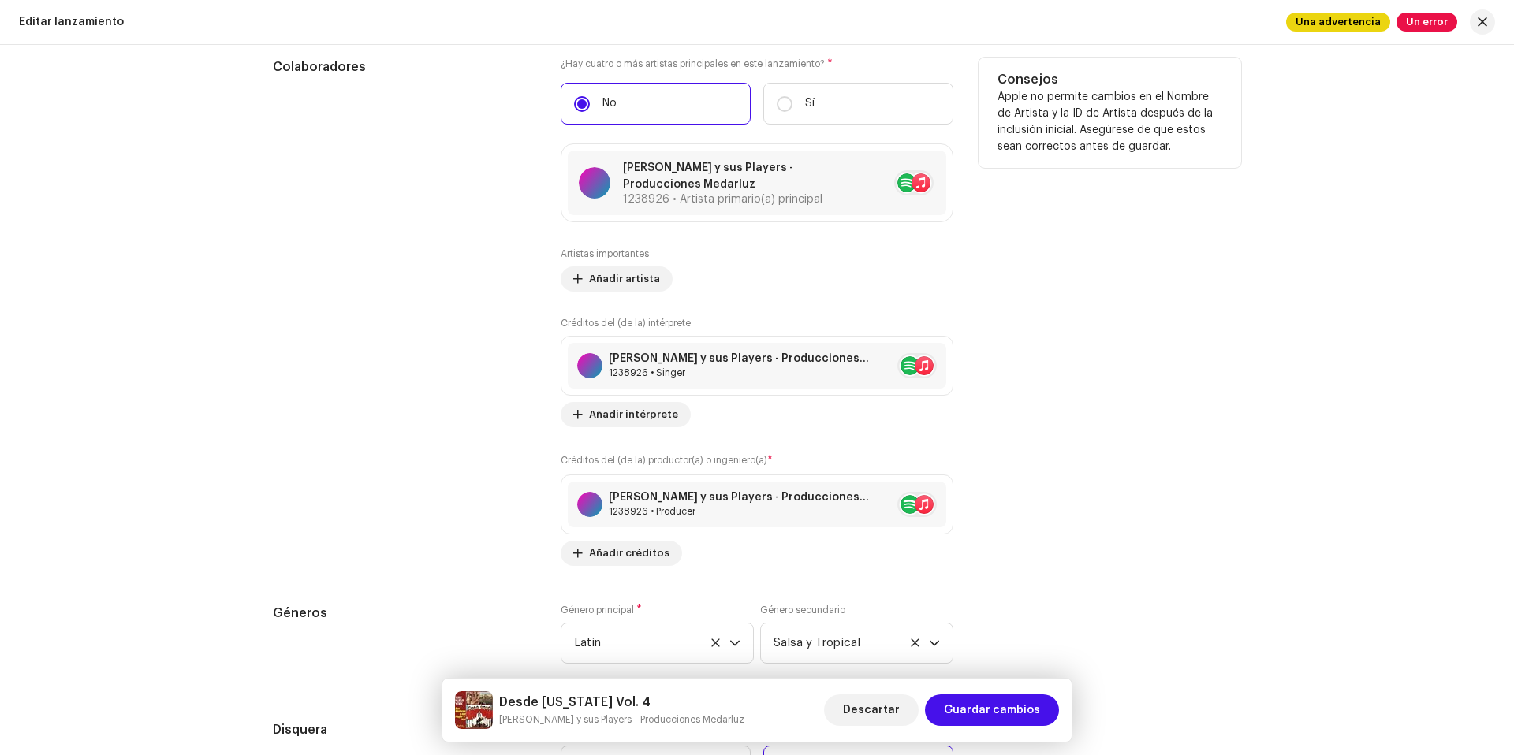
scroll to position [2170, 0]
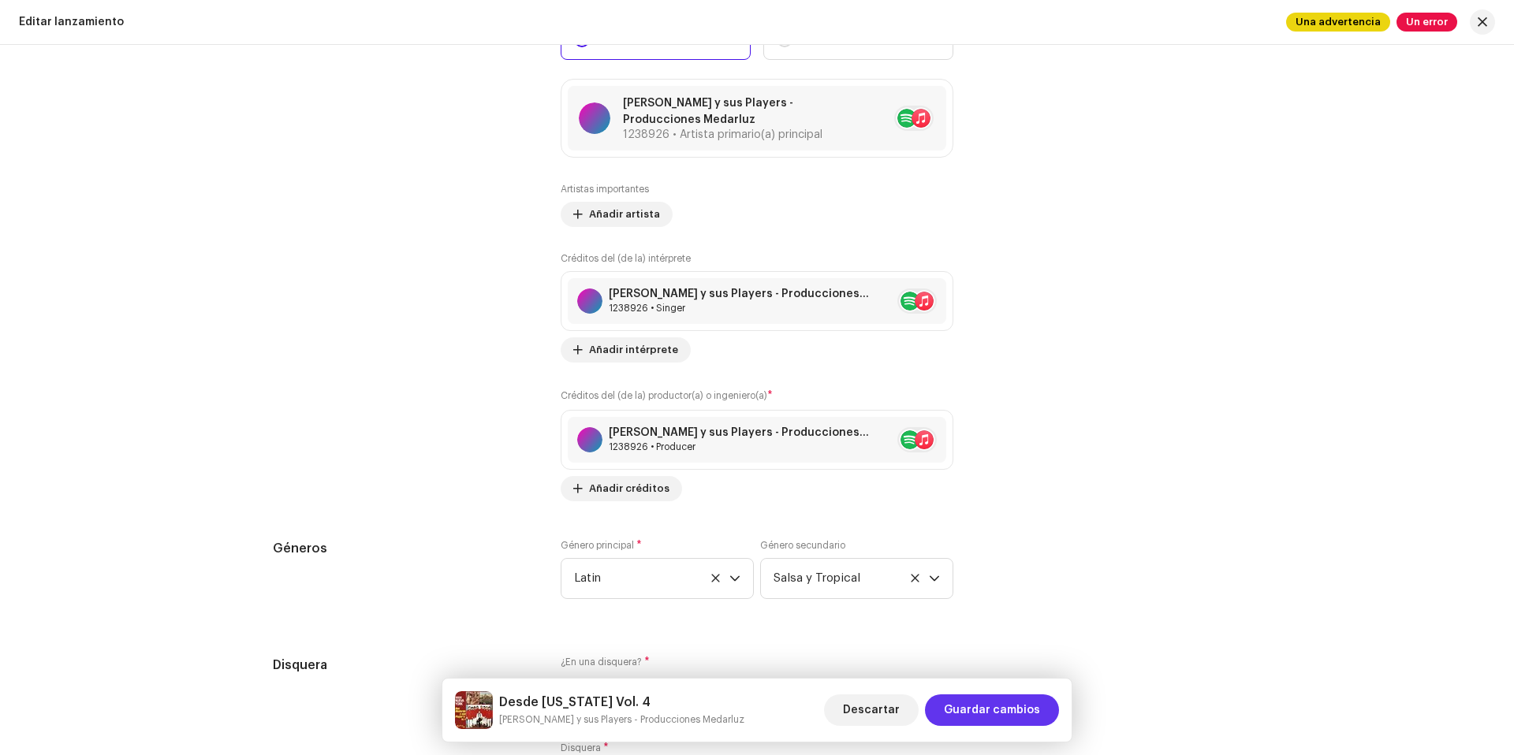
click at [996, 709] on span "Guardar cambios" at bounding box center [992, 711] width 96 height 32
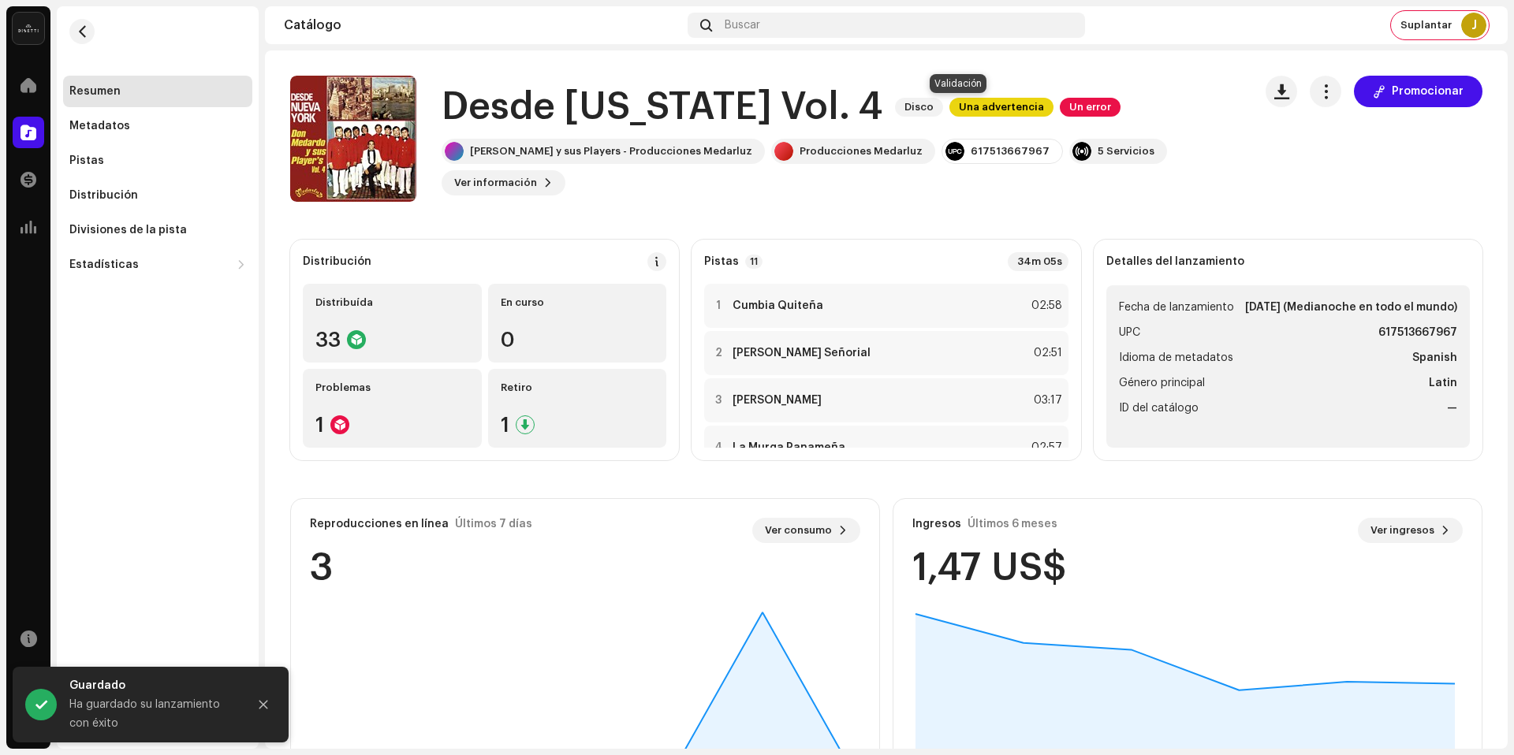
click at [949, 103] on span "Una advertencia" at bounding box center [1001, 107] width 104 height 19
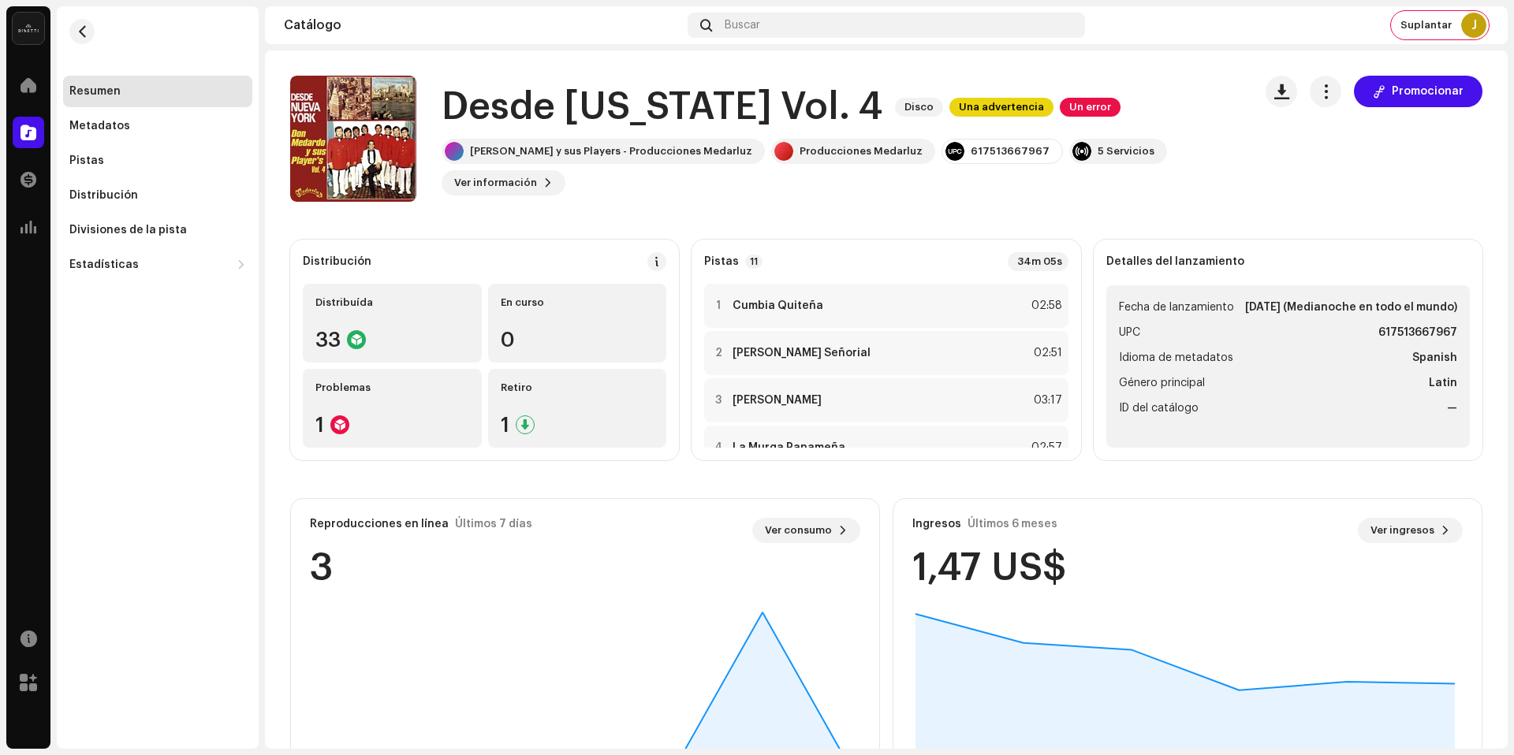
click at [1131, 105] on div "Advertencias Por favor, revise estas advertencias para ver si necesita arreglar…" at bounding box center [757, 377] width 1514 height 755
click at [1318, 98] on span "button" at bounding box center [1325, 91] width 15 height 13
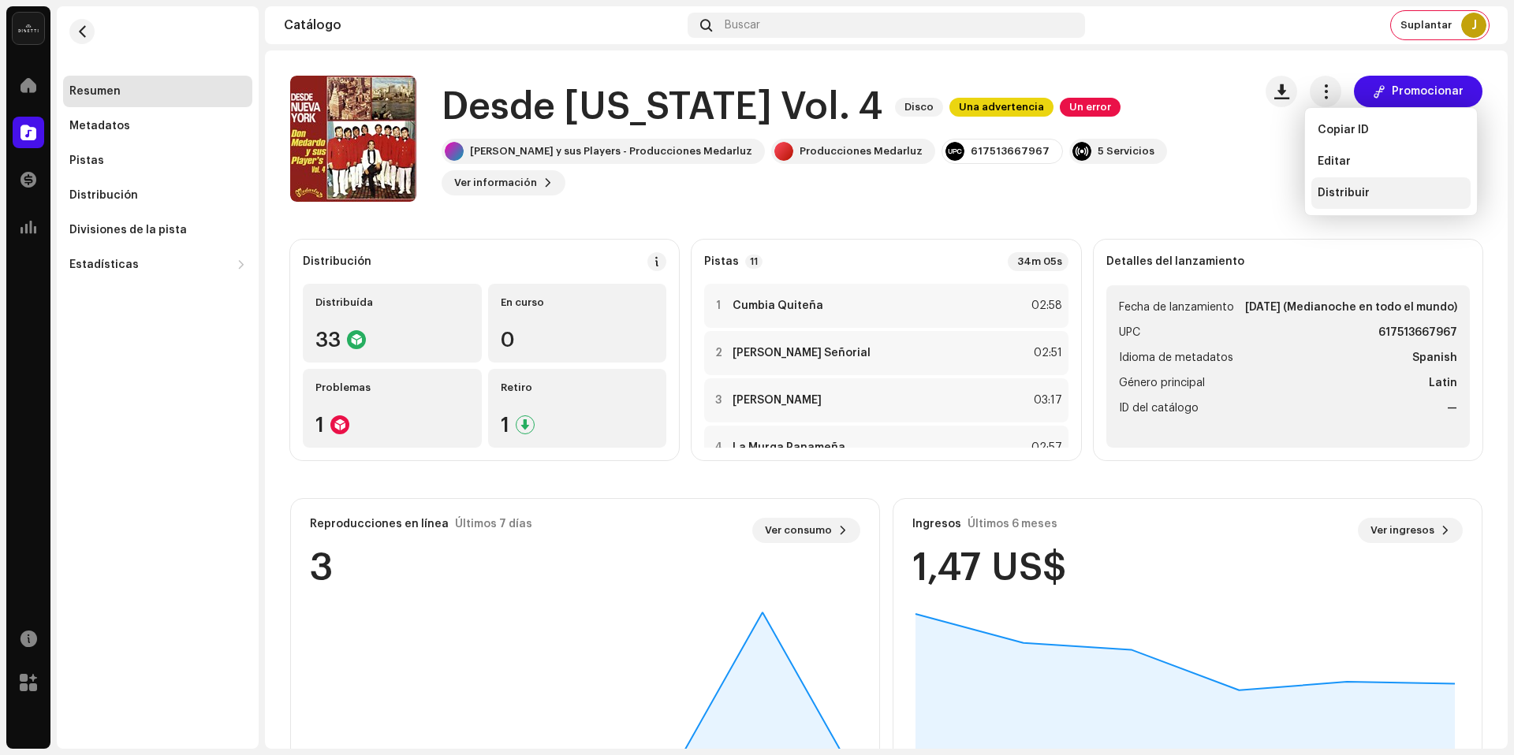
click at [1351, 183] on div "Distribuir" at bounding box center [1390, 193] width 159 height 32
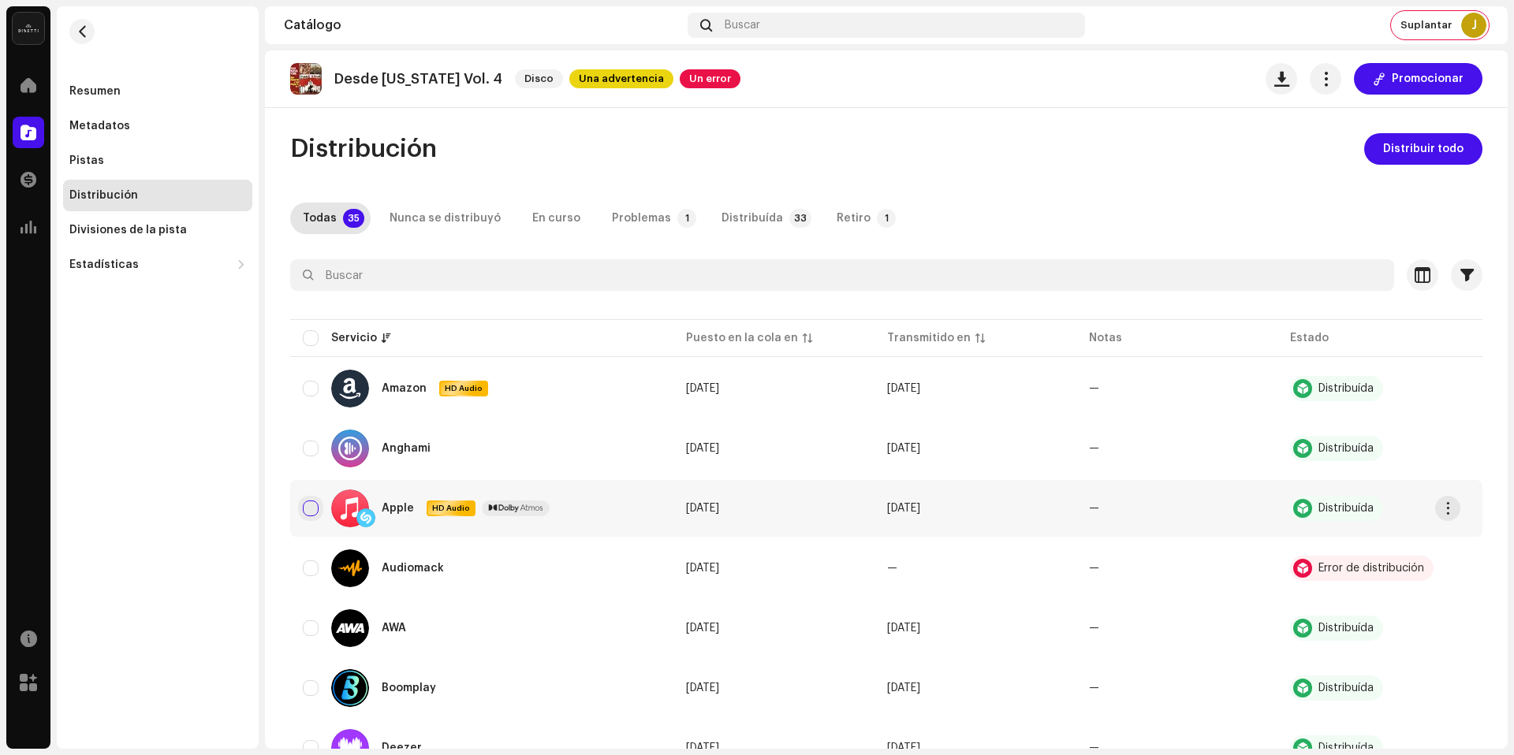
click at [311, 509] on input "checkbox" at bounding box center [311, 509] width 16 height 16
checkbox input "true"
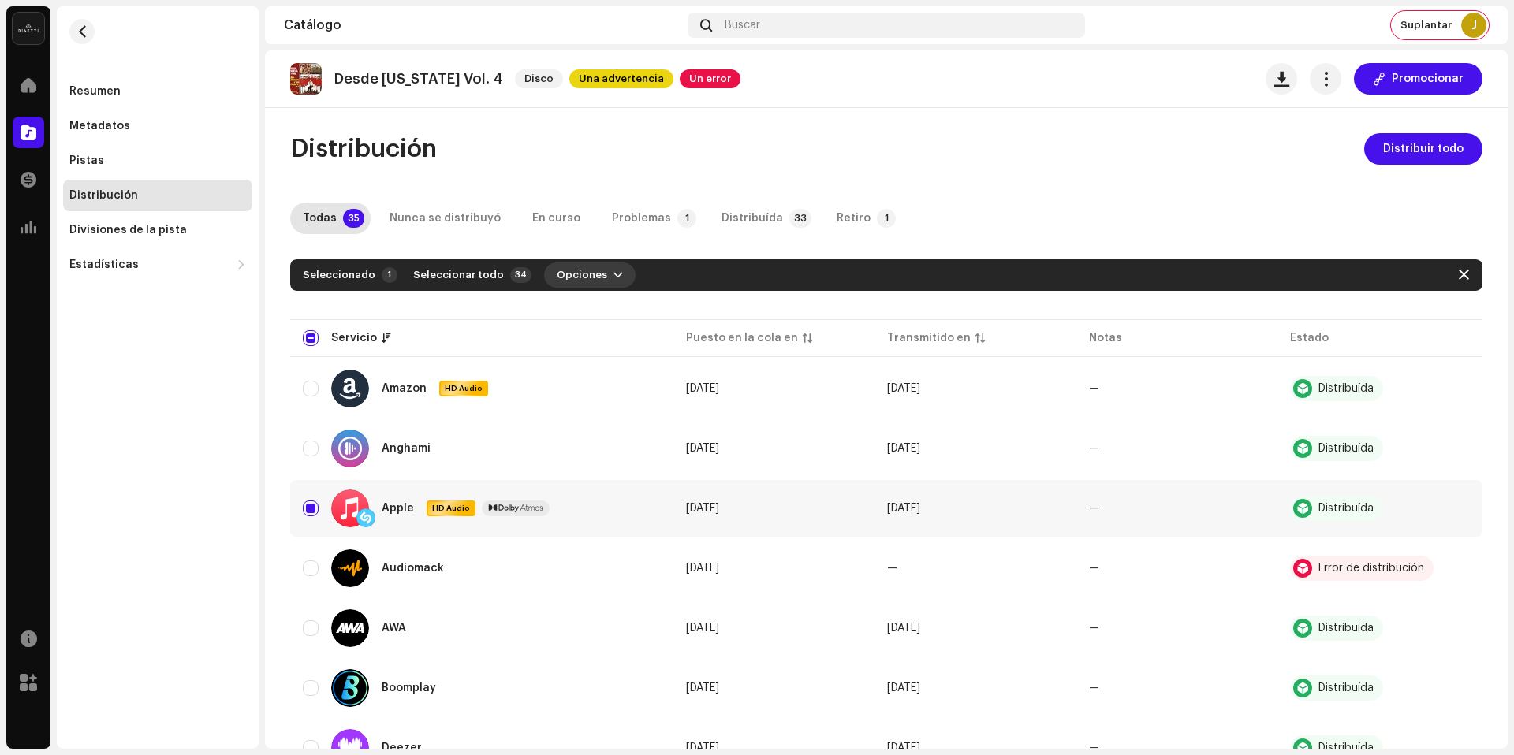
click at [577, 277] on span "Opciones" at bounding box center [582, 275] width 50 height 32
click at [597, 309] on div "Distribuir" at bounding box center [616, 310] width 147 height 13
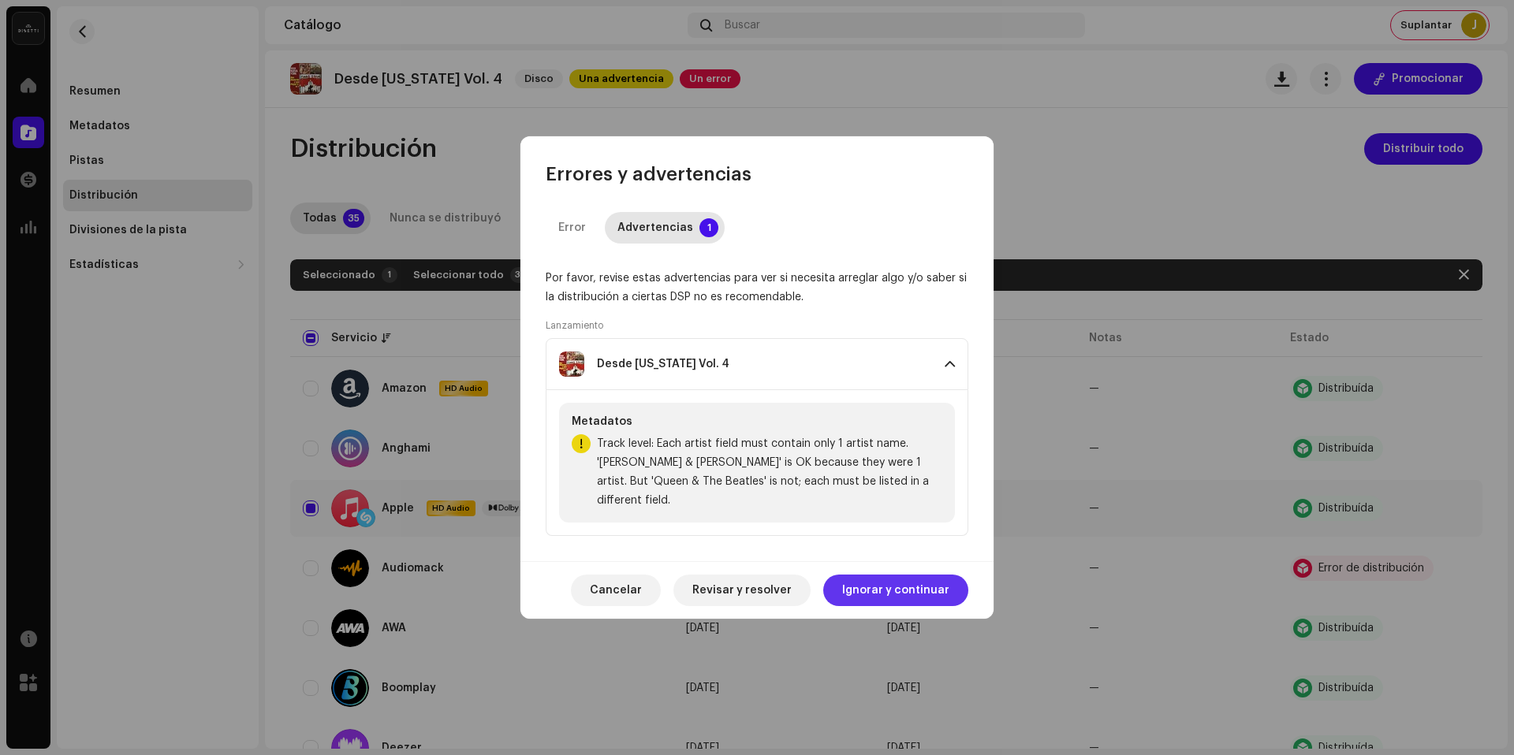
click at [884, 577] on span "Ignorar y continuar" at bounding box center [895, 591] width 107 height 32
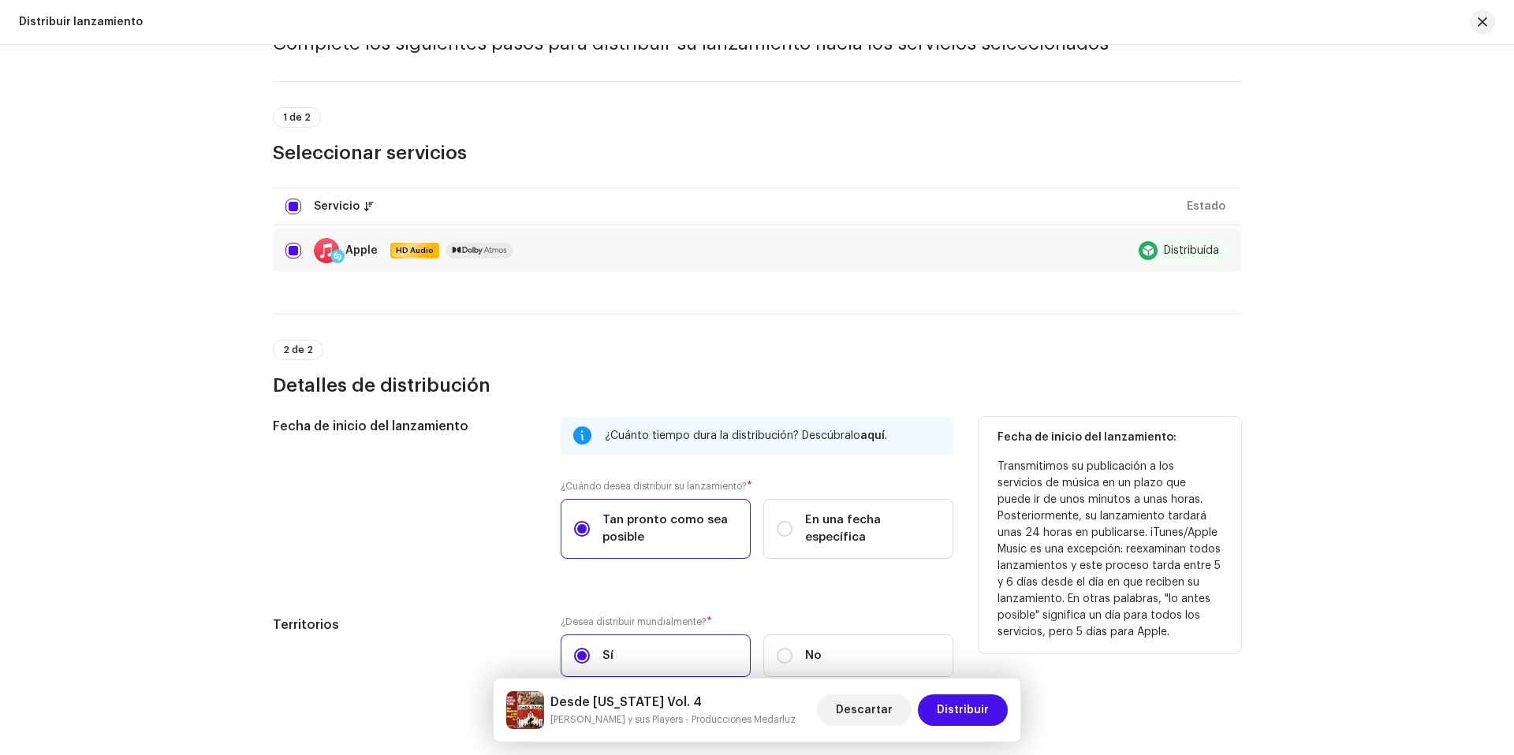
scroll to position [176, 0]
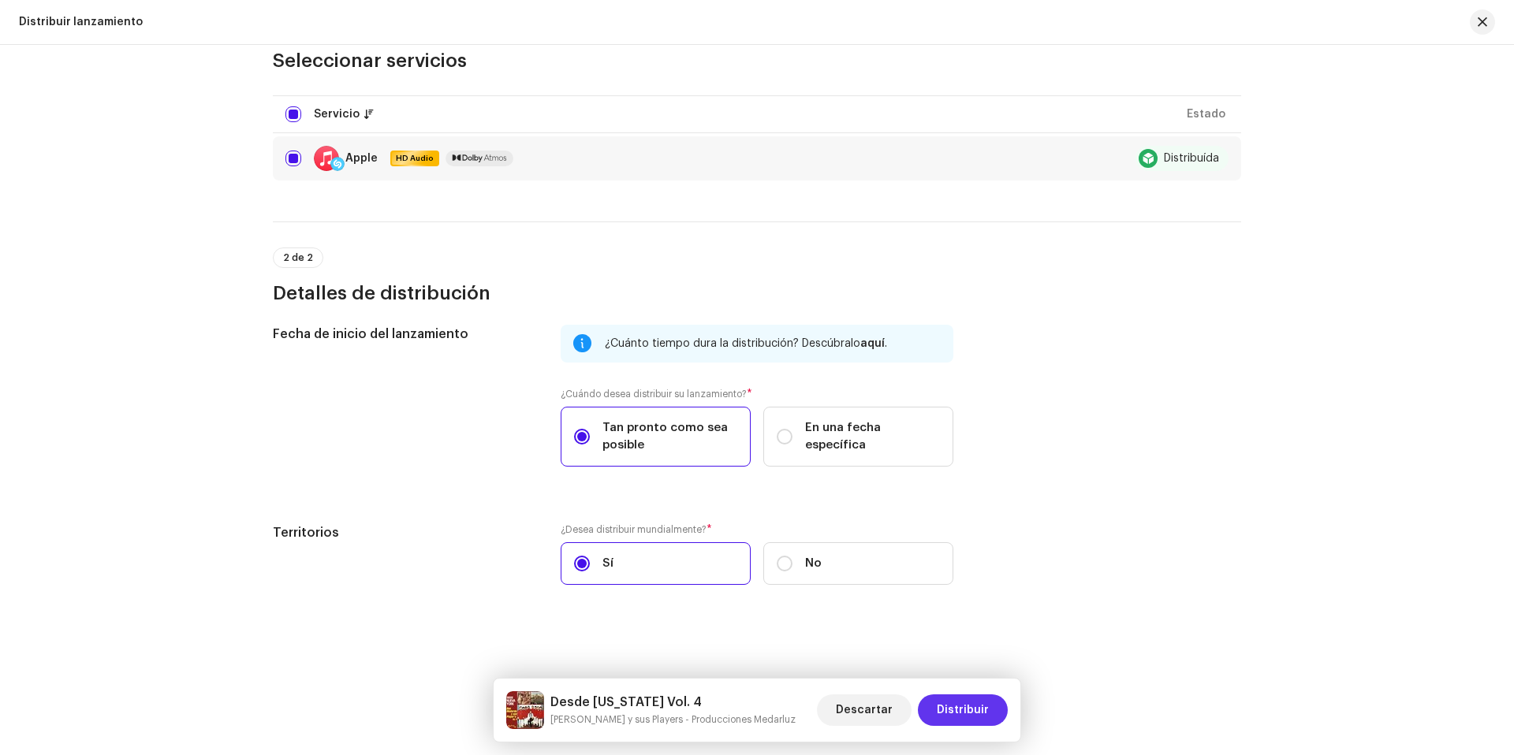
click at [960, 709] on span "Distribuir" at bounding box center [963, 711] width 52 height 32
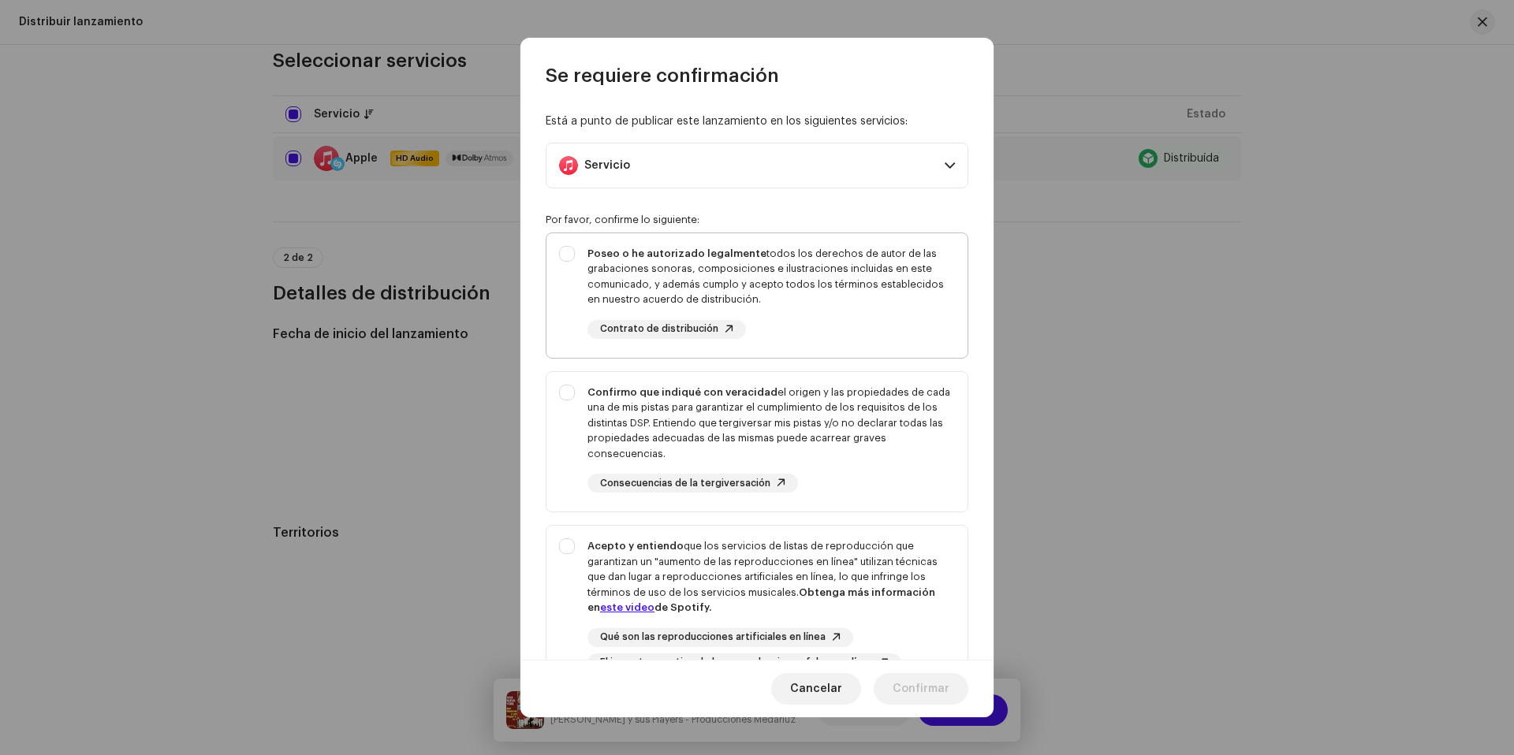
click at [583, 272] on div "Poseo o he autorizado legalmente todos los derechos de autor de las grabaciones…" at bounding box center [756, 292] width 421 height 118
checkbox input "true"
click at [589, 388] on strong "Confirmo que indiqué con veracidad" at bounding box center [682, 392] width 190 height 10
checkbox input "true"
click at [583, 544] on div "Acepto y entiendo que los servicios de listas de reproducción que garantizan un…" at bounding box center [756, 605] width 421 height 159
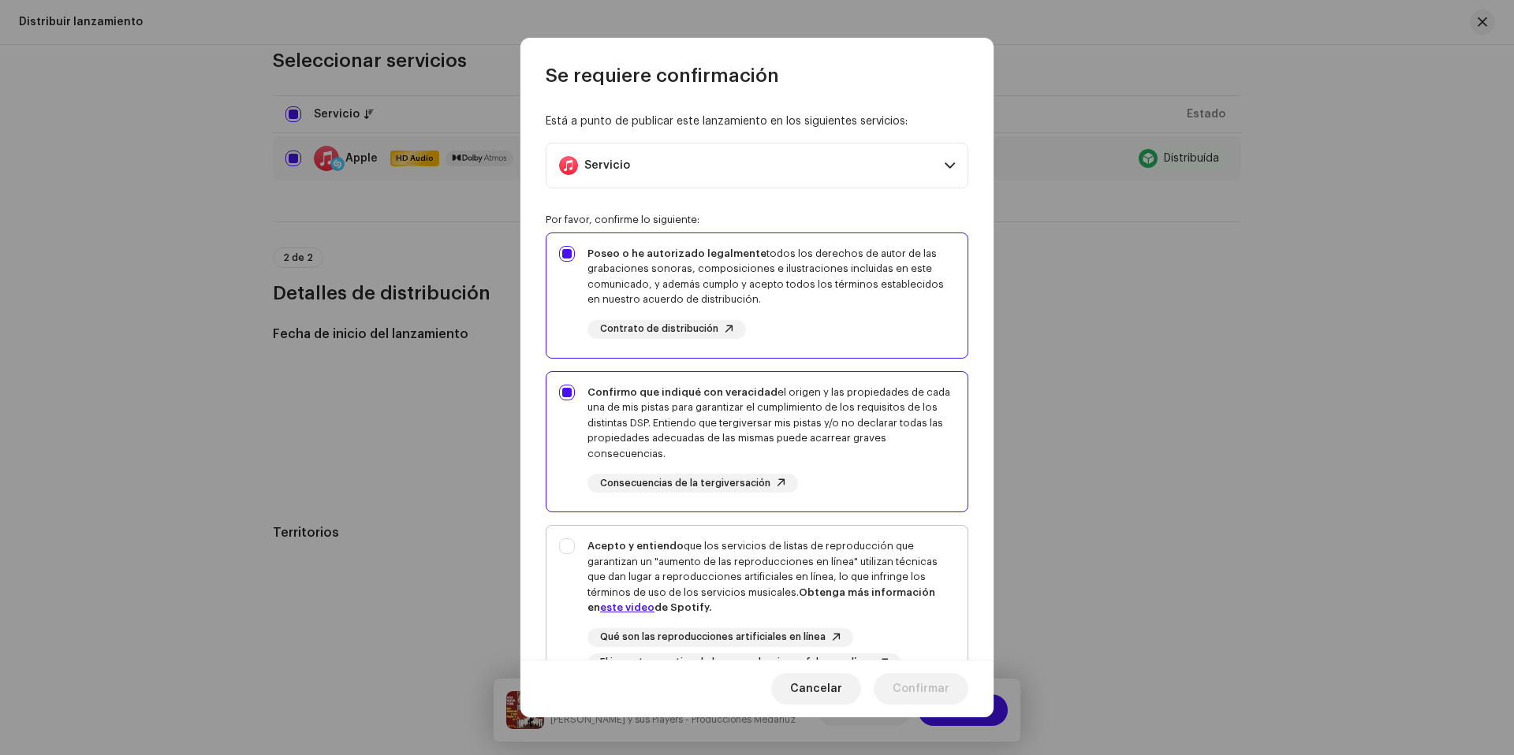
checkbox input "true"
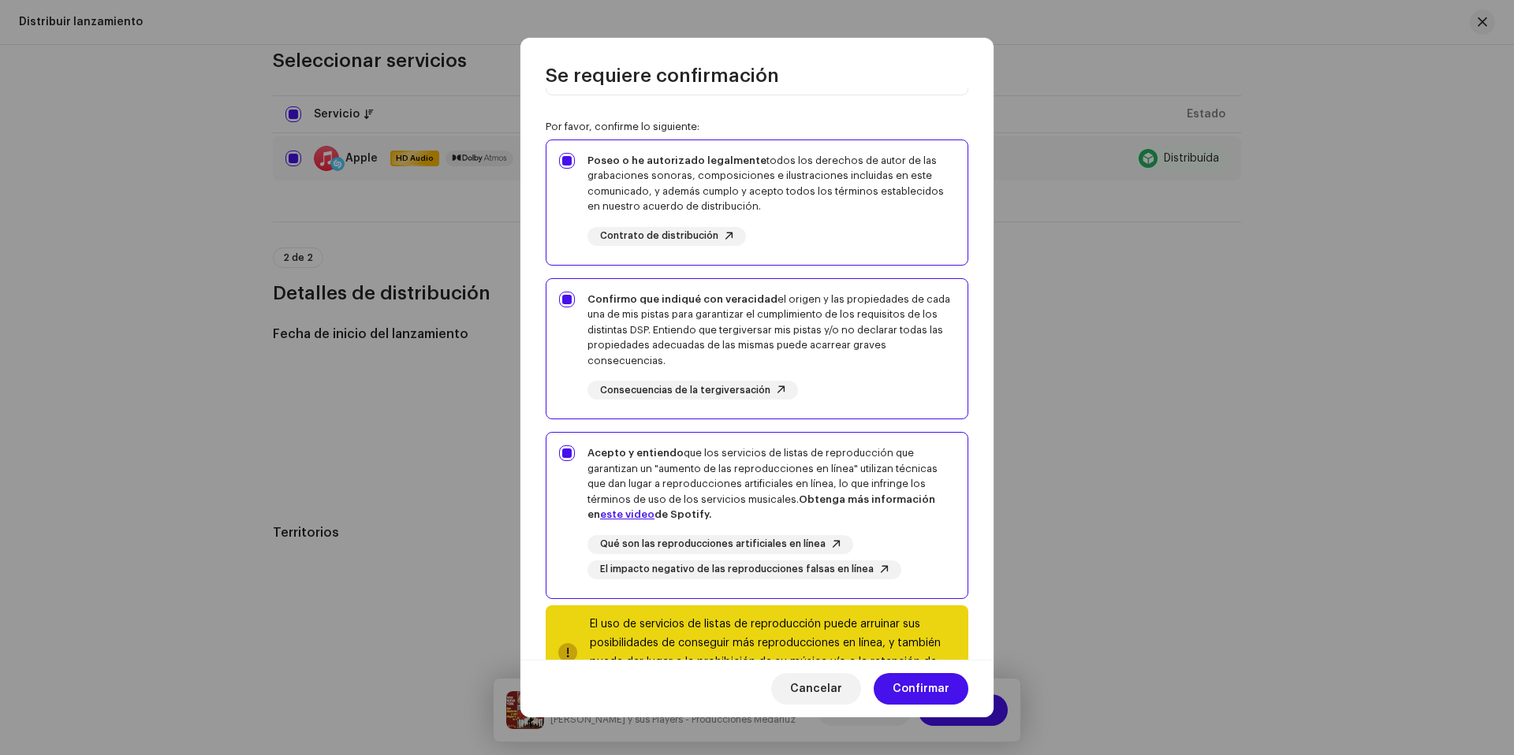
scroll to position [158, 0]
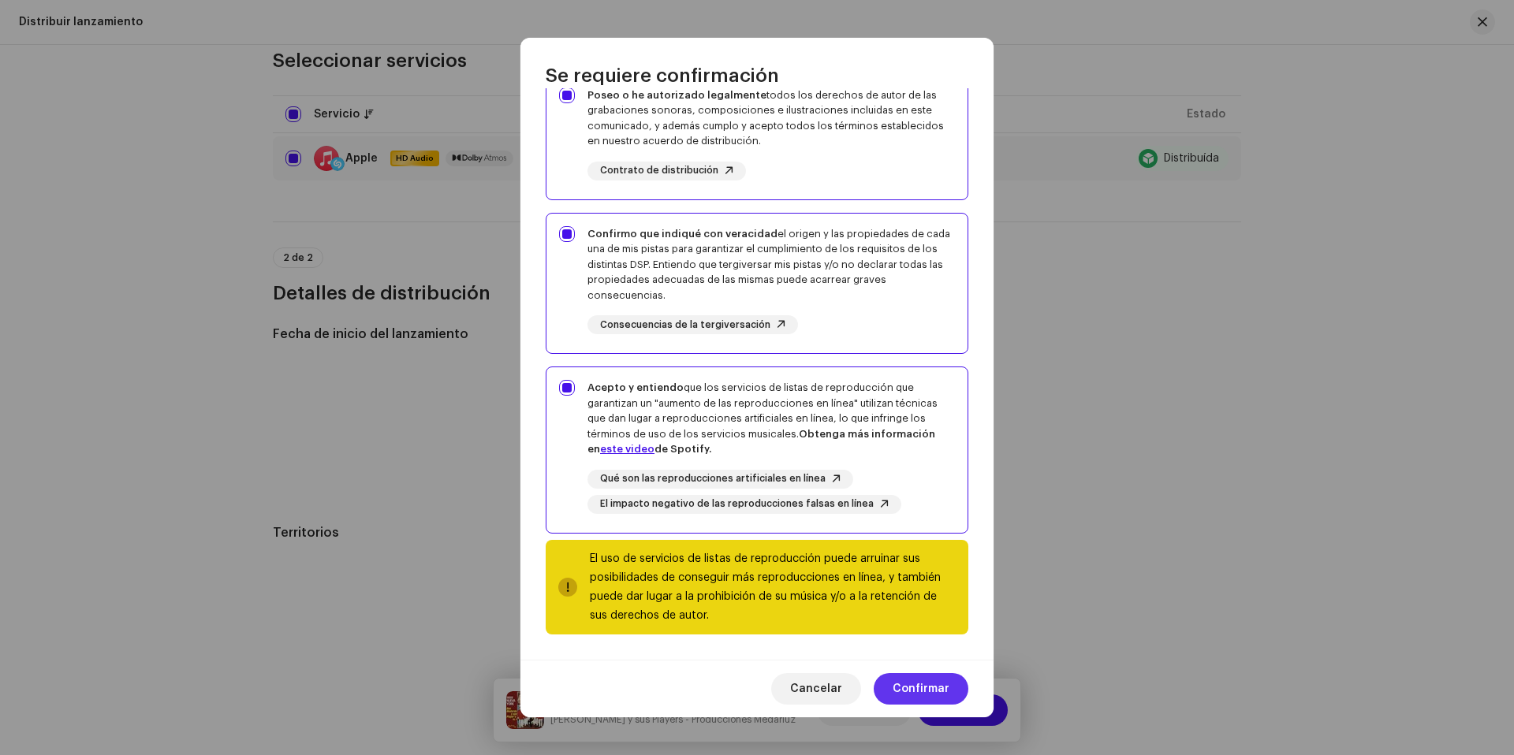
click at [934, 700] on span "Confirmar" at bounding box center [921, 689] width 57 height 32
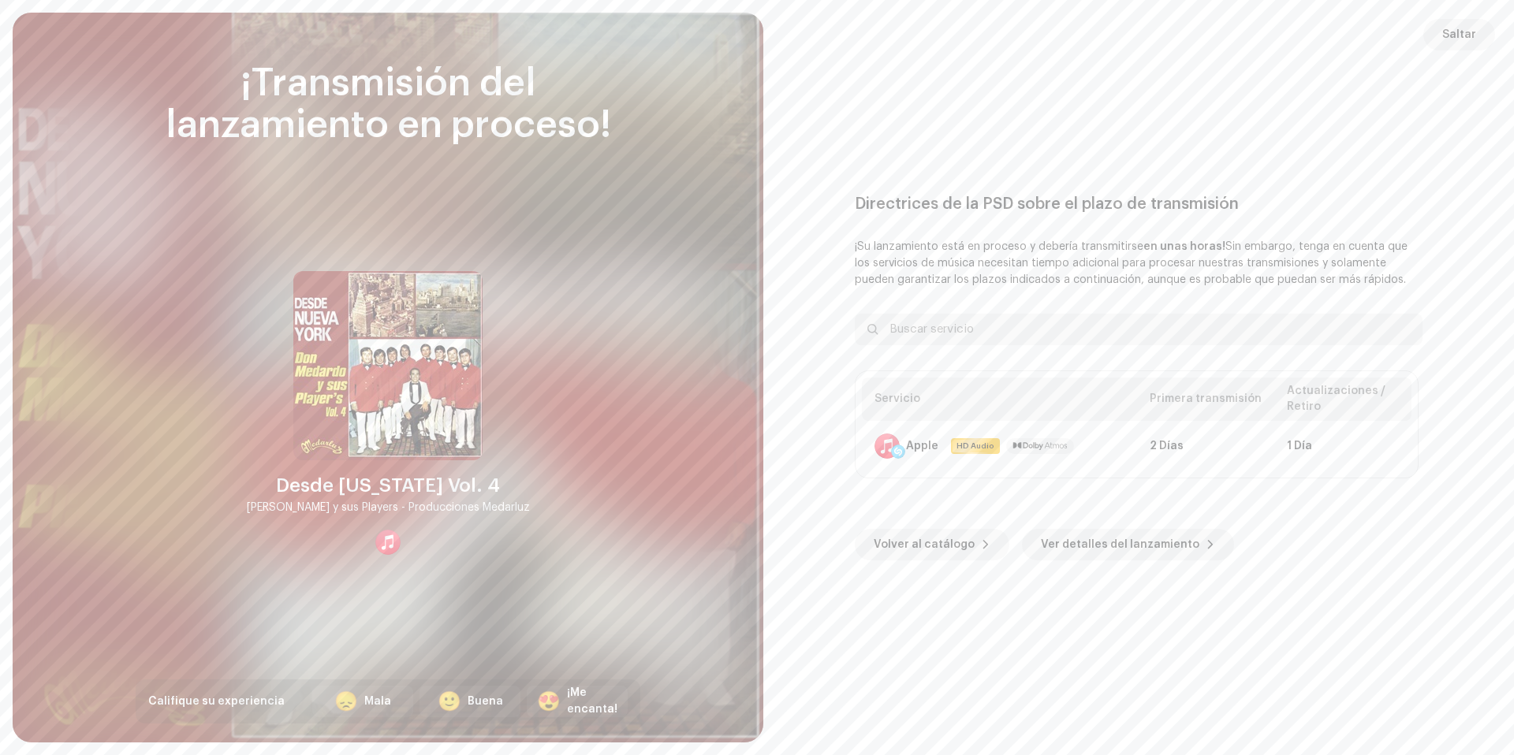
scroll to position [176, 0]
drag, startPoint x: 1467, startPoint y: 40, endPoint x: 0, endPoint y: 289, distance: 1487.5
click at [1465, 40] on span "Saltar" at bounding box center [1459, 35] width 34 height 32
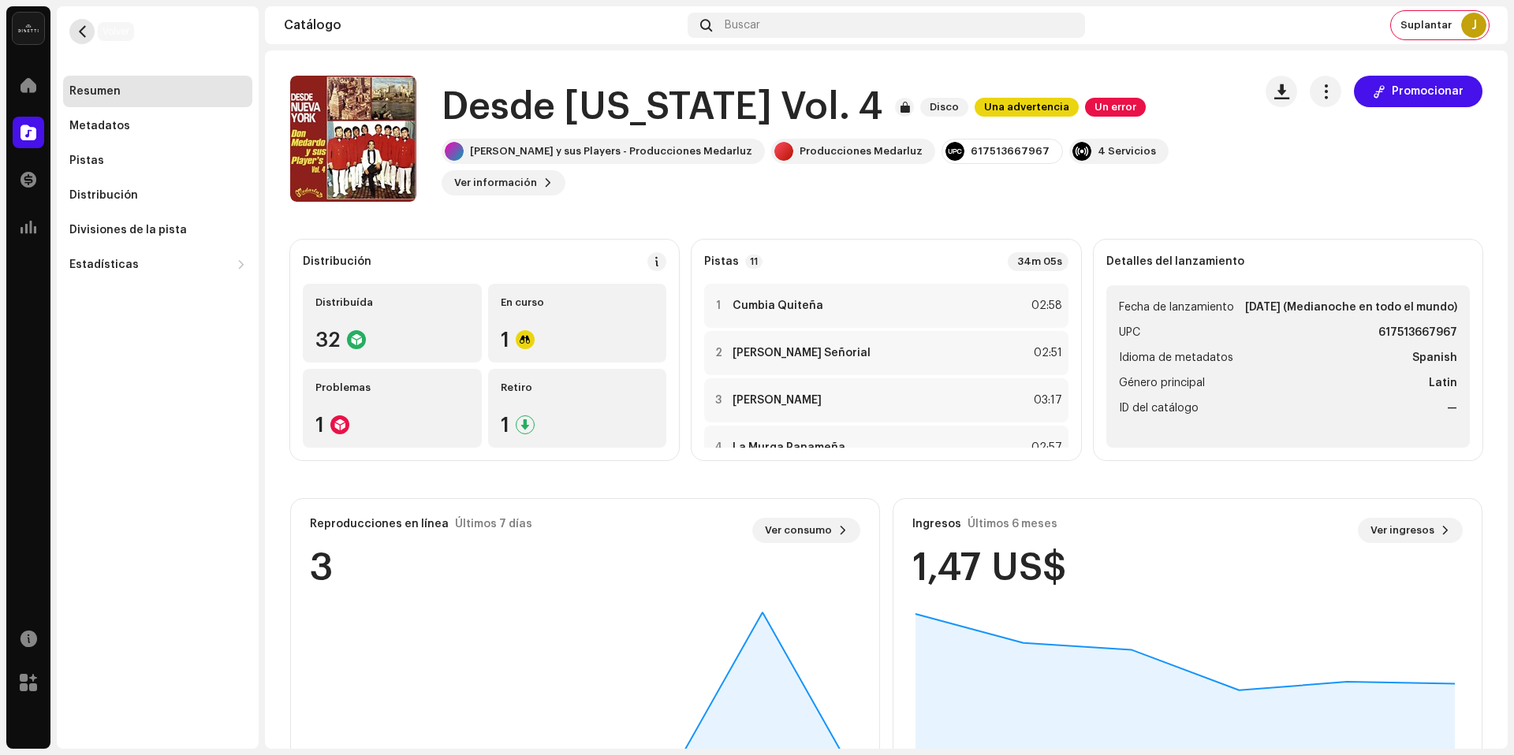
click at [76, 19] on button "button" at bounding box center [81, 31] width 25 height 25
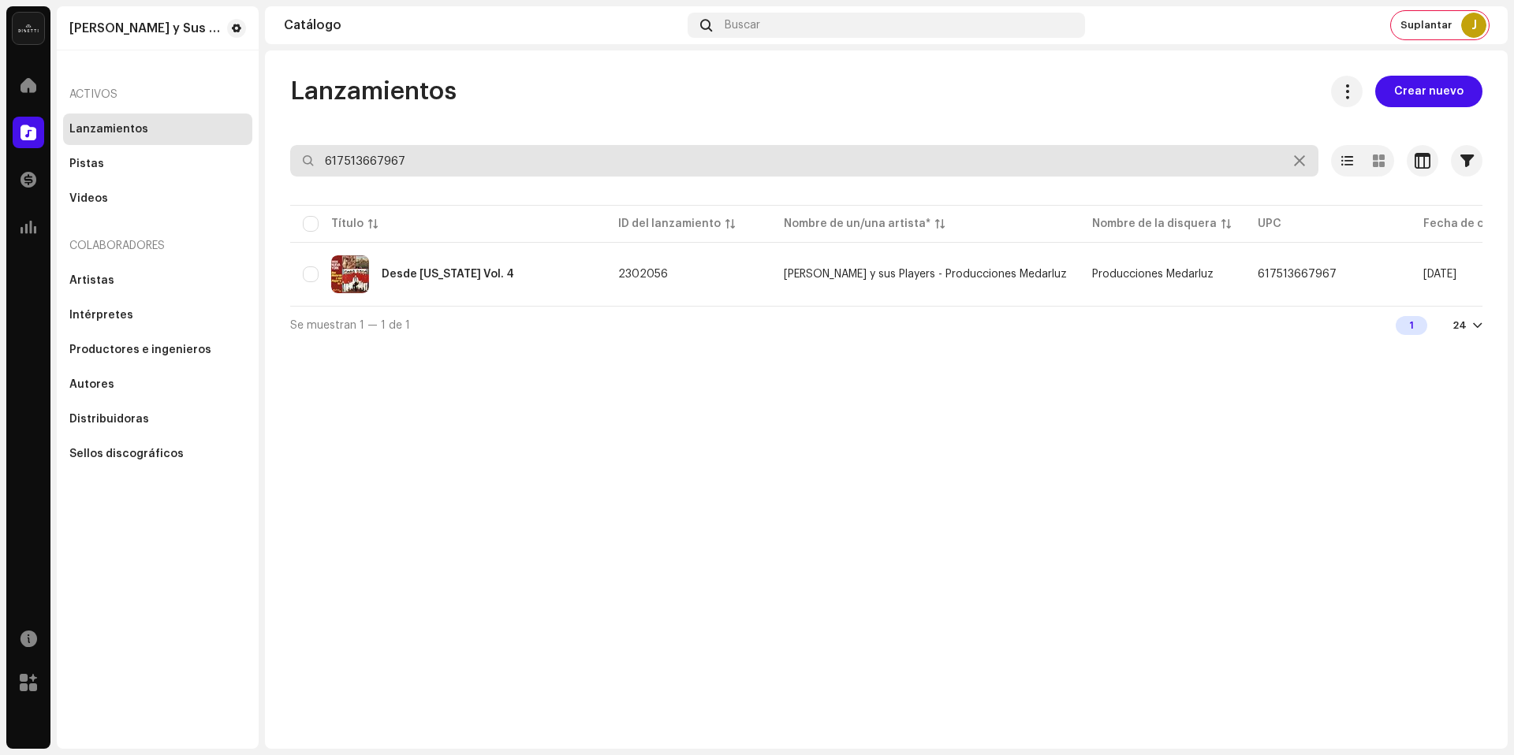
click at [453, 157] on input "617513667967" at bounding box center [804, 161] width 1028 height 32
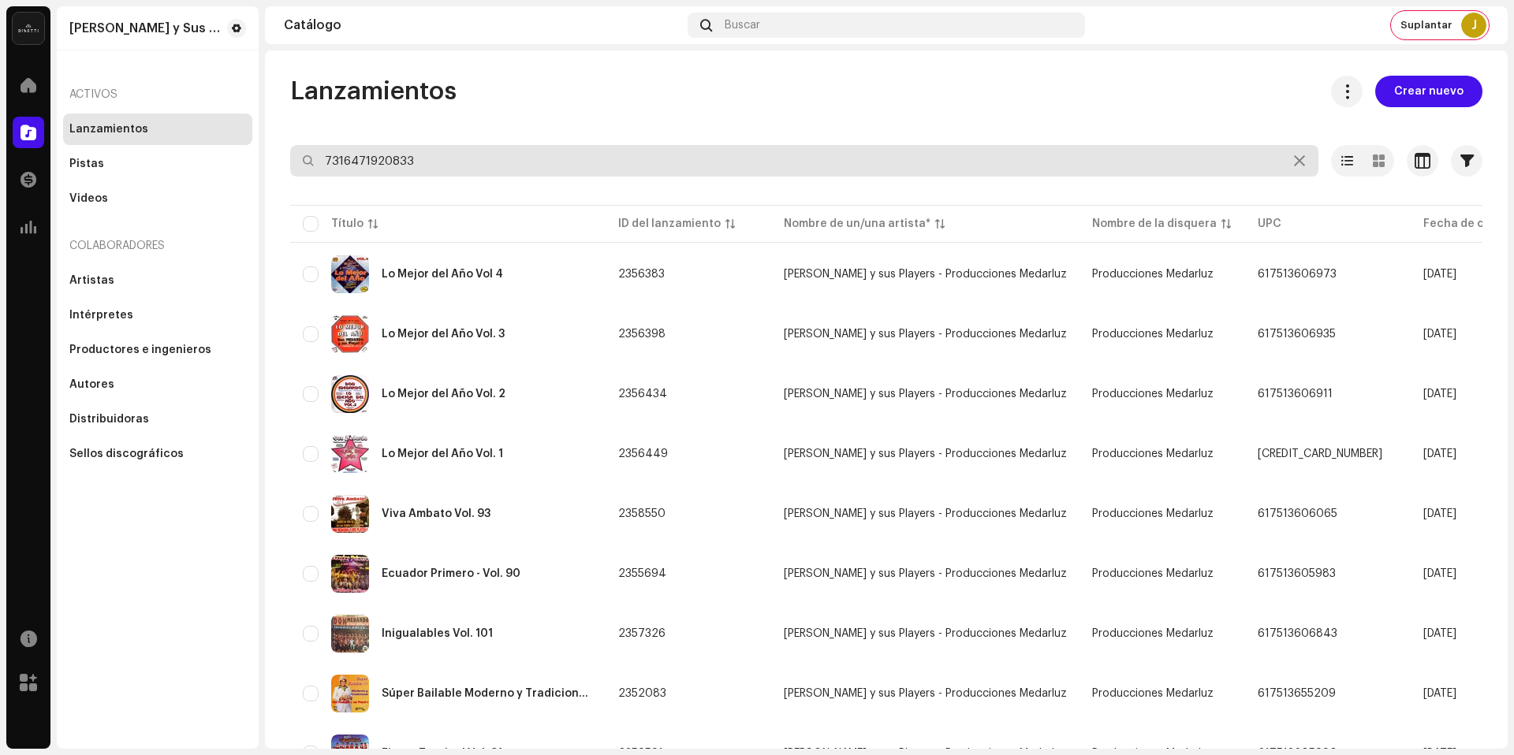
type input "7316471920833"
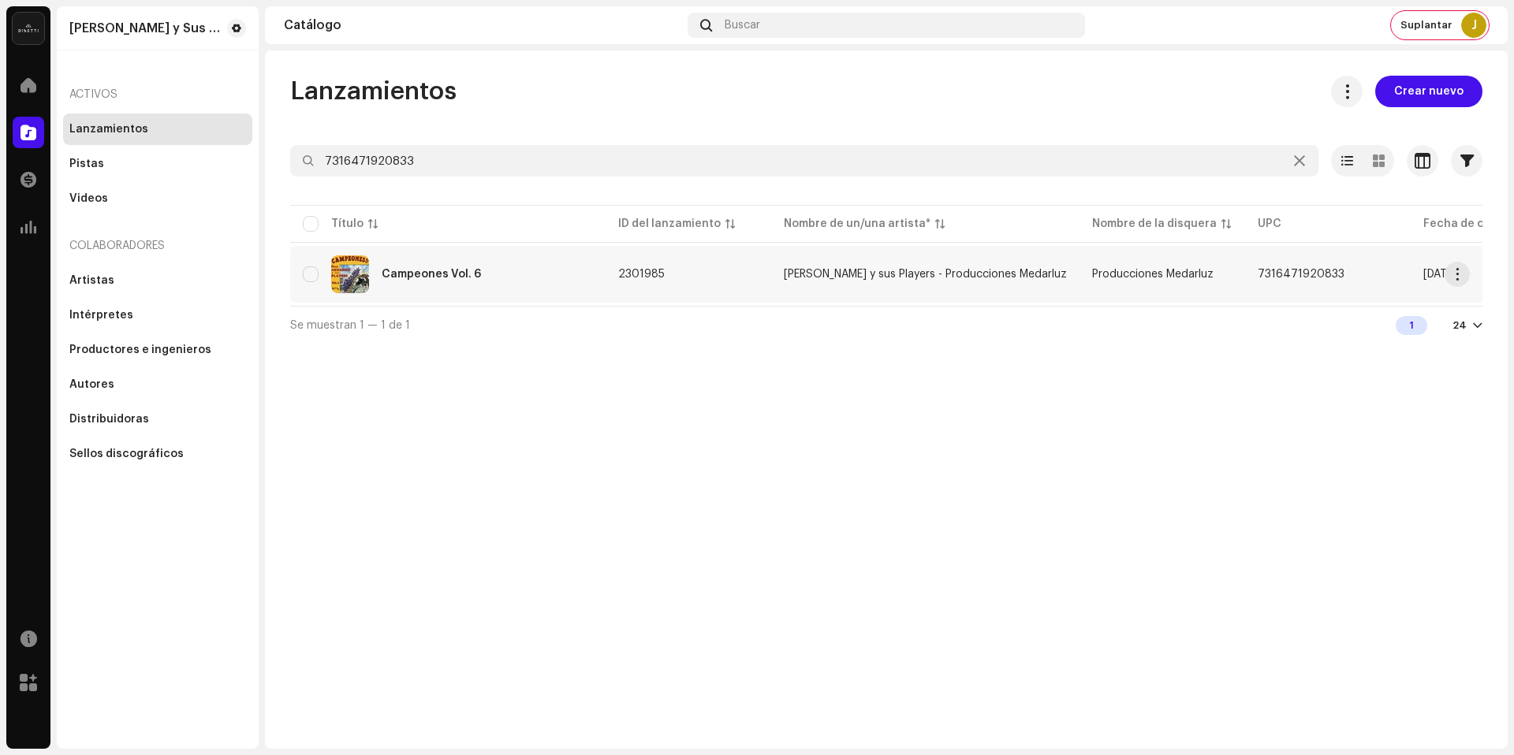
click at [511, 272] on div "Campeones Vol. 6" at bounding box center [448, 274] width 290 height 38
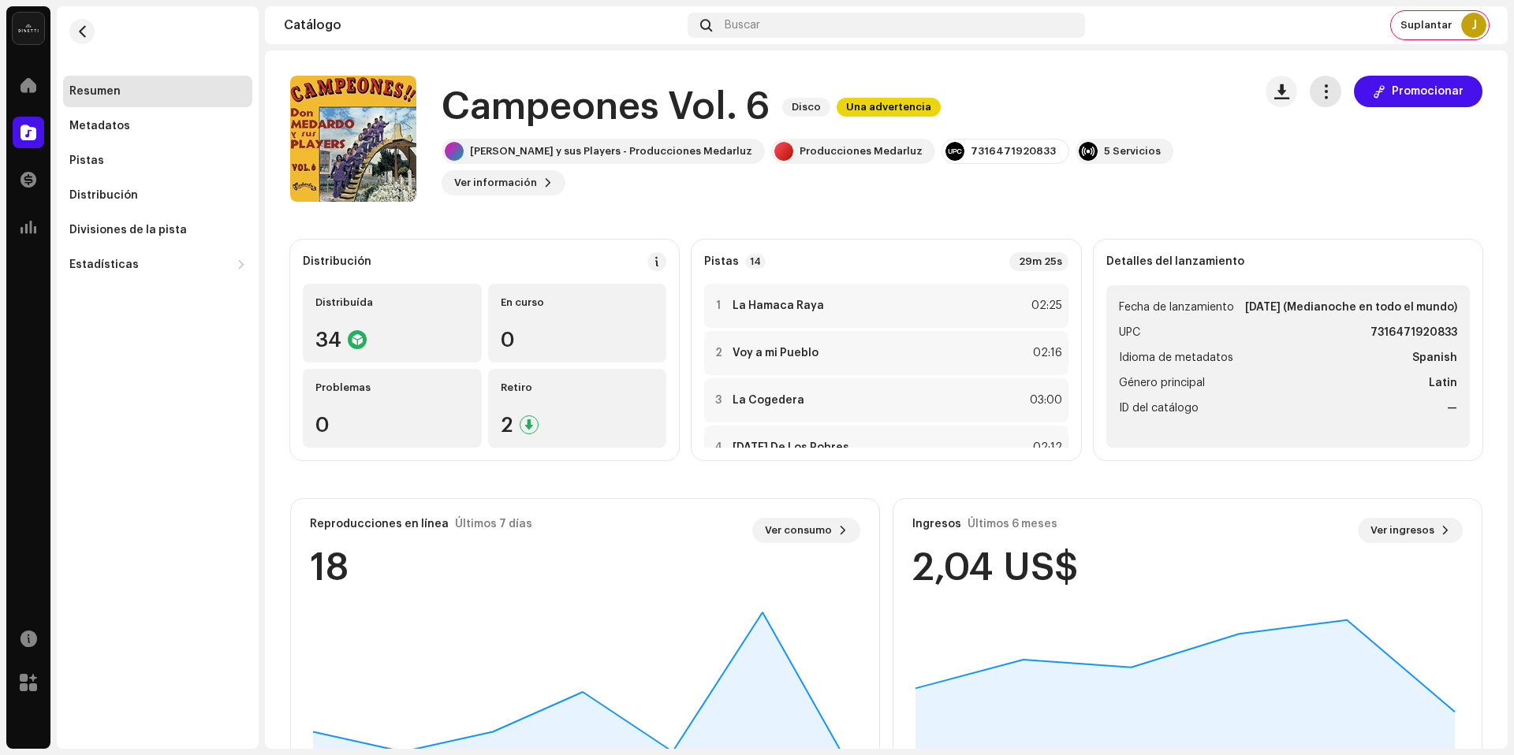
click at [1319, 85] on span "button" at bounding box center [1325, 91] width 15 height 13
click at [1348, 153] on div "Editar" at bounding box center [1390, 162] width 159 height 32
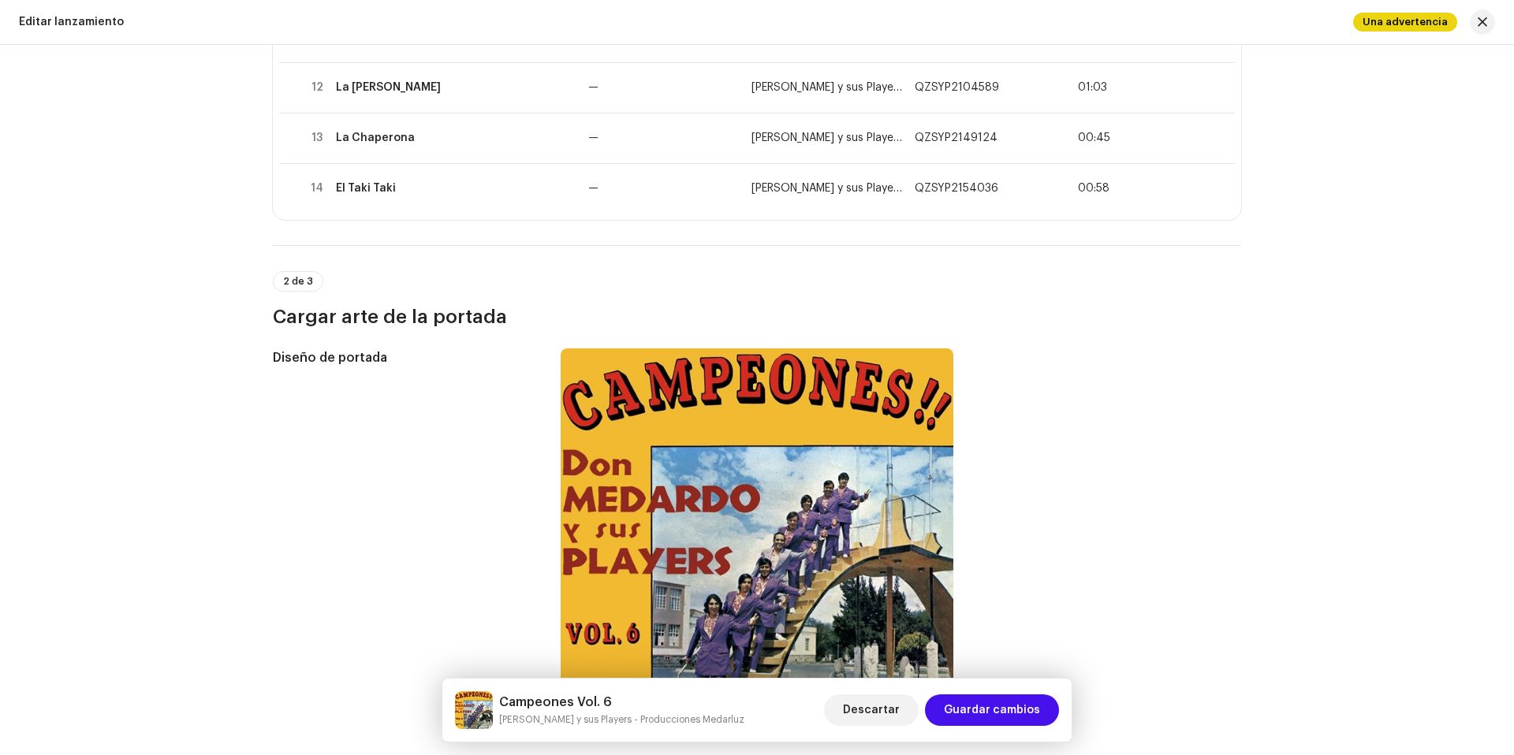
scroll to position [204, 0]
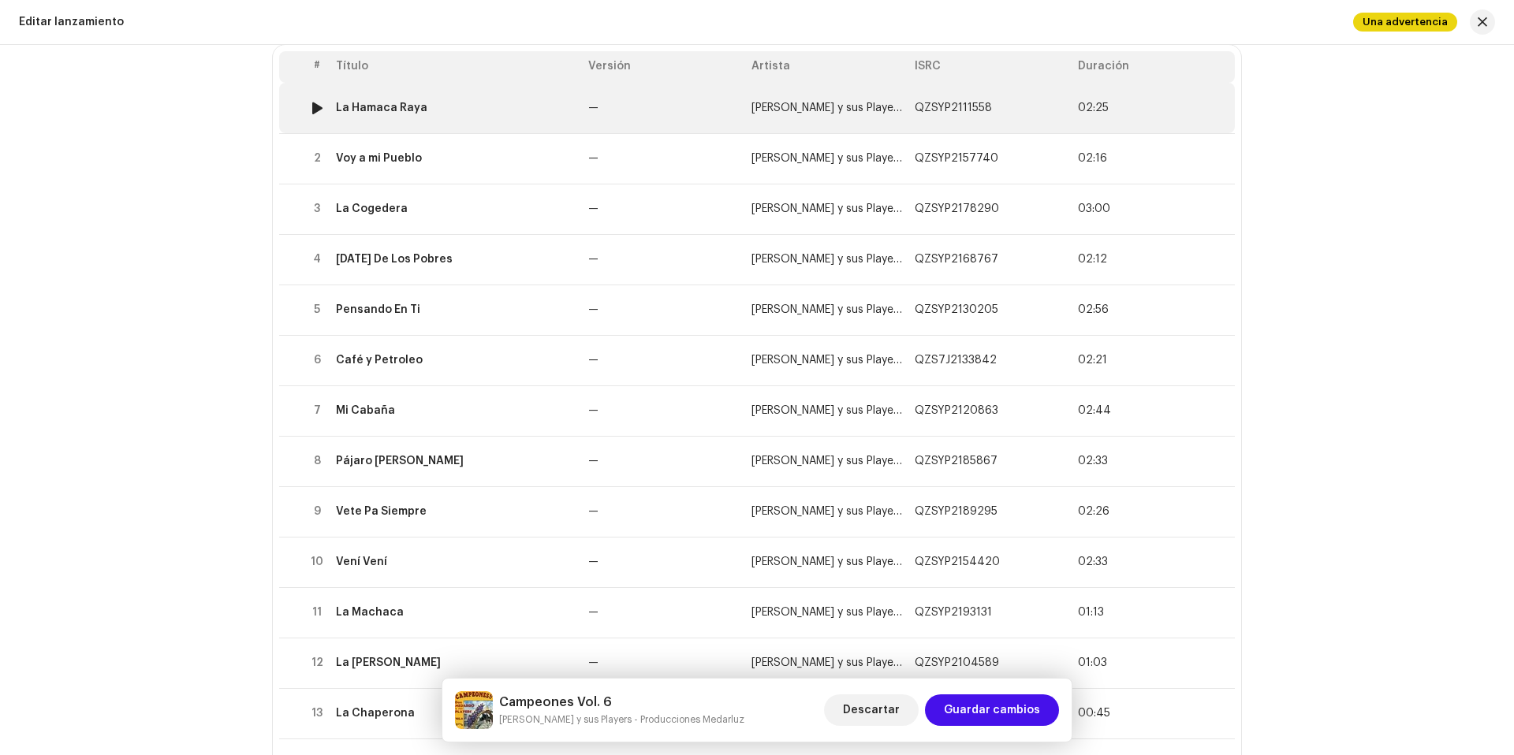
click at [457, 88] on td "La Hamaca Raya" at bounding box center [456, 108] width 252 height 50
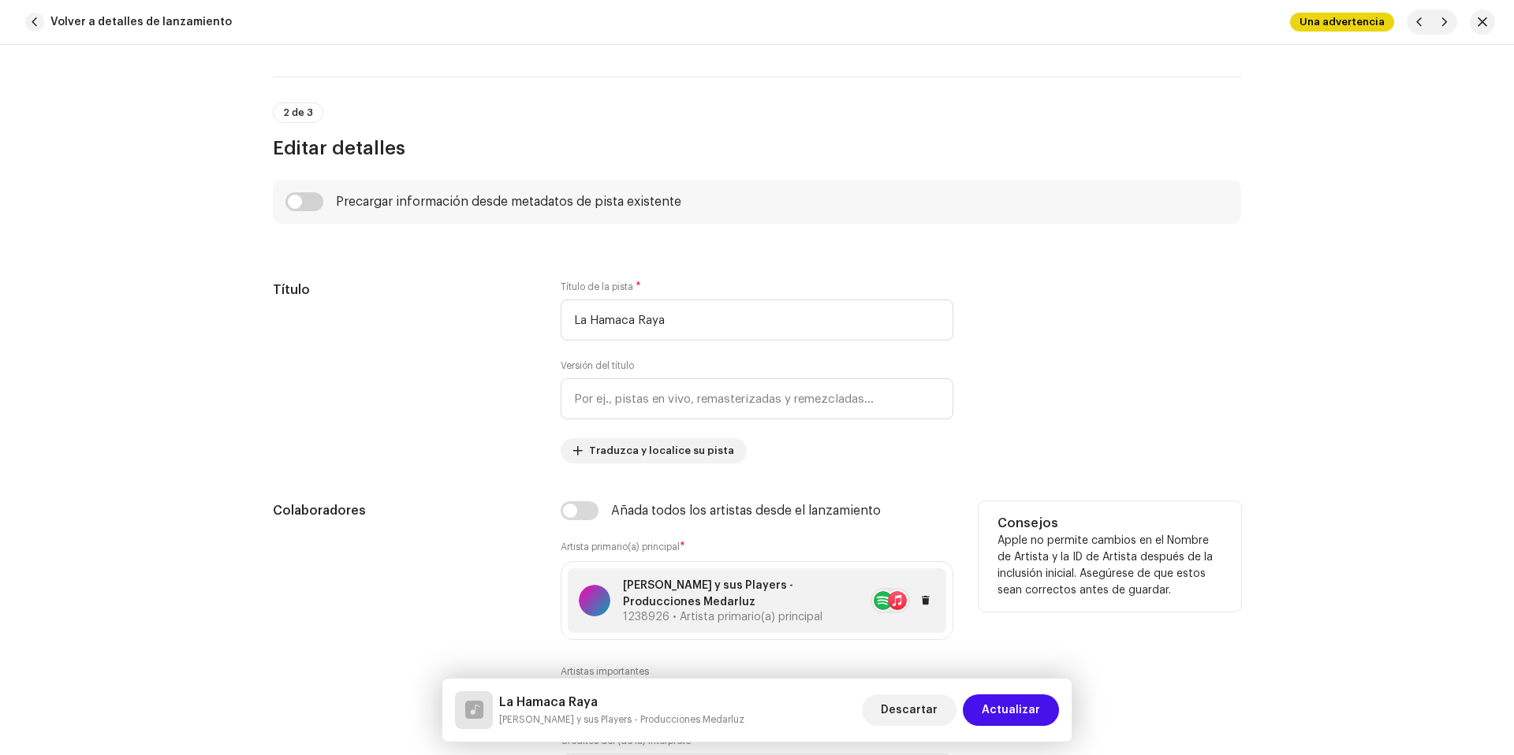
scroll to position [992, 0]
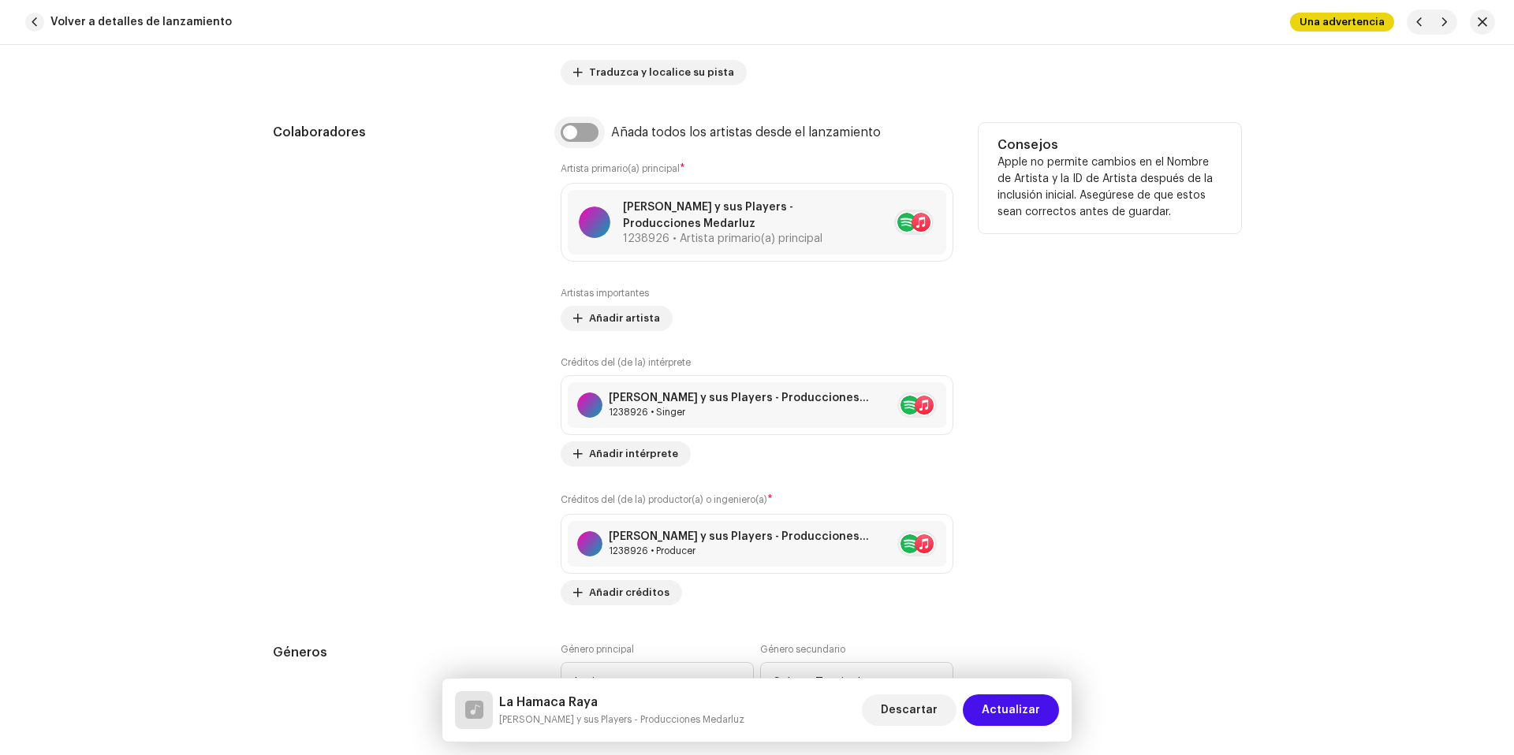
click at [575, 138] on input "checkbox" at bounding box center [580, 132] width 38 height 19
checkbox input "true"
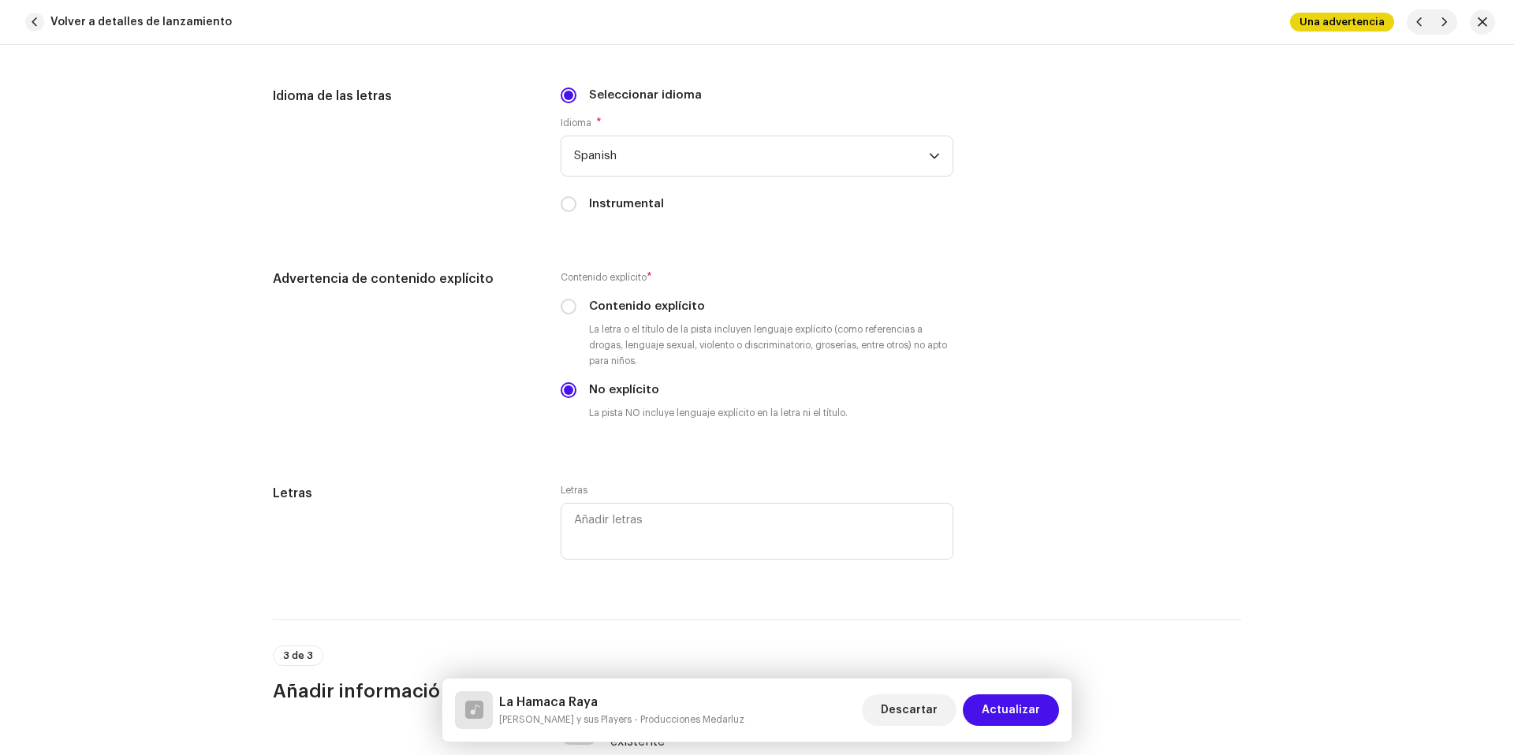
scroll to position [3228, 0]
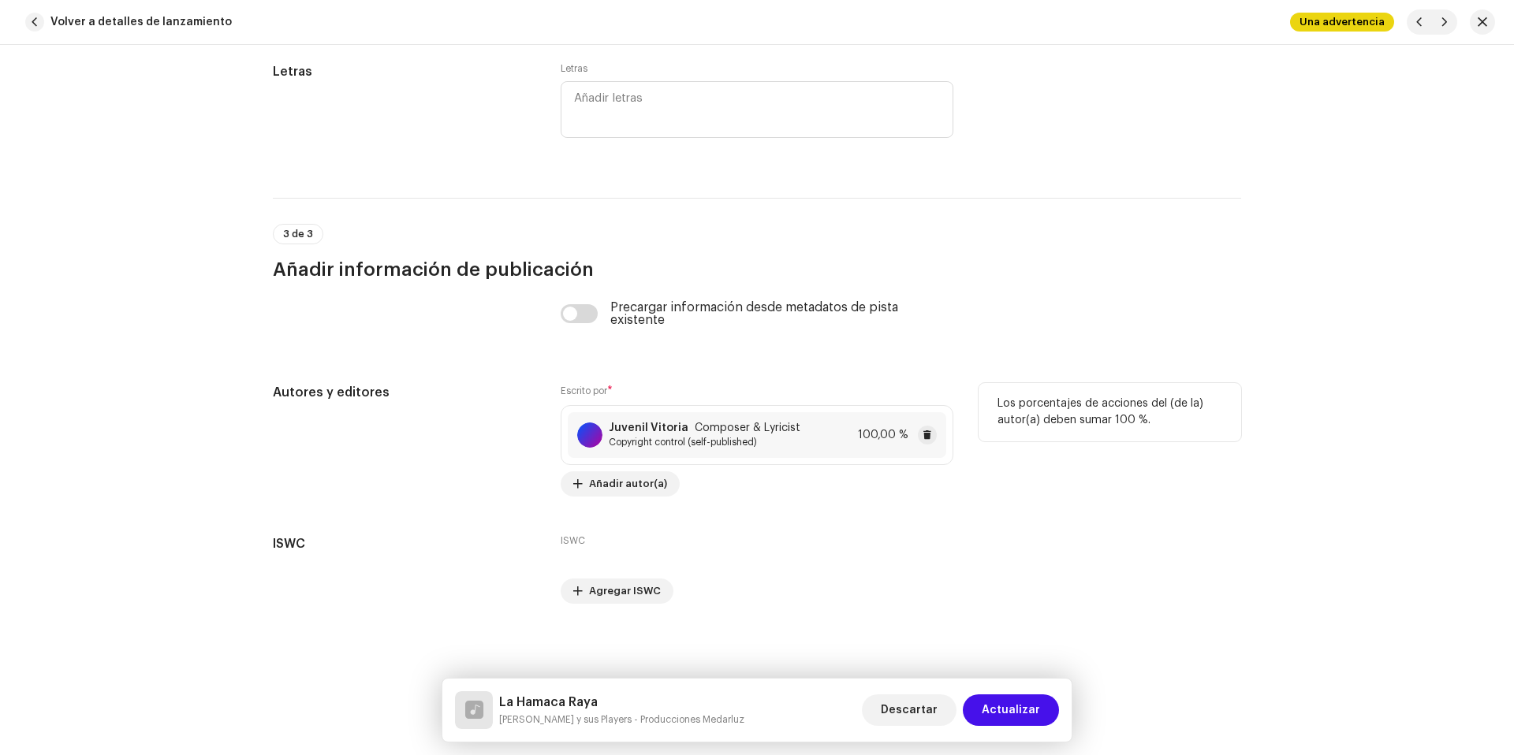
click at [762, 434] on div "Juvenil Vitoria Composer & Lyricist Copyright control (self-published)" at bounding box center [705, 435] width 192 height 27
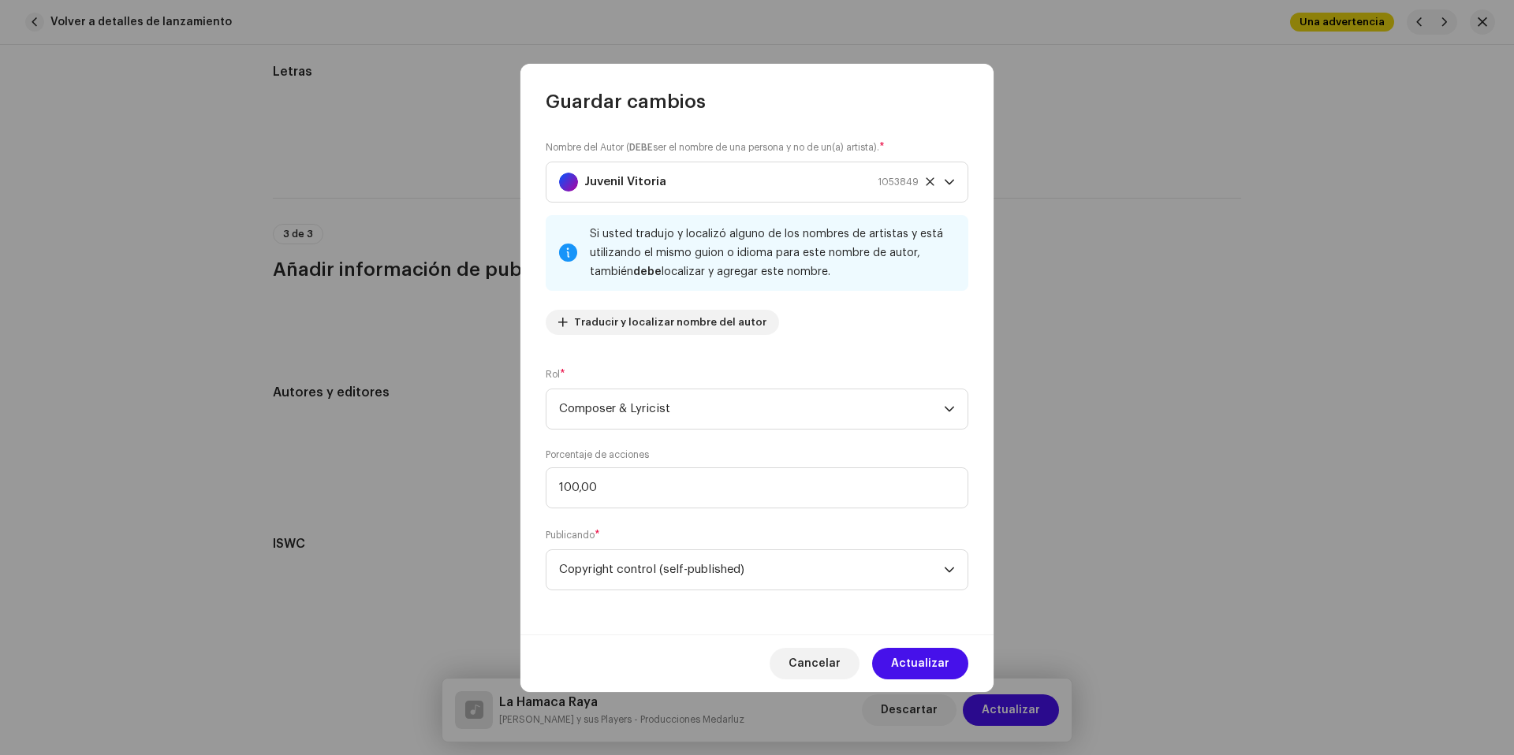
click at [866, 325] on div "Nombre del Autor ( DEBE ser el nombre de una persona y no de un(a) artista). * …" at bounding box center [757, 244] width 423 height 208
click at [892, 420] on span "Composer & Lyricist" at bounding box center [751, 409] width 385 height 39
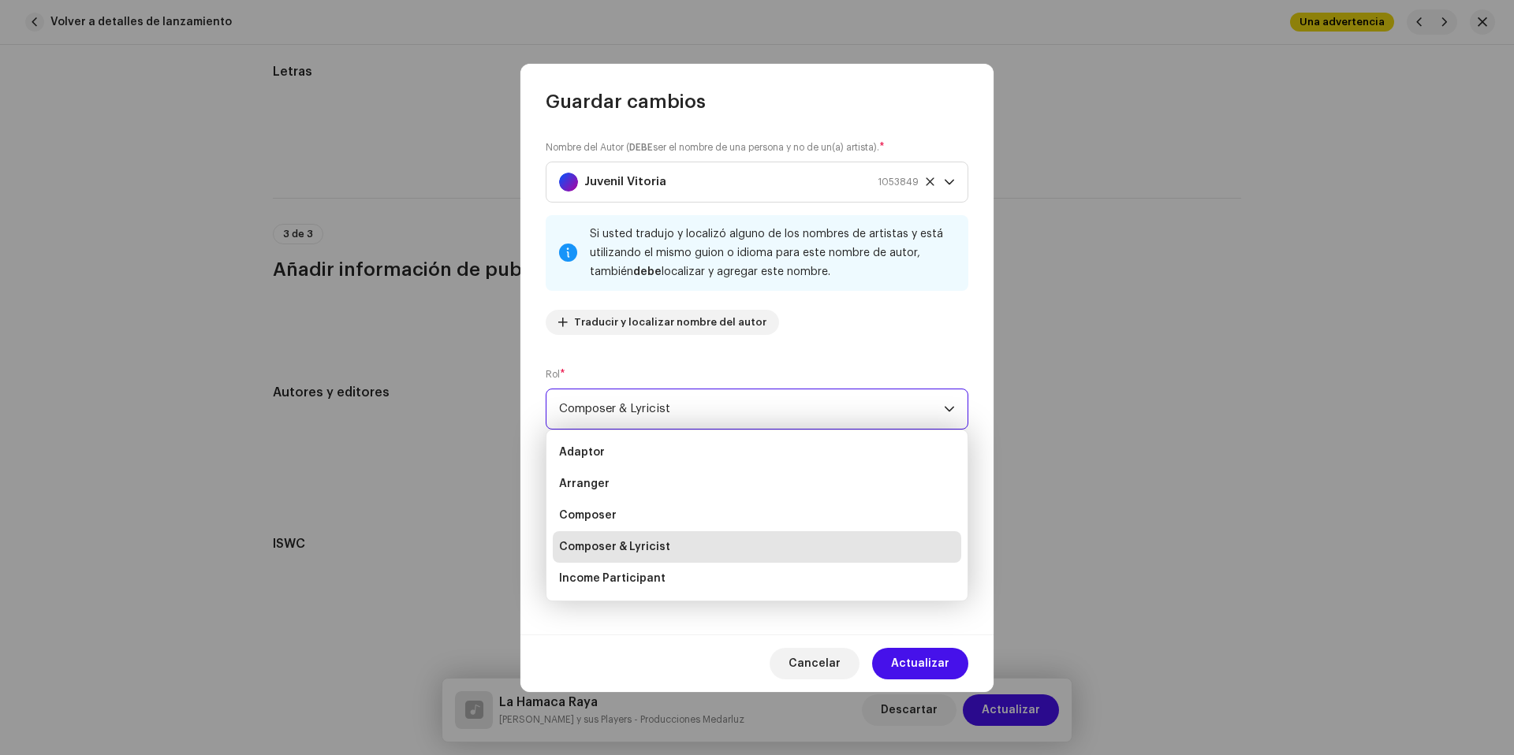
click at [908, 411] on span "Composer & Lyricist" at bounding box center [751, 409] width 385 height 39
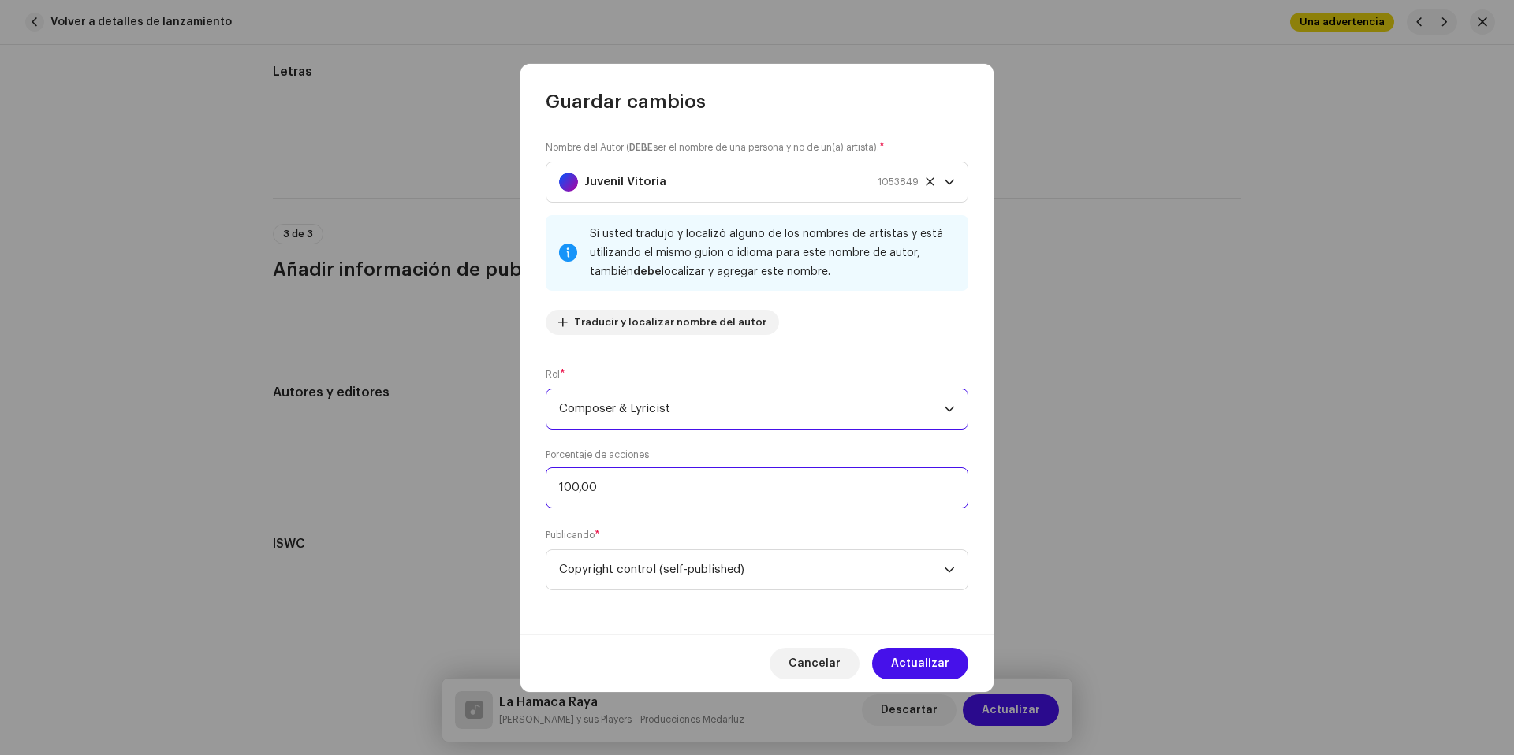
click at [736, 490] on input "100,00" at bounding box center [757, 488] width 423 height 41
click at [807, 577] on span "Copyright control (self-published)" at bounding box center [751, 569] width 385 height 39
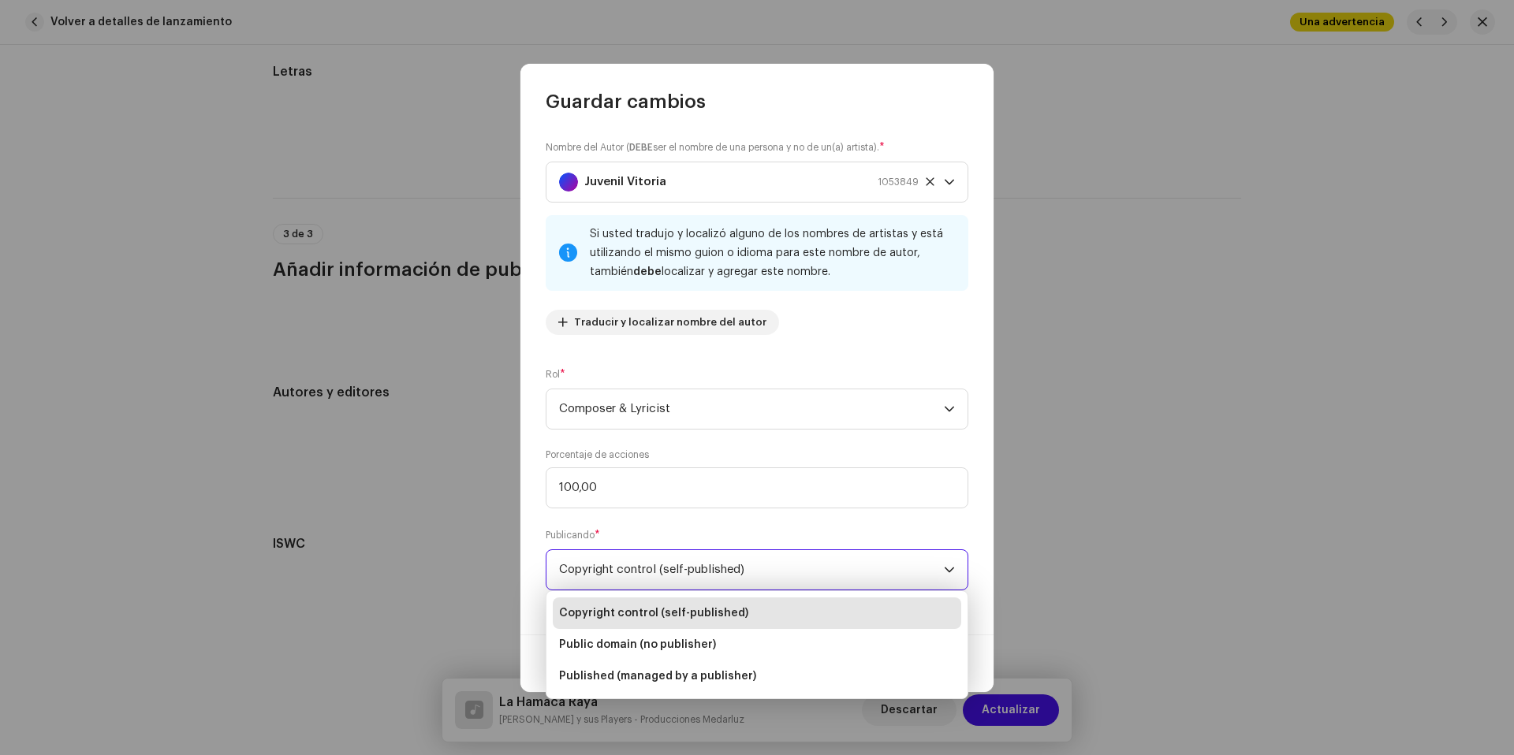
click at [879, 334] on div "Nombre del Autor ( DEBE ser el nombre de una persona y no de un(a) artista). * …" at bounding box center [757, 244] width 423 height 208
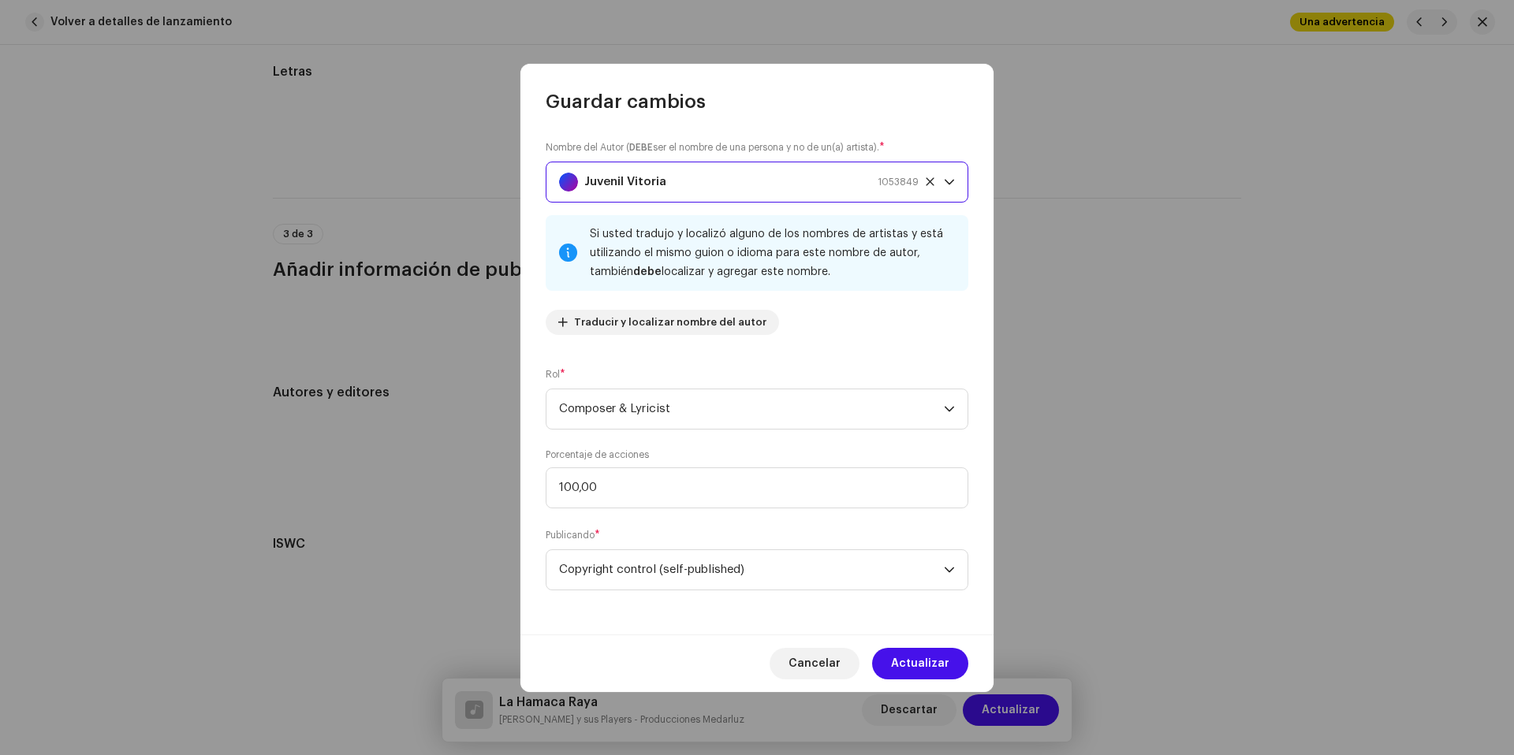
click at [765, 173] on div "Juvenil [GEOGRAPHIC_DATA] 1053849" at bounding box center [739, 181] width 360 height 39
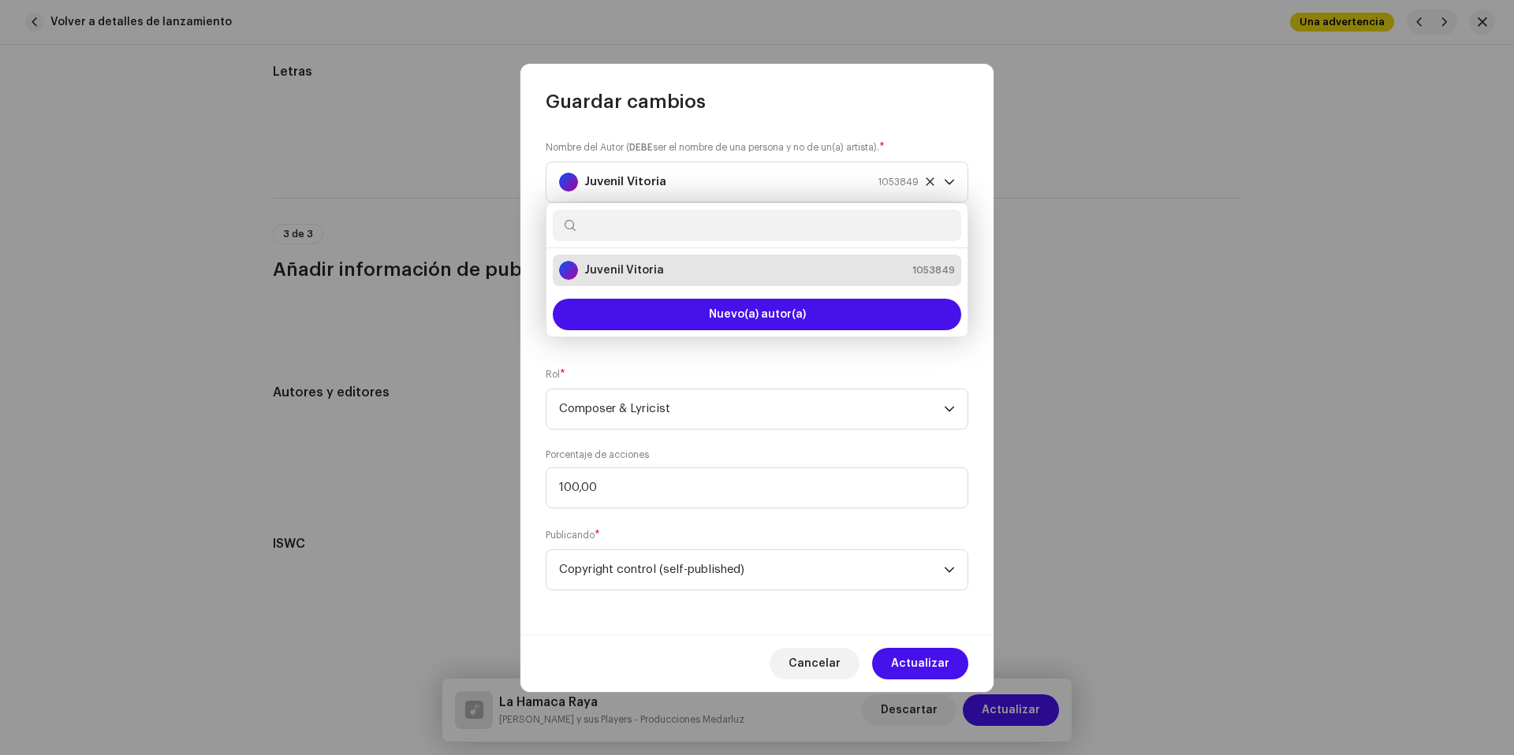
click at [700, 274] on div "Juvenil [GEOGRAPHIC_DATA] 1053849" at bounding box center [757, 270] width 396 height 19
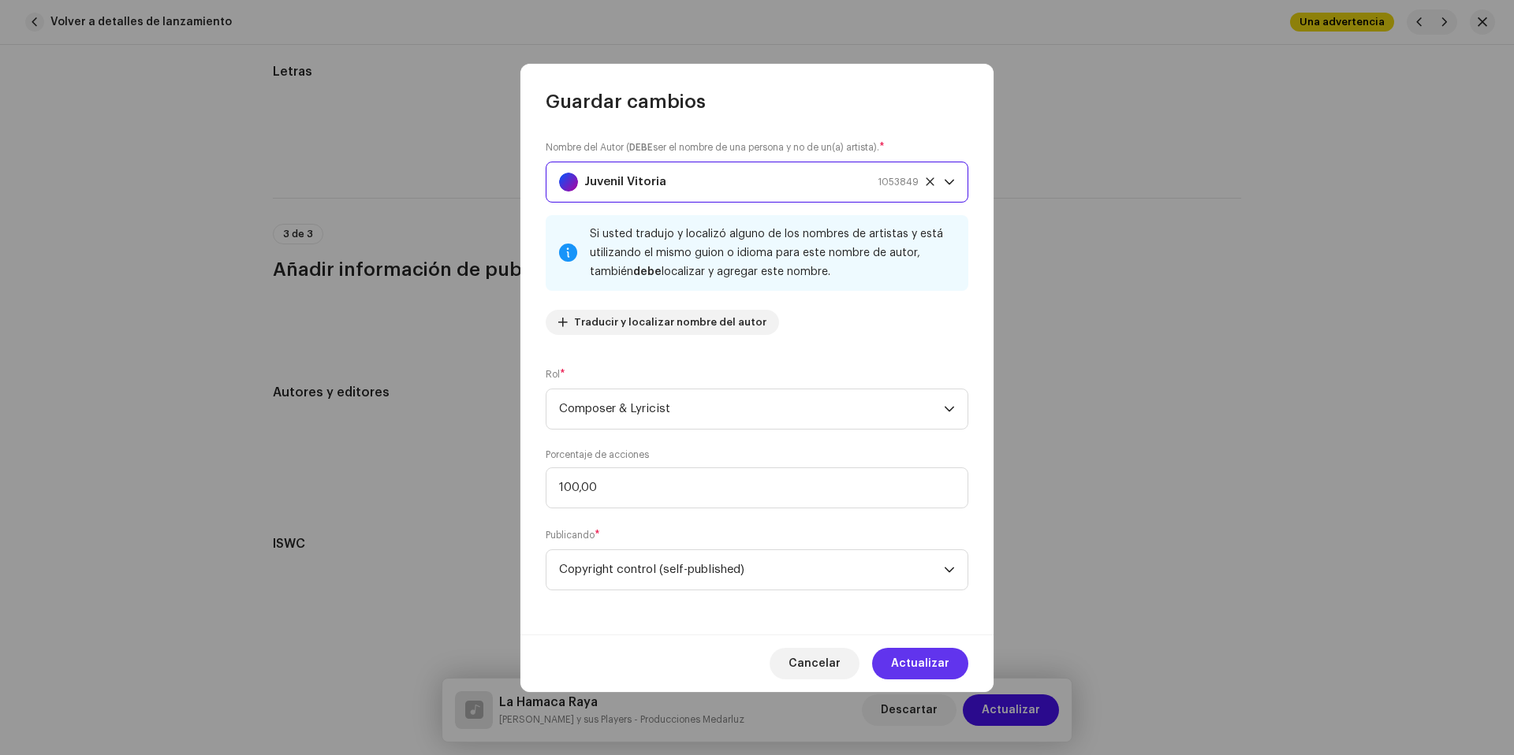
click at [929, 659] on span "Actualizar" at bounding box center [920, 664] width 58 height 32
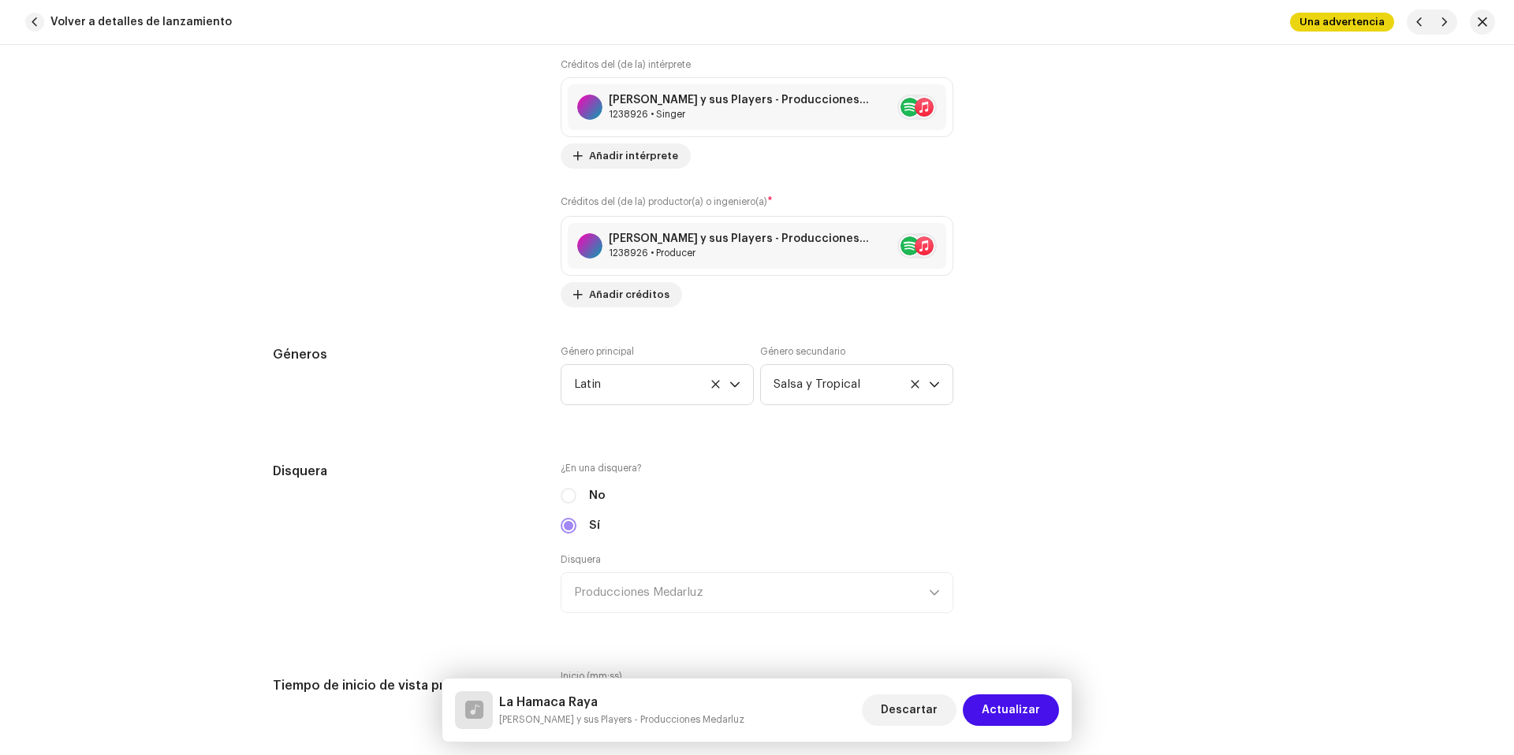
scroll to position [1320, 0]
click at [1028, 715] on span "Actualizar" at bounding box center [1011, 711] width 58 height 32
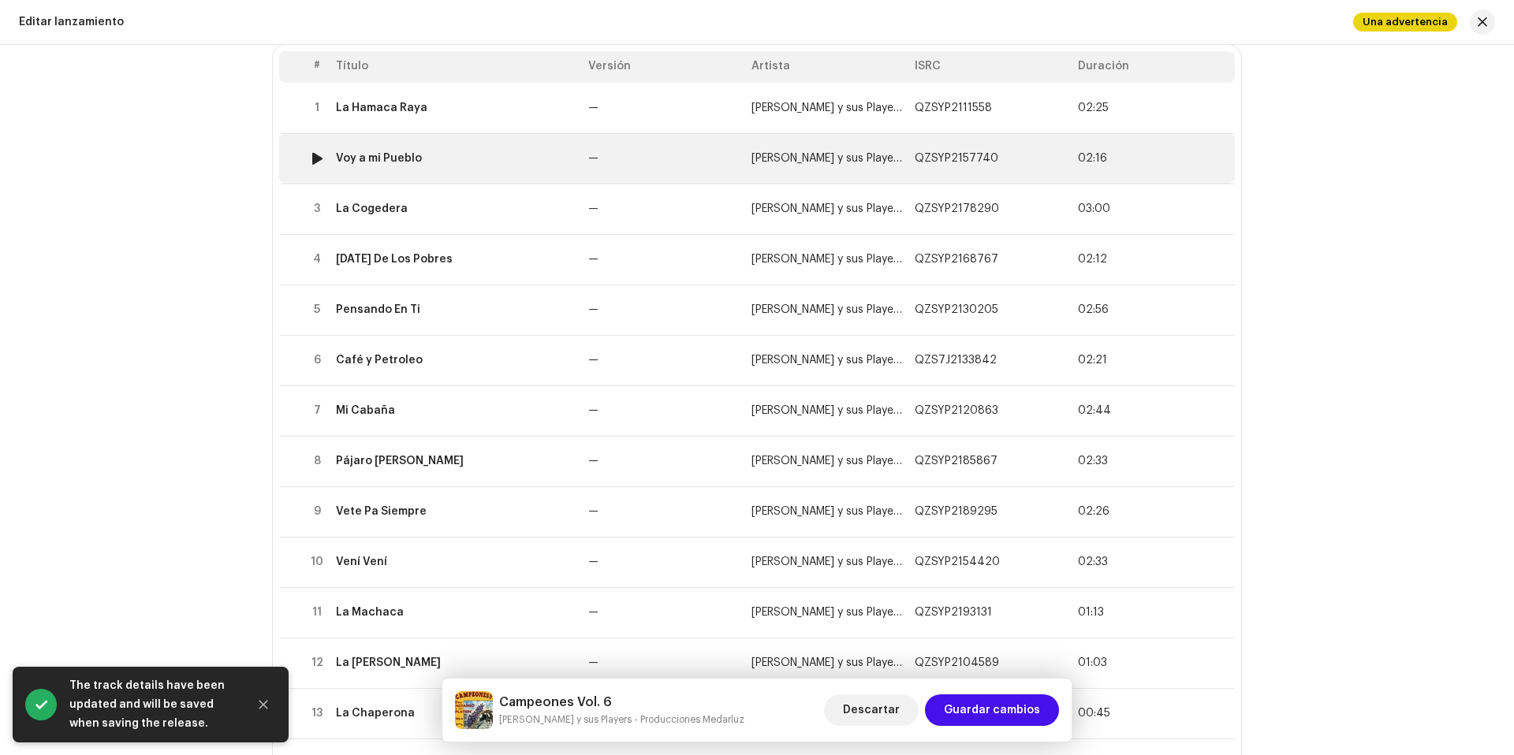
click at [497, 156] on div "Voy a mi Pueblo" at bounding box center [456, 158] width 240 height 13
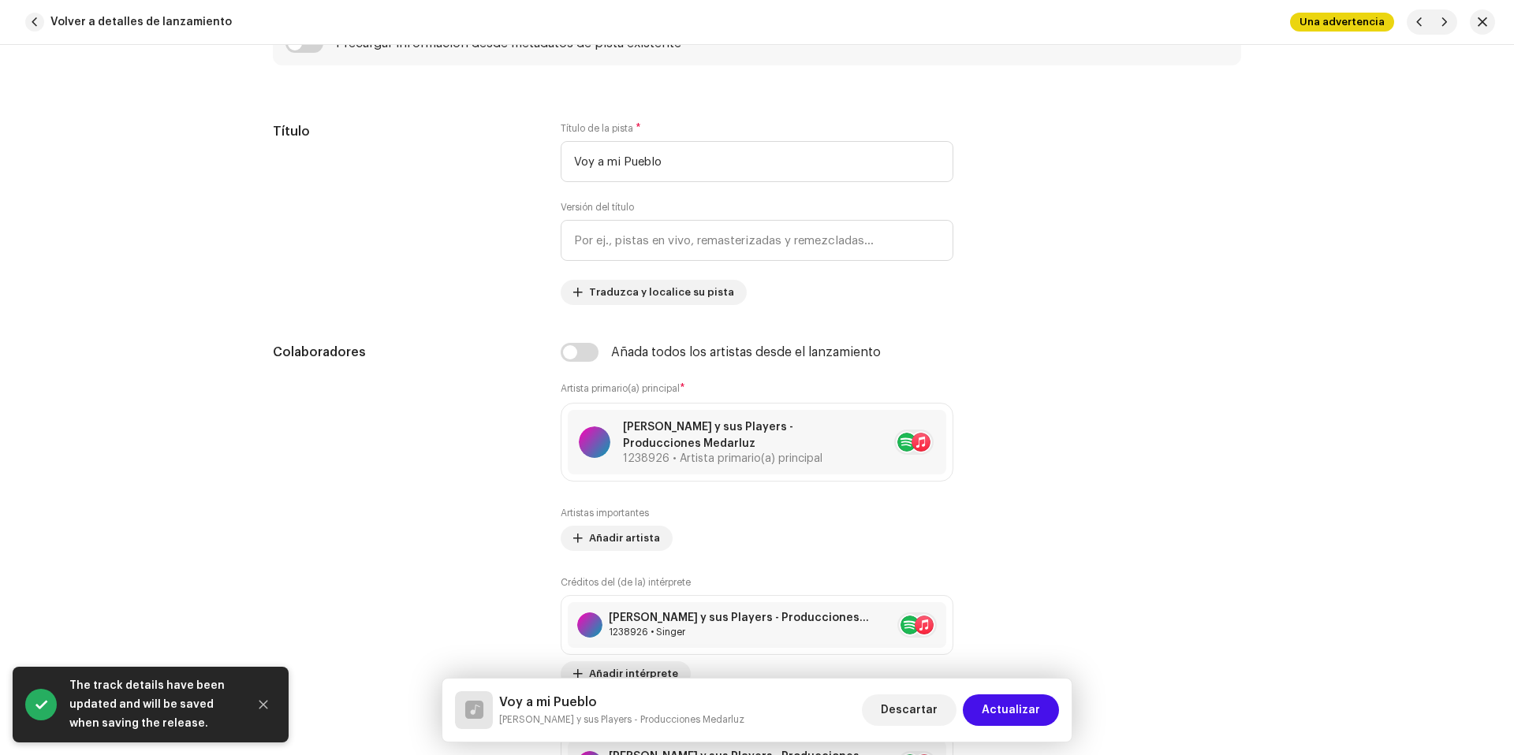
scroll to position [1034, 0]
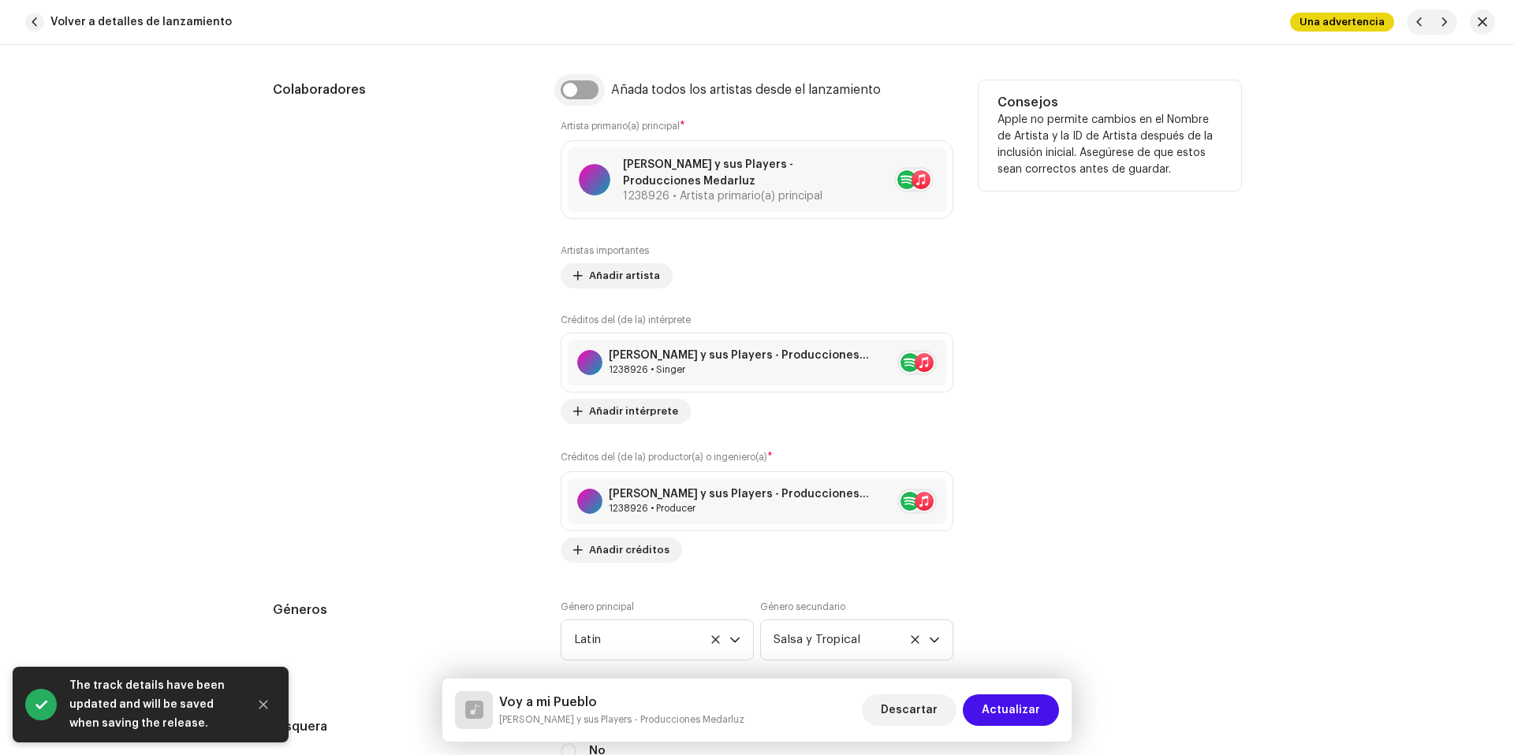
click at [561, 91] on input "checkbox" at bounding box center [580, 89] width 38 height 19
checkbox input "true"
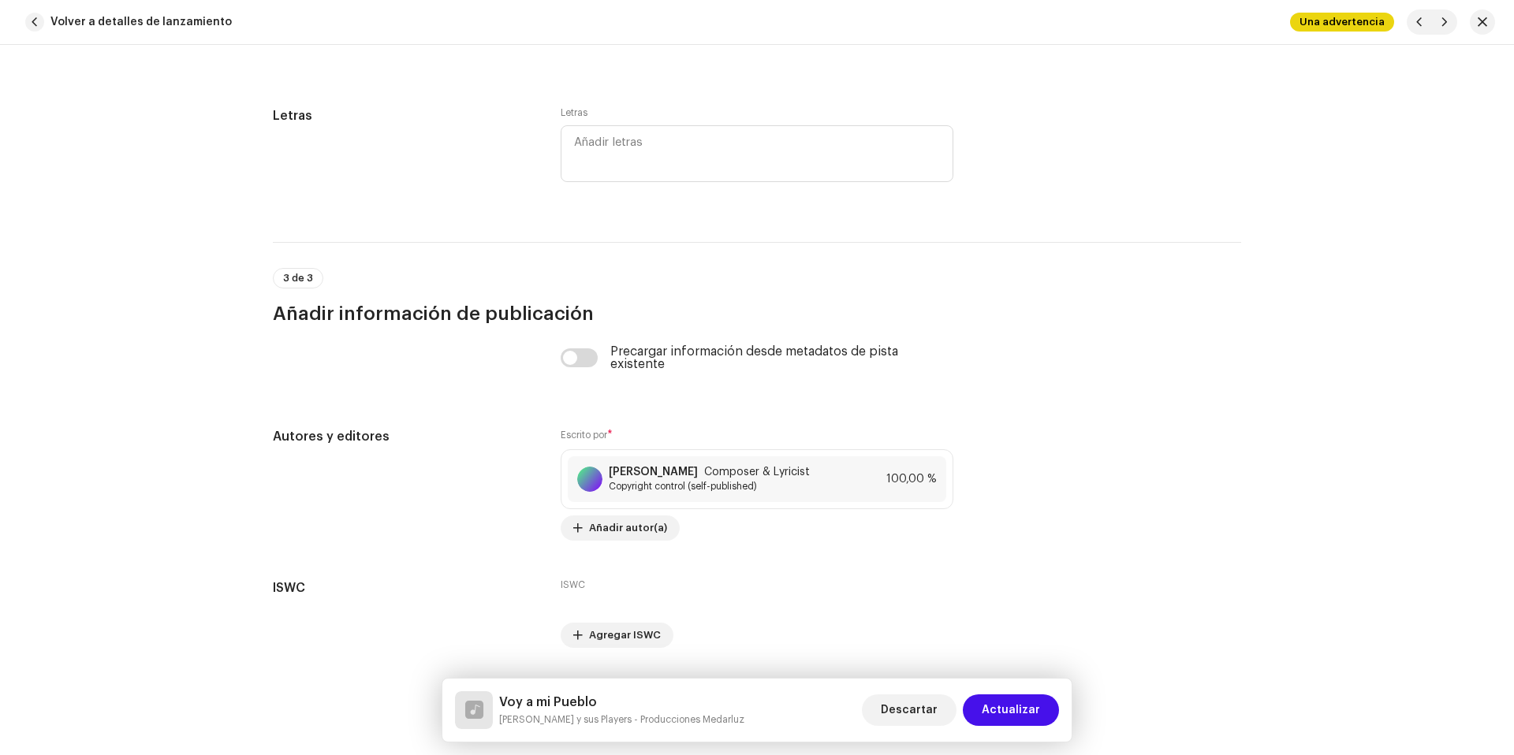
scroll to position [3228, 0]
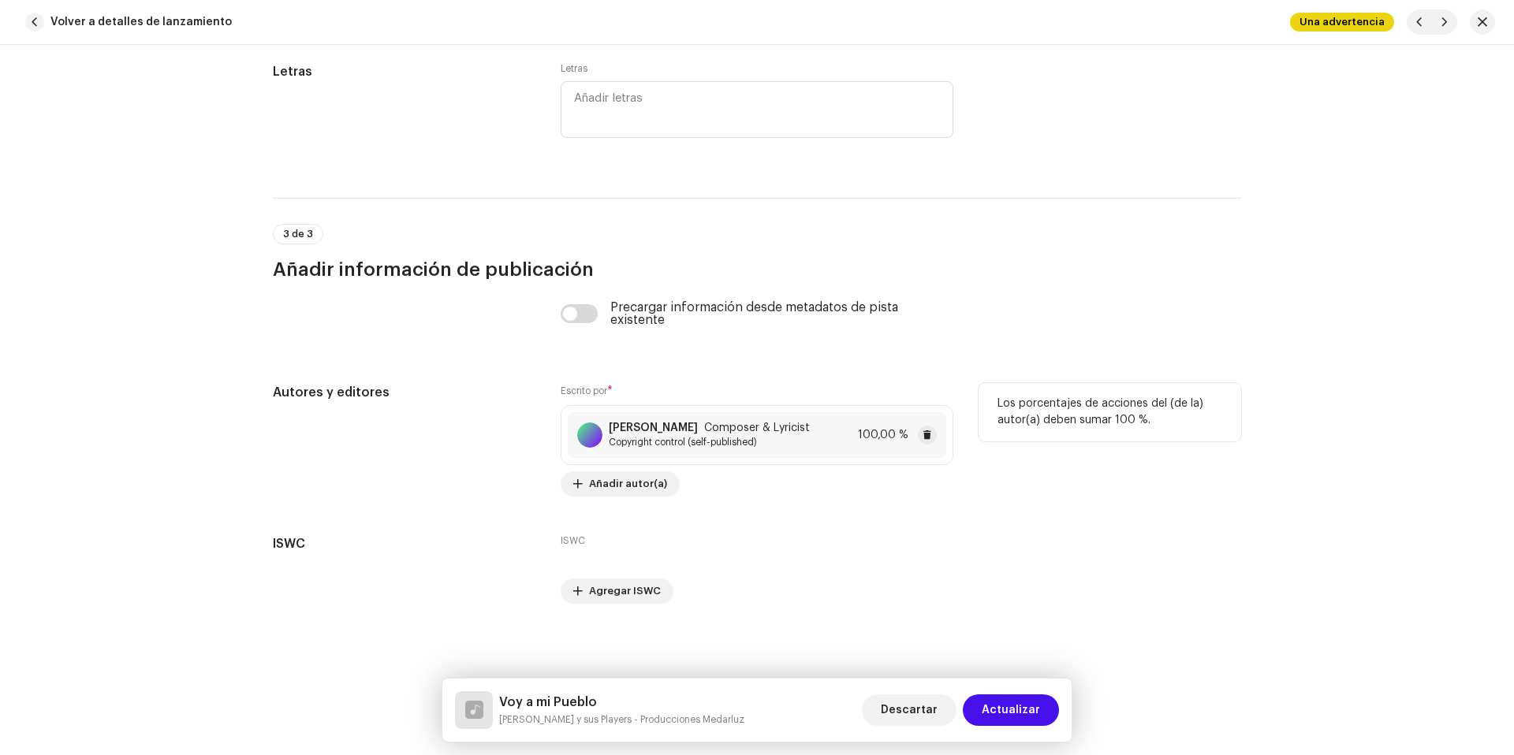
click at [773, 443] on span "Copyright control (self-published)" at bounding box center [709, 442] width 201 height 13
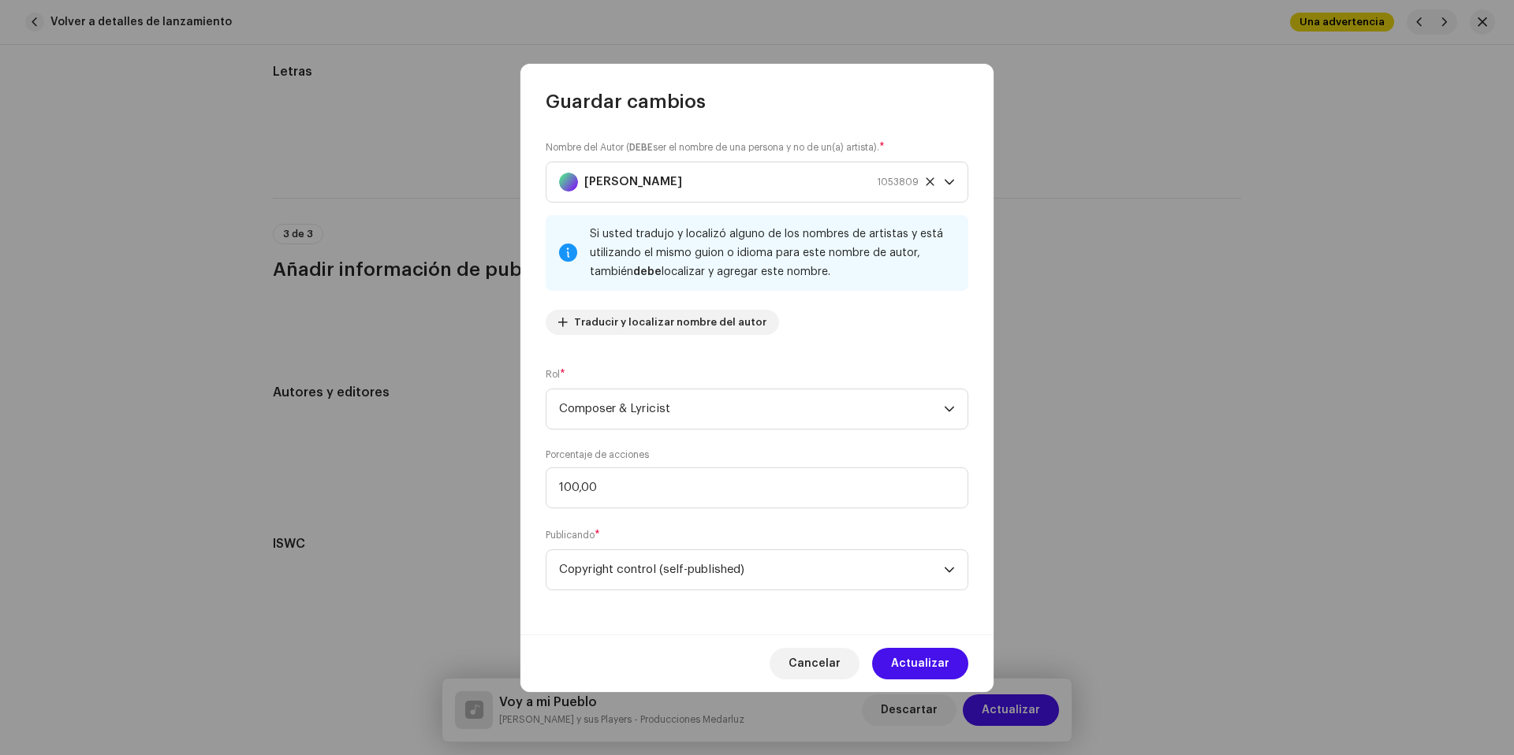
click at [882, 263] on div "Si usted tradujo y localizó alguno de los nombres de artistas y está utilizando…" at bounding box center [773, 253] width 366 height 57
click at [841, 245] on div "Si usted tradujo y localizó alguno de los nombres de artistas y está utilizando…" at bounding box center [773, 253] width 366 height 57
click at [952, 181] on icon "dropdown trigger" at bounding box center [949, 182] width 9 height 6
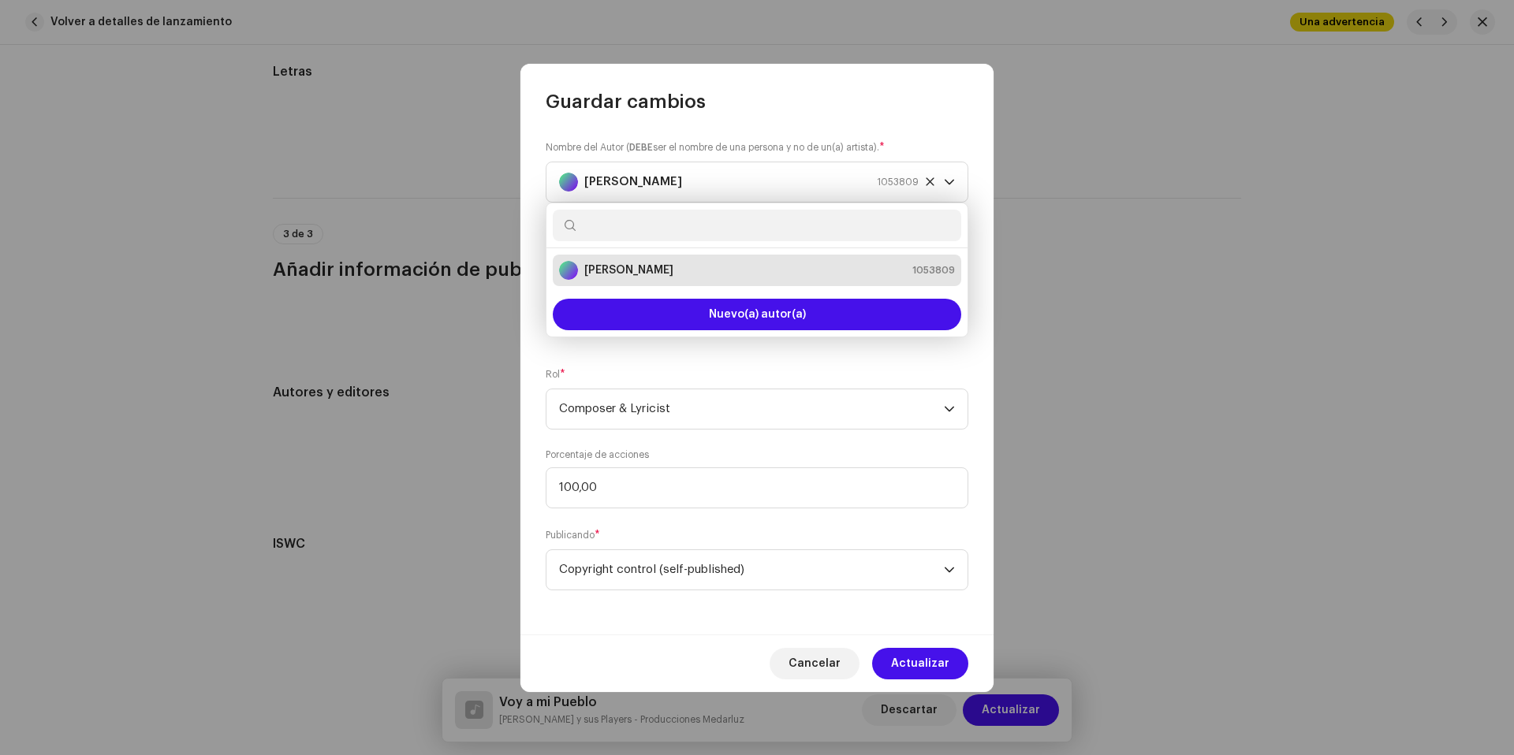
click at [863, 281] on li "[PERSON_NAME] 1053809" at bounding box center [757, 271] width 408 height 32
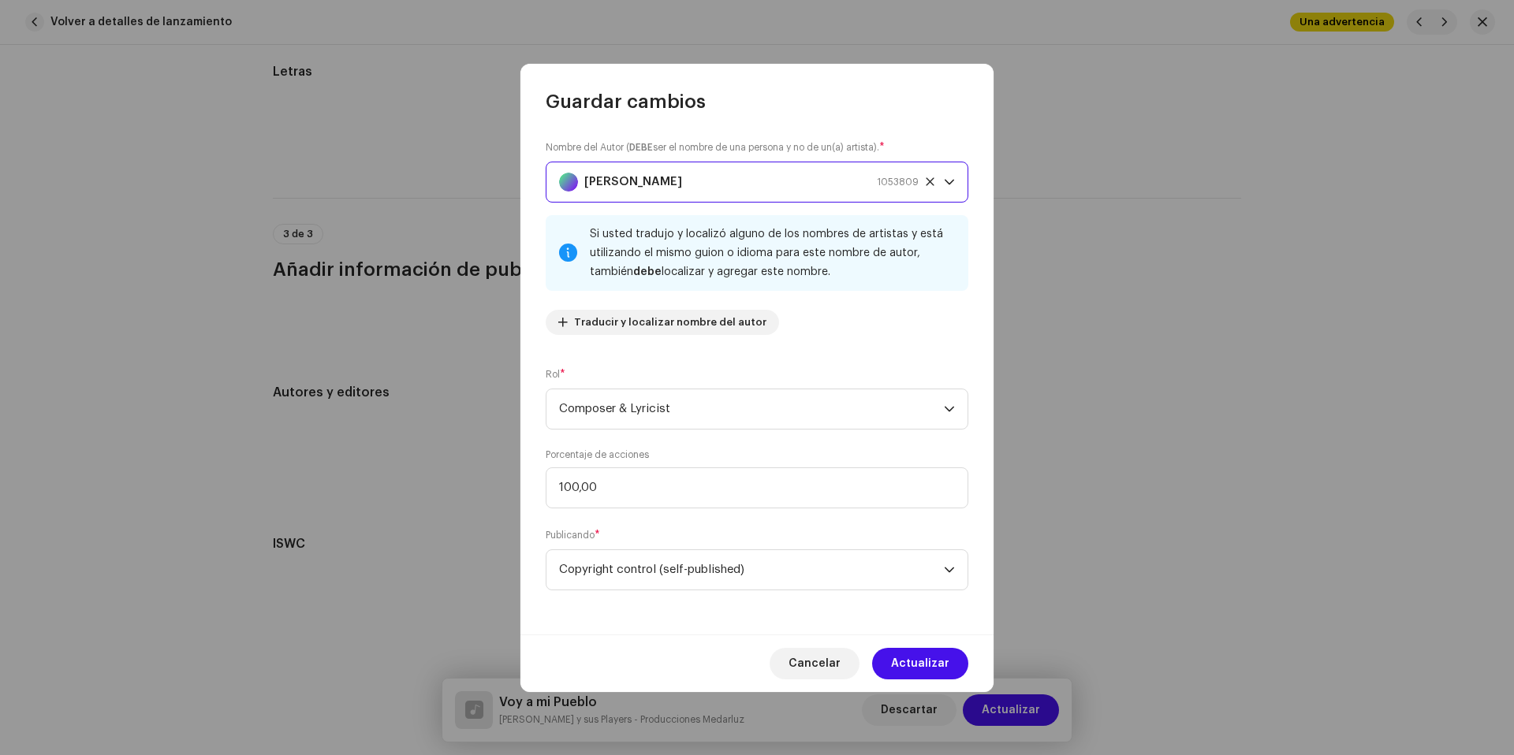
click at [587, 252] on div "Si usted tradujo y localizó alguno de los nombres de artistas y está utilizando…" at bounding box center [757, 253] width 423 height 76
click at [573, 249] on div at bounding box center [568, 253] width 18 height 13
click at [581, 330] on span "Traducir y localizar nombre del autor" at bounding box center [670, 323] width 192 height 32
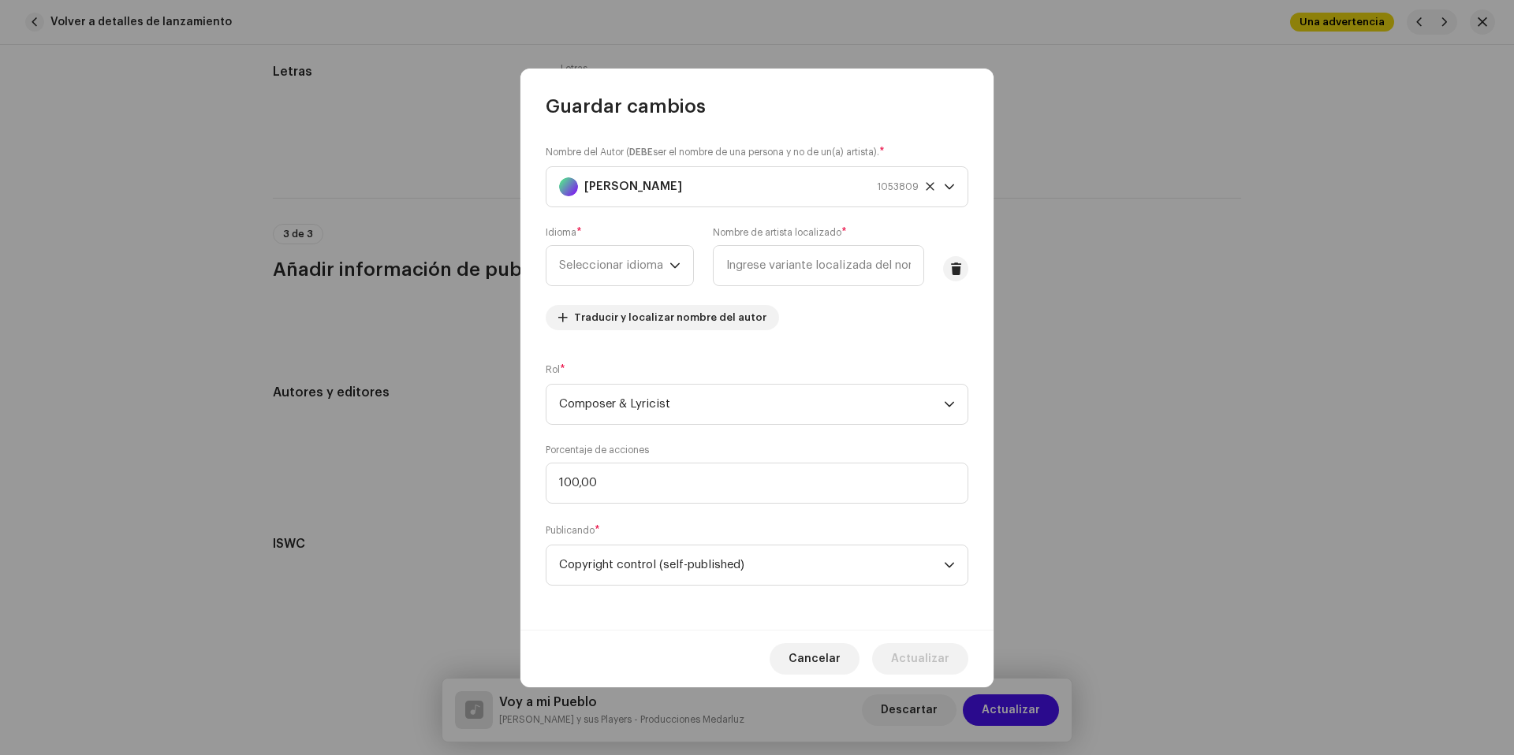
click at [968, 266] on div "Nombre del Autor ( DEBE ser el nombre de una persona y no de un(a) artista). * …" at bounding box center [756, 374] width 473 height 511
click at [950, 268] on span at bounding box center [956, 269] width 12 height 13
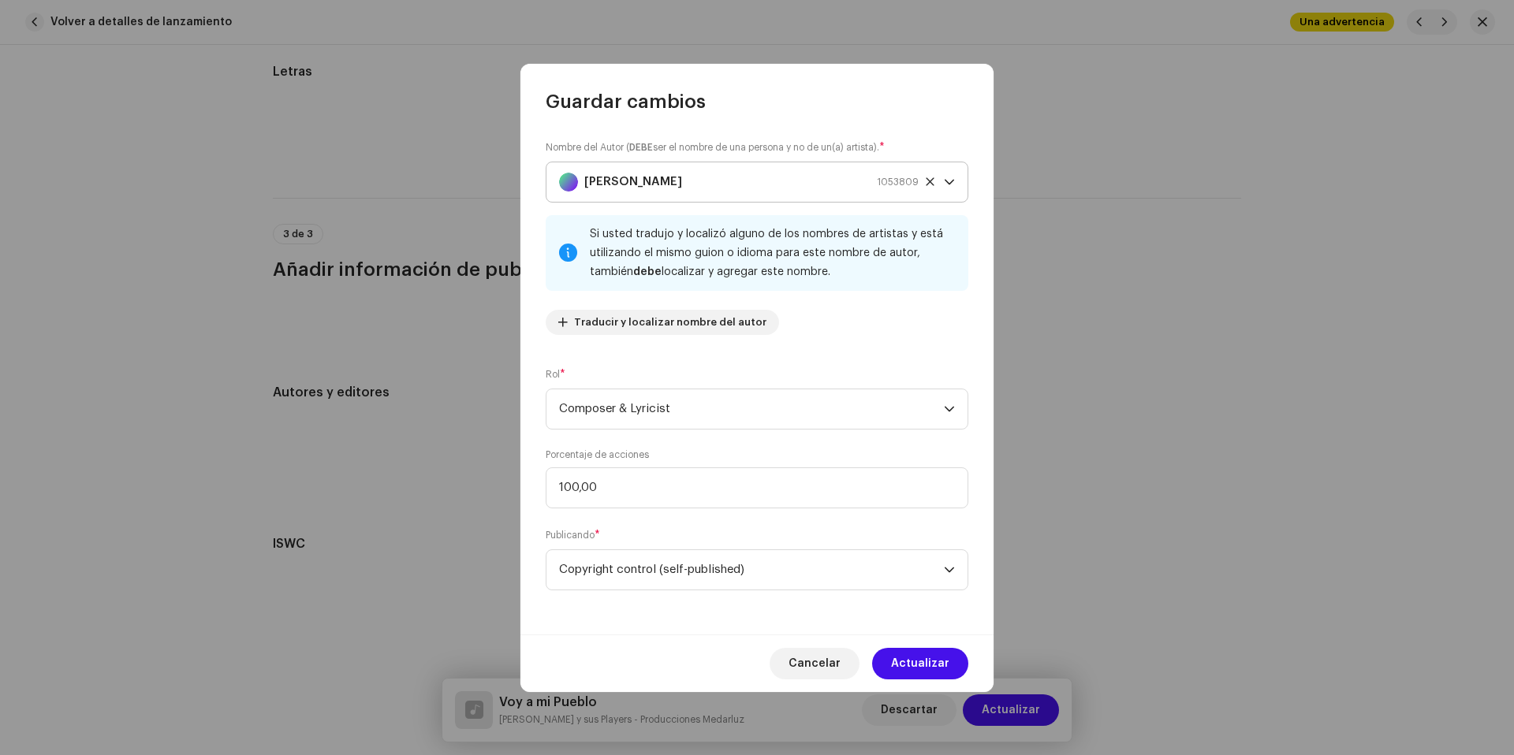
click at [952, 177] on icon "dropdown trigger" at bounding box center [949, 182] width 11 height 11
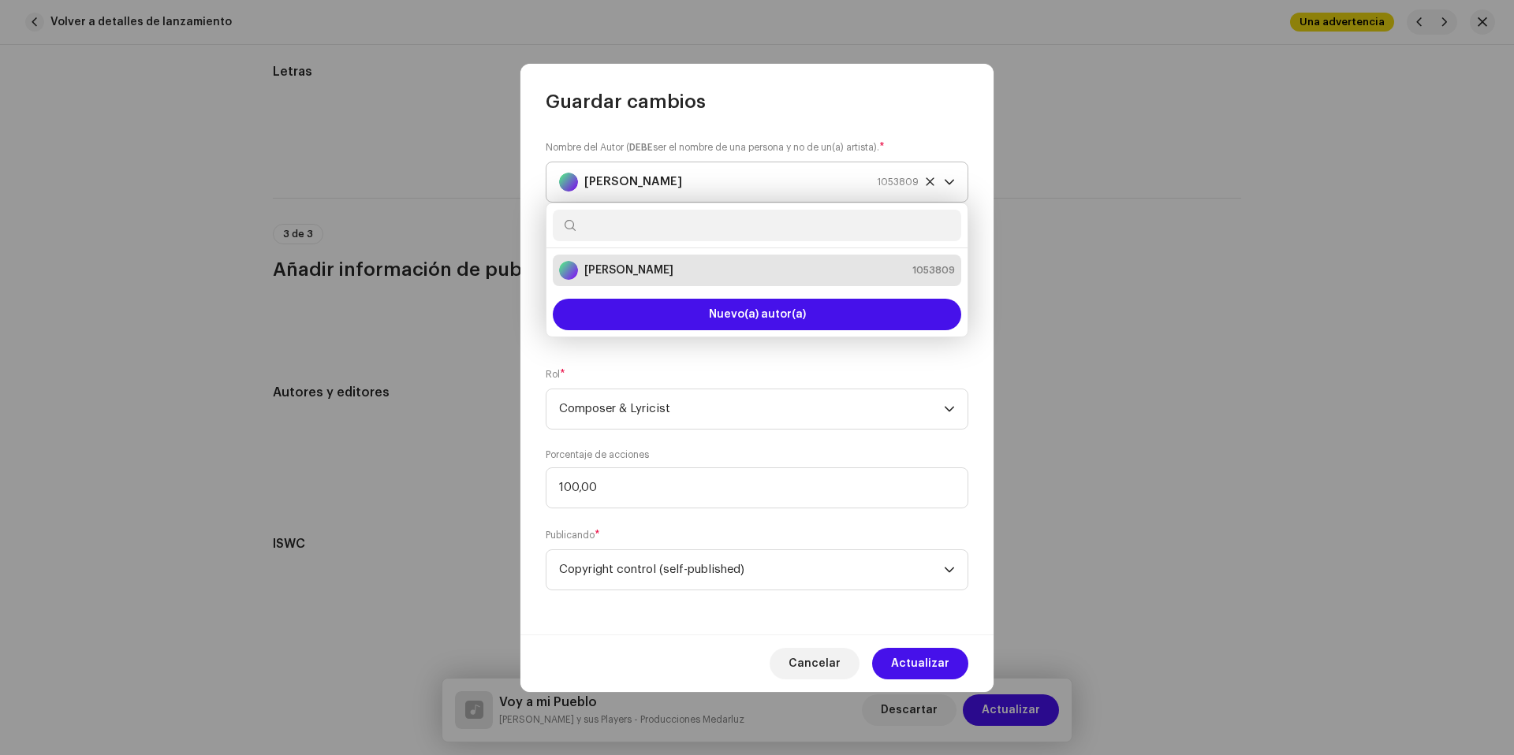
click at [952, 177] on icon "dropdown trigger" at bounding box center [949, 182] width 11 height 11
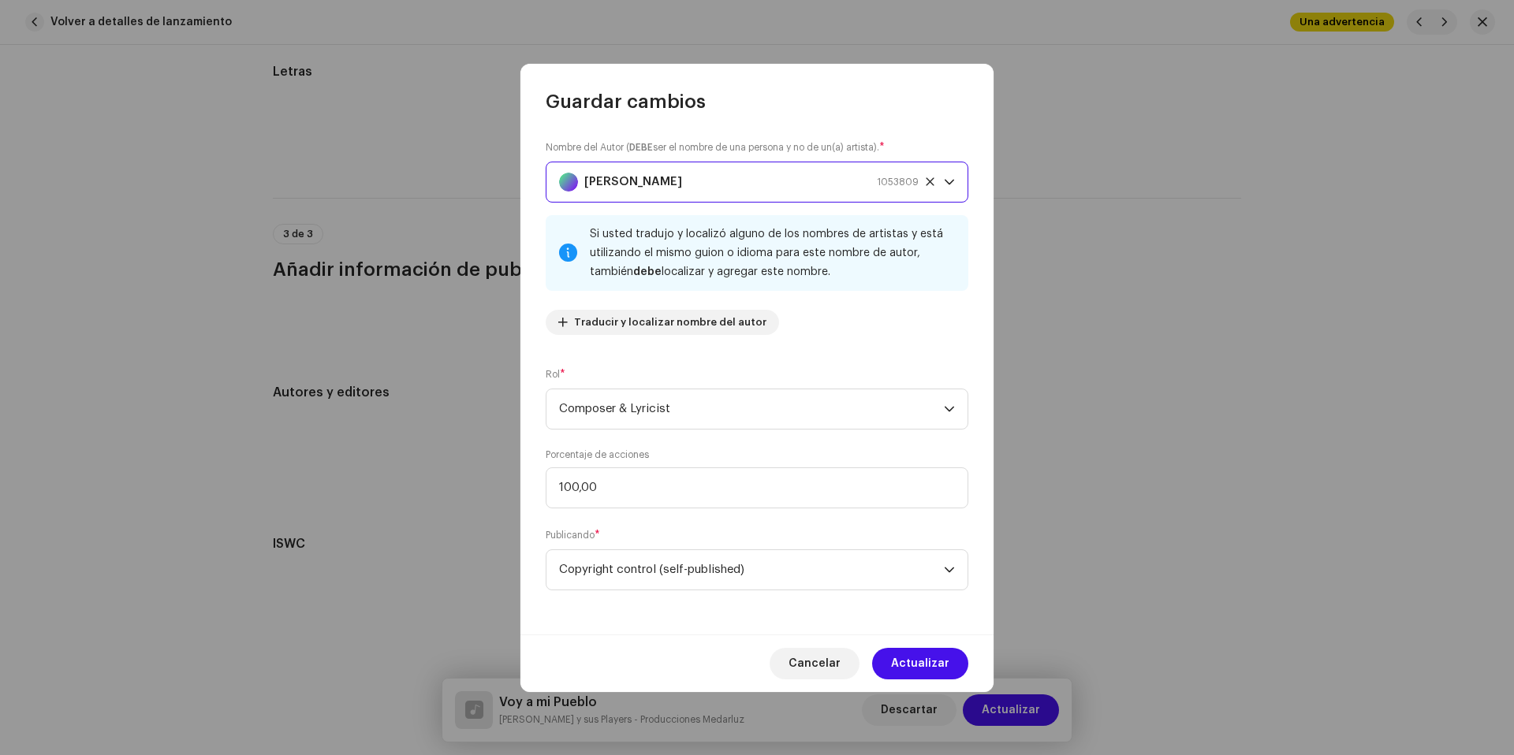
click at [731, 187] on div "[PERSON_NAME] 1053809" at bounding box center [739, 181] width 360 height 39
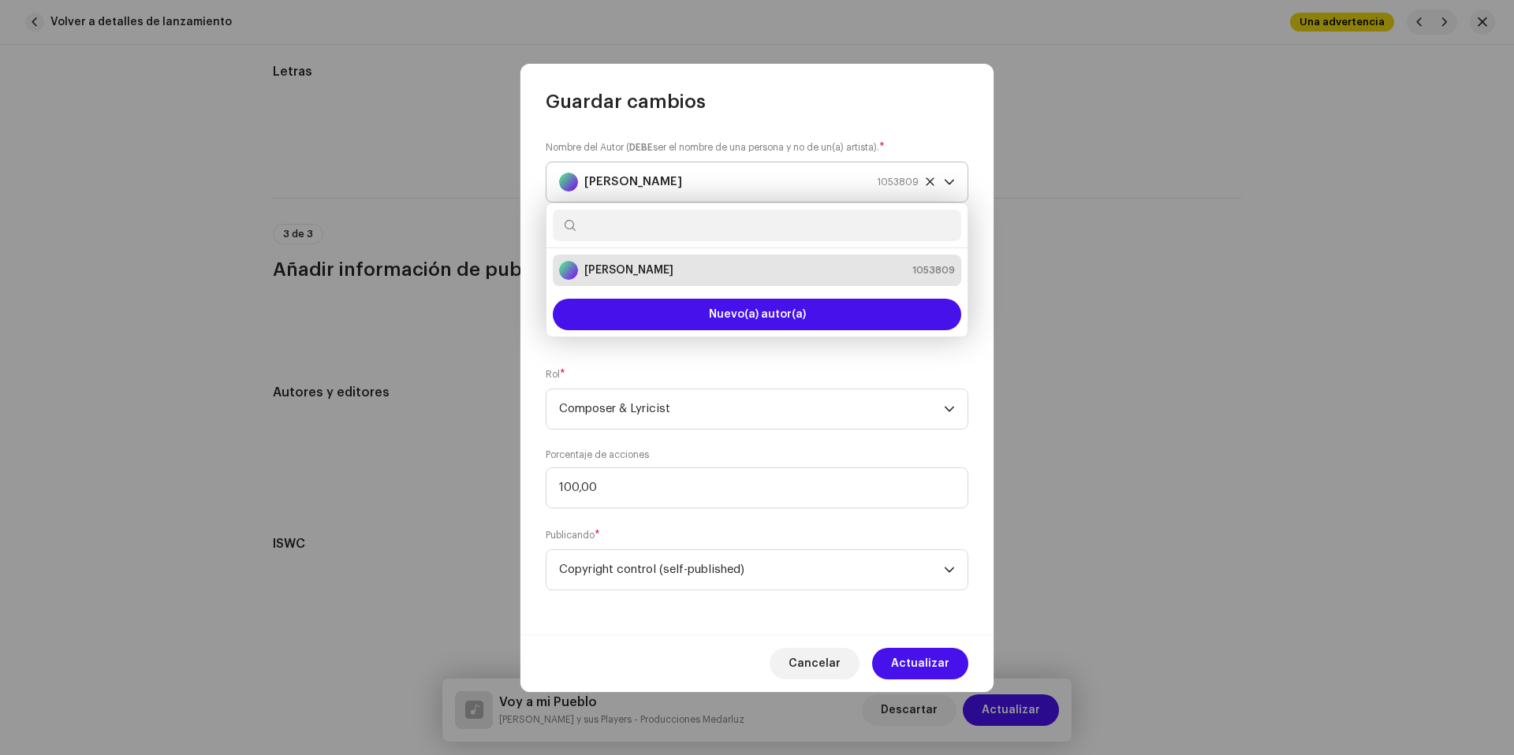
click at [731, 182] on div "[PERSON_NAME] 1053809" at bounding box center [739, 181] width 360 height 39
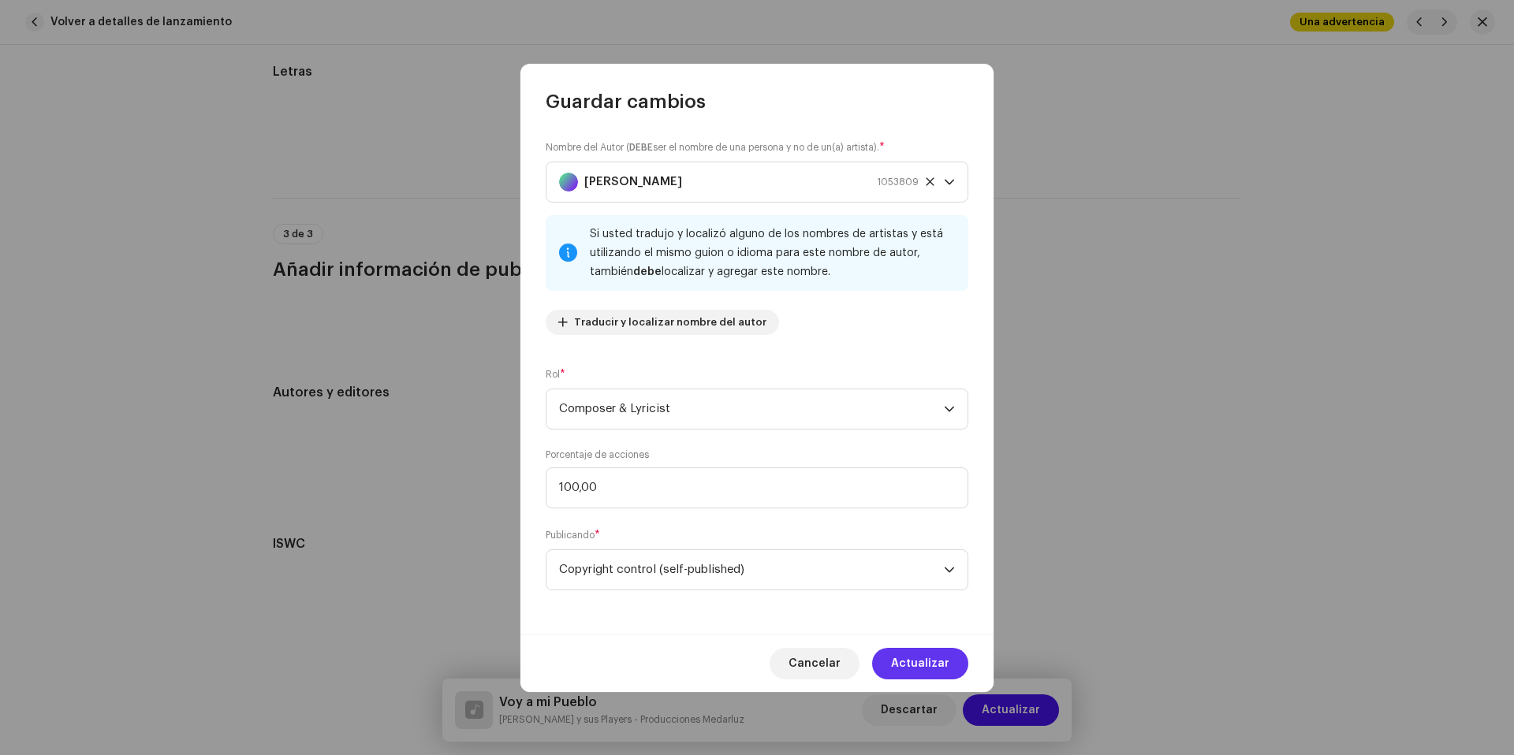
click at [900, 665] on span "Actualizar" at bounding box center [920, 664] width 58 height 32
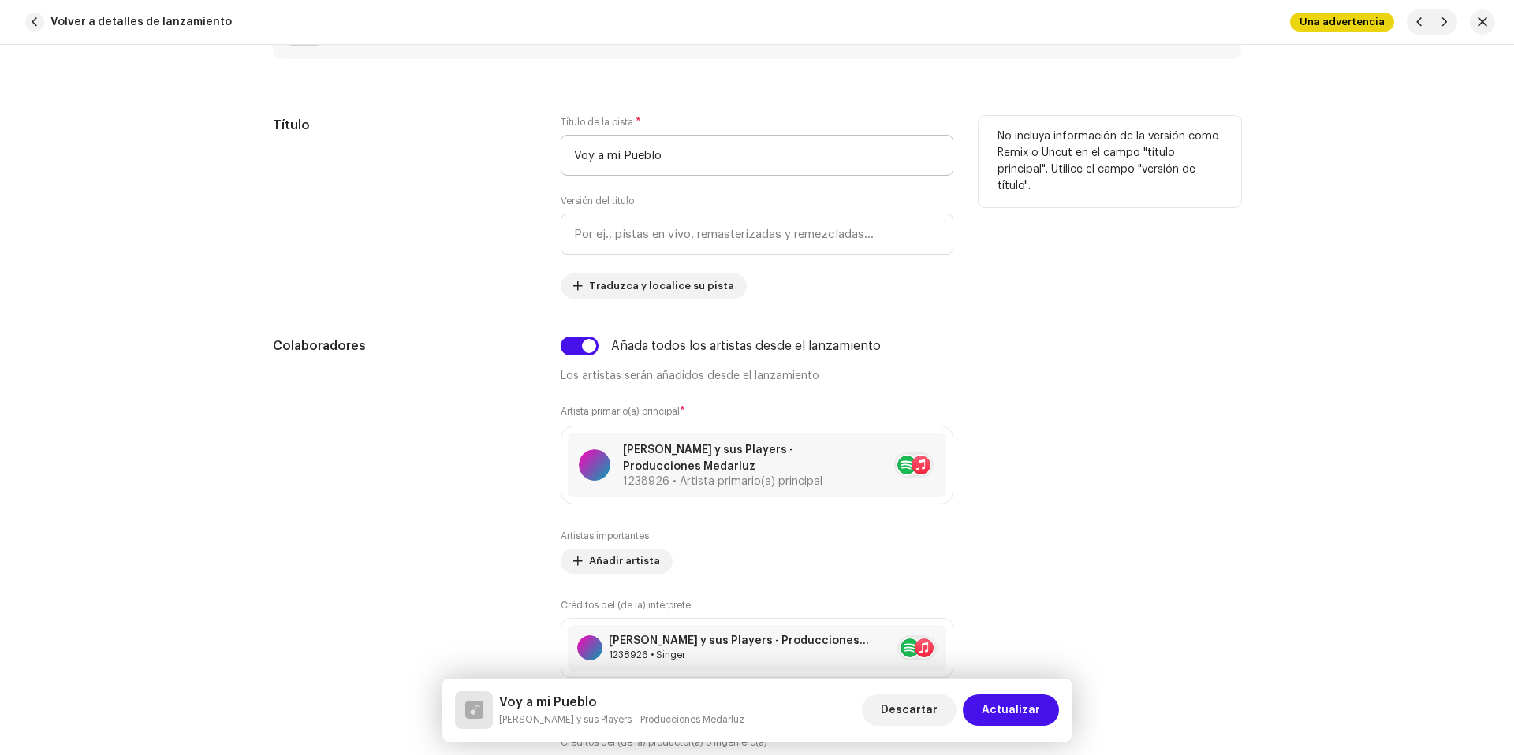
scroll to position [472, 0]
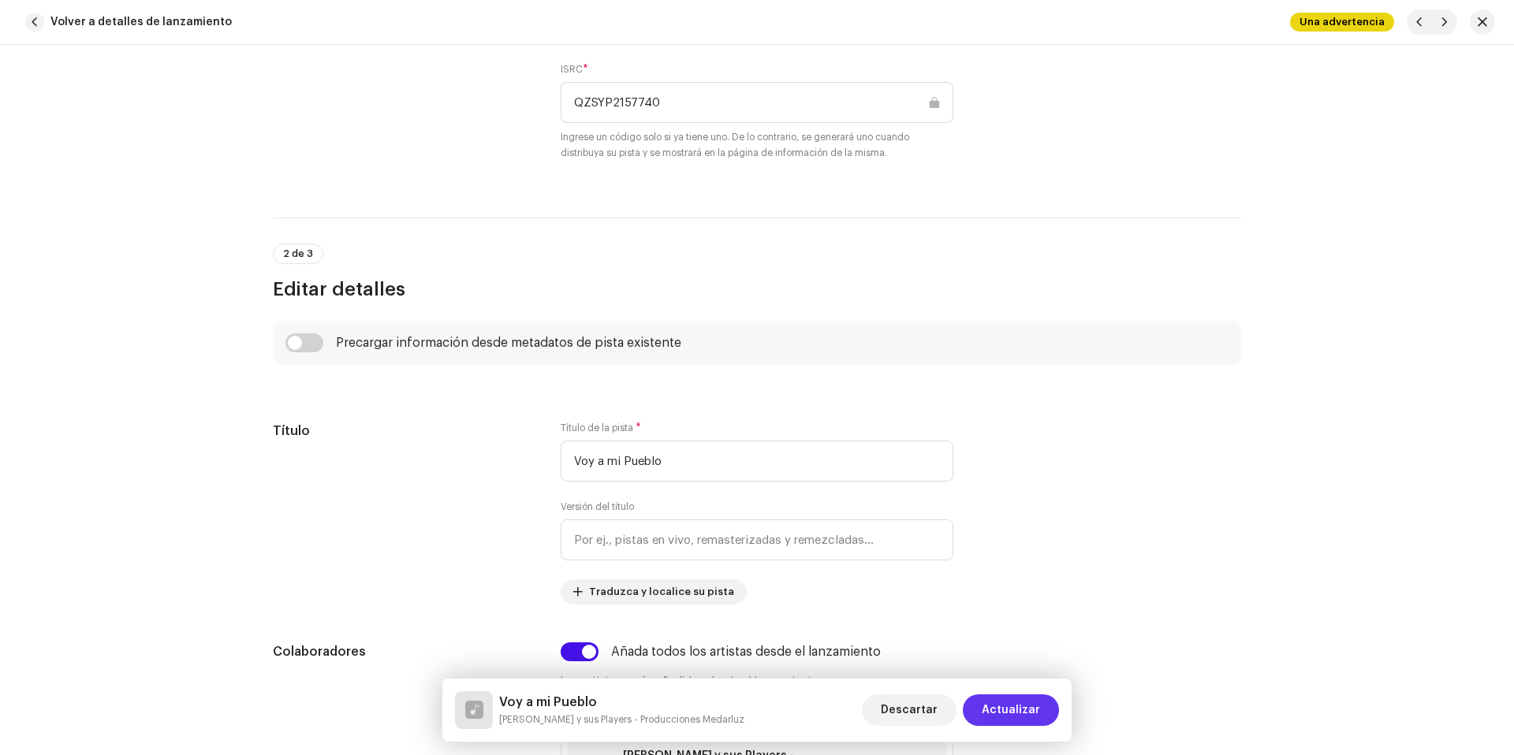
click at [1016, 704] on span "Actualizar" at bounding box center [1011, 711] width 58 height 32
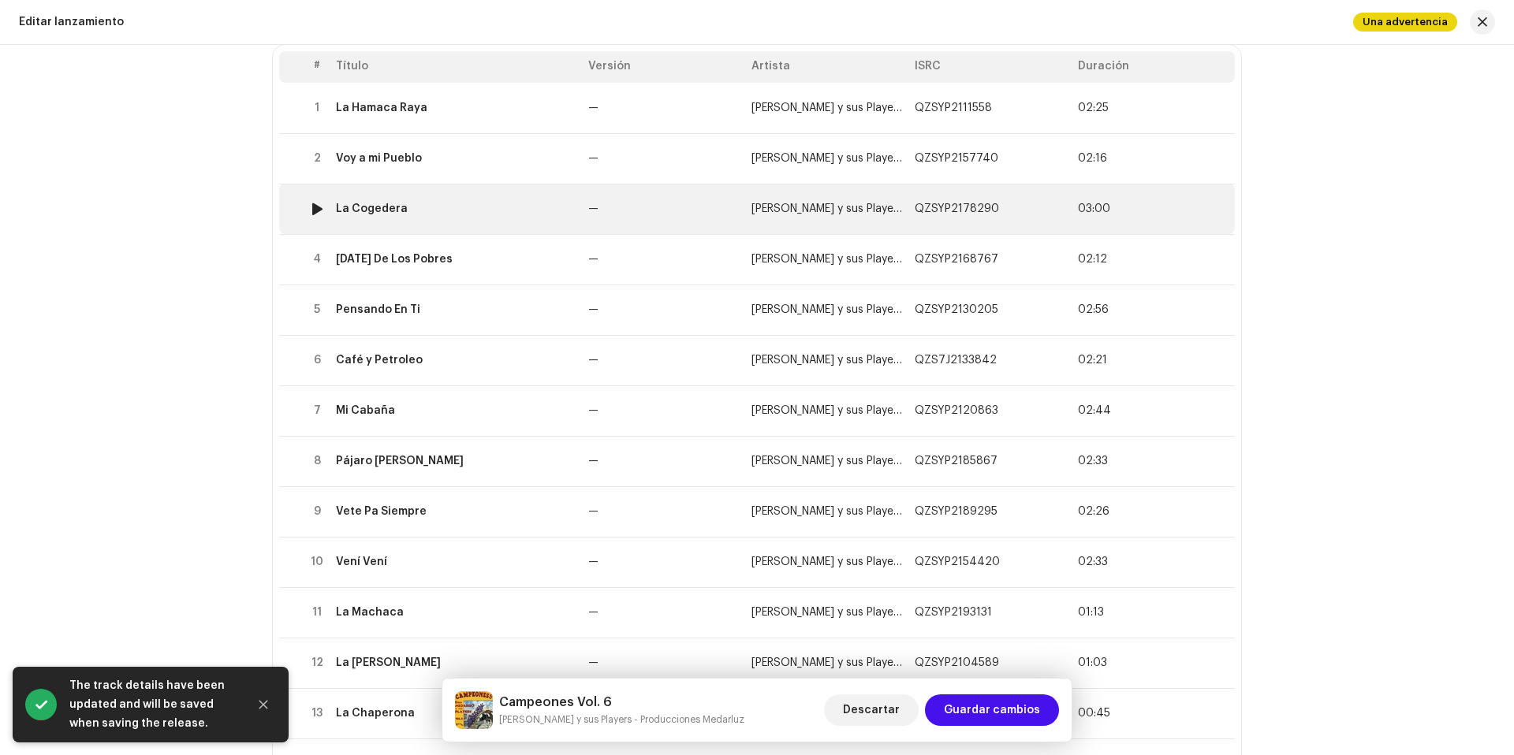
click at [514, 205] on div "La Cogedera" at bounding box center [456, 209] width 240 height 13
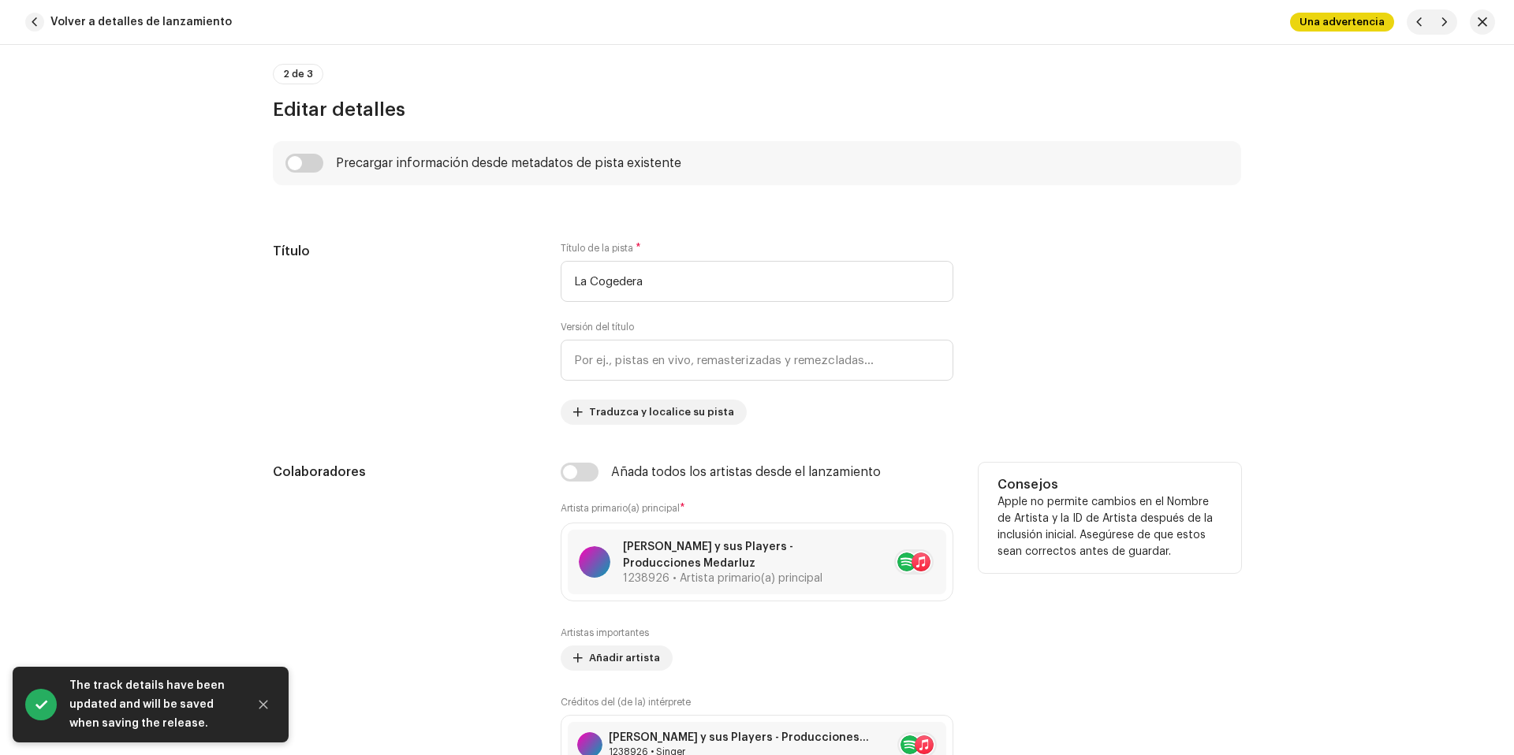
scroll to position [740, 0]
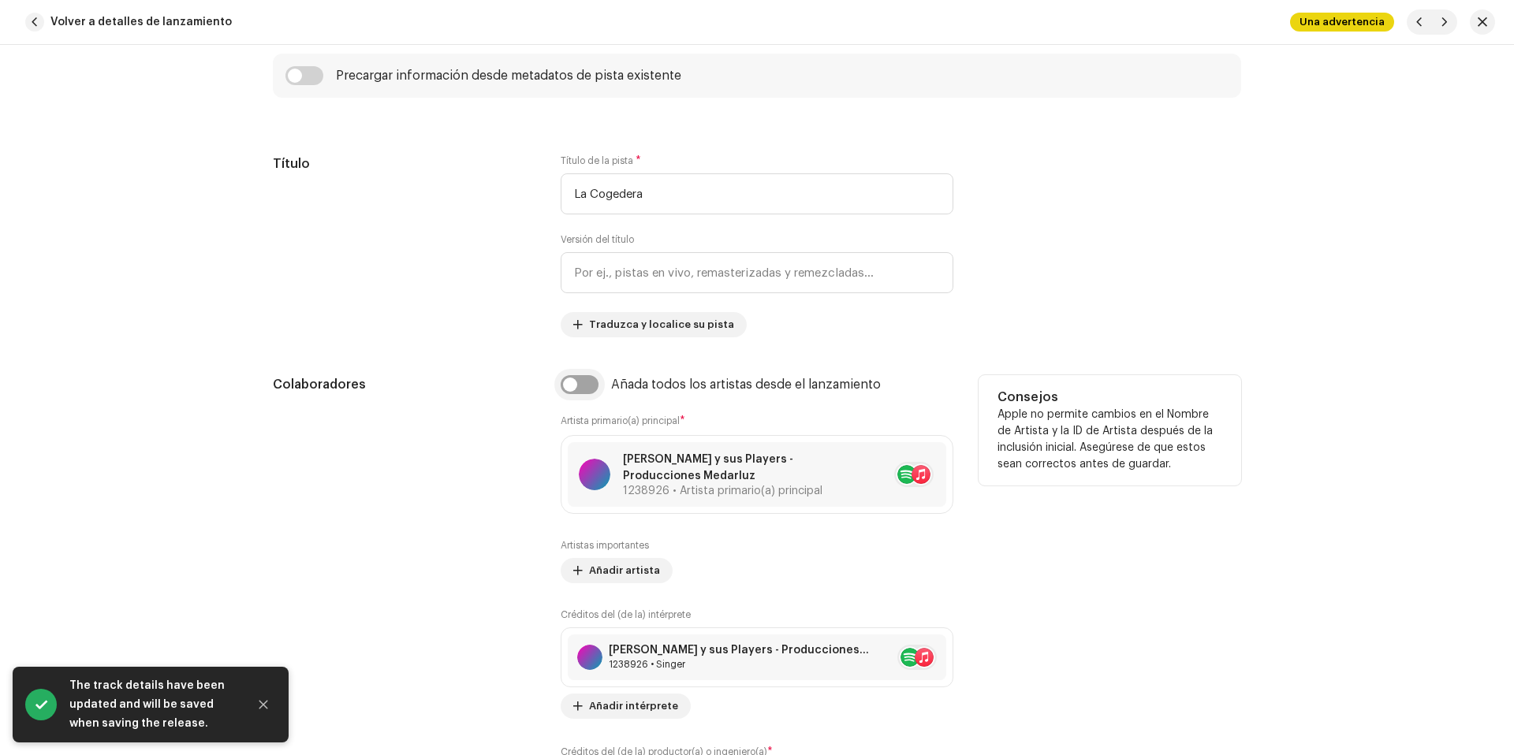
click at [570, 387] on input "checkbox" at bounding box center [580, 384] width 38 height 19
checkbox input "true"
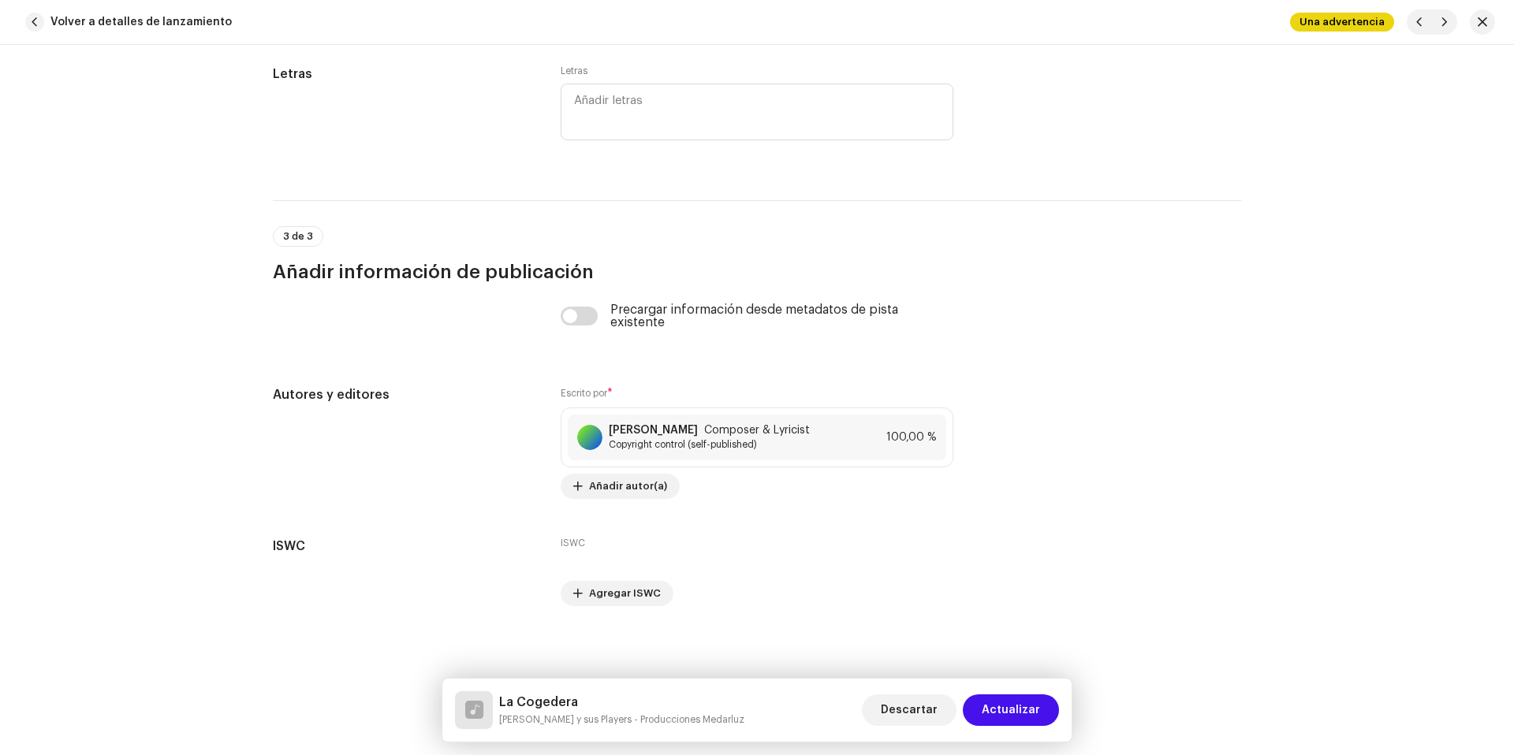
scroll to position [3228, 0]
click at [807, 431] on span "Composer & Lyricist" at bounding box center [757, 428] width 106 height 13
click at [1083, 319] on div "Guardar cambios Nombre del Autor ( DEBE ser el nombre de una persona y no de un…" at bounding box center [757, 377] width 1514 height 755
click at [984, 697] on button "Actualizar" at bounding box center [1011, 711] width 96 height 32
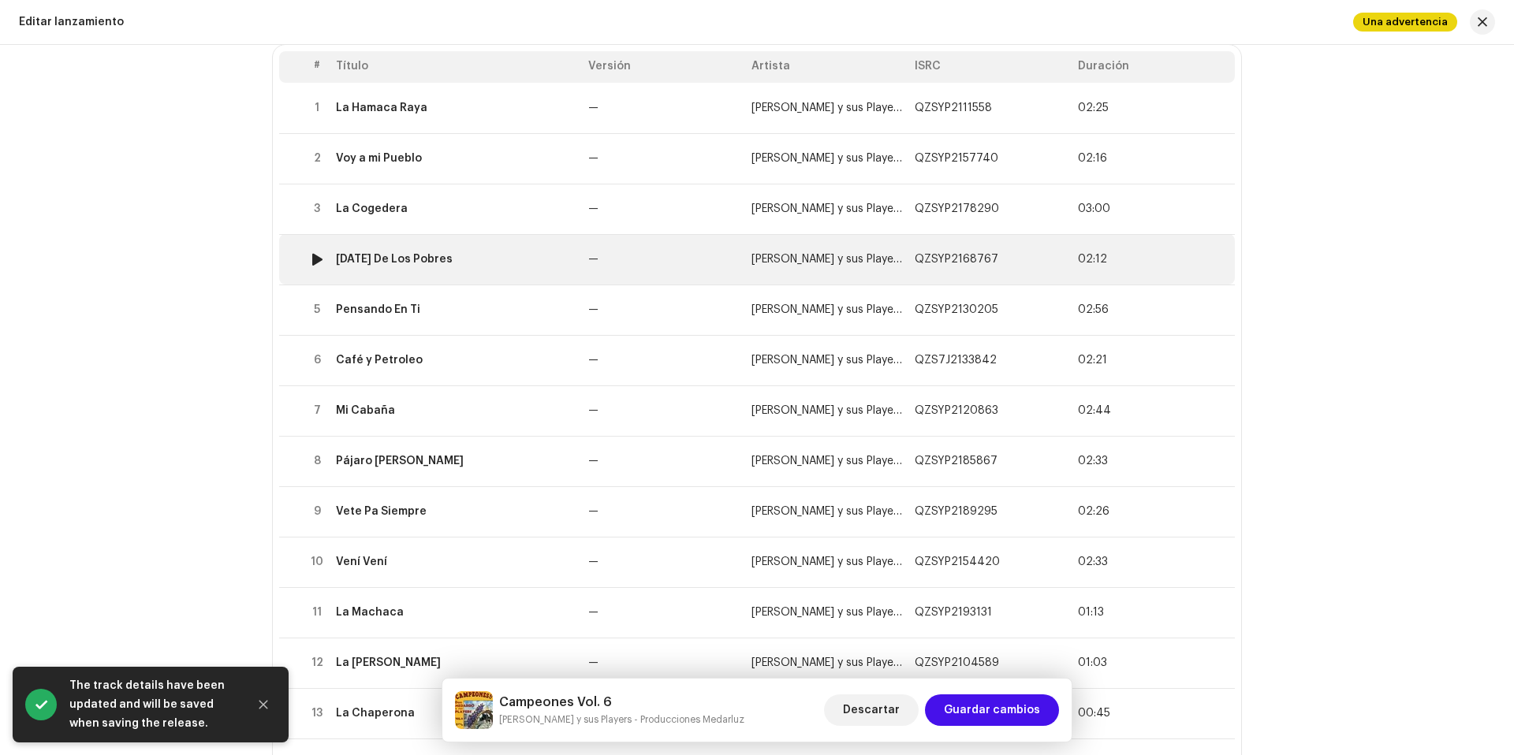
click at [499, 260] on div "[DATE] De Los Pobres" at bounding box center [456, 259] width 240 height 13
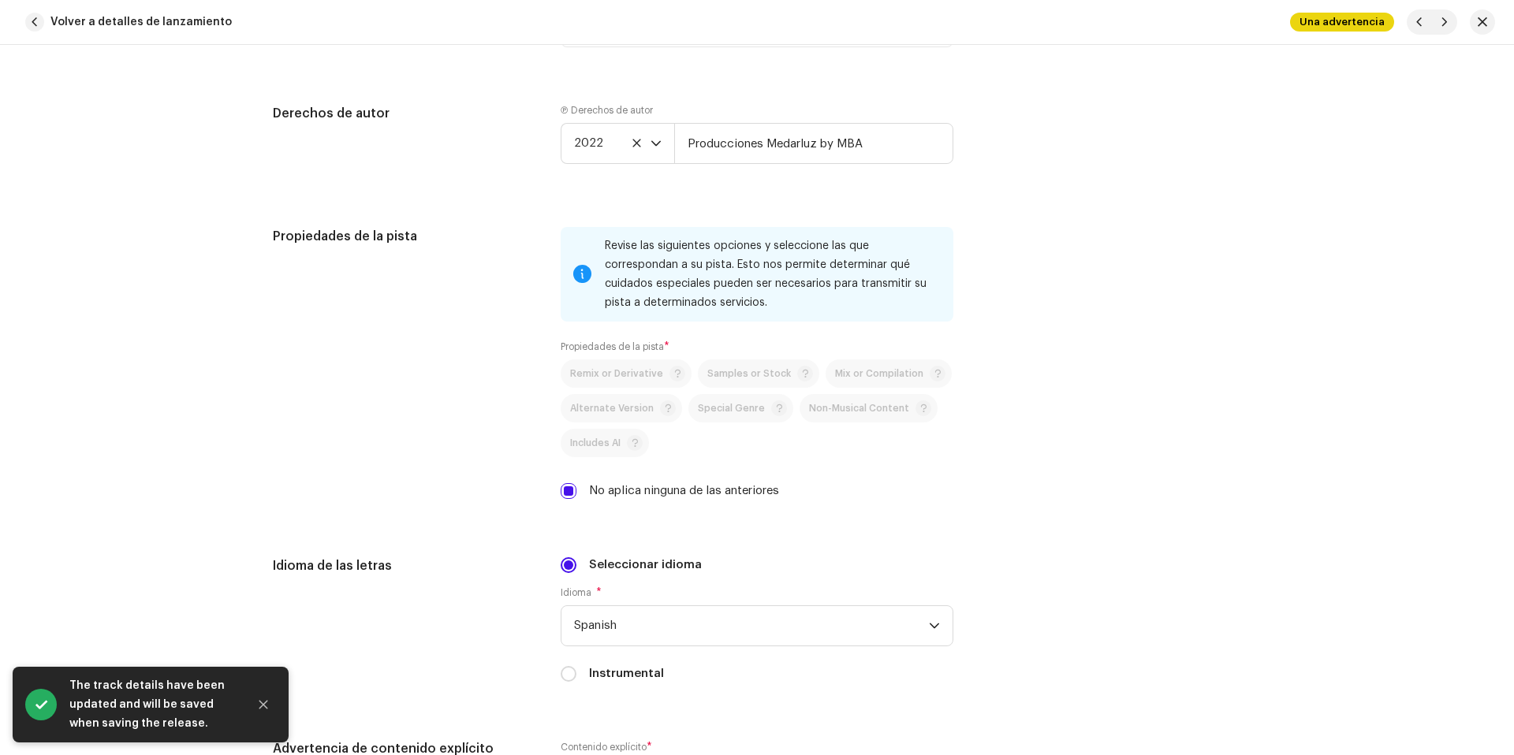
scroll to position [3251, 0]
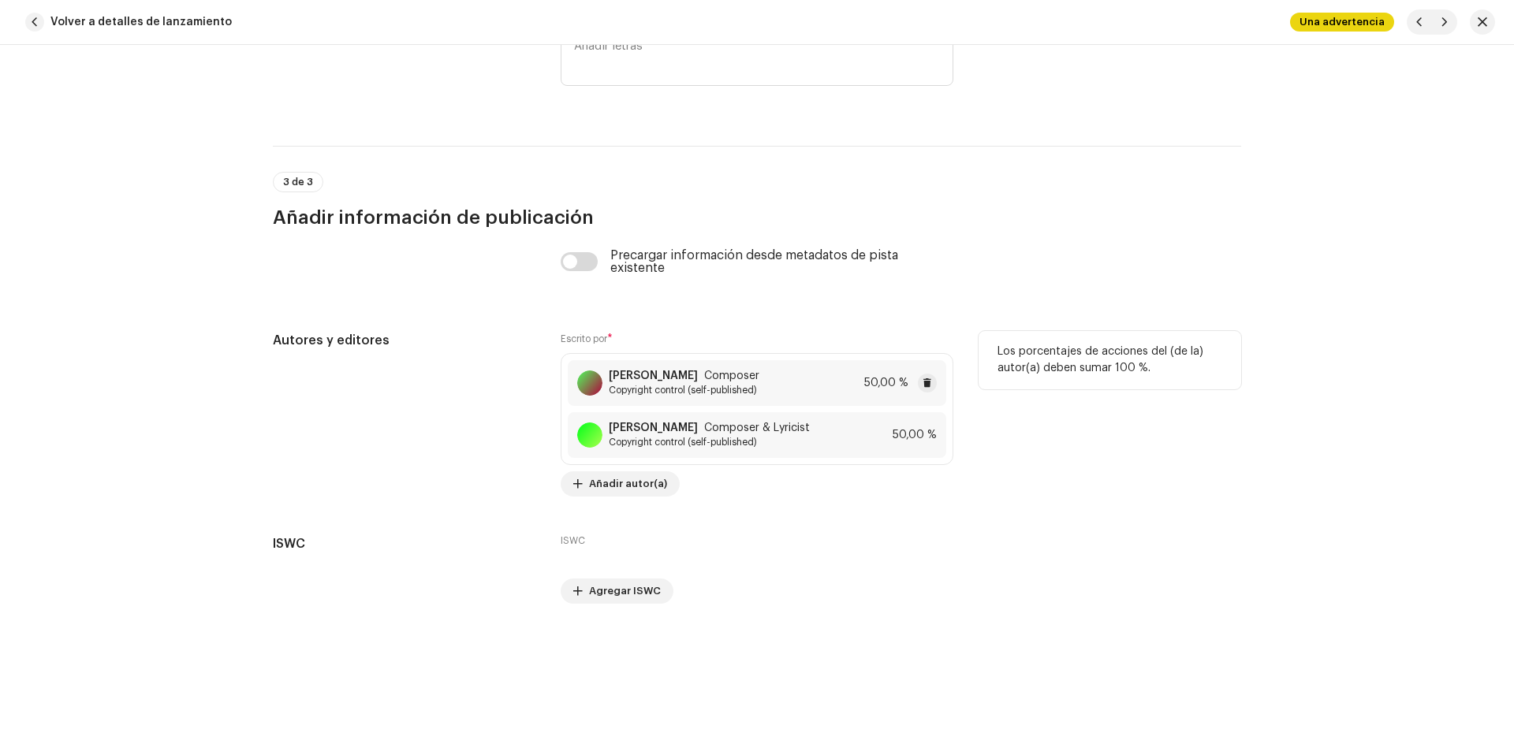
click at [791, 369] on div "[PERSON_NAME] Composer Copyright control (self-published) 50,00 %" at bounding box center [757, 383] width 378 height 46
click at [1107, 410] on div "Guardar cambios Nombre del Autor ( DEBE ser el nombre de una persona y no de un…" at bounding box center [757, 377] width 1514 height 755
click at [779, 445] on div "[PERSON_NAME] Composer & Lyricist Copyright control (self-published) 50,00 %" at bounding box center [757, 435] width 378 height 46
click at [1146, 261] on div "Guardar cambios Nombre del Autor ( DEBE ser el nombre de una persona y no de un…" at bounding box center [757, 377] width 1514 height 755
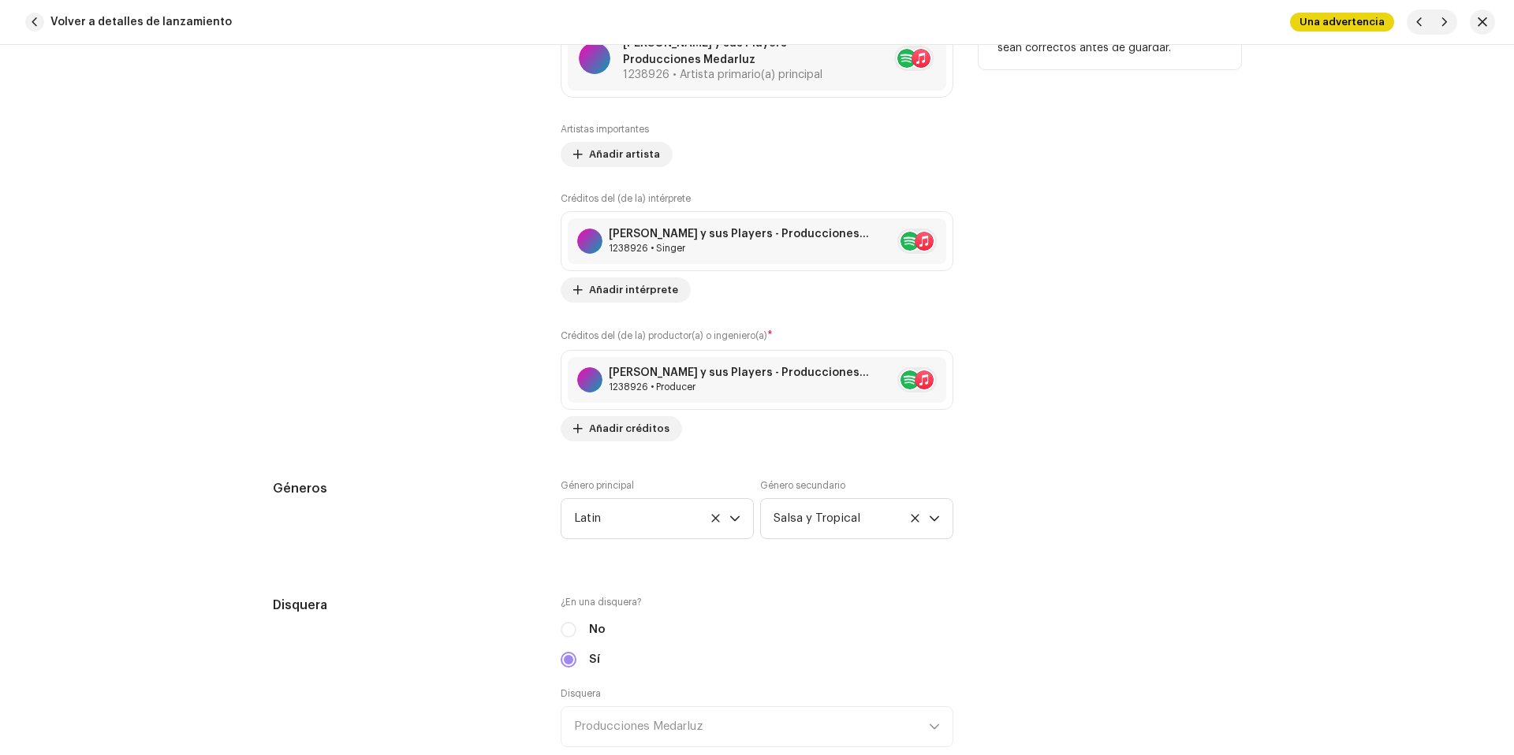
scroll to position [770, 0]
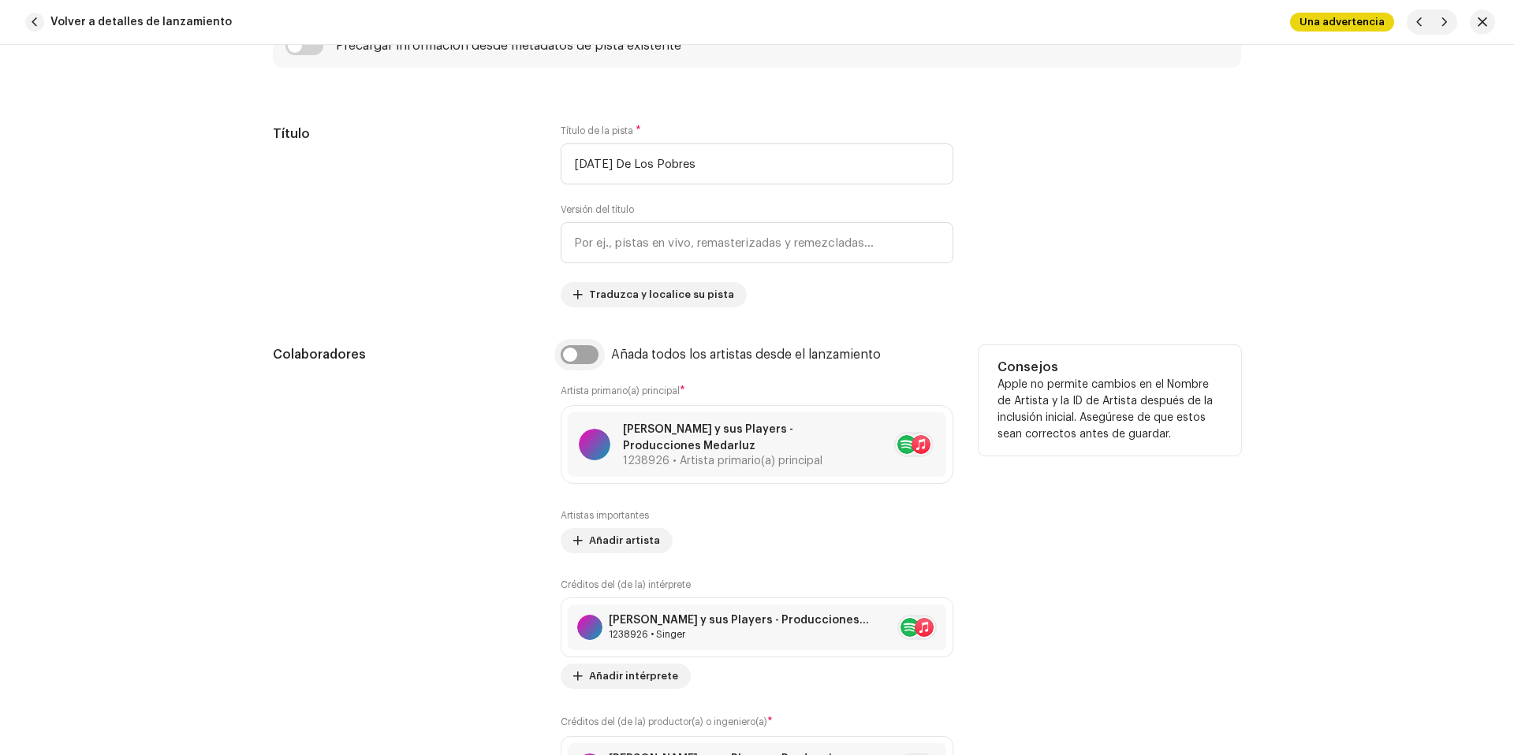
click at [580, 358] on input "checkbox" at bounding box center [580, 354] width 38 height 19
checkbox input "true"
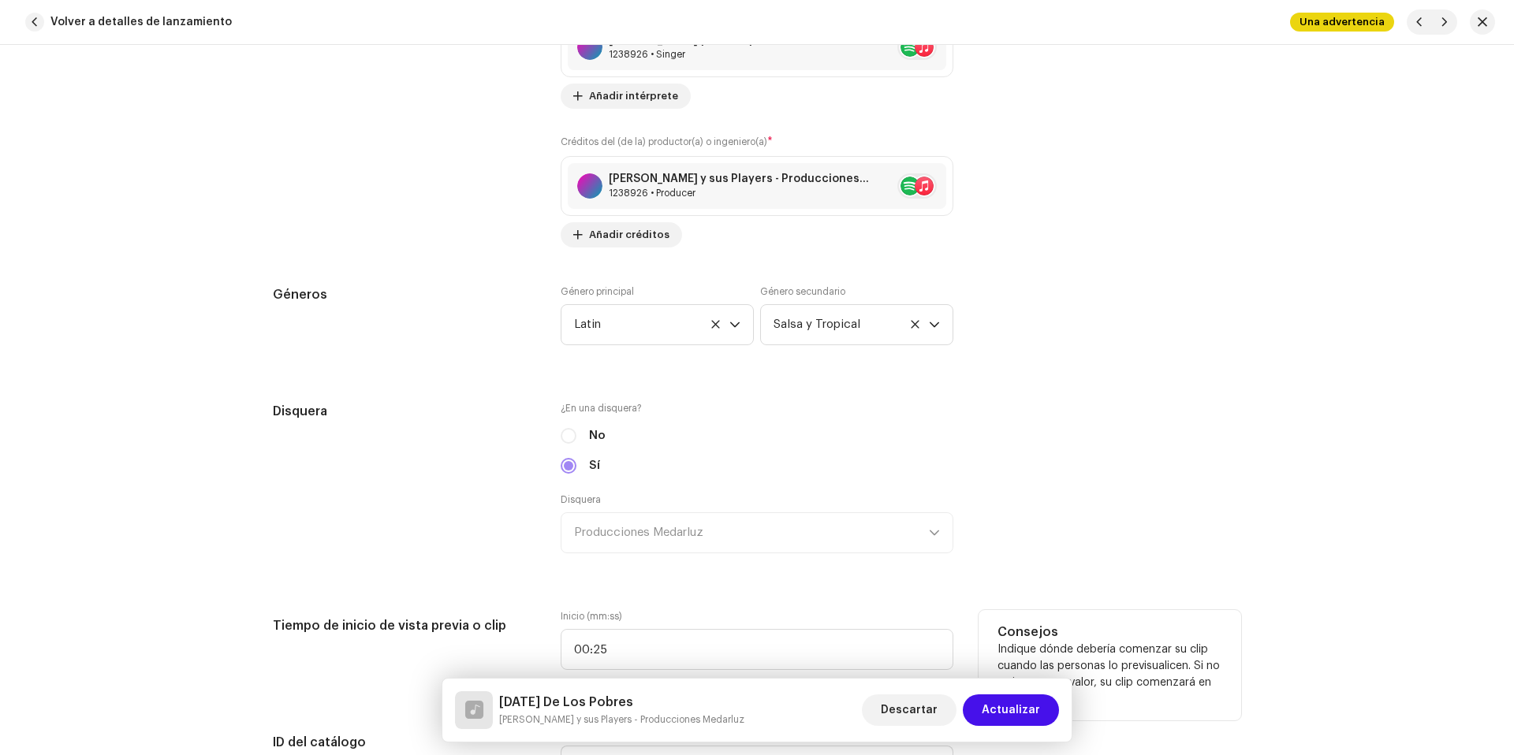
scroll to position [1543, 0]
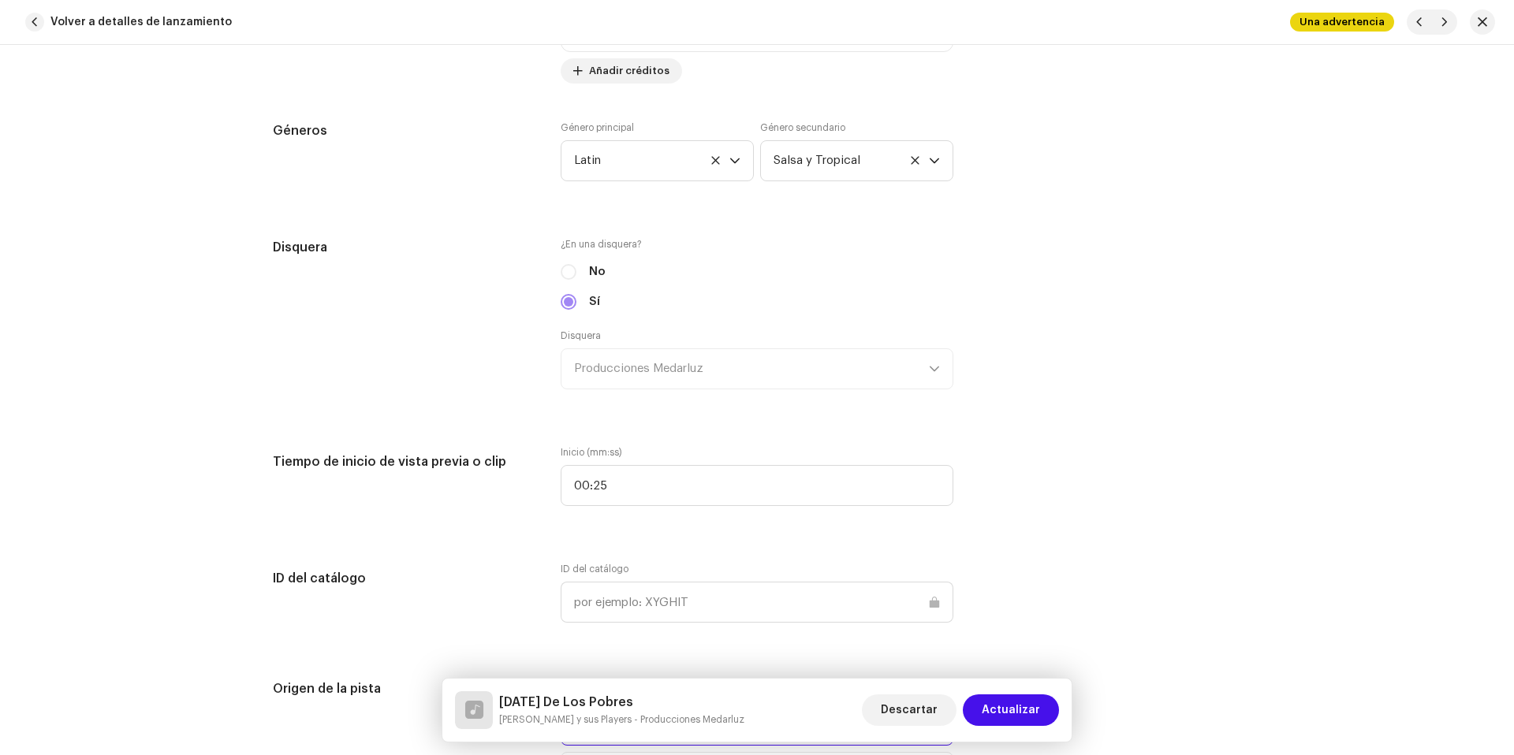
click at [1031, 705] on span "Actualizar" at bounding box center [1011, 711] width 58 height 32
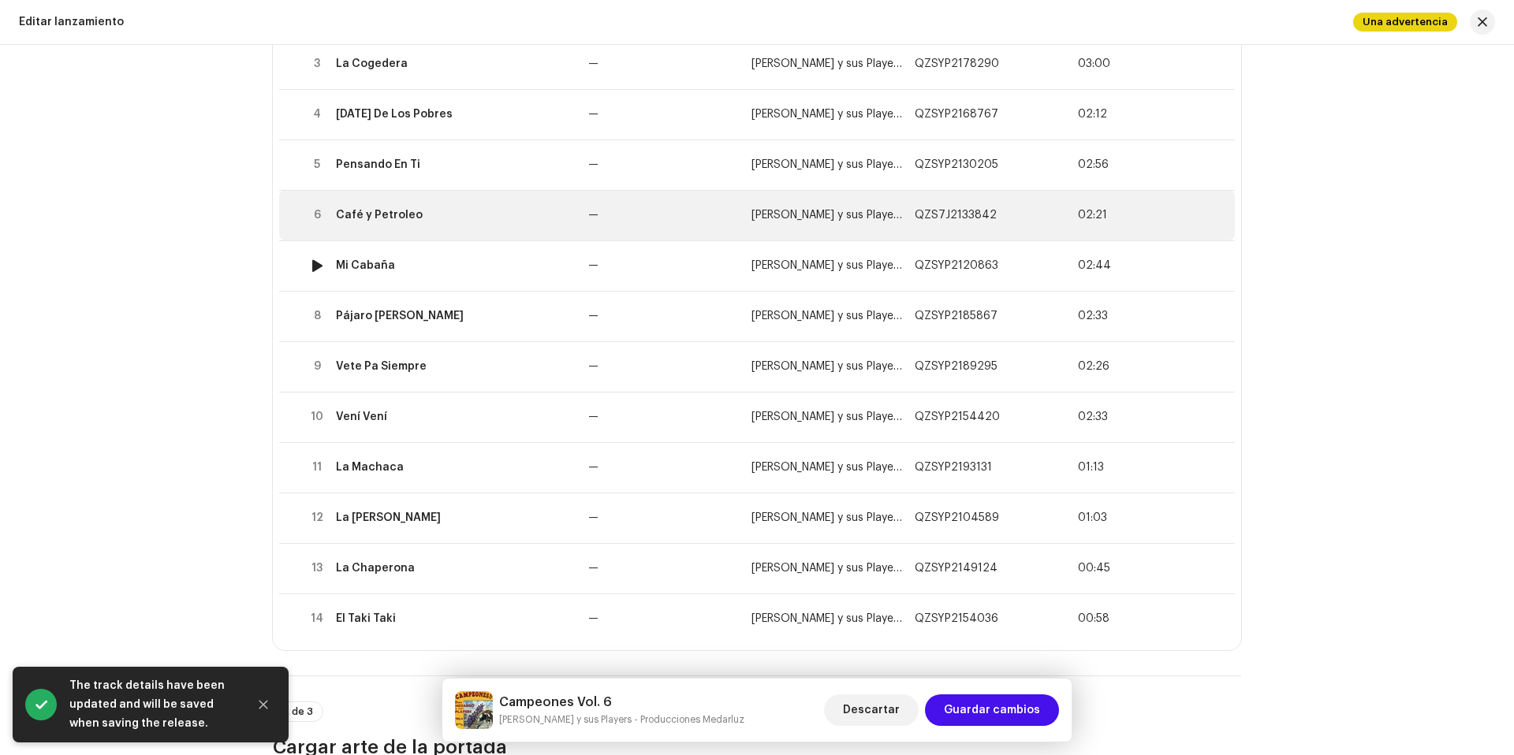
scroll to position [354, 0]
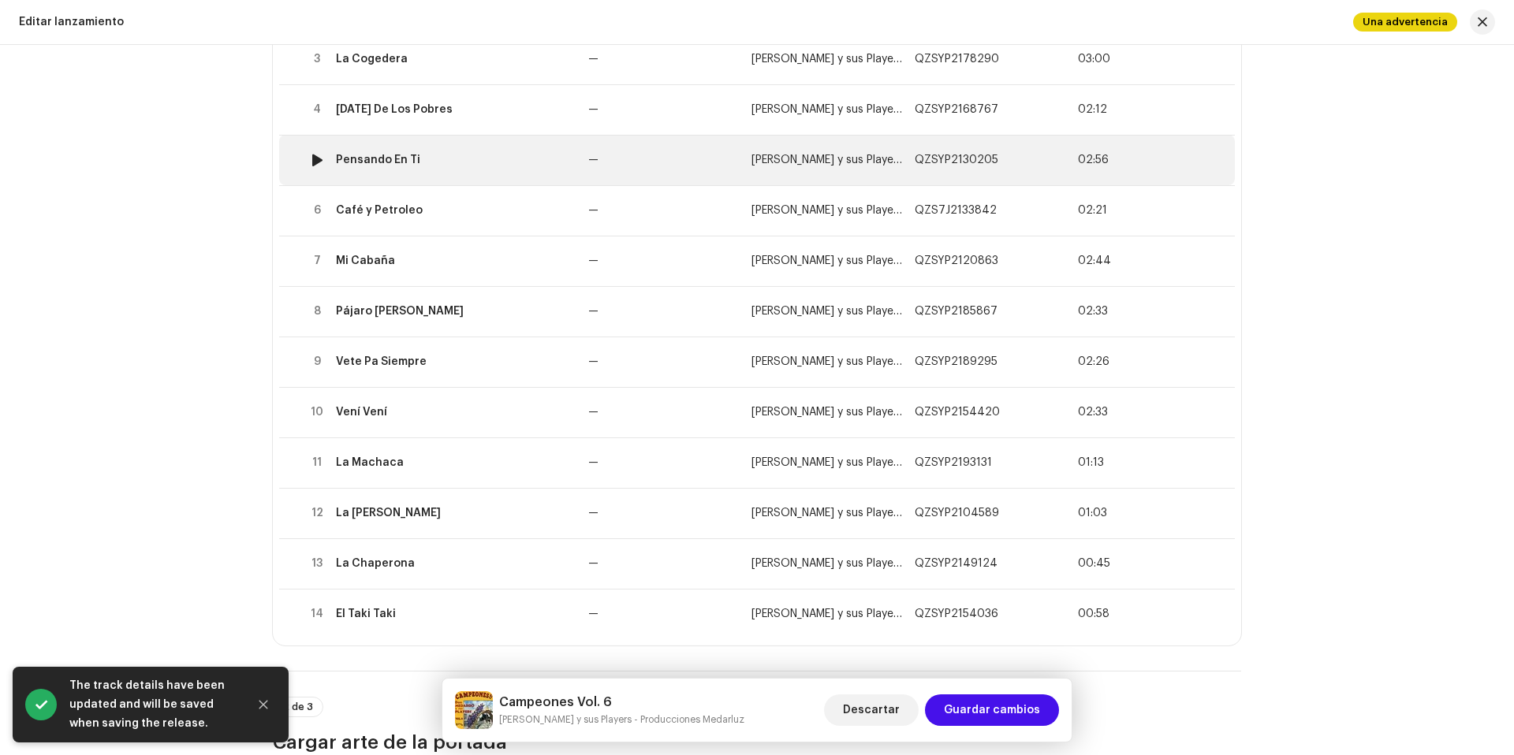
click at [438, 172] on td "Pensando En Ti" at bounding box center [456, 160] width 252 height 50
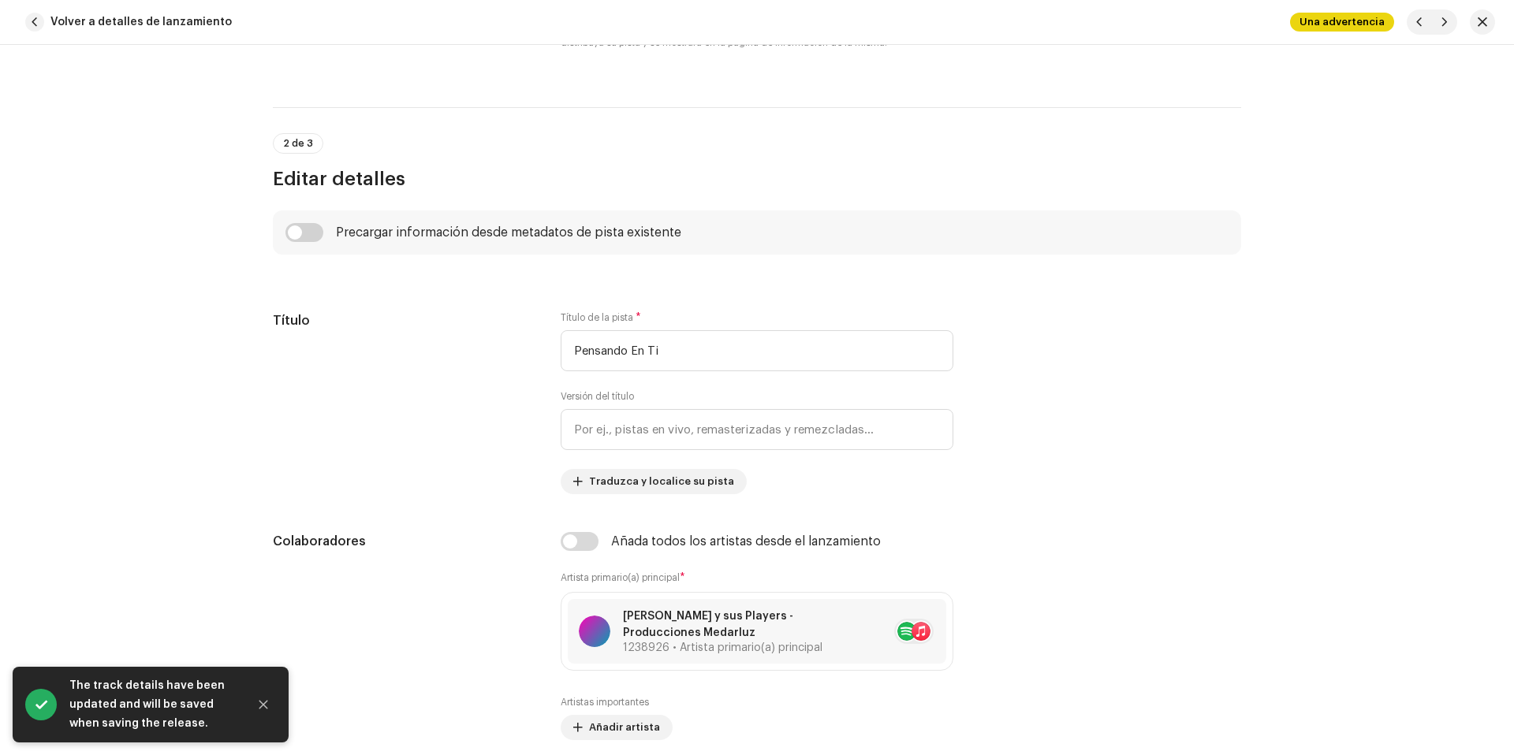
scroll to position [758, 0]
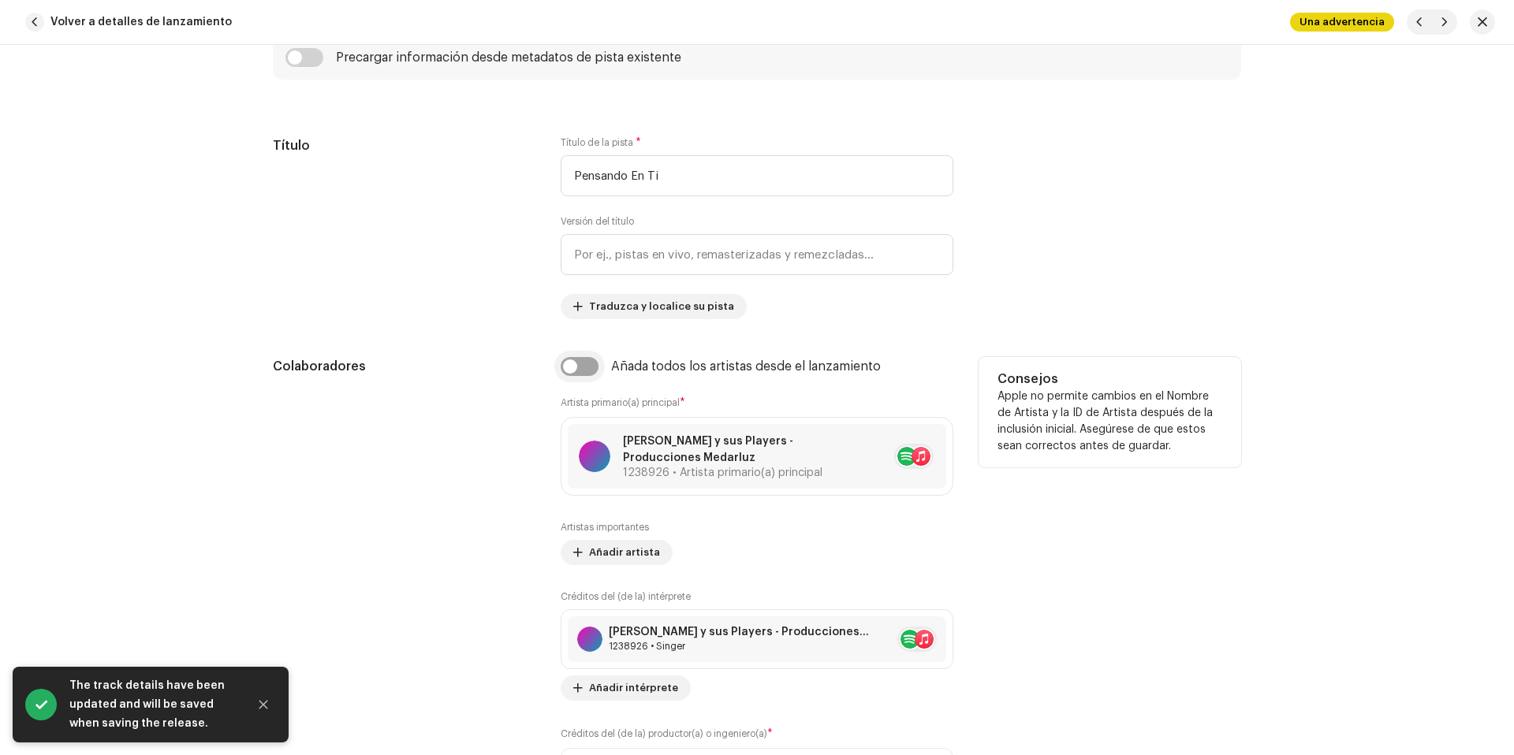
click at [571, 367] on input "checkbox" at bounding box center [580, 366] width 38 height 19
checkbox input "true"
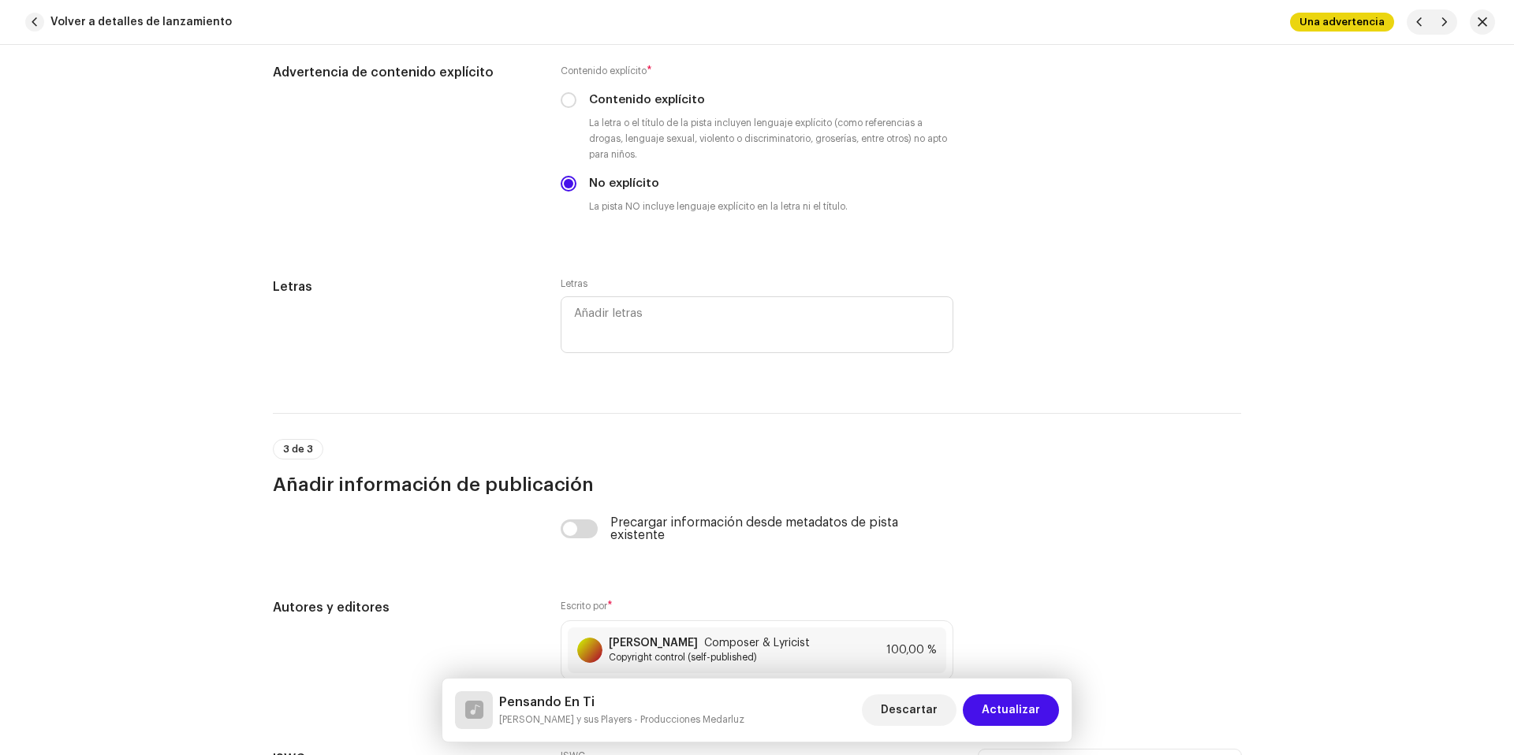
scroll to position [3228, 0]
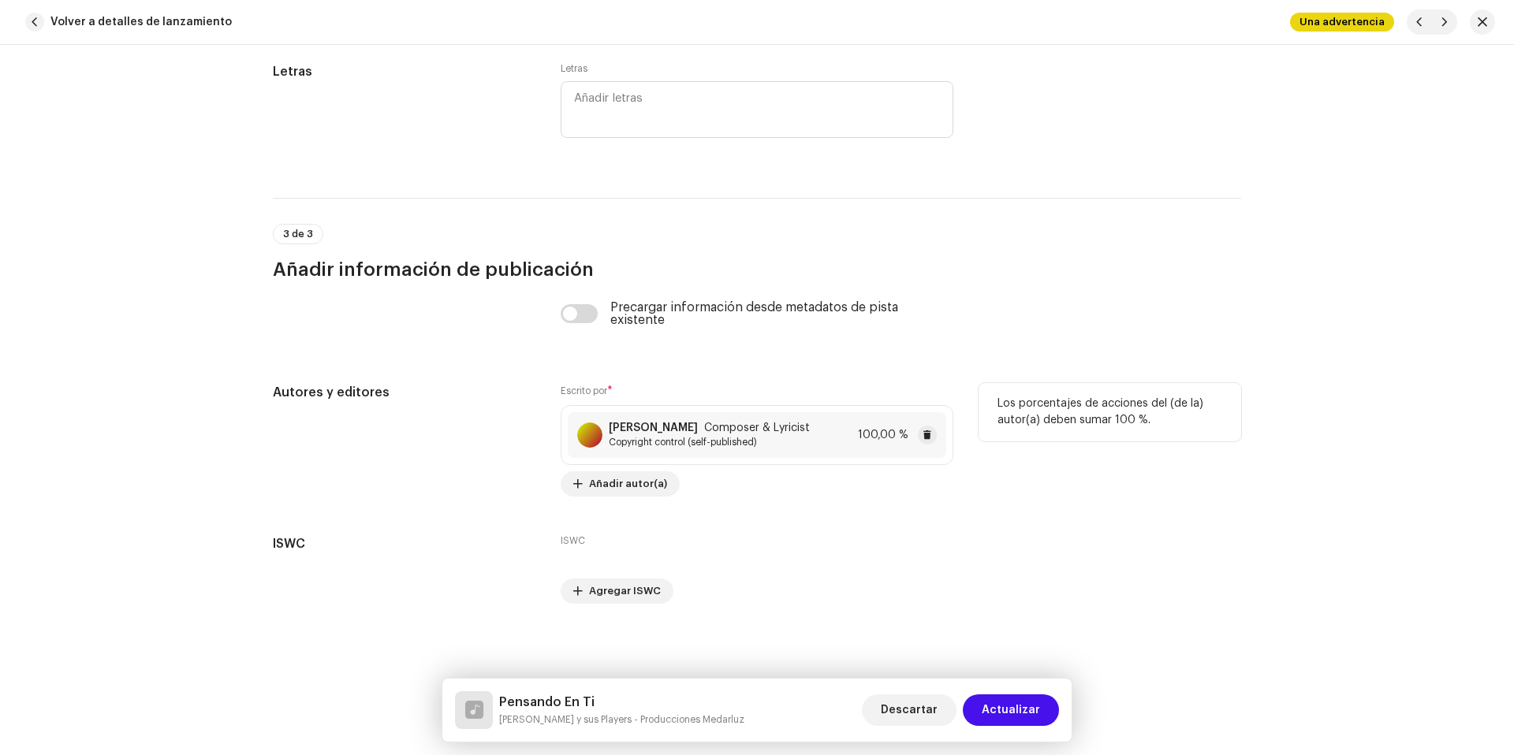
click at [778, 454] on div "[PERSON_NAME] Composer & Lyricist Copyright control (self-published) 100,00 %" at bounding box center [757, 435] width 378 height 46
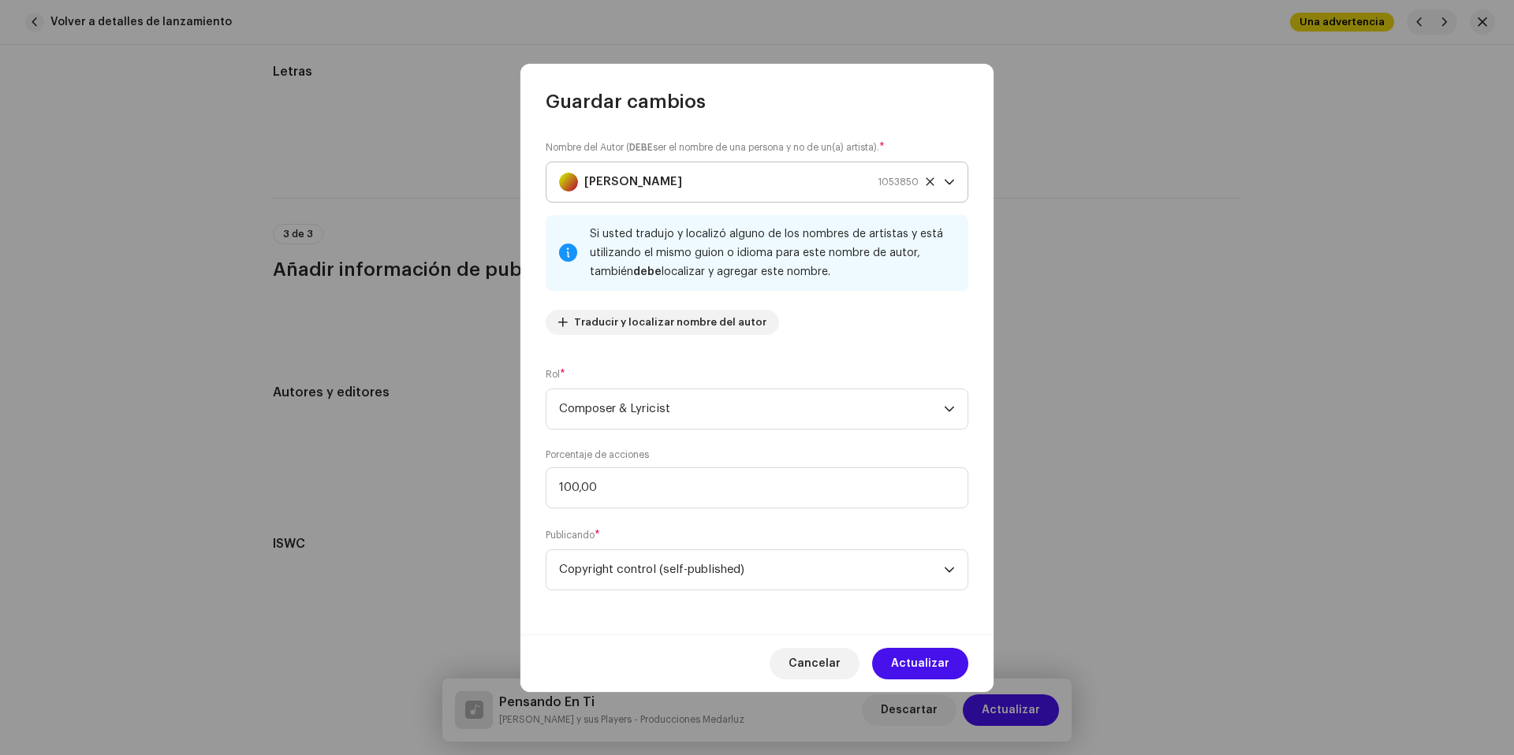
click at [668, 177] on div "[PERSON_NAME] 1053850" at bounding box center [739, 181] width 360 height 39
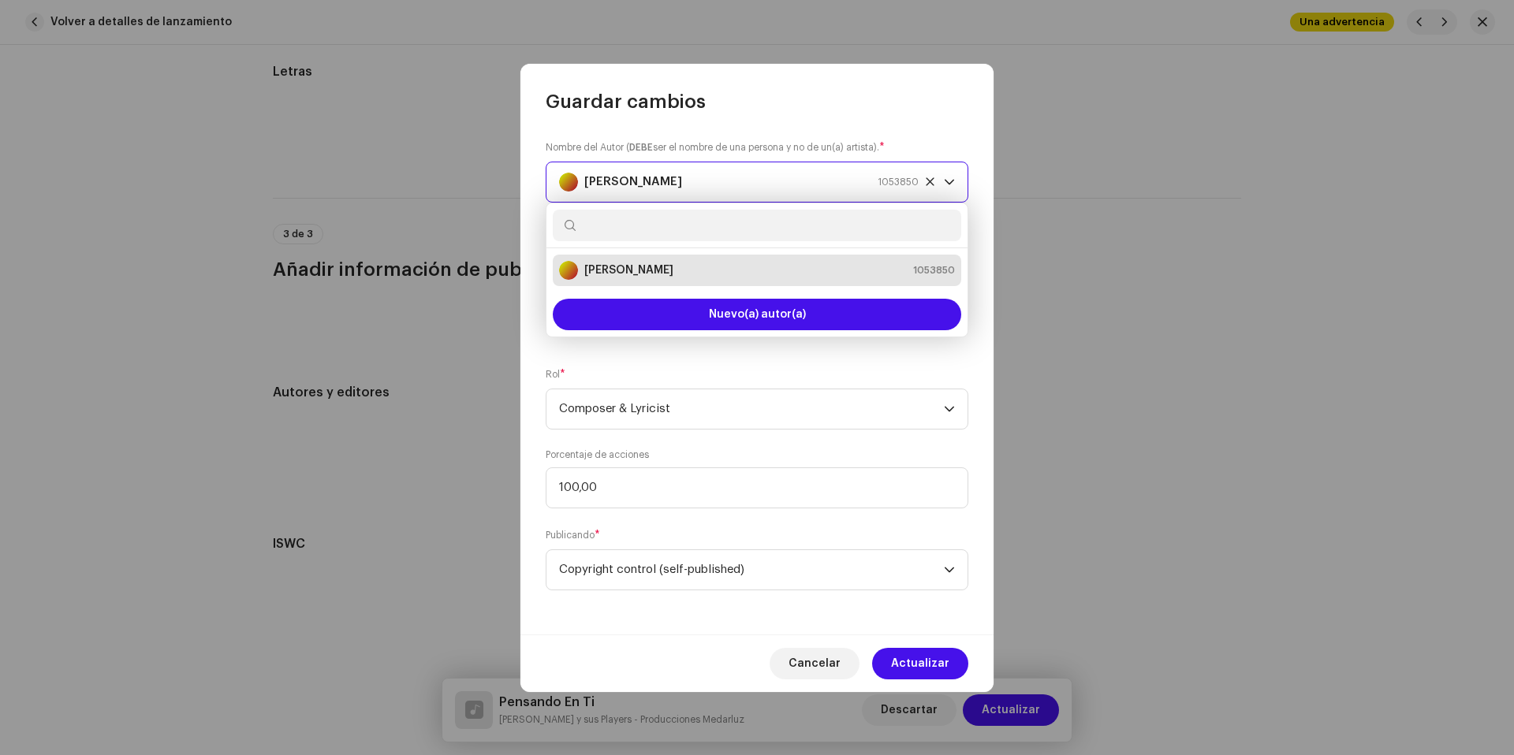
click at [668, 177] on div "[PERSON_NAME] 1053850" at bounding box center [739, 181] width 360 height 39
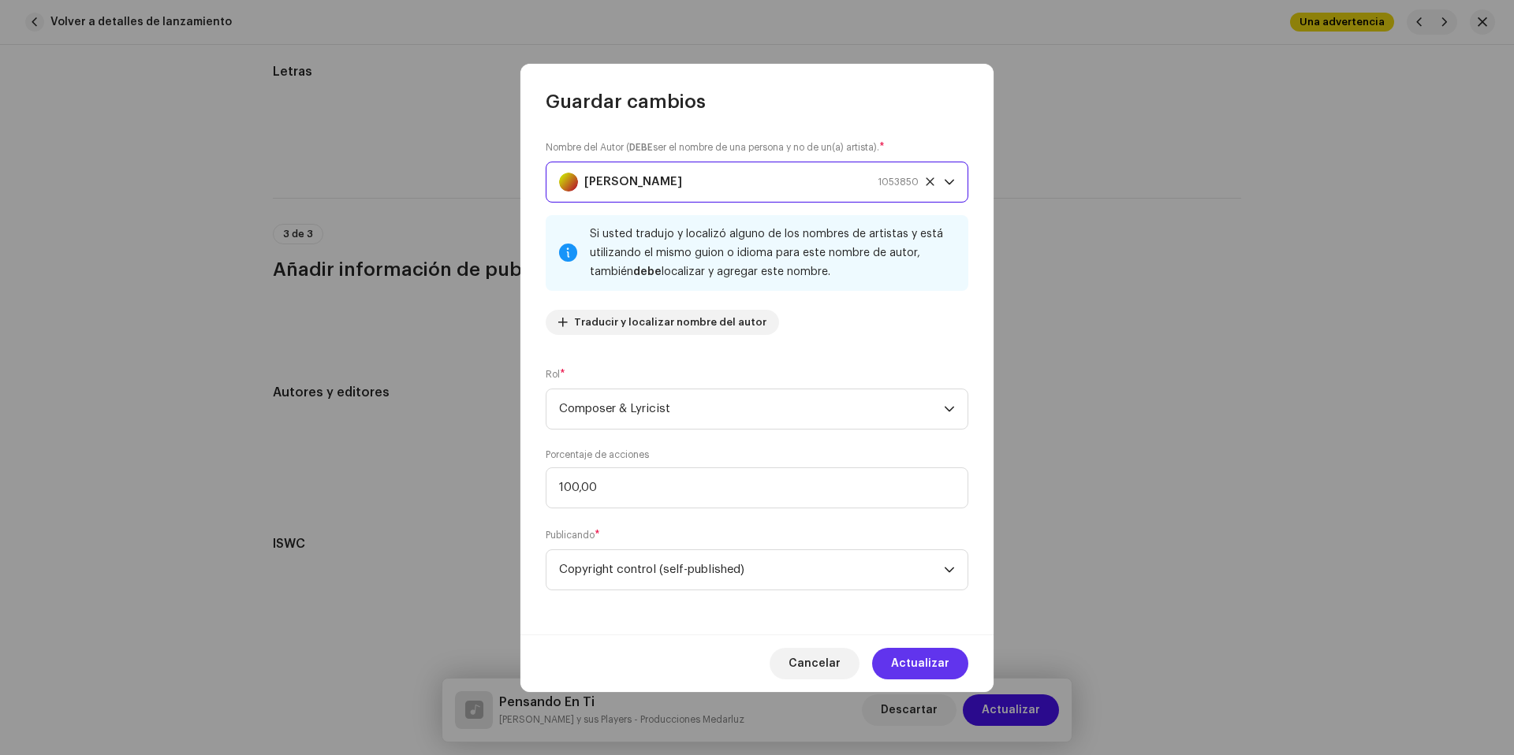
click at [919, 668] on span "Actualizar" at bounding box center [920, 664] width 58 height 32
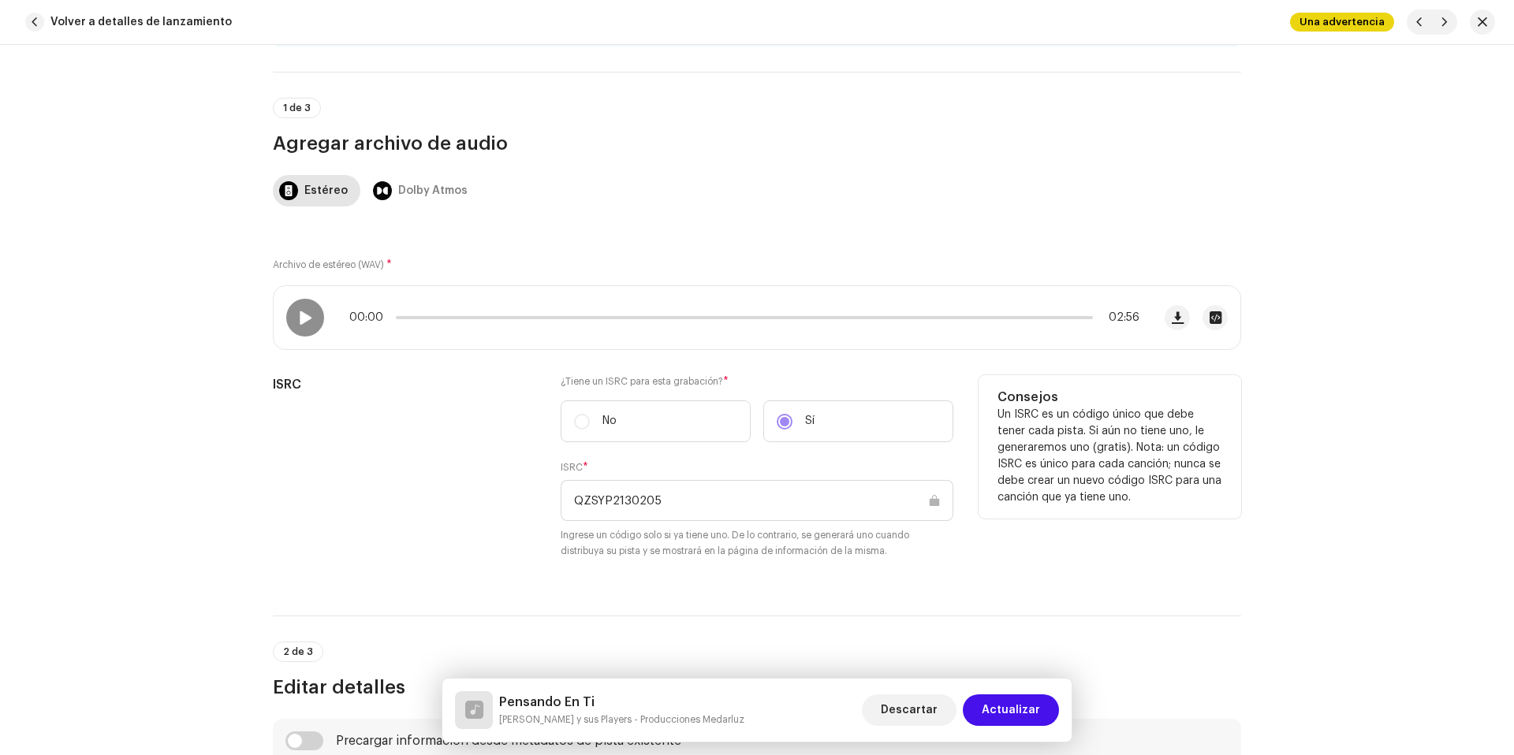
scroll to position [292, 0]
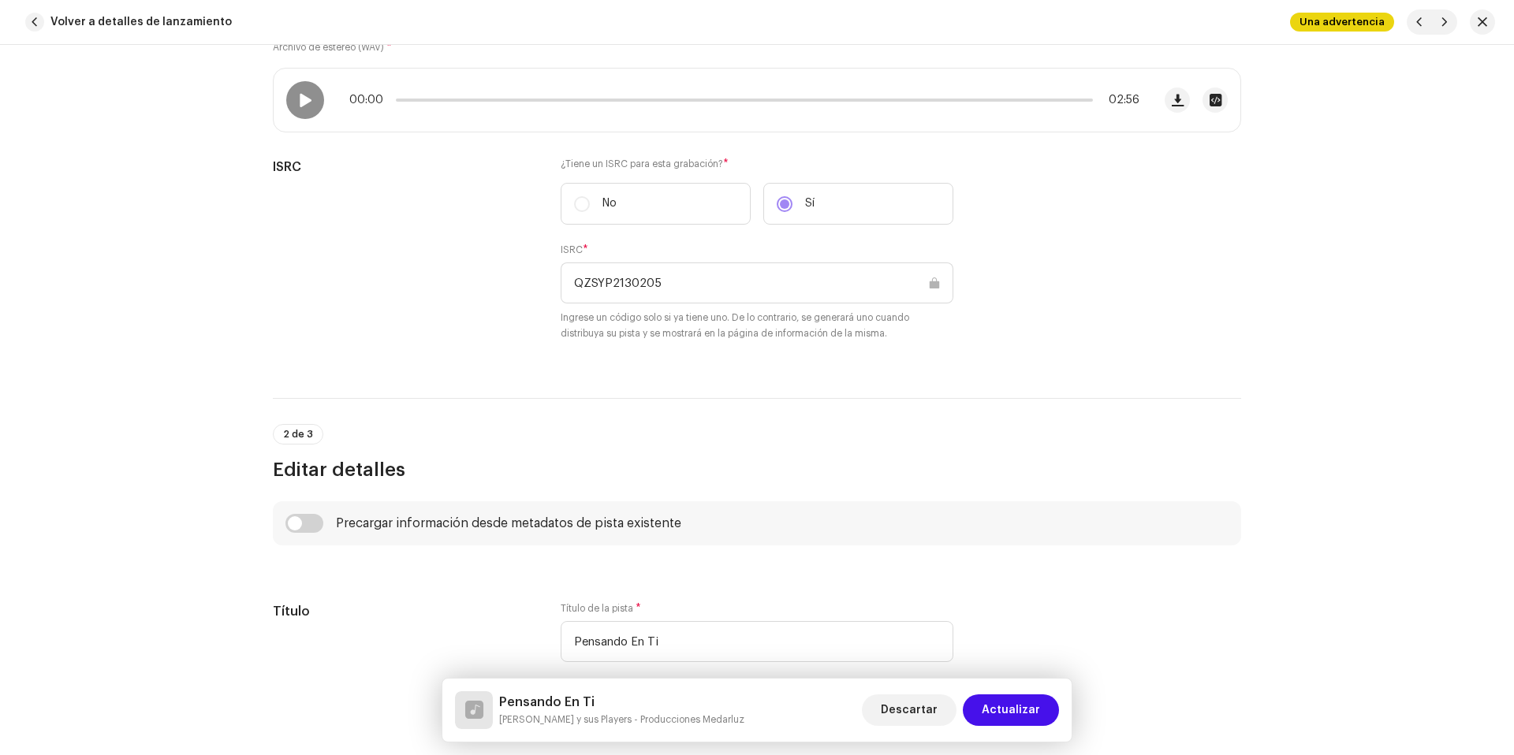
click at [1028, 716] on span "Actualizar" at bounding box center [1011, 711] width 58 height 32
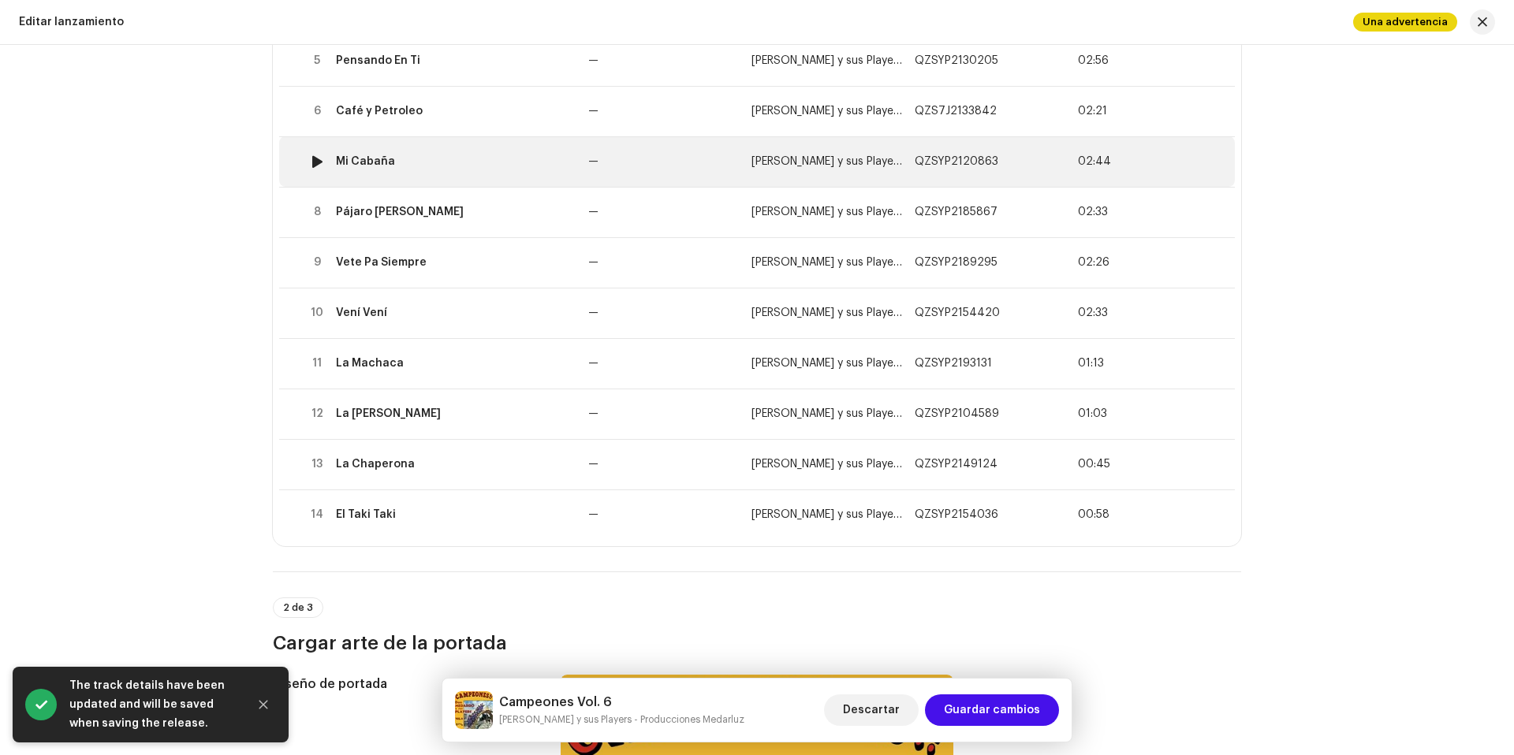
scroll to position [369, 0]
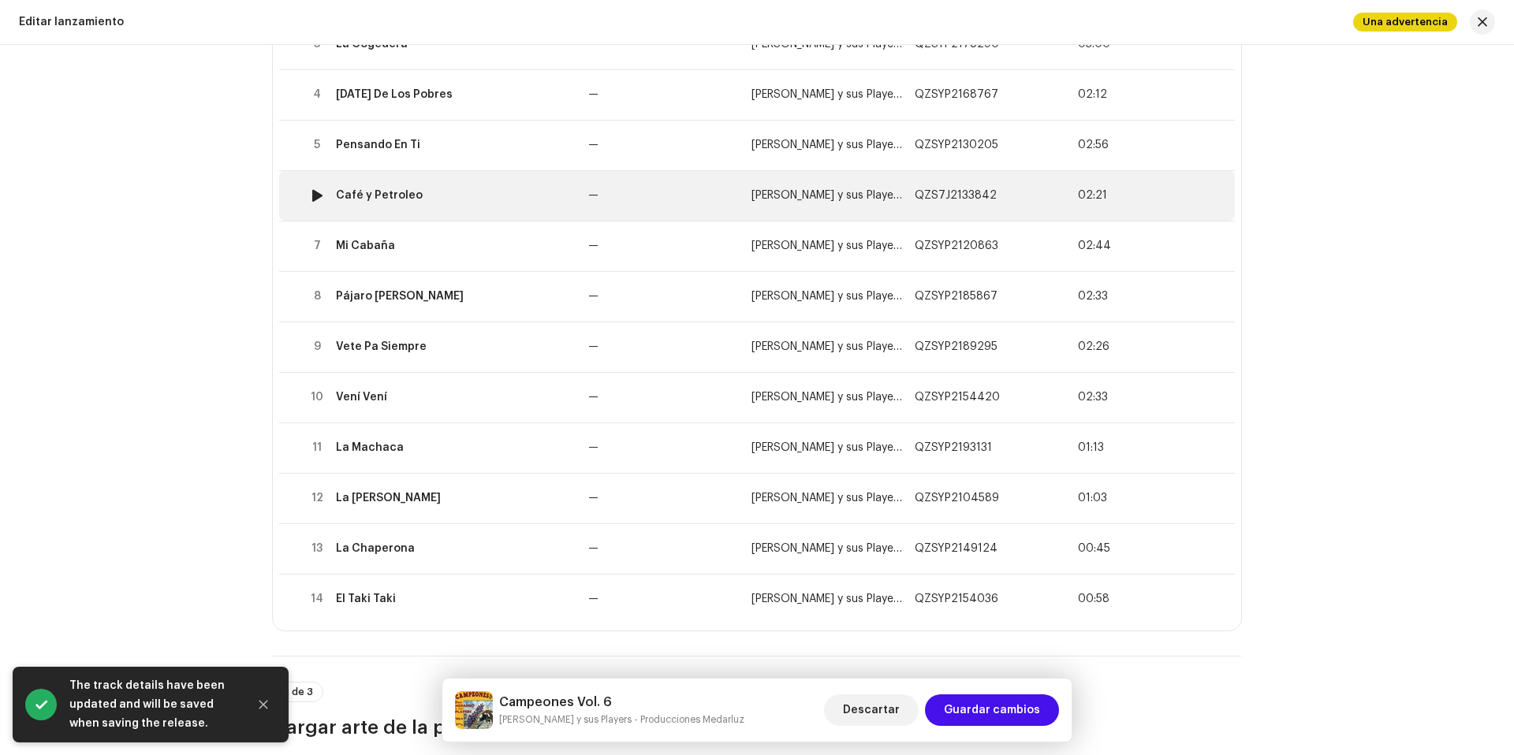
click at [482, 183] on td "Café y Petroleo" at bounding box center [456, 195] width 252 height 50
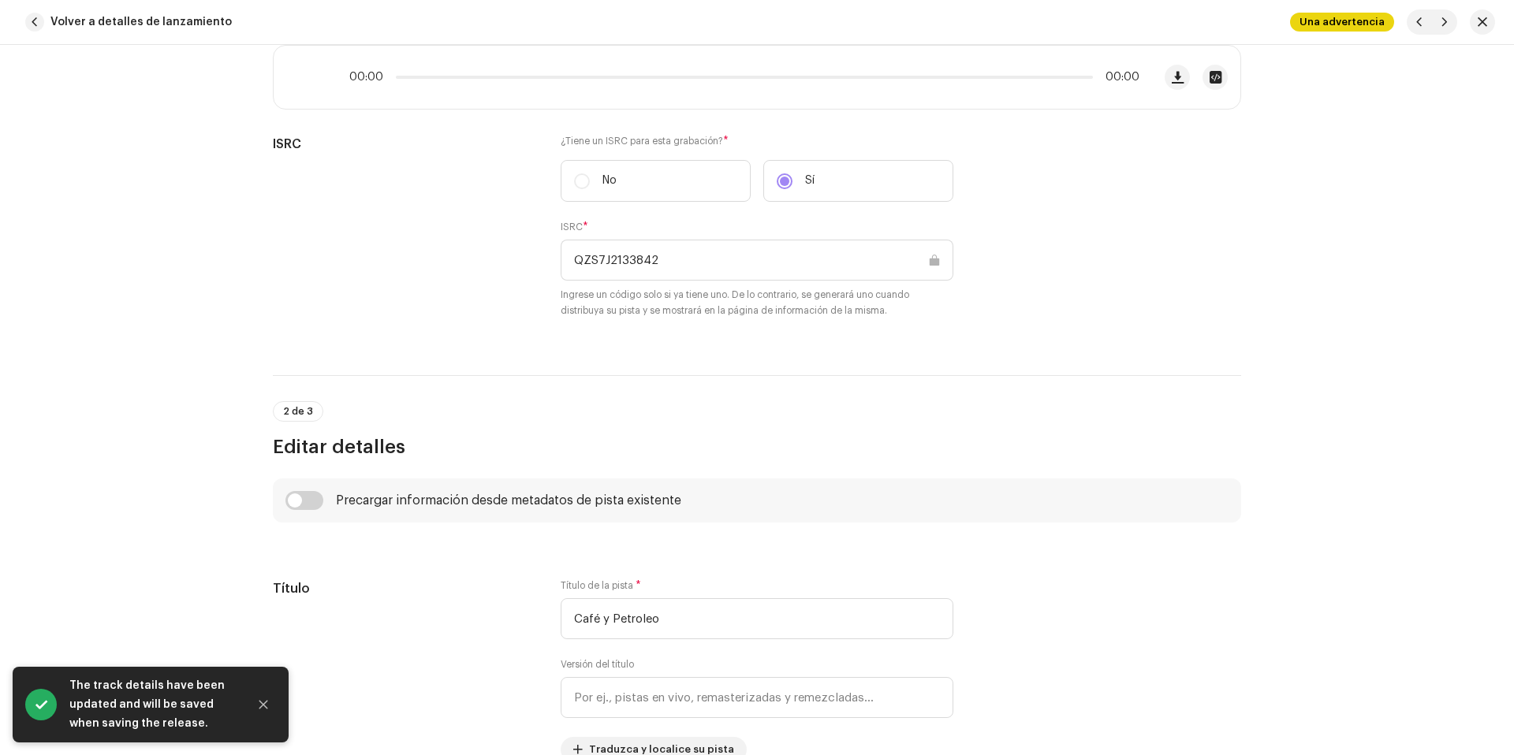
scroll to position [531, 0]
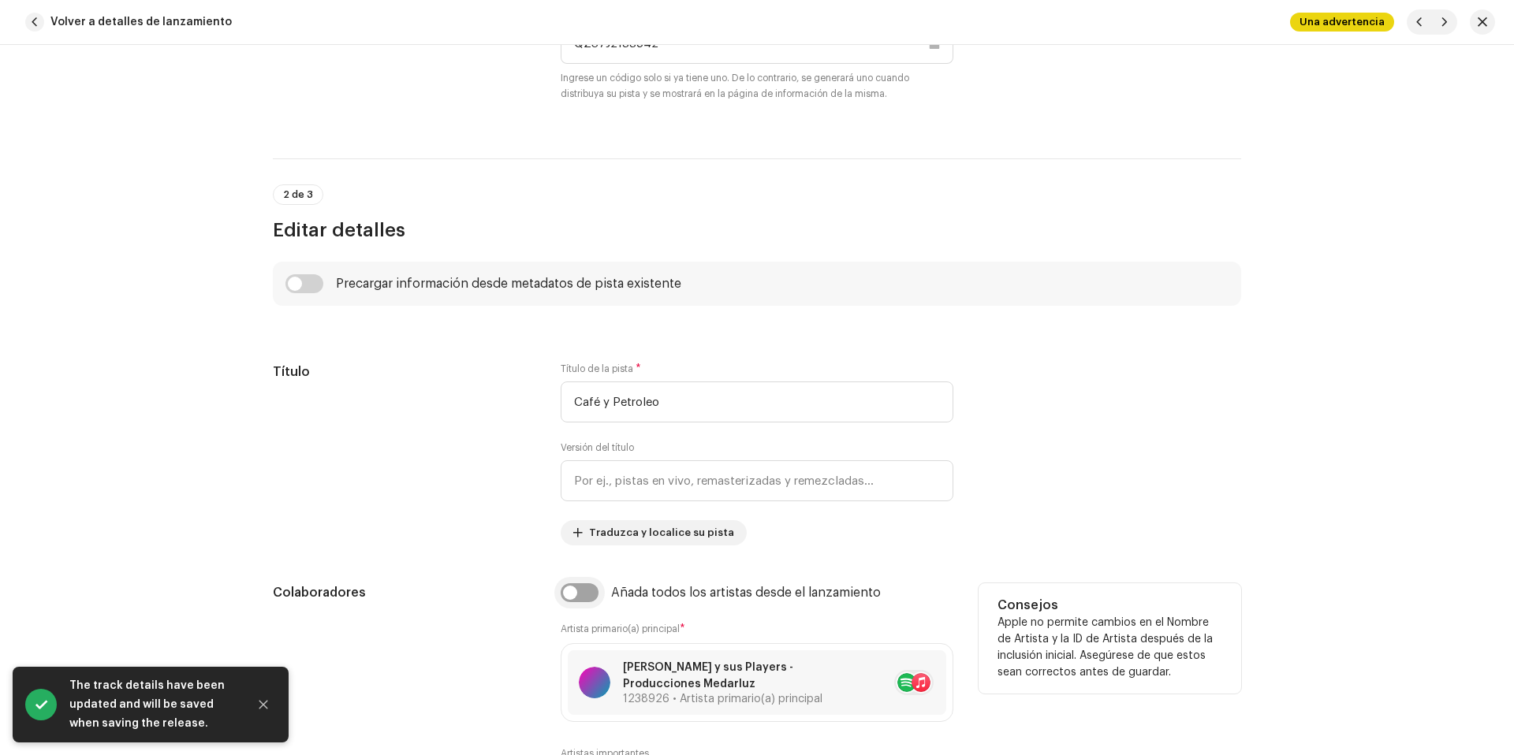
click at [592, 585] on input "checkbox" at bounding box center [580, 592] width 38 height 19
checkbox input "true"
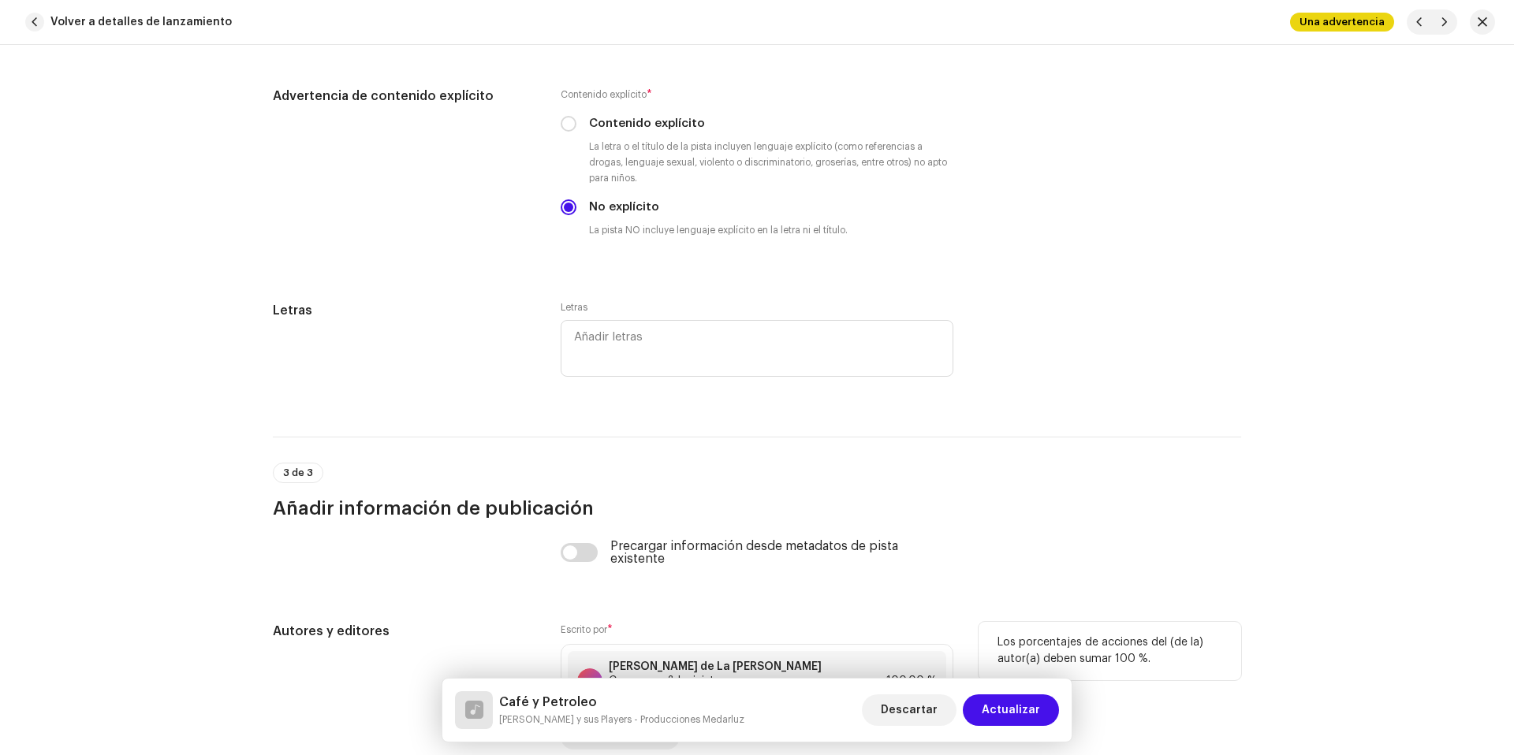
scroll to position [3228, 0]
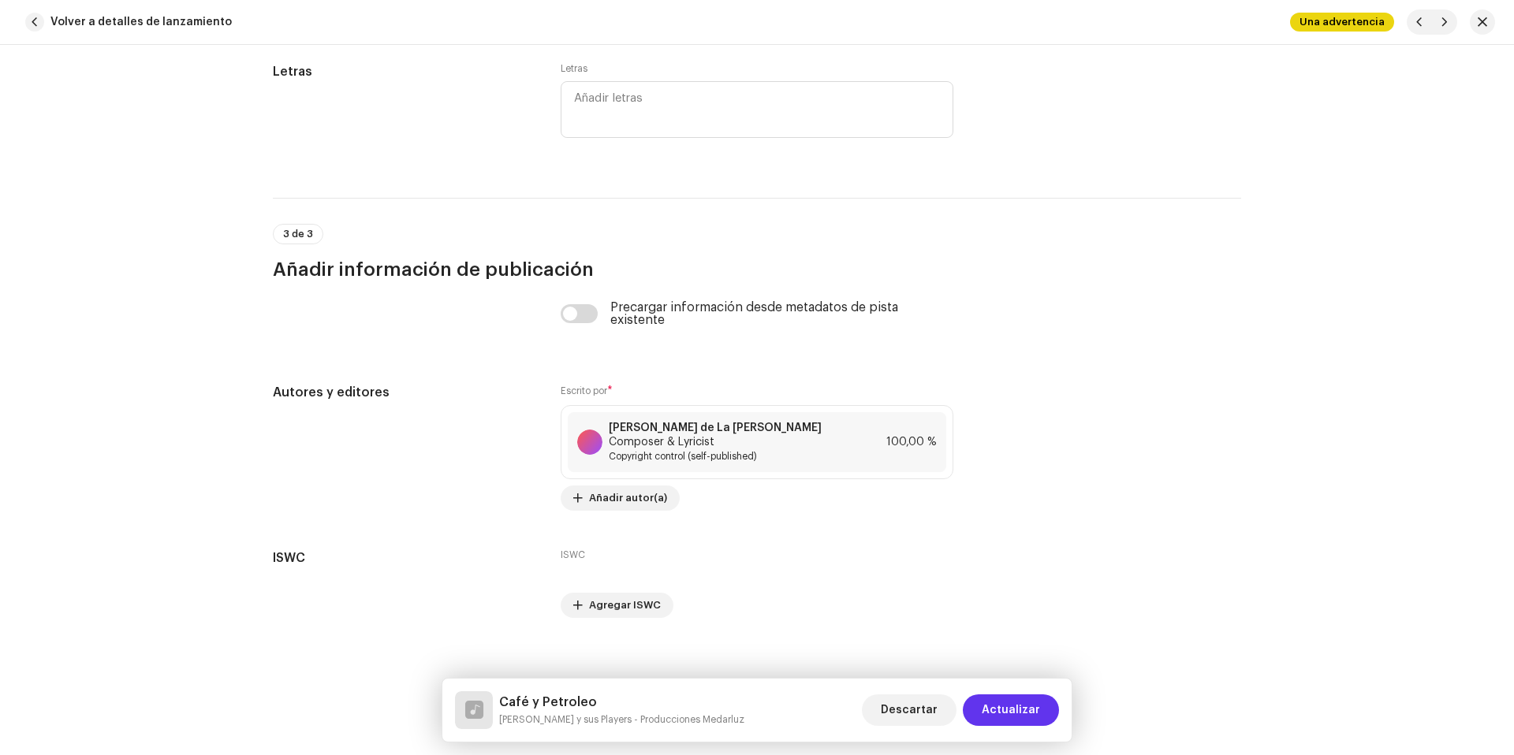
click at [1027, 700] on span "Actualizar" at bounding box center [1011, 711] width 58 height 32
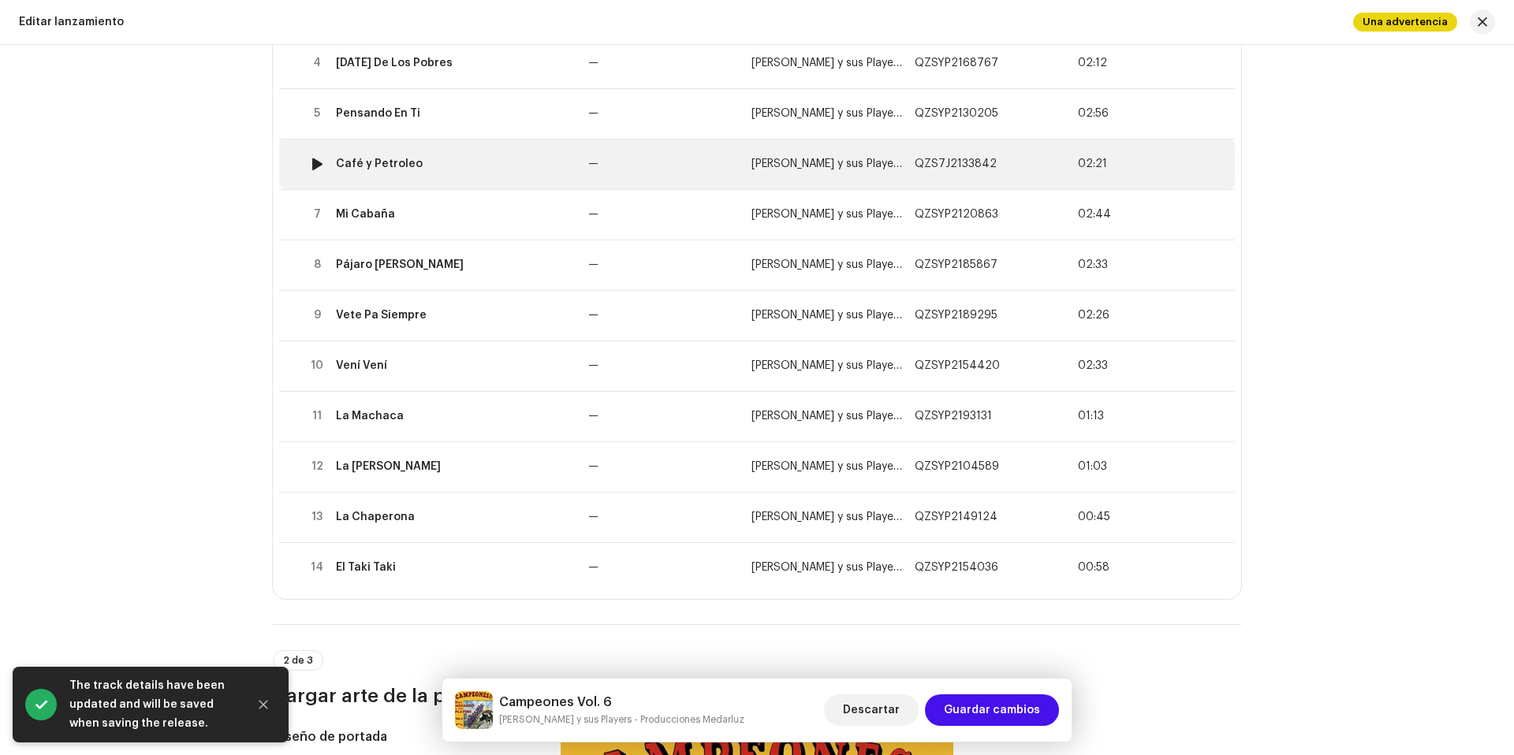
scroll to position [404, 0]
click at [468, 157] on div "Café y Petroleo" at bounding box center [456, 161] width 240 height 13
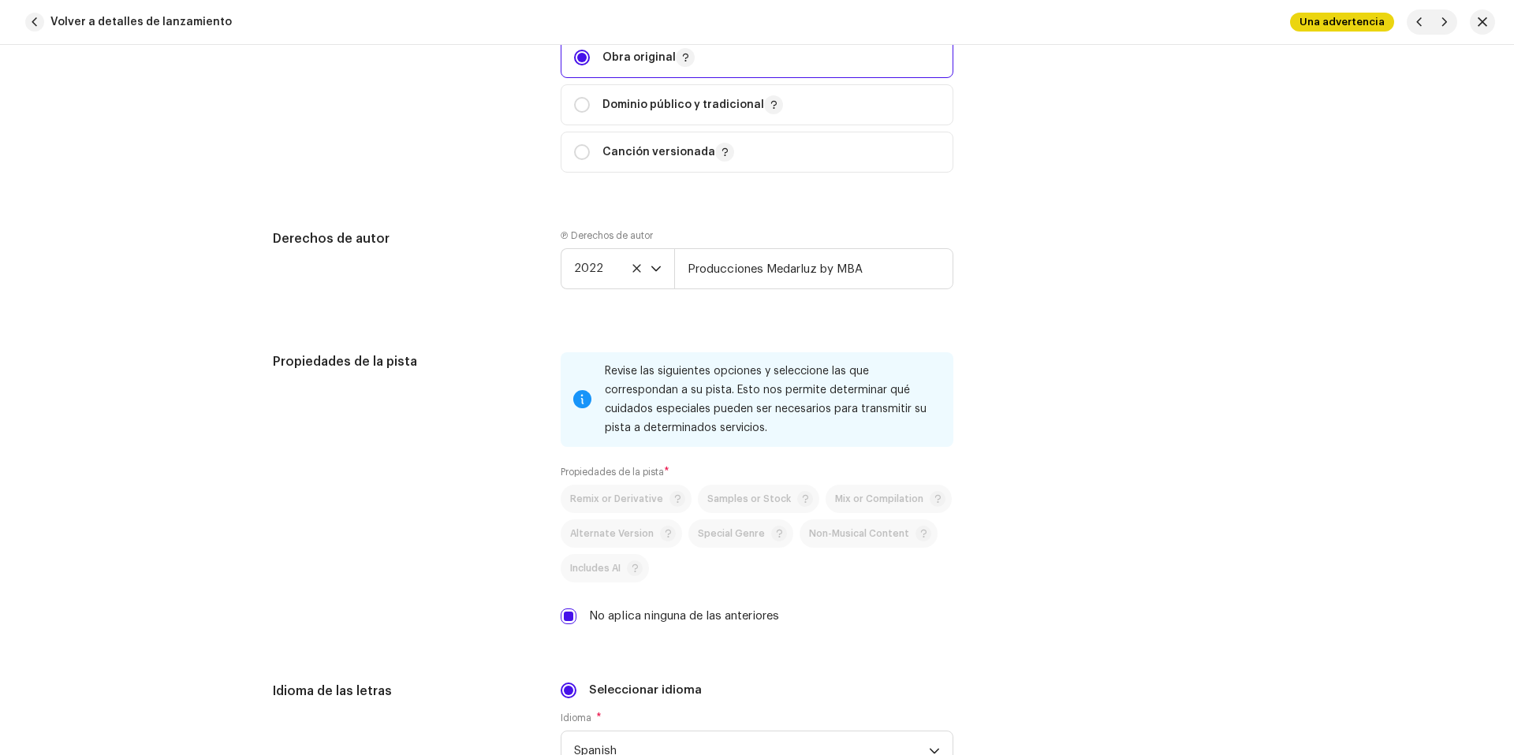
scroll to position [1180, 0]
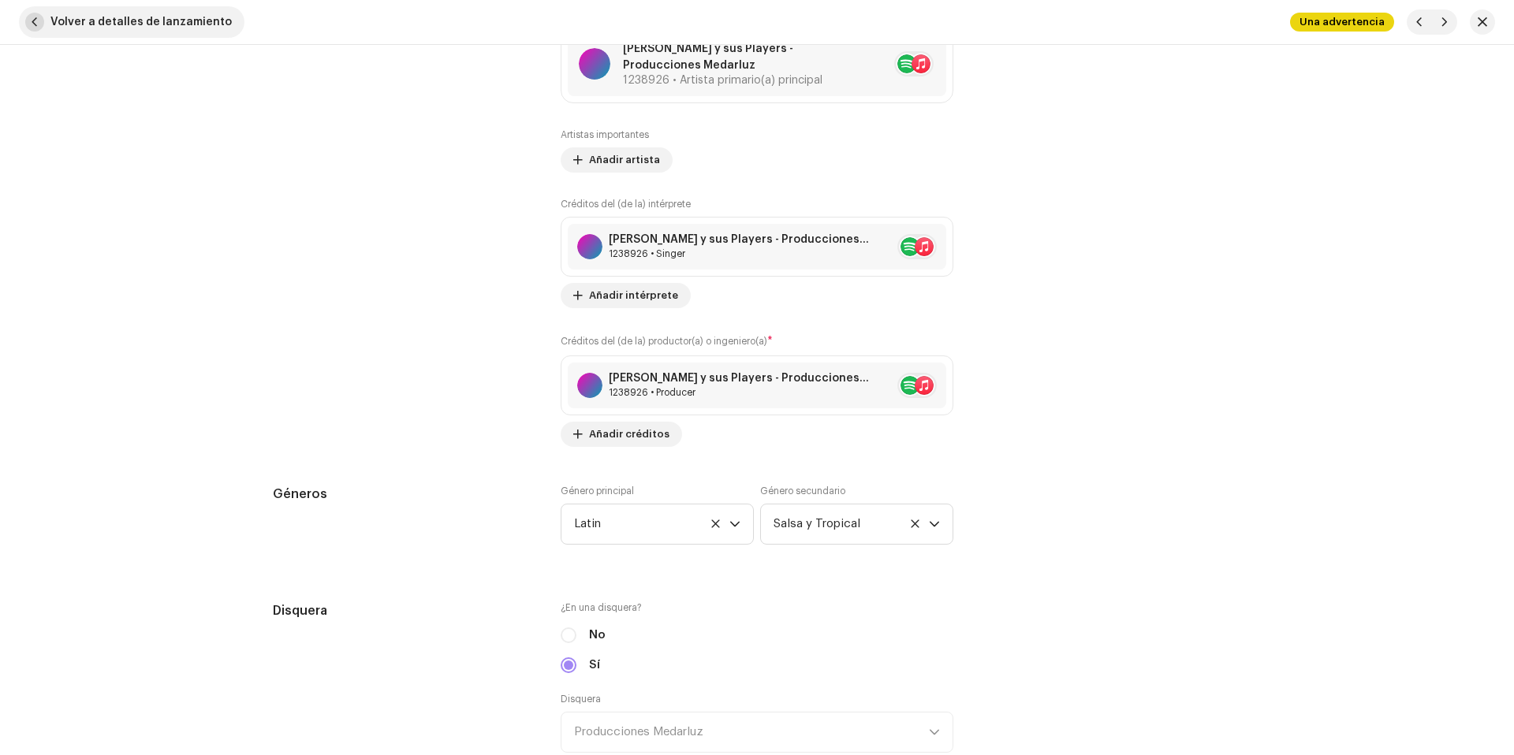
click at [186, 36] on span "Volver a detalles de lanzamiento" at bounding box center [140, 22] width 181 height 32
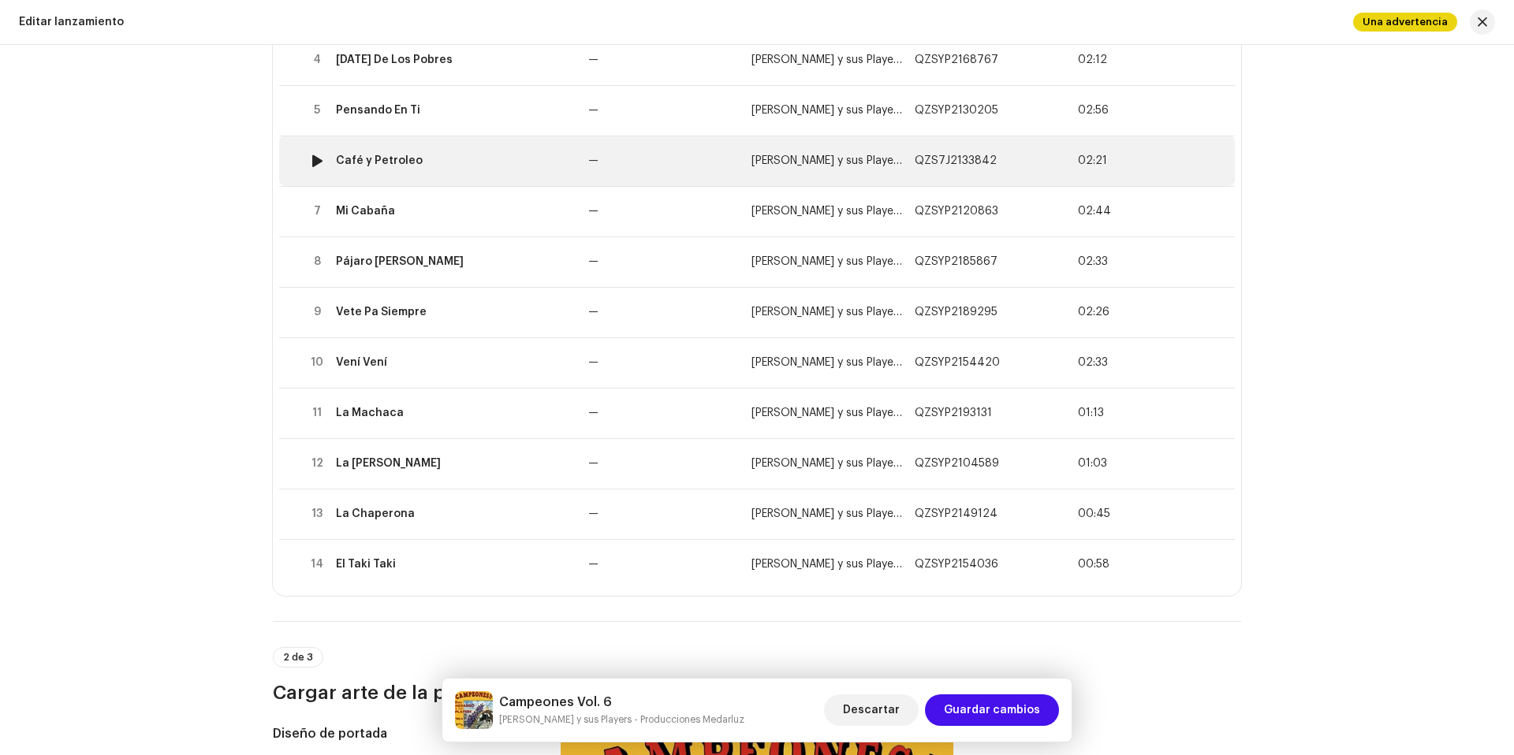
click at [434, 162] on div "Café y Petroleo" at bounding box center [456, 161] width 240 height 13
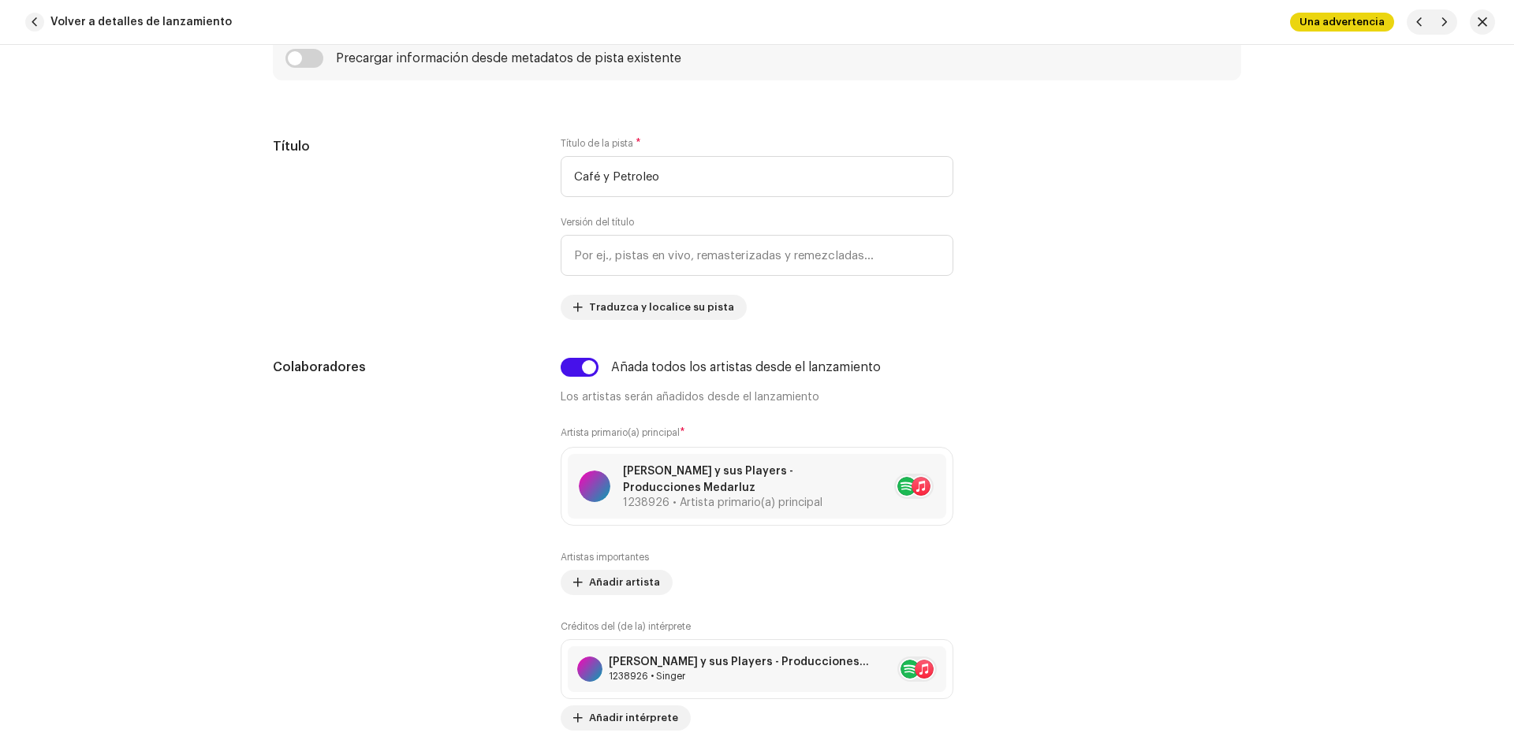
scroll to position [768, 0]
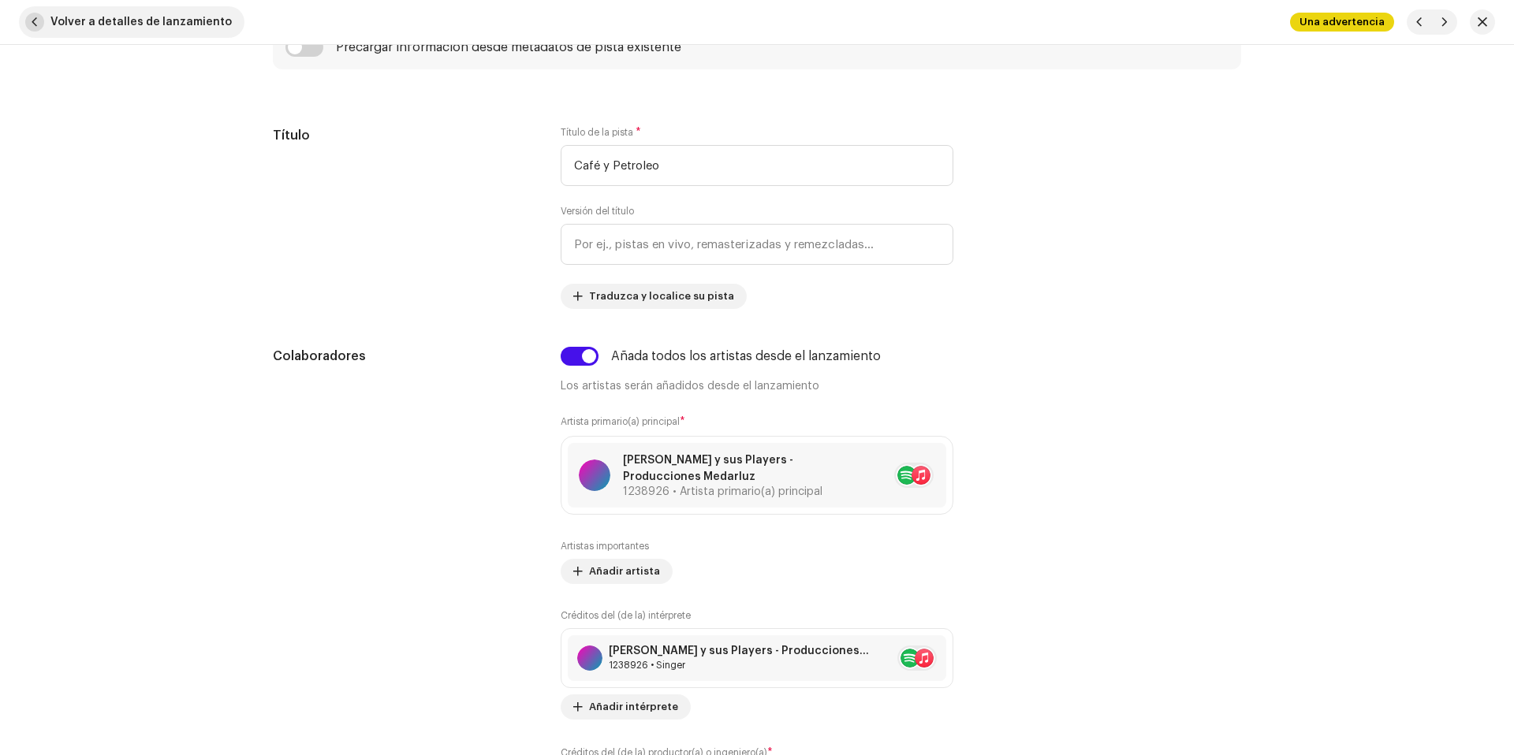
click at [171, 24] on span "Volver a detalles de lanzamiento" at bounding box center [140, 22] width 181 height 32
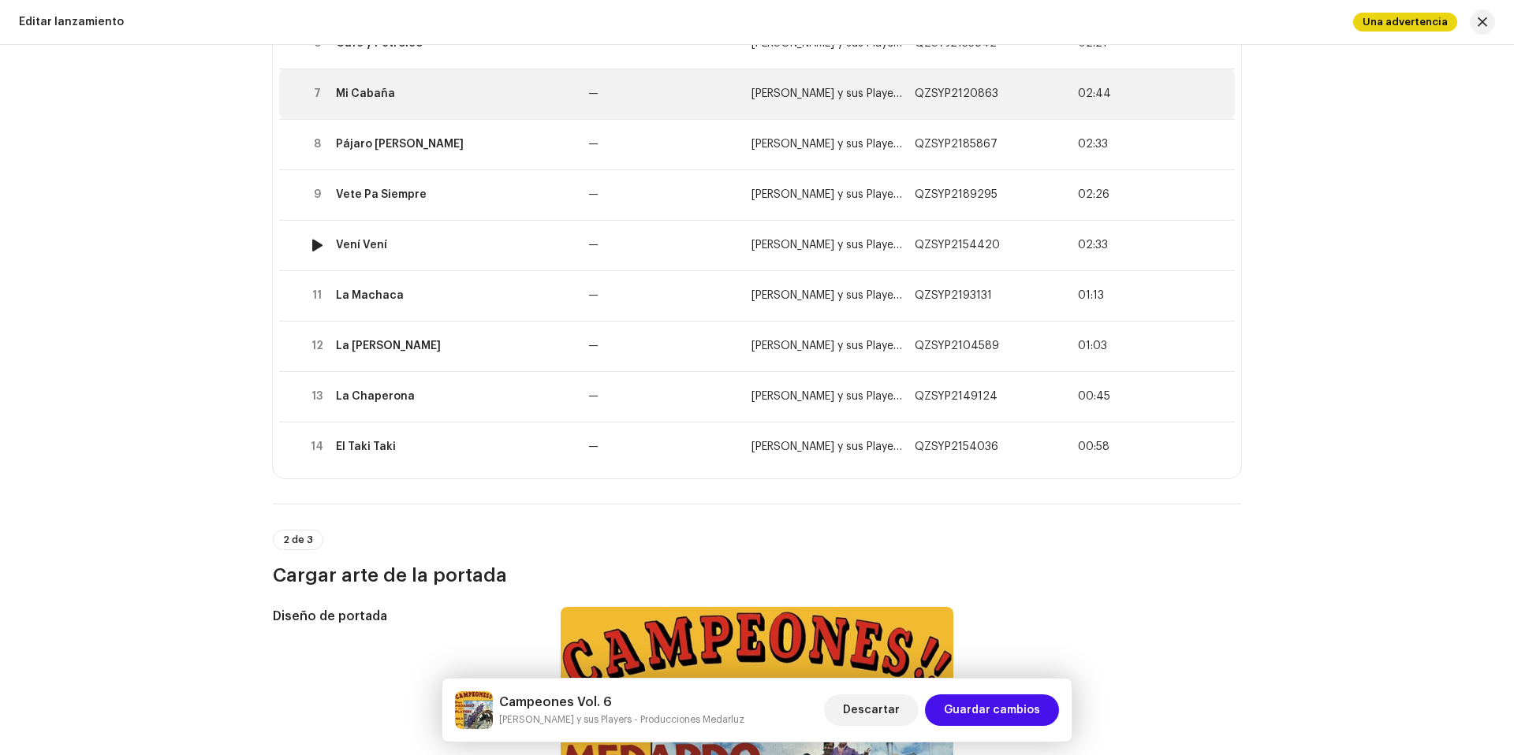
scroll to position [522, 0]
click at [453, 85] on td "Mi Cabaña" at bounding box center [456, 93] width 252 height 50
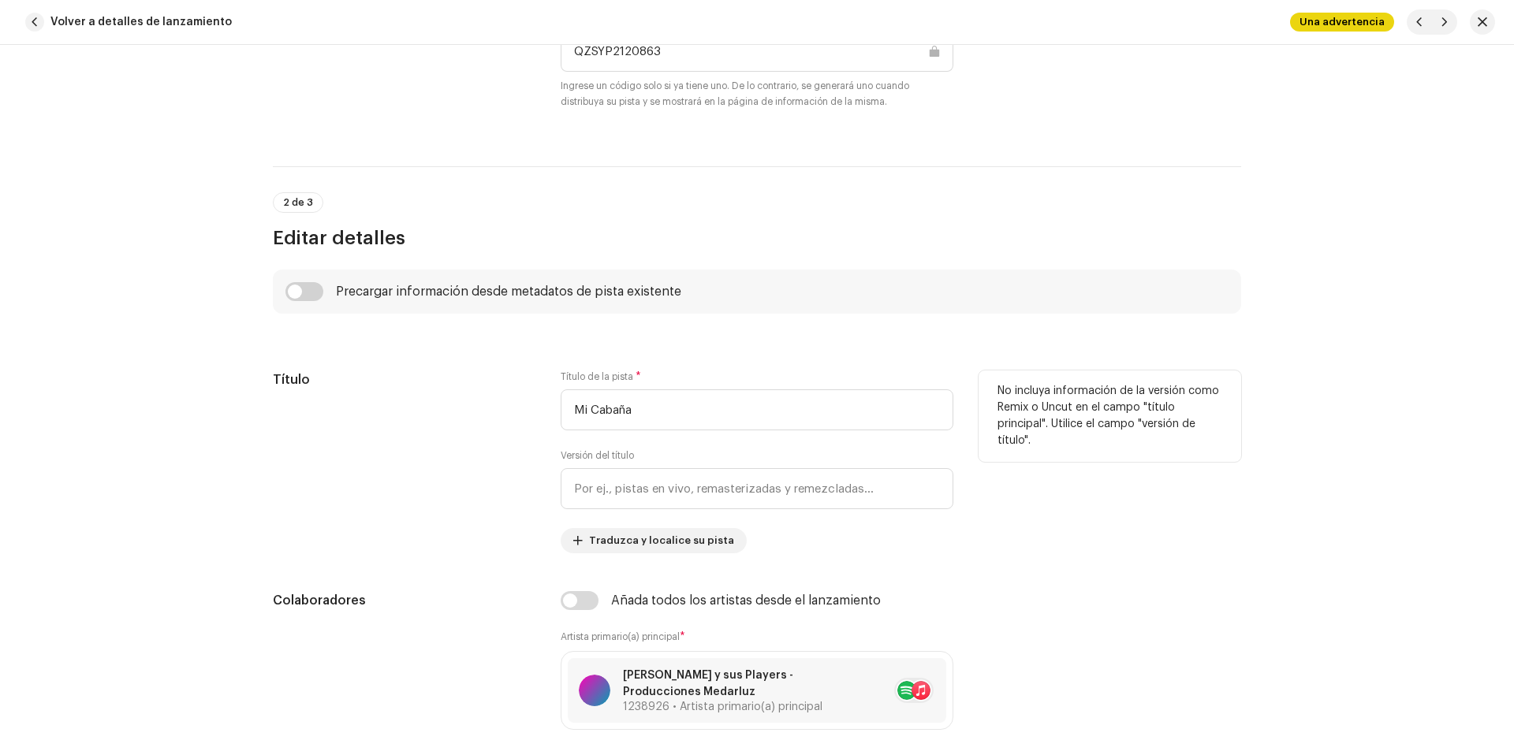
scroll to position [591, 0]
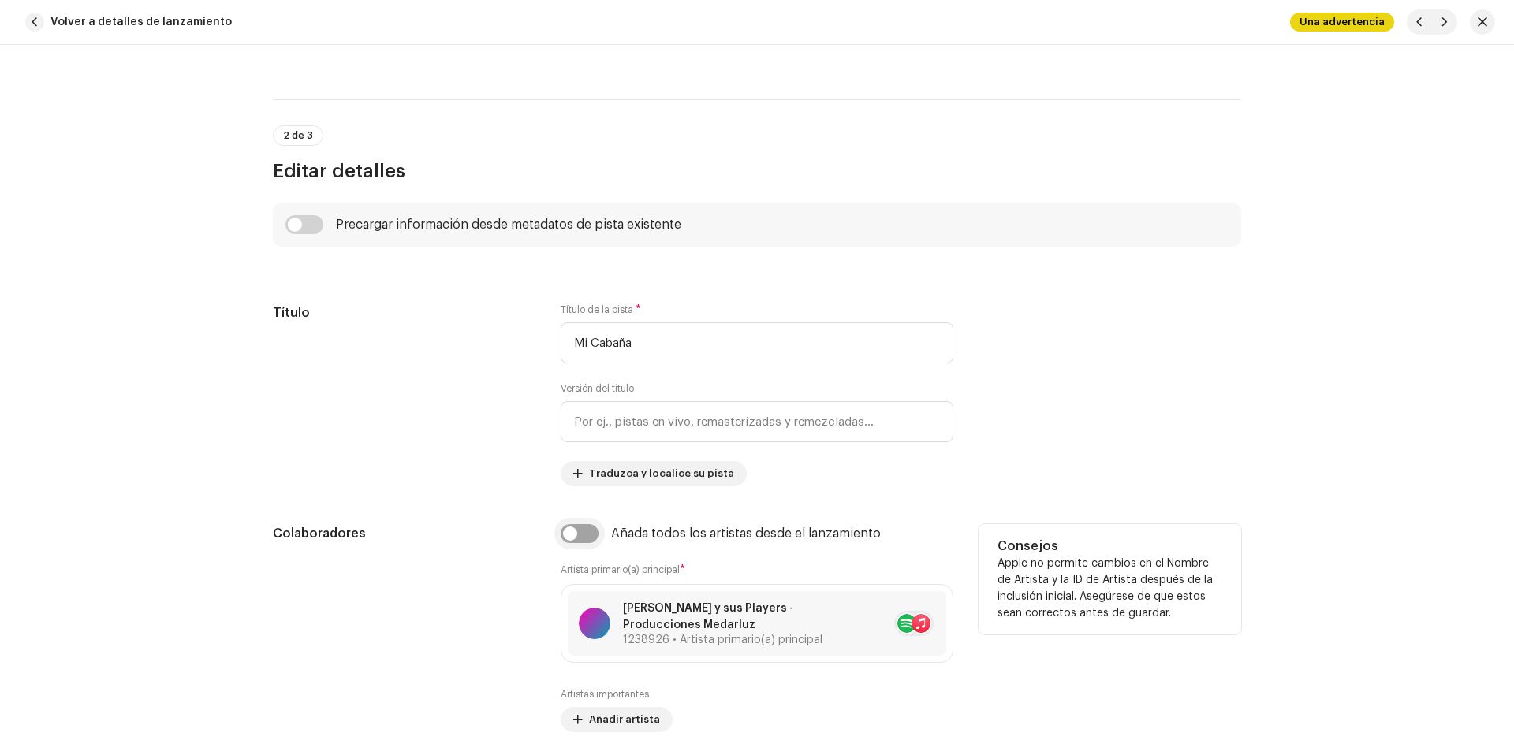
click at [583, 532] on input "checkbox" at bounding box center [580, 533] width 38 height 19
checkbox input "true"
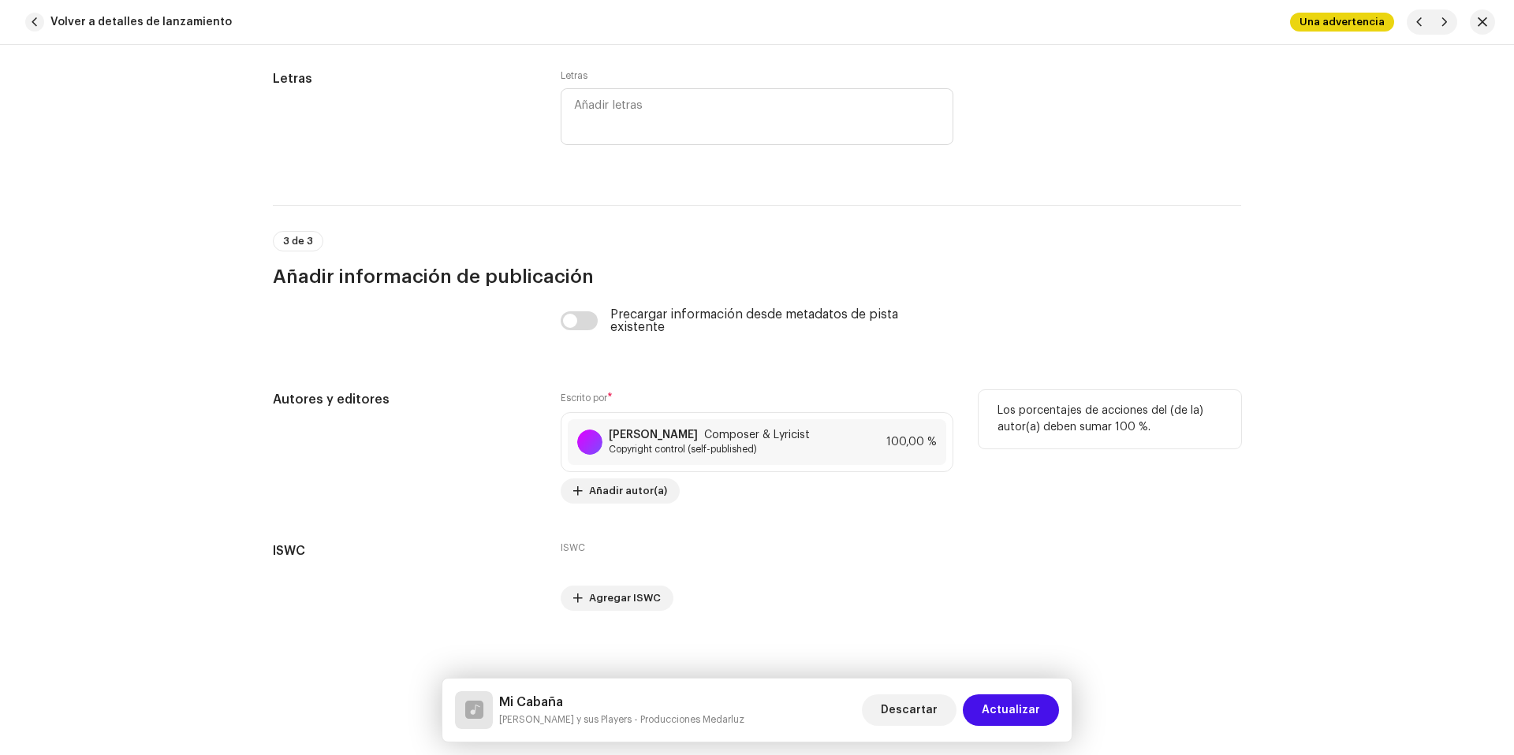
scroll to position [3228, 0]
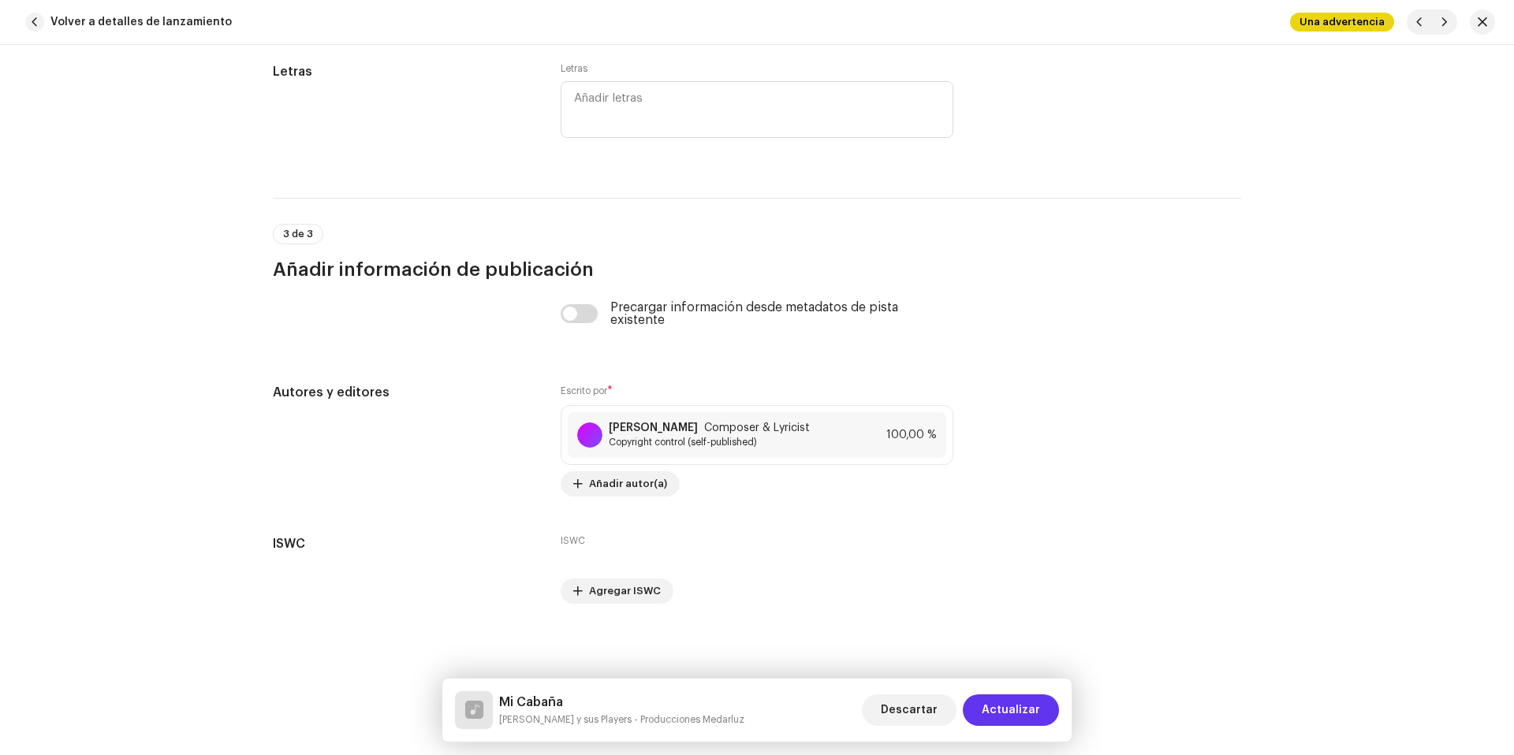
click at [1023, 700] on span "Actualizar" at bounding box center [1011, 711] width 58 height 32
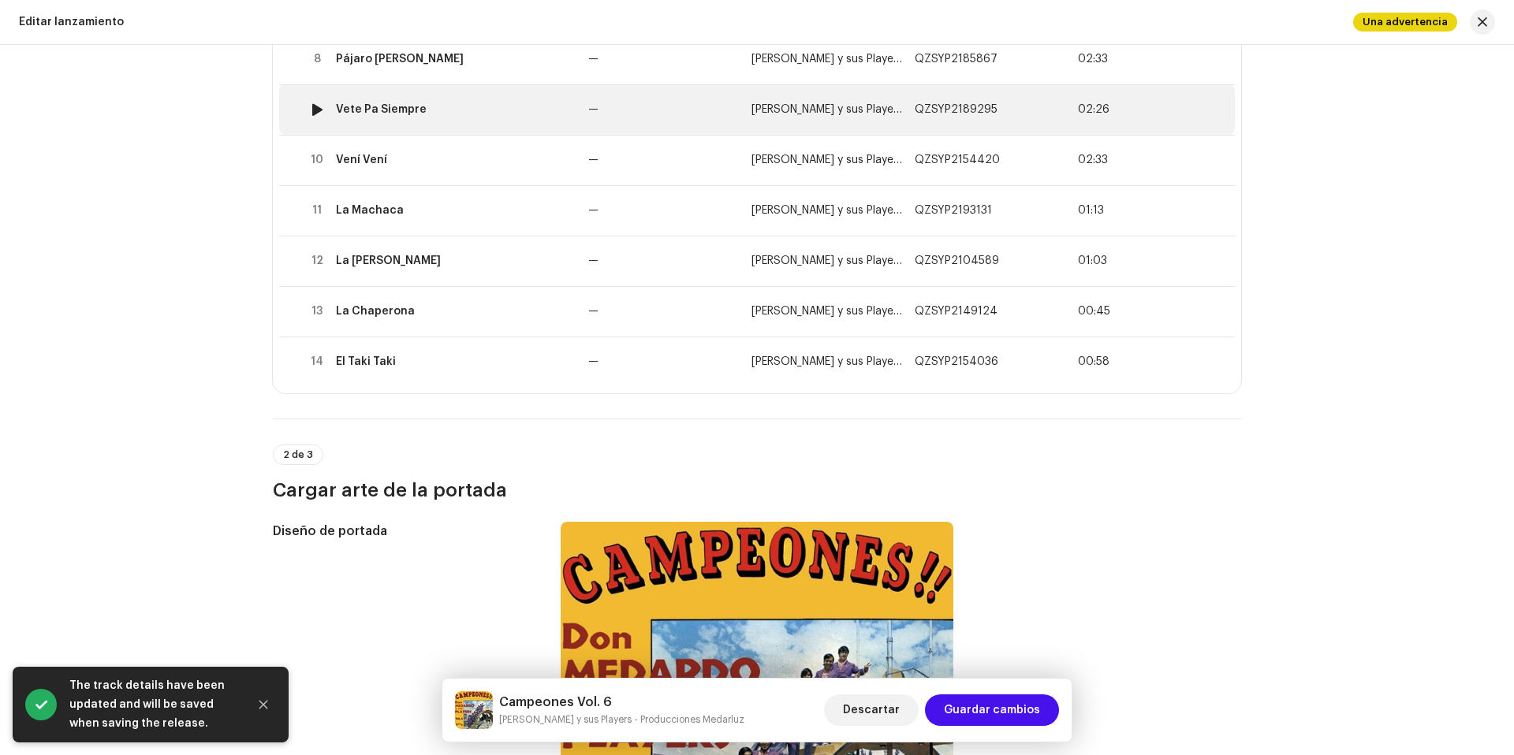
scroll to position [579, 0]
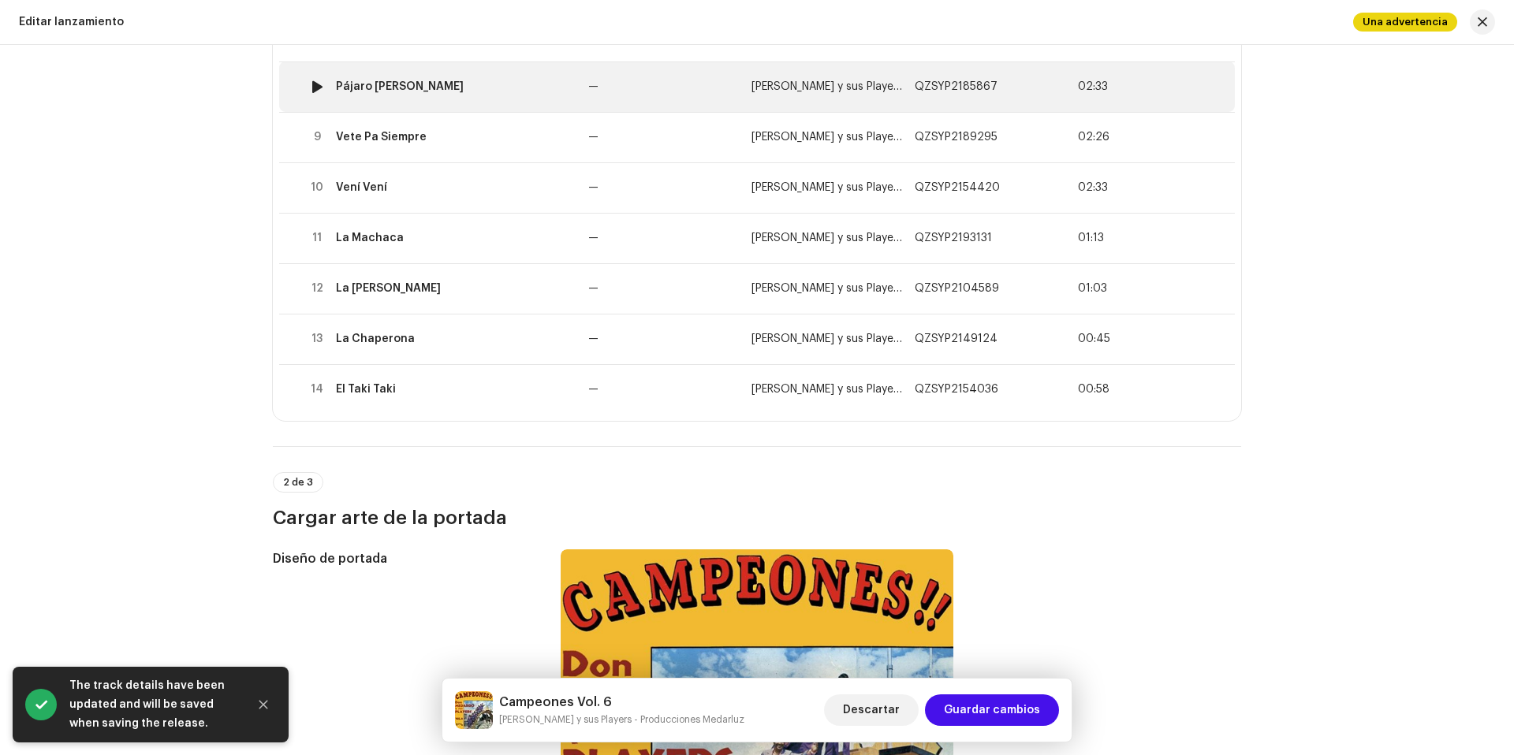
click at [449, 87] on div "Pájaro [PERSON_NAME]" at bounding box center [456, 86] width 240 height 13
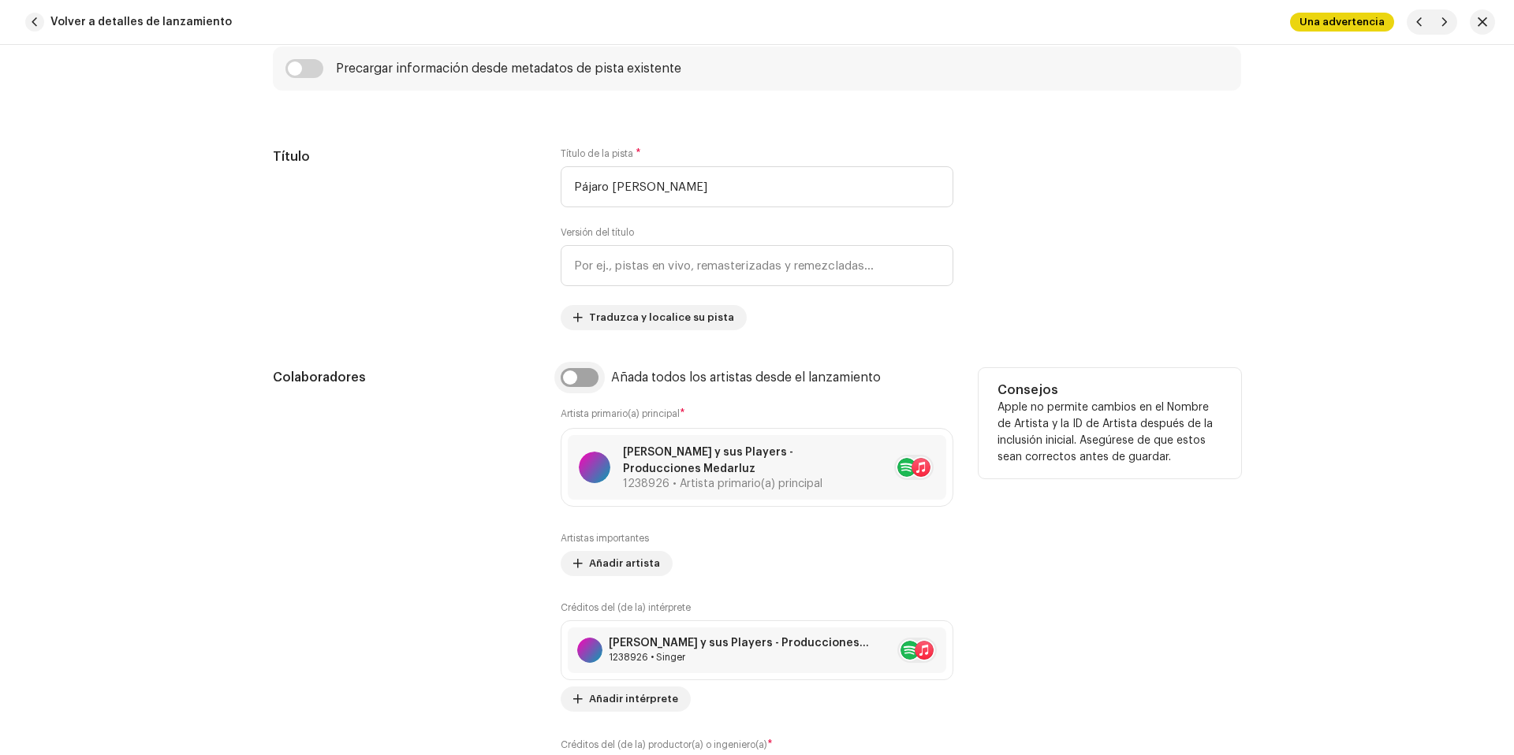
click at [583, 374] on input "checkbox" at bounding box center [580, 377] width 38 height 19
checkbox input "true"
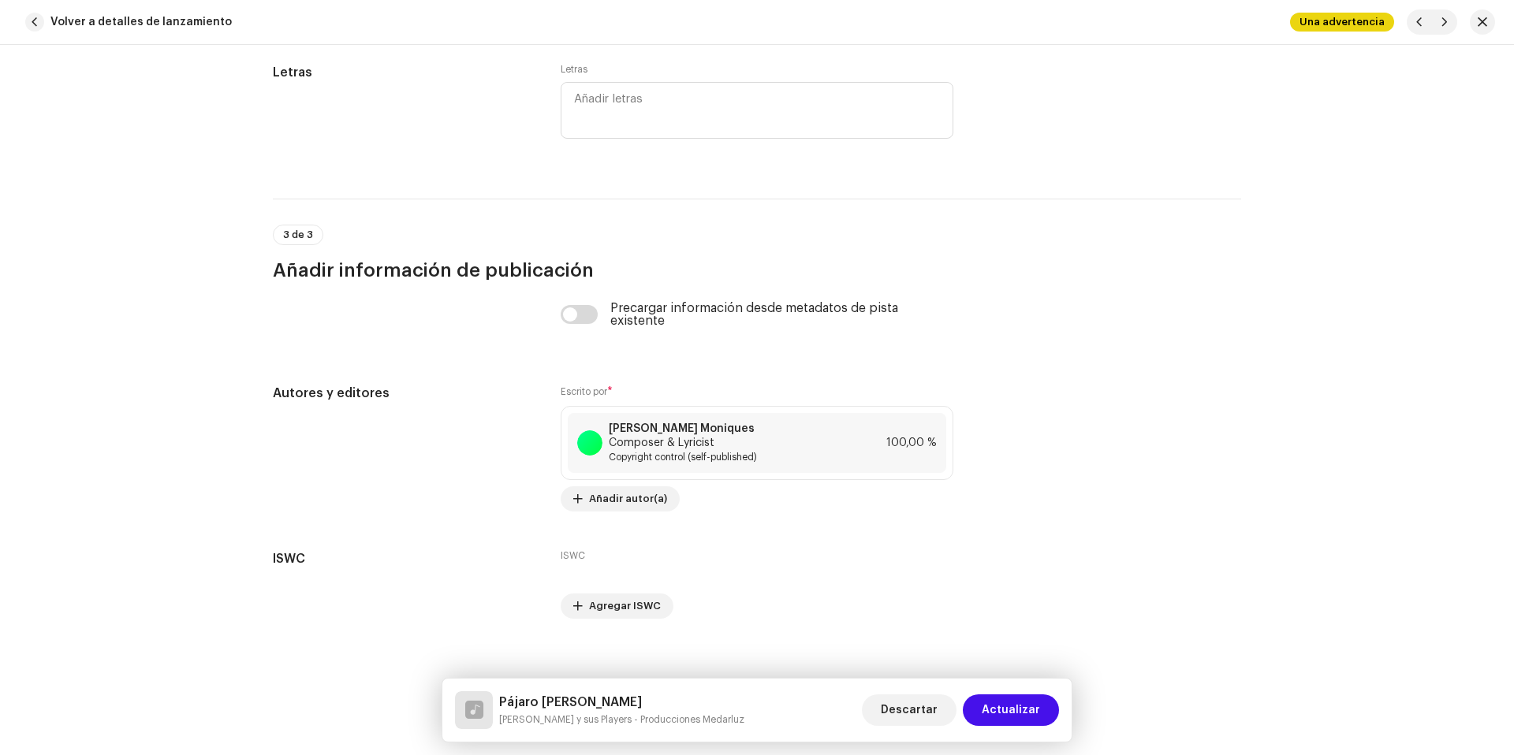
scroll to position [3228, 0]
click at [1012, 696] on span "Actualizar" at bounding box center [1011, 711] width 58 height 32
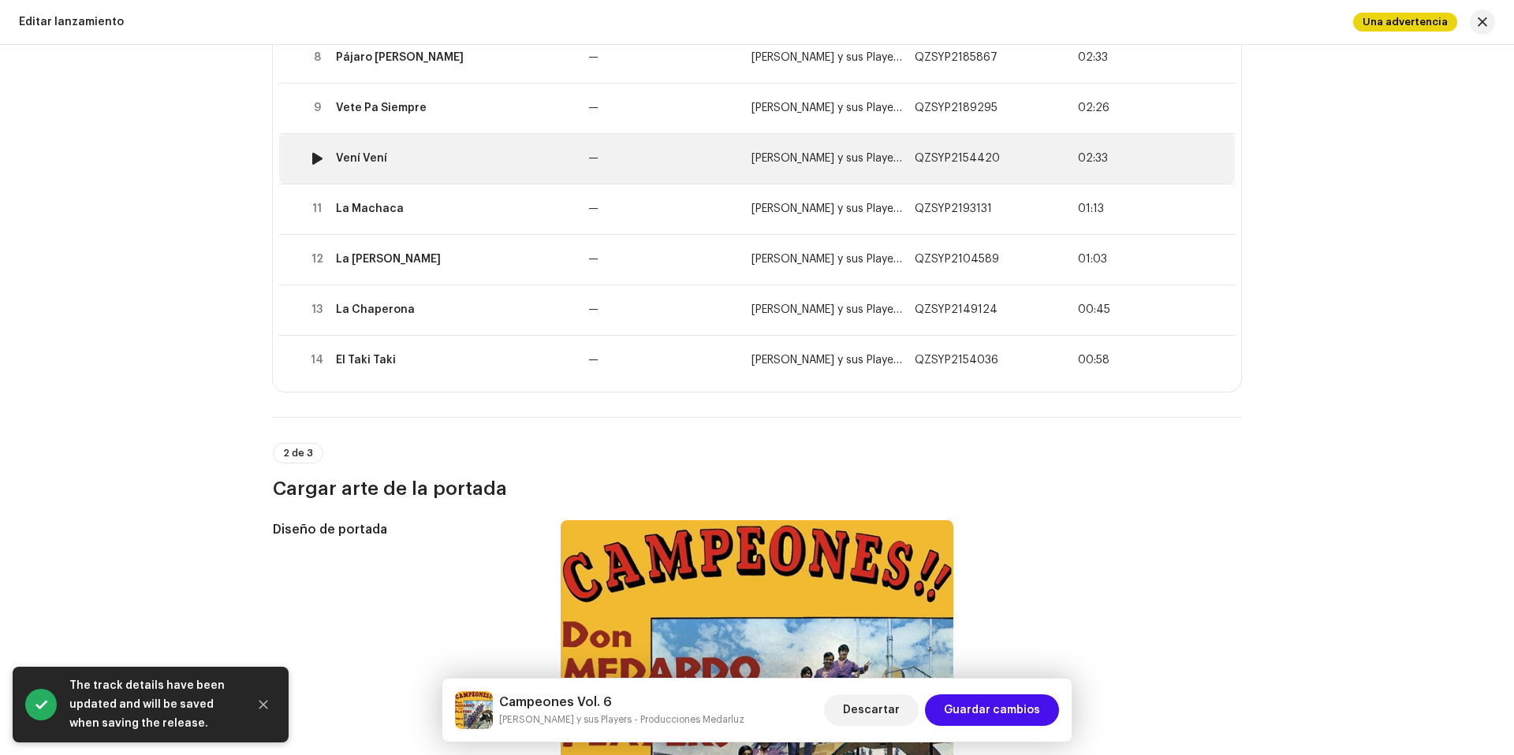
scroll to position [609, 0]
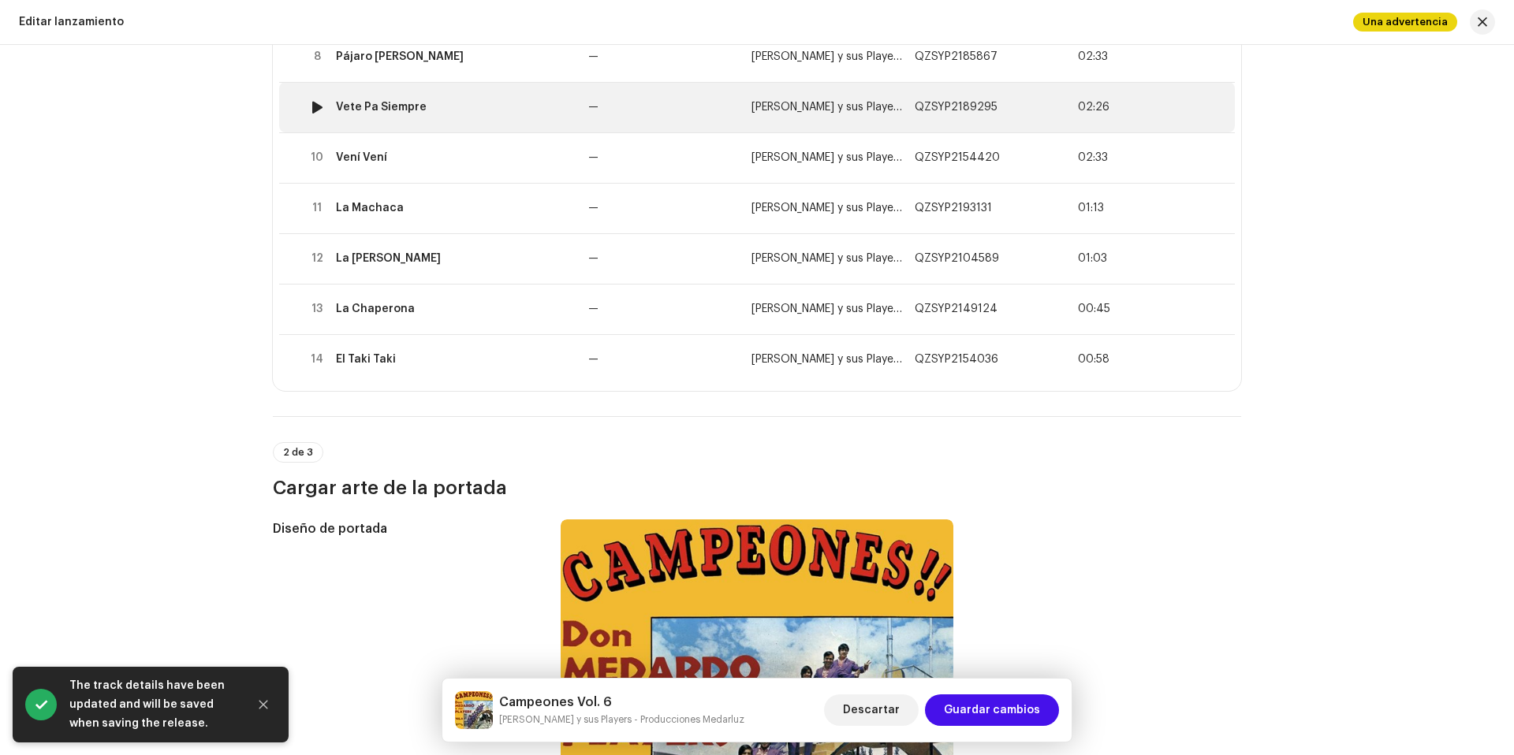
click at [509, 97] on td "Vete Pa Siempre" at bounding box center [456, 107] width 252 height 50
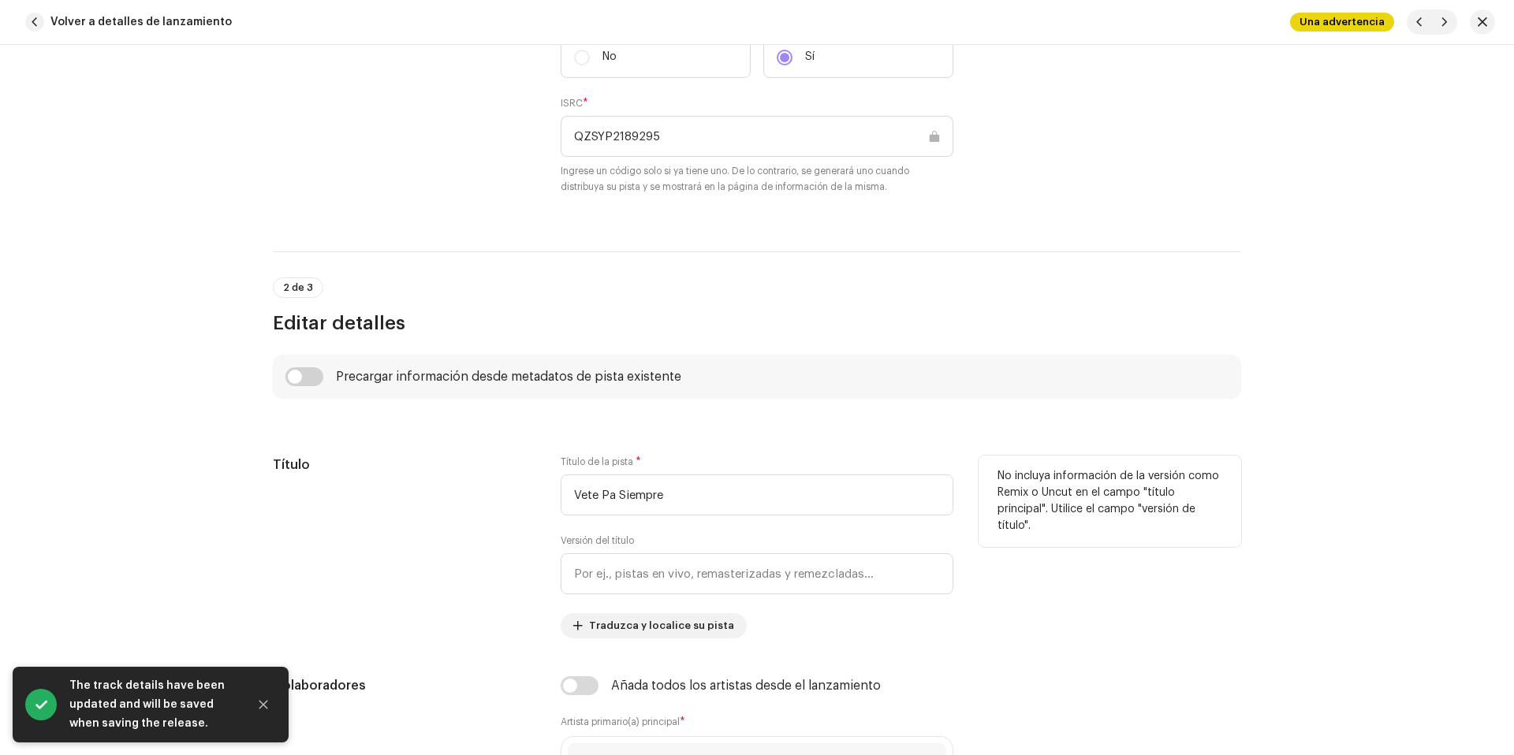
scroll to position [517, 0]
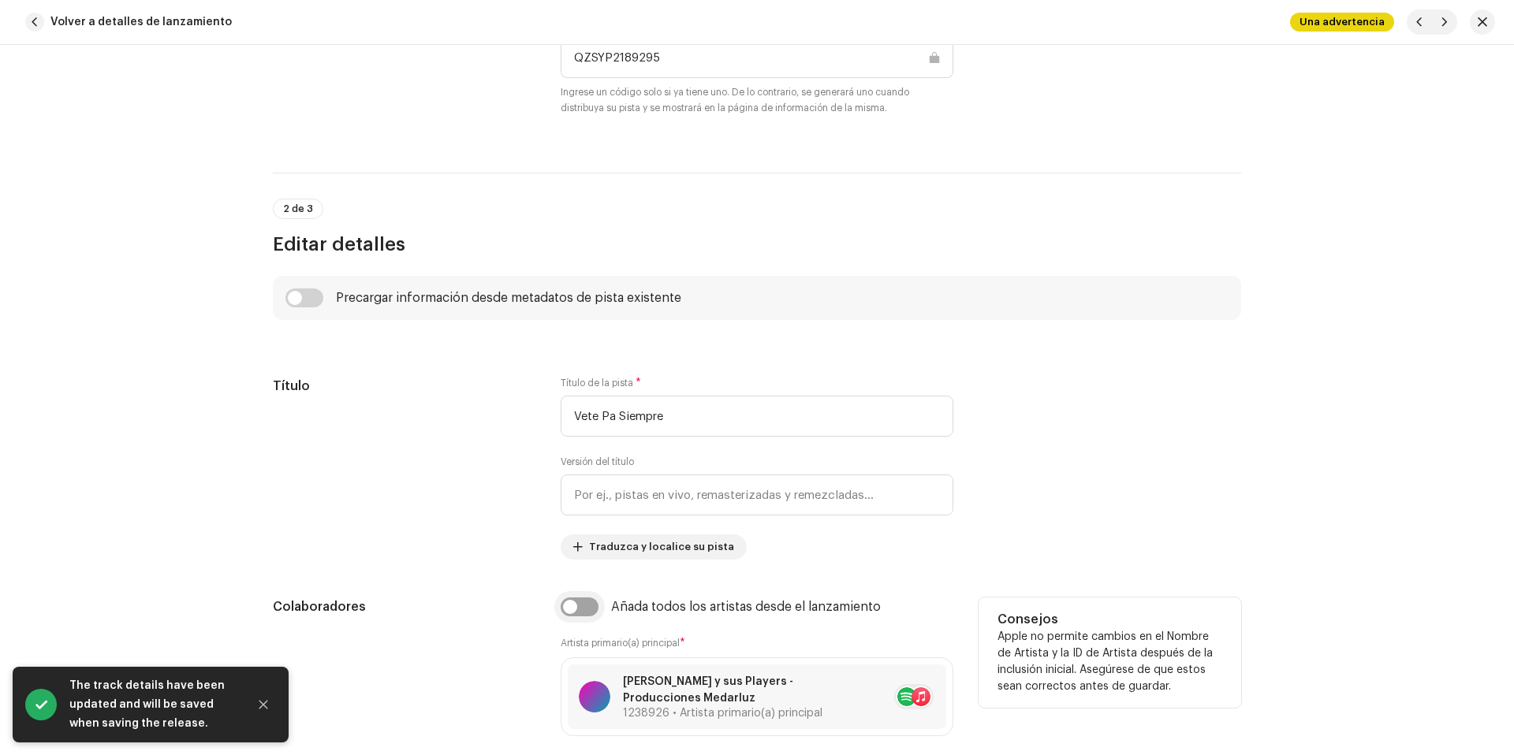
click at [584, 607] on input "checkbox" at bounding box center [580, 607] width 38 height 19
checkbox input "true"
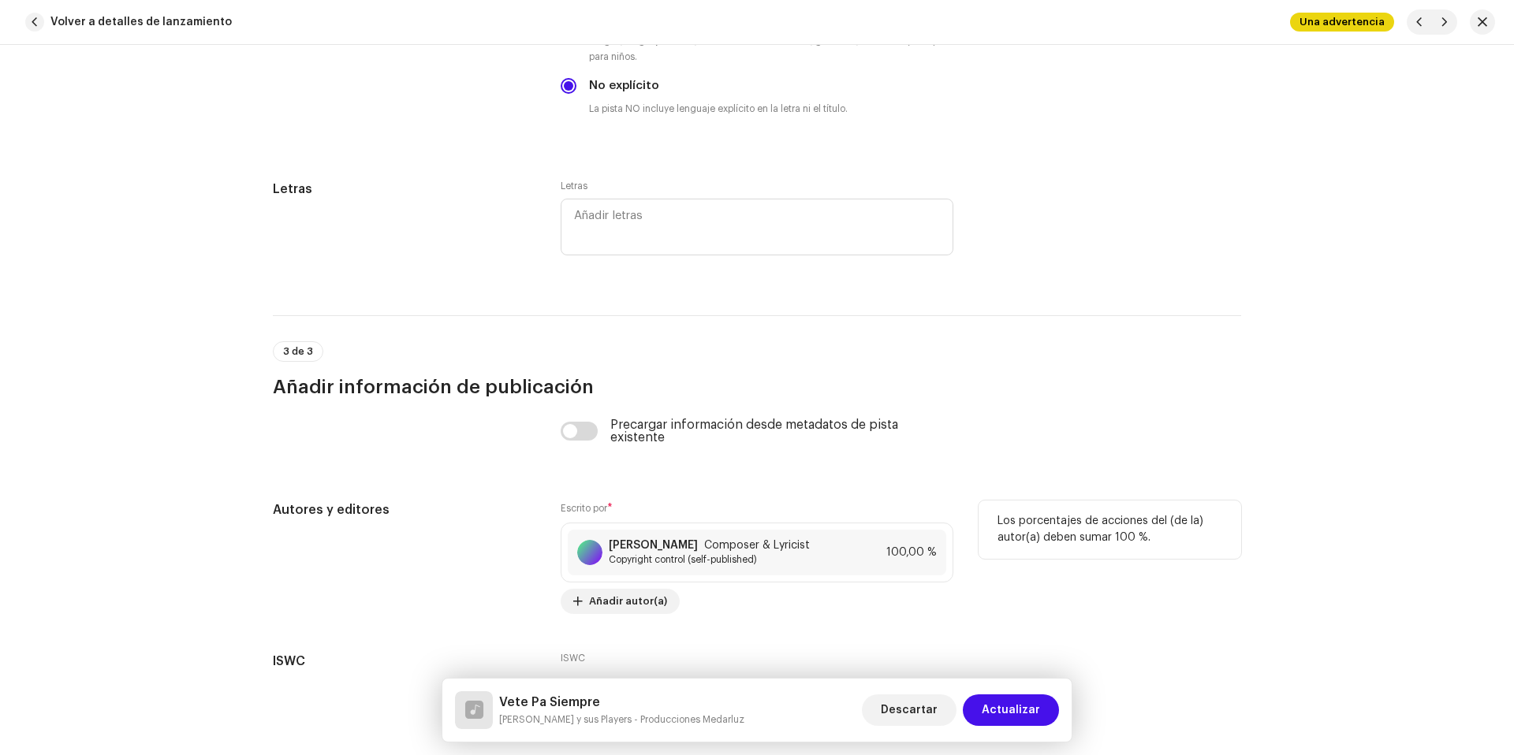
scroll to position [3125, 0]
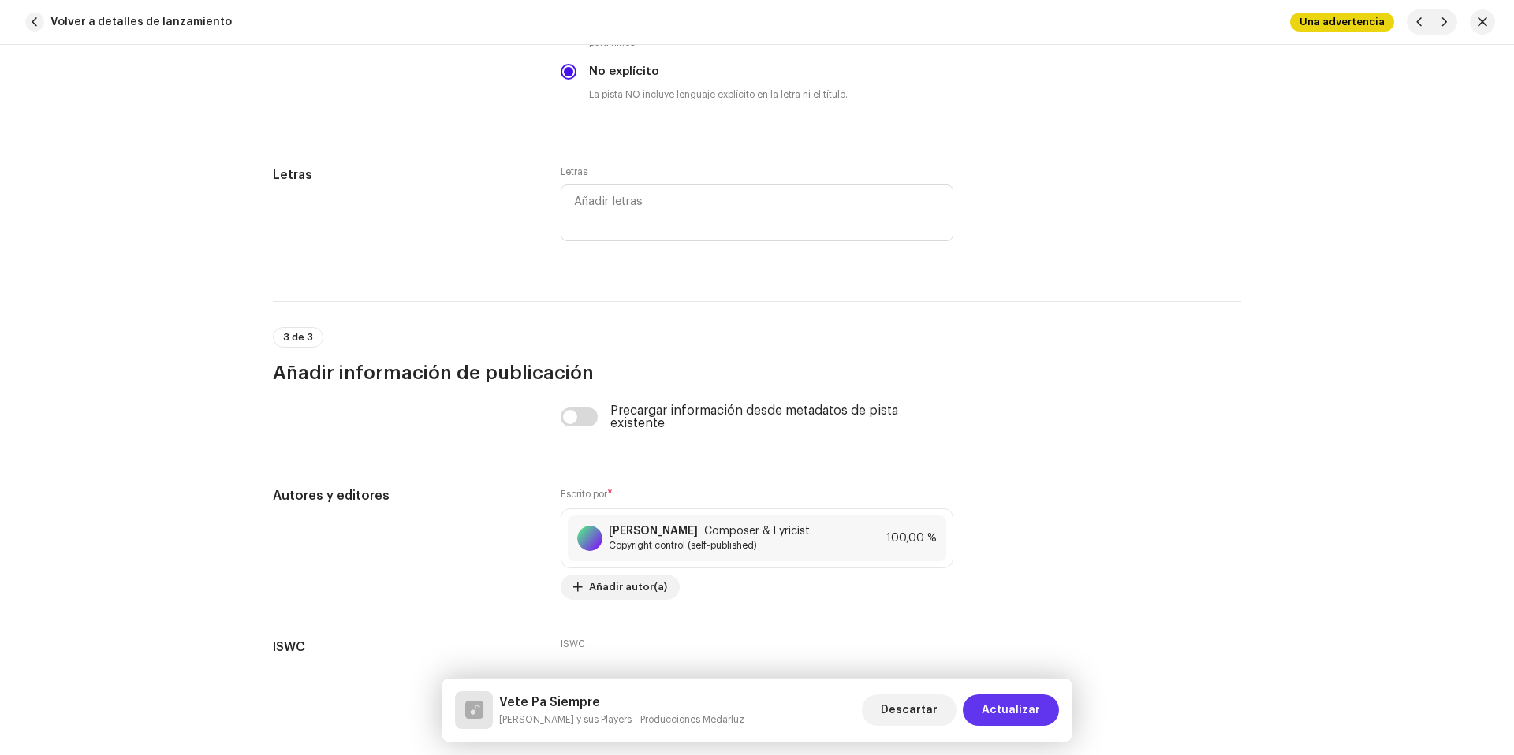
click at [1018, 714] on span "Actualizar" at bounding box center [1011, 711] width 58 height 32
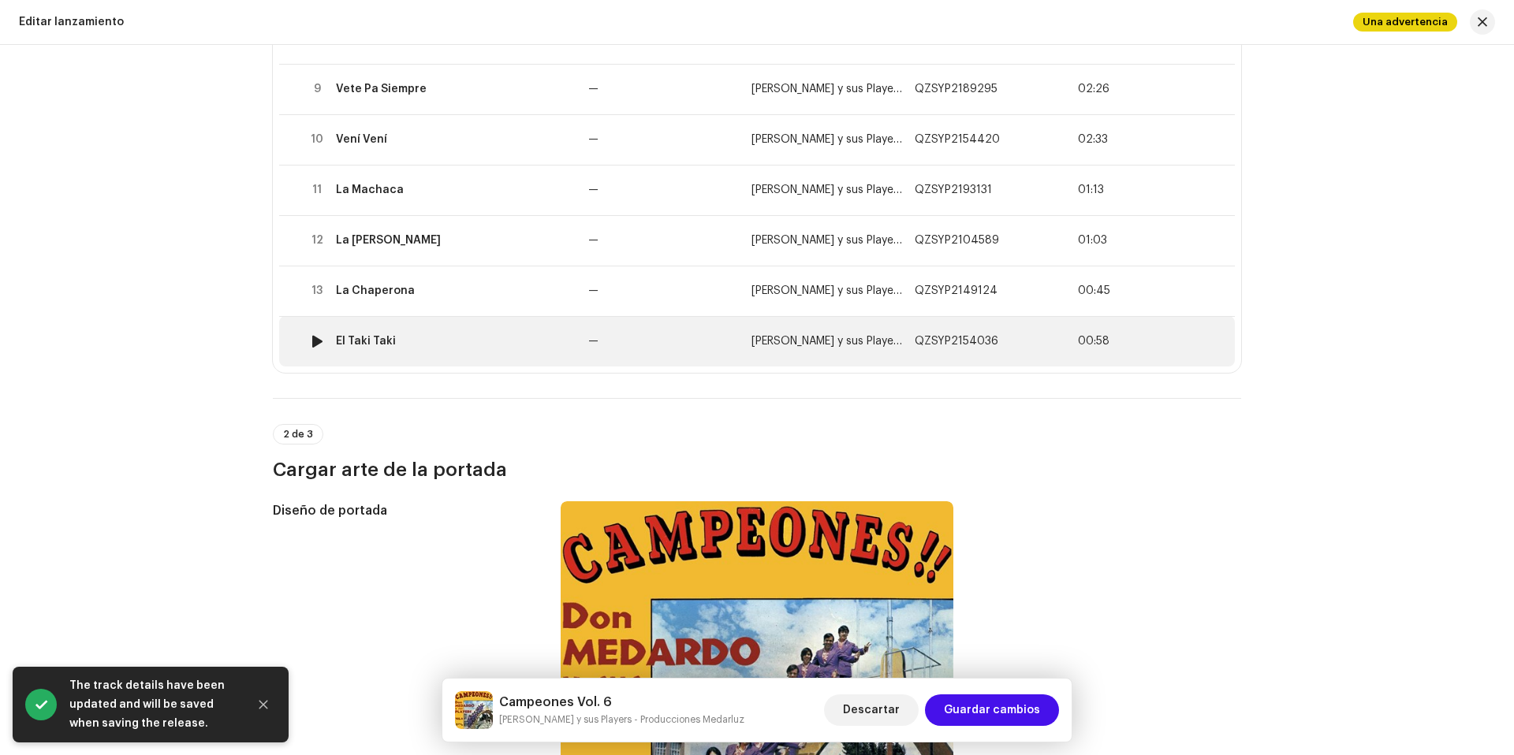
scroll to position [636, 0]
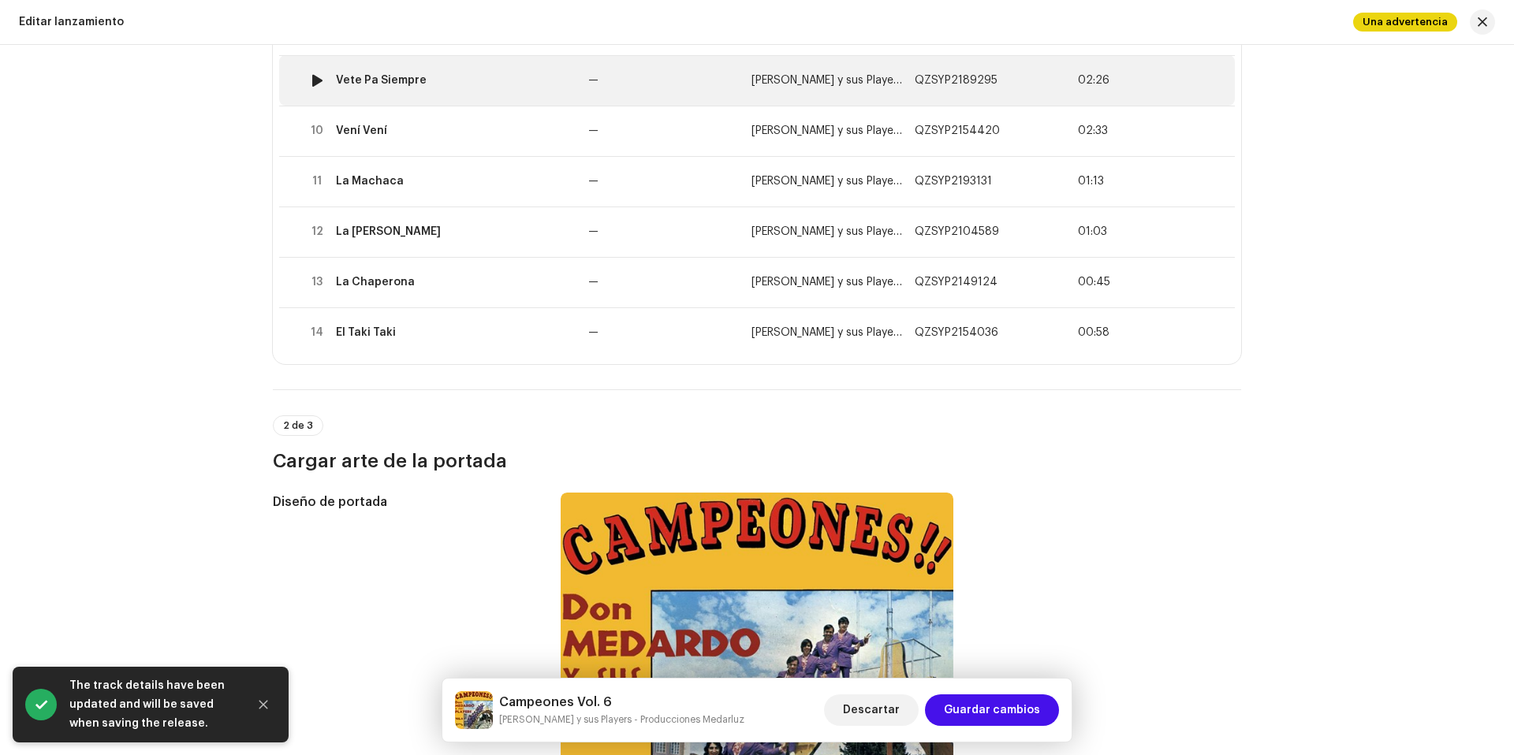
click at [438, 68] on td "Vete Pa Siempre" at bounding box center [456, 80] width 252 height 50
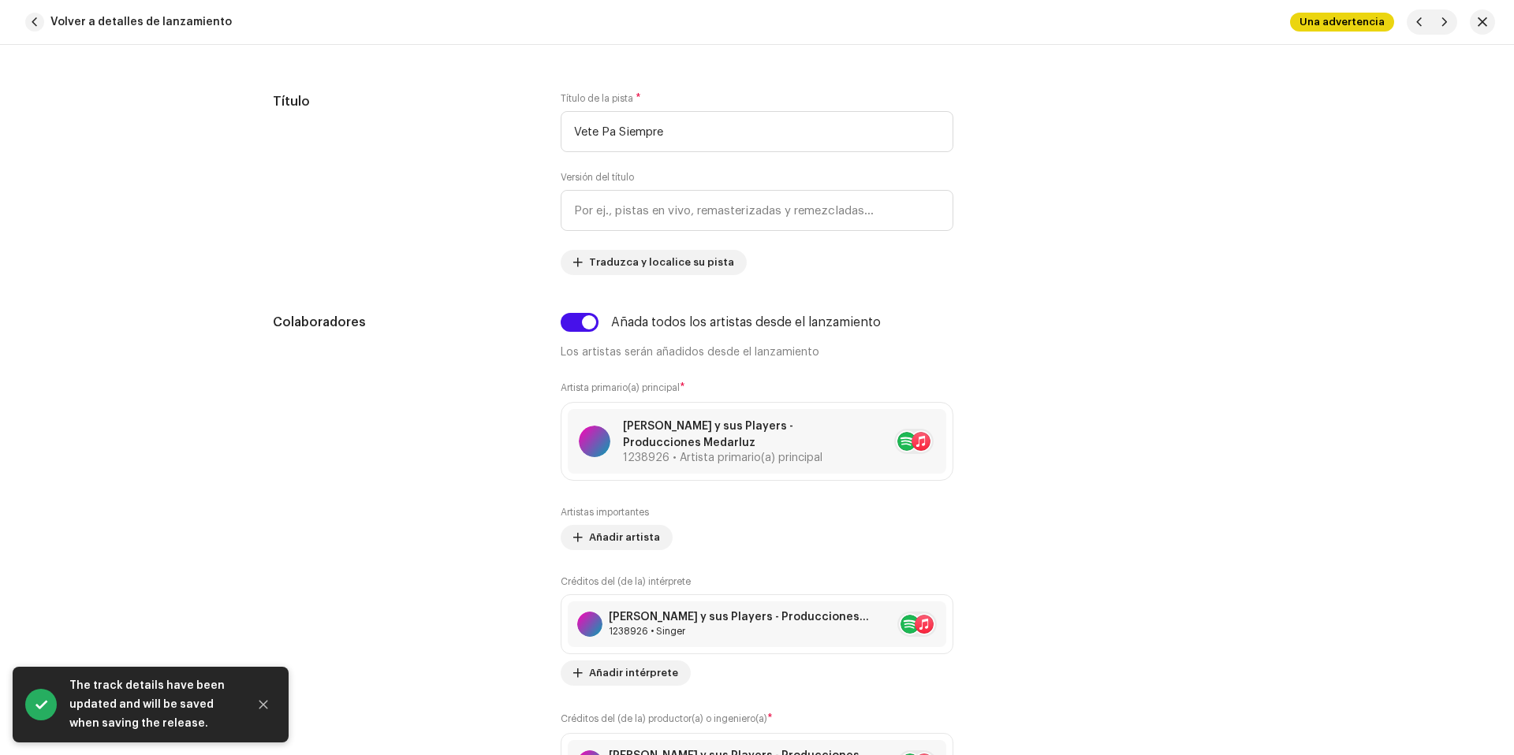
scroll to position [1344, 0]
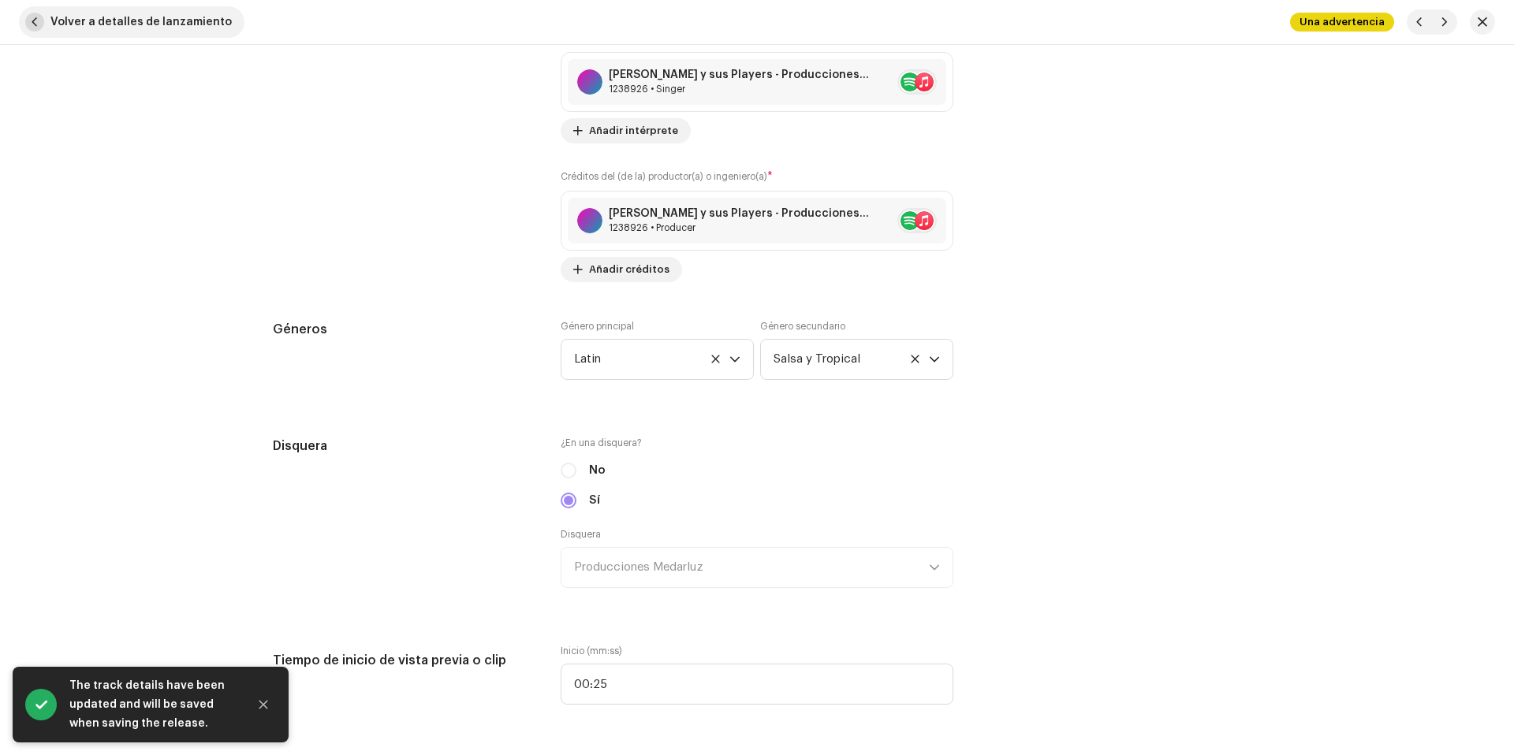
click at [189, 27] on span "Volver a detalles de lanzamiento" at bounding box center [140, 22] width 181 height 32
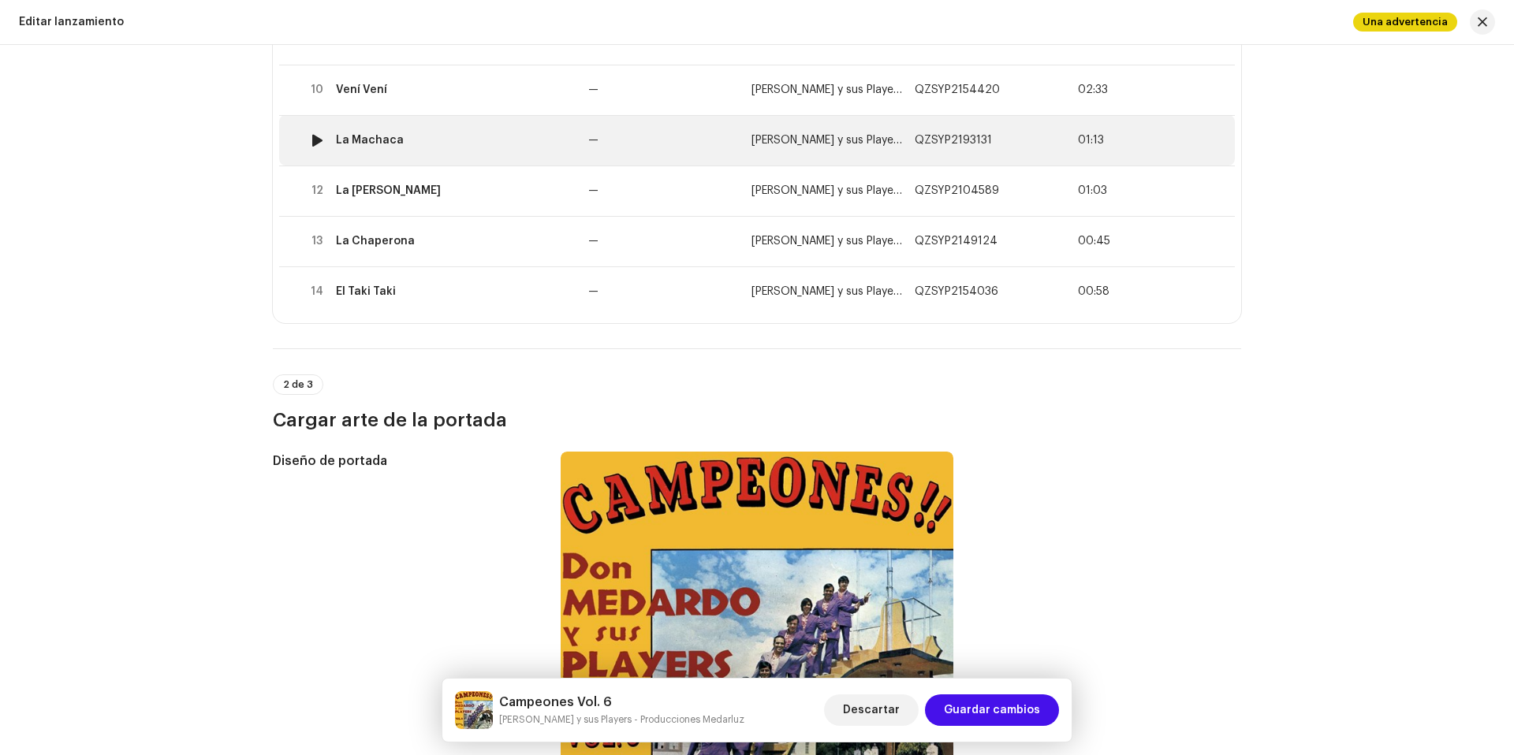
scroll to position [692, 0]
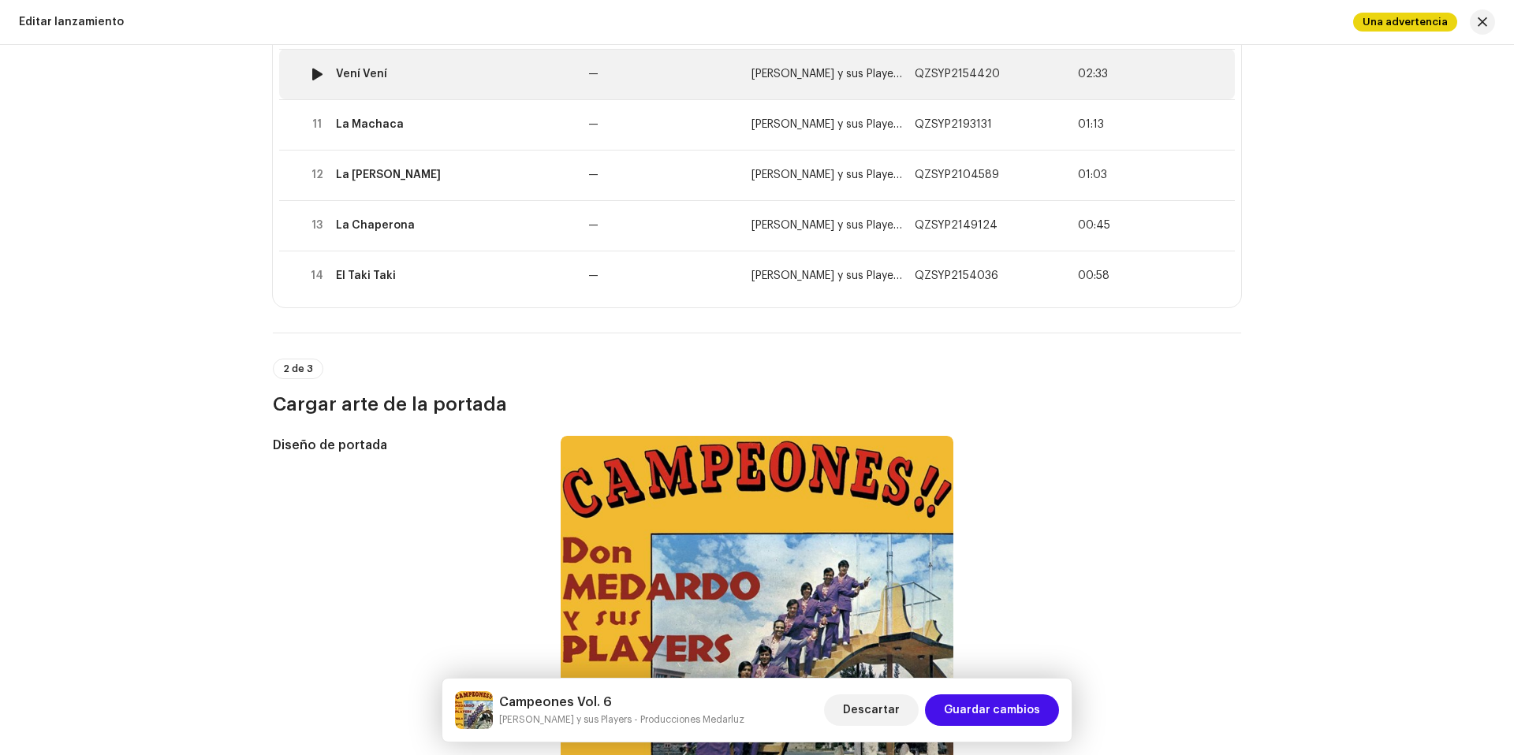
click at [489, 79] on div "Vení Vení" at bounding box center [456, 74] width 240 height 13
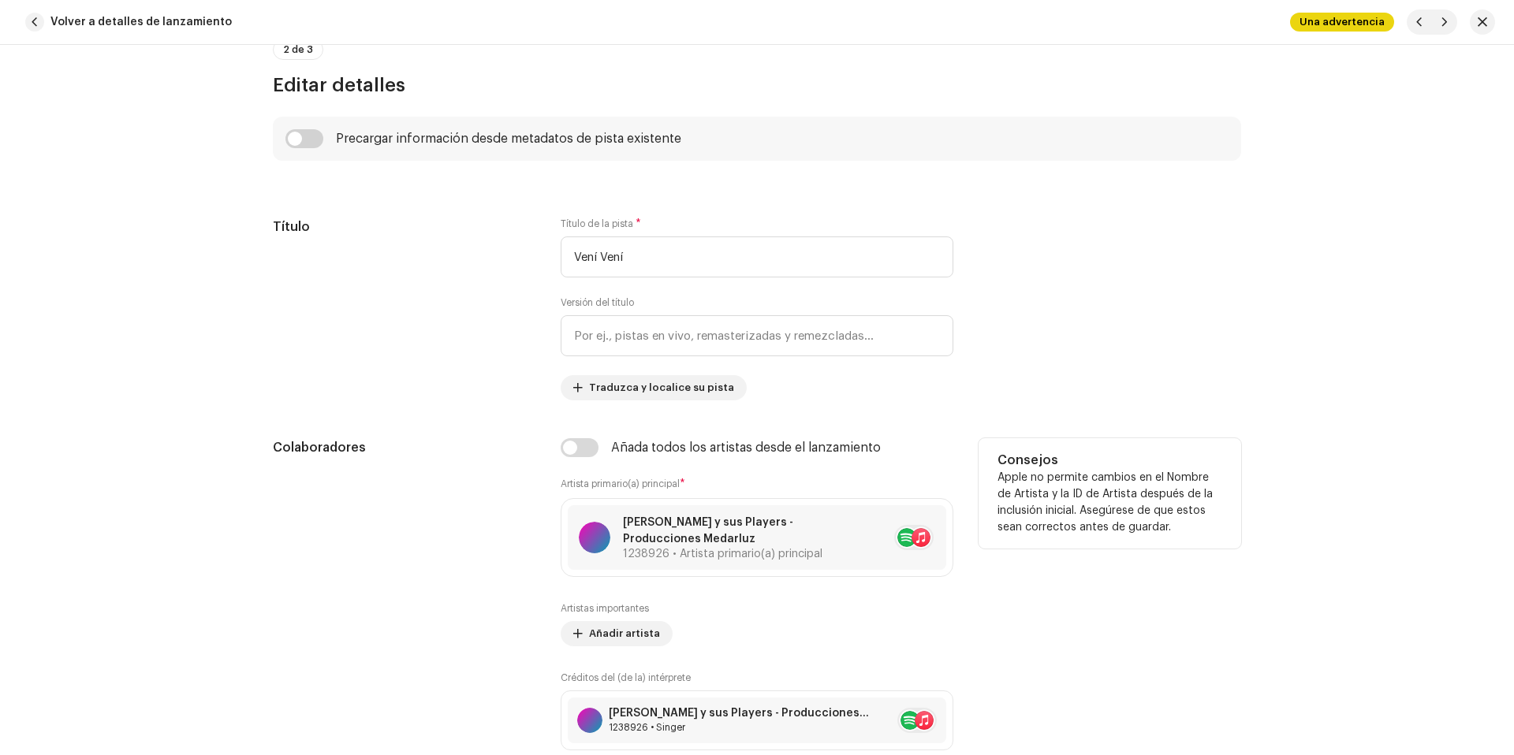
scroll to position [751, 0]
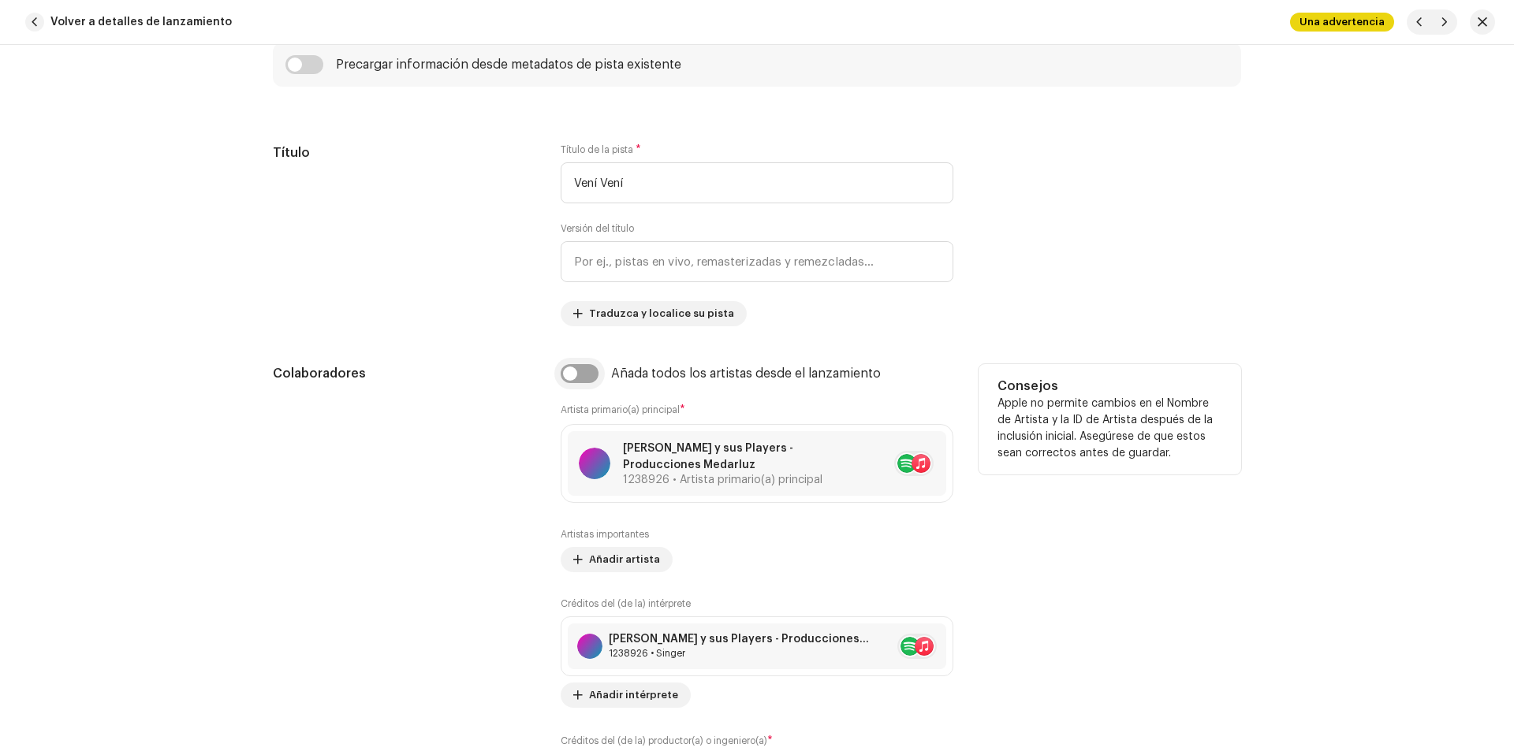
click at [585, 375] on input "checkbox" at bounding box center [580, 373] width 38 height 19
checkbox input "true"
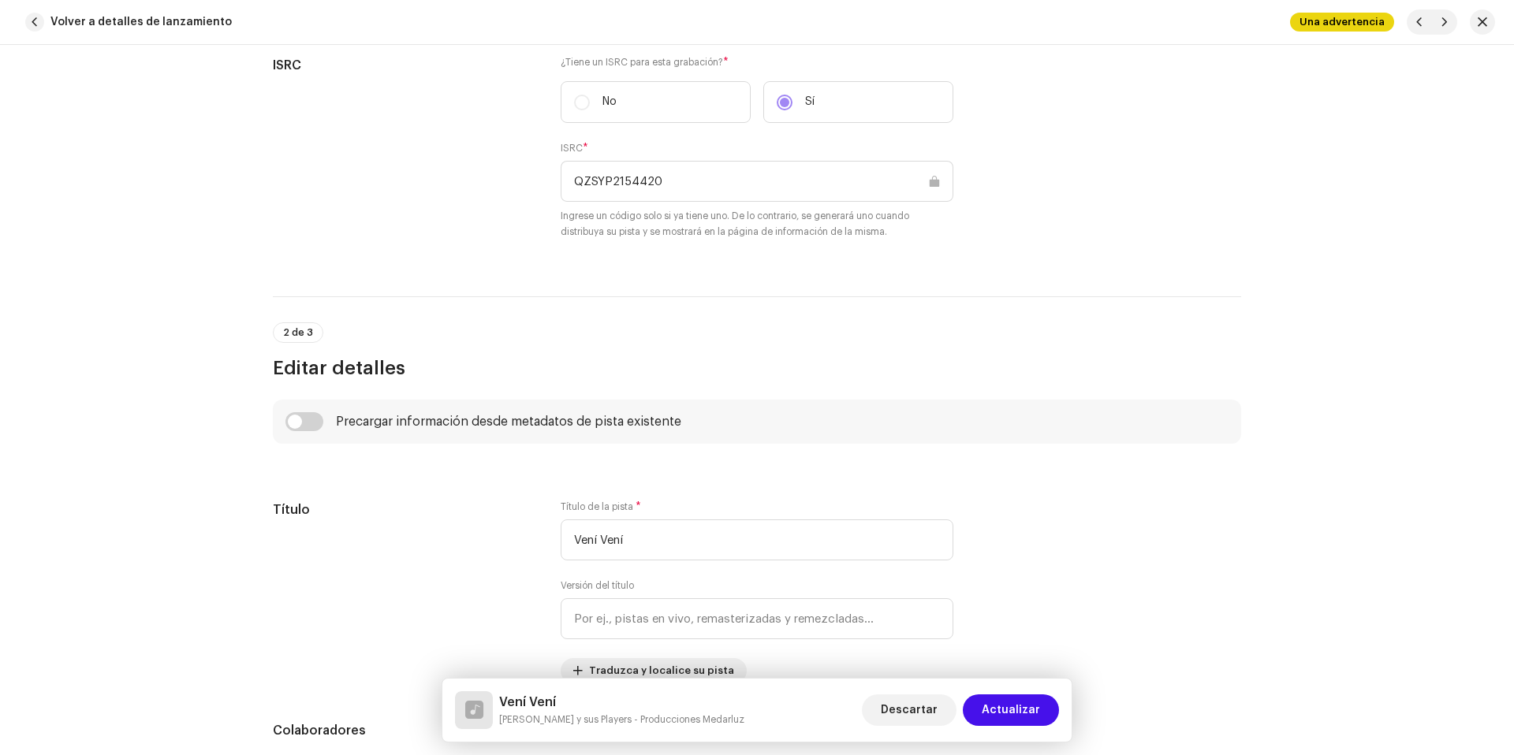
scroll to position [833, 0]
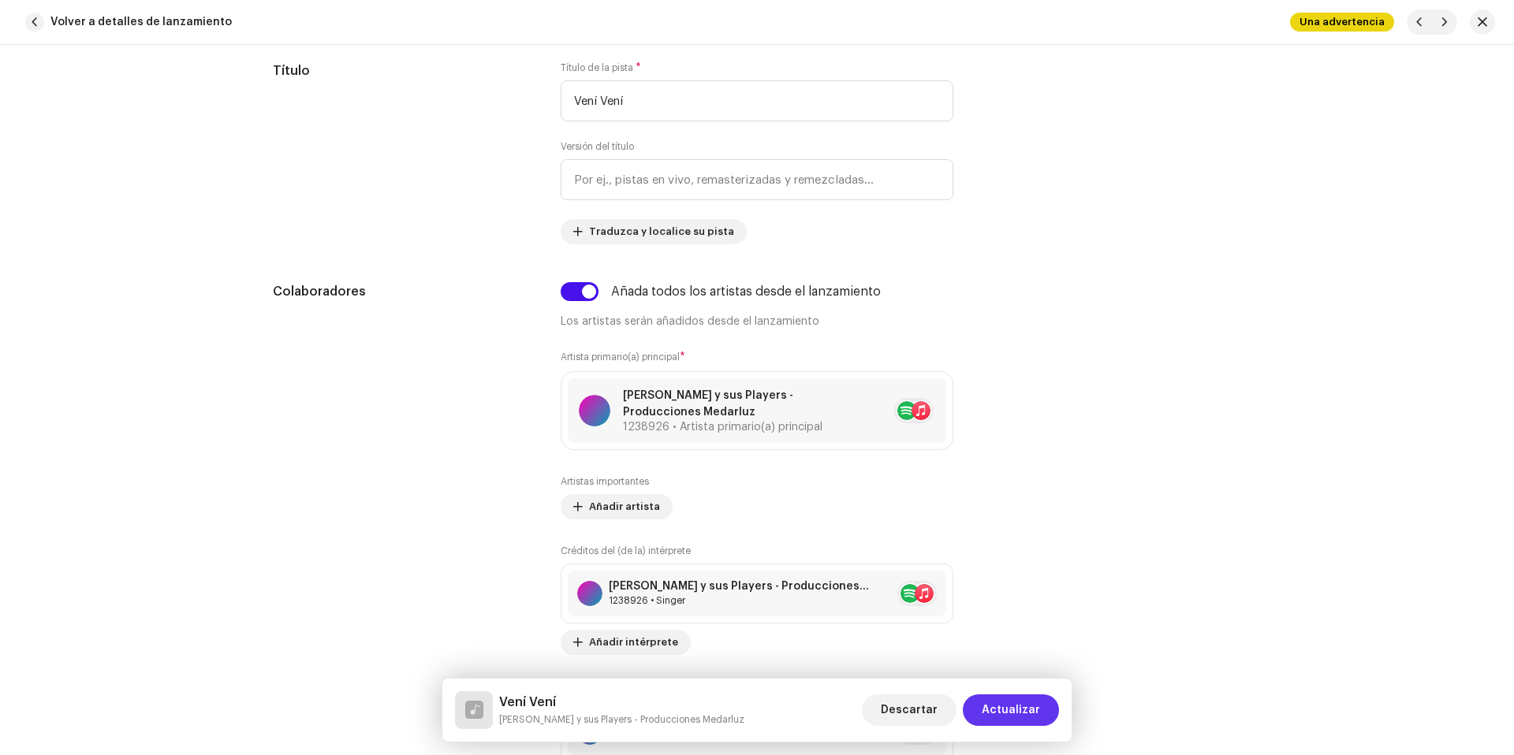
click at [1045, 710] on button "Actualizar" at bounding box center [1011, 711] width 96 height 32
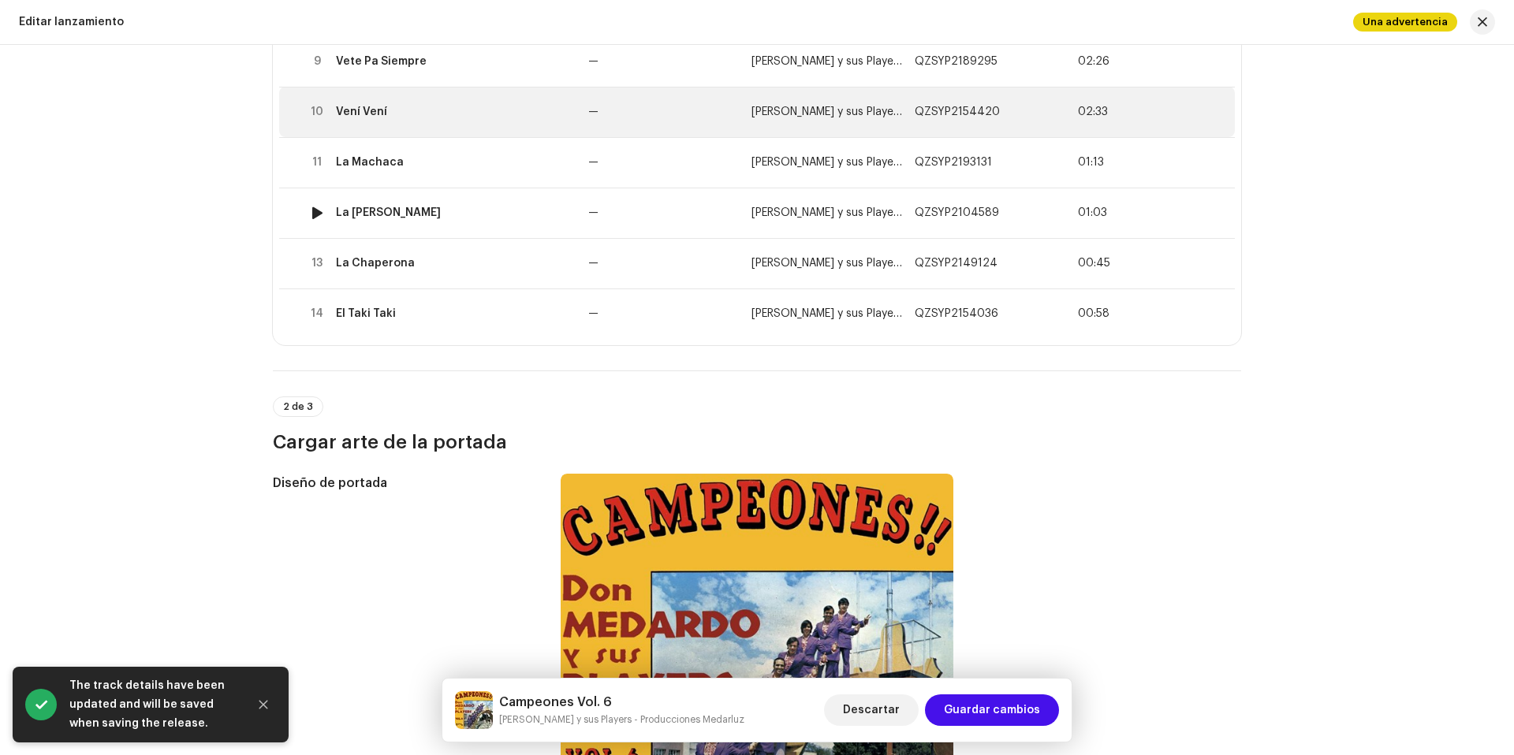
scroll to position [633, 0]
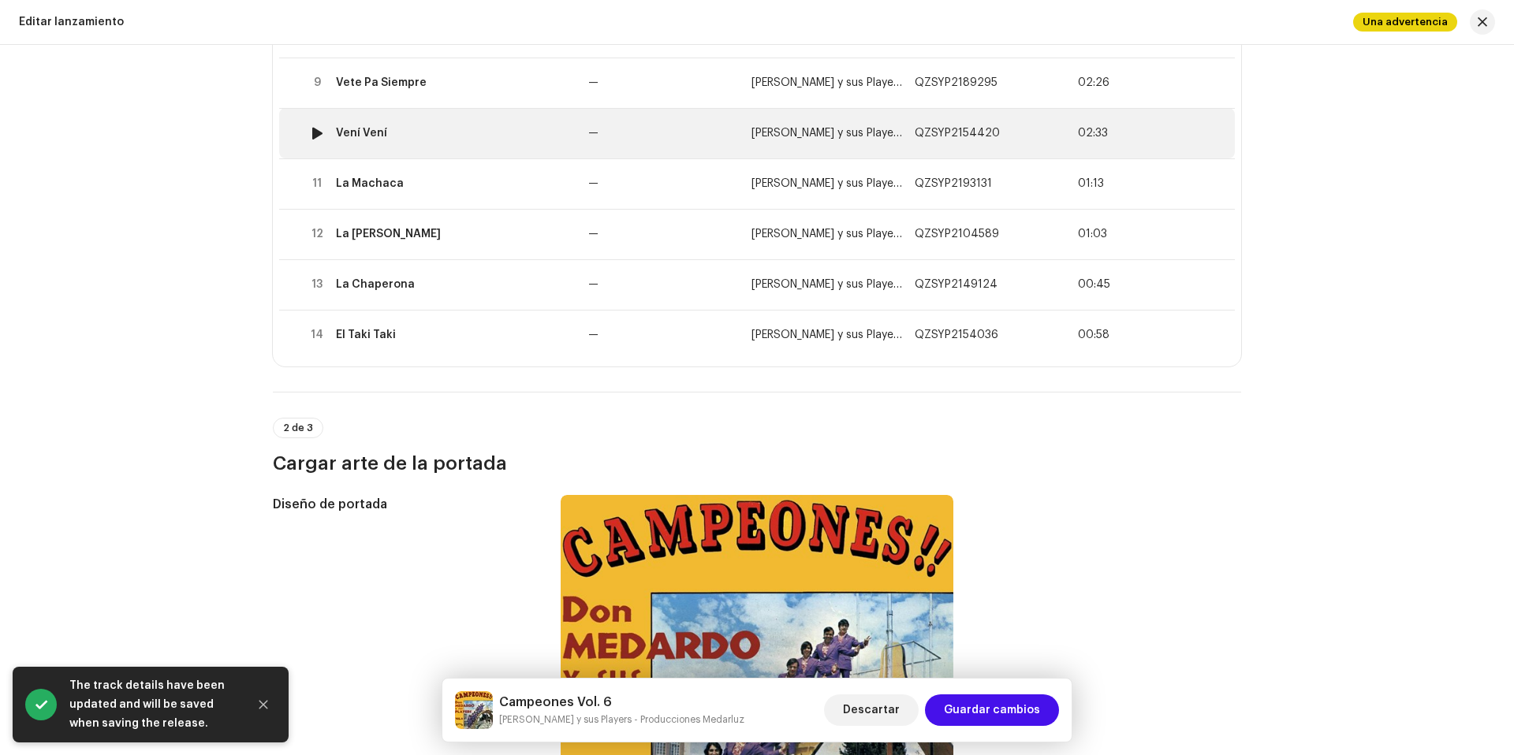
click at [431, 127] on div "Vení Vení" at bounding box center [456, 133] width 240 height 13
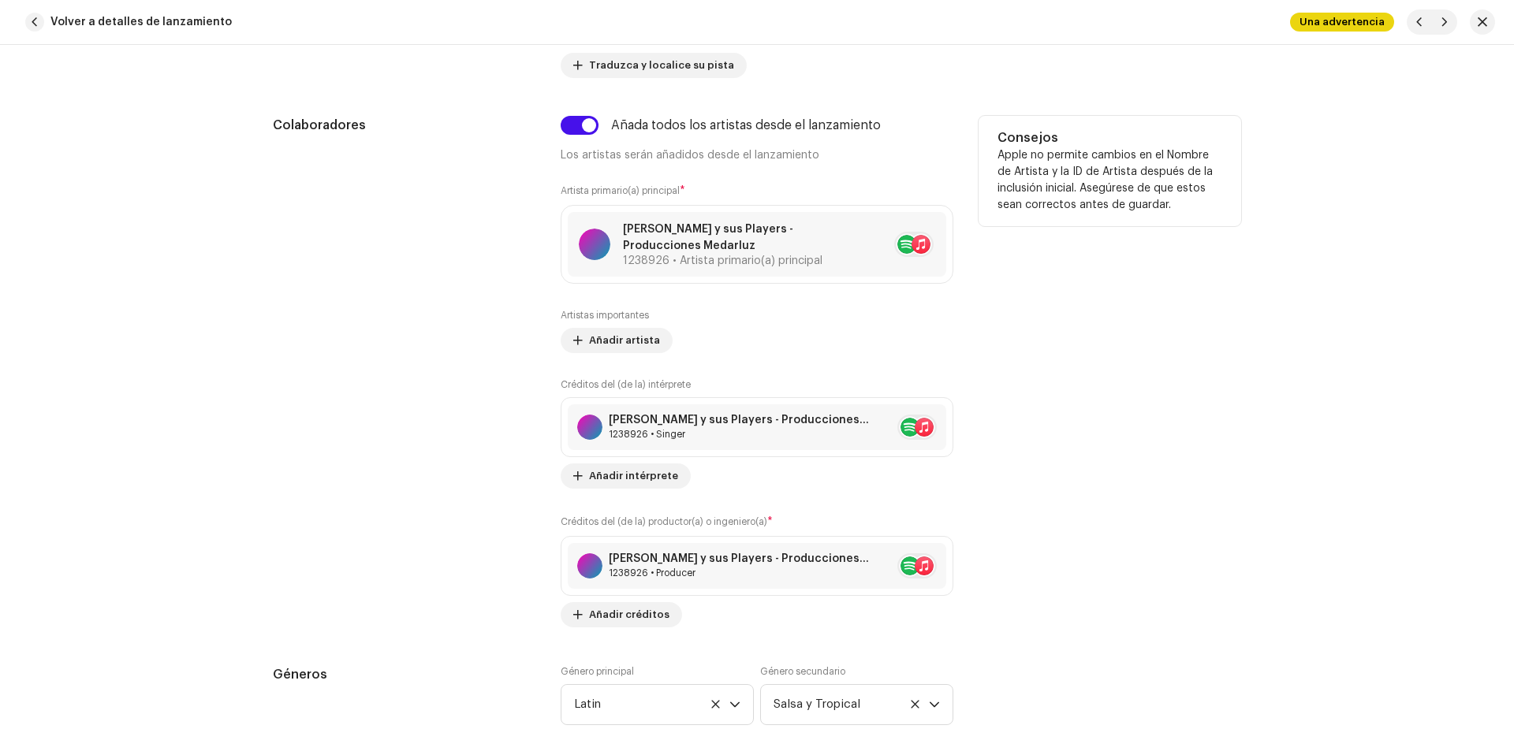
scroll to position [1310, 0]
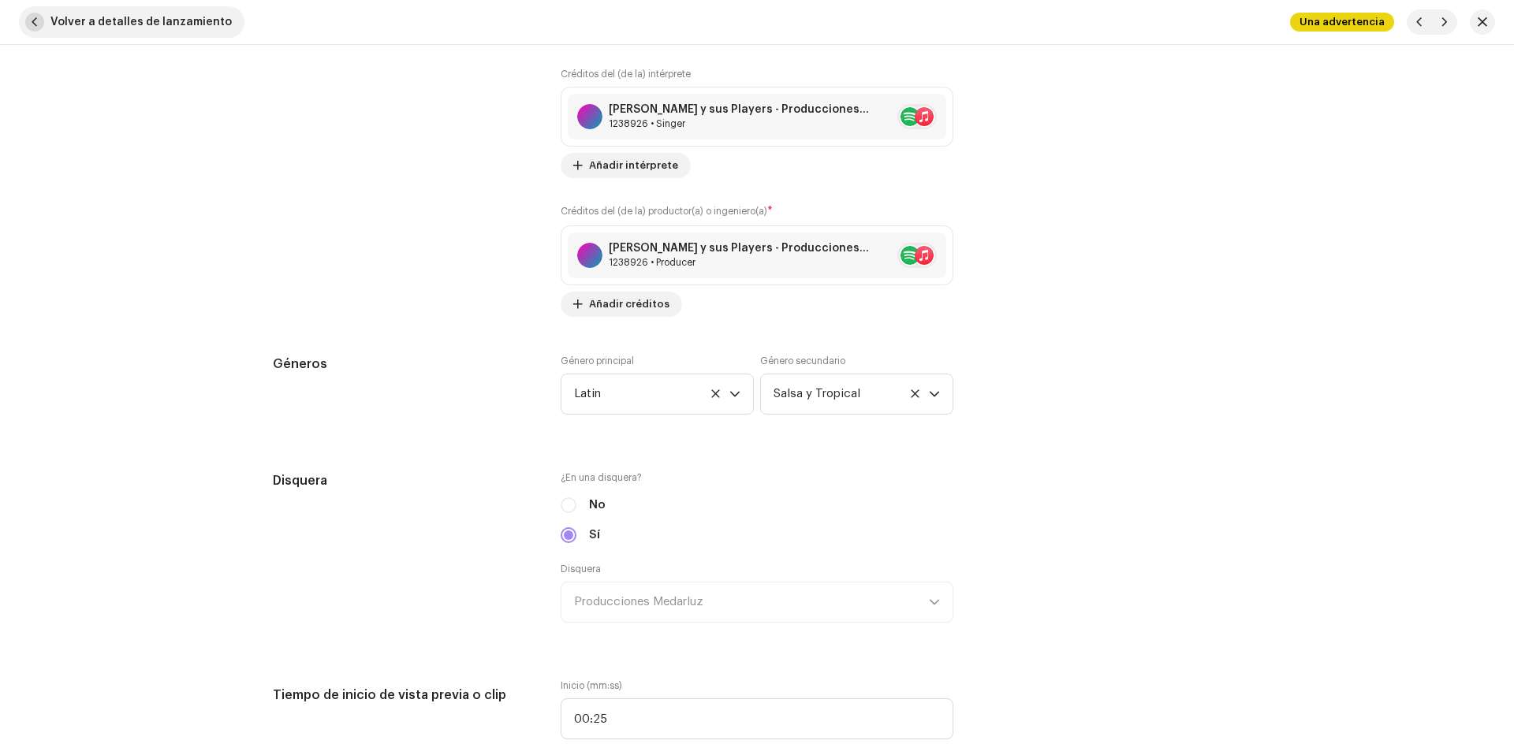
click at [124, 31] on span "Volver a detalles de lanzamiento" at bounding box center [140, 22] width 181 height 32
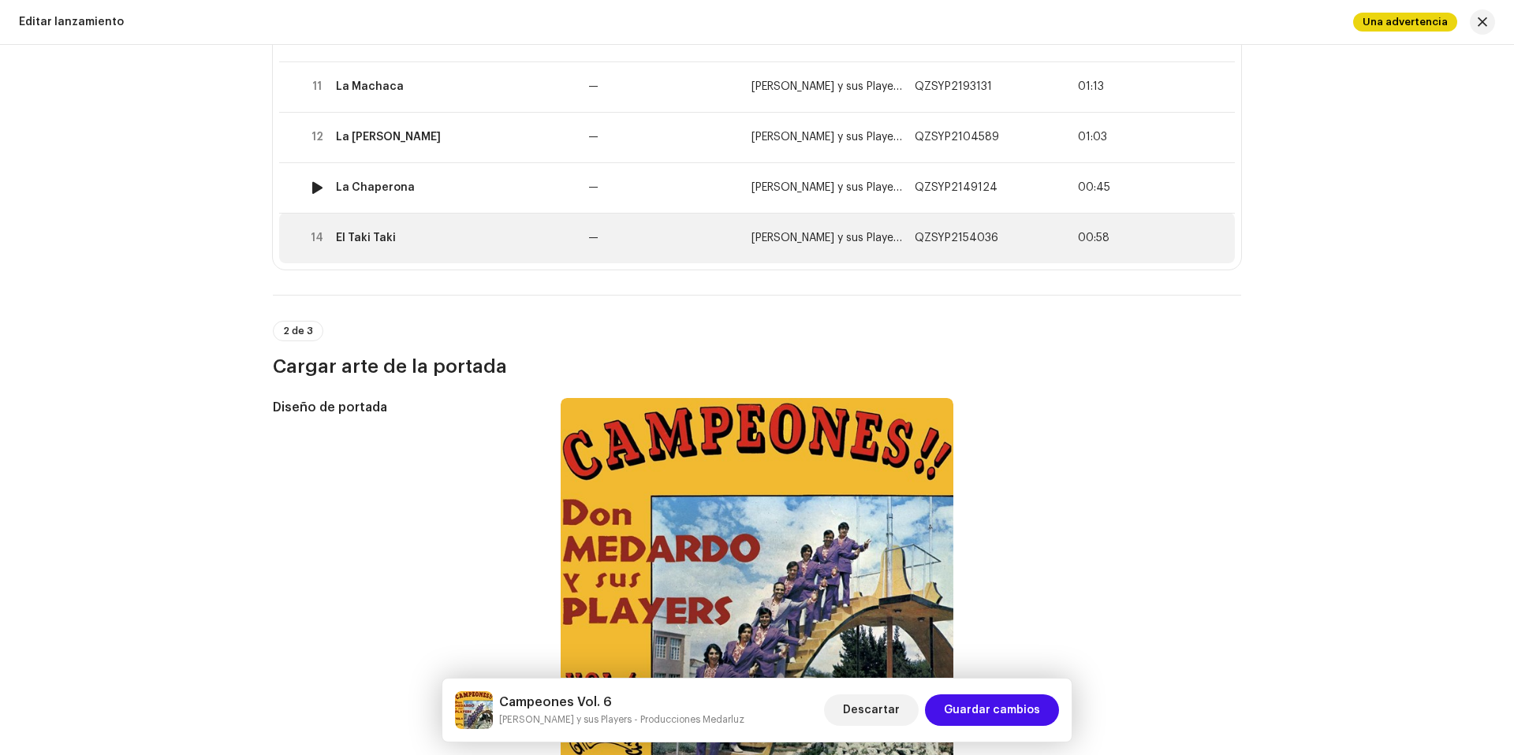
scroll to position [733, 0]
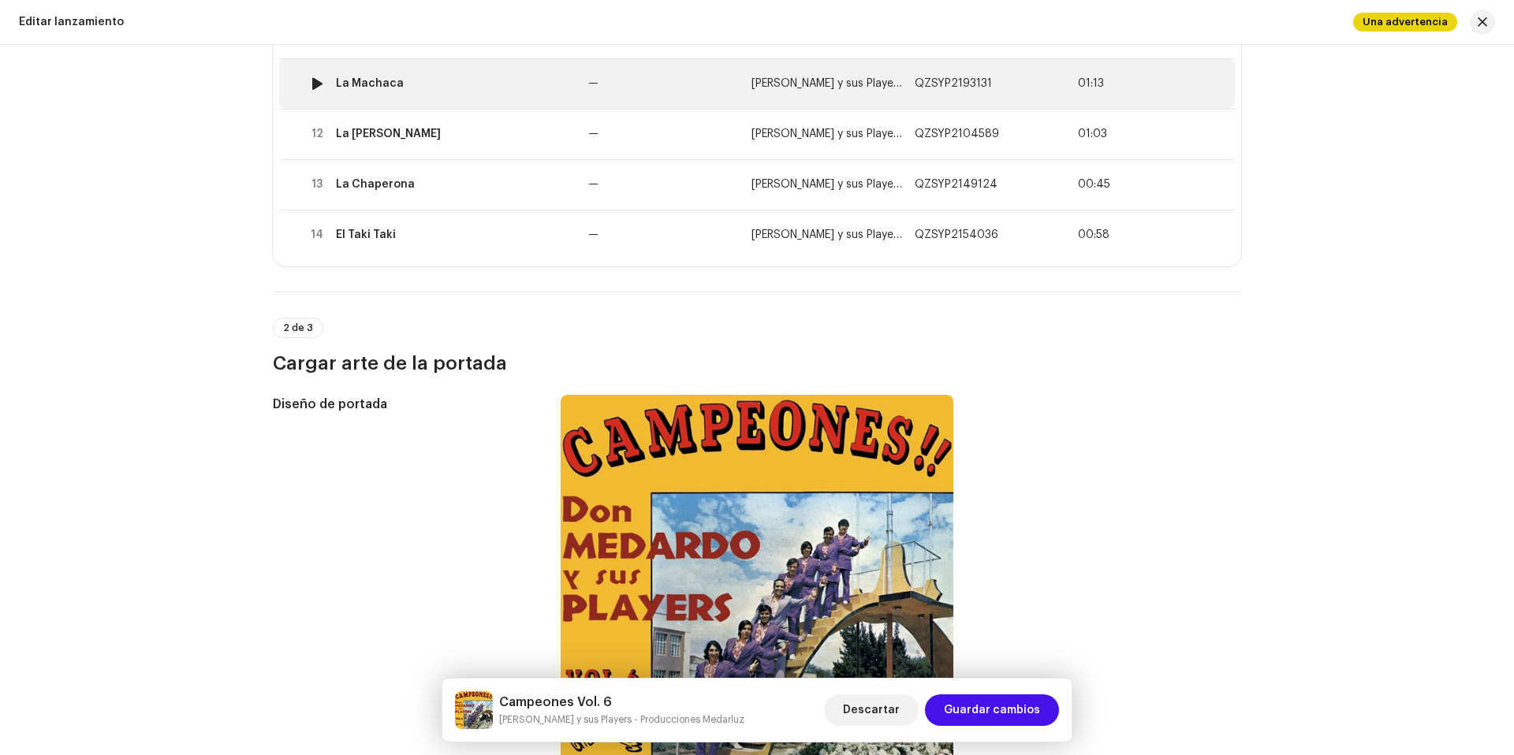
click at [475, 101] on td "La Machaca" at bounding box center [456, 83] width 252 height 50
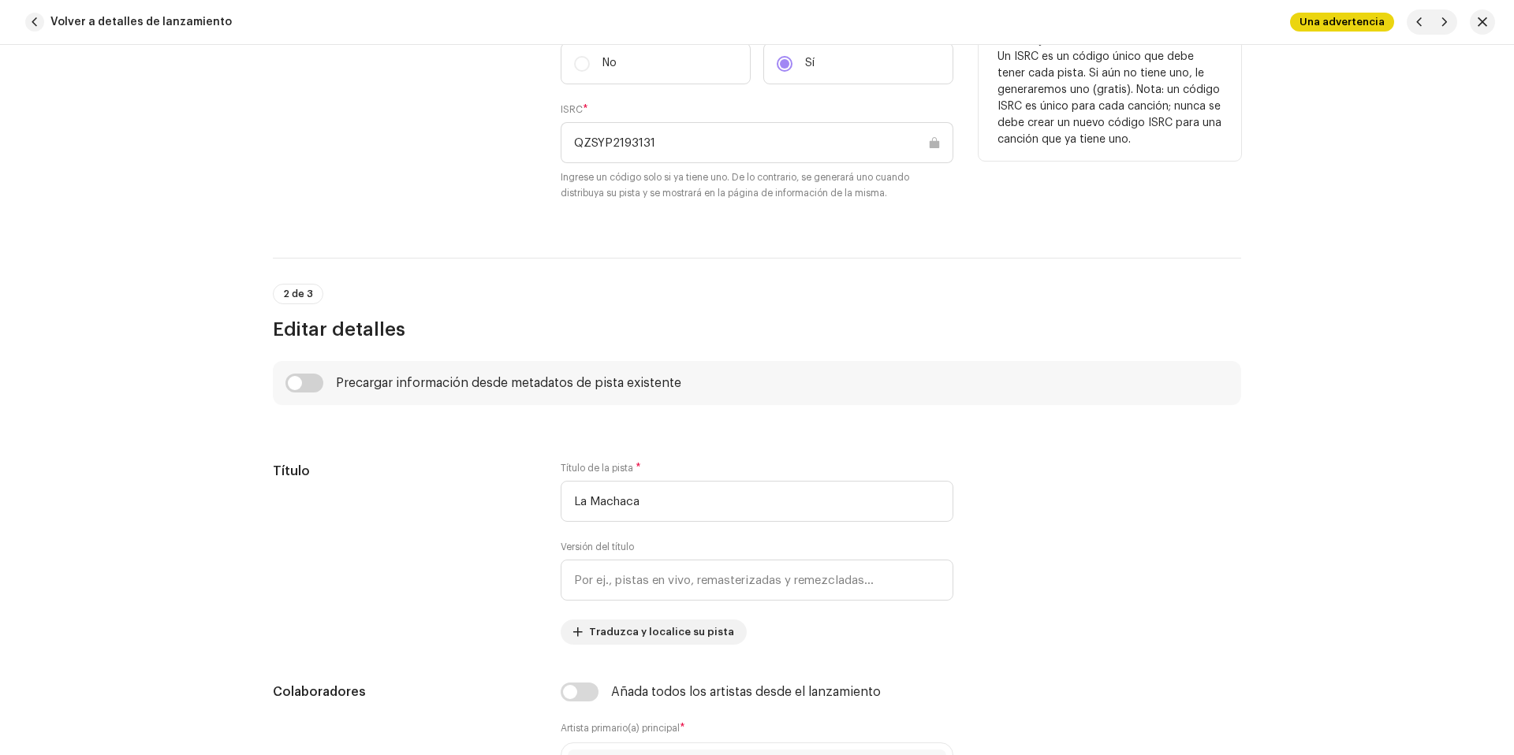
scroll to position [742, 0]
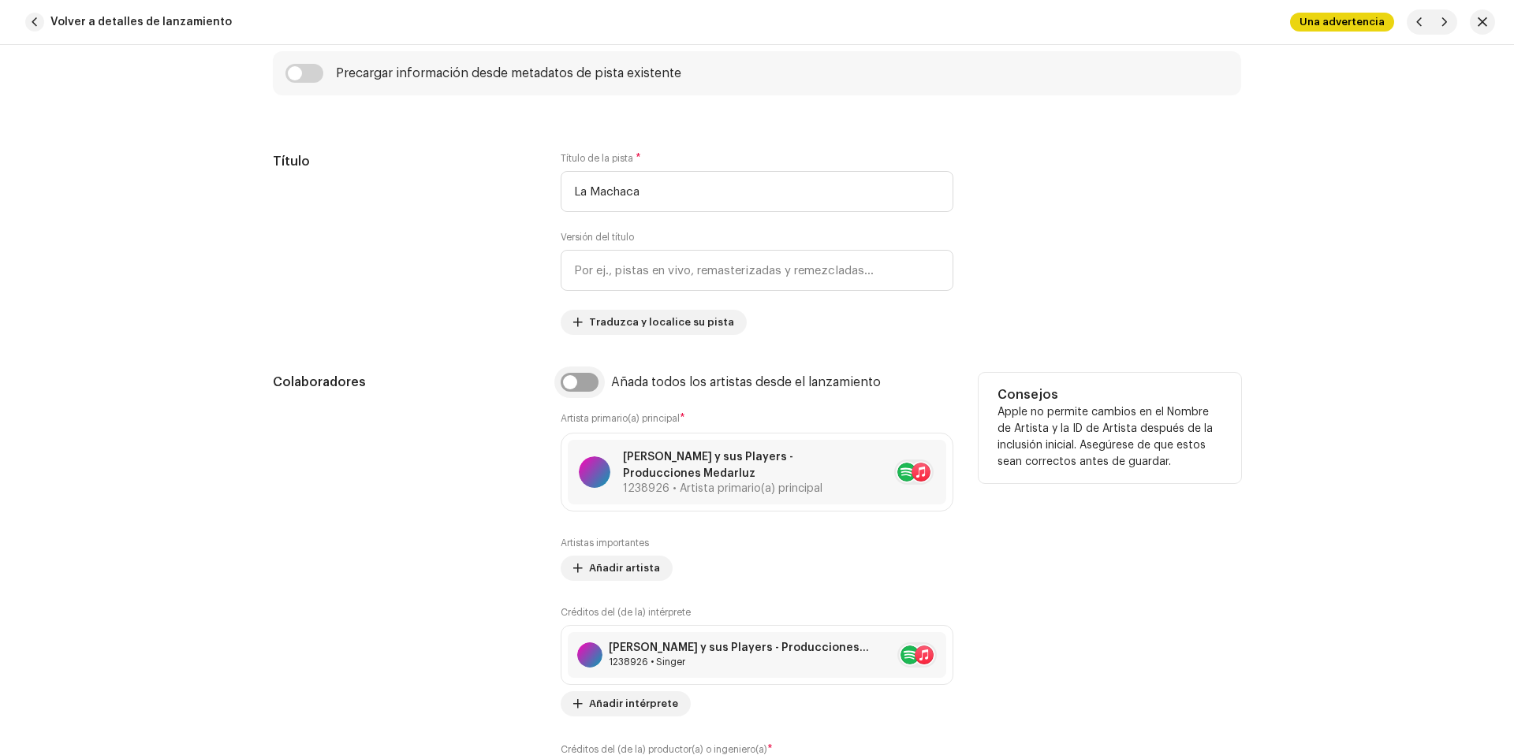
click at [591, 386] on input "checkbox" at bounding box center [580, 382] width 38 height 19
checkbox input "true"
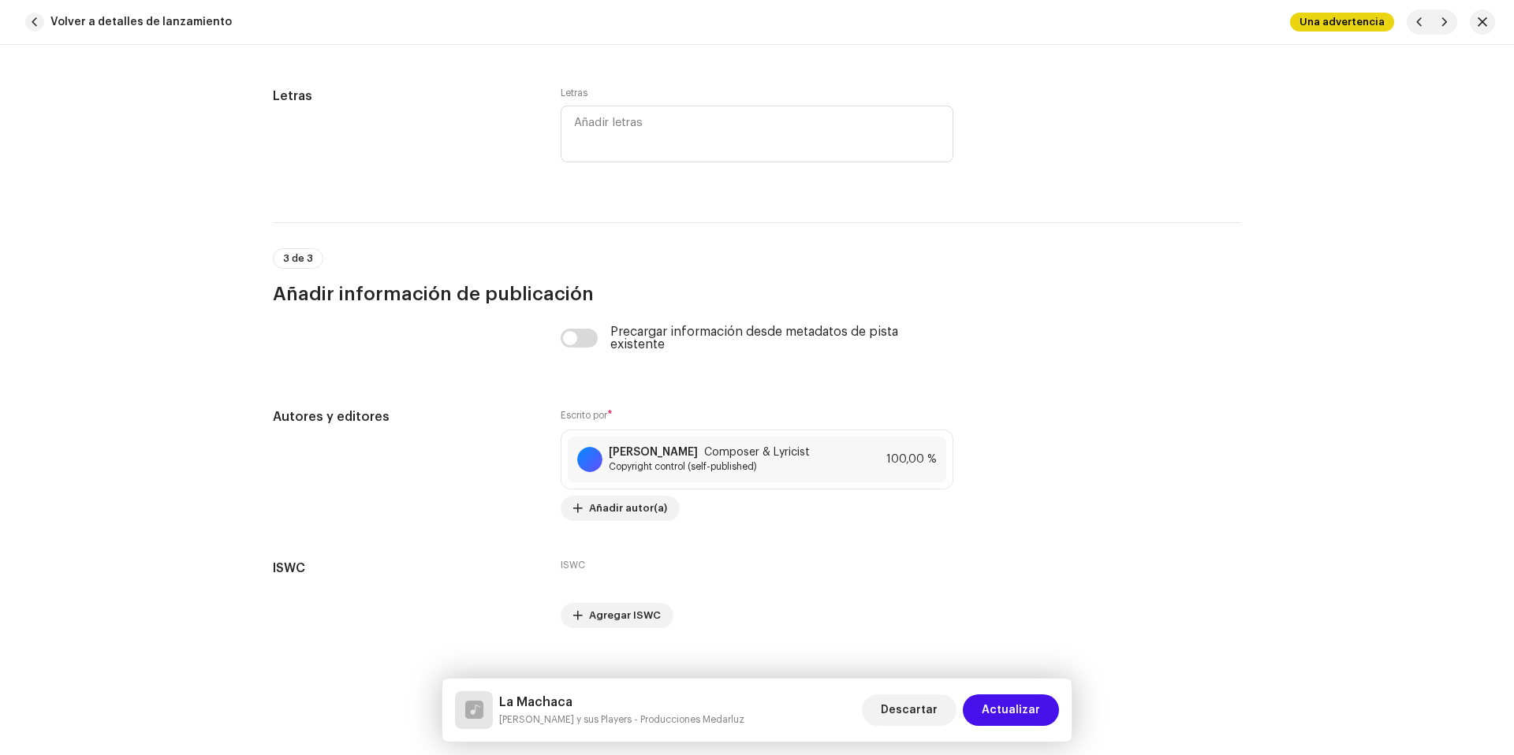
scroll to position [3228, 0]
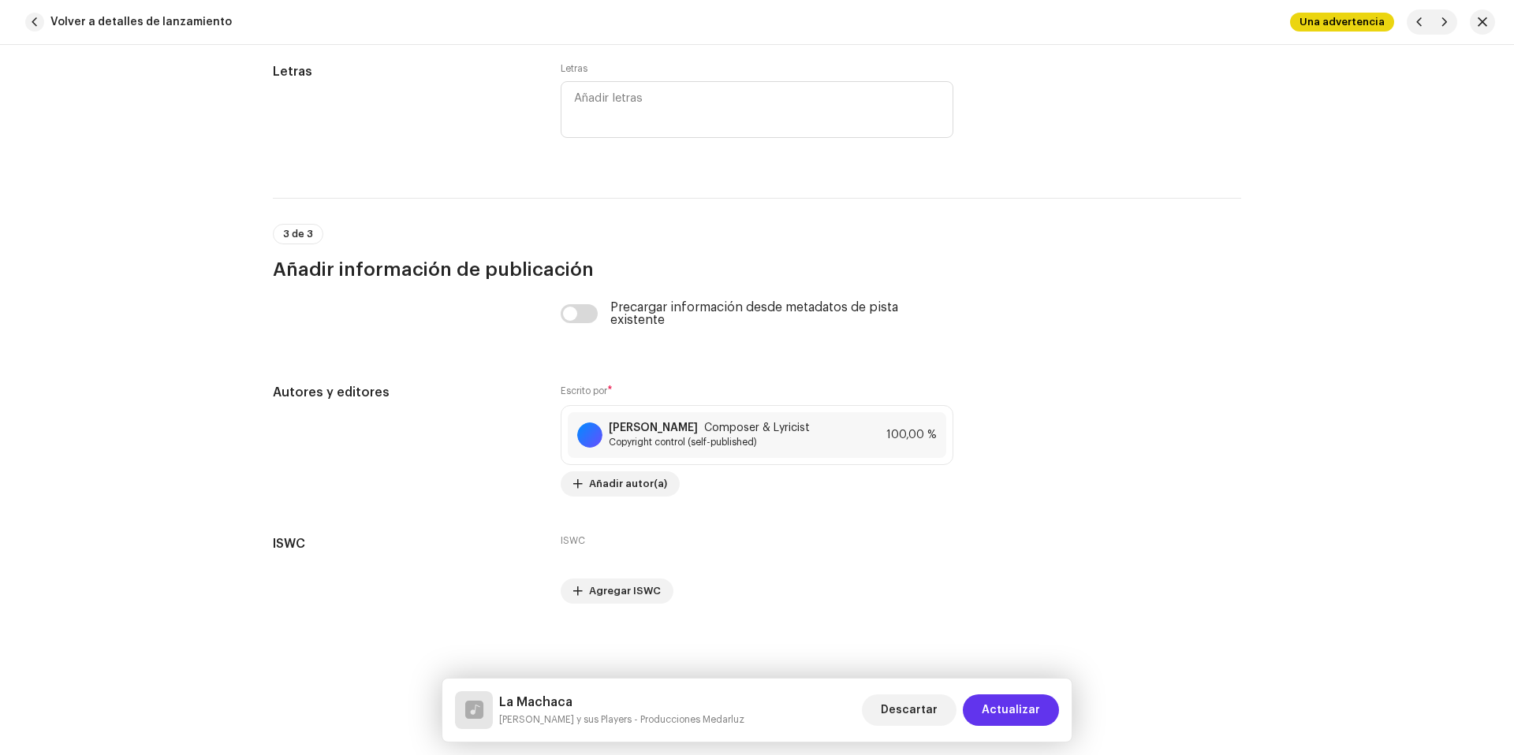
click at [1015, 701] on span "Actualizar" at bounding box center [1011, 711] width 58 height 32
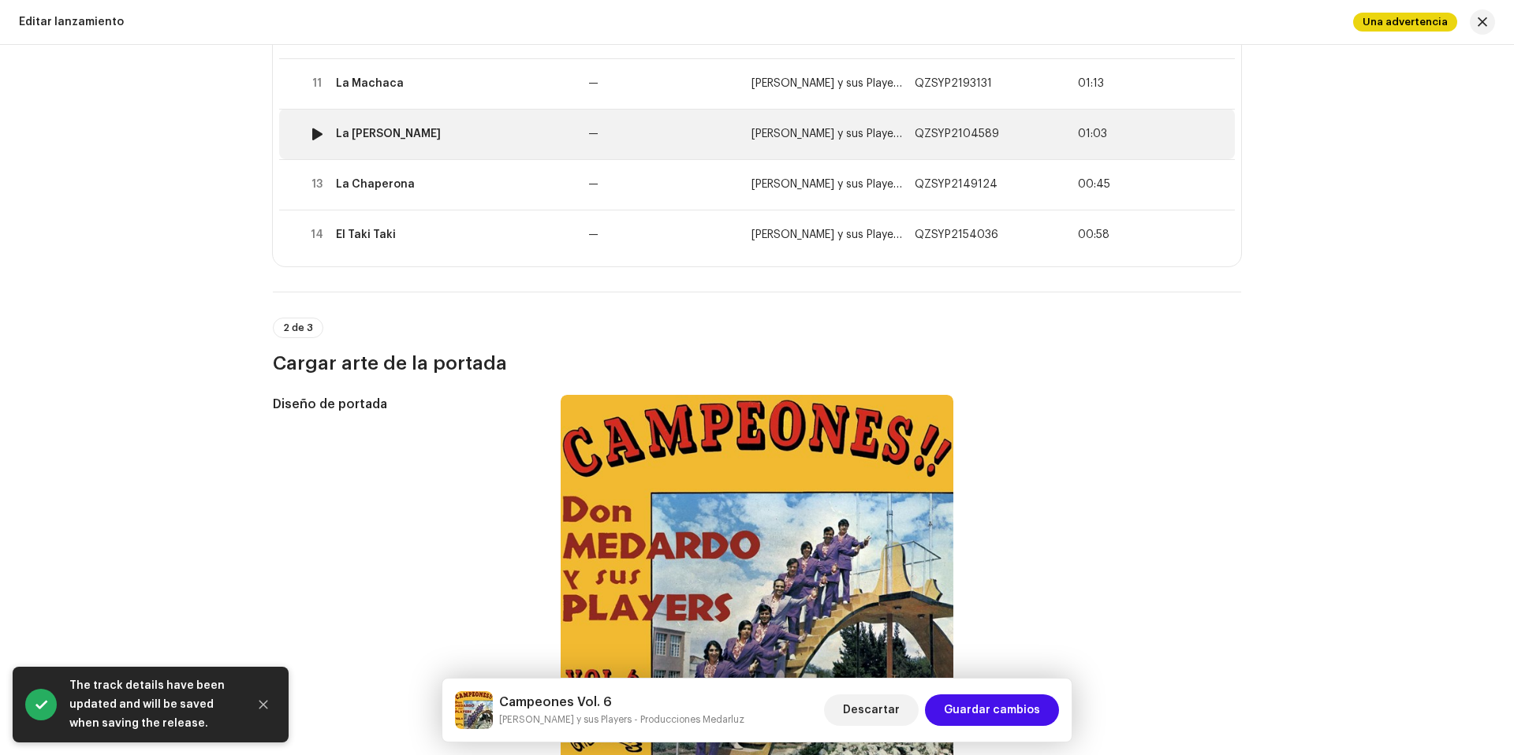
click at [492, 125] on td "La [PERSON_NAME]" at bounding box center [456, 134] width 252 height 50
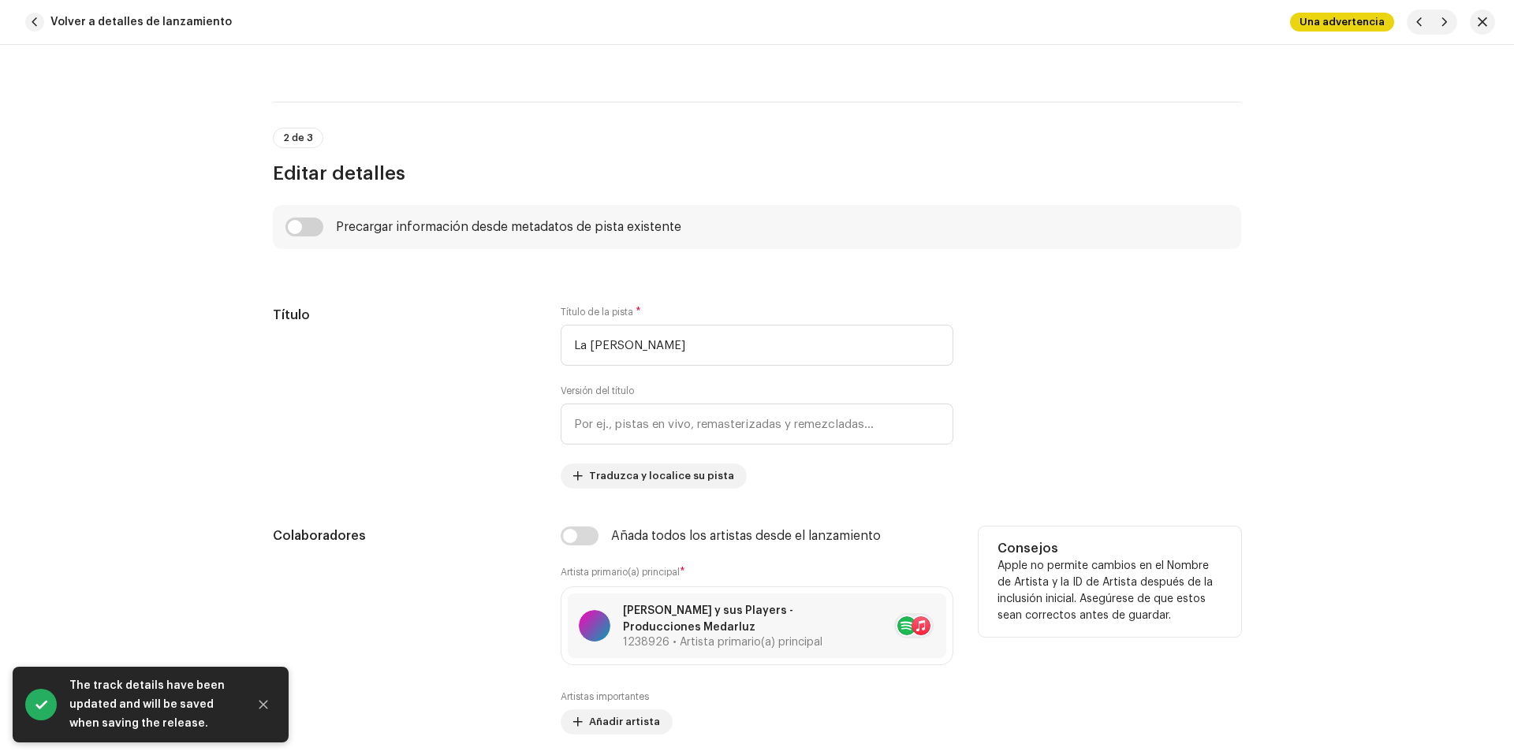
scroll to position [948, 0]
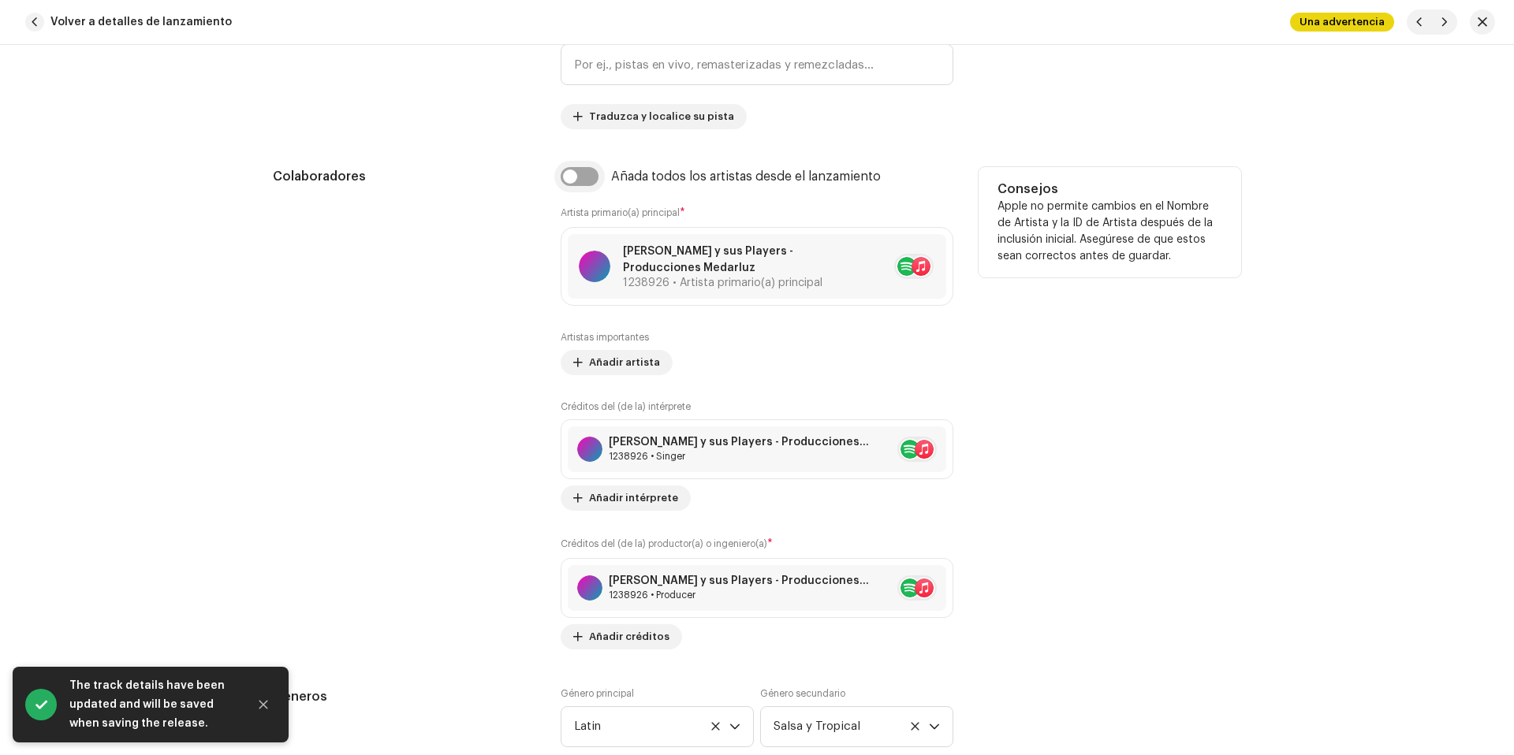
click at [583, 181] on input "checkbox" at bounding box center [580, 176] width 38 height 19
checkbox input "true"
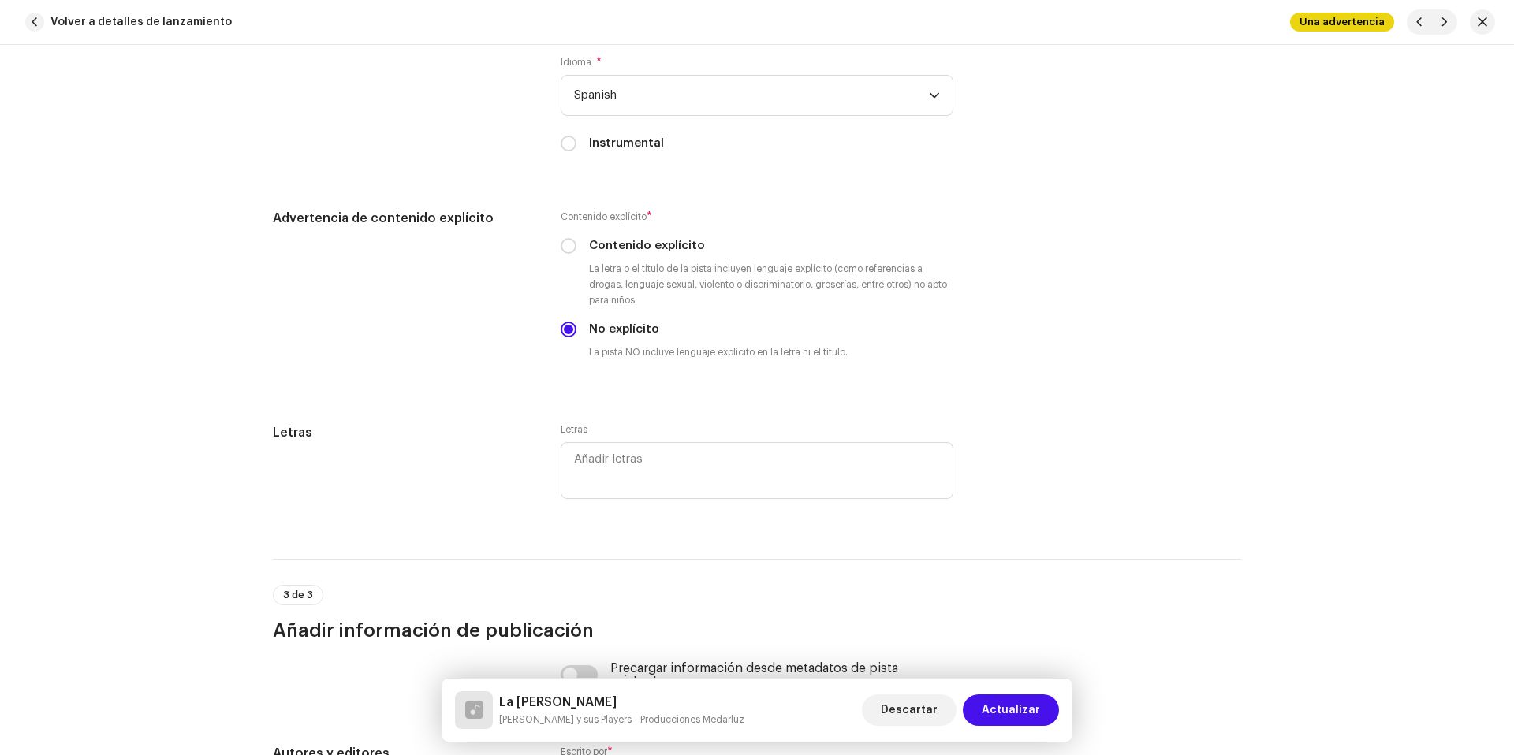
scroll to position [3280, 0]
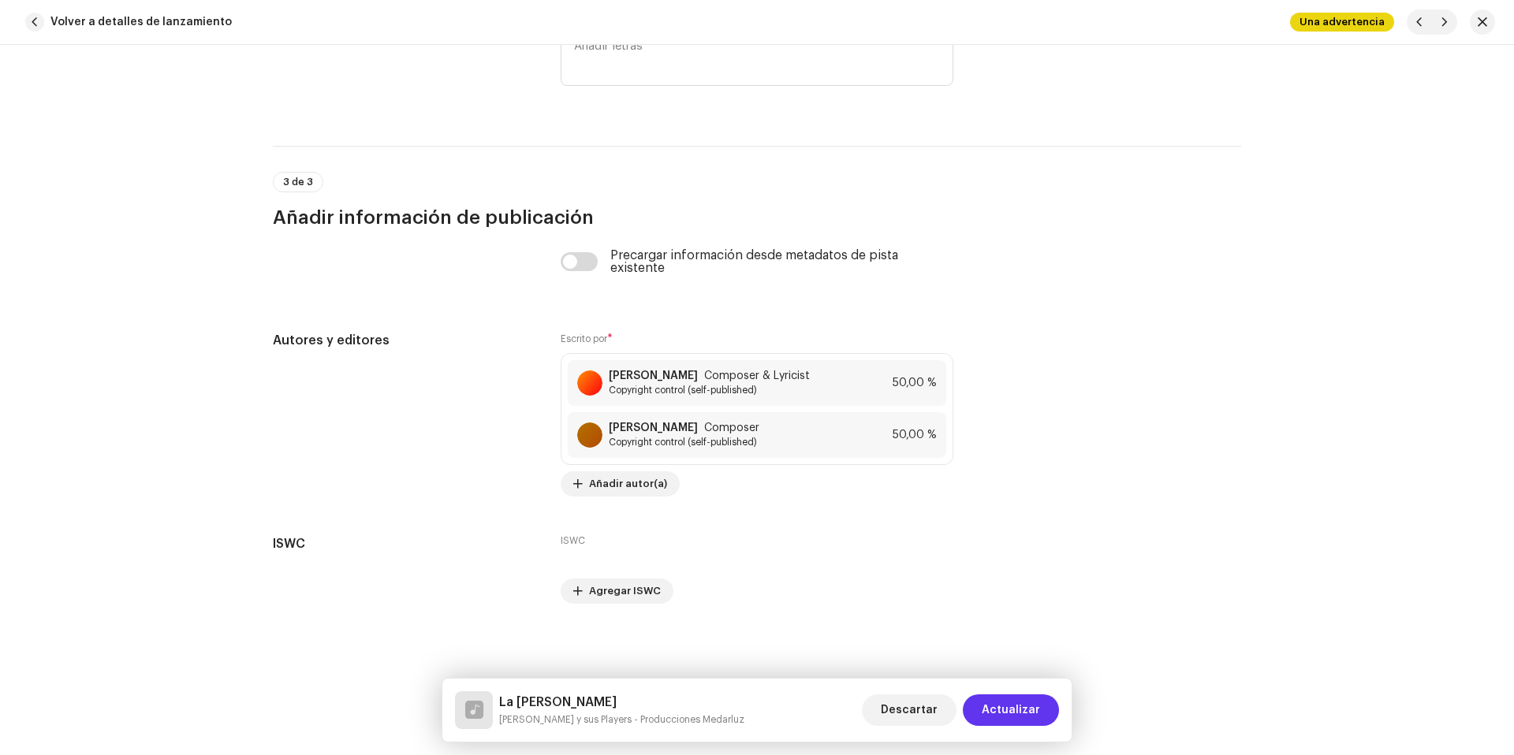
click at [1045, 706] on button "Actualizar" at bounding box center [1011, 711] width 96 height 32
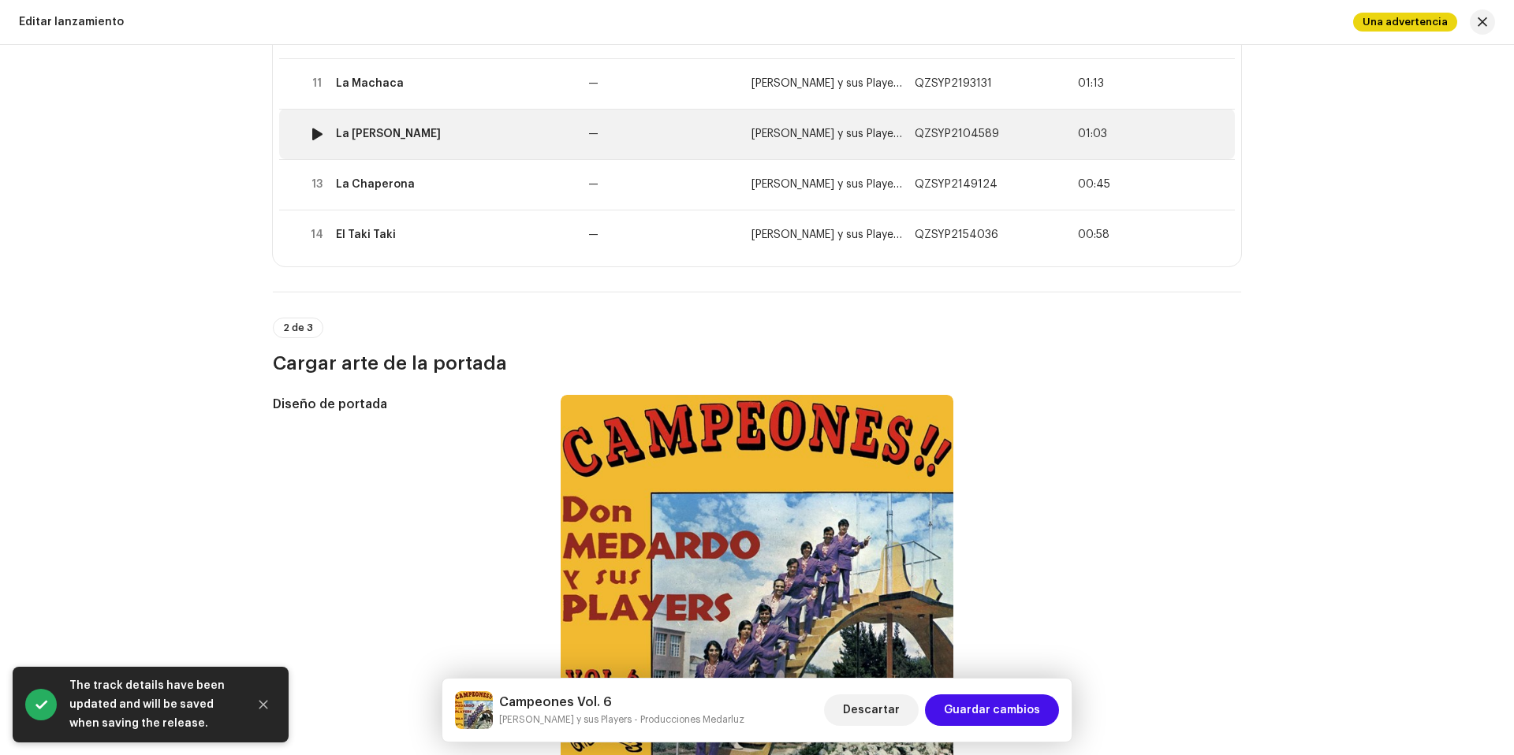
click at [471, 138] on div "La [PERSON_NAME]" at bounding box center [456, 134] width 240 height 13
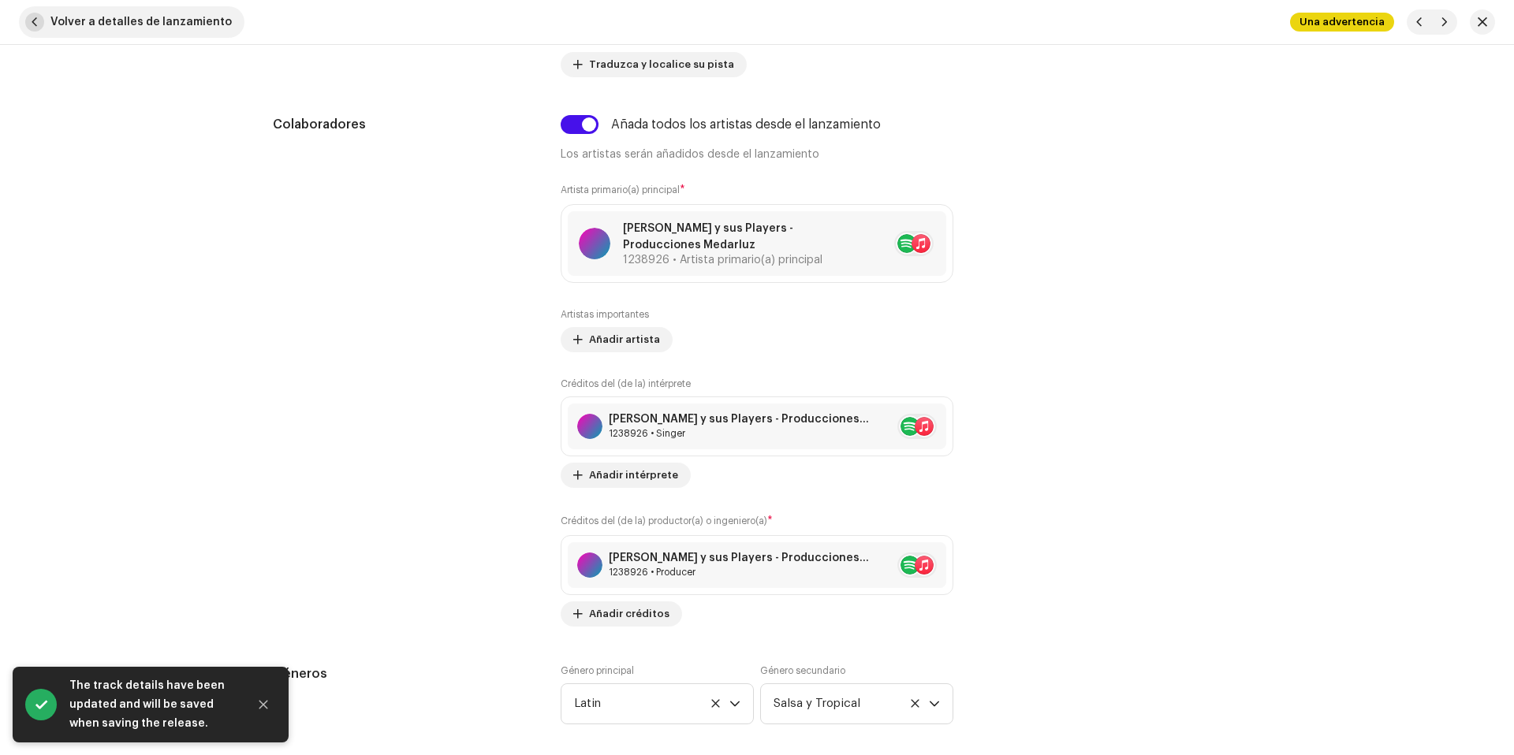
scroll to position [1105, 0]
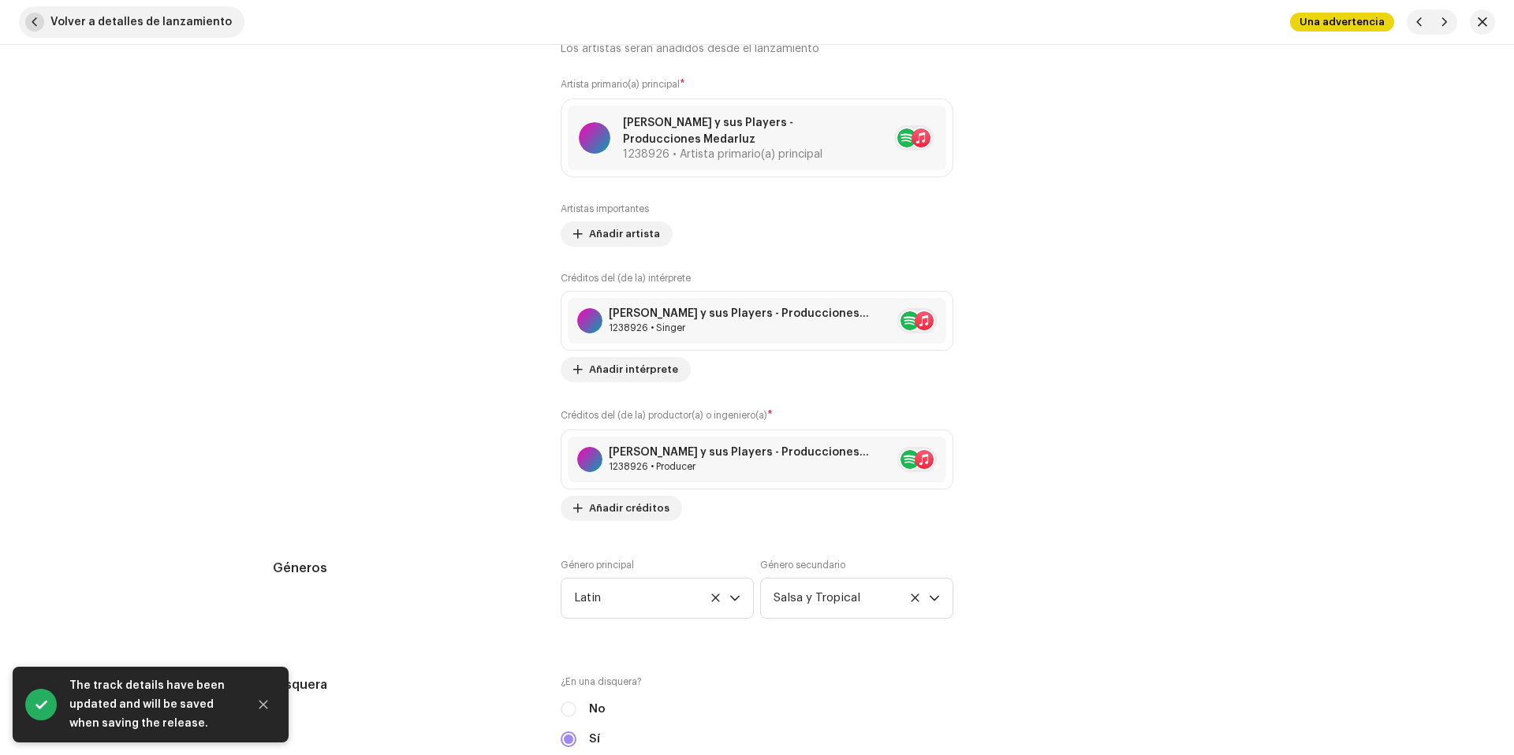
click at [104, 10] on span "Volver a detalles de lanzamiento" at bounding box center [140, 22] width 181 height 32
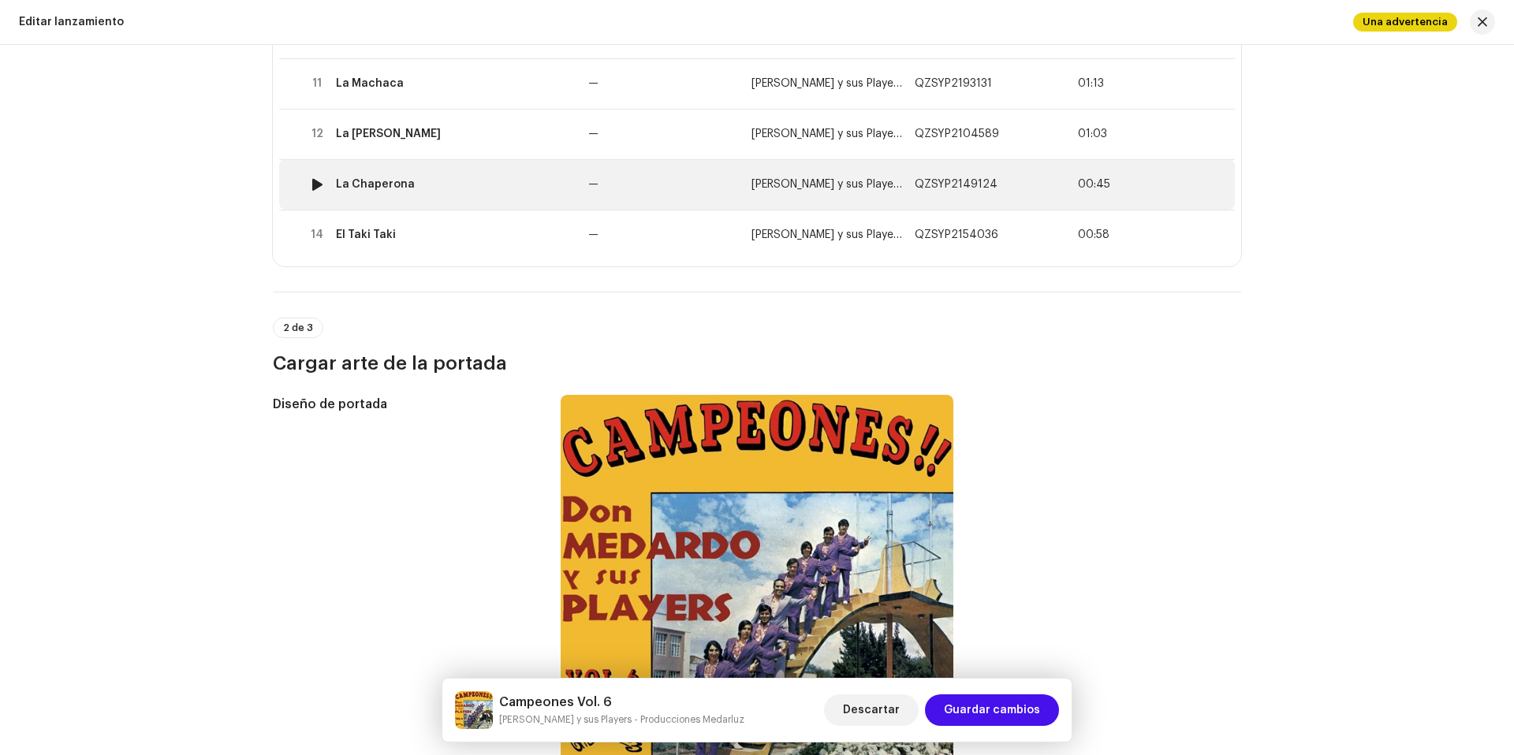
click at [476, 178] on div "La Chaperona" at bounding box center [456, 184] width 240 height 13
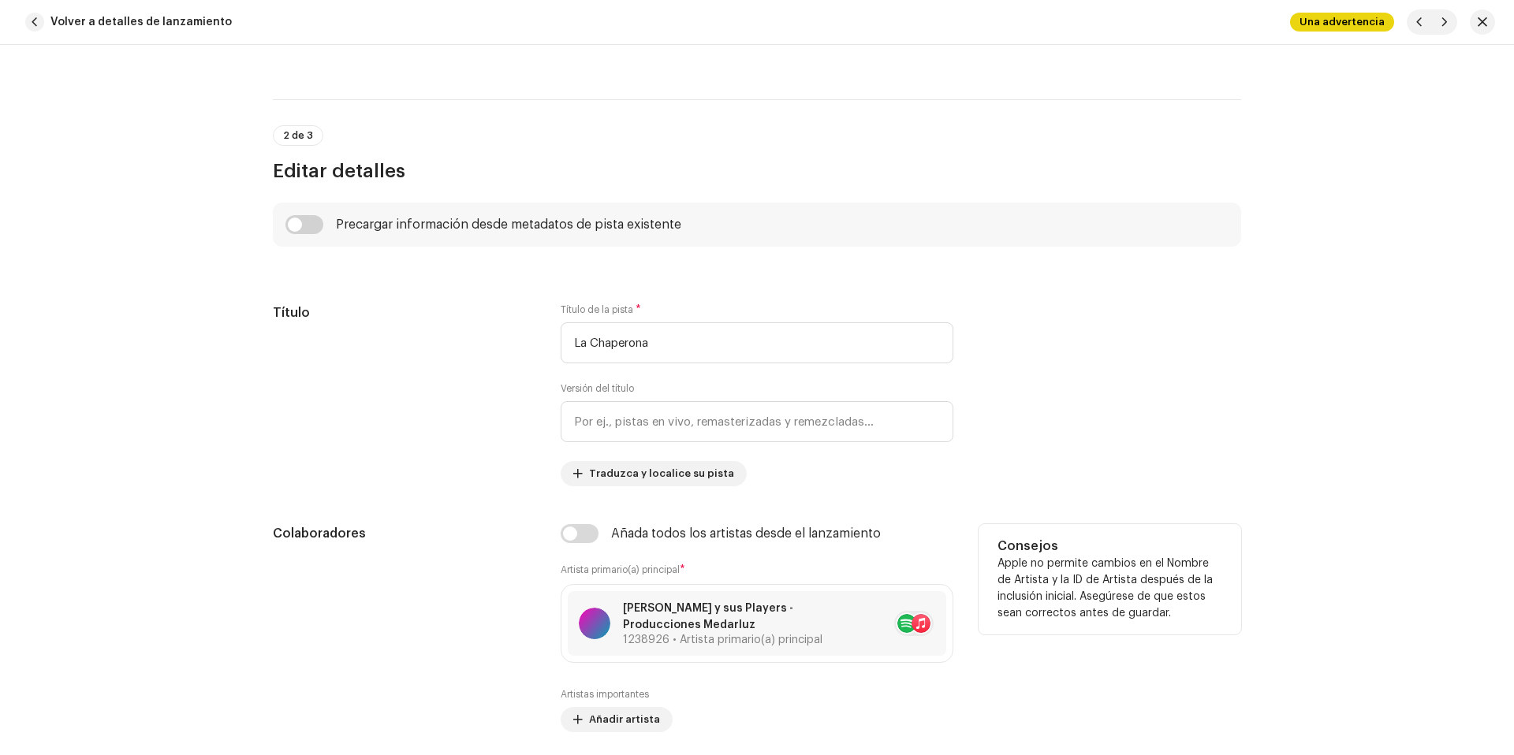
scroll to position [1026, 0]
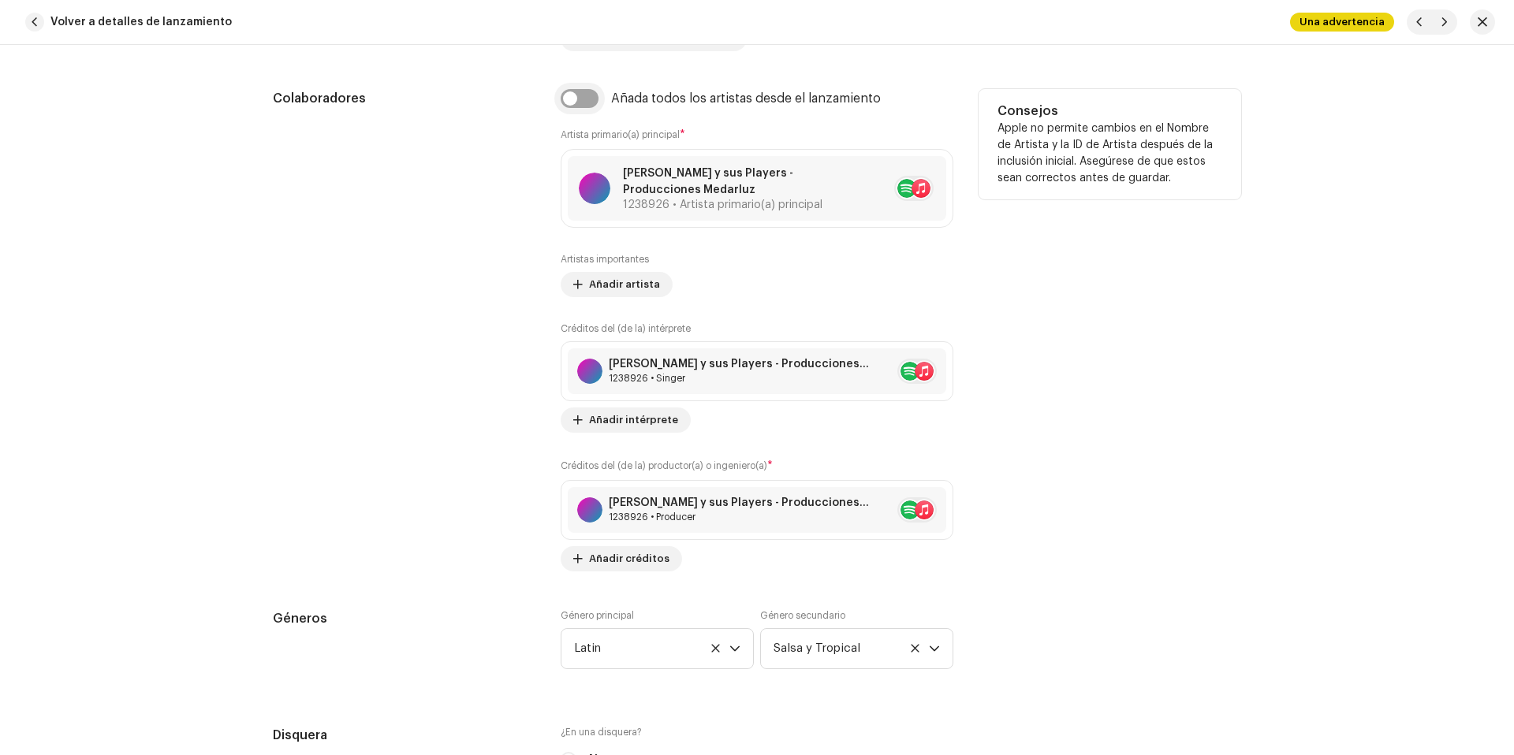
click at [571, 107] on input "checkbox" at bounding box center [580, 98] width 38 height 19
checkbox input "true"
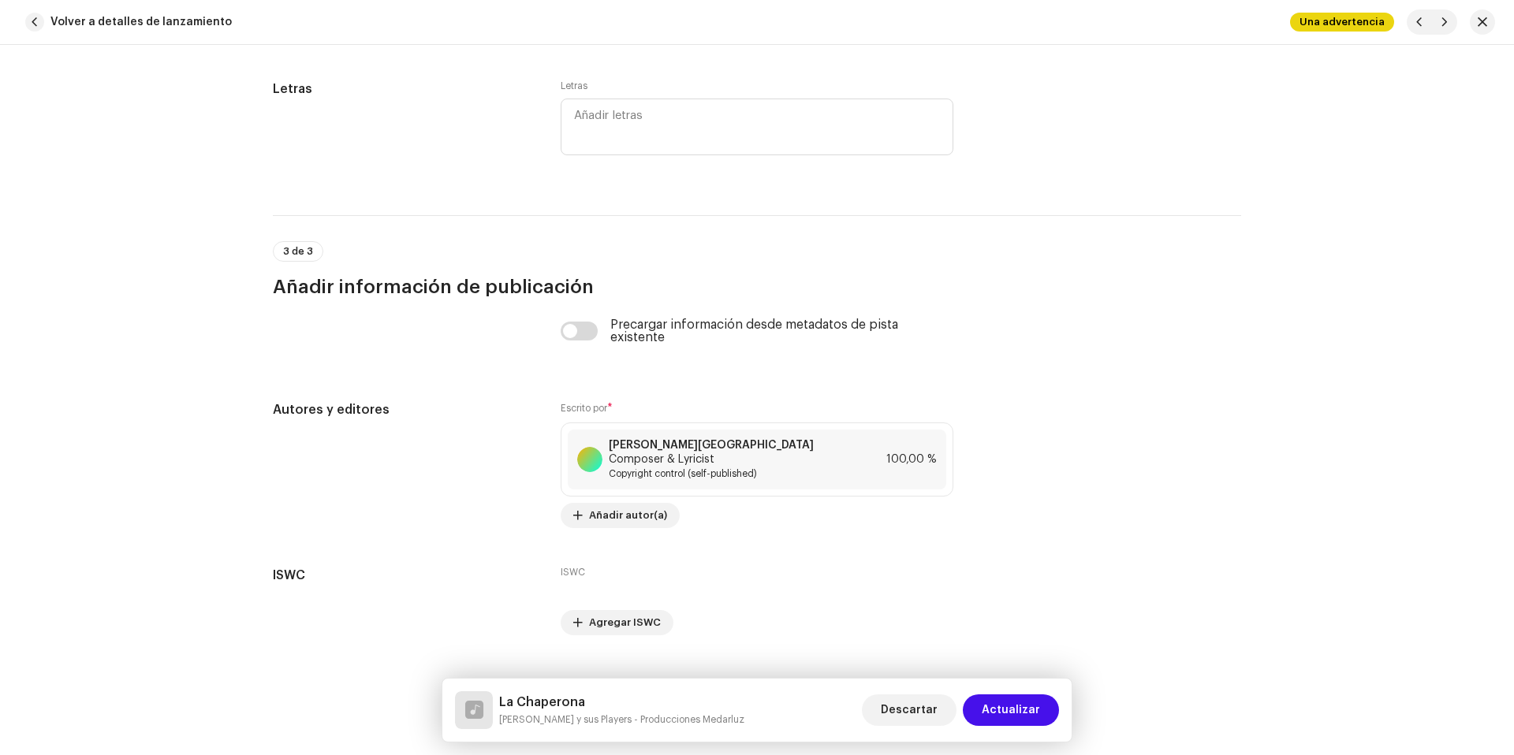
scroll to position [3228, 0]
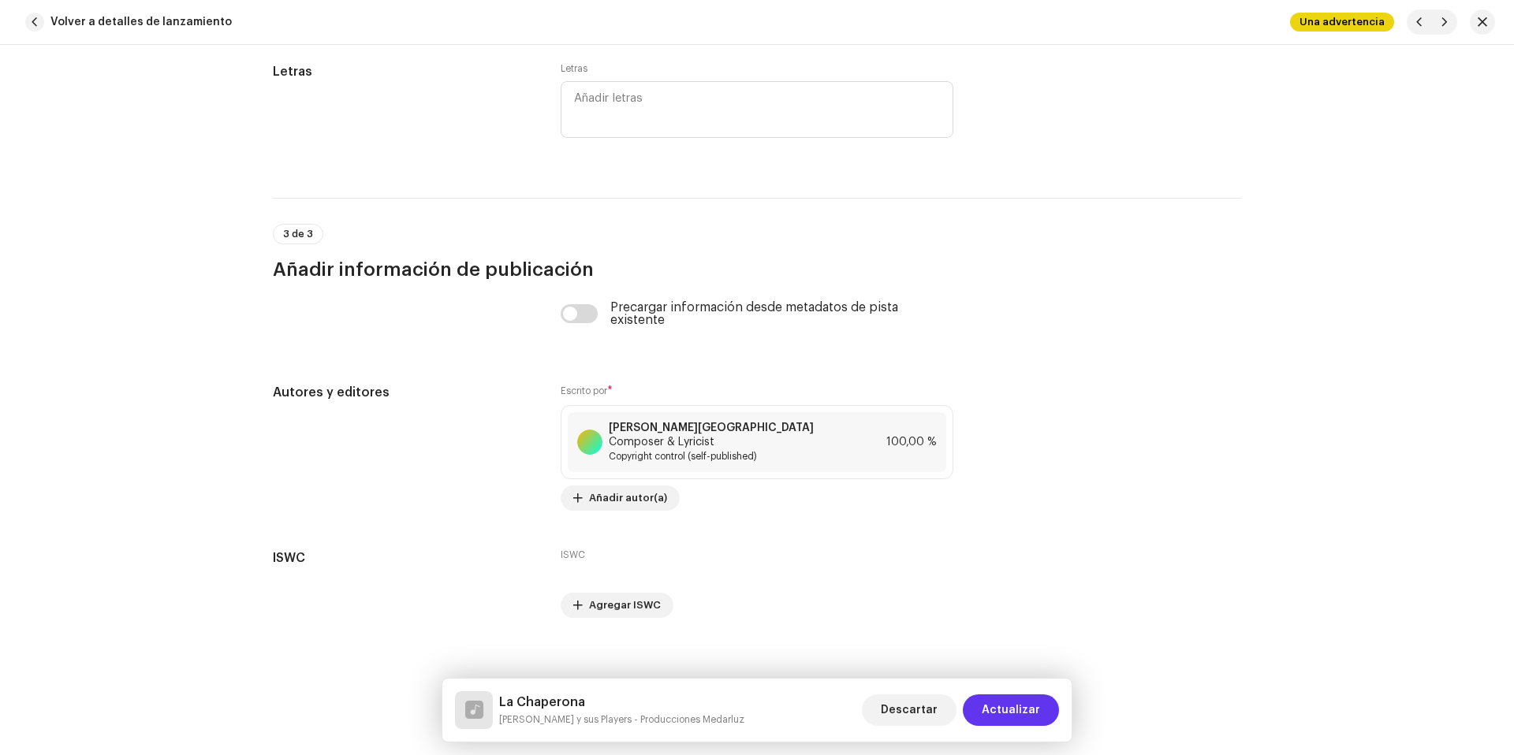
click at [1036, 723] on span "Actualizar" at bounding box center [1011, 711] width 58 height 32
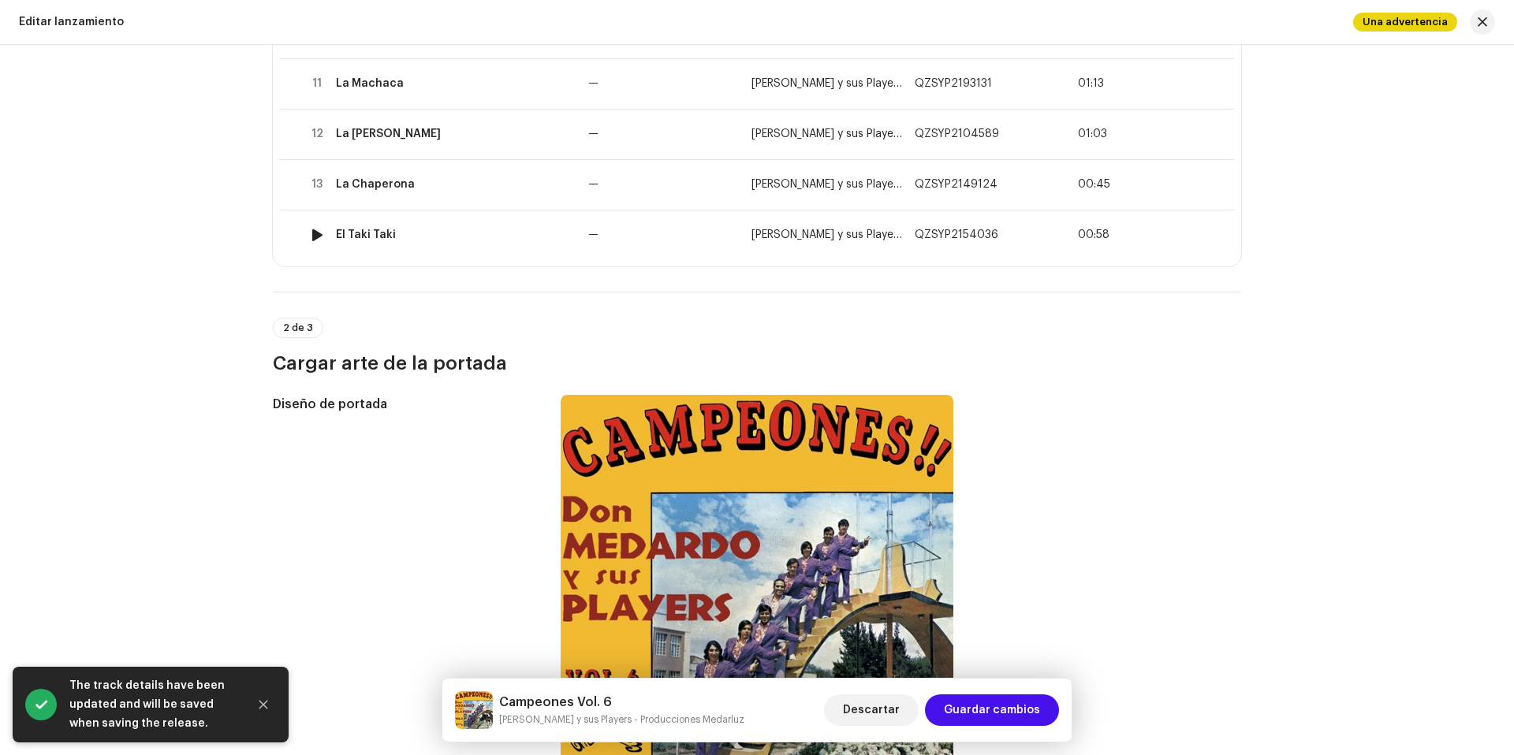
scroll to position [736, 0]
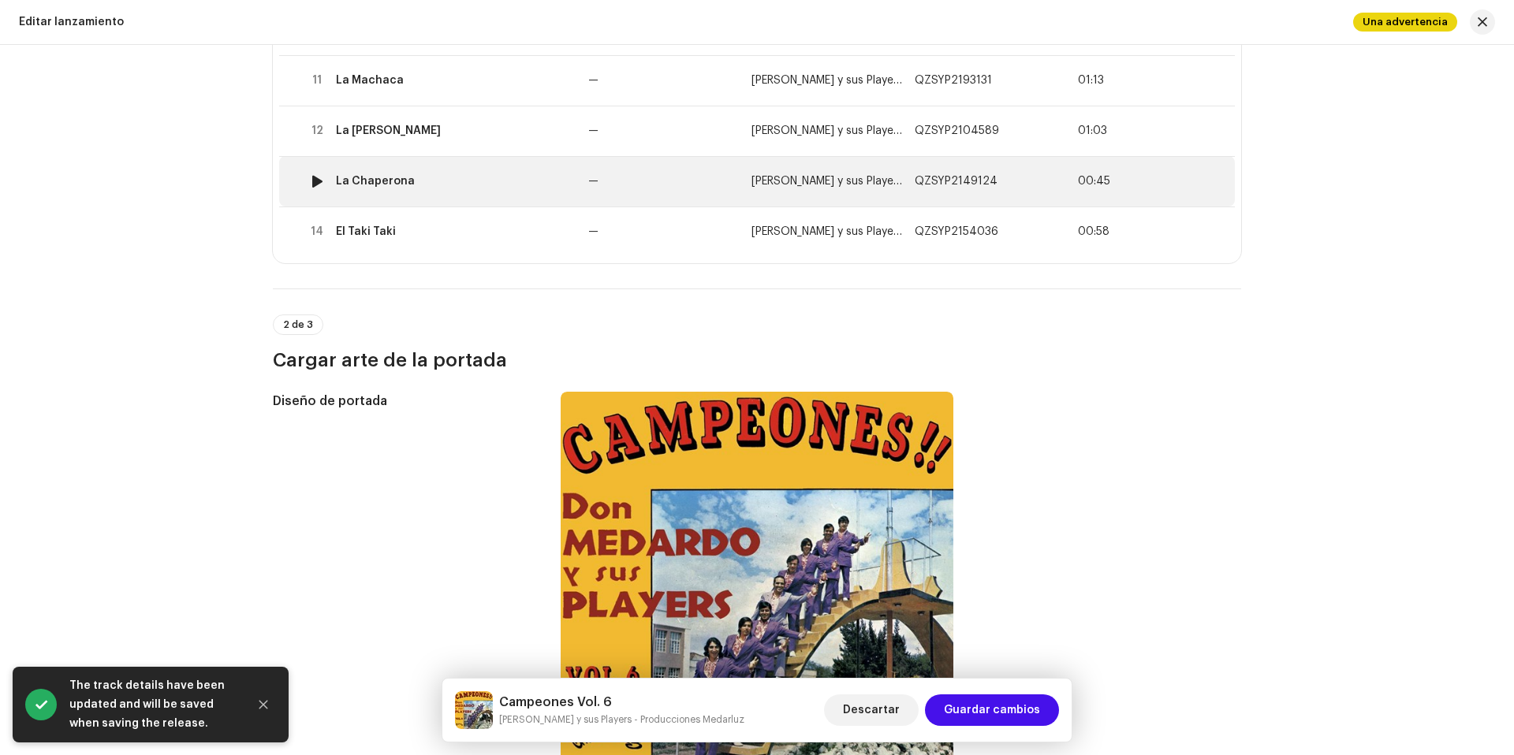
click at [470, 167] on td "La Chaperona" at bounding box center [456, 181] width 252 height 50
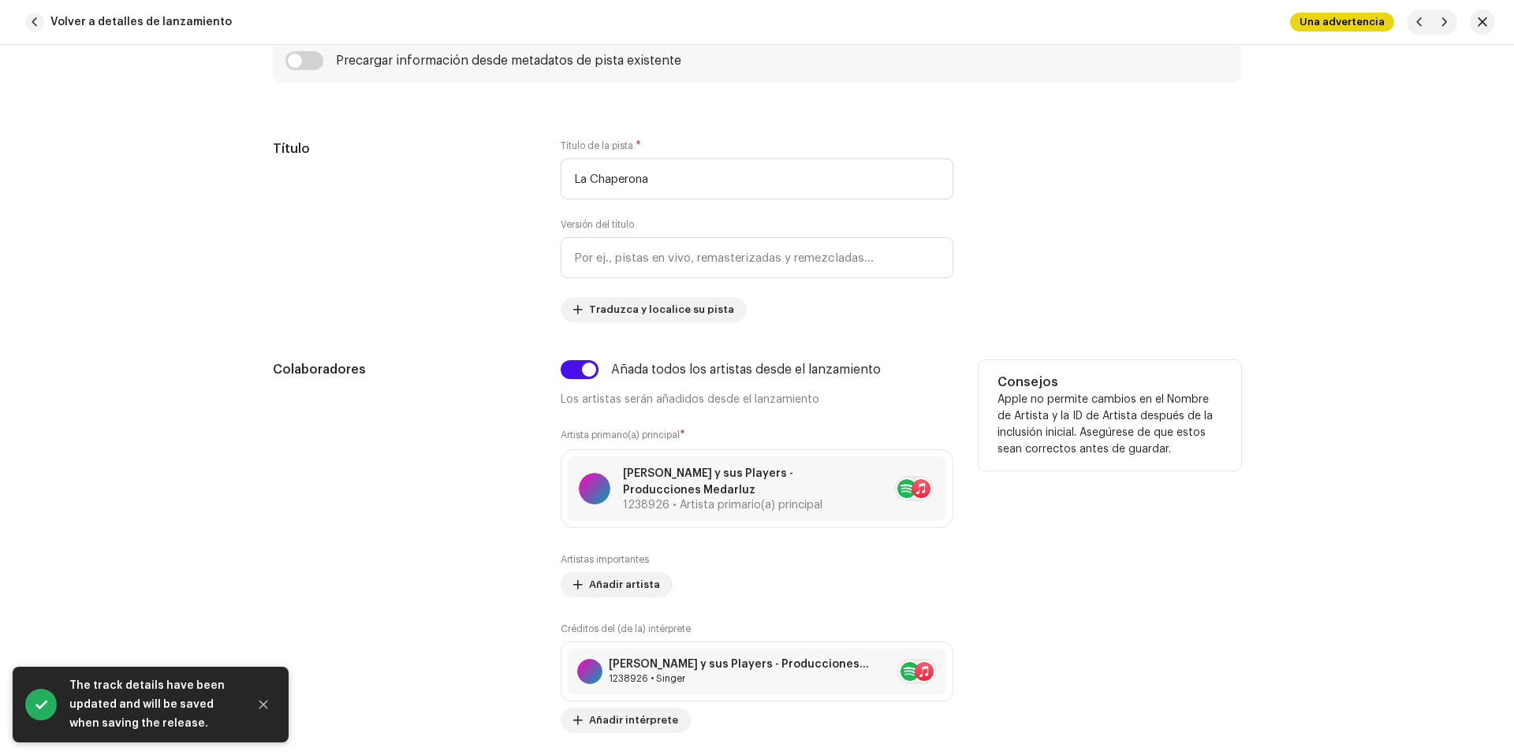
scroll to position [763, 0]
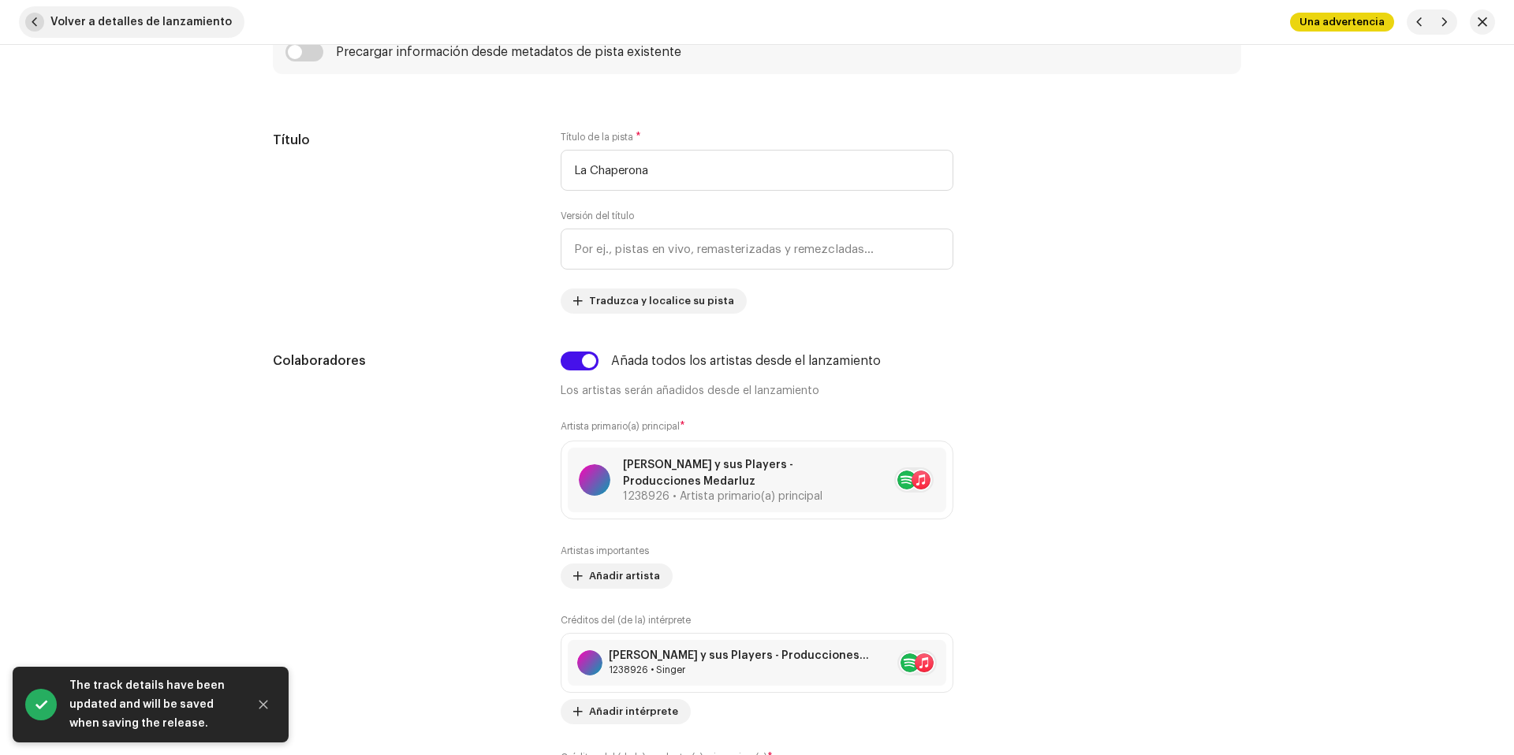
click at [169, 23] on span "Volver a detalles de lanzamiento" at bounding box center [140, 22] width 181 height 32
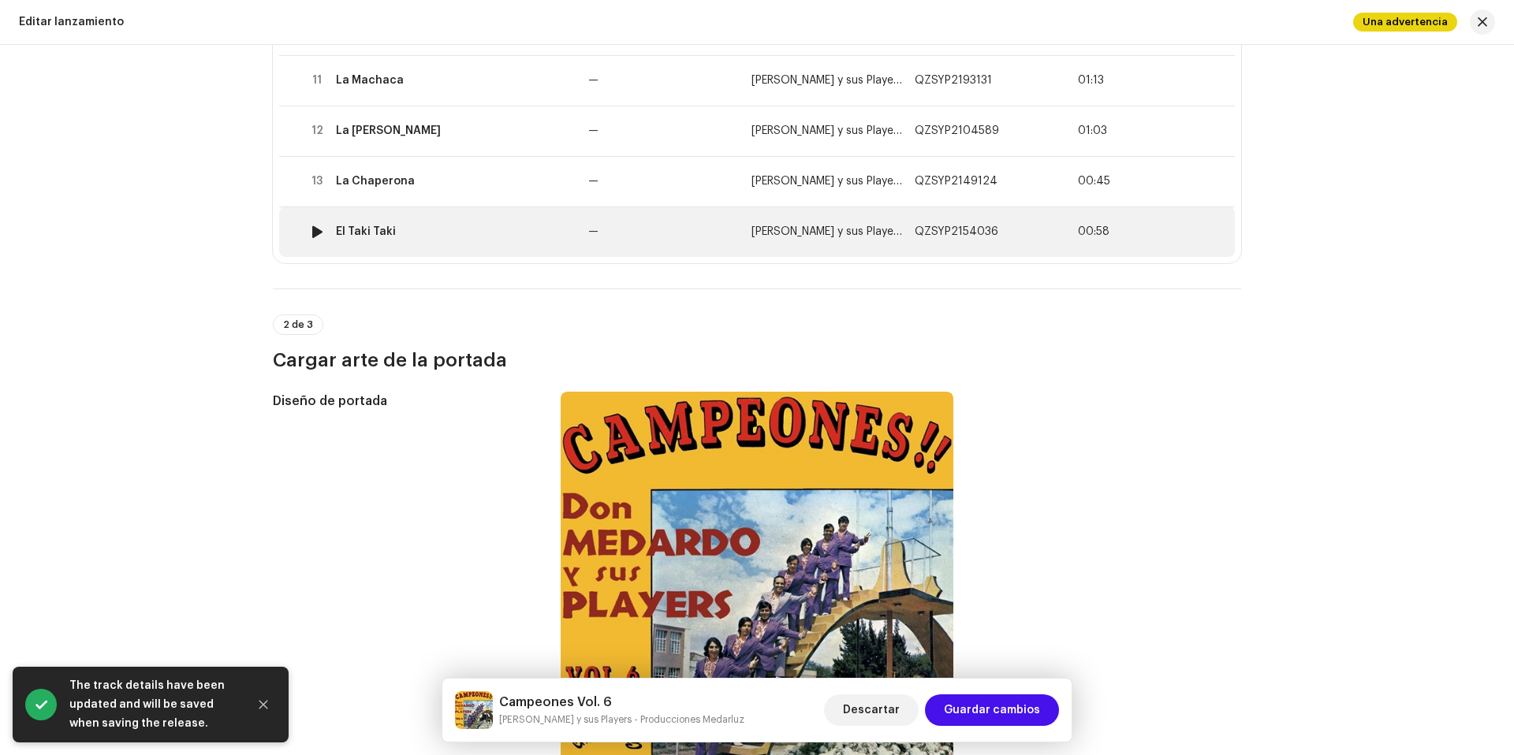
click at [493, 233] on div "El Taki Taki" at bounding box center [456, 232] width 240 height 13
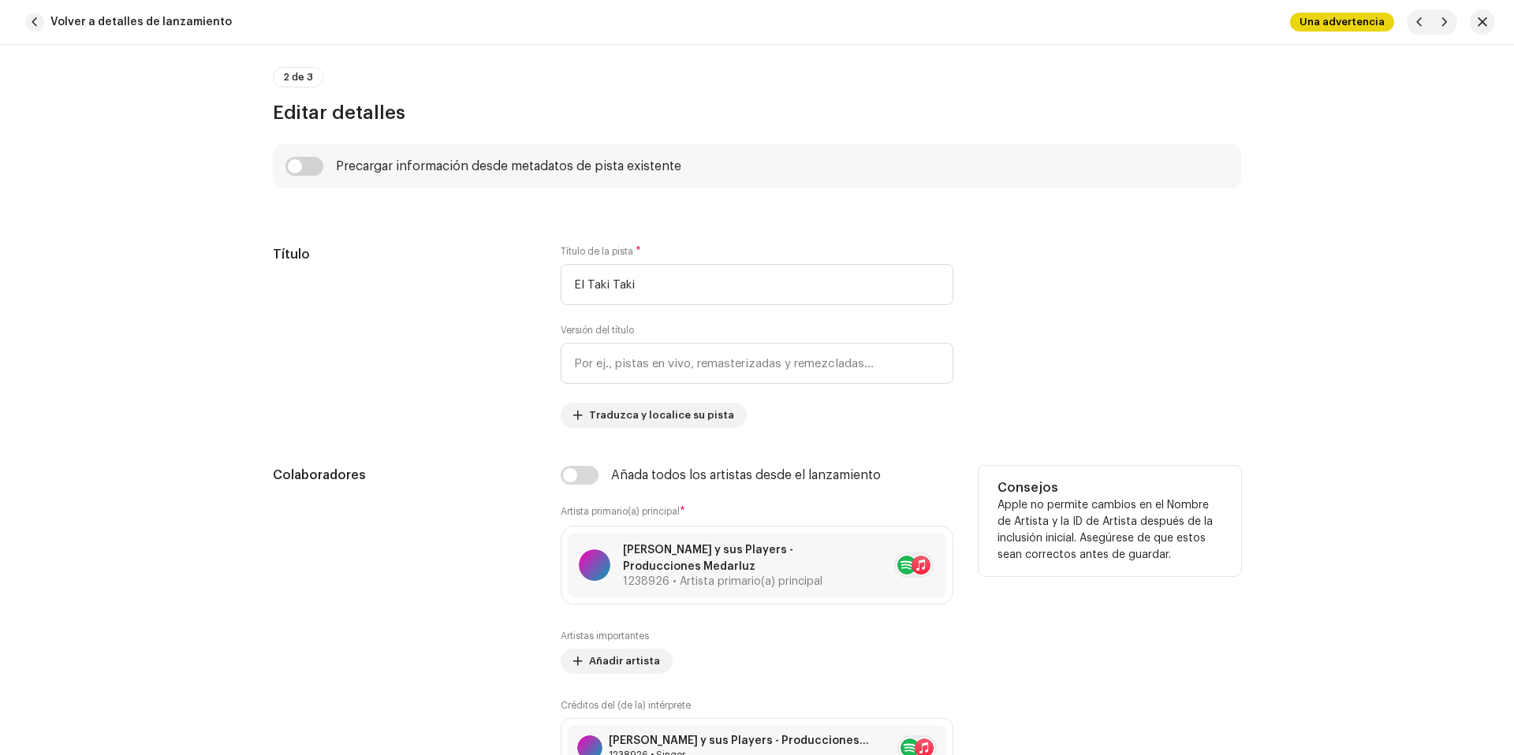
scroll to position [673, 0]
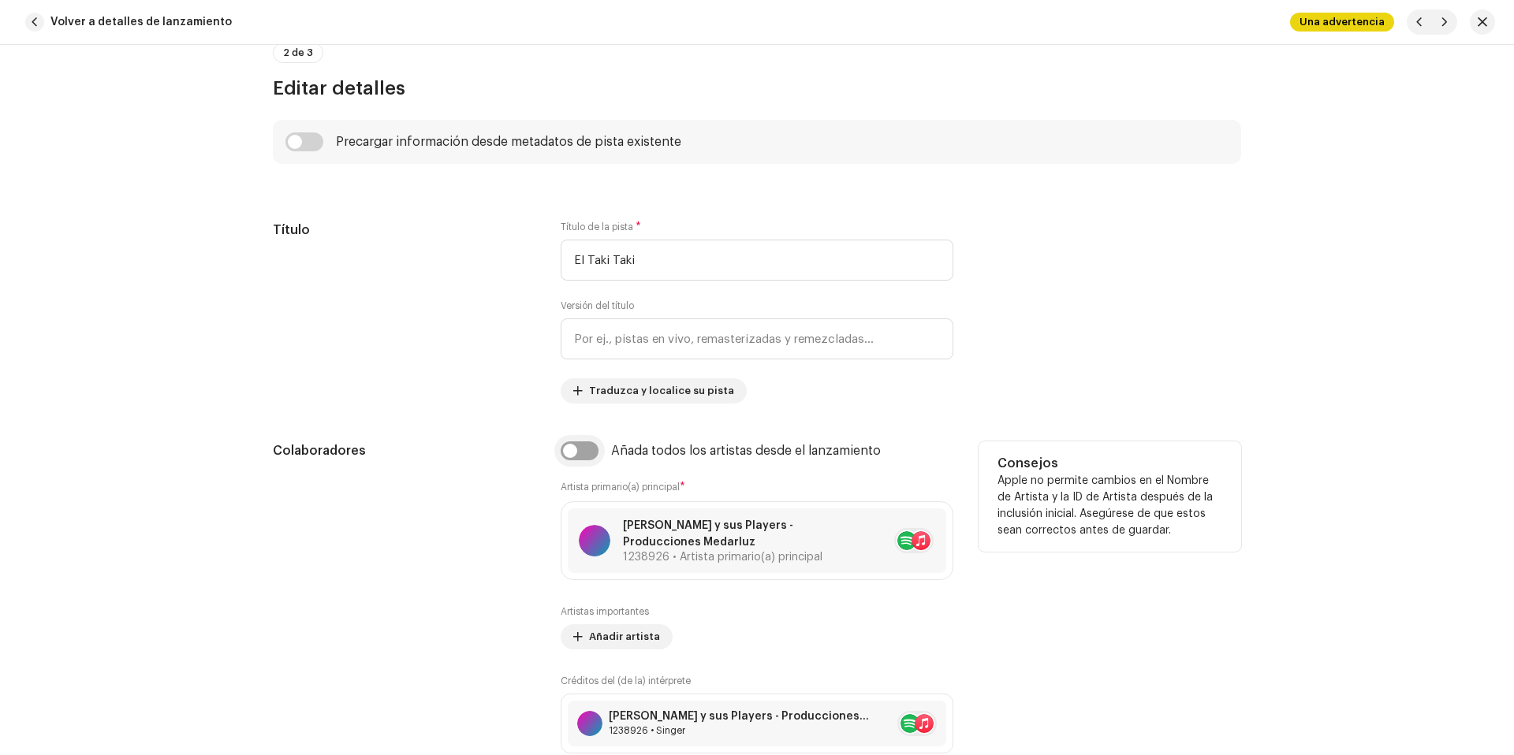
click at [586, 451] on input "checkbox" at bounding box center [580, 451] width 38 height 19
checkbox input "true"
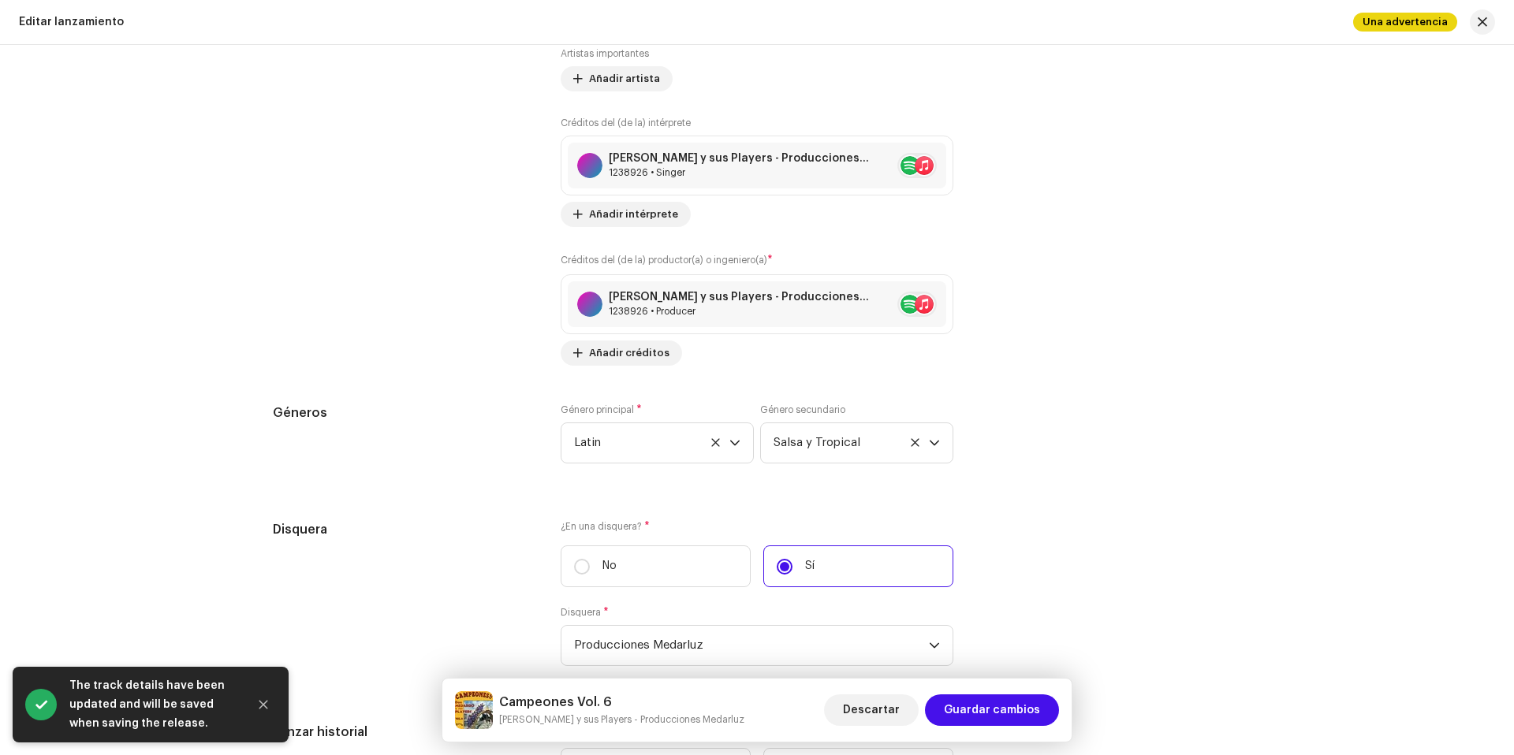
scroll to position [3170, 0]
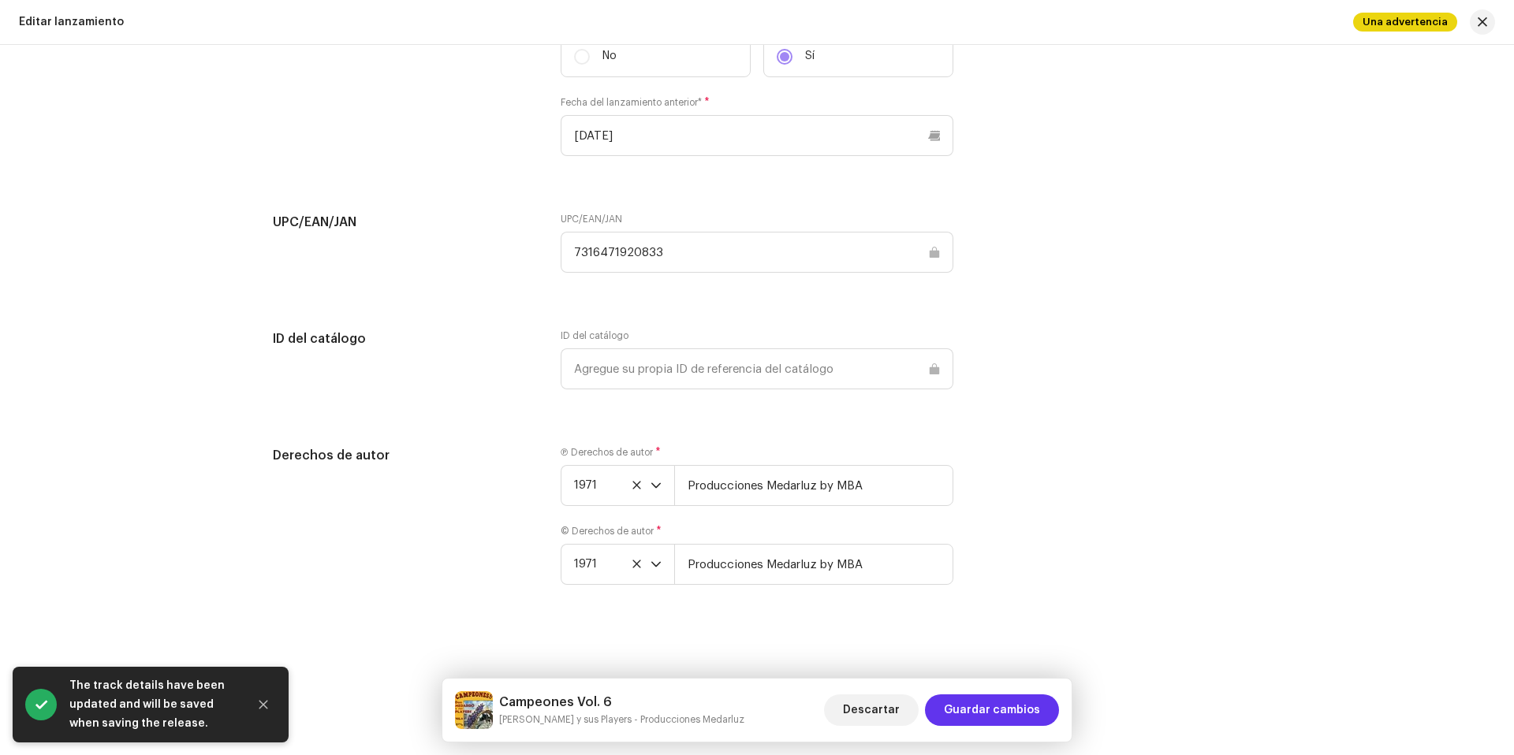
click at [1022, 718] on span "Guardar cambios" at bounding box center [992, 711] width 96 height 32
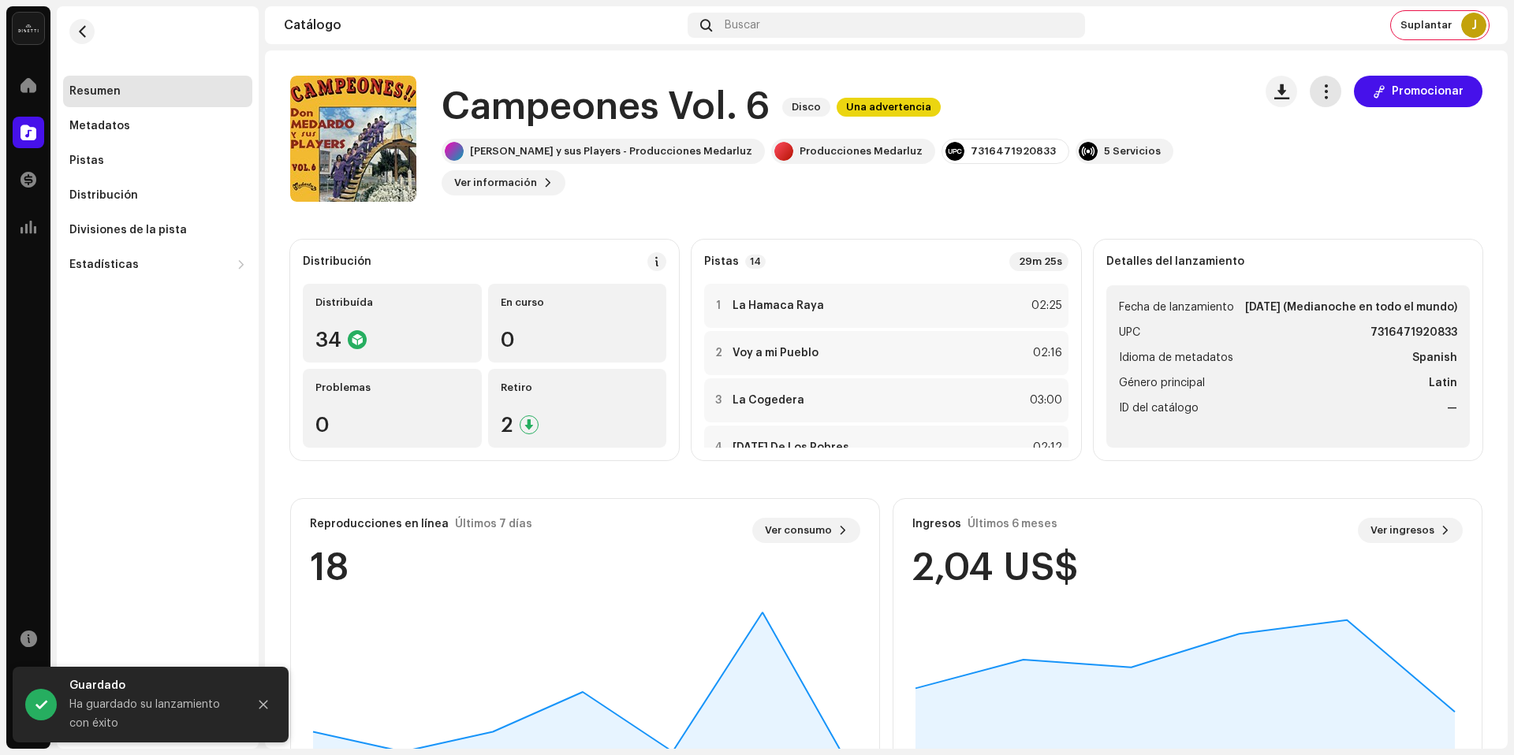
click at [1324, 95] on span "button" at bounding box center [1325, 91] width 15 height 13
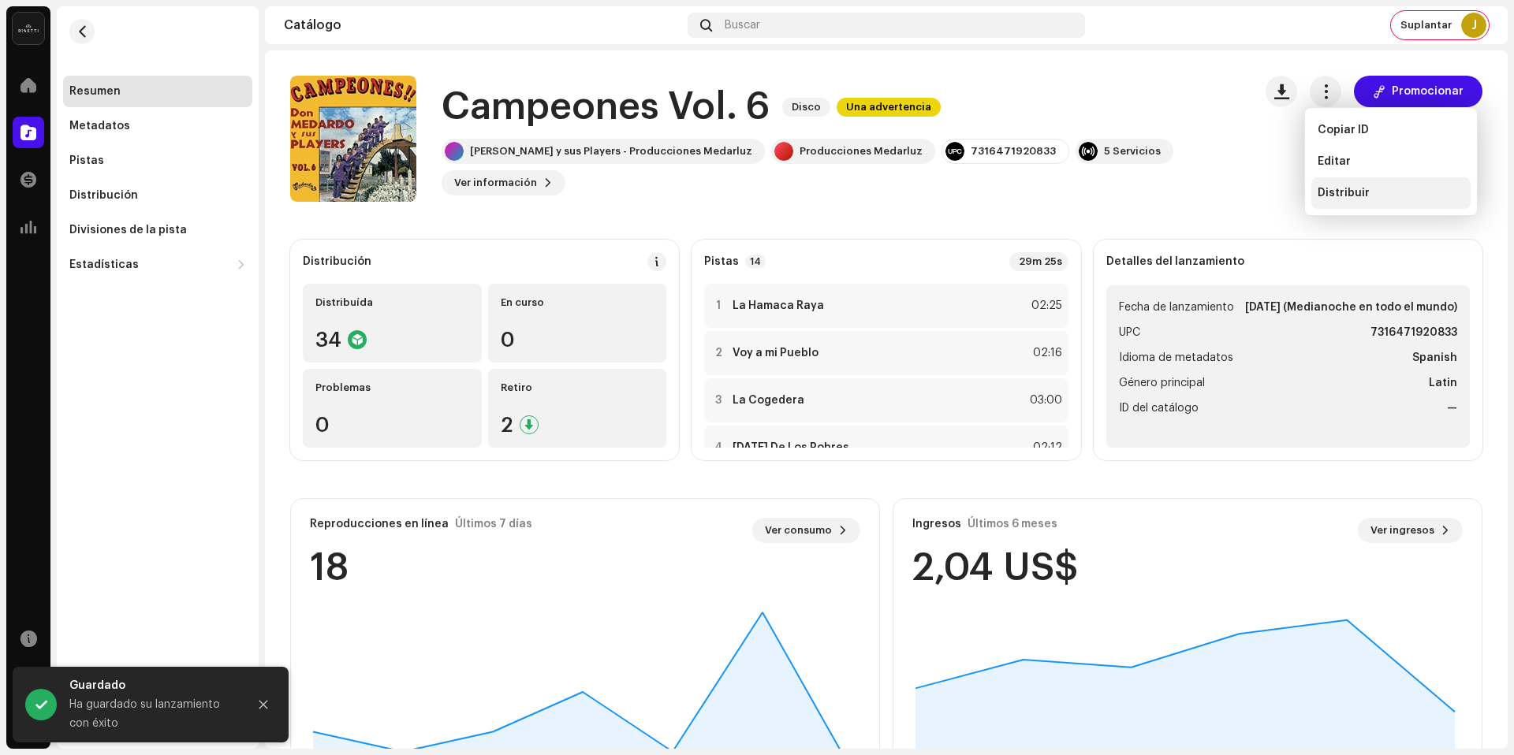
click at [1348, 188] on span "Distribuir" at bounding box center [1344, 193] width 52 height 13
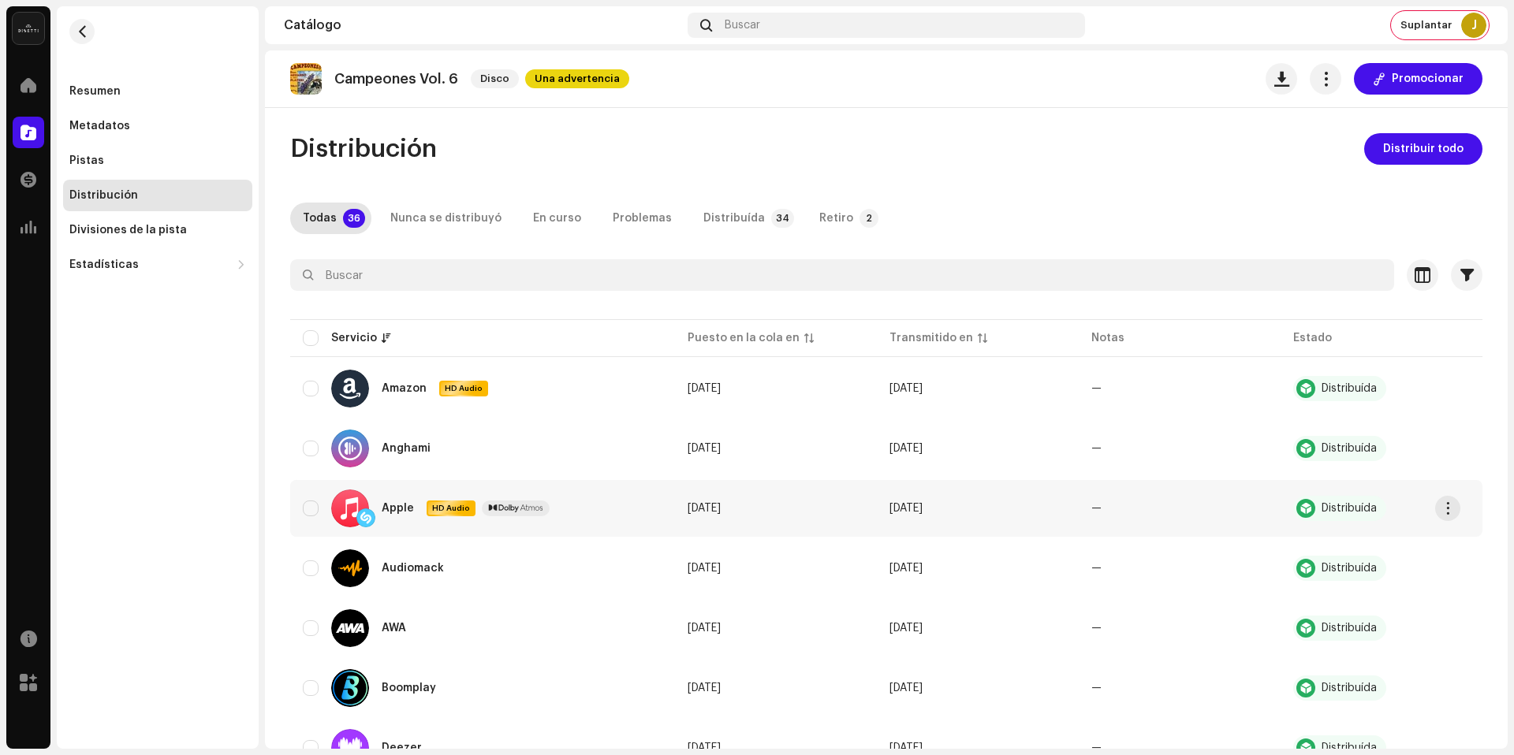
click at [320, 494] on div "Apple HD Audio" at bounding box center [483, 509] width 360 height 38
click at [313, 503] on input "checkbox" at bounding box center [311, 509] width 16 height 16
checkbox input "true"
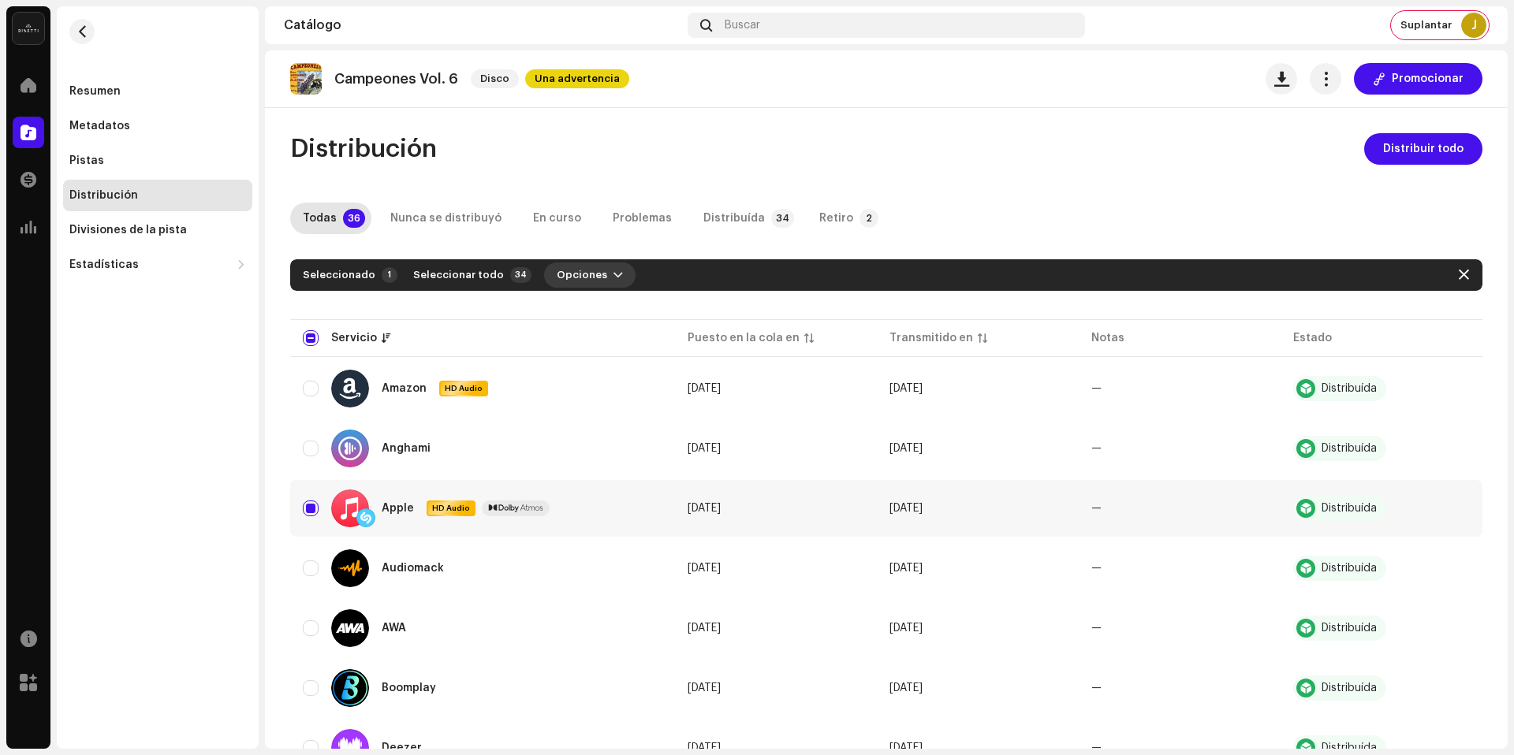
click at [576, 278] on span "Opciones" at bounding box center [582, 275] width 50 height 32
click at [594, 315] on div "Distribuir" at bounding box center [616, 310] width 147 height 13
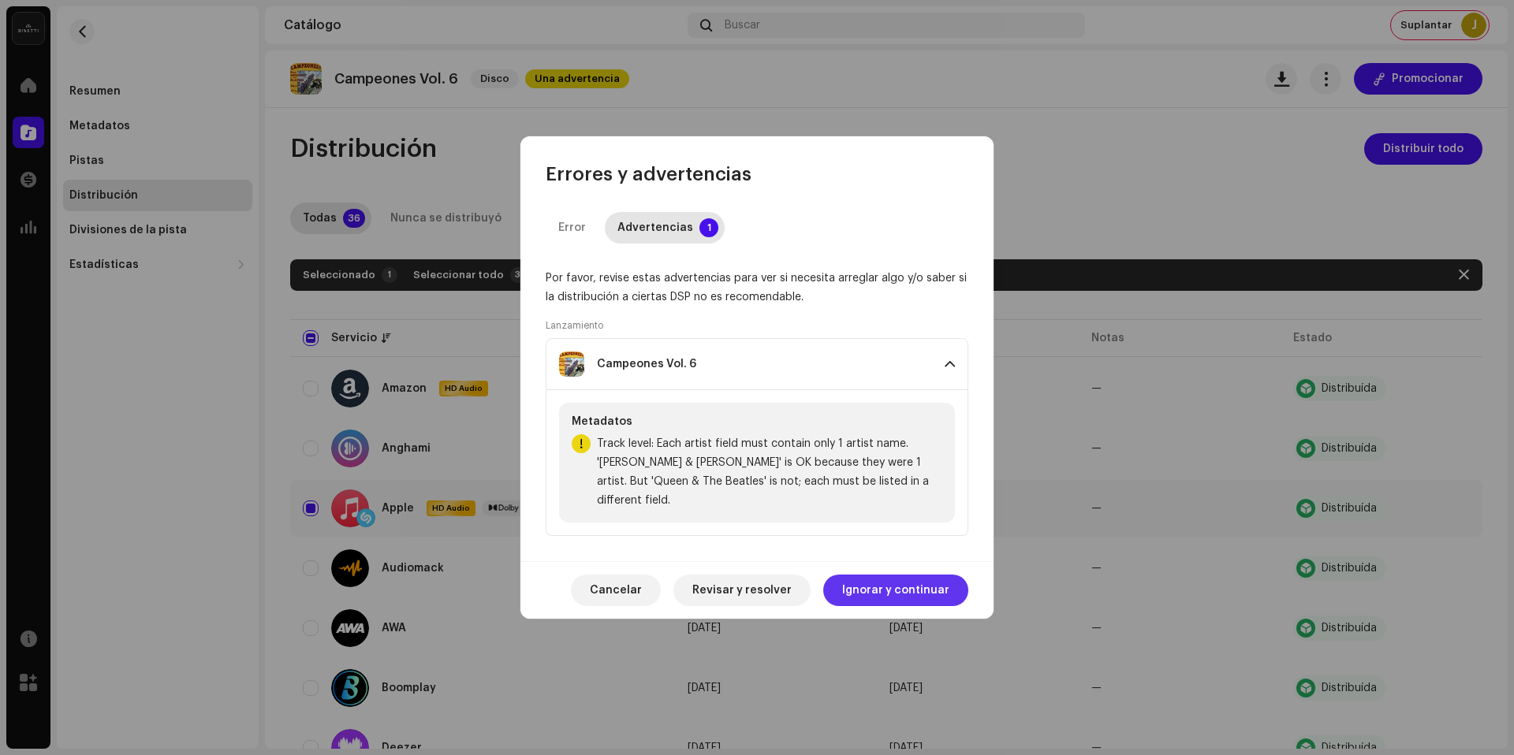
click at [882, 575] on span "Ignorar y continuar" at bounding box center [895, 591] width 107 height 32
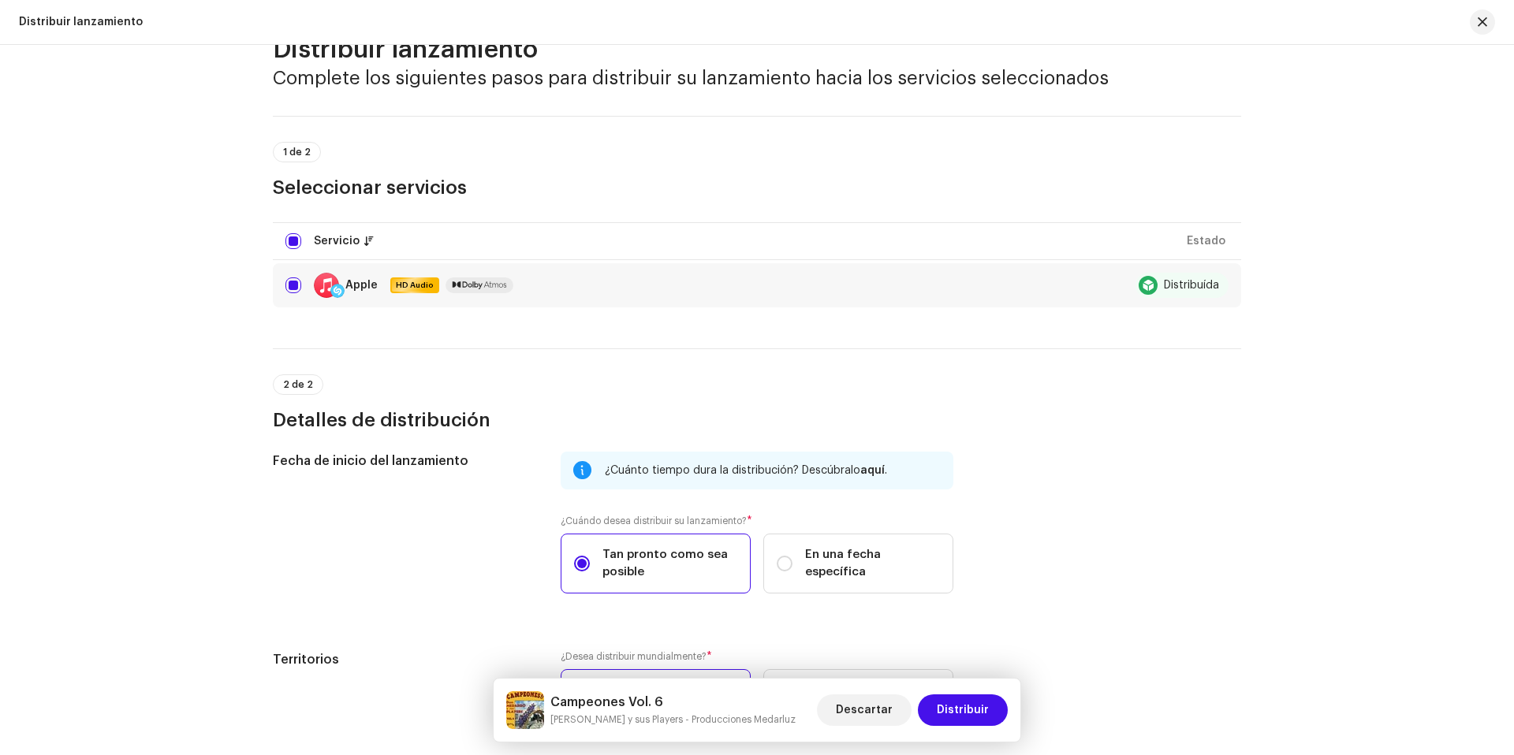
scroll to position [176, 0]
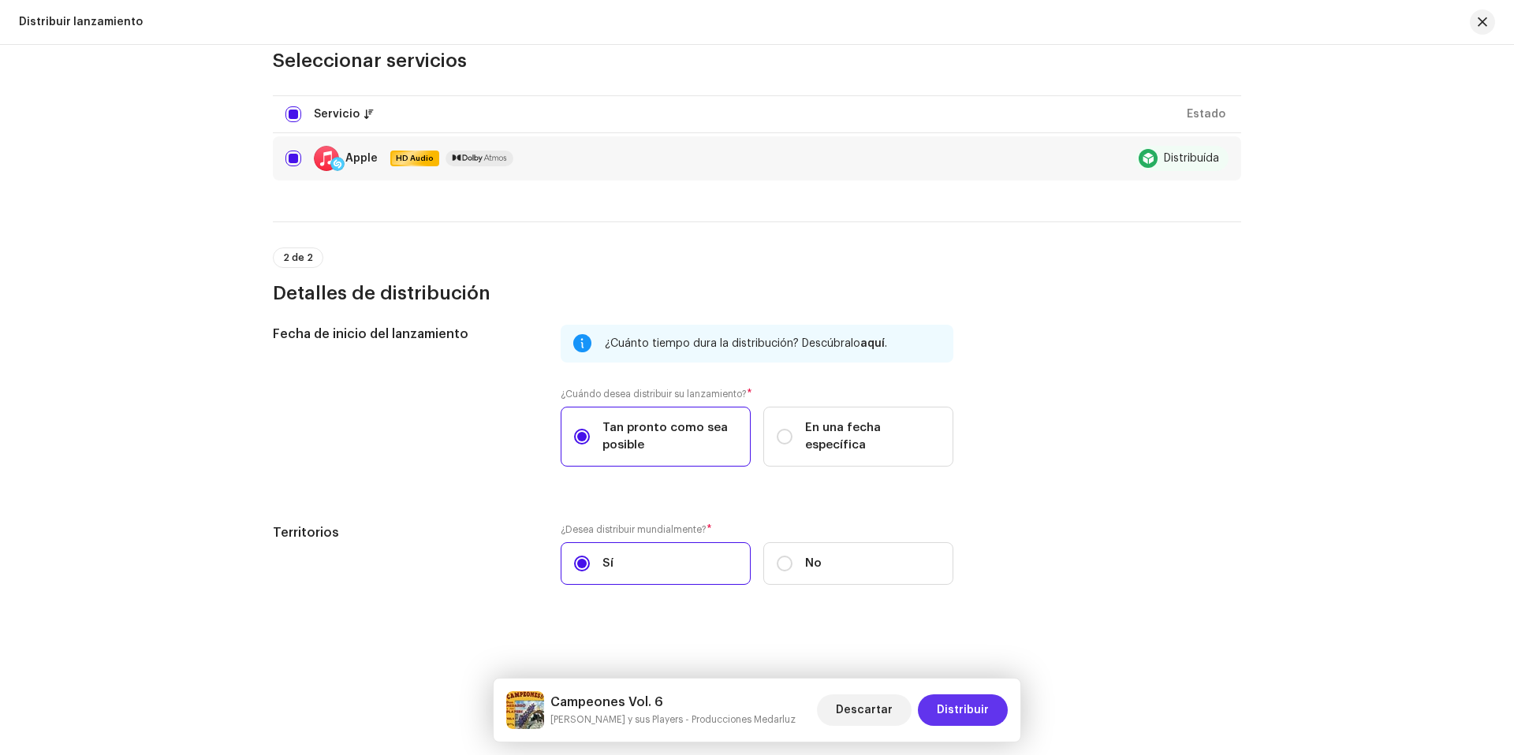
click at [952, 714] on span "Distribuir" at bounding box center [963, 711] width 52 height 32
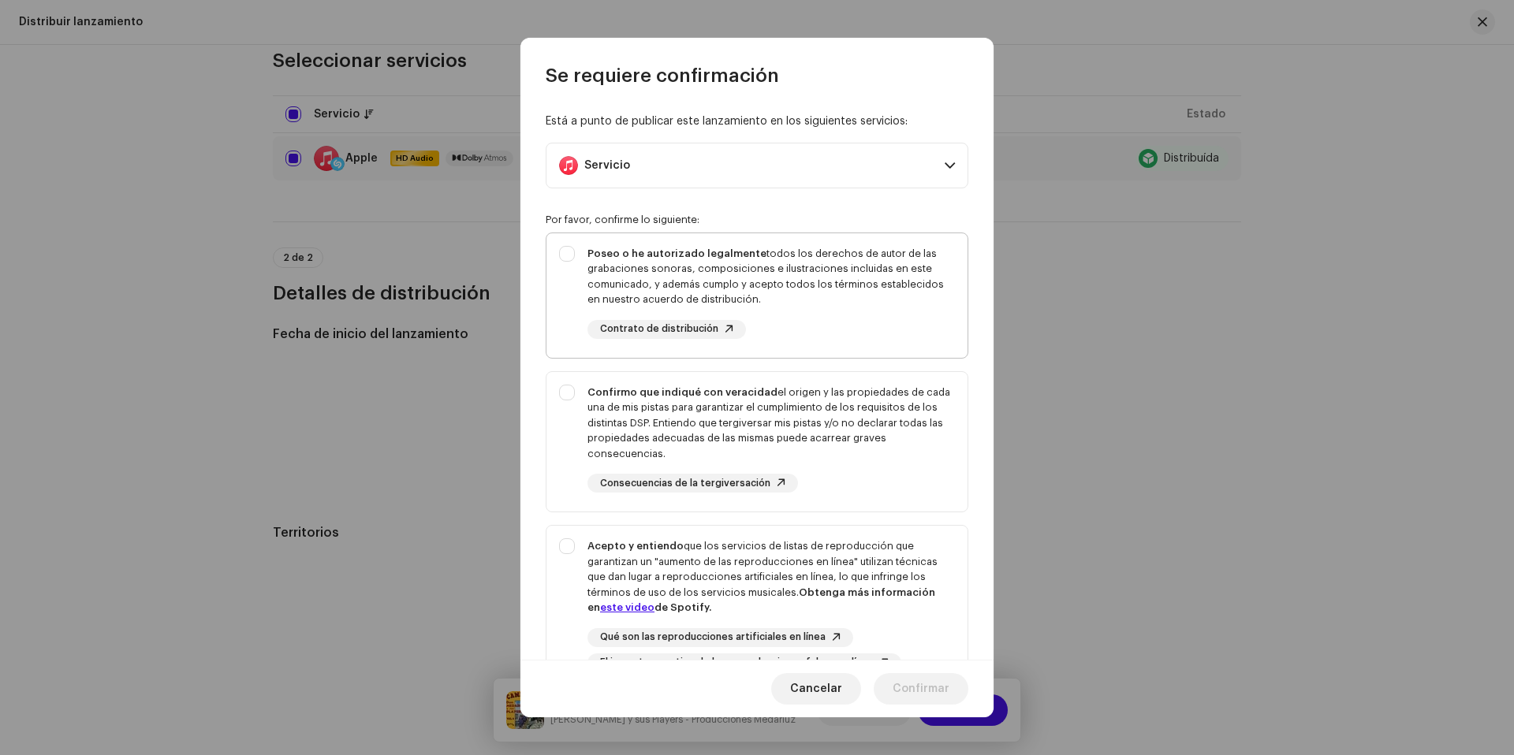
drag, startPoint x: 563, startPoint y: 258, endPoint x: 579, endPoint y: 337, distance: 81.2
click at [564, 257] on div "Poseo o he autorizado legalmente todos los derechos de autor de las grabaciones…" at bounding box center [756, 292] width 421 height 118
checkbox input "true"
click at [575, 377] on div "Confirmo que indiqué con veracidad el origen y las propiedades de cada una de m…" at bounding box center [756, 439] width 421 height 134
checkbox input "true"
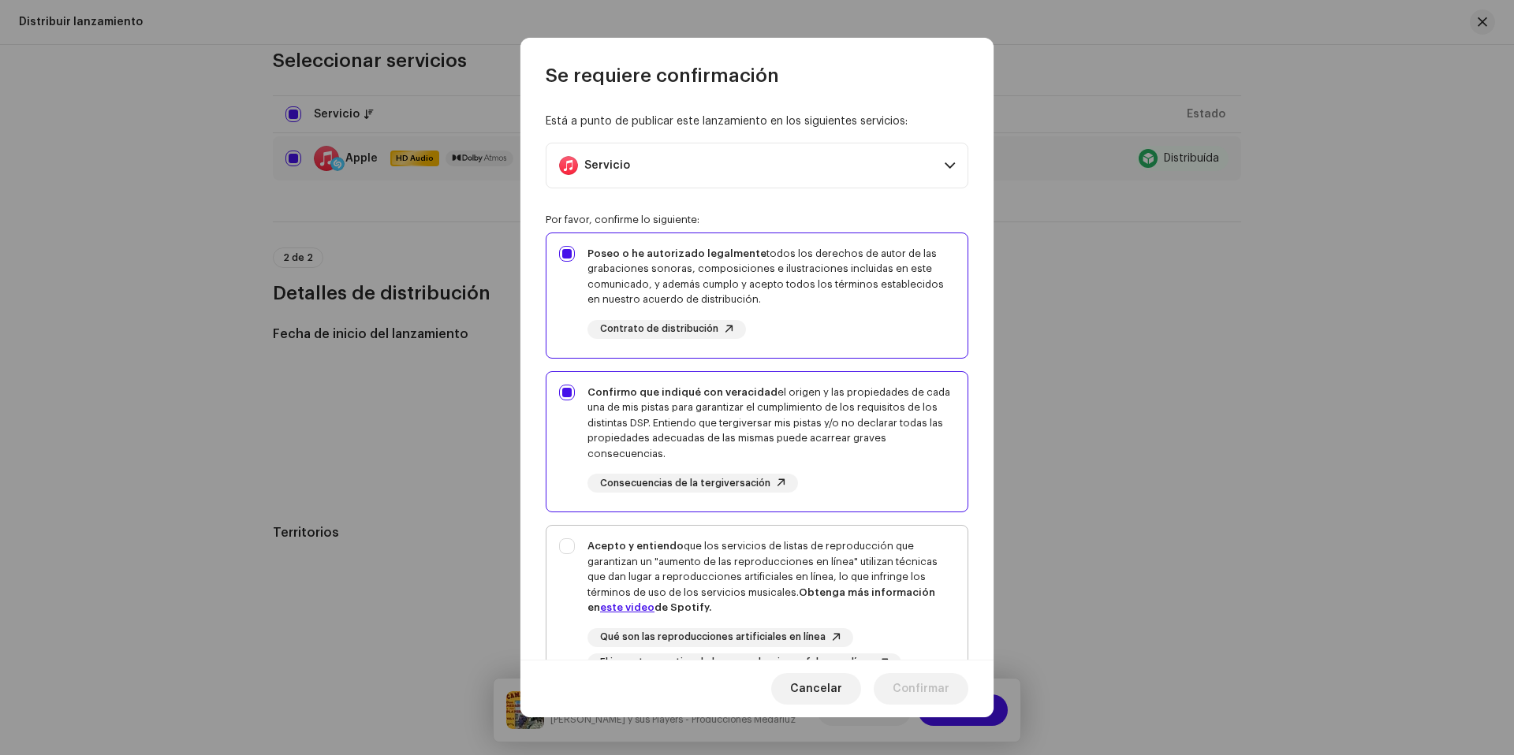
click at [576, 561] on div "Acepto y entiendo que los servicios de listas de reproducción que garantizan un…" at bounding box center [756, 605] width 421 height 159
checkbox input "true"
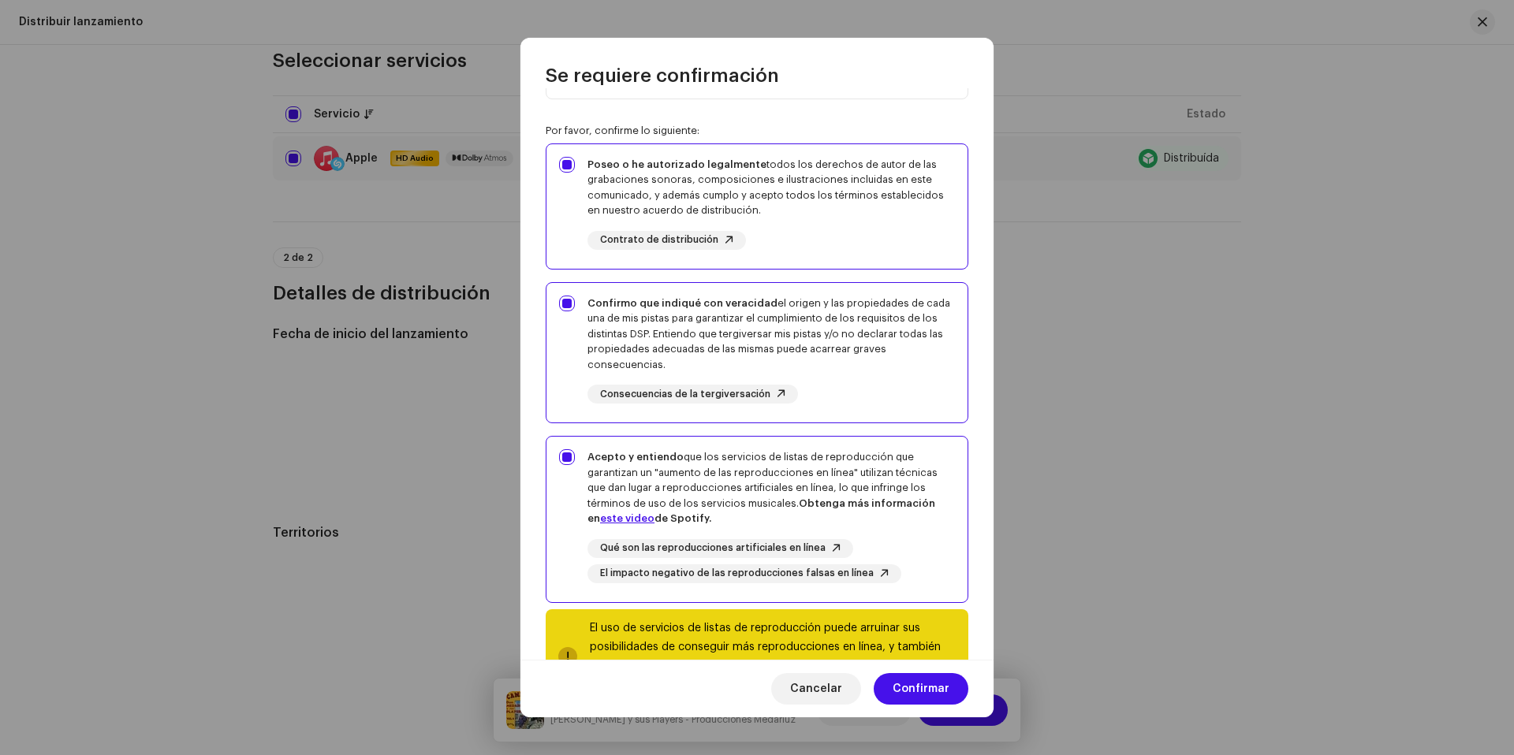
scroll to position [158, 0]
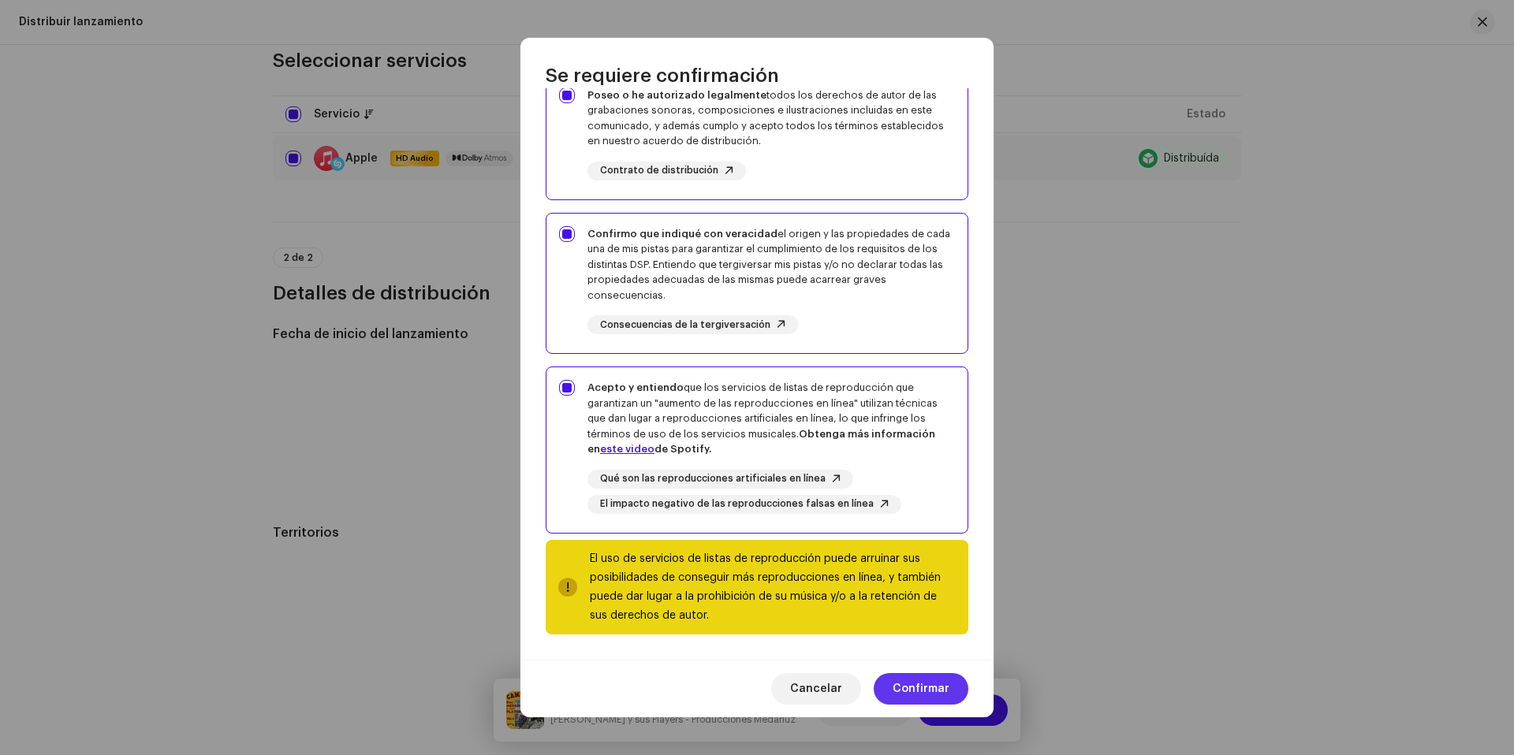
click at [923, 699] on span "Confirmar" at bounding box center [921, 689] width 57 height 32
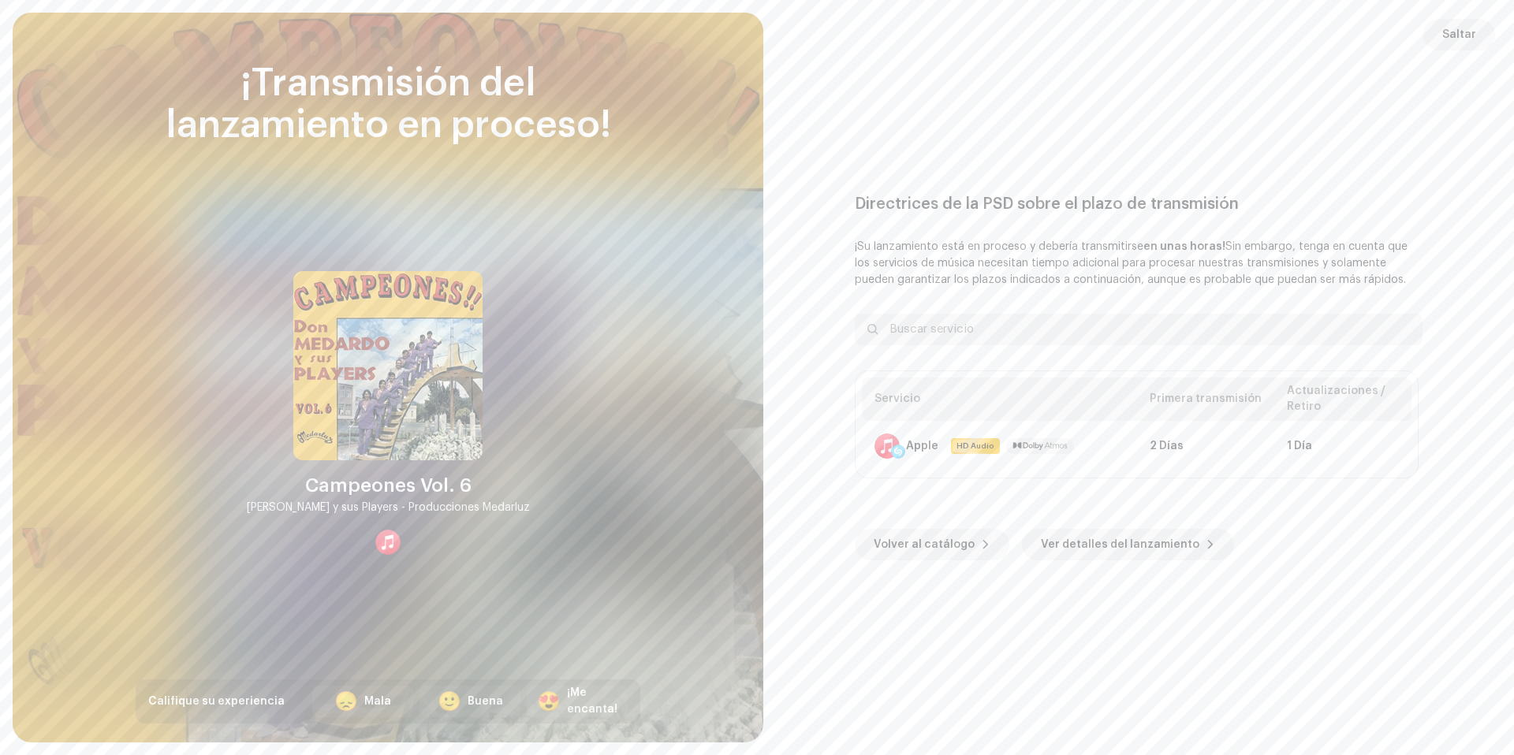
drag, startPoint x: 1443, startPoint y: 28, endPoint x: 1433, endPoint y: 28, distance: 10.3
click at [1443, 28] on button "Saltar" at bounding box center [1459, 35] width 72 height 32
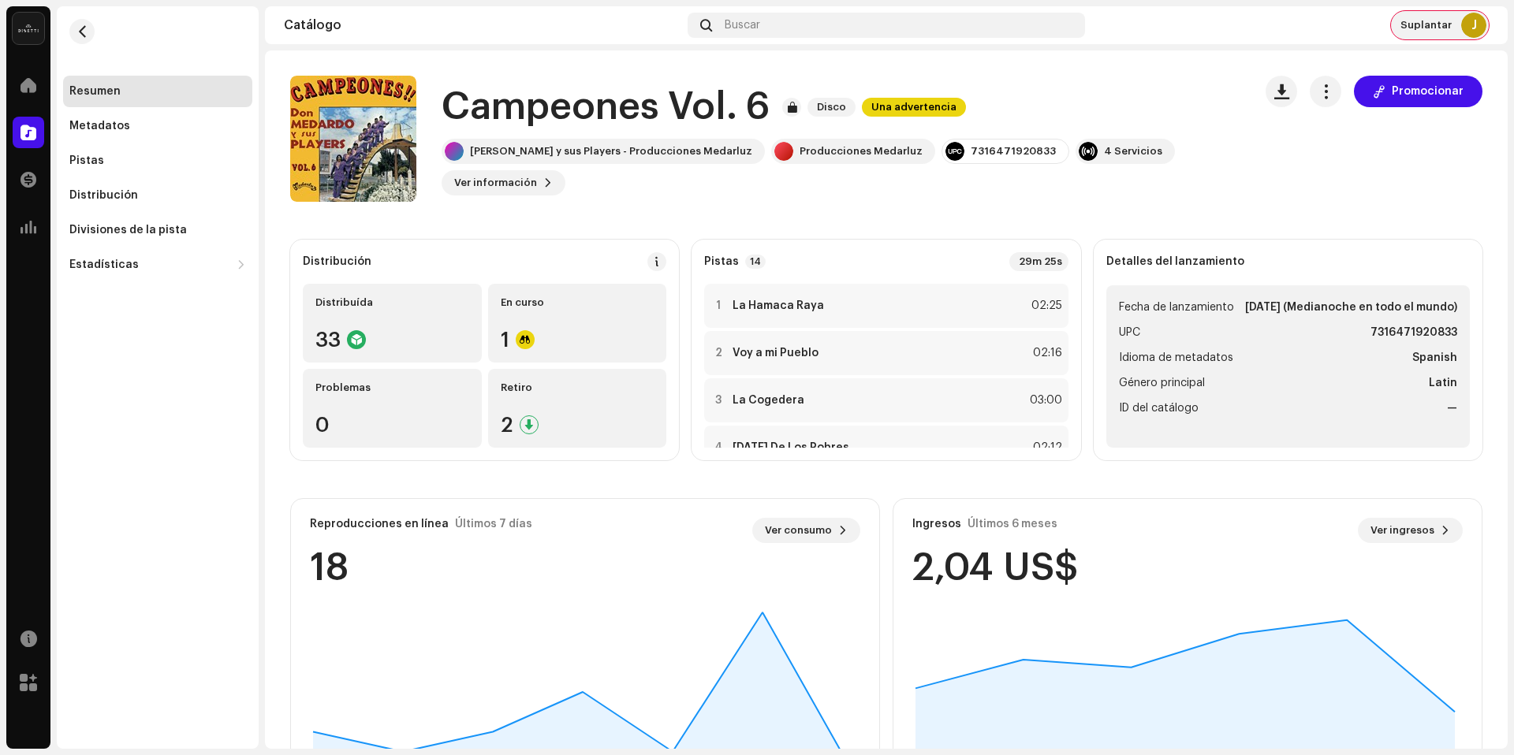
click at [1450, 29] on span "Suplantar" at bounding box center [1425, 25] width 51 height 13
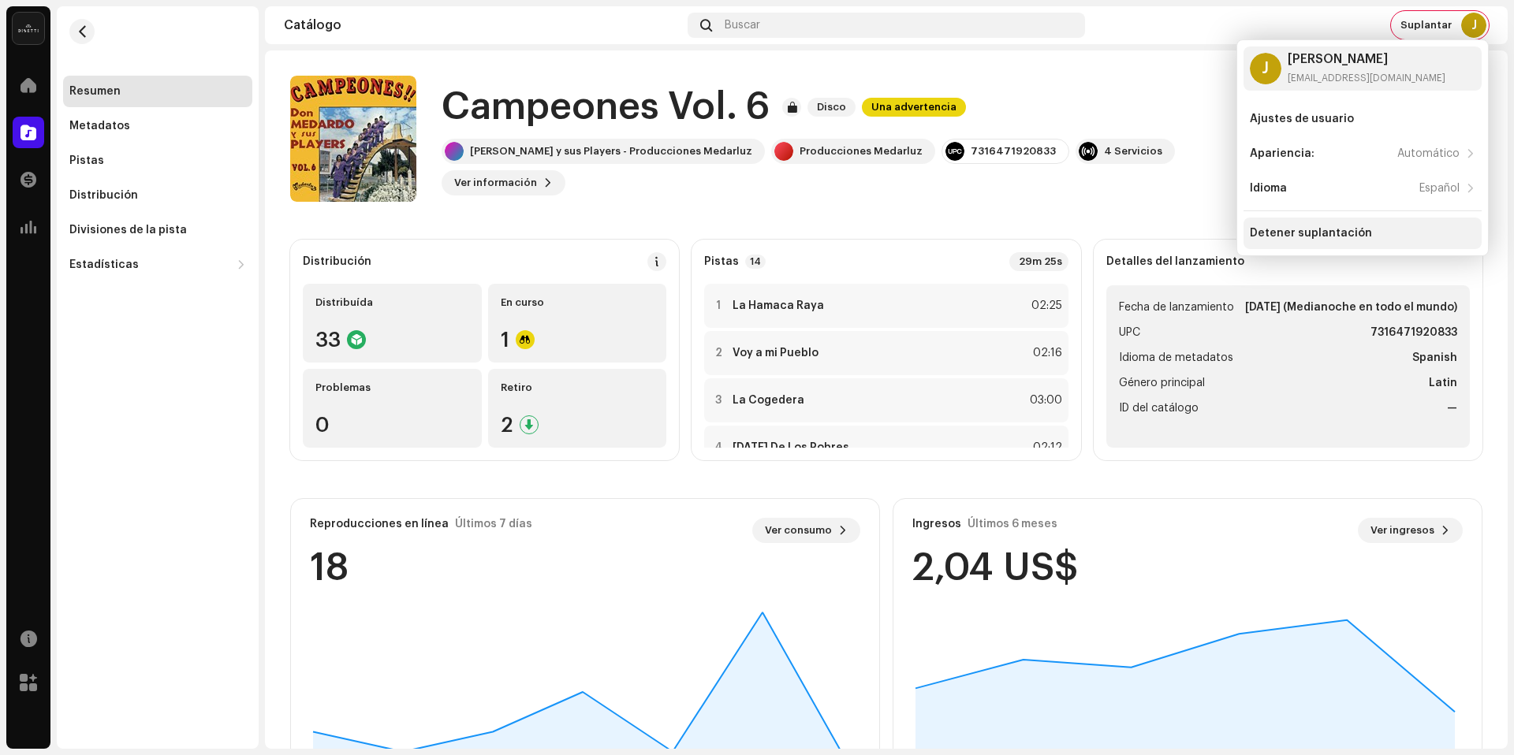
click at [1349, 234] on div "Detener suplantación" at bounding box center [1311, 233] width 122 height 13
